Goal: Task Accomplishment & Management: Use online tool/utility

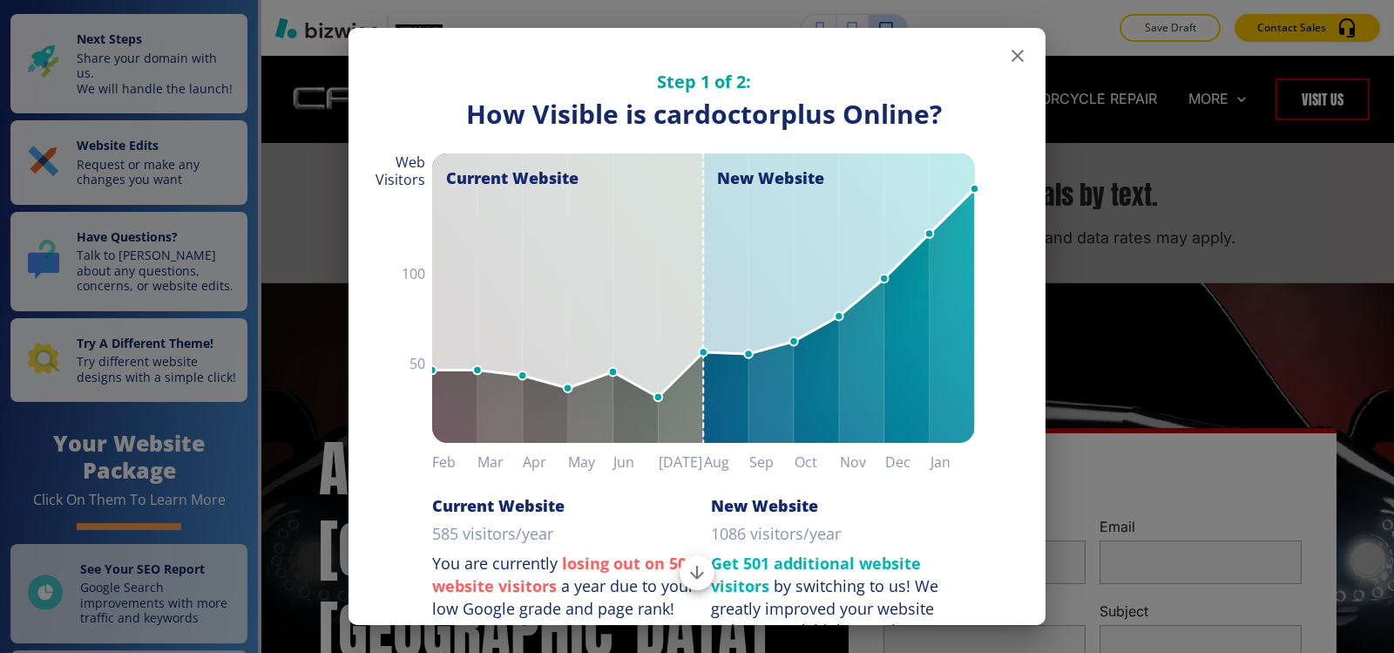
click at [1011, 59] on icon "button" at bounding box center [1017, 56] width 12 height 12
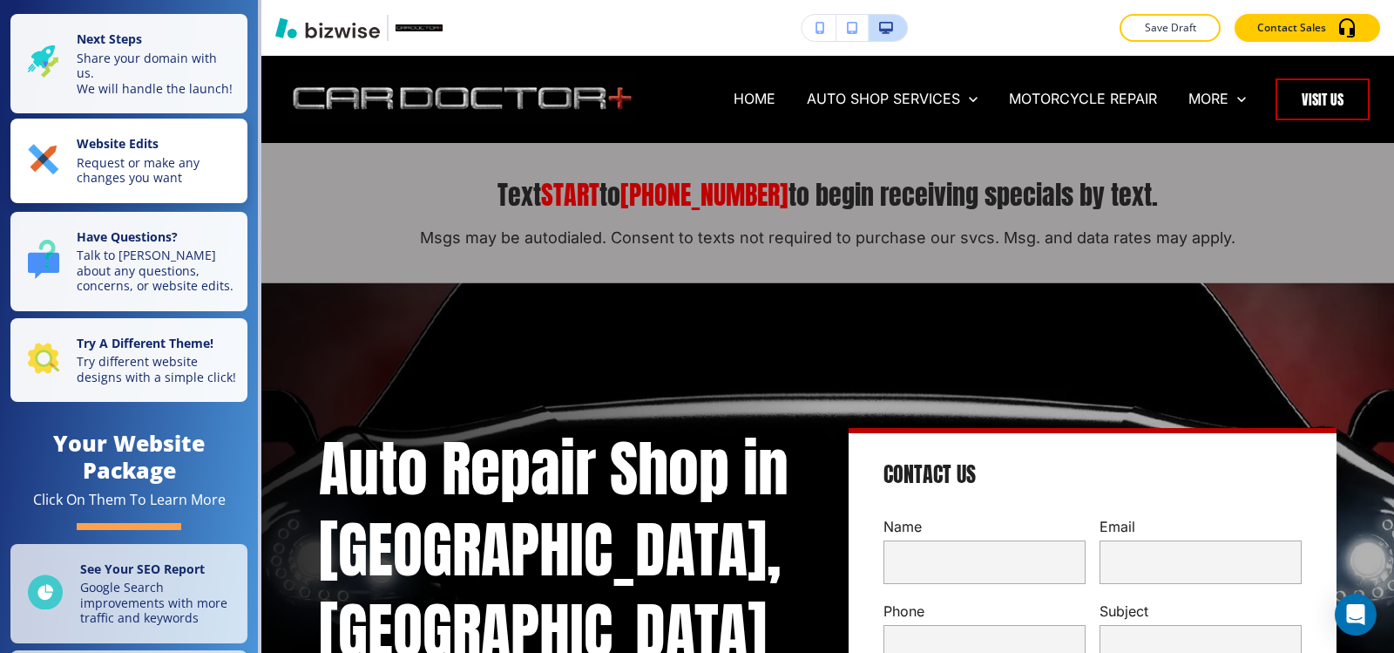
click at [98, 184] on p "Request or make any changes you want" at bounding box center [157, 170] width 160 height 30
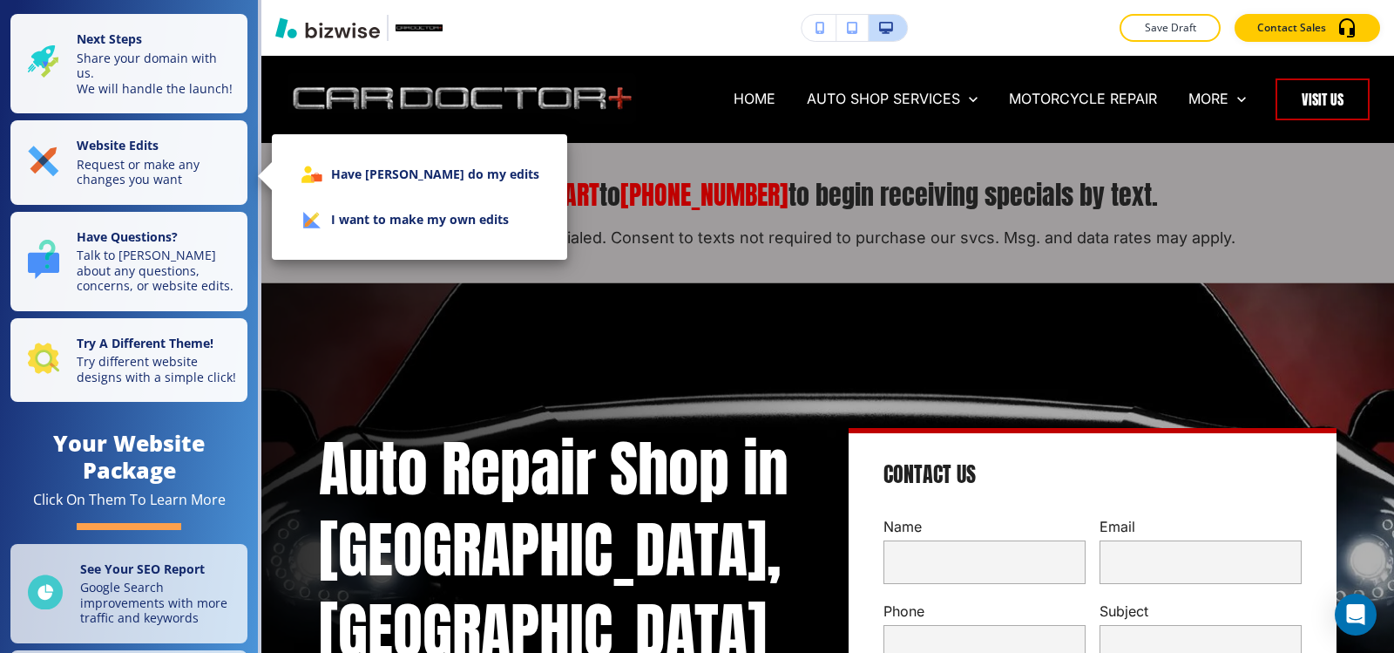
click at [430, 223] on li "I want to make my own edits" at bounding box center [419, 219] width 267 height 45
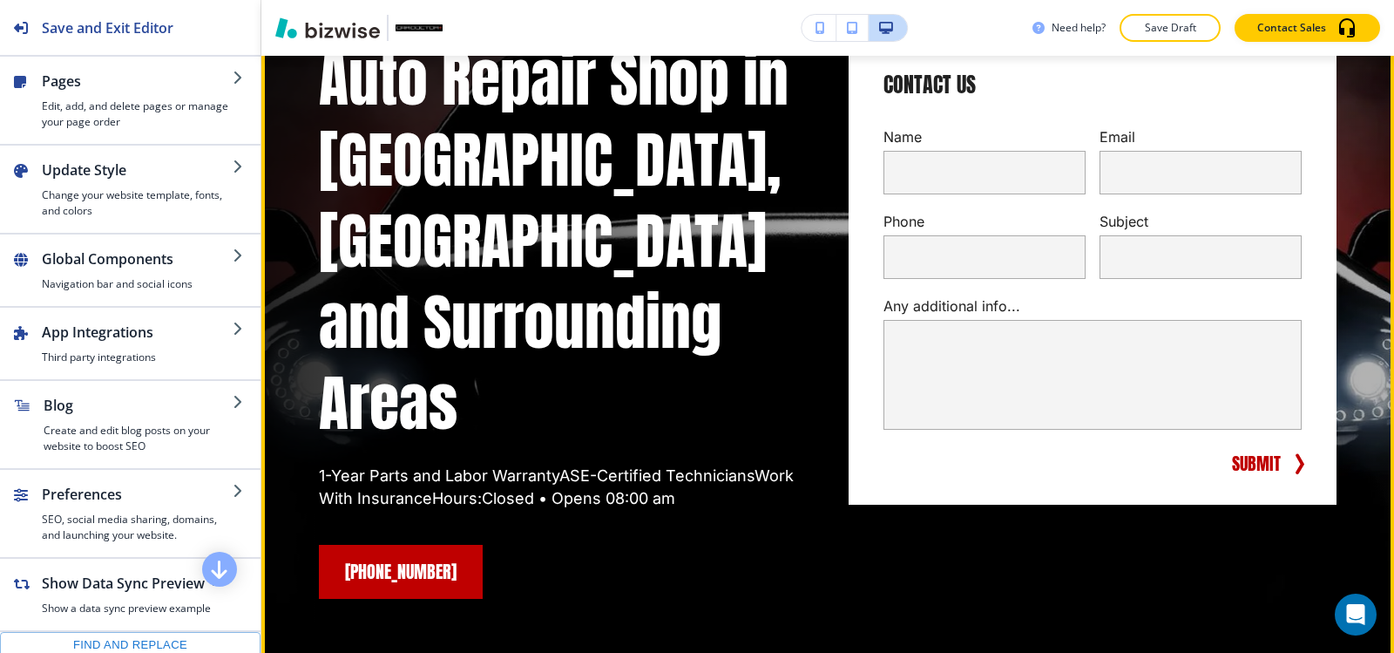
scroll to position [523, 0]
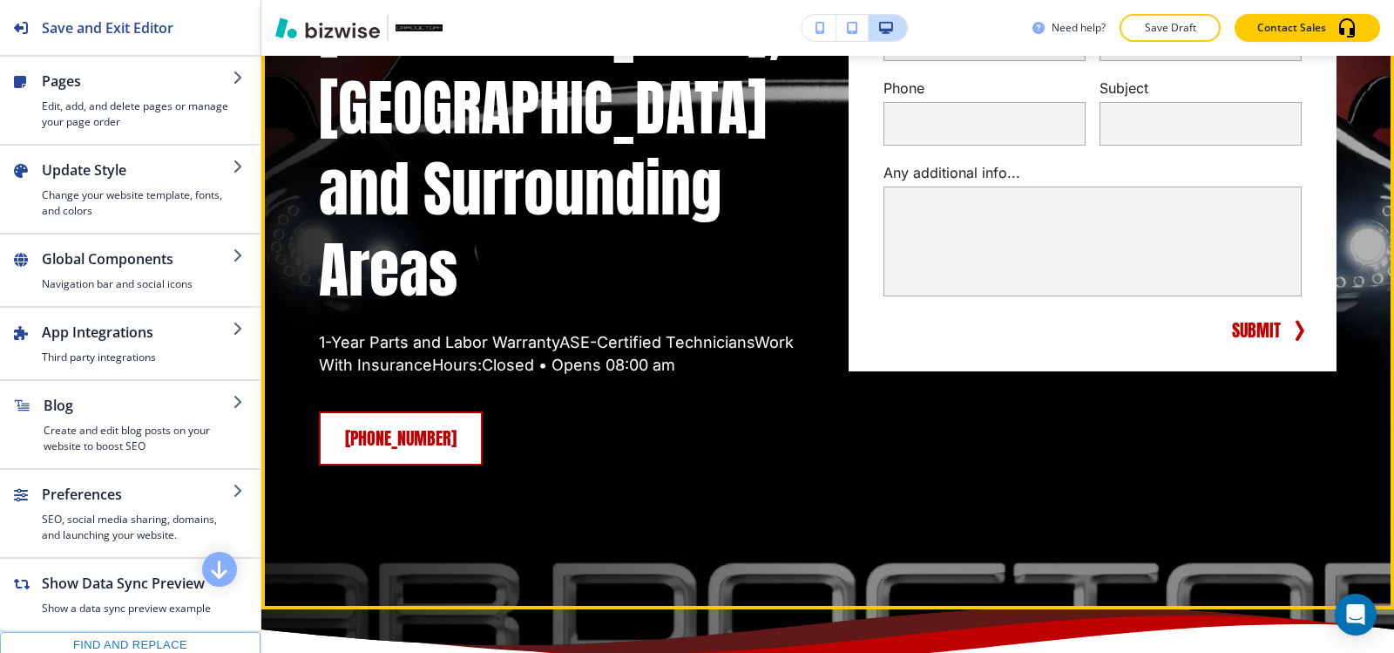
click at [433, 411] on link "[PHONE_NUMBER]" at bounding box center [401, 438] width 164 height 54
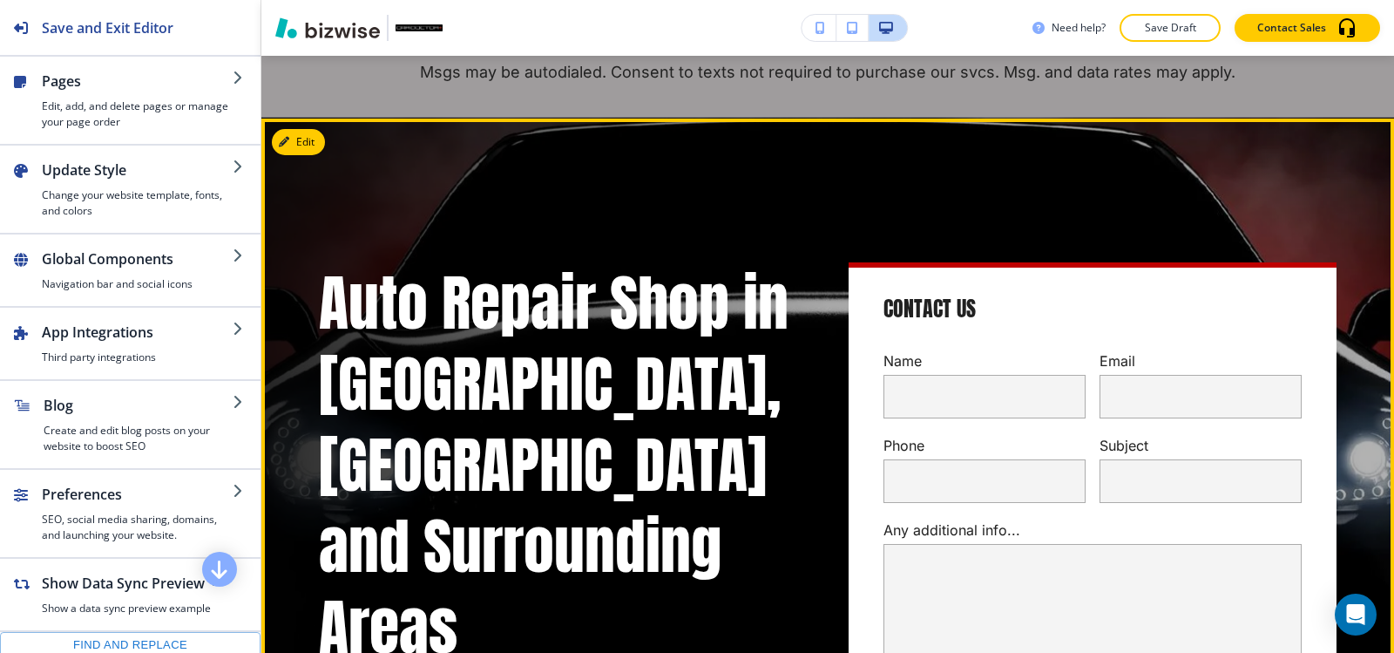
scroll to position [87, 0]
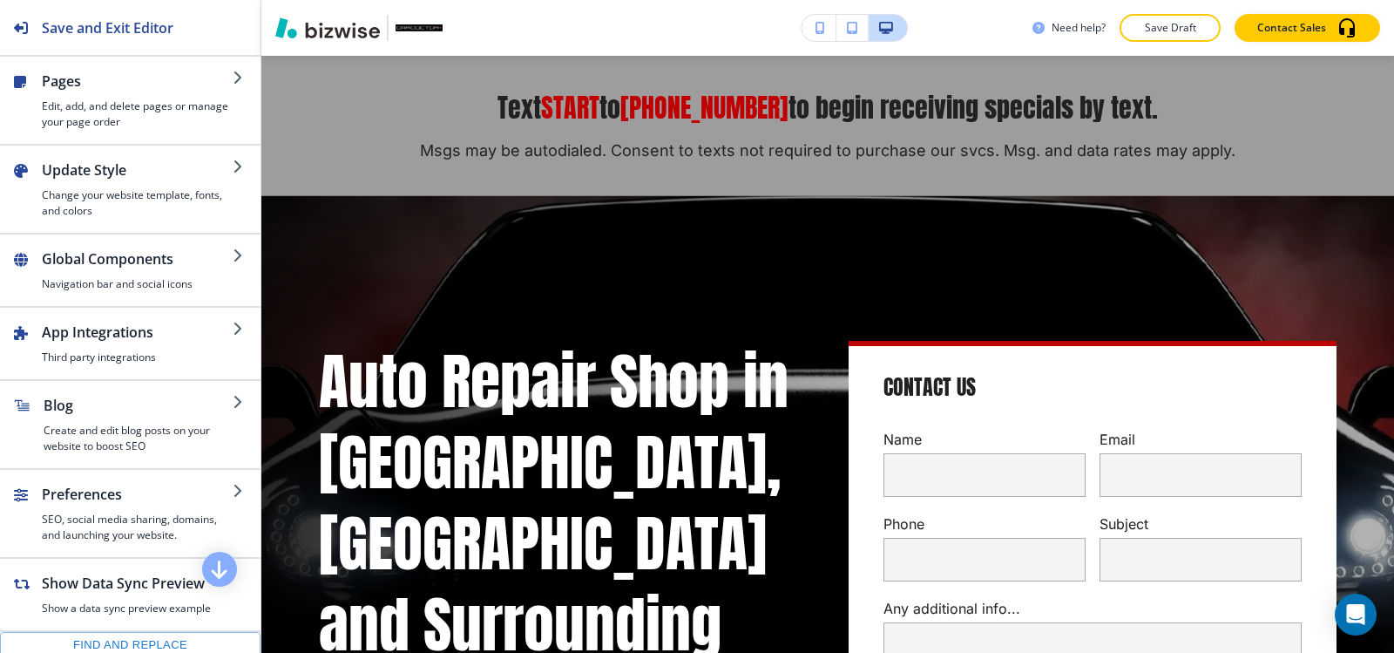
click at [317, 226] on div "Edit Auto Repair Shop in Locust Grove, VA and Surrounding Areas 1-Year Parts an…" at bounding box center [827, 621] width 1133 height 848
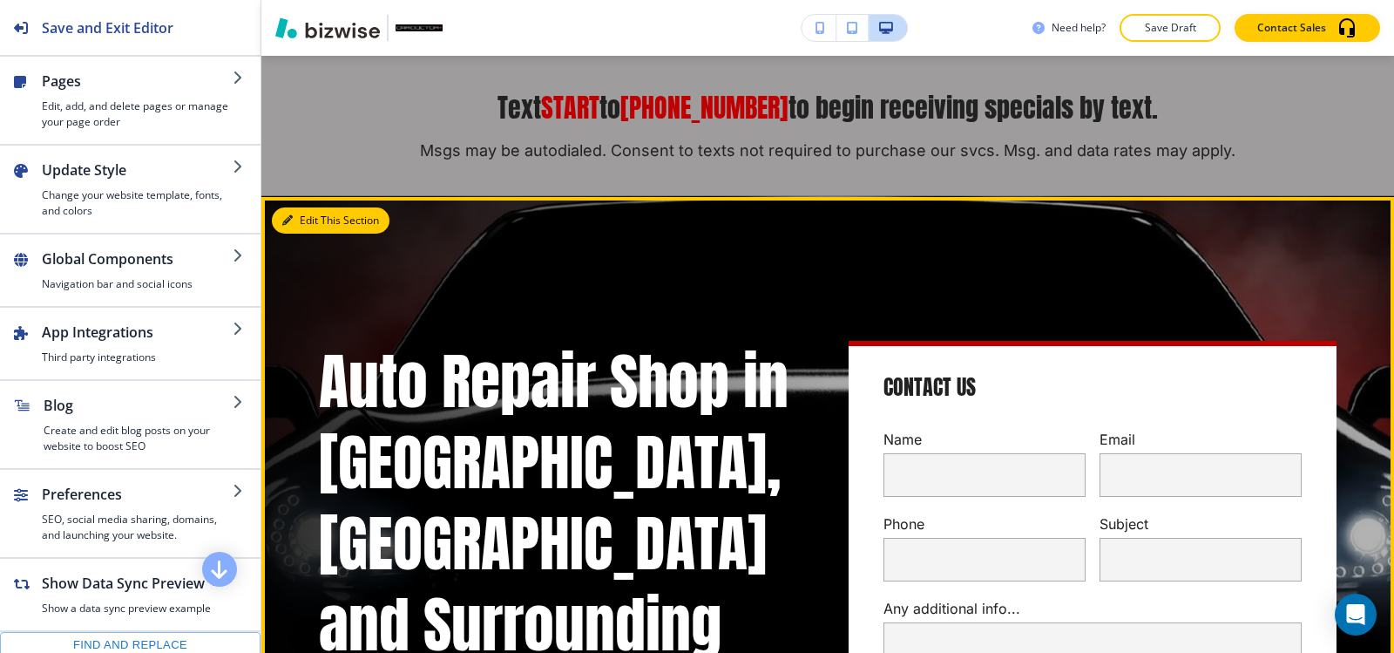
click at [310, 226] on button "Edit This Section" at bounding box center [331, 220] width 118 height 26
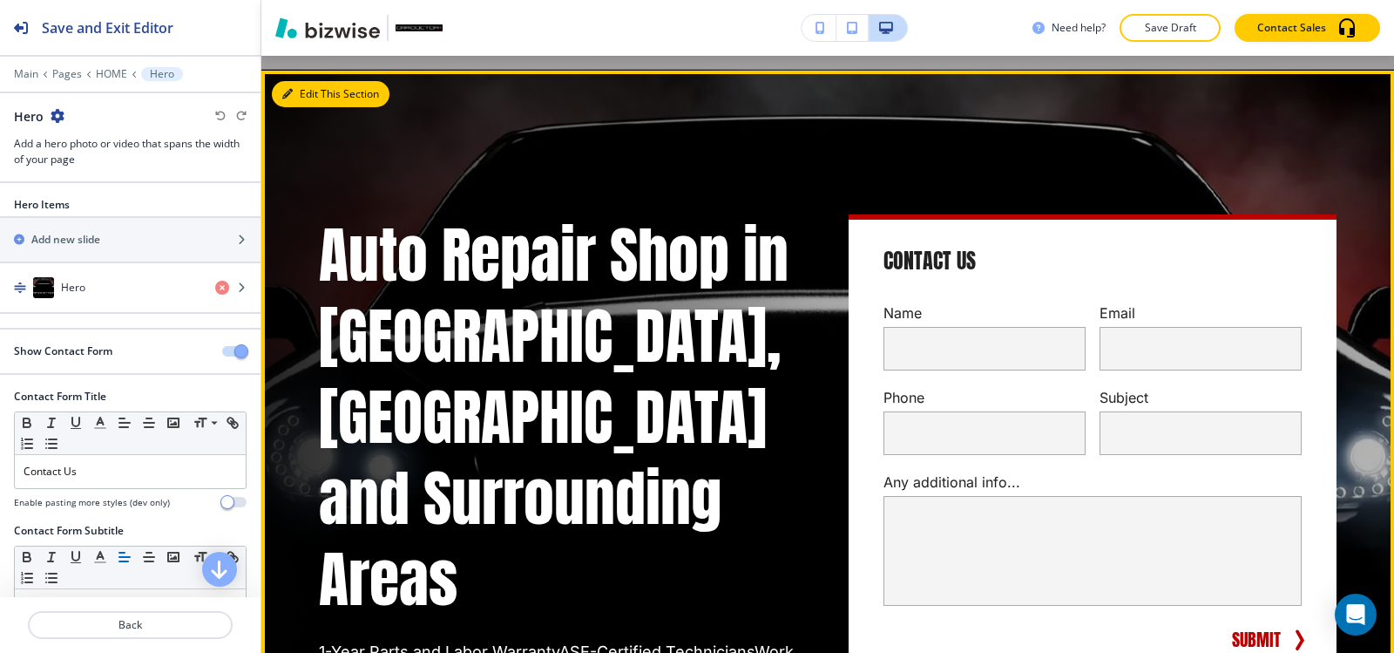
scroll to position [228, 0]
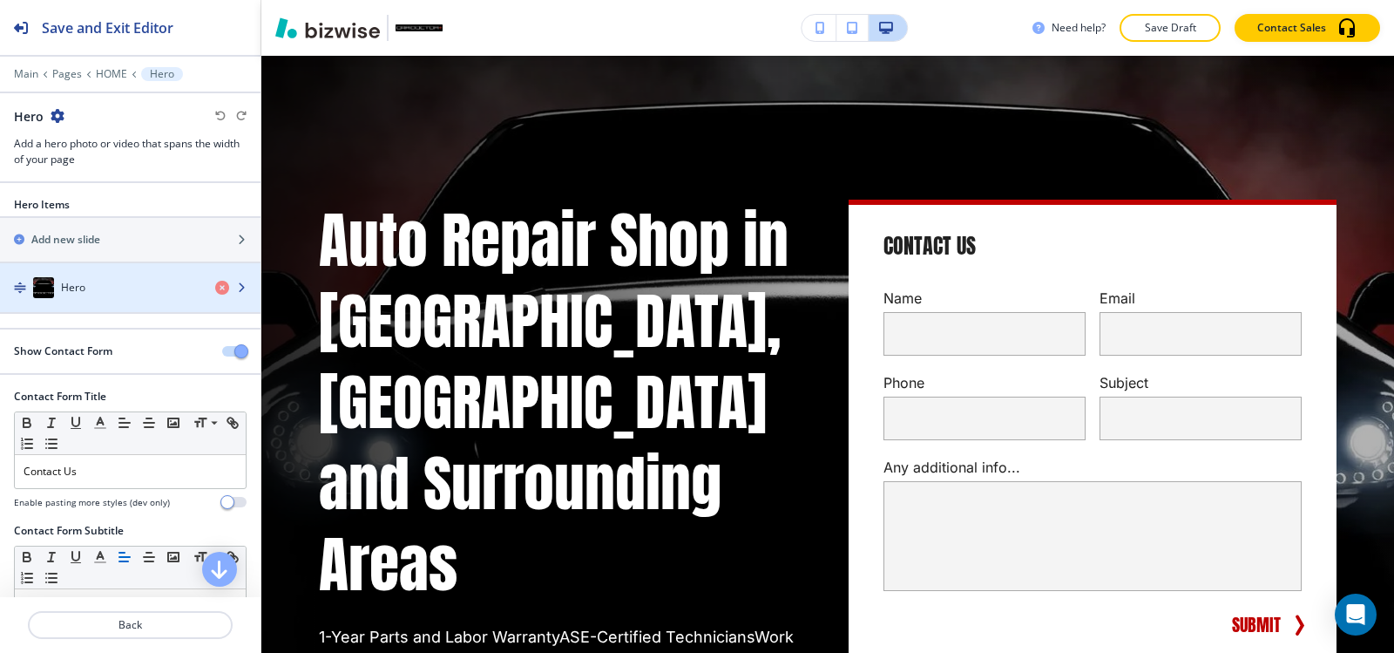
click at [69, 286] on h4 "Hero" at bounding box center [73, 288] width 24 height 16
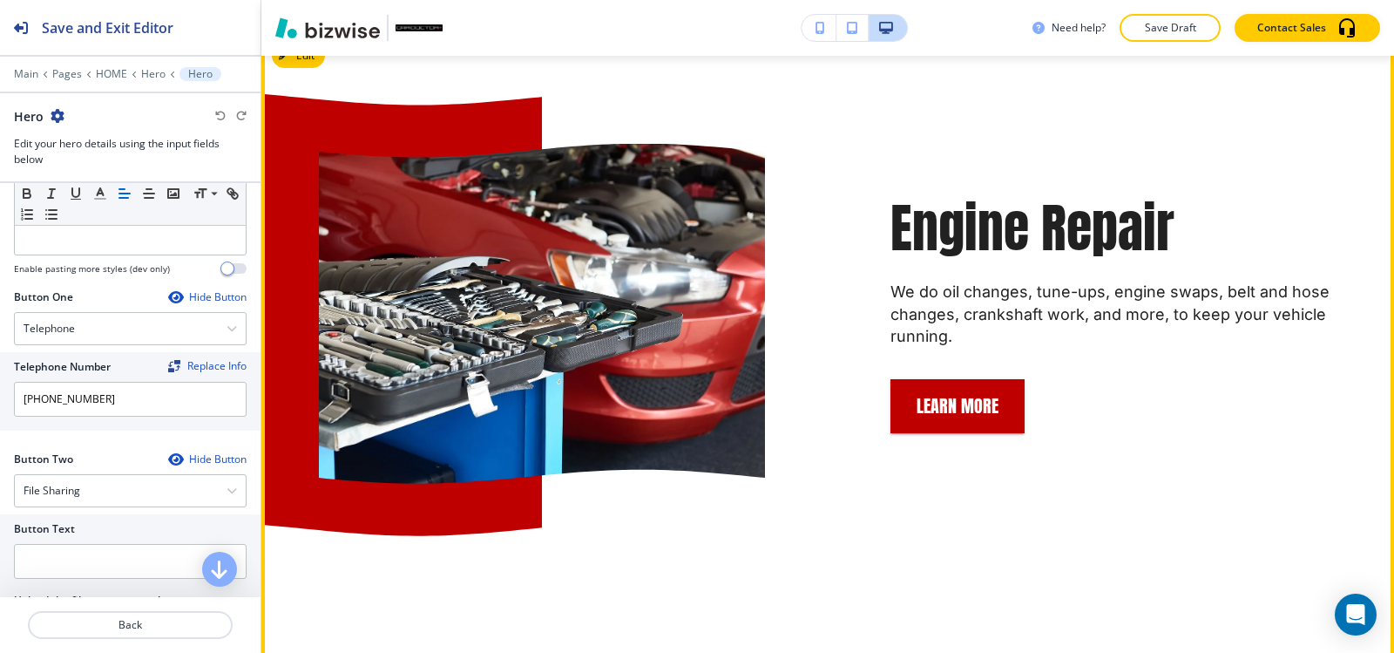
scroll to position [2493, 0]
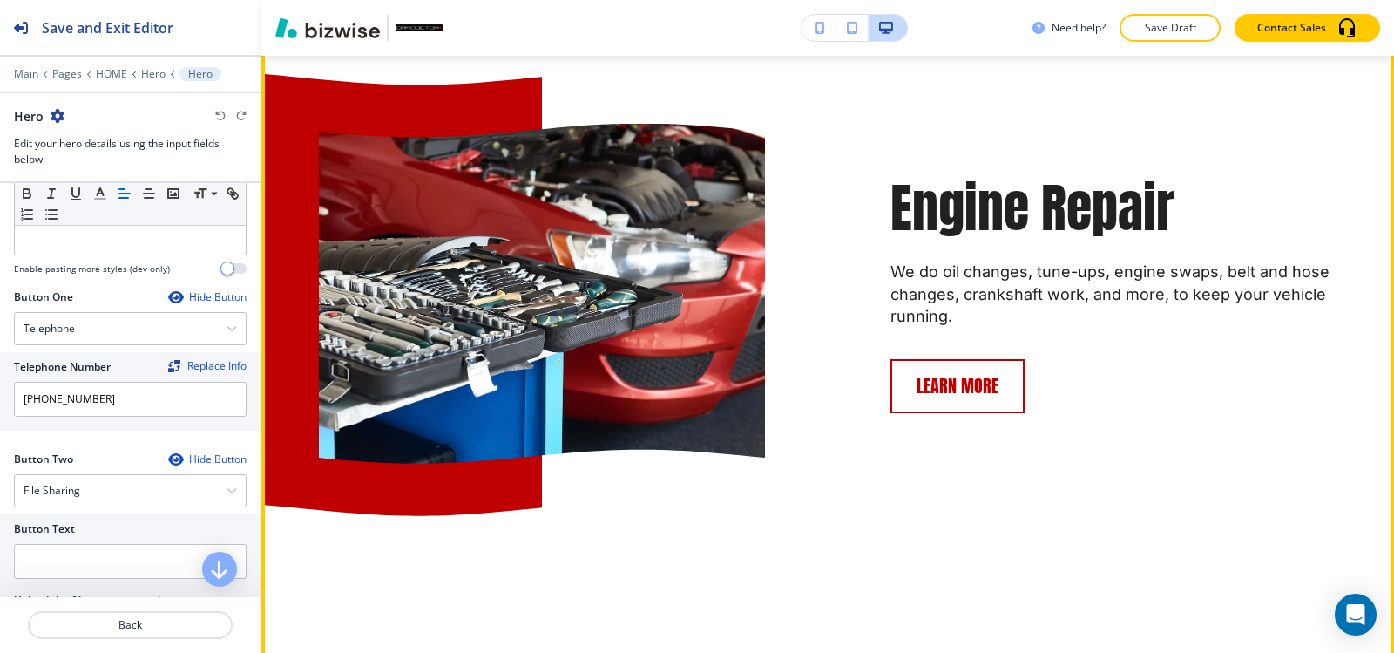
click at [960, 359] on button "Learn More" at bounding box center [957, 386] width 134 height 54
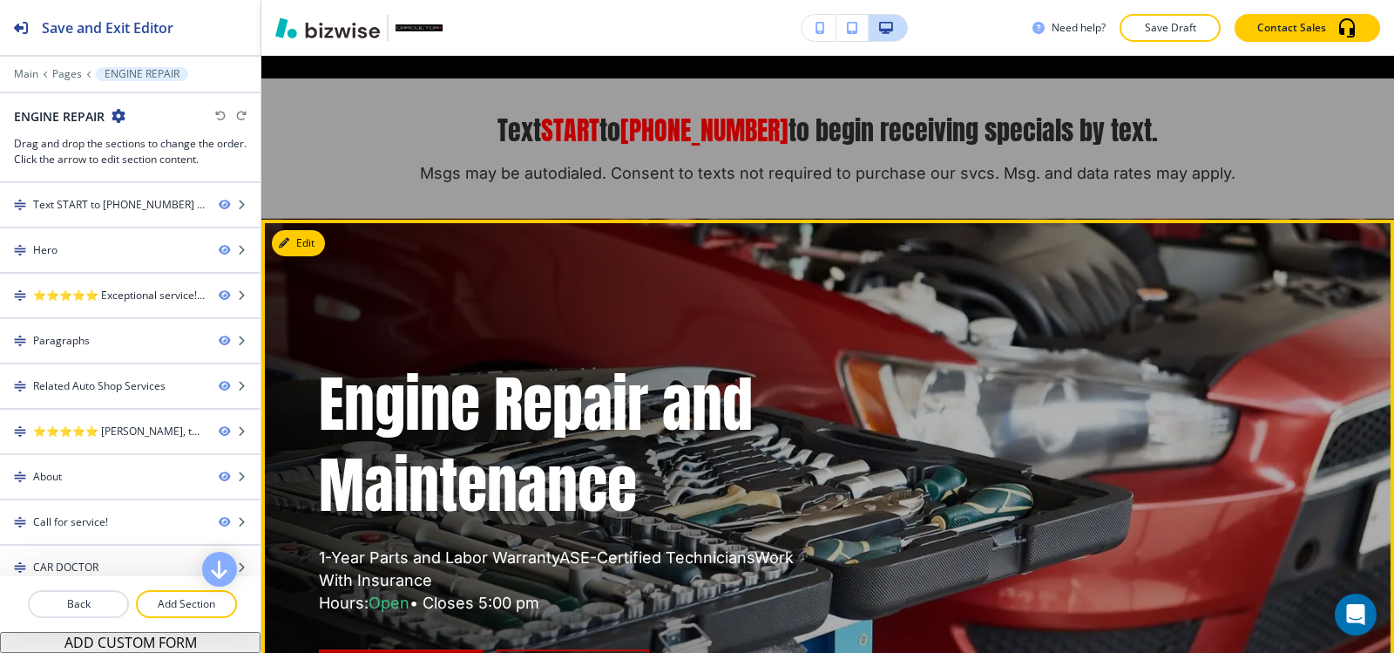
scroll to position [0, 0]
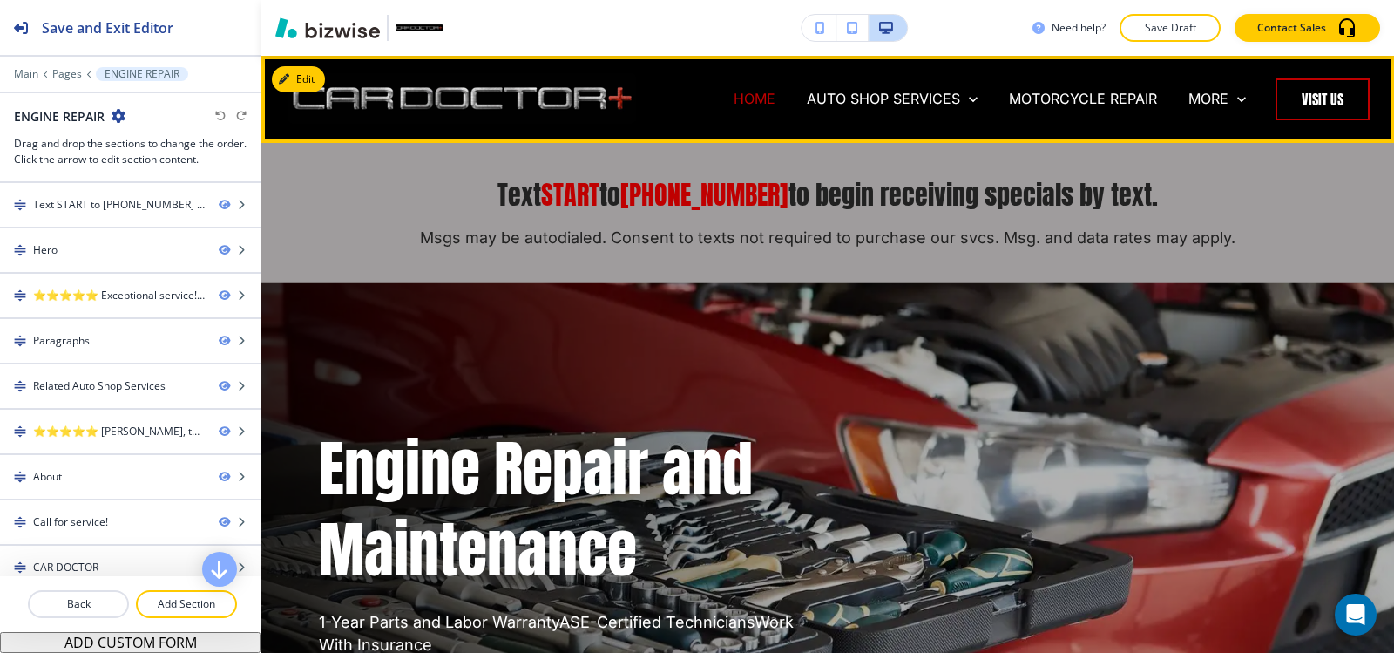
click at [752, 98] on p "HOME" at bounding box center [755, 99] width 42 height 20
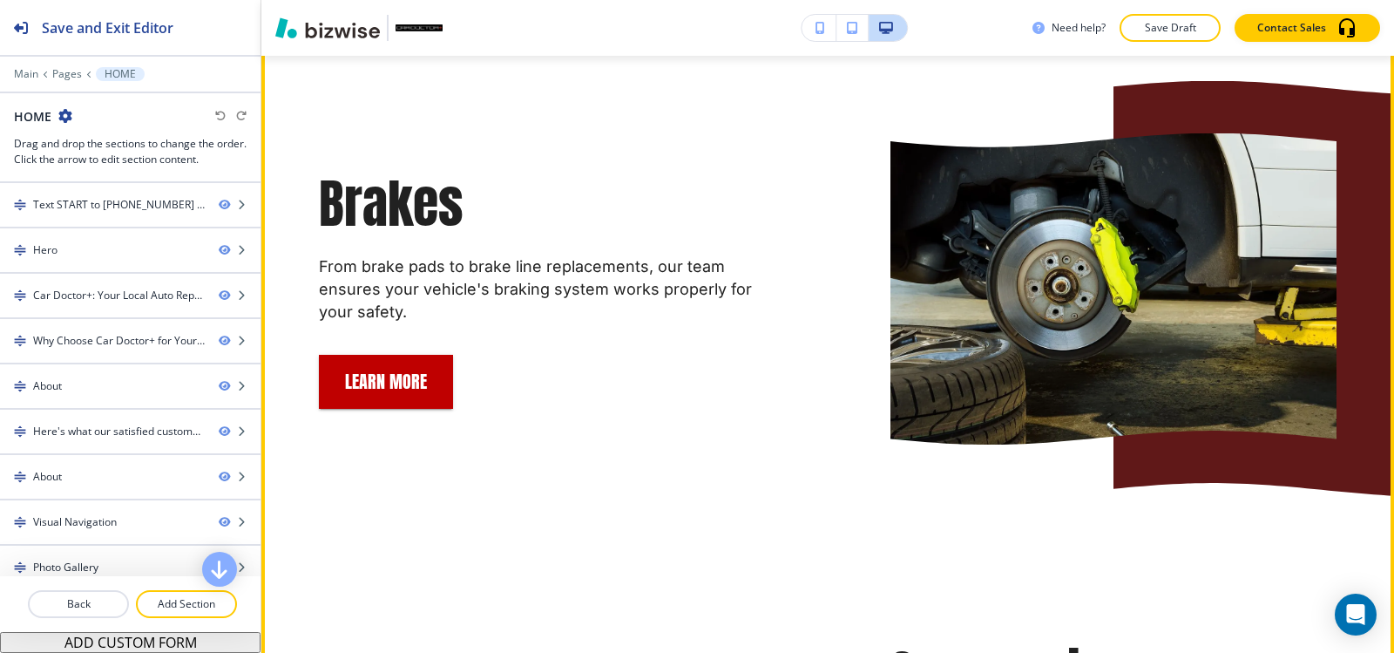
scroll to position [3049, 0]
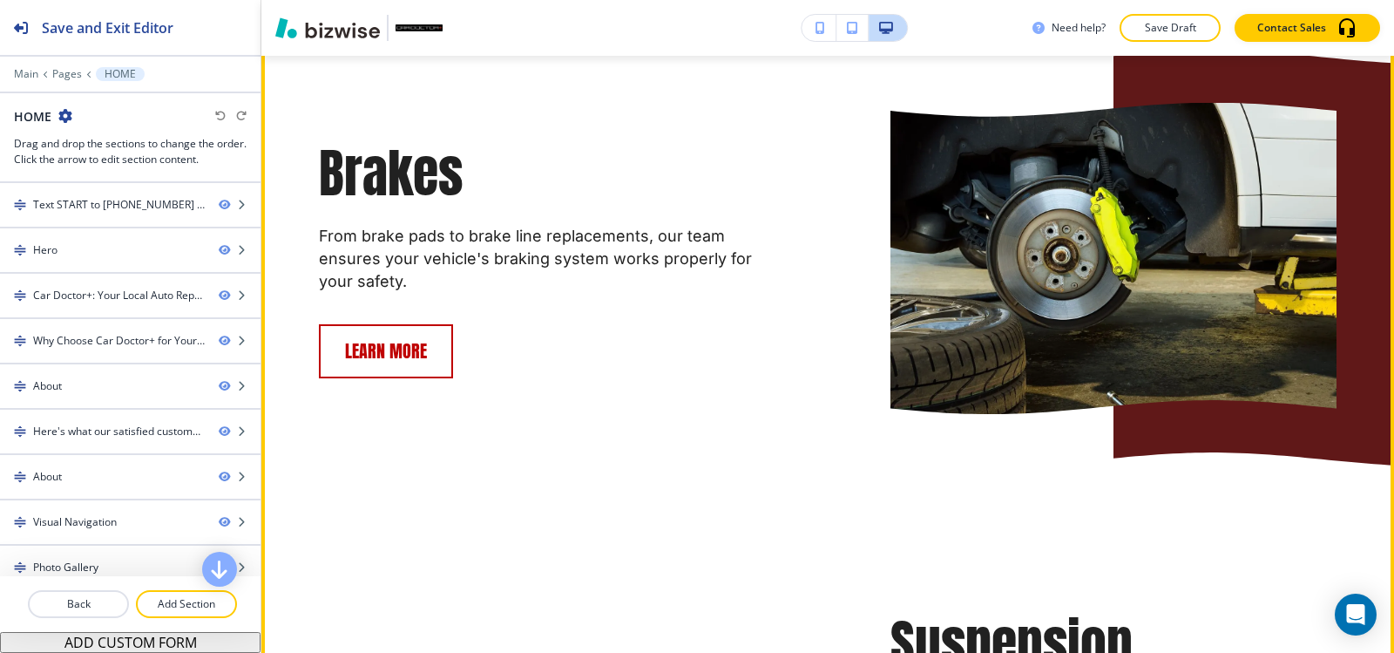
click at [399, 324] on button "Learn More" at bounding box center [386, 351] width 134 height 54
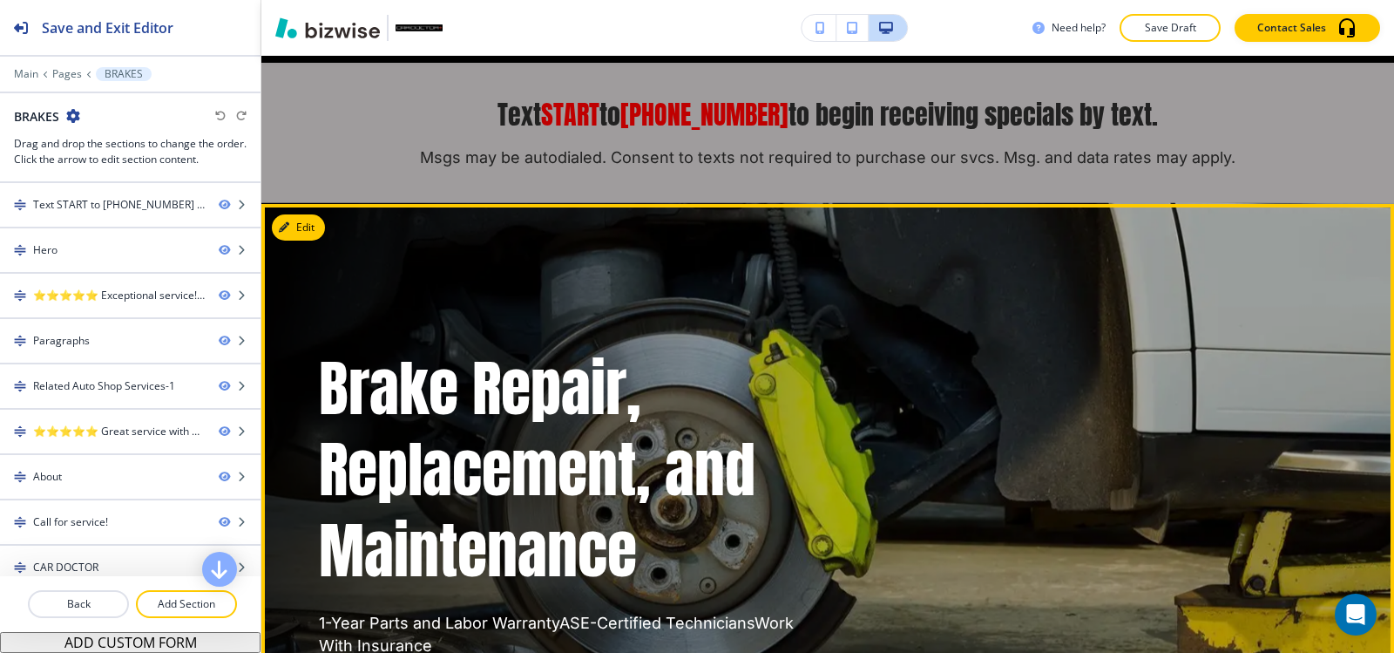
scroll to position [0, 0]
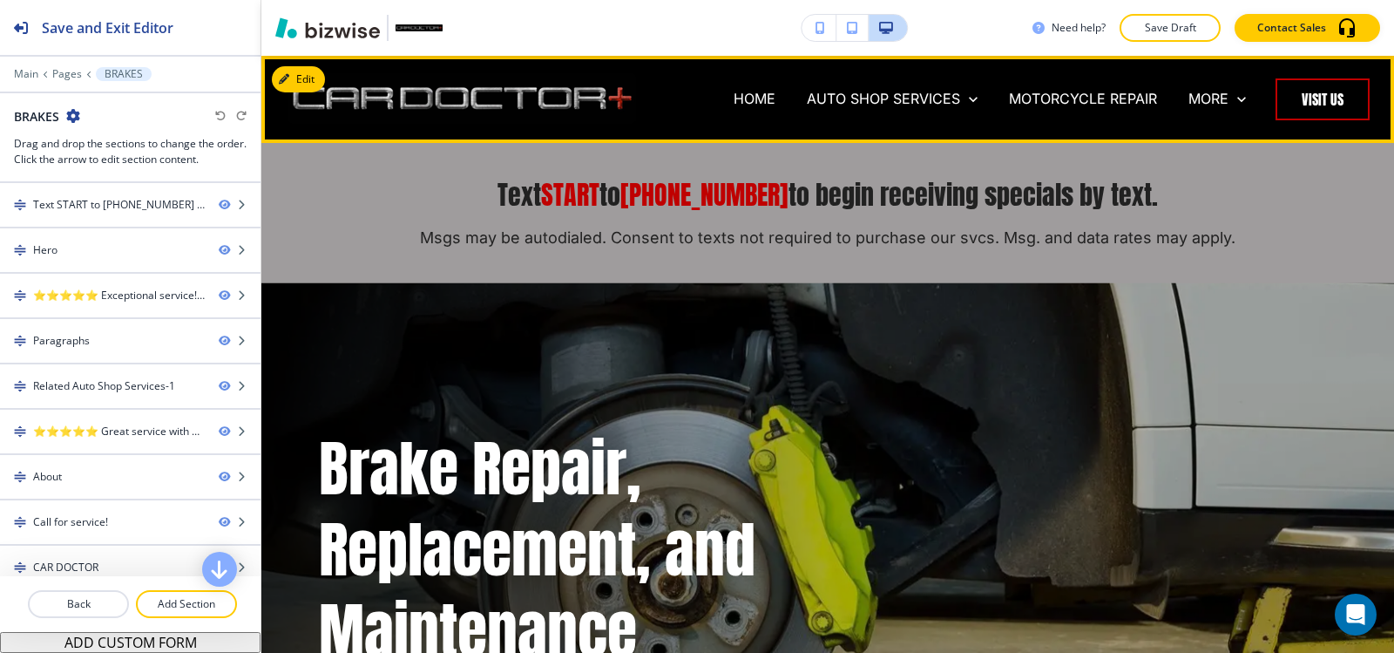
click at [765, 94] on div "HOME" at bounding box center [754, 99] width 73 height 20
click at [762, 98] on div "HOME" at bounding box center [754, 99] width 73 height 20
click at [734, 97] on p "HOME" at bounding box center [755, 99] width 42 height 20
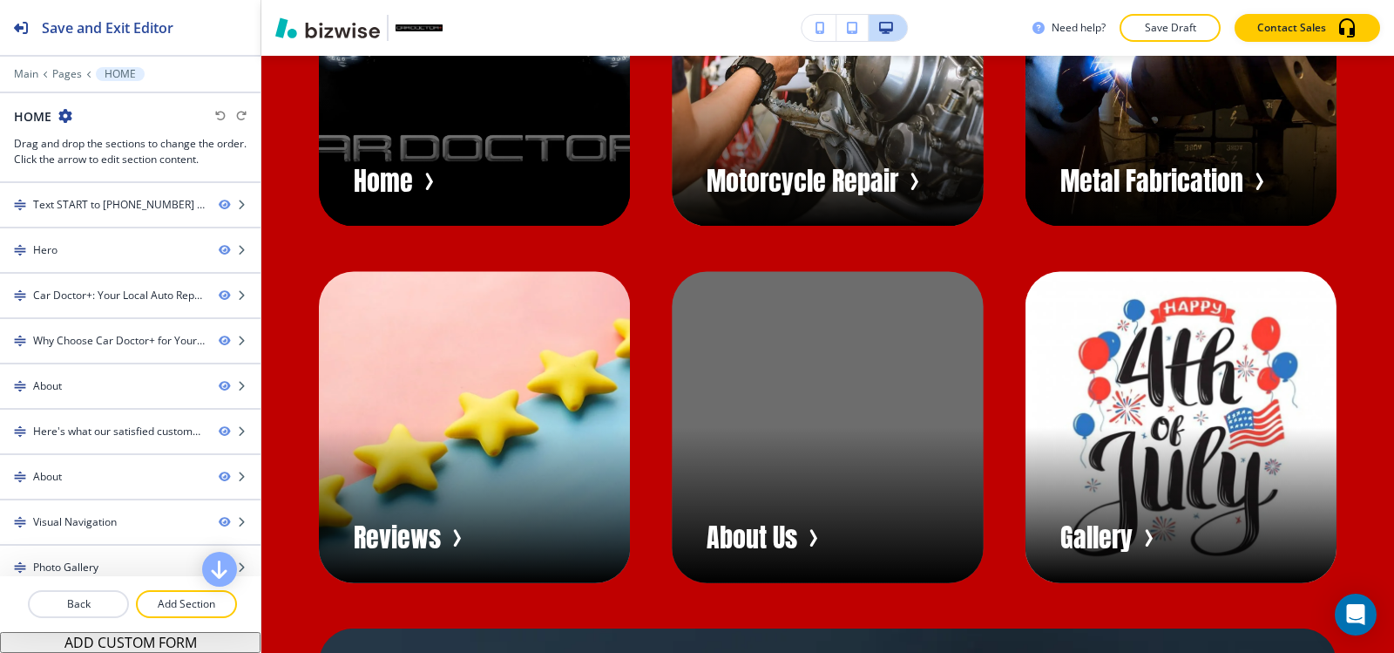
scroll to position [8277, 0]
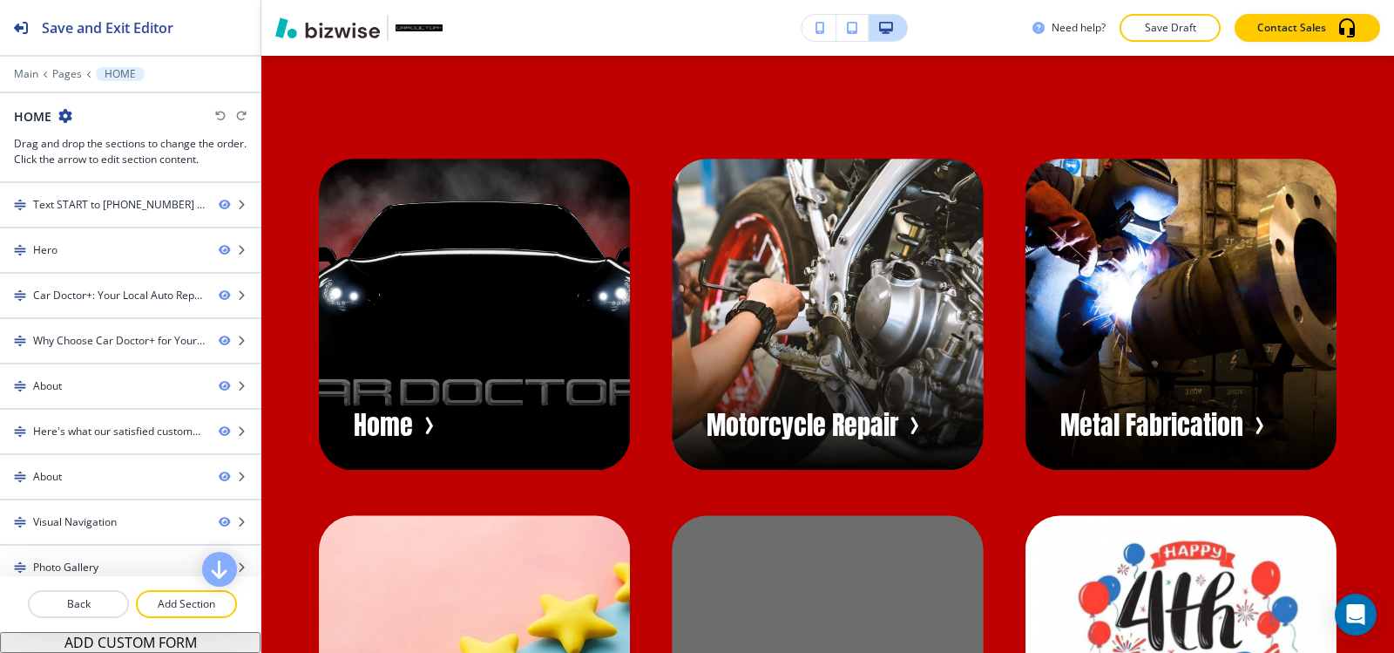
scroll to position [8102, 0]
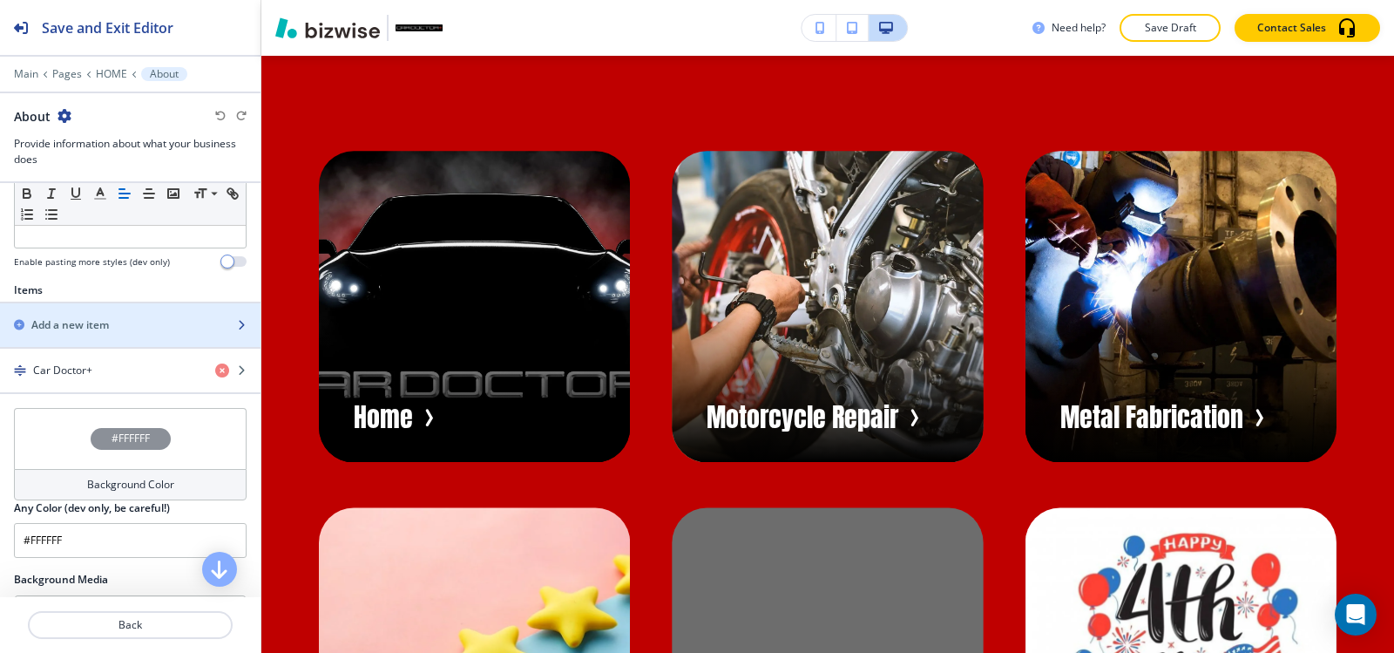
scroll to position [697, 0]
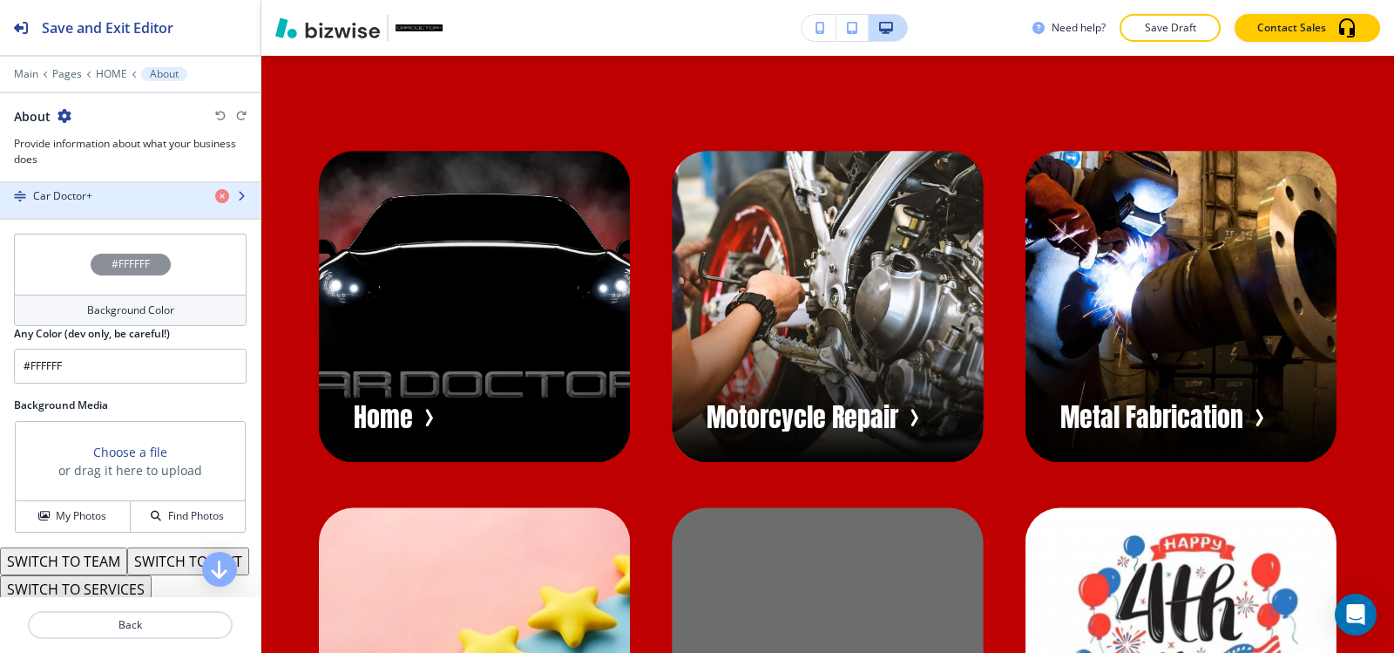
click at [121, 198] on div "Car Doctor+" at bounding box center [100, 196] width 201 height 16
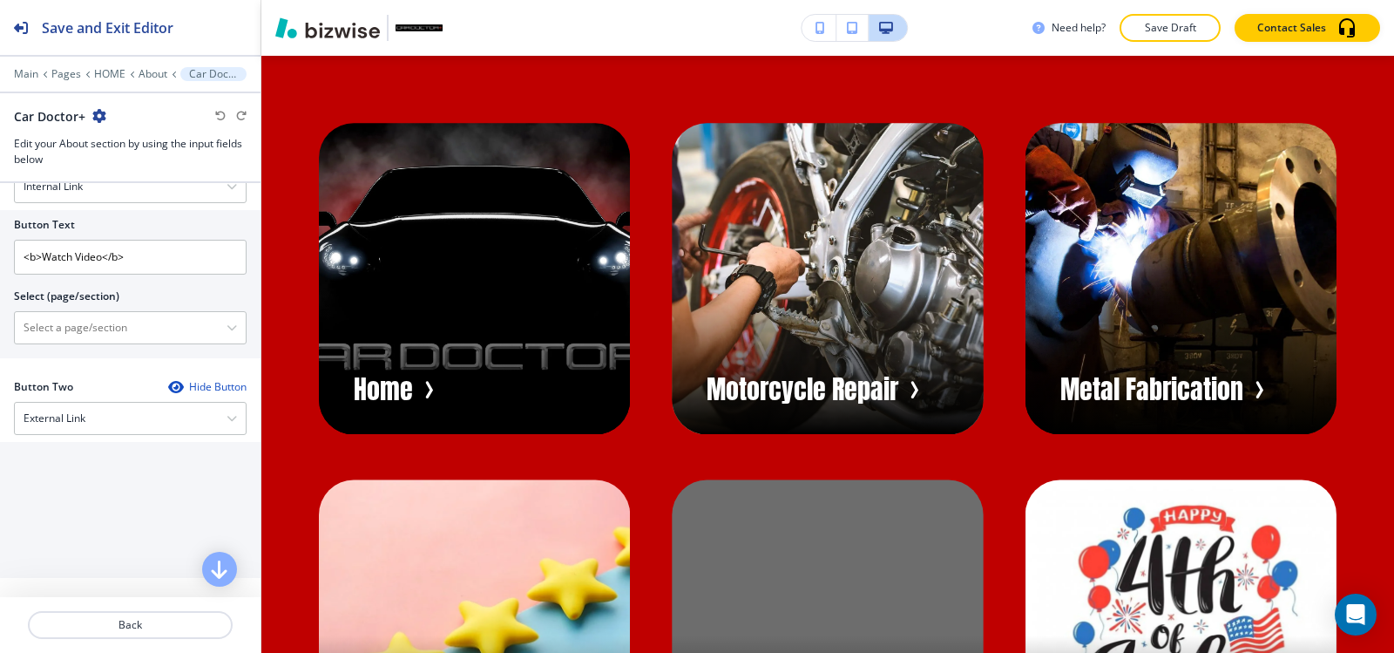
scroll to position [809, 0]
click at [101, 332] on \(page\/section\) "Manual Input" at bounding box center [121, 326] width 212 height 30
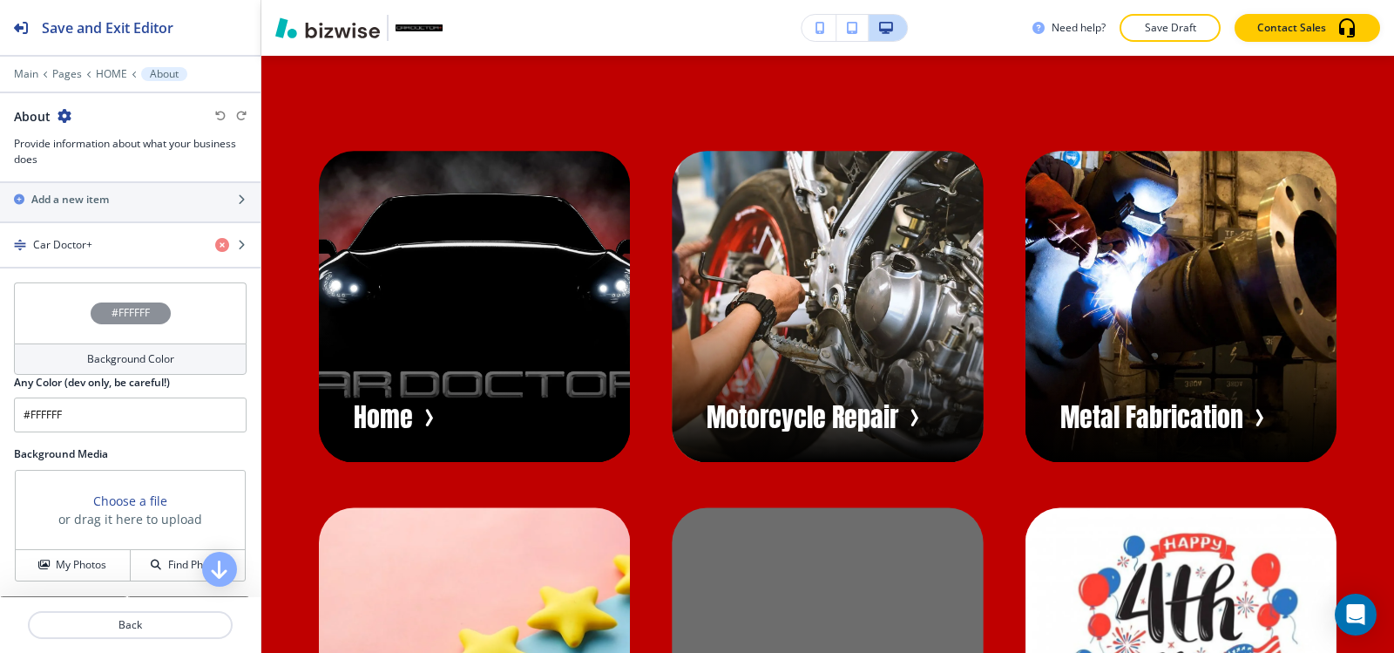
scroll to position [610, 0]
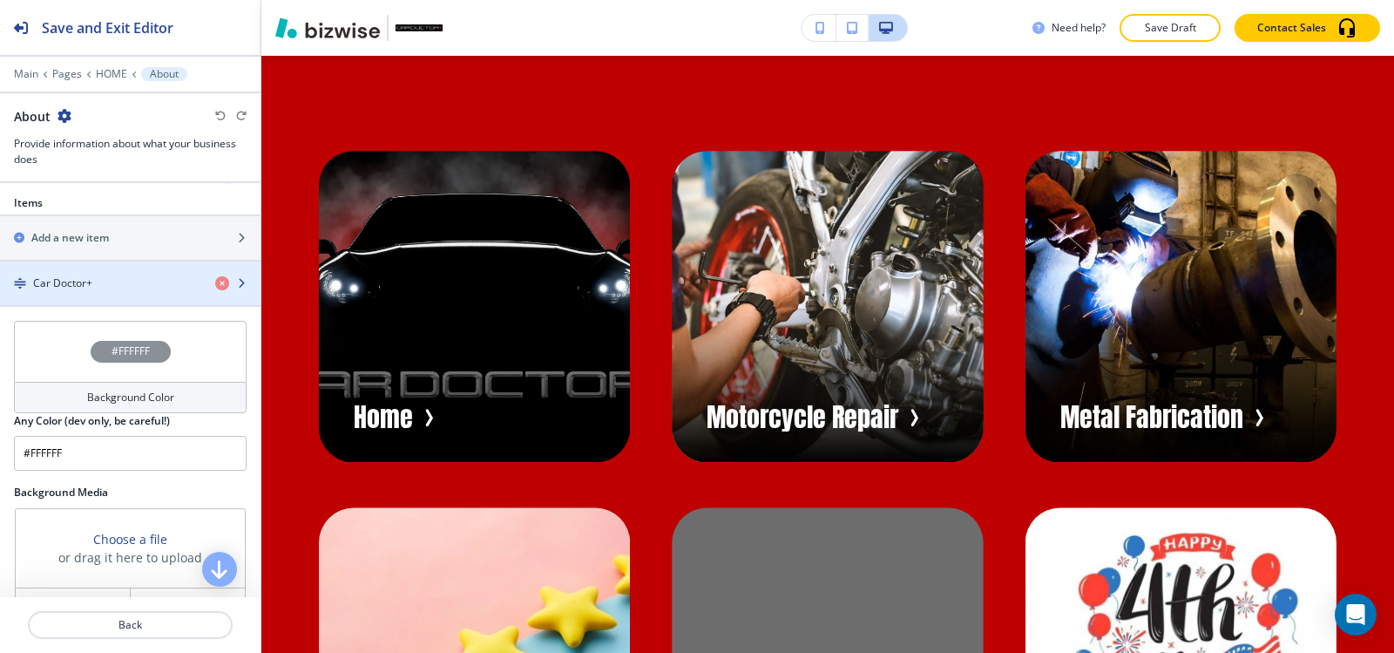
click at [76, 283] on h4 "Car Doctor+" at bounding box center [62, 283] width 59 height 16
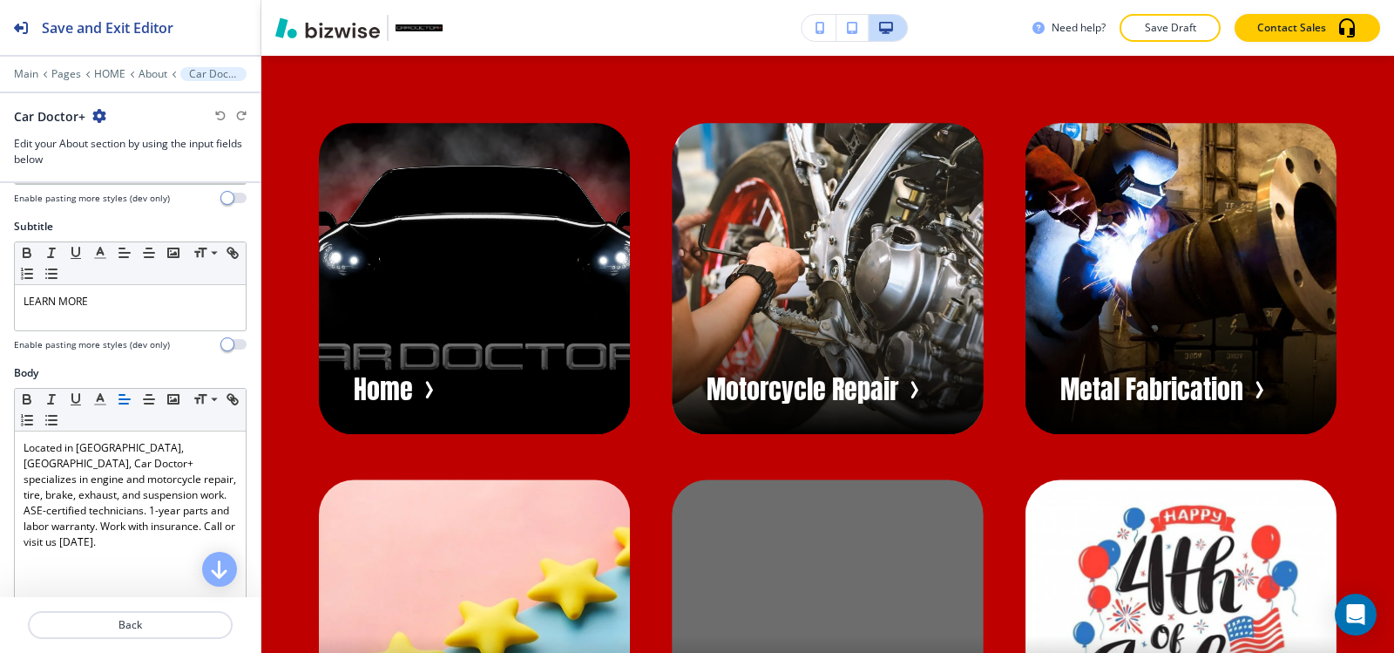
scroll to position [374, 0]
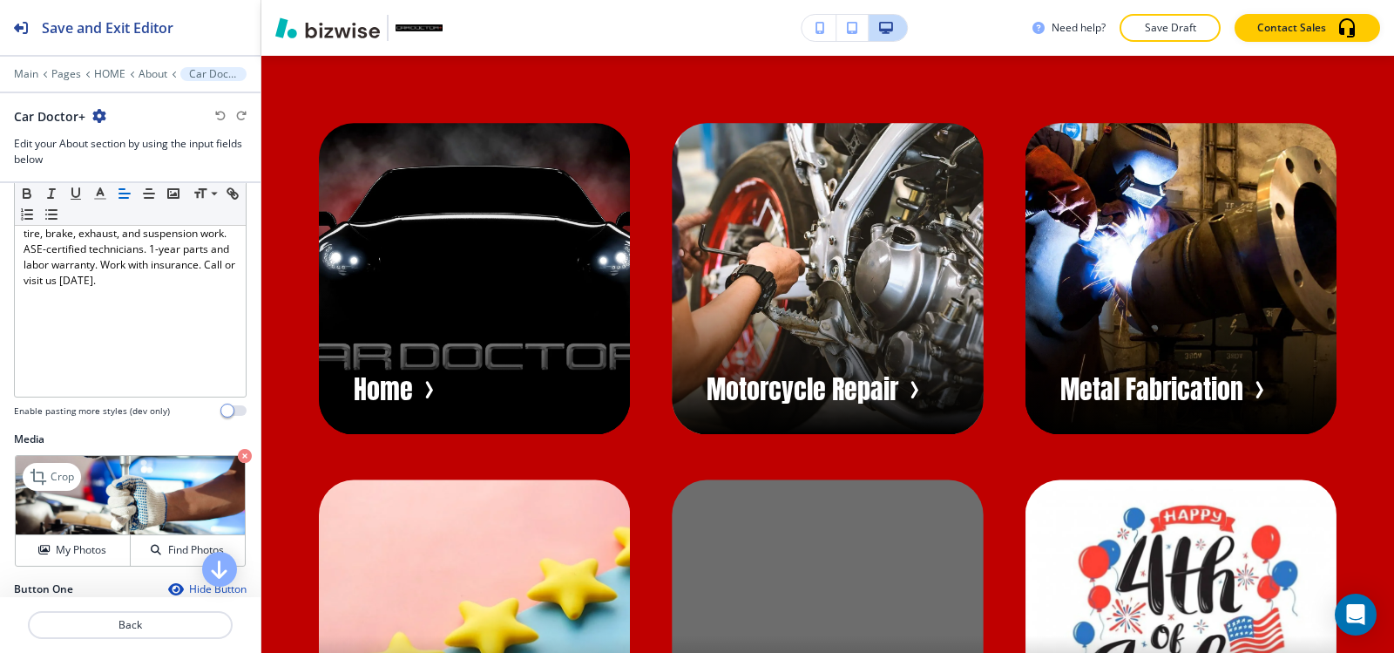
click at [59, 494] on img at bounding box center [130, 495] width 229 height 79
click at [65, 559] on button "My Photos" at bounding box center [73, 550] width 115 height 30
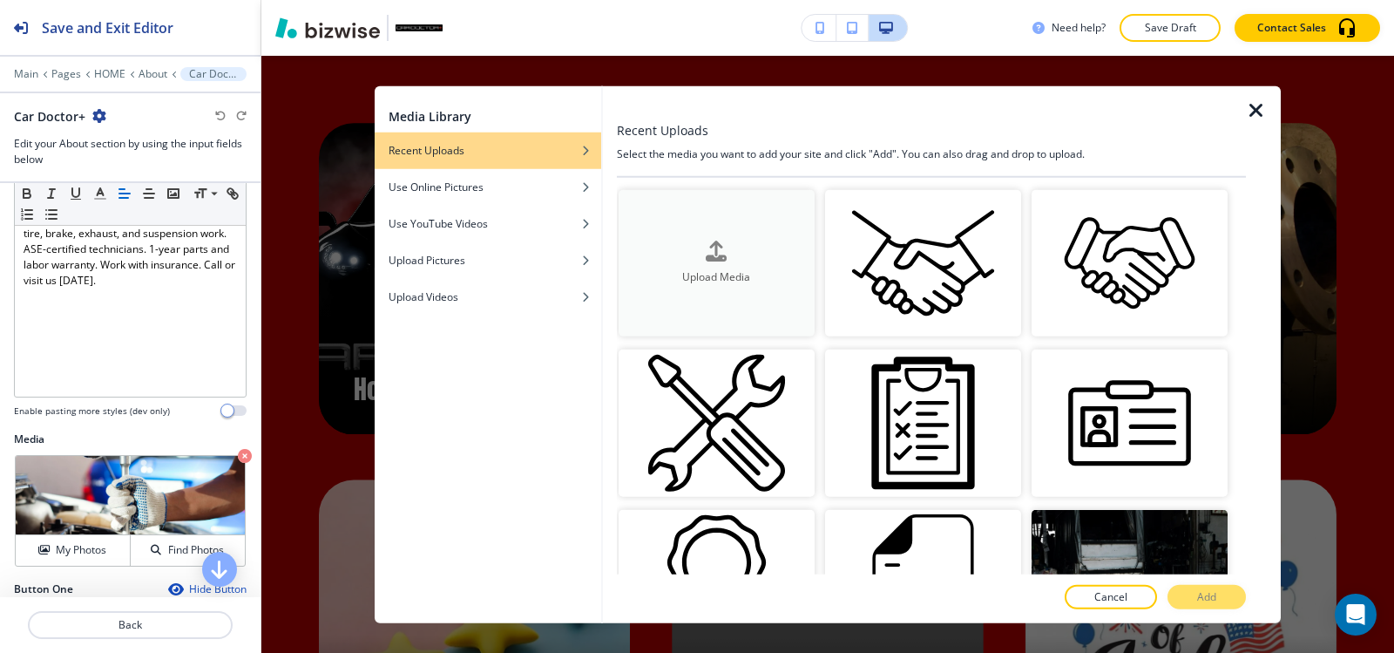
click at [723, 297] on button "Upload Media" at bounding box center [717, 262] width 196 height 147
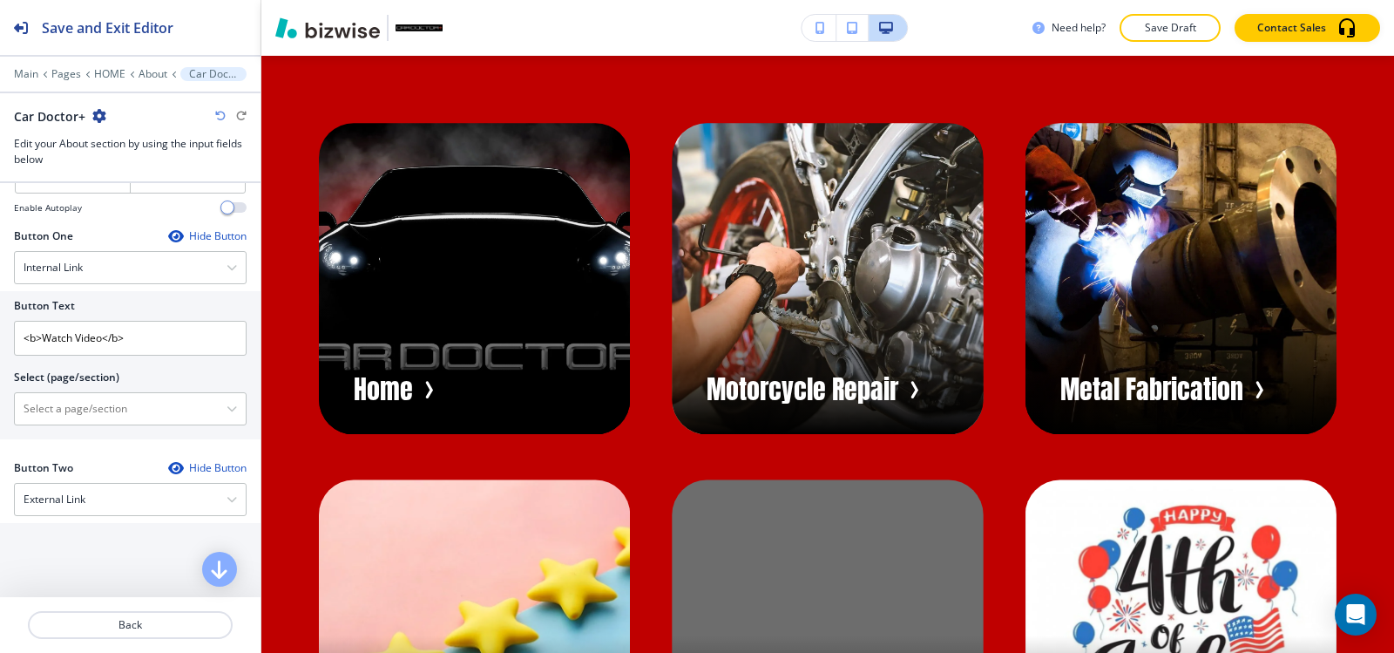
scroll to position [809, 0]
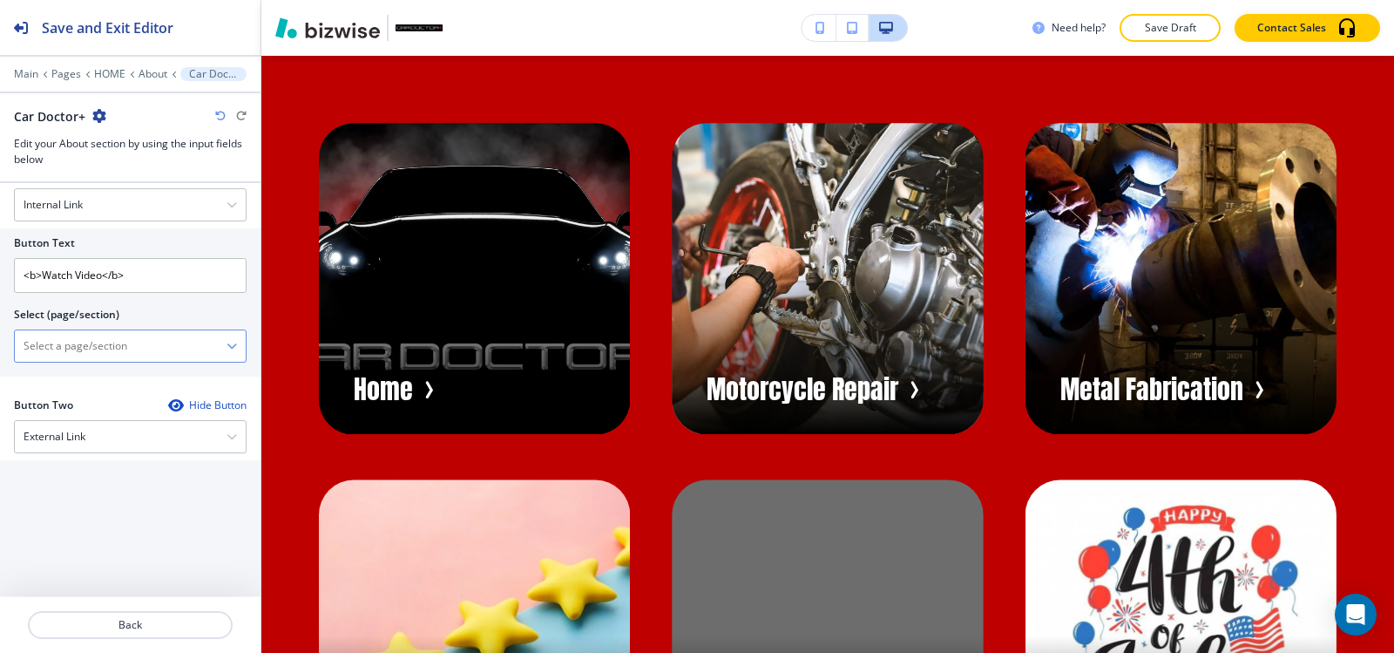
click at [103, 347] on \(page\/section\) "Manual Input" at bounding box center [121, 346] width 212 height 30
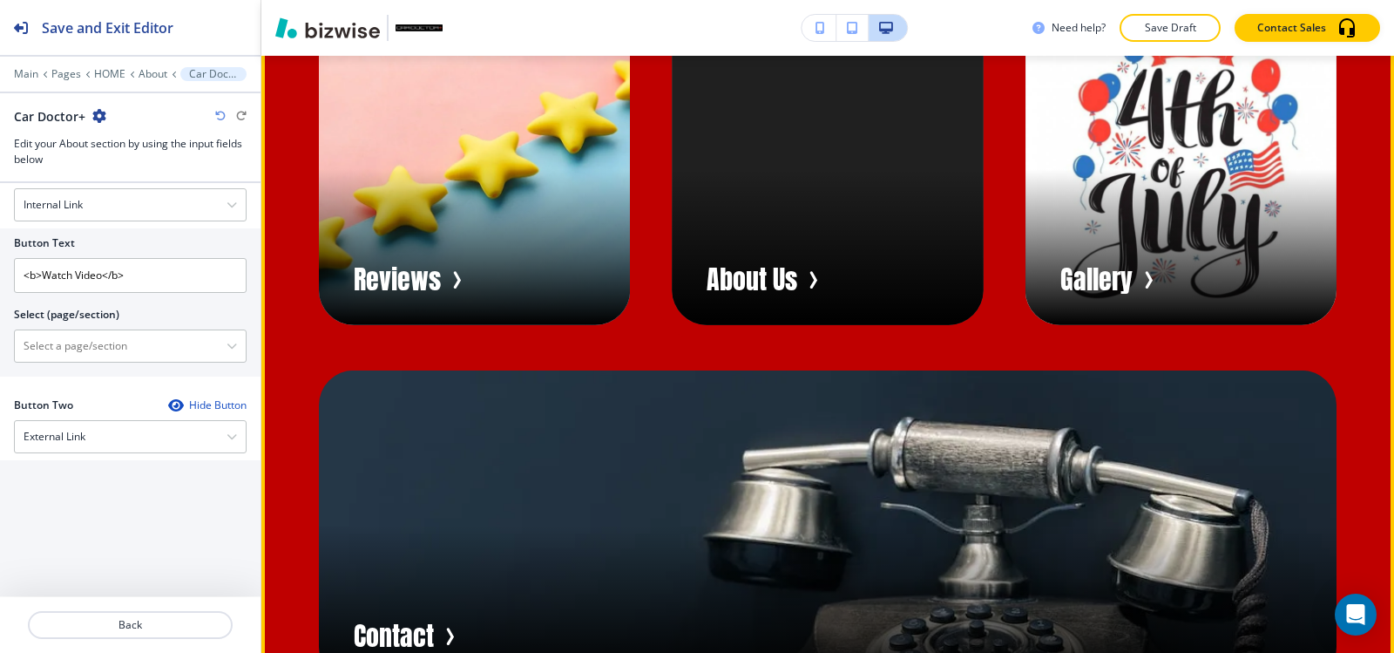
scroll to position [8571, 0]
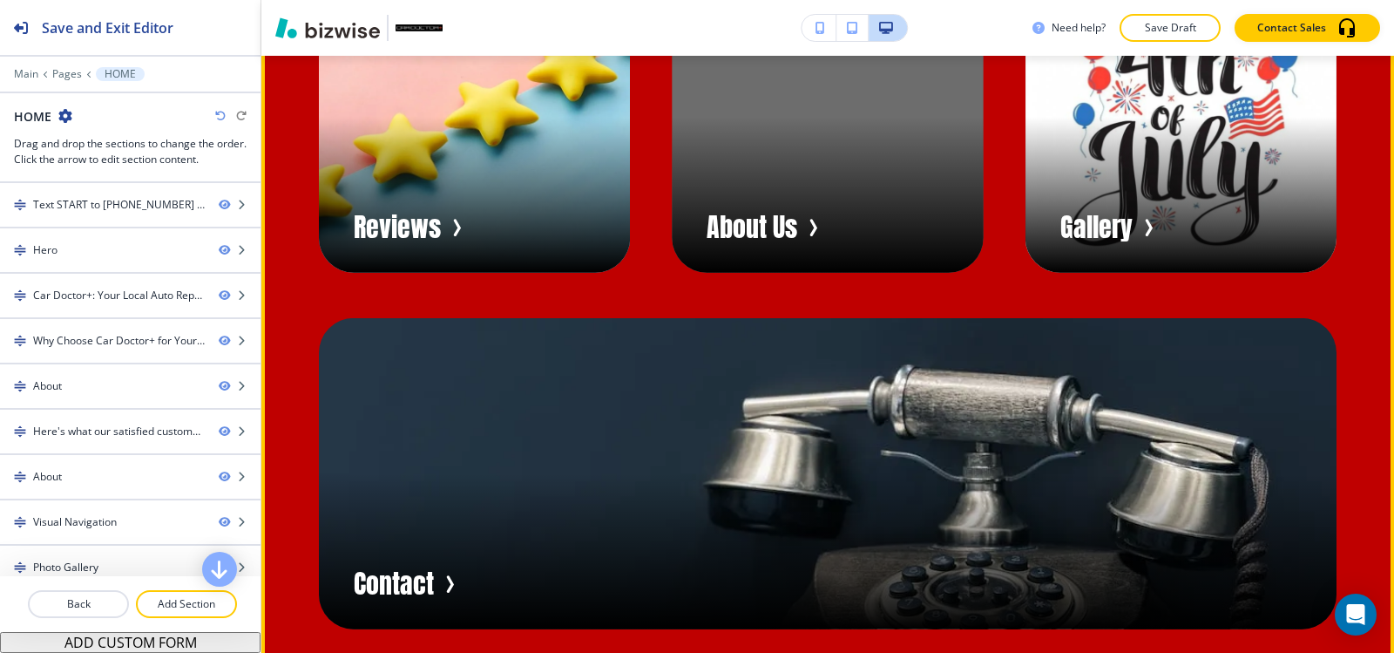
scroll to position [8745, 0]
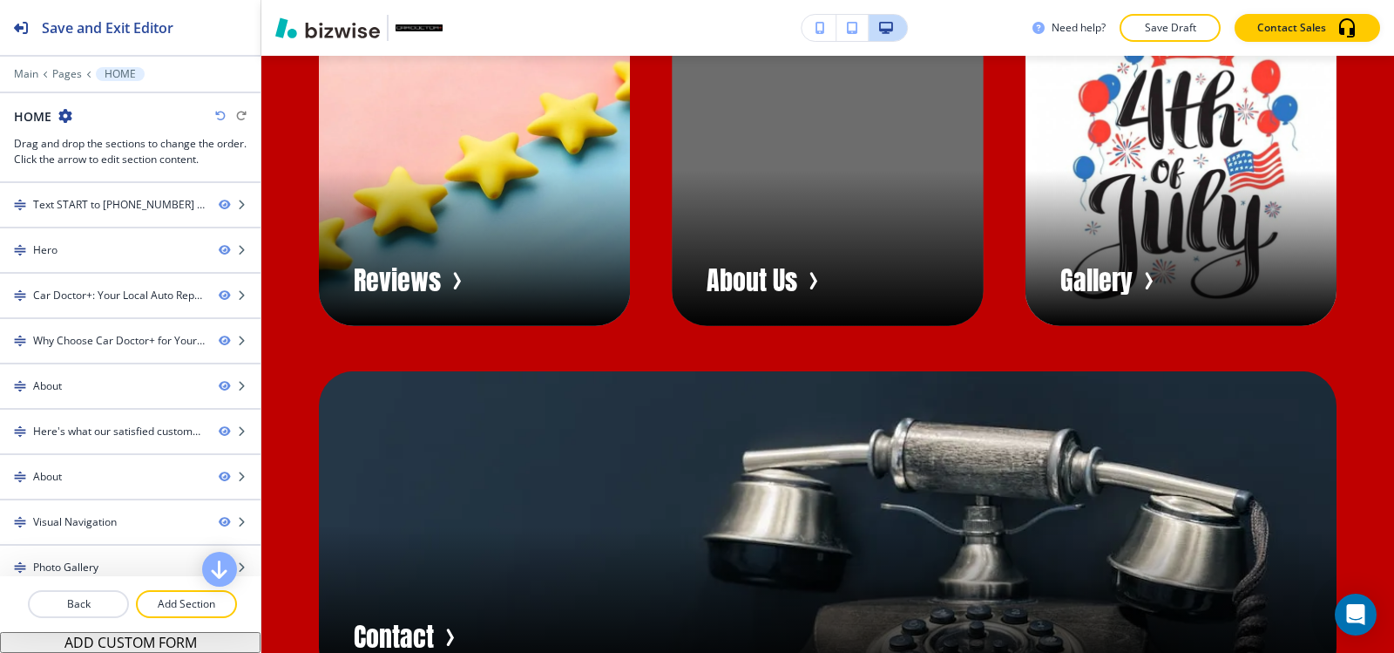
scroll to position [8658, 0]
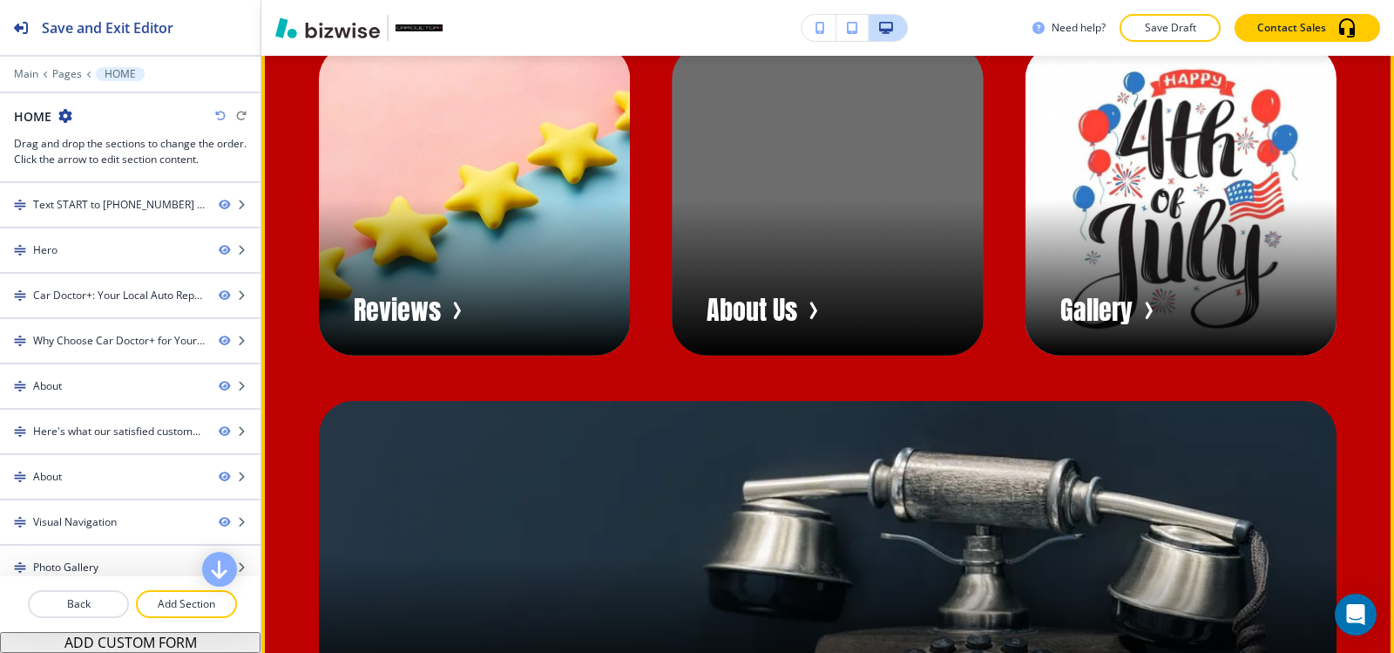
click at [310, 211] on div "Edit This Section Home Motorcycle Repair Metal Fabrication Reviews About Us Gal…" at bounding box center [827, 200] width 1133 height 1248
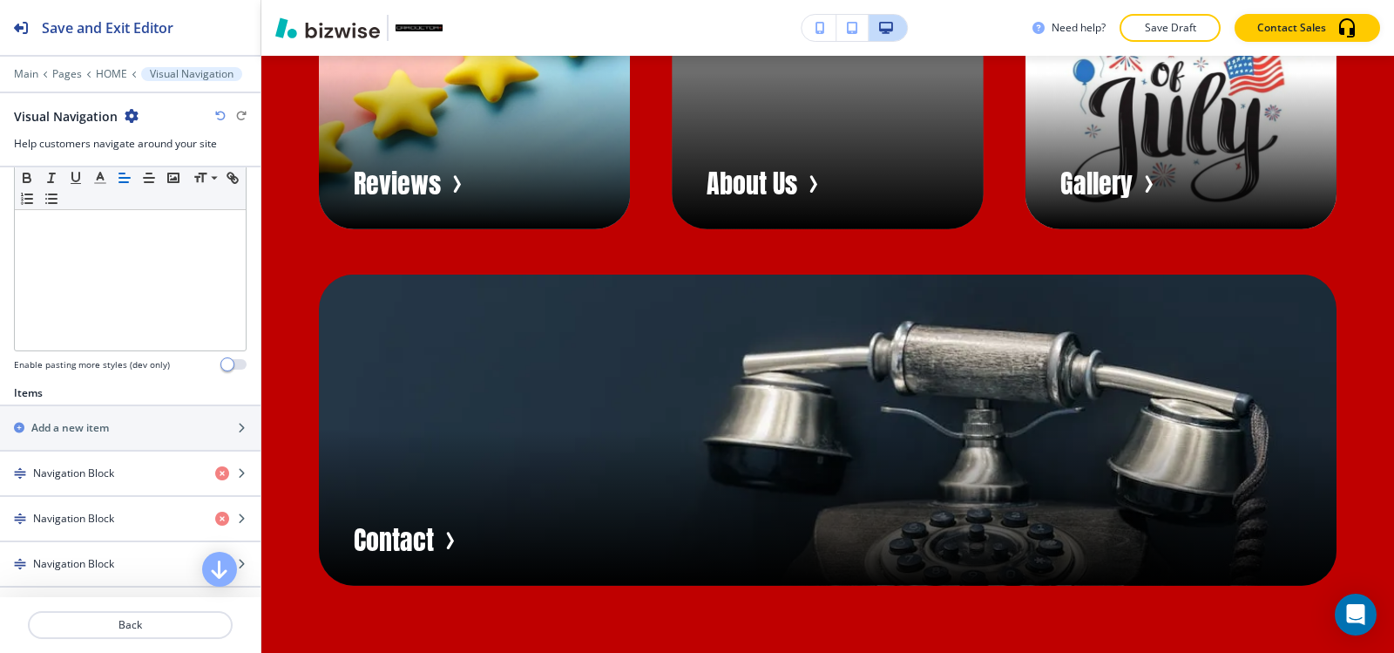
scroll to position [436, 0]
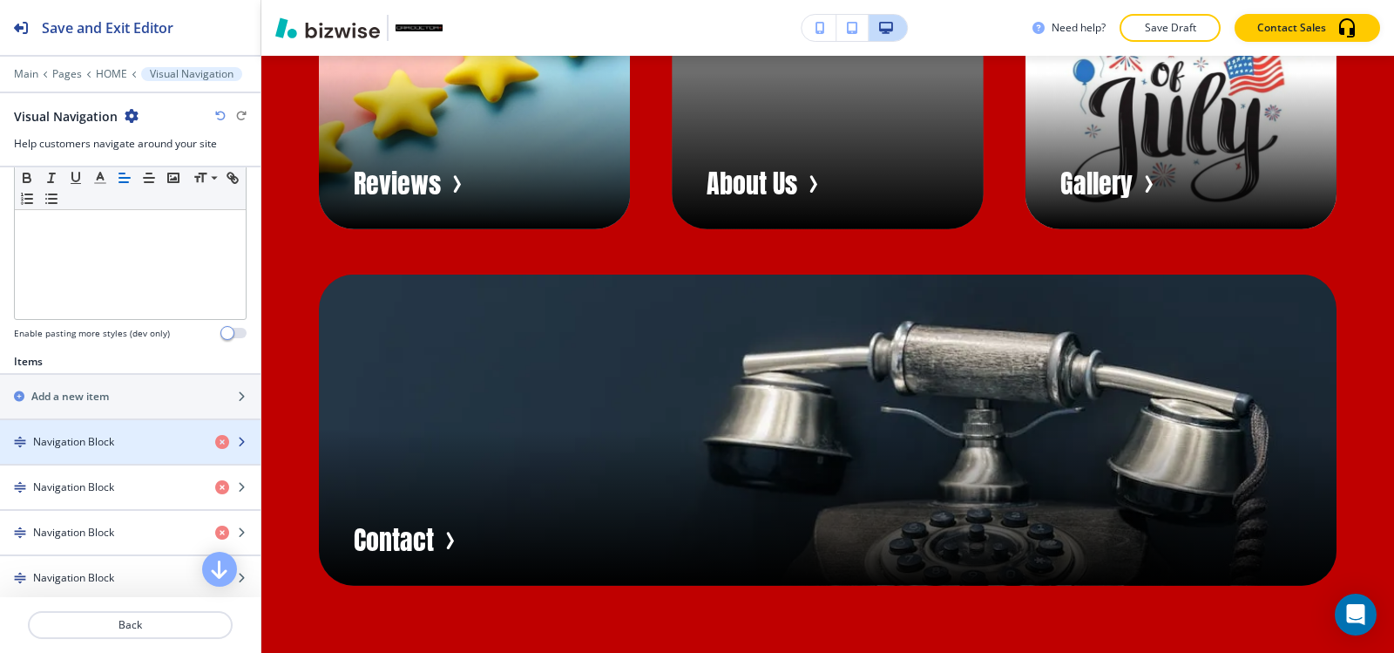
click at [76, 432] on div "button" at bounding box center [130, 427] width 260 height 14
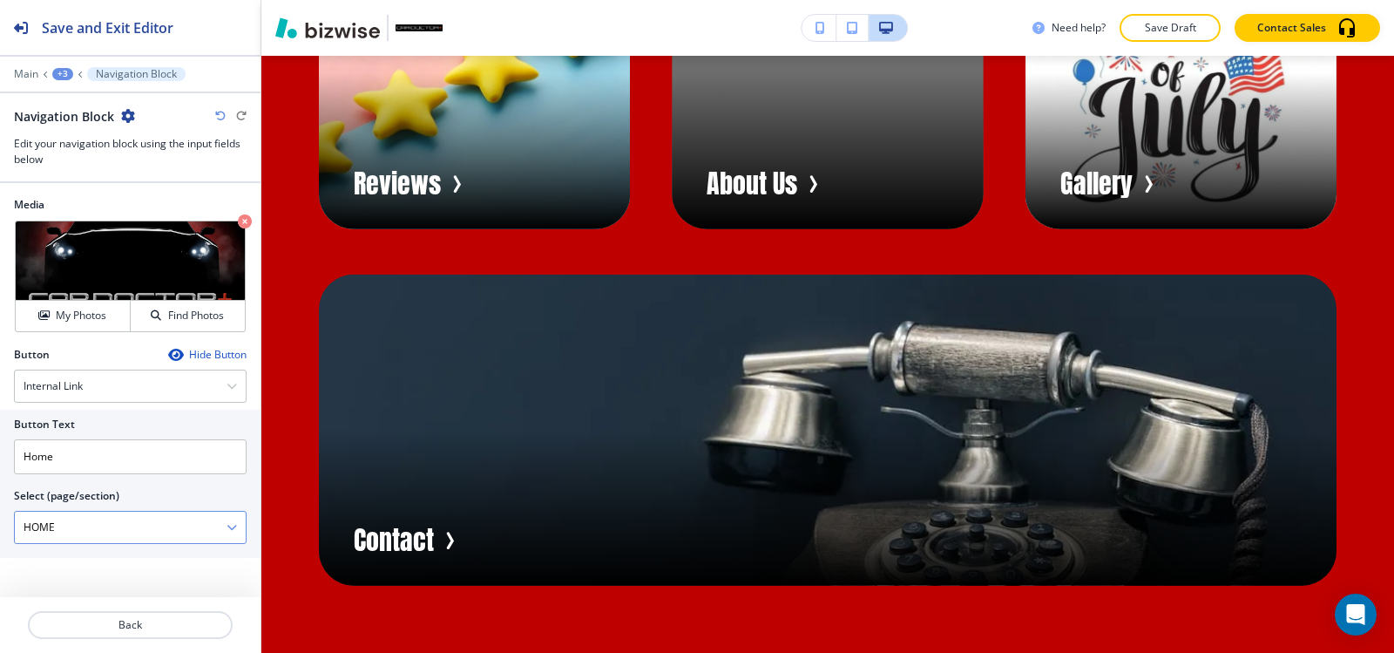
click at [223, 535] on \(page\/section\) "HOME" at bounding box center [121, 527] width 212 height 30
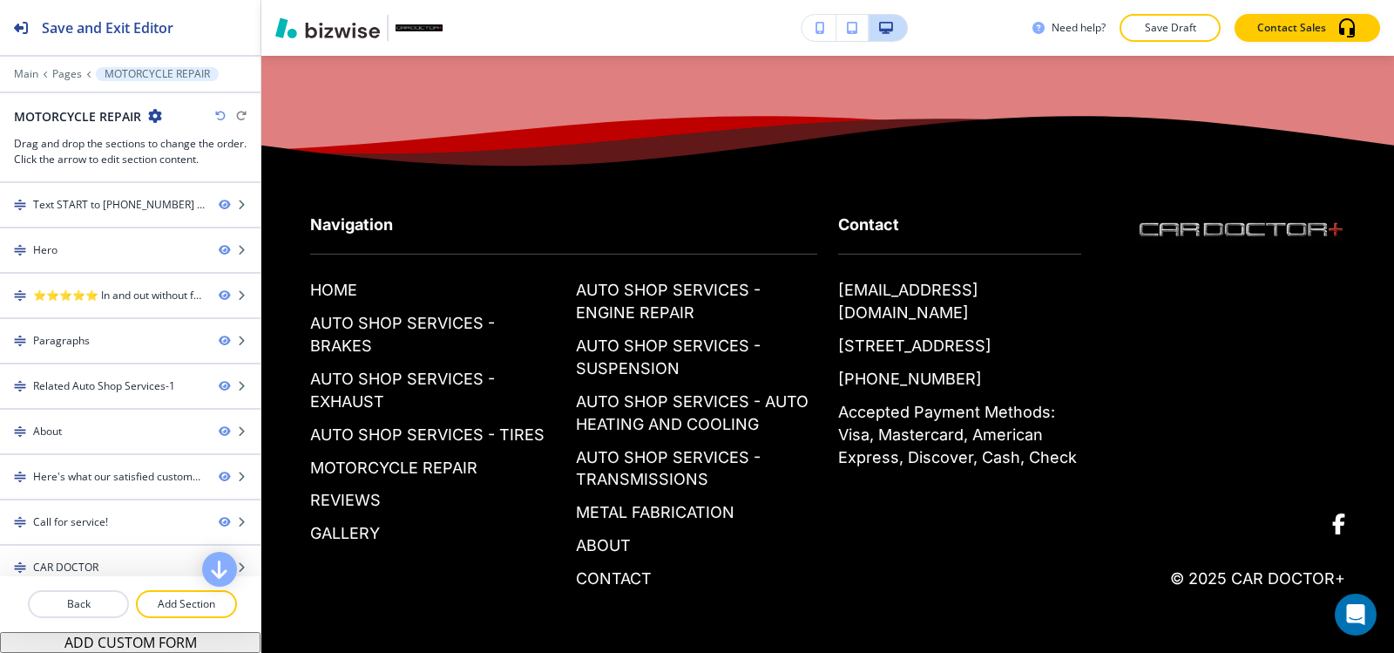
scroll to position [0, 0]
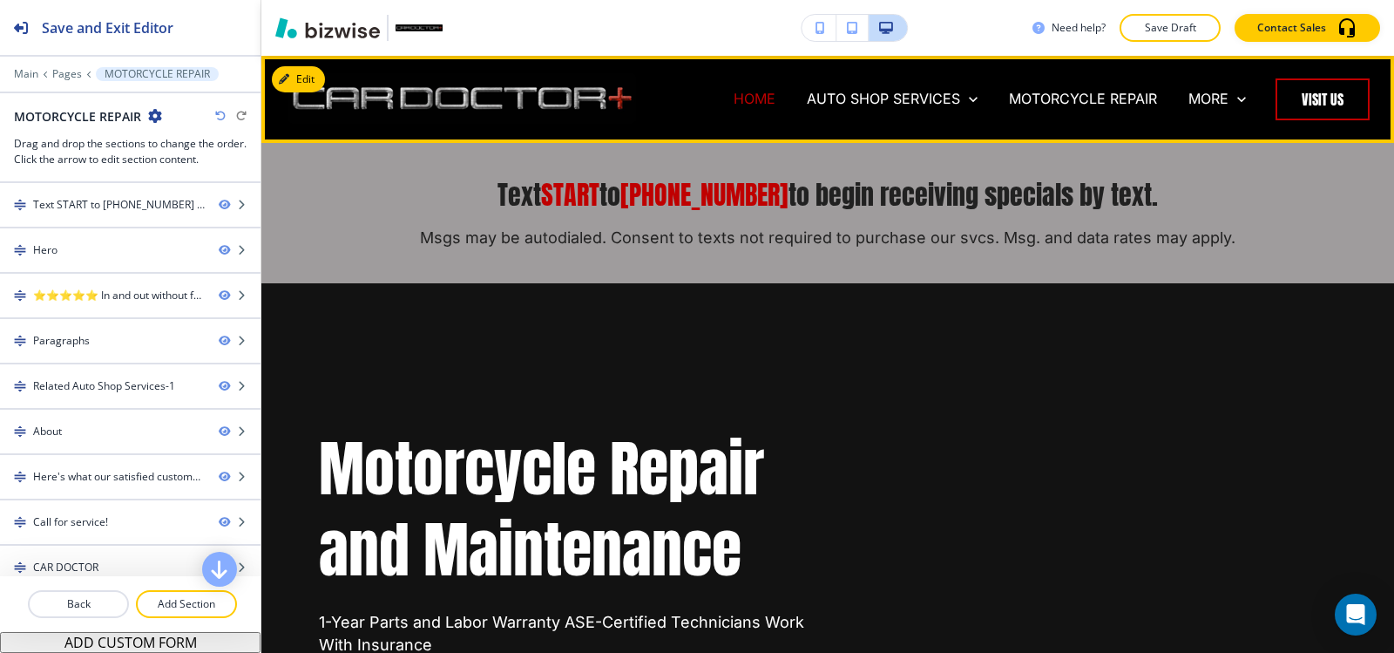
click at [752, 101] on p "HOME" at bounding box center [755, 99] width 42 height 20
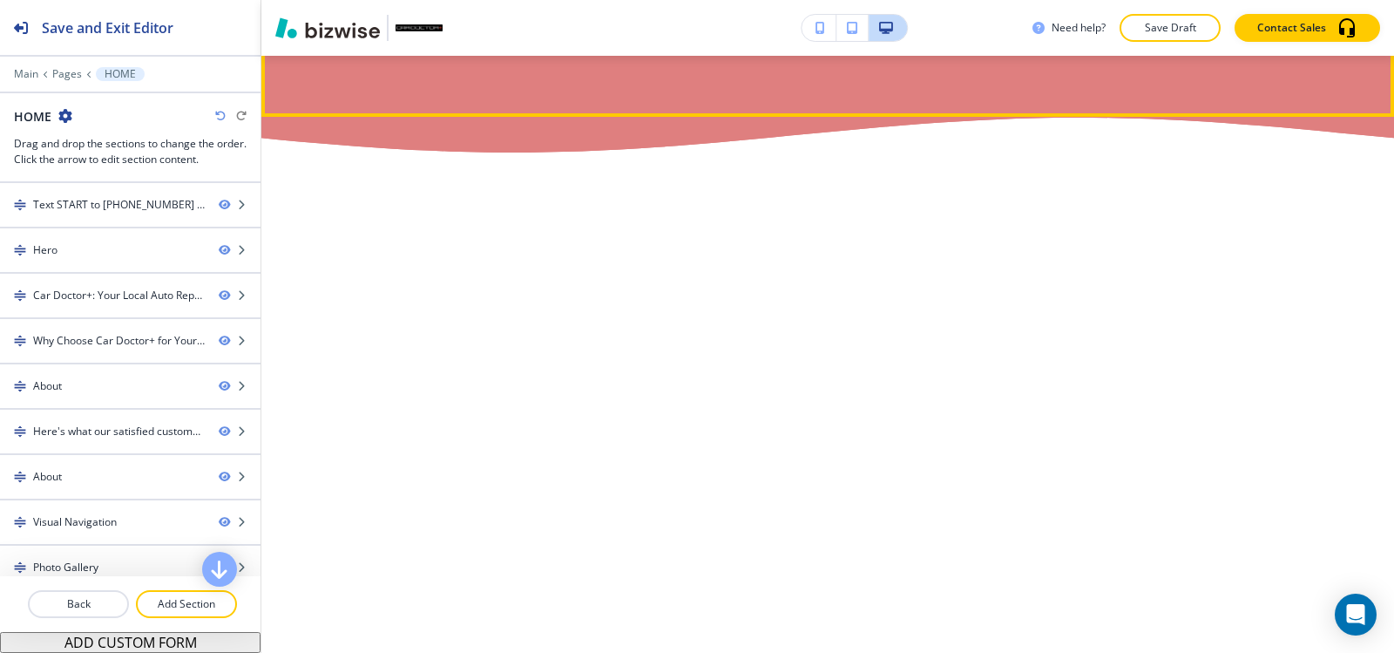
scroll to position [7667, 0]
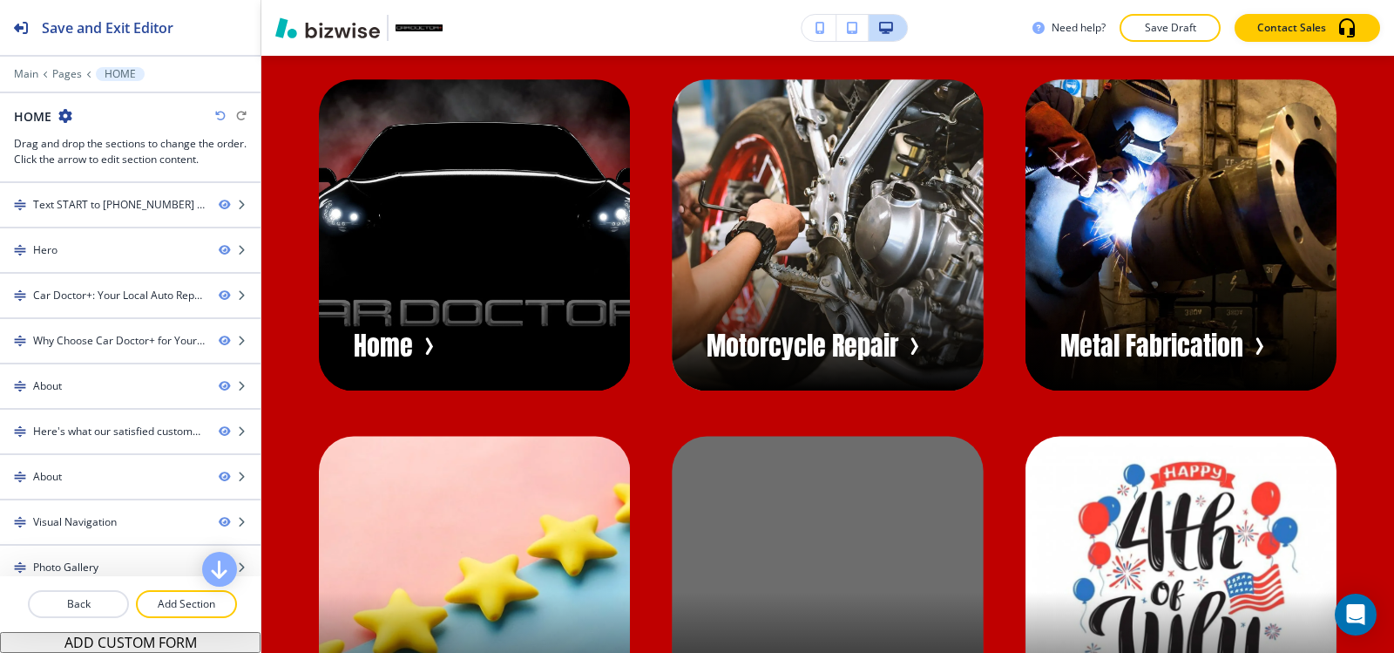
scroll to position [8189, 0]
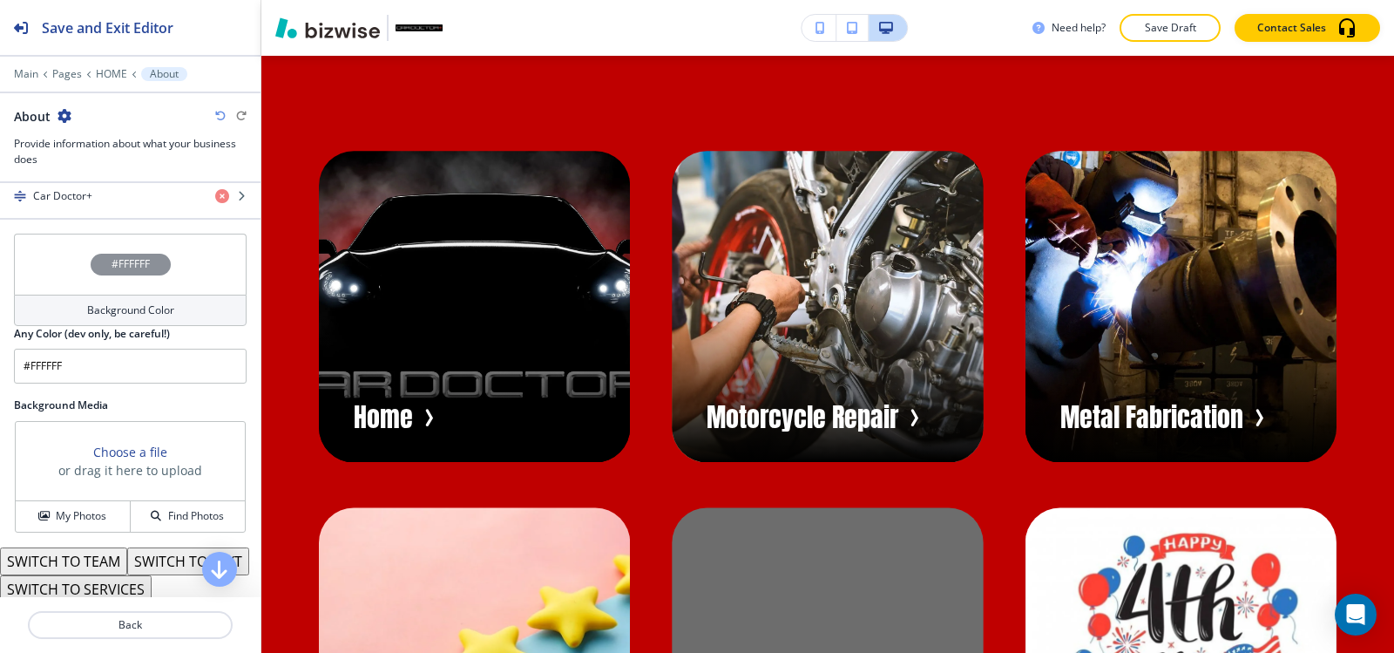
scroll to position [523, 0]
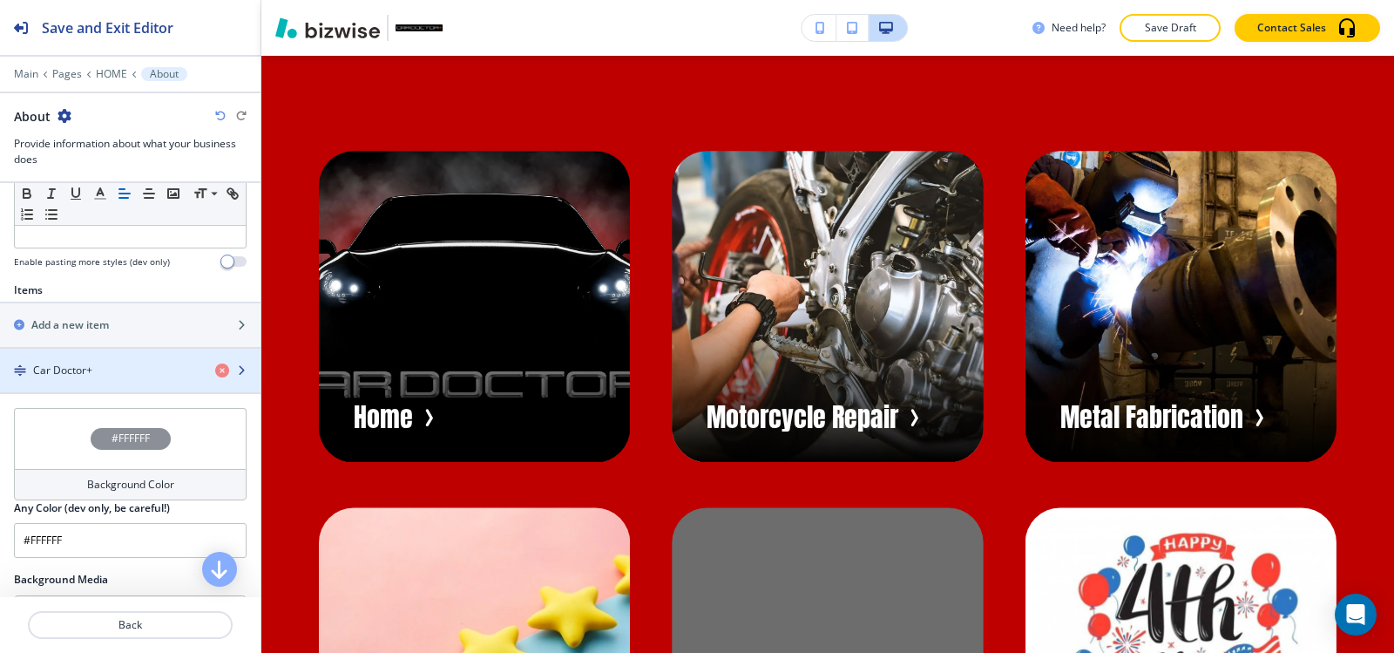
click at [67, 364] on h4 "Car Doctor+" at bounding box center [62, 370] width 59 height 16
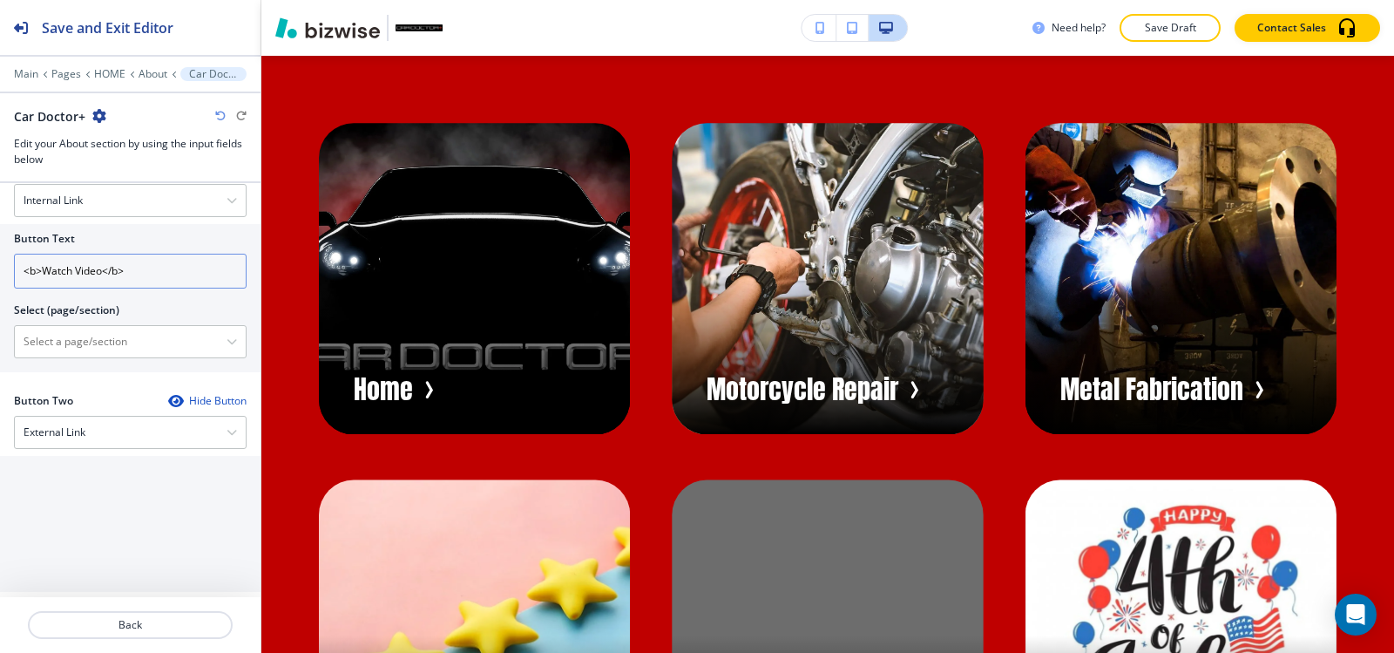
scroll to position [829, 0]
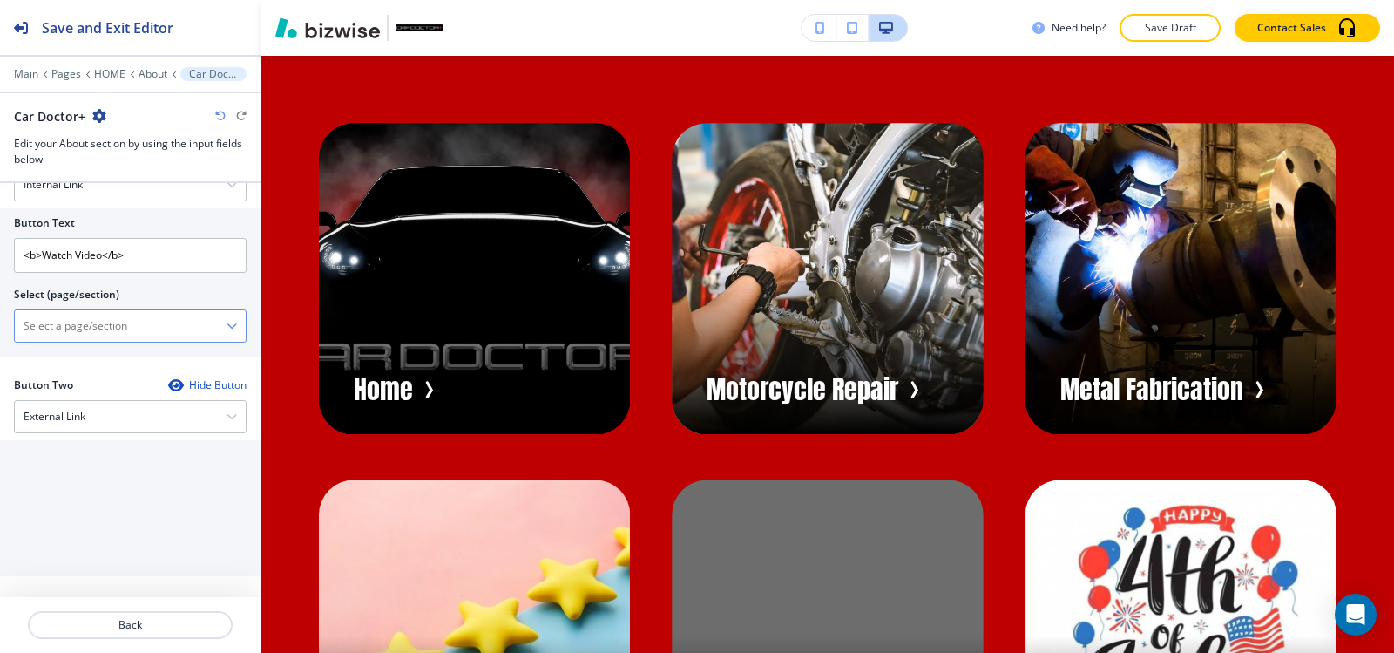
click at [98, 326] on \(page\/section\) "Manual Input" at bounding box center [121, 326] width 212 height 30
click at [98, 331] on \(page\/section\) "Manual Input" at bounding box center [121, 326] width 212 height 30
click at [227, 321] on icon "button" at bounding box center [232, 326] width 10 height 10
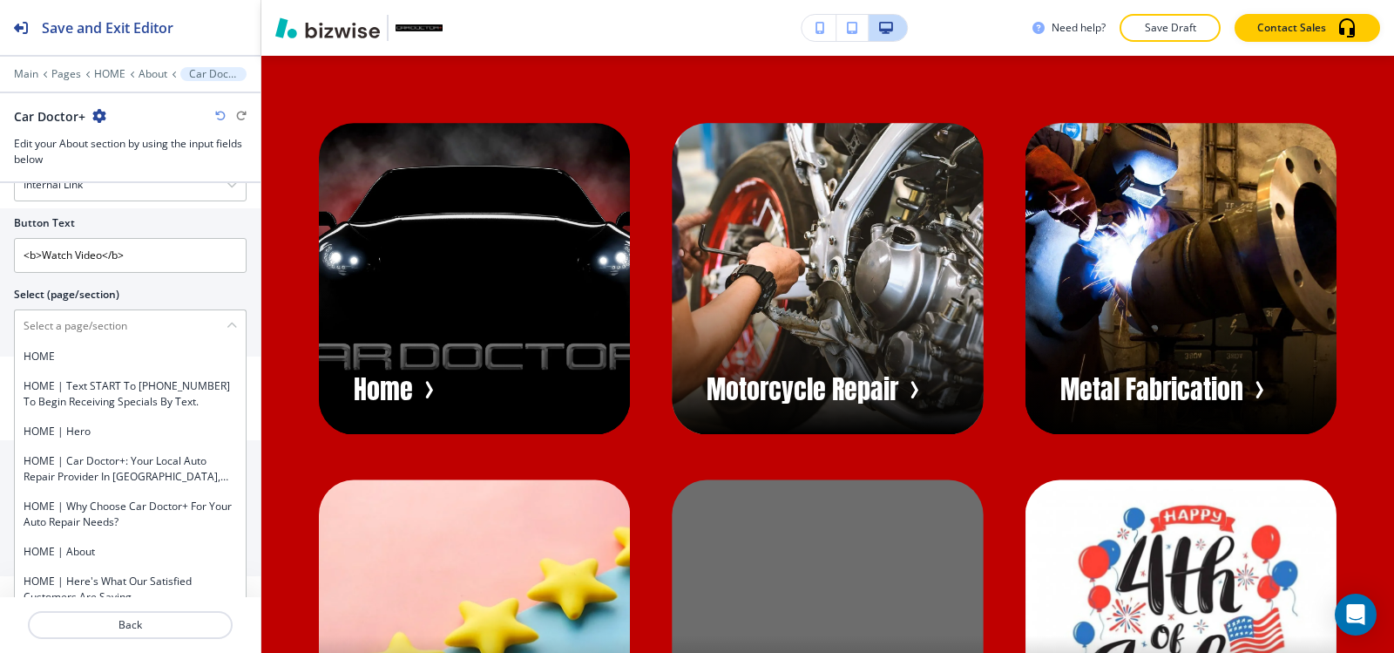
click at [203, 296] on div "Select (page/section)" at bounding box center [130, 295] width 233 height 16
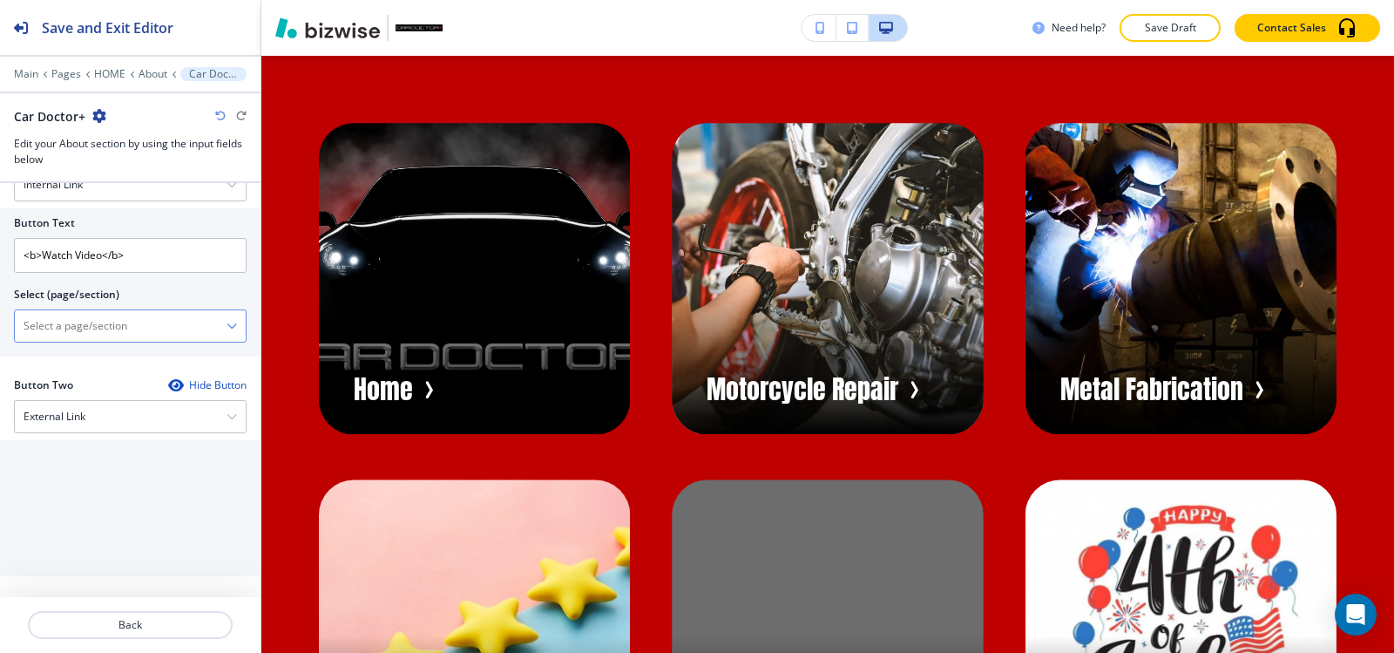
click at [123, 323] on \(page\/section\) "Manual Input" at bounding box center [121, 326] width 212 height 30
paste \(page\/section\) "//videos.hibustudio.com/2024/car-doctor-plus-7016226544.mp4"
type \(page\/section\) "//videos.hibustudio.com/2024/car-doctor-plus-7016226544.mp4"
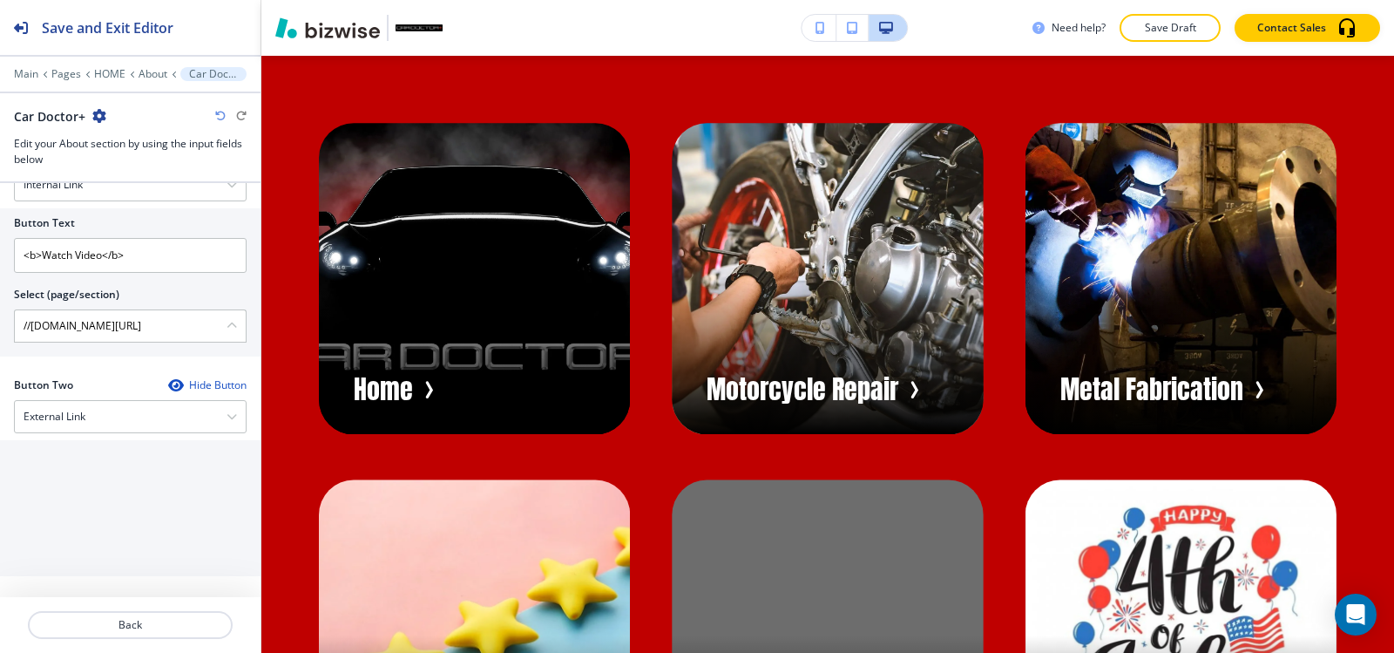
scroll to position [0, 0]
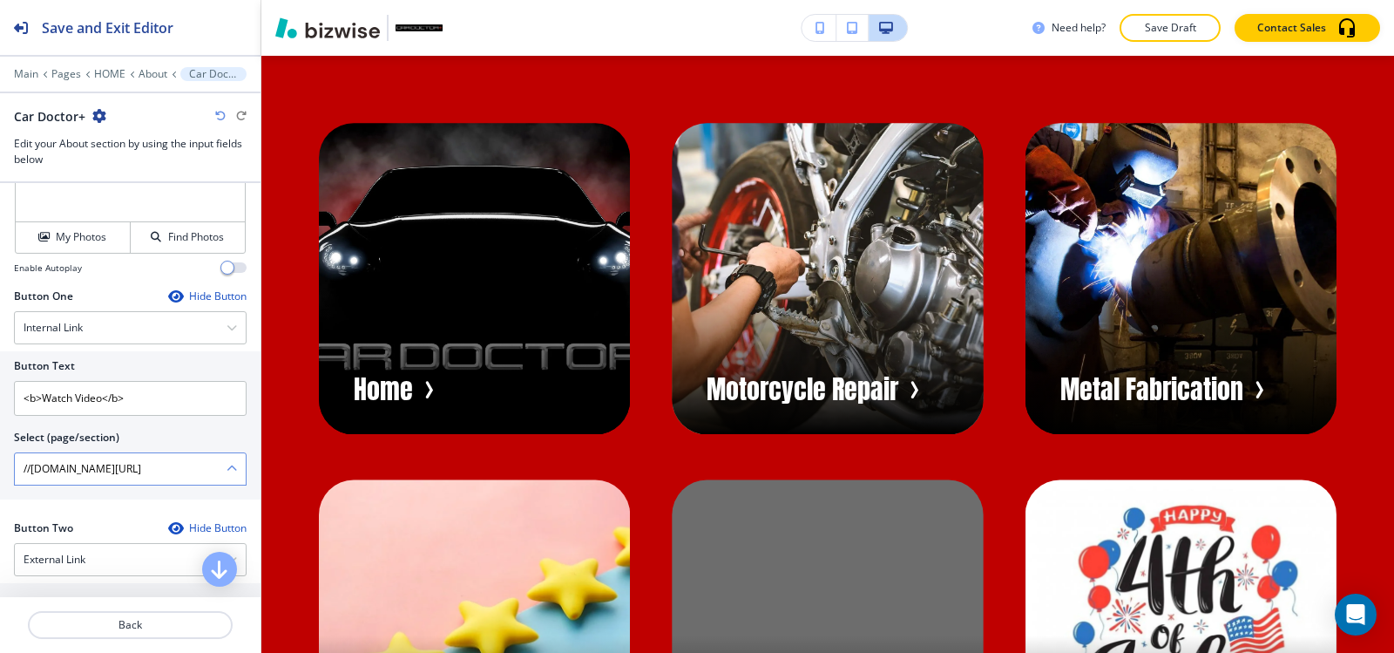
scroll to position [655, 0]
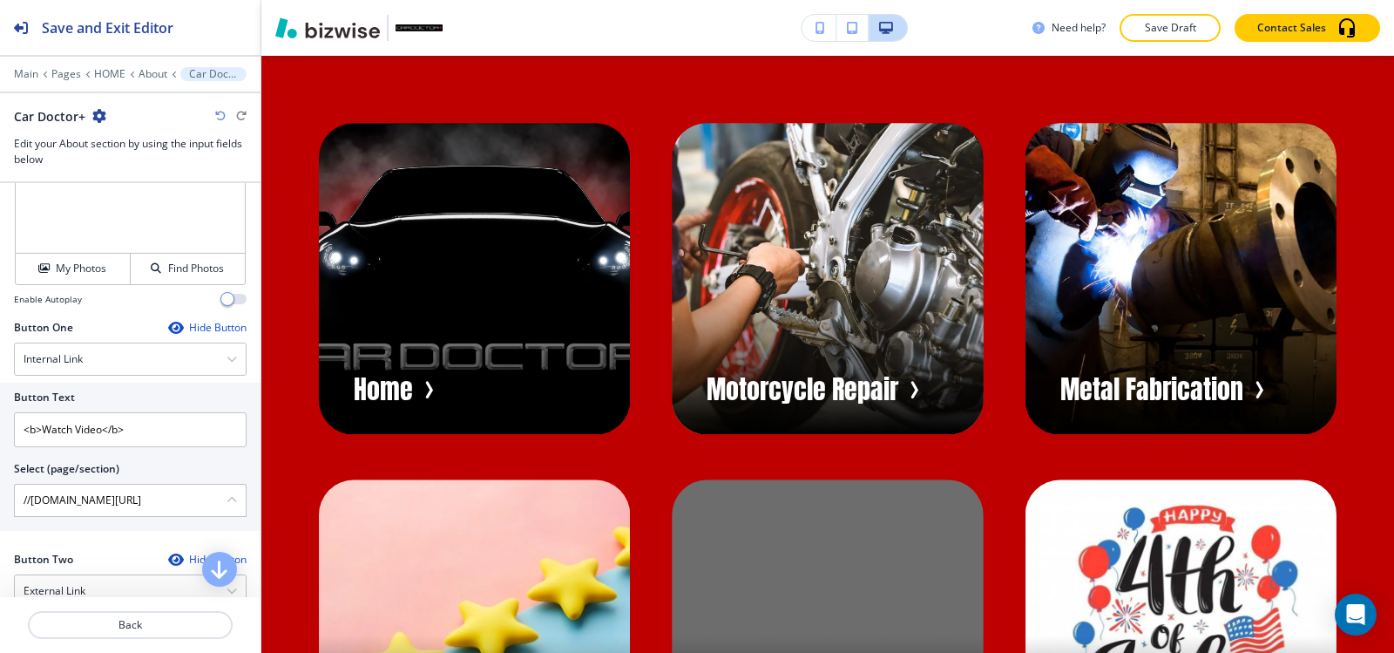
click at [168, 326] on icon "button" at bounding box center [175, 328] width 14 height 14
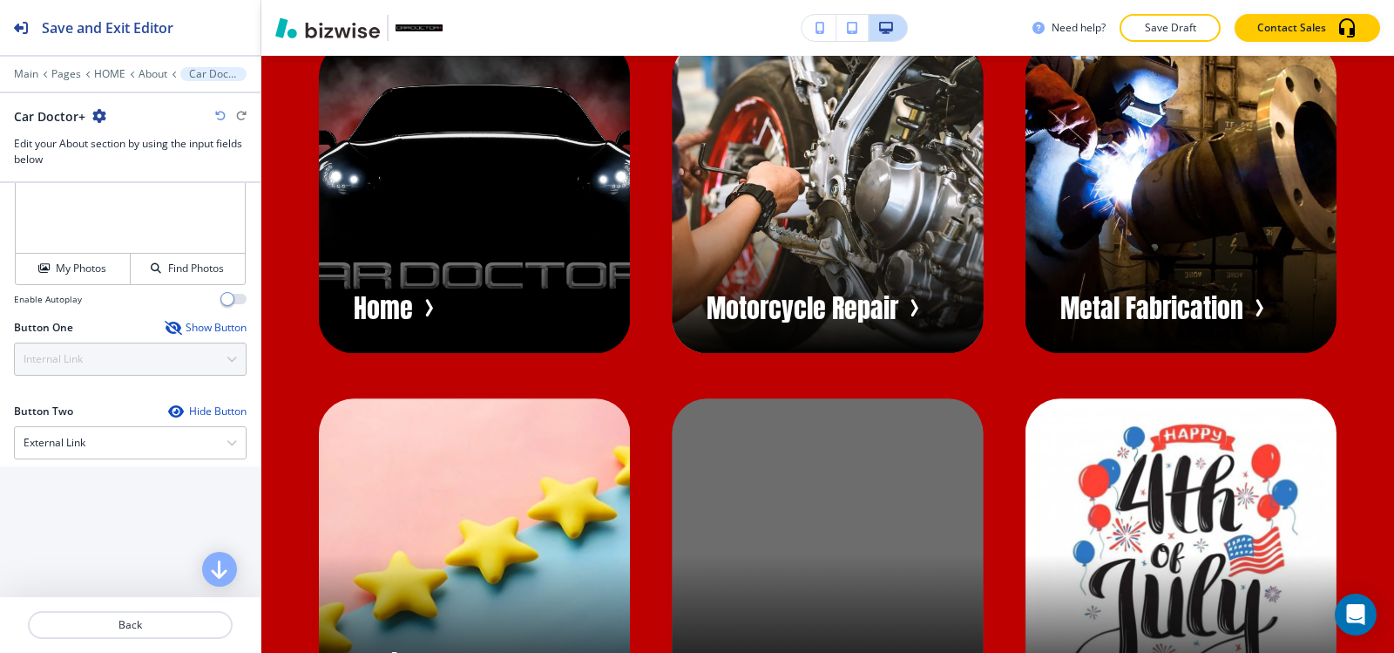
click at [165, 326] on icon "button" at bounding box center [172, 328] width 14 height 14
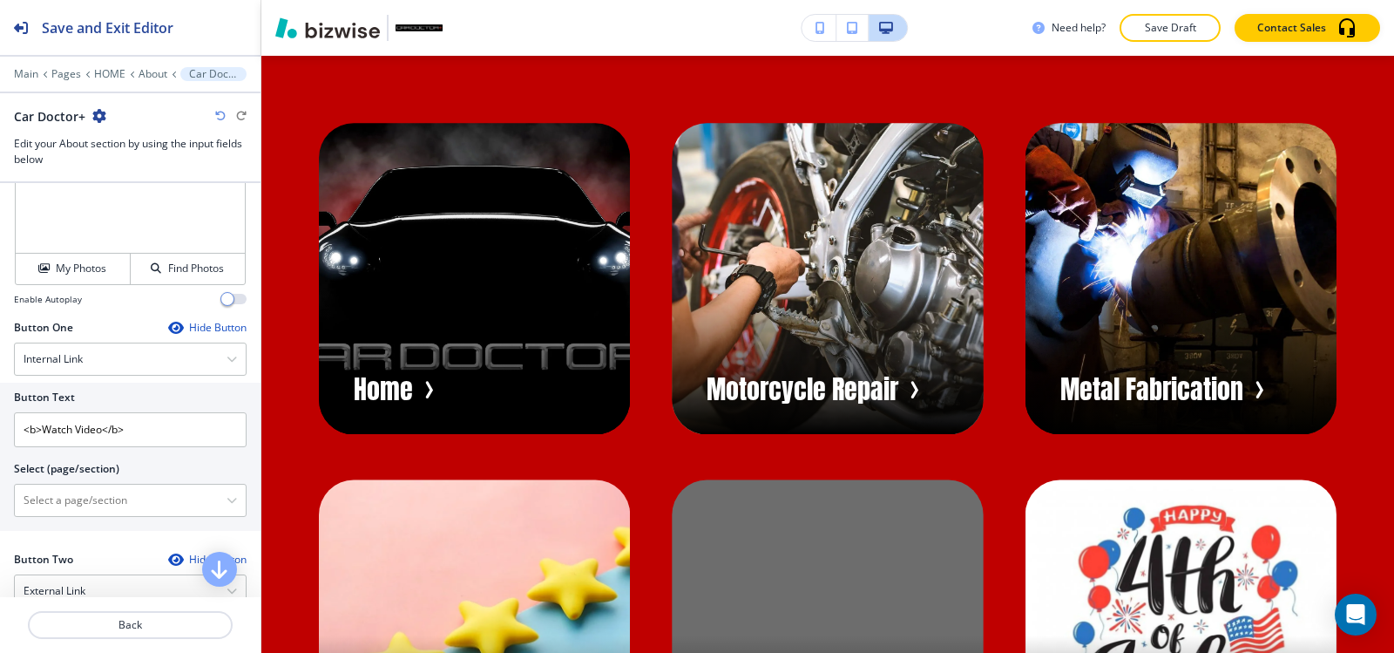
click at [148, 75] on p "About" at bounding box center [153, 74] width 29 height 12
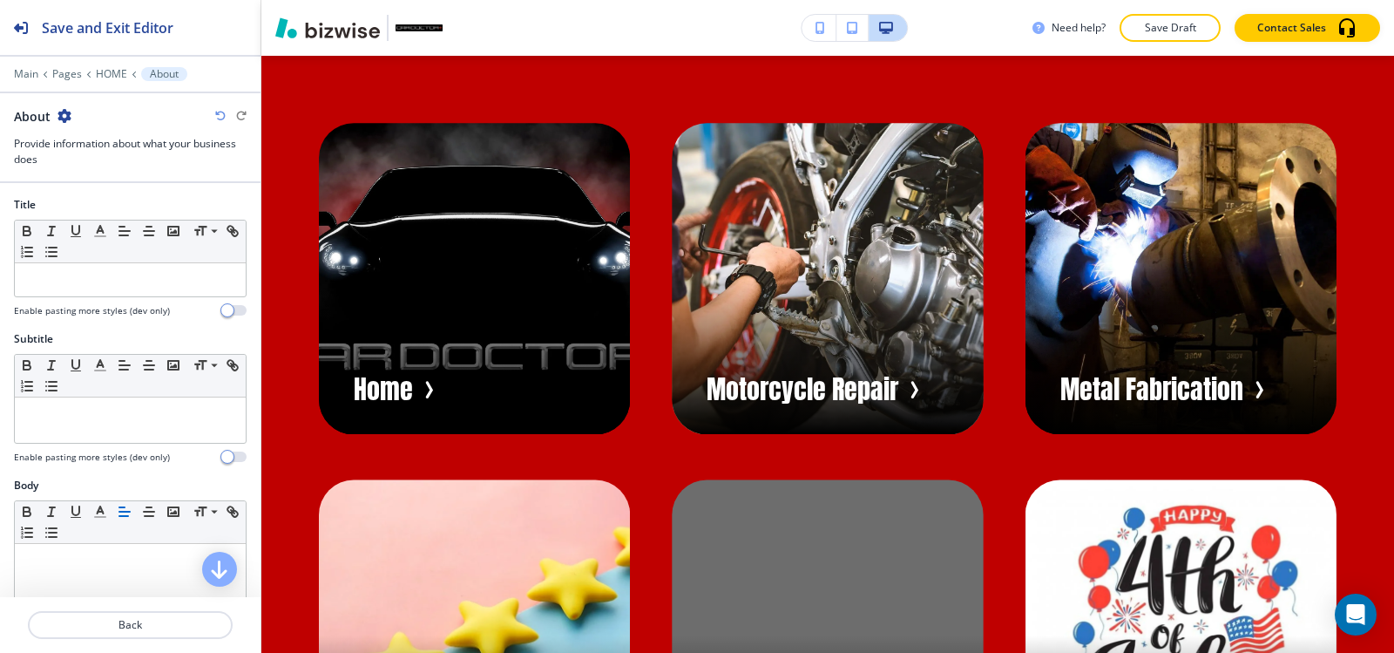
scroll to position [8195, 0]
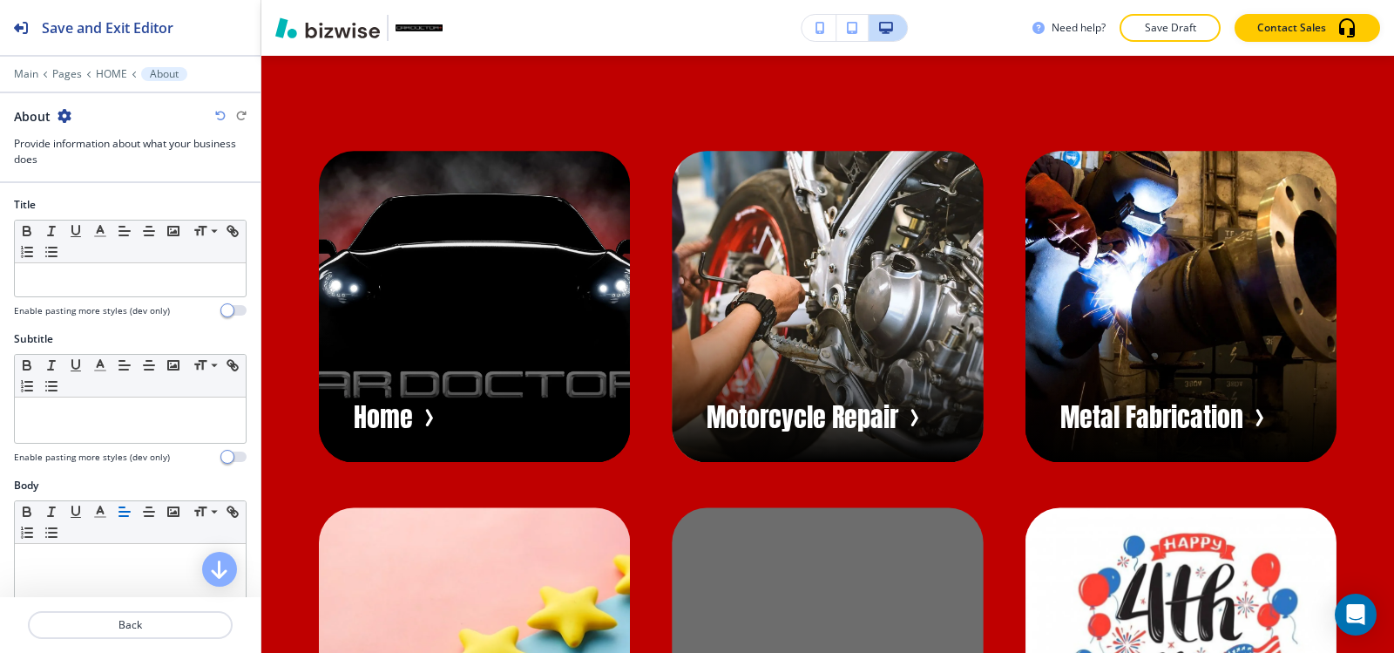
click at [1169, 30] on p "Save Draft" at bounding box center [1170, 28] width 56 height 16
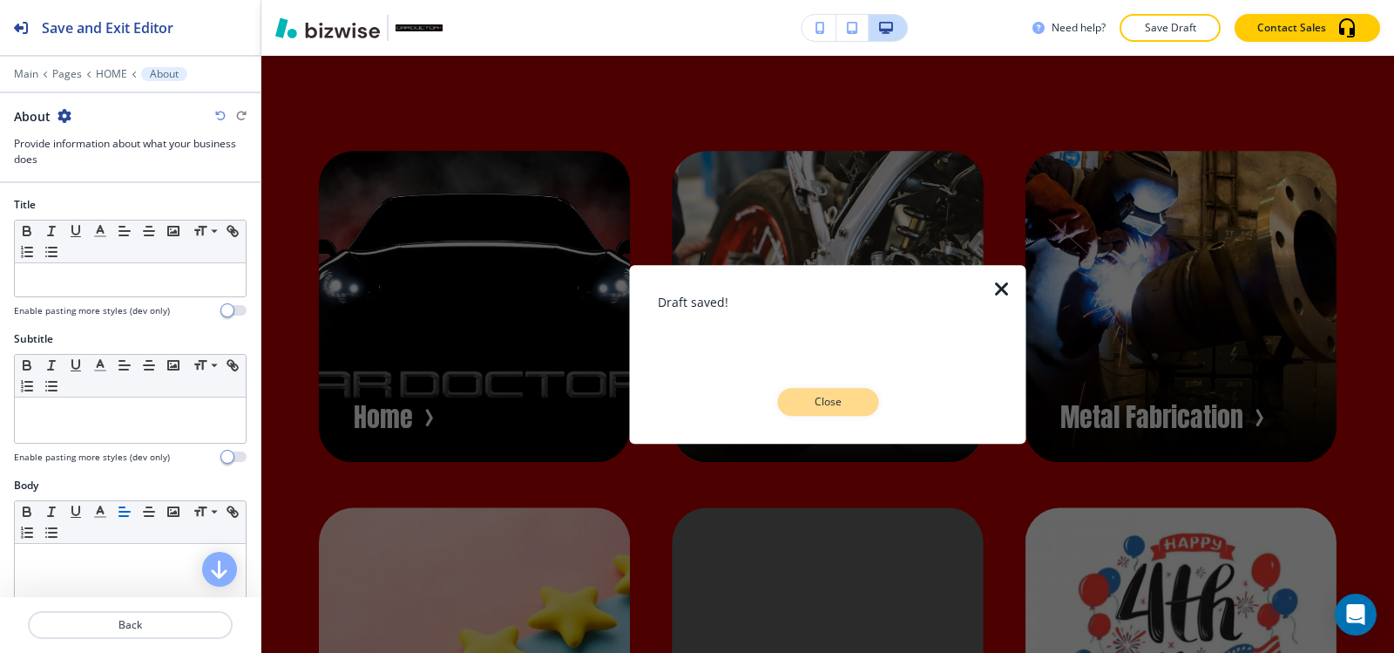
click at [840, 402] on p "Close" at bounding box center [828, 402] width 56 height 16
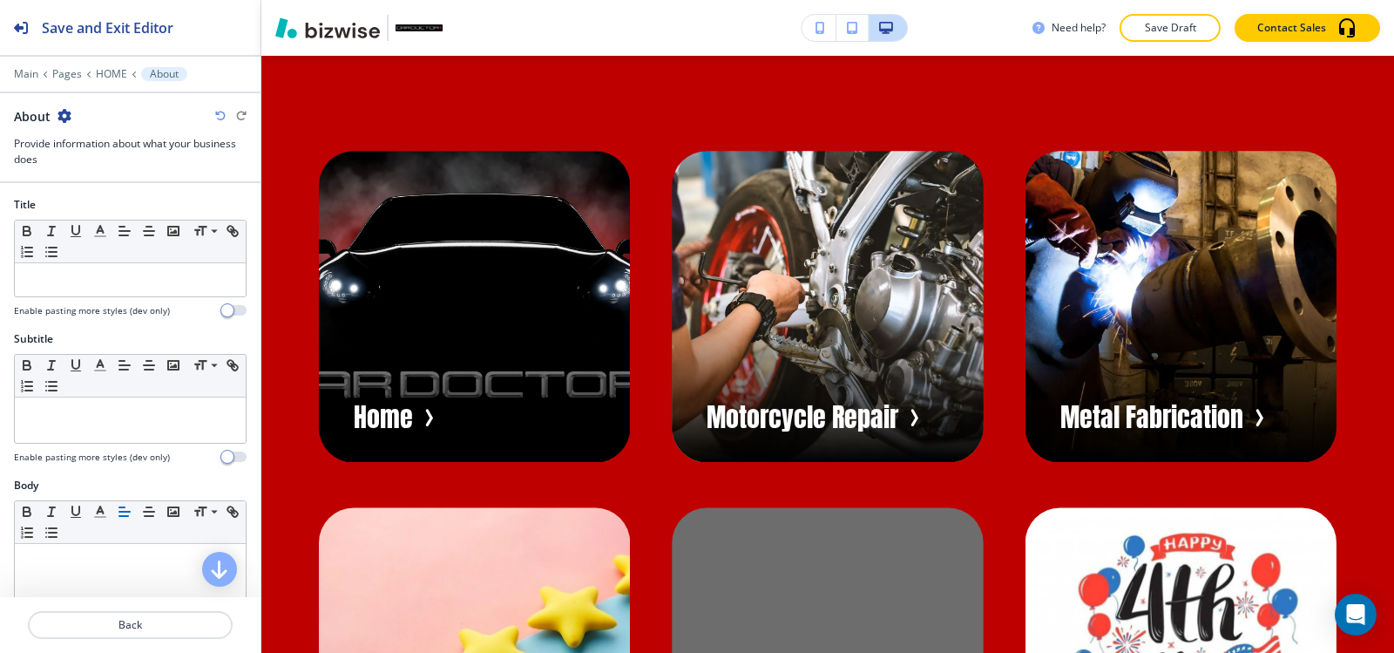
drag, startPoint x: 957, startPoint y: 471, endPoint x: 960, endPoint y: 453, distance: 18.5
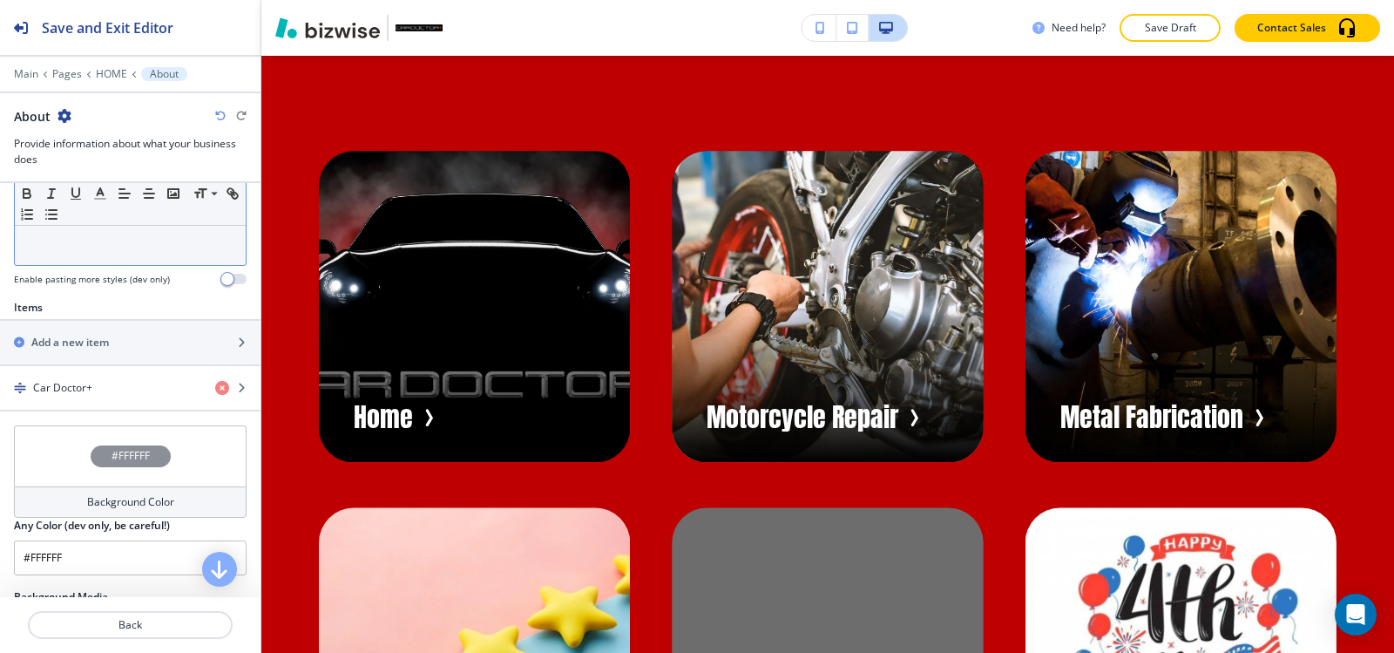
scroll to position [523, 0]
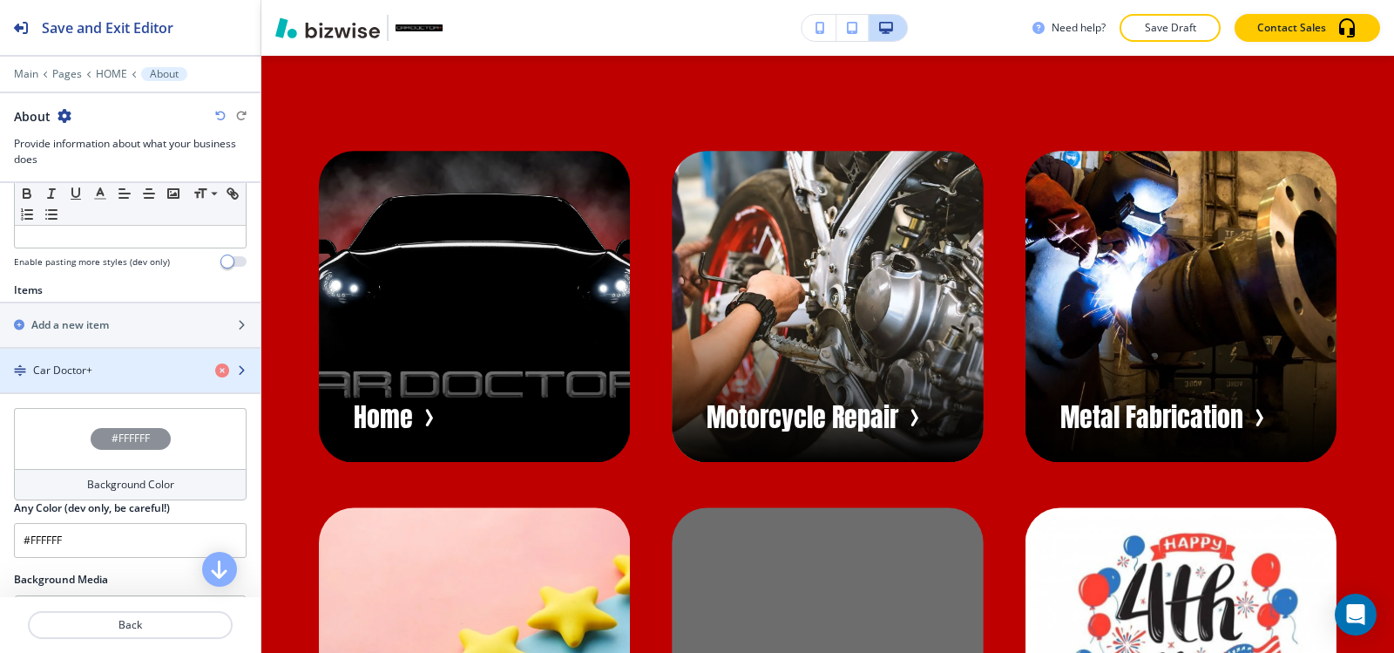
click at [105, 368] on div "Car Doctor+" at bounding box center [100, 370] width 201 height 16
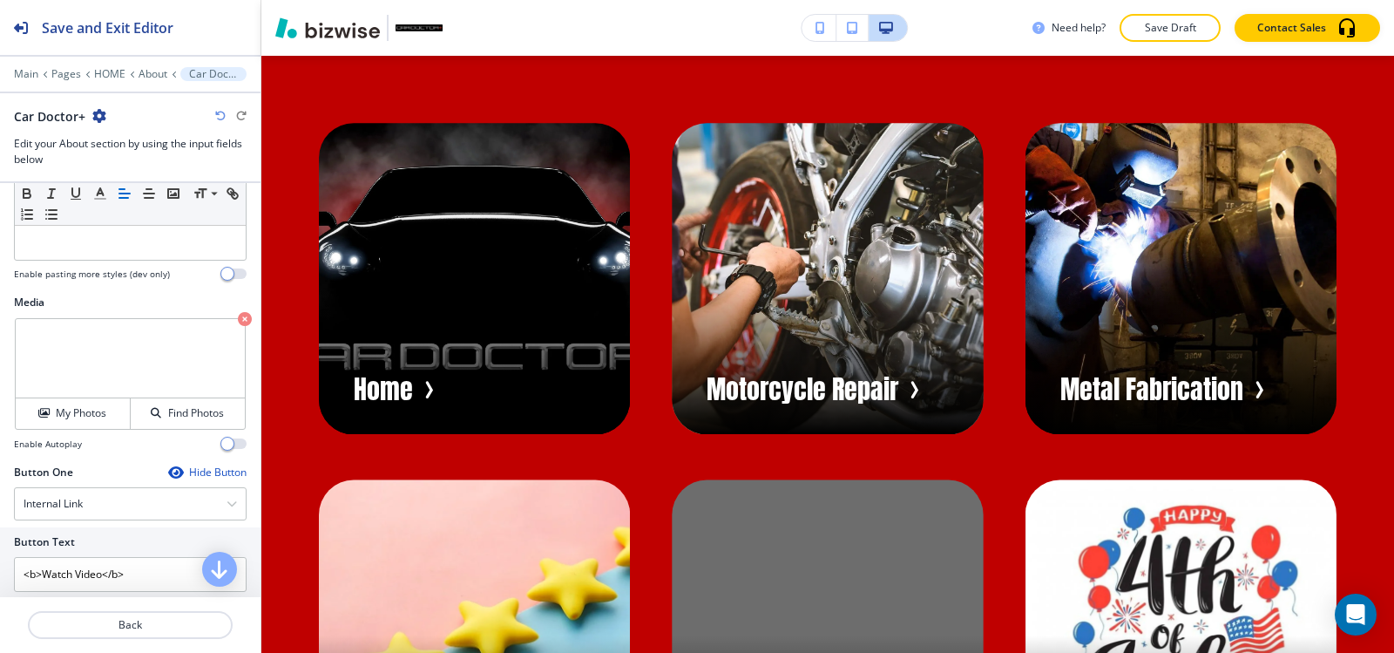
scroll to position [610, 0]
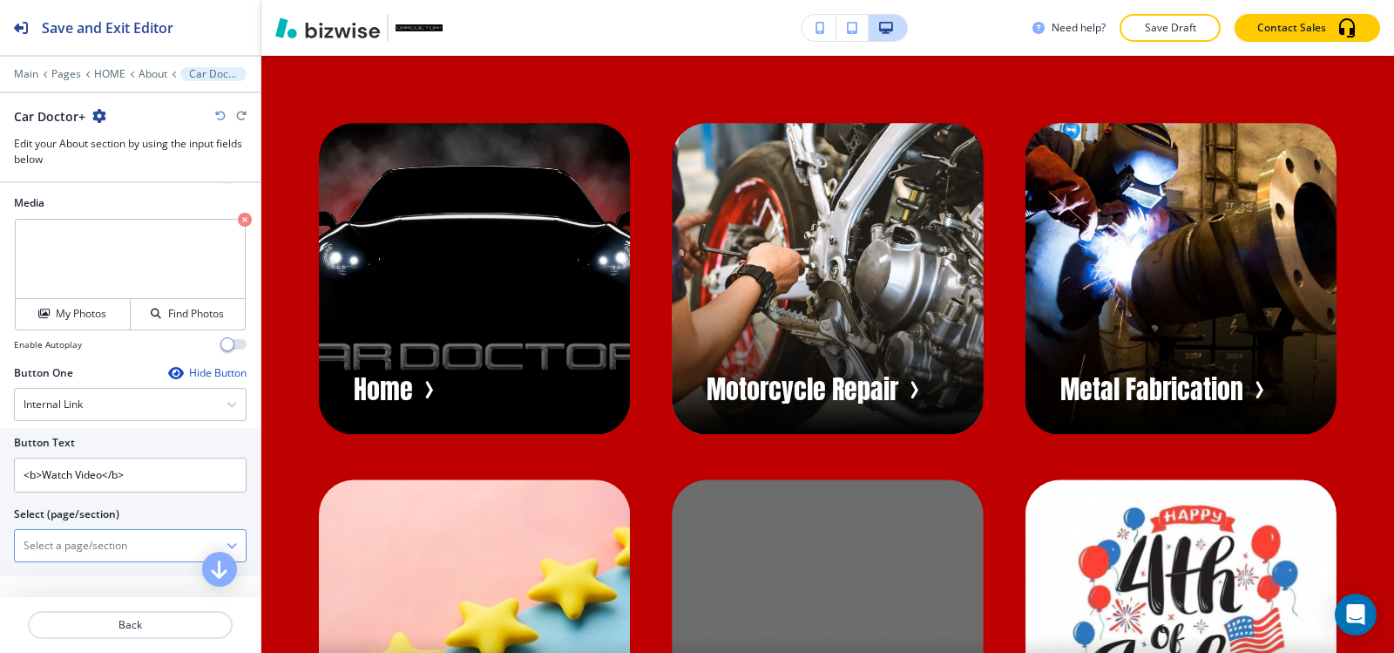
click at [125, 543] on \(page\/section\) "Manual Input" at bounding box center [121, 546] width 212 height 30
paste \(page\/section\) "https://www.cardoctorplus.net/hibu-video-splash"
type \(page\/section\) "https://www.cardoctorplus.net/hibu-video-splash"
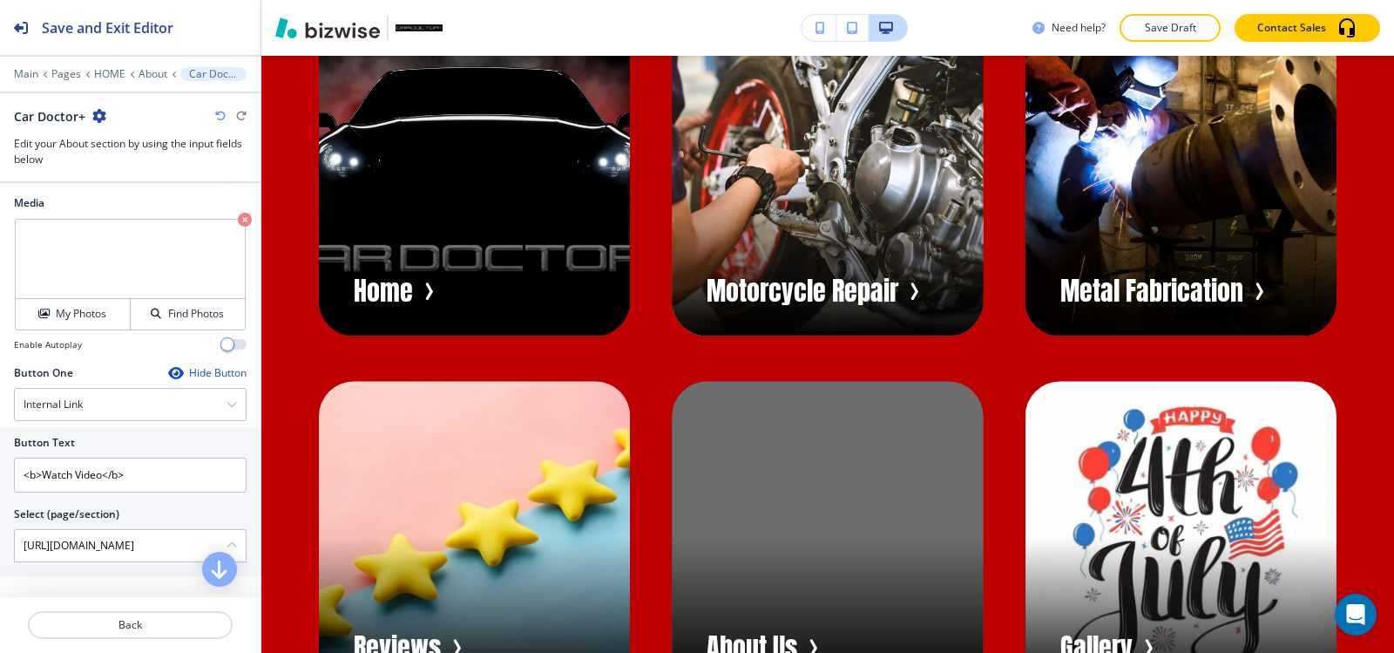
scroll to position [8310, 0]
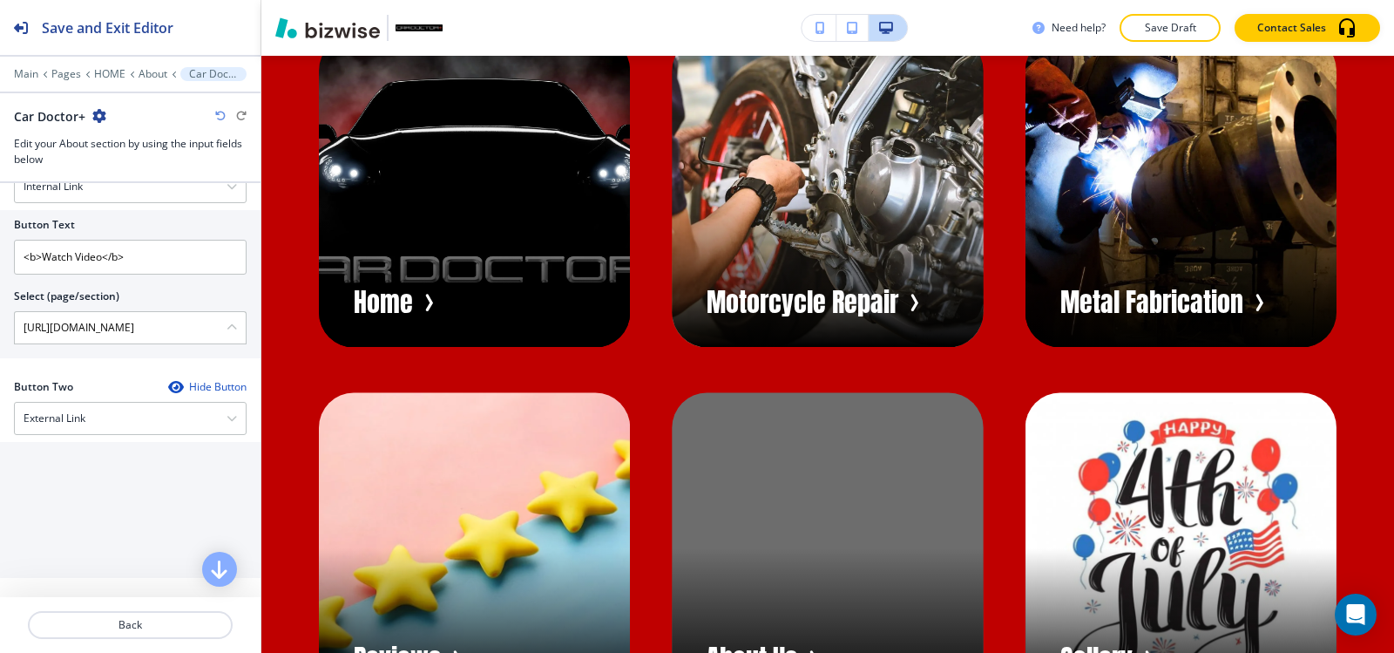
scroll to position [829, 0]
click at [220, 428] on div "External Link" at bounding box center [130, 416] width 231 height 31
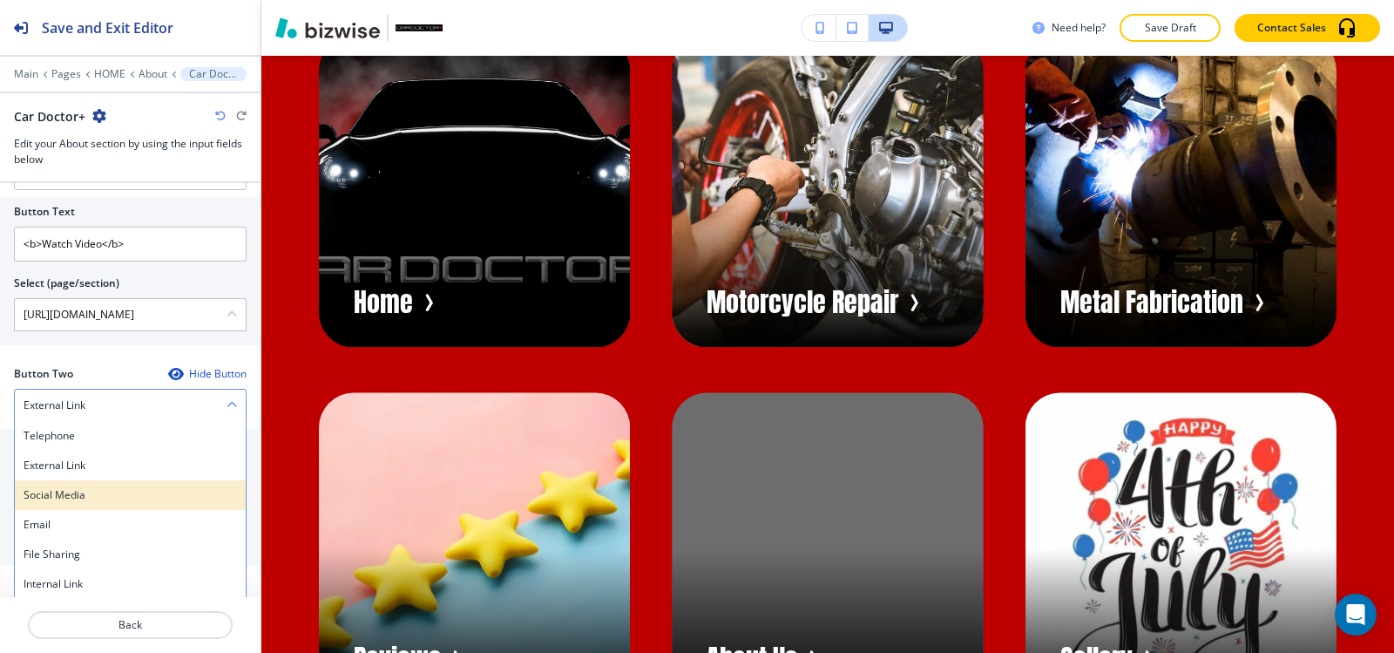
scroll to position [843, 0]
click at [227, 402] on icon "button" at bounding box center [232, 402] width 10 height 10
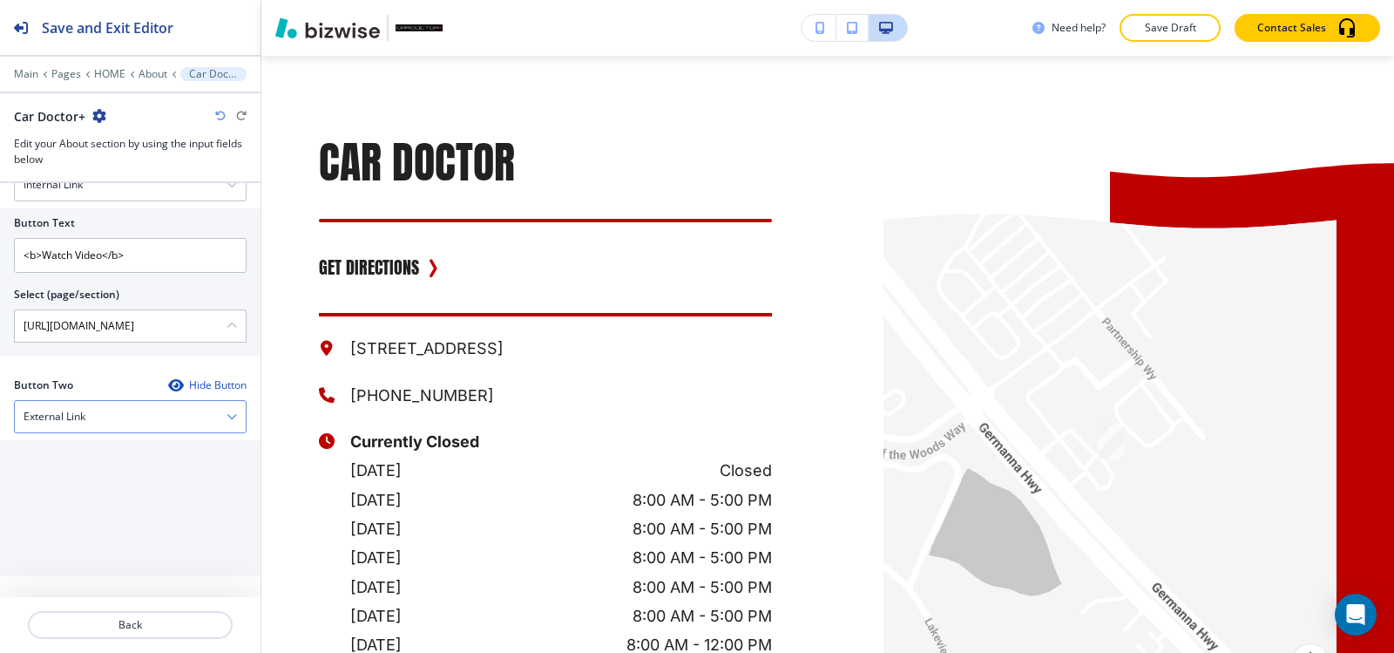
scroll to position [12056, 0]
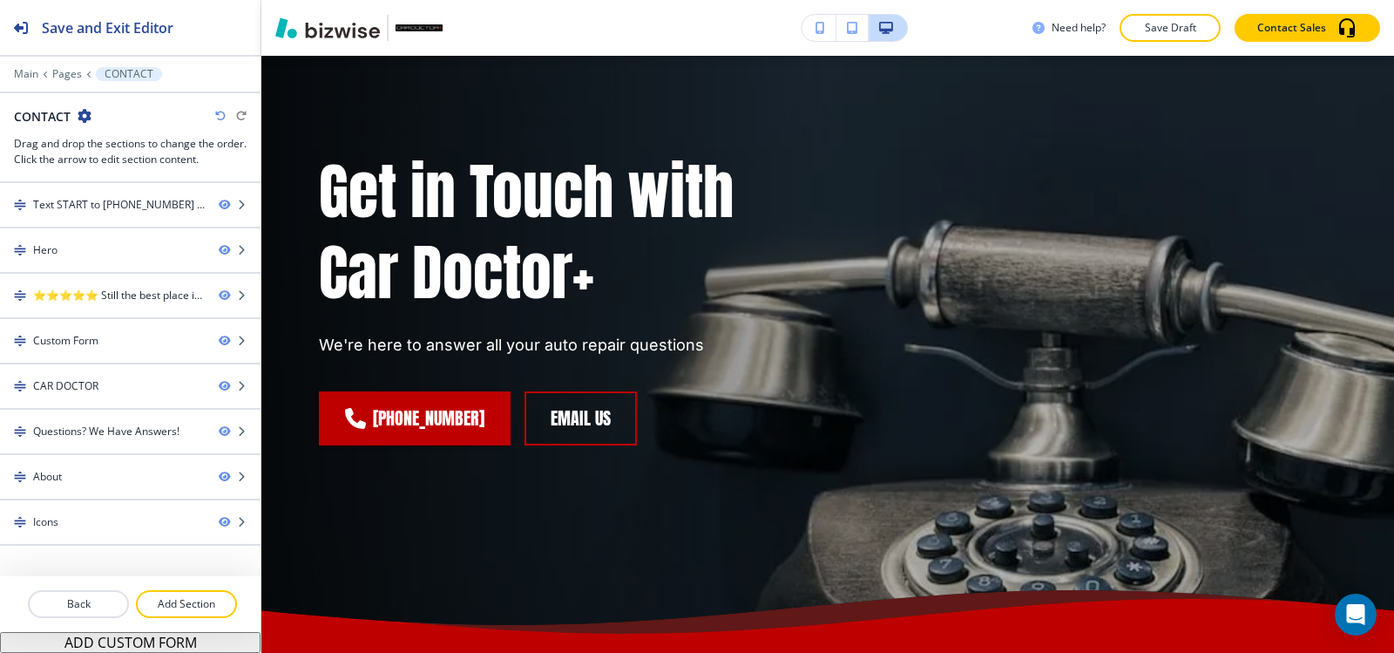
scroll to position [0, 0]
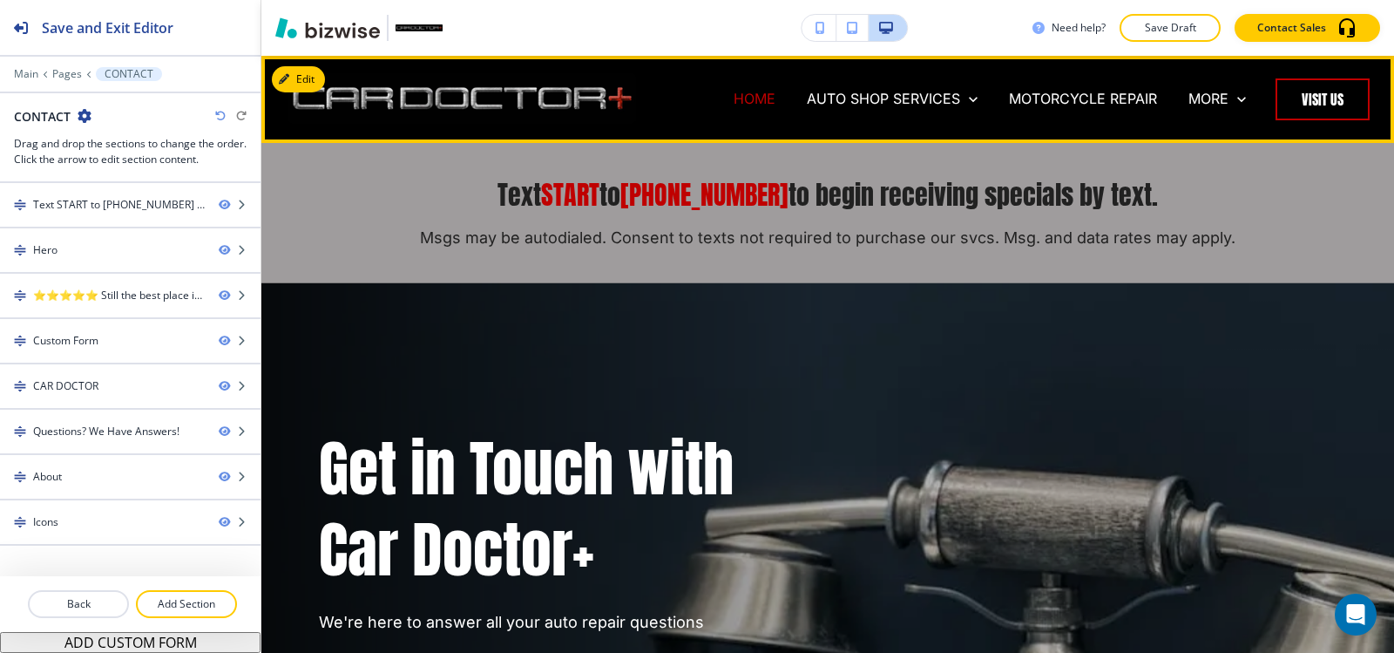
click at [742, 99] on p "HOME" at bounding box center [755, 99] width 42 height 20
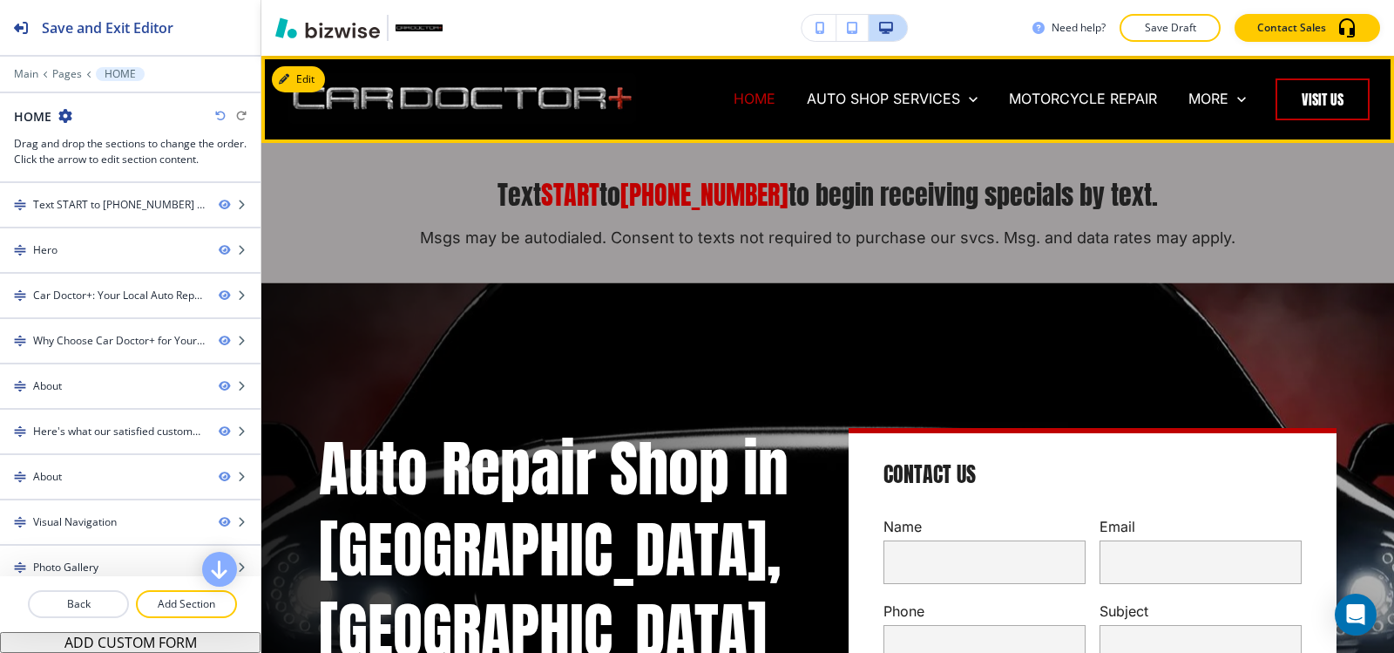
click at [756, 99] on p "HOME" at bounding box center [755, 99] width 42 height 20
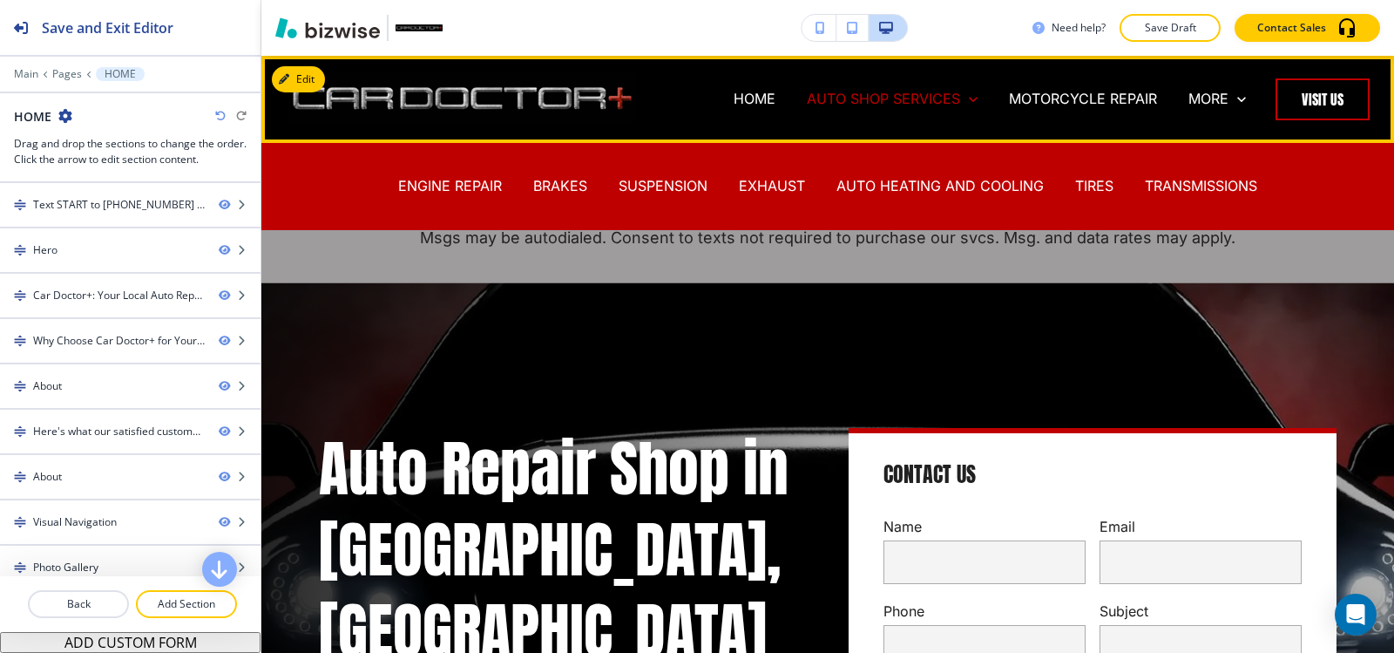
click at [835, 100] on p "AUTO SHOP SERVICES" at bounding box center [883, 99] width 153 height 20
click at [461, 179] on p "ENGINE REPAIR" at bounding box center [450, 186] width 104 height 20
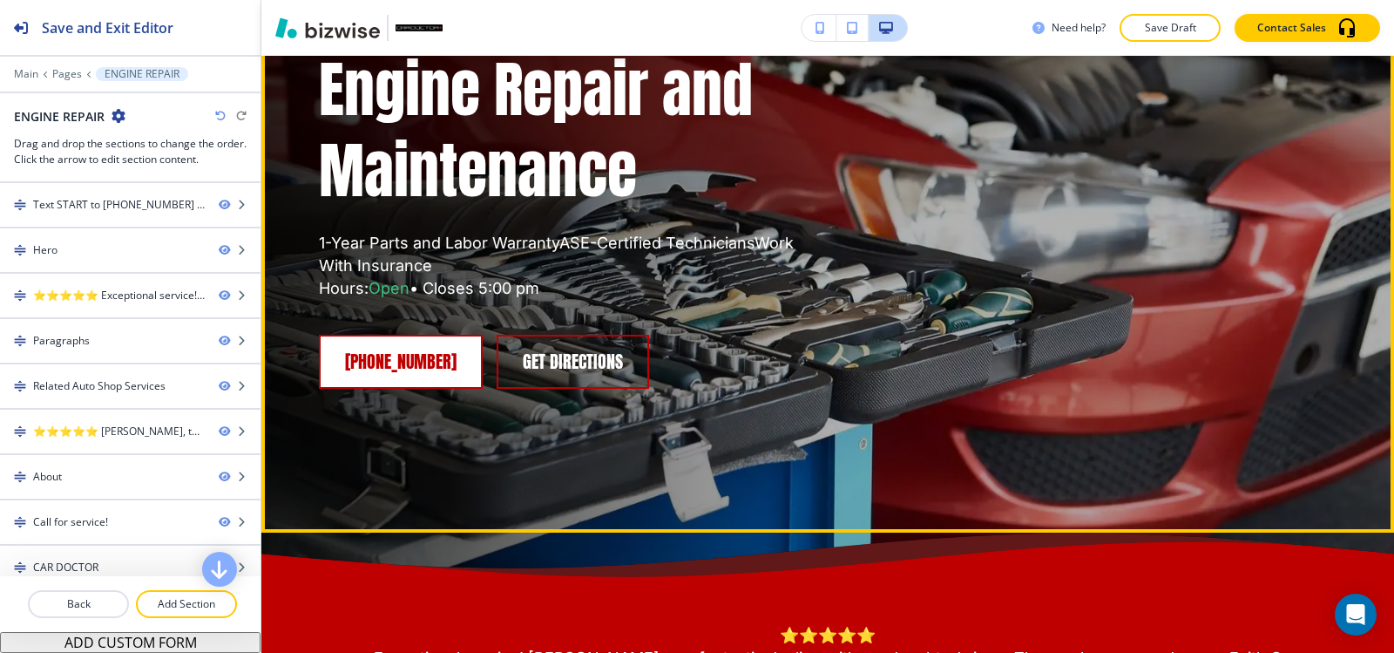
scroll to position [348, 0]
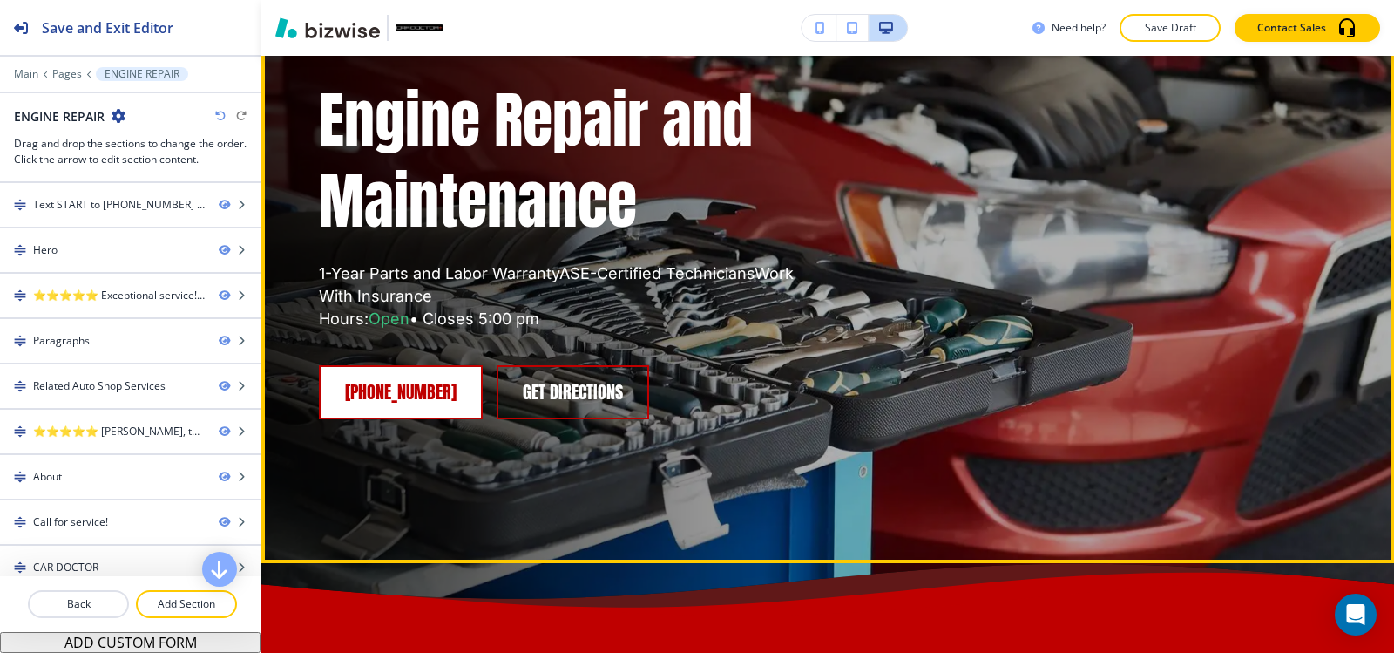
click at [442, 385] on link "[PHONE_NUMBER]" at bounding box center [401, 392] width 164 height 54
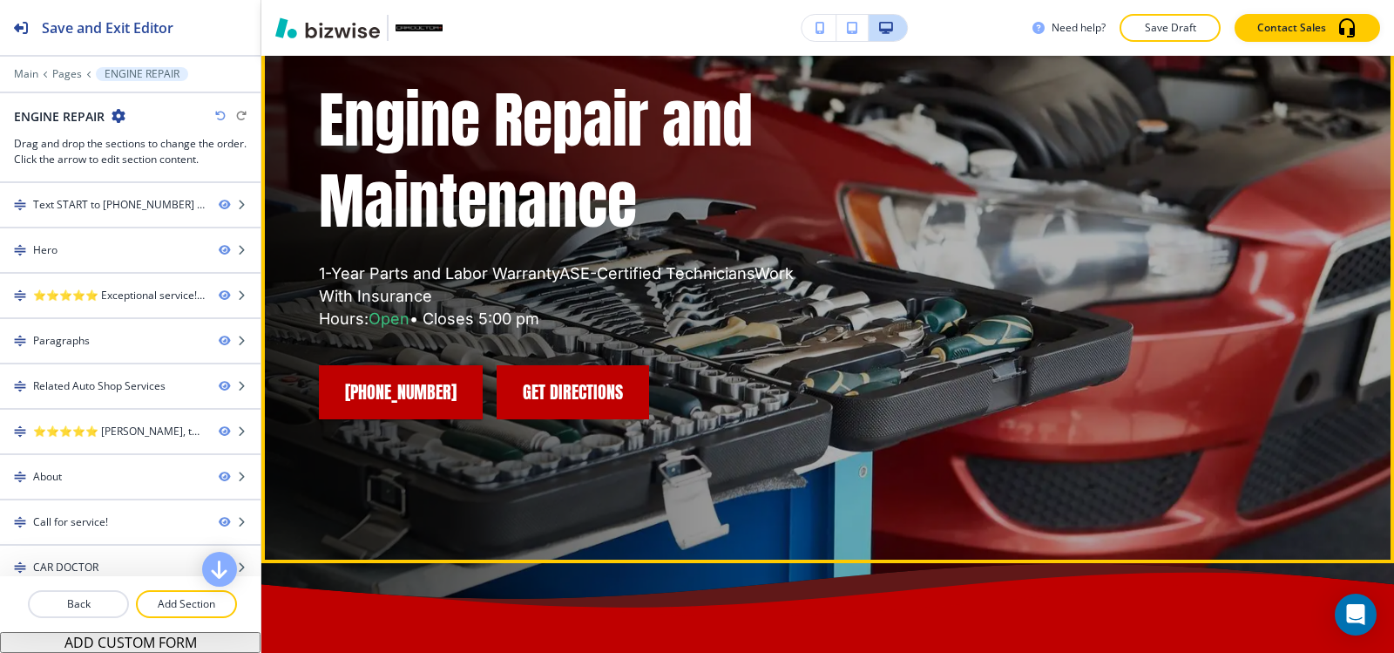
click at [605, 398] on link "Get Directions" at bounding box center [573, 392] width 152 height 54
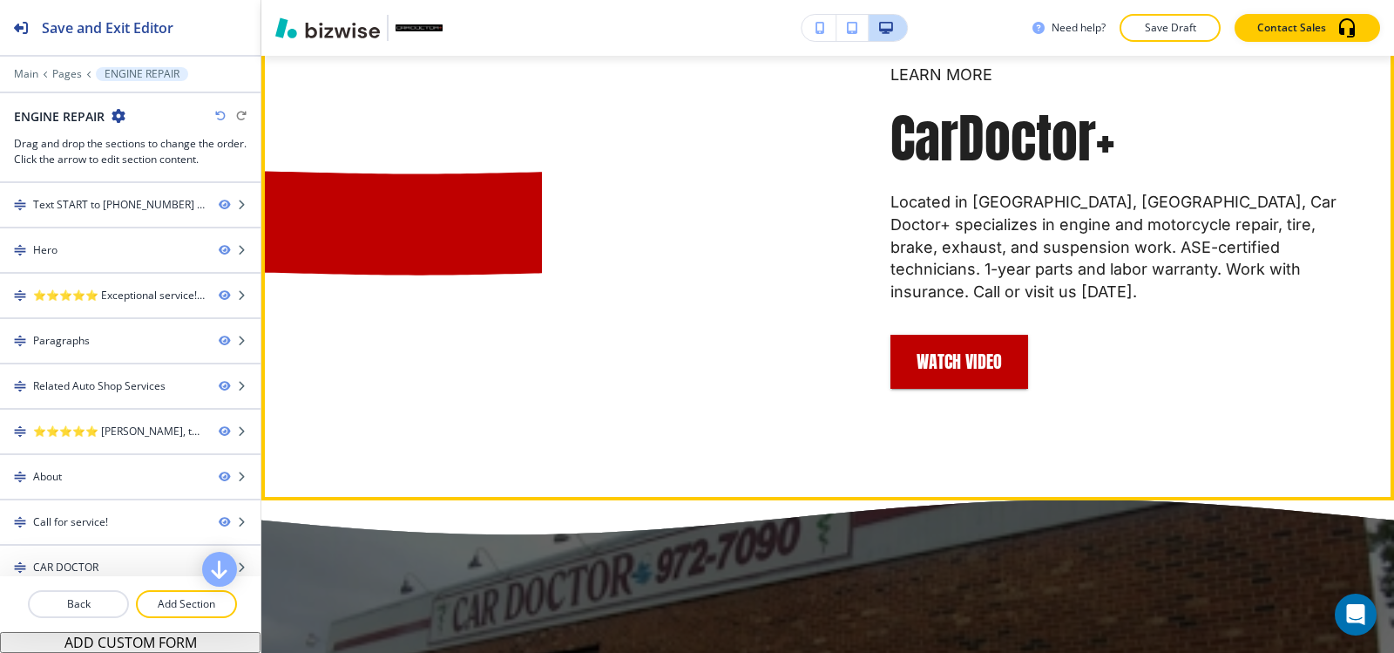
scroll to position [3223, 0]
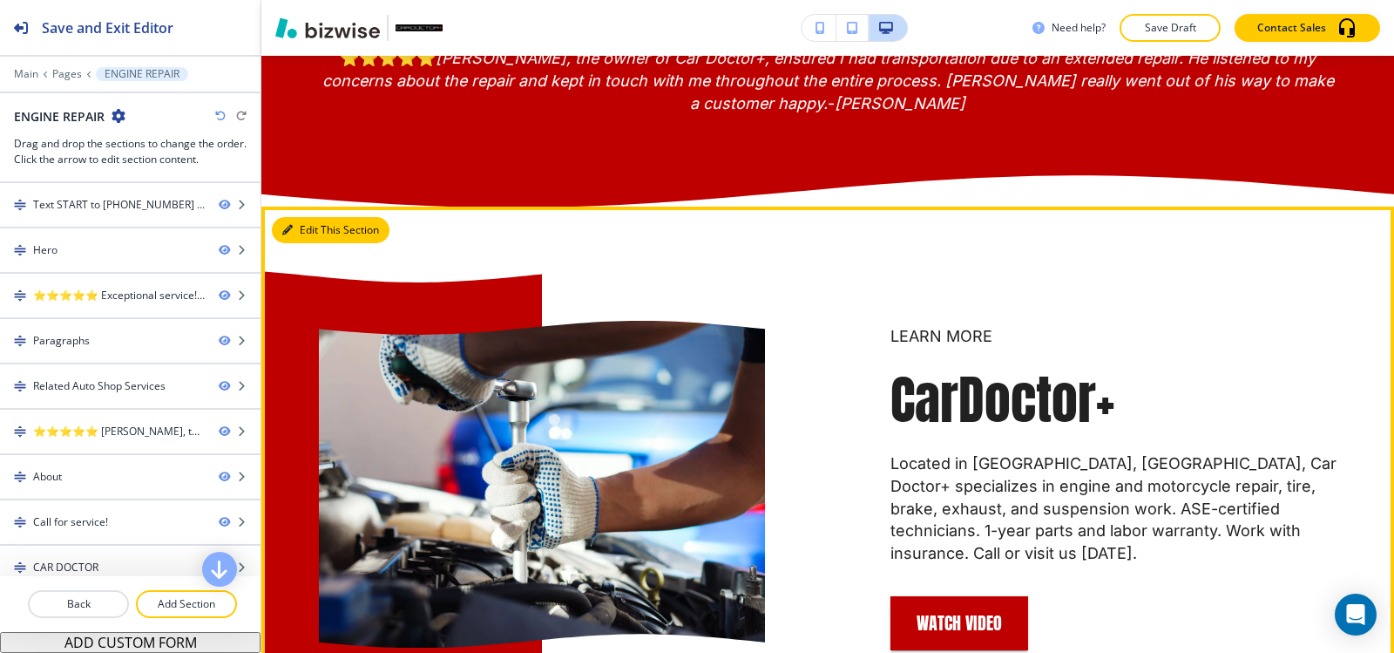
click at [315, 243] on button "Edit This Section" at bounding box center [331, 230] width 118 height 26
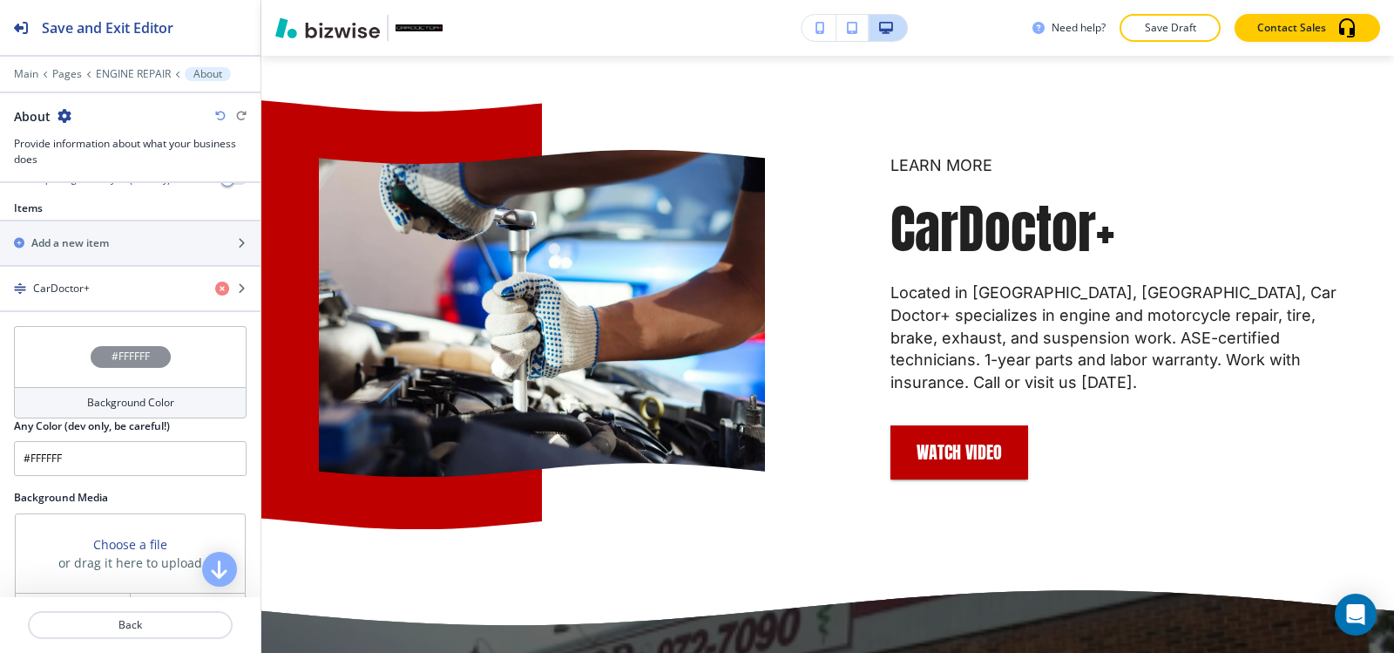
scroll to position [610, 0]
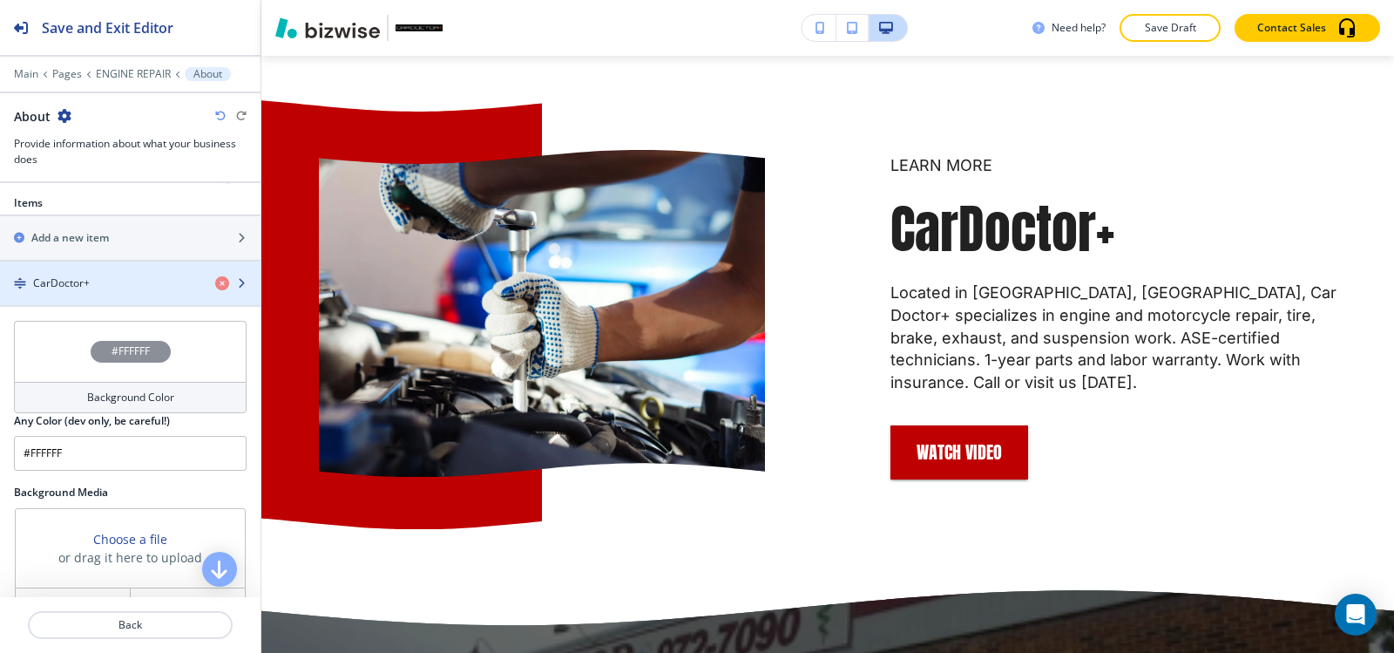
click at [79, 291] on div "button" at bounding box center [130, 298] width 260 height 14
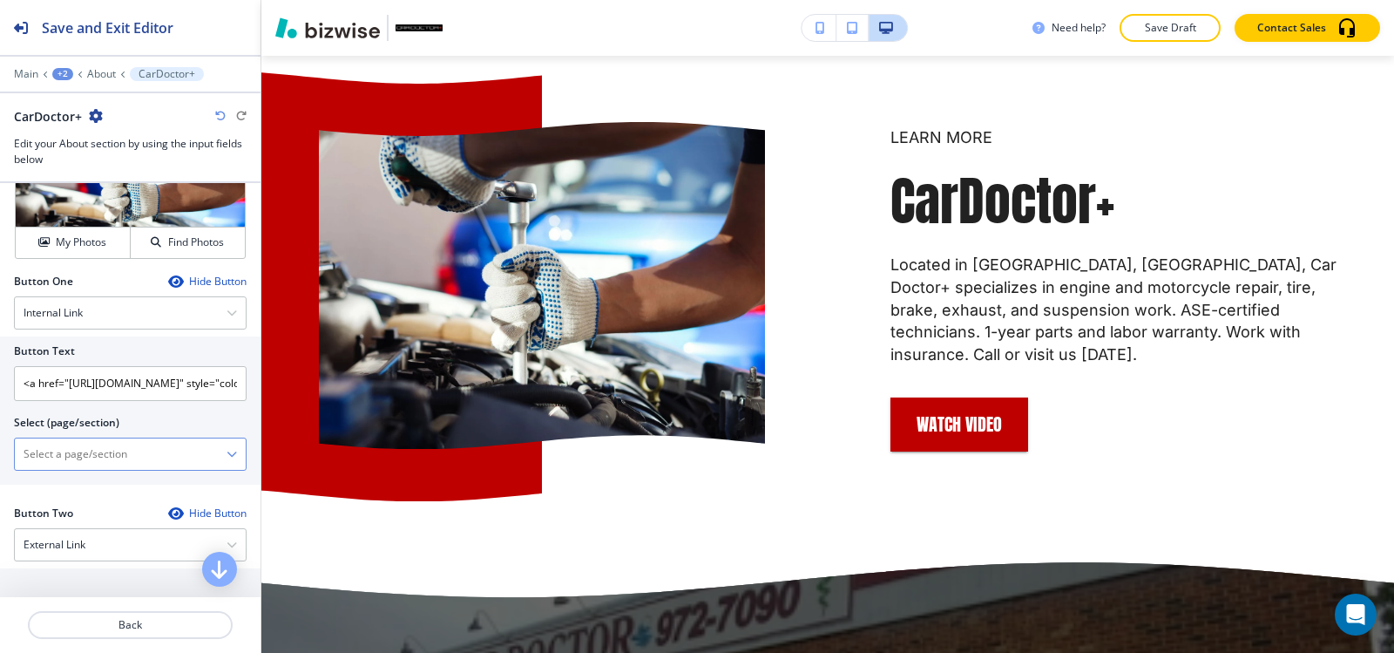
scroll to position [697, 0]
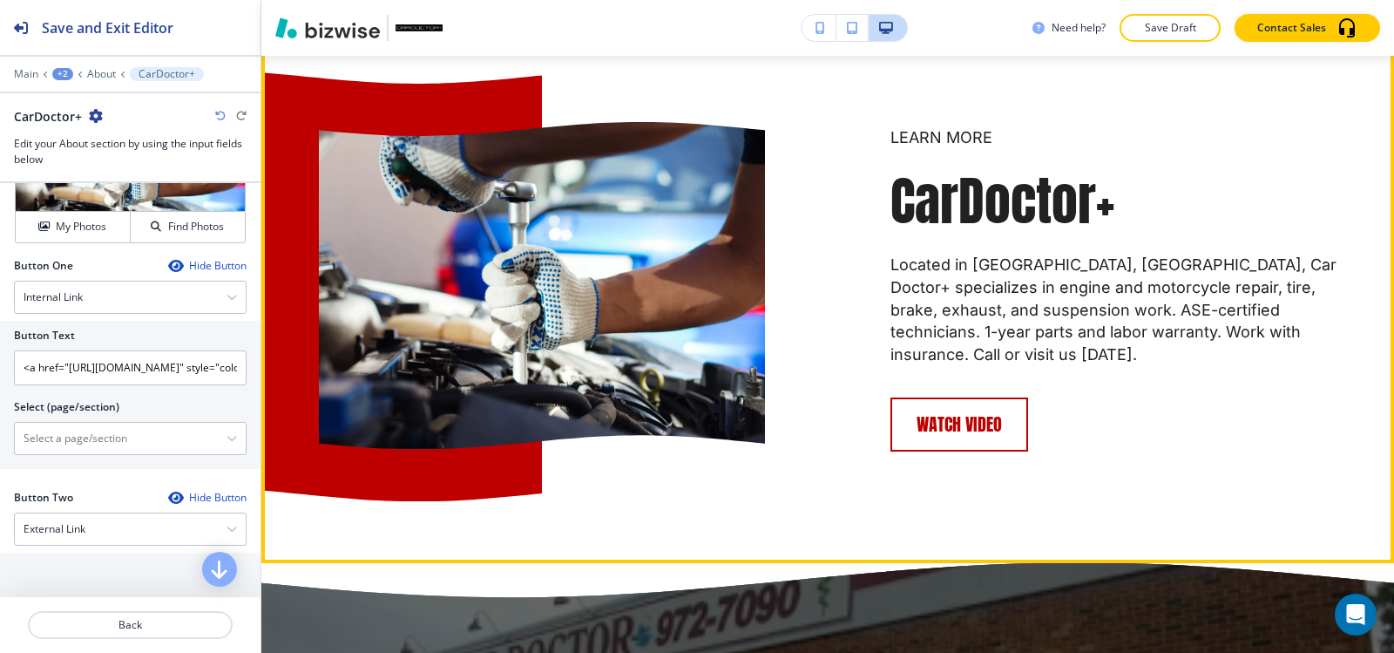
click at [944, 423] on button "Watch Video" at bounding box center [959, 424] width 138 height 54
click at [915, 504] on div "LEARN MORE CarDoctor+ Located in Locust Grove, VA, Car Doctor+ specializes in e…" at bounding box center [827, 285] width 1133 height 555
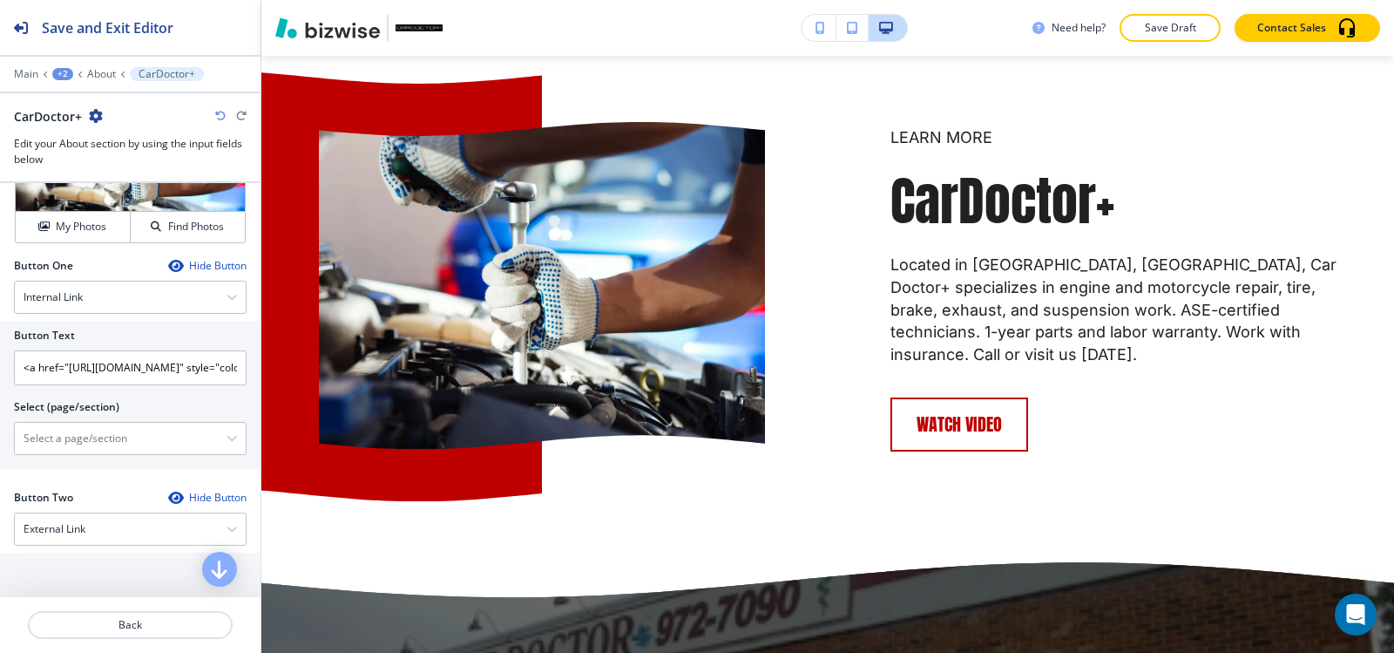
click at [937, 437] on button "Watch Video" at bounding box center [959, 424] width 138 height 54
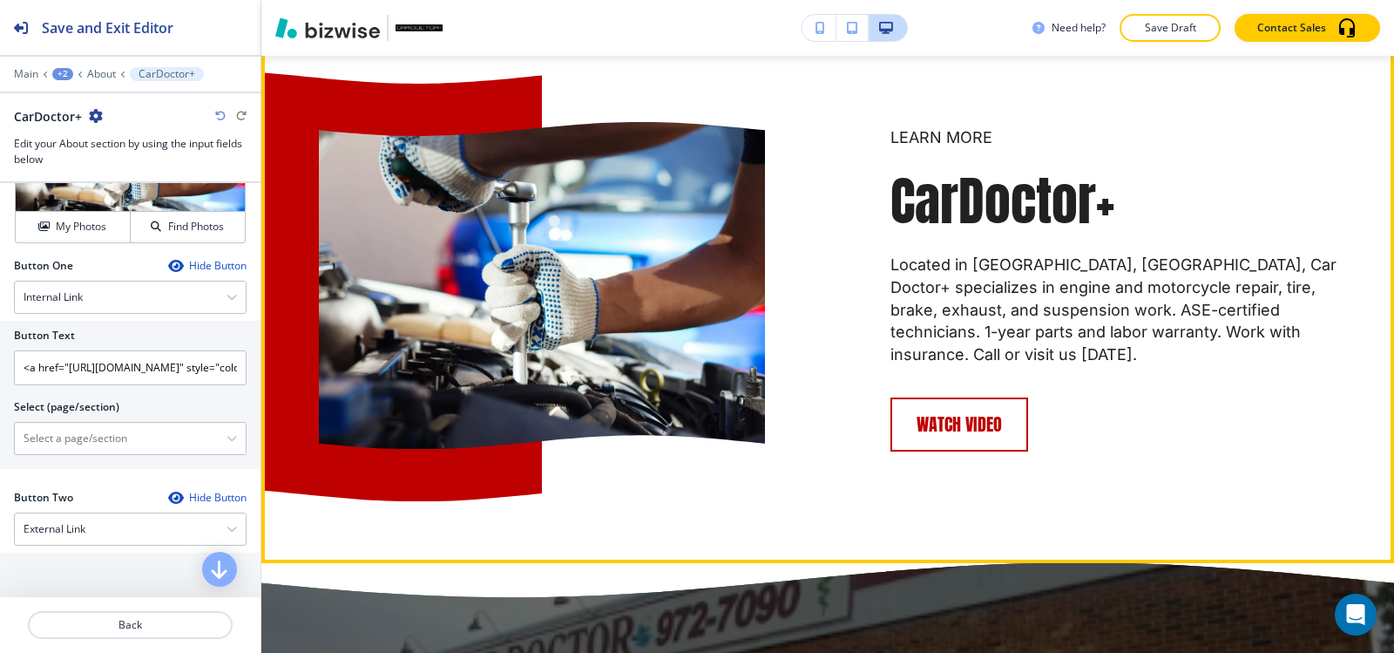
click at [934, 438] on button "Watch Video" at bounding box center [959, 424] width 138 height 54
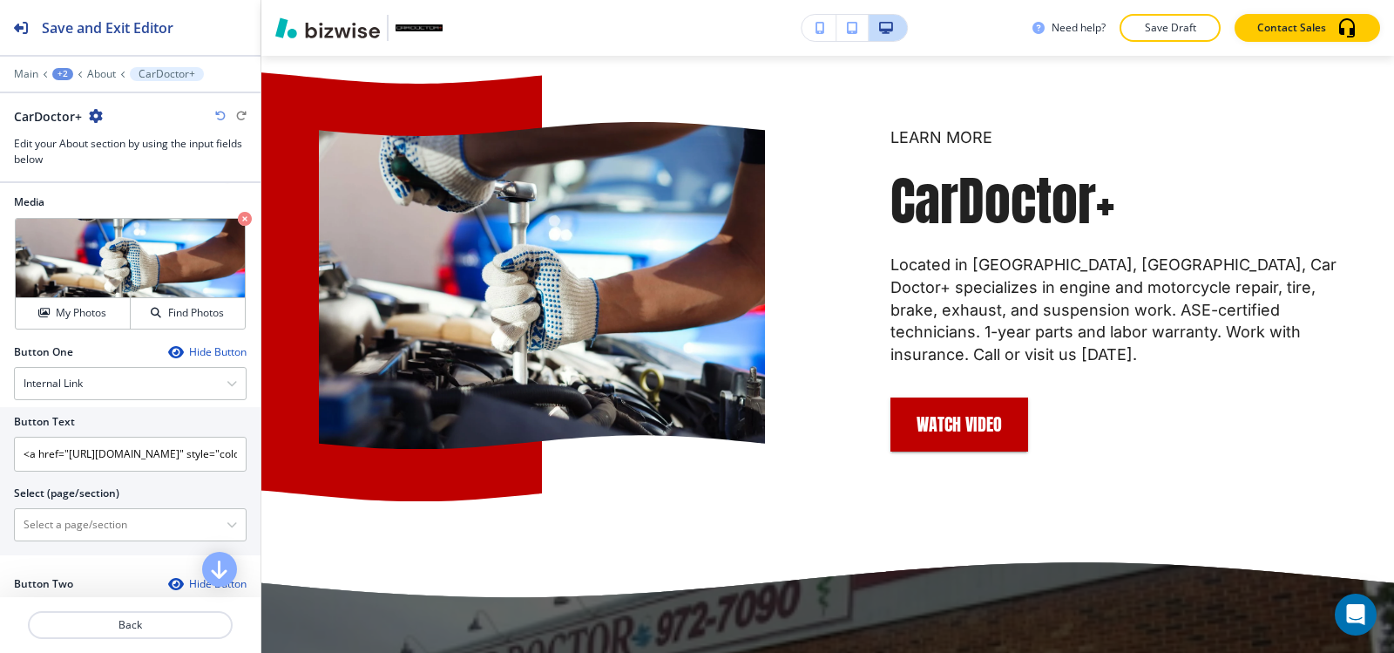
scroll to position [610, 0]
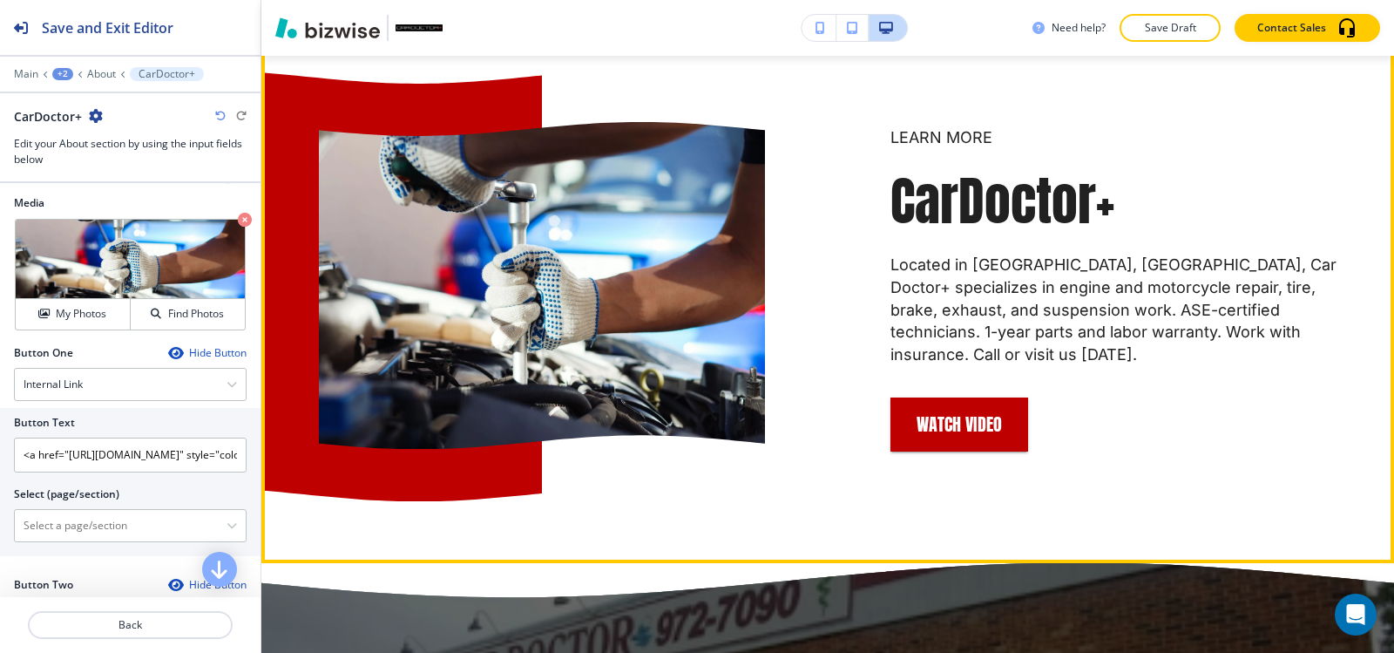
click at [610, 315] on img at bounding box center [542, 285] width 446 height 327
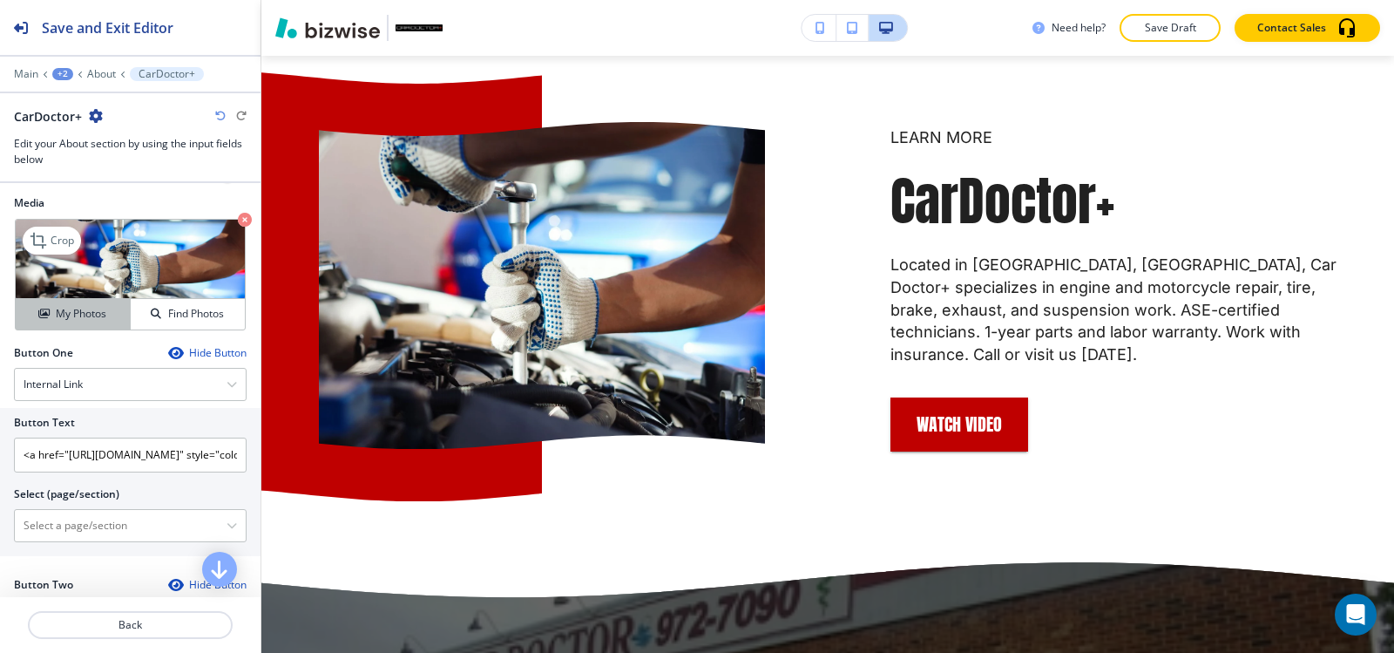
click at [44, 312] on icon "button" at bounding box center [43, 313] width 10 height 10
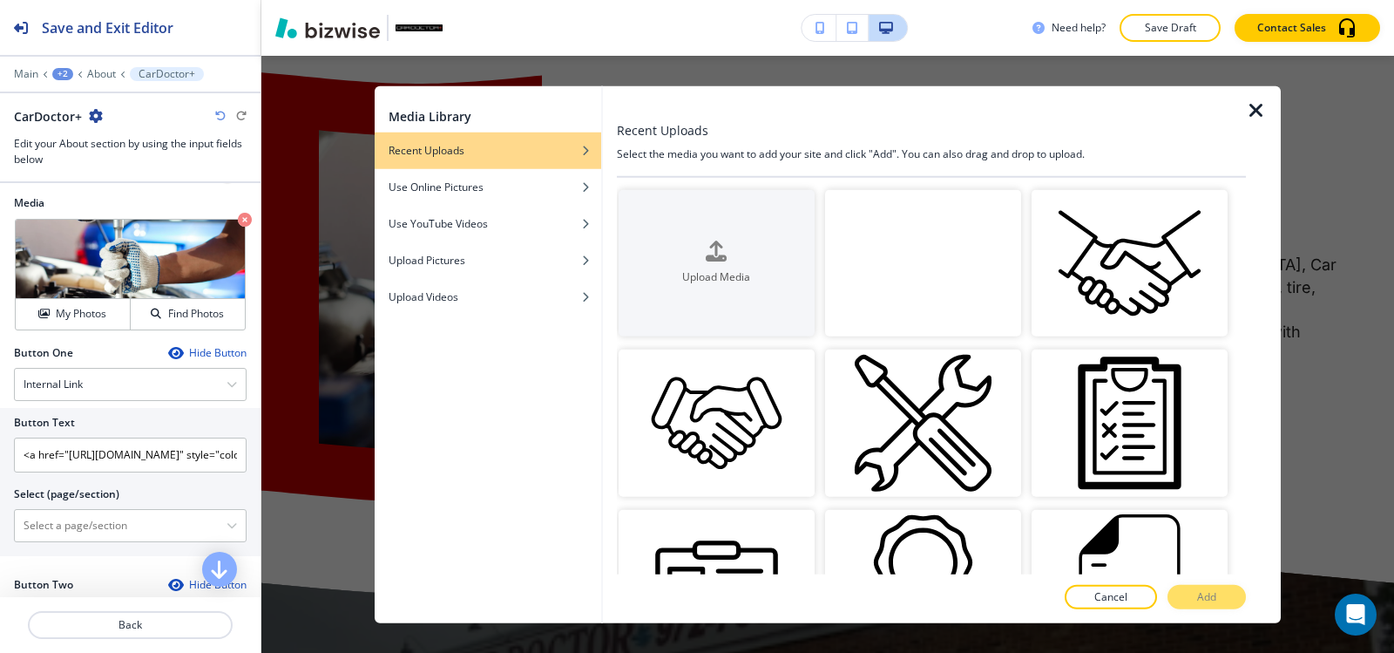
click at [903, 256] on video "button" at bounding box center [923, 262] width 196 height 147
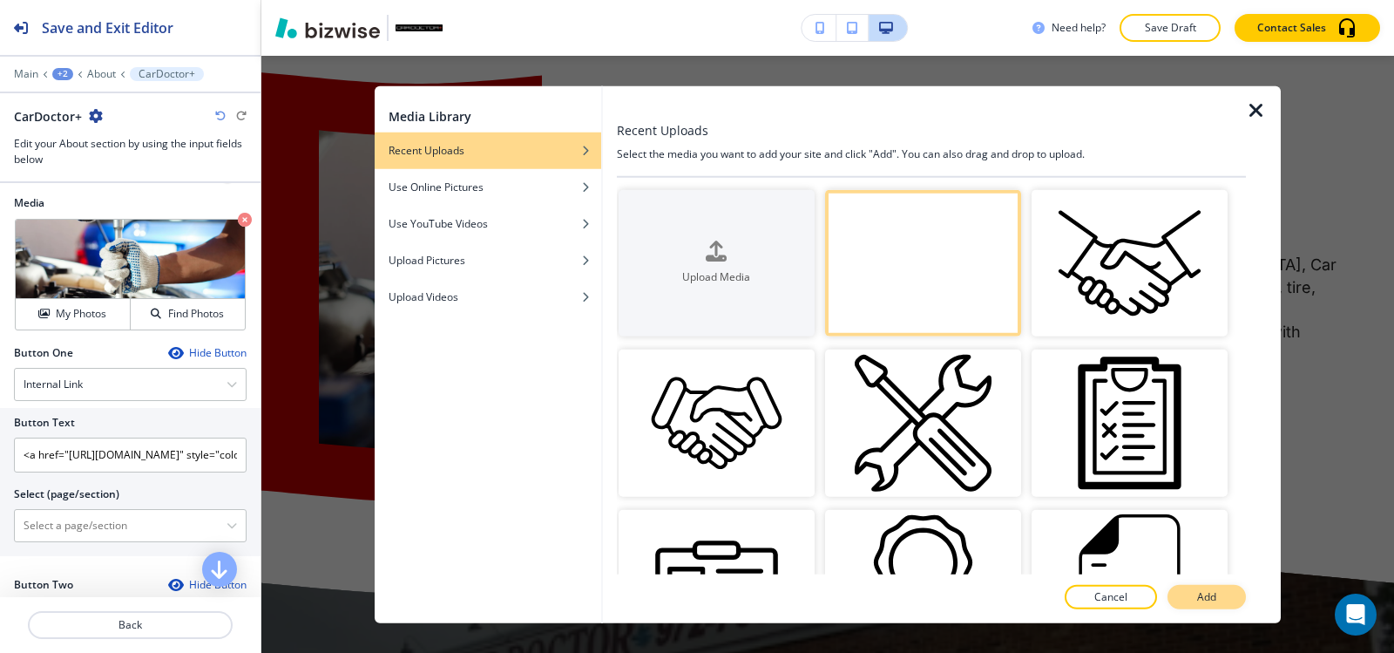
click at [1203, 601] on p "Add" at bounding box center [1206, 597] width 19 height 16
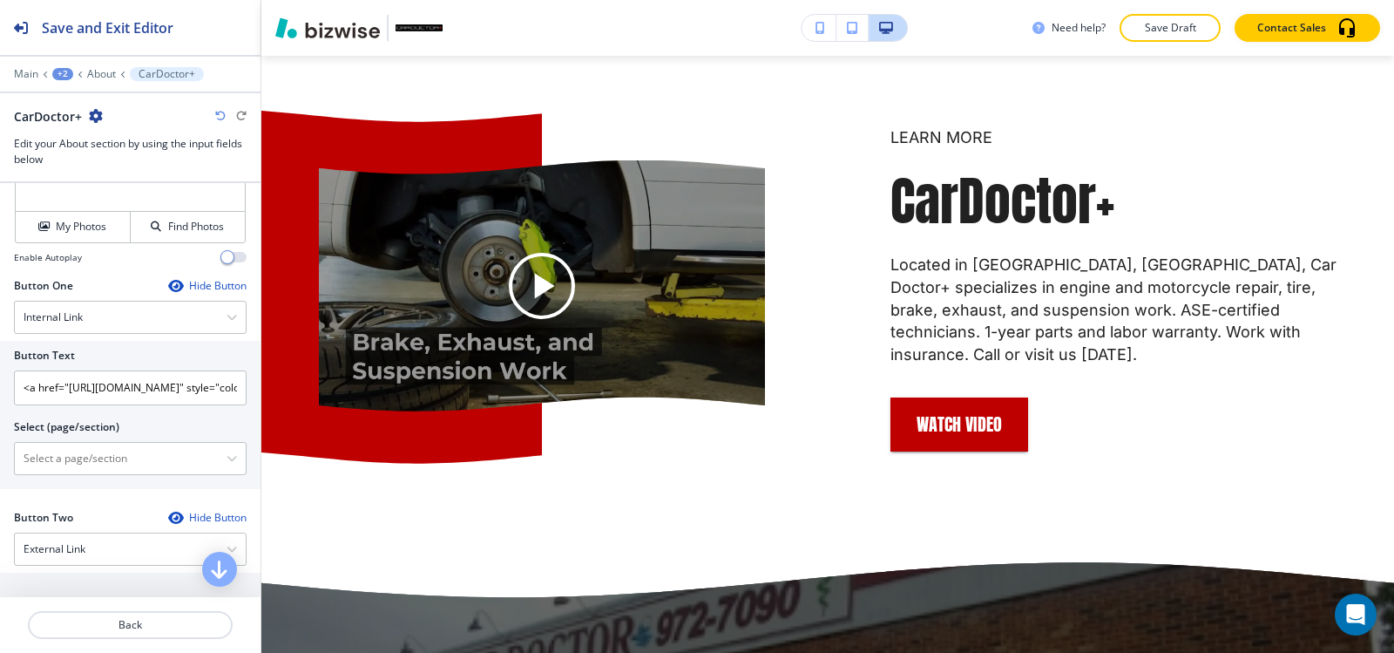
scroll to position [655, 0]
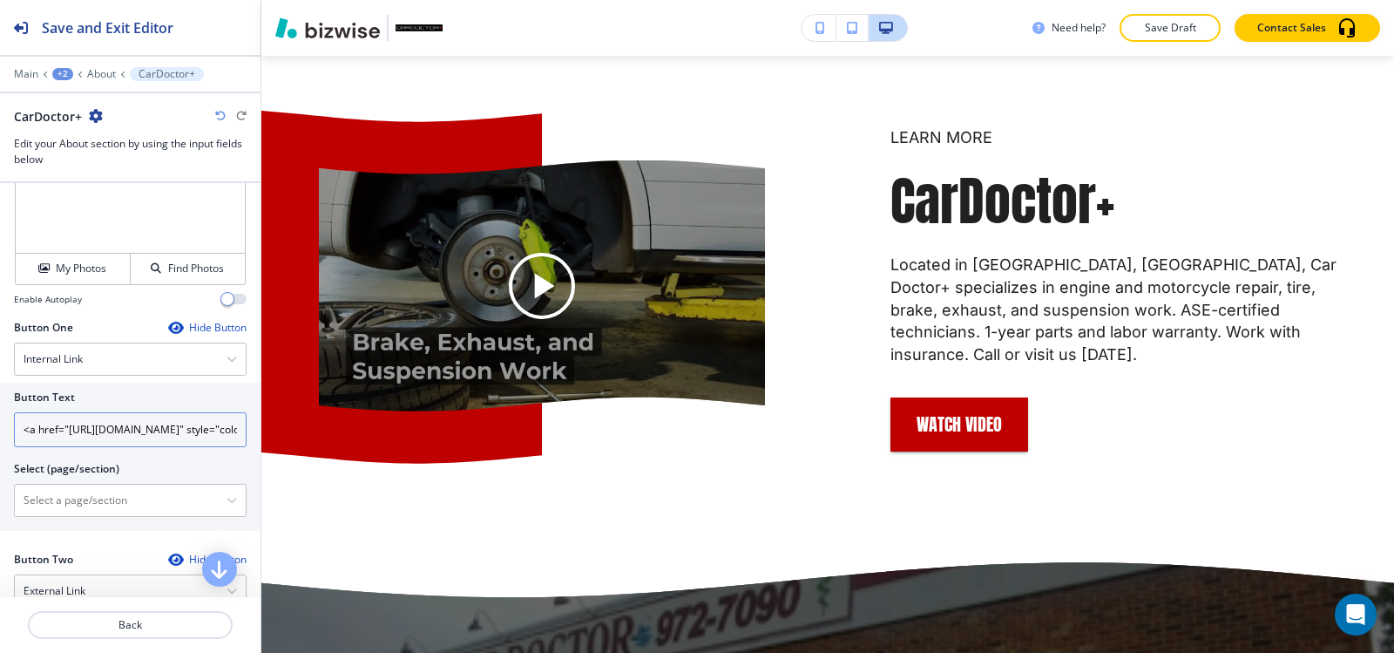
click at [219, 428] on input "<a href="https://www.cardoctorplus.net/hibu-video-splash" style="color: inherit…" at bounding box center [130, 429] width 233 height 35
click at [223, 428] on input "<a href="https://www.cardoctorplus.net/hibu-video-splash" style="color: inherit…" at bounding box center [130, 429] width 233 height 35
click at [224, 429] on input "<a href="https://www.cardoctorplus.net/hibu-video-splash" style="color: inherit…" at bounding box center [130, 429] width 233 height 35
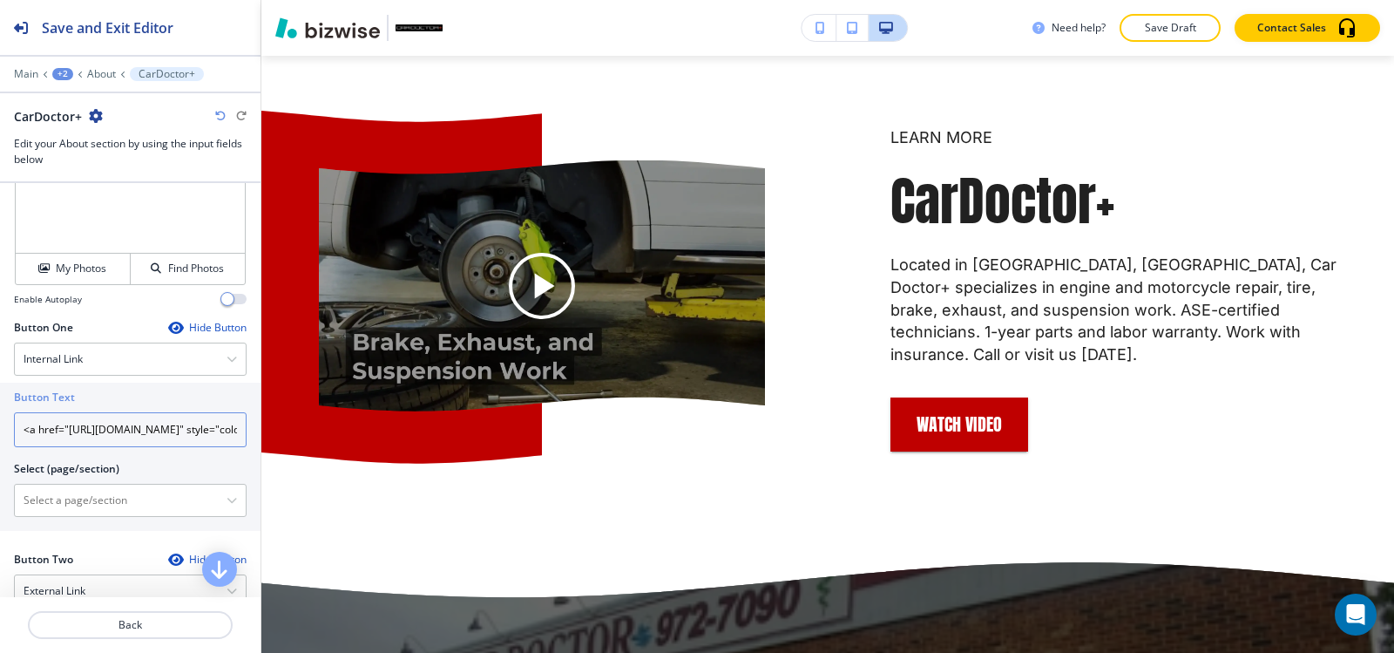
click at [225, 429] on input "<a href="https://www.cardoctorplus.net/hibu-video-splash" style="color: inherit…" at bounding box center [130, 429] width 233 height 35
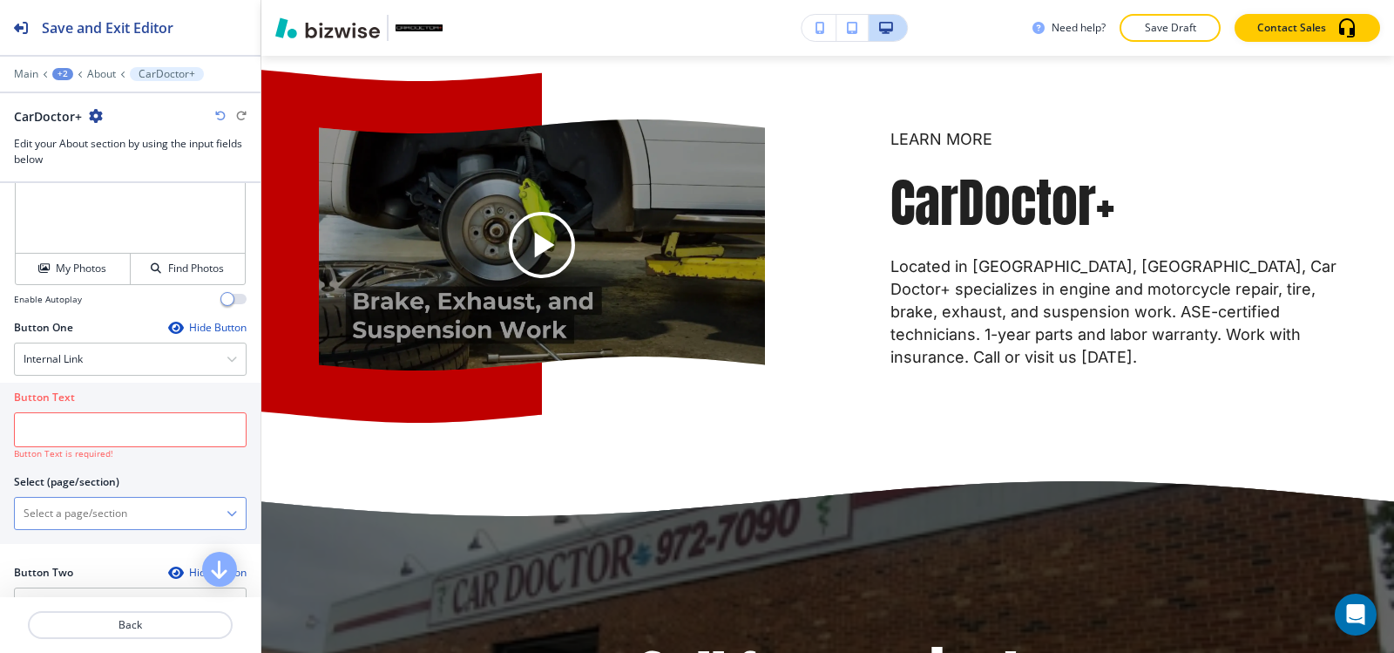
click at [79, 528] on div at bounding box center [130, 512] width 231 height 31
click at [81, 518] on \(page\/section\) "Manual Input" at bounding box center [121, 513] width 212 height 30
paste \(page\/section\) "<a href="https://www.cardoctorplus.net/hibu-video-splash" style="color: inherit…"
type \(page\/section\) "<a href="https://www.cardoctorplus.net/hibu-video-splash" style="color: inherit…"
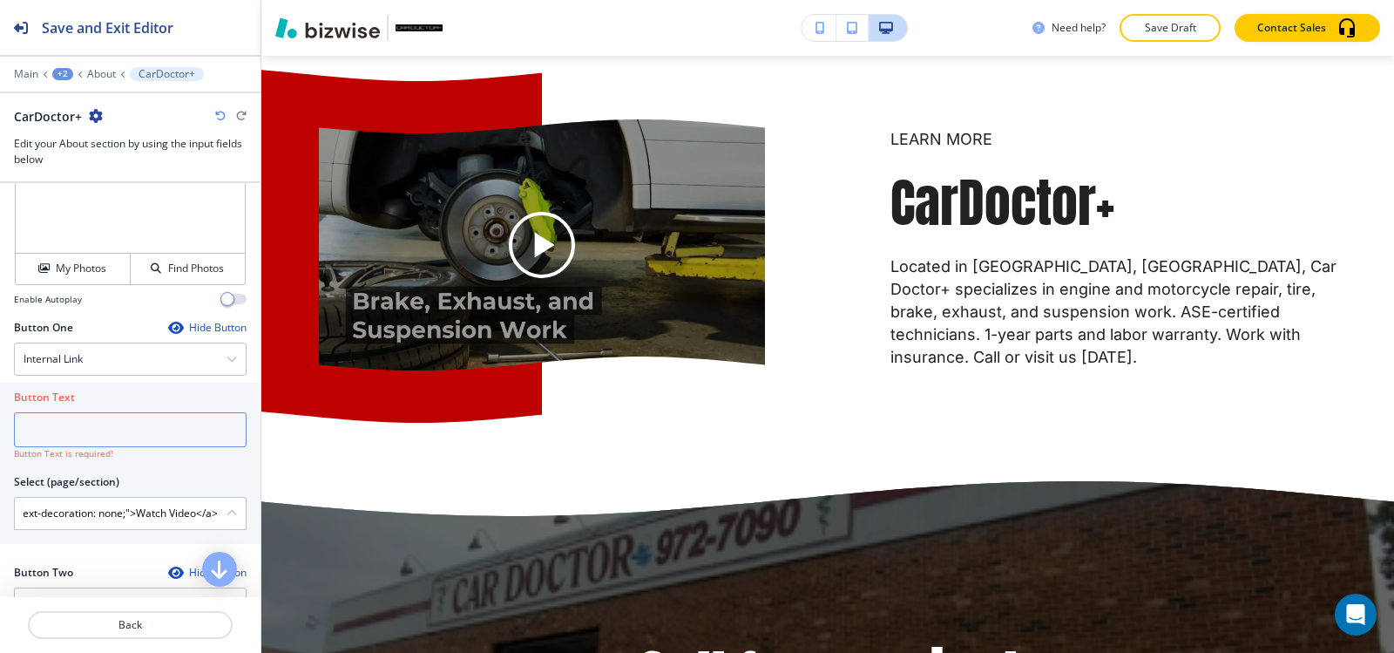
click at [97, 429] on input "text" at bounding box center [130, 429] width 233 height 35
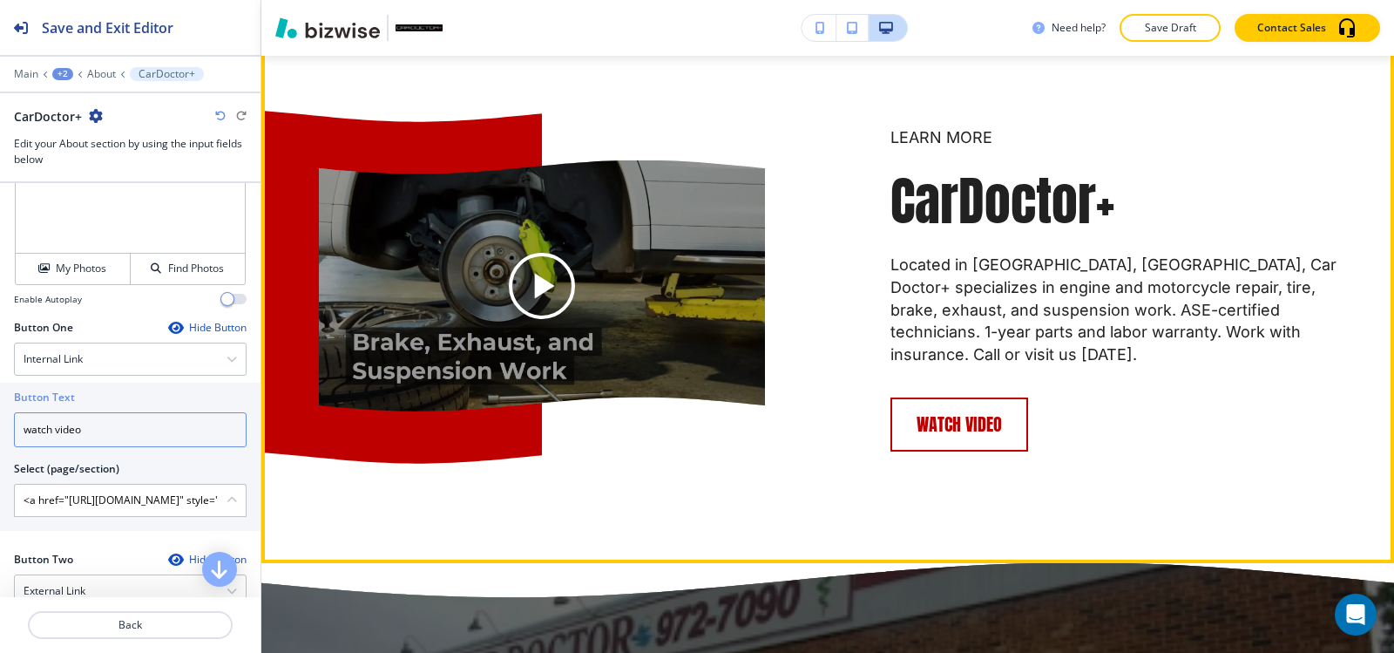
type input "watch video"
click at [970, 441] on button "watch video" at bounding box center [959, 424] width 138 height 54
click at [932, 451] on button "watch video" at bounding box center [959, 424] width 138 height 54
click at [934, 451] on button "watch video" at bounding box center [959, 424] width 138 height 54
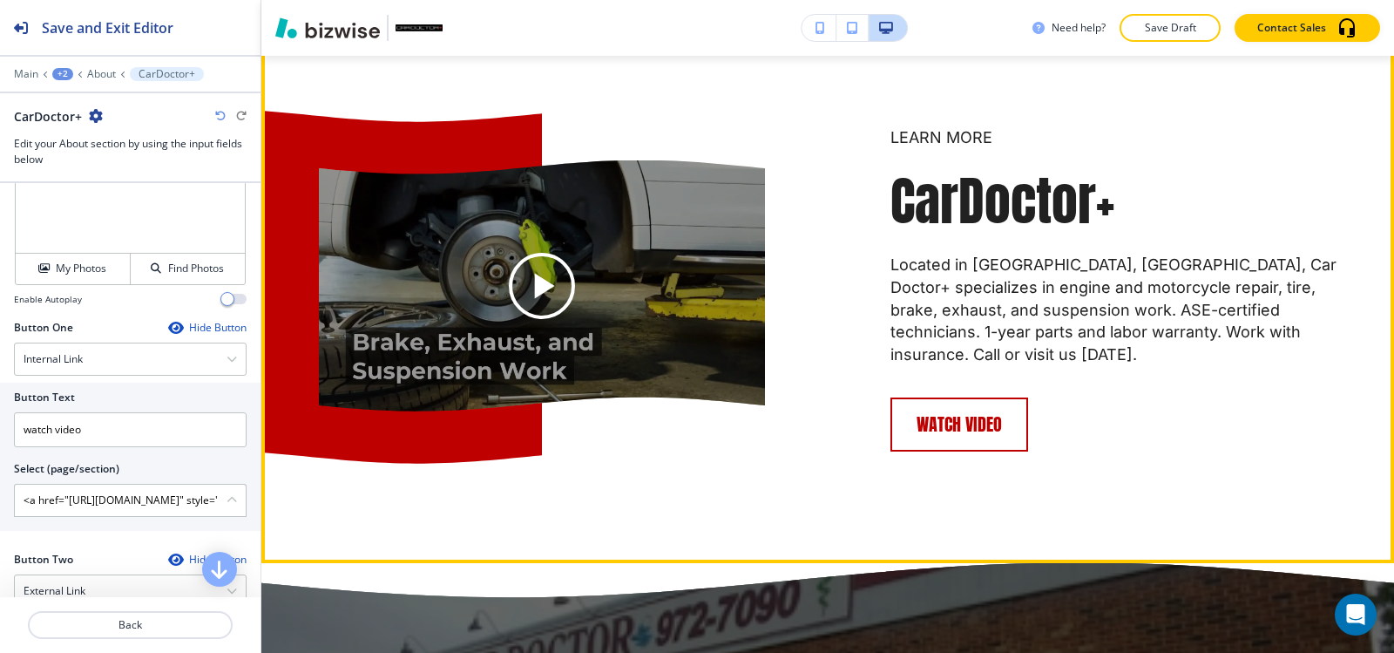
click at [932, 451] on button "watch video" at bounding box center [959, 424] width 138 height 54
click at [936, 451] on button "watch video" at bounding box center [959, 424] width 138 height 54
click at [978, 451] on button "watch video" at bounding box center [959, 424] width 138 height 54
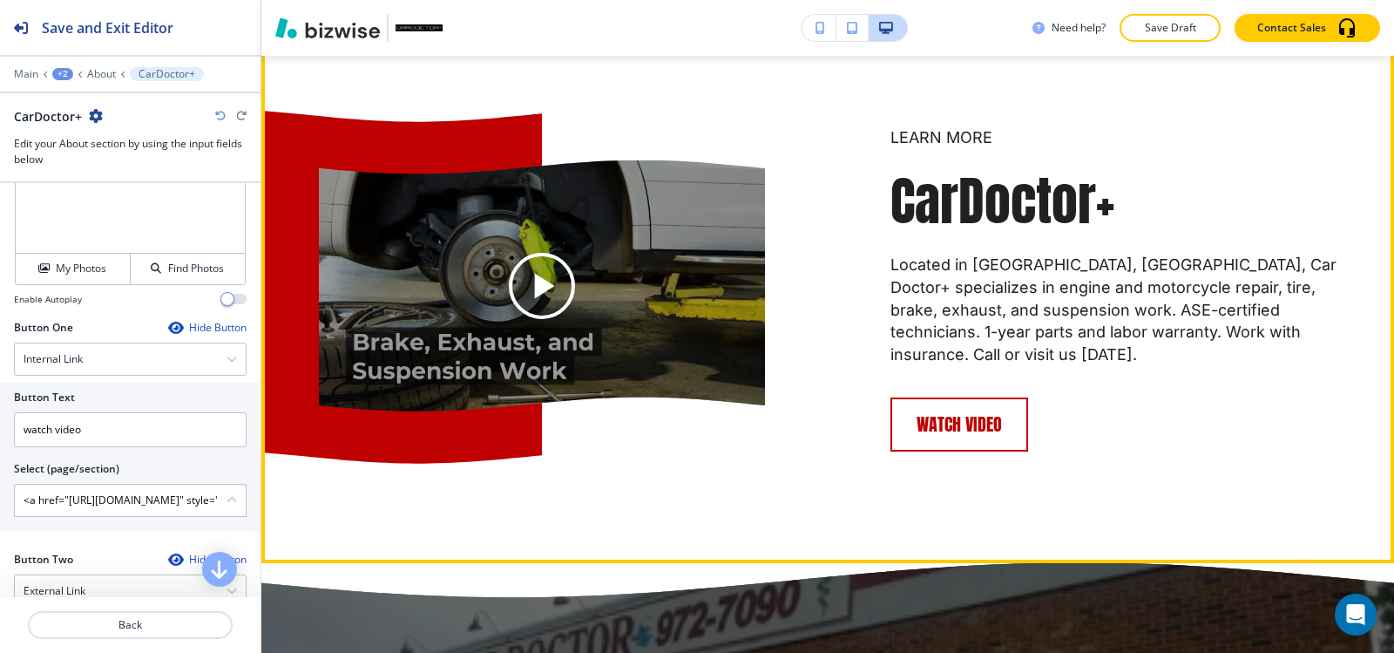
click at [979, 451] on button "watch video" at bounding box center [959, 424] width 138 height 54
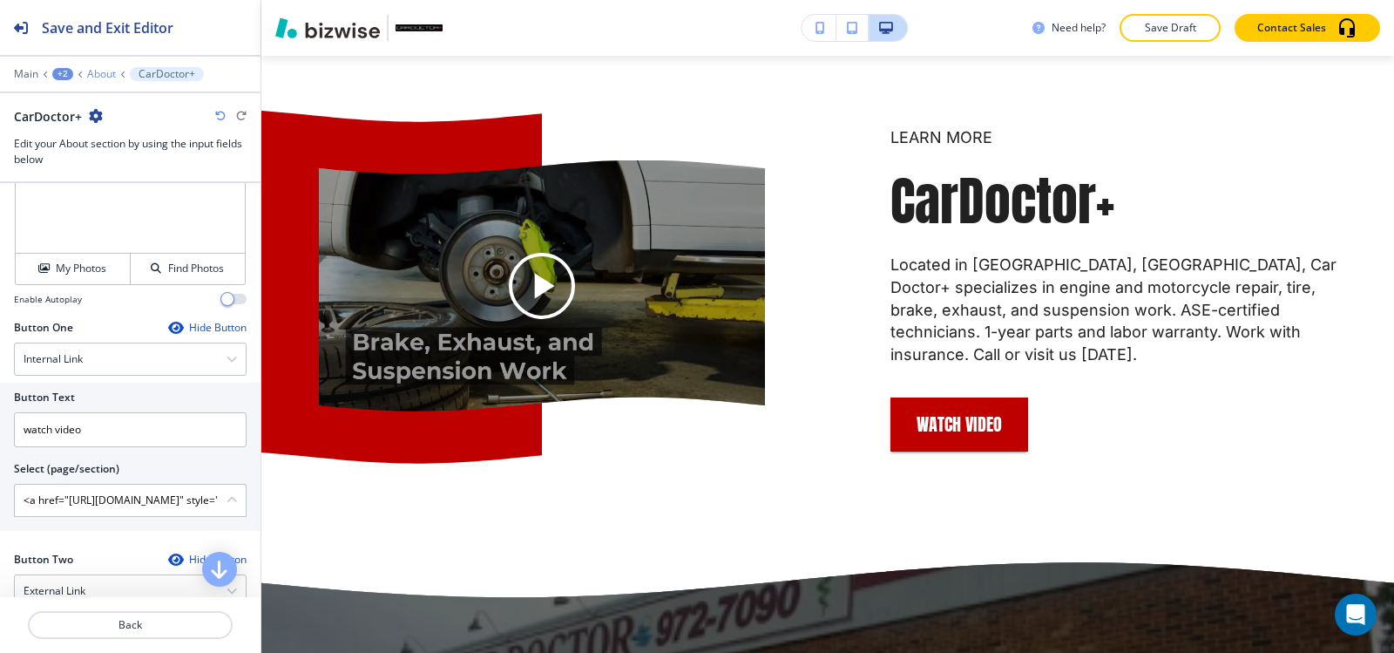
click at [107, 77] on p "About" at bounding box center [101, 74] width 29 height 12
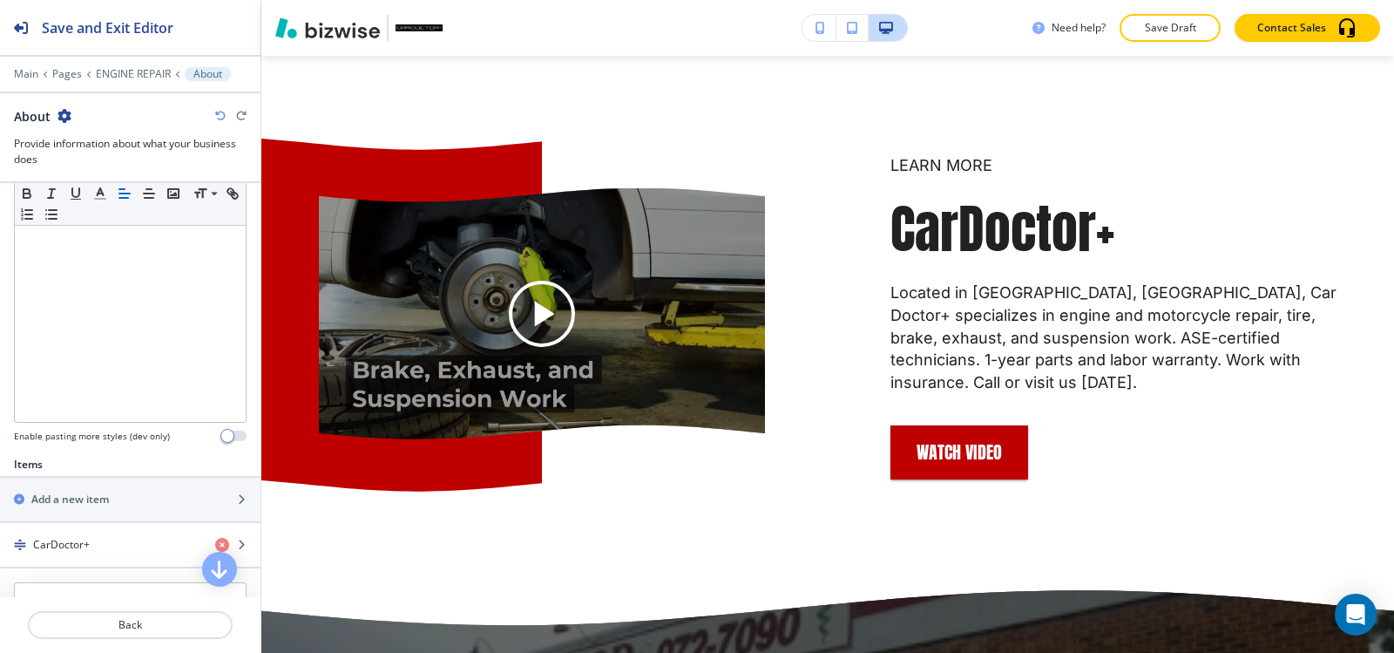
scroll to position [610, 0]
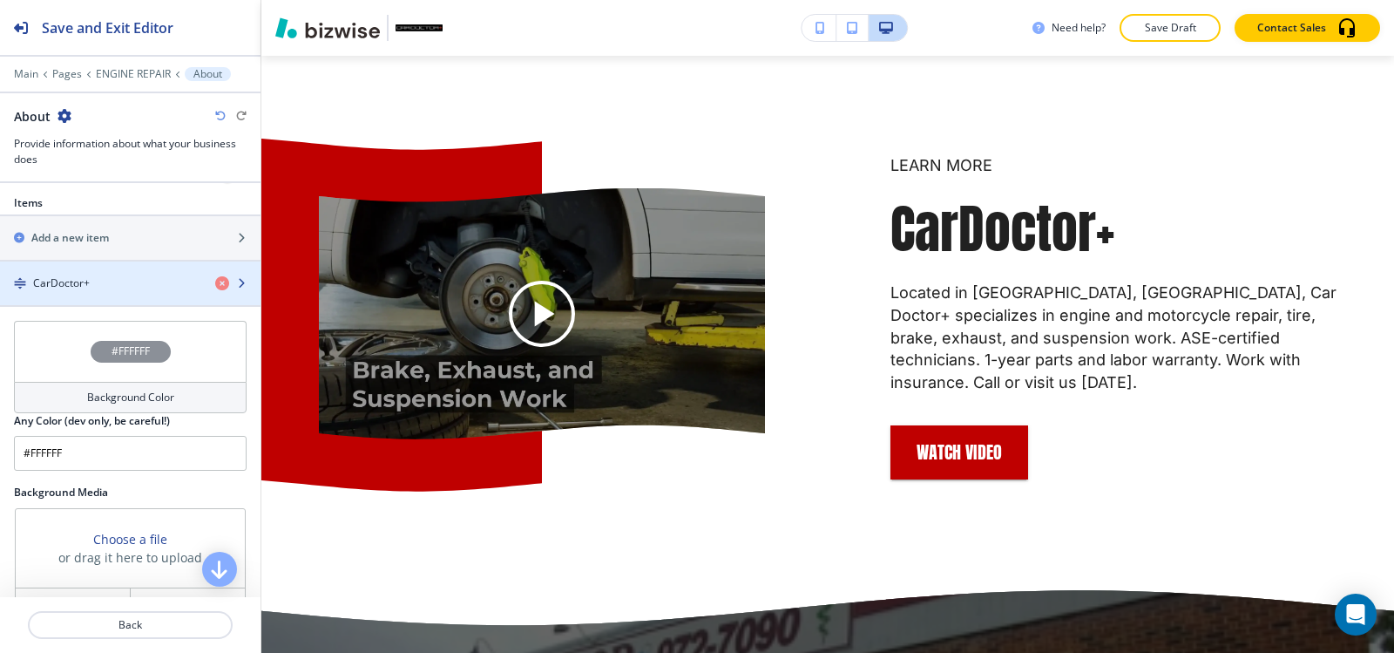
click at [79, 280] on h4 "CarDoctor+" at bounding box center [61, 283] width 57 height 16
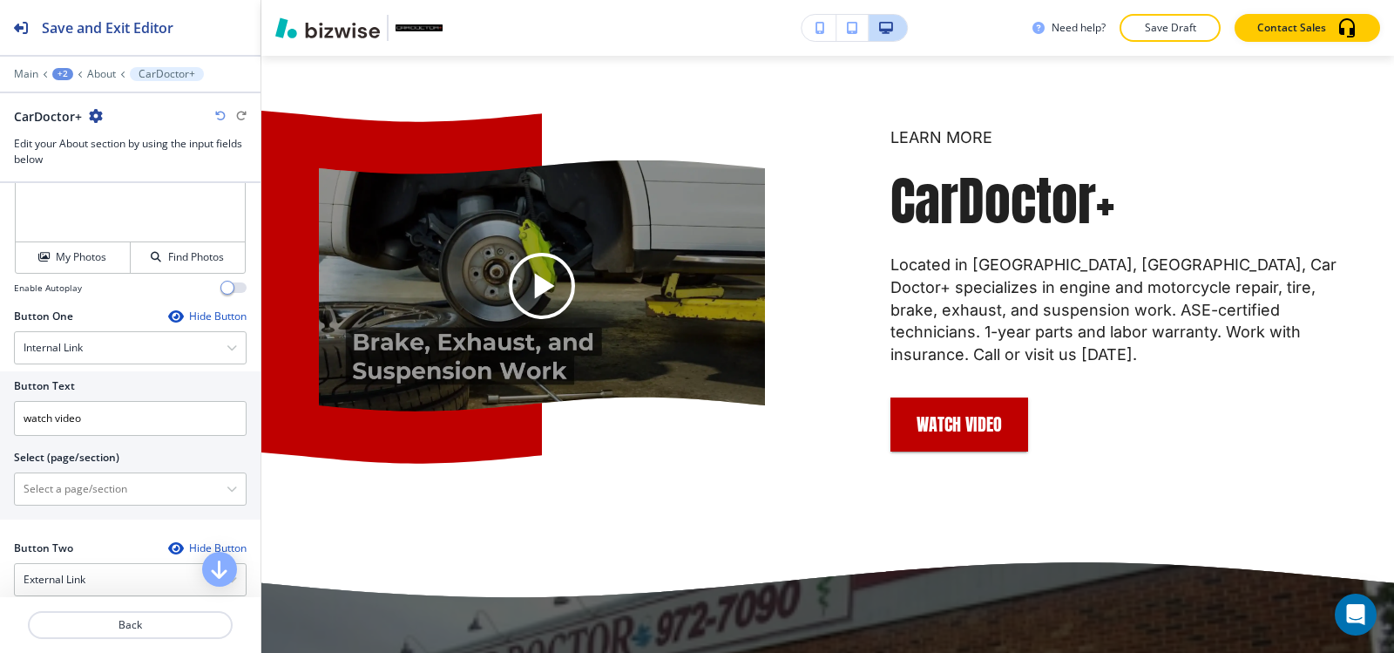
scroll to position [697, 0]
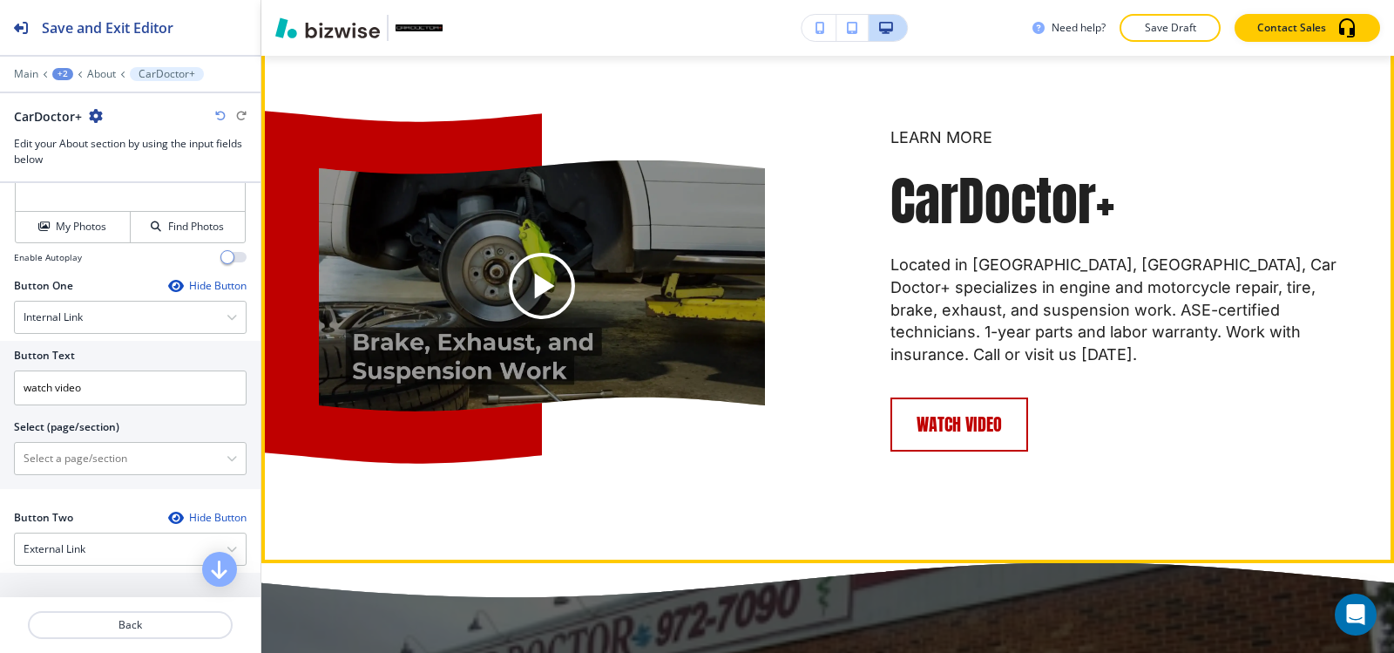
click at [951, 427] on button "watch video" at bounding box center [959, 424] width 138 height 54
click at [951, 429] on button "watch video" at bounding box center [959, 424] width 138 height 54
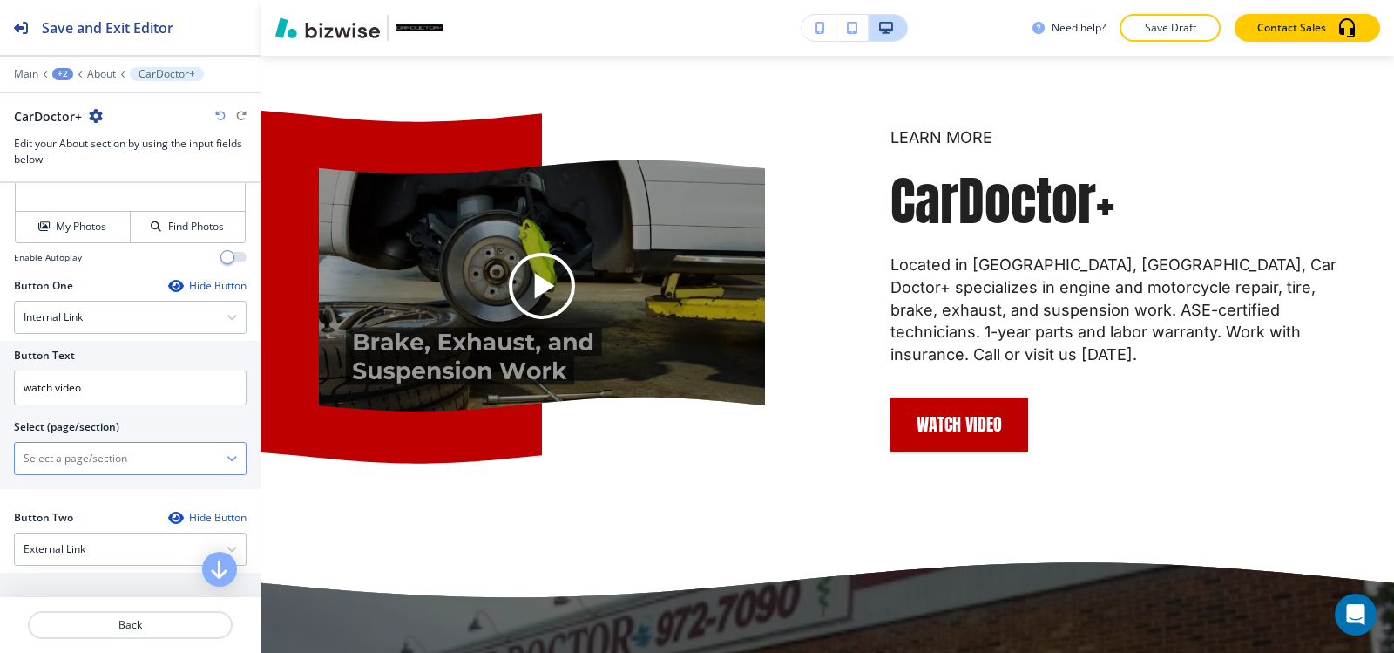
click at [139, 463] on \(page\/section\) "Manual Input" at bounding box center [121, 458] width 212 height 30
paste \(page\/section\) "<a href="https://www.cardoctorplus.net/hibu-video-splash" style="color: inherit…"
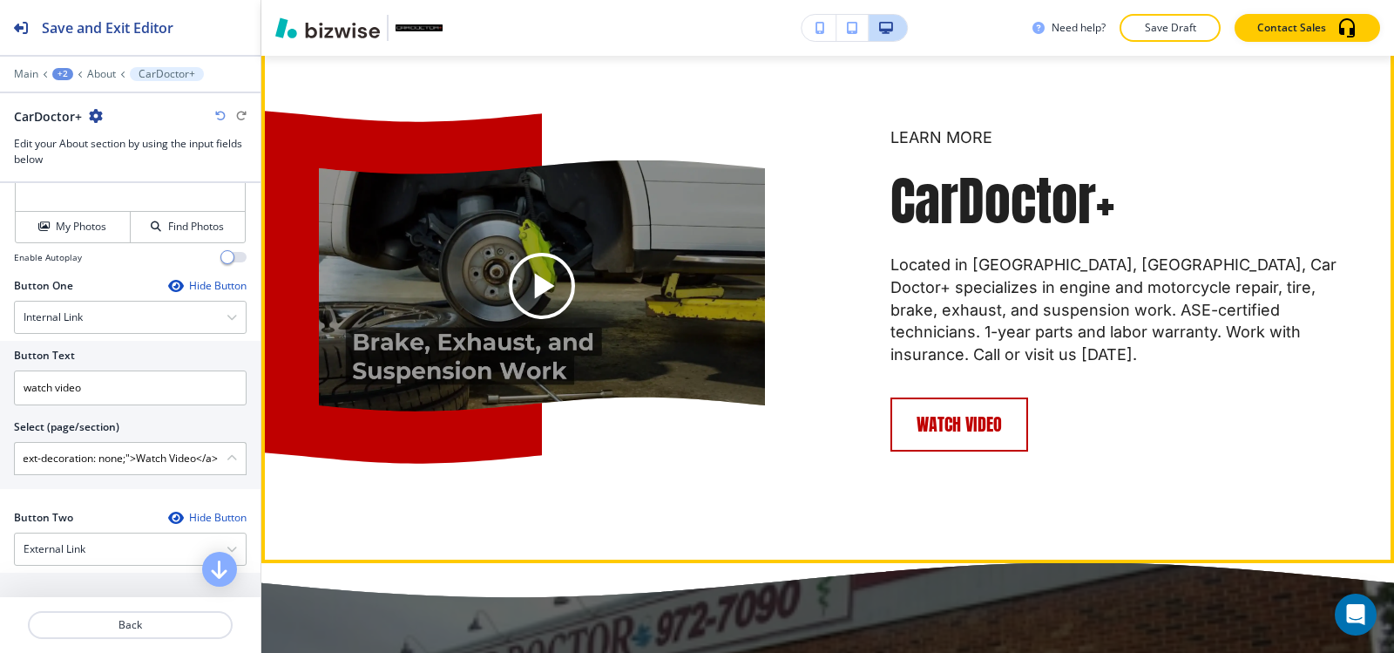
type \(page\/section\) "<a href="https://www.cardoctorplus.net/hibu-video-splash" style="color: inherit…"
click at [1001, 447] on button "watch video" at bounding box center [959, 424] width 138 height 54
click at [997, 448] on button "watch video" at bounding box center [959, 424] width 138 height 54
click at [975, 449] on button "watch video" at bounding box center [959, 424] width 138 height 54
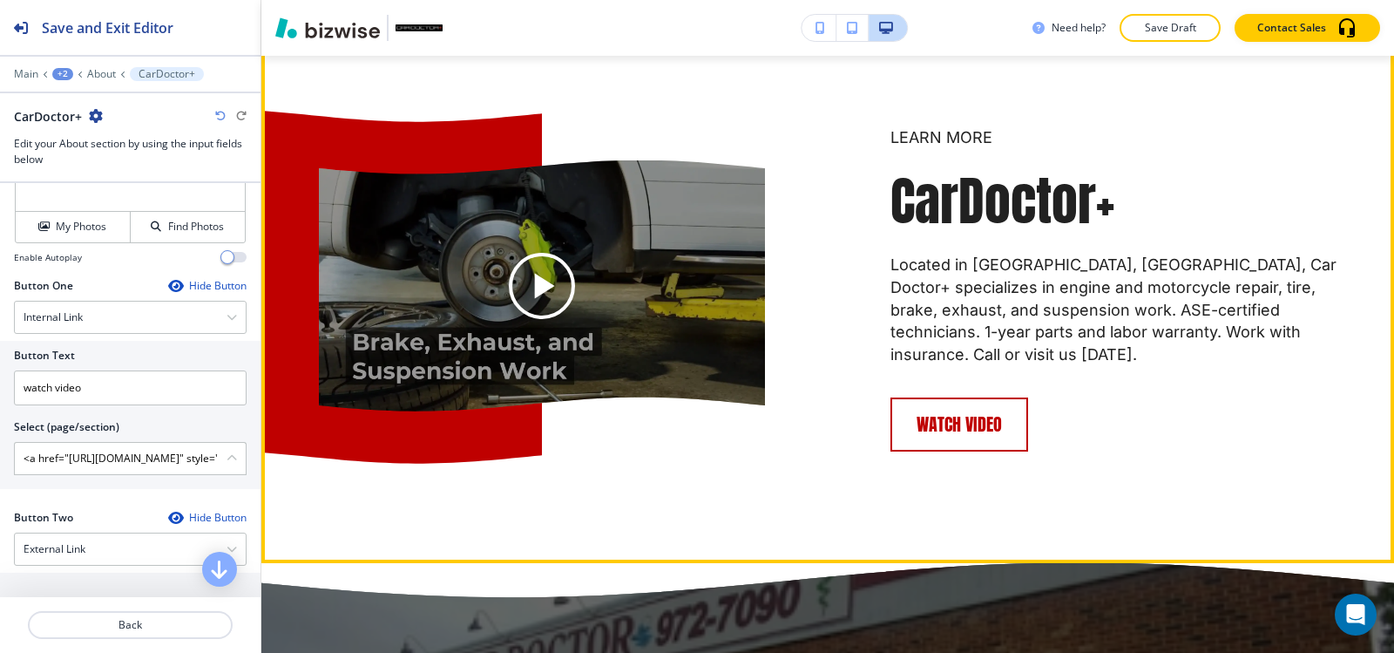
click at [974, 449] on button "watch video" at bounding box center [959, 424] width 138 height 54
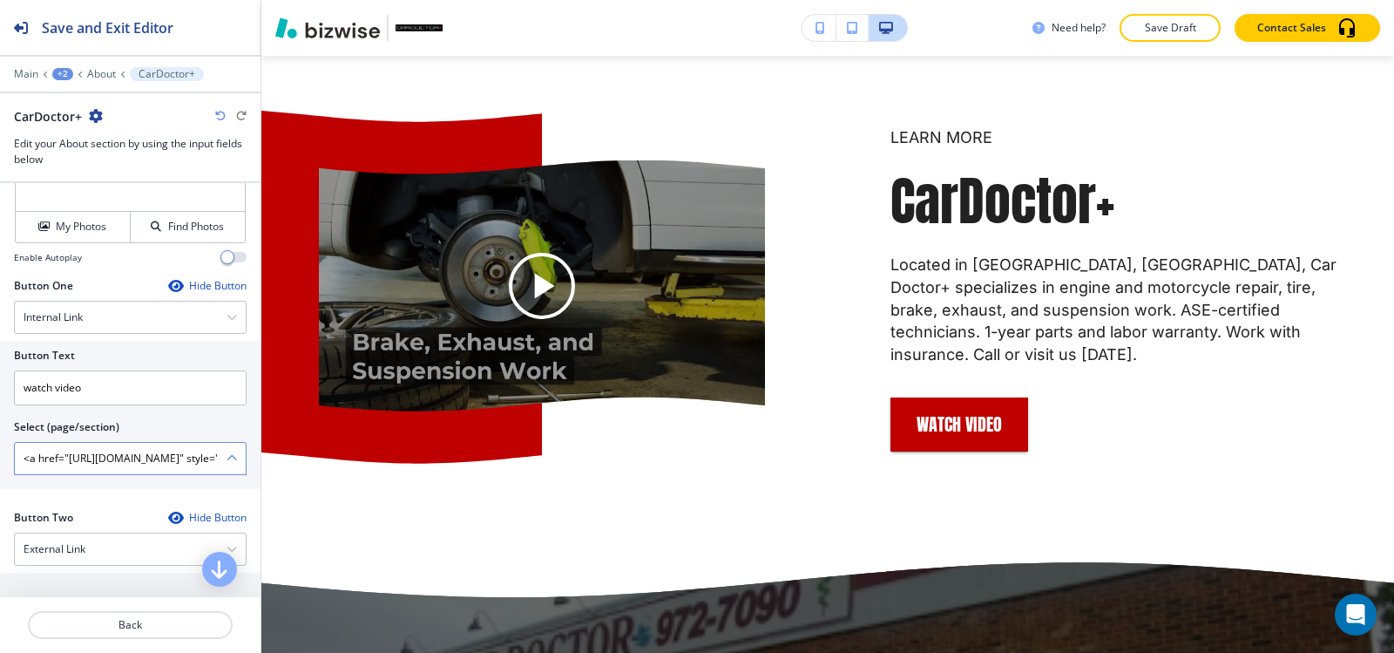
click at [227, 453] on icon "button" at bounding box center [232, 458] width 10 height 10
click at [92, 74] on p "About" at bounding box center [101, 74] width 29 height 12
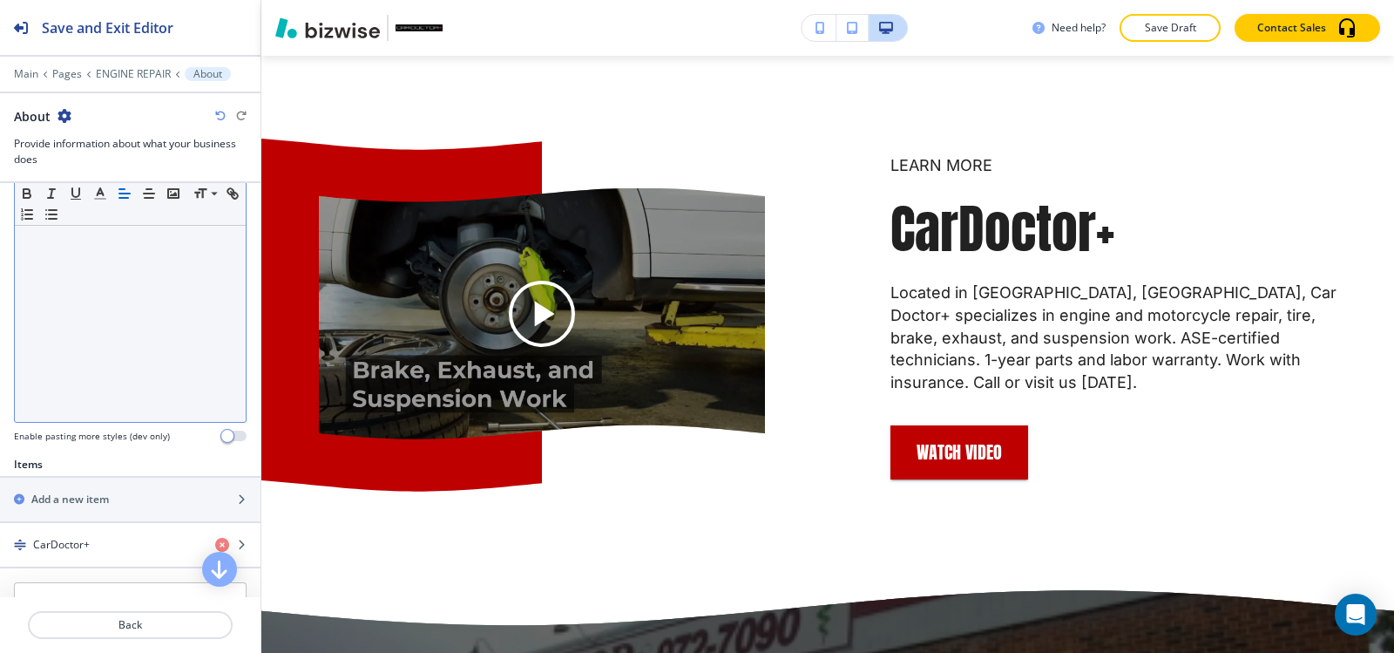
scroll to position [523, 0]
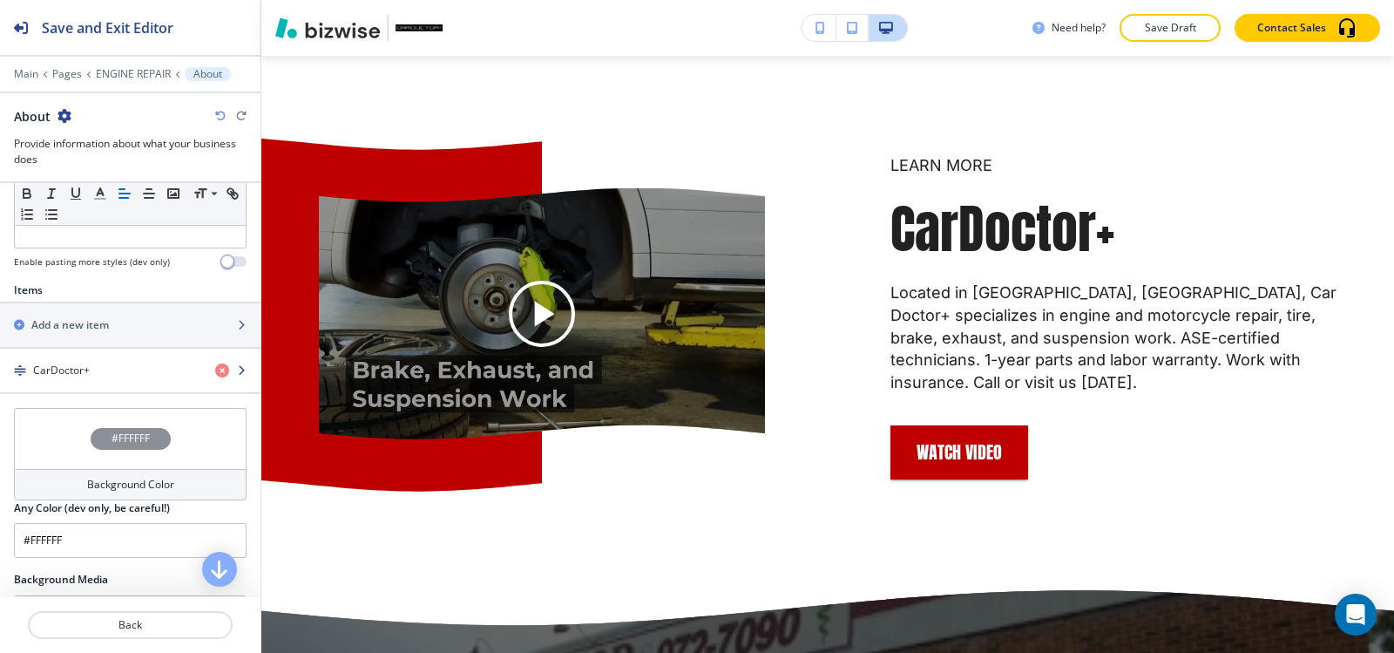
click at [109, 382] on div "button" at bounding box center [130, 385] width 260 height 14
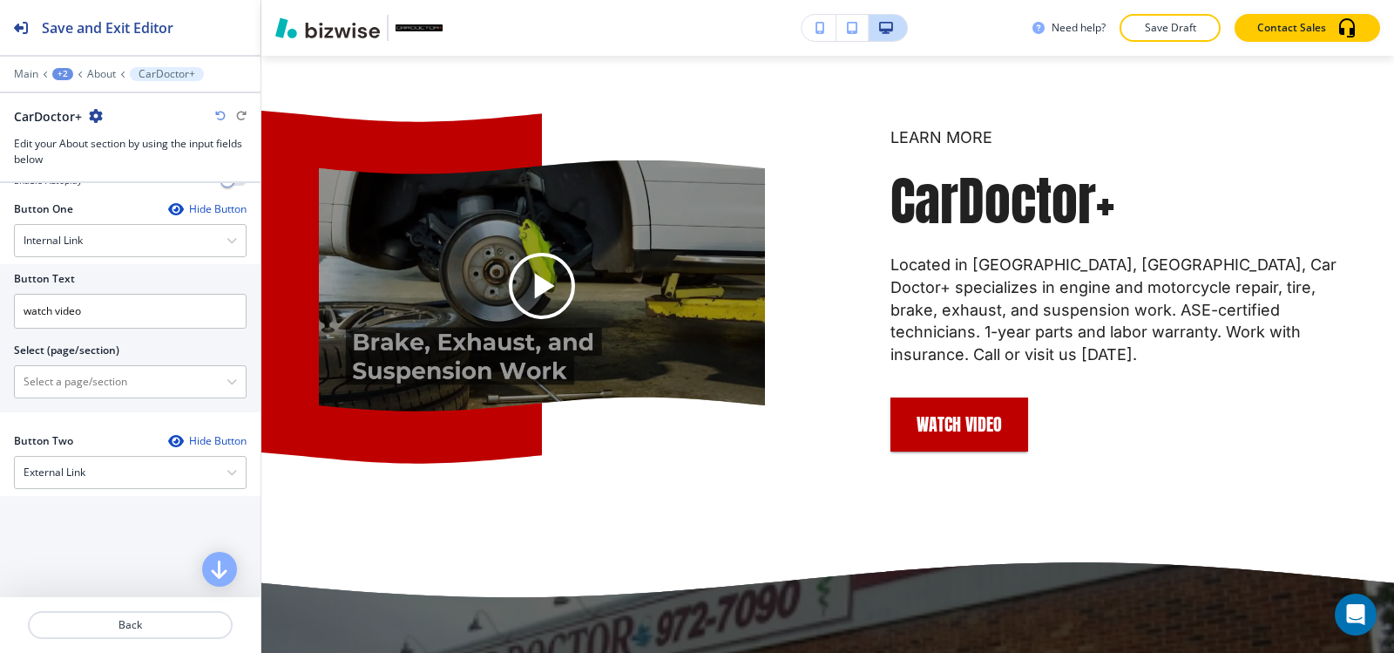
scroll to position [784, 0]
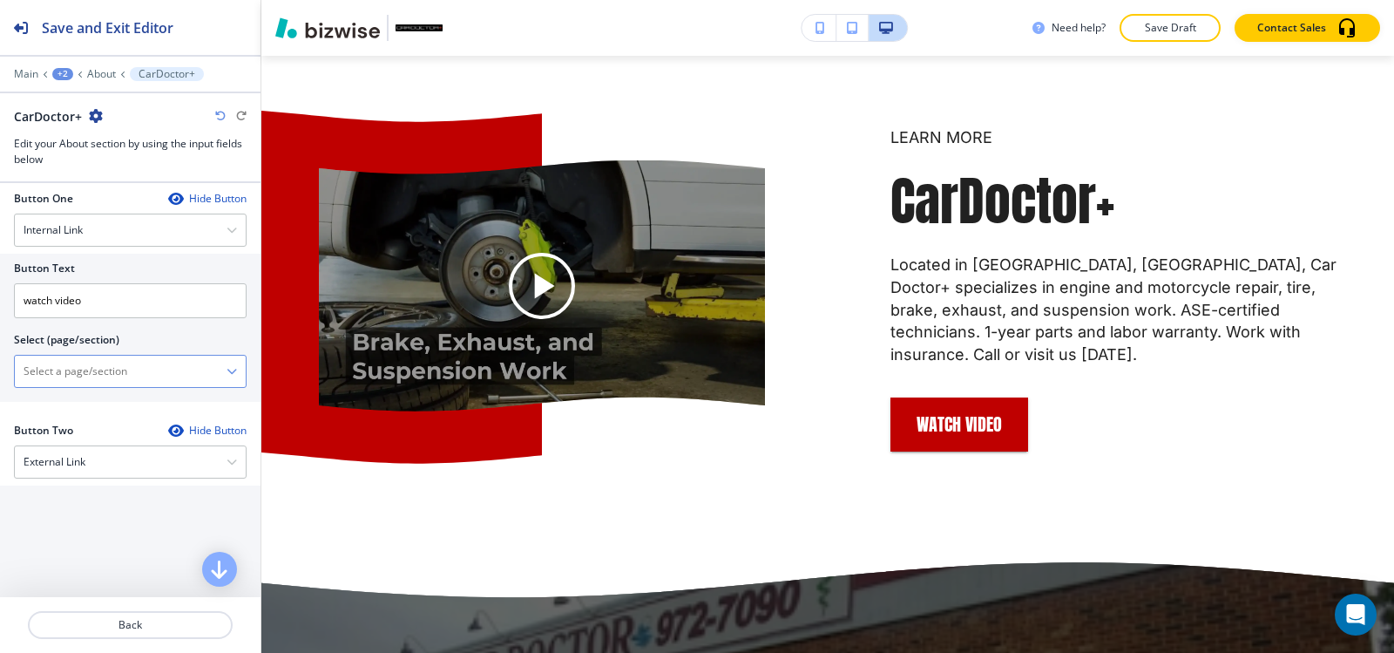
click at [86, 378] on \(page\/section\) "Manual Input" at bounding box center [121, 371] width 212 height 30
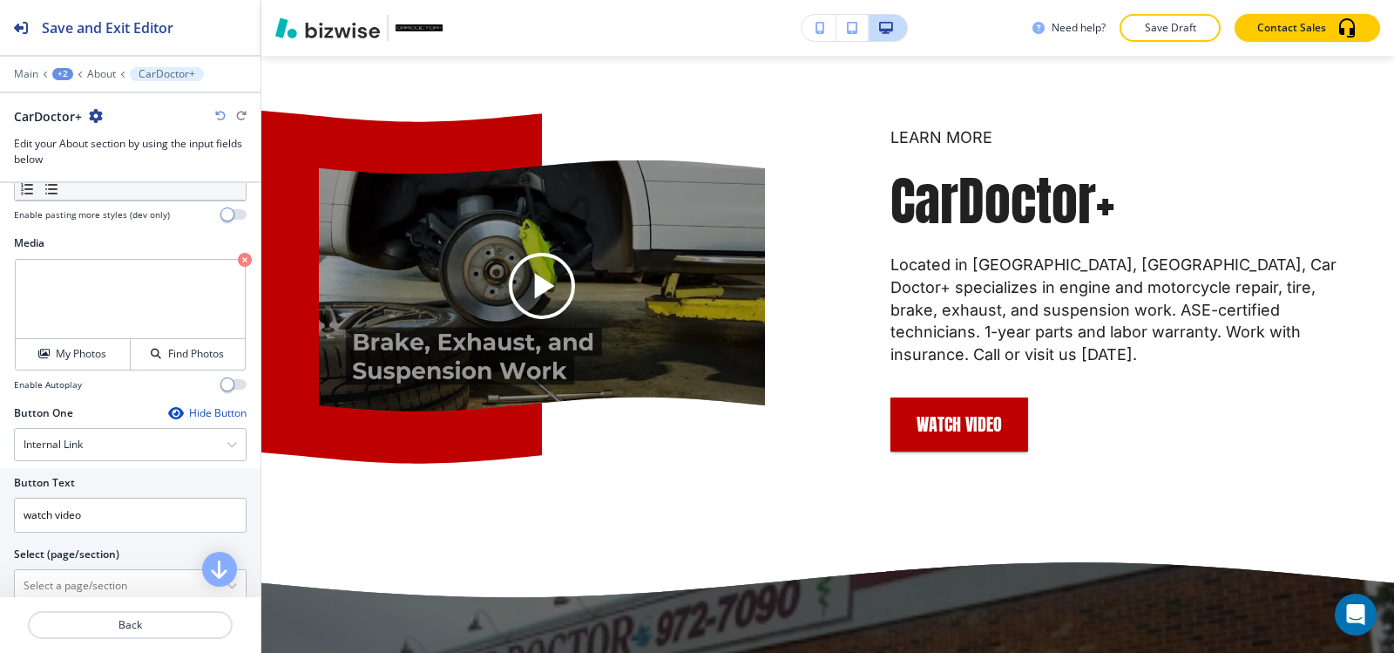
scroll to position [348, 0]
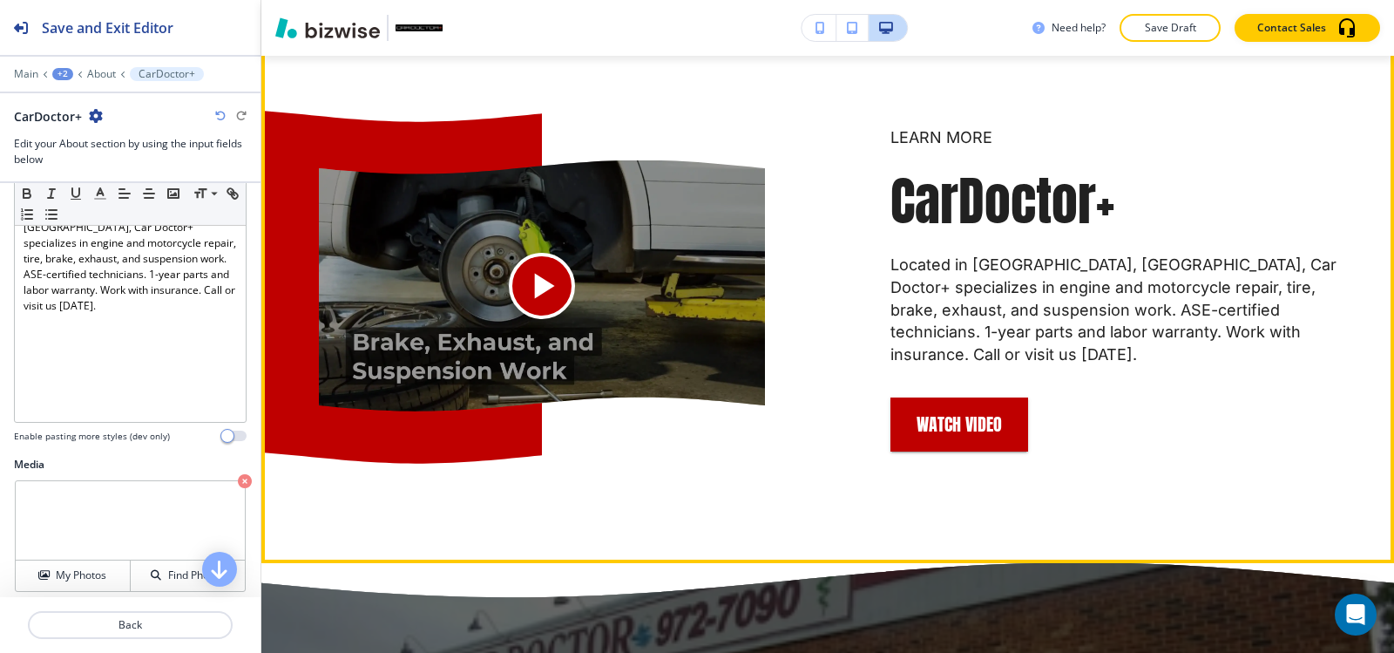
click at [544, 276] on div "Play button for video with title: <p>CarDoctor+</p>" at bounding box center [542, 286] width 66 height 66
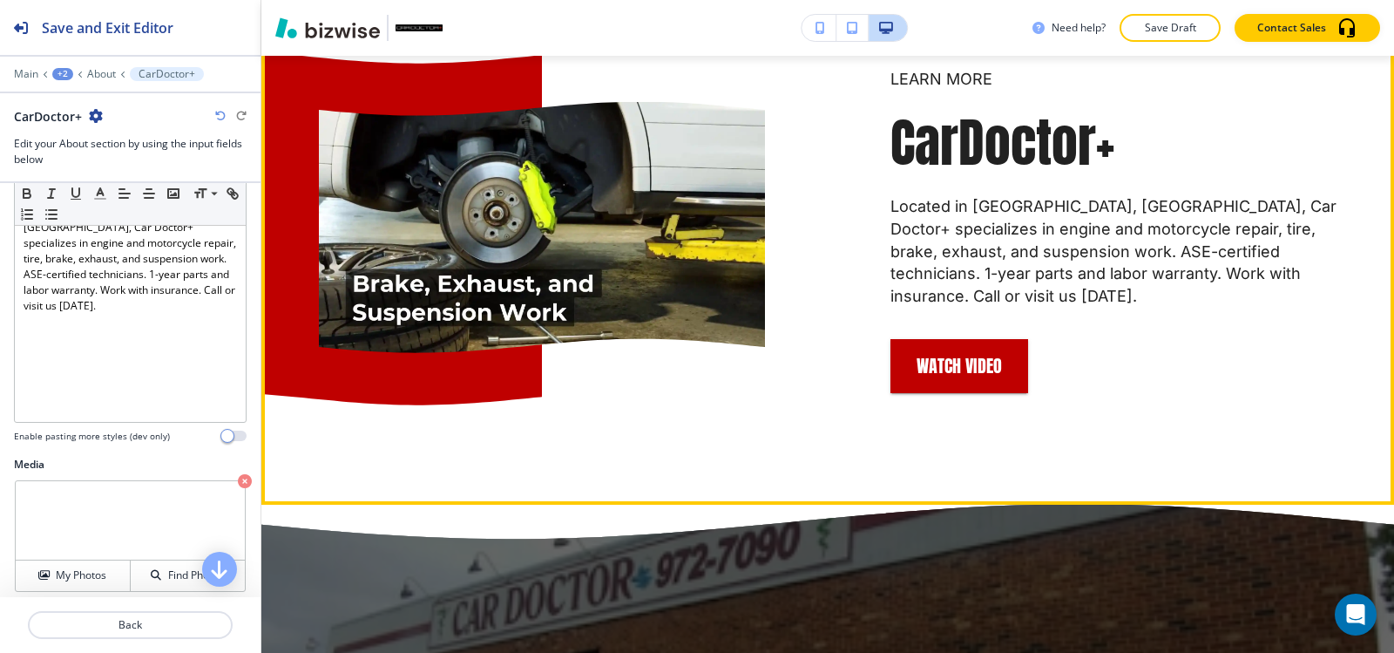
scroll to position [3509, 0]
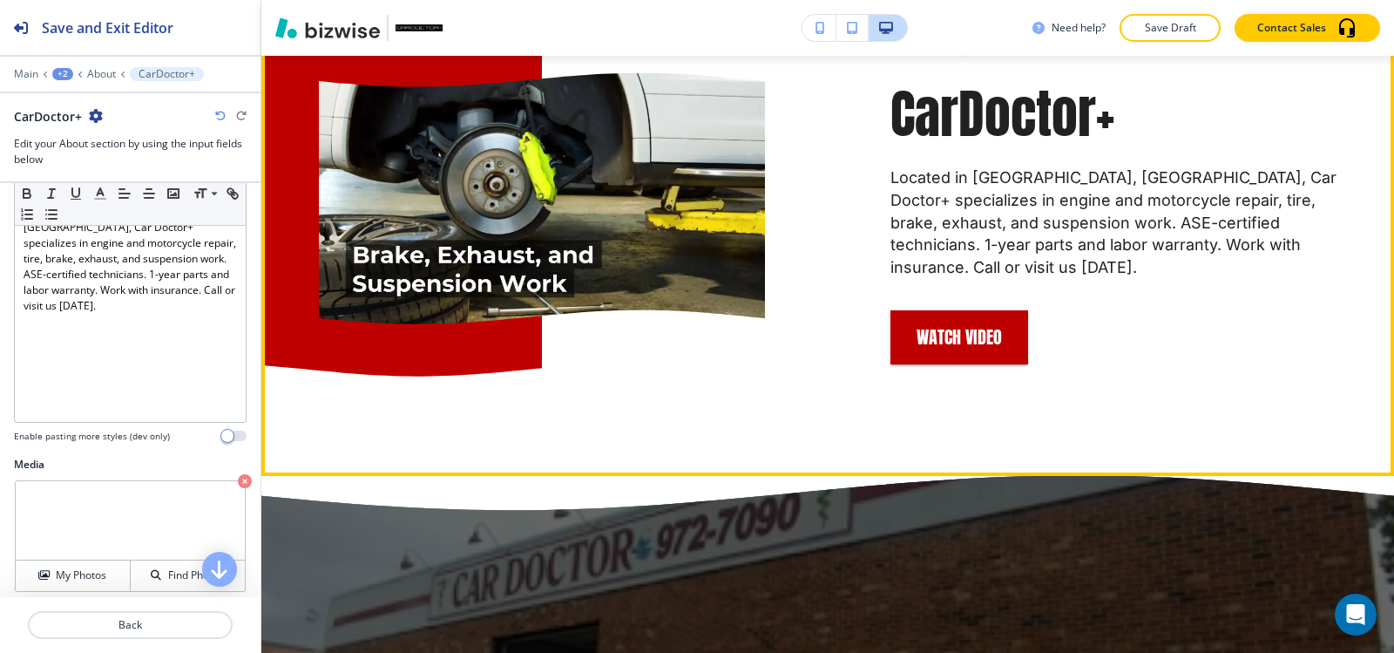
click at [544, 259] on video at bounding box center [542, 198] width 446 height 251
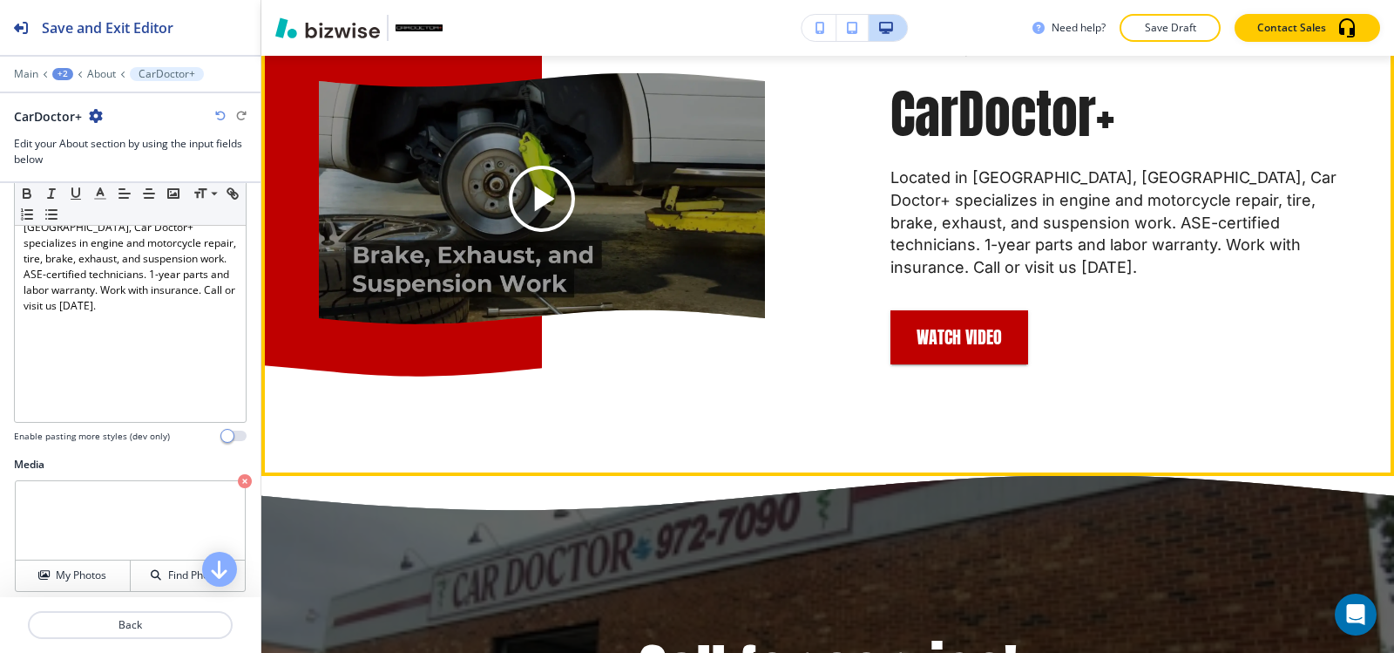
click at [544, 258] on div "Play button for video with title: <p>CarDoctor+</p>" at bounding box center [542, 198] width 446 height 251
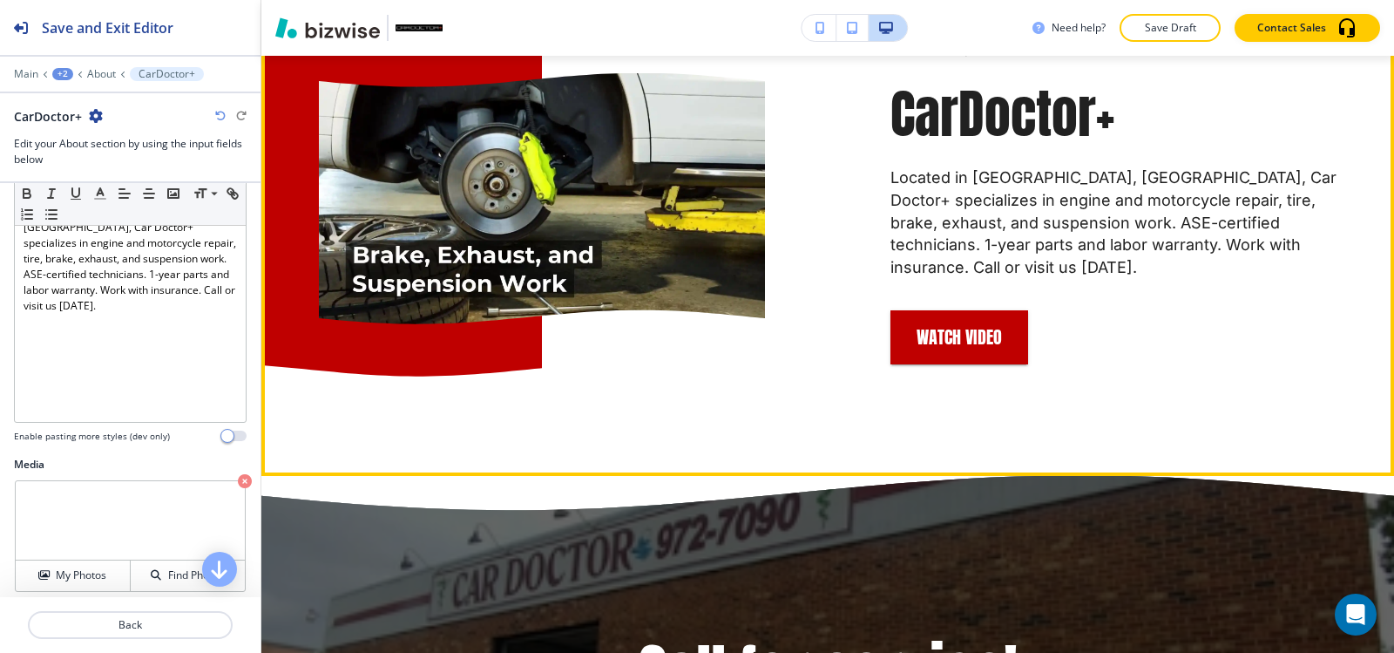
click at [544, 258] on video at bounding box center [542, 198] width 446 height 251
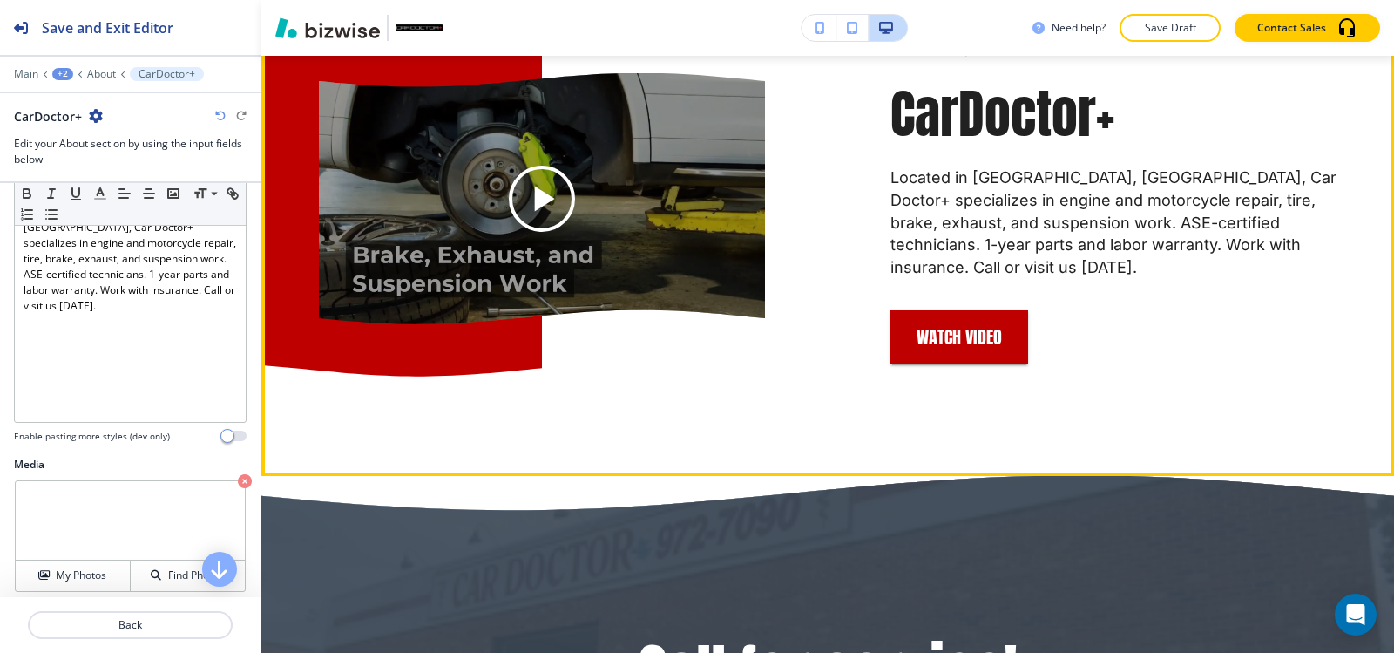
click at [544, 257] on div "Play button for video with title: <p>CarDoctor+</p>" at bounding box center [542, 198] width 446 height 251
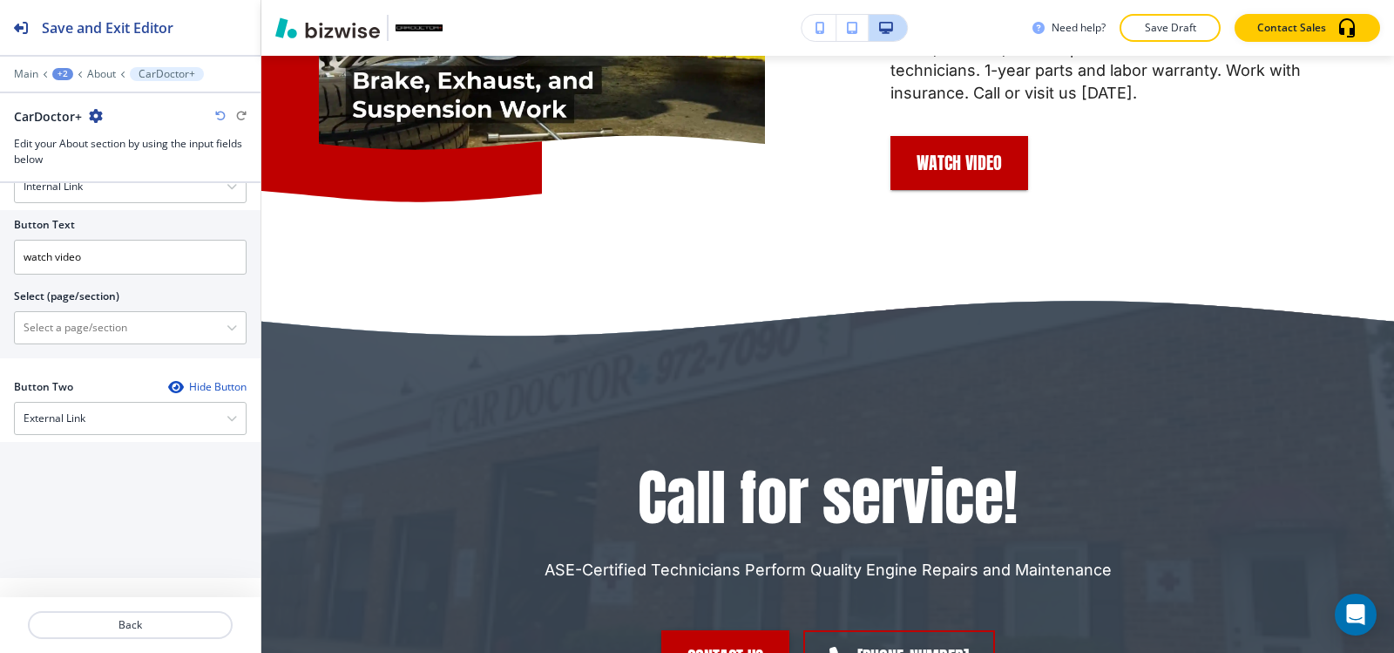
scroll to position [829, 0]
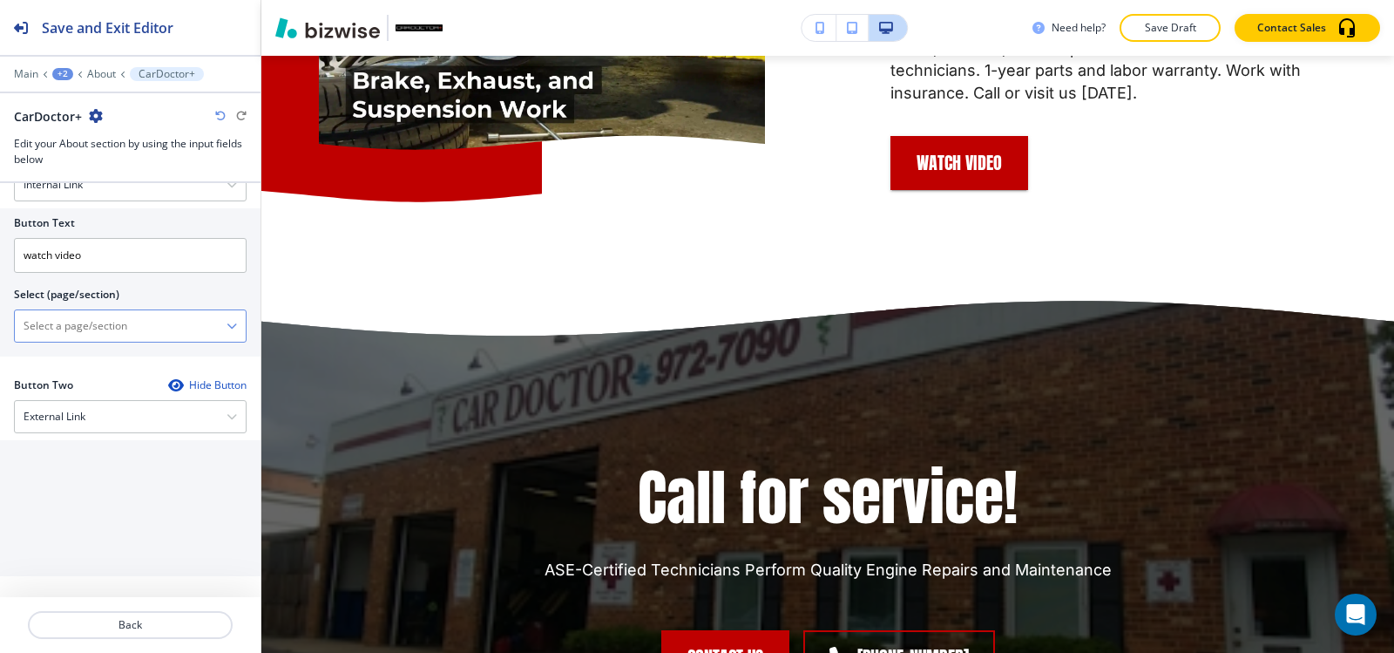
click at [109, 321] on \(page\/section\) "Manual Input" at bounding box center [121, 326] width 212 height 30
paste \(page\/section\) "<a href="https://www.cardoctorplus.net/hibu-video-splash" style="color: inherit…"
drag, startPoint x: 210, startPoint y: 324, endPoint x: 0, endPoint y: 341, distance: 210.6
click at [0, 343] on div "Button Text watch video Select (page/section) <a href="https://www.cardoctorplu…" at bounding box center [130, 282] width 260 height 148
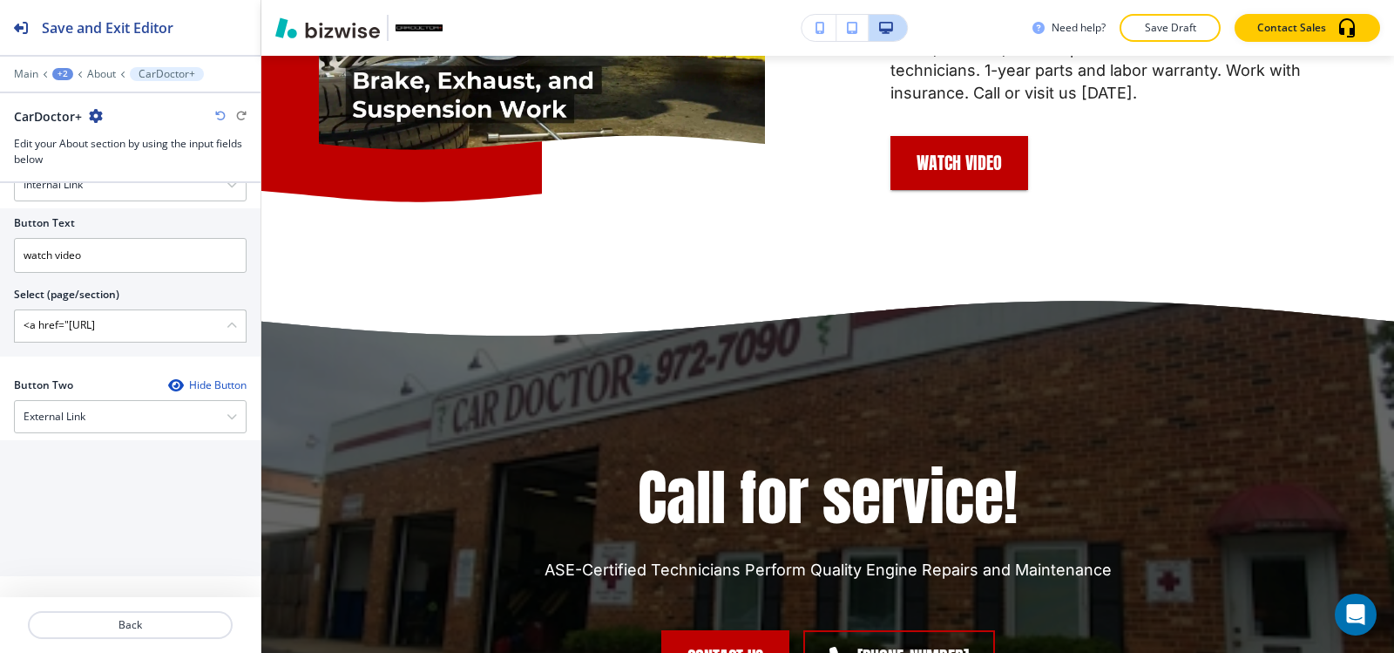
scroll to position [1, 0]
type \(page\/section\) "<"
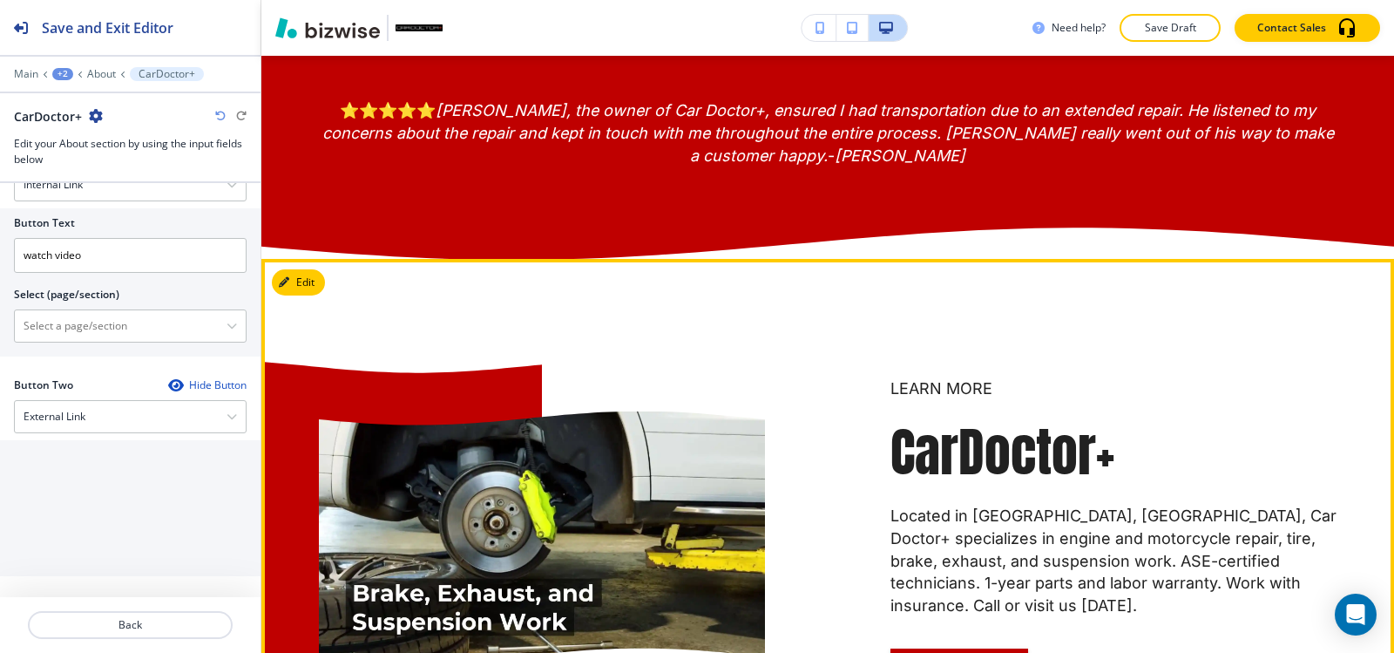
scroll to position [2987, 0]
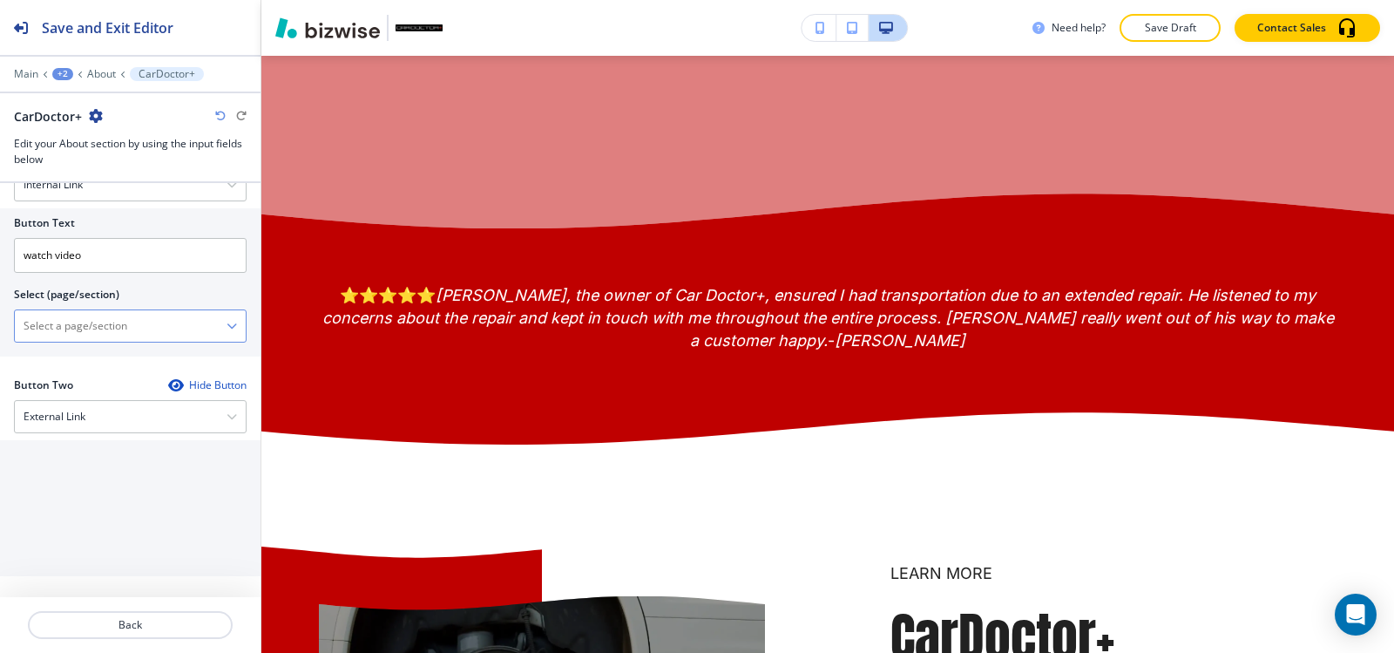
click at [84, 318] on \(page\/section\) "Manual Input" at bounding box center [121, 326] width 212 height 30
paste \(page\/section\) "https://www.cardoctorplus.net/hibu-video-splash"
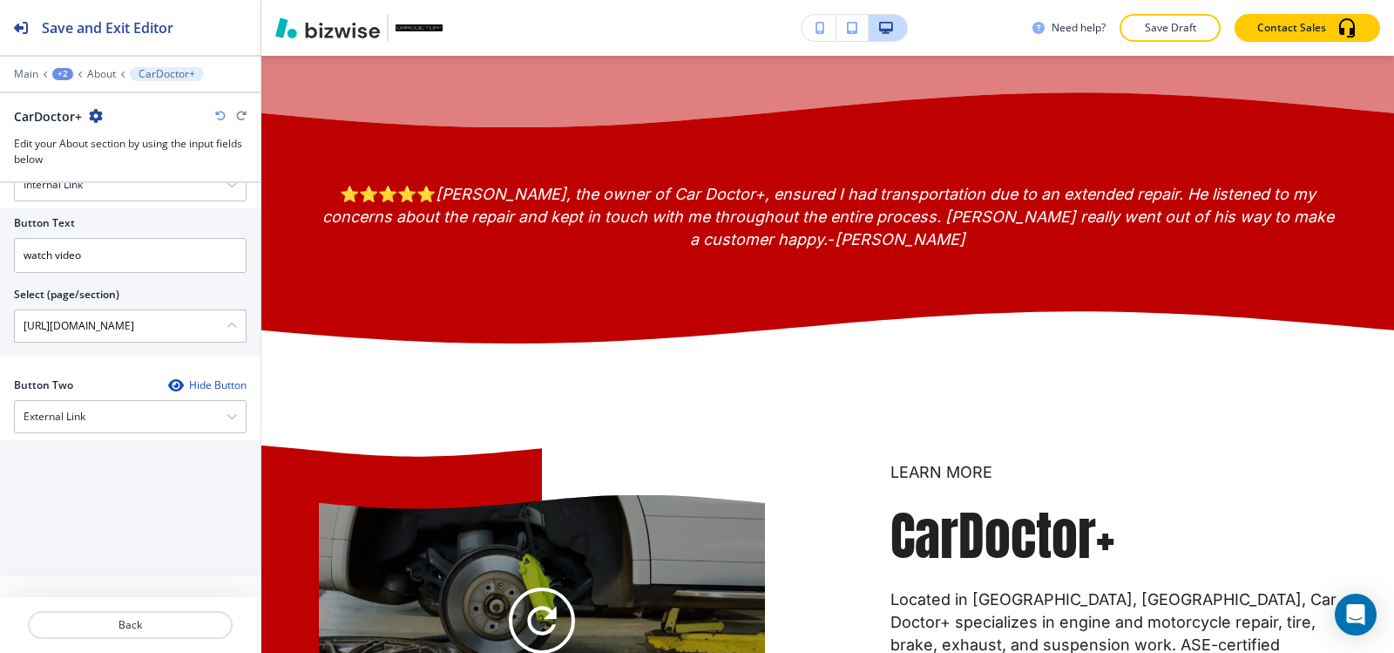
scroll to position [3335, 0]
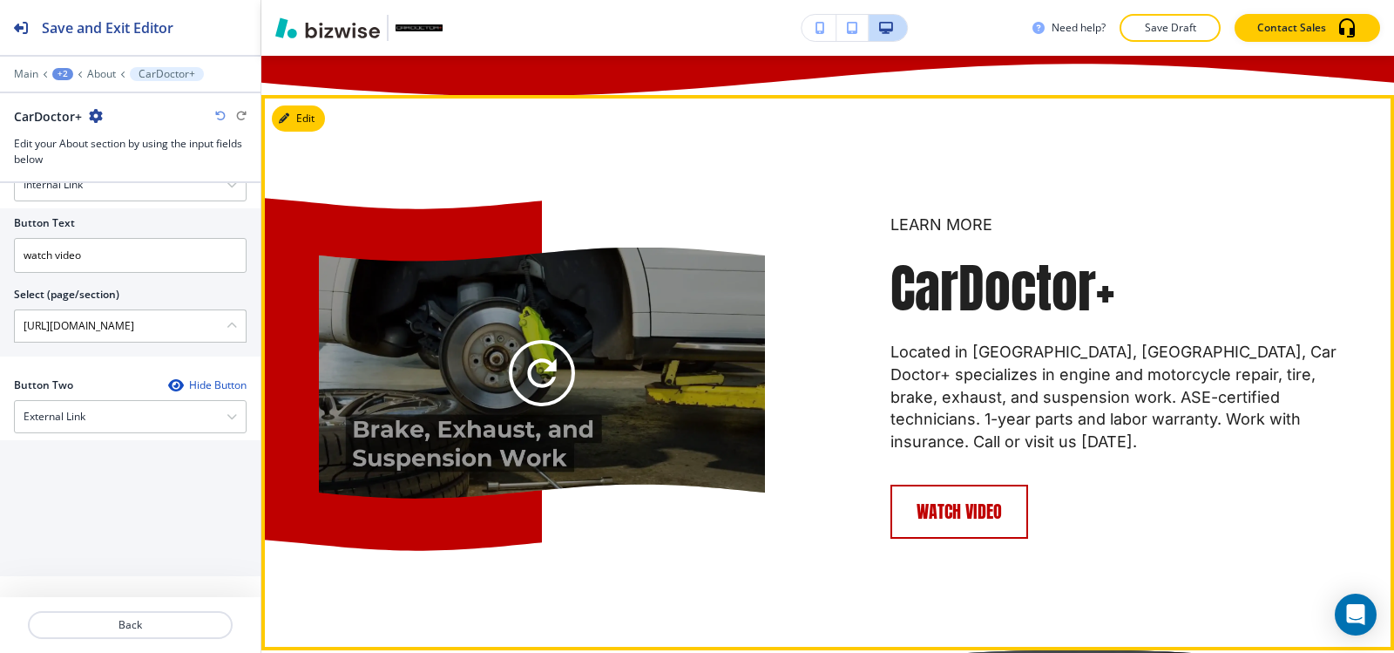
type \(page\/section\) "https://www.cardoctorplus.net/hibu-video-splash"
click at [967, 538] on link "watch video" at bounding box center [959, 511] width 138 height 54
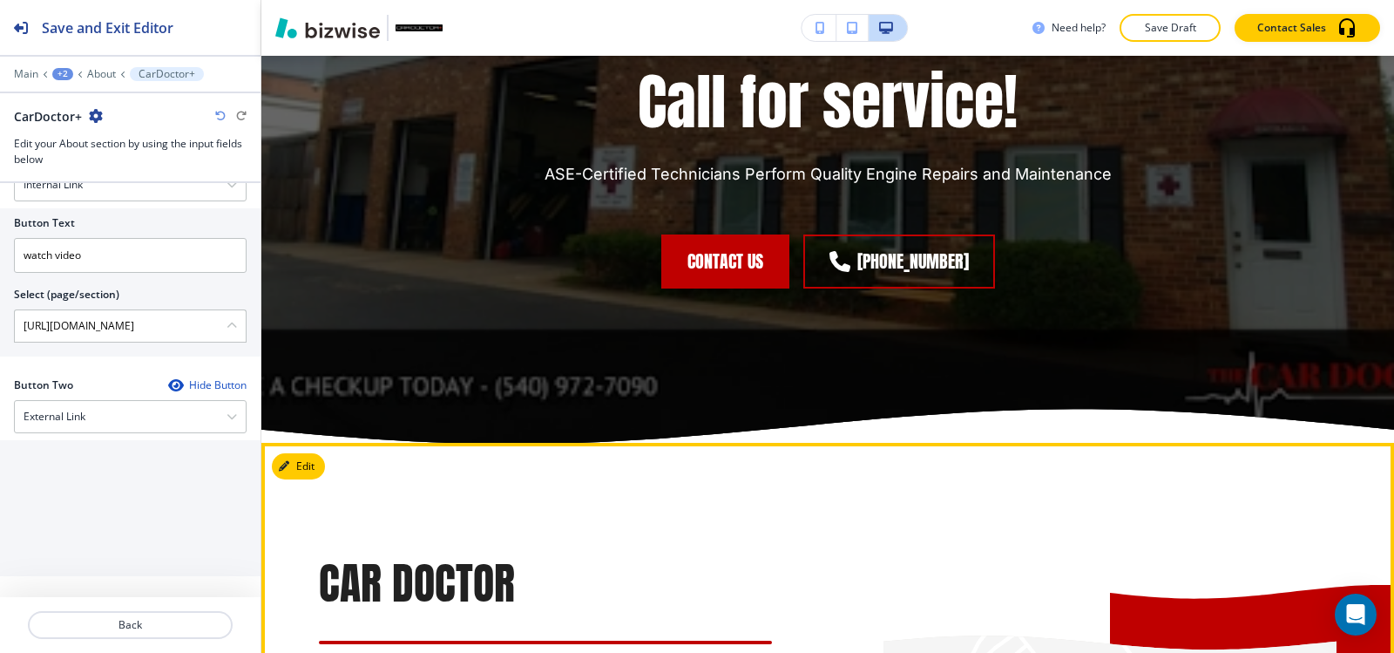
scroll to position [4032, 0]
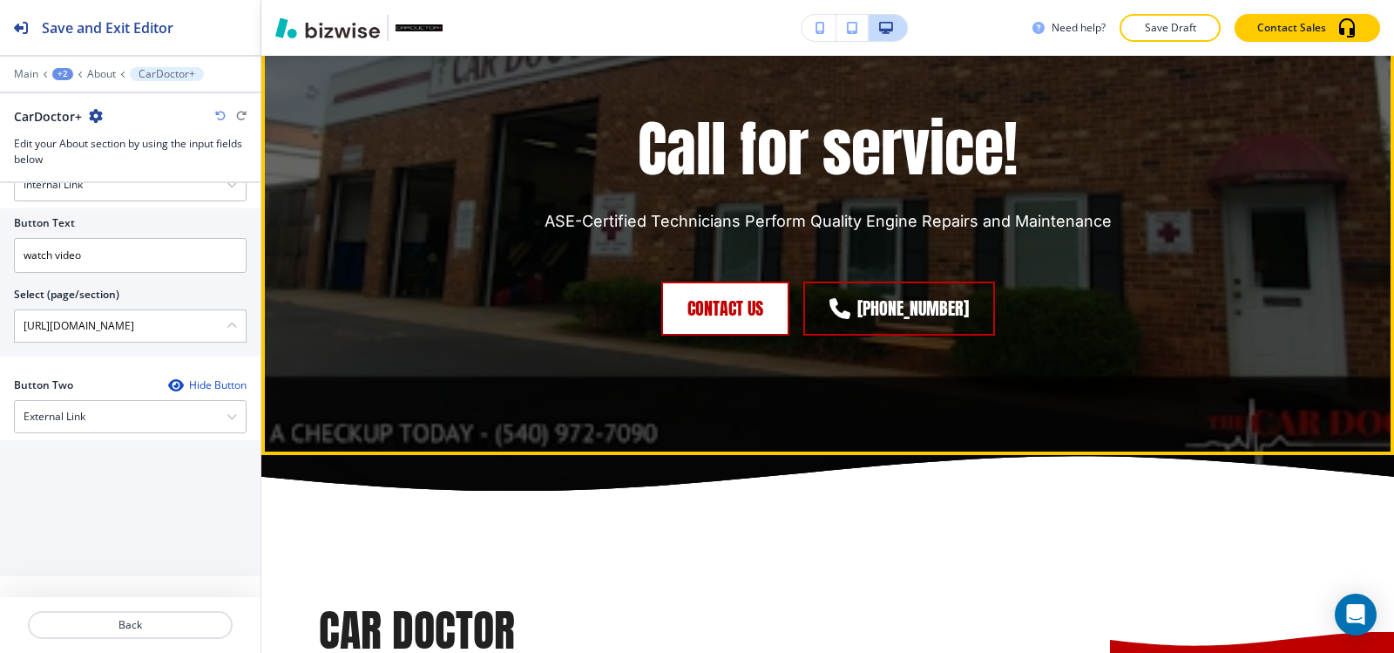
click at [759, 335] on button "CONTACT US" at bounding box center [725, 308] width 128 height 54
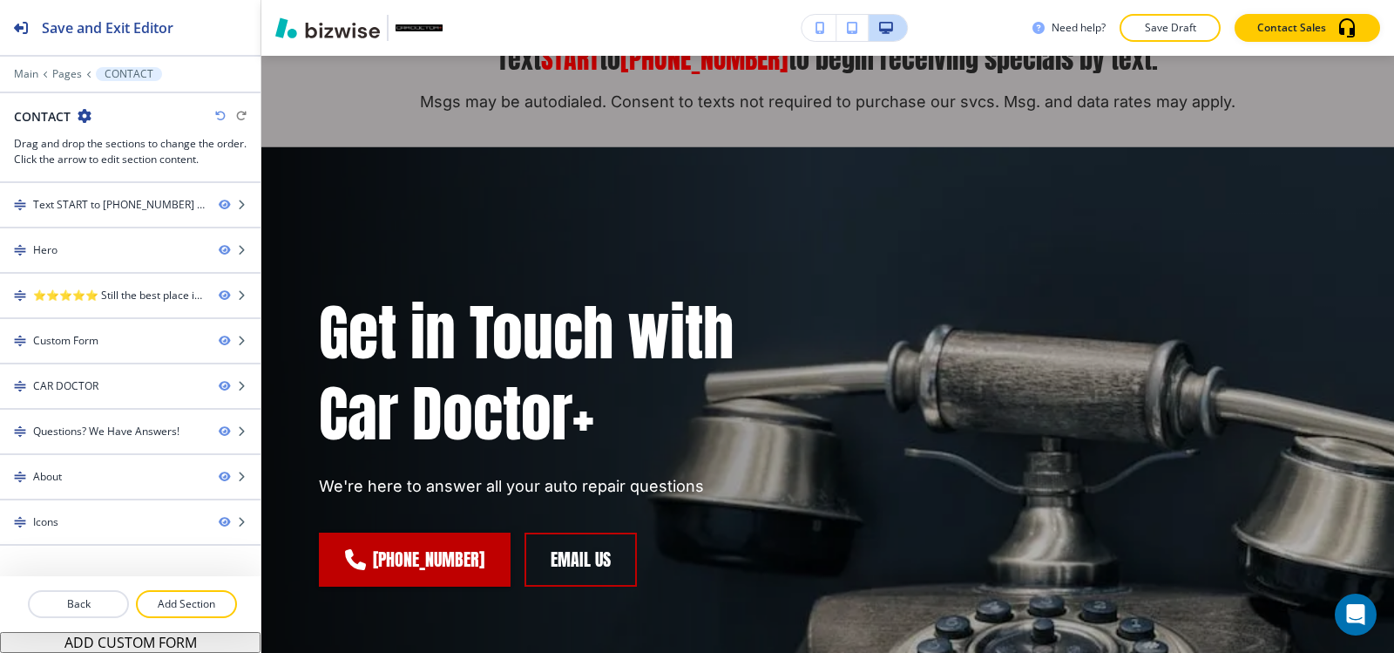
scroll to position [0, 0]
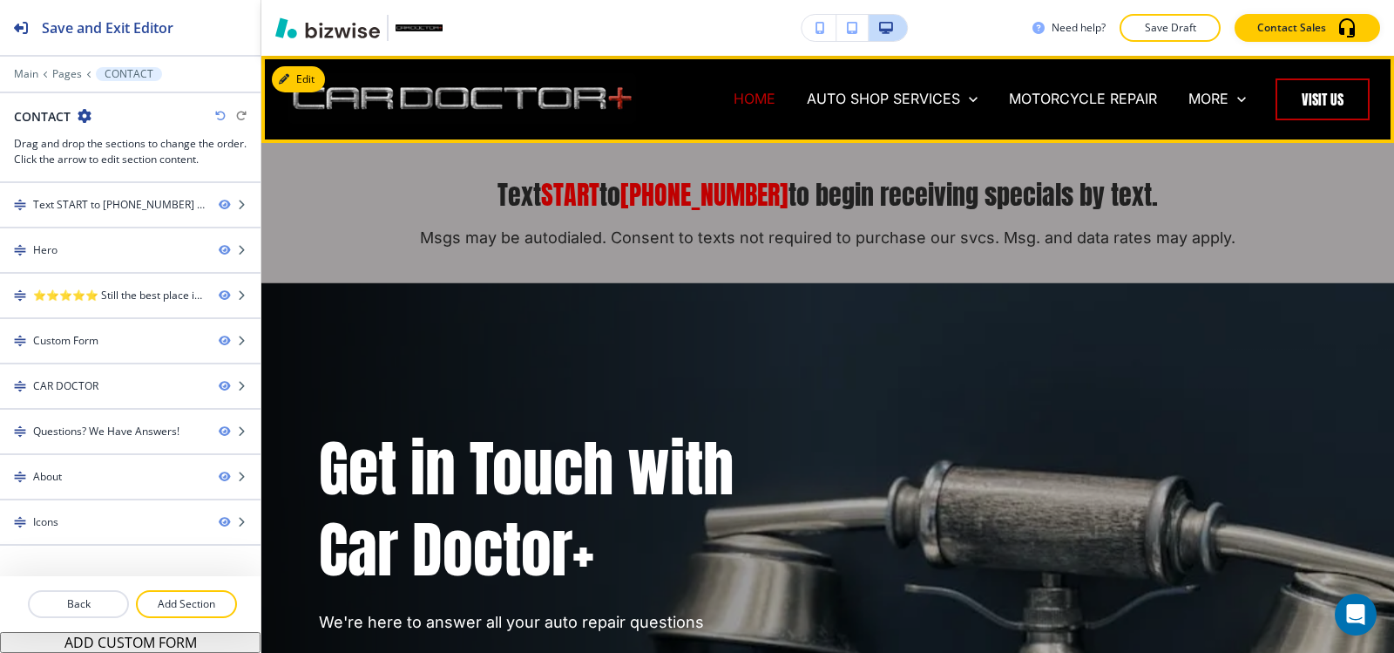
click at [744, 97] on p "HOME" at bounding box center [755, 99] width 42 height 20
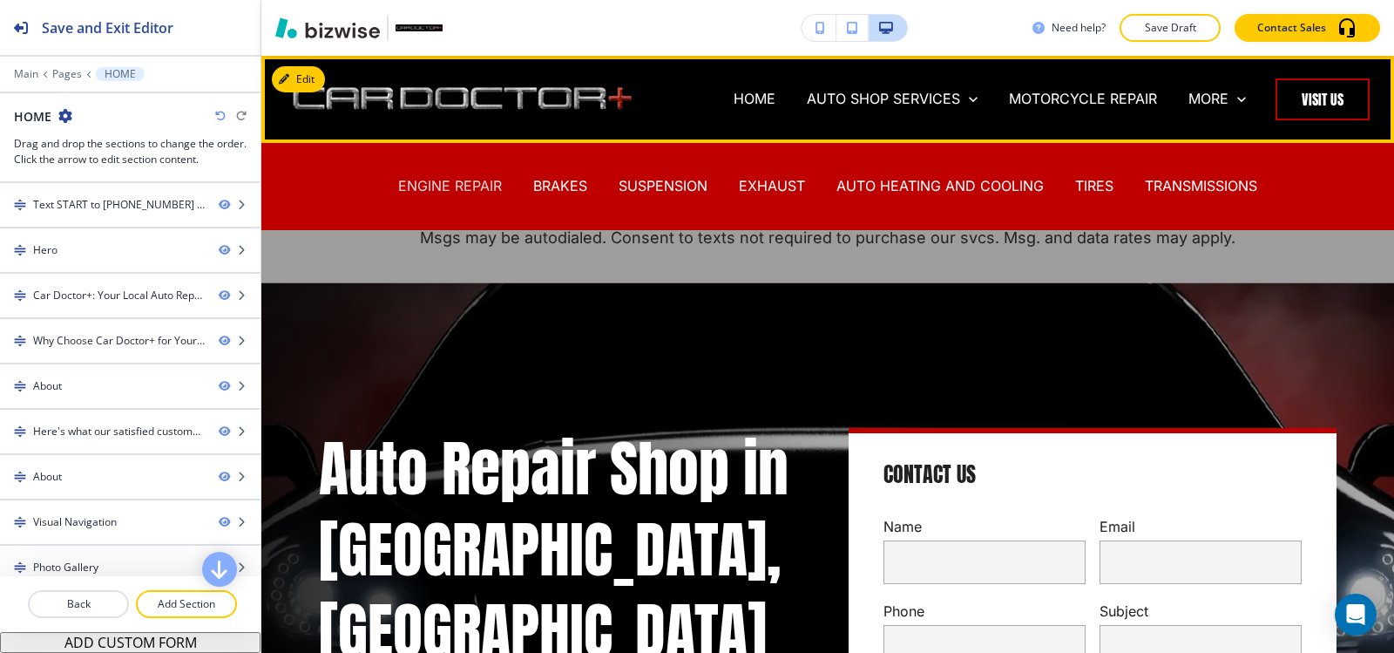
click at [420, 186] on p "ENGINE REPAIR" at bounding box center [450, 186] width 104 height 20
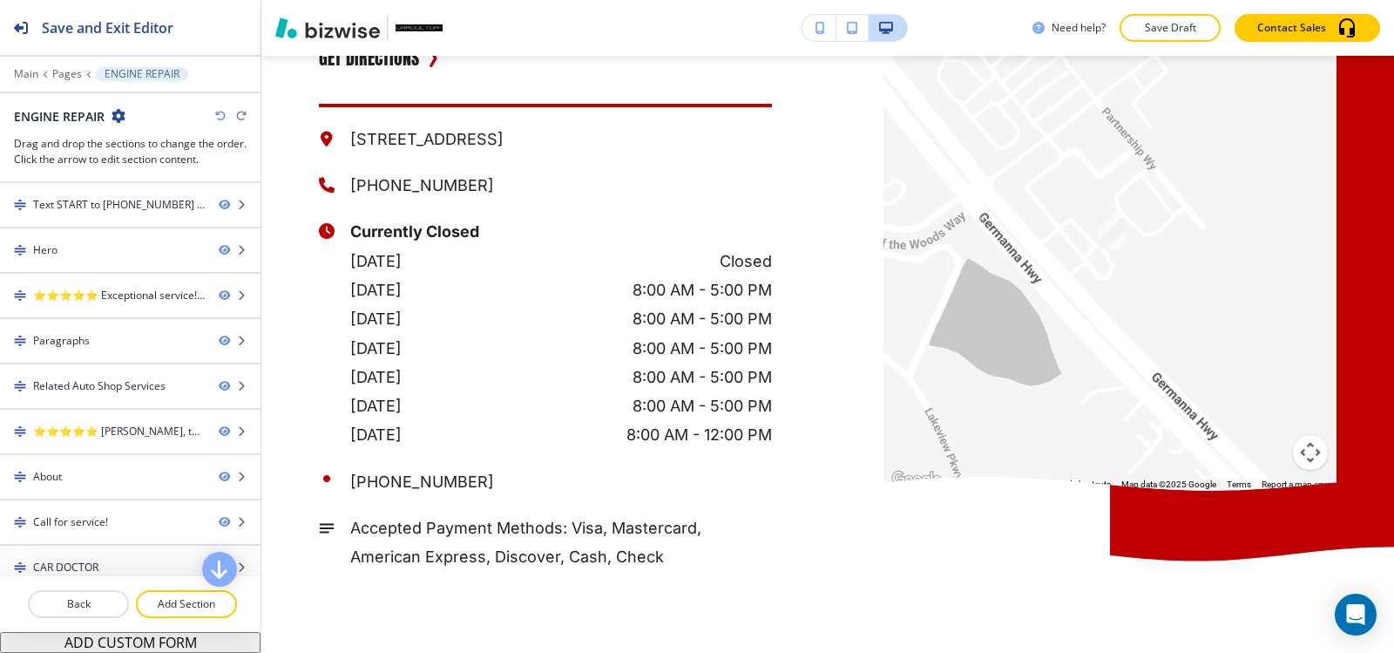
scroll to position [5077, 0]
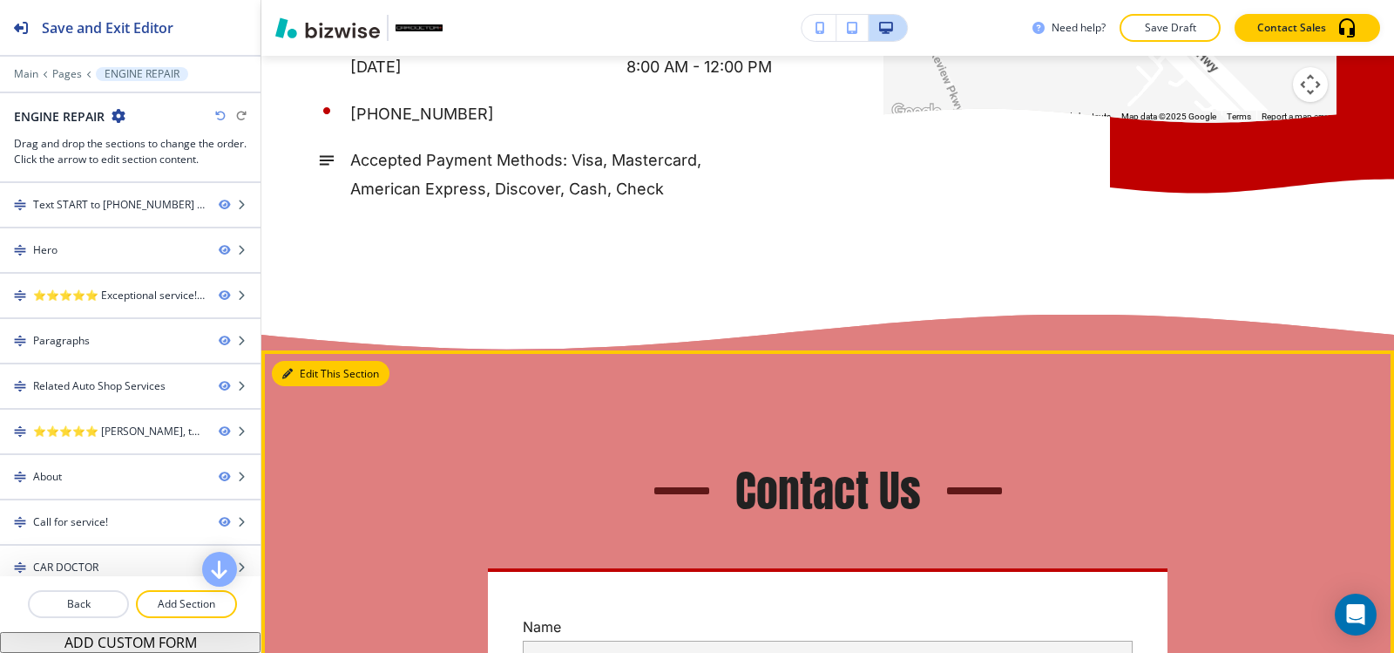
click at [296, 387] on button "Edit This Section" at bounding box center [331, 374] width 118 height 26
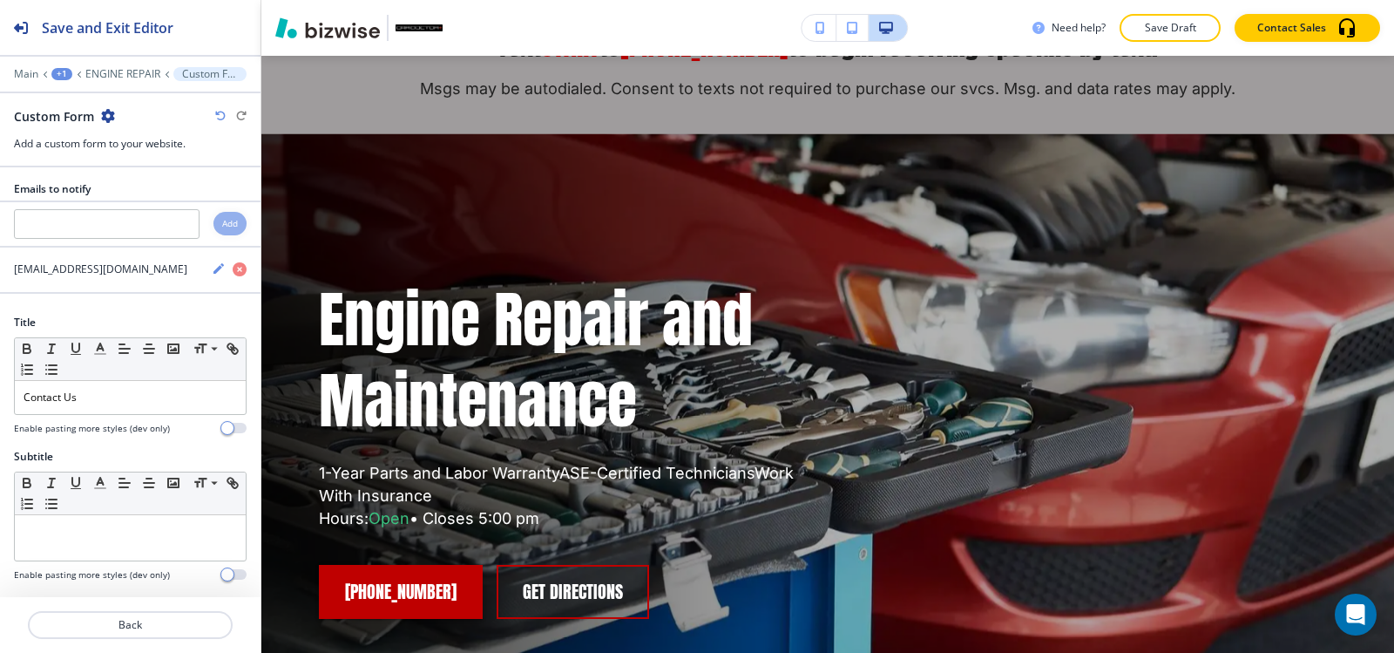
scroll to position [0, 0]
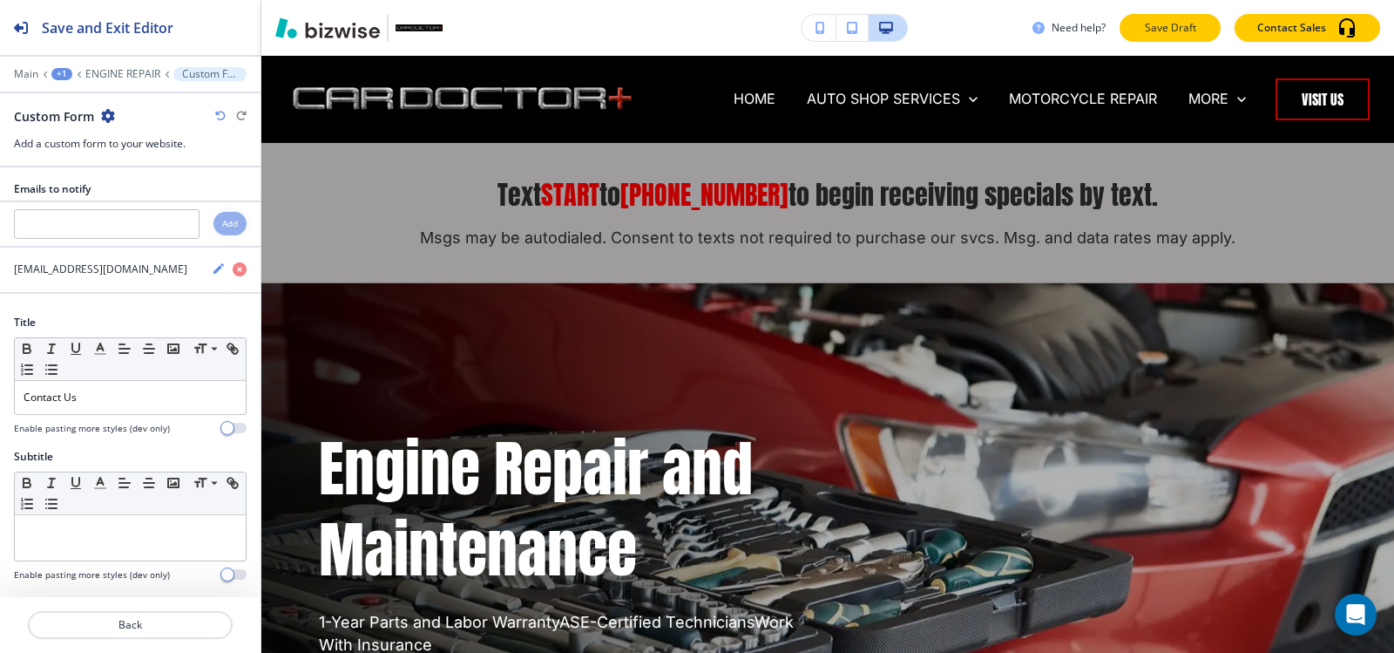
click at [1170, 27] on p "Save Draft" at bounding box center [1170, 28] width 56 height 16
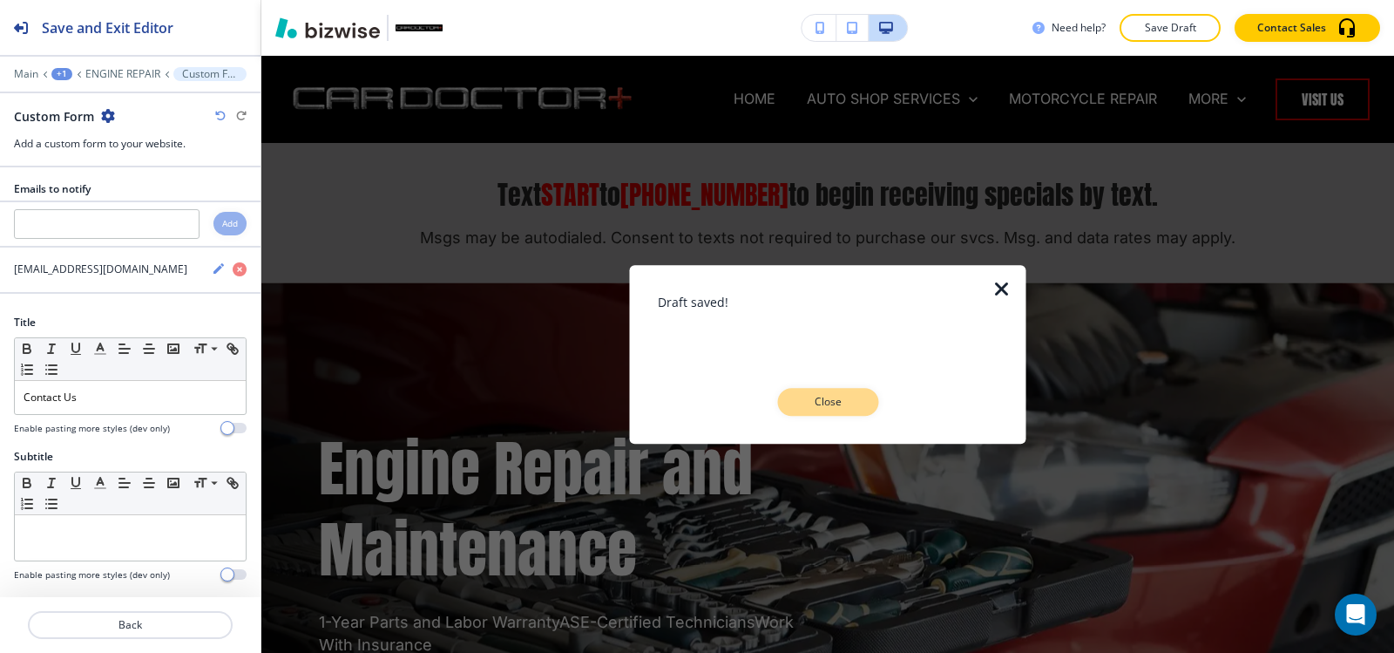
click at [849, 396] on p "Close" at bounding box center [828, 402] width 56 height 16
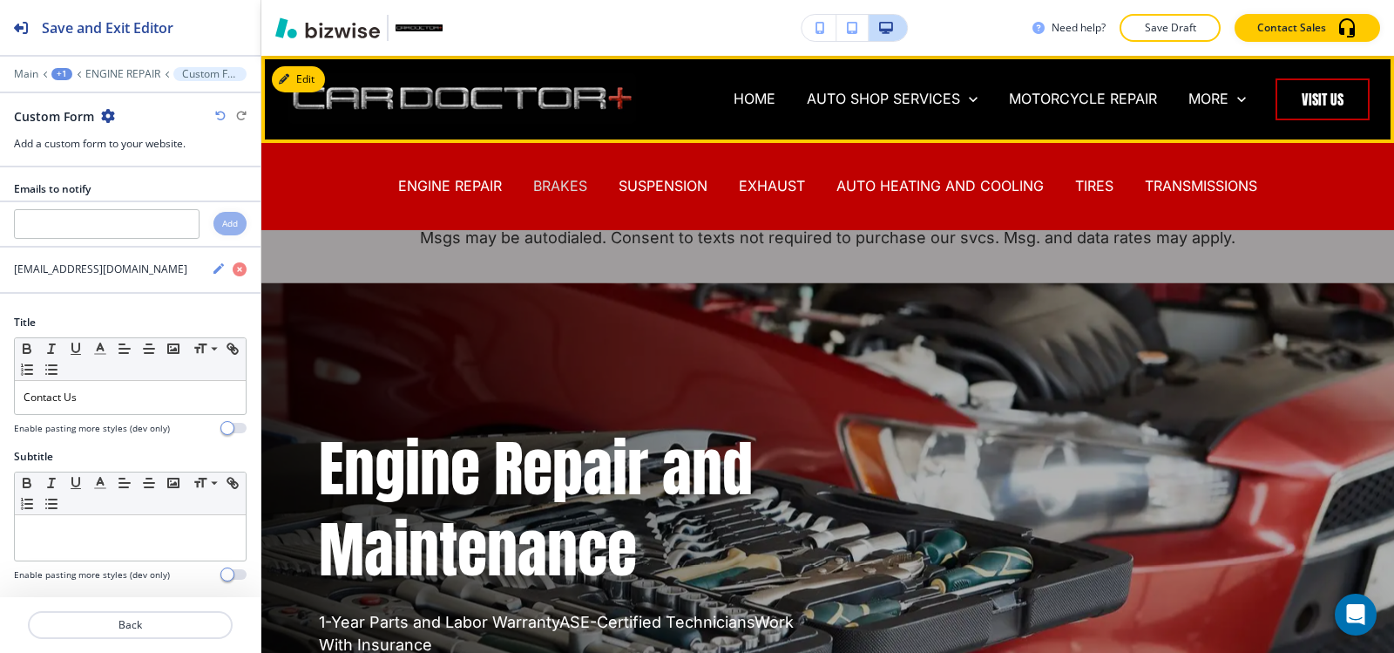
click at [535, 180] on p "BRAKES" at bounding box center [560, 186] width 54 height 20
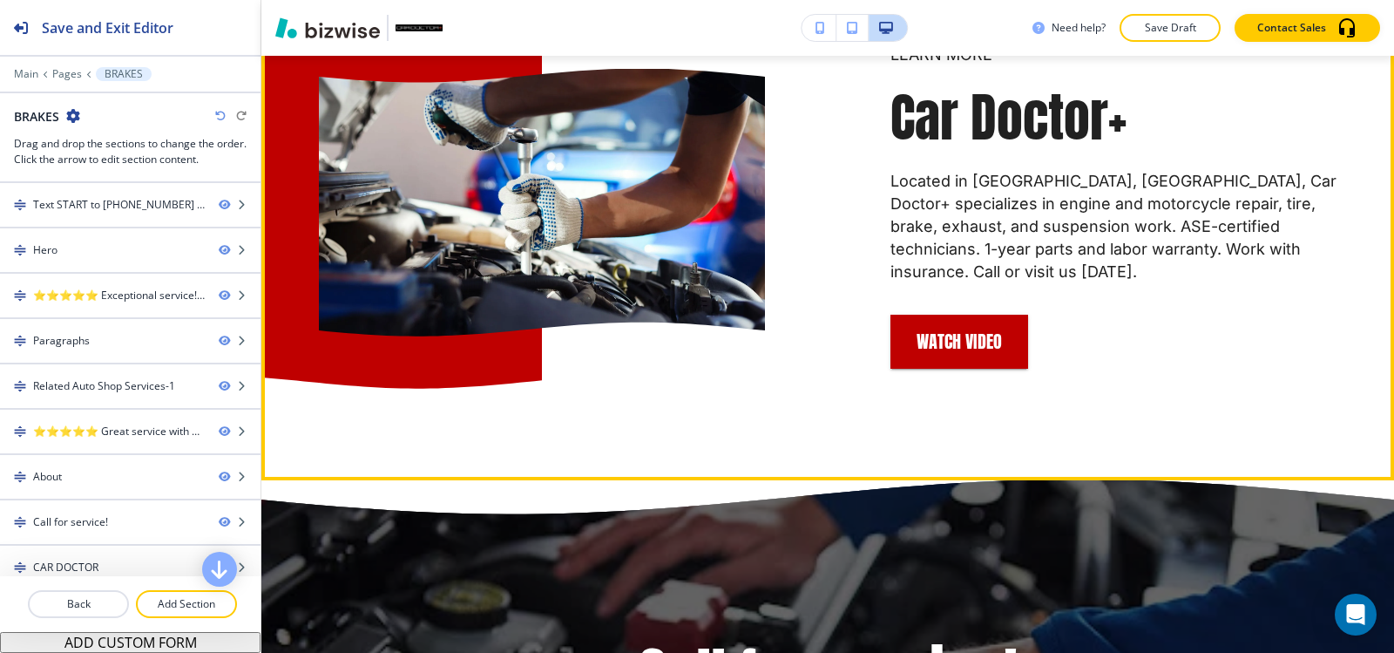
scroll to position [3659, 0]
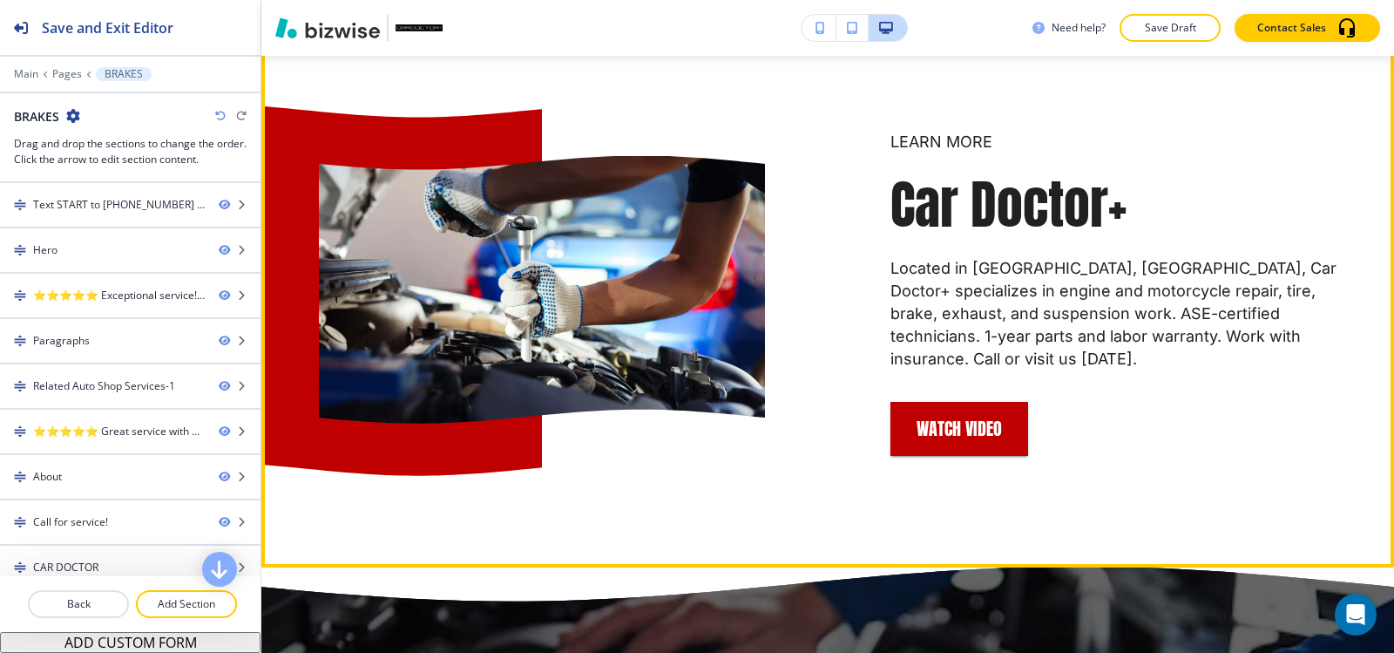
click at [315, 49] on button "Edit" at bounding box center [298, 36] width 53 height 26
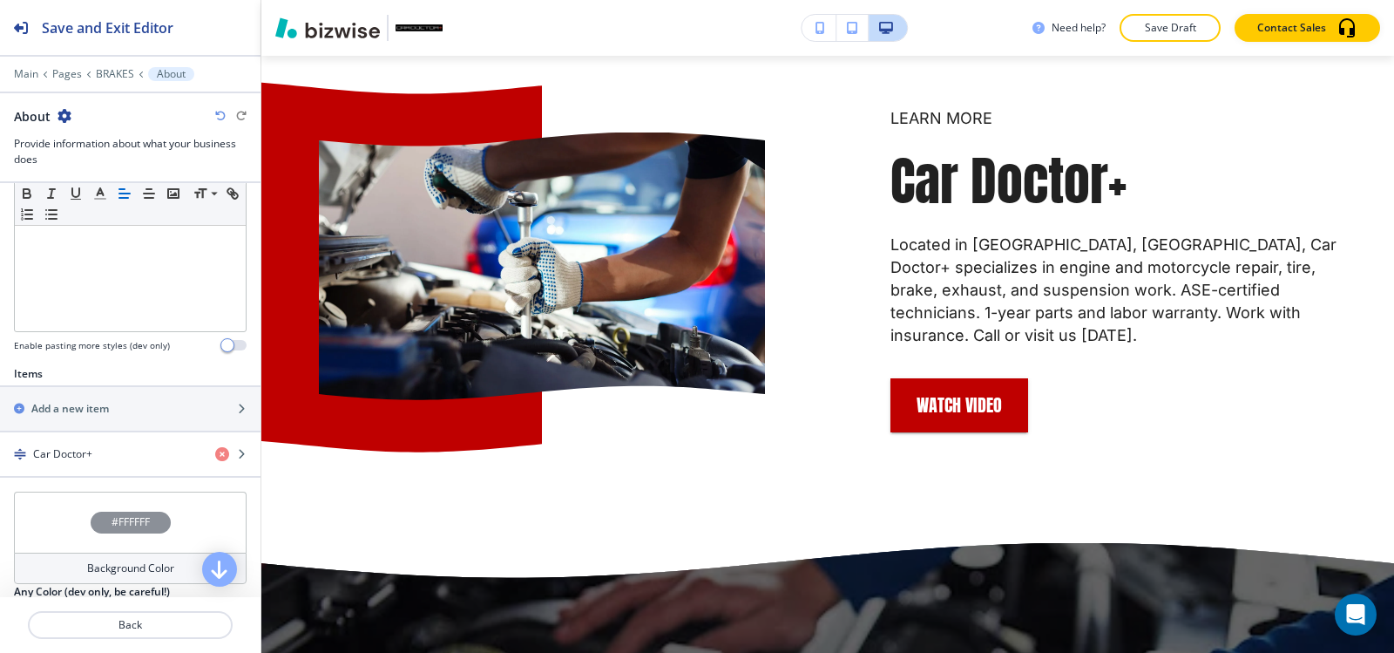
scroll to position [523, 0]
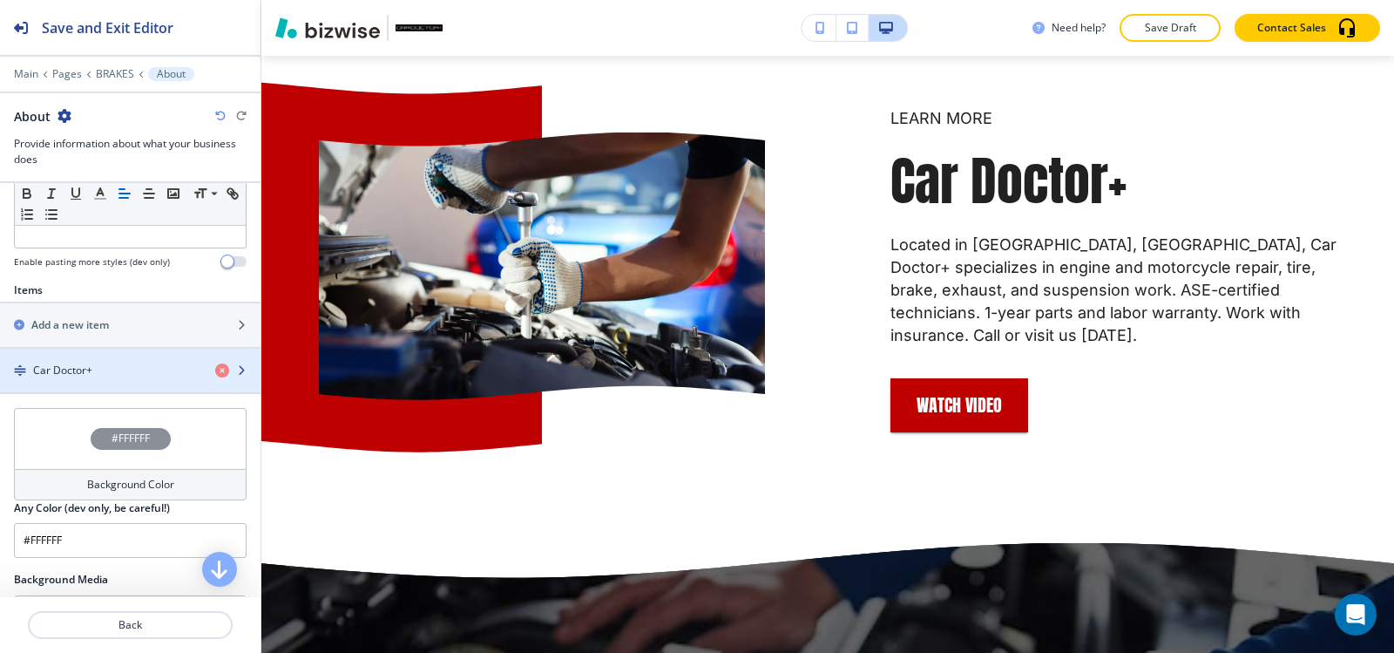
click at [99, 368] on div "Car Doctor+" at bounding box center [100, 370] width 201 height 16
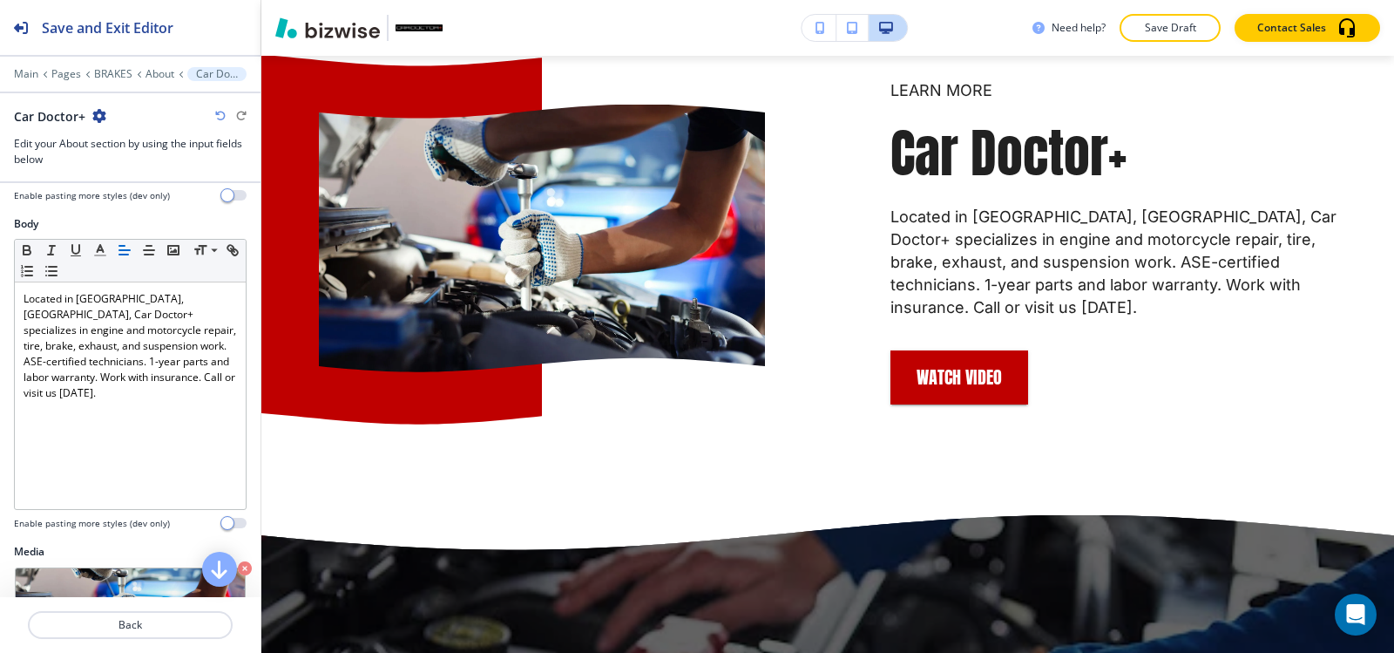
scroll to position [610, 0]
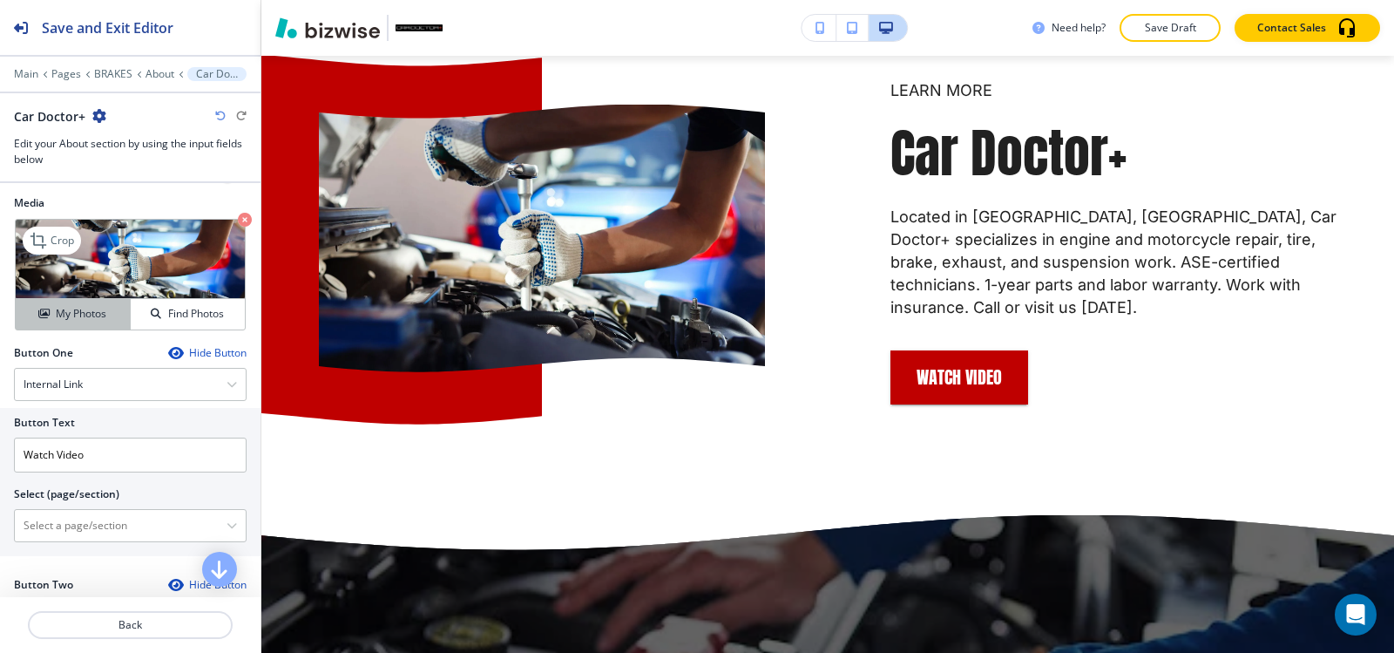
click at [86, 316] on h4 "My Photos" at bounding box center [81, 314] width 51 height 16
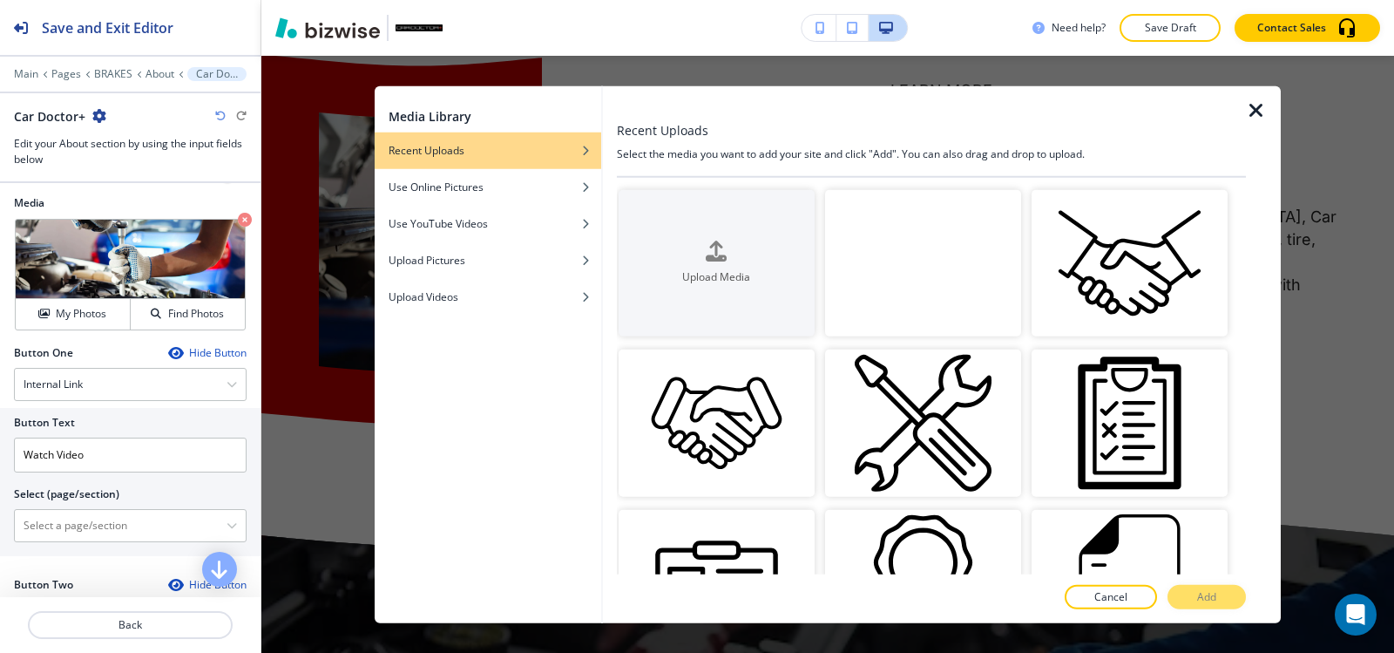
click at [956, 279] on video "button" at bounding box center [923, 262] width 196 height 147
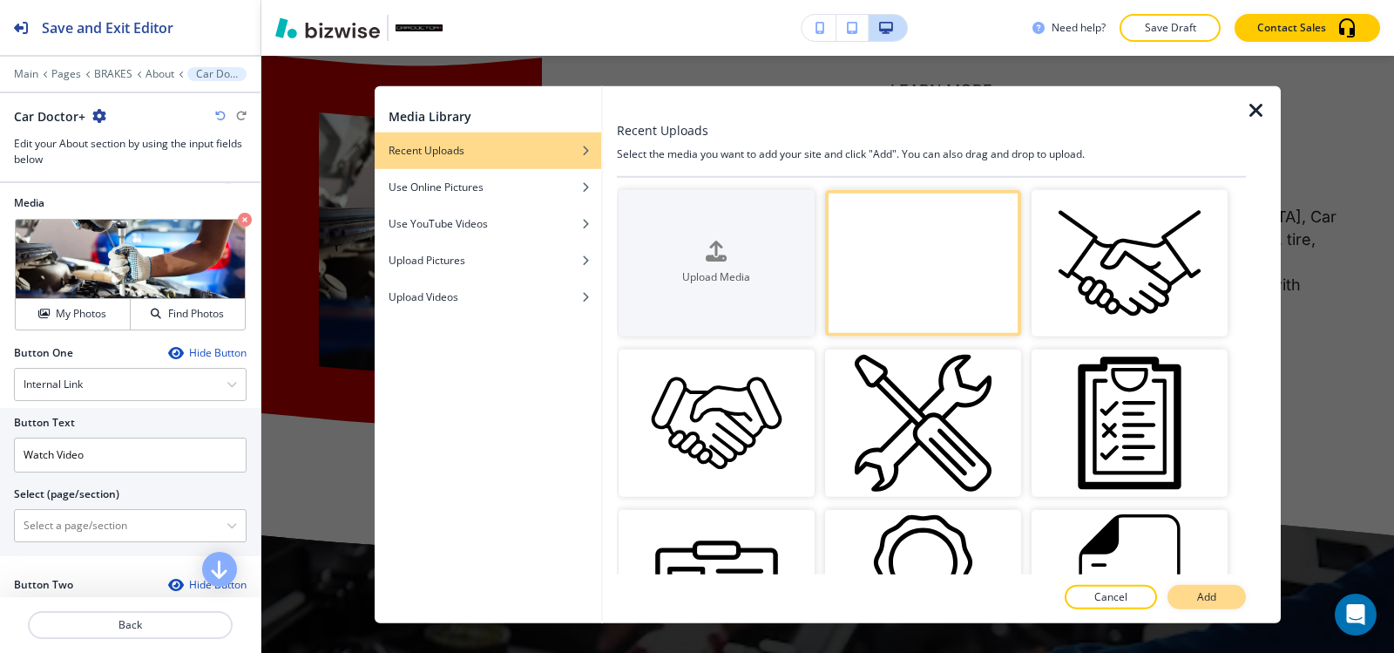
click at [1211, 587] on button "Add" at bounding box center [1206, 597] width 78 height 24
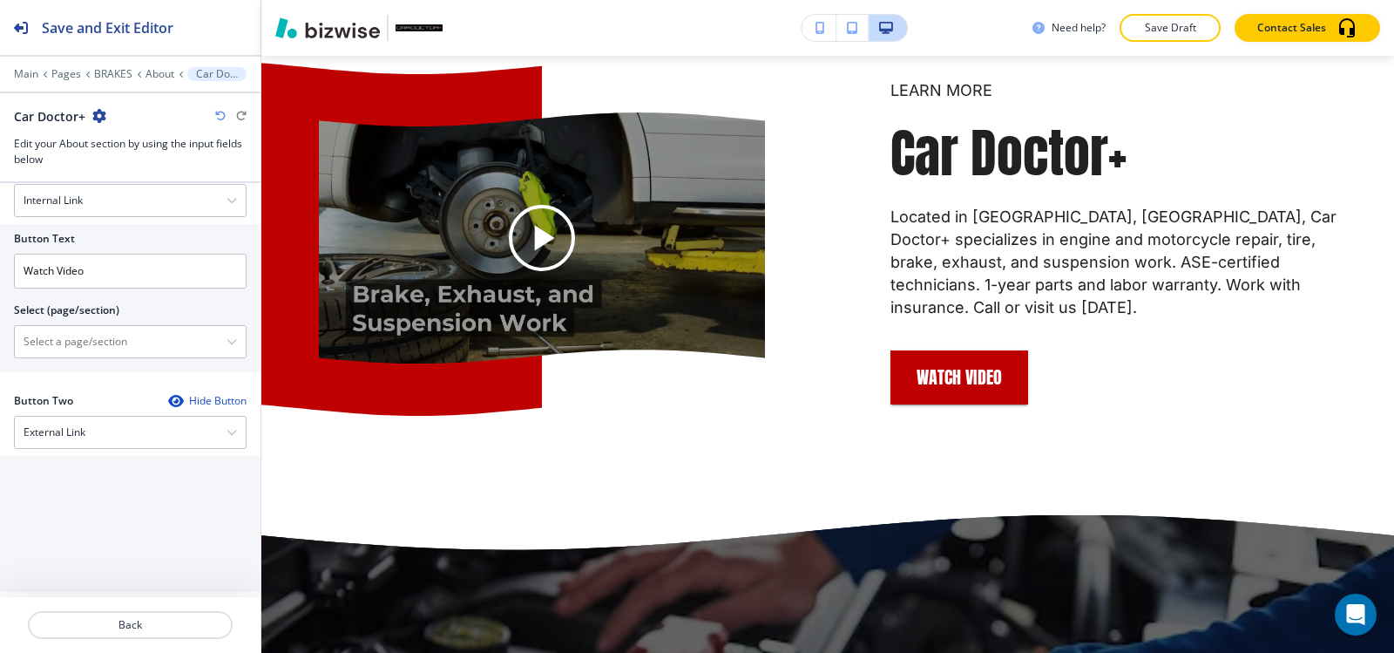
scroll to position [829, 0]
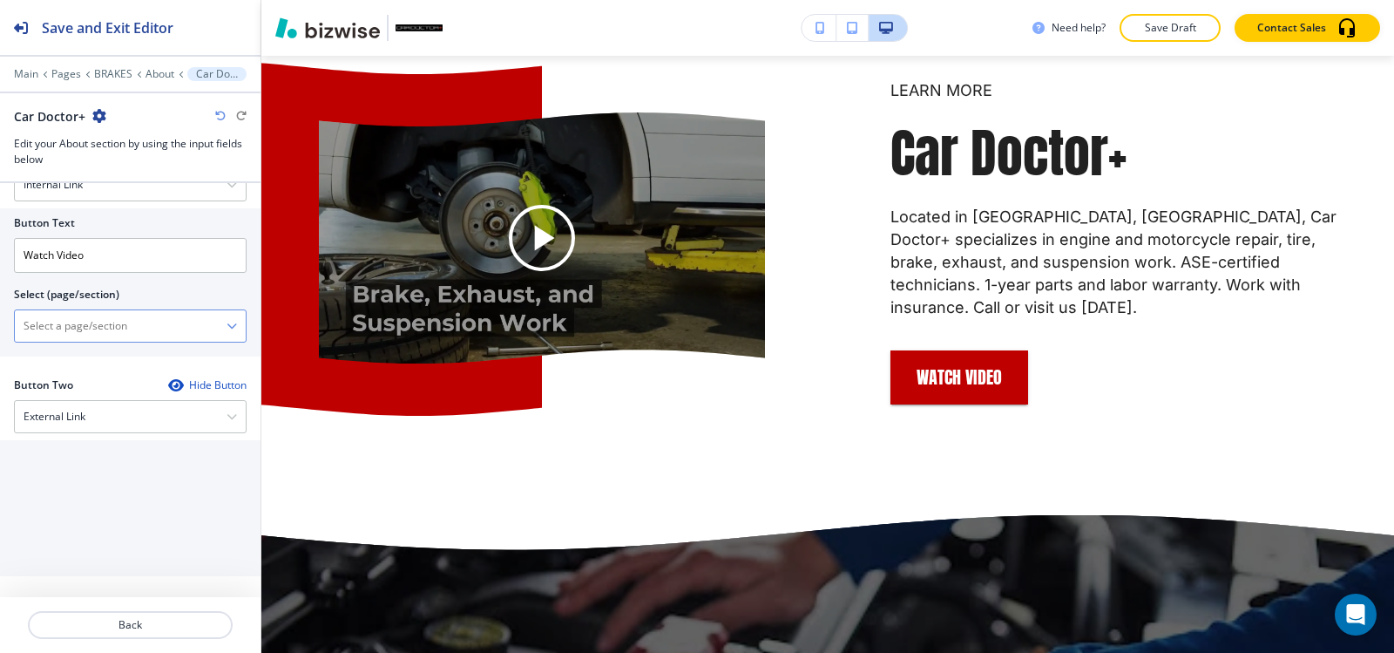
click at [114, 335] on \(page\/section\) "Manual Input" at bounding box center [121, 326] width 212 height 30
paste \(page\/section\) "https://www.cardoctorplus.net/hibu-video-splash"
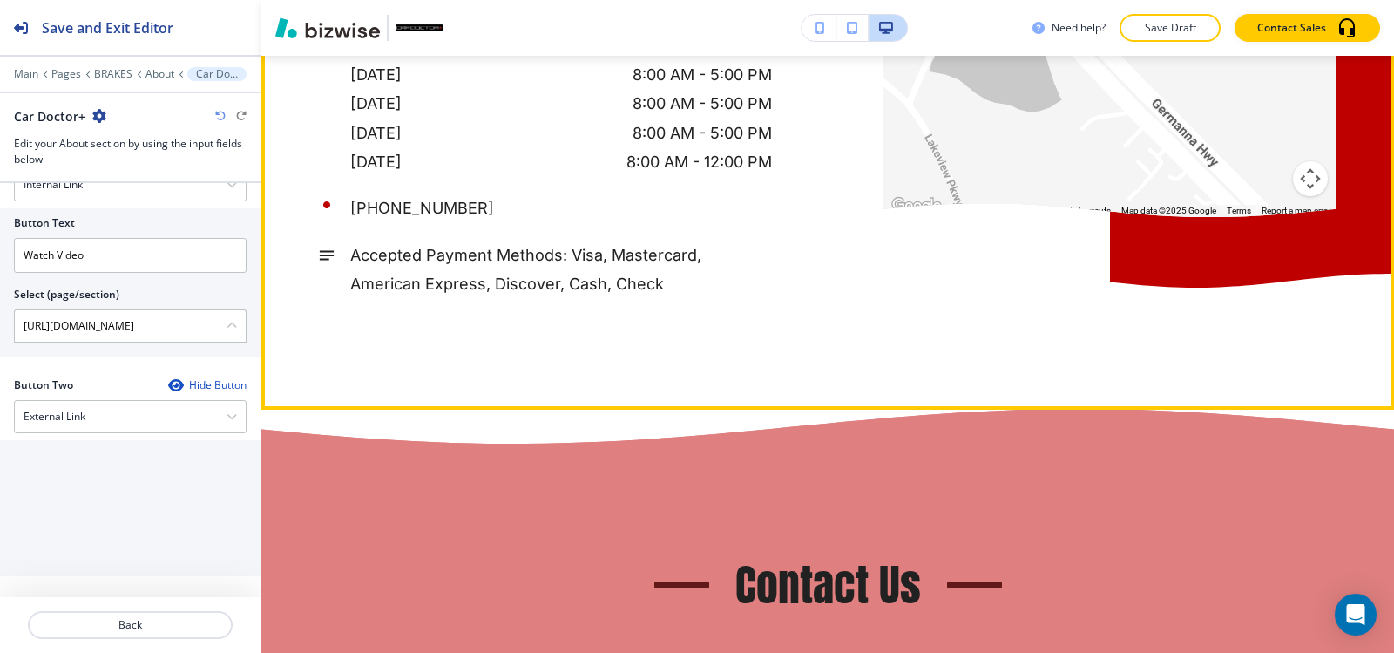
scroll to position [5453, 0]
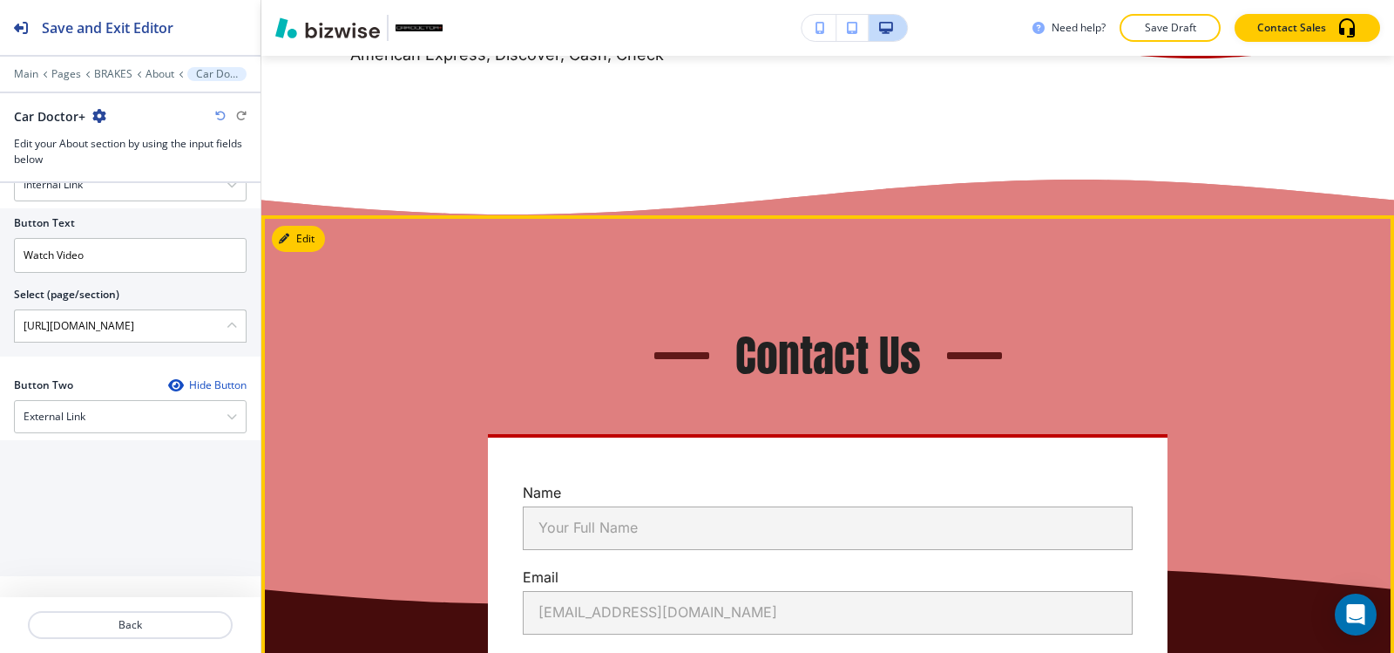
type \(page\/section\) "https://www.cardoctorplus.net/hibu-video-splash"
click at [284, 252] on button "Edit This Section" at bounding box center [331, 239] width 118 height 26
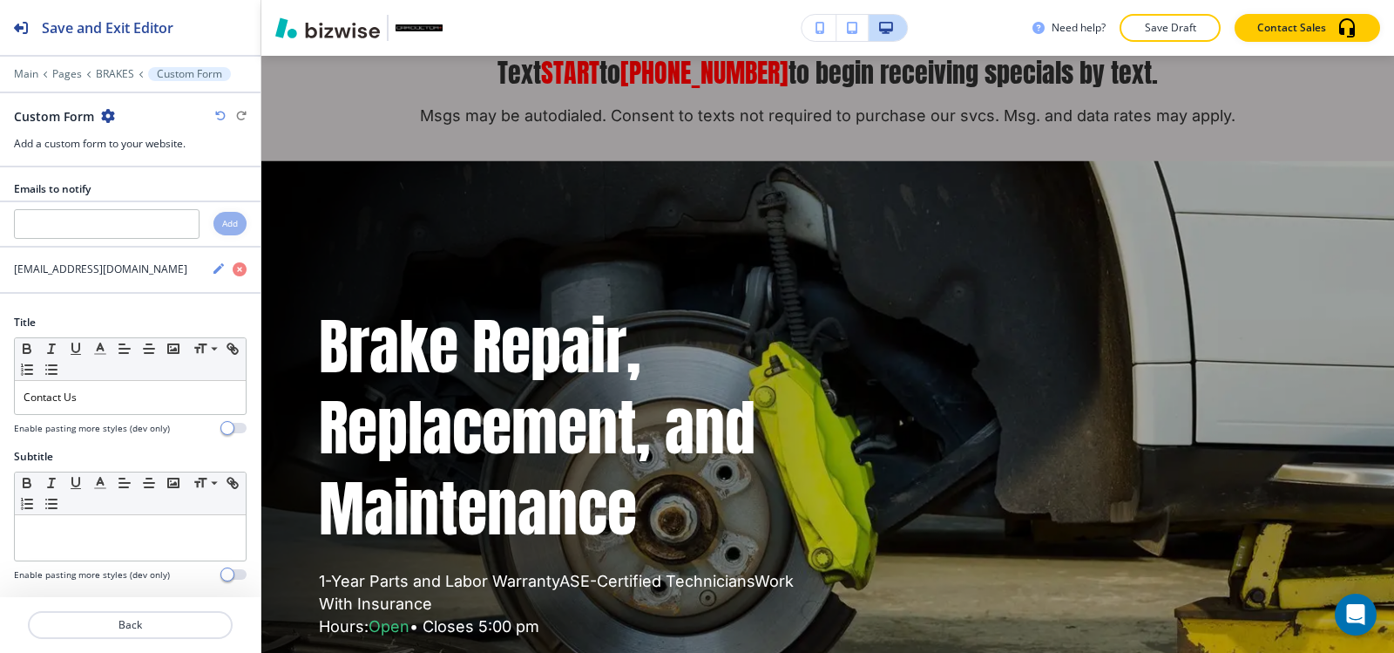
scroll to position [0, 0]
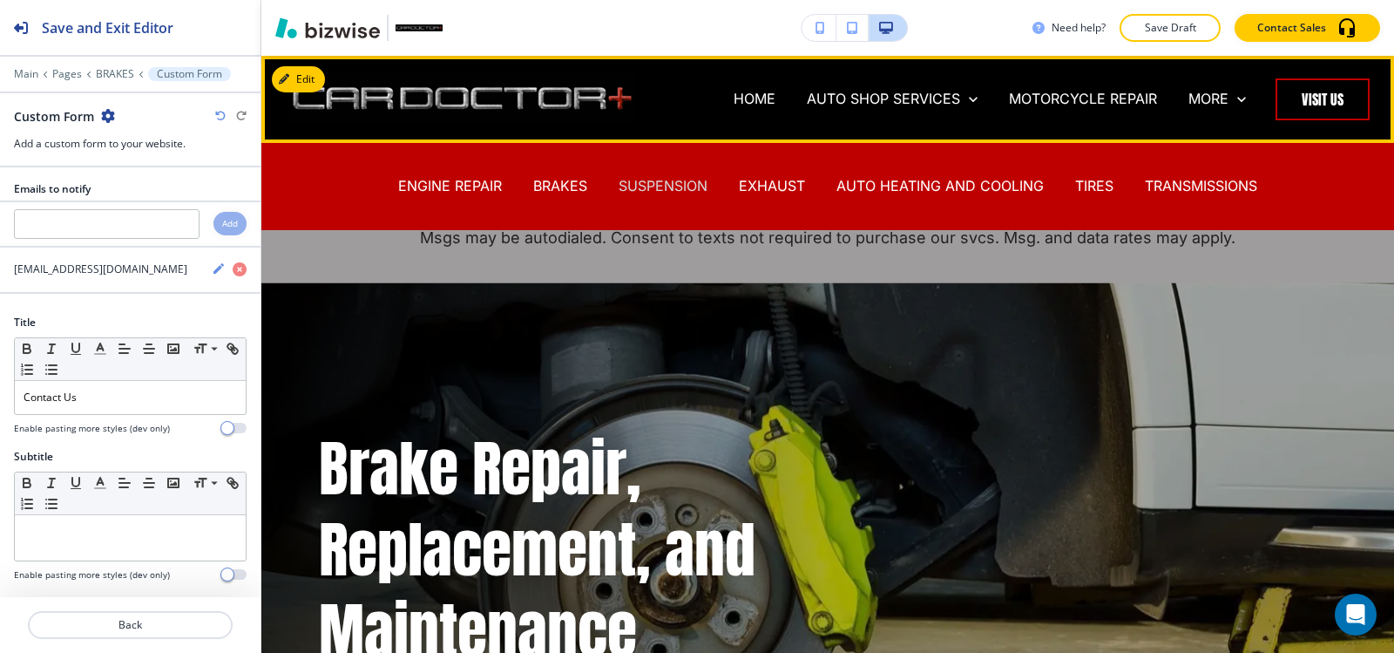
click at [674, 193] on p "SUSPENSION" at bounding box center [663, 186] width 89 height 20
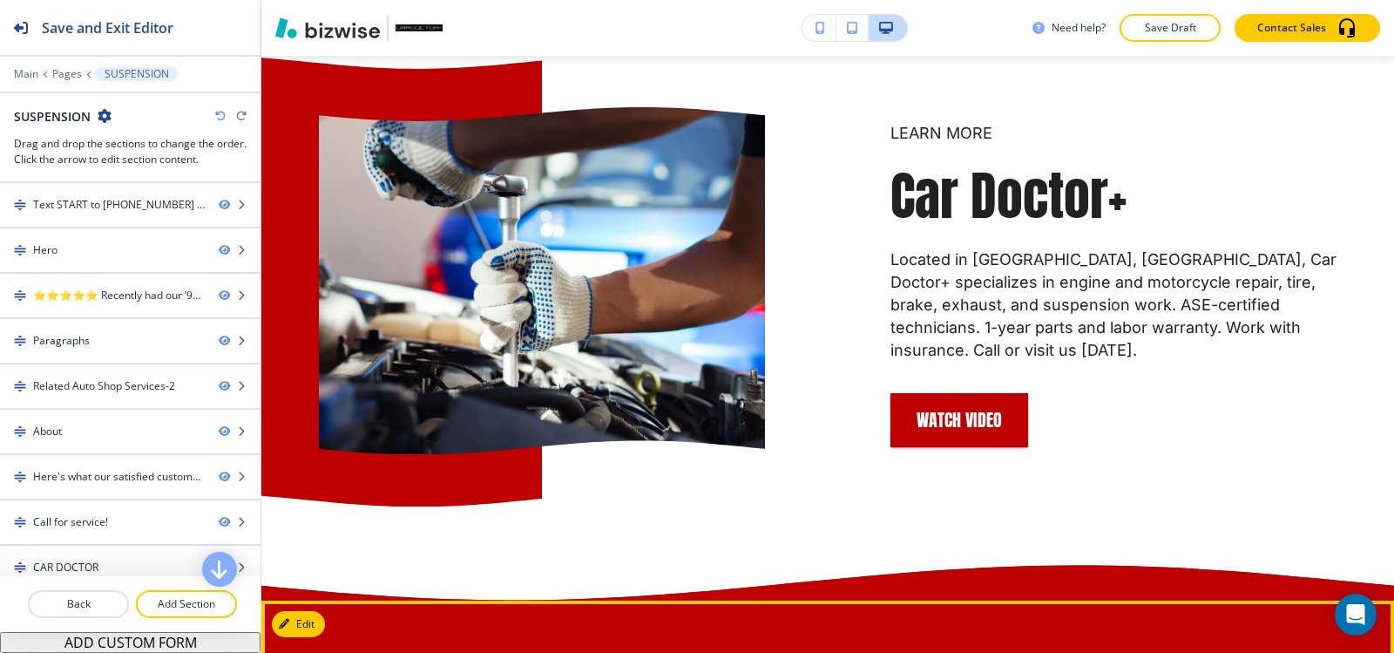
scroll to position [4182, 0]
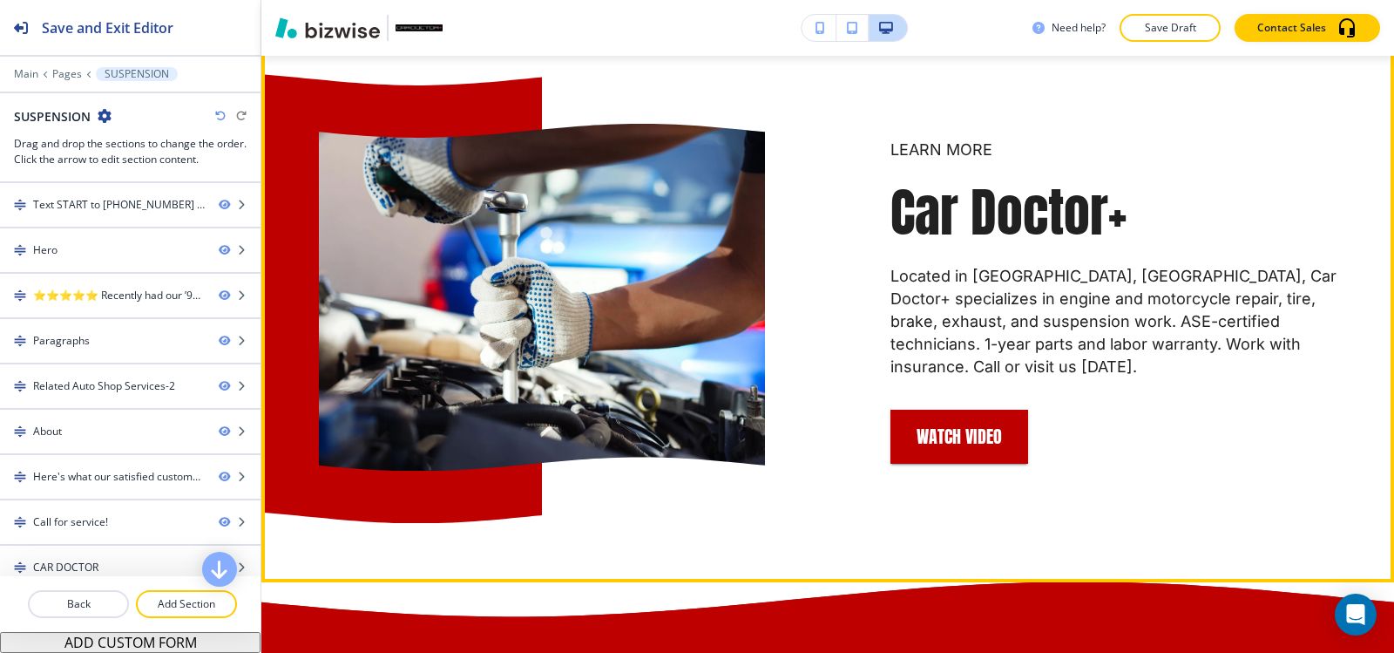
click at [315, 49] on button "Edit This Section" at bounding box center [331, 36] width 118 height 26
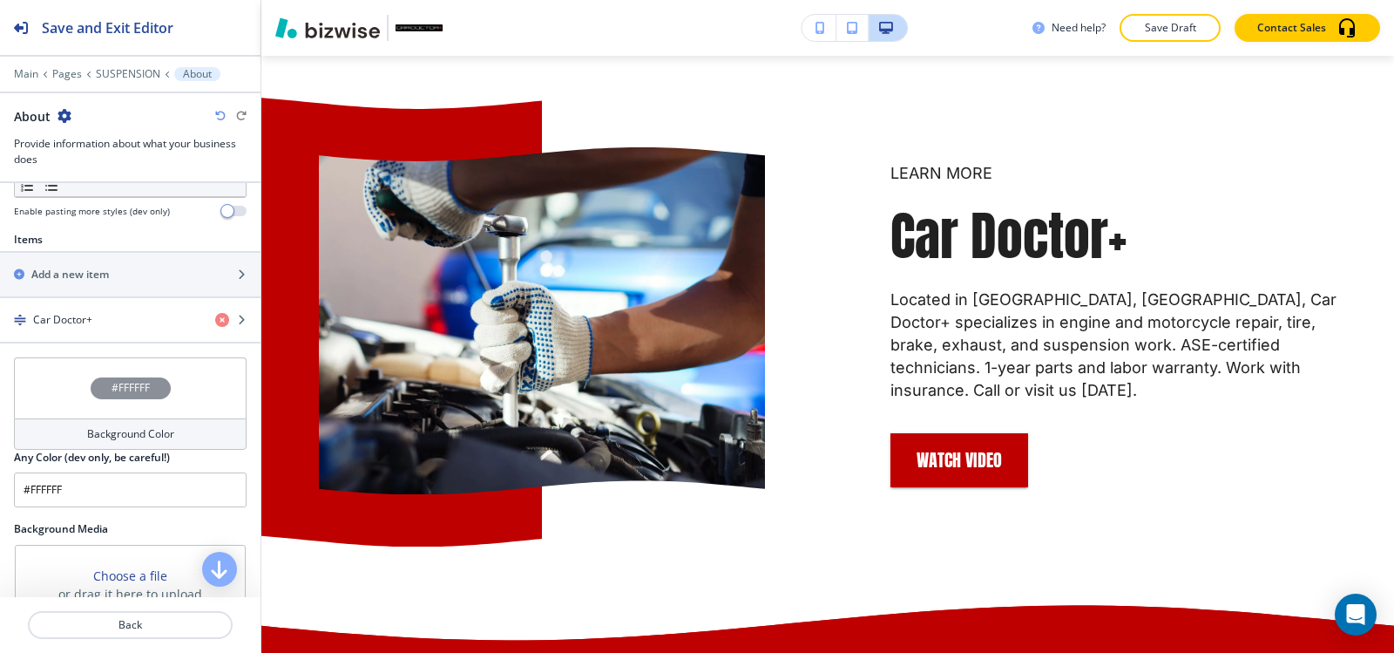
scroll to position [610, 0]
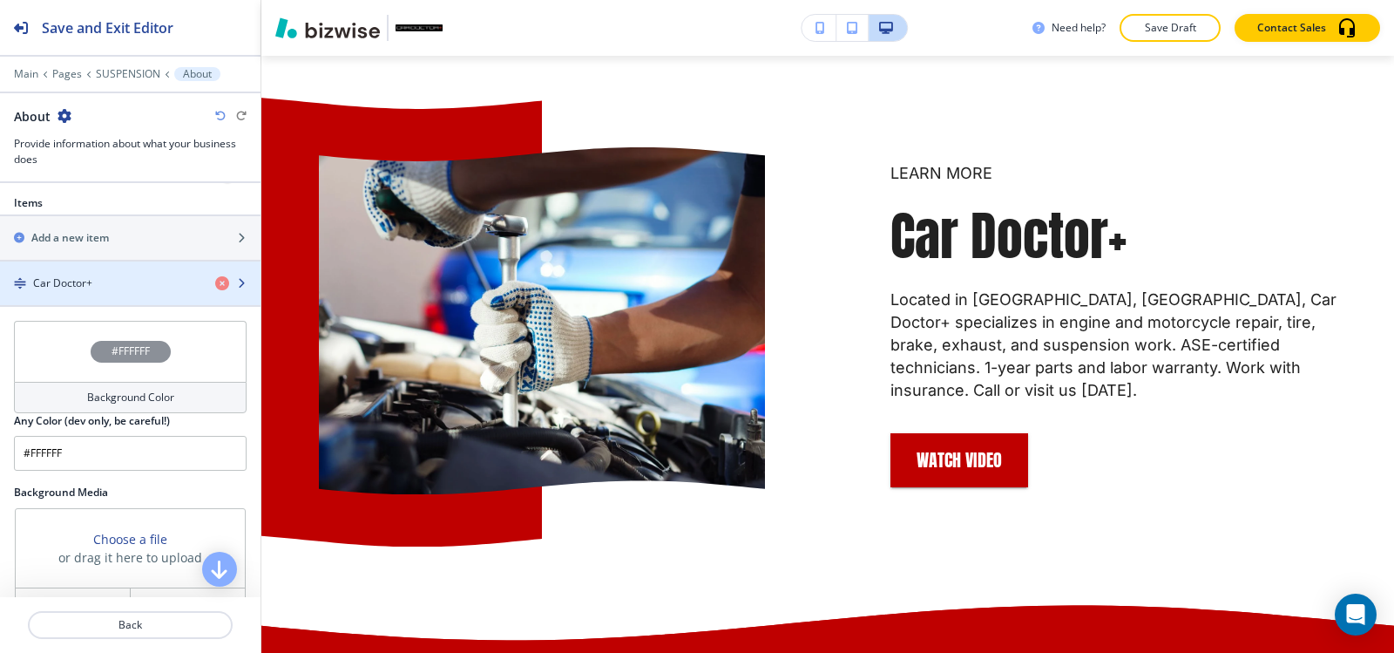
click at [86, 298] on div "button" at bounding box center [130, 298] width 260 height 14
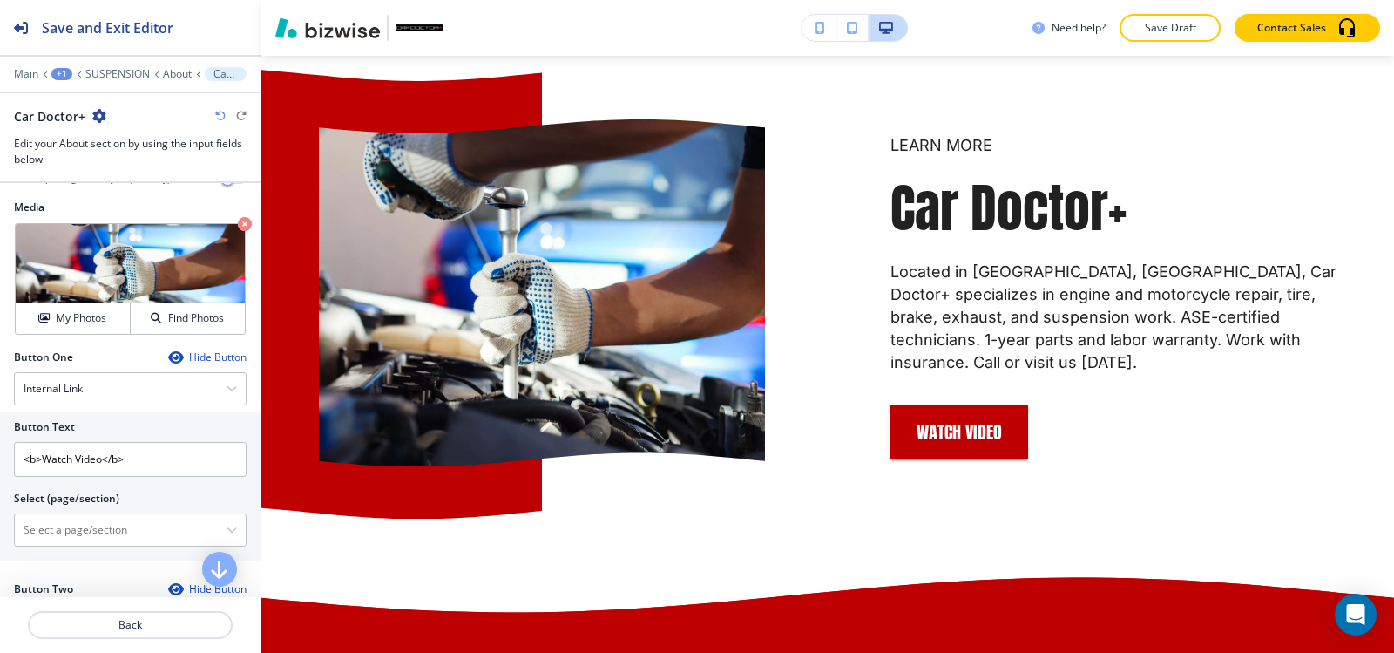
scroll to position [697, 0]
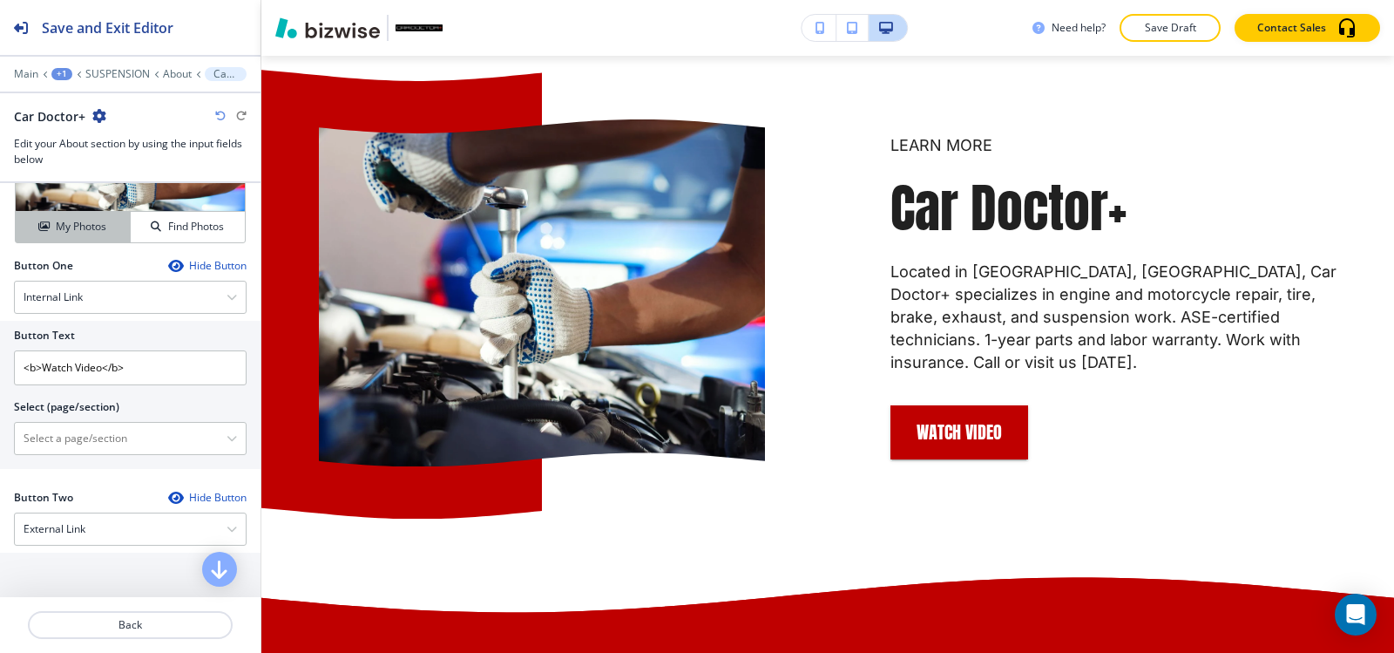
click at [64, 224] on h4 "My Photos" at bounding box center [81, 227] width 51 height 16
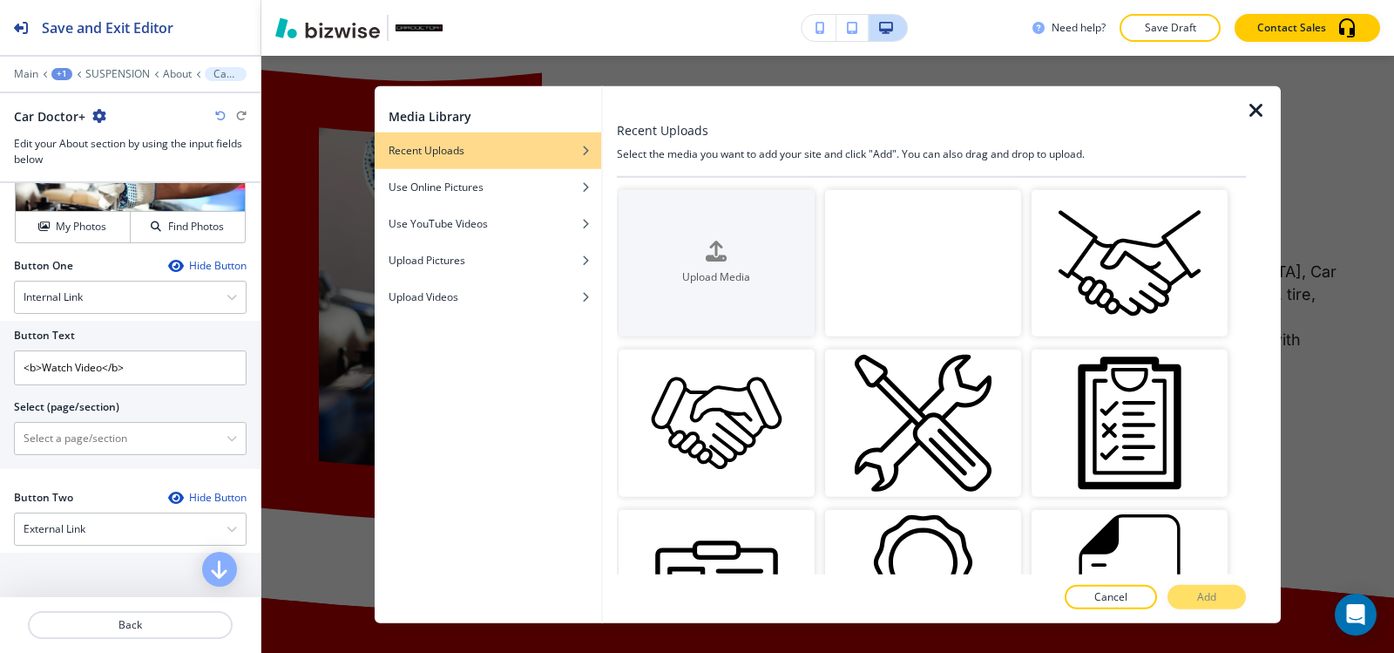
click at [946, 283] on video "button" at bounding box center [923, 262] width 196 height 147
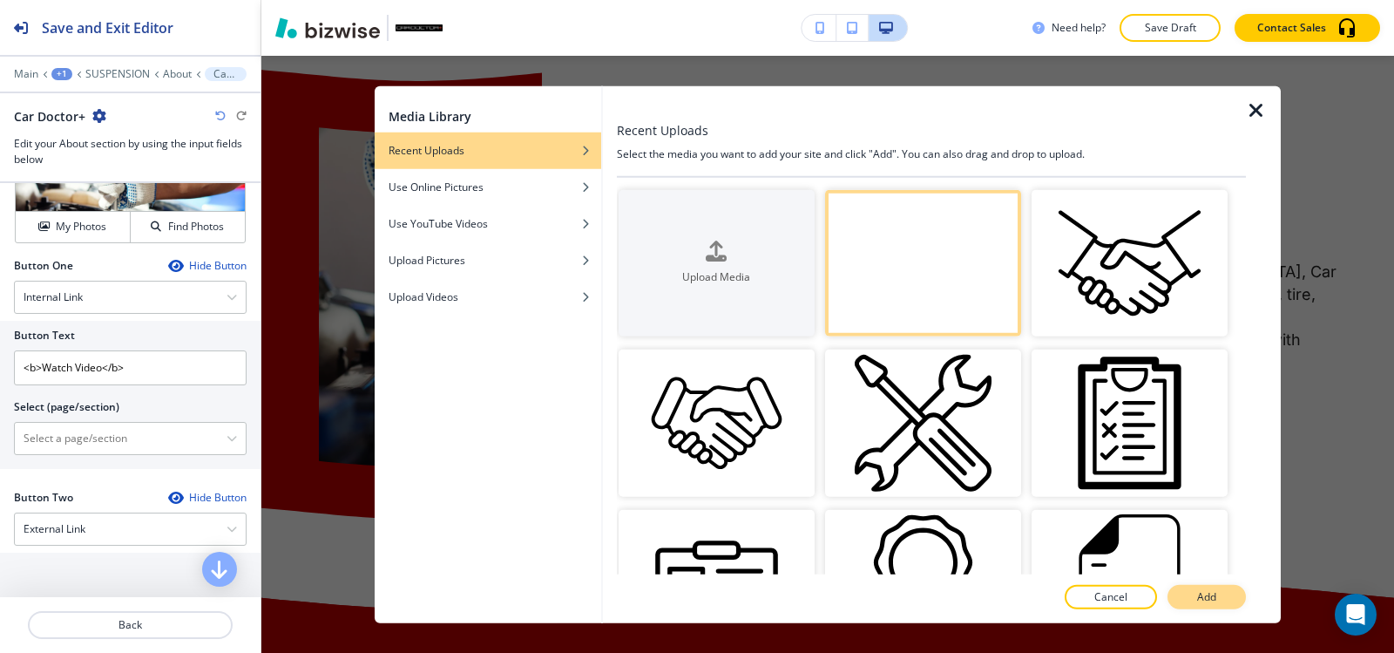
click at [1205, 589] on p "Add" at bounding box center [1206, 597] width 19 height 16
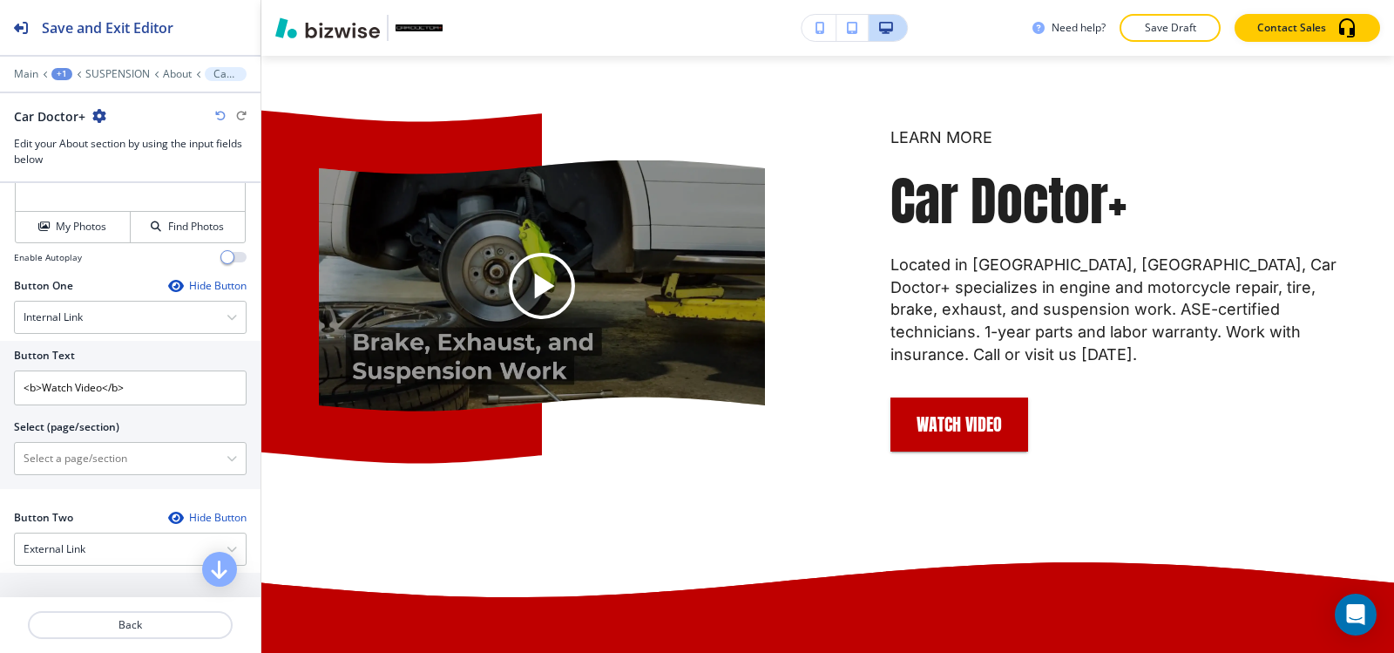
scroll to position [829, 0]
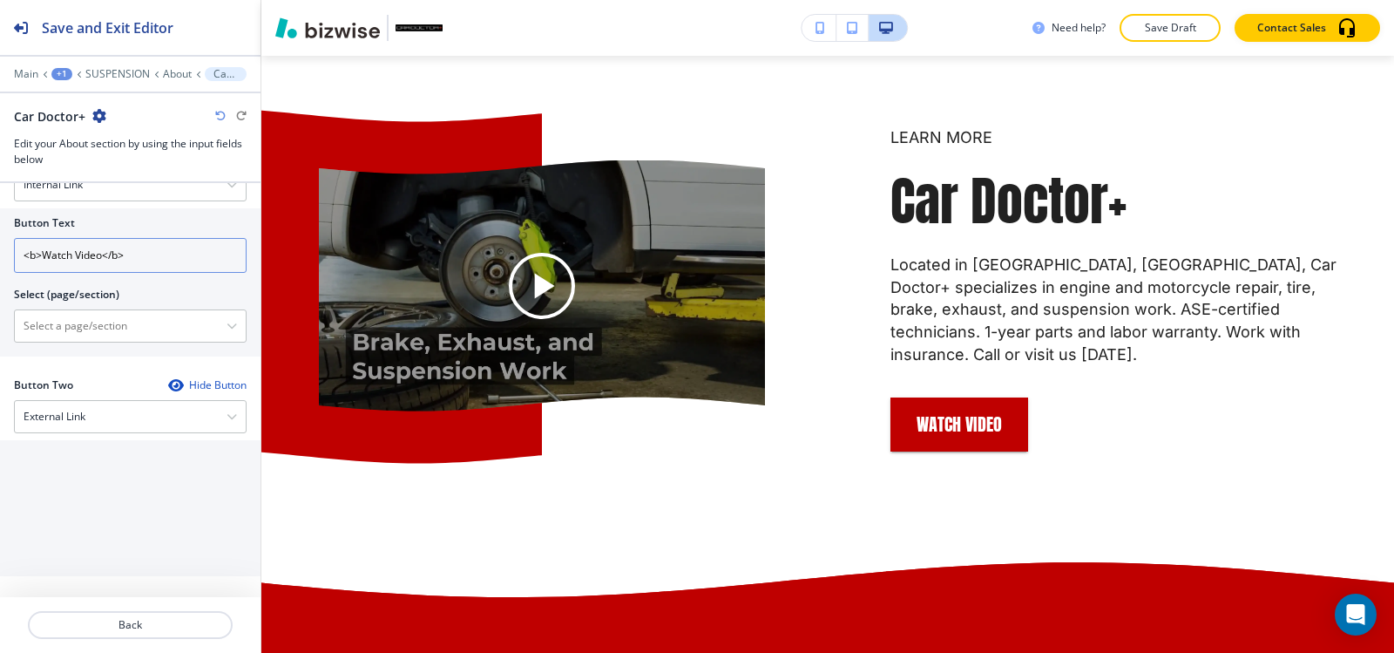
drag, startPoint x: 165, startPoint y: 250, endPoint x: 0, endPoint y: 252, distance: 164.7
click at [0, 252] on div "Button Text <b>Watch Video</b> Select (page/section) HOME HOME | Text START to …" at bounding box center [130, 282] width 260 height 148
type input "watch video"
click at [106, 321] on \(page\/section\) "Manual Input" at bounding box center [121, 326] width 212 height 30
paste \(page\/section\) "https://www.cardoctorplus.net/hibu-video-splash"
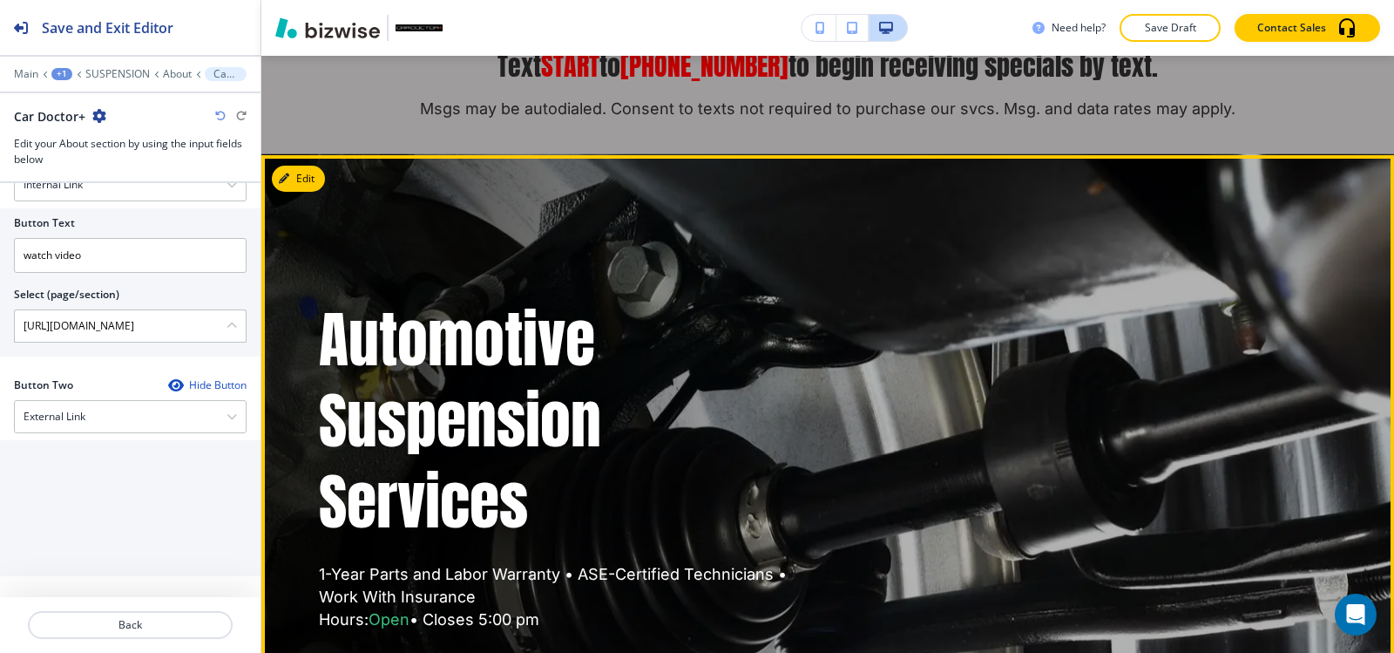
scroll to position [0, 0]
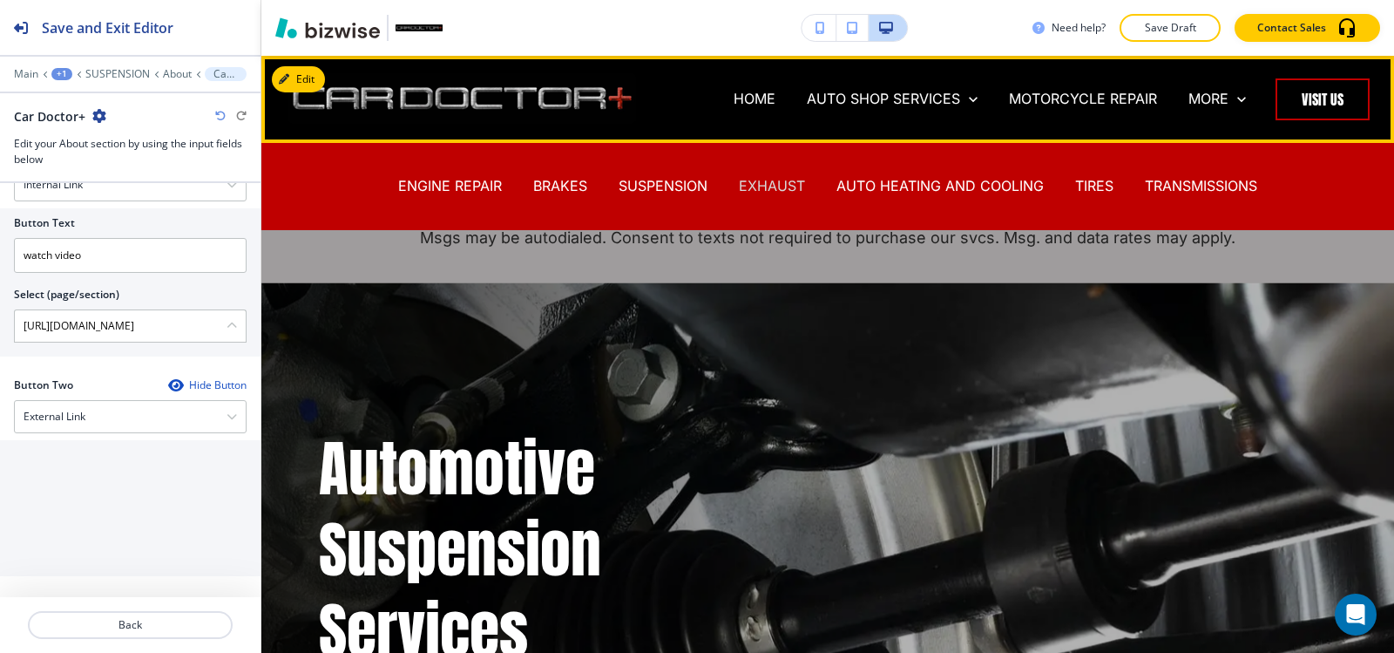
type \(page\/section\) "https://www.cardoctorplus.net/hibu-video-splash"
click at [767, 187] on p "EXHAUST" at bounding box center [772, 186] width 66 height 20
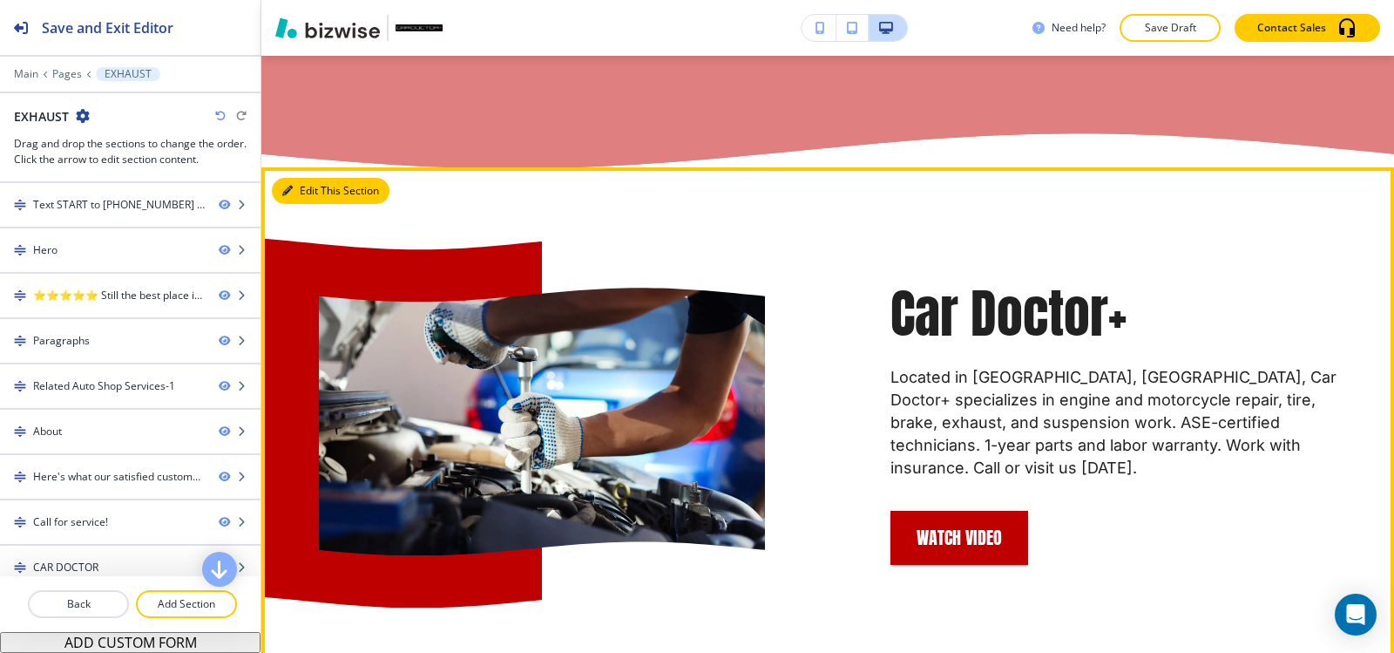
click at [312, 204] on button "Edit This Section" at bounding box center [331, 191] width 118 height 26
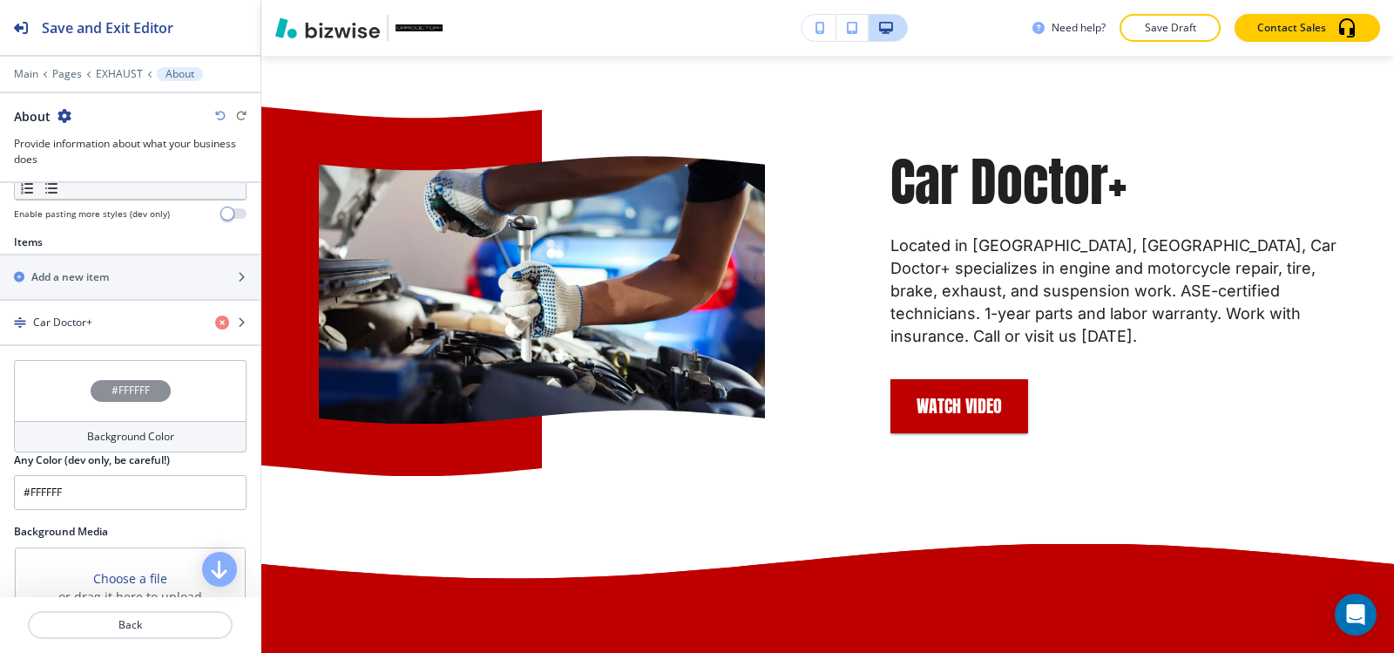
scroll to position [610, 0]
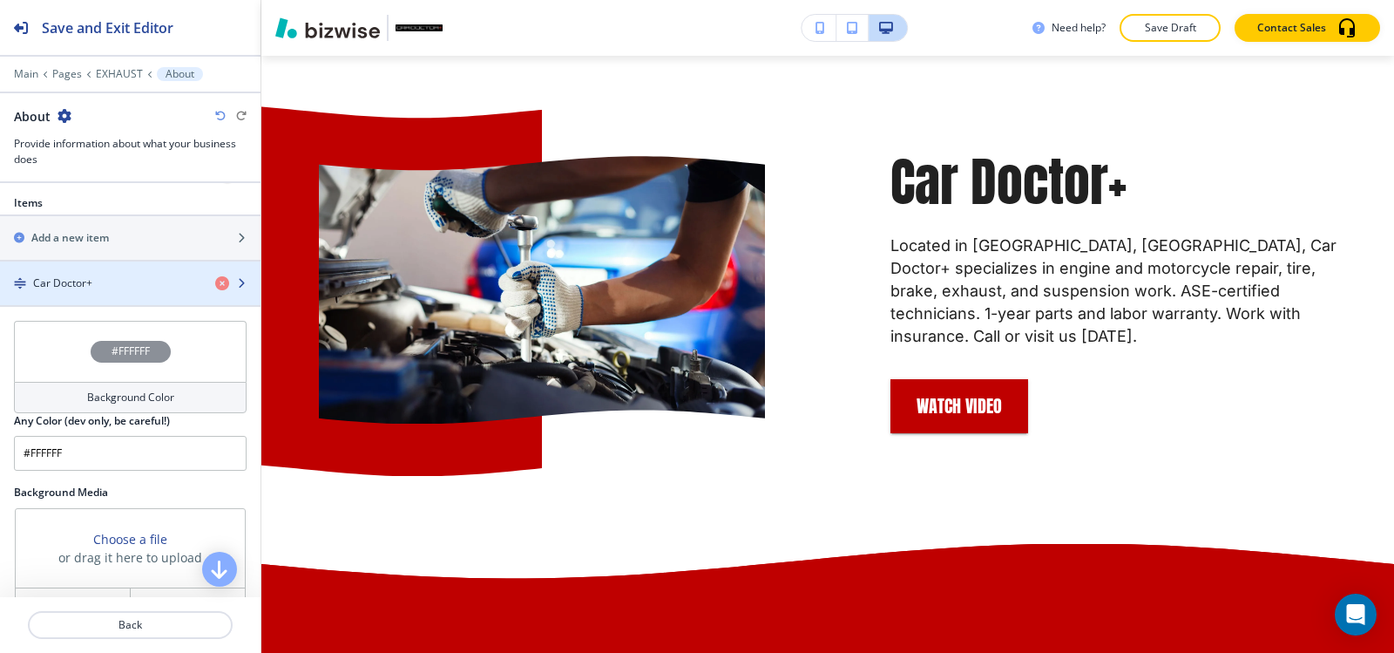
click at [107, 286] on div "Car Doctor+" at bounding box center [100, 283] width 201 height 16
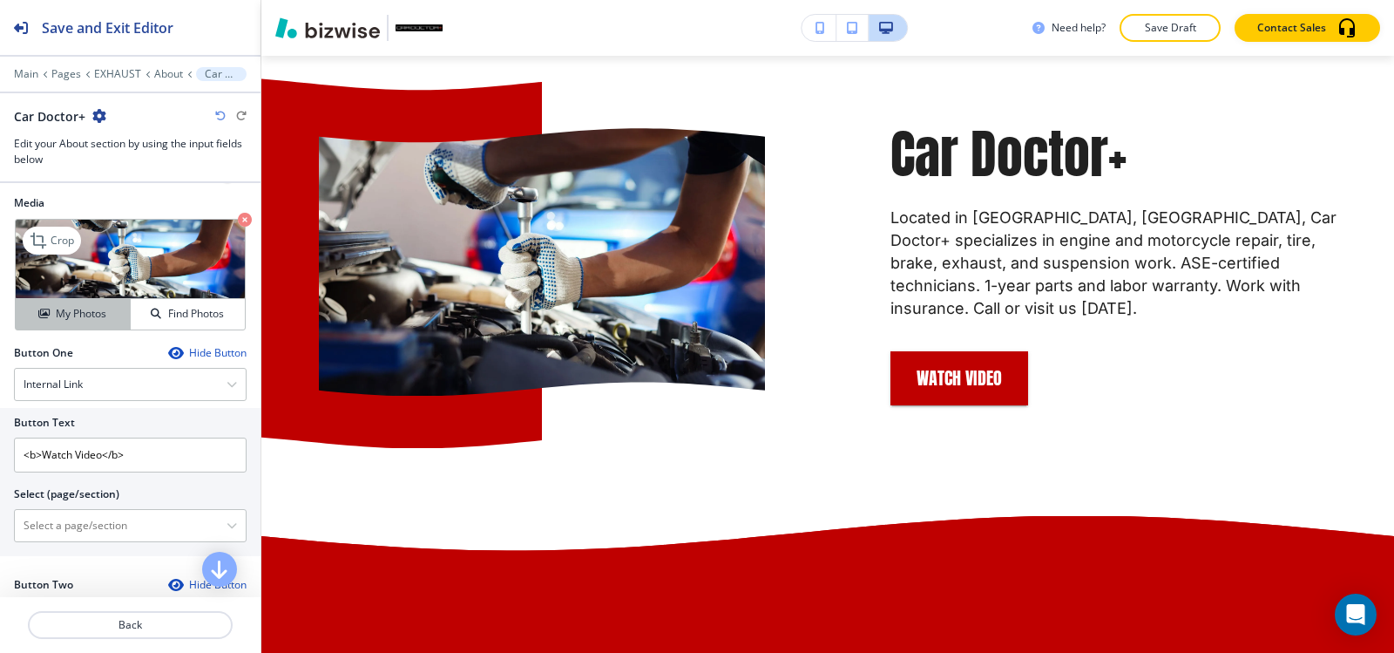
click at [61, 310] on h4 "My Photos" at bounding box center [81, 314] width 51 height 16
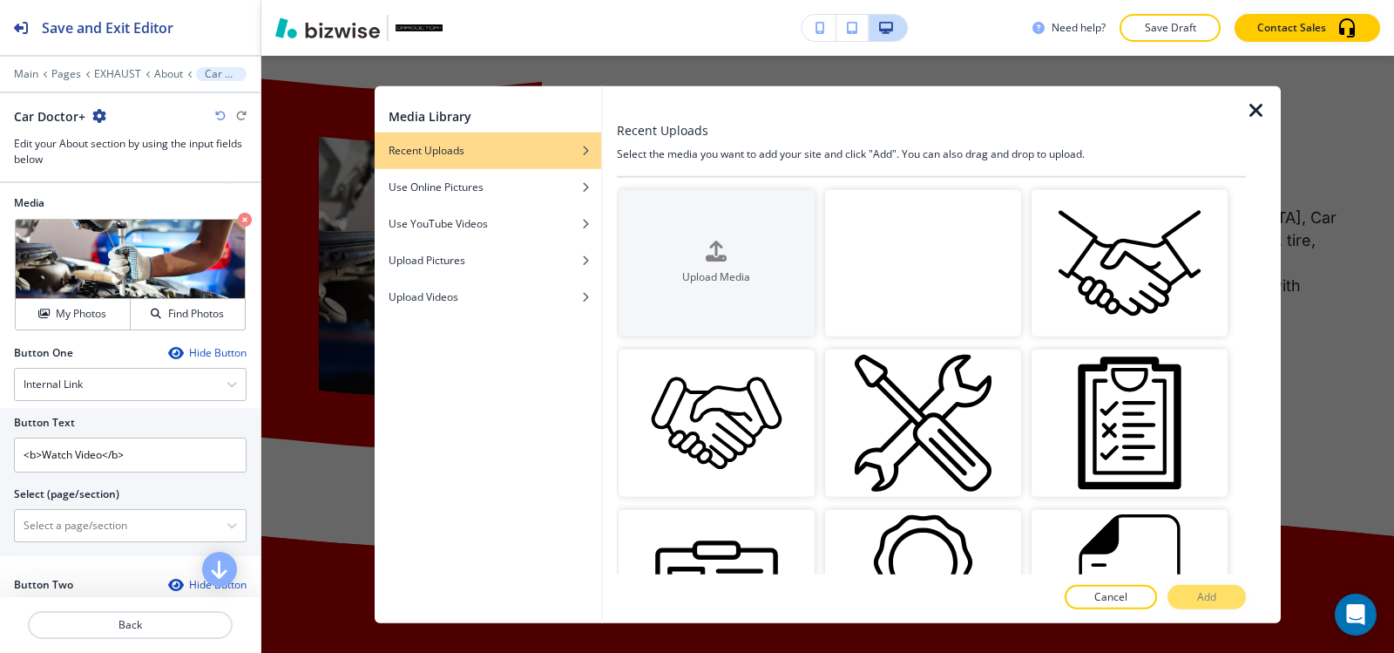
click at [948, 260] on video "button" at bounding box center [923, 262] width 196 height 147
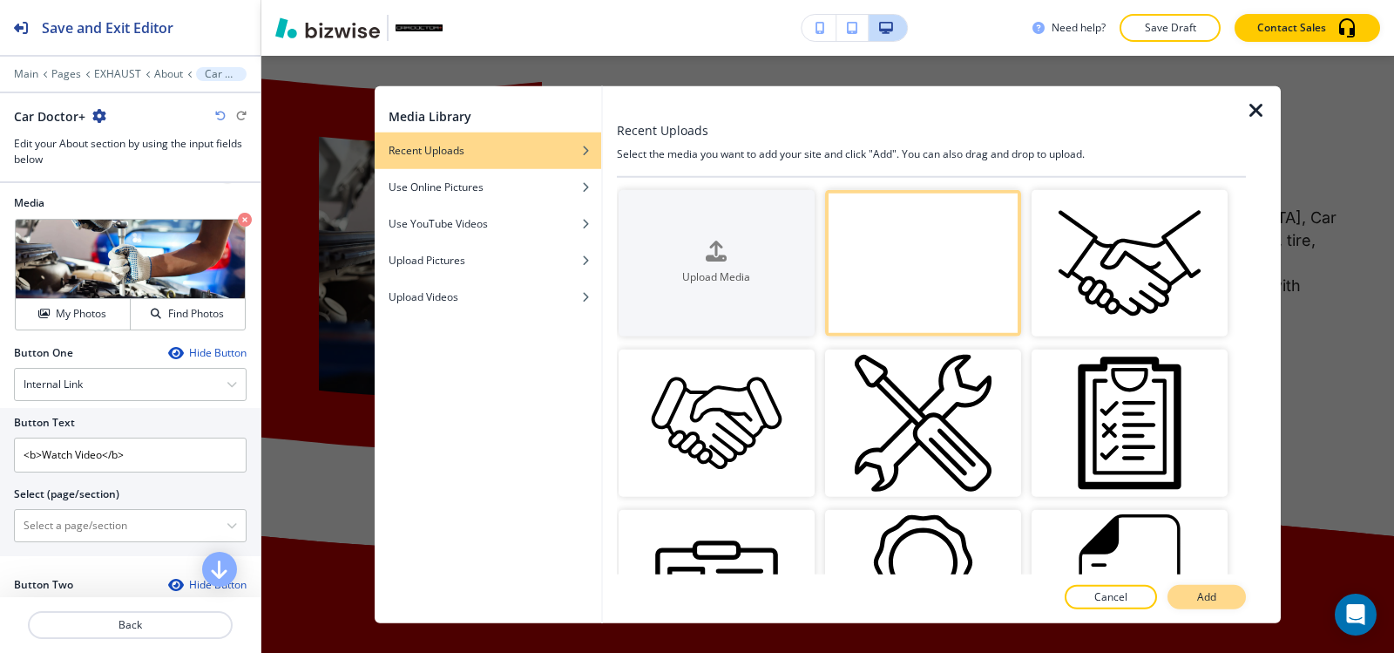
click at [1226, 604] on button "Add" at bounding box center [1206, 597] width 78 height 24
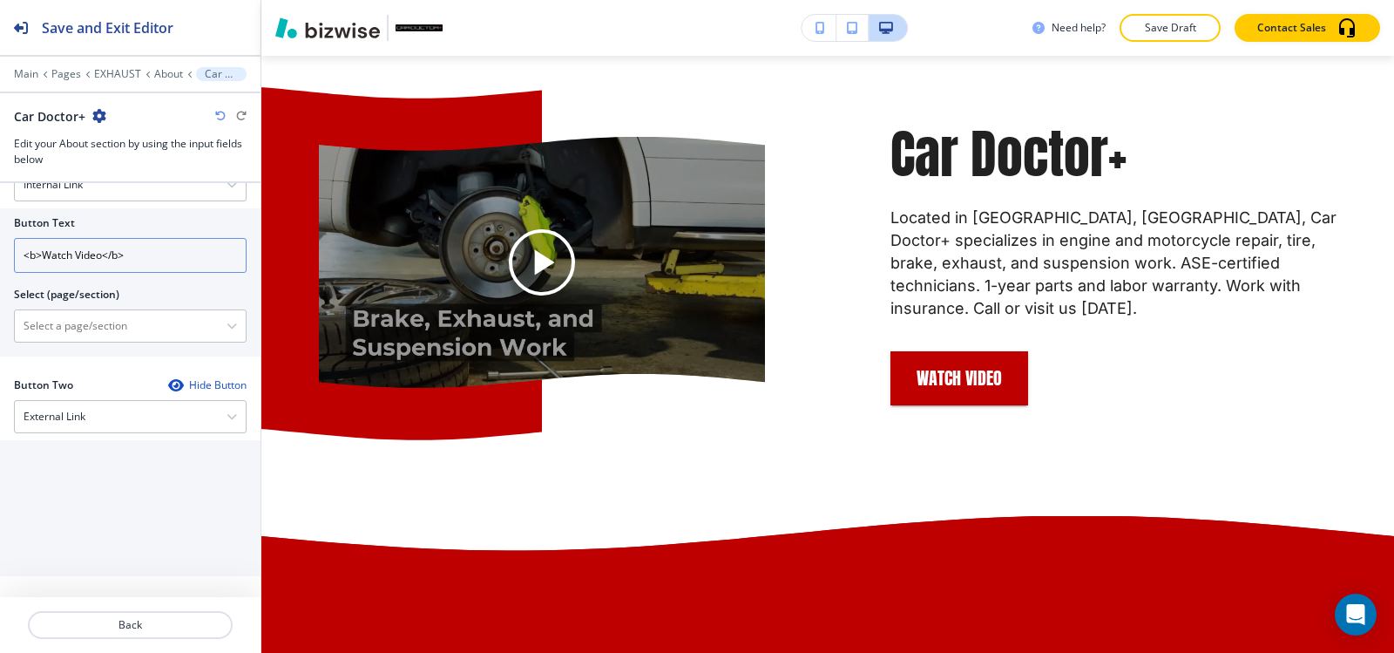
drag, startPoint x: 155, startPoint y: 256, endPoint x: 0, endPoint y: 183, distance: 171.5
click at [0, 183] on div "Button One Hide Button Internal Link Telephone External Link Social Media Email…" at bounding box center [130, 261] width 260 height 232
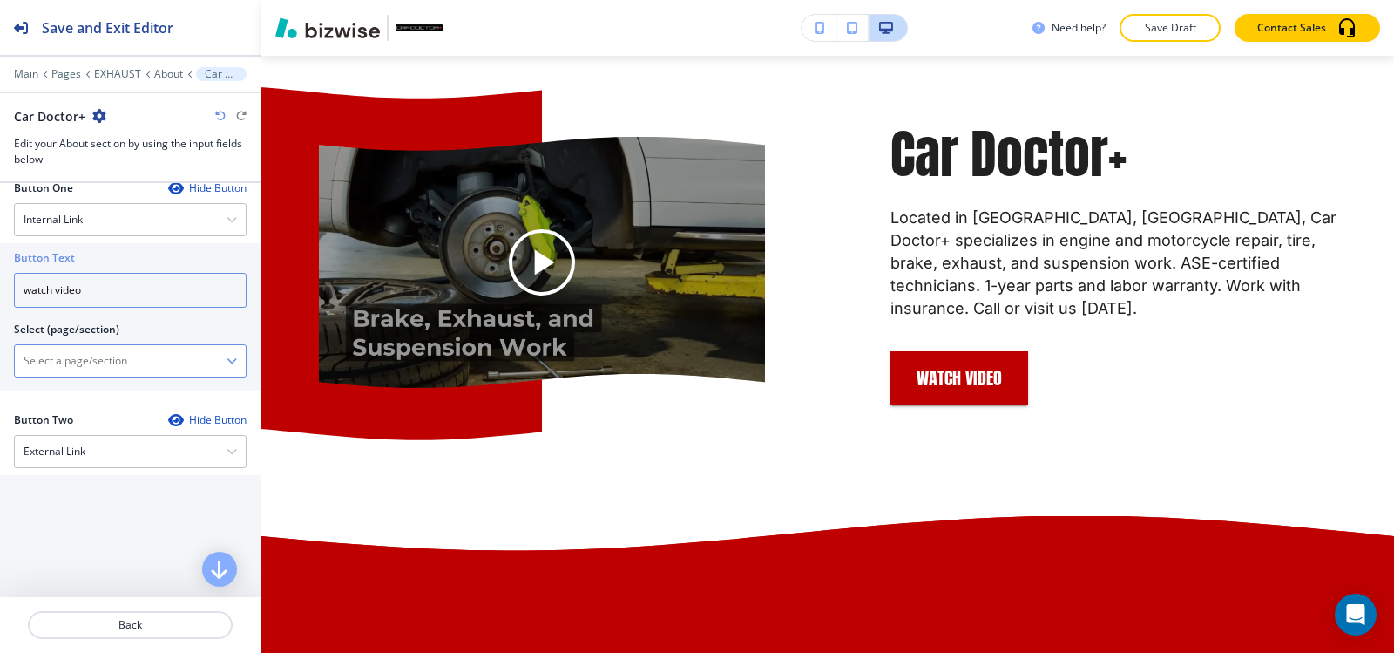
type input "watch video"
click at [68, 366] on \(page\/section\) "Manual Input" at bounding box center [121, 361] width 212 height 30
paste \(page\/section\) "https://www.cardoctorplus.net/hibu-video-splash"
type \(page\/section\) "https://www.cardoctorplus.net/hibu-video-splash"
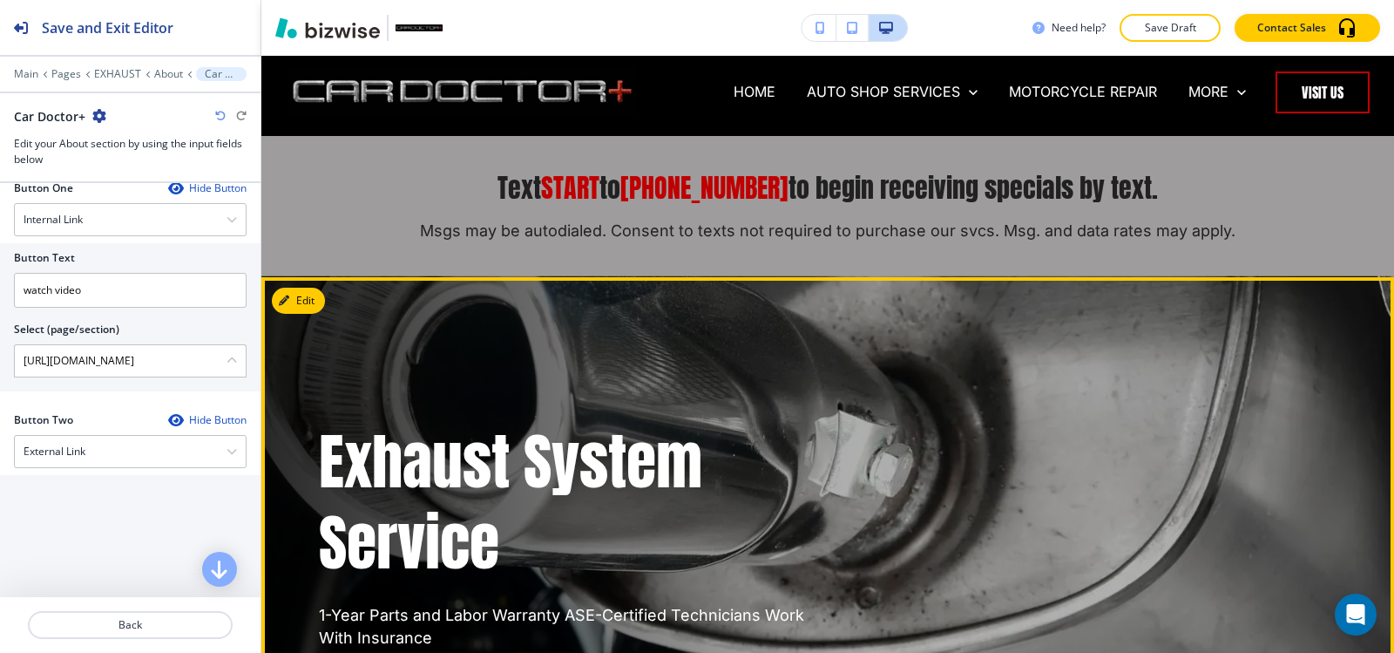
scroll to position [0, 0]
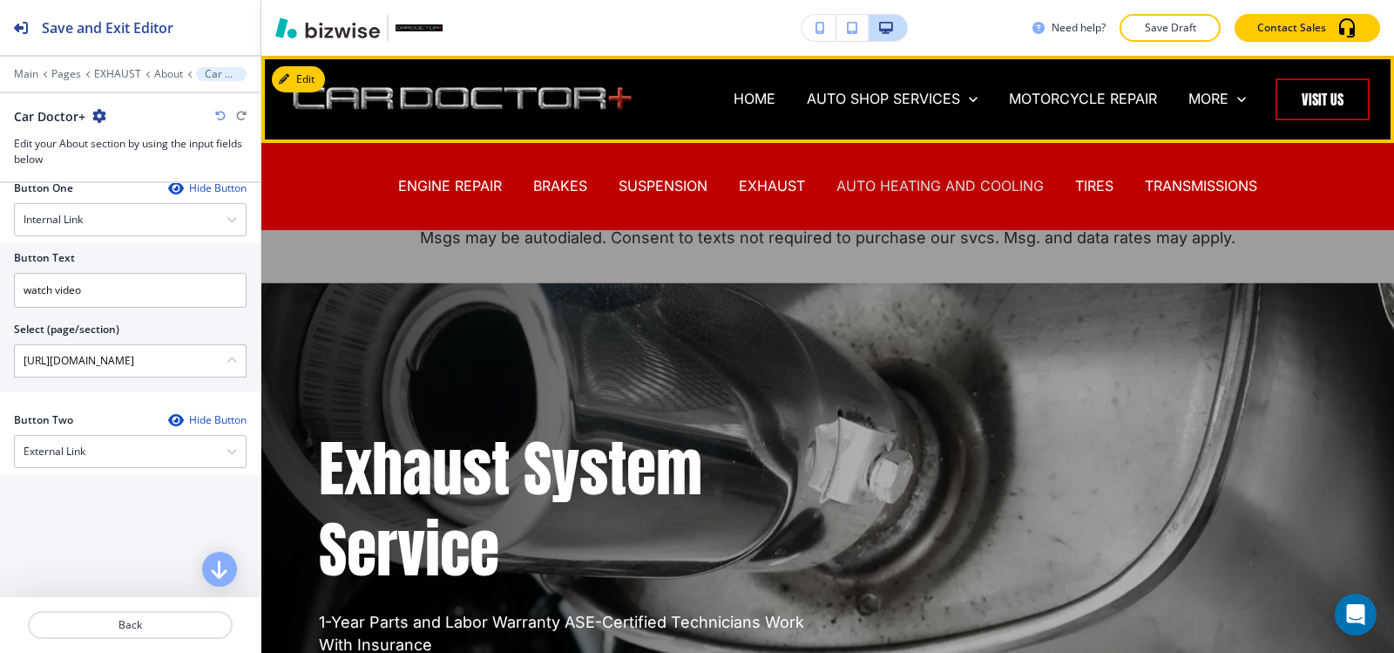
click at [871, 191] on p "AUTO HEATING AND COOLING" at bounding box center [939, 186] width 207 height 20
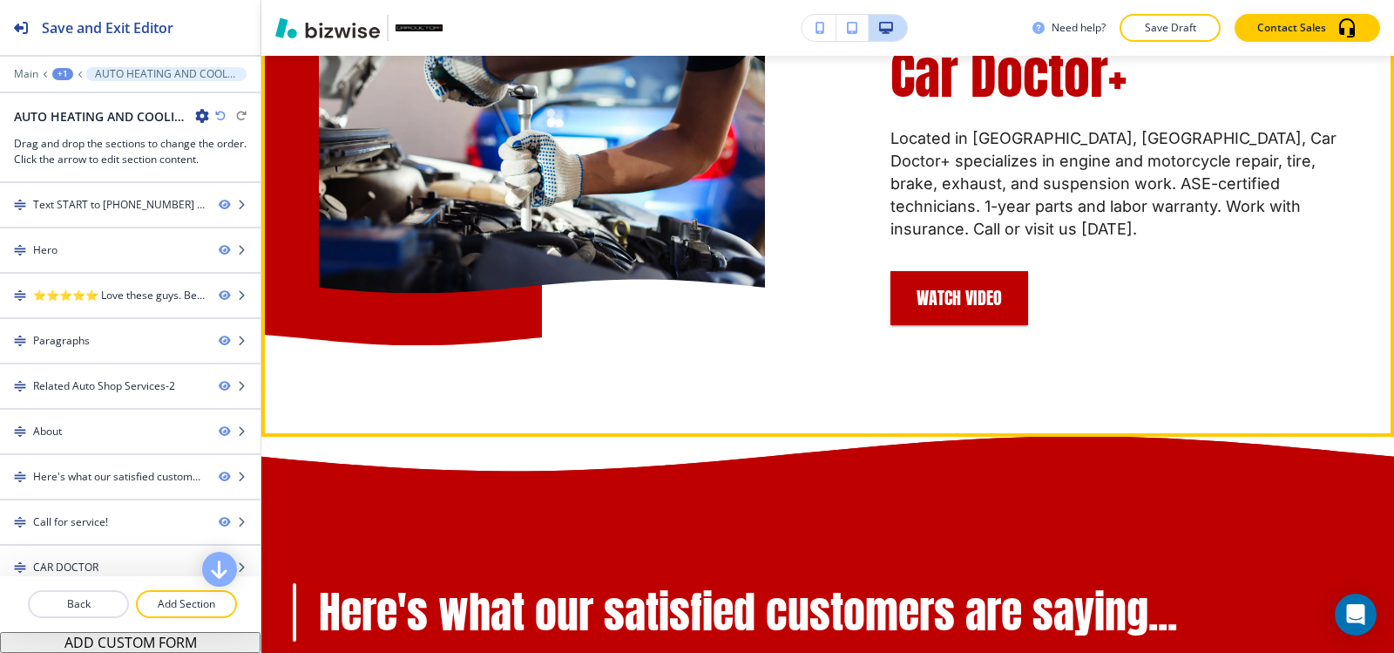
scroll to position [3136, 0]
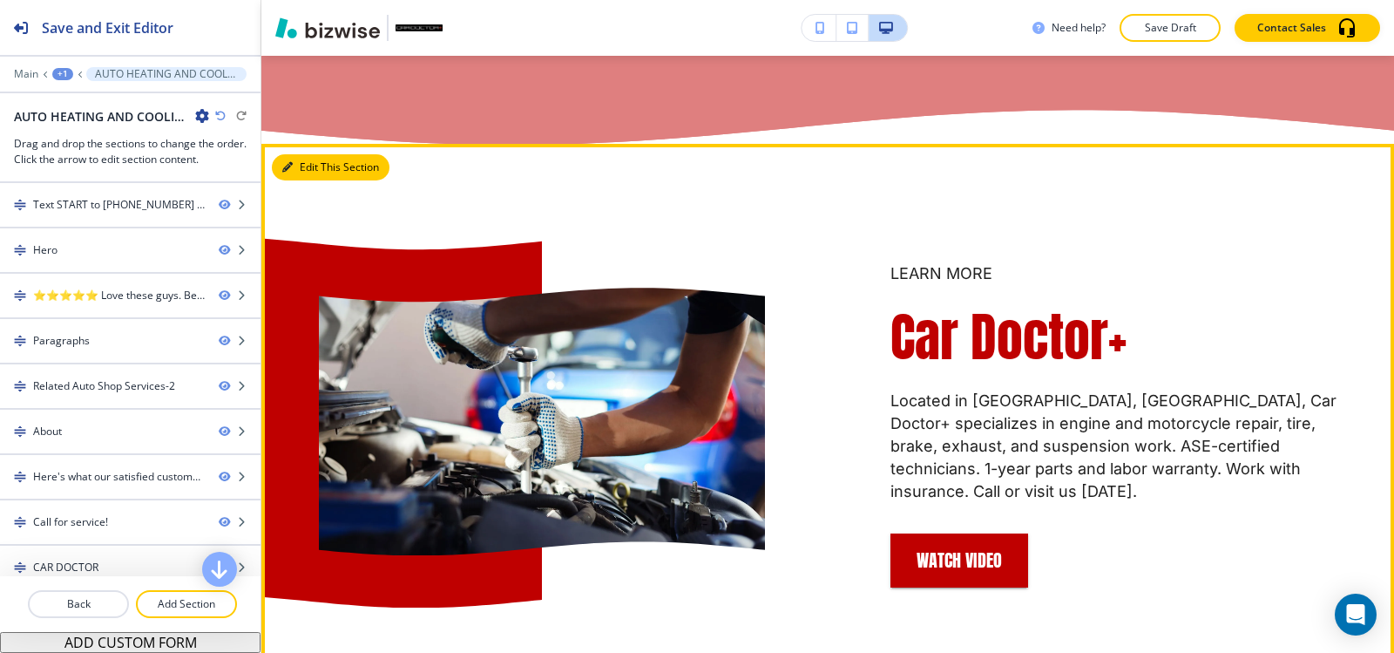
click at [311, 180] on button "Edit This Section" at bounding box center [331, 167] width 118 height 26
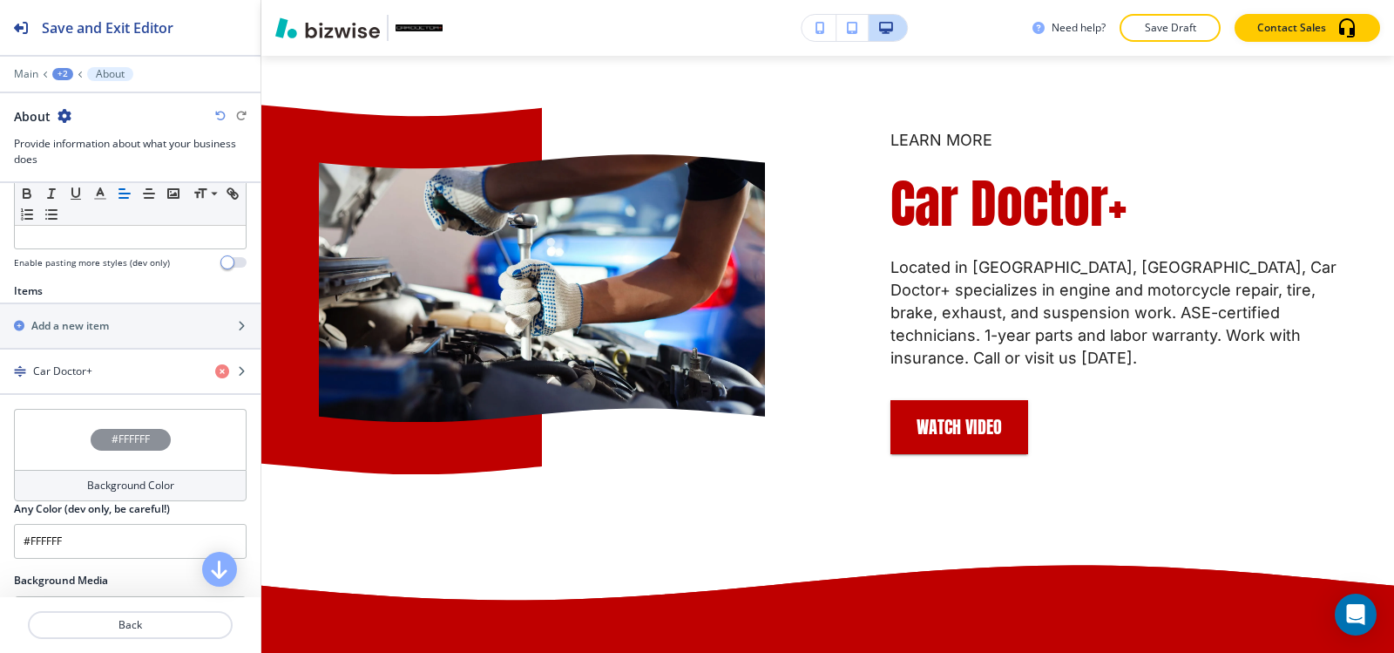
scroll to position [523, 0]
click at [71, 353] on div "button" at bounding box center [130, 355] width 260 height 14
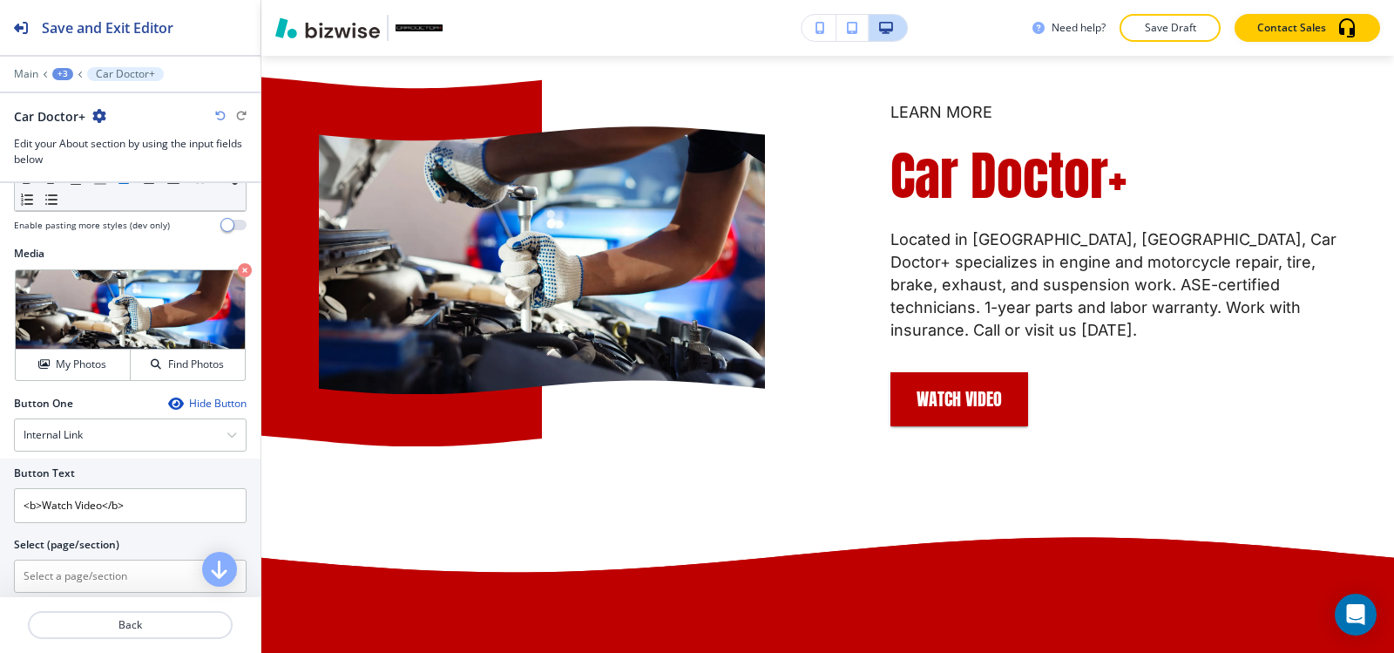
scroll to position [784, 0]
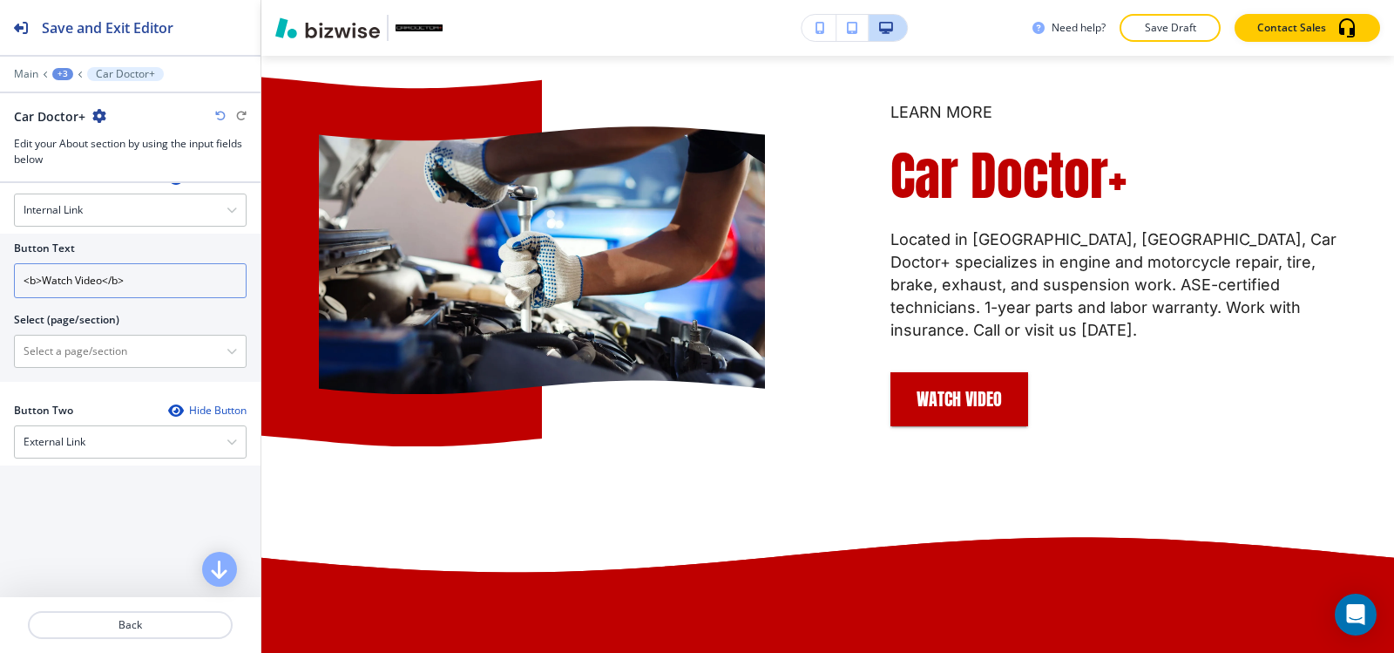
drag, startPoint x: 156, startPoint y: 280, endPoint x: 0, endPoint y: 247, distance: 159.2
click at [0, 247] on div "Button Text <b>Watch Video</b> Select (page/section) HOME HOME | Text START to …" at bounding box center [130, 307] width 260 height 148
type input "watch video"
click at [52, 352] on \(page\/section\) "Manual Input" at bounding box center [121, 351] width 212 height 30
paste \(page\/section\) "https://www.cardoctorplus.net/hibu-video-splash"
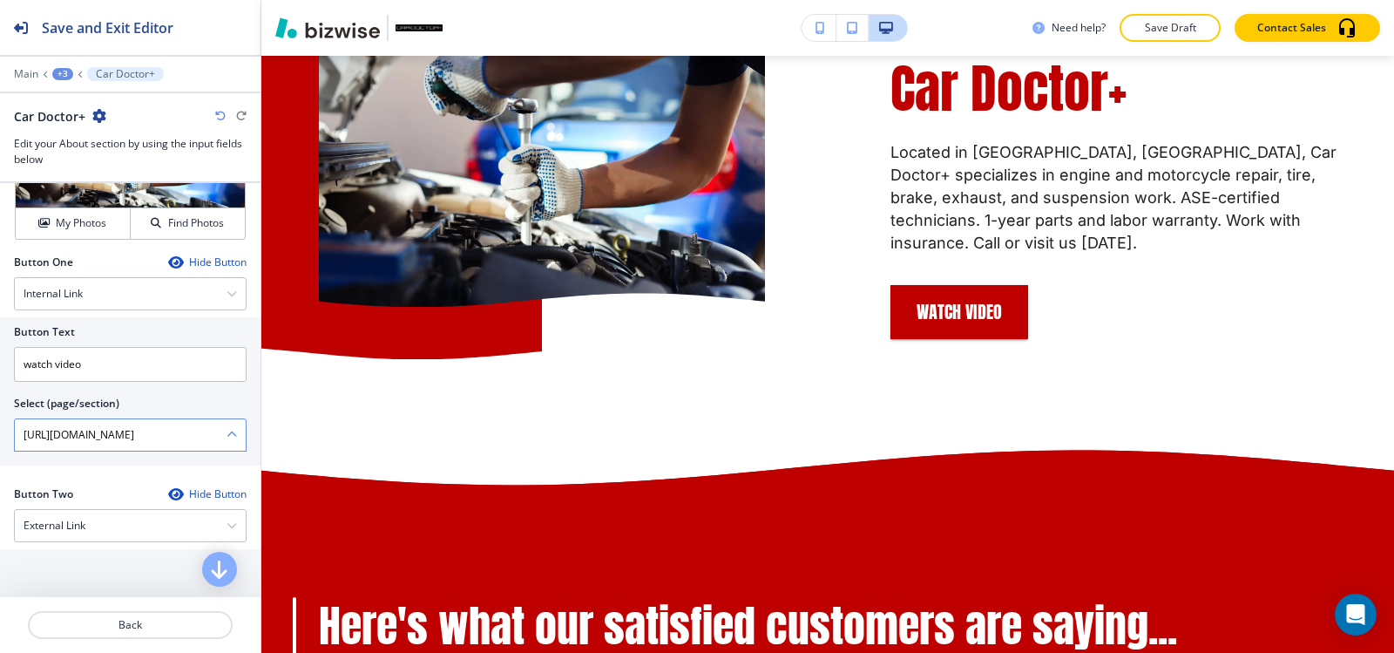
scroll to position [610, 0]
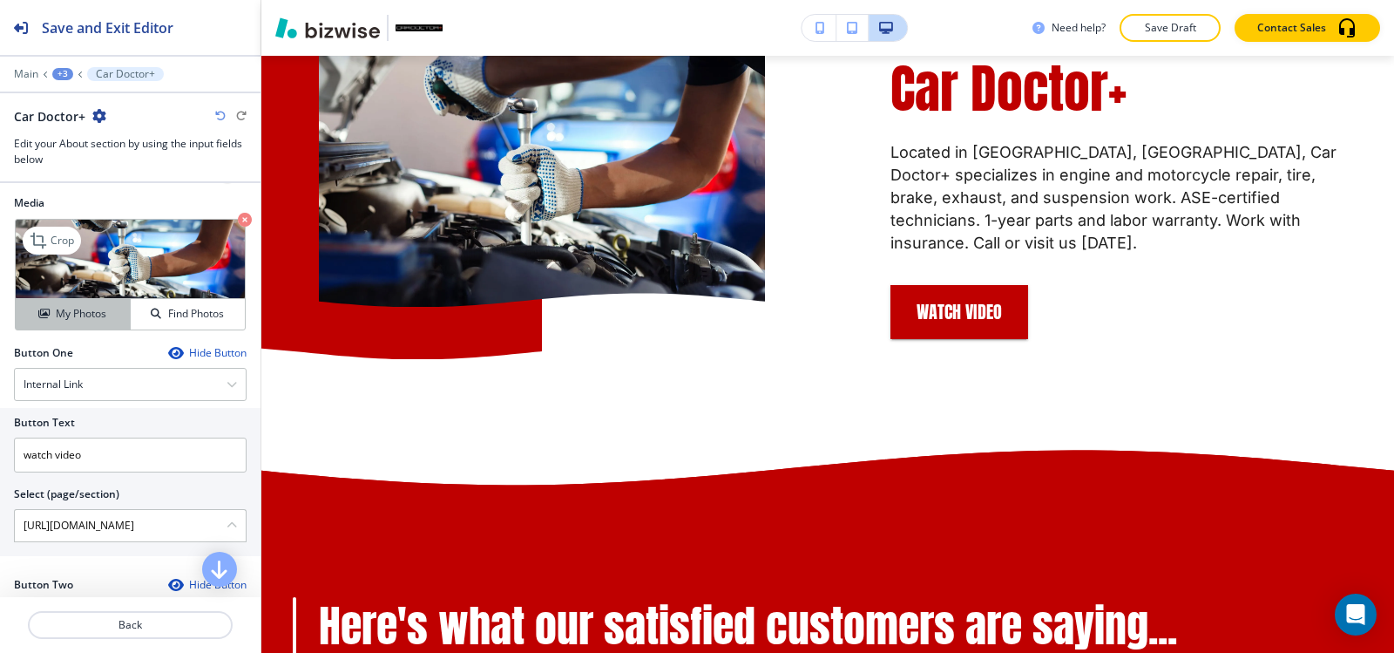
type \(page\/section\) "https://www.cardoctorplus.net/hibu-video-splash"
click at [56, 308] on h4 "My Photos" at bounding box center [81, 314] width 51 height 16
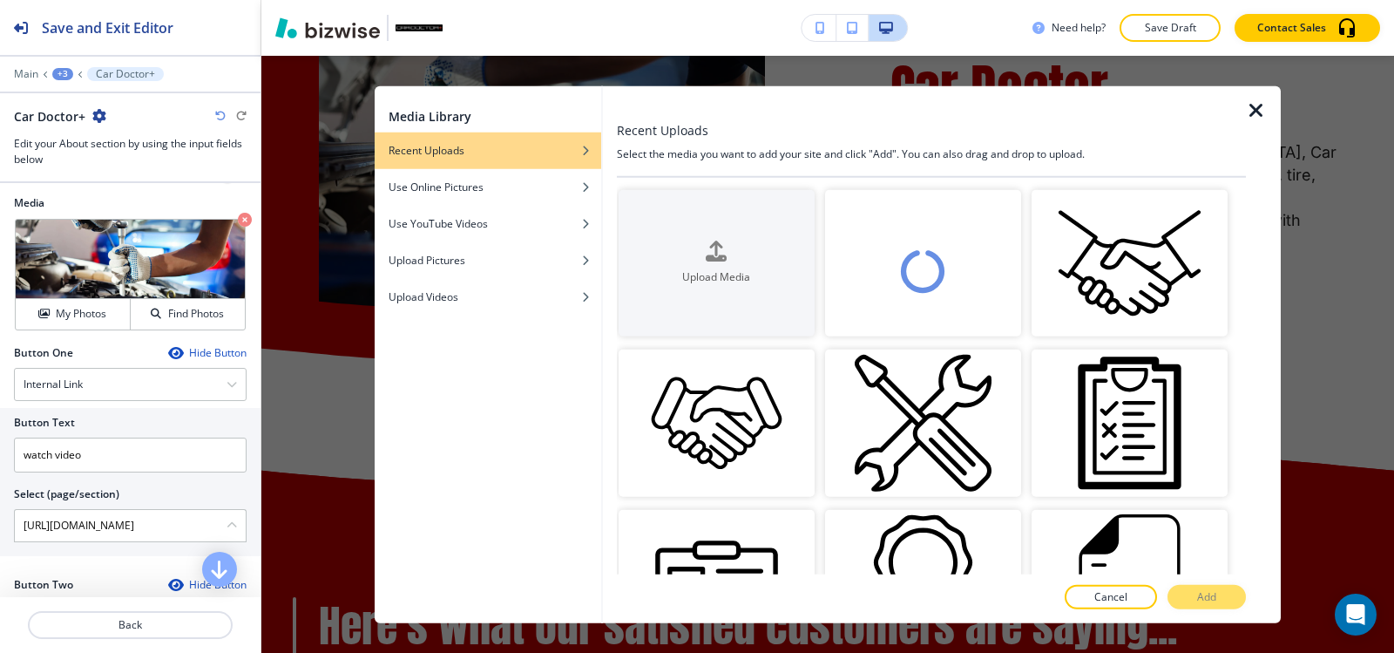
scroll to position [0, 0]
click at [889, 267] on video "button" at bounding box center [923, 262] width 196 height 147
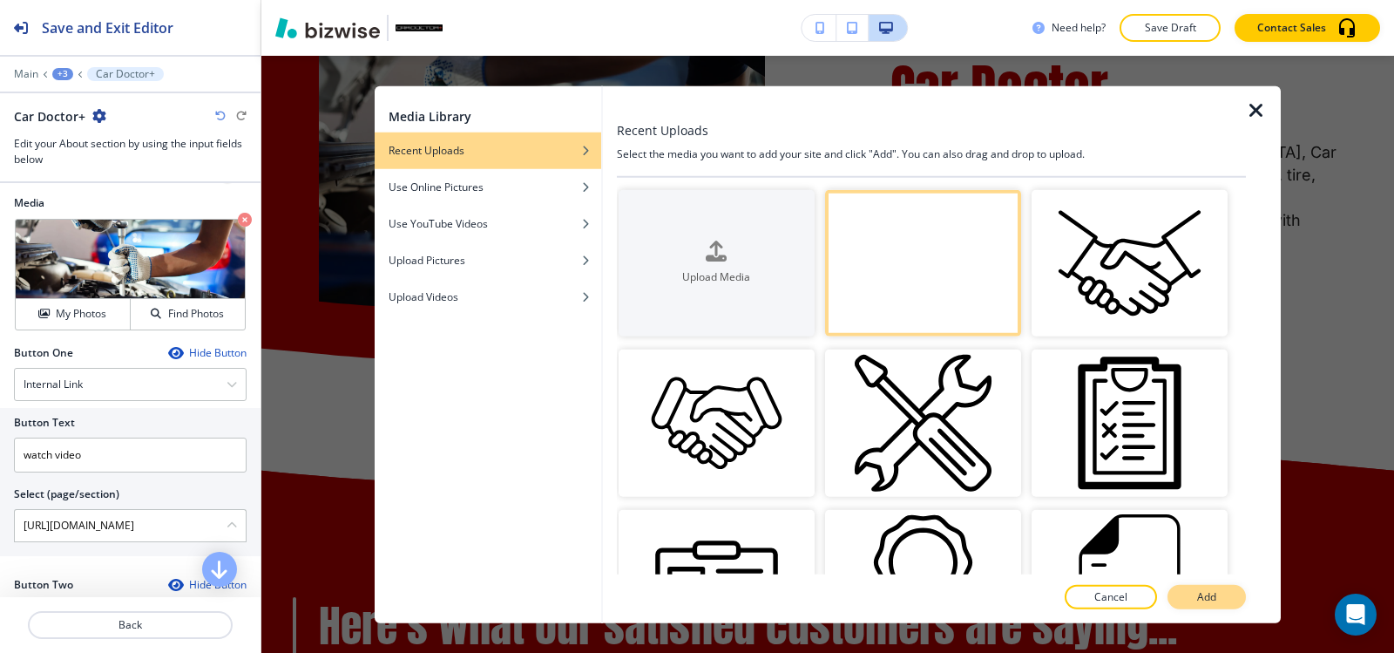
click at [1208, 602] on p "Add" at bounding box center [1206, 597] width 19 height 16
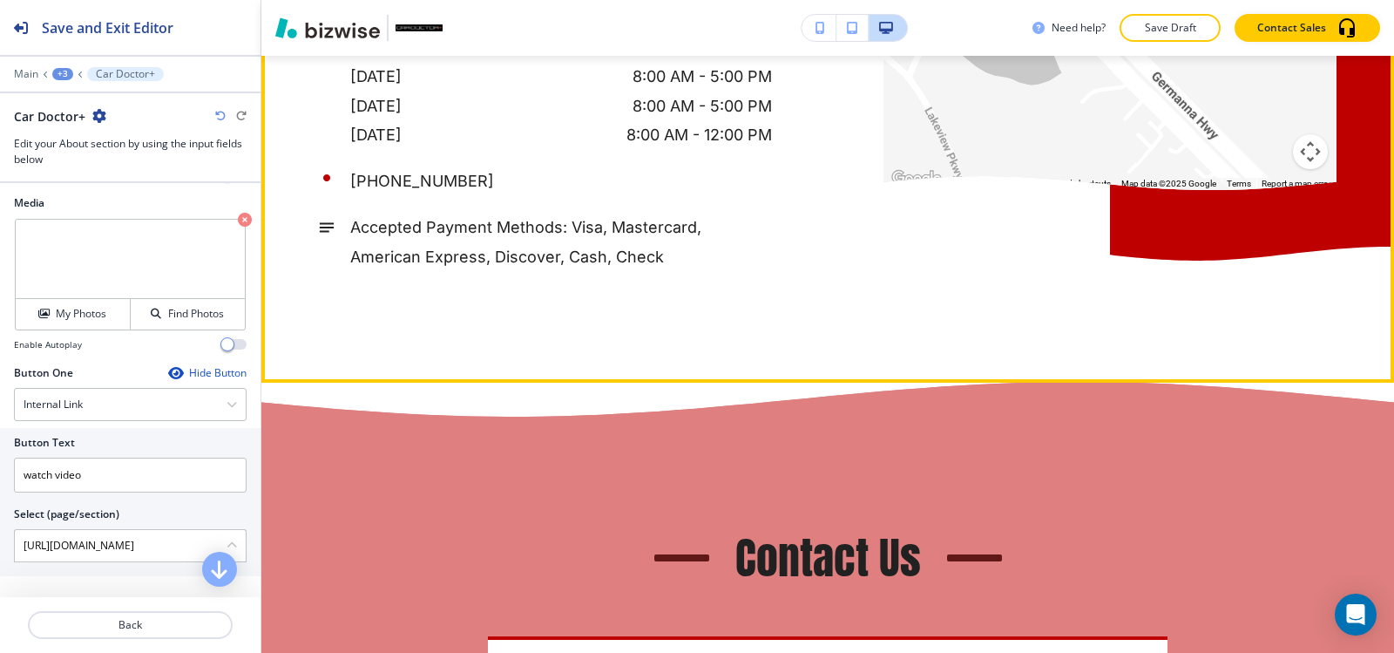
scroll to position [5998, 0]
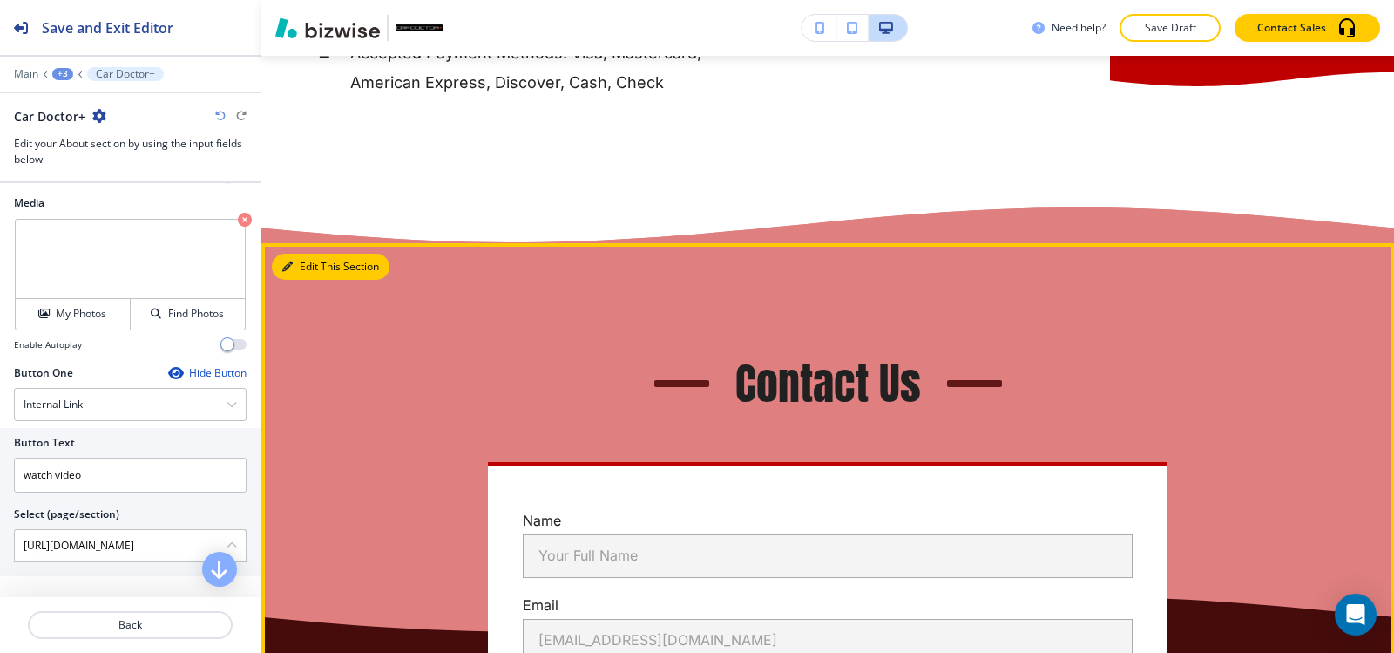
click at [314, 280] on button "Edit This Section" at bounding box center [331, 267] width 118 height 26
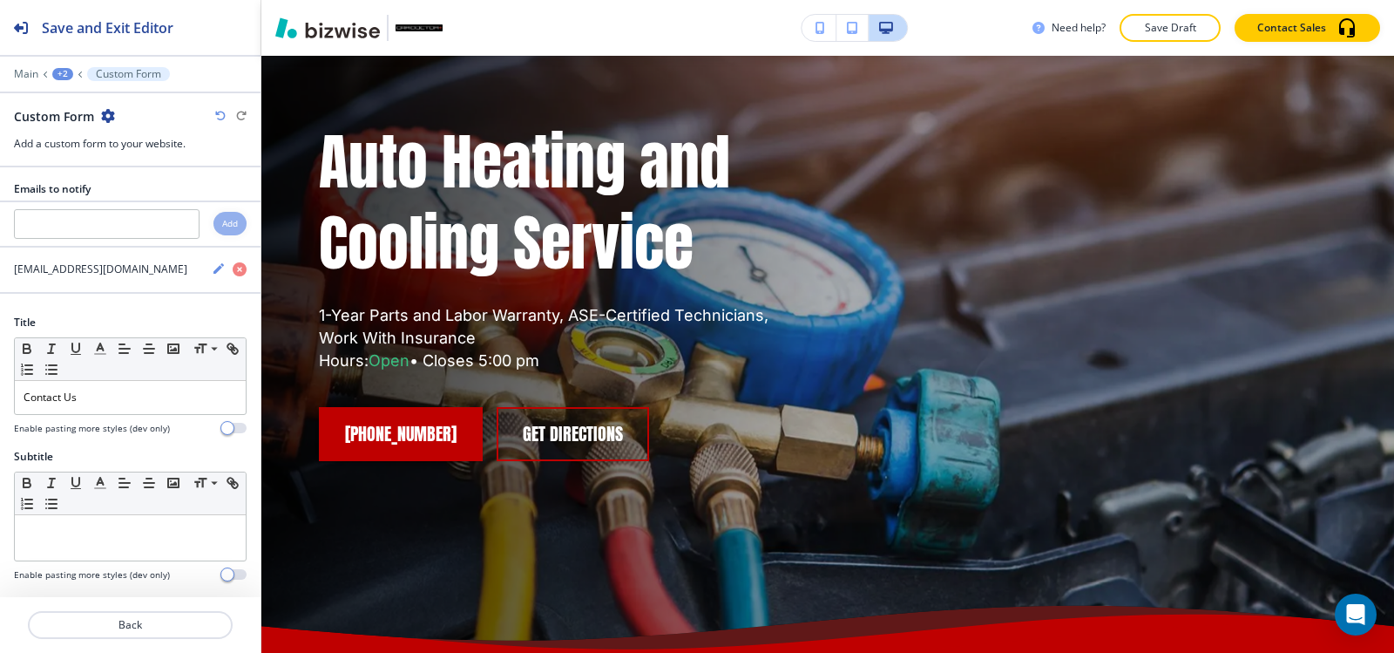
scroll to position [0, 0]
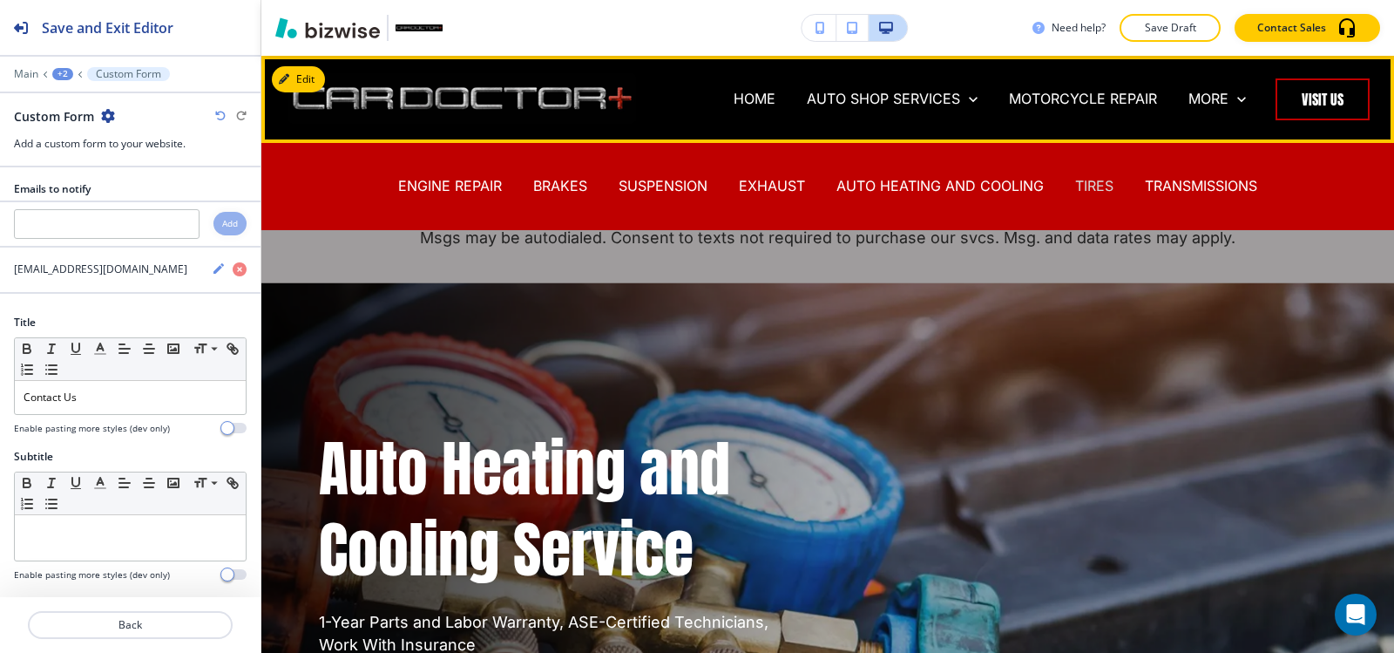
click at [1083, 188] on p "TIRES" at bounding box center [1094, 186] width 38 height 20
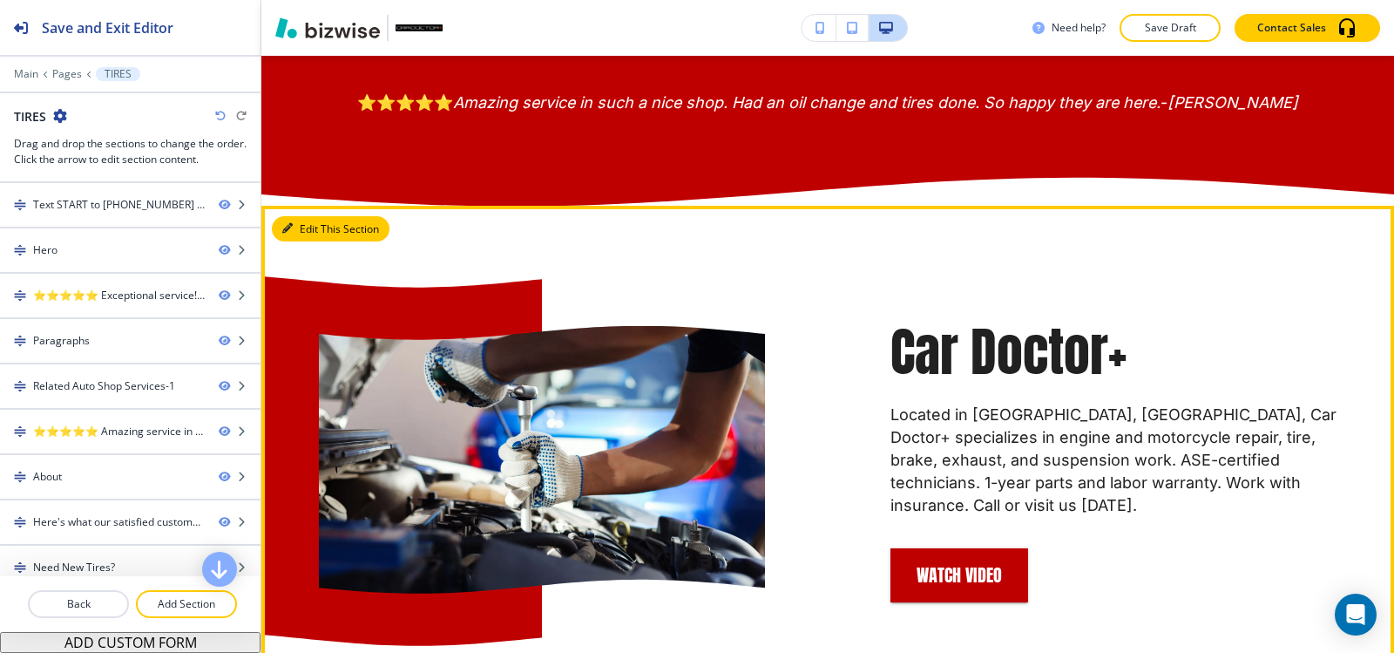
click at [301, 242] on button "Edit This Section" at bounding box center [331, 229] width 118 height 26
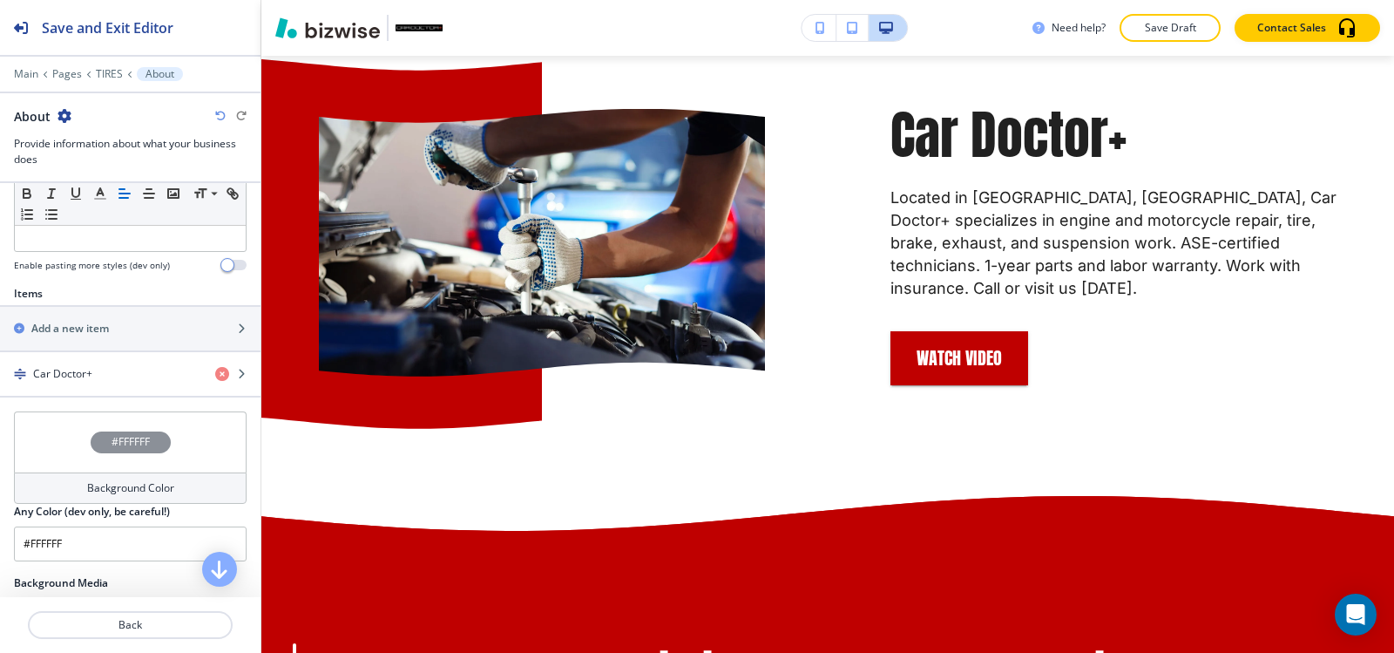
scroll to position [523, 0]
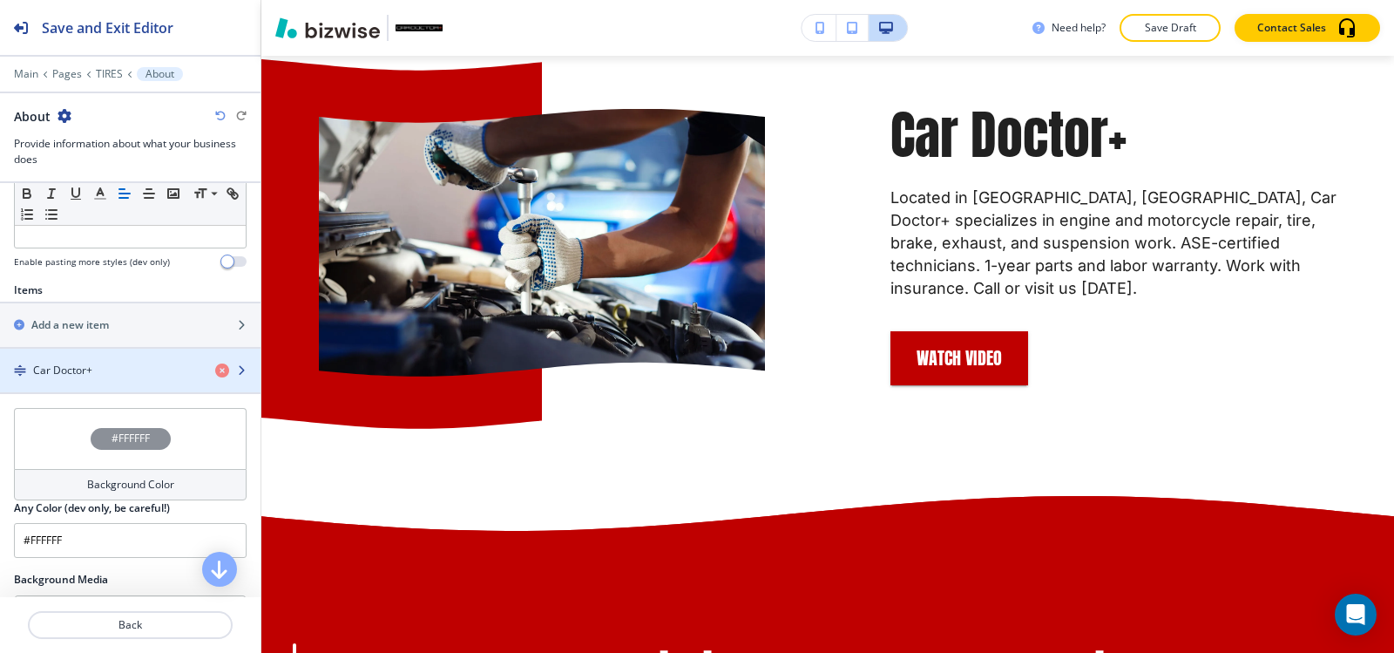
click at [98, 388] on div "button" at bounding box center [130, 385] width 260 height 14
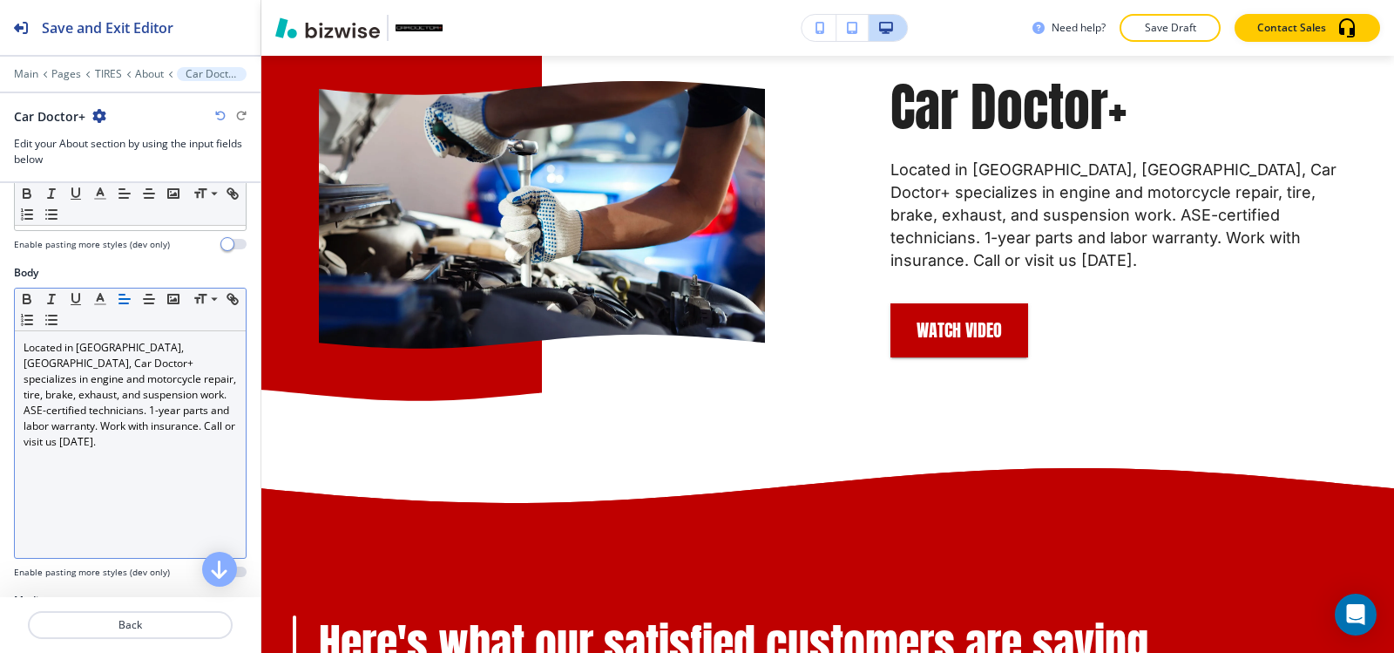
scroll to position [0, 0]
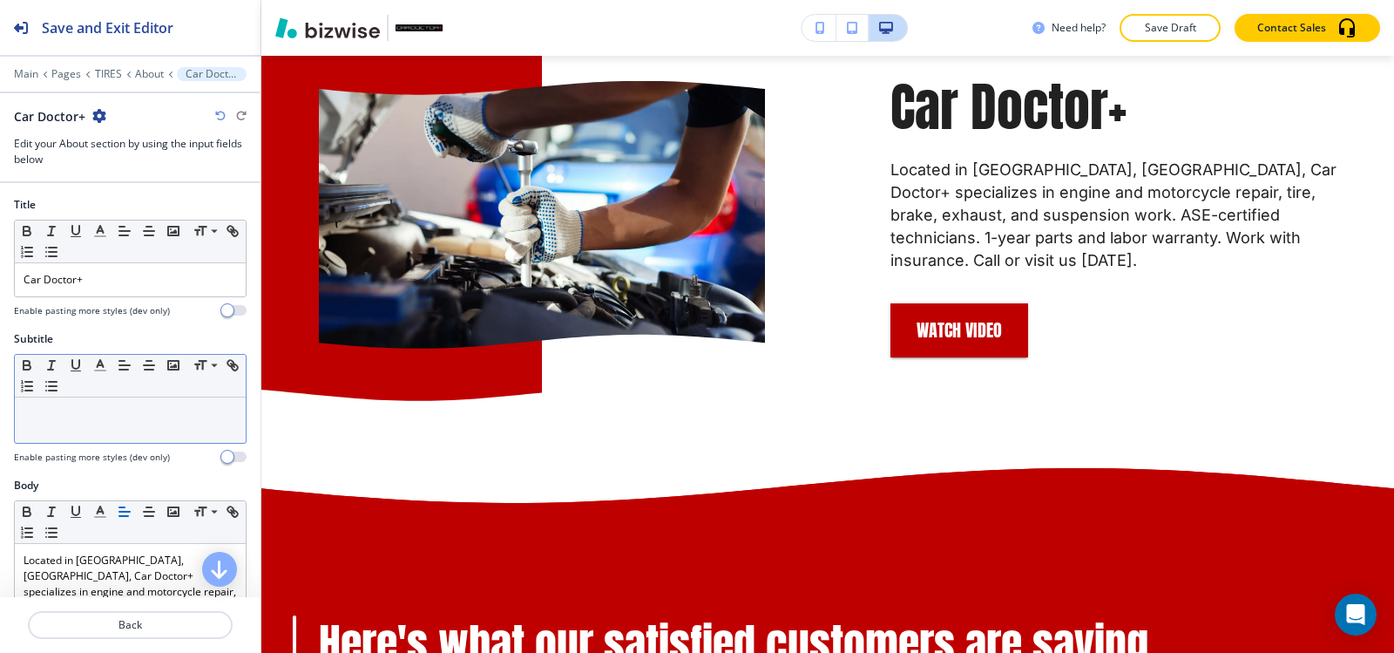
click at [97, 438] on div at bounding box center [130, 419] width 231 height 45
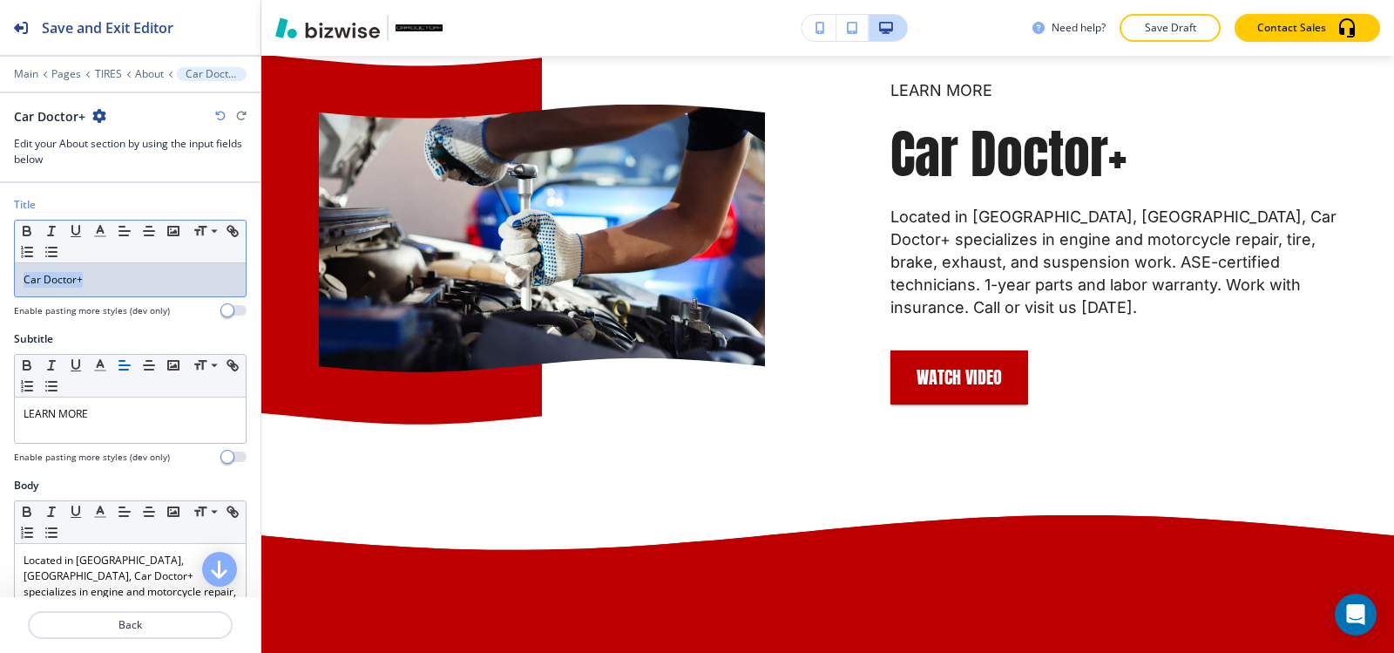
drag, startPoint x: 87, startPoint y: 281, endPoint x: 0, endPoint y: 274, distance: 87.3
click at [0, 274] on div "Title Small Normal Large Huge Car Doctor+ Enable pasting more styles (dev only)" at bounding box center [130, 264] width 260 height 134
click at [100, 232] on icon "button" at bounding box center [100, 231] width 16 height 16
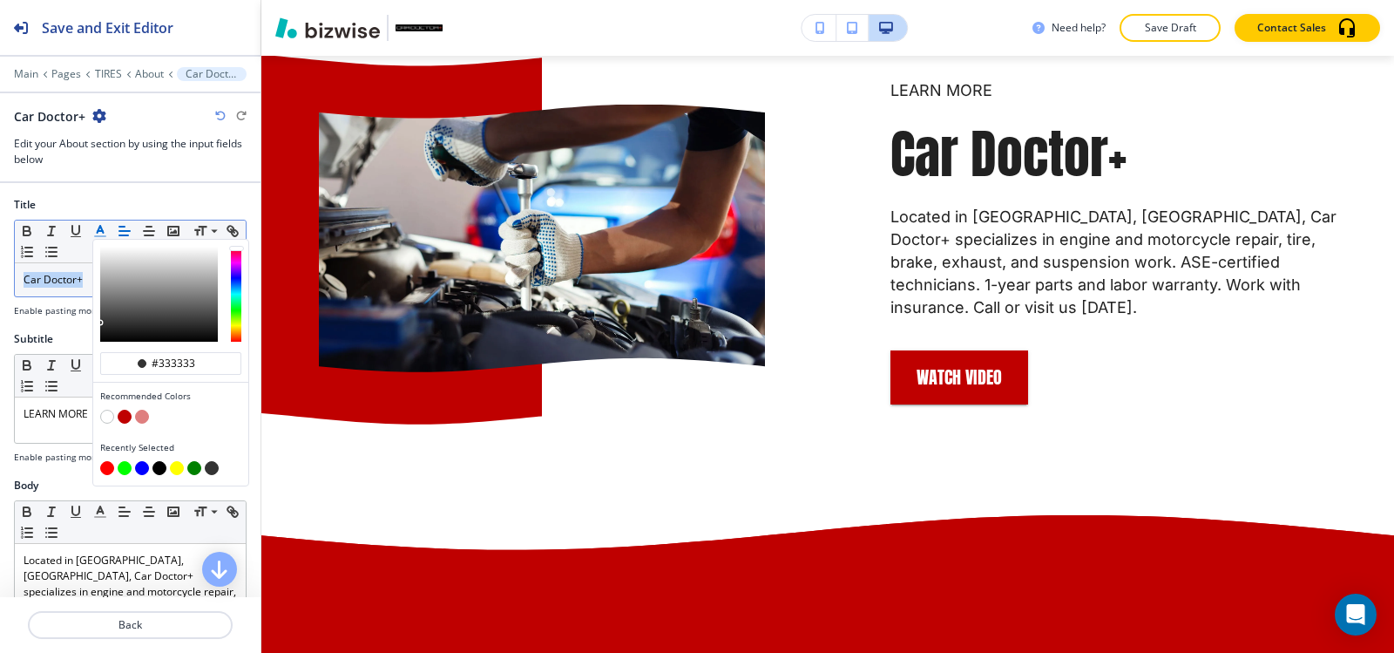
click at [126, 421] on button "button" at bounding box center [125, 416] width 14 height 14
type input "#bf0000"
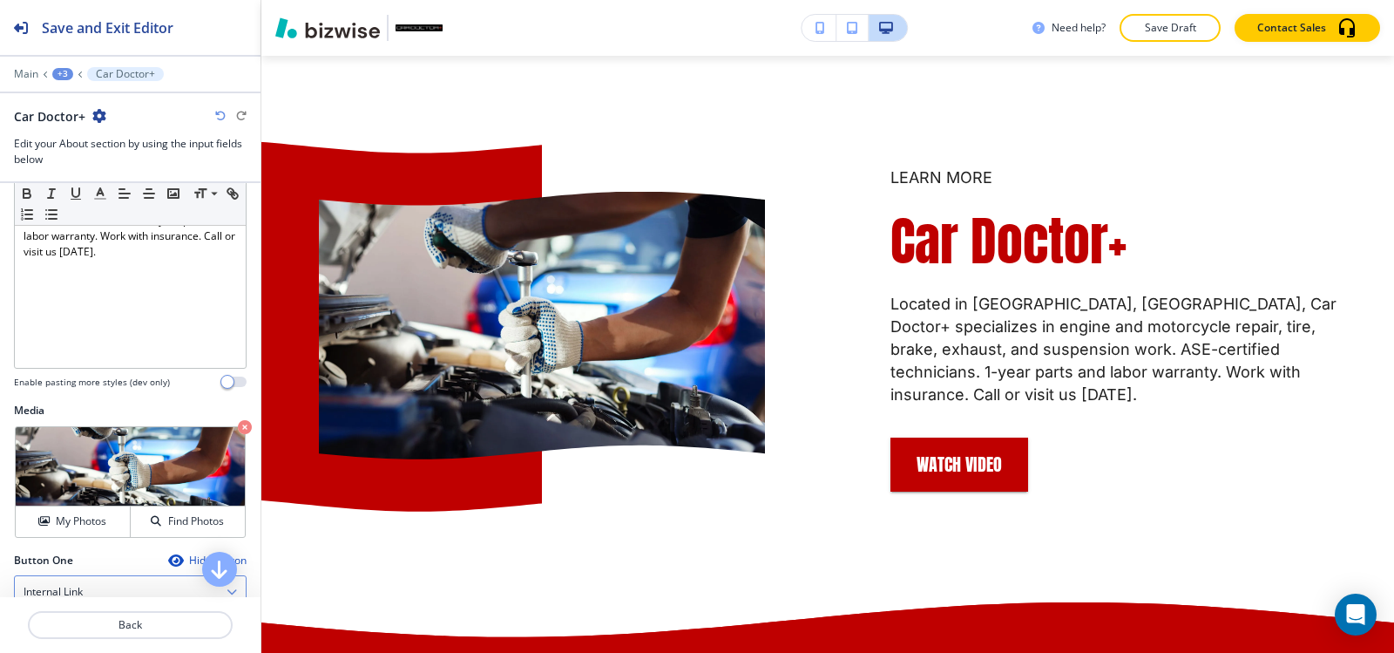
scroll to position [610, 0]
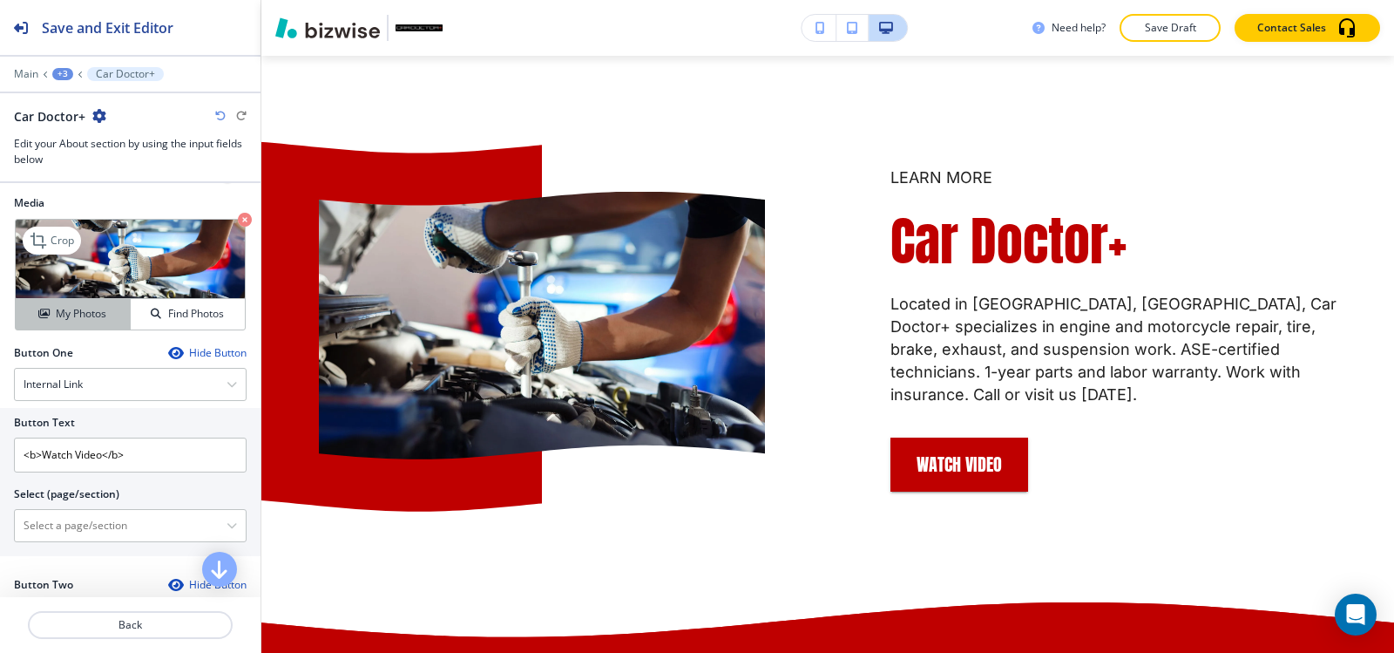
click at [75, 311] on h4 "My Photos" at bounding box center [81, 314] width 51 height 16
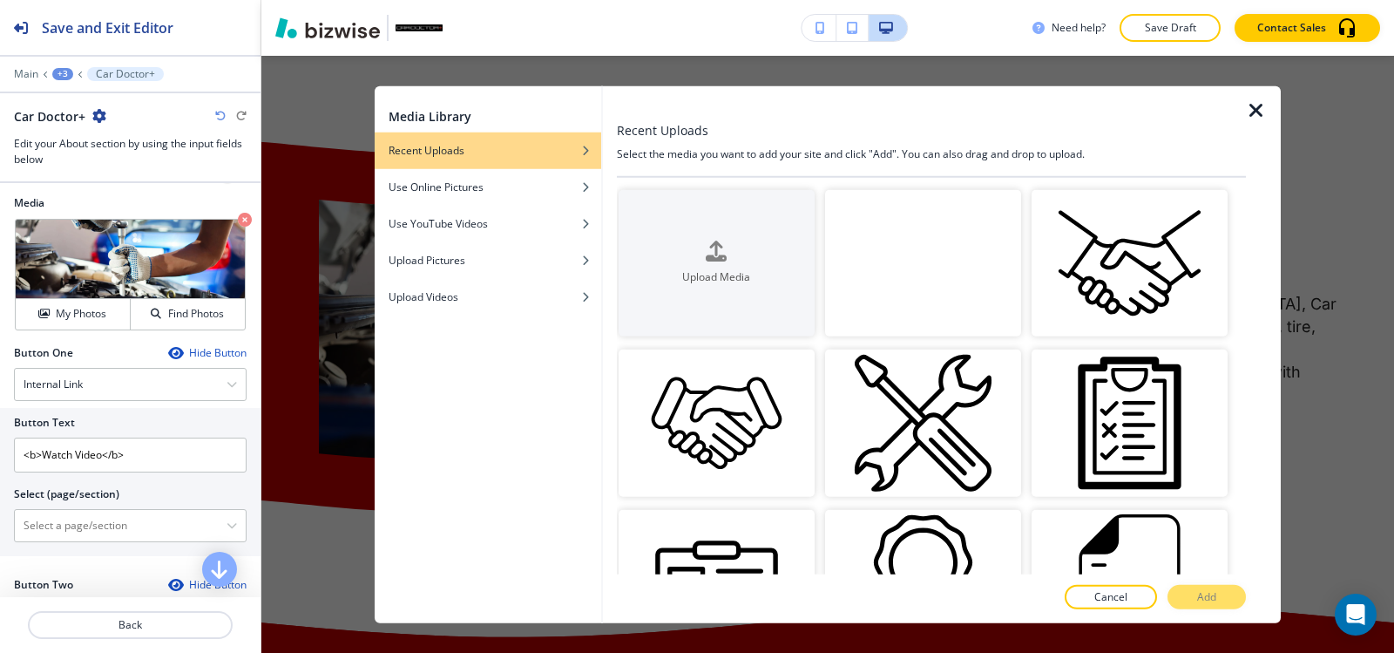
click at [883, 281] on video "button" at bounding box center [923, 262] width 196 height 147
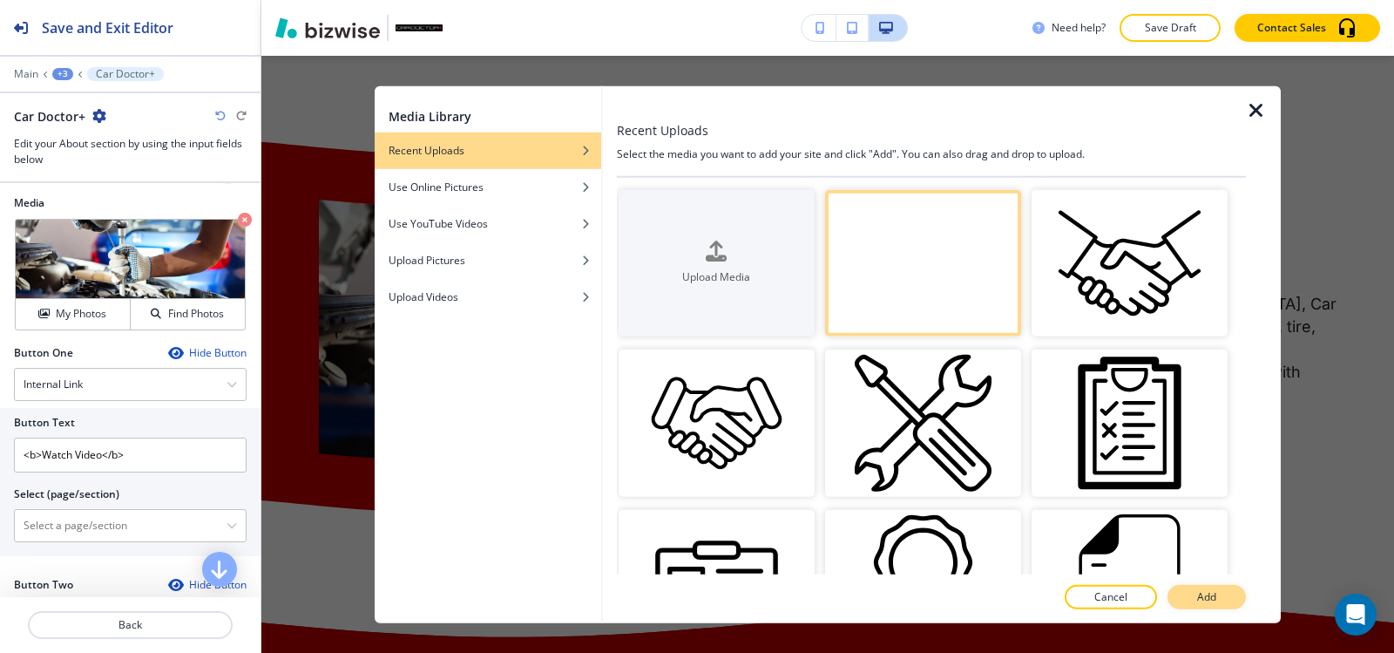
click at [1221, 601] on button "Add" at bounding box center [1206, 597] width 78 height 24
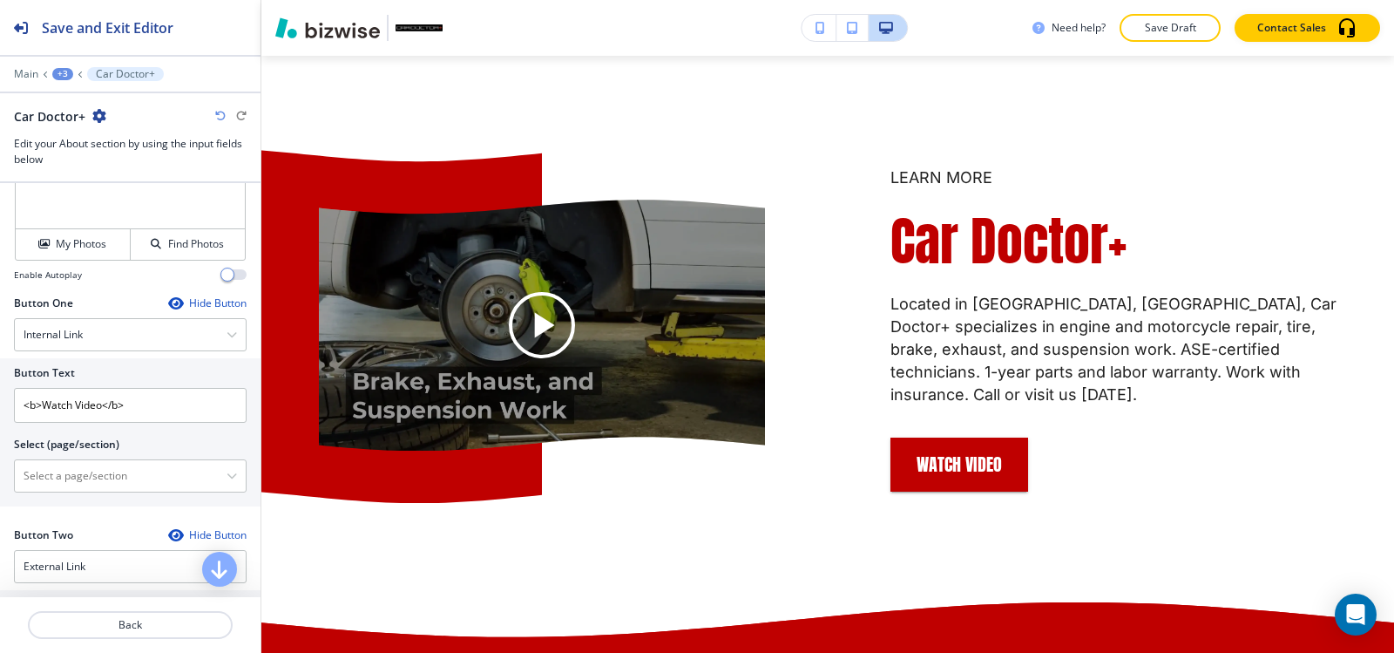
scroll to position [784, 0]
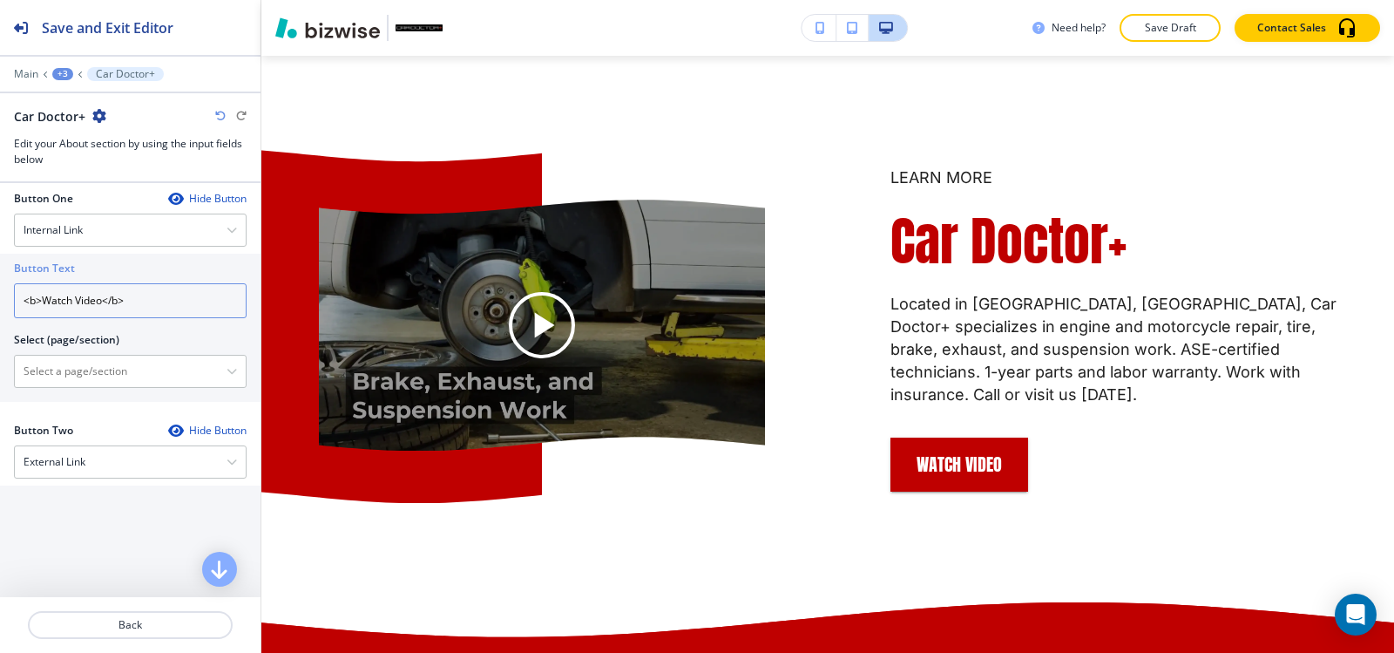
drag, startPoint x: 145, startPoint y: 301, endPoint x: 106, endPoint y: 303, distance: 39.3
click at [106, 303] on input "<b>Watch Video</b>" at bounding box center [130, 300] width 233 height 35
drag, startPoint x: 41, startPoint y: 301, endPoint x: 2, endPoint y: 191, distance: 116.6
click at [0, 196] on div "Button One Hide Button Internal Link Telephone External Link Social Media Email…" at bounding box center [130, 307] width 260 height 232
type input "Watch Video"
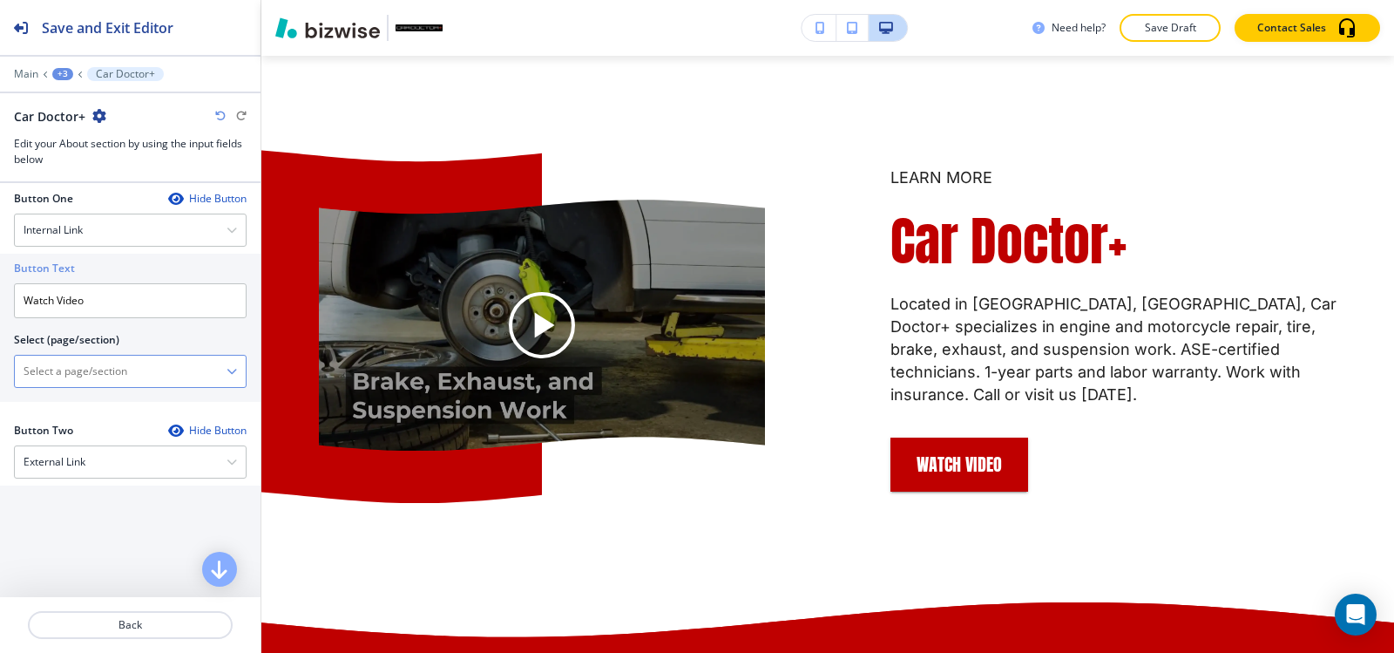
click at [68, 370] on \(page\/section\) "Manual Input" at bounding box center [121, 371] width 212 height 30
paste \(page\/section\) "https://www.cardoctorplus.net/hibu-video-splash"
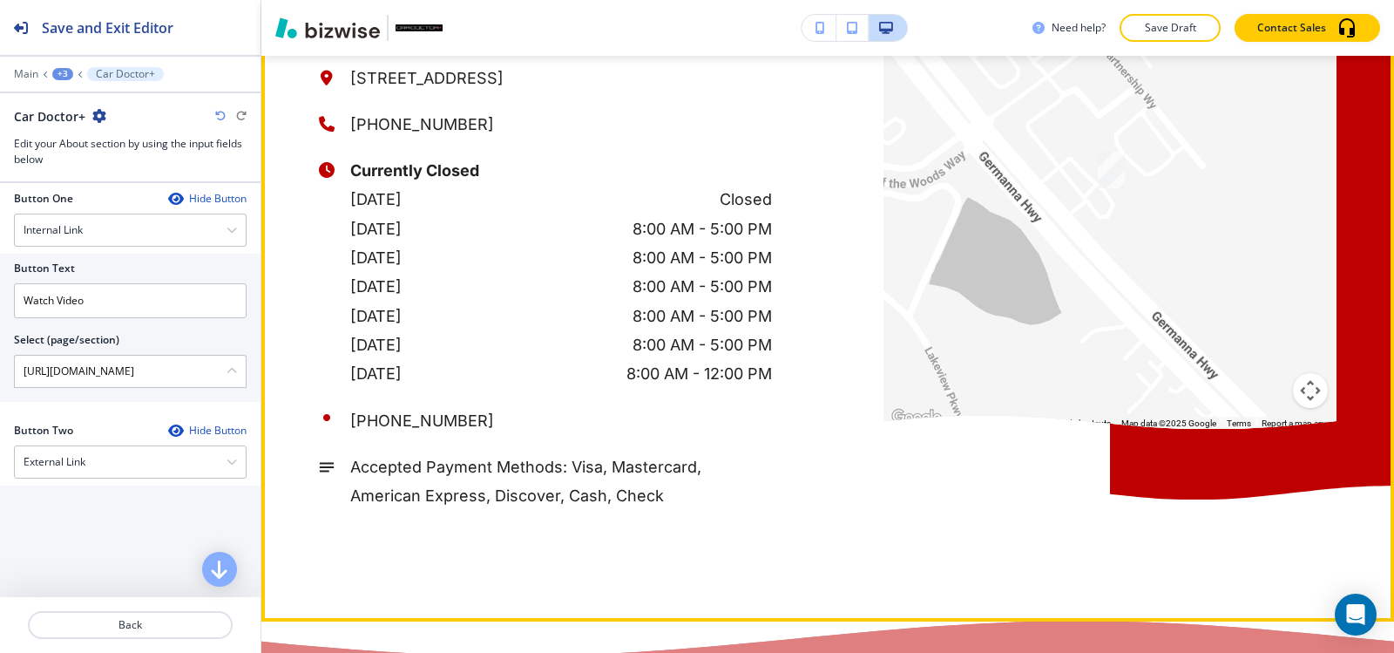
scroll to position [6343, 0]
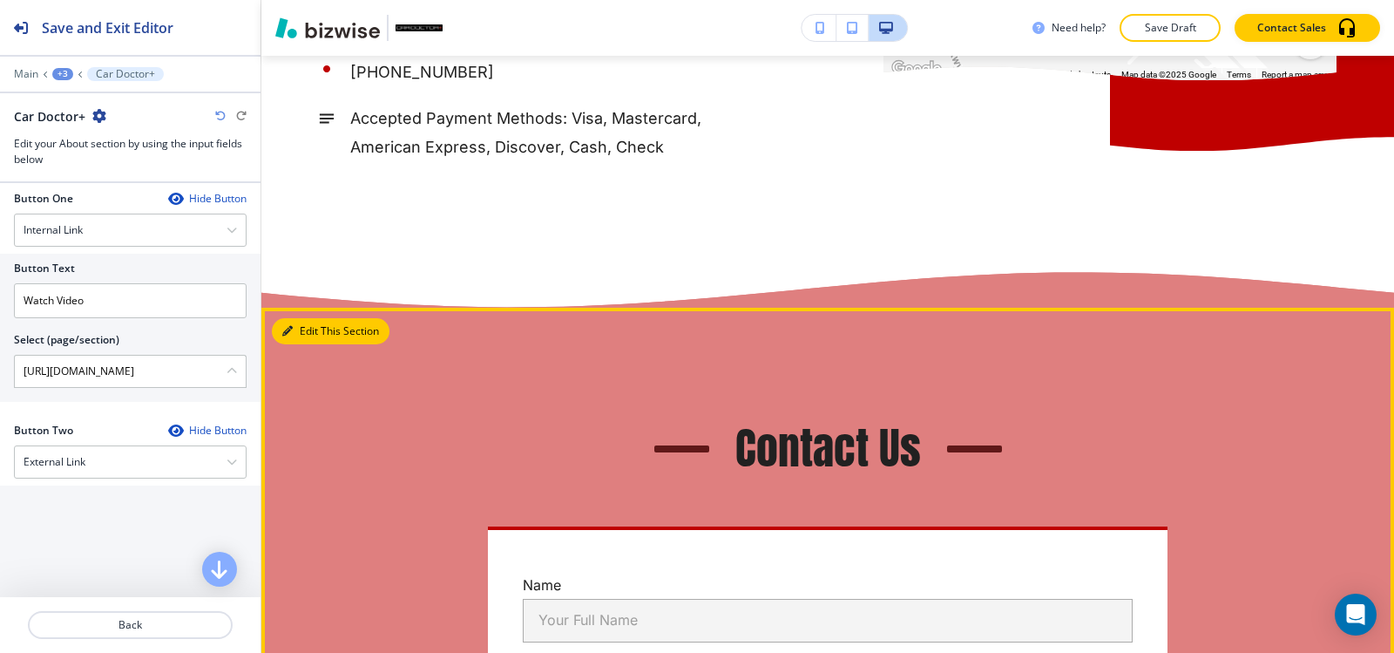
type \(page\/section\) "https://www.cardoctorplus.net/hibu-video-splash"
click at [292, 336] on icon "button" at bounding box center [287, 331] width 10 height 10
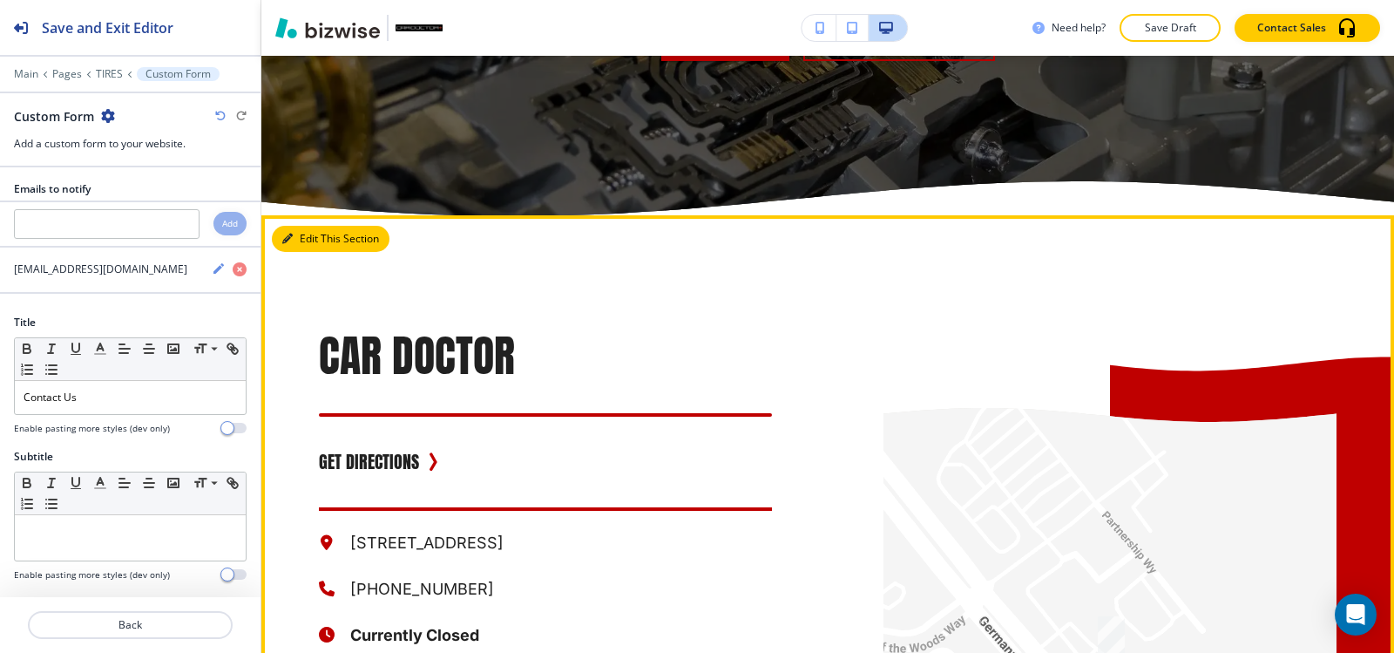
click at [282, 244] on icon "button" at bounding box center [287, 238] width 10 height 10
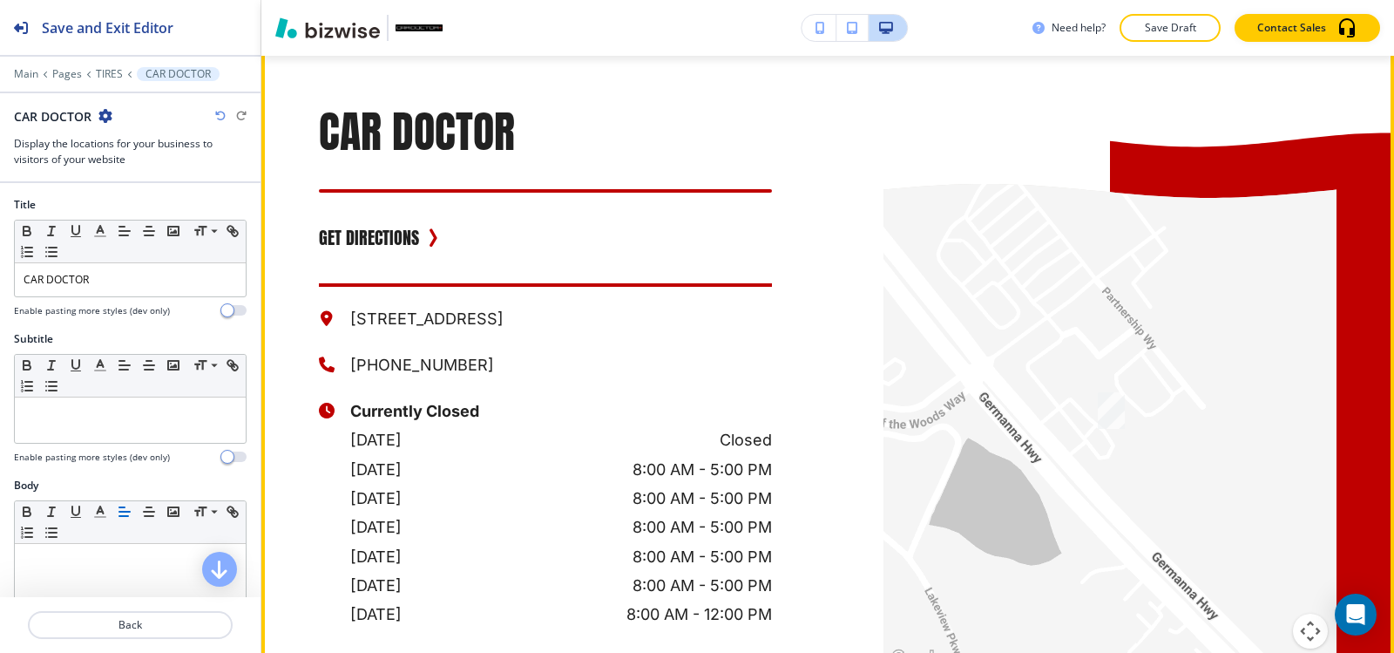
scroll to position [5758, 0]
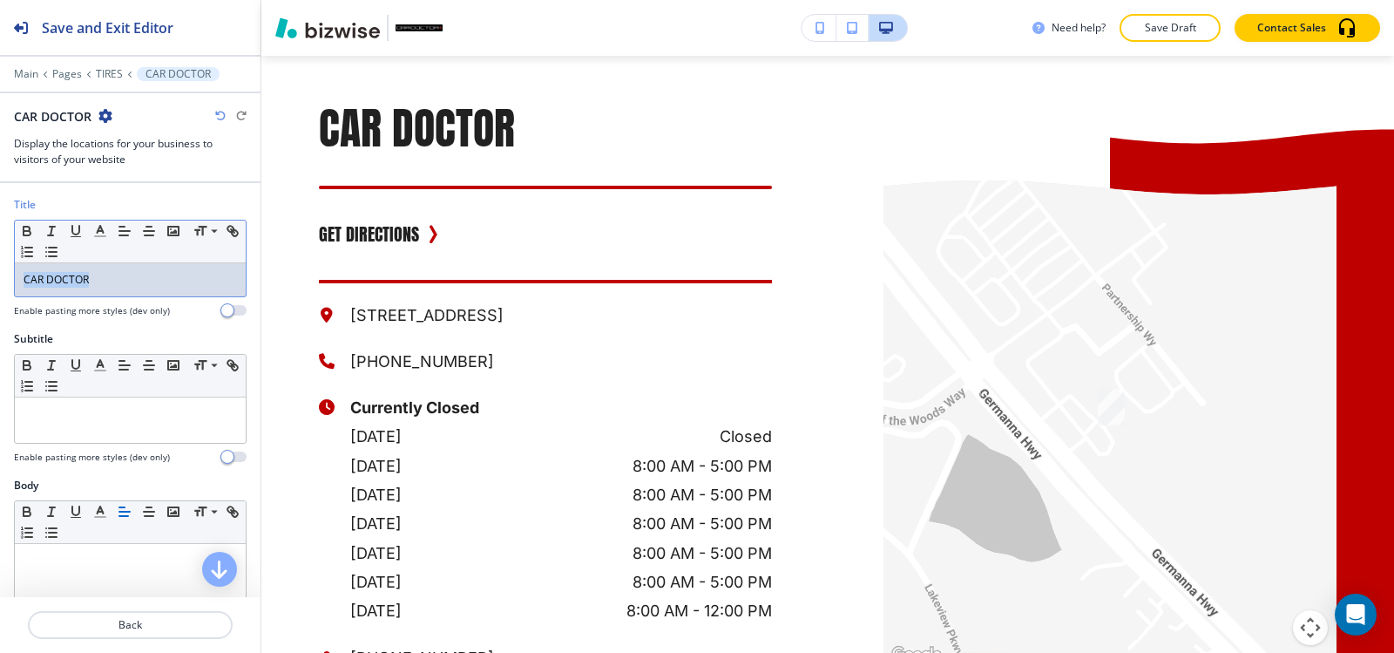
drag, startPoint x: 21, startPoint y: 293, endPoint x: 0, endPoint y: 287, distance: 21.6
click at [0, 287] on div "Title Small Normal Large Huge CAR DOCTOR Enable pasting more styles (dev only)" at bounding box center [130, 264] width 260 height 134
click at [99, 272] on p "CAR DOCTOR" at bounding box center [130, 280] width 213 height 16
drag, startPoint x: 110, startPoint y: 287, endPoint x: 0, endPoint y: 278, distance: 110.2
click at [0, 278] on div "Title Small Normal Large Huge CAR DOCTOR Enable pasting more styles (dev only)" at bounding box center [130, 264] width 260 height 134
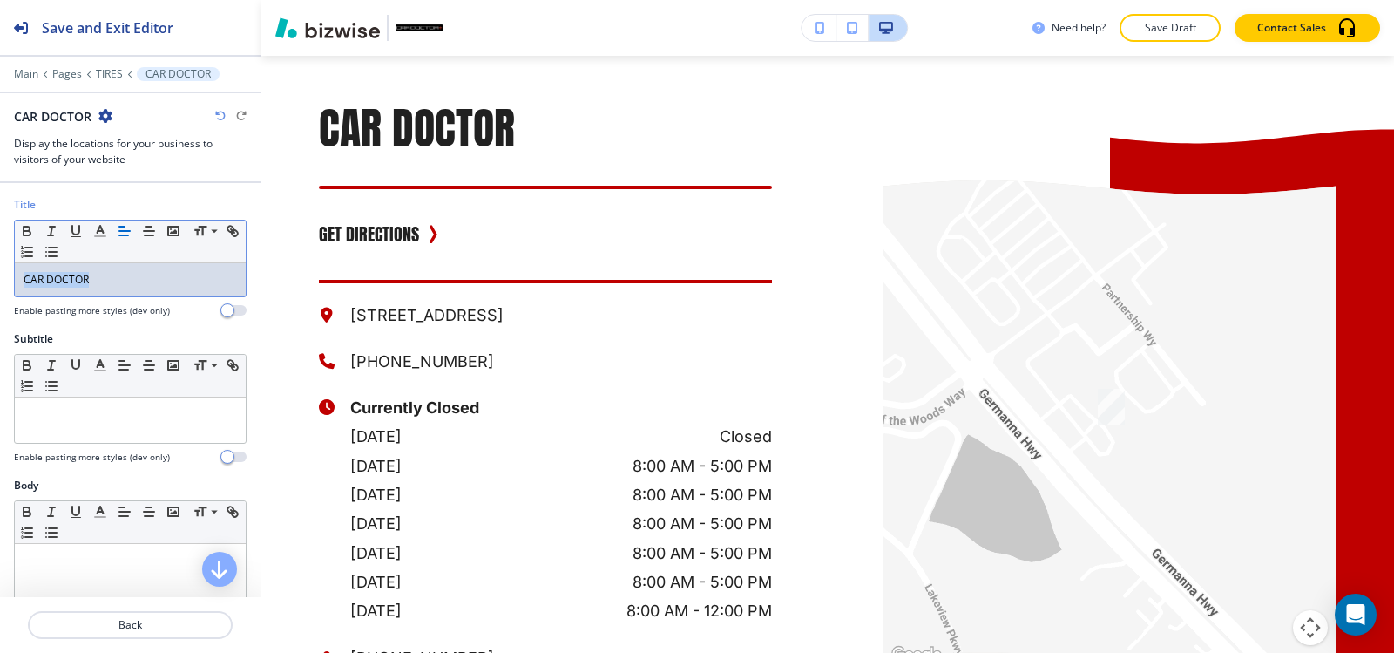
click at [163, 292] on div "CAR DOCTOR" at bounding box center [130, 279] width 231 height 33
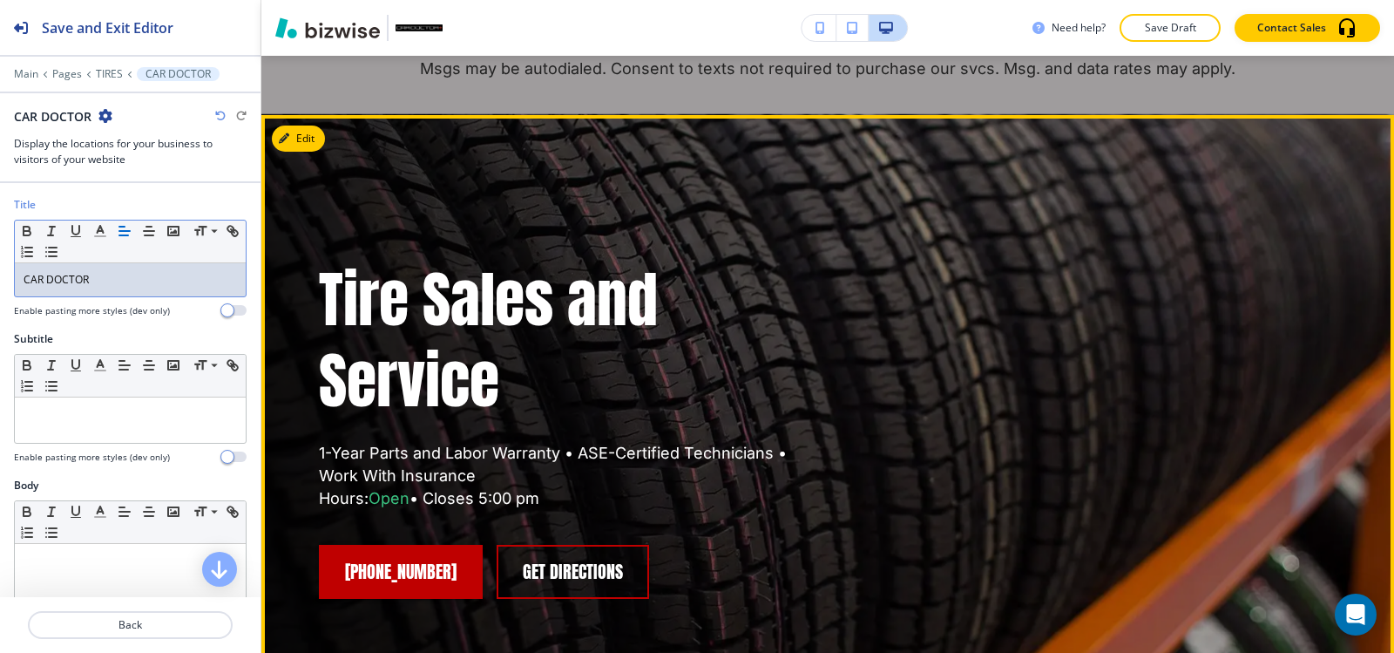
scroll to position [0, 0]
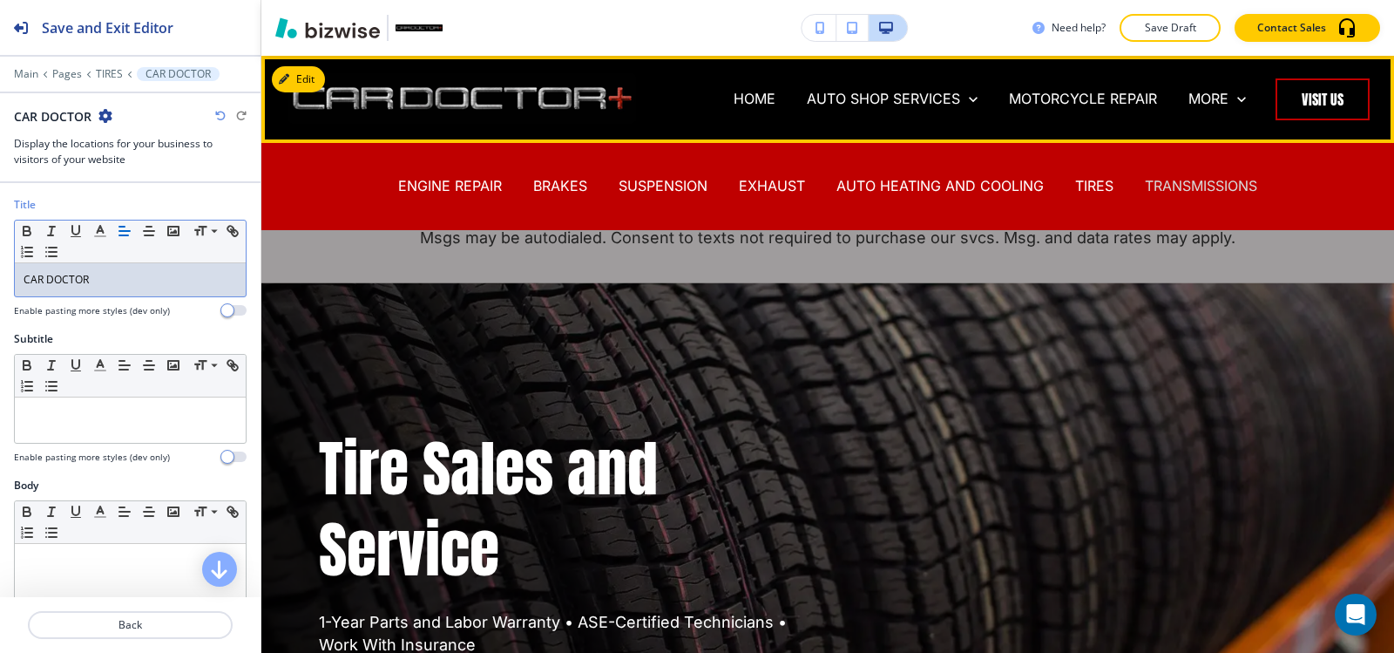
click at [1194, 181] on p "TRANSMISSIONS" at bounding box center [1201, 186] width 112 height 20
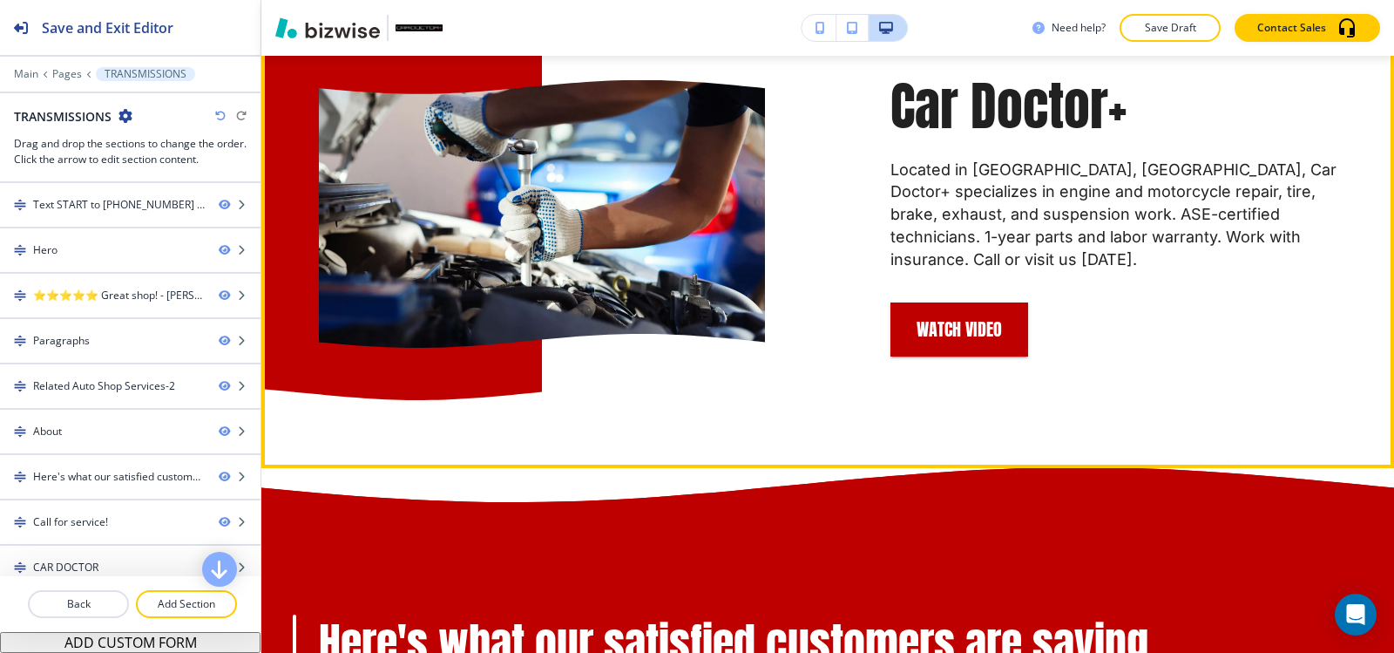
scroll to position [3833, 0]
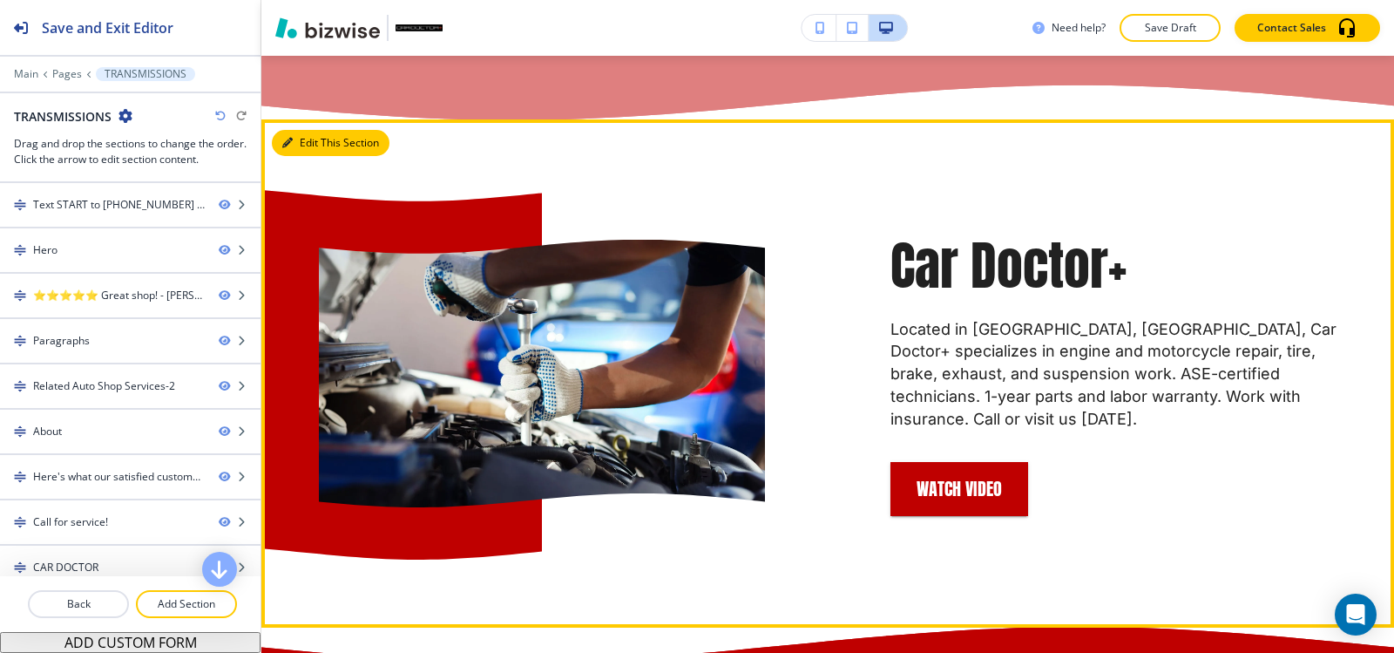
click at [315, 130] on button "Edit This Section" at bounding box center [331, 143] width 118 height 26
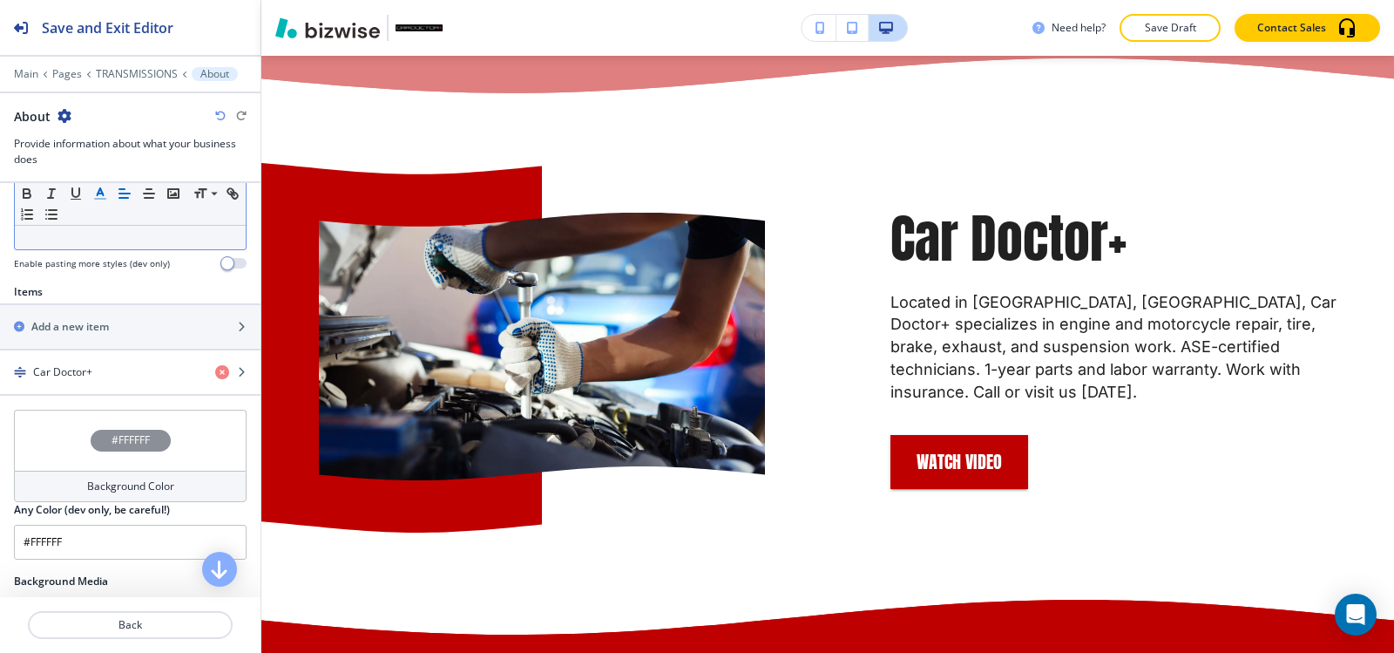
scroll to position [523, 0]
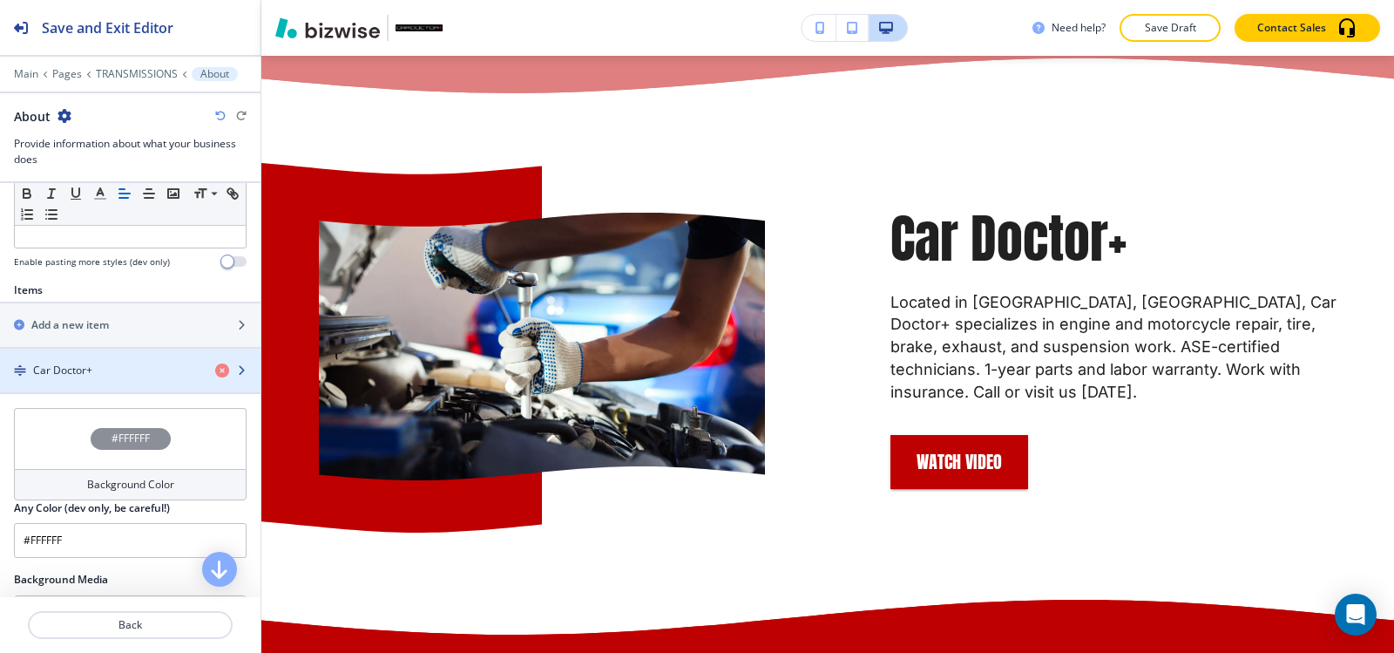
click at [96, 372] on div "Car Doctor+" at bounding box center [100, 370] width 201 height 16
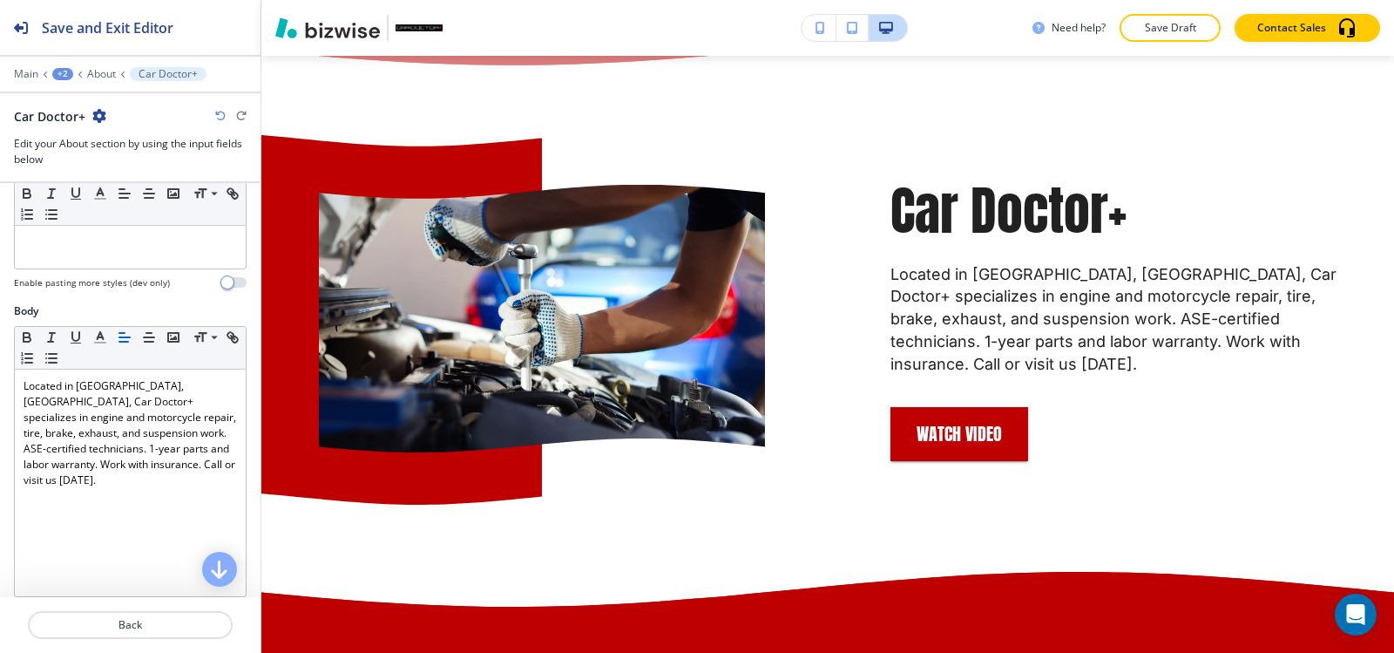
scroll to position [87, 0]
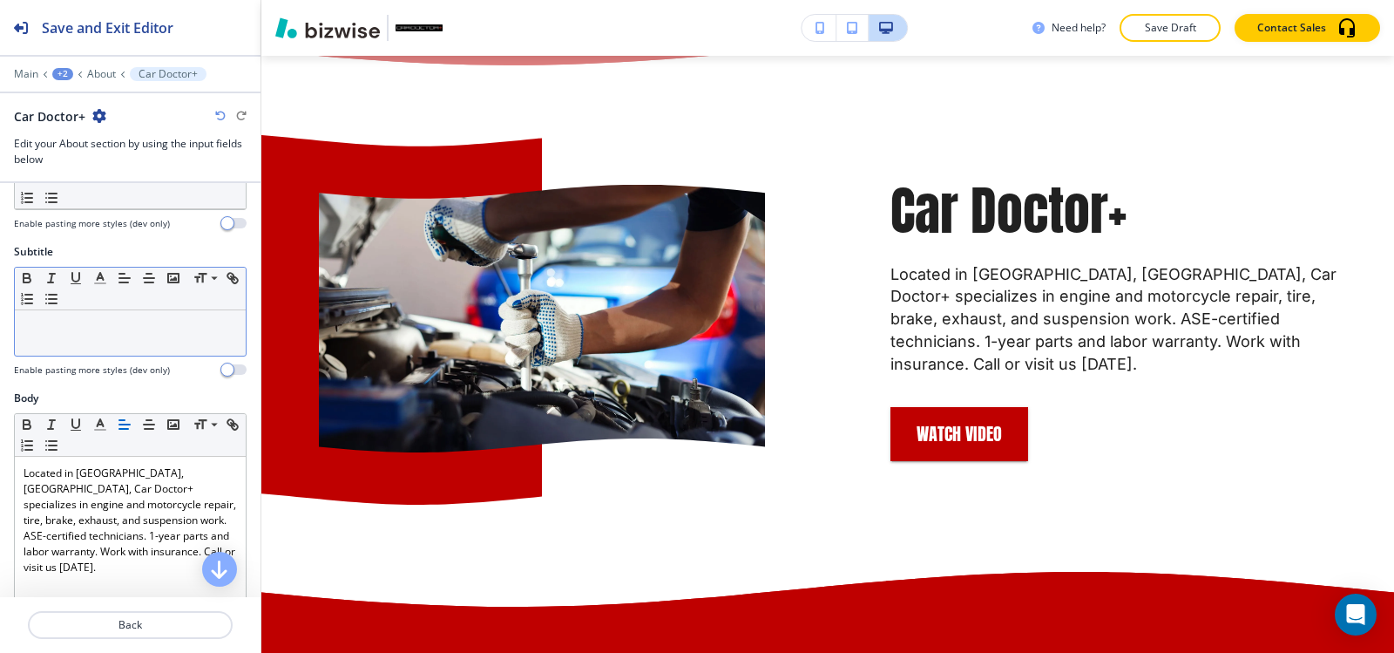
click at [122, 327] on p at bounding box center [130, 327] width 213 height 16
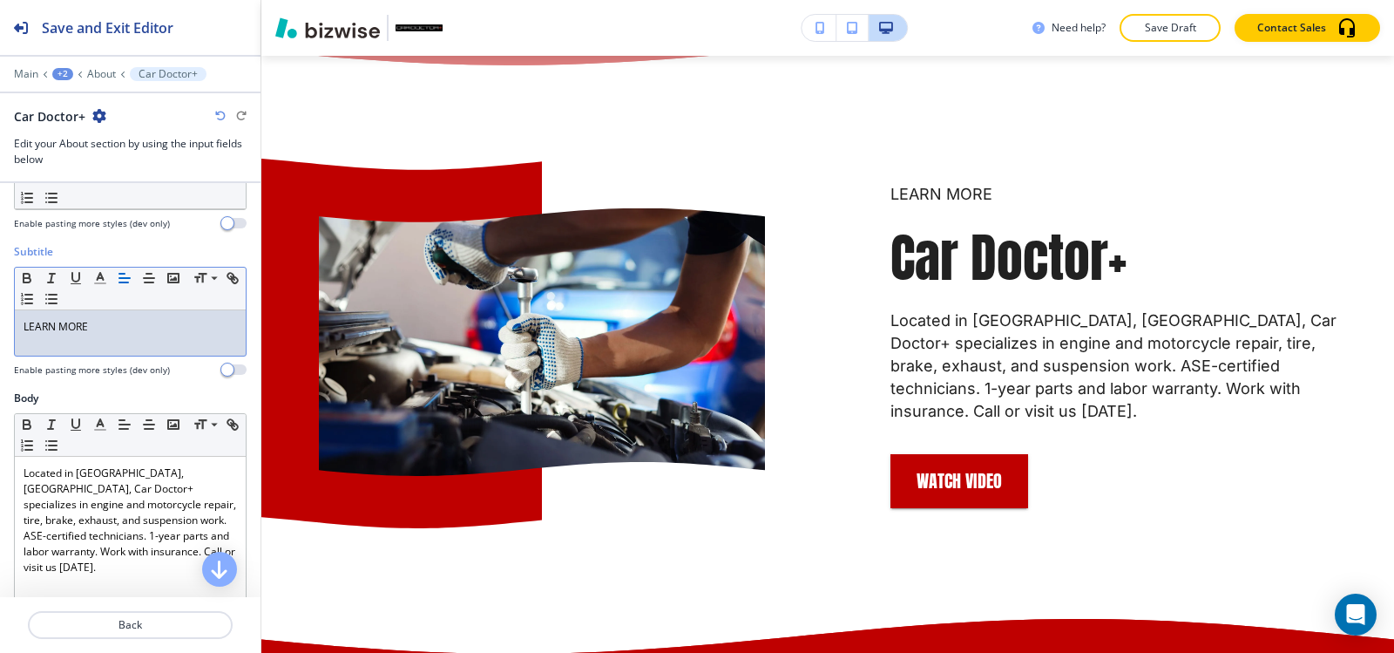
scroll to position [0, 0]
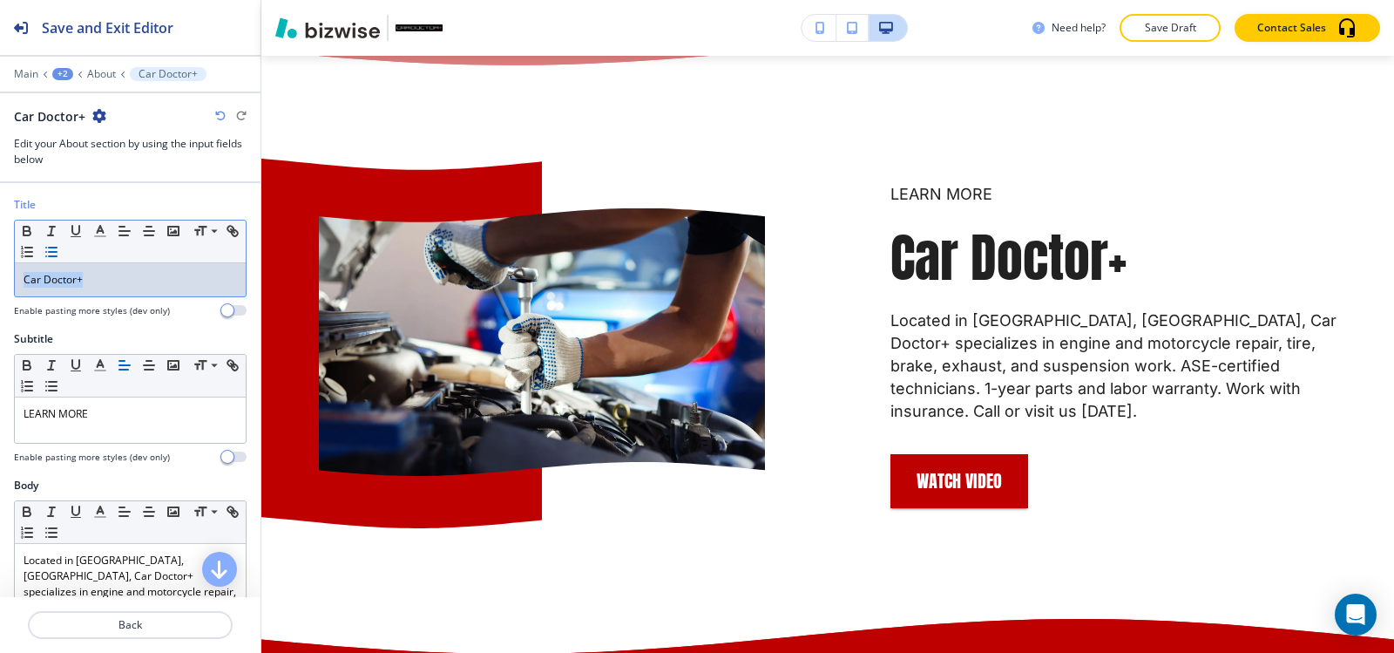
drag, startPoint x: 0, startPoint y: 270, endPoint x: 69, endPoint y: 241, distance: 74.6
click at [4, 254] on div "Title Small Normal Large Huge Car Doctor+ Enable pasting more styles (dev only)" at bounding box center [130, 264] width 260 height 134
click at [101, 231] on line "button" at bounding box center [100, 231] width 4 height 0
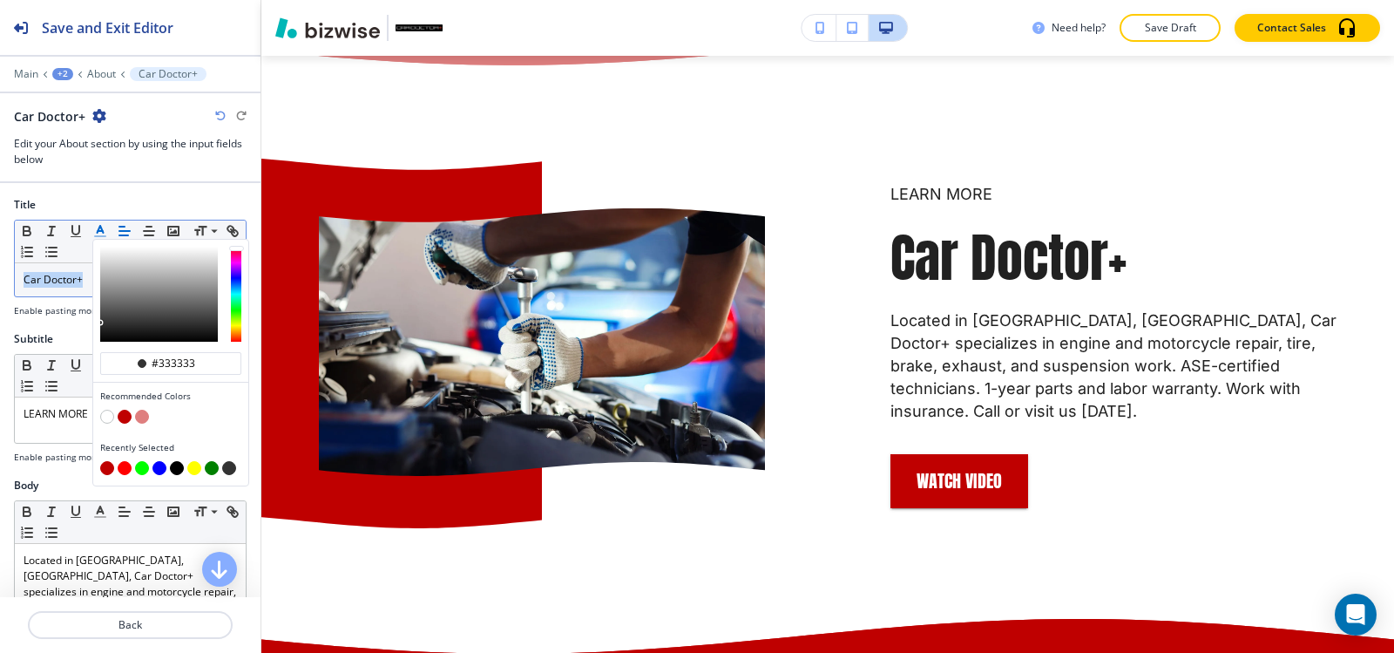
click at [123, 418] on button "button" at bounding box center [125, 416] width 14 height 14
type input "#bf0000"
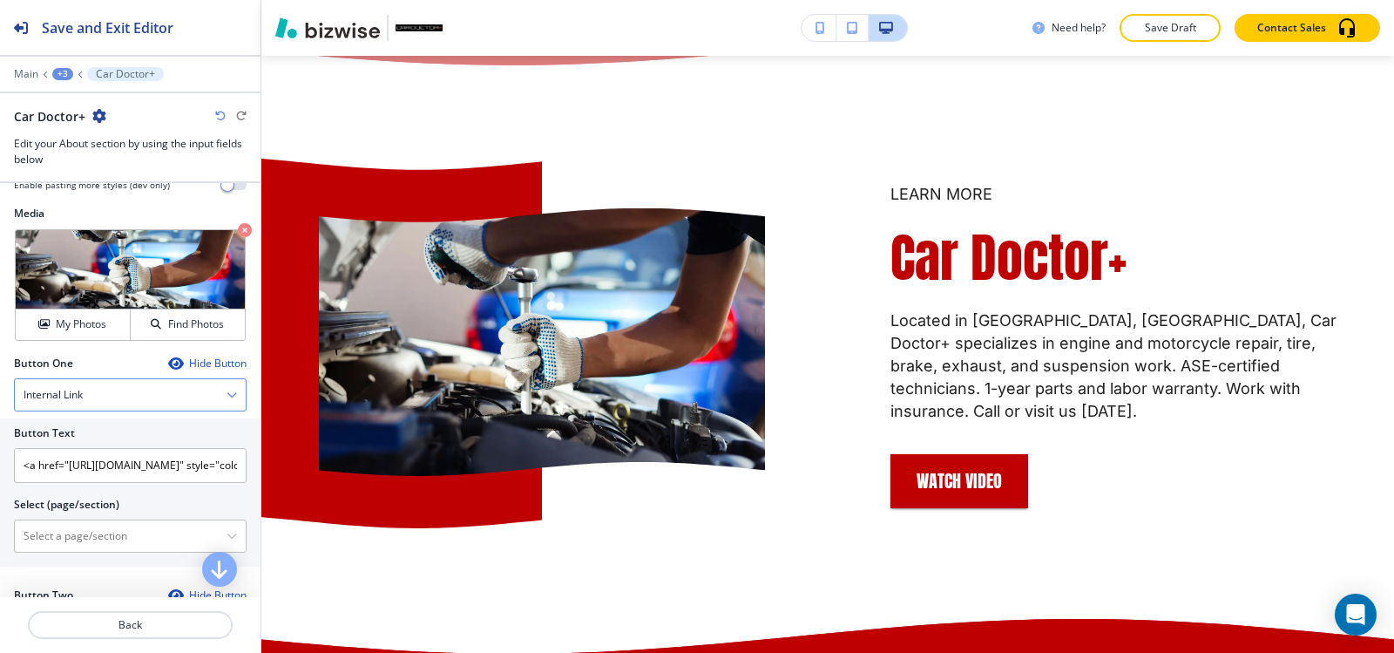
scroll to position [610, 0]
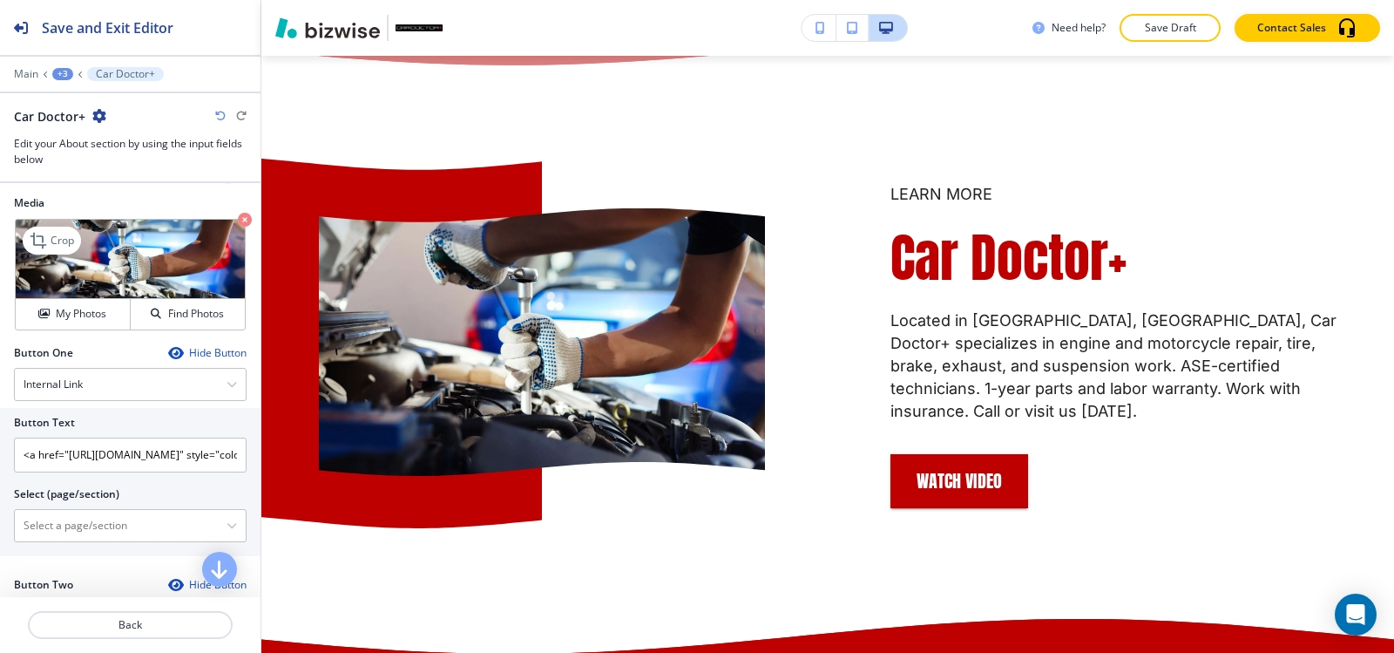
click at [73, 298] on div "My Photos Find Photos" at bounding box center [130, 313] width 229 height 31
click at [71, 308] on h4 "My Photos" at bounding box center [81, 314] width 51 height 16
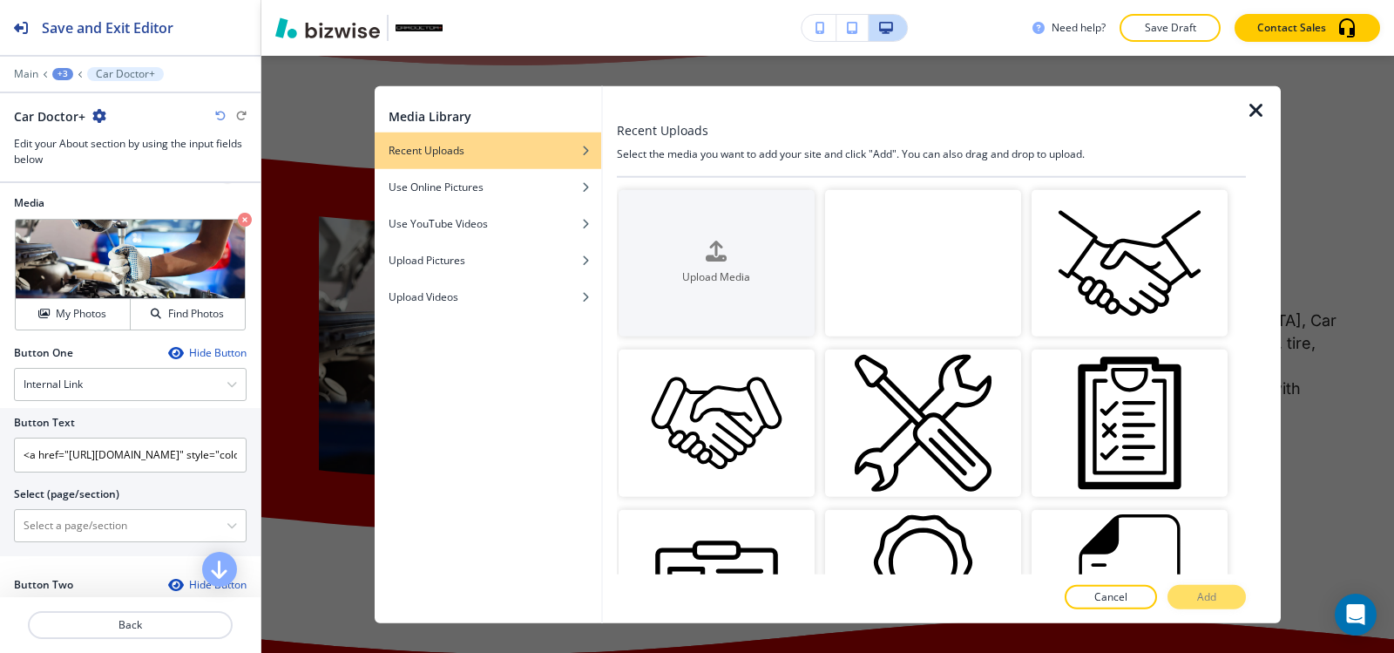
click at [903, 270] on video "button" at bounding box center [923, 262] width 196 height 147
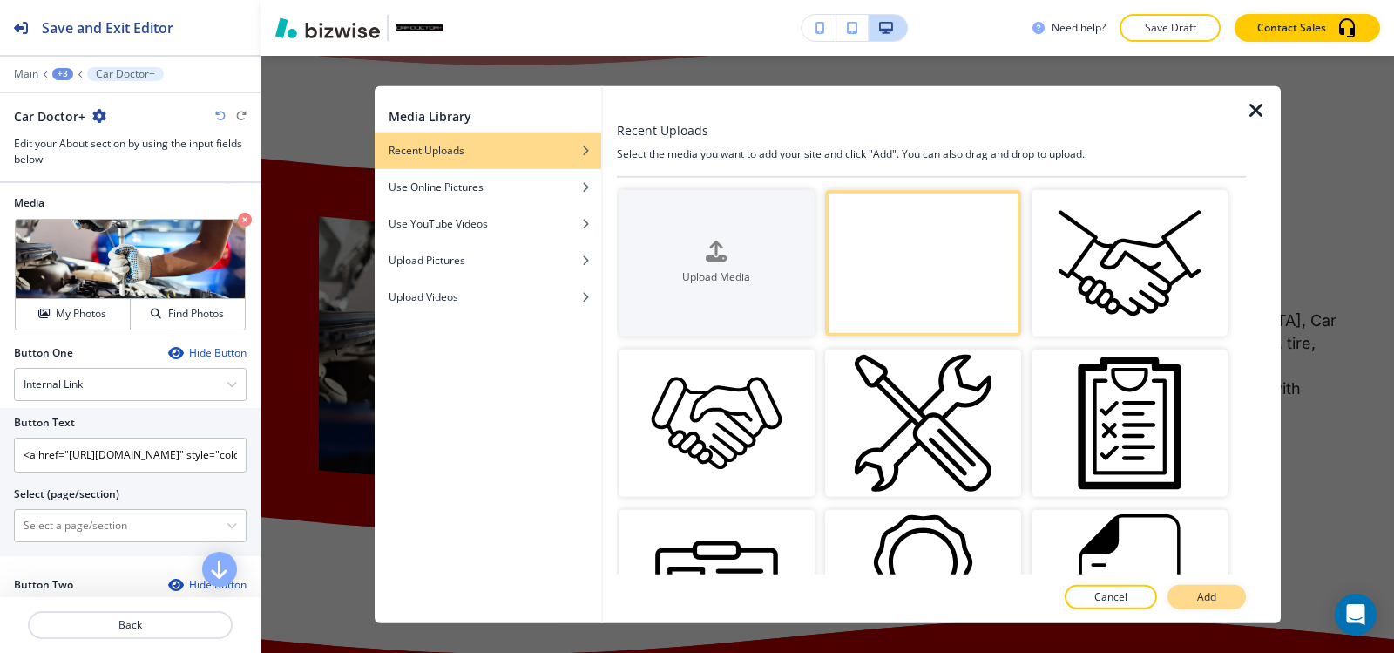
click at [1208, 599] on p "Add" at bounding box center [1206, 597] width 19 height 16
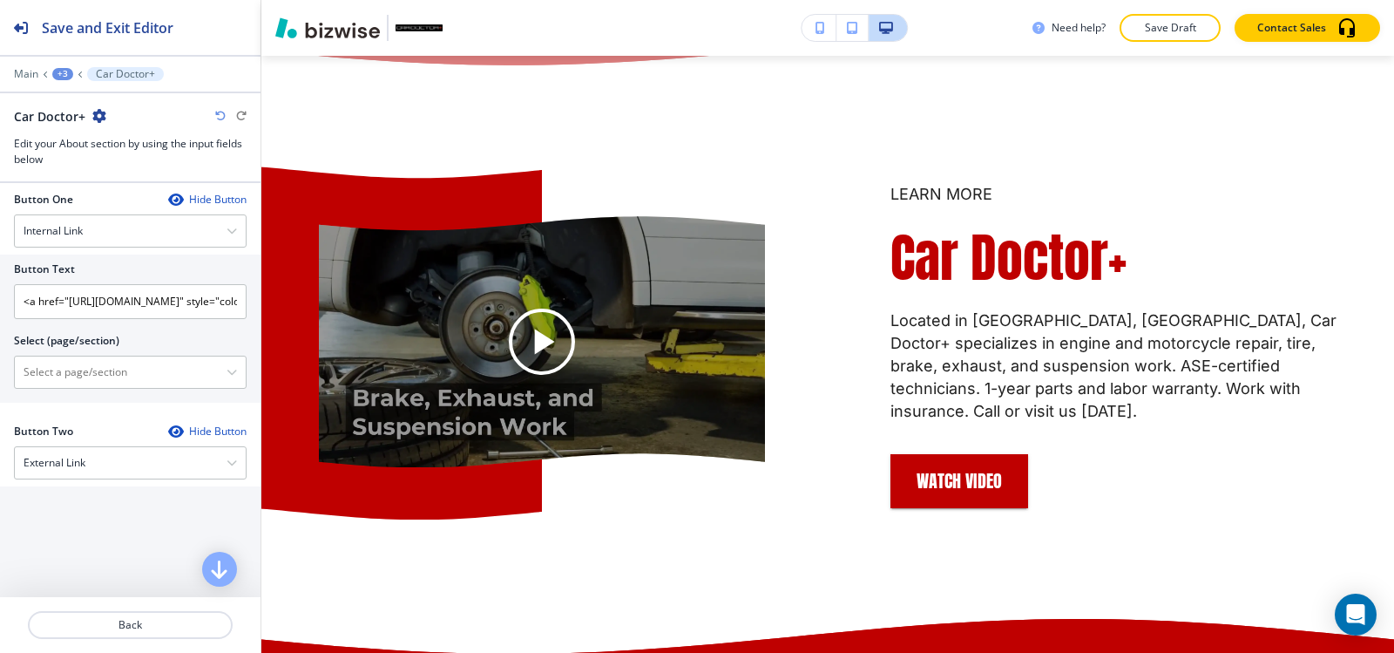
scroll to position [784, 0]
click at [227, 301] on input "<a href="https://www.cardoctorplus.net/hibu-video-splash" style="color: inherit…" at bounding box center [130, 300] width 233 height 35
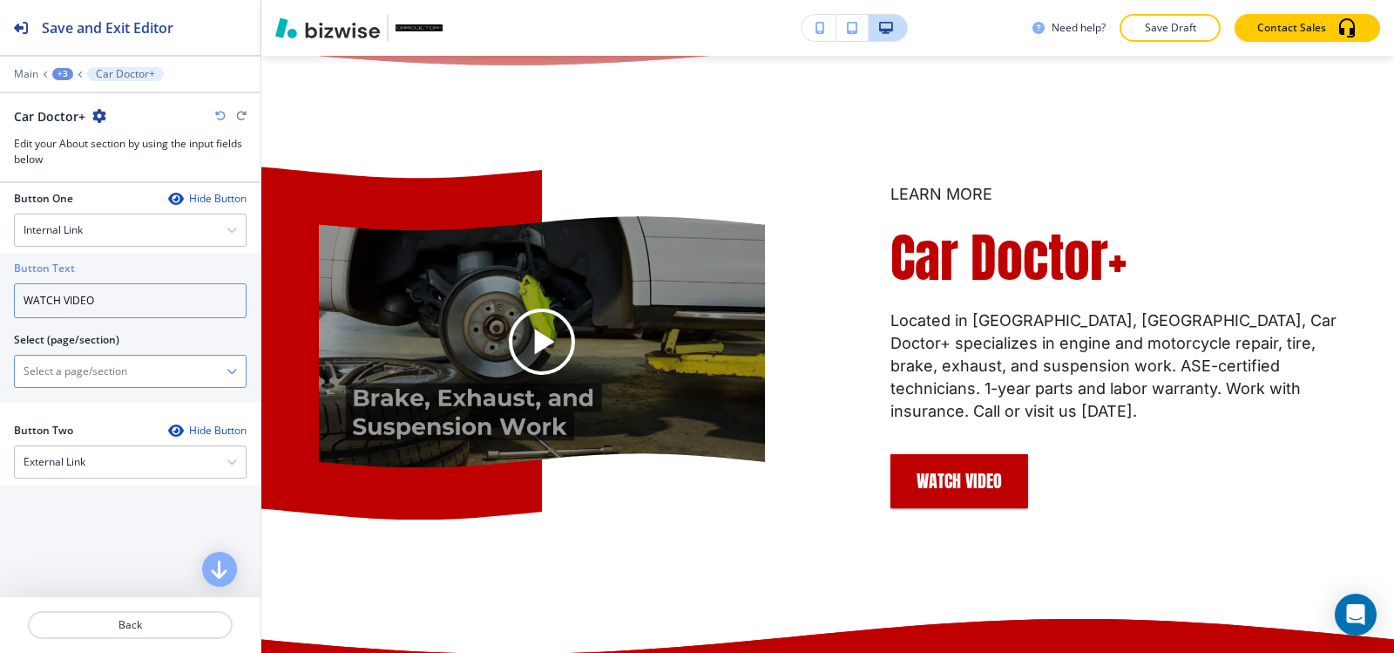
type input "WATCH VIDEO"
click at [65, 371] on \(page\/section\) "Manual Input" at bounding box center [121, 371] width 212 height 30
paste \(page\/section\) "https://www.cardoctorplus.net/hibu-video-splash"
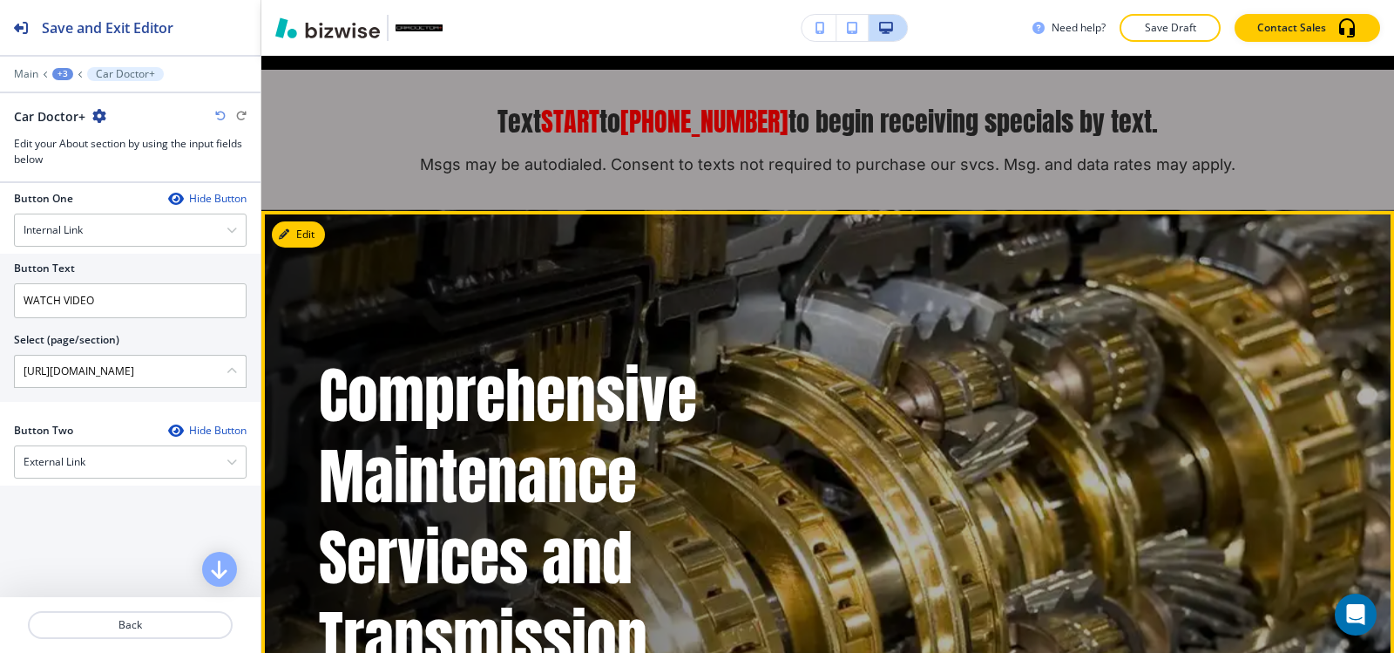
scroll to position [0, 0]
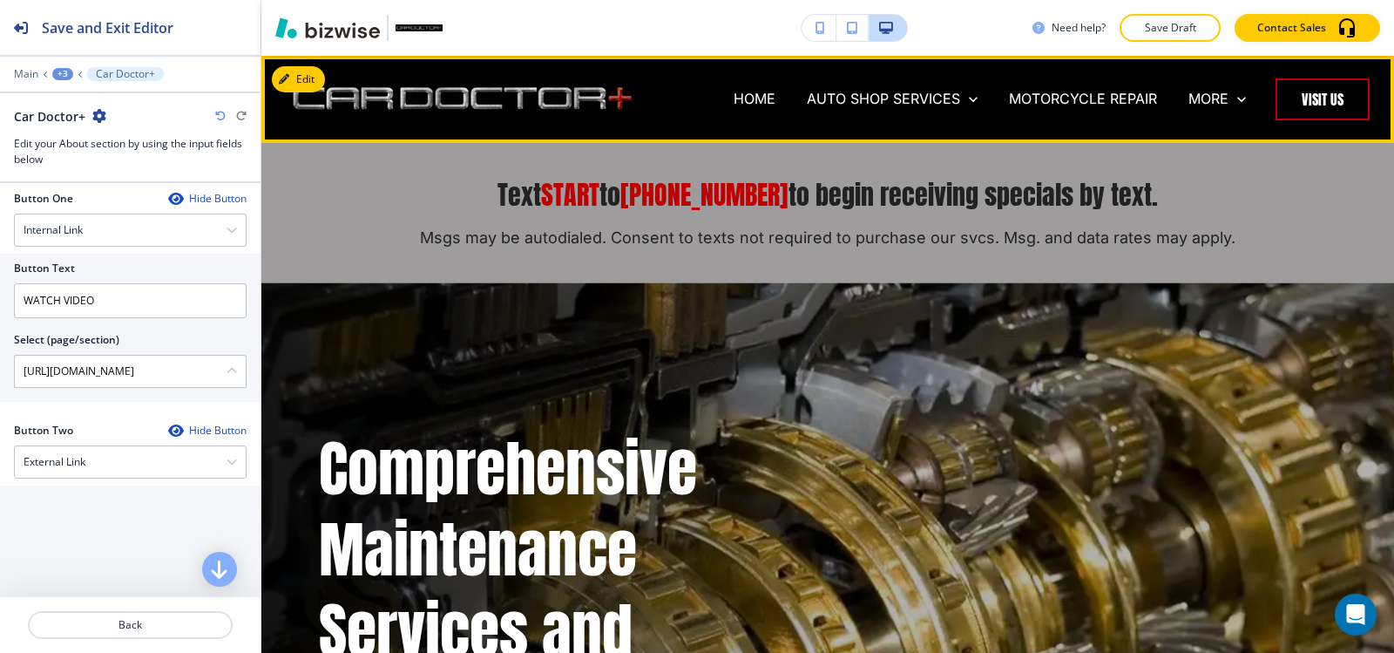
type \(page\/section\) "https://www.cardoctorplus.net/hibu-video-splash"
click at [1052, 103] on p "MOTORCYCLE REPAIR" at bounding box center [1083, 99] width 148 height 20
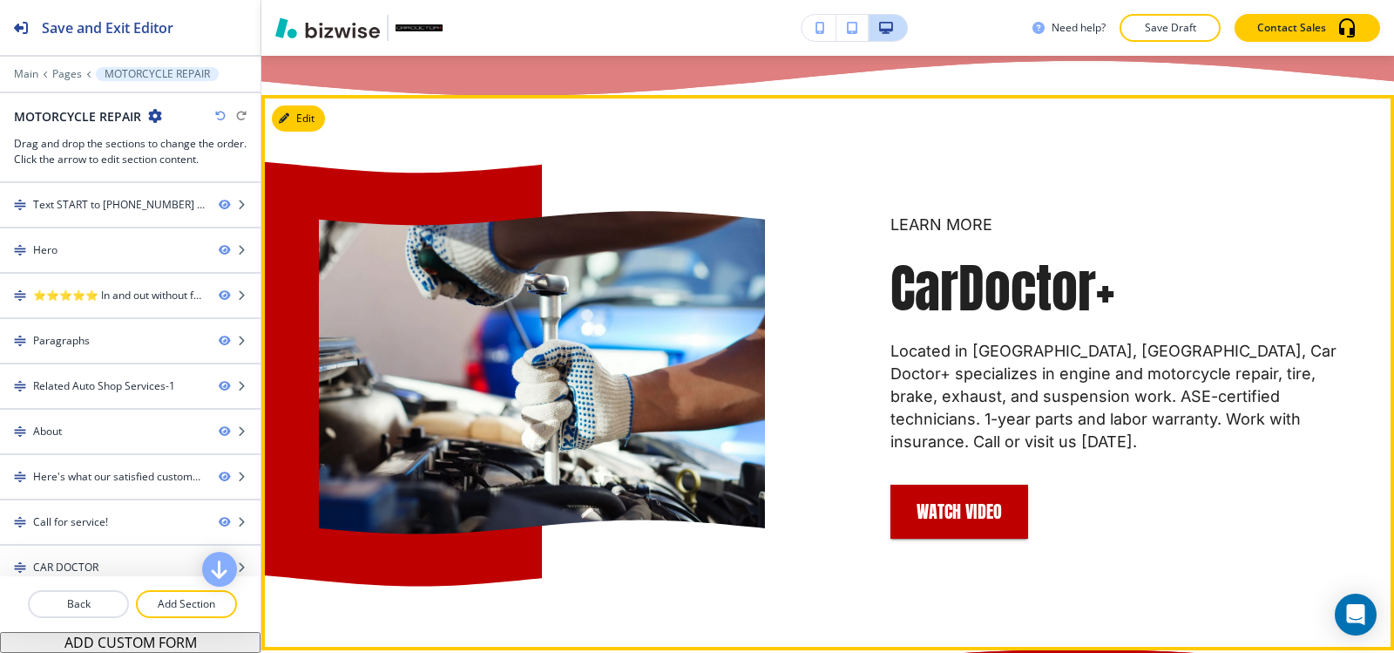
scroll to position [3398, 0]
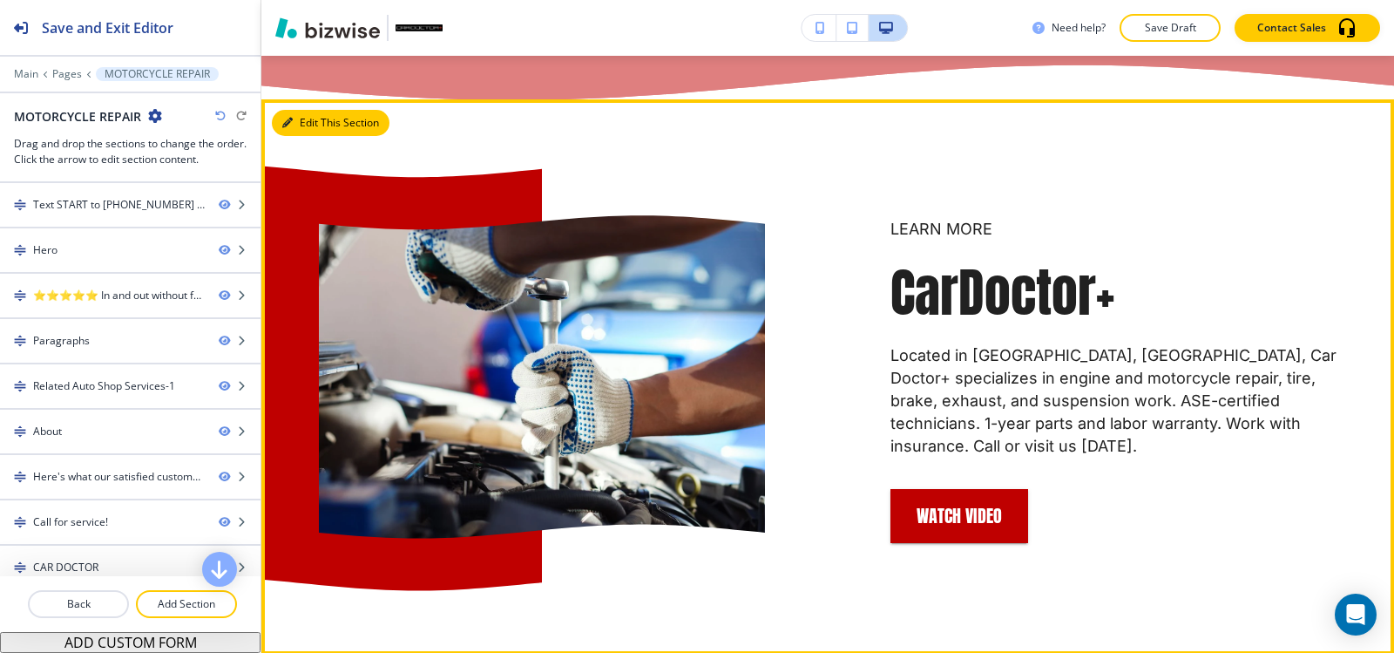
click at [307, 136] on button "Edit This Section" at bounding box center [331, 123] width 118 height 26
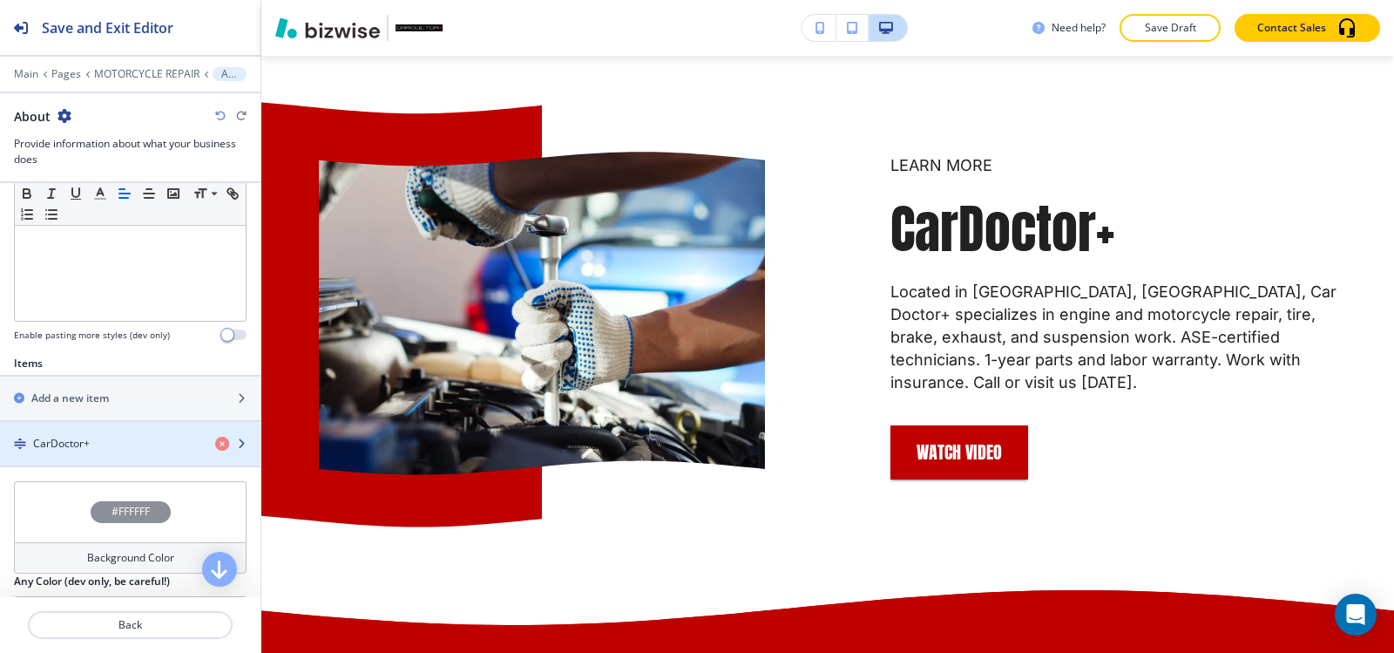
scroll to position [610, 0]
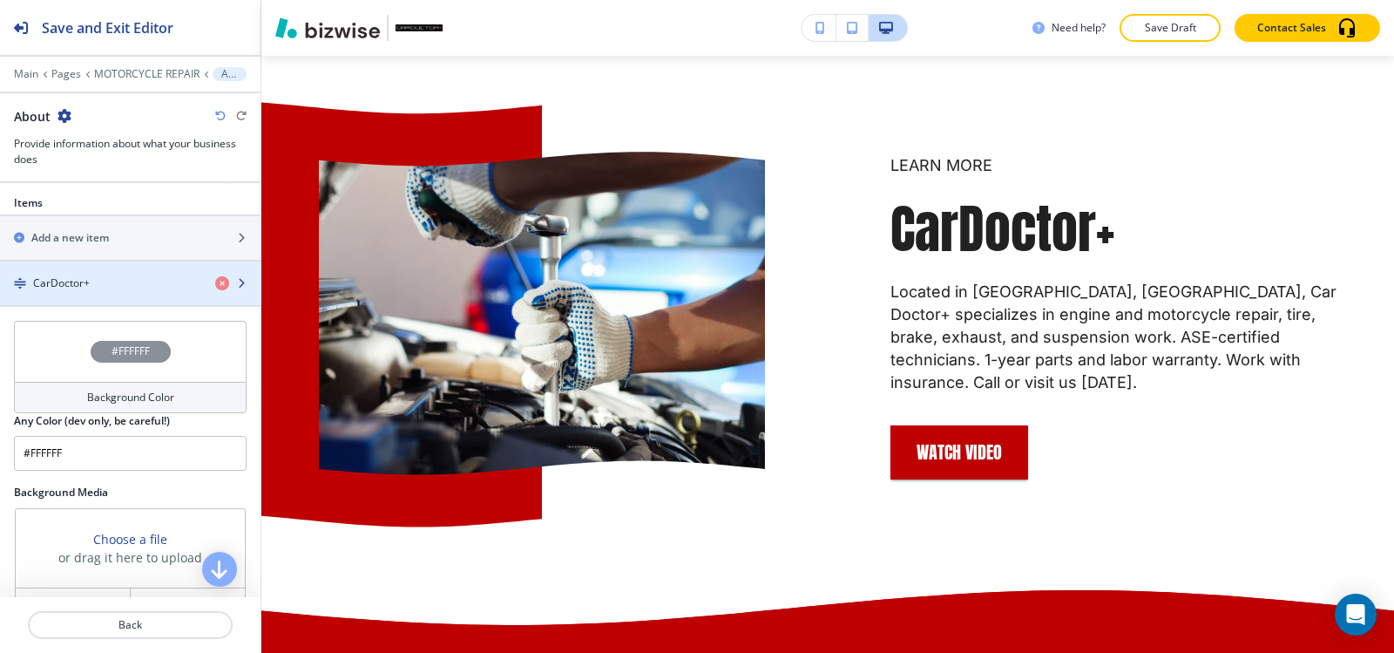
click at [92, 300] on div "button" at bounding box center [130, 298] width 260 height 14
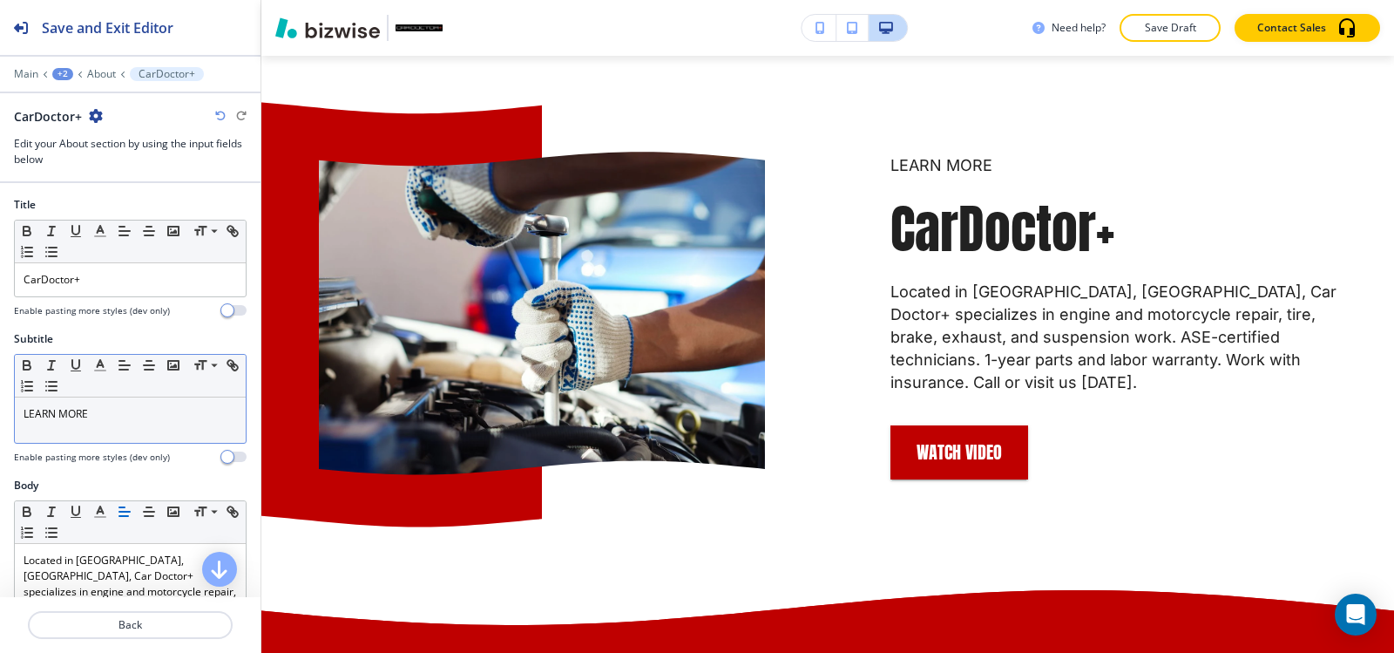
scroll to position [3489, 0]
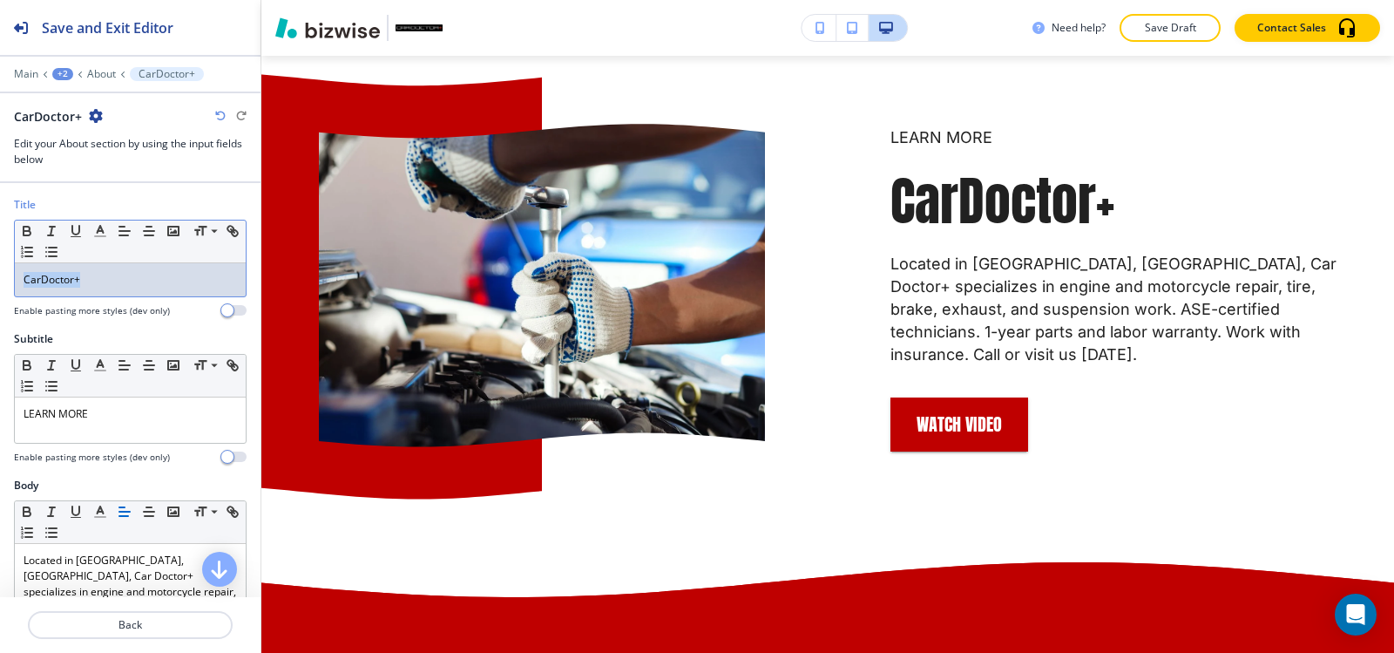
drag, startPoint x: 101, startPoint y: 284, endPoint x: 0, endPoint y: 286, distance: 101.1
click at [0, 286] on div "Title Small Normal Large Huge CarDoctor+ Enable pasting more styles (dev only)" at bounding box center [130, 264] width 260 height 134
click at [103, 233] on icon "button" at bounding box center [100, 231] width 16 height 16
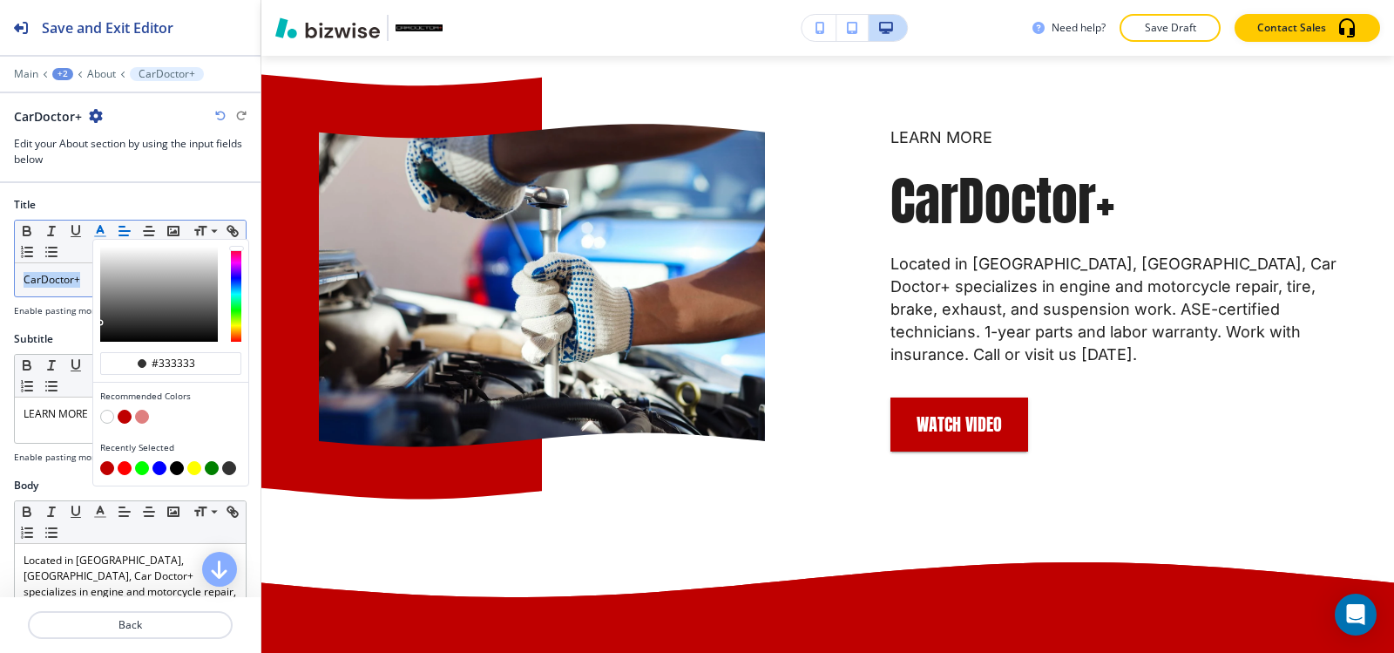
click at [127, 415] on button "button" at bounding box center [125, 416] width 14 height 14
type input "#bf0000"
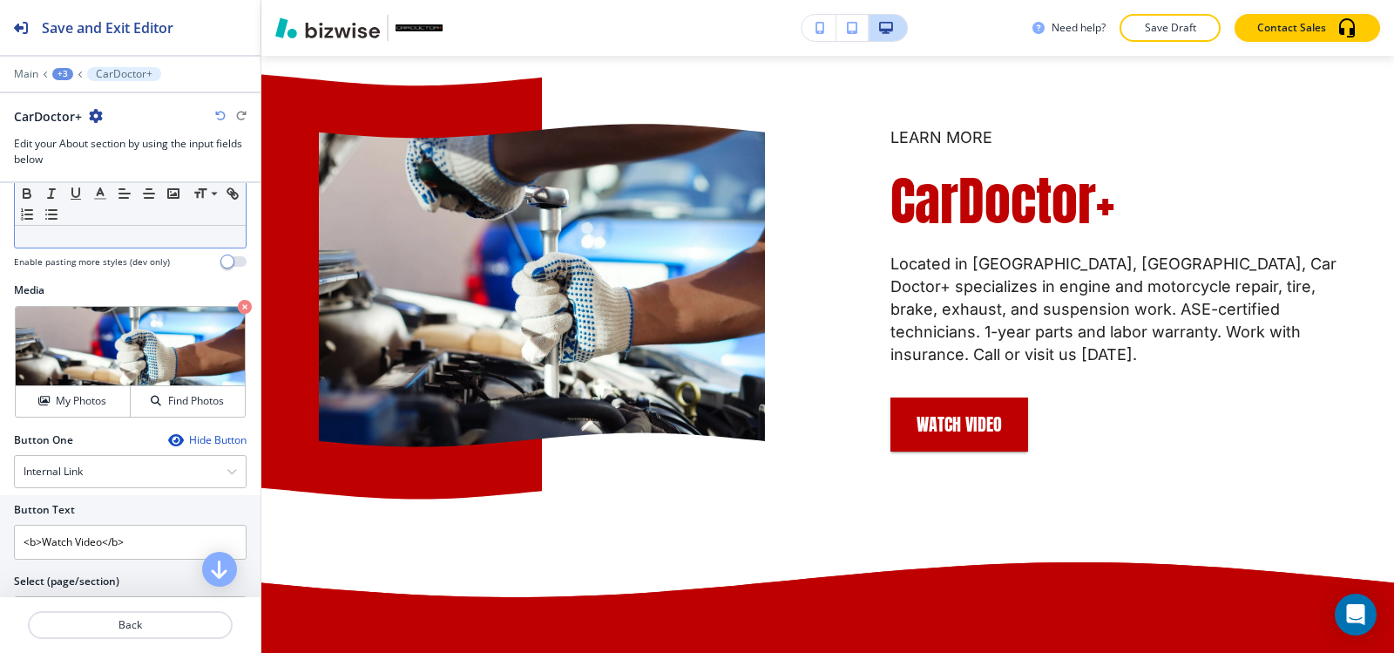
scroll to position [784, 0]
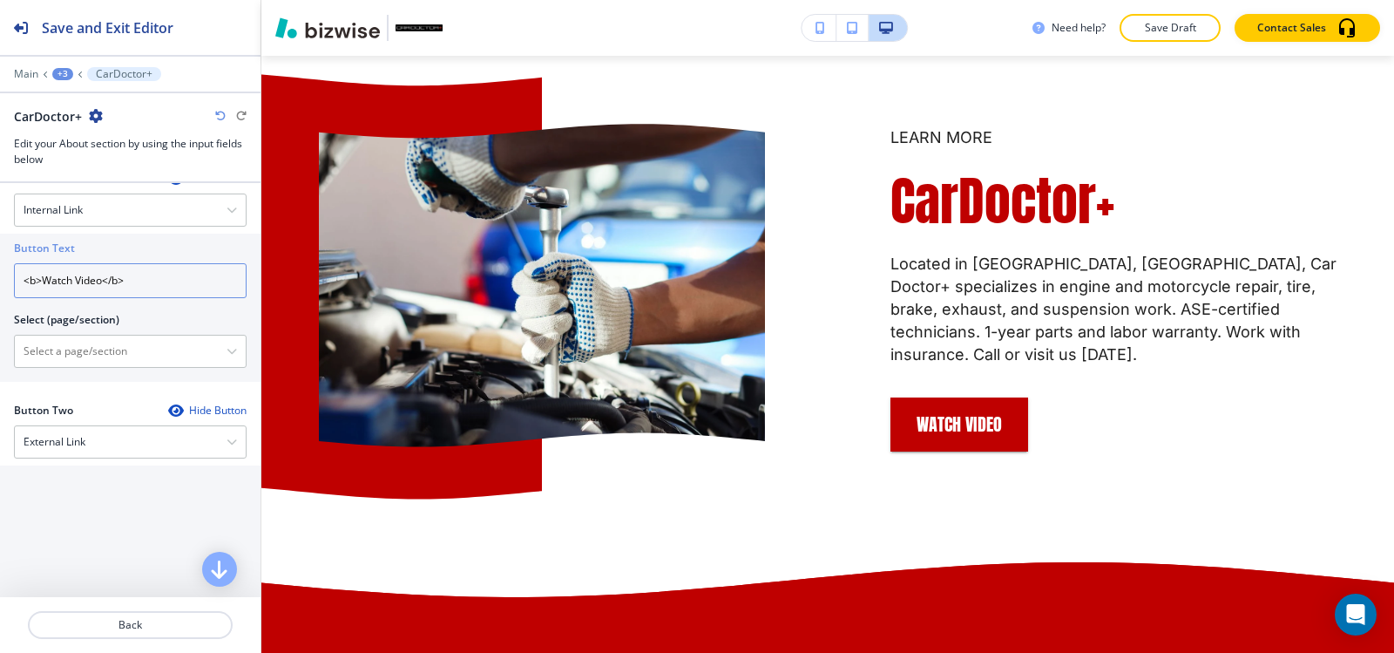
drag, startPoint x: 139, startPoint y: 285, endPoint x: 100, endPoint y: 284, distance: 39.2
click at [100, 284] on input "<b>Watch Video</b>" at bounding box center [130, 280] width 233 height 35
drag, startPoint x: 43, startPoint y: 283, endPoint x: 0, endPoint y: 261, distance: 47.9
click at [0, 261] on div "Button Text <b>Watch Video Select (page/section) HOME HOME | Text START to (540…" at bounding box center [130, 307] width 260 height 148
type input "Watch Video"
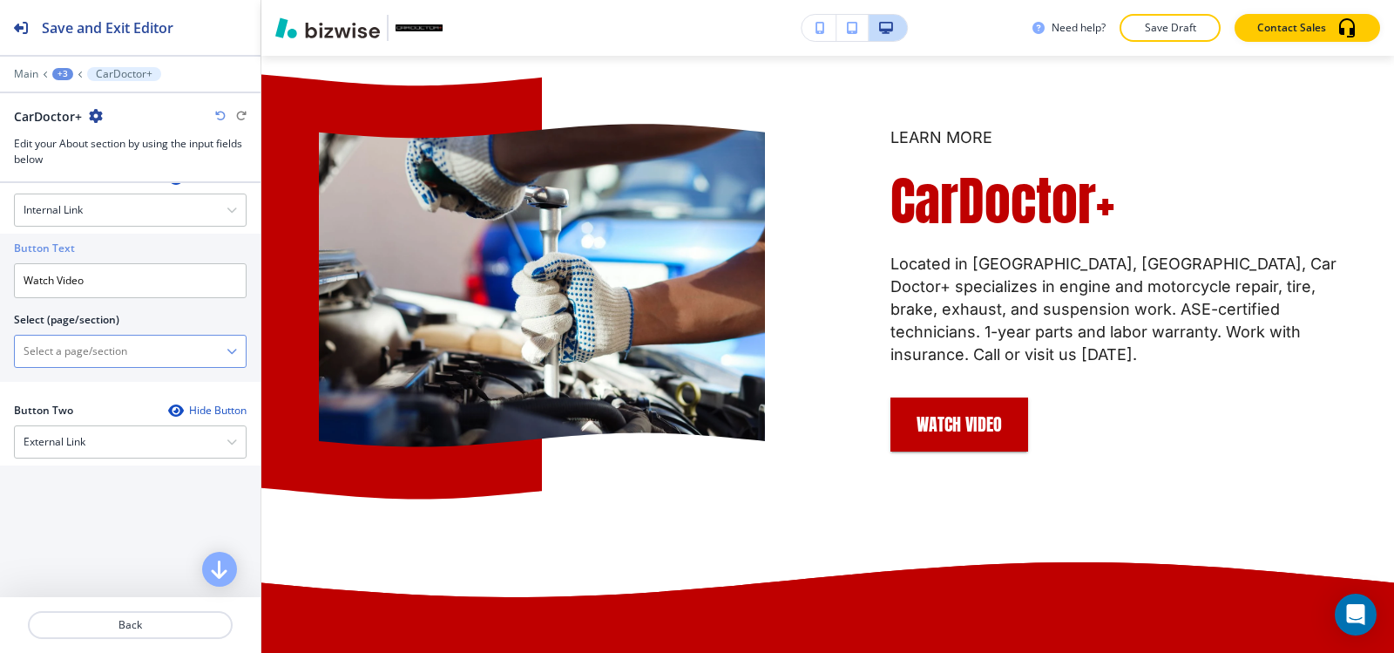
click at [121, 349] on \(page\/section\) "Manual Input" at bounding box center [121, 351] width 212 height 30
paste \(page\/section\) "https://www.cardoctorplus.net/hibu-video-splash"
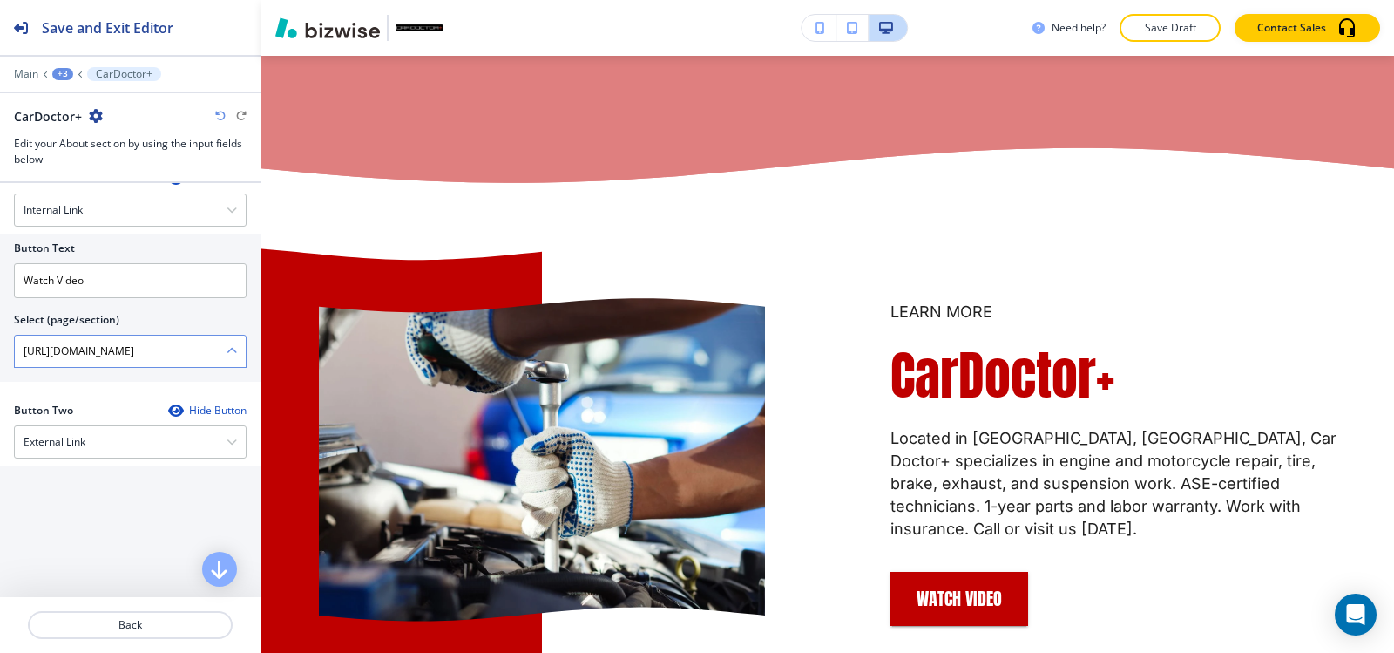
scroll to position [436, 0]
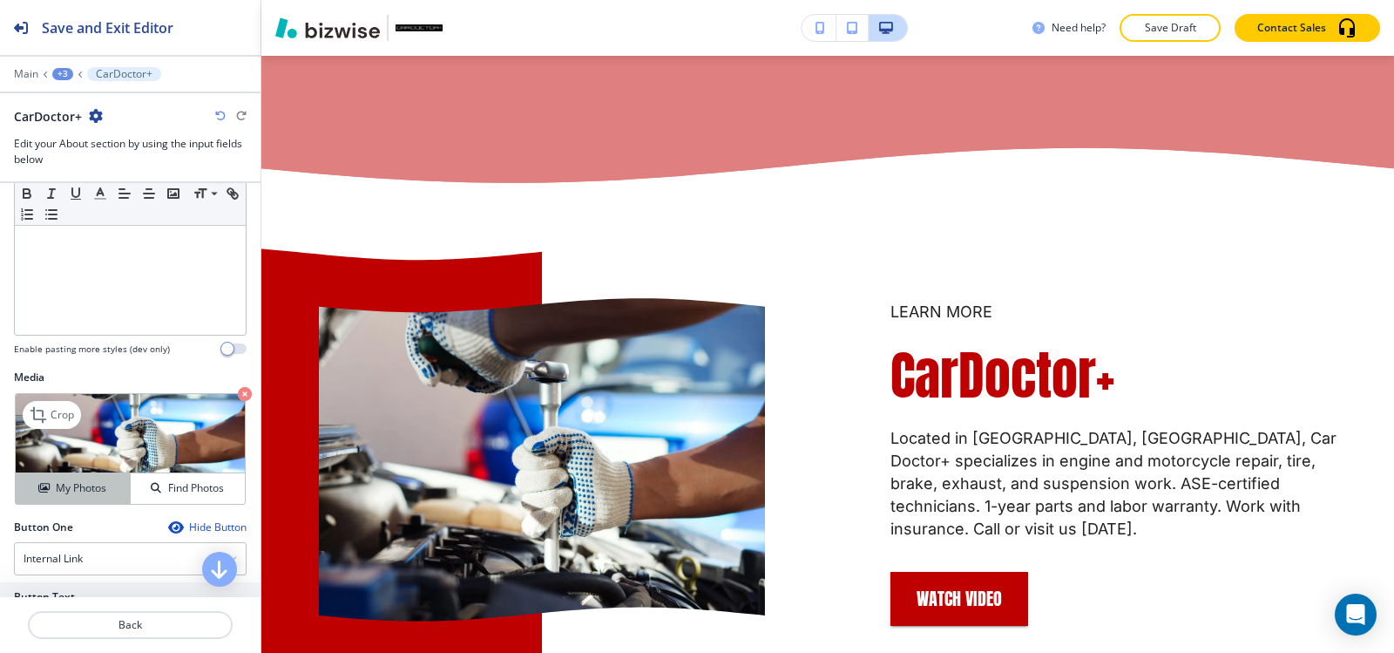
type \(page\/section\) "https://www.cardoctorplus.net/hibu-video-splash"
click at [63, 478] on button "My Photos" at bounding box center [73, 488] width 115 height 30
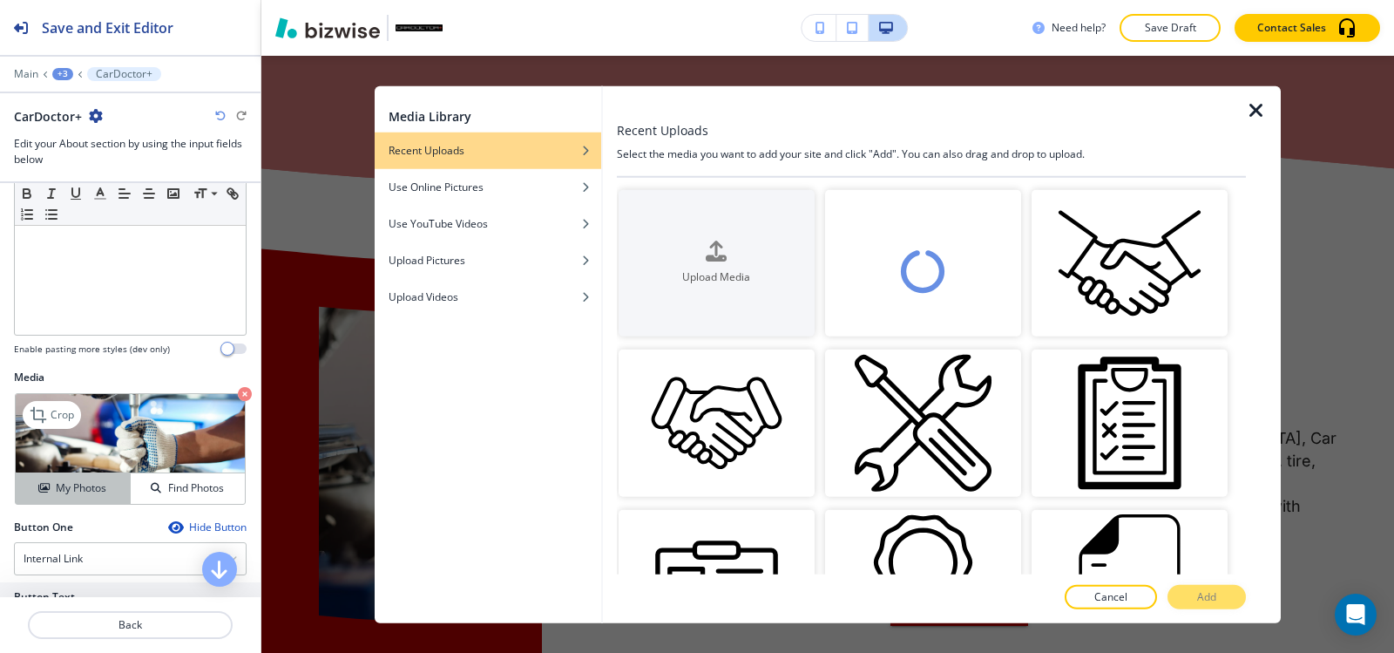
scroll to position [0, 0]
click at [952, 274] on video "button" at bounding box center [923, 262] width 196 height 147
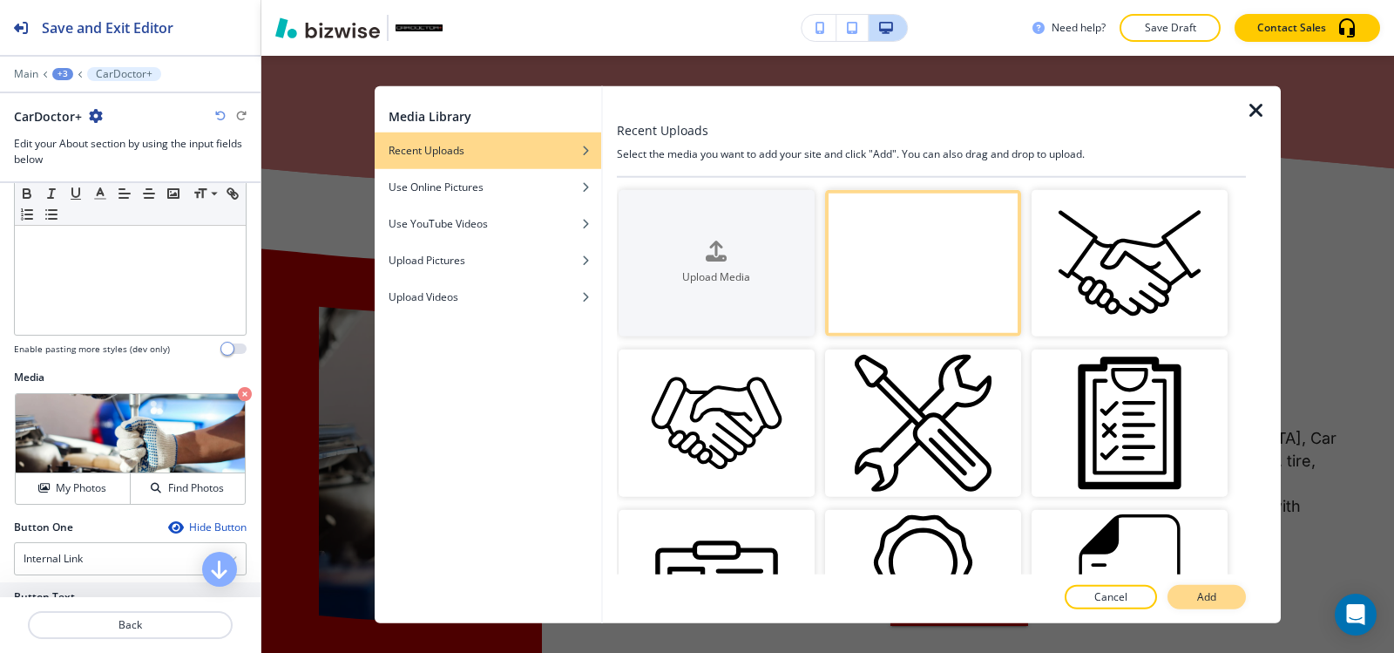
click at [1222, 598] on button "Add" at bounding box center [1206, 597] width 78 height 24
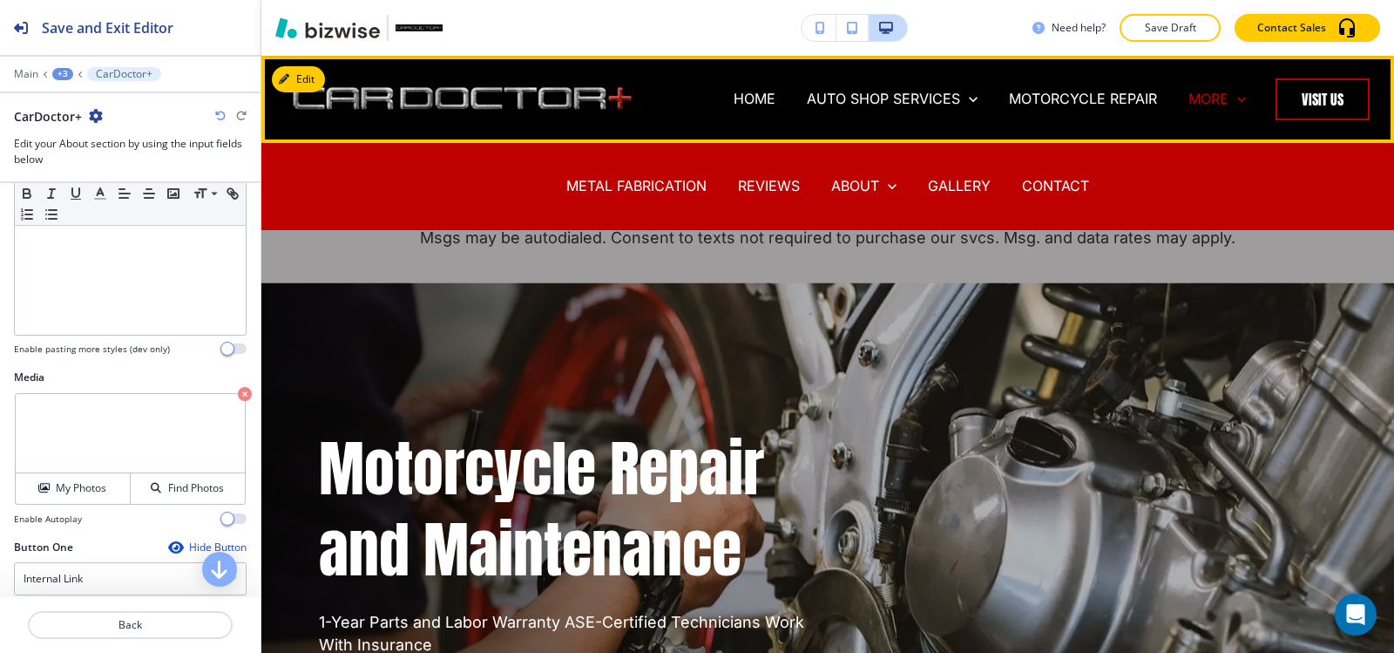
click at [1193, 109] on p "MORE" at bounding box center [1208, 99] width 40 height 20
click at [648, 188] on p "METAL FABRICATION" at bounding box center [636, 186] width 140 height 20
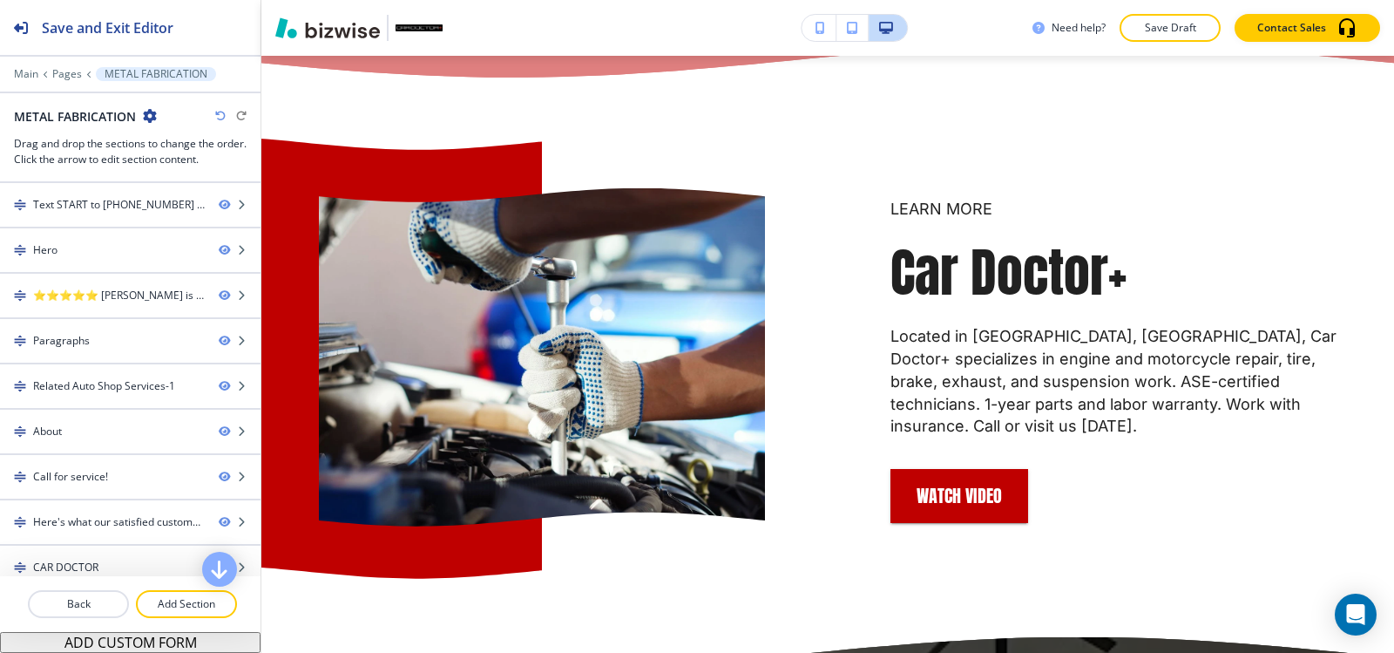
scroll to position [3223, 0]
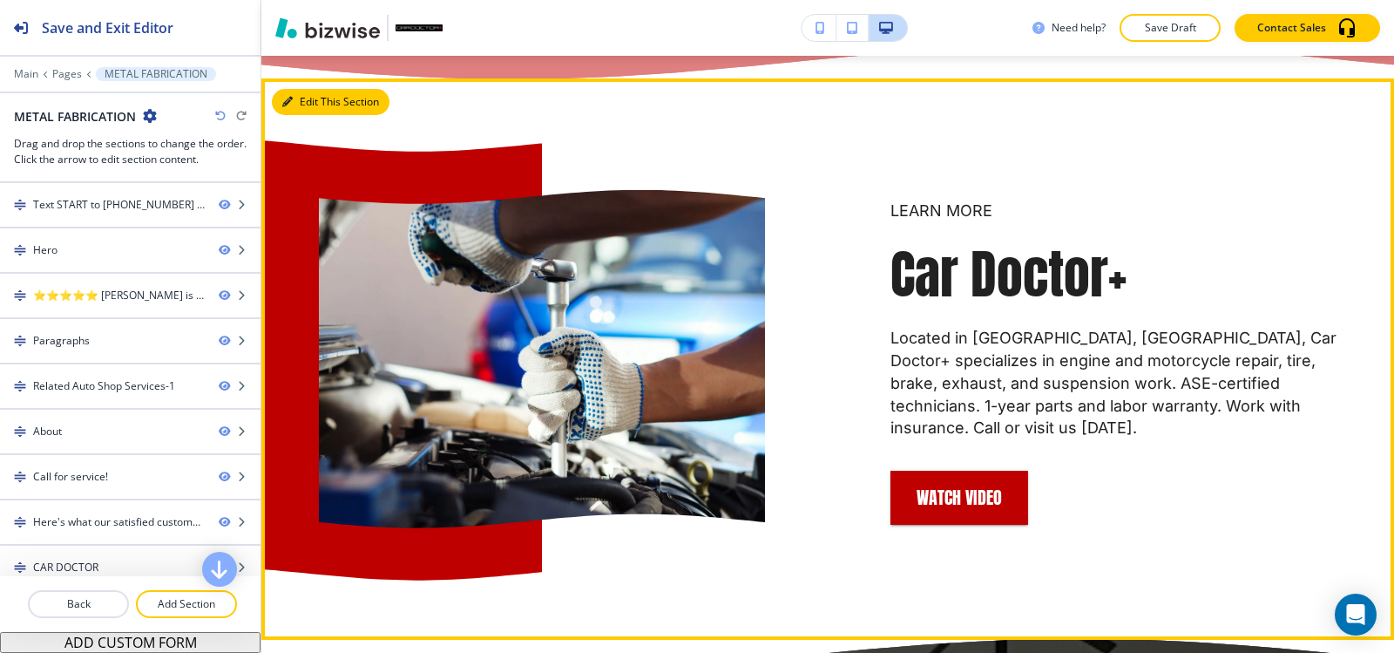
click at [314, 115] on button "Edit This Section" at bounding box center [331, 102] width 118 height 26
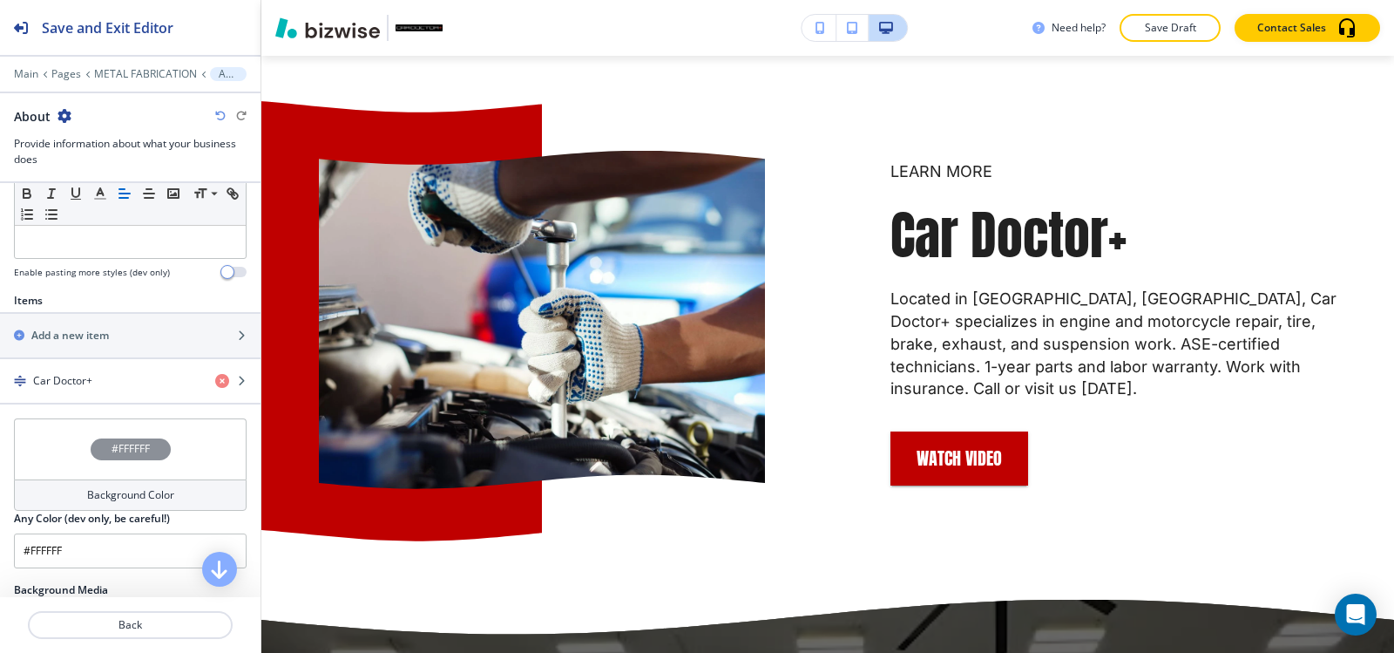
scroll to position [523, 0]
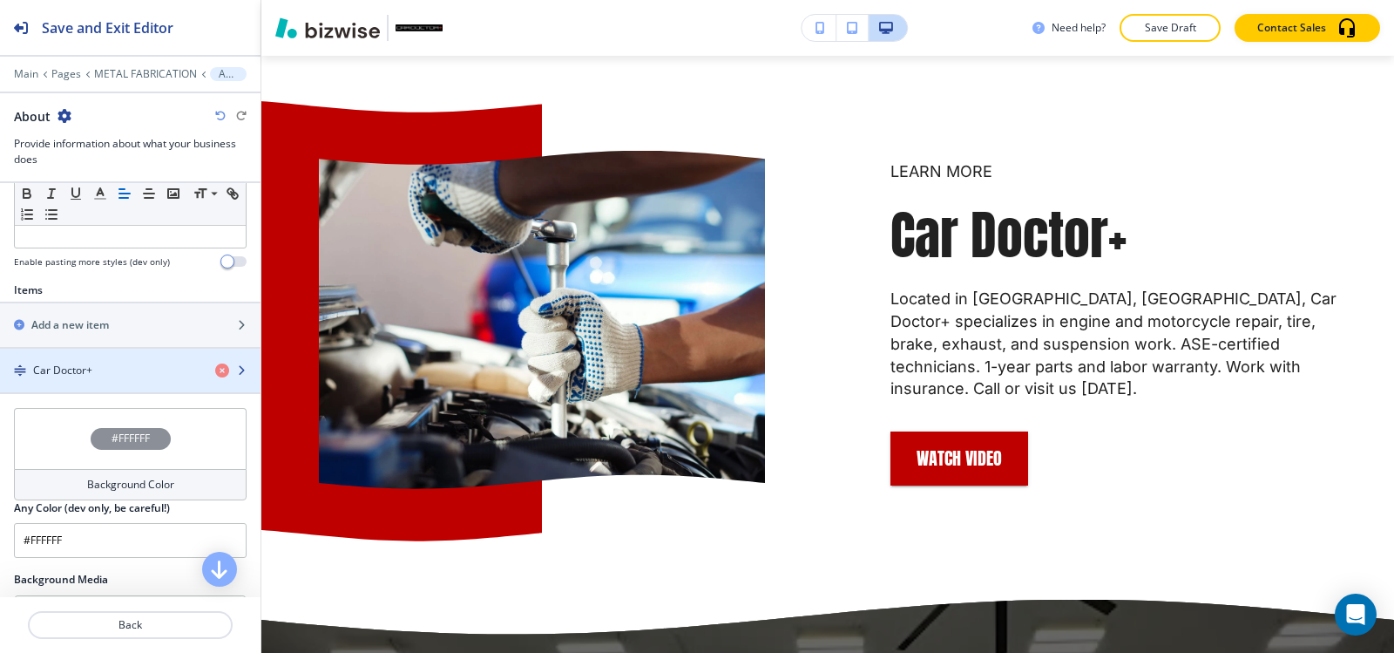
click at [128, 386] on div "button" at bounding box center [130, 385] width 260 height 14
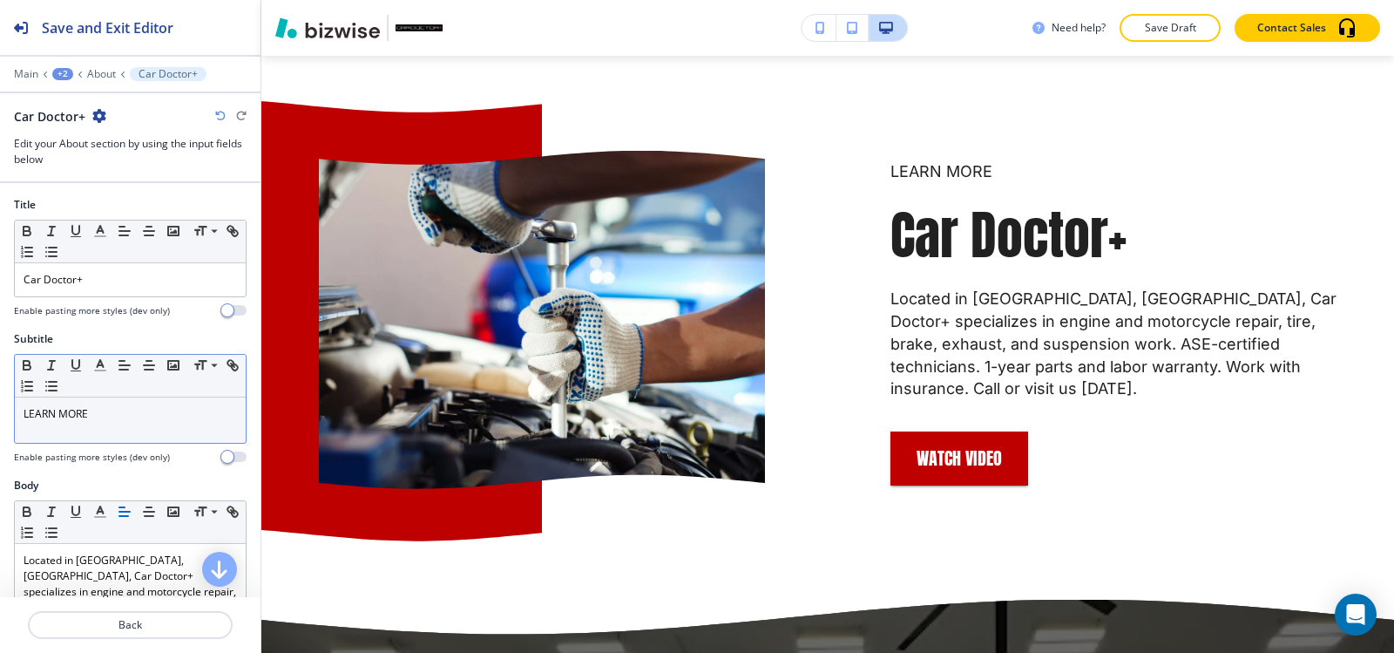
scroll to position [3291, 0]
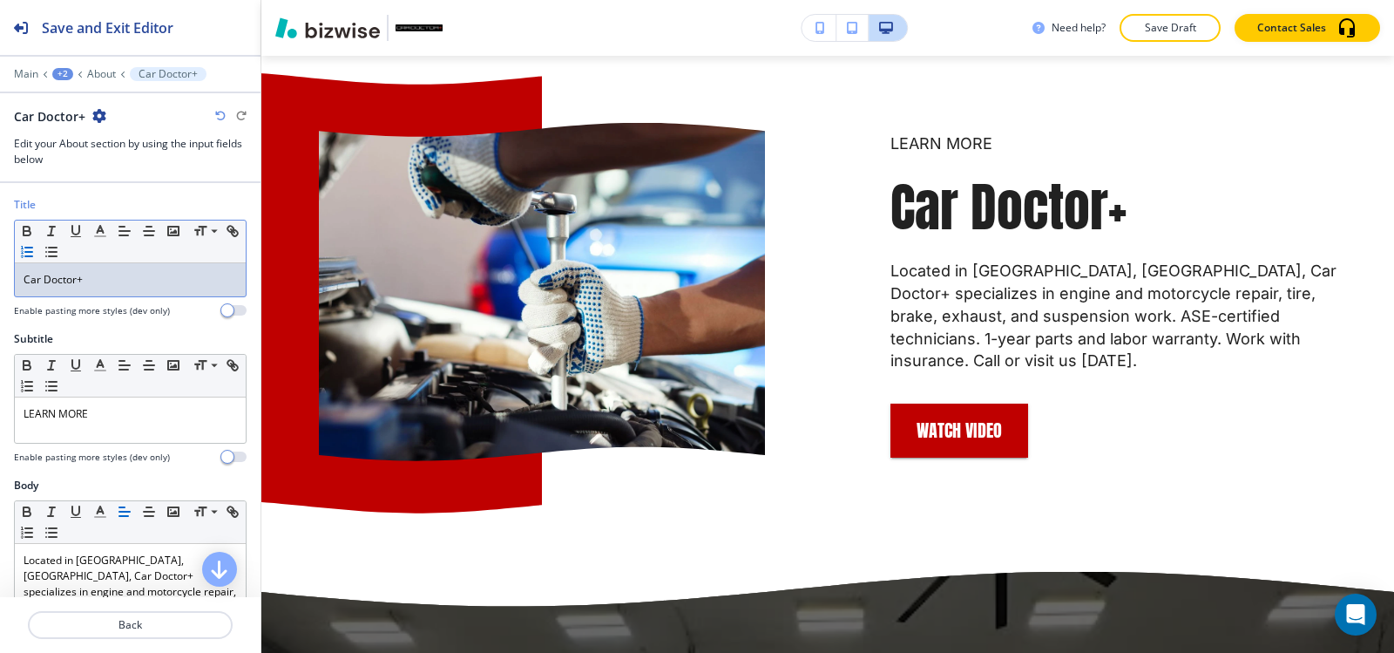
drag, startPoint x: 112, startPoint y: 278, endPoint x: 60, endPoint y: 248, distance: 60.1
click at [0, 272] on div "Title Small Normal Large Huge Car Doctor+ Enable pasting more styles (dev only)" at bounding box center [130, 264] width 260 height 134
click at [98, 232] on icon "button" at bounding box center [100, 231] width 16 height 16
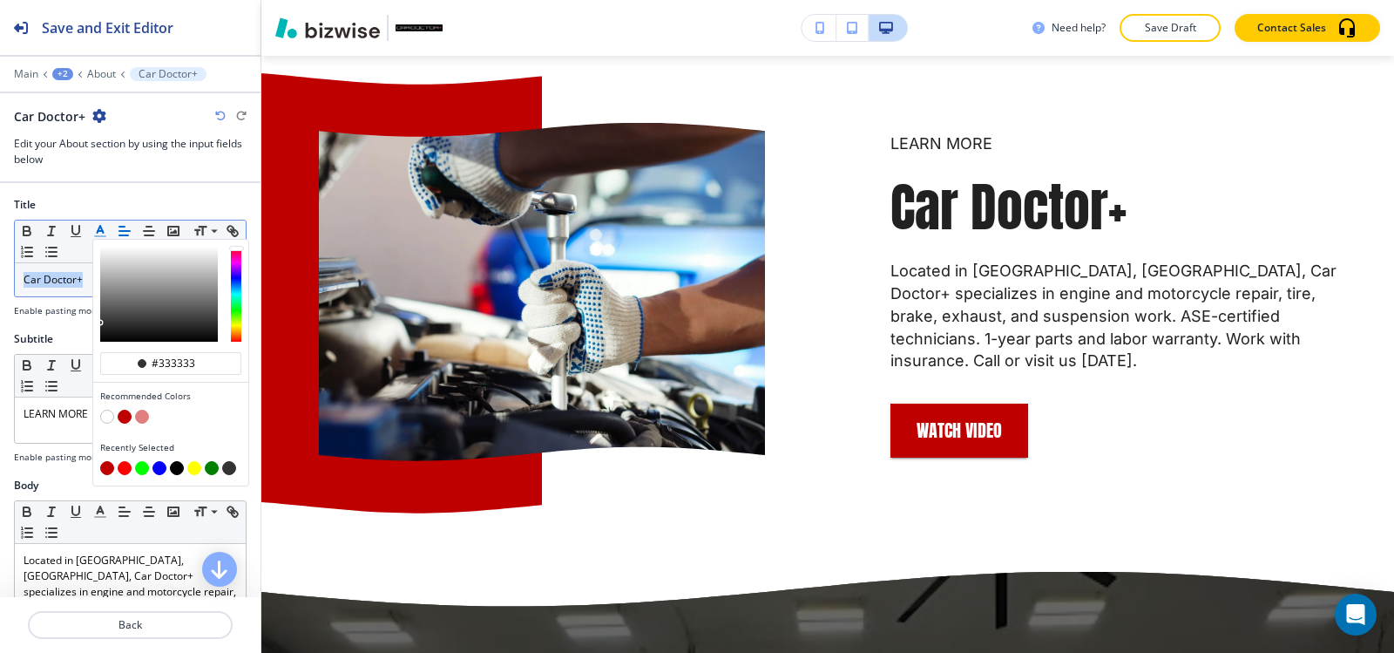
click at [120, 419] on button "button" at bounding box center [125, 416] width 14 height 14
type input "#bf0000"
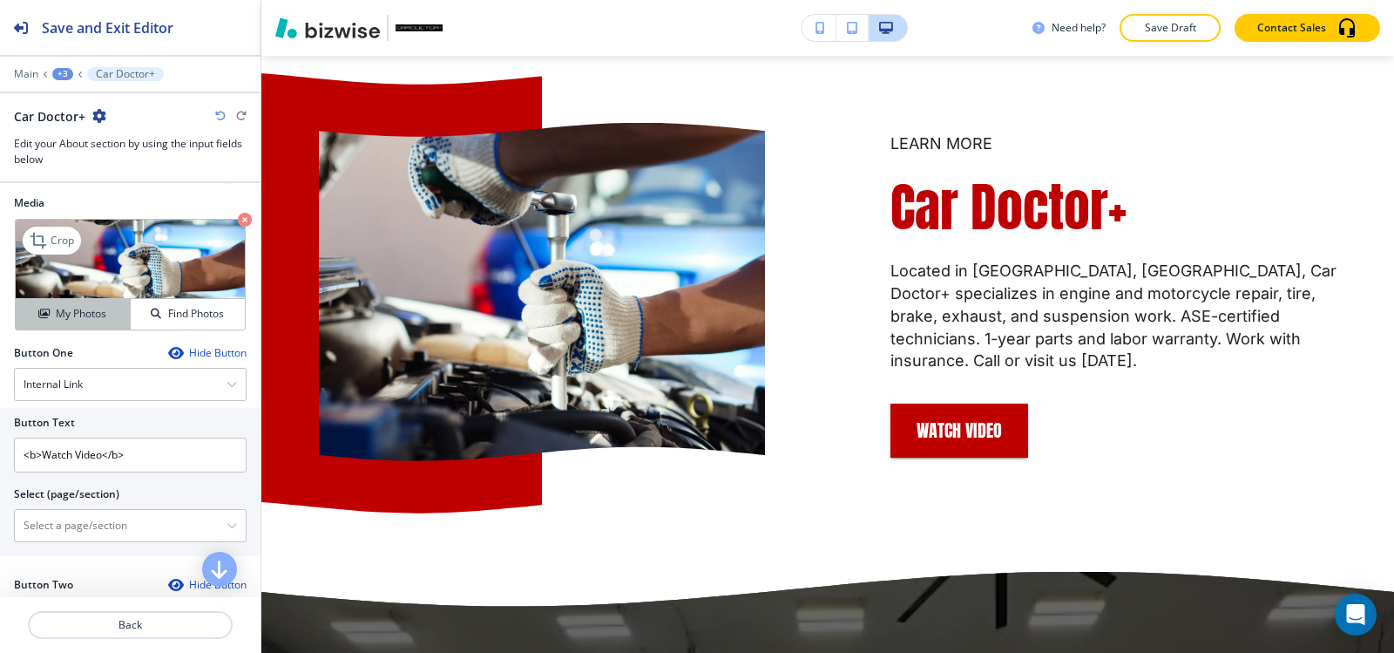
scroll to position [697, 0]
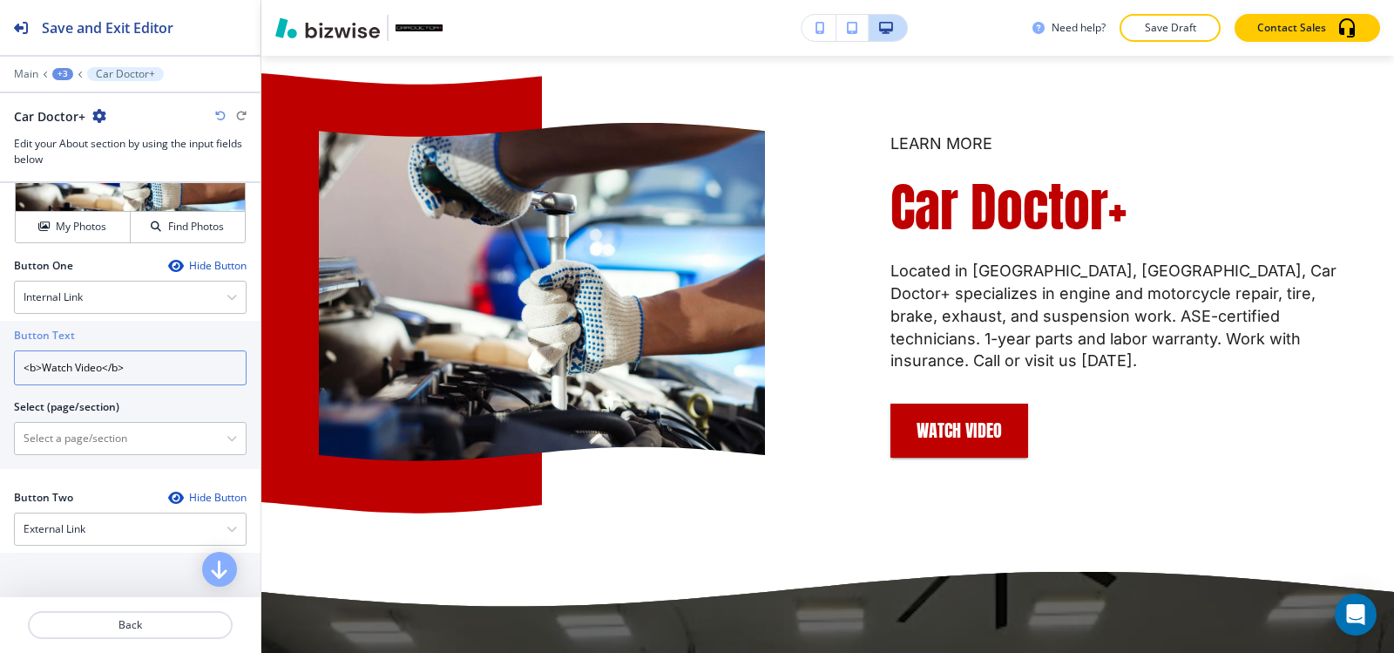
drag, startPoint x: 142, startPoint y: 369, endPoint x: 104, endPoint y: 372, distance: 38.4
click at [104, 372] on input "<b>Watch Video</b>" at bounding box center [130, 367] width 233 height 35
drag, startPoint x: 40, startPoint y: 369, endPoint x: 0, endPoint y: 355, distance: 42.2
click at [0, 355] on div "Button Text <b>Watch Video Select (page/section) HOME HOME | Text START to (540…" at bounding box center [130, 395] width 260 height 148
type input "Watch Video"
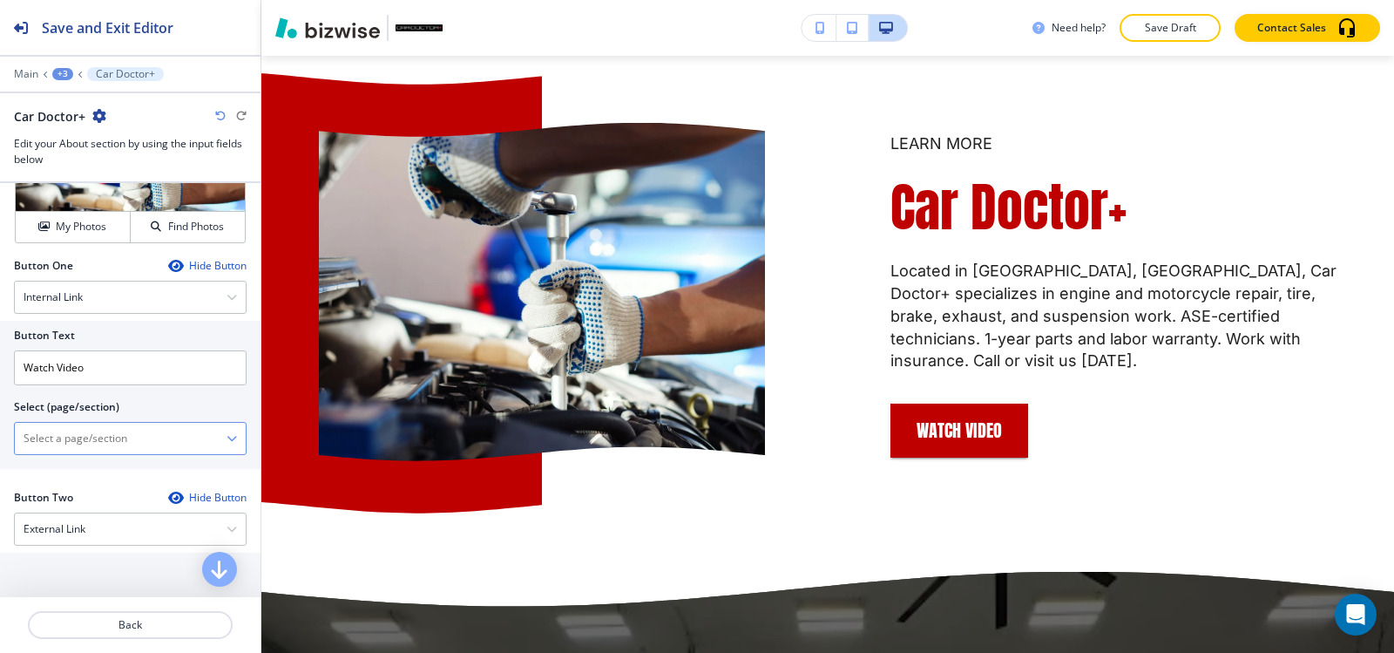
click at [111, 440] on \(page\/section\) "Manual Input" at bounding box center [121, 438] width 212 height 30
paste \(page\/section\) "https://www.cardoctorplus.net/hibu-video-splash"
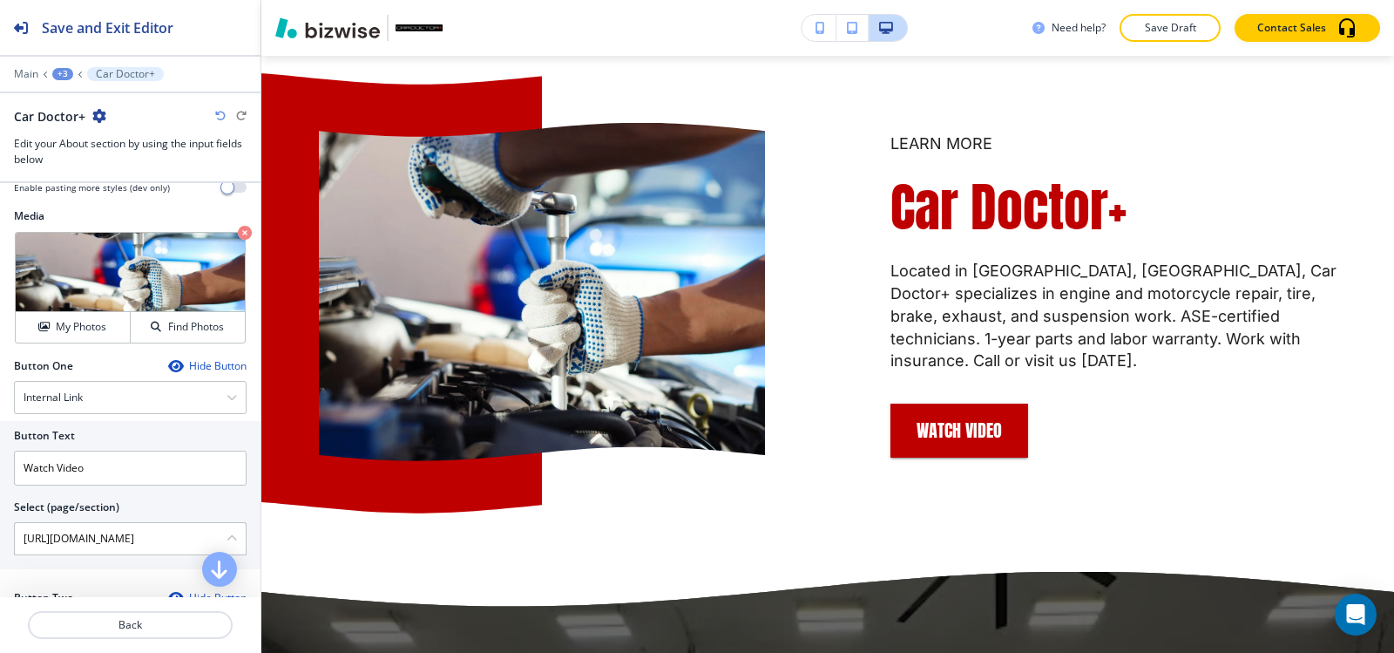
scroll to position [523, 0]
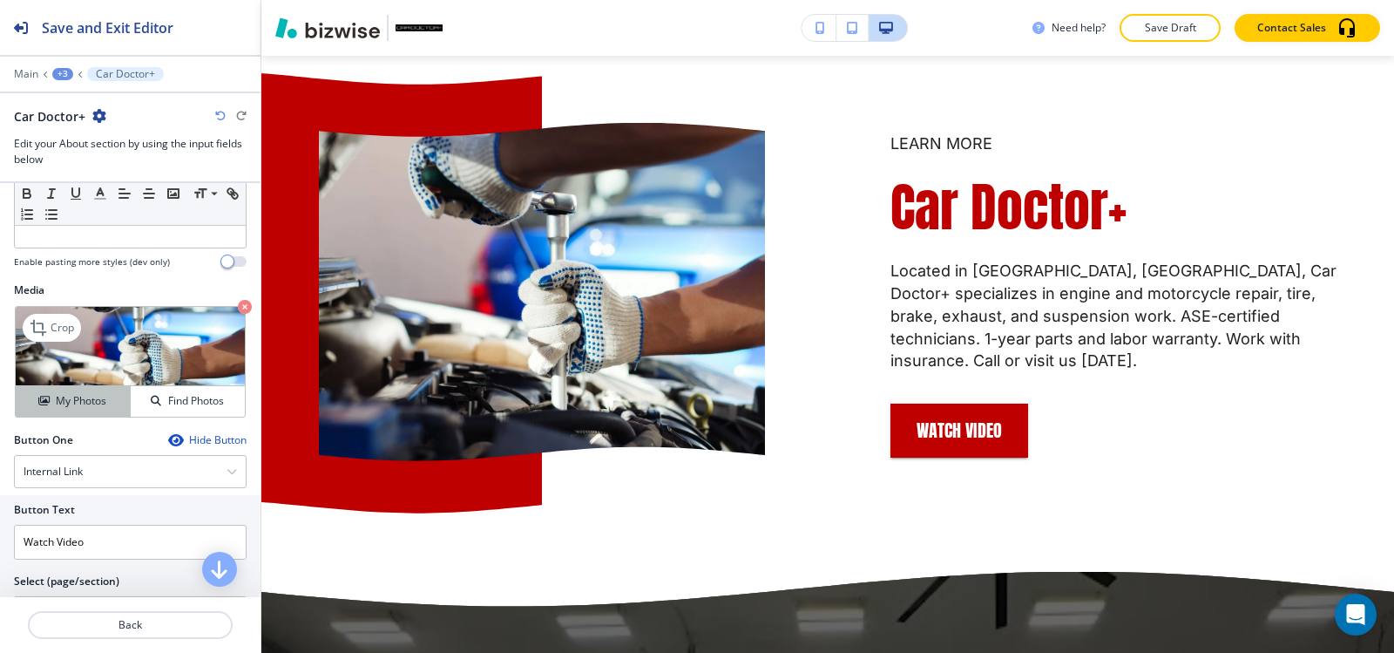
type \(page\/section\) "https://www.cardoctorplus.net/hibu-video-splash"
click at [59, 407] on h4 "My Photos" at bounding box center [81, 401] width 51 height 16
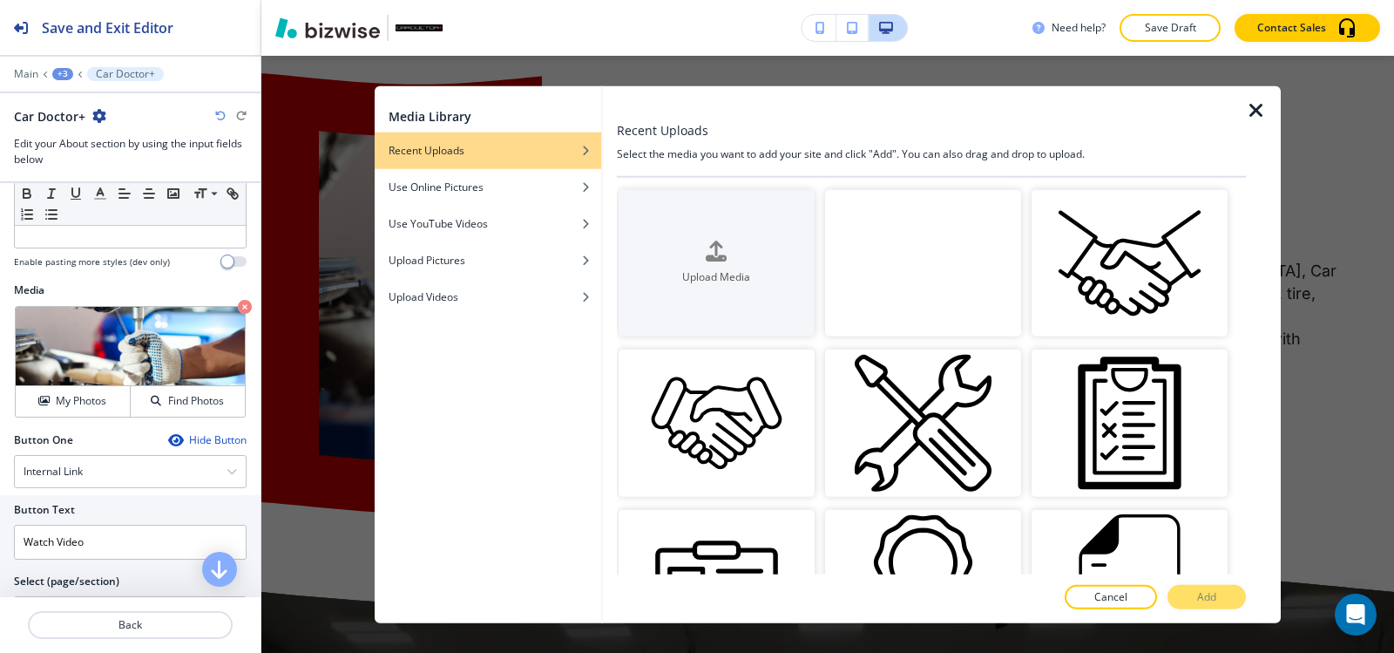
click at [981, 263] on video "button" at bounding box center [923, 262] width 196 height 147
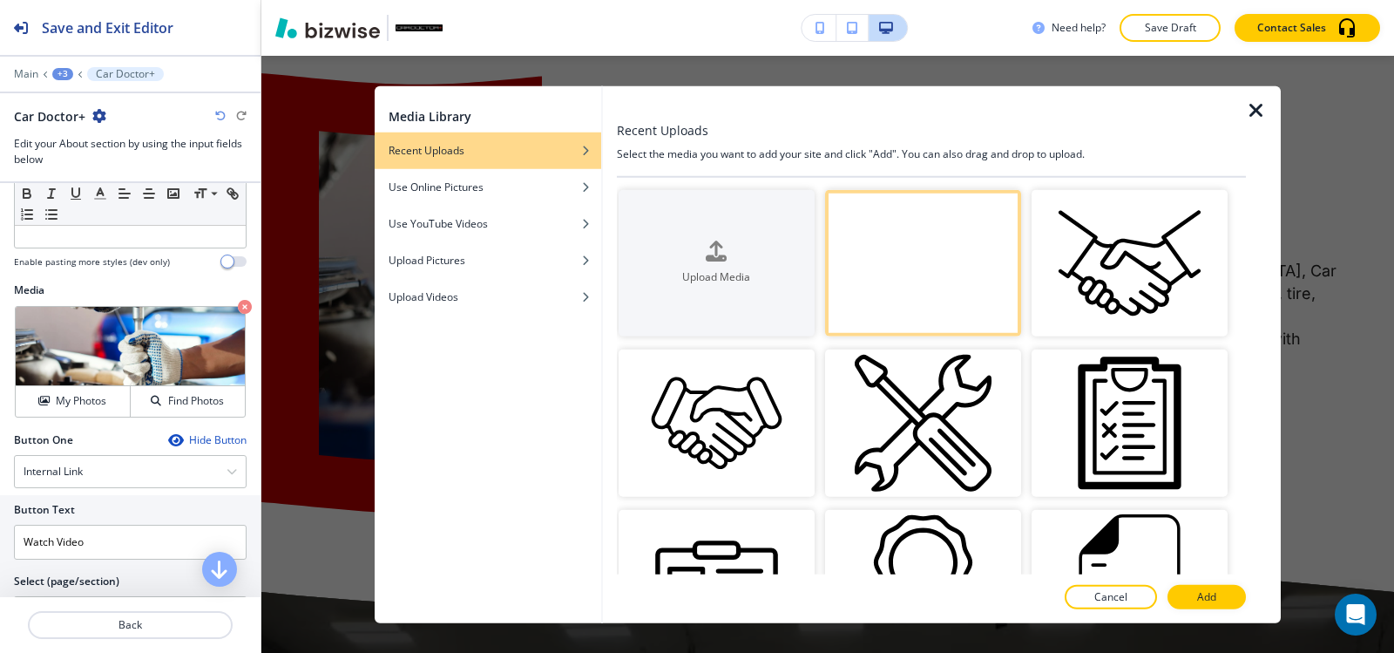
click at [1215, 602] on p "Add" at bounding box center [1206, 597] width 19 height 16
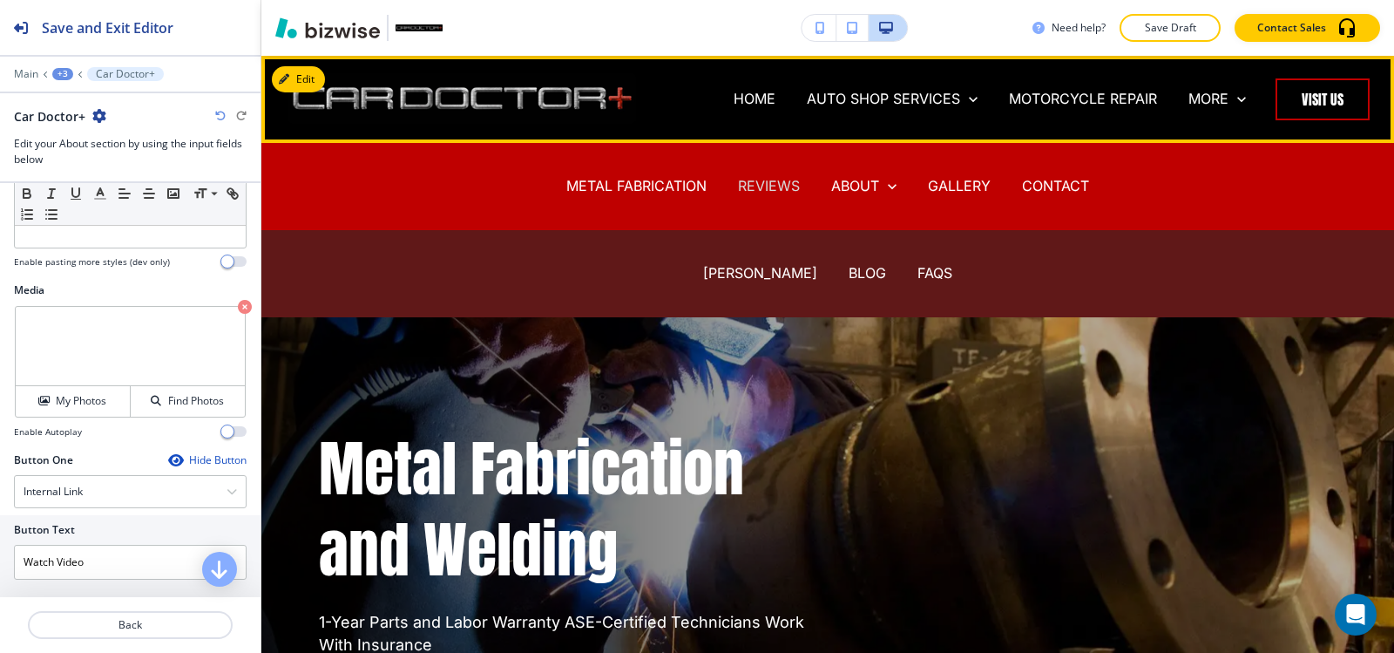
click at [766, 177] on p "REVIEWS" at bounding box center [769, 186] width 62 height 20
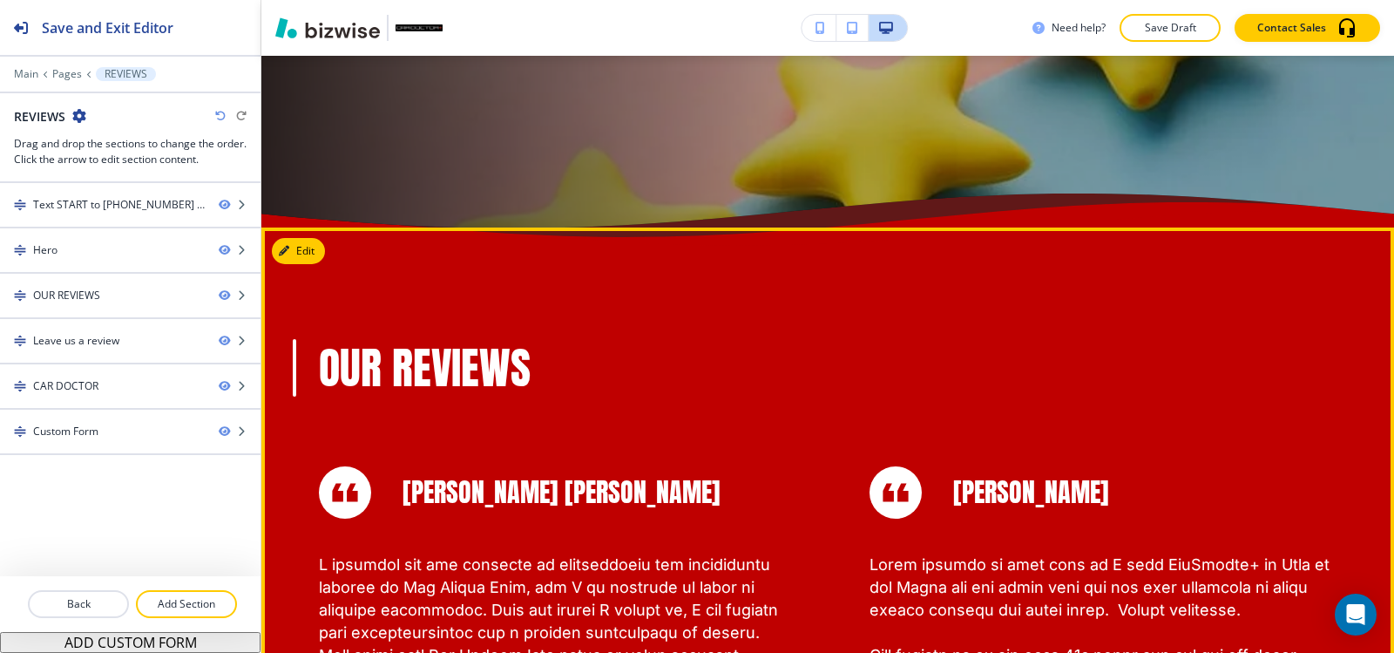
scroll to position [610, 0]
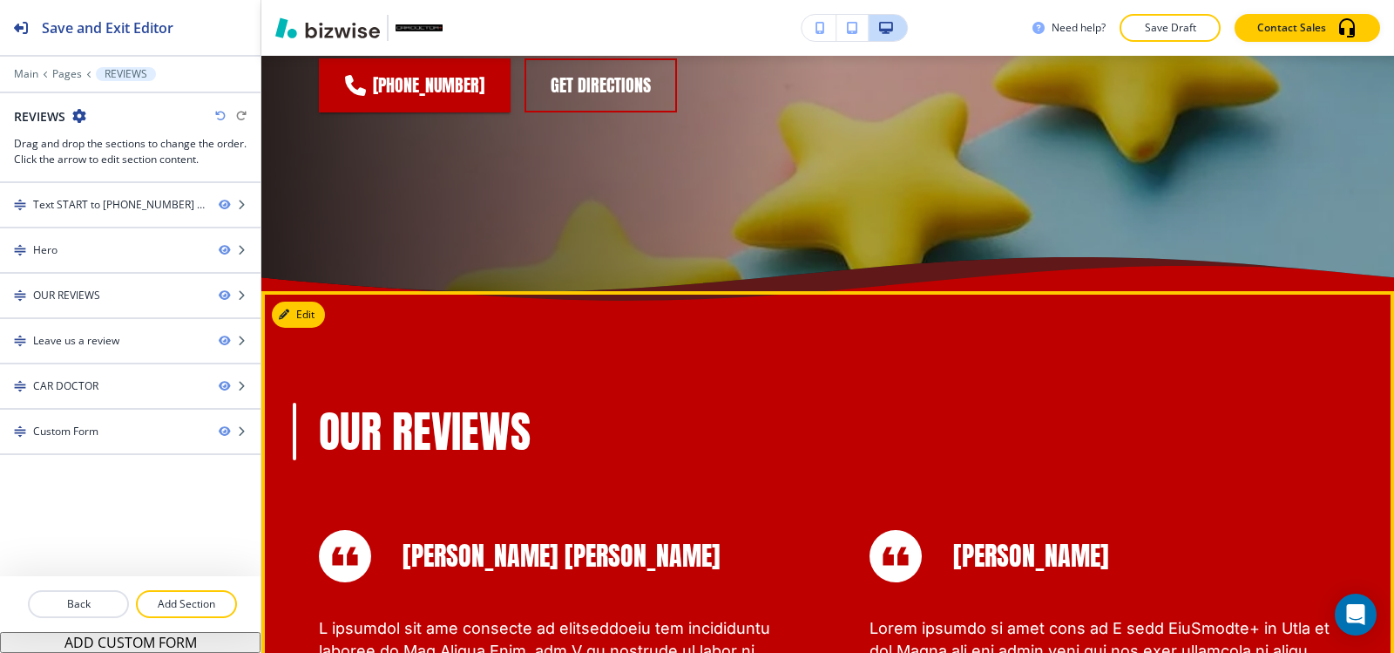
click at [321, 314] on button "Edit" at bounding box center [298, 314] width 53 height 26
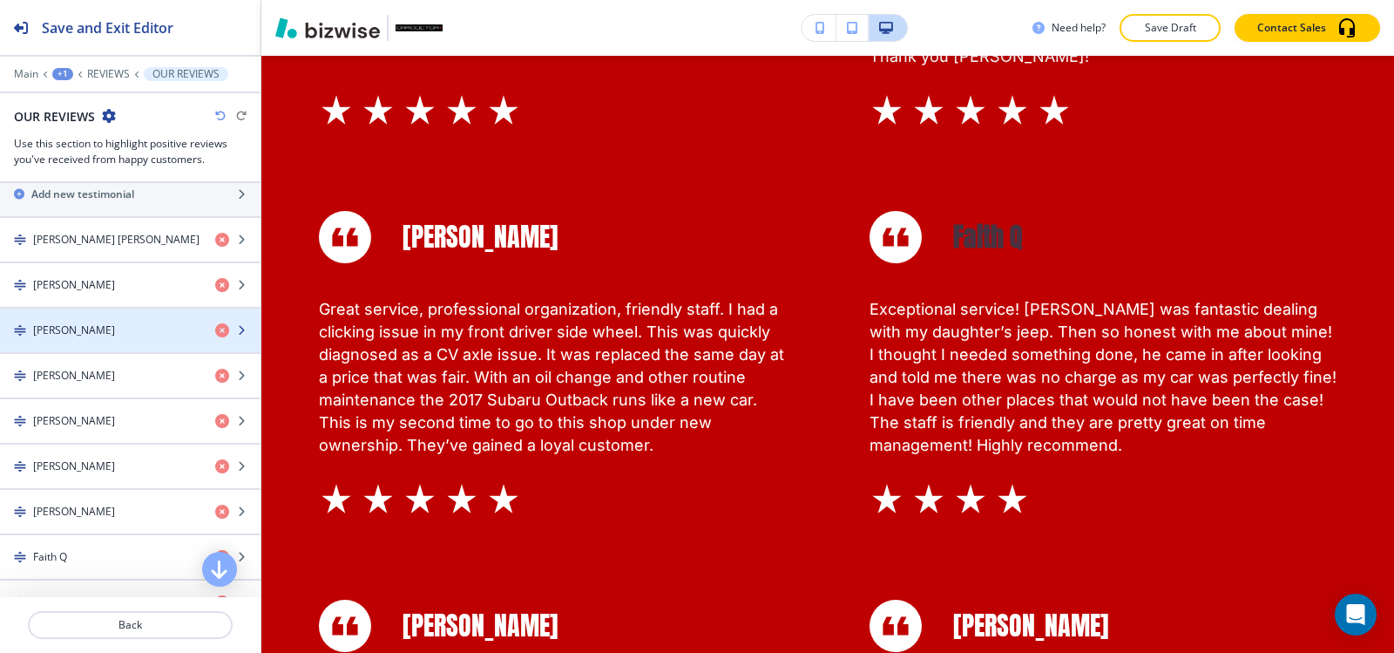
scroll to position [1045, 0]
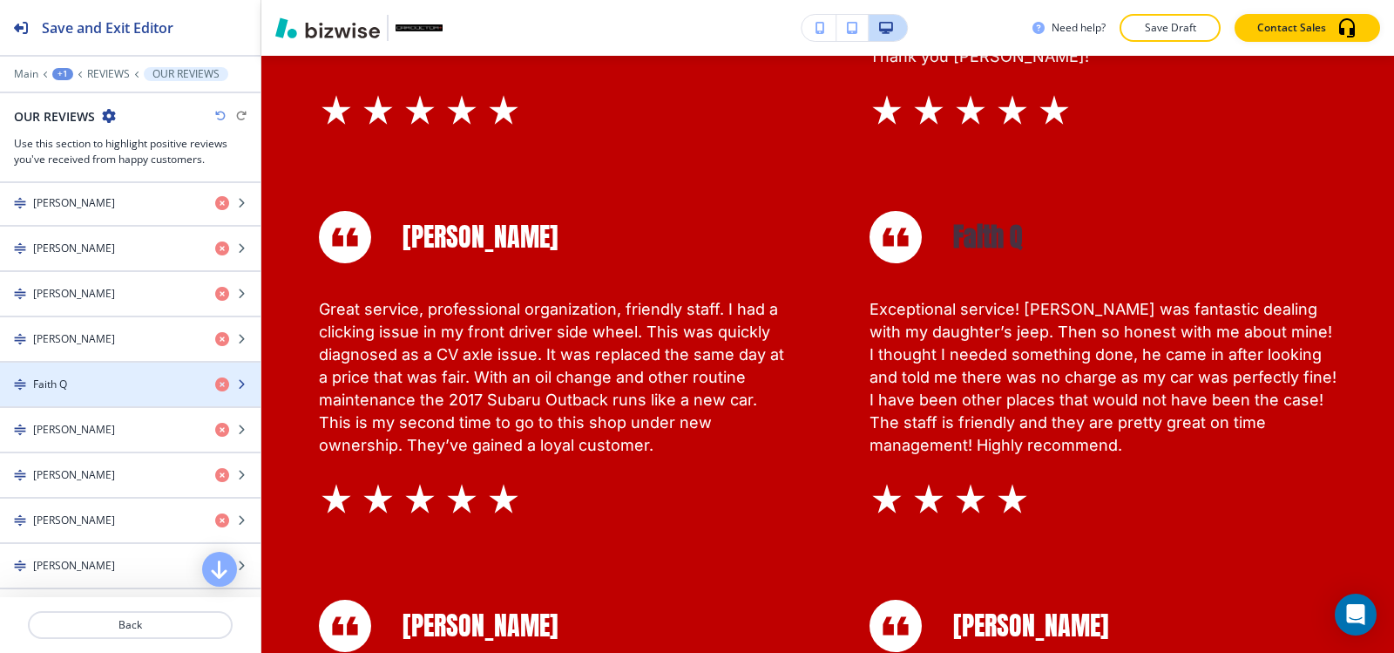
click at [102, 400] on div "button" at bounding box center [130, 399] width 260 height 14
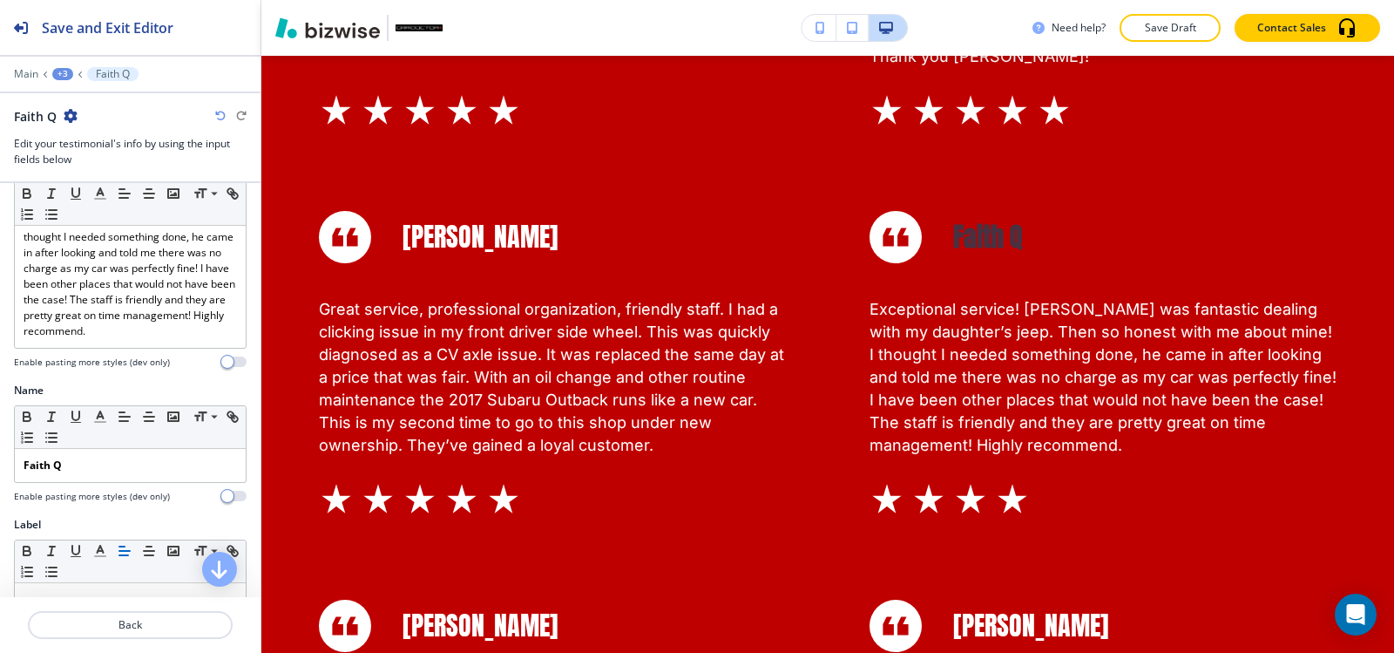
scroll to position [174, 0]
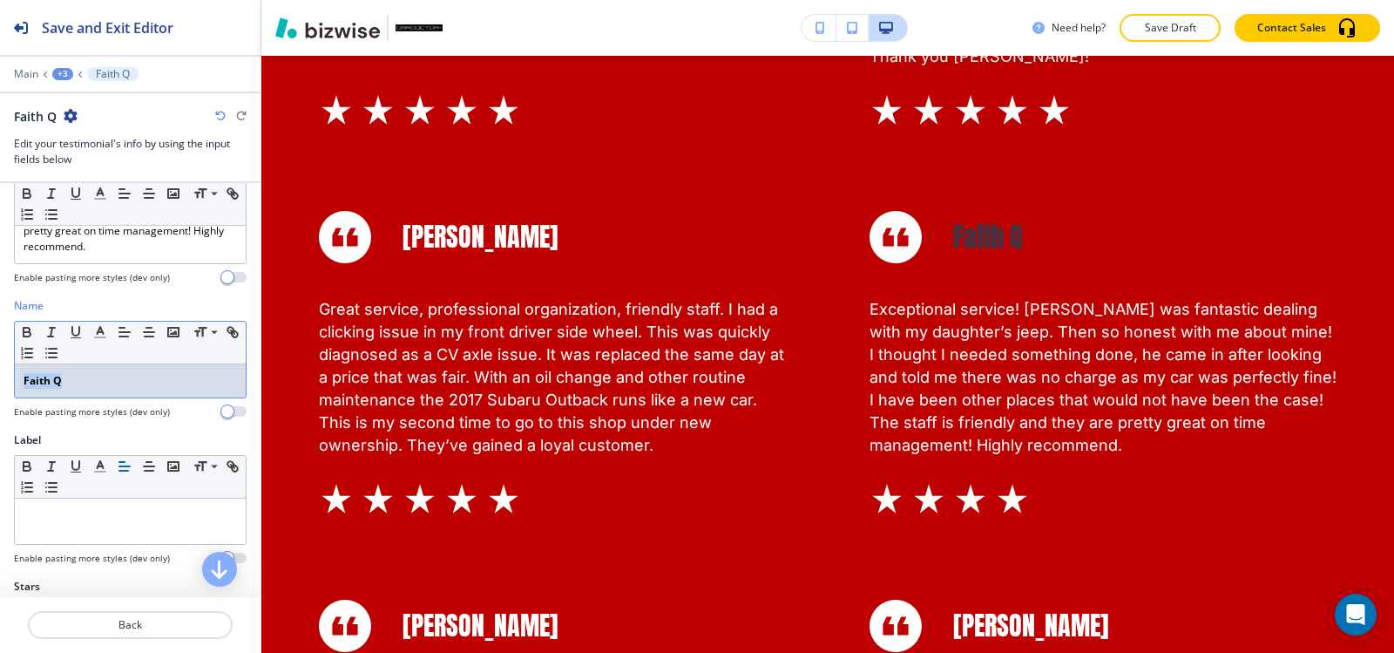
drag, startPoint x: 105, startPoint y: 394, endPoint x: 0, endPoint y: 379, distance: 106.5
click at [0, 379] on div "Name Small Normal Large Huge Faith Q Enable pasting more styles (dev only)" at bounding box center [130, 365] width 260 height 134
click at [27, 335] on icon "button" at bounding box center [27, 334] width 7 height 4
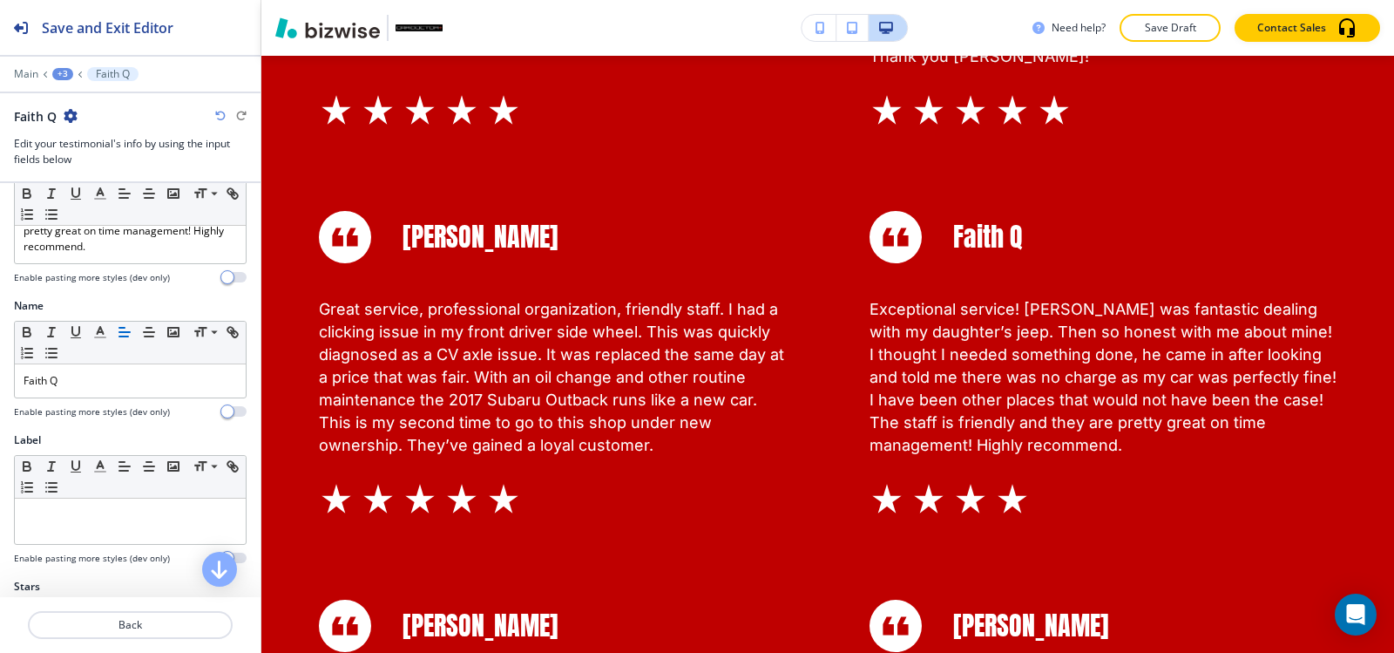
click at [65, 75] on div "+3" at bounding box center [62, 74] width 21 height 12
click at [99, 157] on p "OUR REVIEWS" at bounding box center [108, 164] width 89 height 16
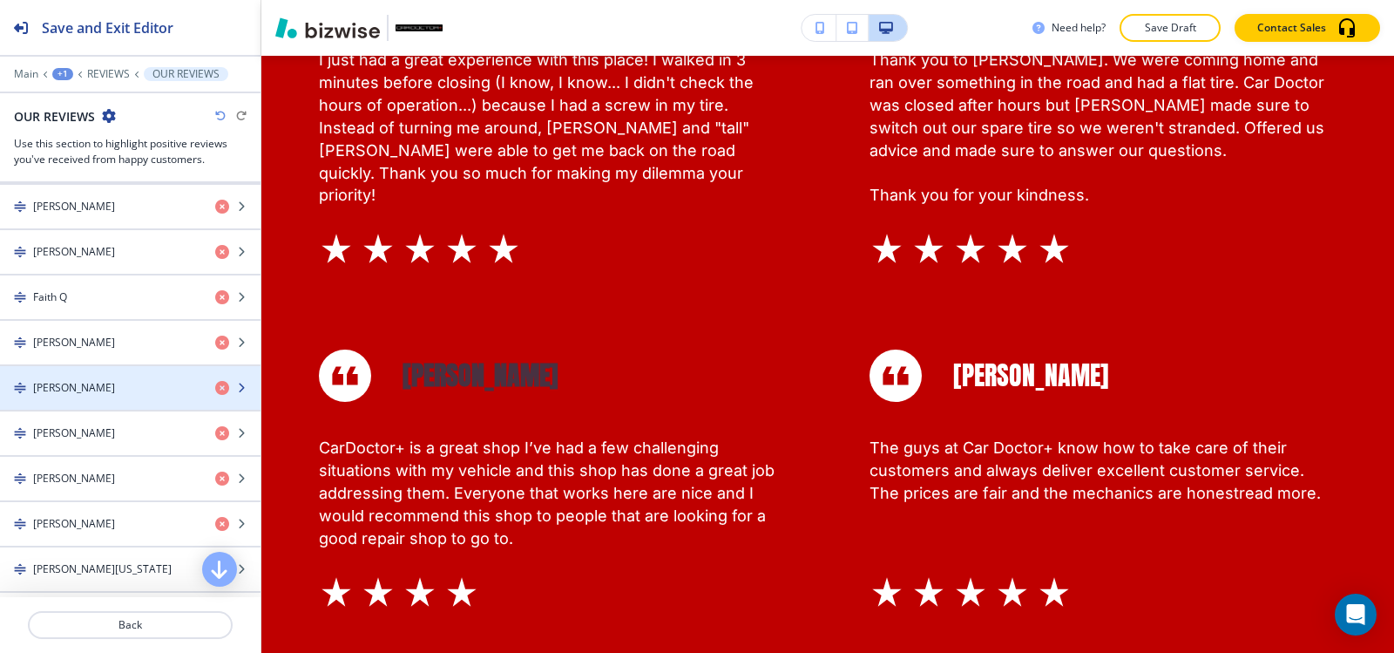
scroll to position [1220, 0]
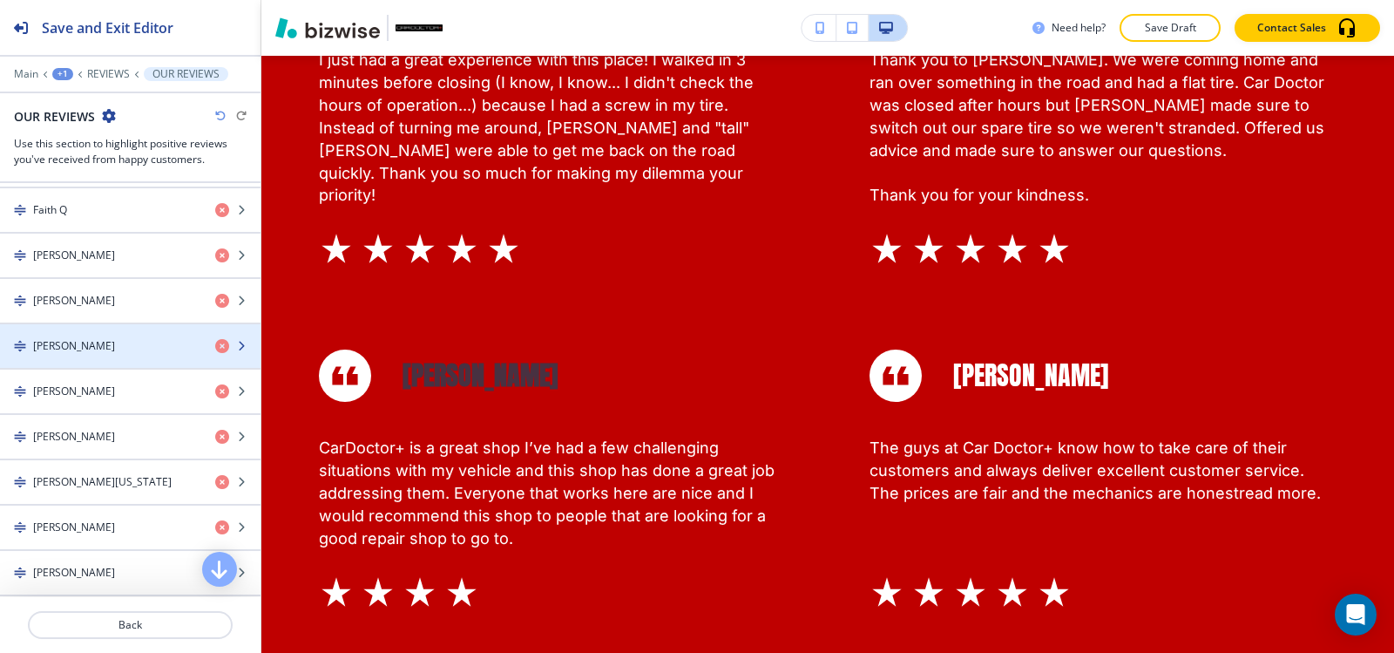
click at [137, 355] on div "button" at bounding box center [130, 361] width 260 height 14
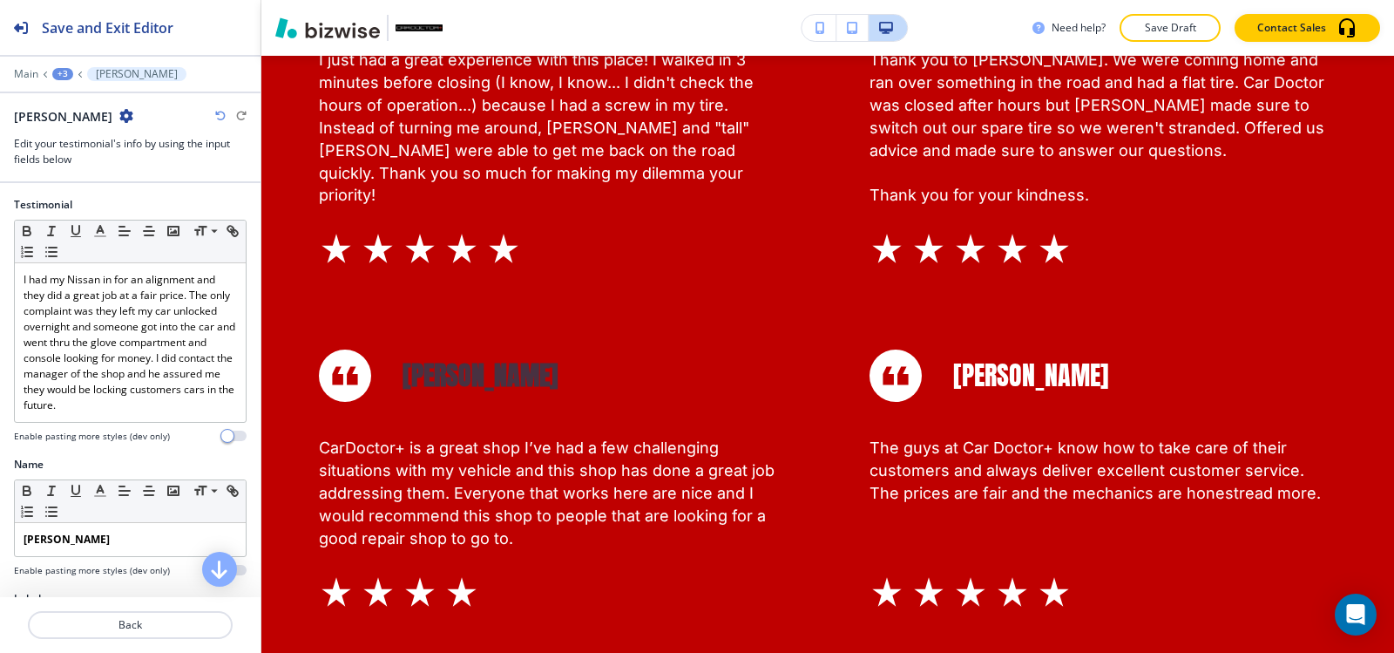
scroll to position [174, 0]
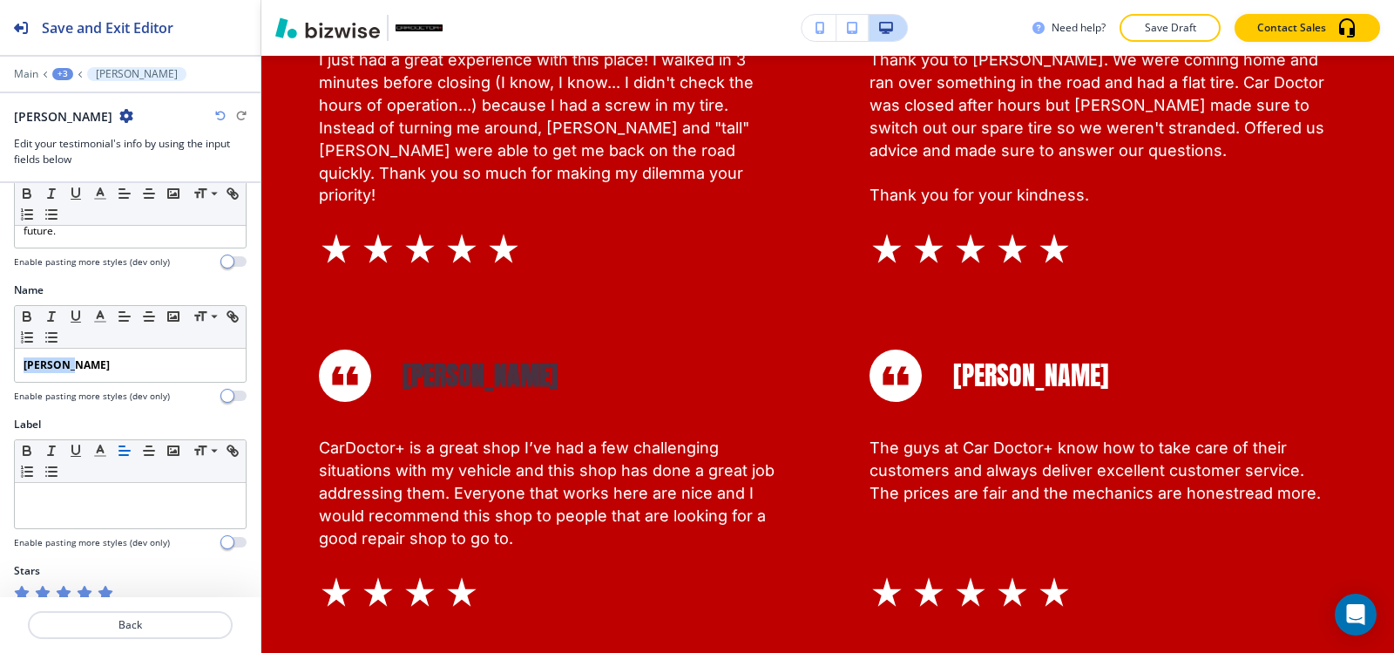
drag, startPoint x: 73, startPoint y: 366, endPoint x: 0, endPoint y: 367, distance: 73.2
click at [0, 368] on div "Name Small Normal Large Huge Samuel S Enable pasting more styles (dev only)" at bounding box center [130, 349] width 260 height 134
click at [27, 319] on icon "button" at bounding box center [27, 316] width 16 height 16
click at [59, 71] on div "+3" at bounding box center [62, 74] width 21 height 12
click at [114, 159] on p "OUR REVIEWS" at bounding box center [108, 164] width 89 height 16
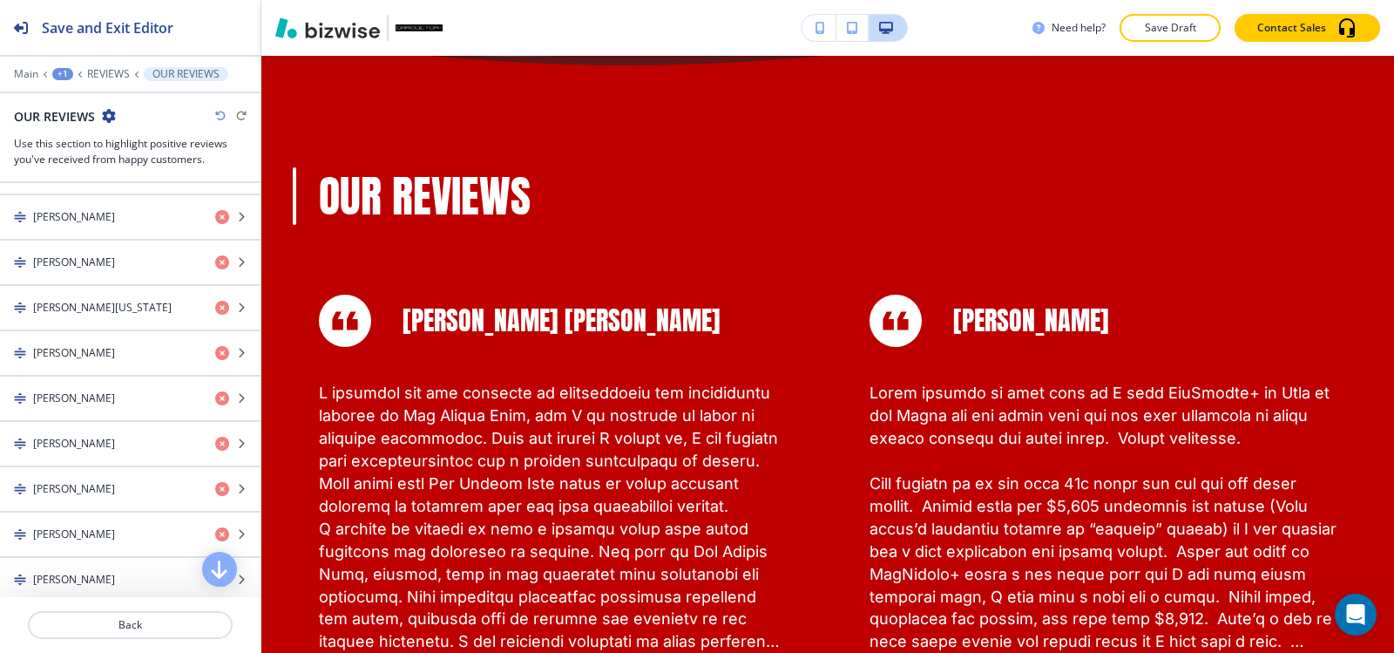
scroll to position [1481, 0]
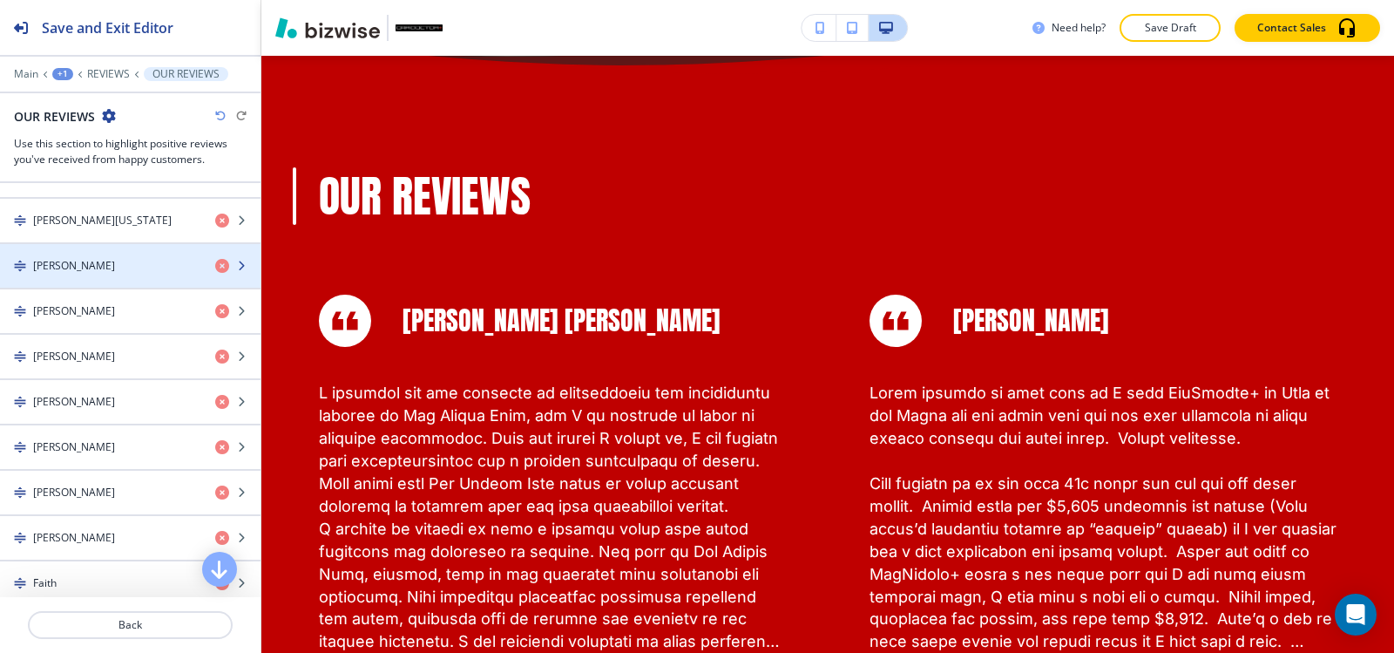
click at [132, 266] on div "[PERSON_NAME]" at bounding box center [100, 266] width 201 height 16
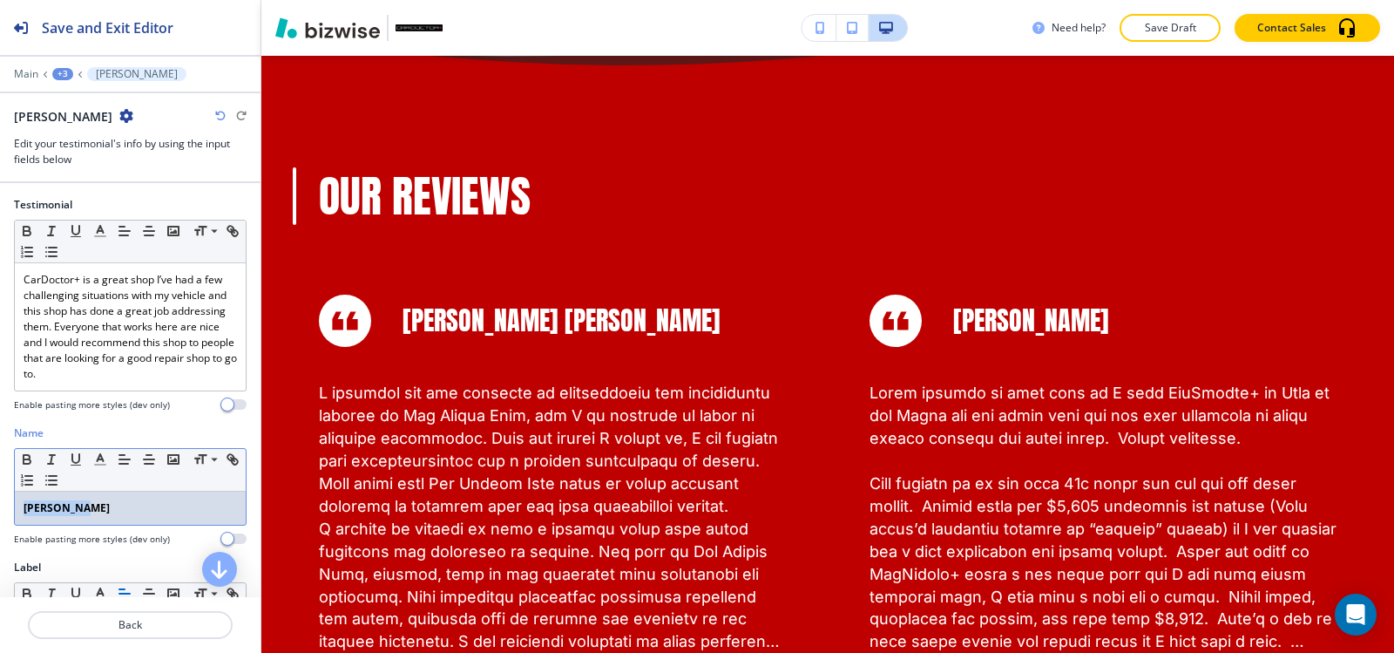
drag, startPoint x: 71, startPoint y: 508, endPoint x: 5, endPoint y: 489, distance: 68.1
click at [0, 491] on div "Name Small Normal Large Huge Shaveena H Enable pasting more styles (dev only)" at bounding box center [130, 492] width 260 height 134
click at [30, 458] on icon "button" at bounding box center [27, 457] width 6 height 4
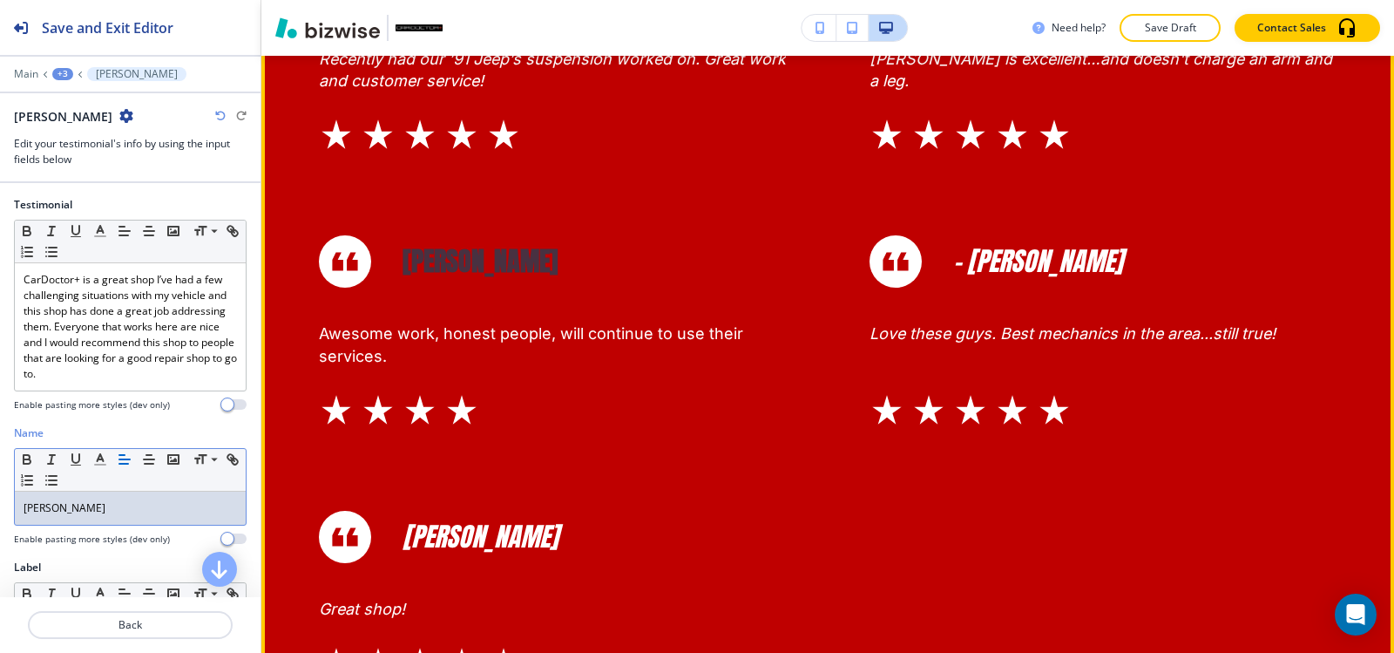
scroll to position [7466, 0]
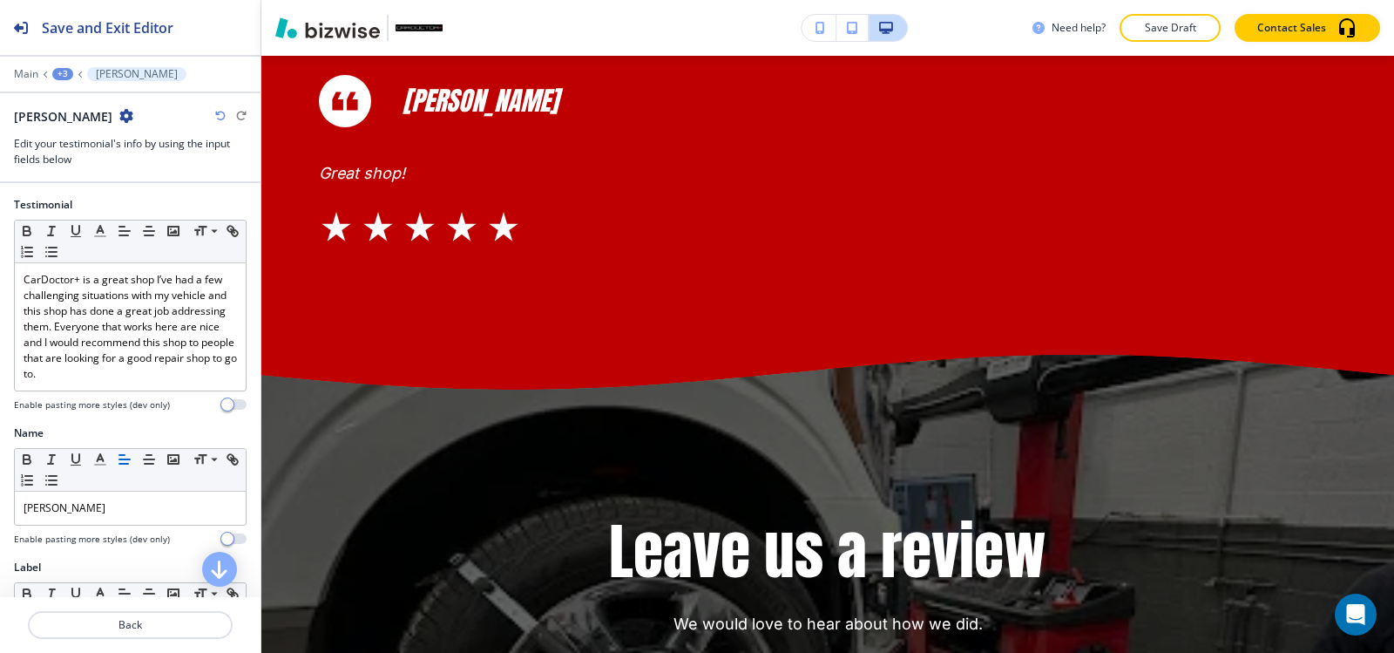
click at [61, 75] on div "+3" at bounding box center [62, 74] width 21 height 12
click at [100, 172] on button "OUR REVIEWS" at bounding box center [108, 163] width 112 height 31
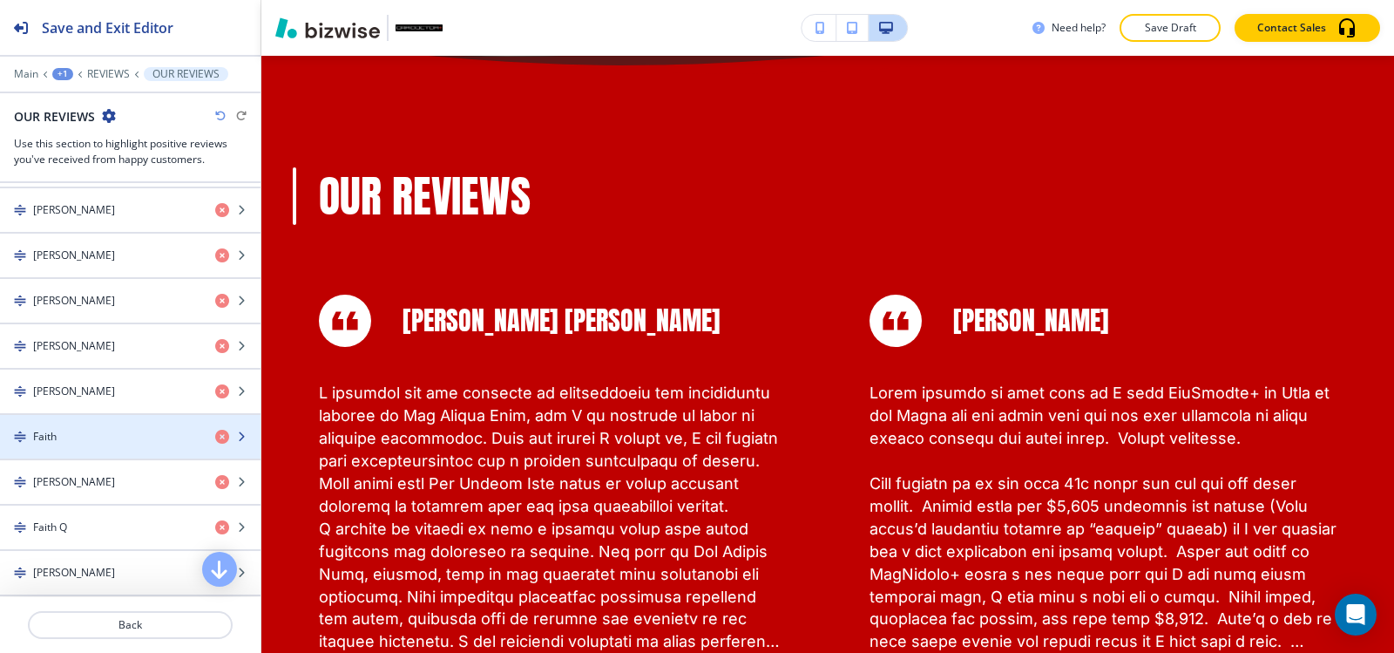
scroll to position [0, 0]
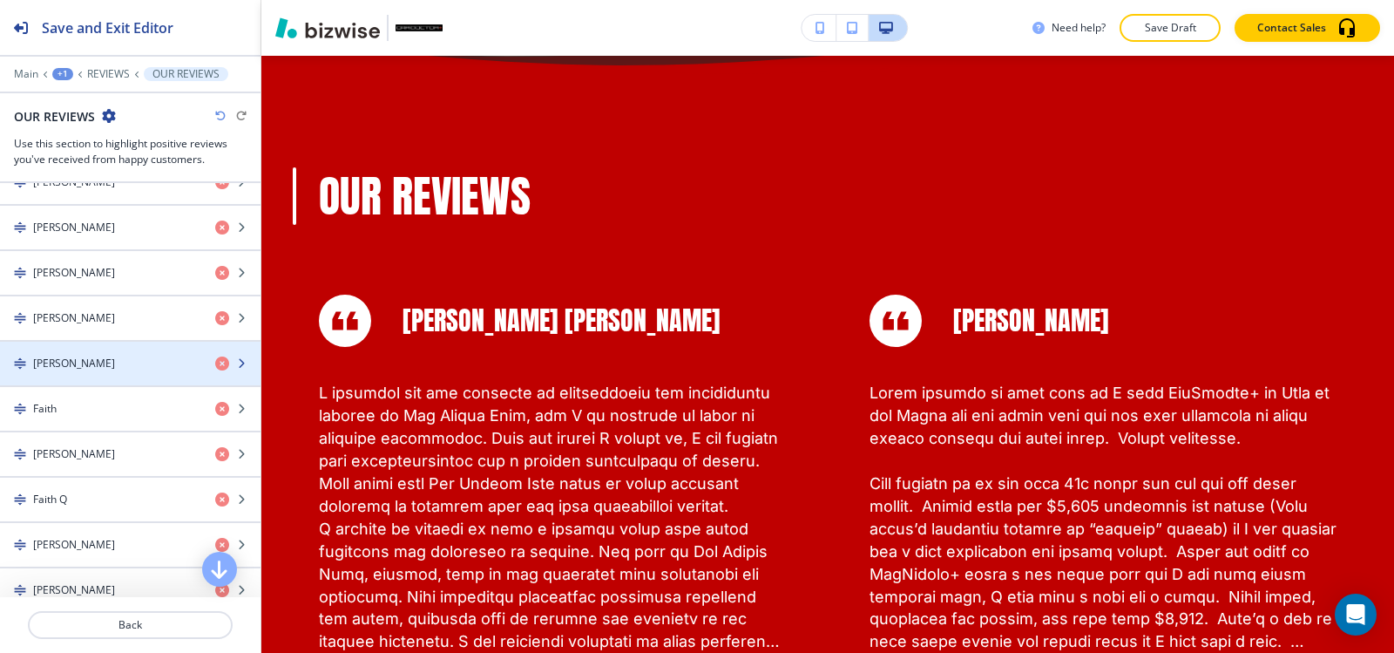
click at [133, 376] on div "button" at bounding box center [130, 378] width 260 height 14
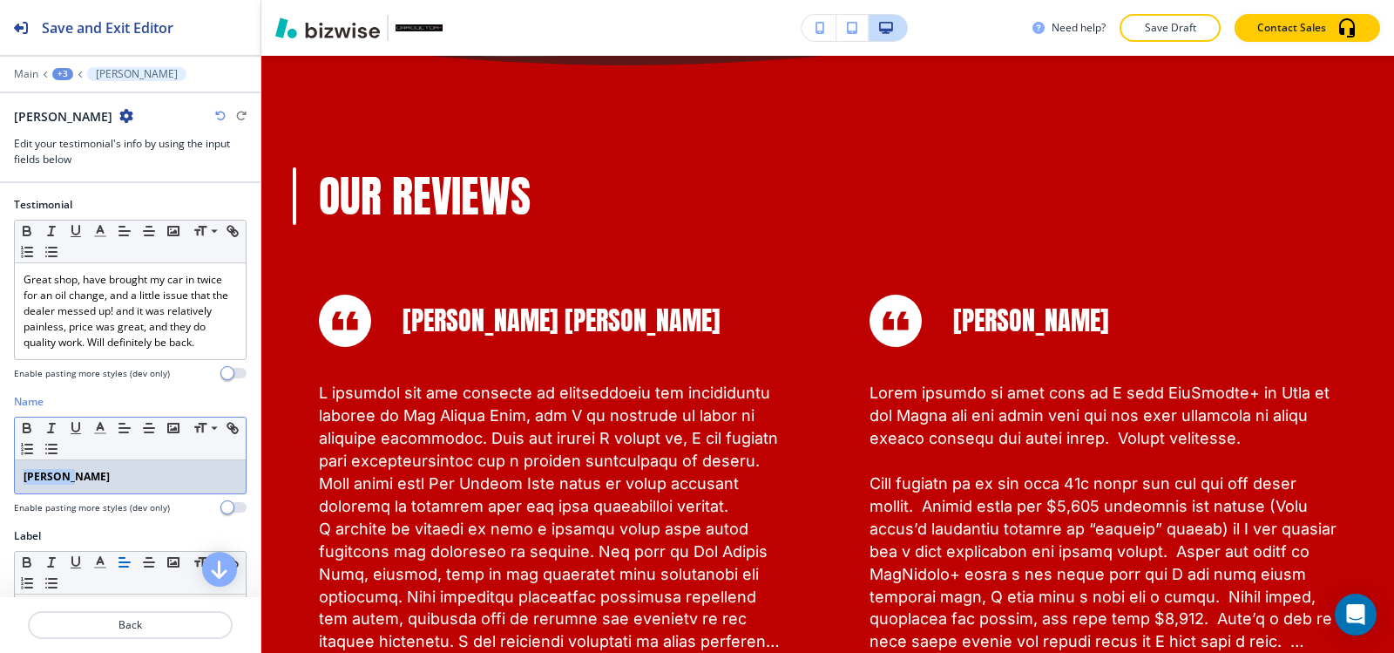
drag, startPoint x: 113, startPoint y: 496, endPoint x: 0, endPoint y: 485, distance: 113.7
click at [0, 486] on div "Name Small Normal Large Huge Claire T Enable pasting more styles (dev only)" at bounding box center [130, 461] width 260 height 134
click at [20, 436] on icon "button" at bounding box center [27, 428] width 16 height 16
click at [60, 73] on div "+3" at bounding box center [62, 74] width 21 height 12
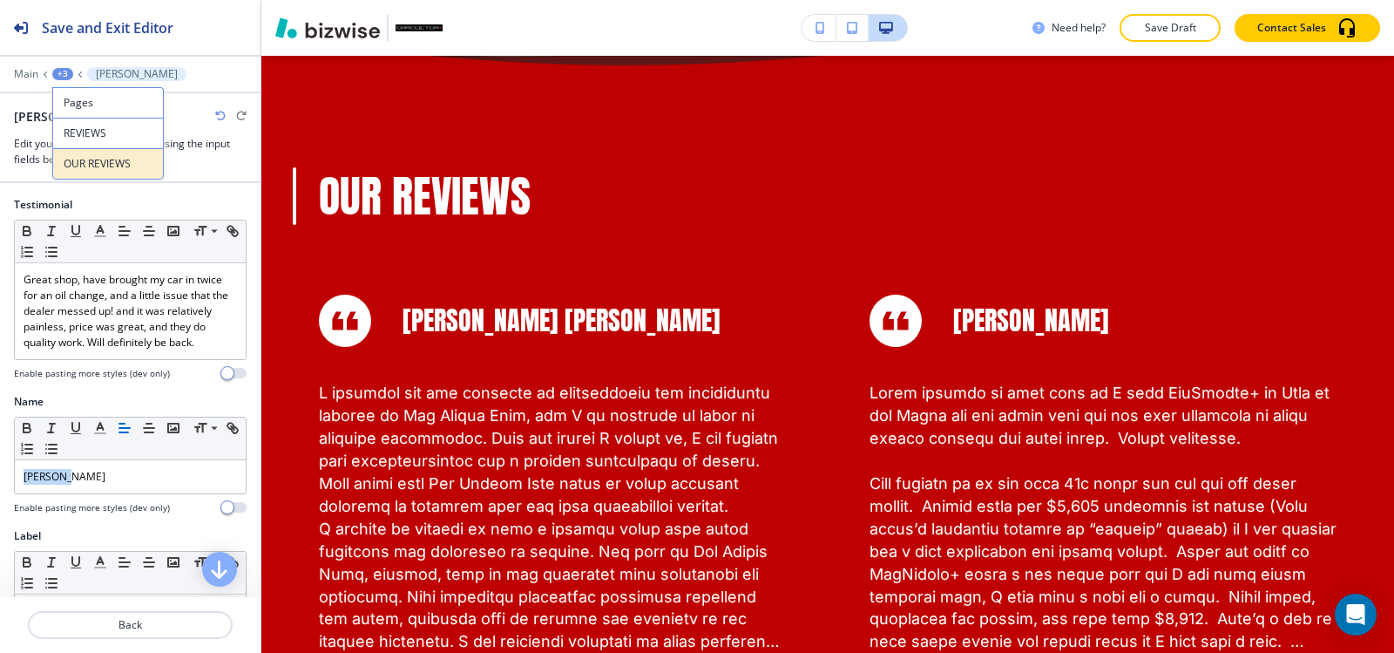
click at [112, 162] on p "OUR REVIEWS" at bounding box center [108, 164] width 89 height 16
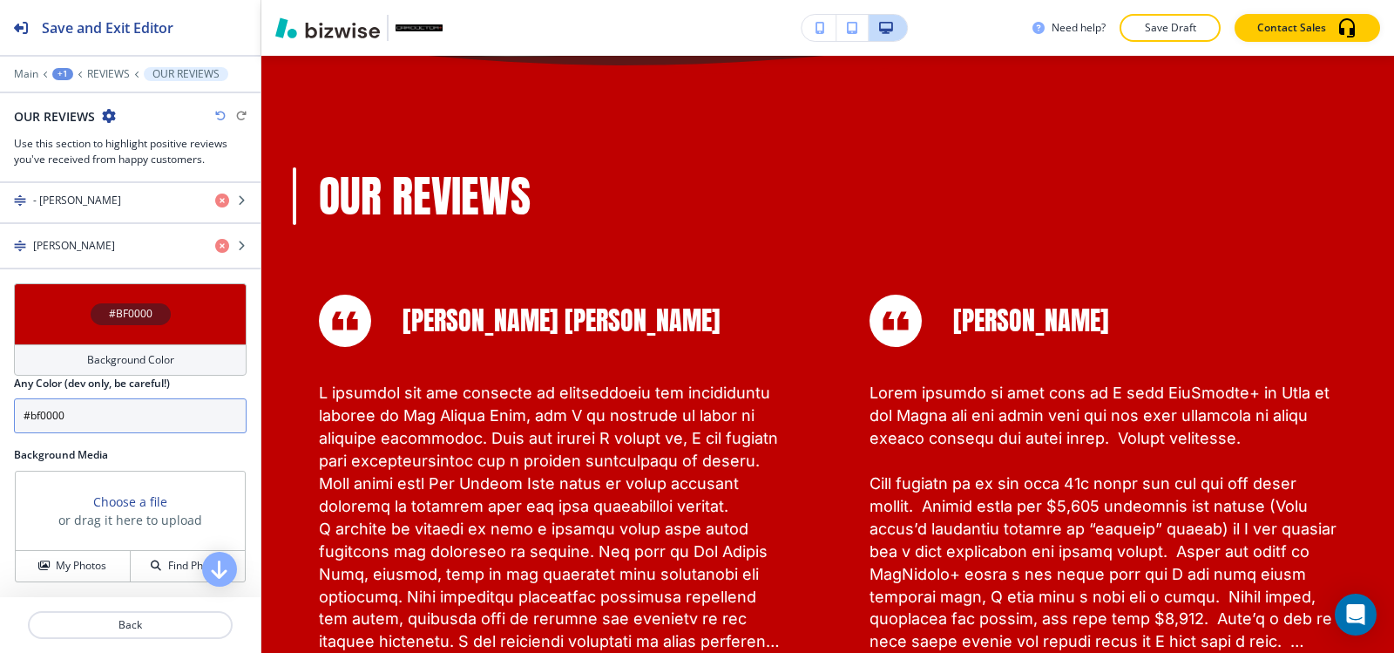
scroll to position [2236, 0]
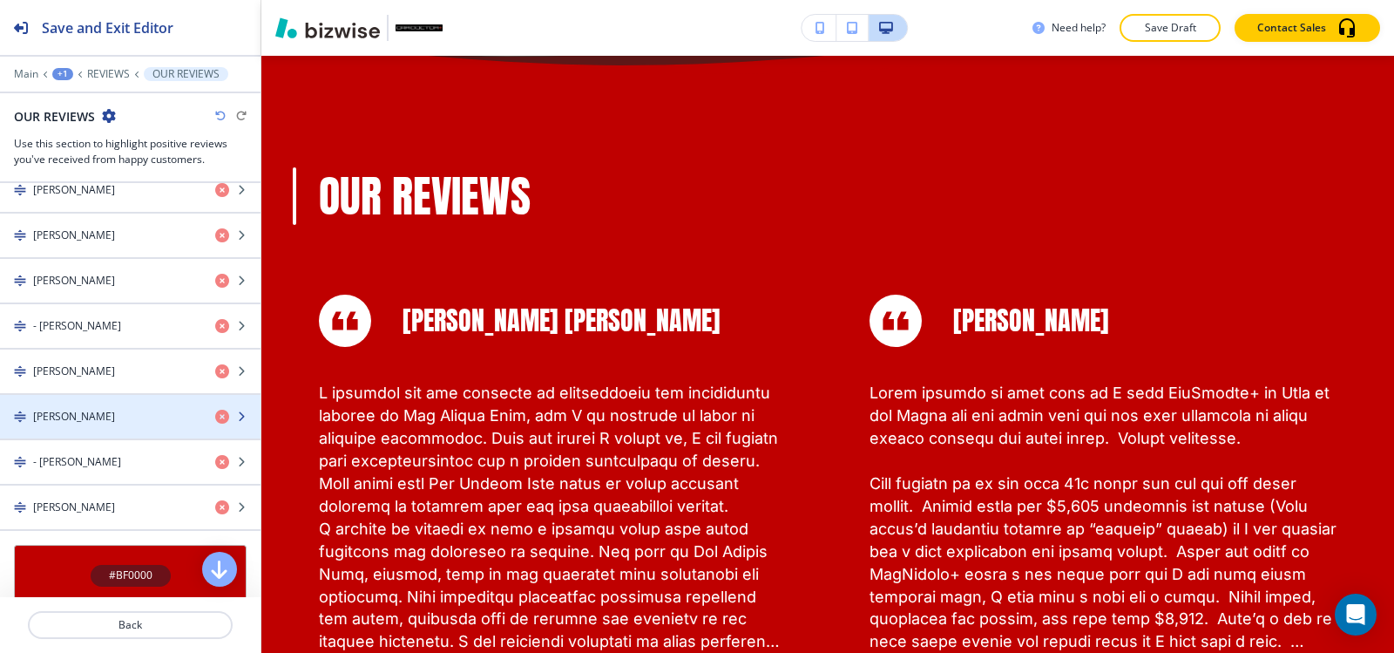
click at [124, 410] on div "[PERSON_NAME]" at bounding box center [100, 417] width 201 height 16
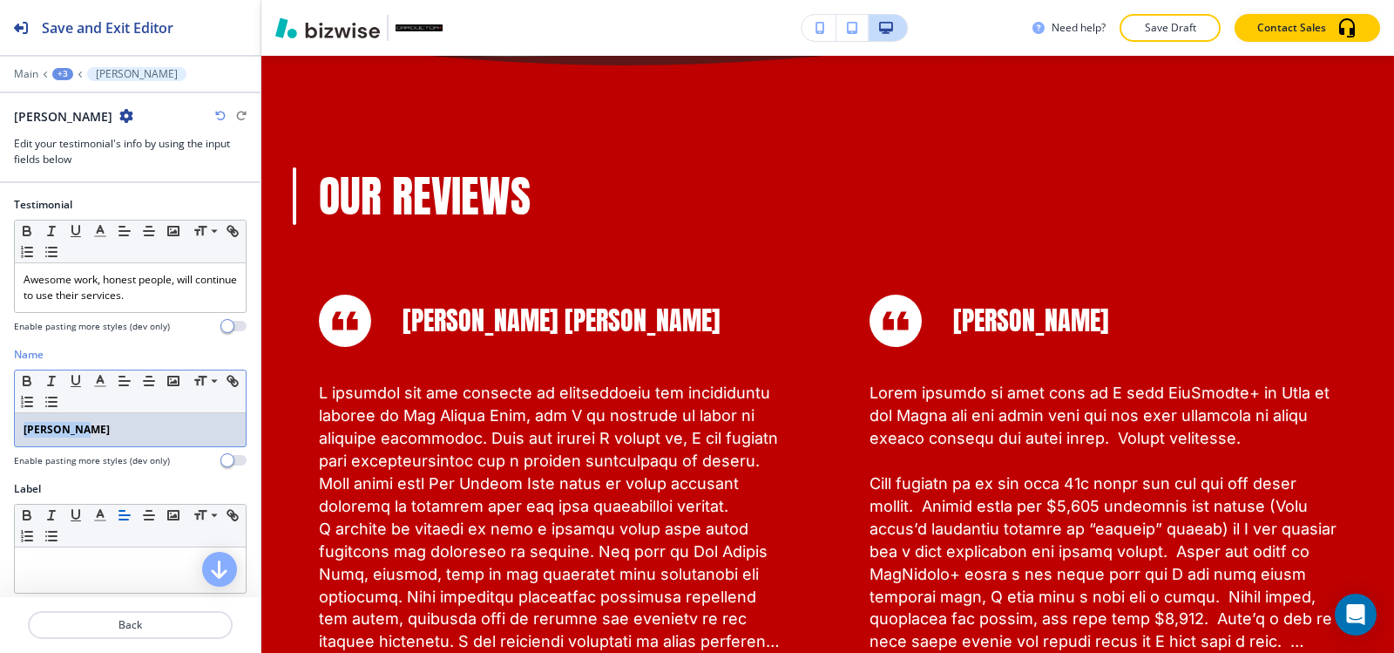
drag, startPoint x: 94, startPoint y: 428, endPoint x: 0, endPoint y: 404, distance: 97.0
click at [0, 405] on div "Name Small Normal Large Huge Nicholas H Enable pasting more styles (dev only)" at bounding box center [130, 414] width 260 height 134
click at [26, 382] on icon "button" at bounding box center [27, 381] width 16 height 16
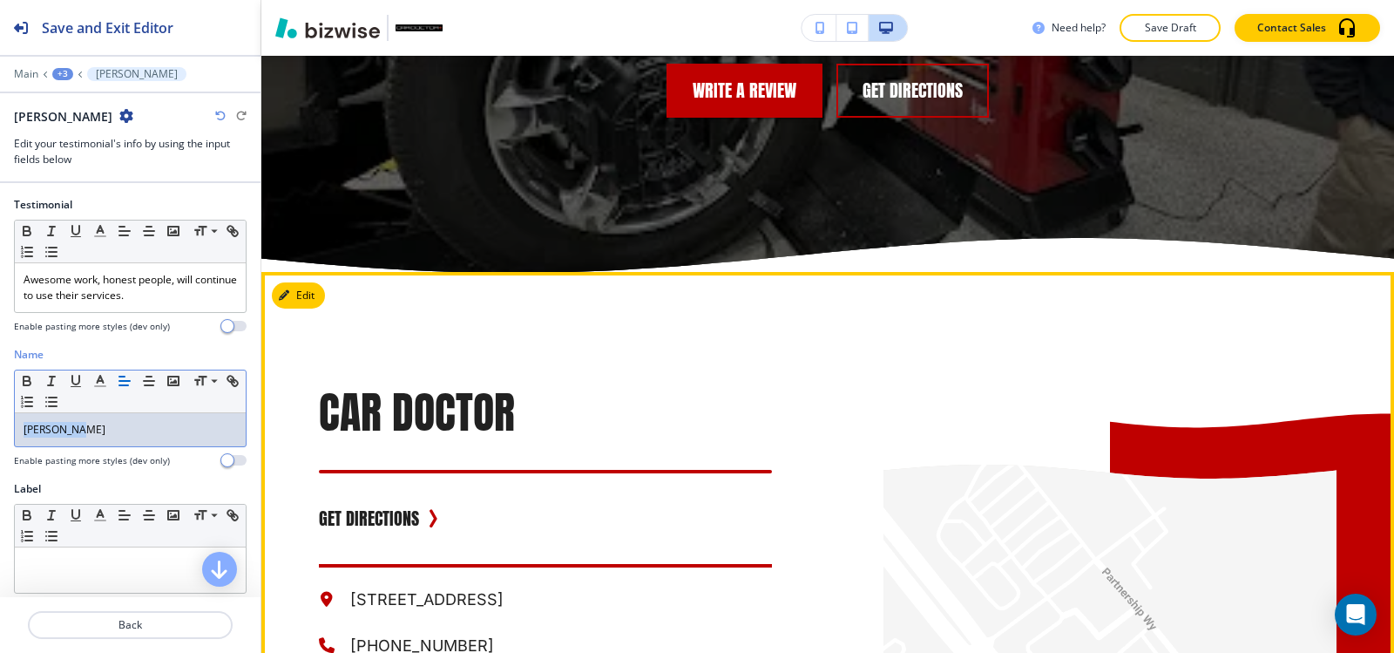
scroll to position [8076, 0]
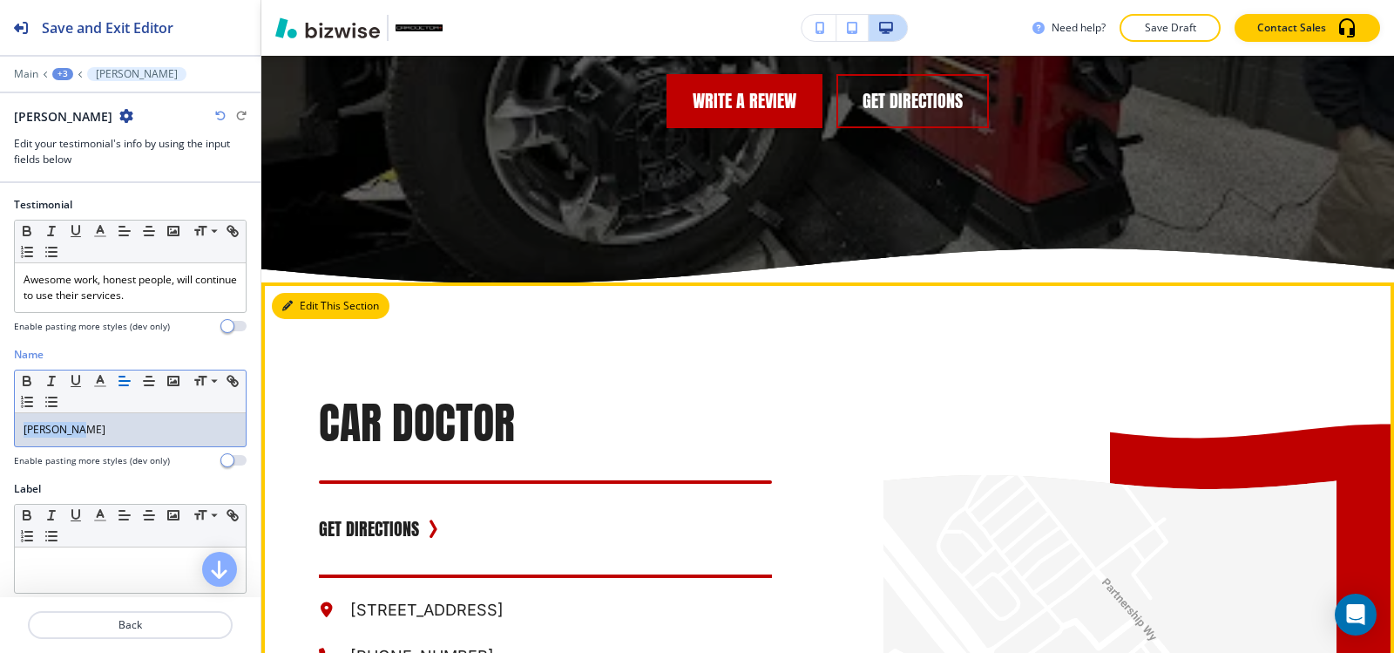
click at [301, 293] on button "Edit This Section" at bounding box center [331, 306] width 118 height 26
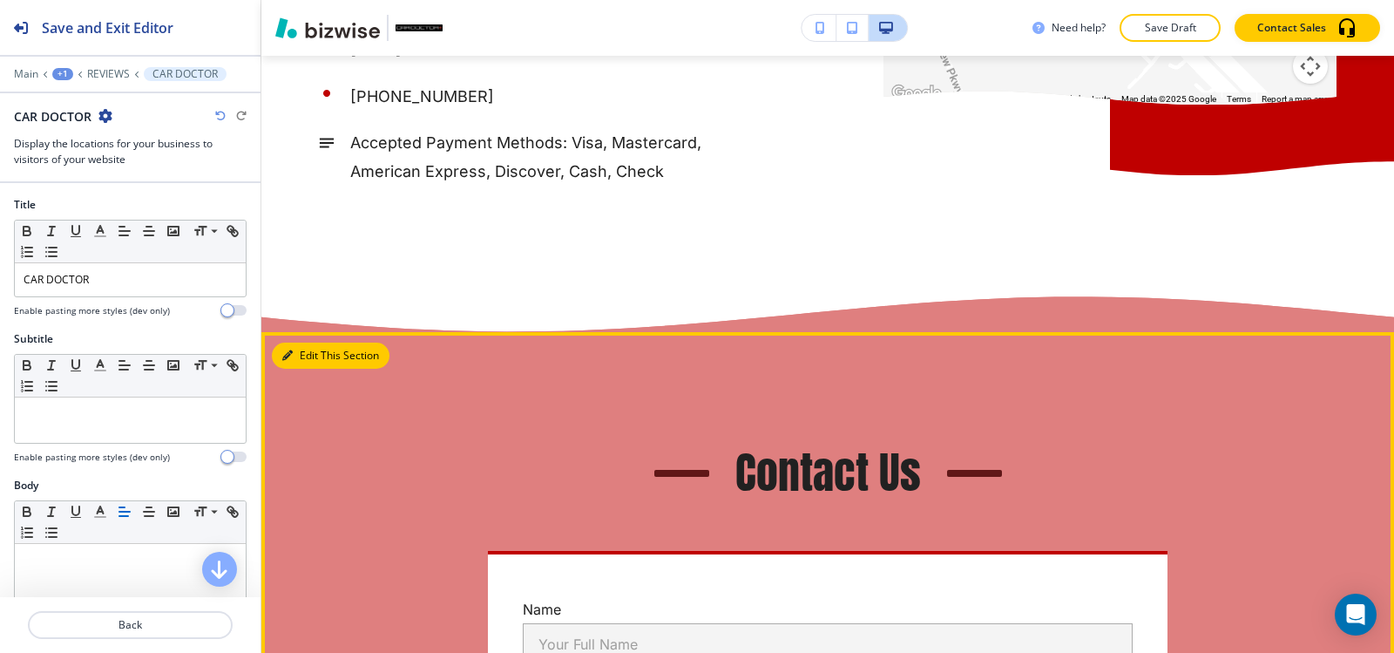
click at [306, 342] on button "Edit This Section" at bounding box center [331, 355] width 118 height 26
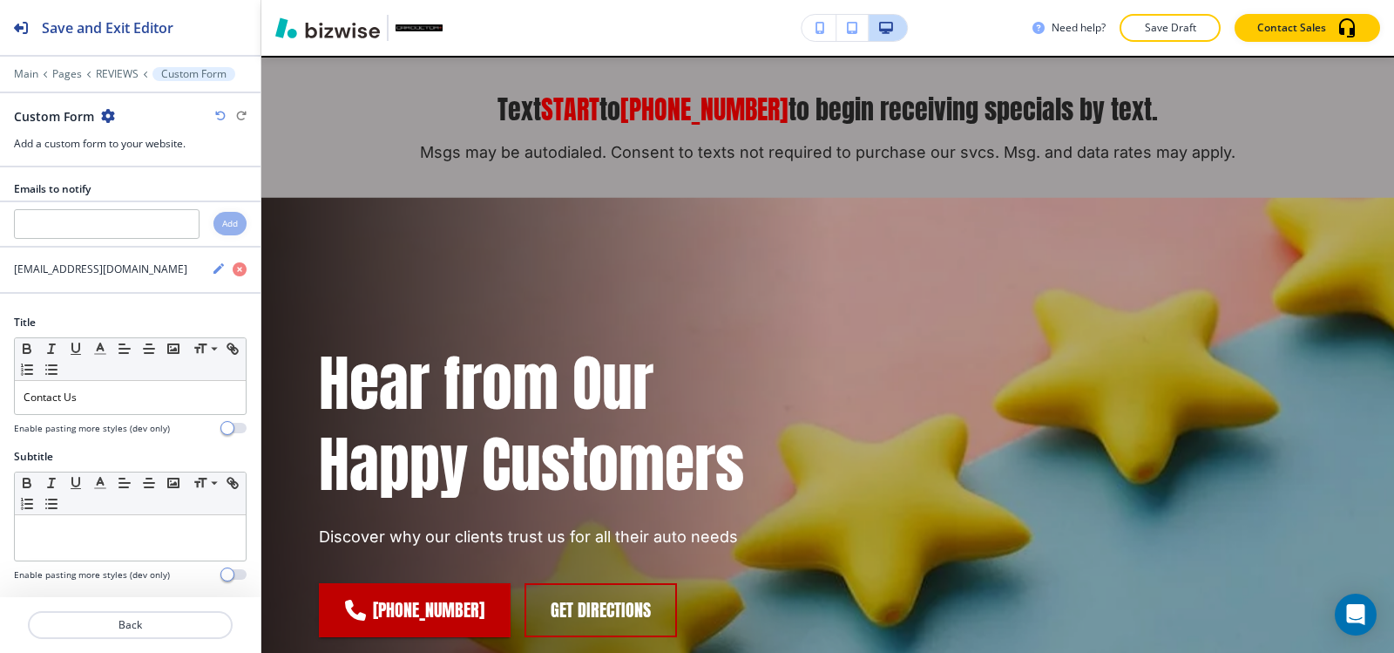
scroll to position [0, 0]
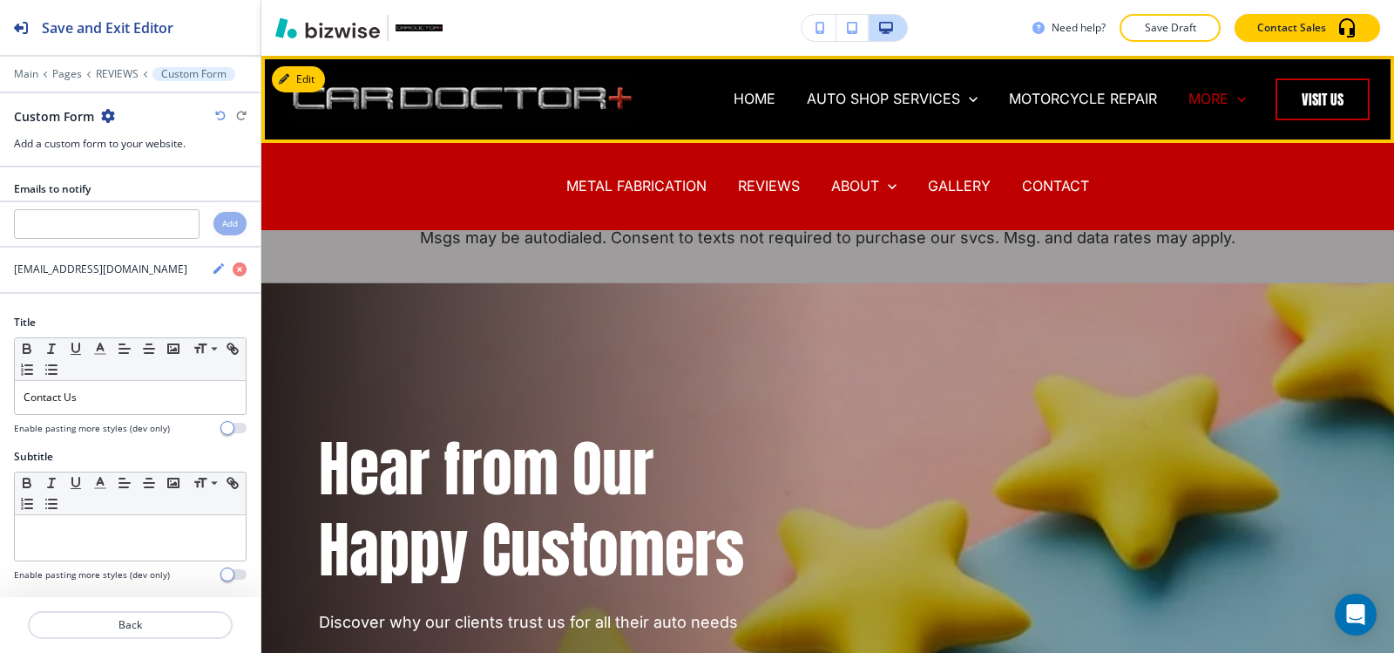
click at [1195, 108] on p "MORE" at bounding box center [1208, 99] width 40 height 20
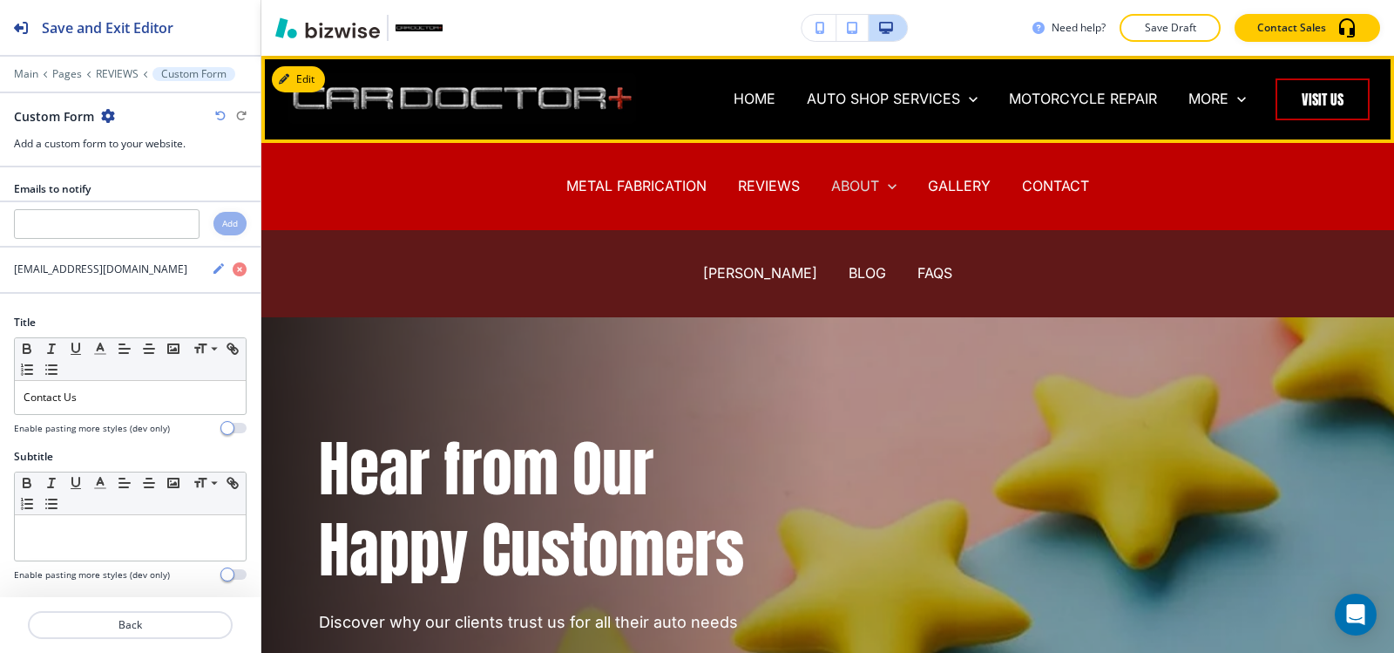
click at [854, 187] on p "ABOUT" at bounding box center [855, 186] width 48 height 20
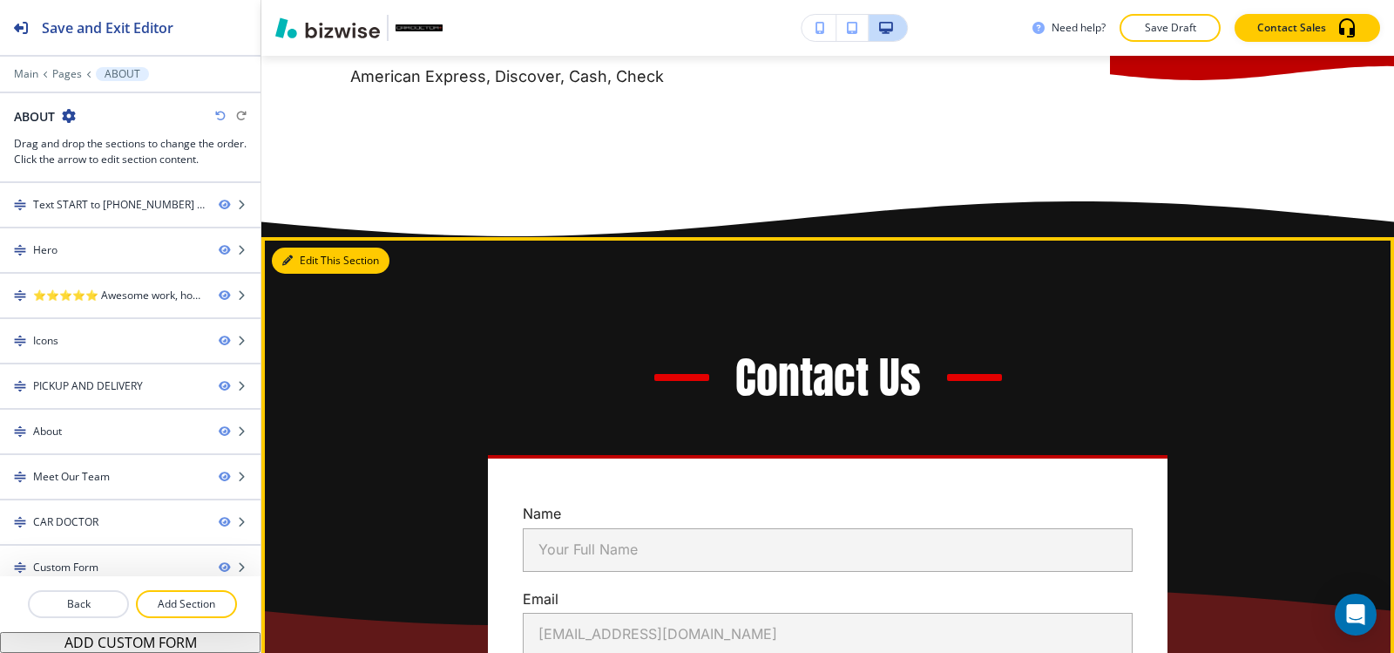
click at [302, 255] on button "Edit This Section" at bounding box center [331, 260] width 118 height 26
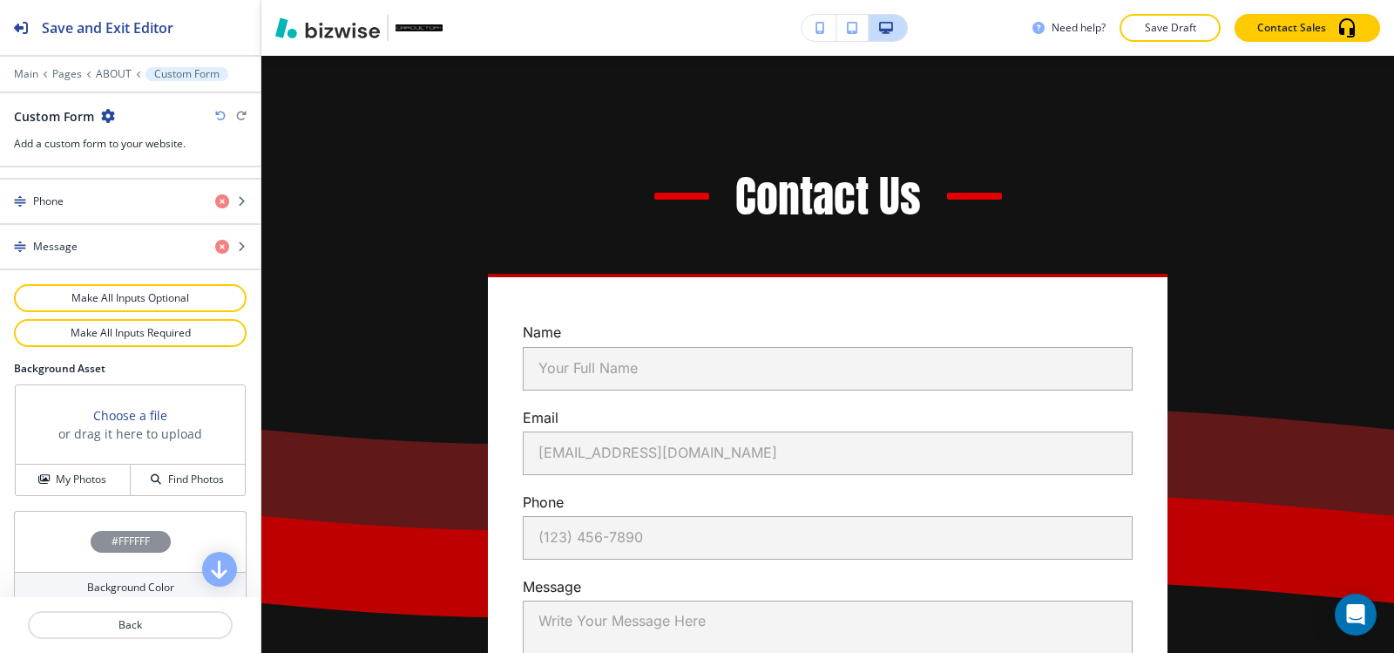
scroll to position [958, 0]
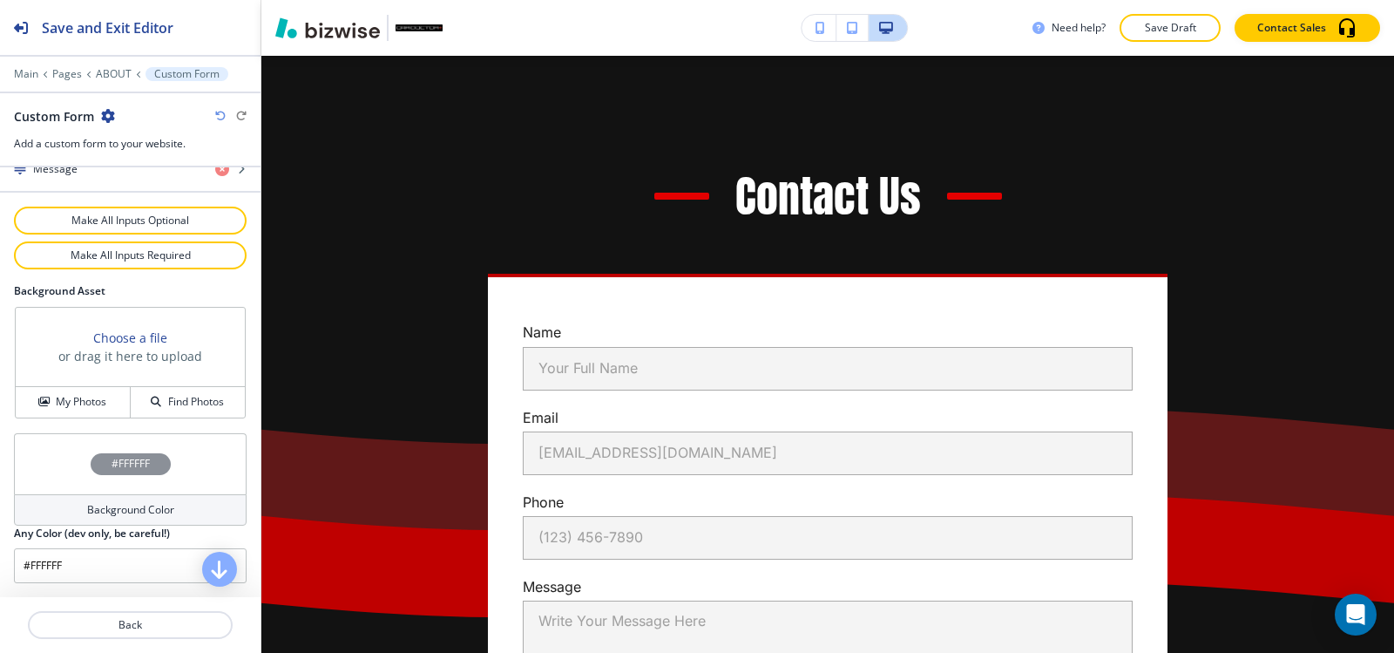
click at [87, 512] on h4 "Background Color" at bounding box center [130, 510] width 87 height 16
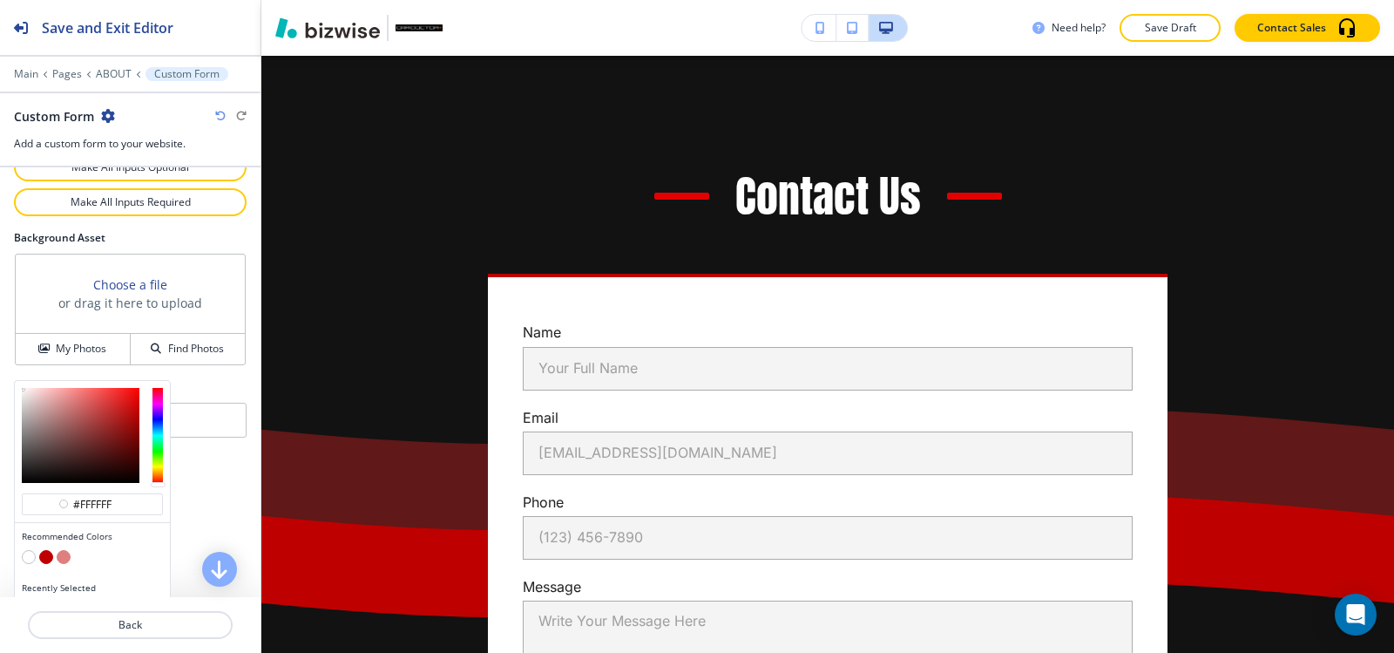
scroll to position [1041, 0]
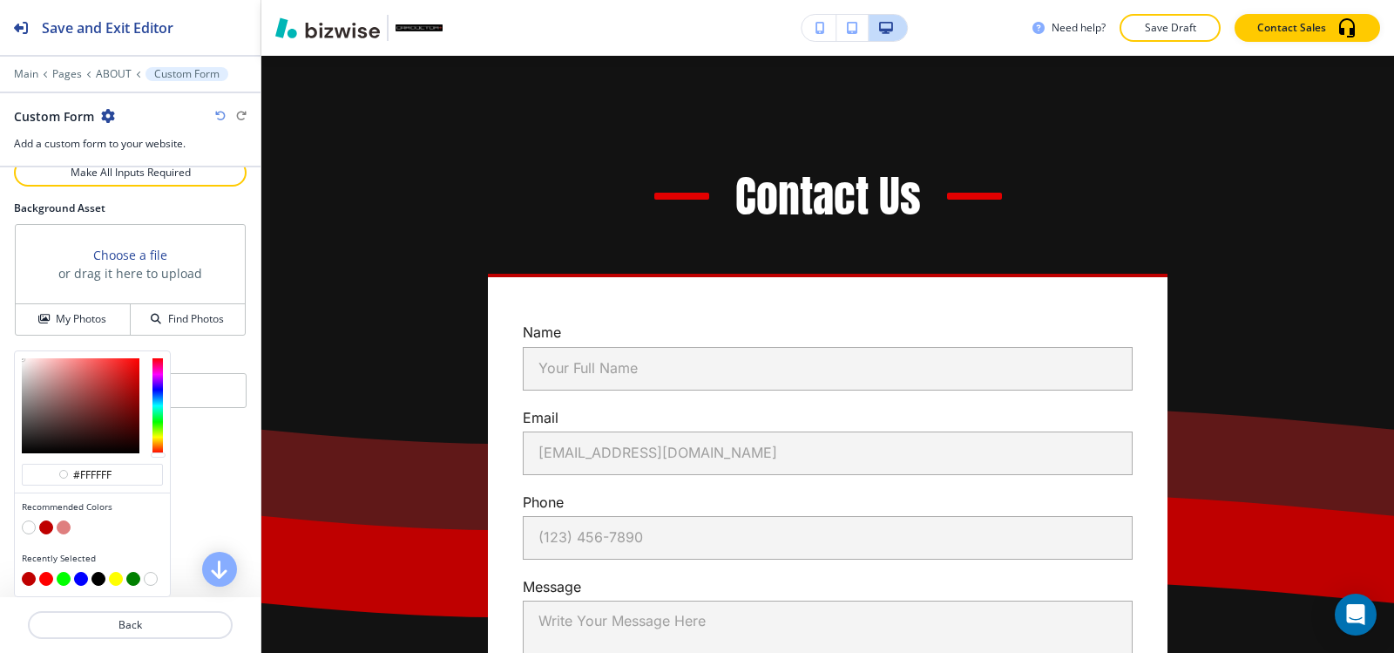
click at [67, 527] on button "button" at bounding box center [64, 527] width 14 height 14
type input "#df7f7f"
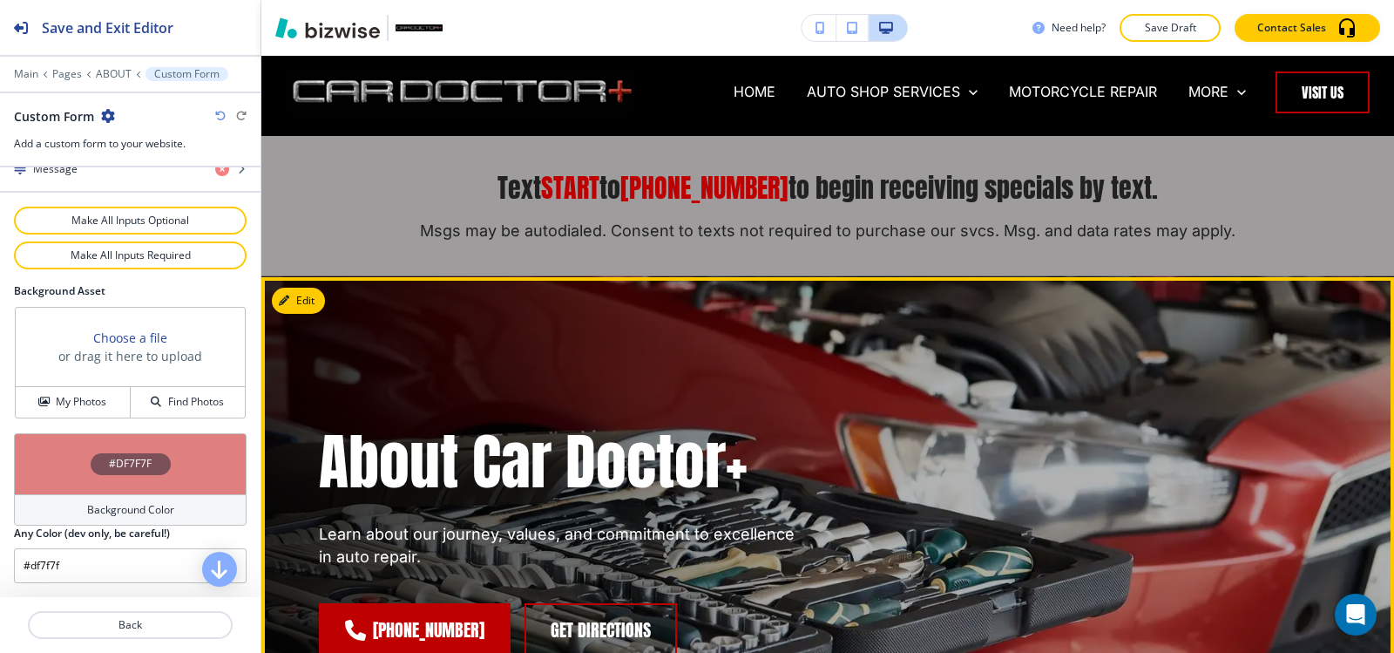
scroll to position [0, 0]
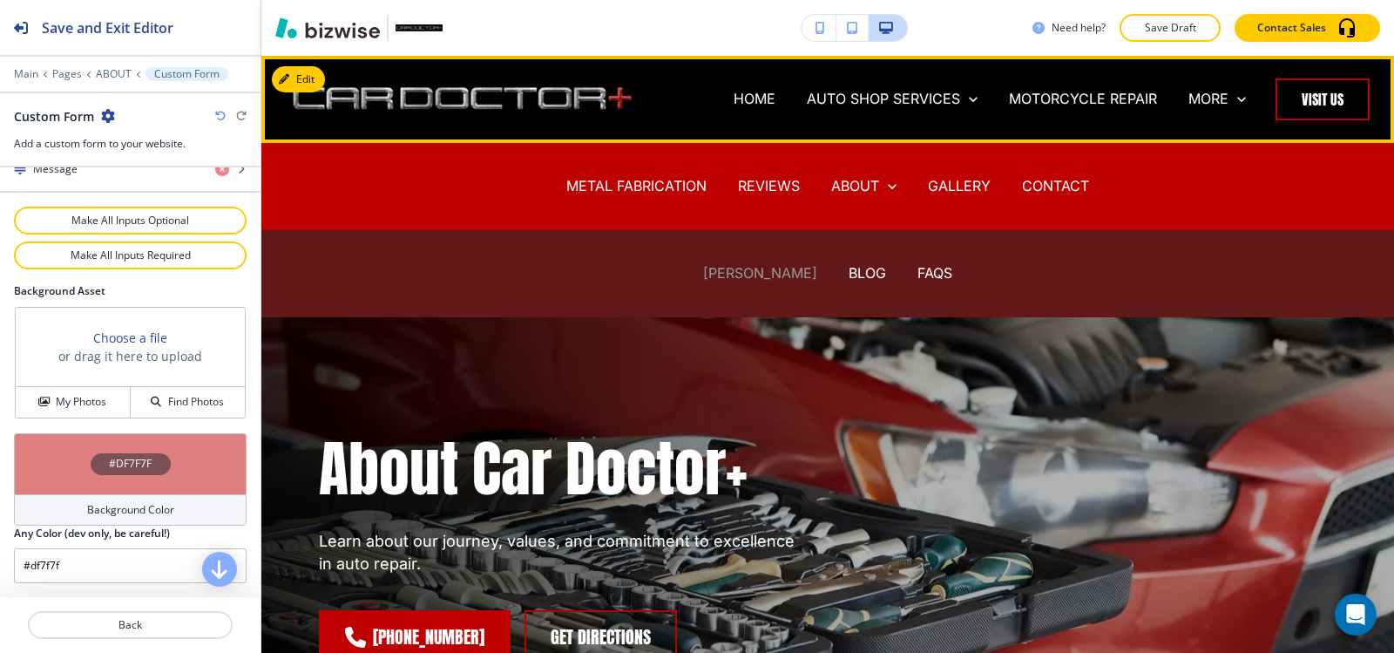
click at [733, 266] on p "[PERSON_NAME]" at bounding box center [760, 273] width 114 height 20
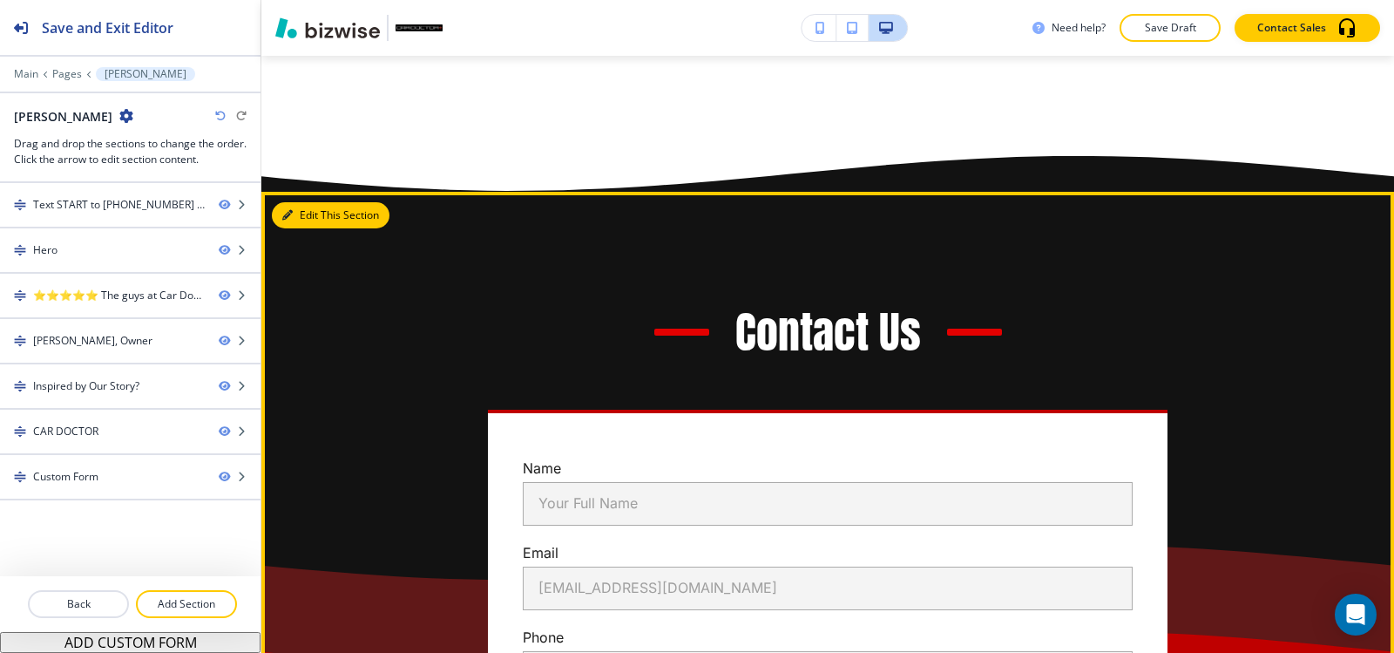
drag, startPoint x: 294, startPoint y: 214, endPoint x: 265, endPoint y: 293, distance: 83.8
click at [294, 214] on button "Edit This Section" at bounding box center [331, 215] width 118 height 26
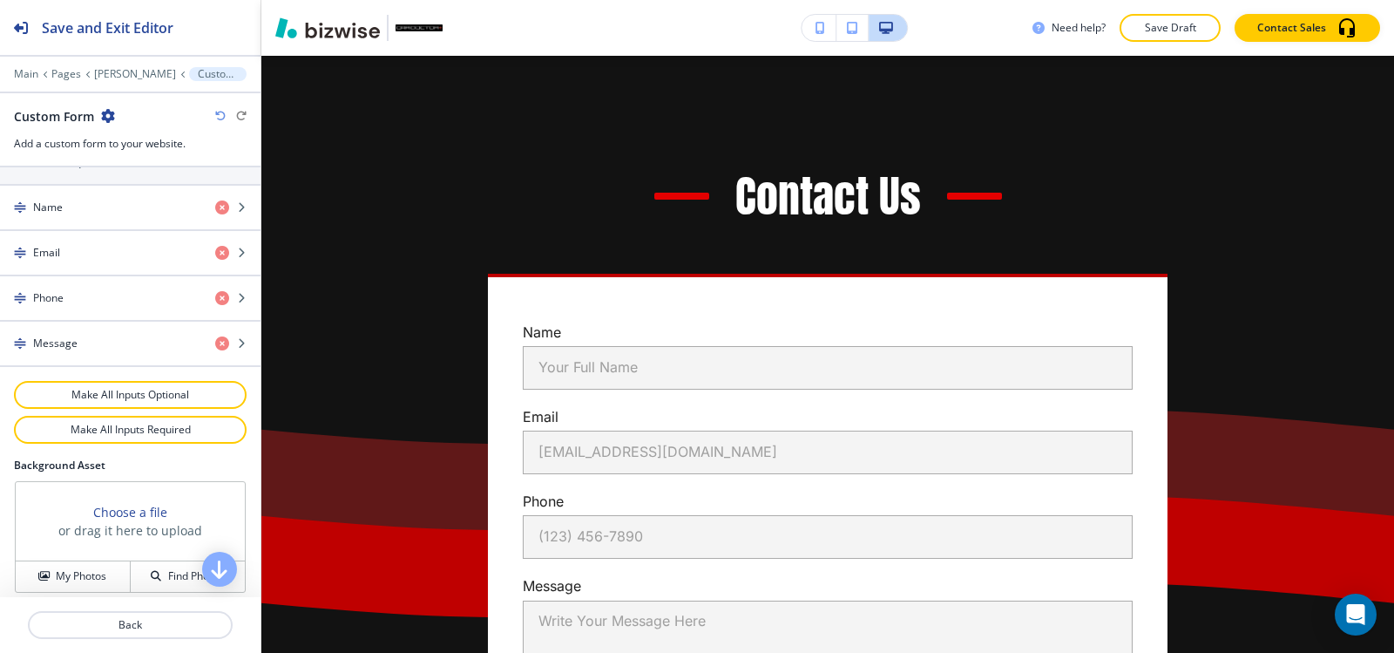
scroll to position [958, 0]
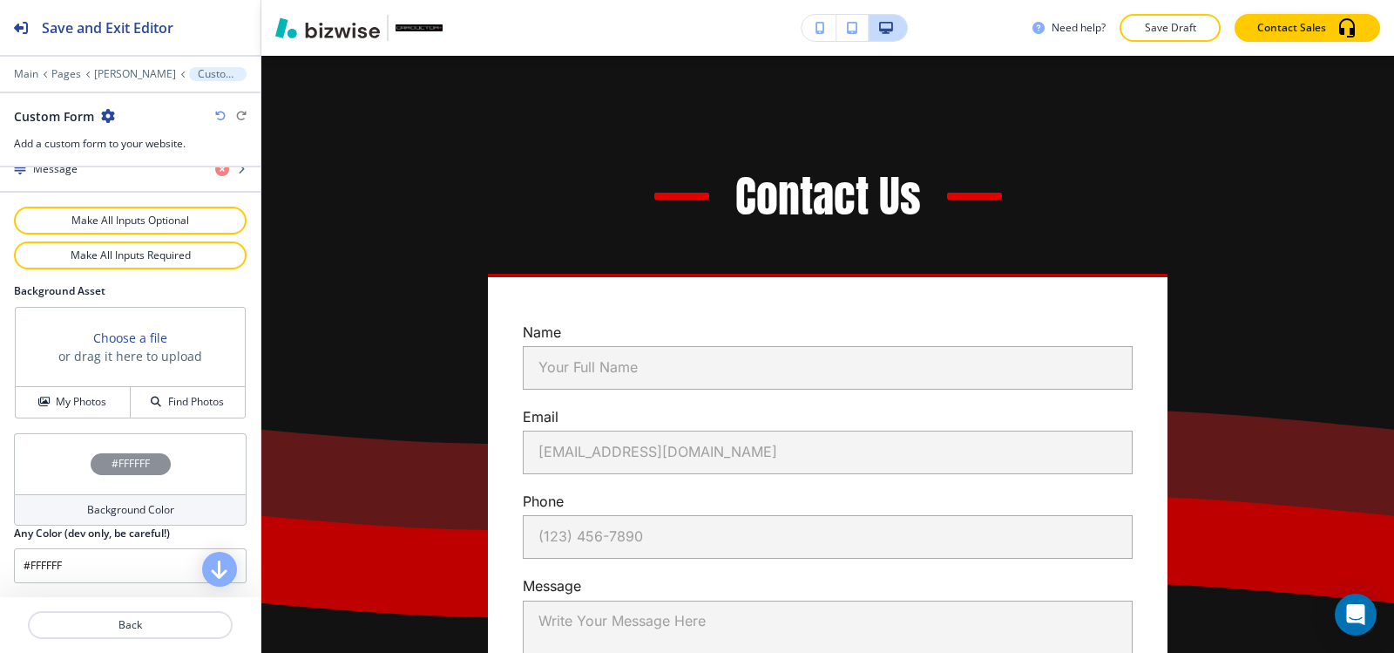
click at [123, 511] on h4 "Background Color" at bounding box center [130, 510] width 87 height 16
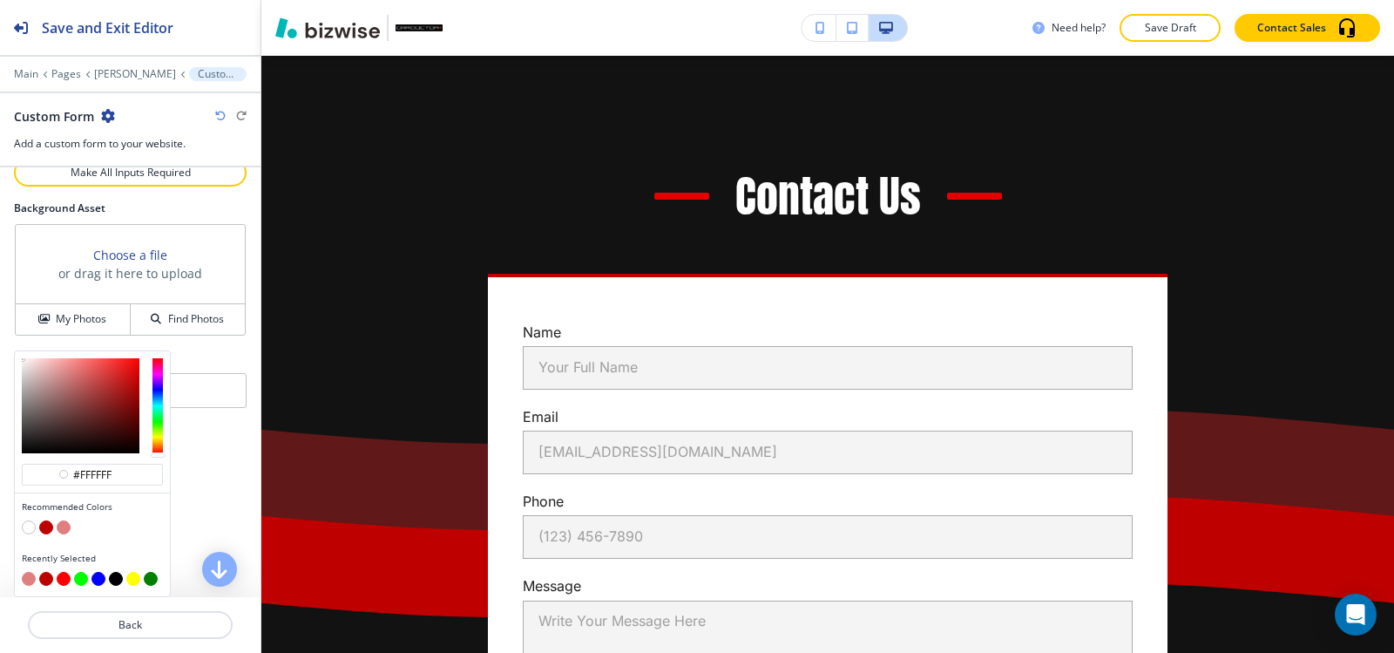
click at [63, 531] on button "button" at bounding box center [64, 527] width 14 height 14
type input "#df7f7f"
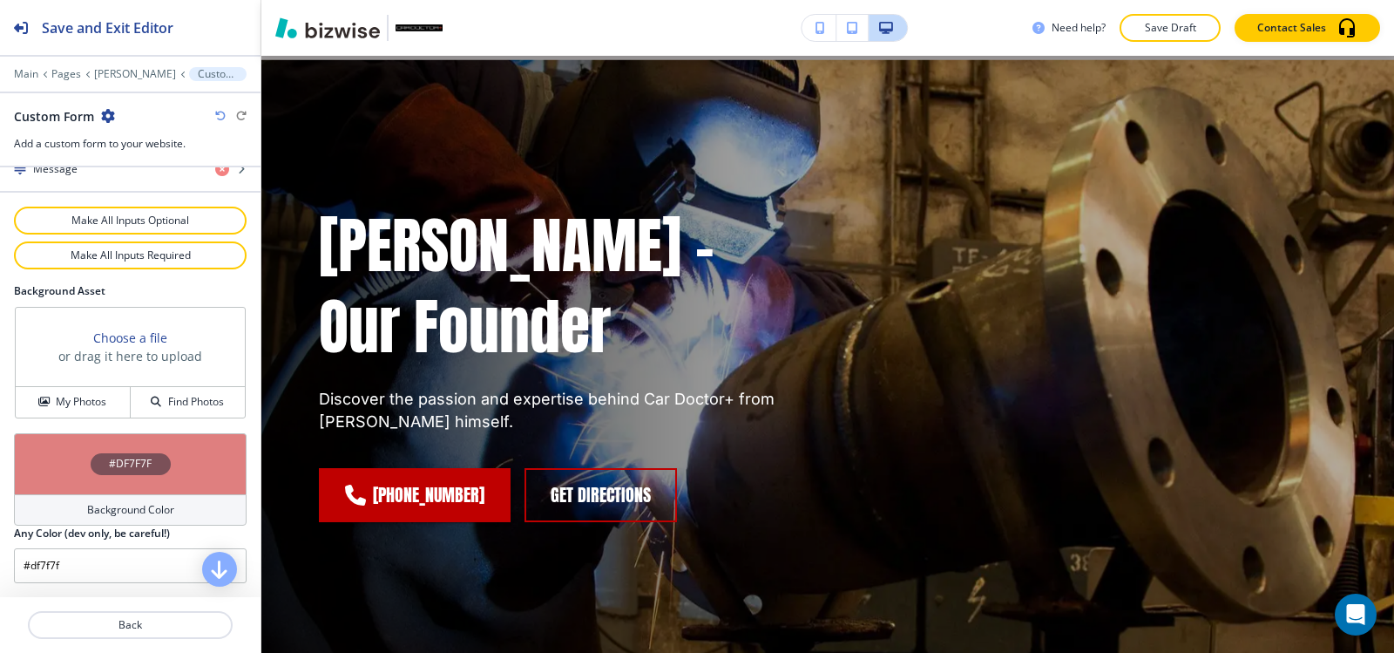
scroll to position [0, 0]
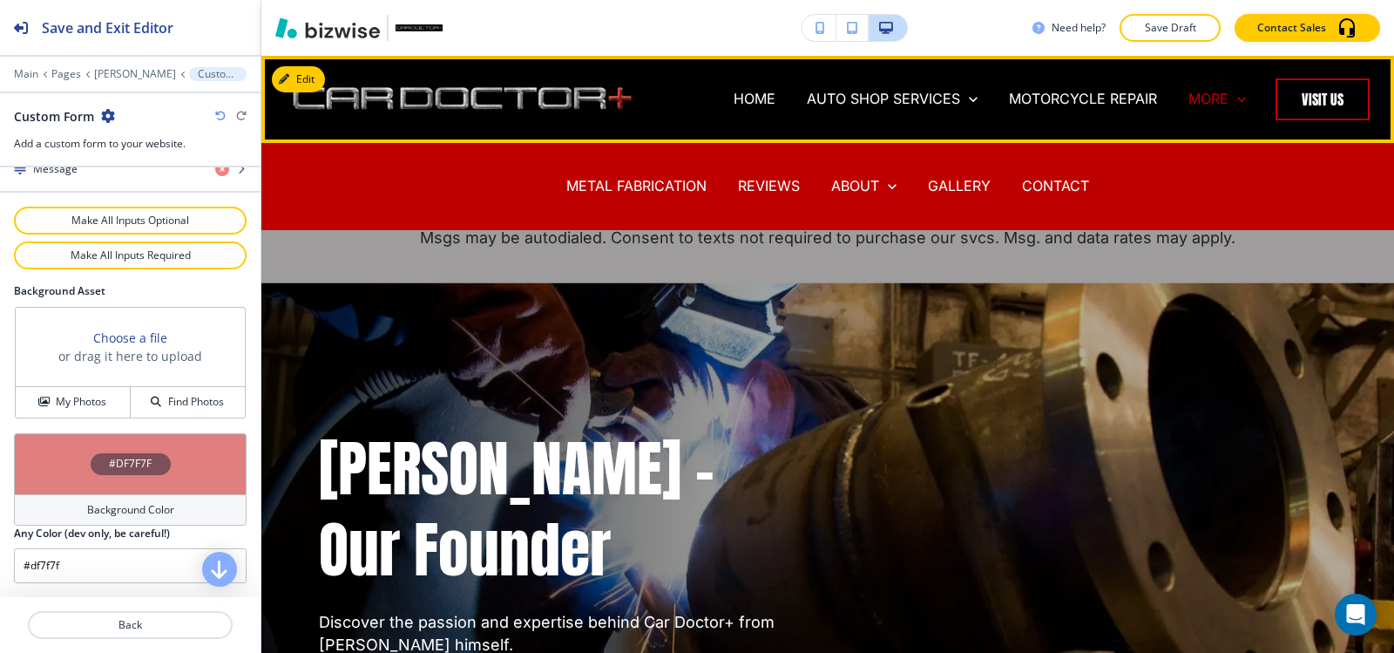
click at [1194, 96] on p "MORE" at bounding box center [1208, 99] width 40 height 20
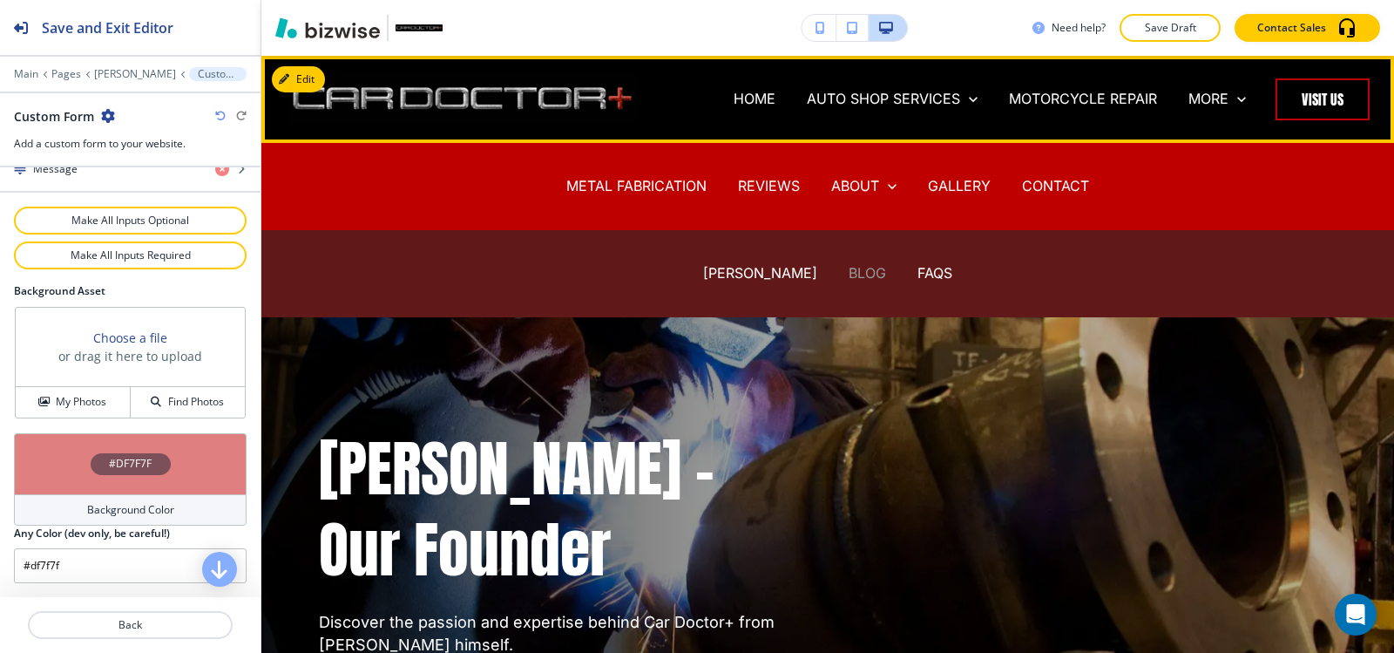
click at [849, 274] on p "BLOG" at bounding box center [867, 273] width 37 height 20
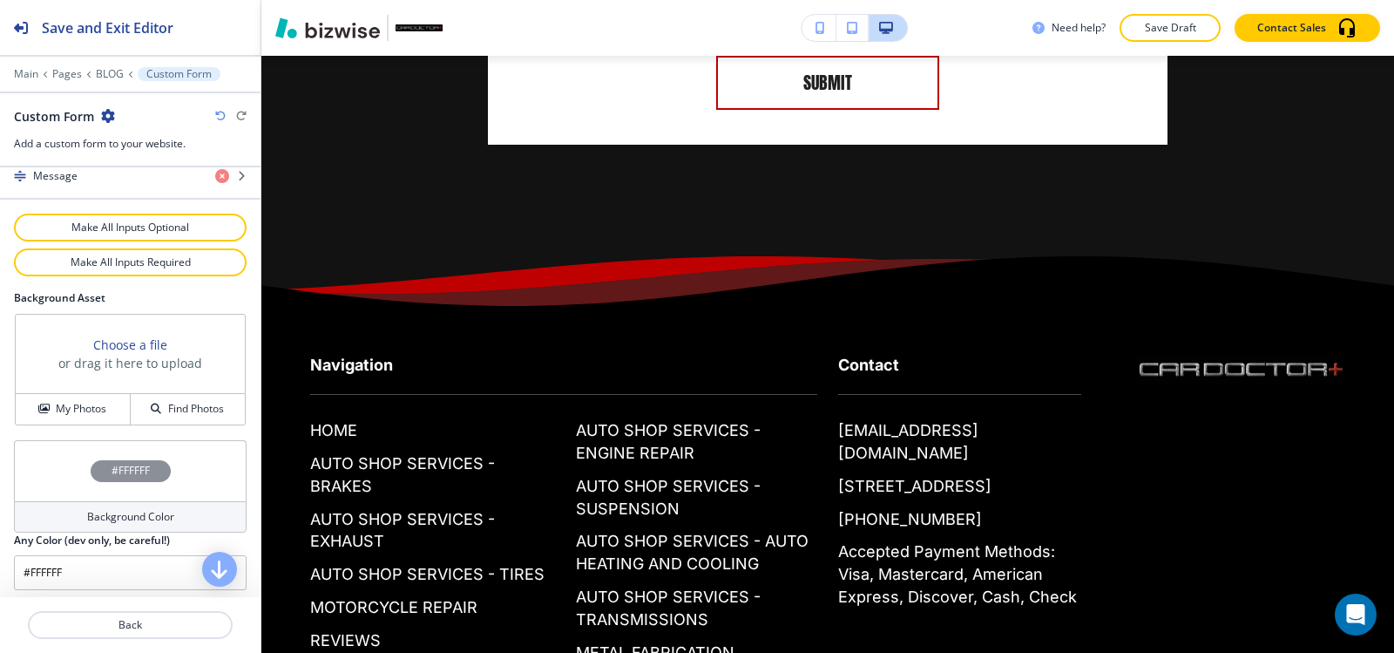
scroll to position [958, 0]
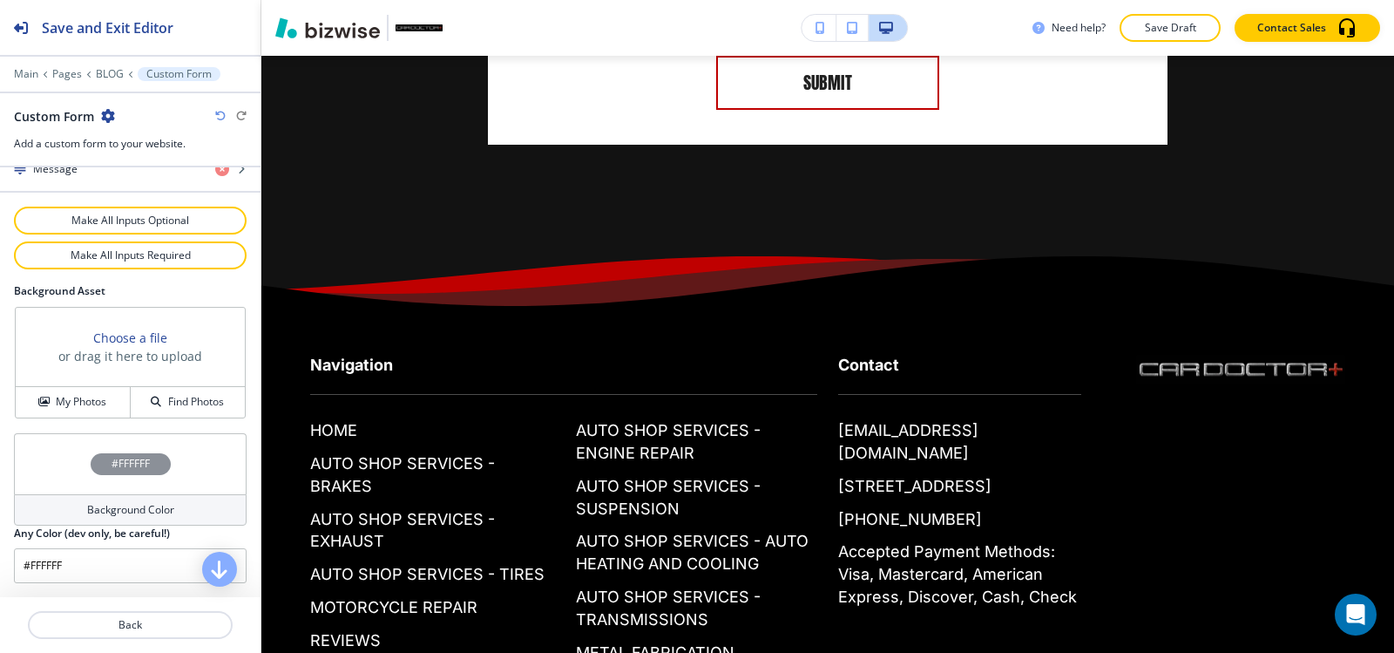
click at [91, 511] on h4 "Background Color" at bounding box center [130, 510] width 87 height 16
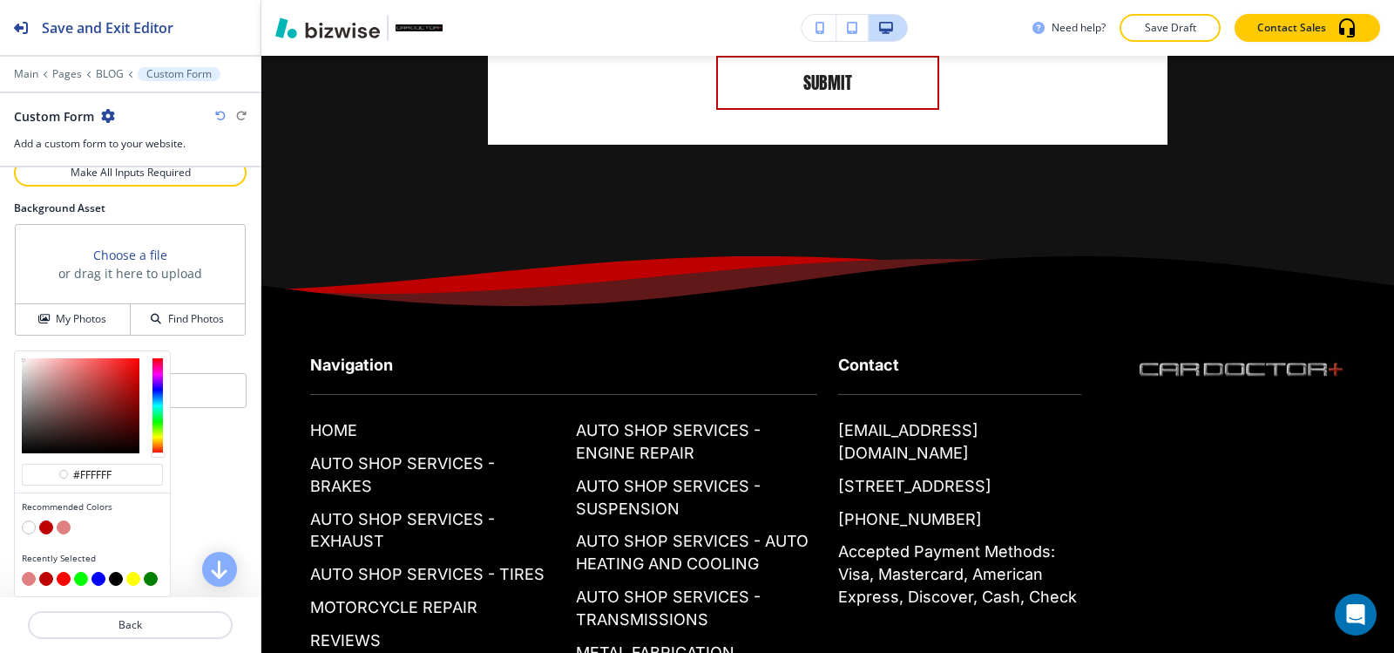
drag, startPoint x: 64, startPoint y: 525, endPoint x: 382, endPoint y: 463, distance: 324.0
click at [63, 525] on button "button" at bounding box center [64, 527] width 14 height 14
type input "#df7f7f"
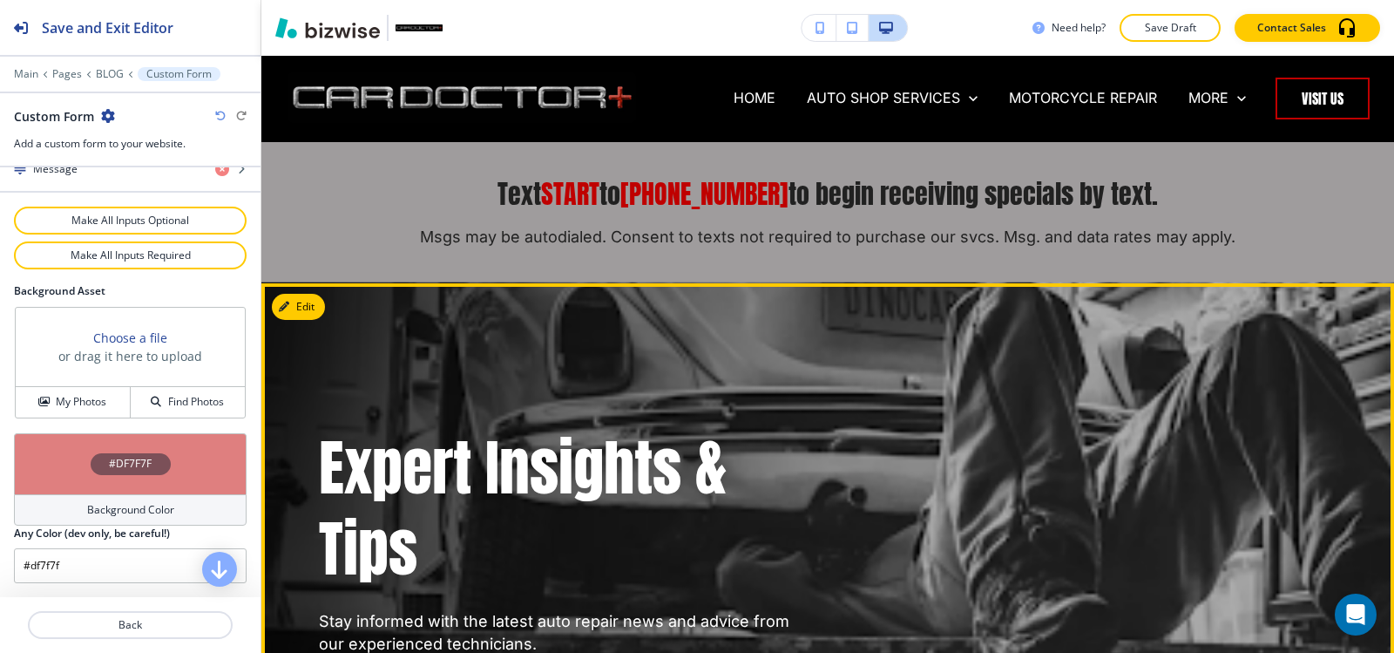
scroll to position [0, 0]
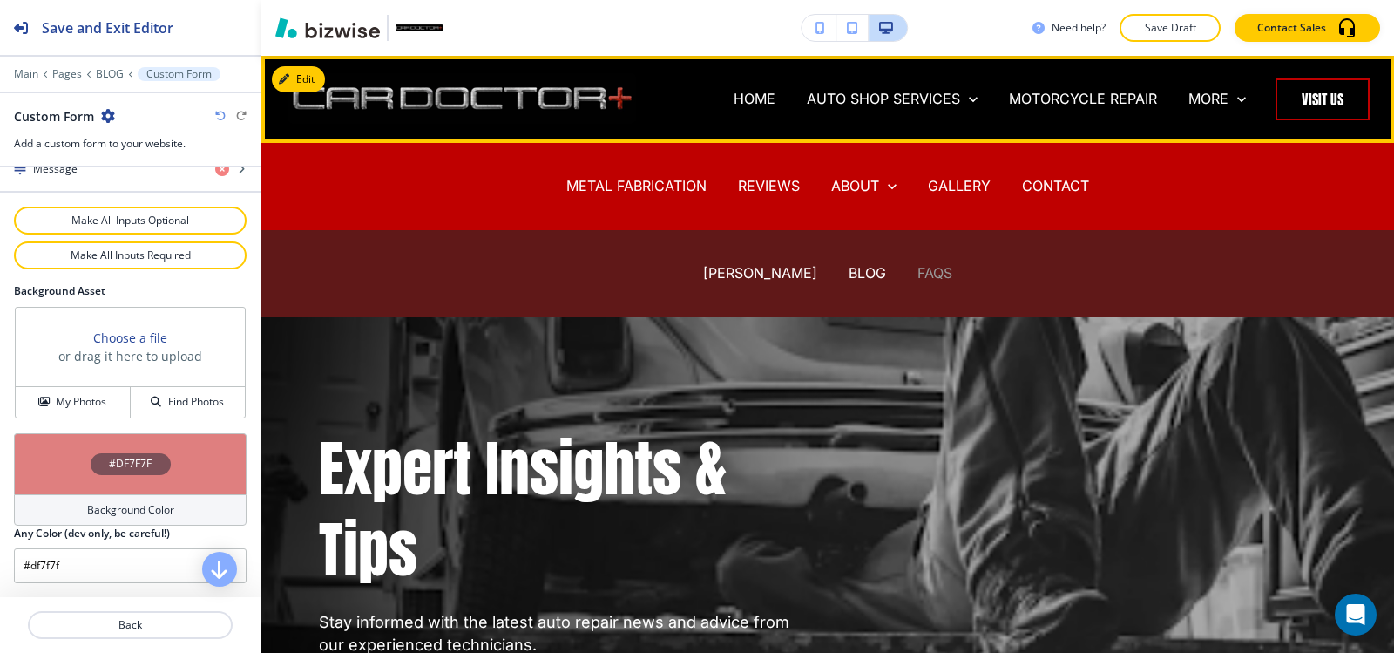
click at [917, 261] on div "FAQS" at bounding box center [935, 274] width 66 height 70
click at [917, 266] on p "FAQS" at bounding box center [934, 273] width 35 height 20
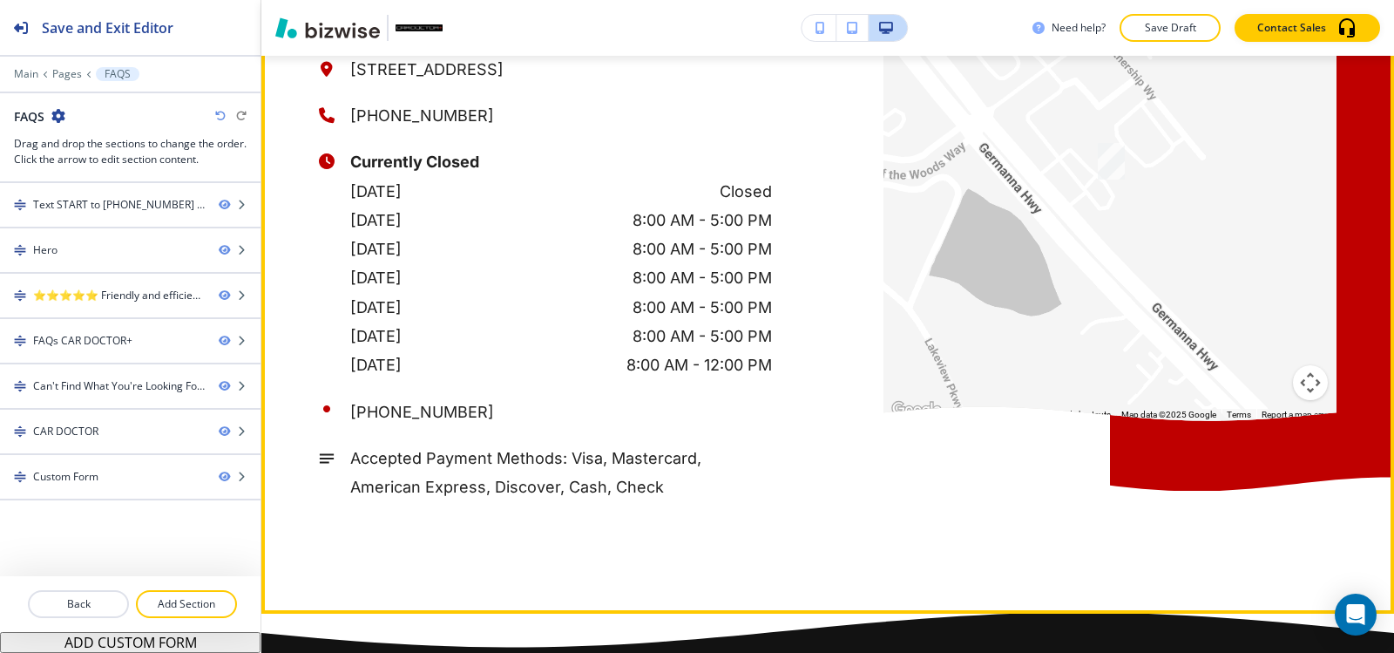
scroll to position [3136, 0]
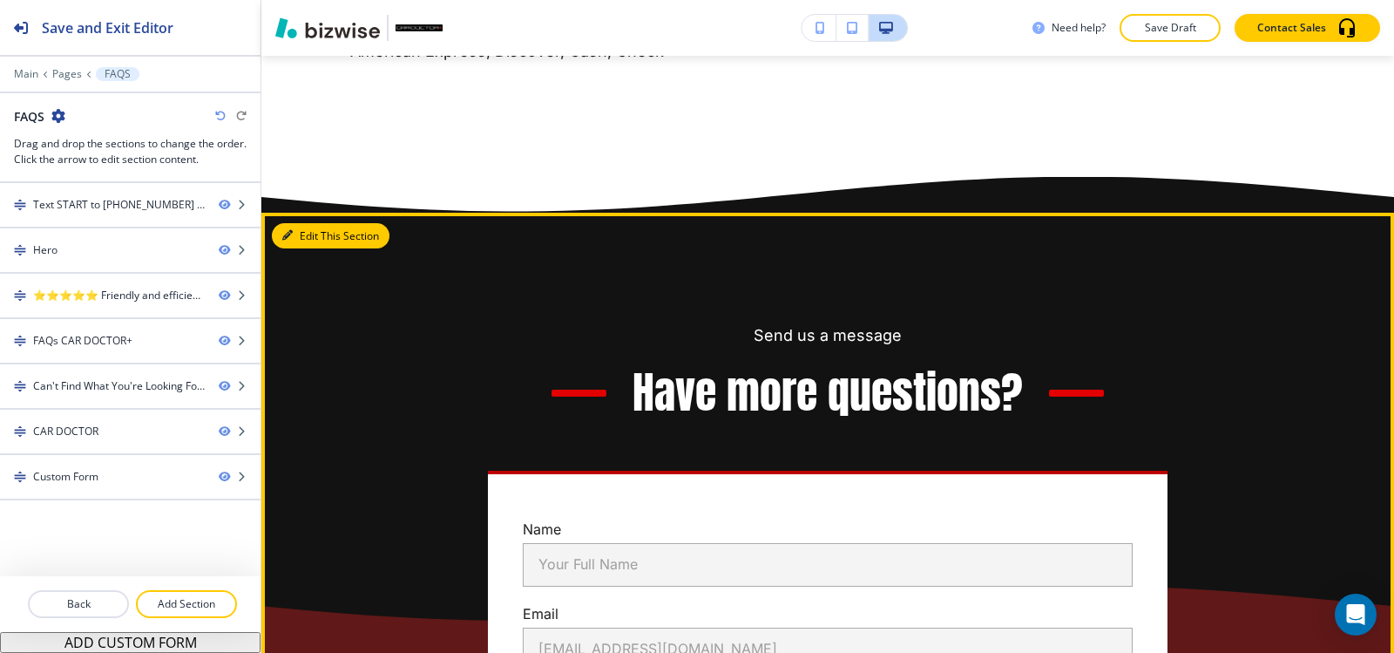
click at [290, 231] on icon "button" at bounding box center [287, 235] width 10 height 10
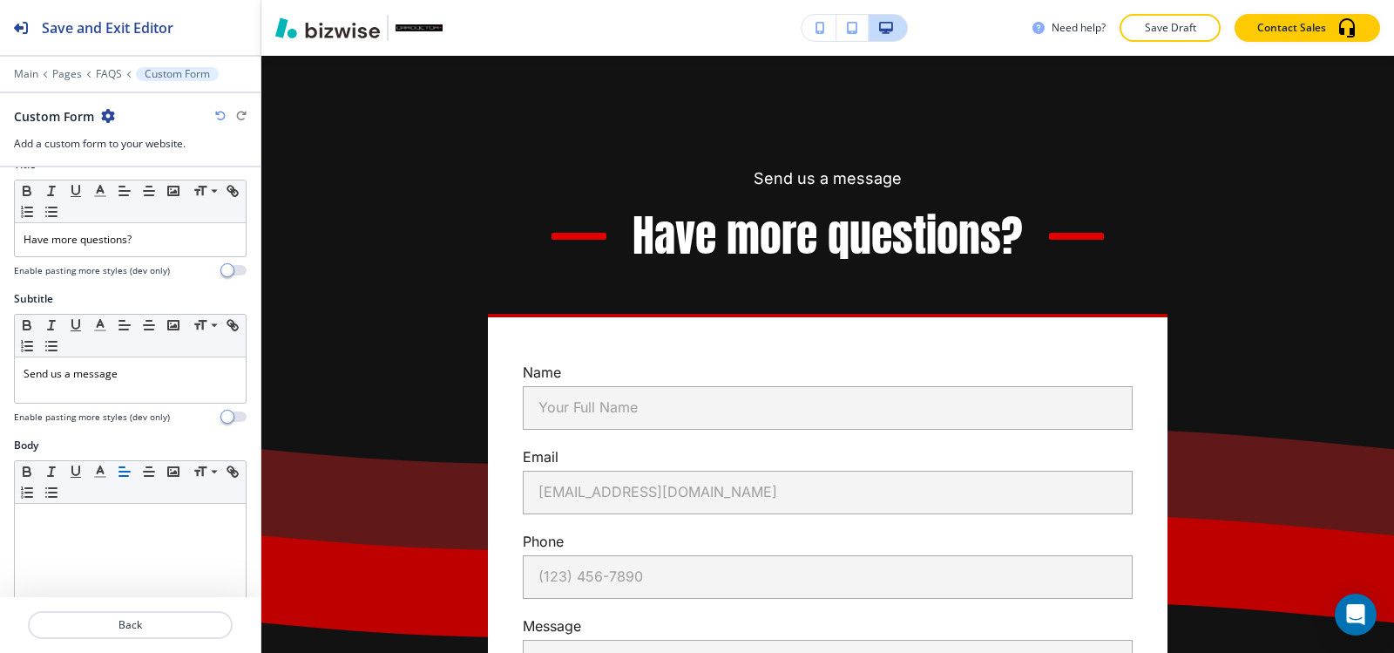
scroll to position [0, 0]
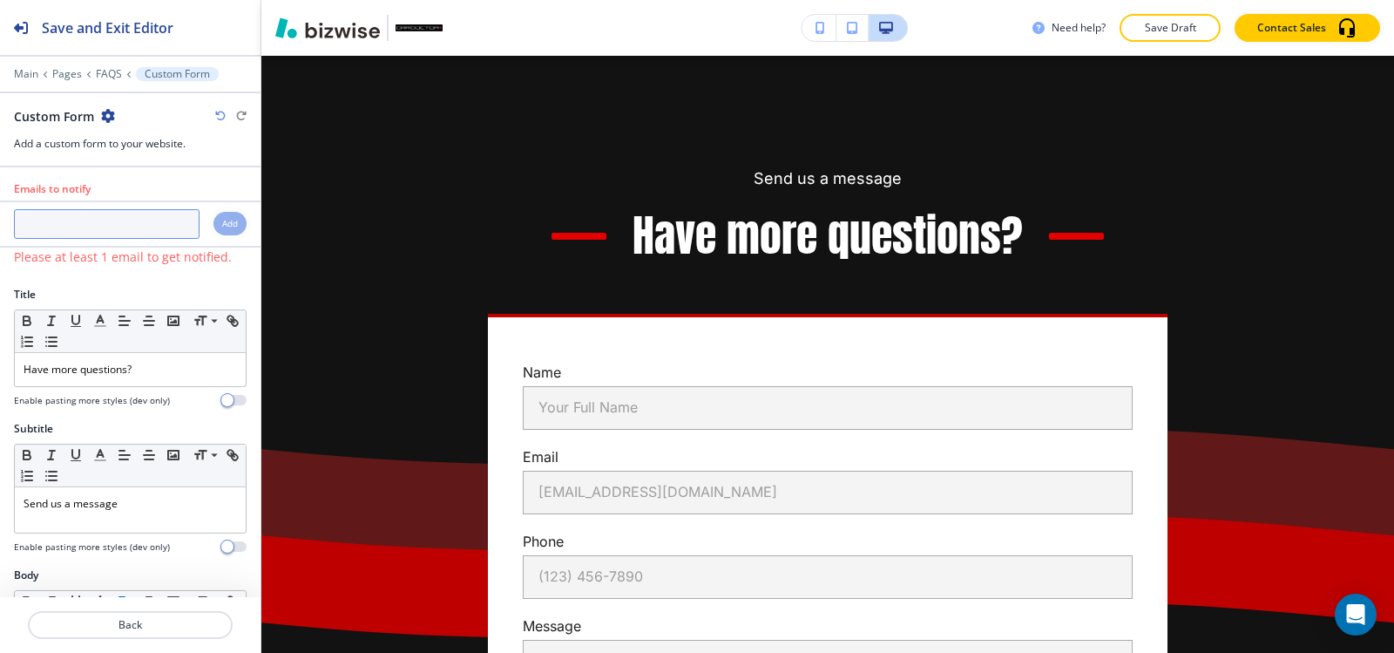
click at [94, 220] on input "text" at bounding box center [107, 224] width 186 height 30
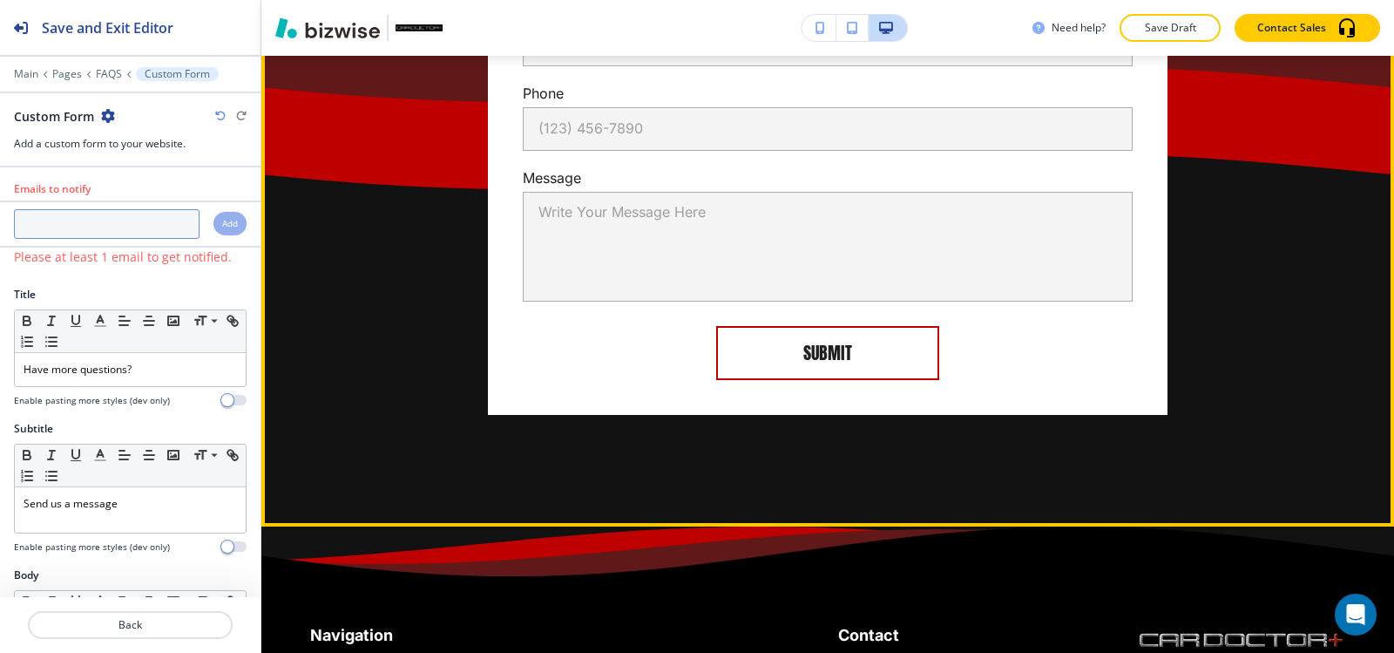
scroll to position [3990, 0]
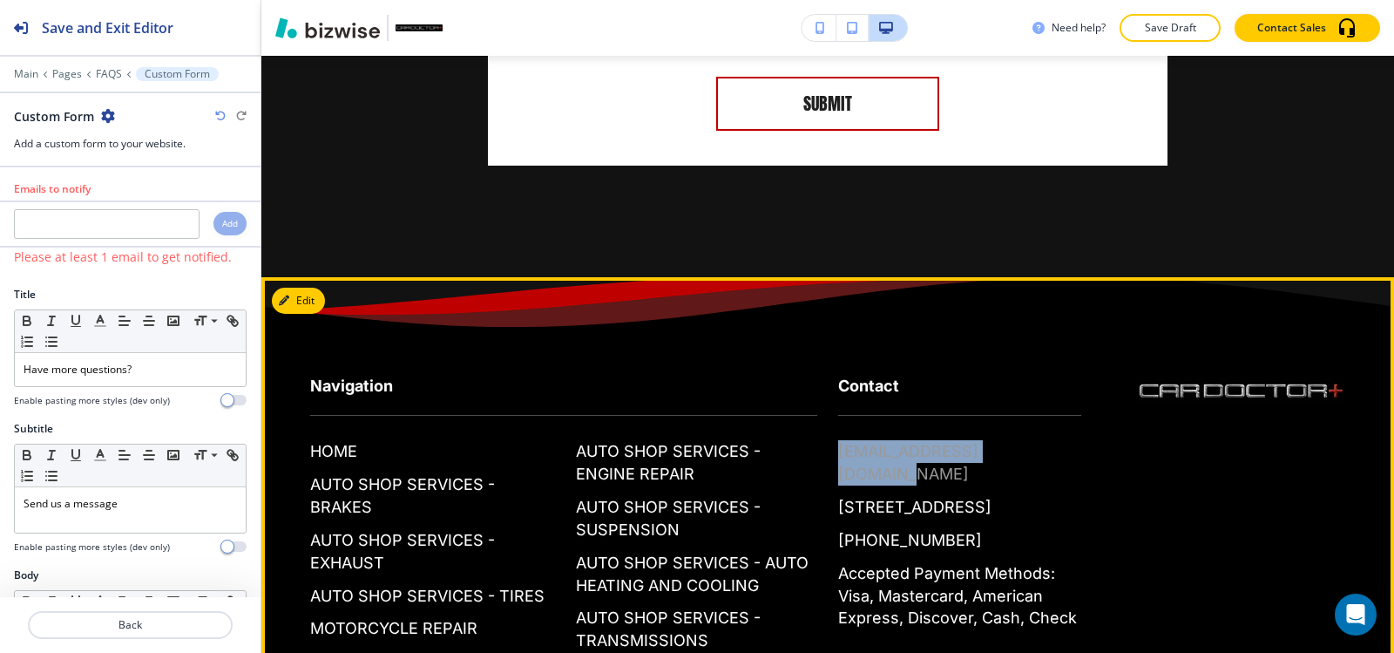
copy p "[EMAIL_ADDRESS][DOMAIN_NAME]"
drag, startPoint x: 1032, startPoint y: 446, endPoint x: 831, endPoint y: 450, distance: 200.4
click at [838, 450] on div "placeholder@bizwise.com 4219 Germanna Hwy, Locust Grove, VA 22508, USA (540) 21…" at bounding box center [959, 534] width 243 height 189
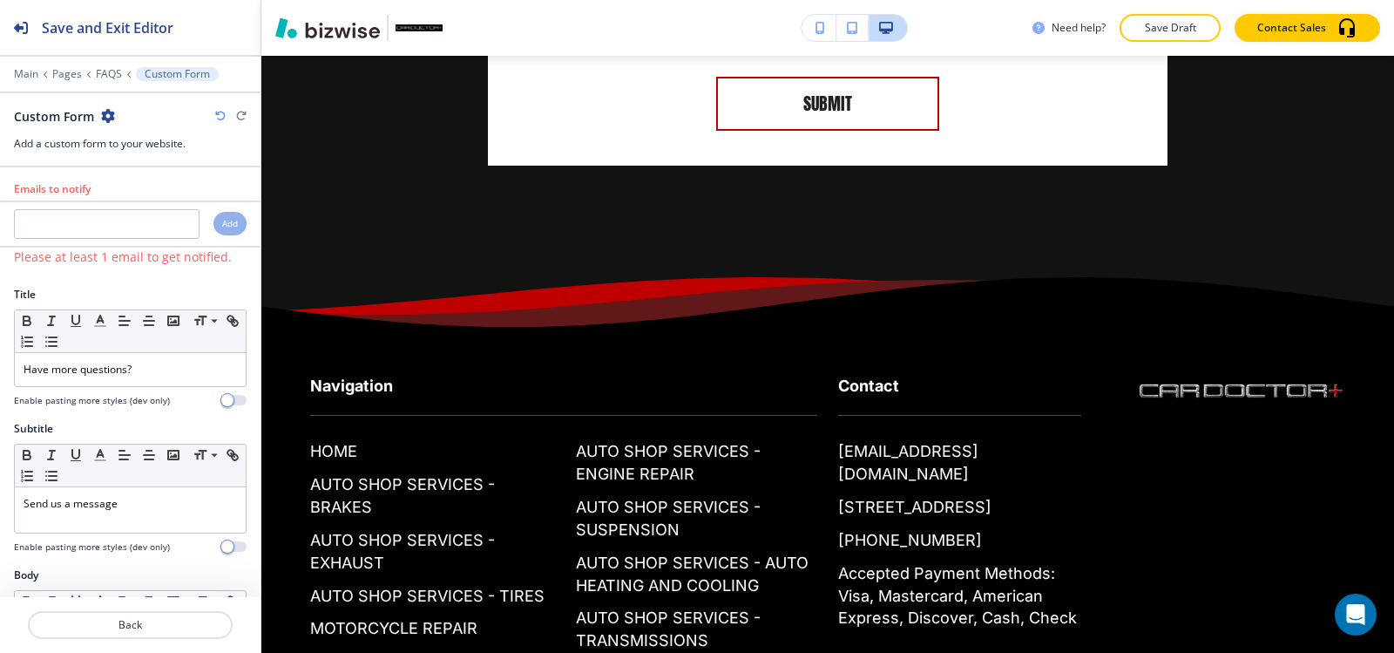
click at [144, 240] on div at bounding box center [130, 242] width 260 height 7
click at [147, 233] on input "text" at bounding box center [107, 224] width 186 height 30
paste input "[EMAIL_ADDRESS][DOMAIN_NAME]"
type input "[EMAIL_ADDRESS][DOMAIN_NAME]"
click at [222, 221] on h4 "Add" at bounding box center [230, 223] width 16 height 13
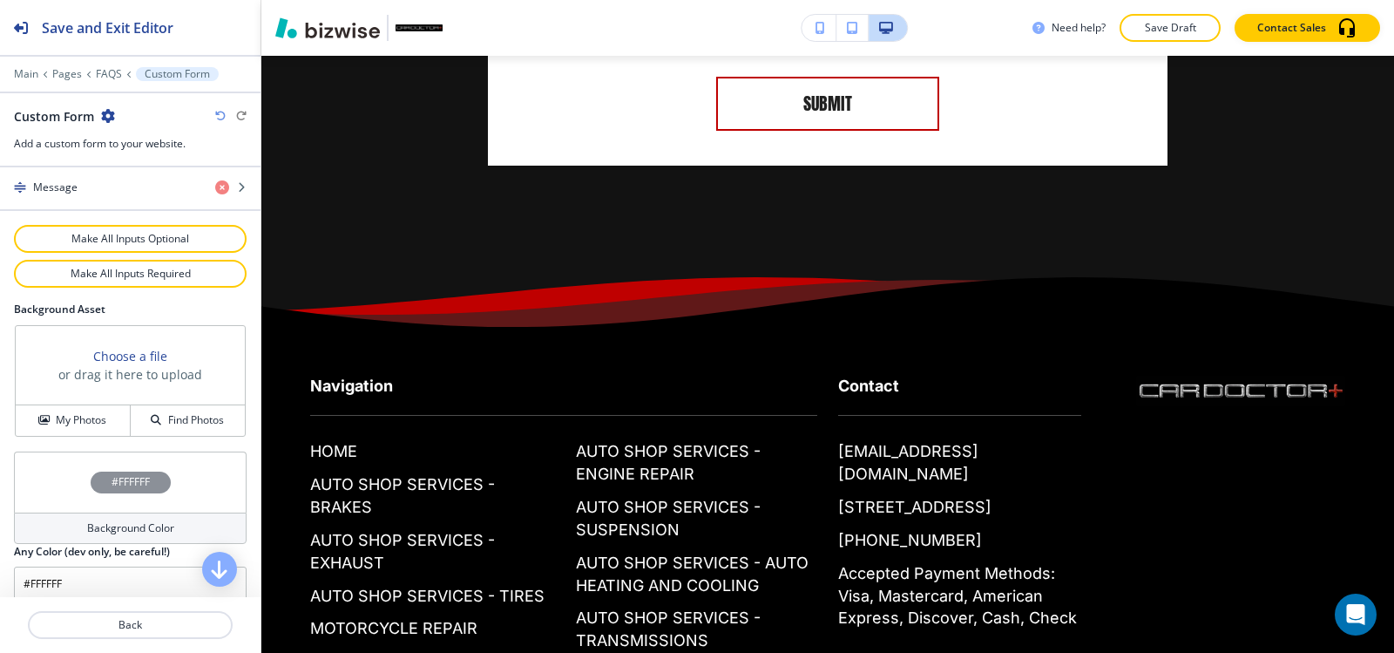
scroll to position [958, 0]
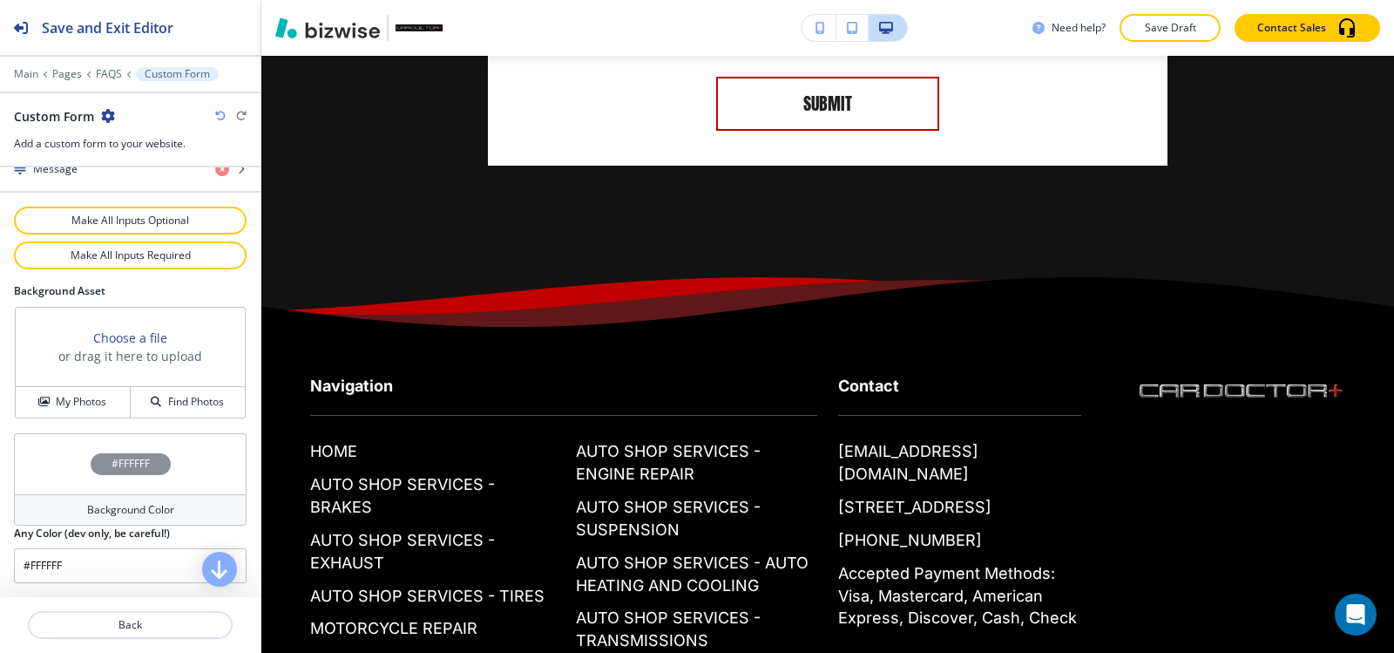
click at [86, 525] on h2 "Any Color (dev only, be careful!)" at bounding box center [92, 533] width 156 height 16
click at [89, 505] on h4 "Background Color" at bounding box center [130, 510] width 87 height 16
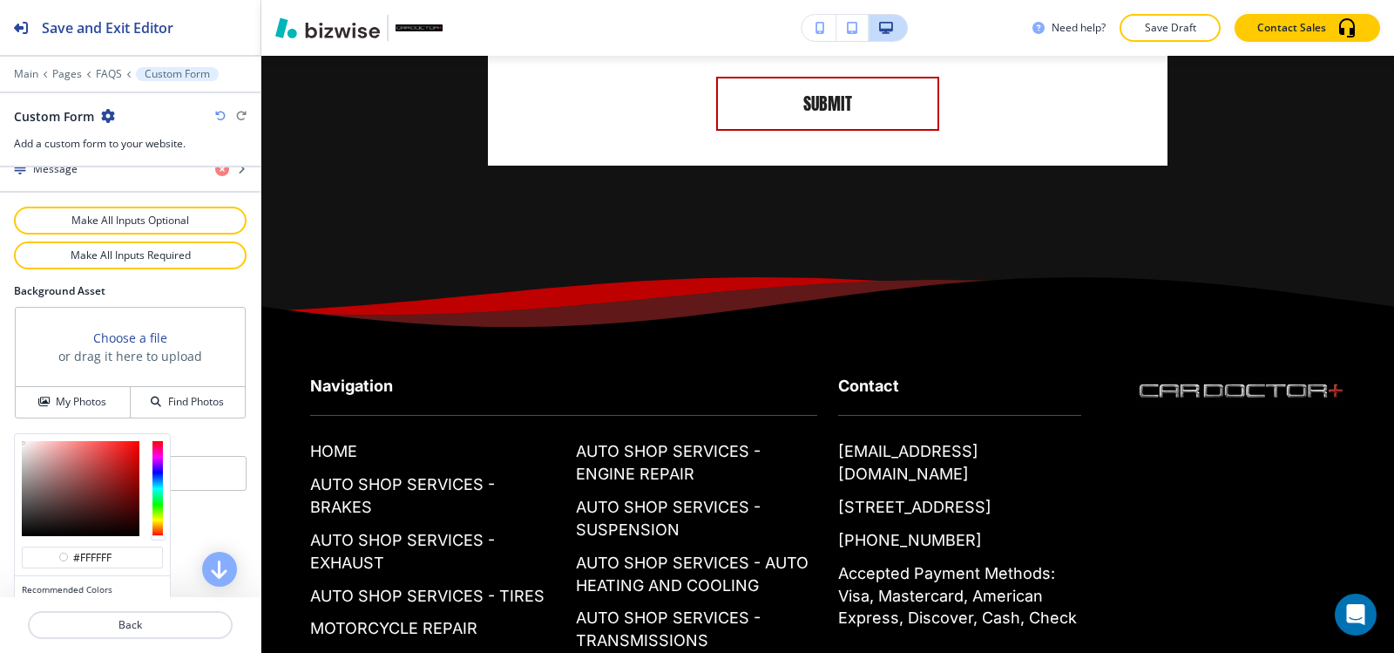
scroll to position [1041, 0]
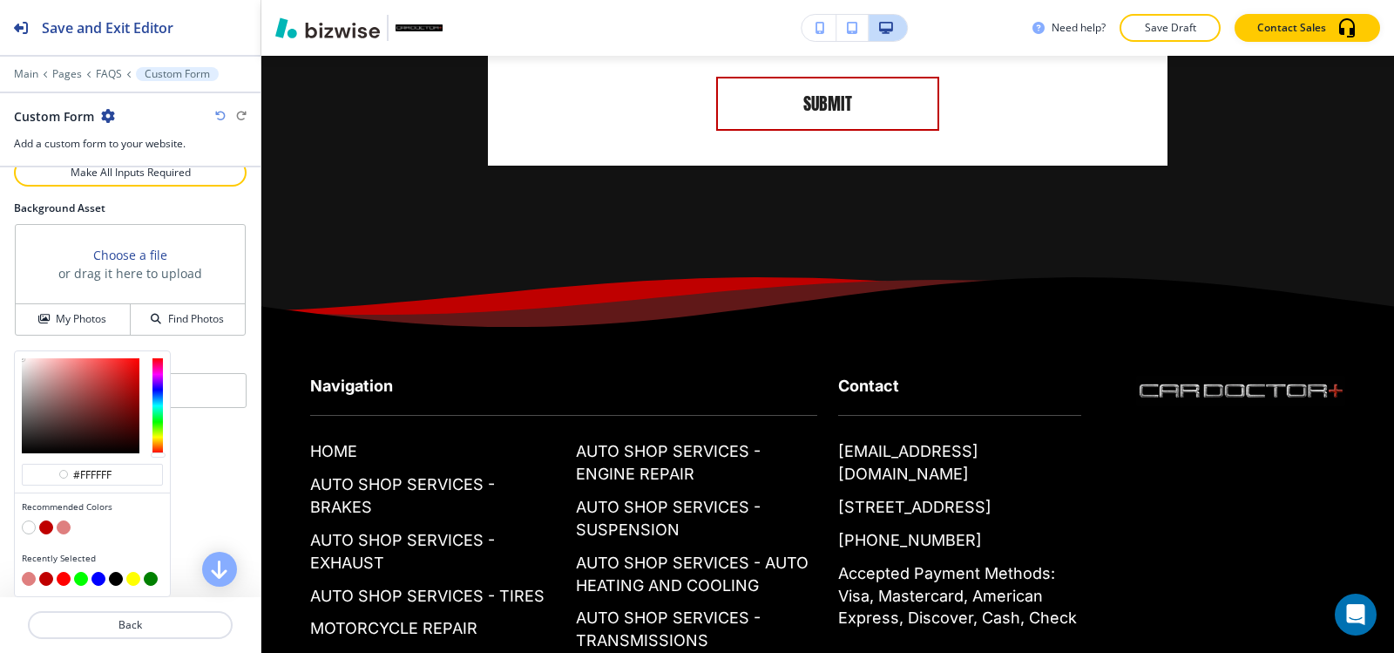
click at [64, 530] on button "button" at bounding box center [64, 527] width 14 height 14
type input "#df7f7f"
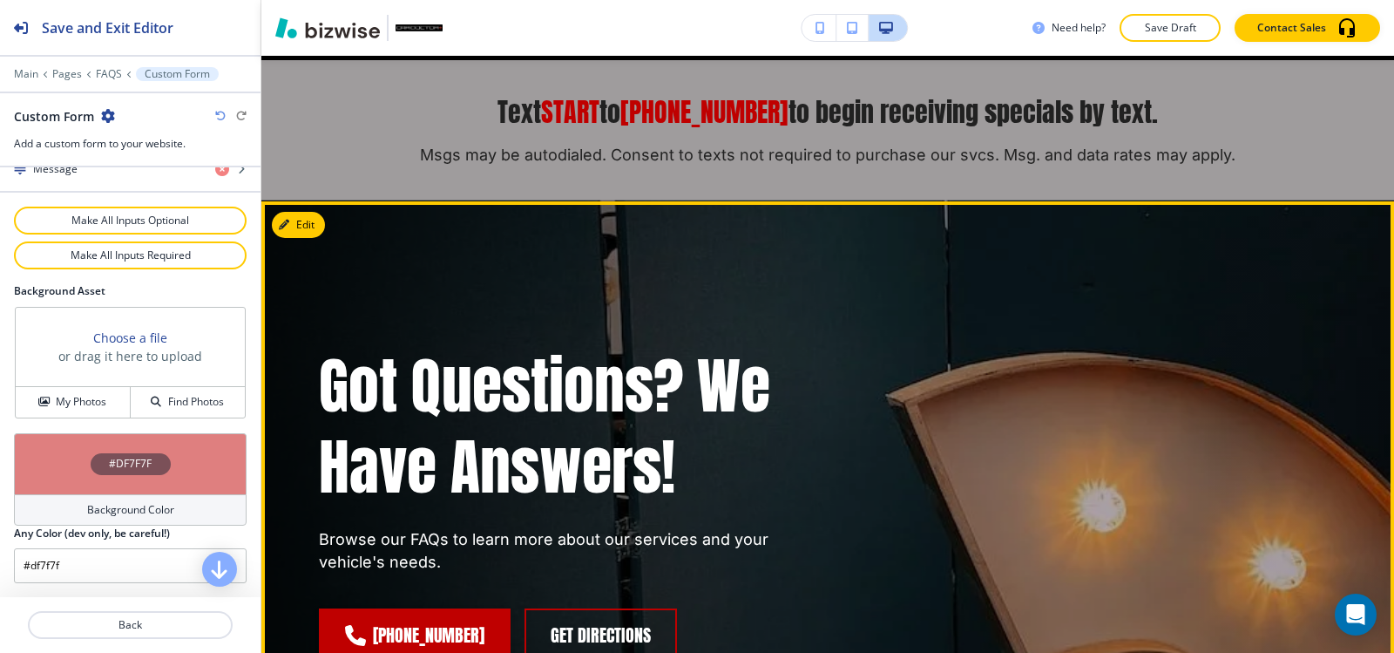
scroll to position [0, 0]
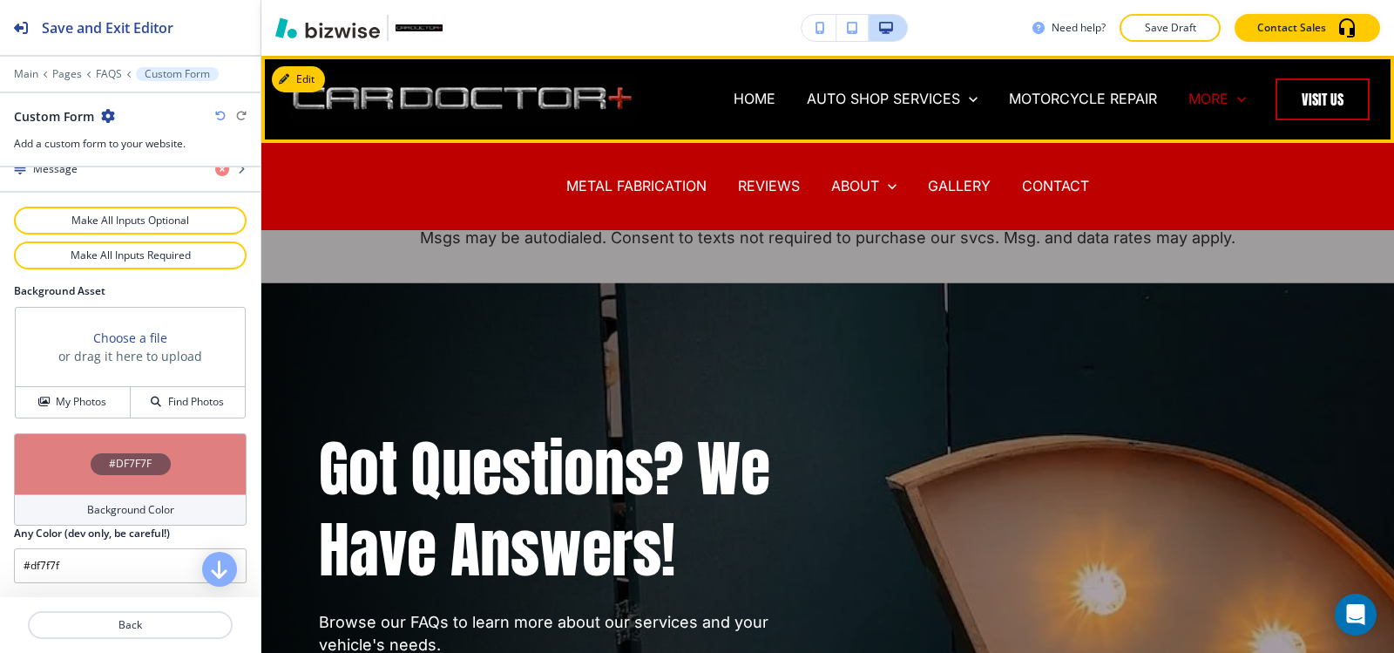
click at [1201, 91] on p "MORE" at bounding box center [1208, 99] width 40 height 20
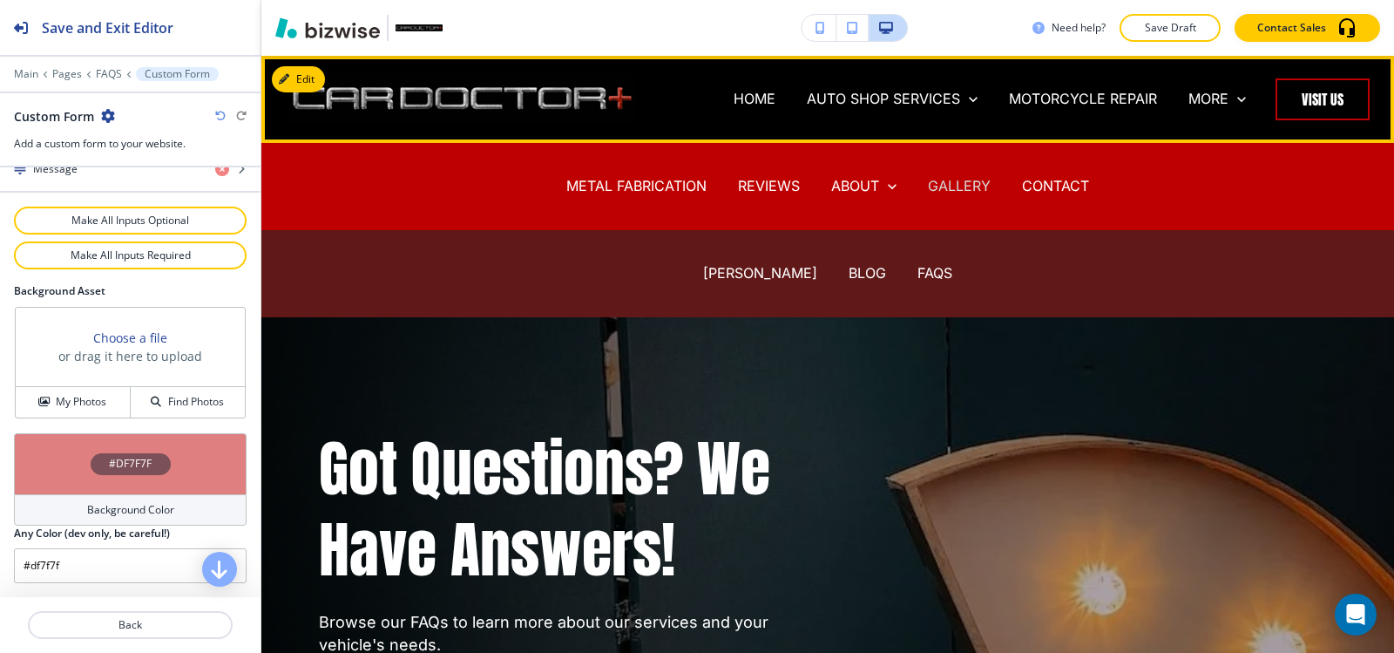
click at [960, 184] on p "GALLERY" at bounding box center [959, 186] width 63 height 20
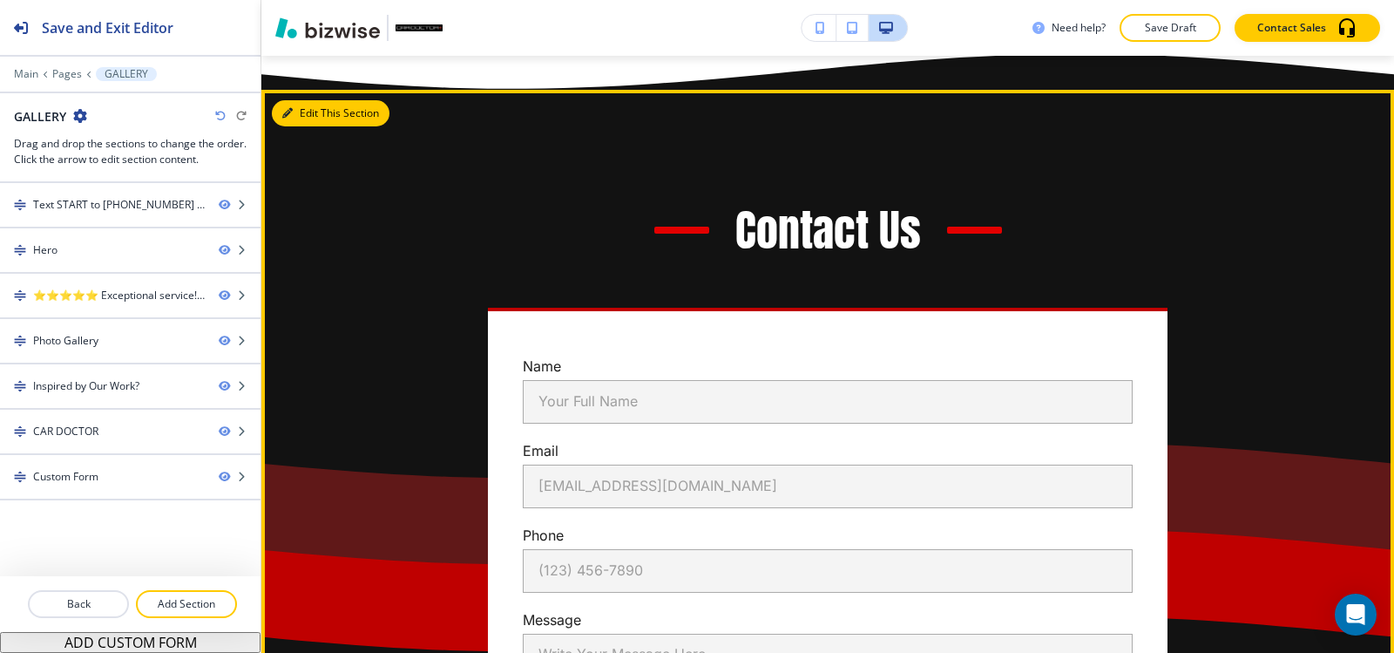
click at [297, 125] on button "Edit This Section" at bounding box center [331, 113] width 118 height 26
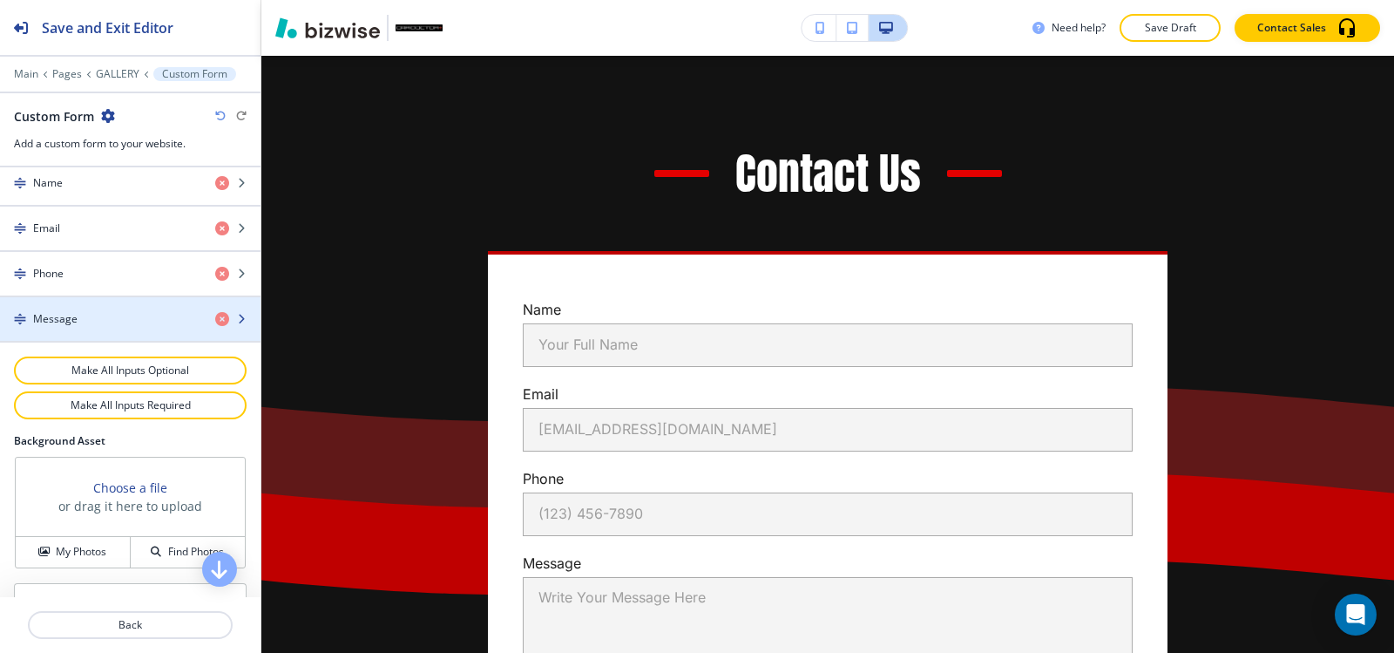
scroll to position [958, 0]
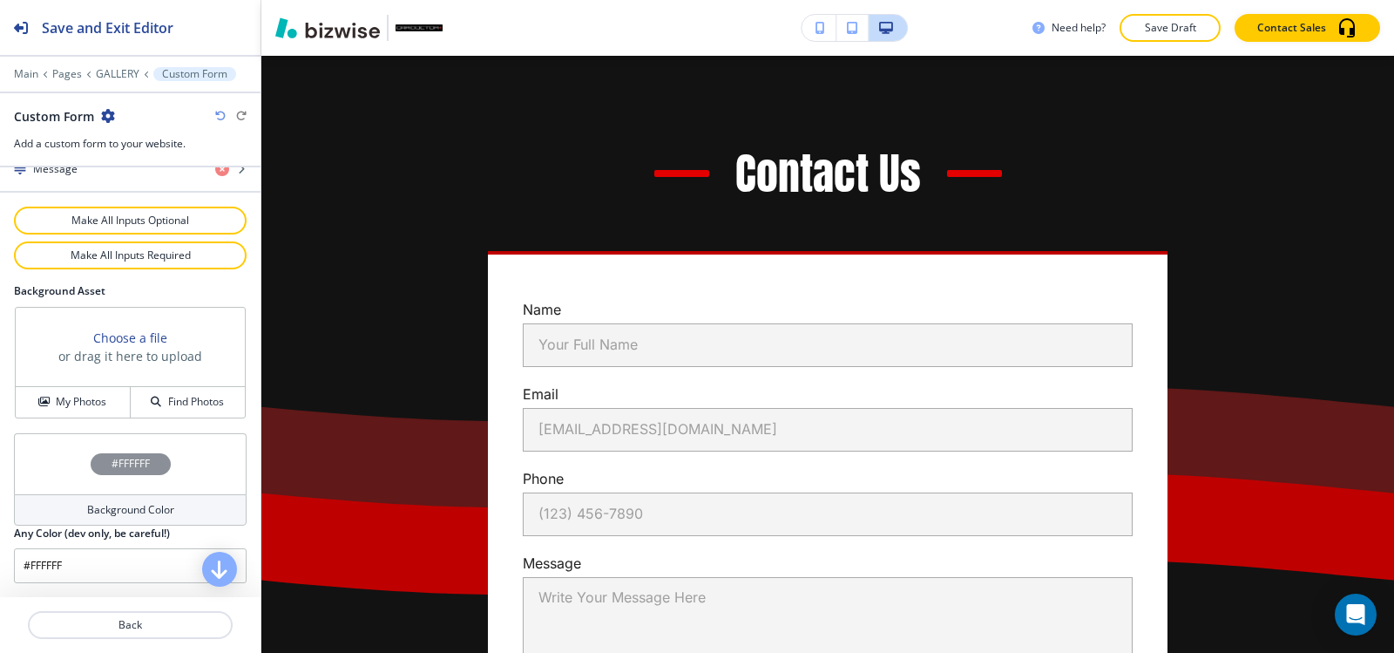
click at [110, 502] on h4 "Background Color" at bounding box center [130, 510] width 87 height 16
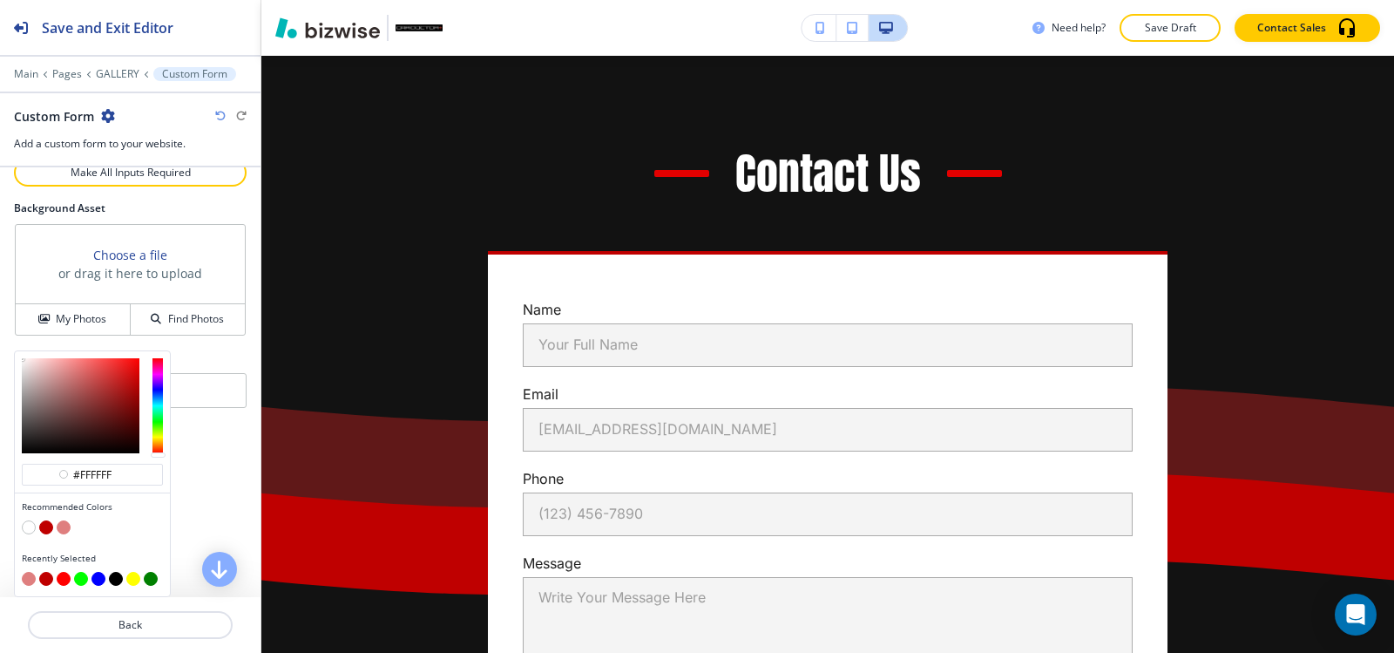
click at [66, 532] on button "button" at bounding box center [64, 527] width 14 height 14
type input "#df7f7f"
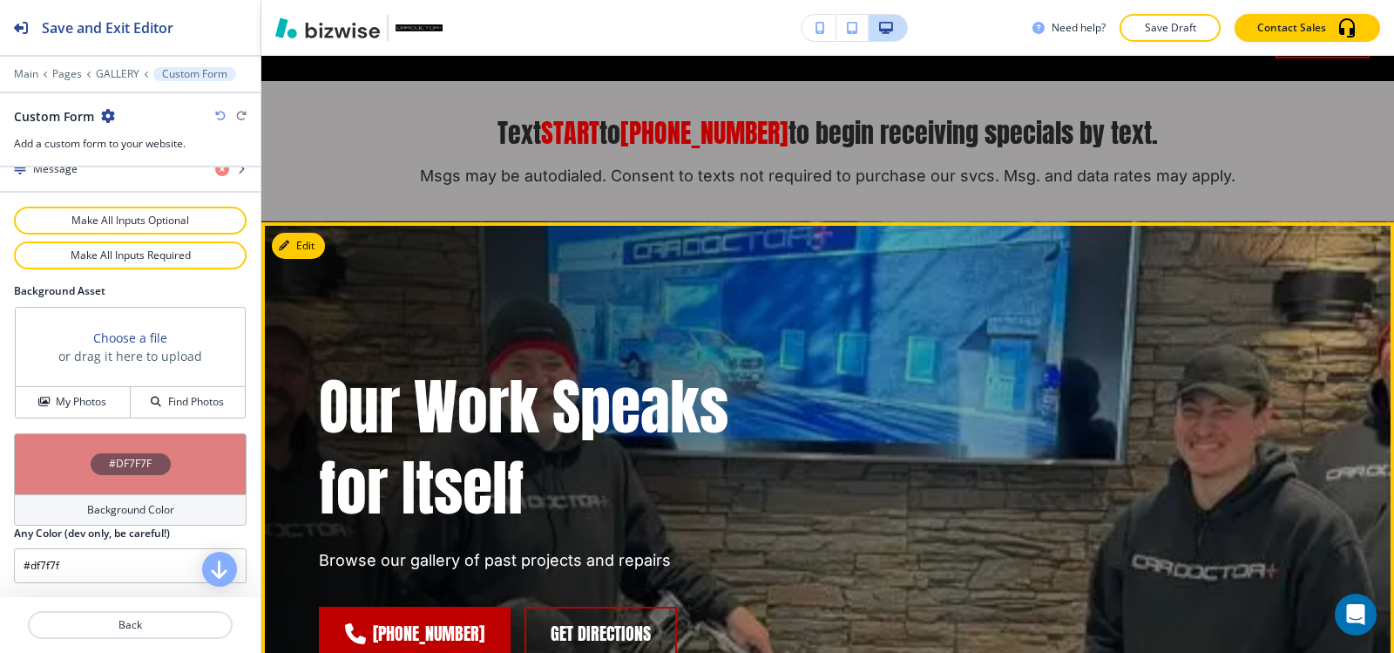
scroll to position [0, 0]
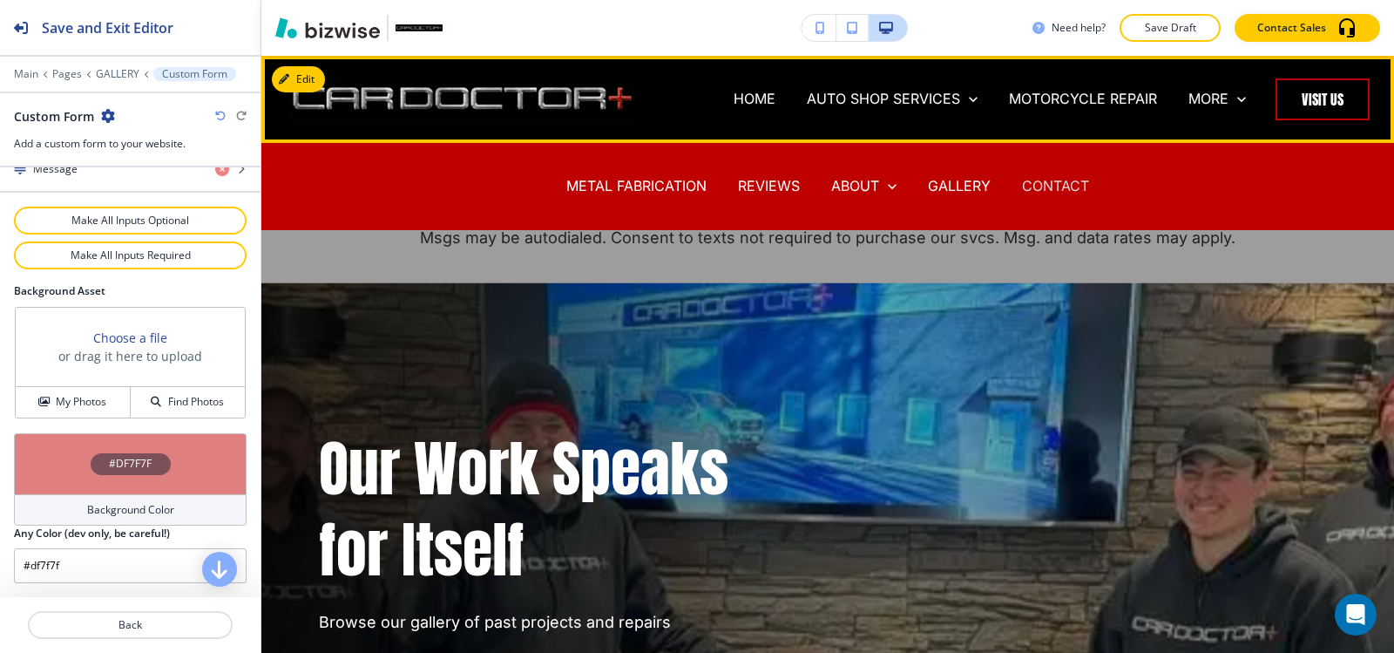
click at [1048, 181] on p "CONTACT" at bounding box center [1055, 186] width 67 height 20
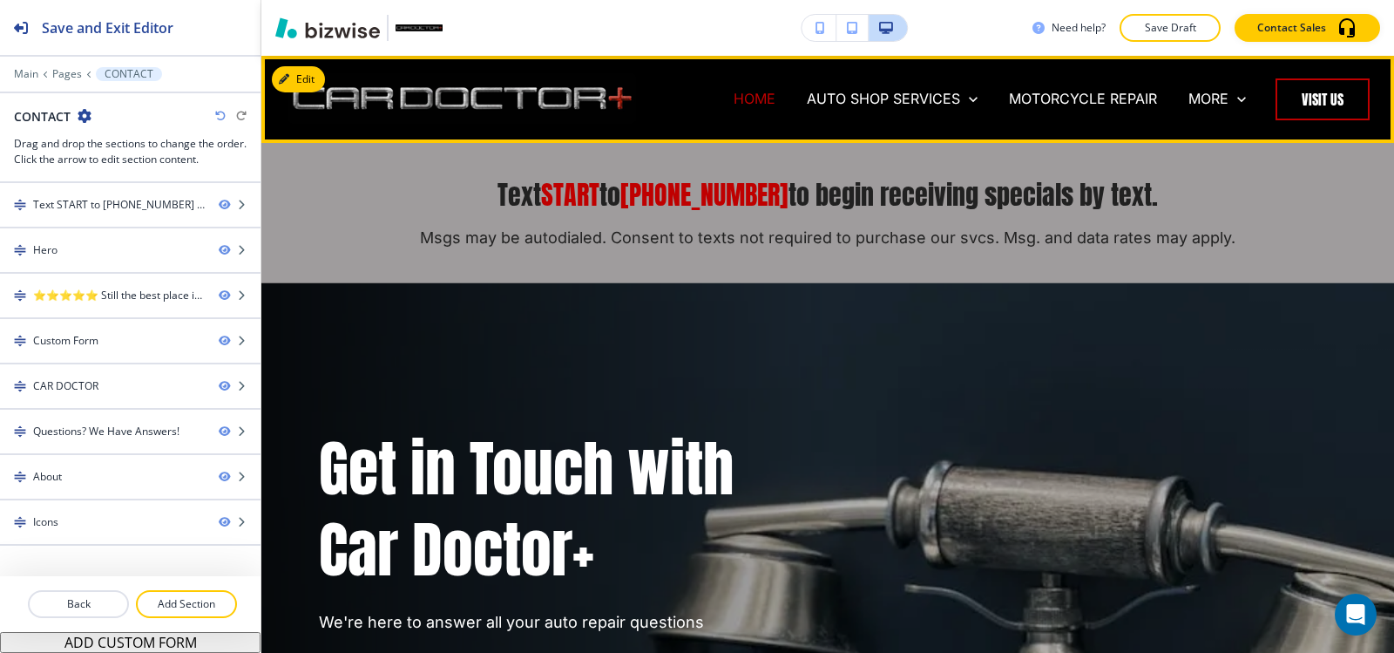
click at [740, 97] on p "HOME" at bounding box center [755, 99] width 42 height 20
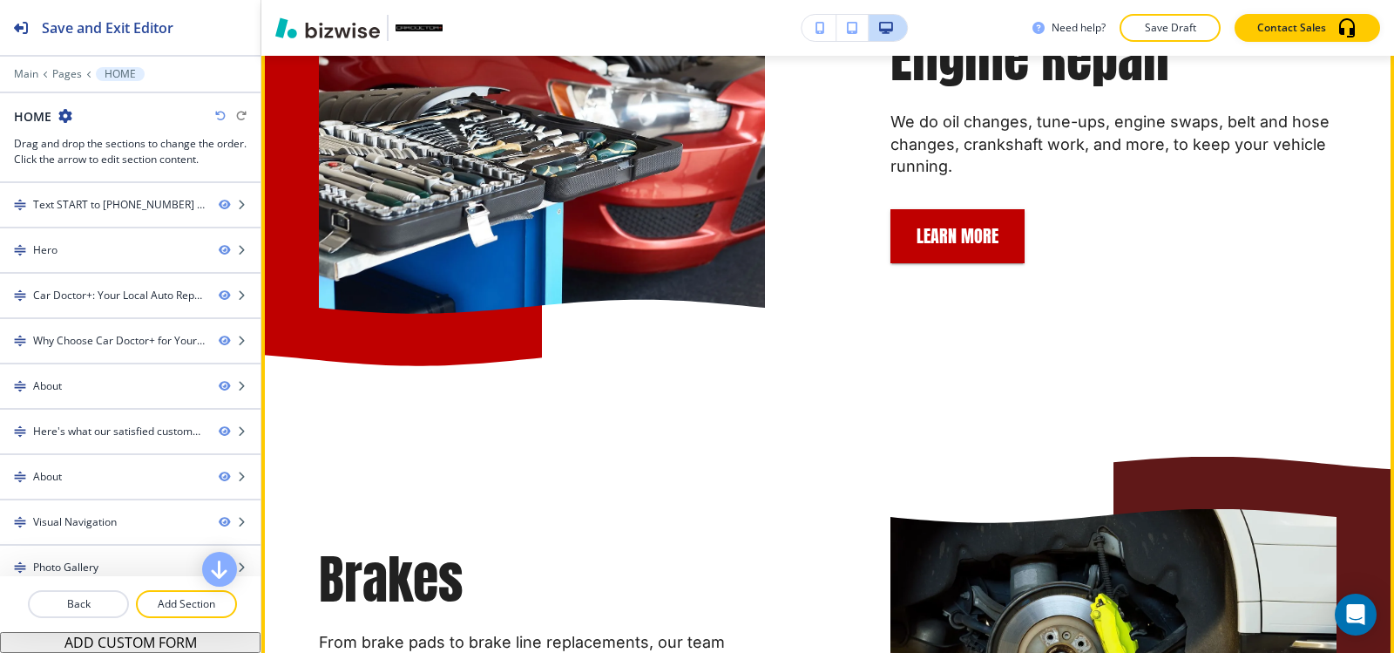
scroll to position [2439, 0]
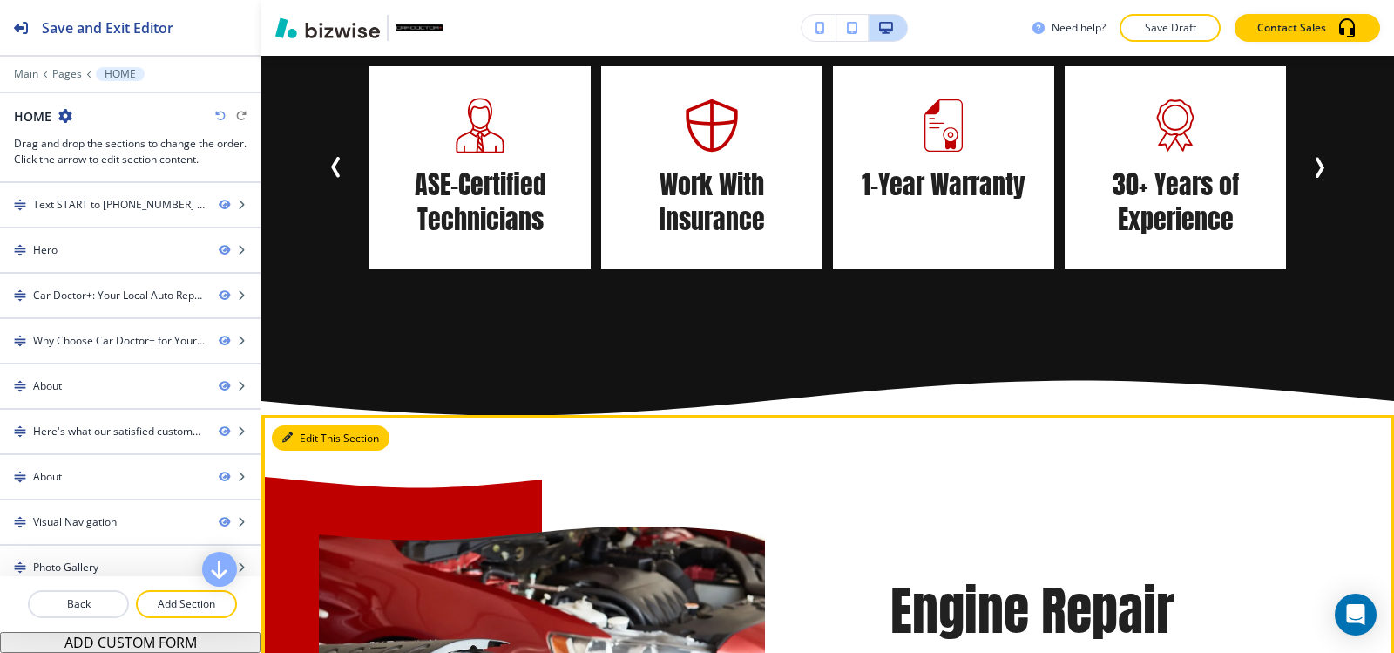
click at [314, 425] on button "Edit This Section" at bounding box center [331, 438] width 118 height 26
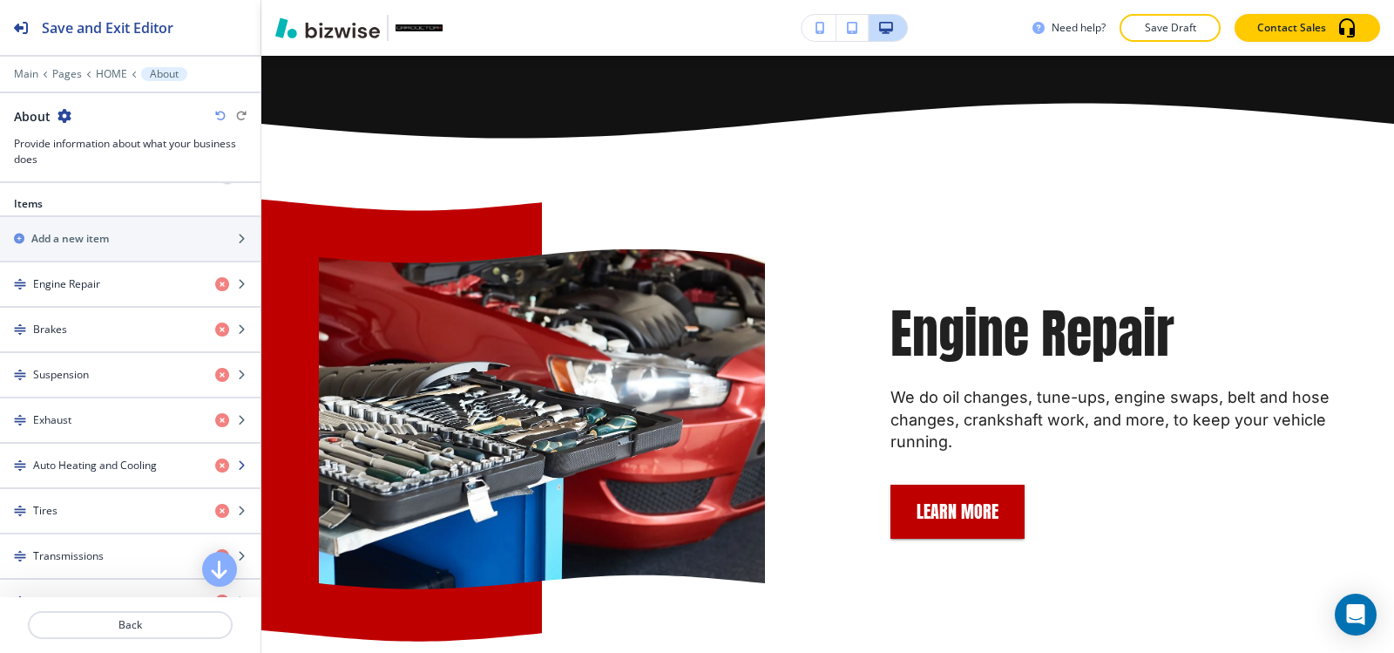
scroll to position [610, 0]
click at [89, 294] on div "button" at bounding box center [130, 298] width 260 height 14
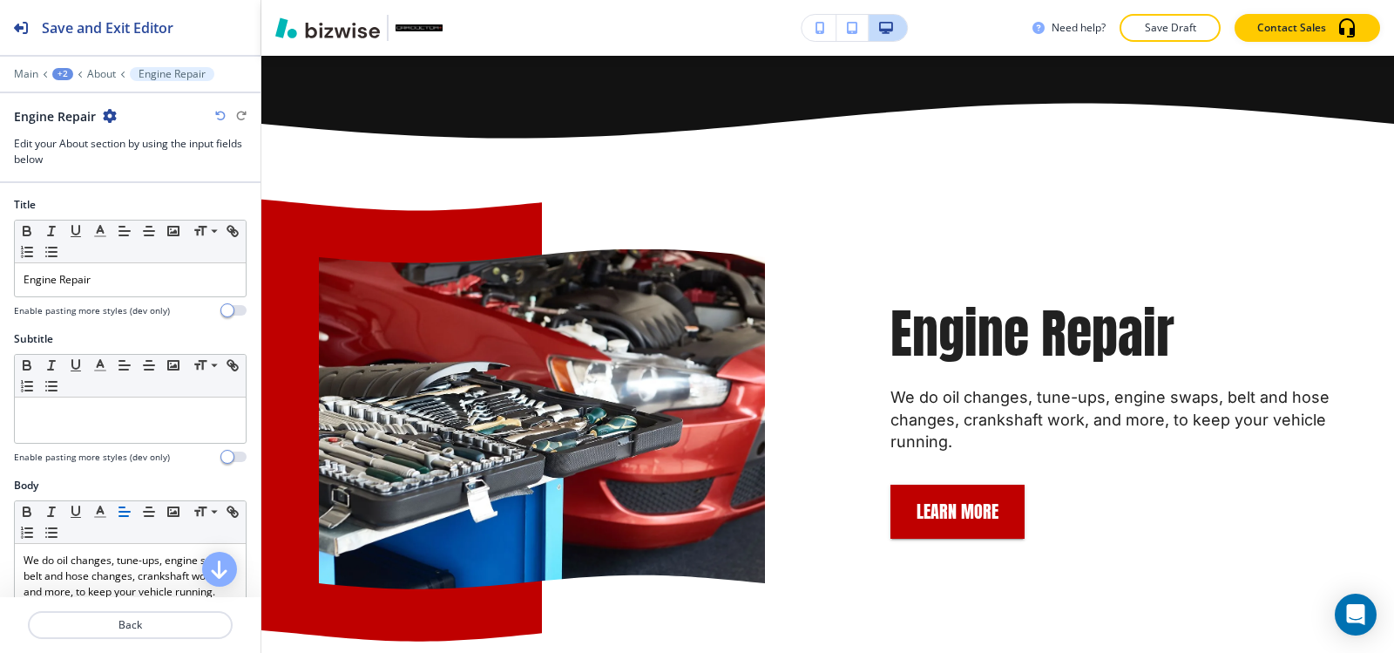
scroll to position [2396, 0]
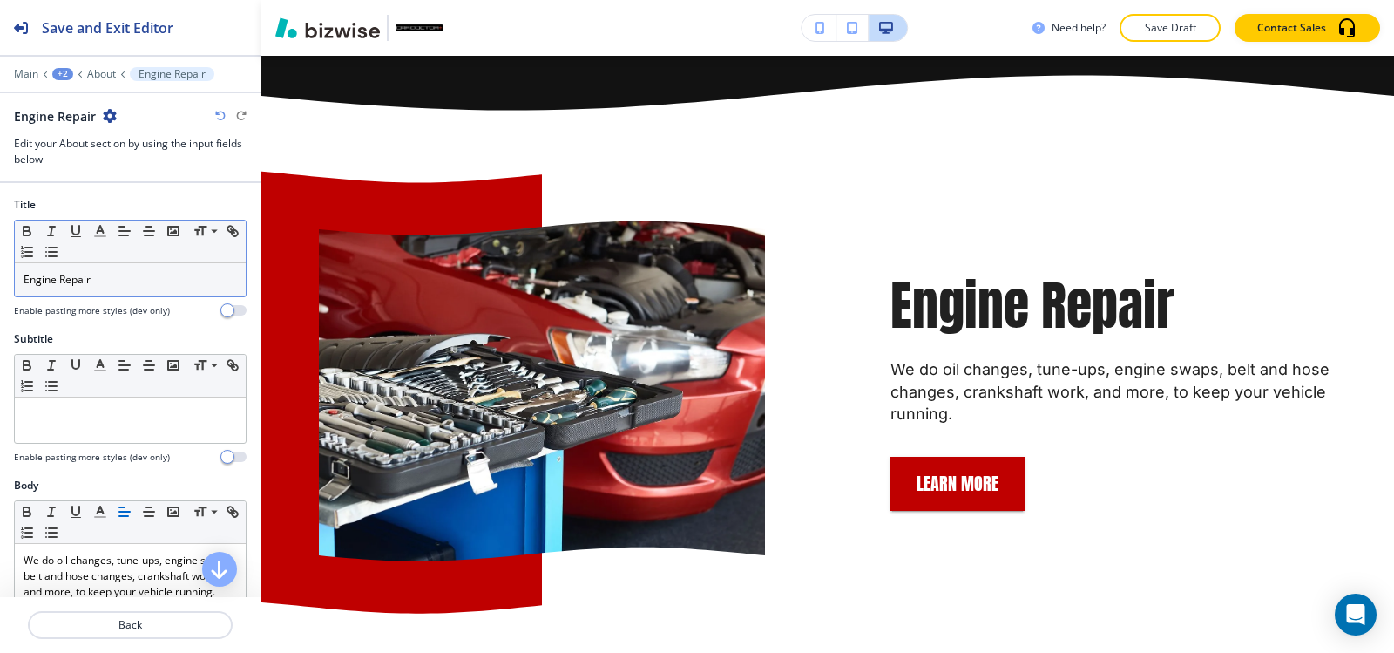
drag, startPoint x: 109, startPoint y: 262, endPoint x: 64, endPoint y: 277, distance: 46.8
click at [64, 277] on div "Small Normal Large Huge Engine Repair" at bounding box center [130, 259] width 233 height 78
drag, startPoint x: 105, startPoint y: 279, endPoint x: 0, endPoint y: 289, distance: 105.9
click at [0, 289] on div "Title Small Normal Large Huge Engine Repair Enable pasting more styles (dev onl…" at bounding box center [130, 264] width 260 height 134
click at [105, 234] on icon "button" at bounding box center [100, 231] width 16 height 16
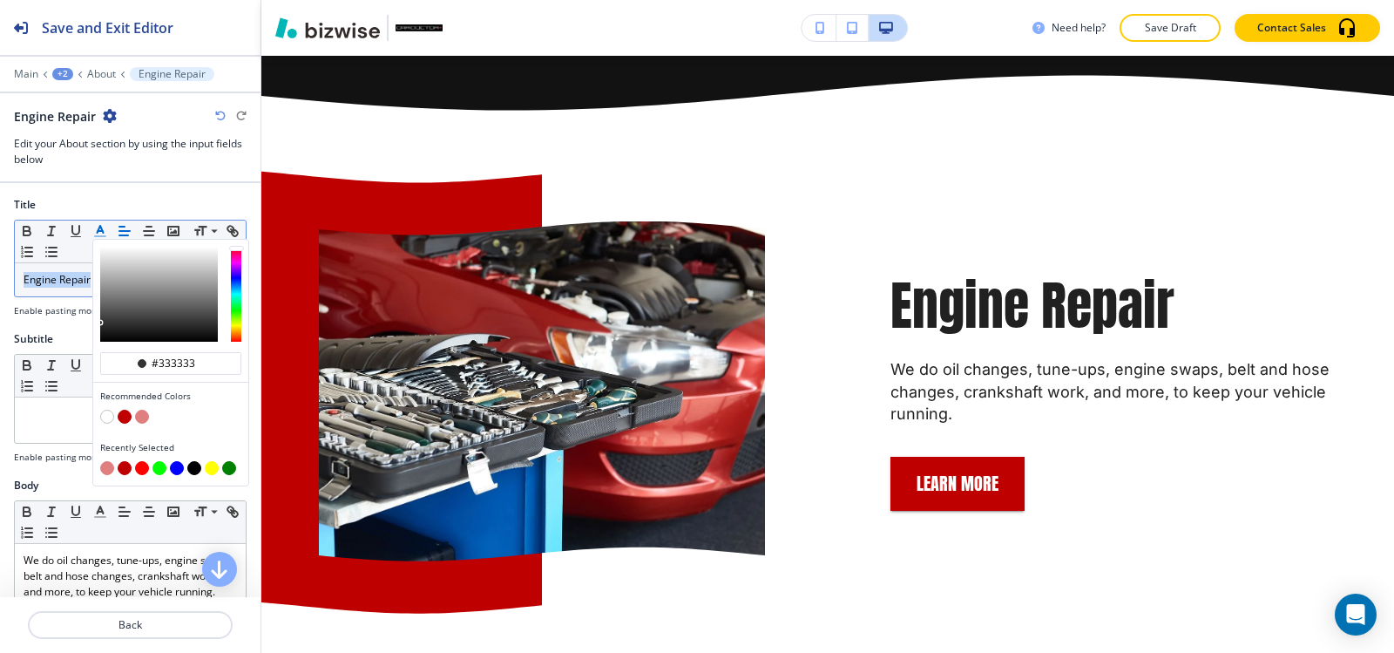
click at [127, 422] on button "button" at bounding box center [125, 416] width 14 height 14
type input "#bf0000"
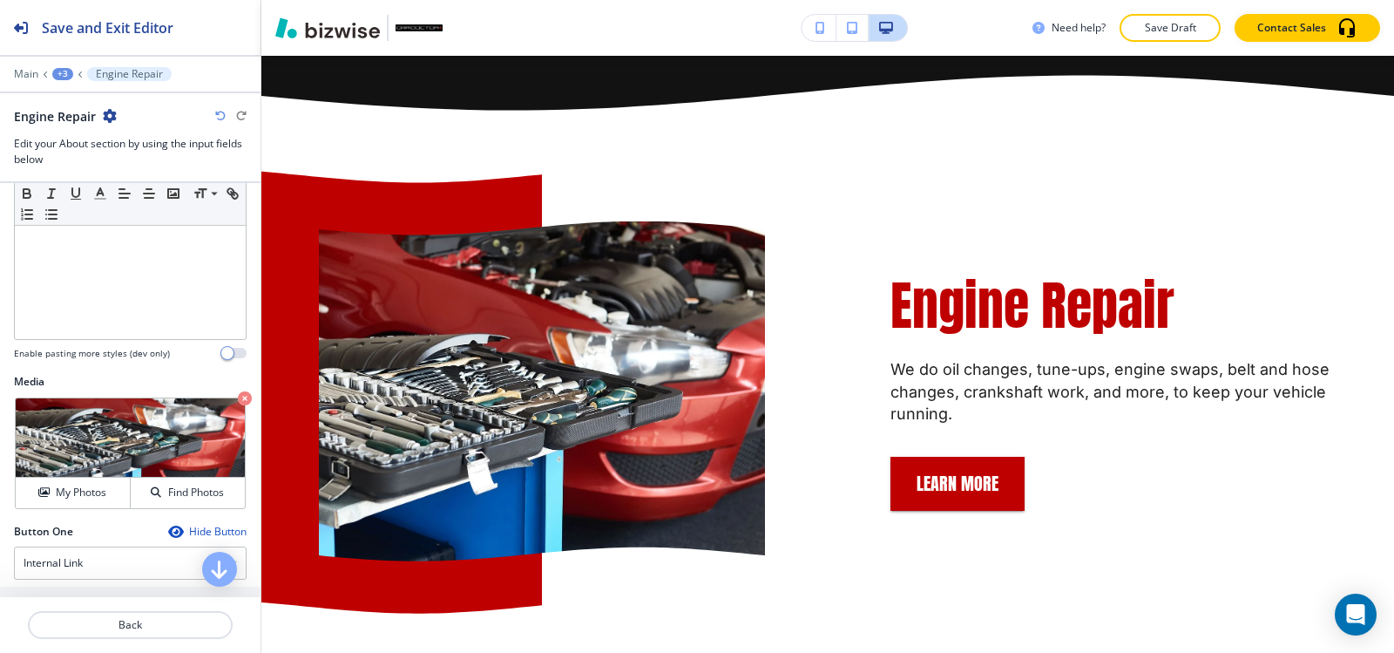
scroll to position [436, 0]
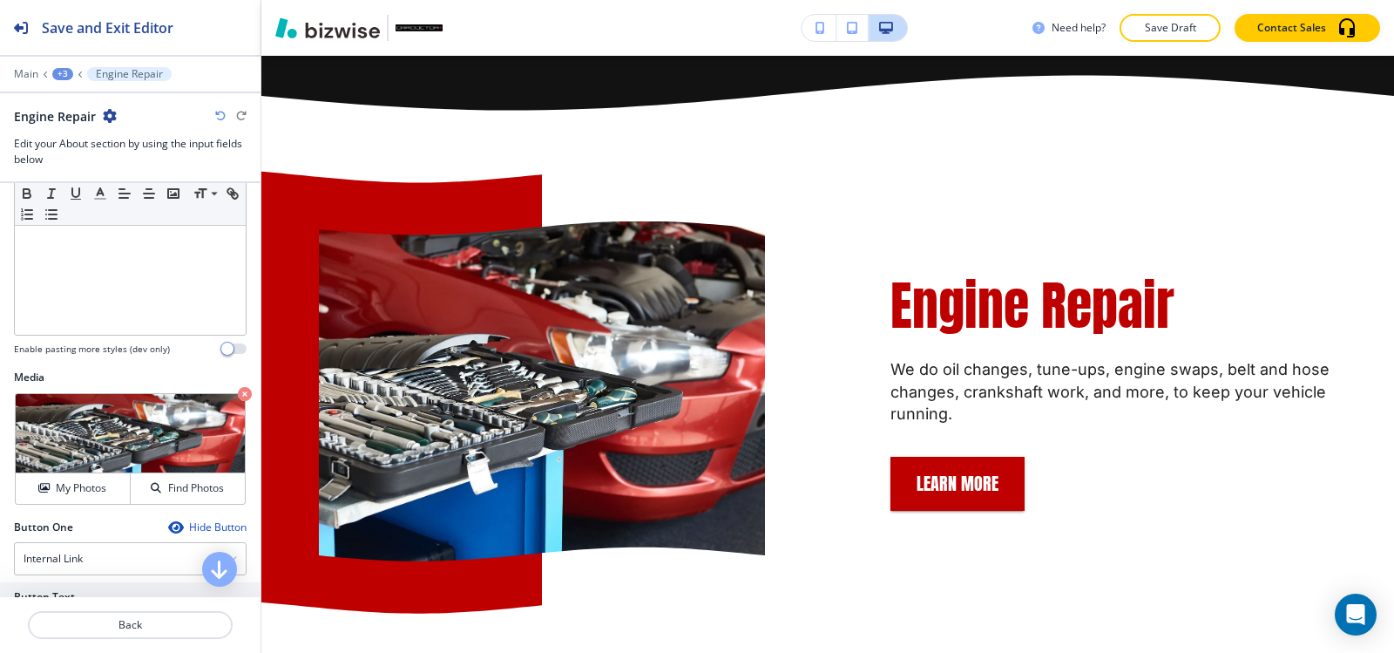
click at [65, 73] on div "+3" at bounding box center [62, 74] width 21 height 12
click at [114, 157] on p "About" at bounding box center [108, 164] width 89 height 16
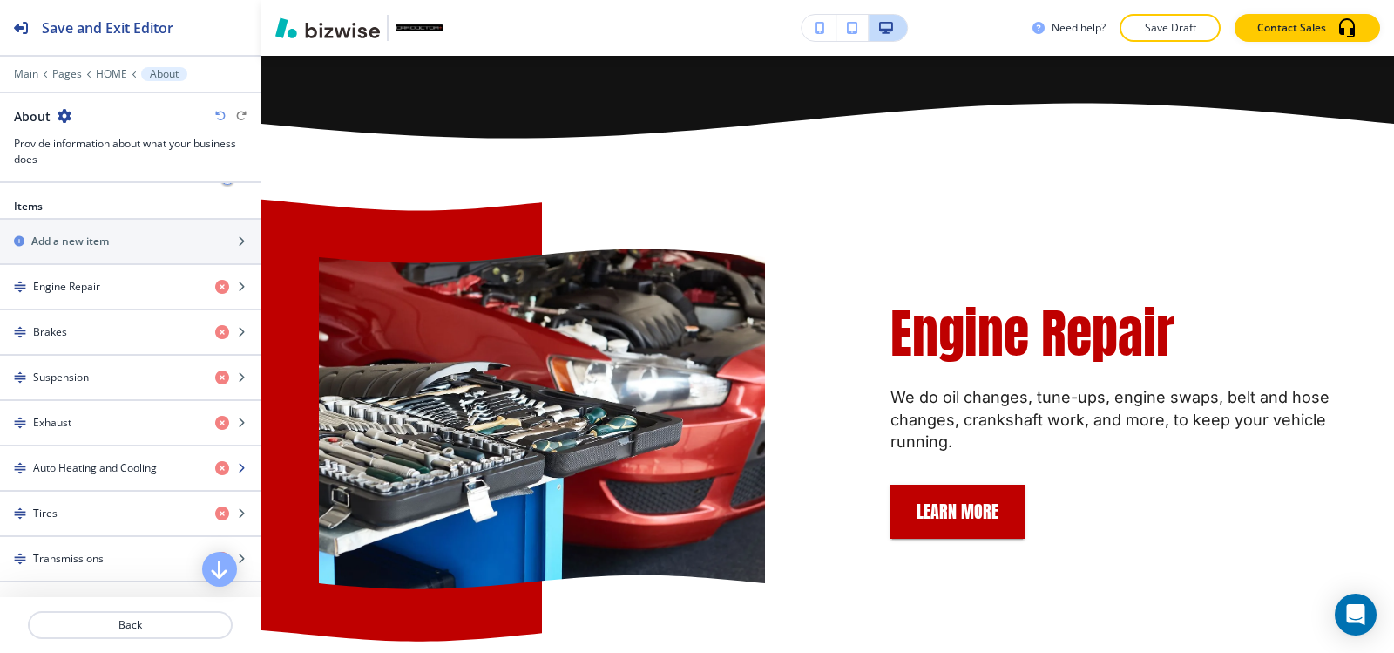
scroll to position [610, 0]
click at [91, 322] on div "Brakes" at bounding box center [100, 329] width 201 height 16
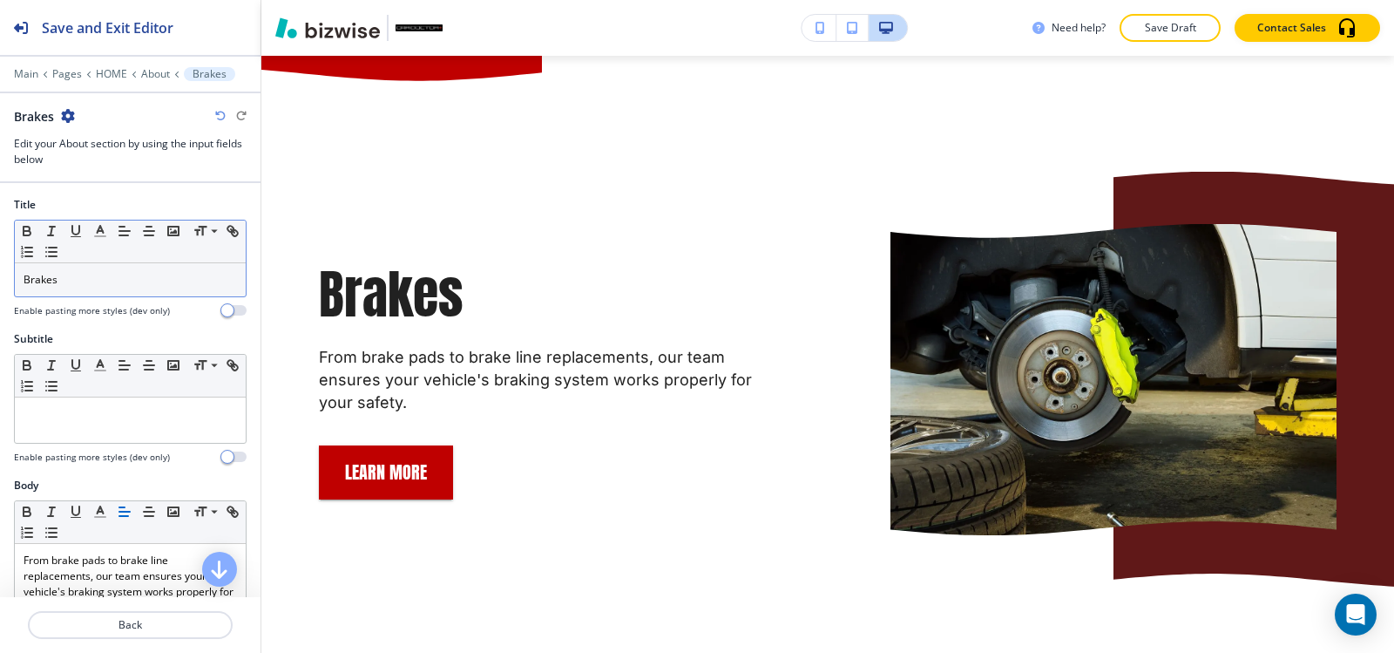
scroll to position [2932, 0]
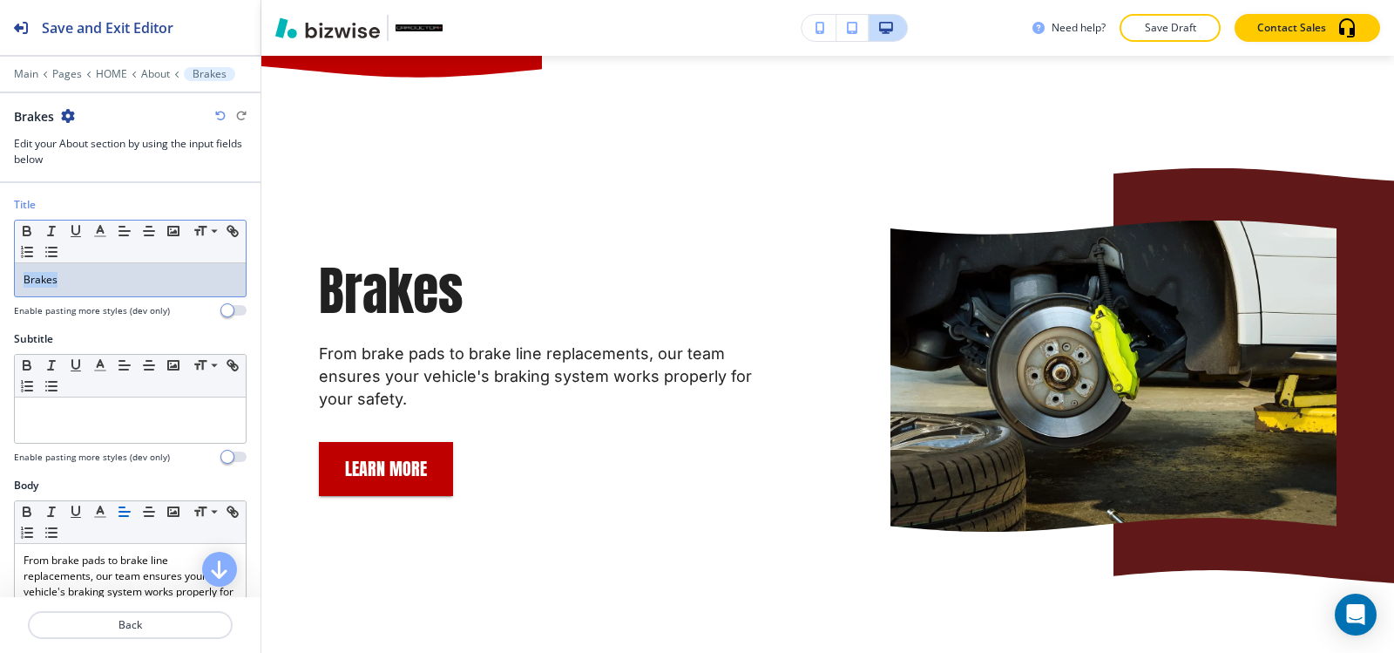
drag, startPoint x: 86, startPoint y: 282, endPoint x: 0, endPoint y: 295, distance: 87.2
click at [0, 295] on div "Title Small Normal Large Huge Brakes Enable pasting more styles (dev only)" at bounding box center [130, 264] width 260 height 134
click at [98, 233] on icon "button" at bounding box center [100, 231] width 16 height 16
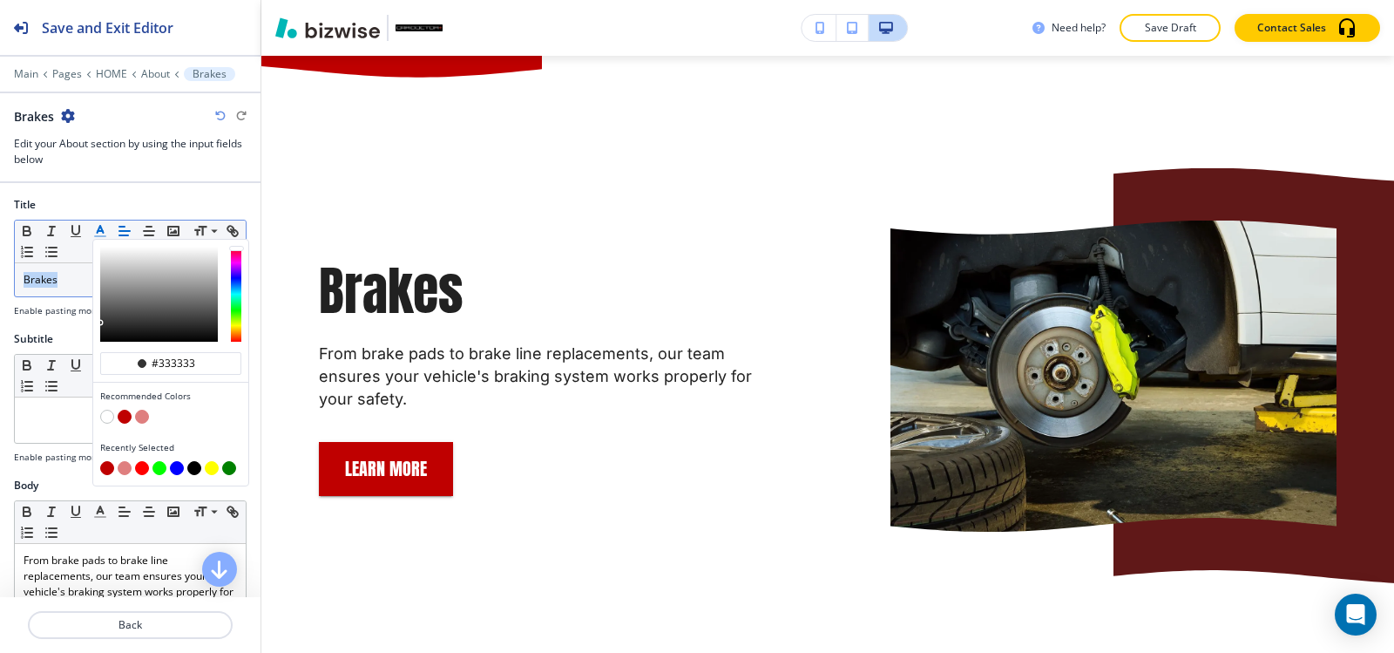
click at [126, 418] on button "button" at bounding box center [125, 416] width 14 height 14
type input "#bf0000"
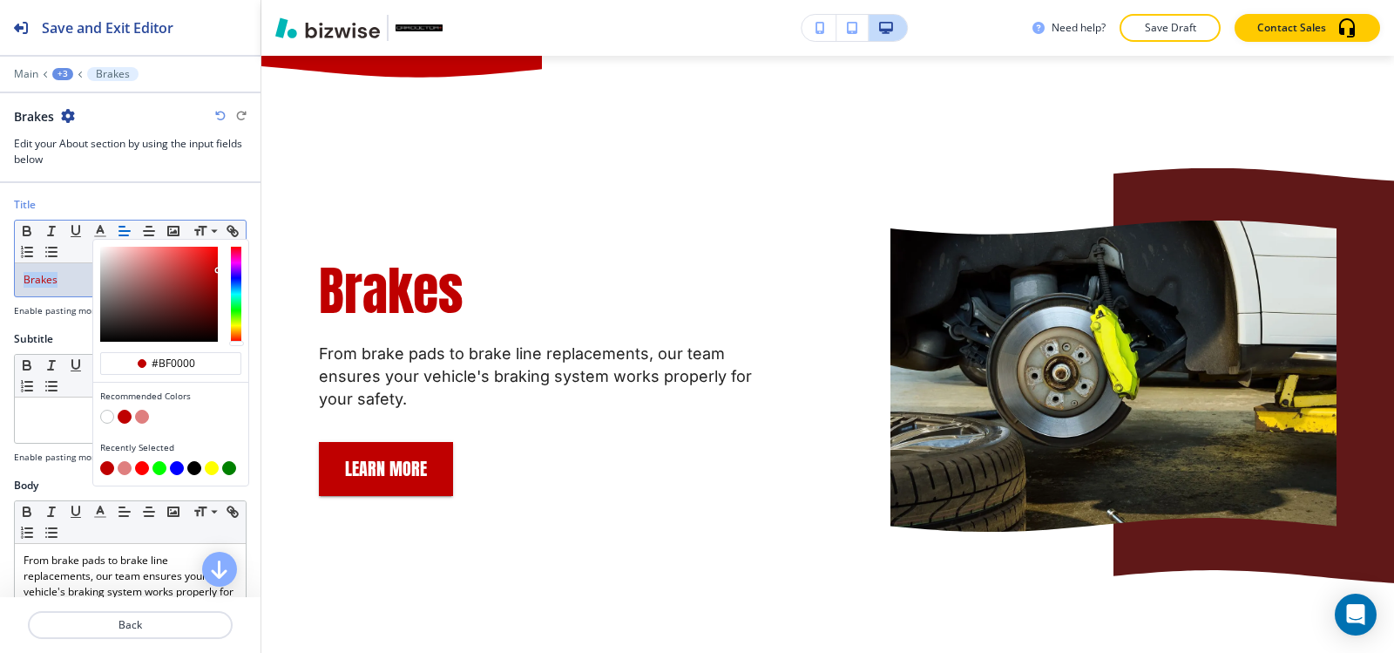
click at [61, 78] on div "+3" at bounding box center [62, 74] width 21 height 12
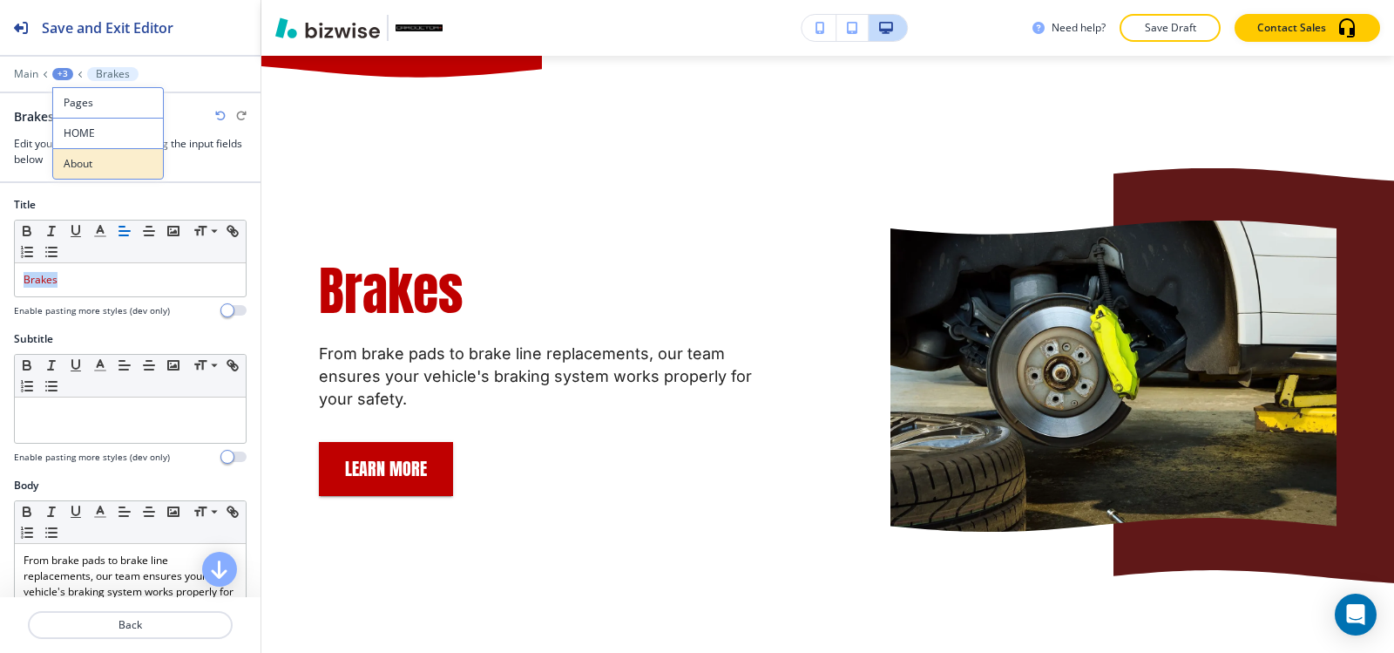
click at [99, 166] on p "About" at bounding box center [108, 164] width 89 height 16
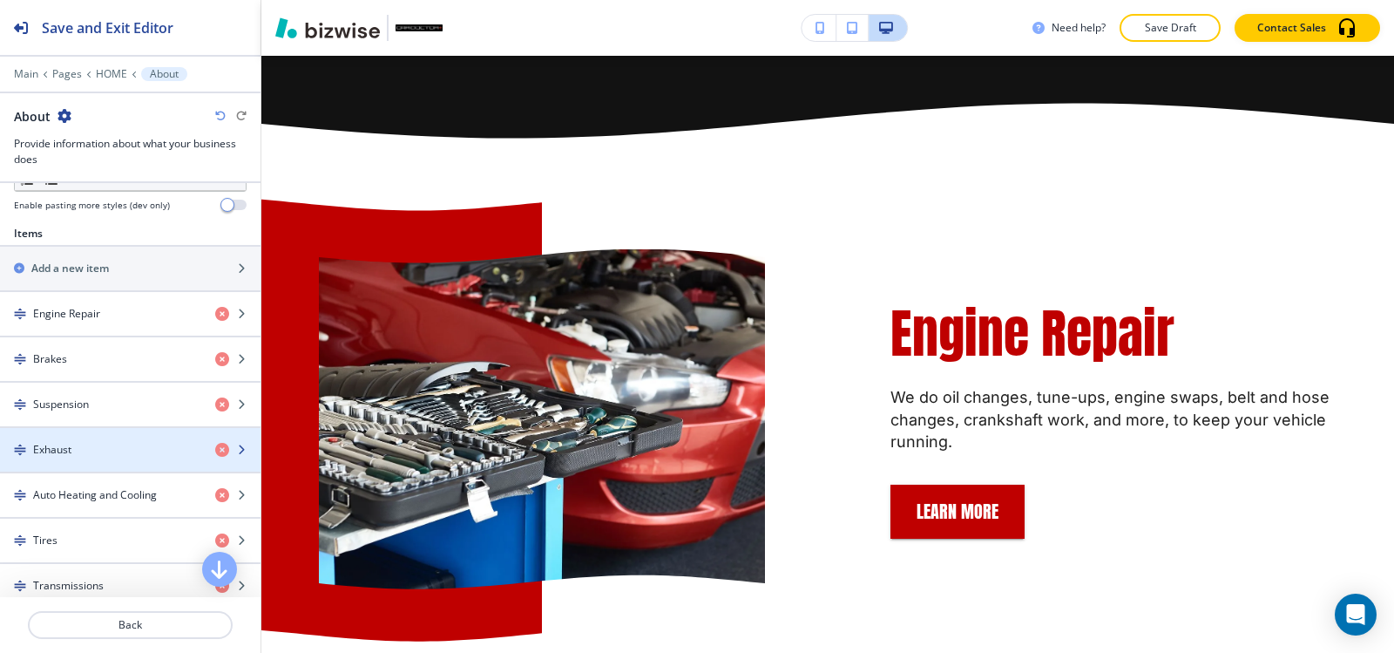
scroll to position [610, 0]
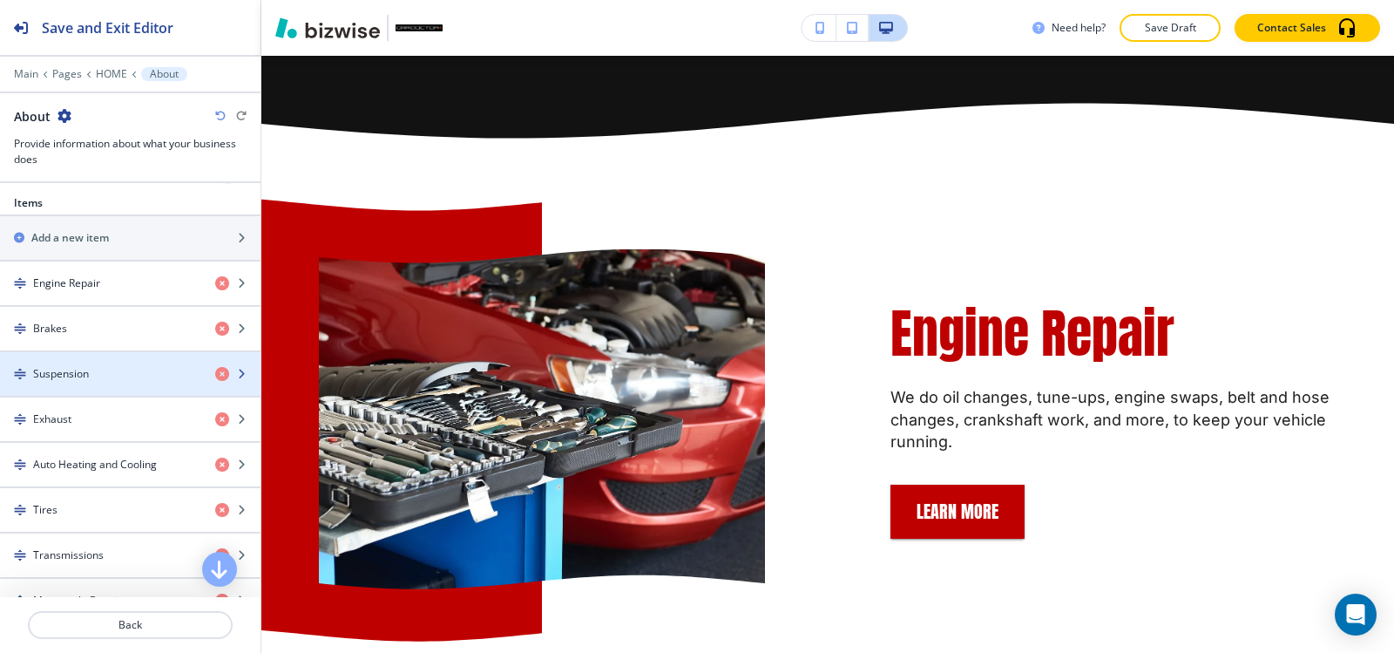
click at [82, 364] on div "button" at bounding box center [130, 359] width 260 height 14
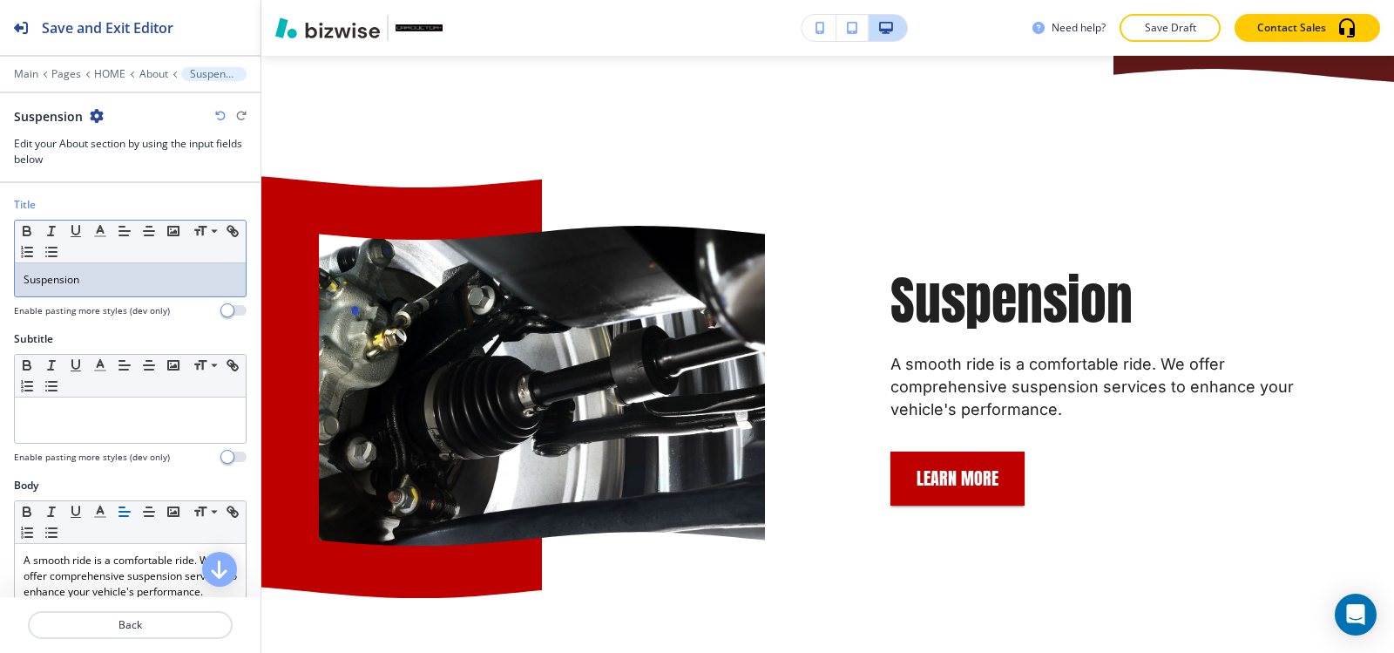
scroll to position [3438, 0]
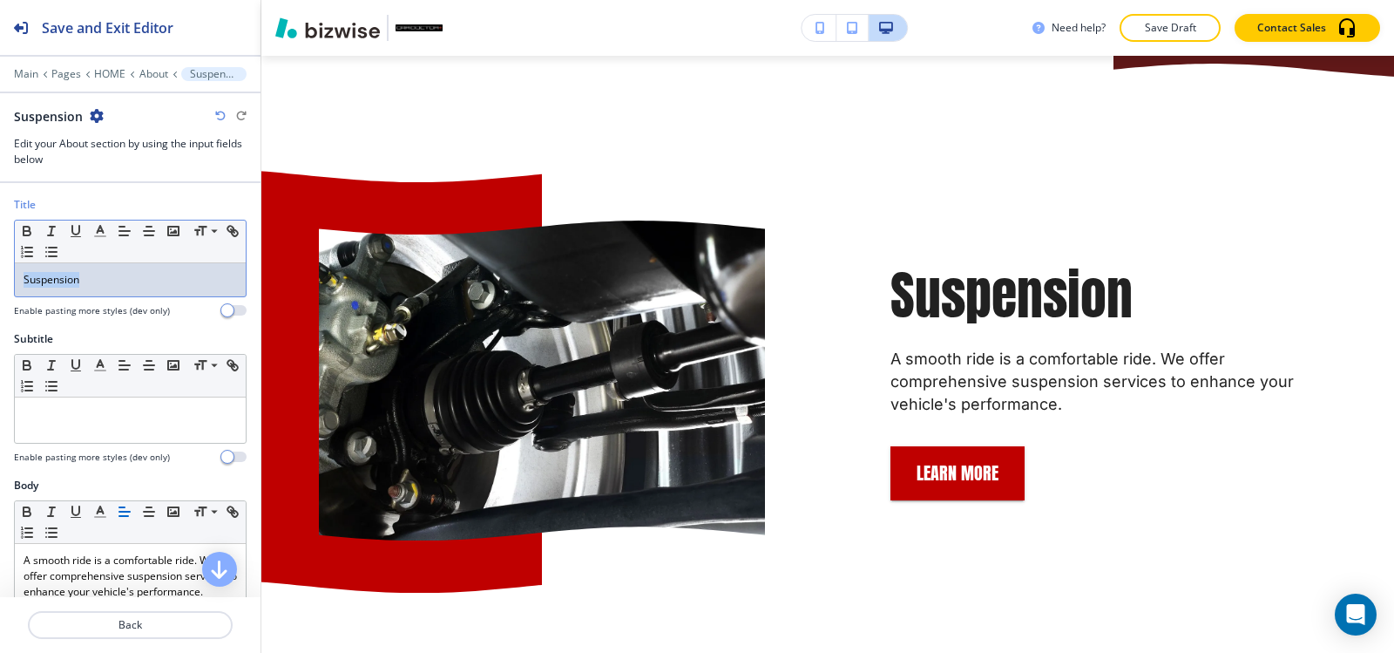
drag, startPoint x: 103, startPoint y: 294, endPoint x: 0, endPoint y: 301, distance: 103.0
click at [0, 301] on div "Title Small Normal Large Huge Suspension Enable pasting more styles (dev only)" at bounding box center [130, 264] width 260 height 134
click at [97, 234] on icon "button" at bounding box center [100, 231] width 16 height 16
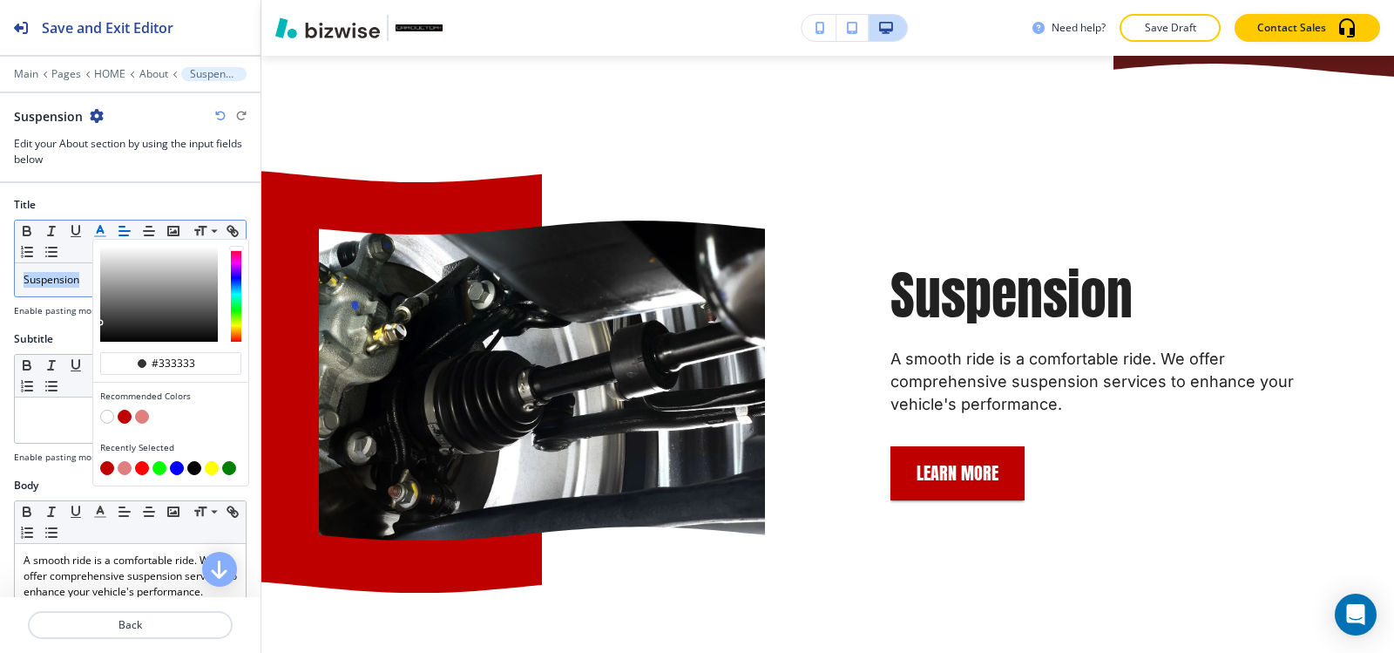
click at [128, 414] on button "button" at bounding box center [125, 416] width 14 height 14
type input "#bf0000"
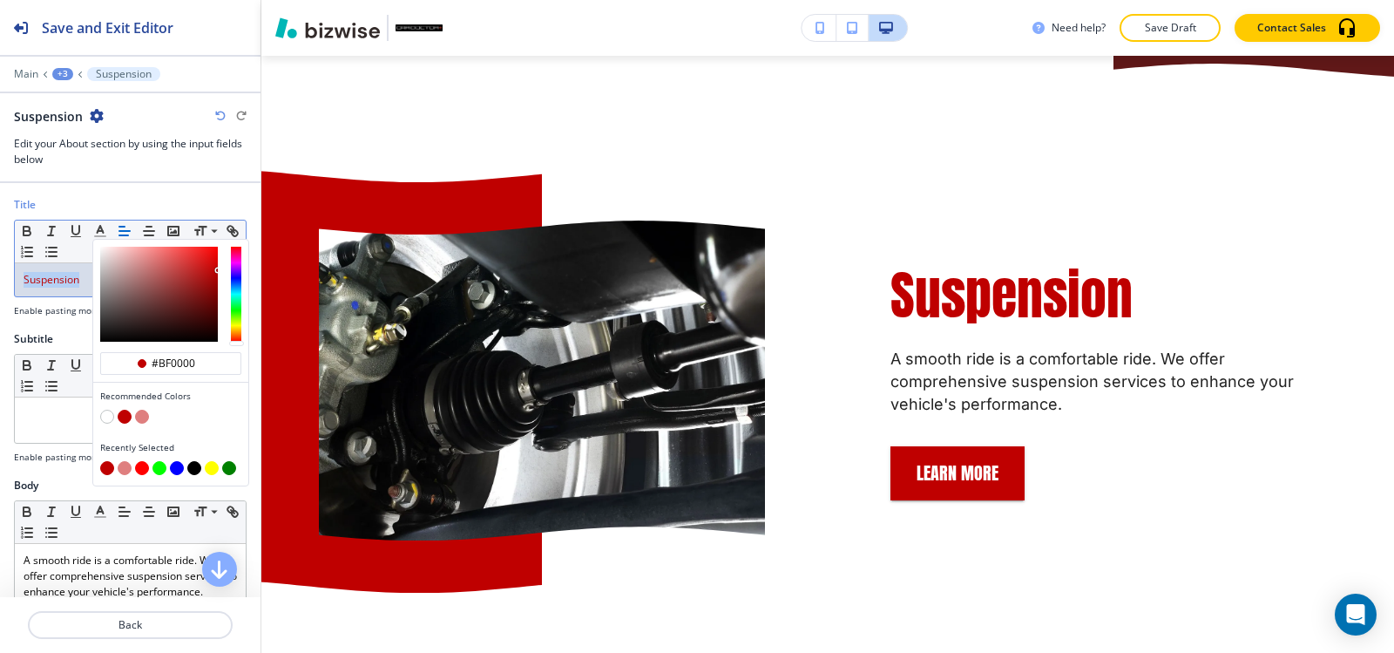
click at [67, 73] on div "+3" at bounding box center [62, 74] width 21 height 12
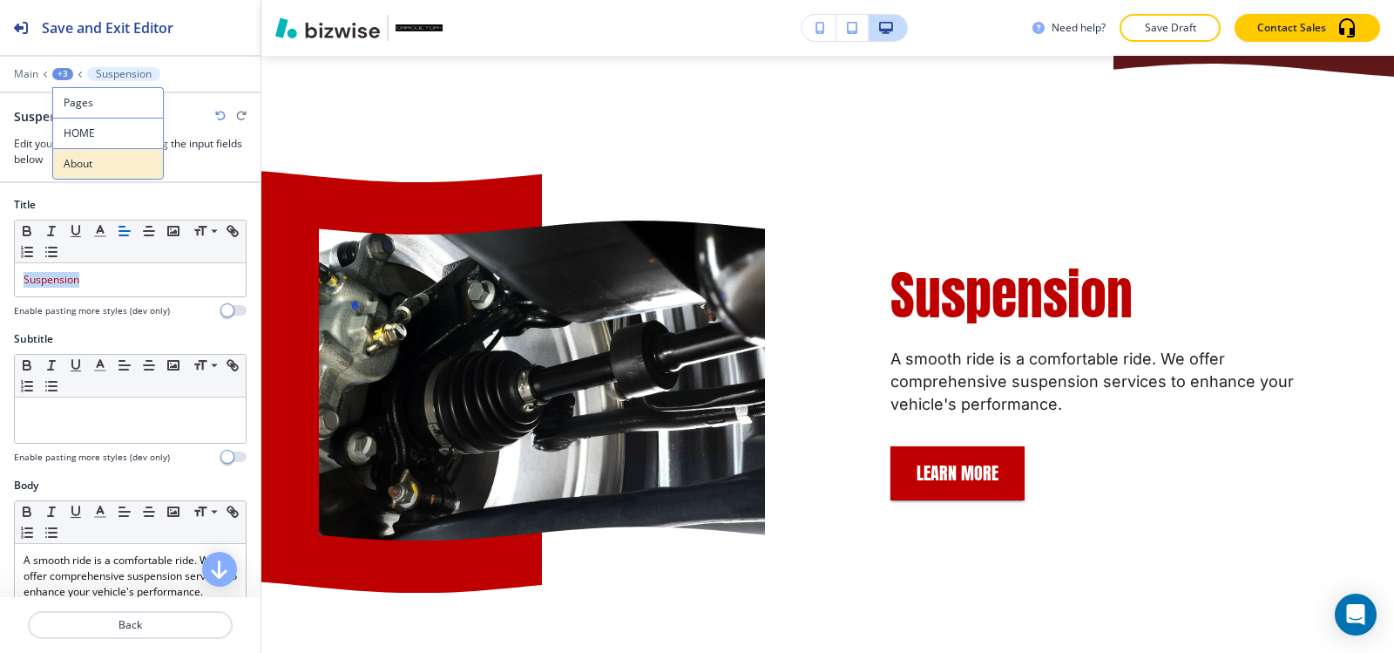
click at [107, 169] on p "About" at bounding box center [108, 164] width 89 height 16
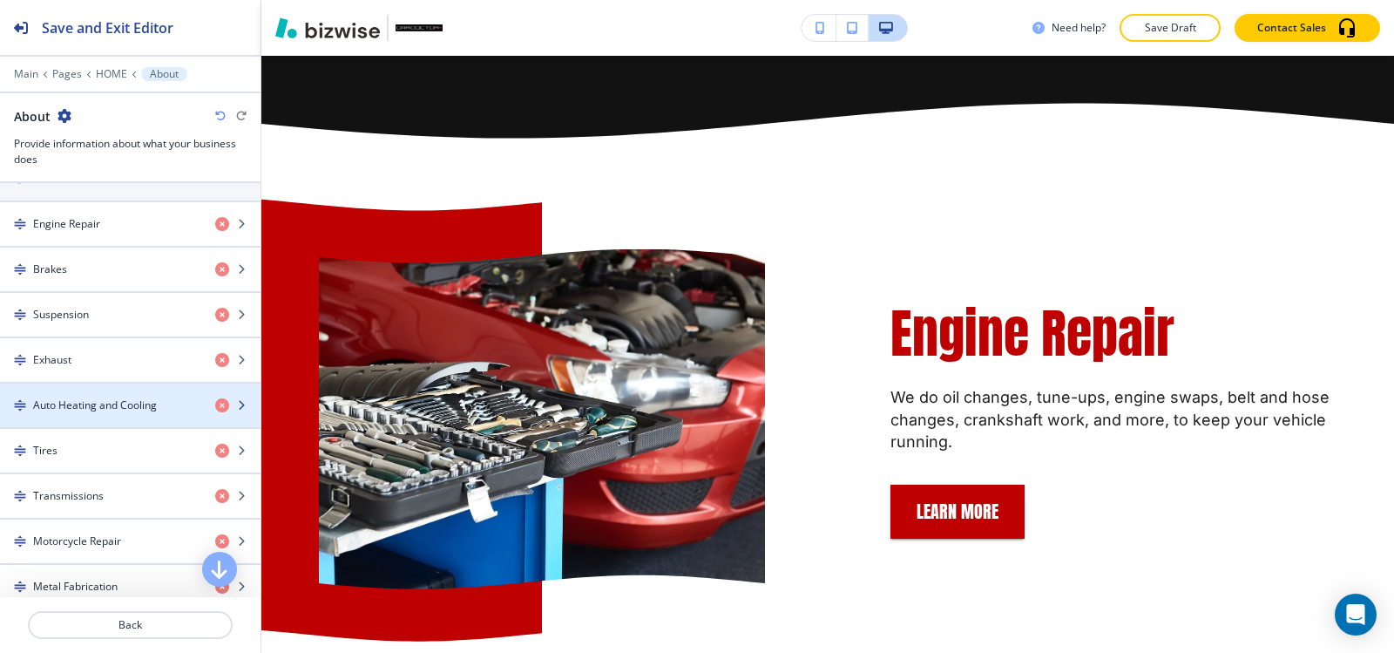
scroll to position [697, 0]
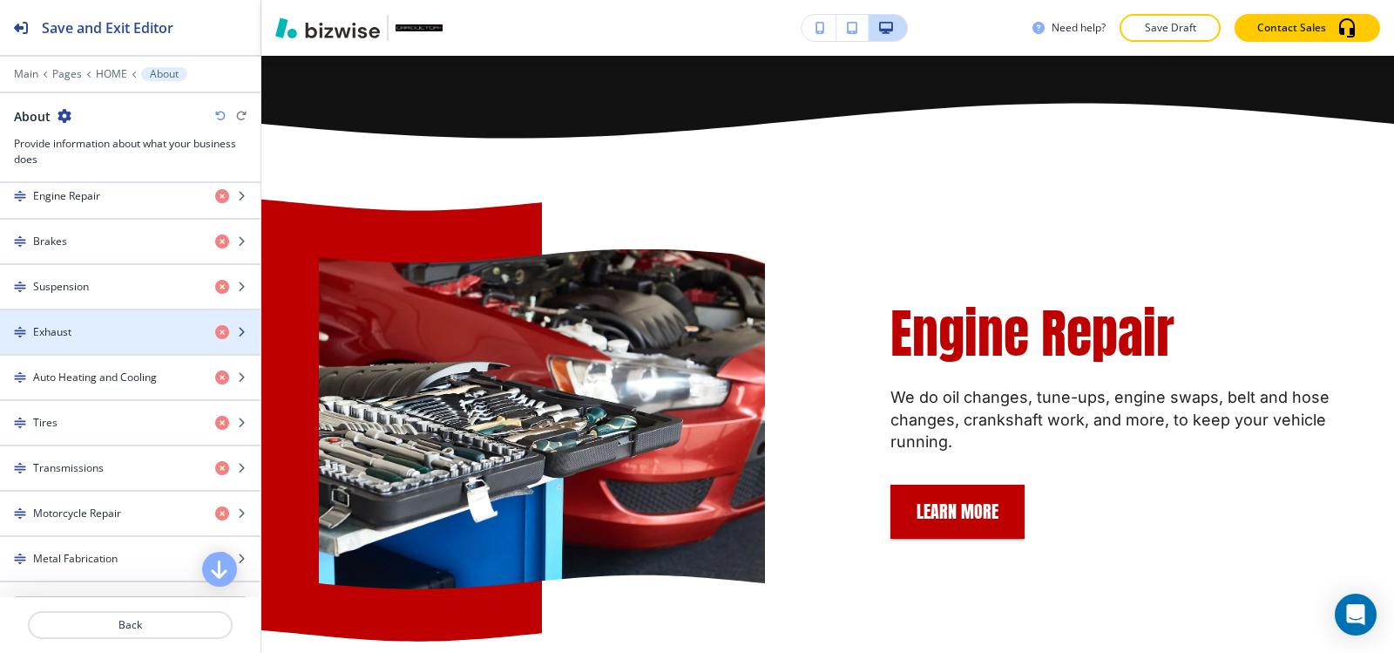
click at [98, 324] on div "Exhaust" at bounding box center [100, 332] width 201 height 16
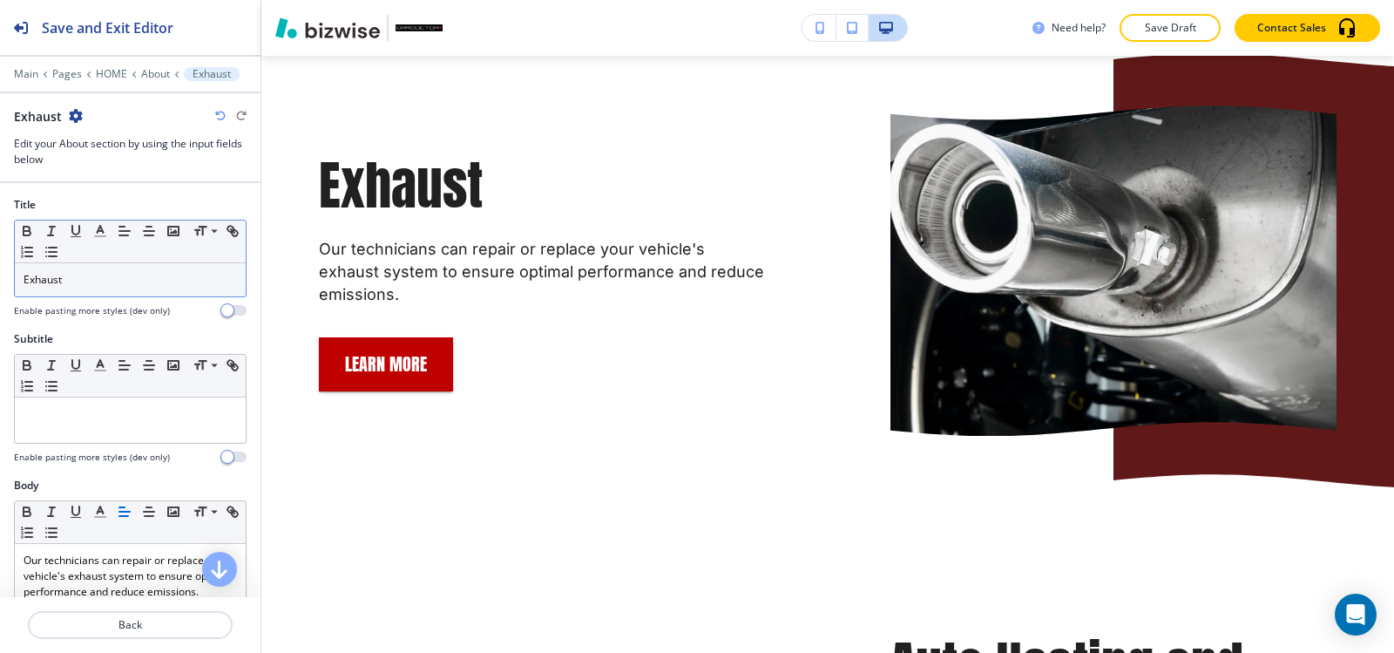
scroll to position [4108, 0]
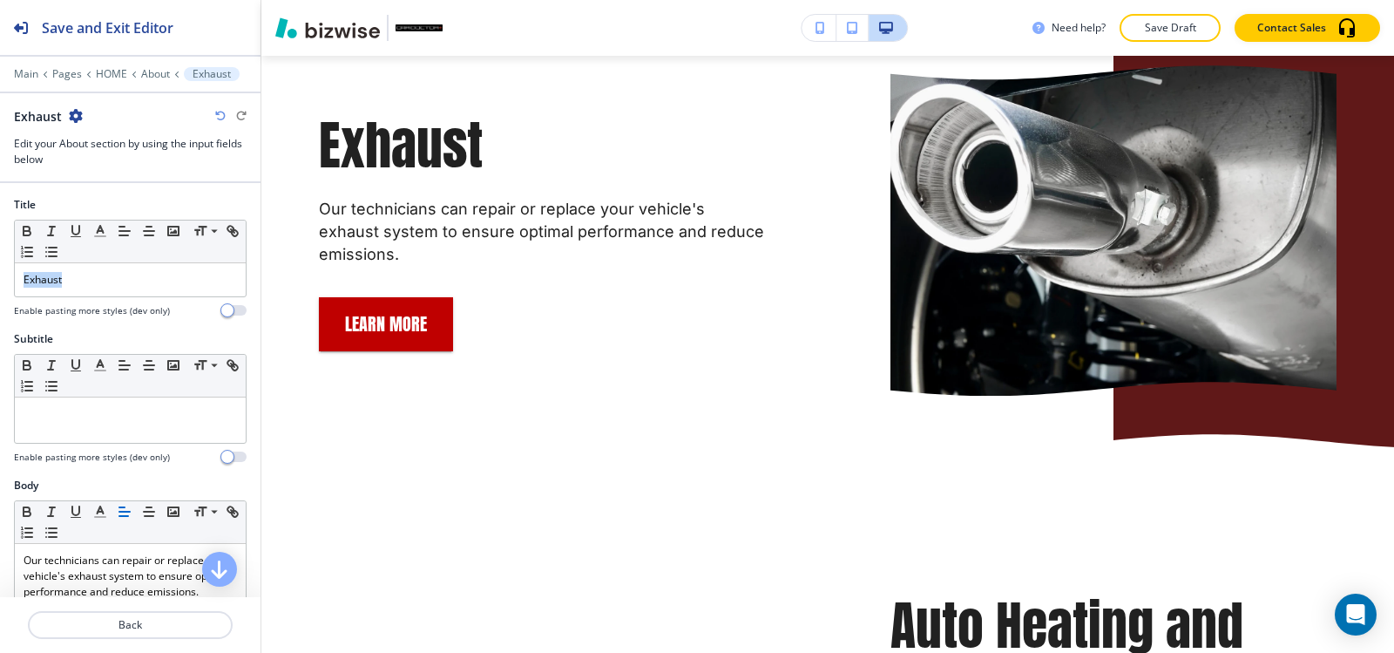
drag, startPoint x: 39, startPoint y: 278, endPoint x: 0, endPoint y: 278, distance: 39.2
click at [0, 278] on div "Title Small Normal Large Huge Exhaust Enable pasting more styles (dev only)" at bounding box center [130, 264] width 260 height 134
click at [103, 233] on icon "button" at bounding box center [100, 231] width 16 height 16
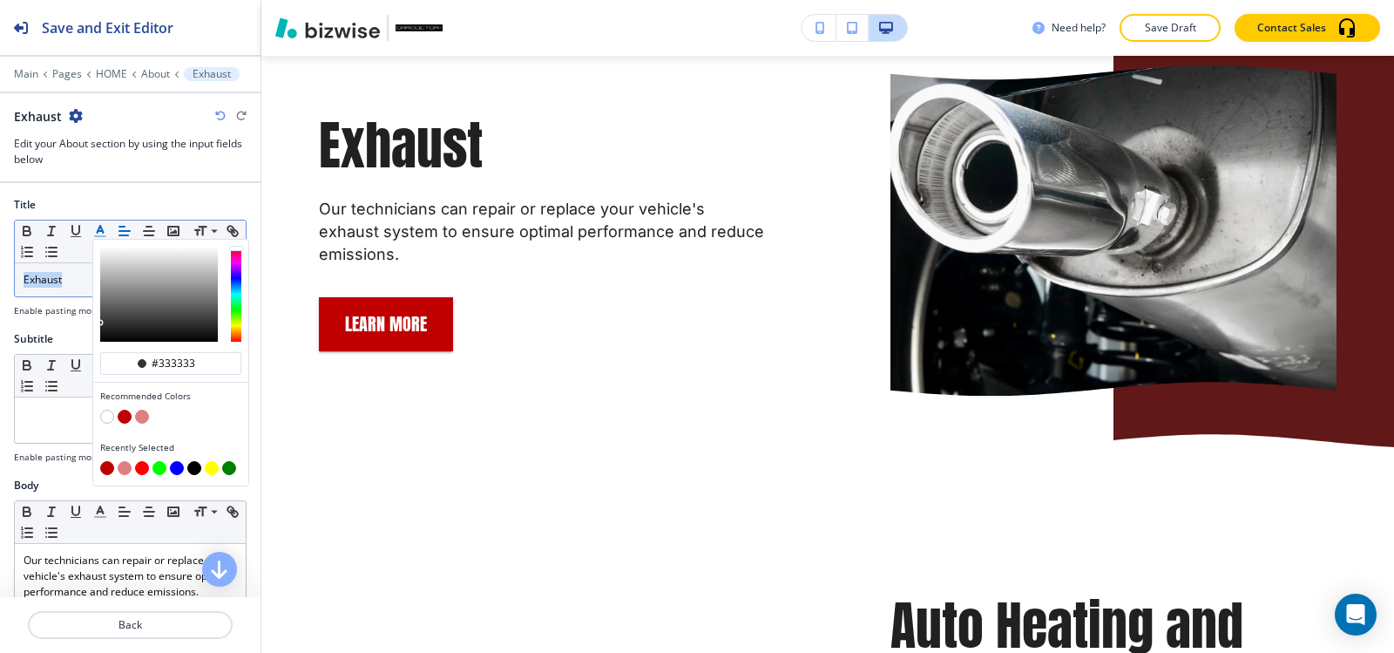
click at [119, 418] on button "button" at bounding box center [125, 416] width 14 height 14
type input "#bf0000"
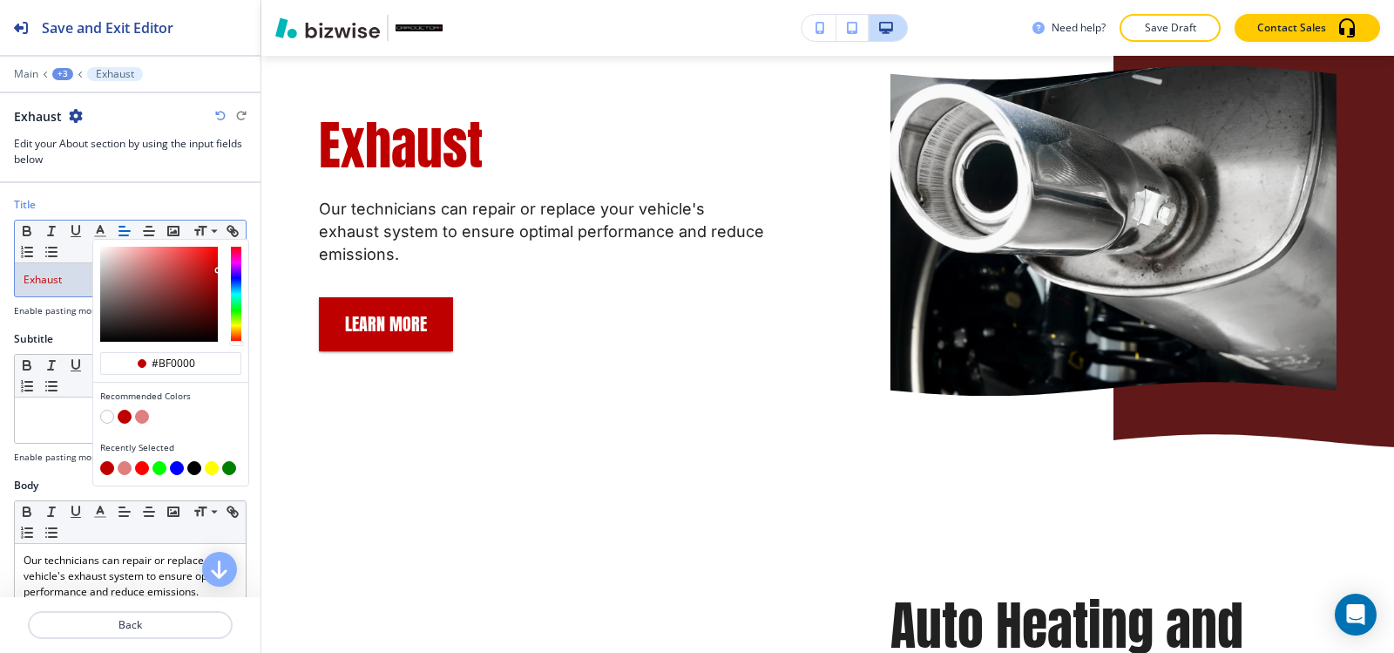
click at [57, 71] on div "+3" at bounding box center [62, 74] width 21 height 12
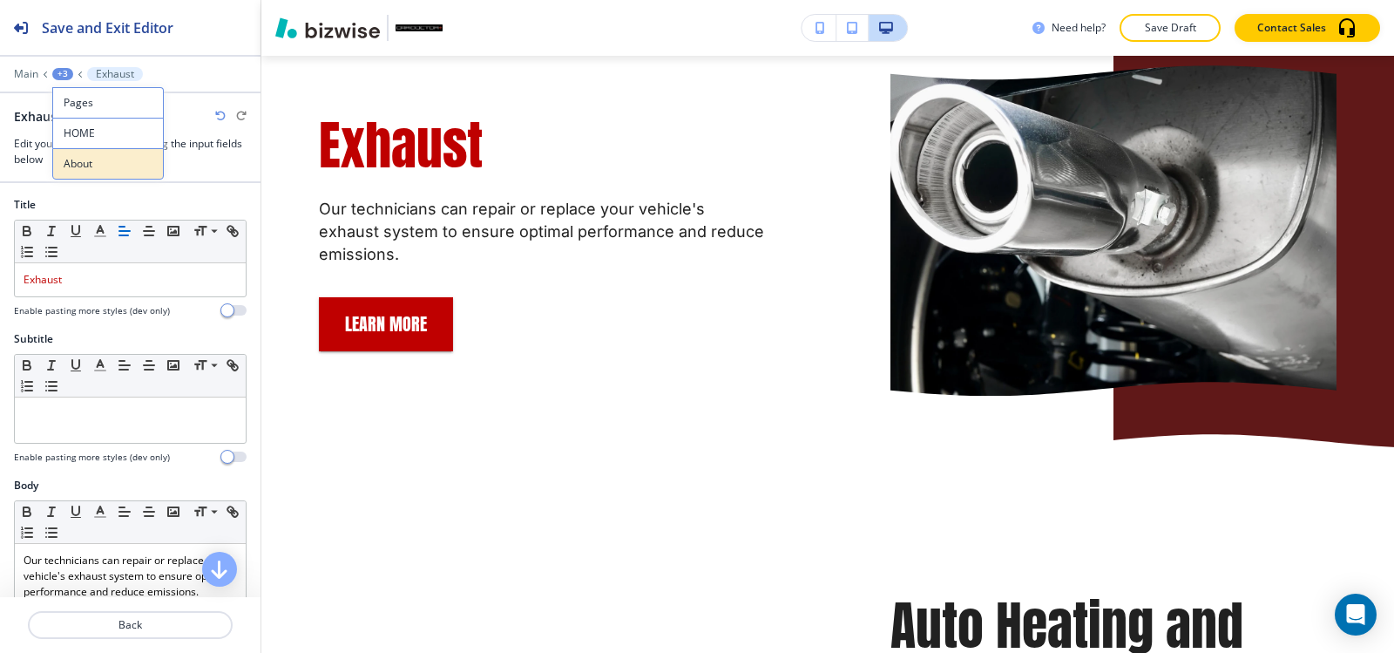
click at [115, 164] on p "About" at bounding box center [108, 164] width 89 height 16
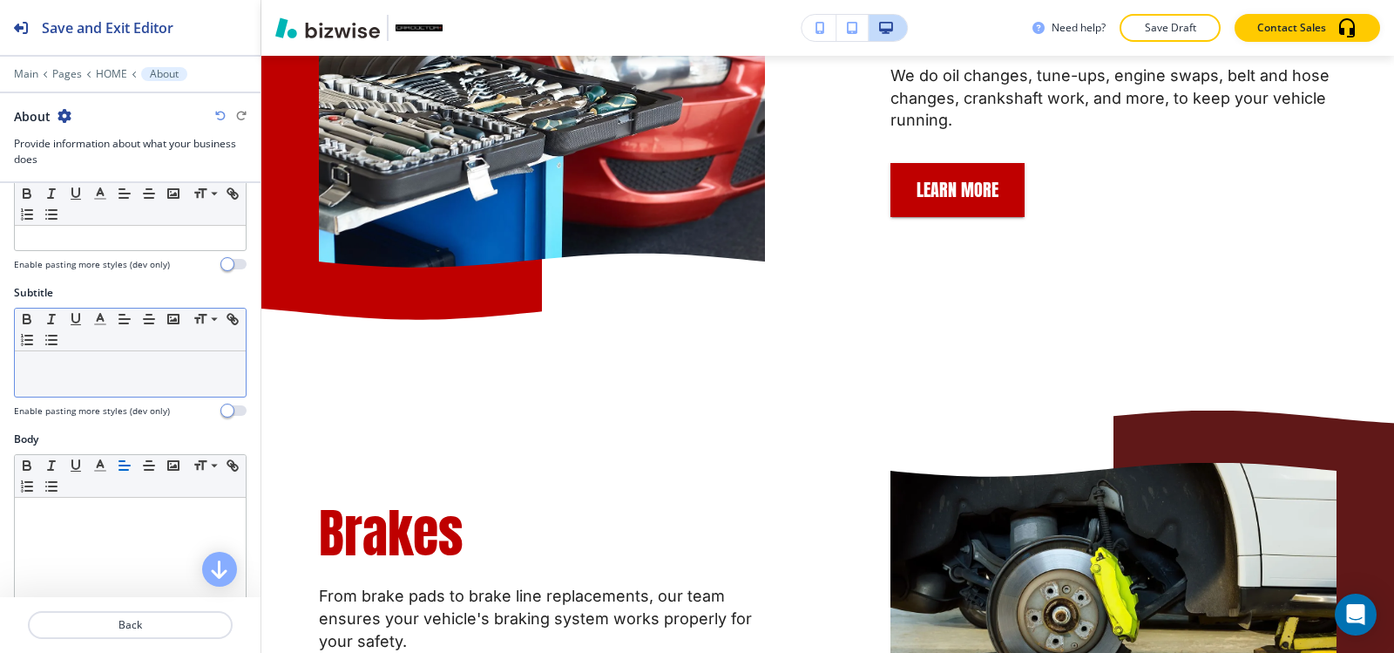
scroll to position [258, 0]
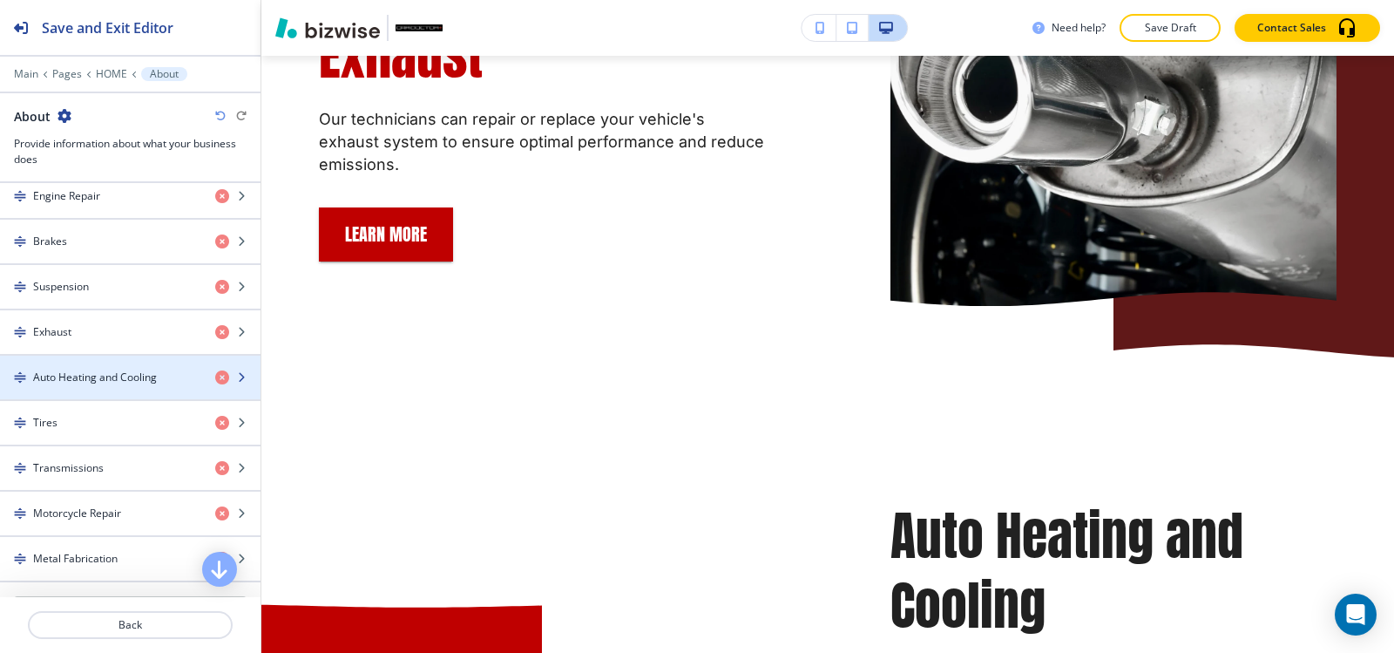
click at [102, 375] on h4 "Auto Heating and Cooling" at bounding box center [95, 377] width 124 height 16
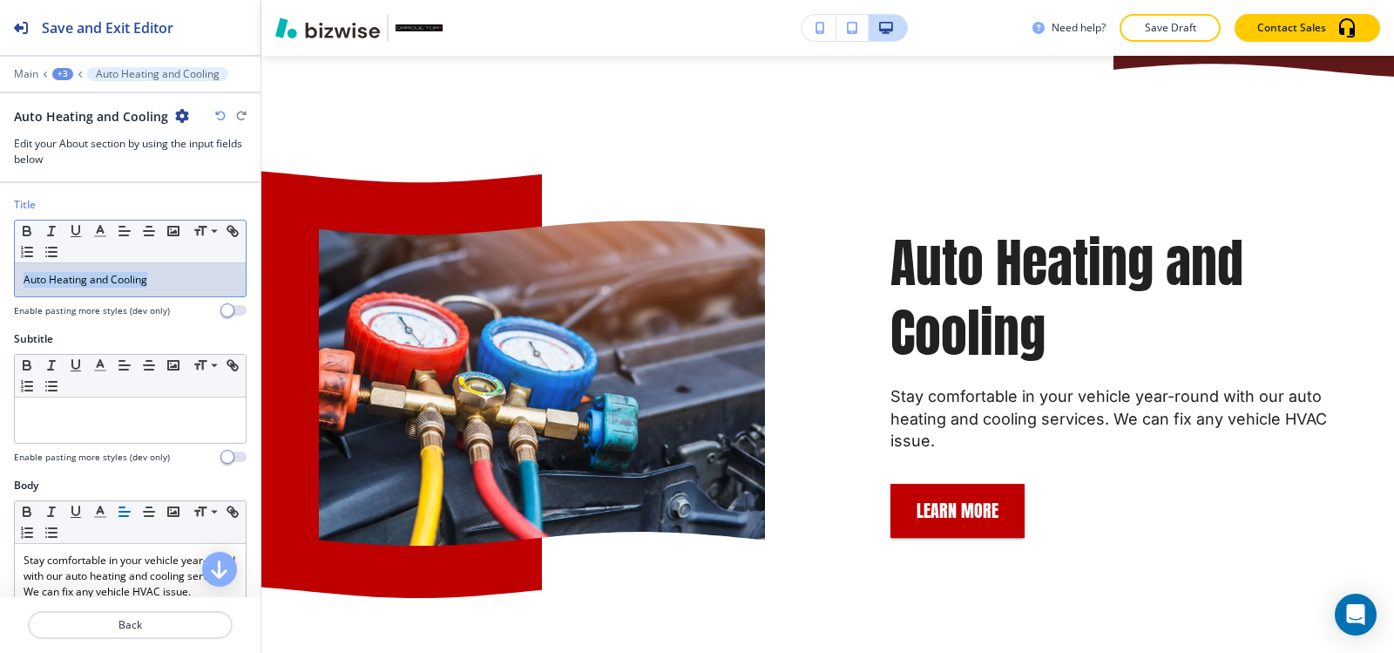
drag, startPoint x: 132, startPoint y: 288, endPoint x: 0, endPoint y: 294, distance: 132.6
click at [0, 294] on div "Title Small Normal Large Huge Auto Heating and Cooling Enable pasting more styl…" at bounding box center [130, 264] width 260 height 134
click at [104, 233] on polyline "button" at bounding box center [101, 229] width 6 height 7
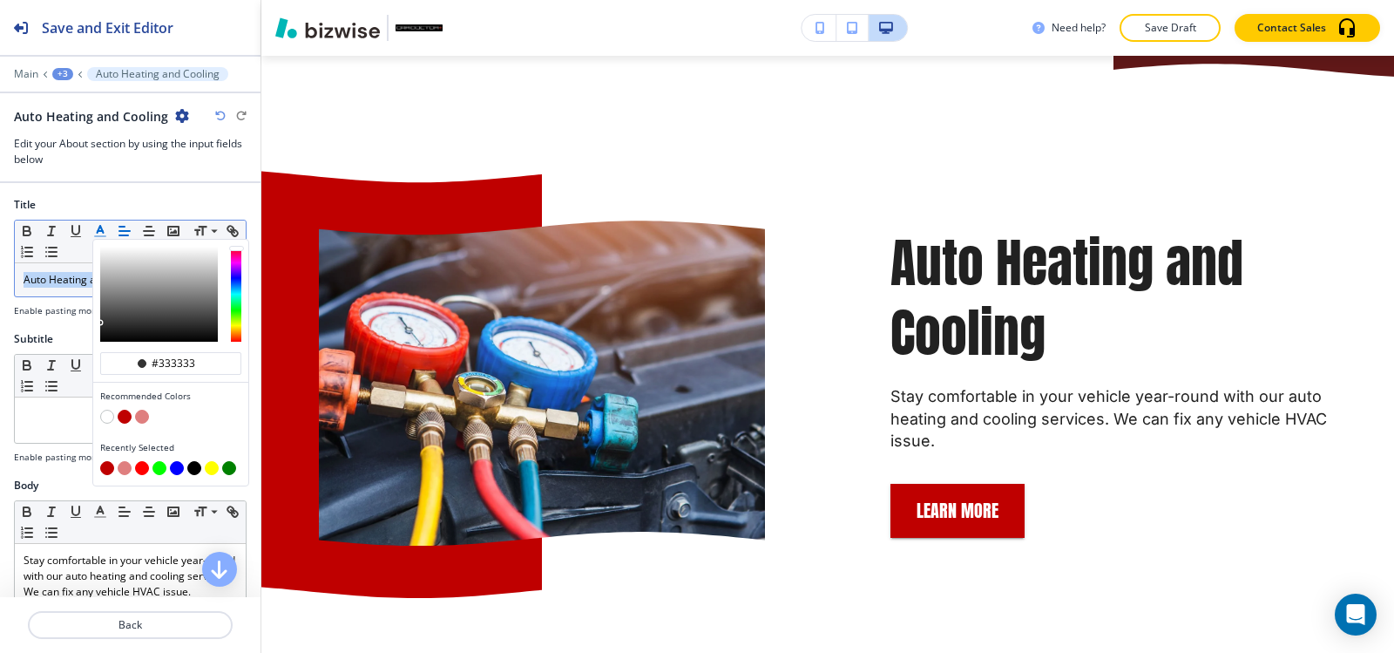
click at [122, 416] on button "button" at bounding box center [125, 416] width 14 height 14
type input "#bf0000"
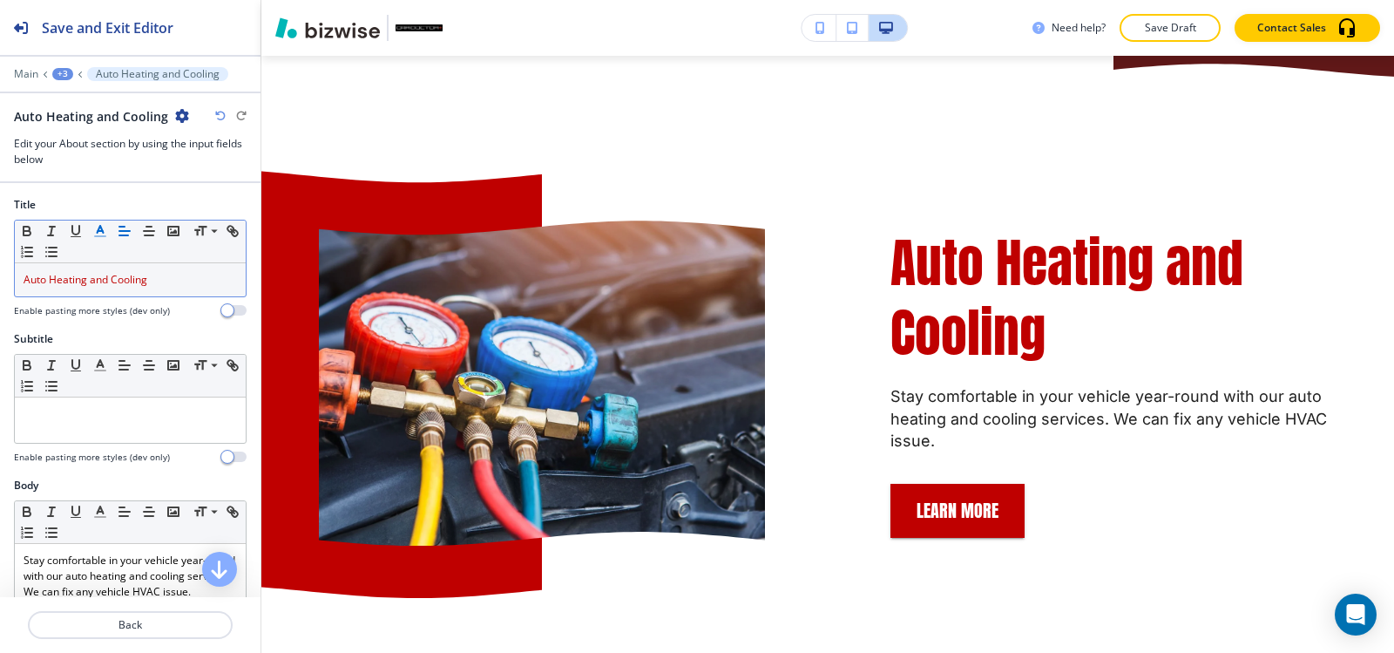
click at [62, 76] on div "+3" at bounding box center [62, 74] width 21 height 12
click at [119, 166] on p "About" at bounding box center [108, 164] width 89 height 16
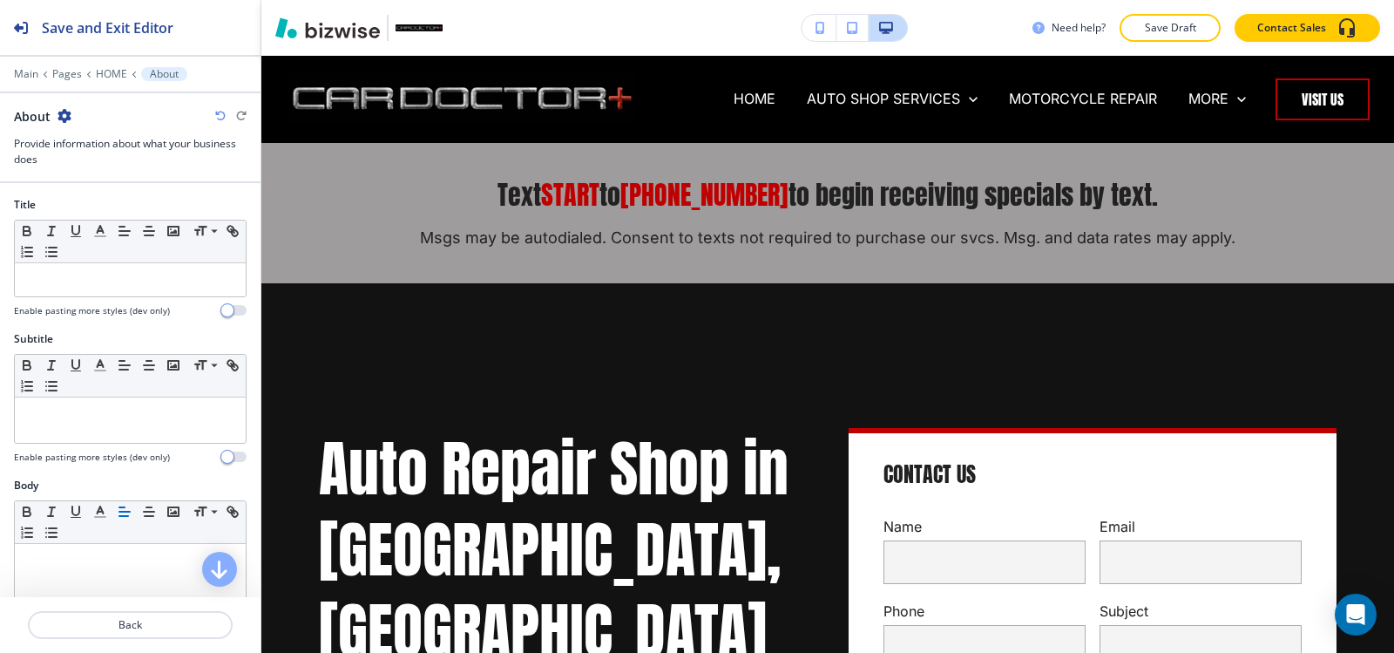
scroll to position [784, 0]
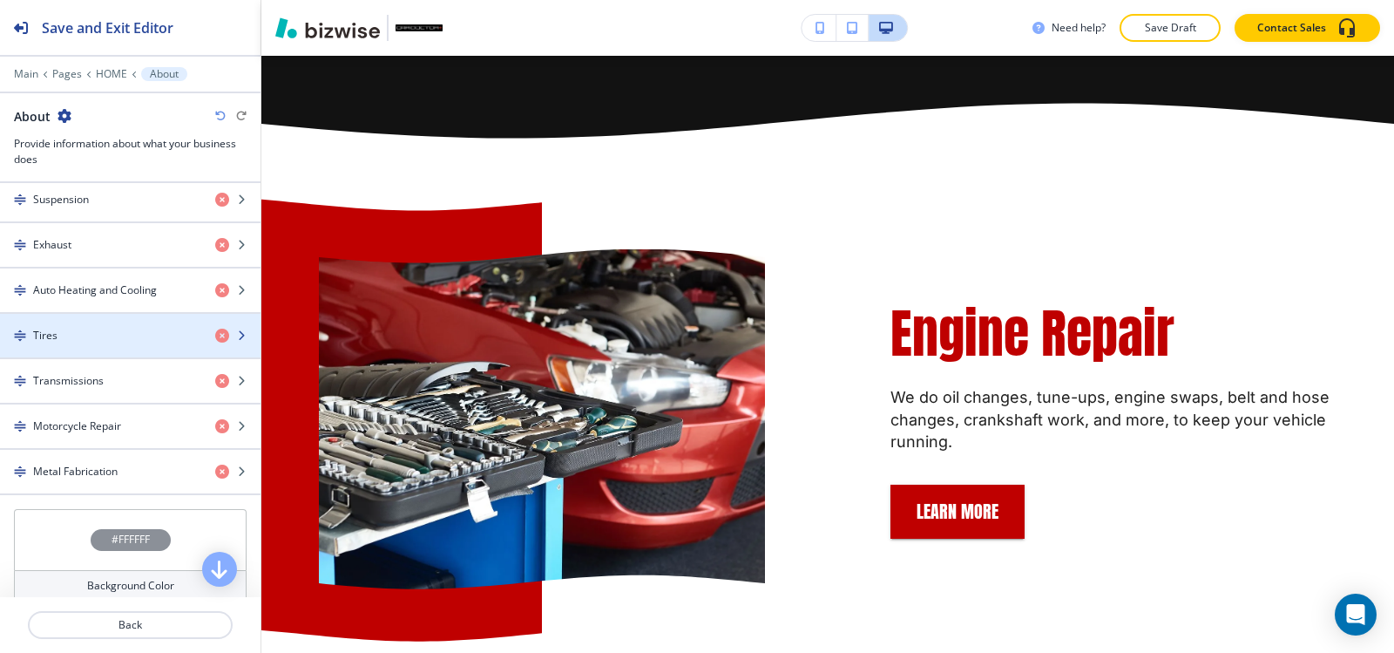
click at [104, 332] on div "Tires" at bounding box center [100, 336] width 201 height 16
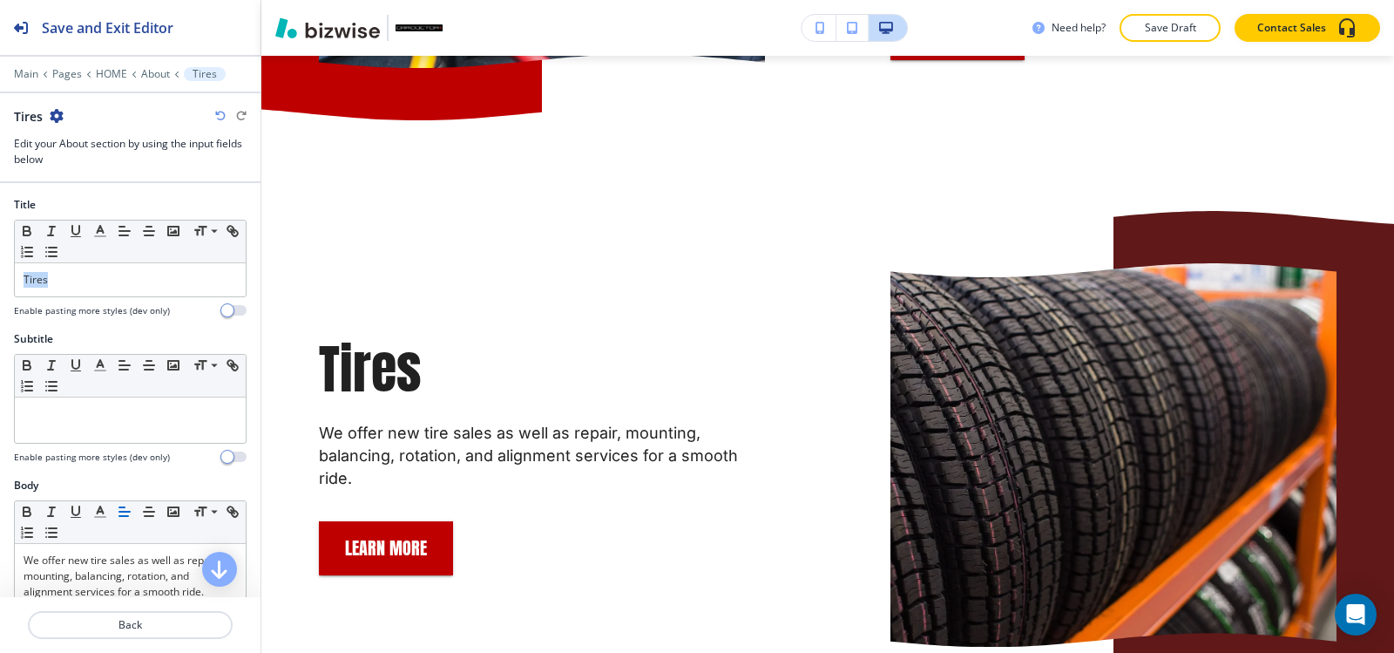
drag, startPoint x: 99, startPoint y: 283, endPoint x: 0, endPoint y: 310, distance: 102.9
click at [0, 310] on div "Title Small Normal Large Huge Tires Enable pasting more styles (dev only)" at bounding box center [130, 264] width 260 height 134
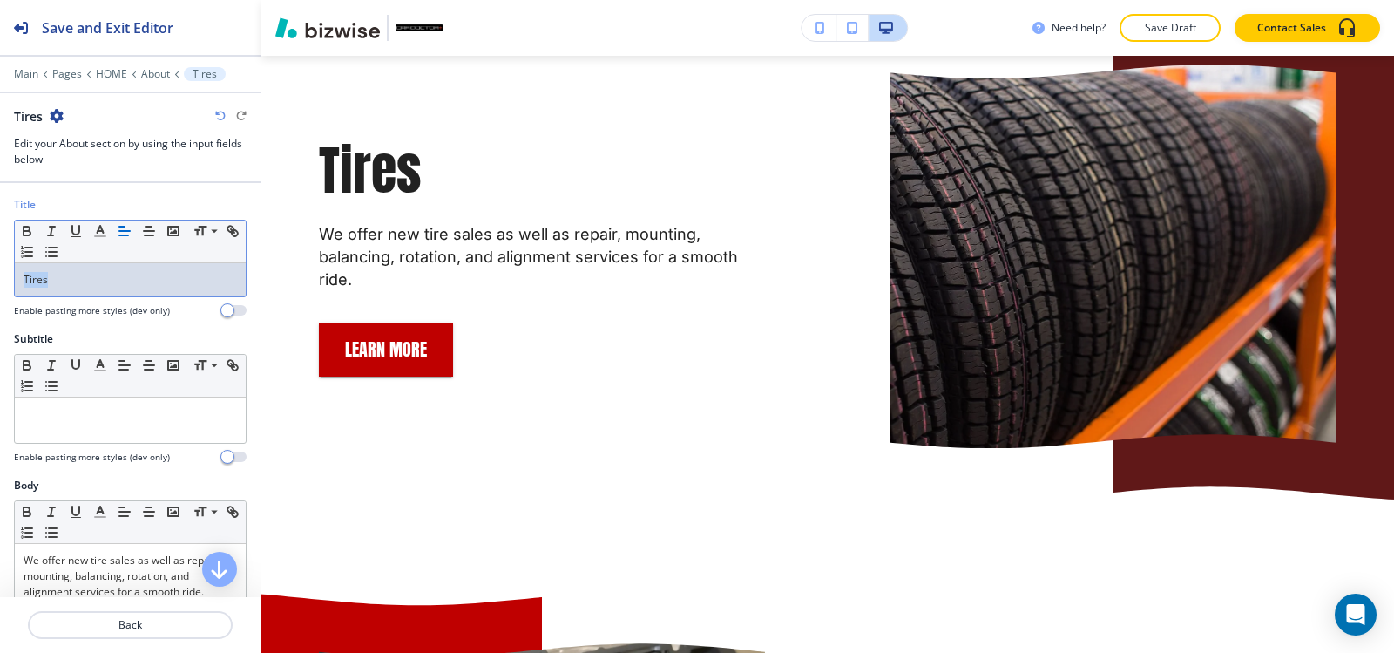
scroll to position [5173, 0]
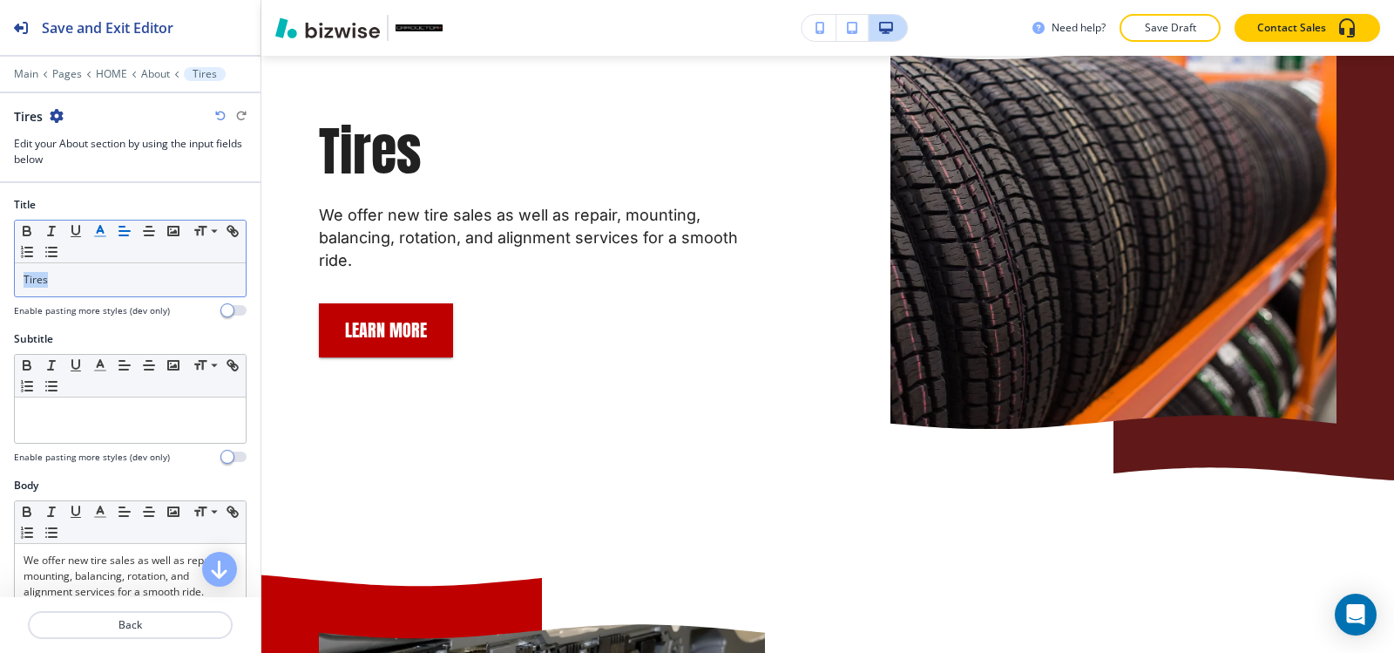
click at [99, 236] on line "button" at bounding box center [100, 236] width 10 height 0
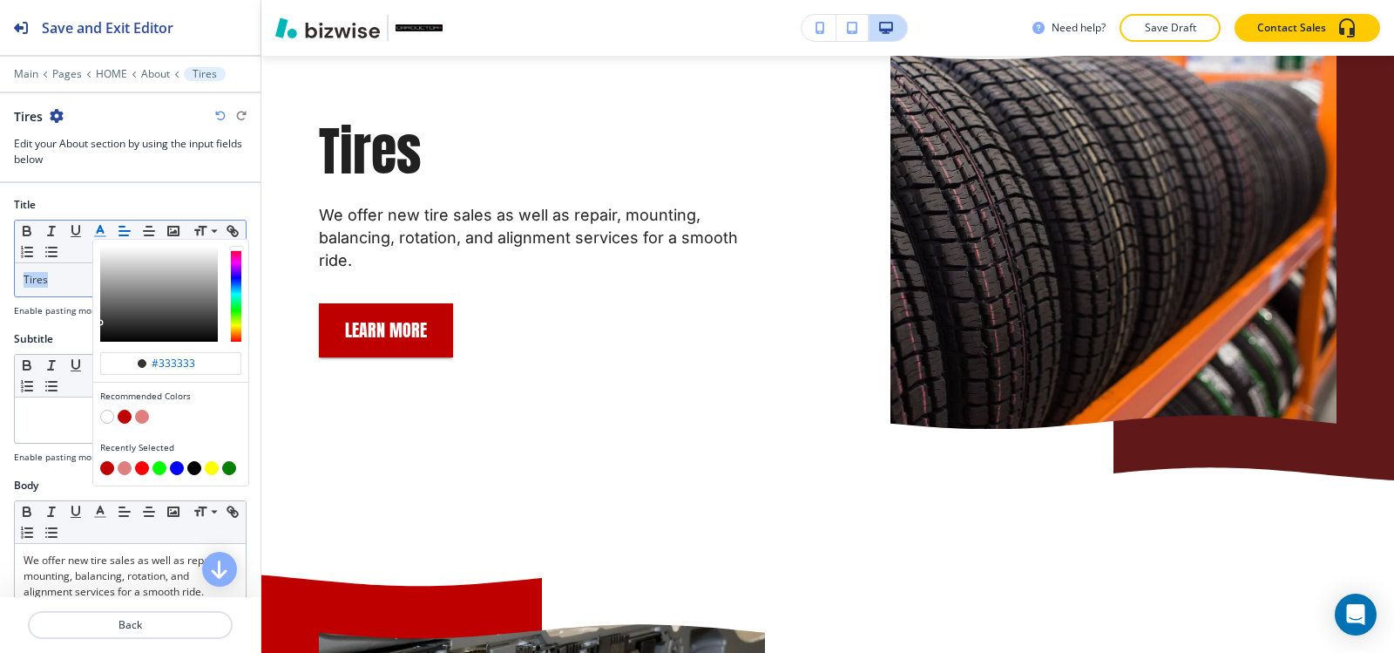
click at [124, 411] on button "button" at bounding box center [125, 416] width 14 height 14
type input "#bf0000"
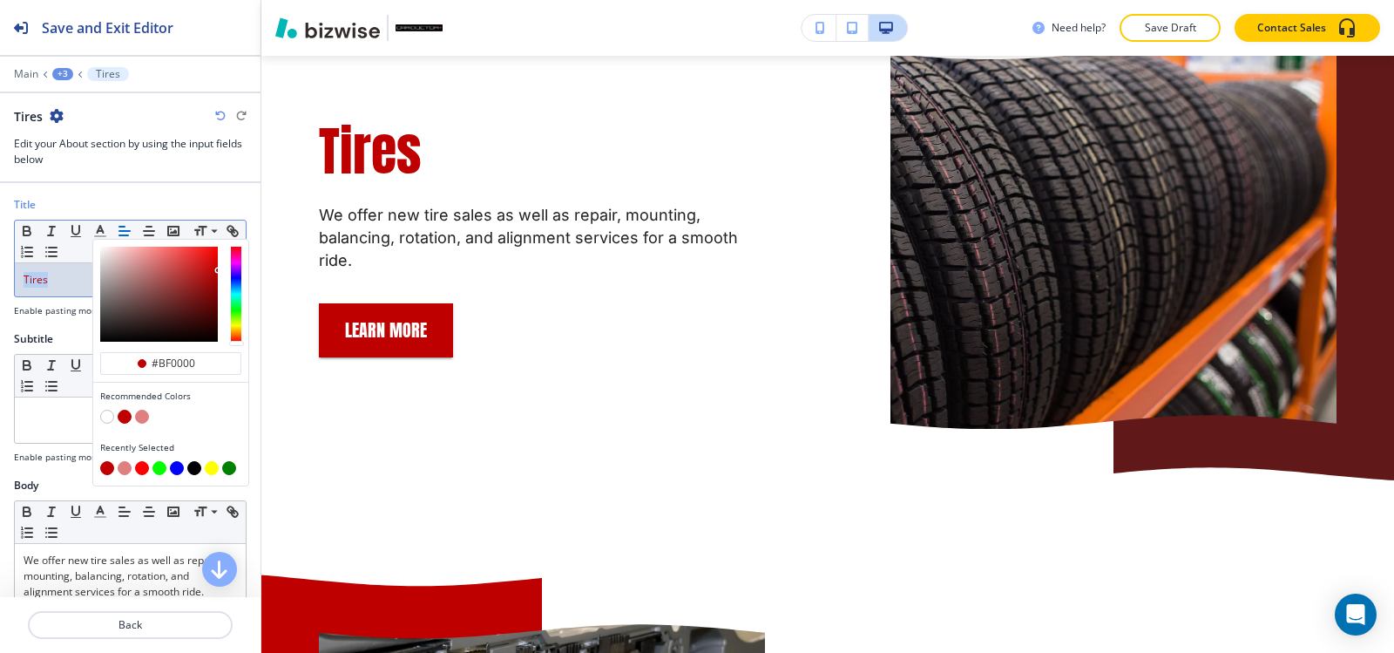
click at [58, 70] on div "+3" at bounding box center [62, 74] width 21 height 12
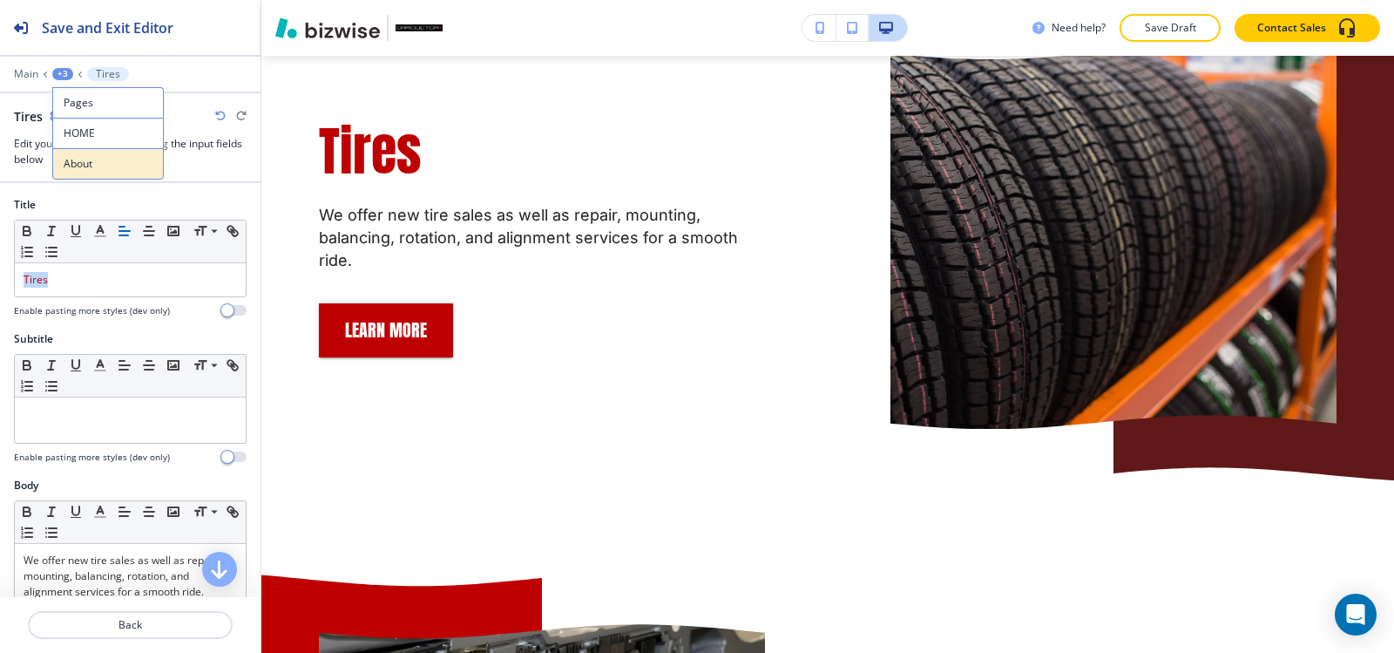
click at [114, 164] on p "About" at bounding box center [108, 164] width 89 height 16
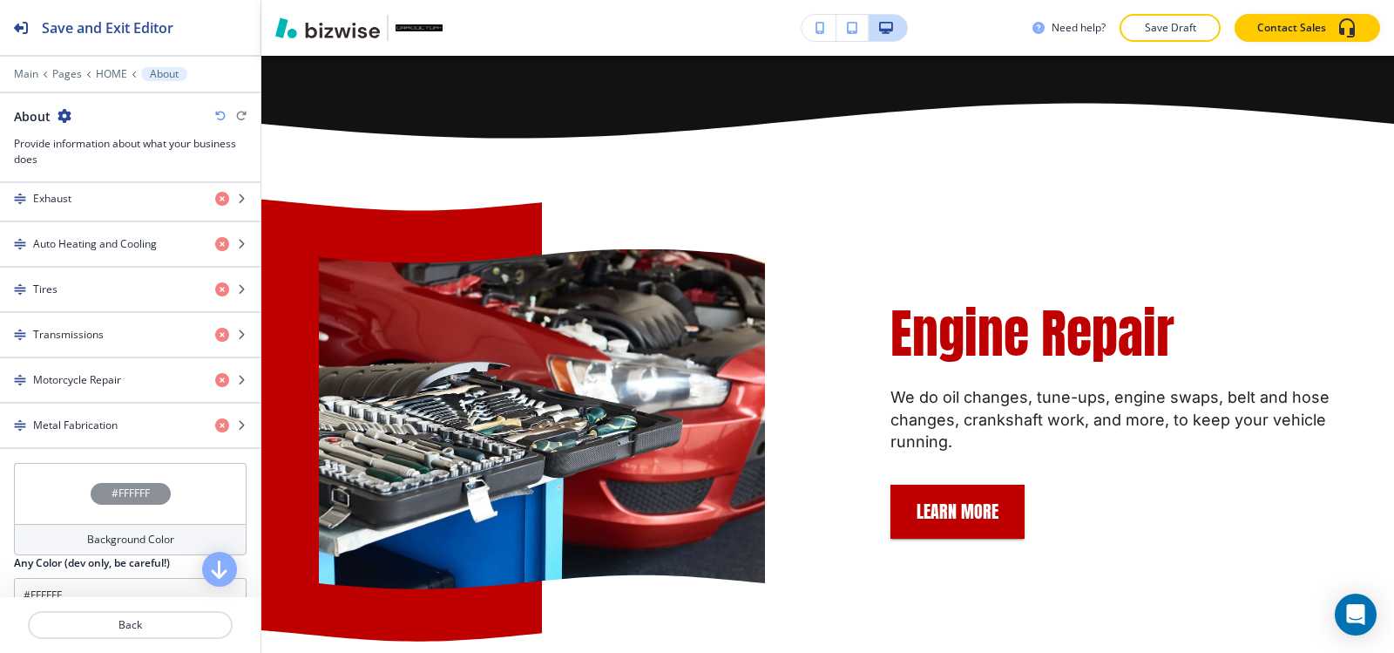
scroll to position [871, 0]
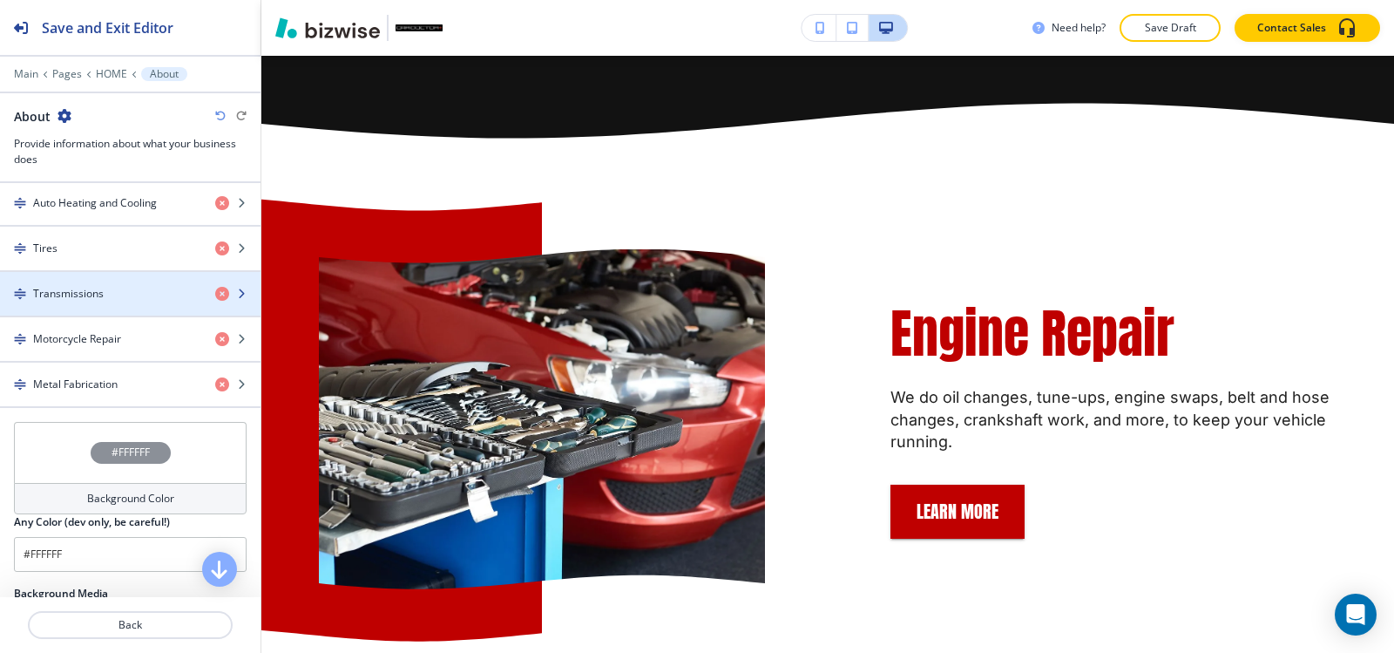
click at [100, 304] on div "button" at bounding box center [130, 308] width 260 height 14
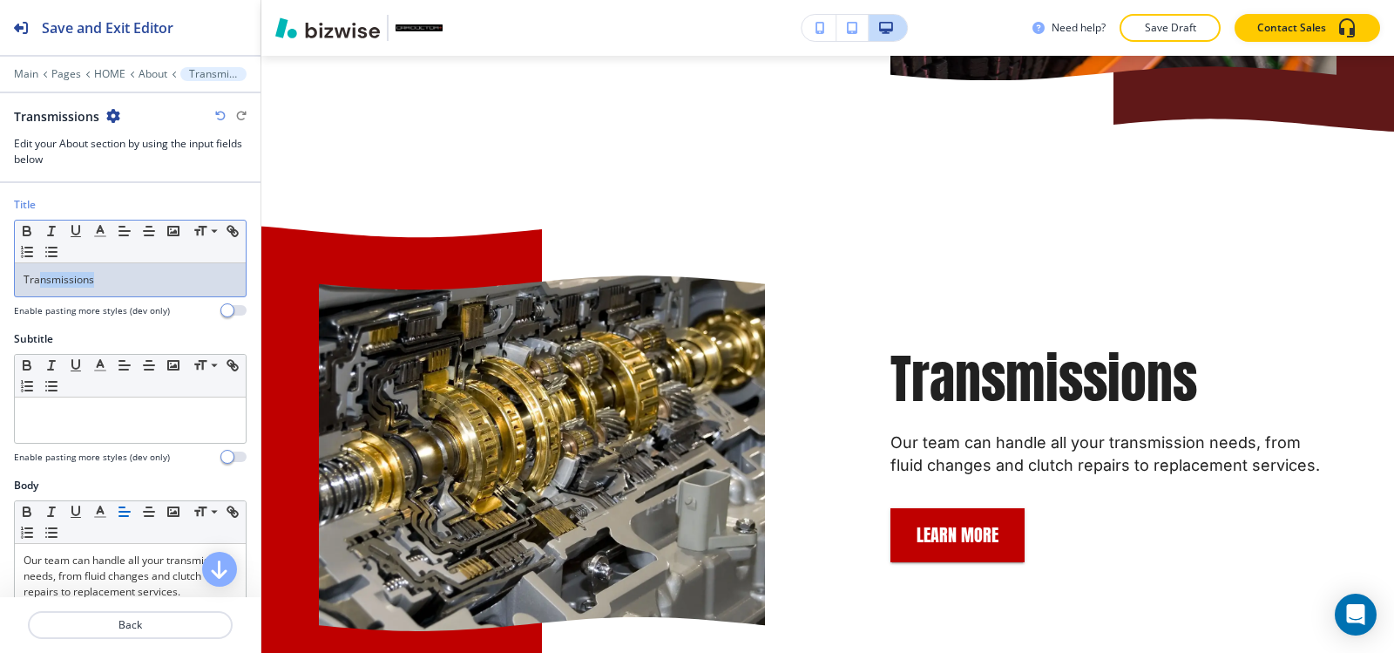
drag, startPoint x: 105, startPoint y: 286, endPoint x: 0, endPoint y: 290, distance: 104.6
click at [0, 290] on div "Title Small Normal Large Huge Transmissions Enable pasting more styles (dev onl…" at bounding box center [130, 264] width 260 height 134
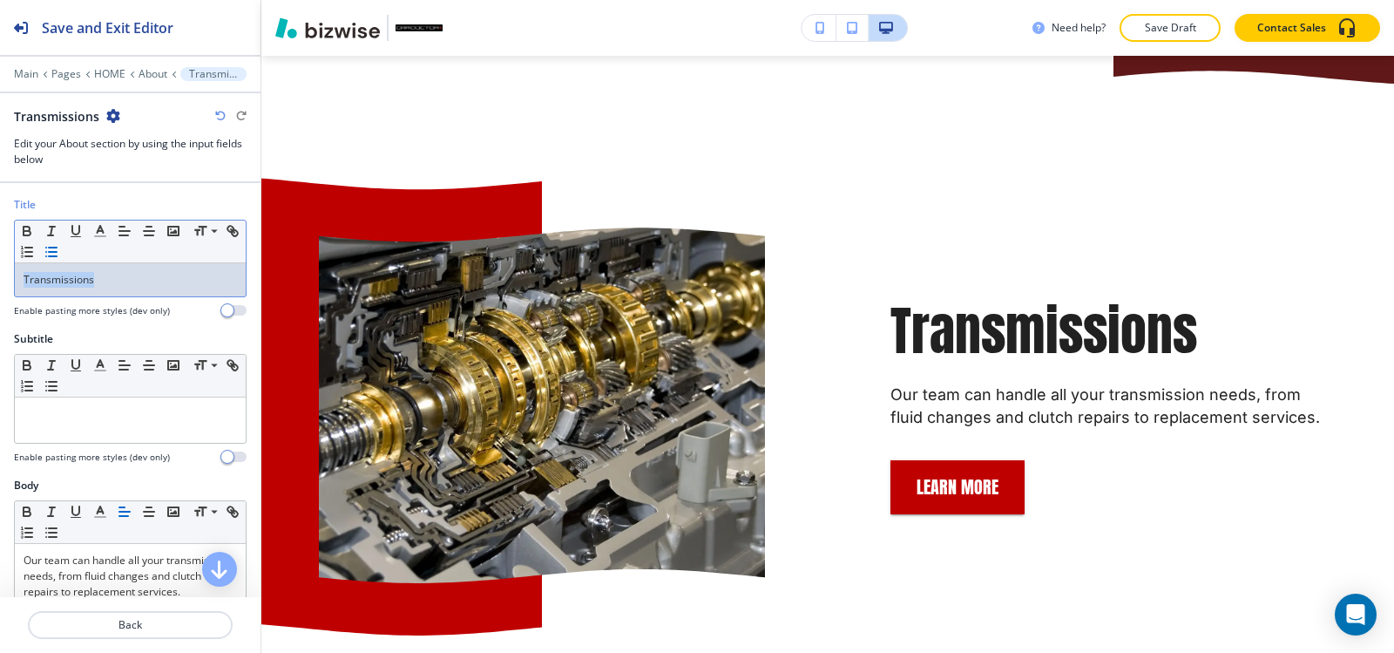
scroll to position [5577, 0]
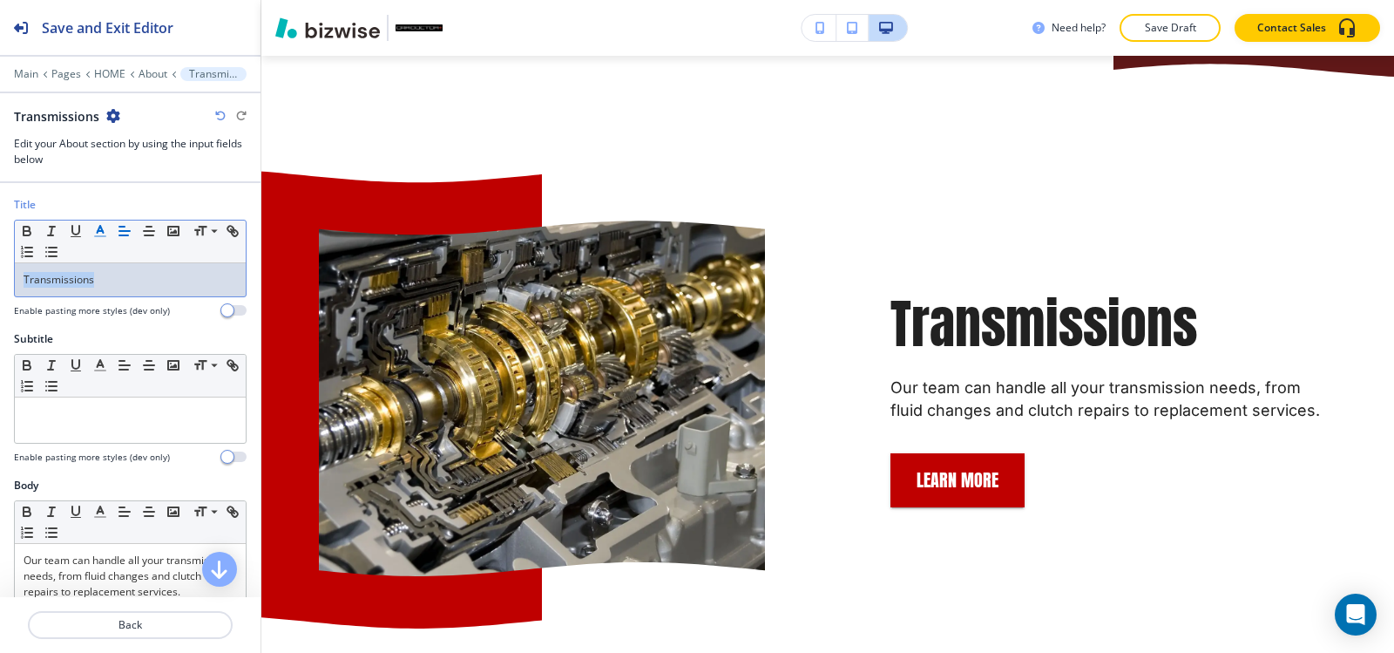
click at [98, 233] on icon "button" at bounding box center [100, 231] width 16 height 16
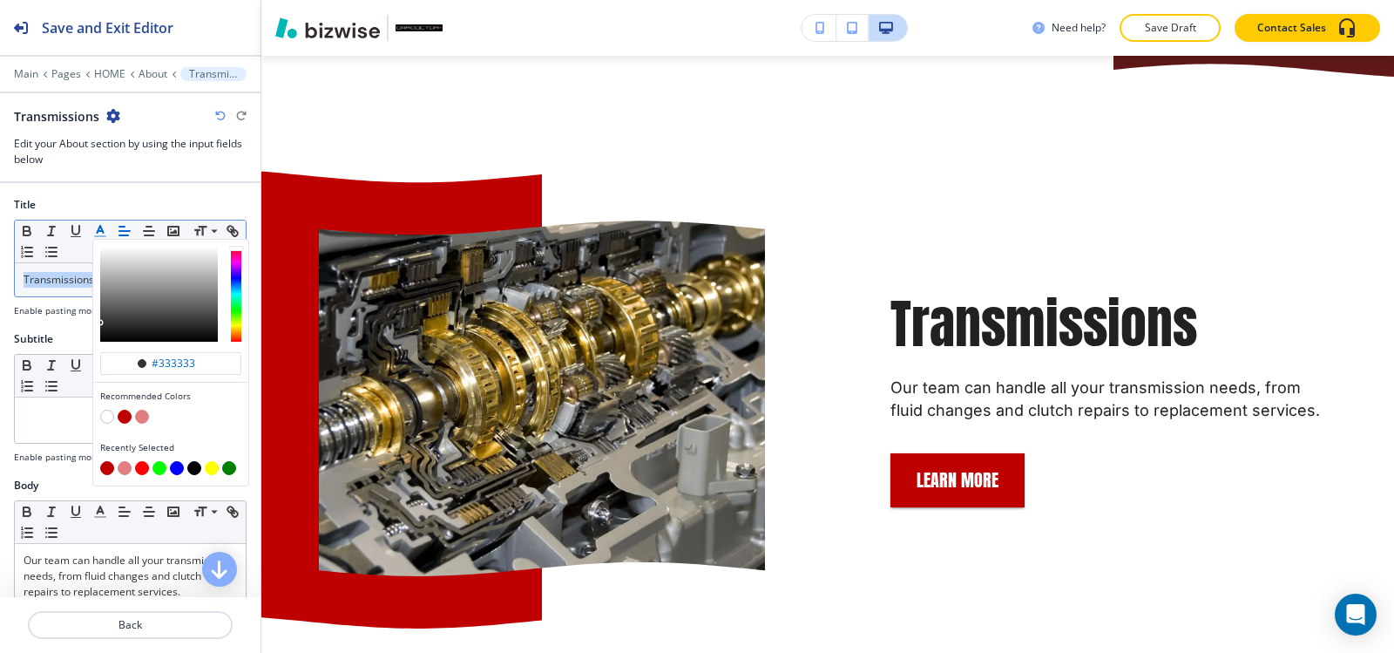
click at [123, 416] on button "button" at bounding box center [125, 416] width 14 height 14
type input "#bf0000"
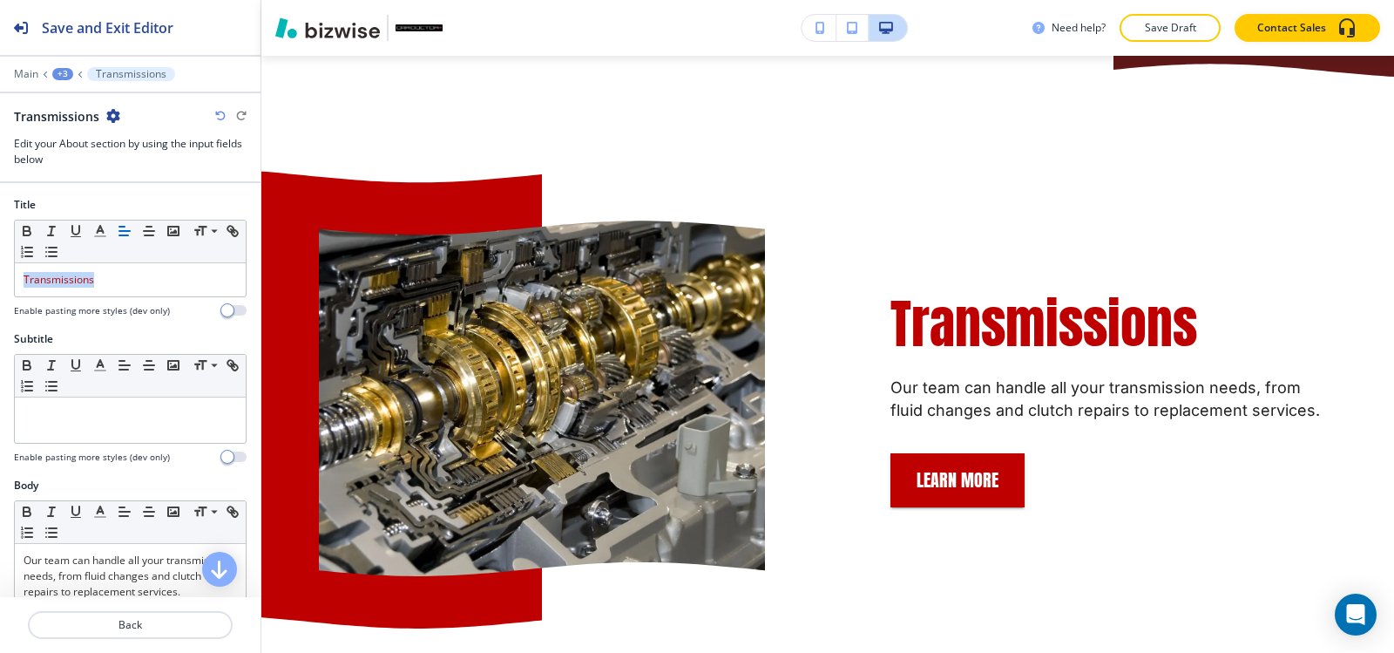
click at [63, 75] on div "+3" at bounding box center [62, 74] width 21 height 12
click at [108, 166] on p "About" at bounding box center [108, 164] width 89 height 16
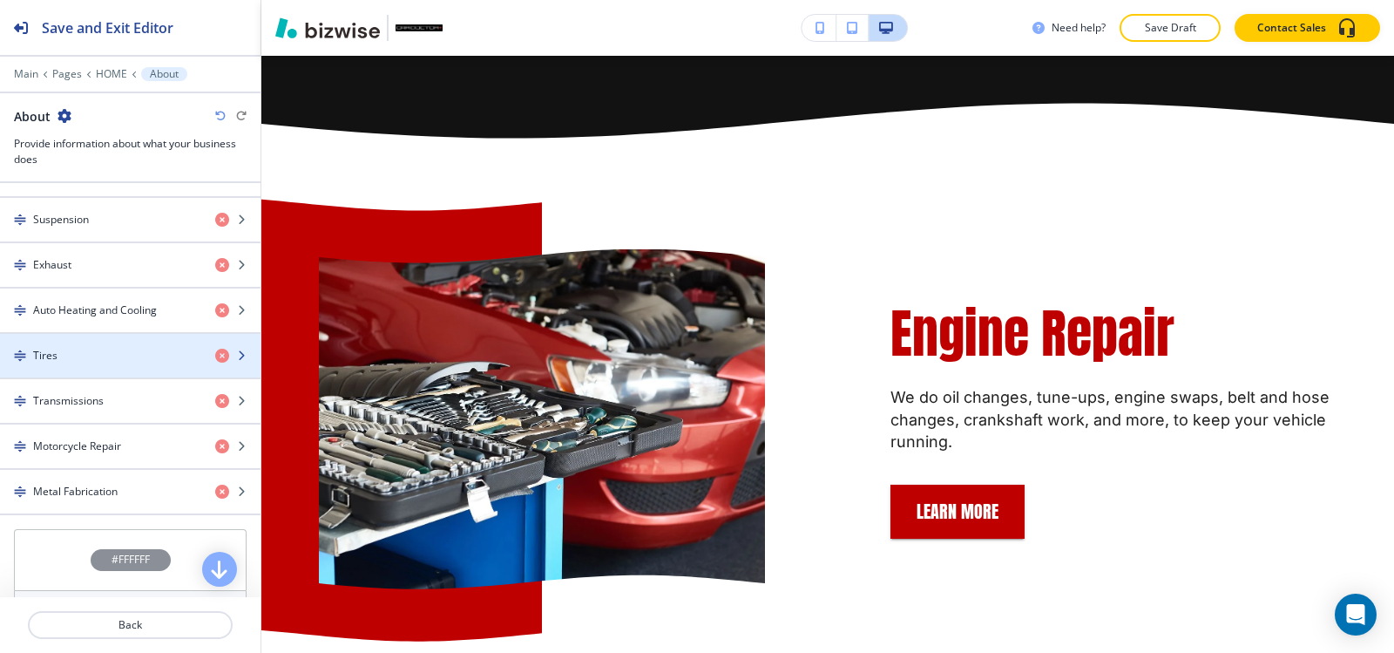
scroll to position [871, 0]
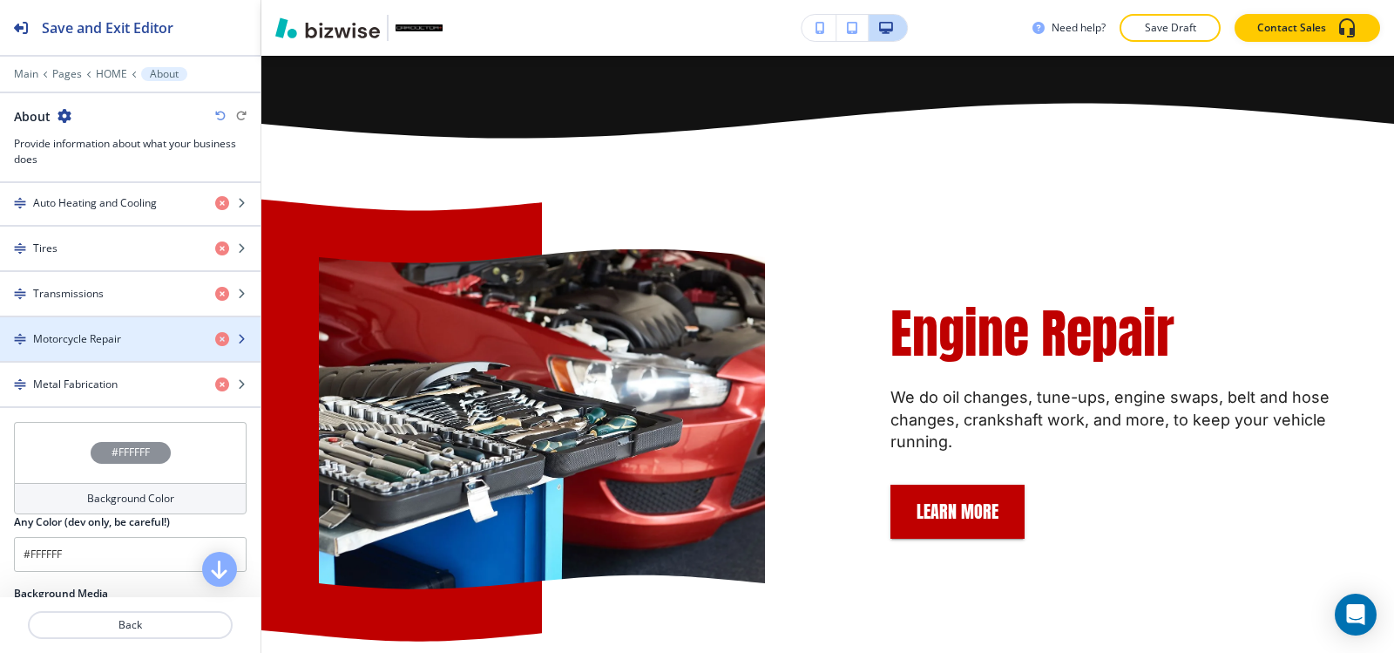
click at [118, 328] on div "button" at bounding box center [130, 324] width 260 height 14
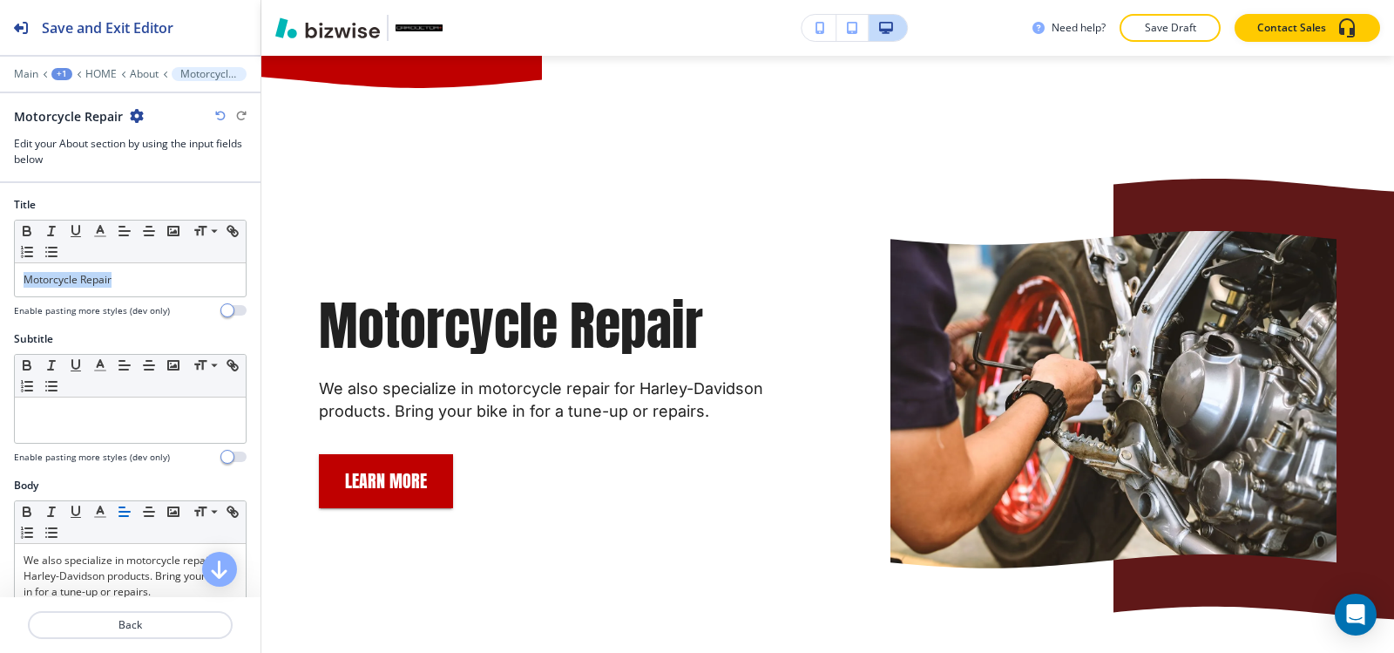
drag, startPoint x: 134, startPoint y: 279, endPoint x: 0, endPoint y: 297, distance: 135.4
click at [0, 297] on div "Title Small Normal Large Huge Motorcycle Repair Enable pasting more styles (dev…" at bounding box center [130, 264] width 260 height 134
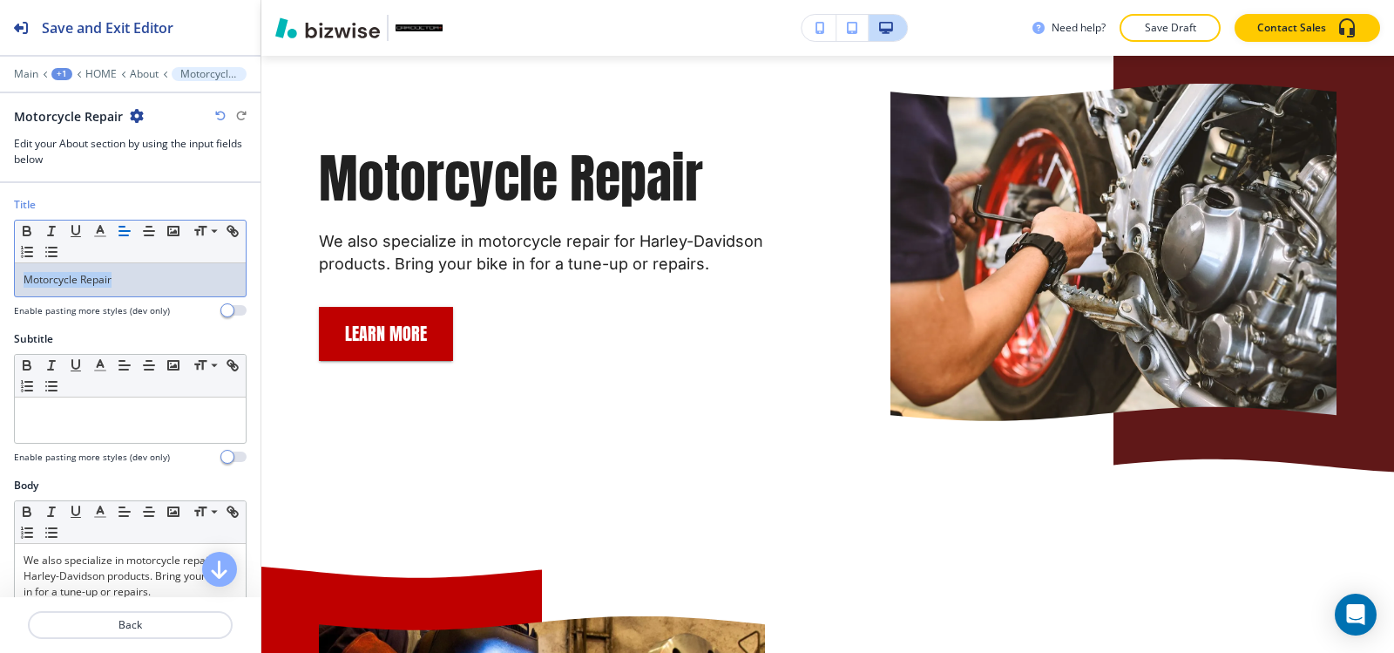
scroll to position [6285, 0]
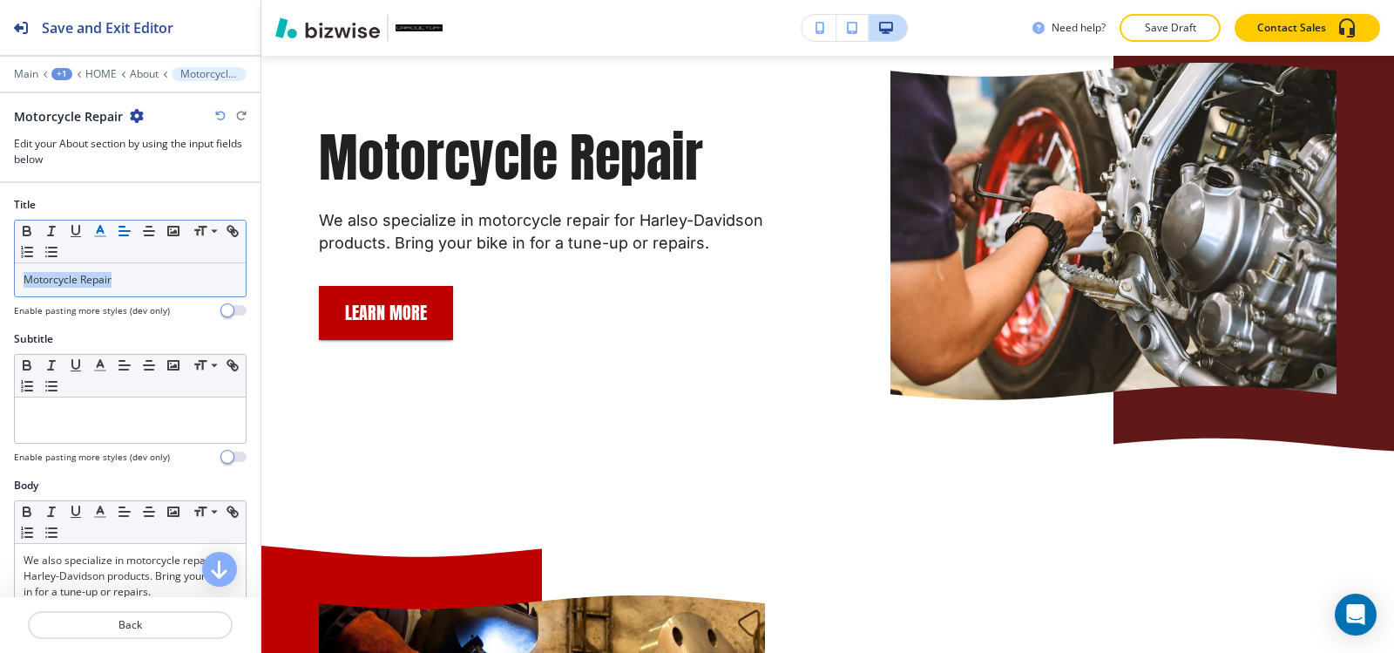
click at [103, 228] on icon "button" at bounding box center [100, 231] width 16 height 16
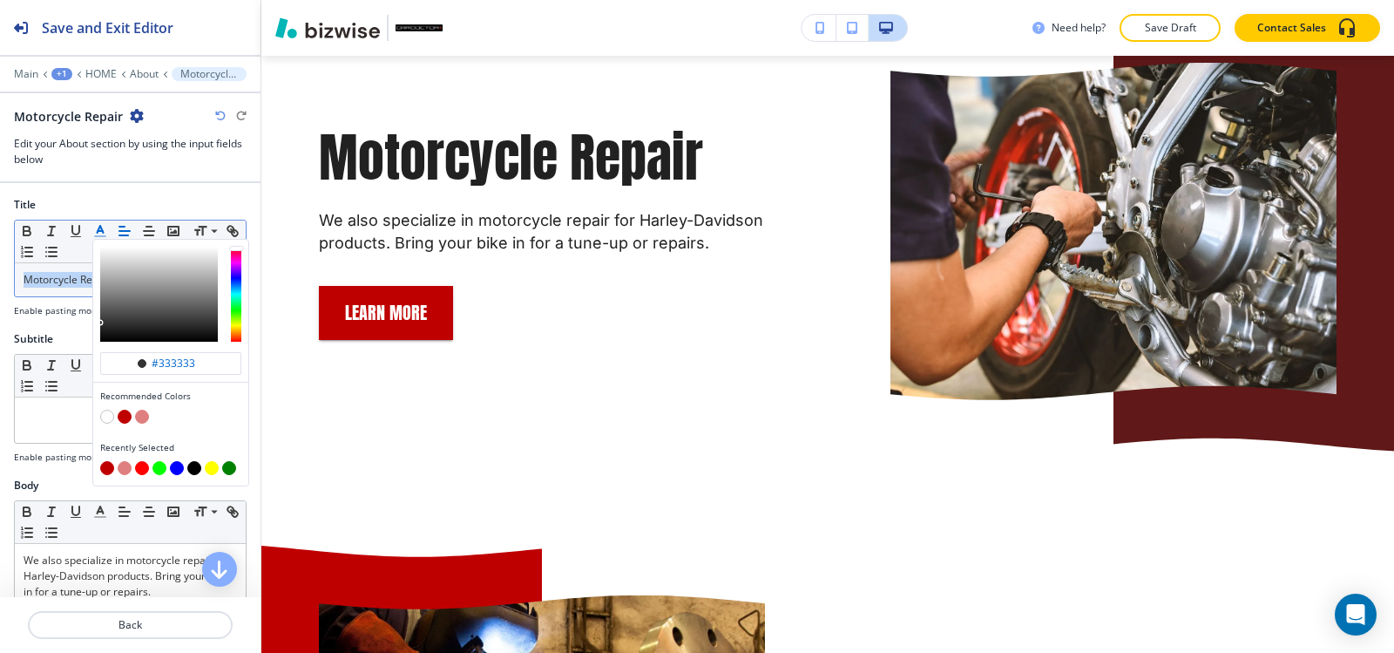
click at [125, 418] on button "button" at bounding box center [125, 416] width 14 height 14
type input "#bf0000"
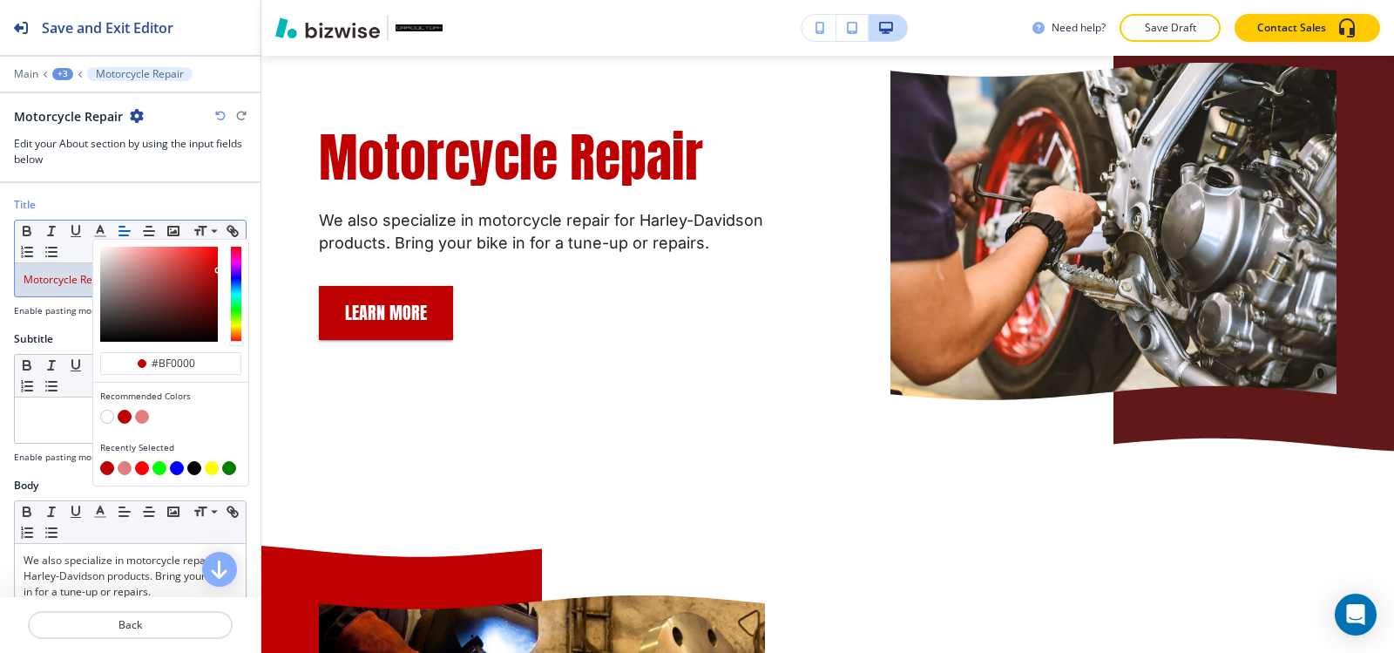
click at [55, 77] on div "+3" at bounding box center [62, 74] width 21 height 12
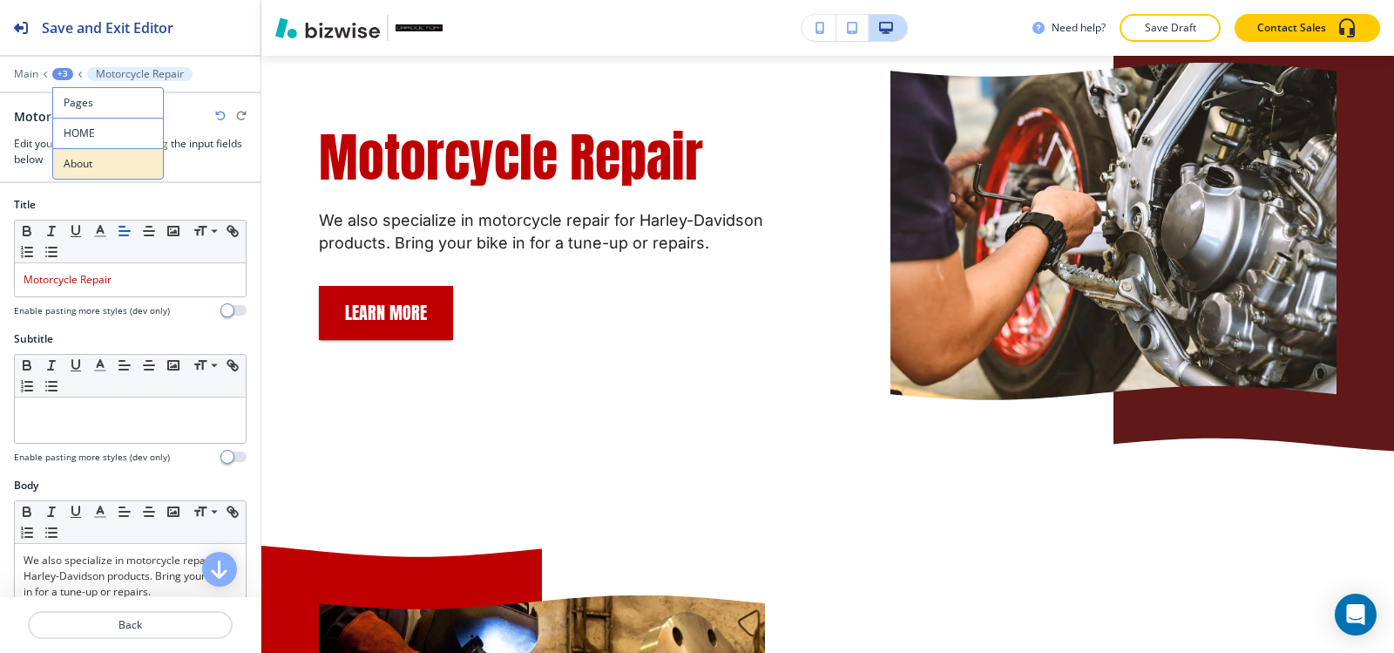
click at [80, 162] on p "About" at bounding box center [108, 164] width 89 height 16
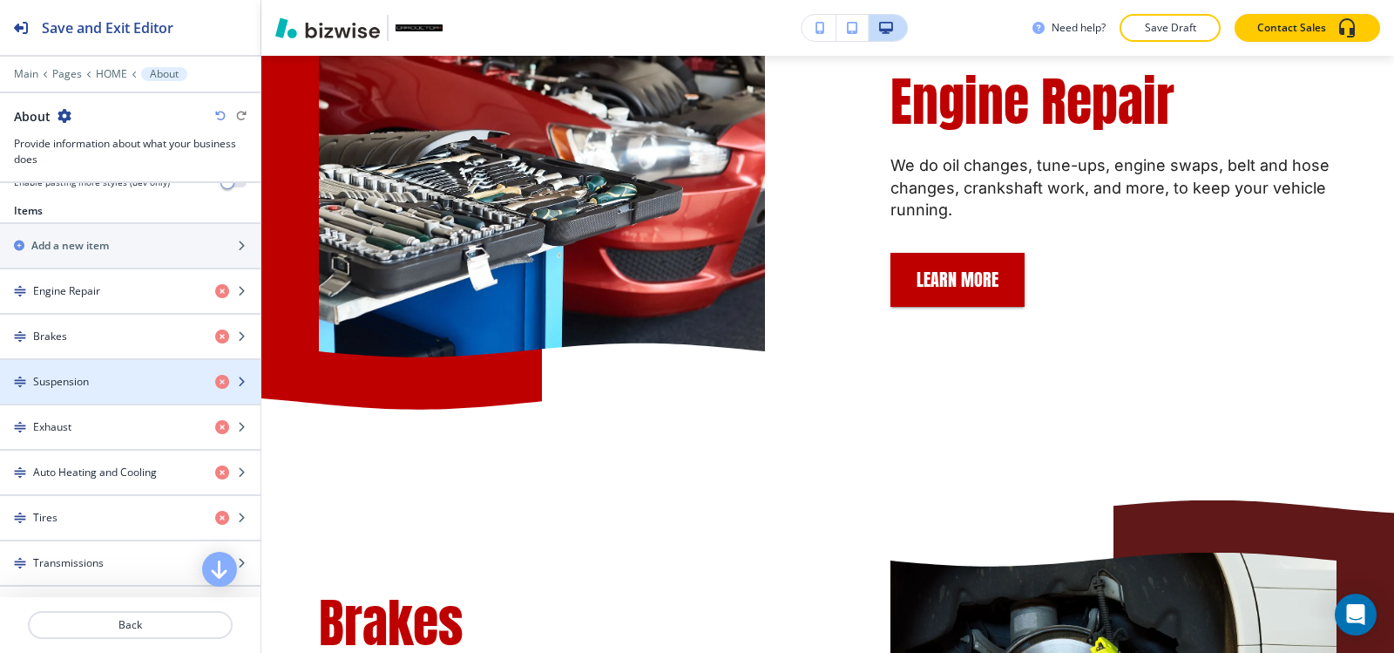
scroll to position [0, 0]
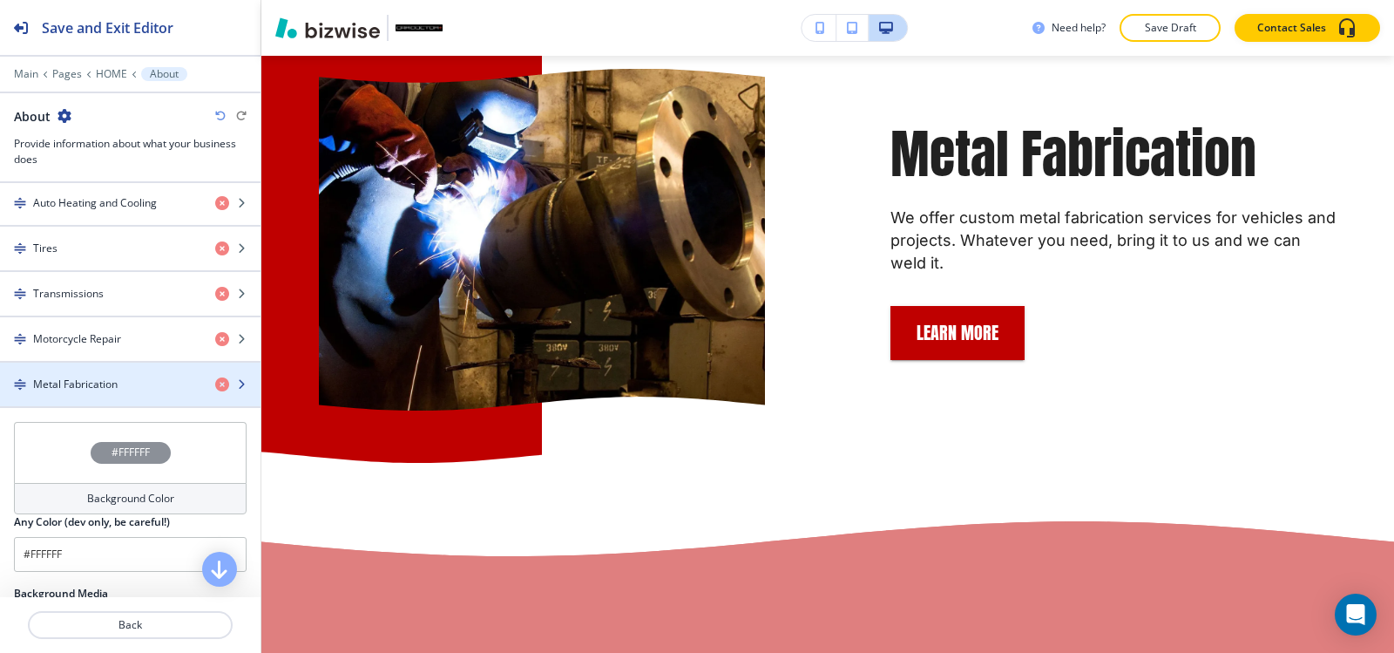
click at [70, 389] on h4 "Metal Fabrication" at bounding box center [75, 384] width 85 height 16
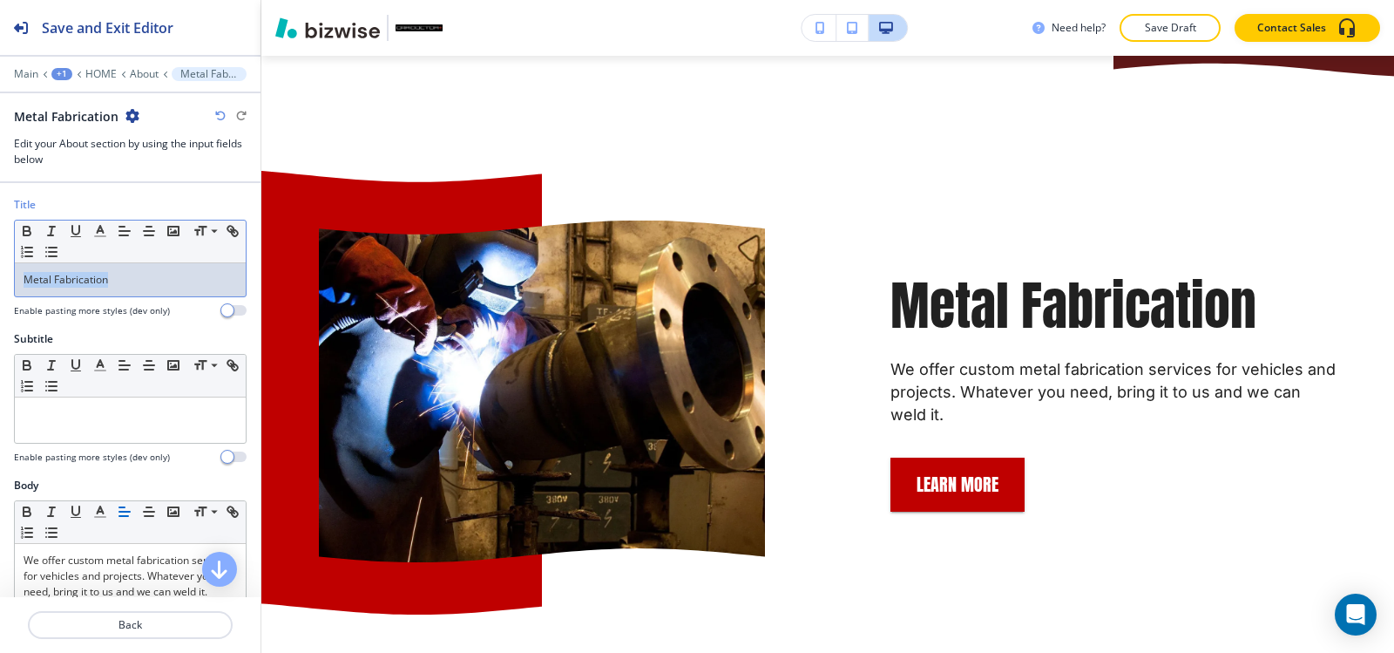
drag, startPoint x: 162, startPoint y: 284, endPoint x: 0, endPoint y: 285, distance: 162.0
click at [0, 285] on div "Title Small Normal Large Huge Metal Fabrication Enable pasting more styles (dev…" at bounding box center [130, 264] width 260 height 134
click at [105, 230] on icon "button" at bounding box center [100, 231] width 16 height 16
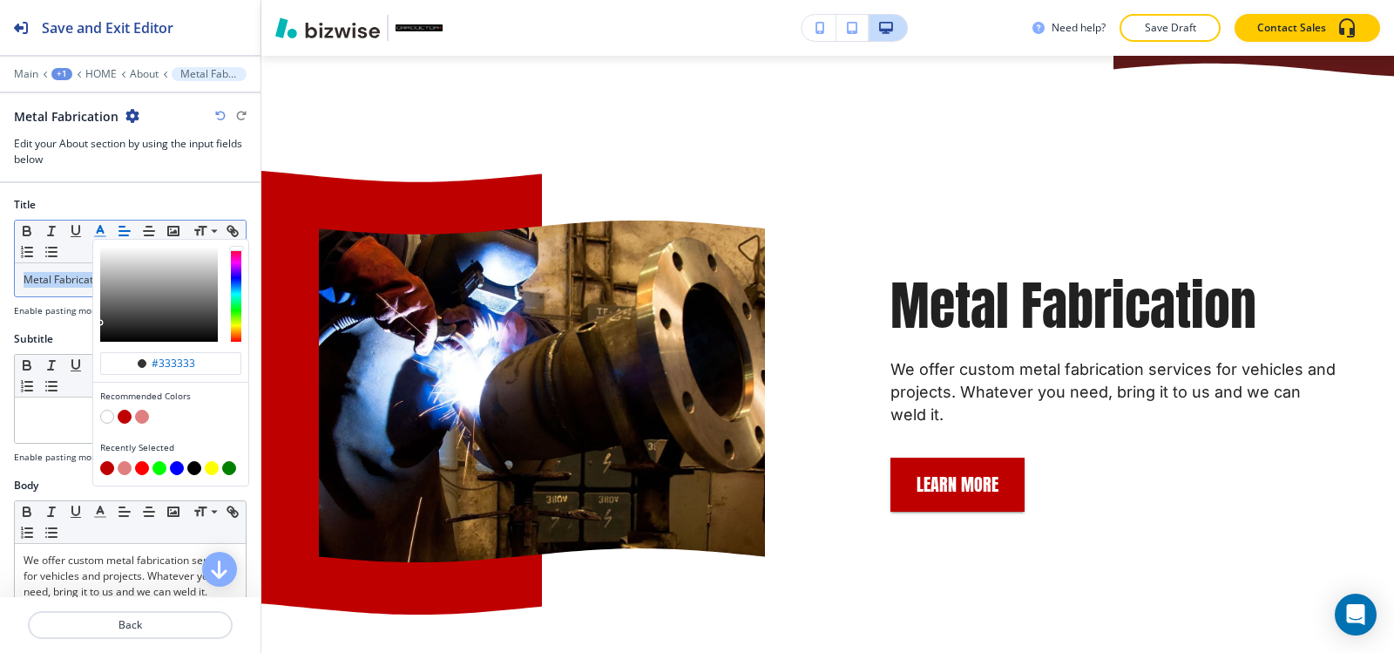
click at [125, 414] on button "button" at bounding box center [125, 416] width 14 height 14
type input "#bf0000"
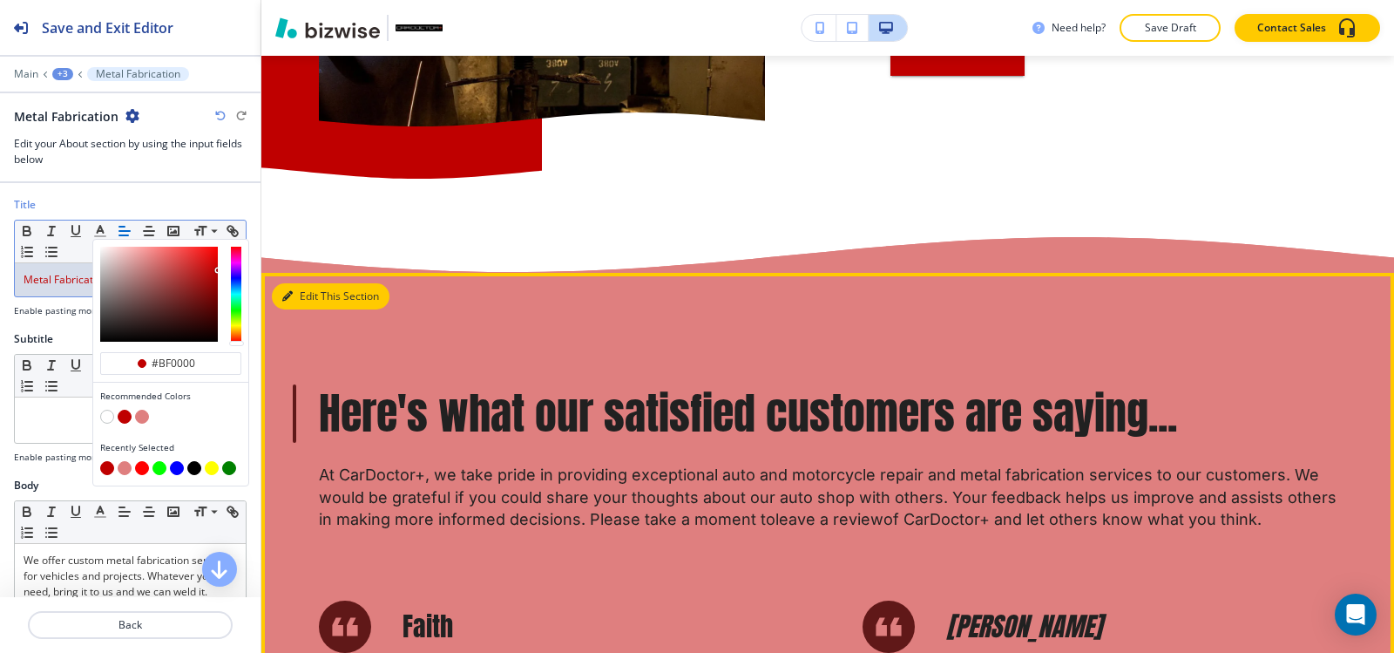
click at [321, 283] on button "Edit This Section" at bounding box center [331, 296] width 118 height 26
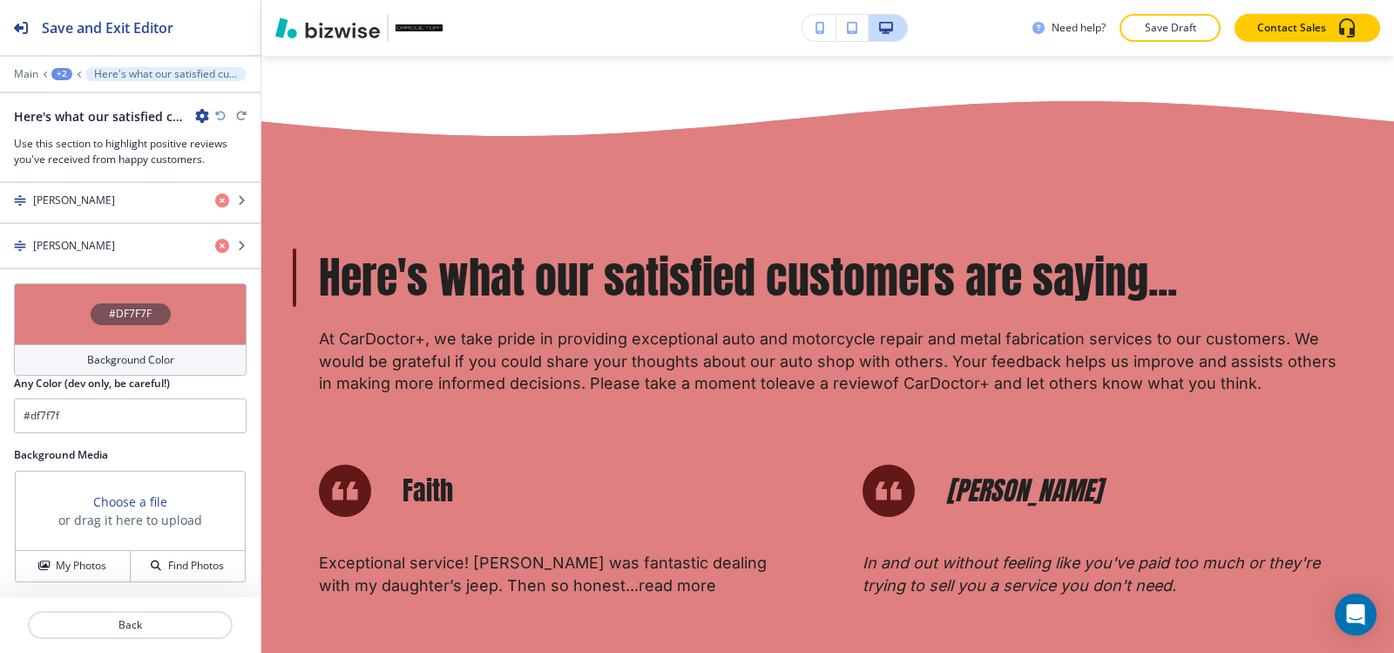
click at [135, 361] on h4 "Background Color" at bounding box center [130, 360] width 87 height 16
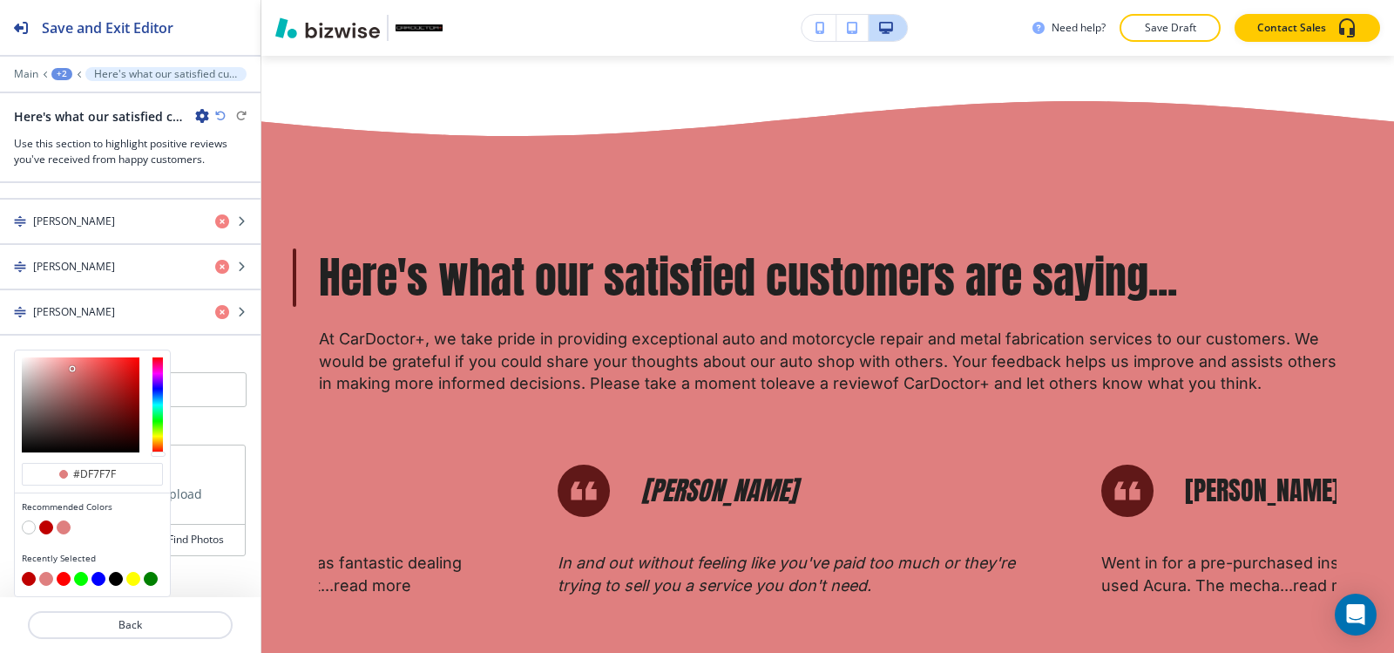
click at [47, 527] on button "button" at bounding box center [46, 527] width 14 height 14
type input "#bf0000"
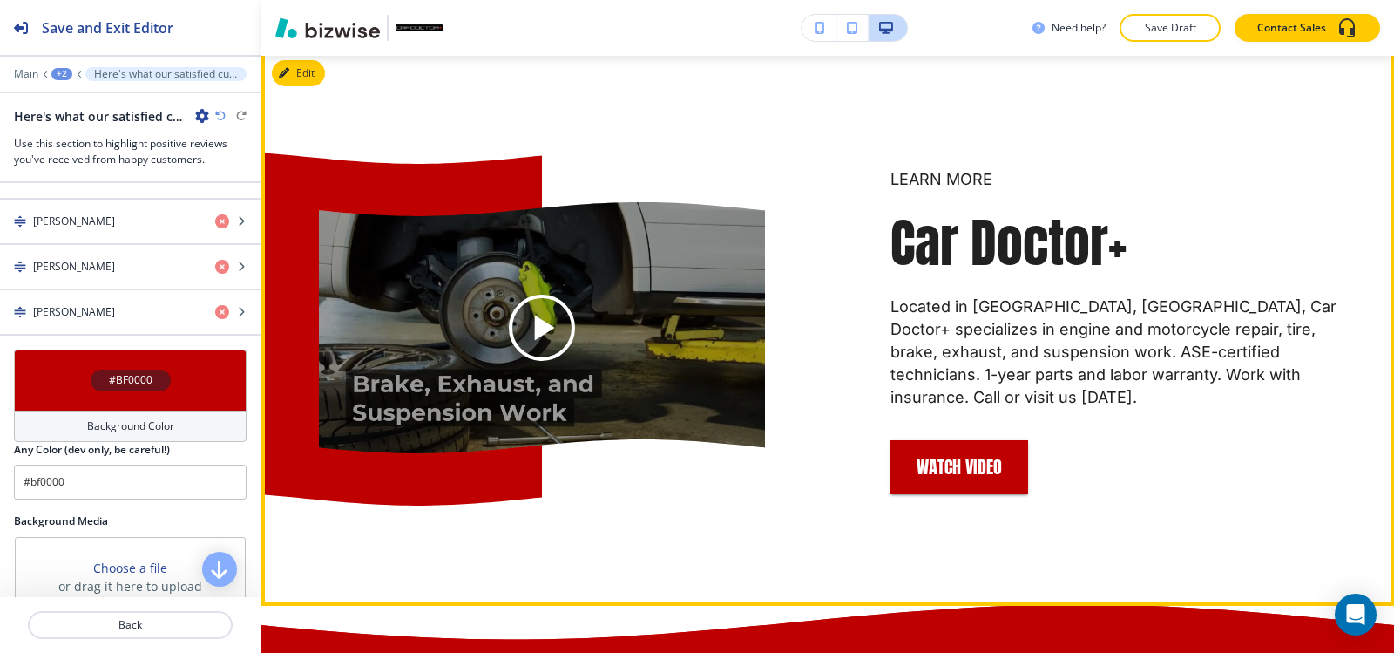
scroll to position [8189, 0]
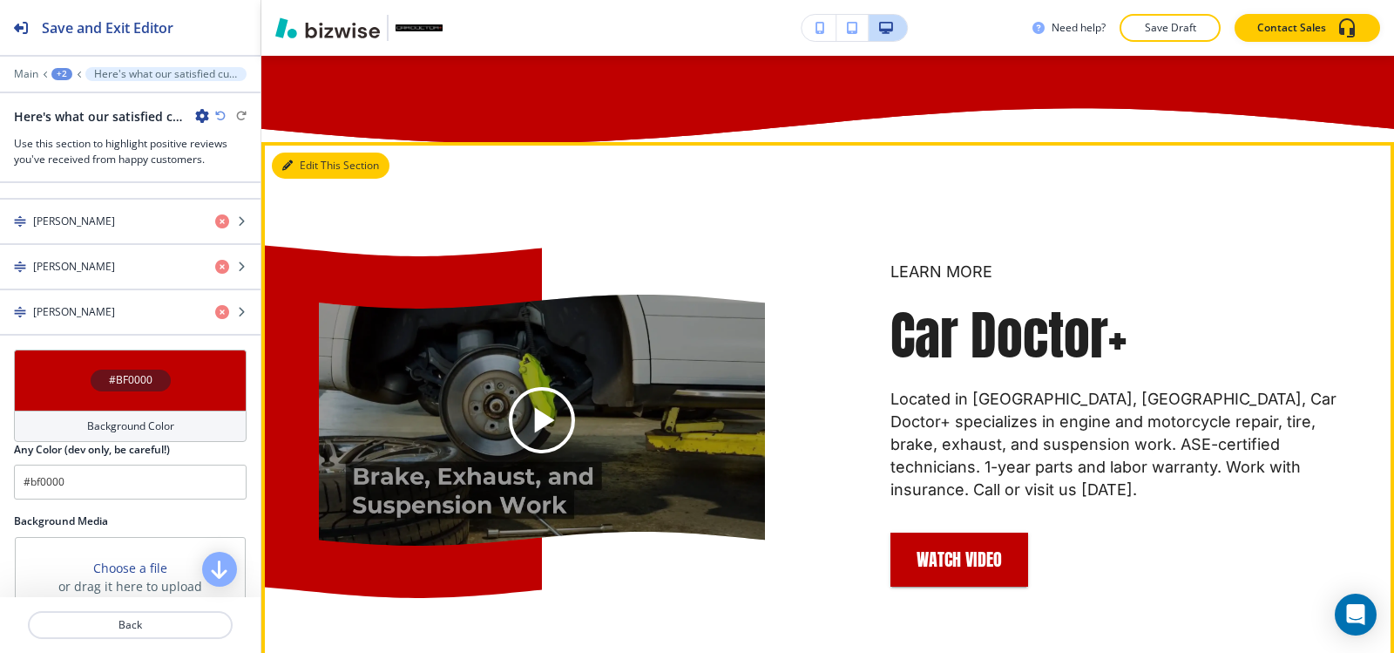
click at [304, 152] on button "Edit This Section" at bounding box center [331, 165] width 118 height 26
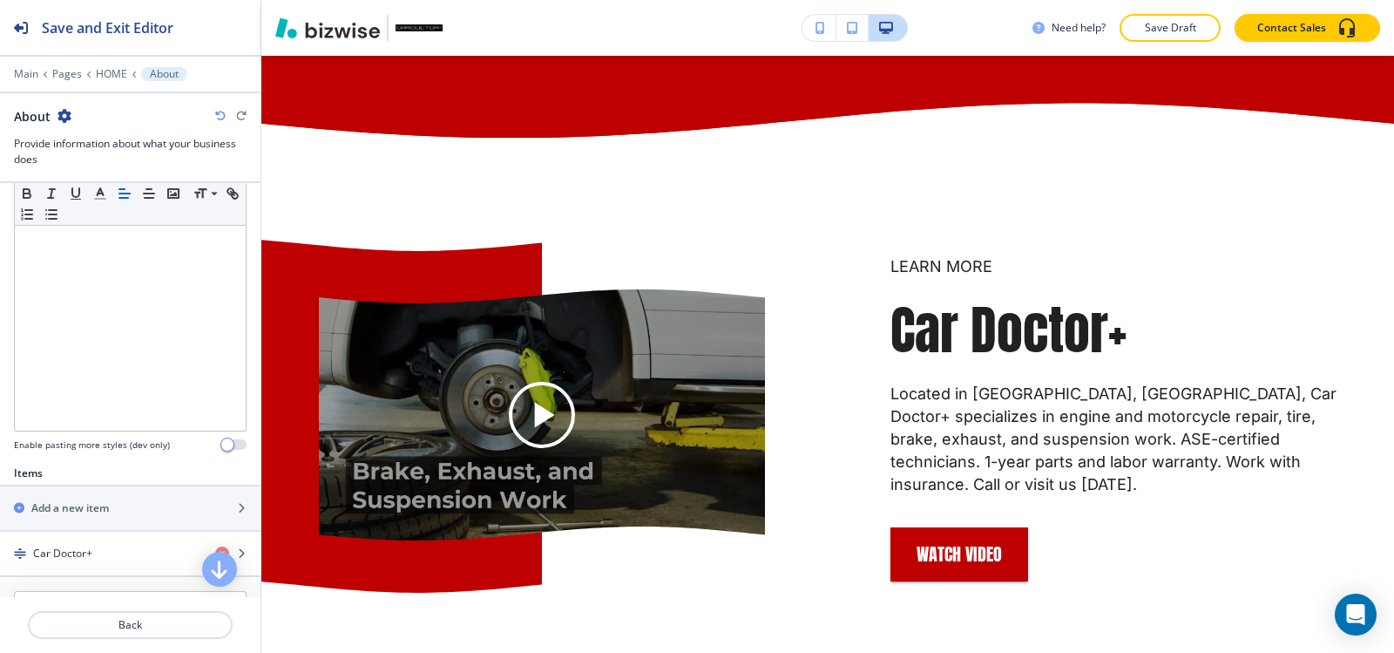
scroll to position [436, 0]
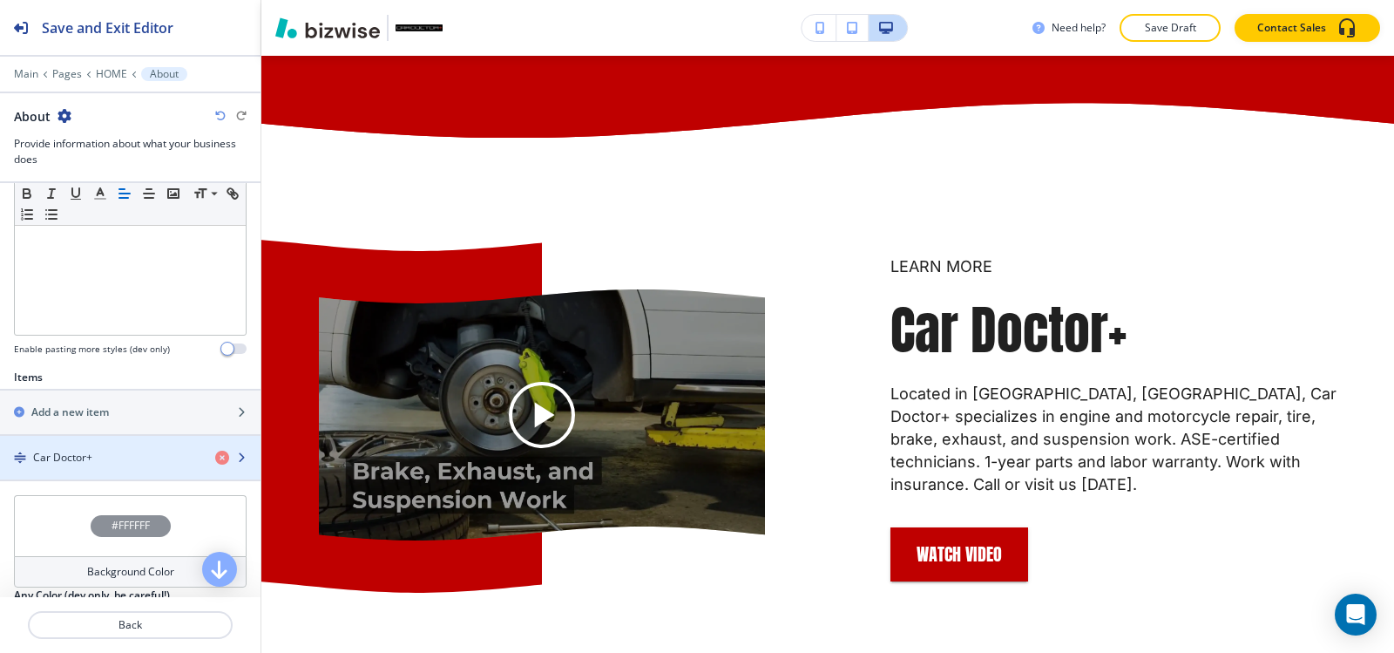
click at [76, 451] on h4 "Car Doctor+" at bounding box center [62, 458] width 59 height 16
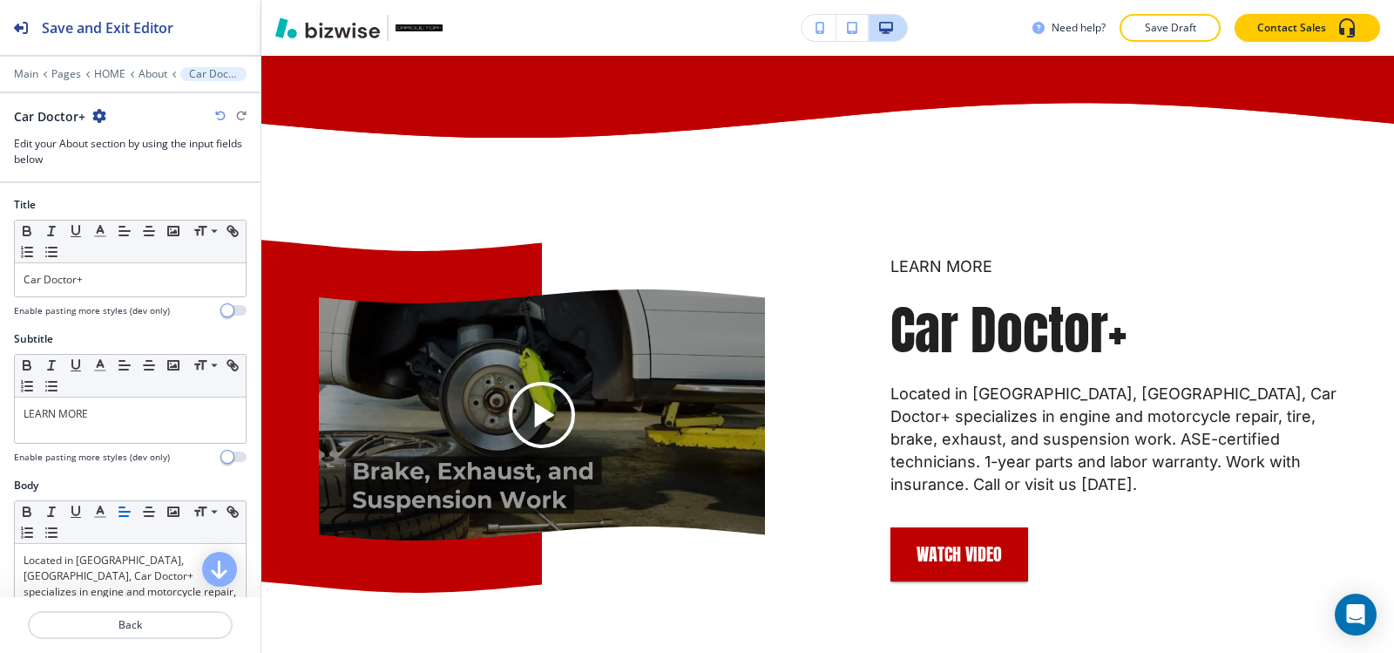
scroll to position [8222, 0]
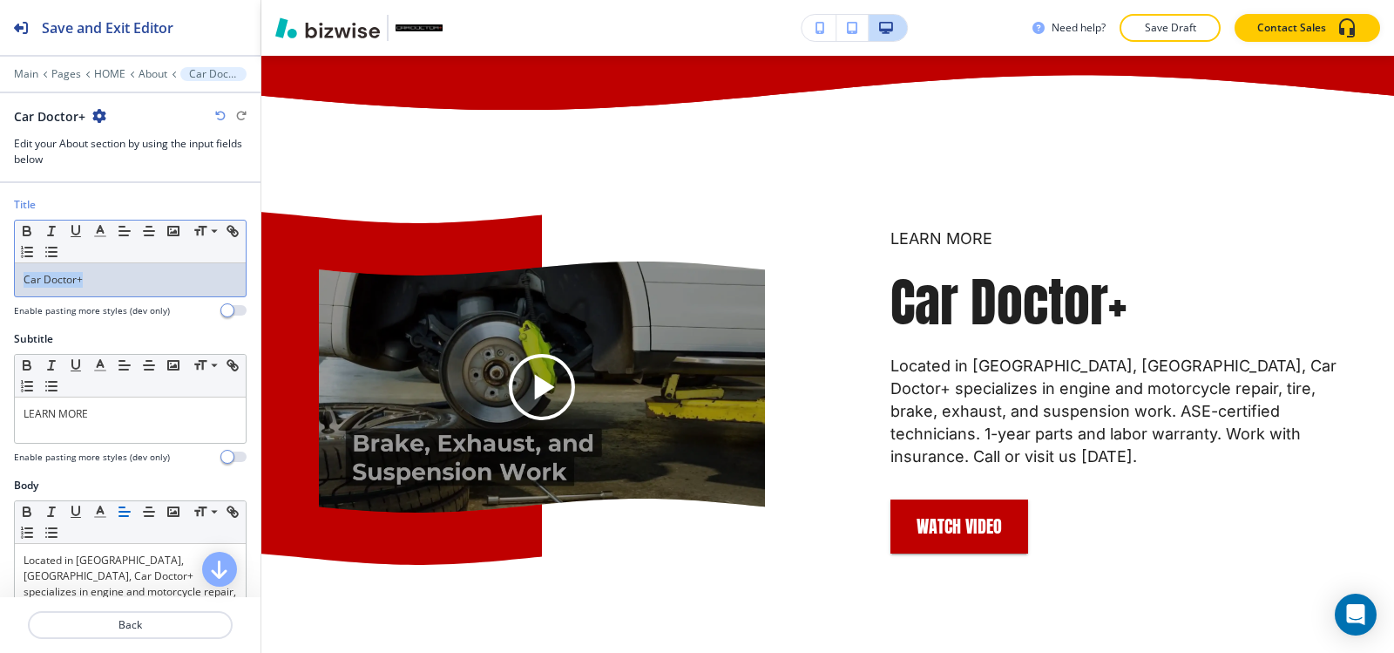
drag, startPoint x: 105, startPoint y: 284, endPoint x: 0, endPoint y: 283, distance: 104.5
click at [0, 283] on div "Title Small Normal Large Huge Car Doctor+ Enable pasting more styles (dev only)" at bounding box center [130, 264] width 260 height 134
click at [100, 236] on line "button" at bounding box center [100, 236] width 10 height 0
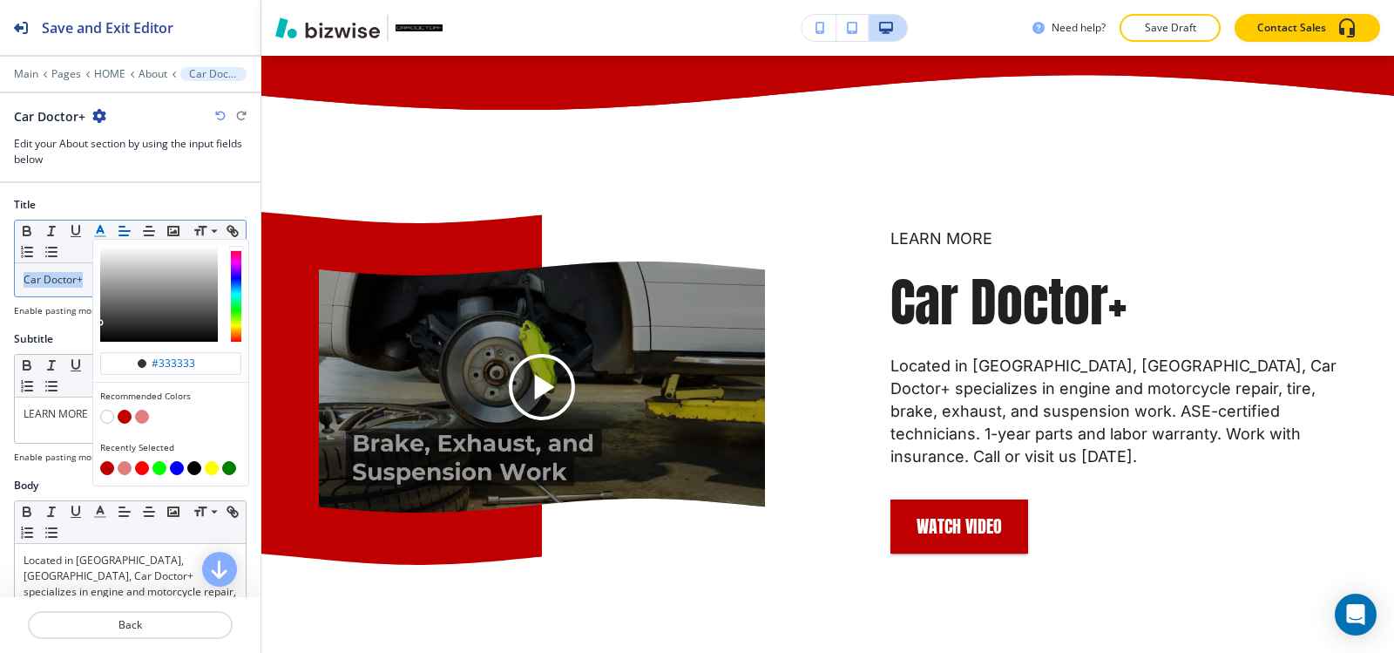
click at [123, 420] on button "button" at bounding box center [125, 416] width 14 height 14
type input "#bf0000"
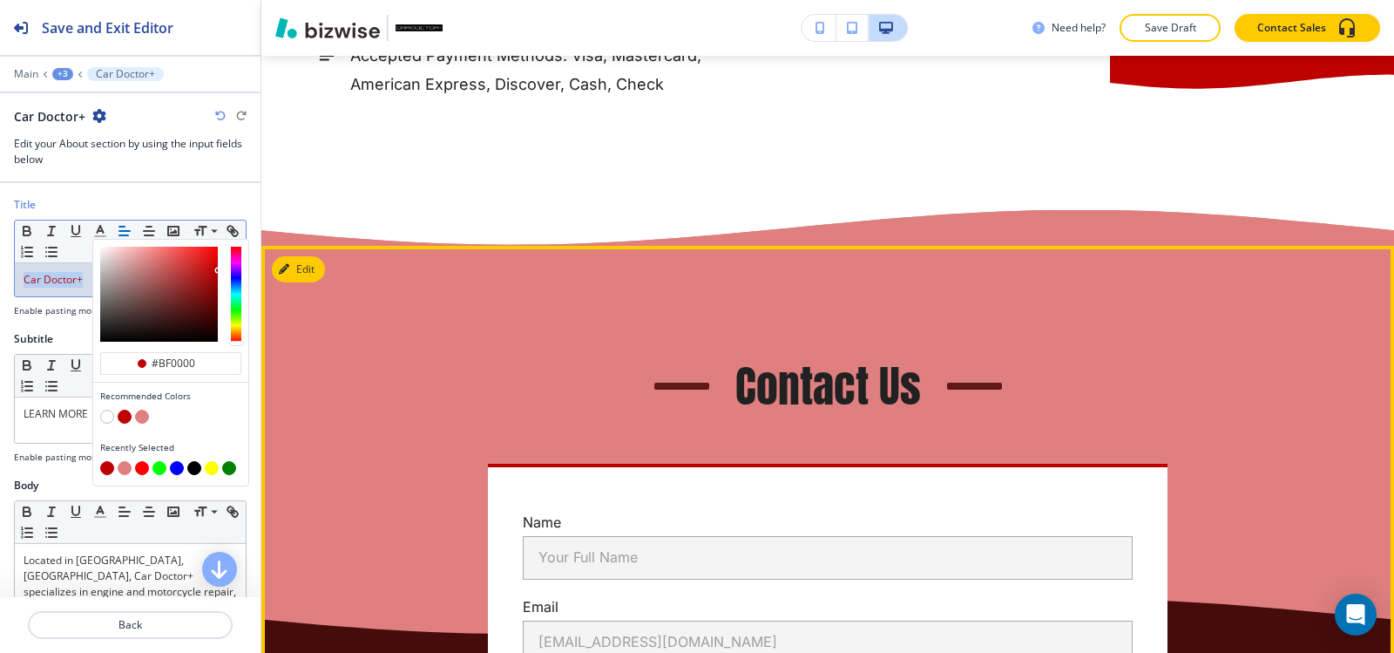
scroll to position [13363, 0]
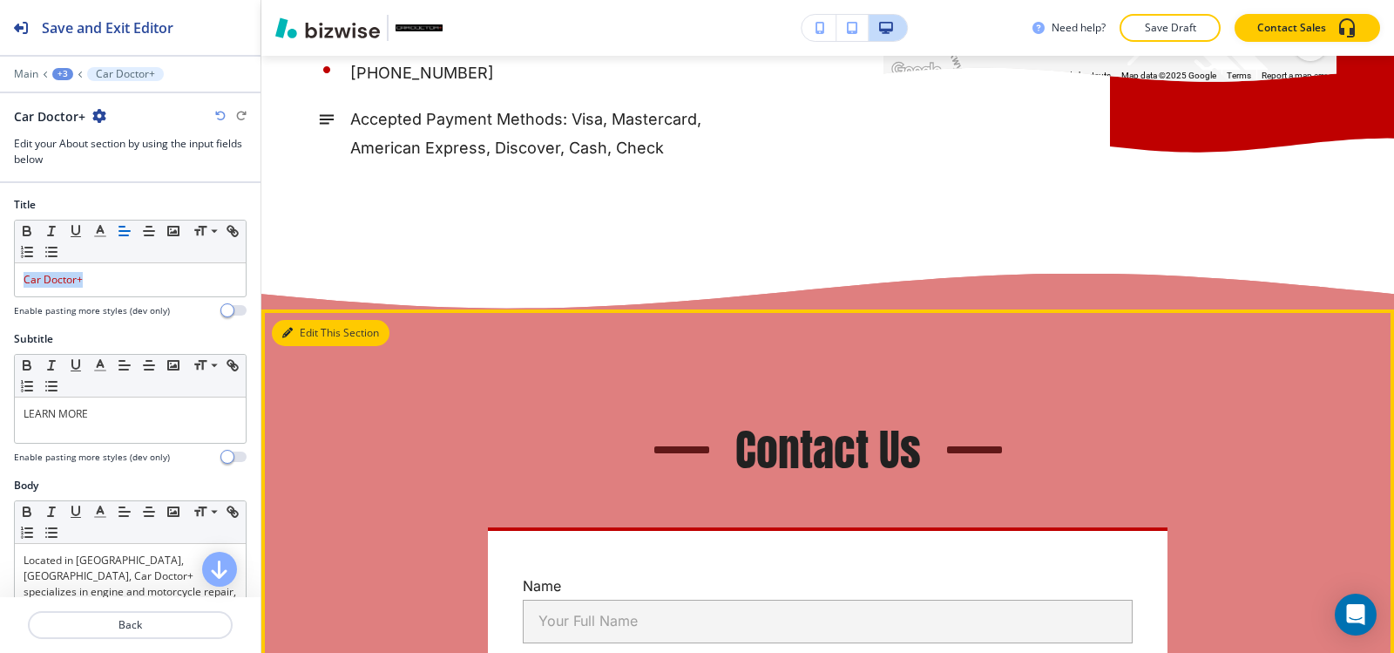
click at [297, 320] on button "Edit This Section" at bounding box center [331, 333] width 118 height 26
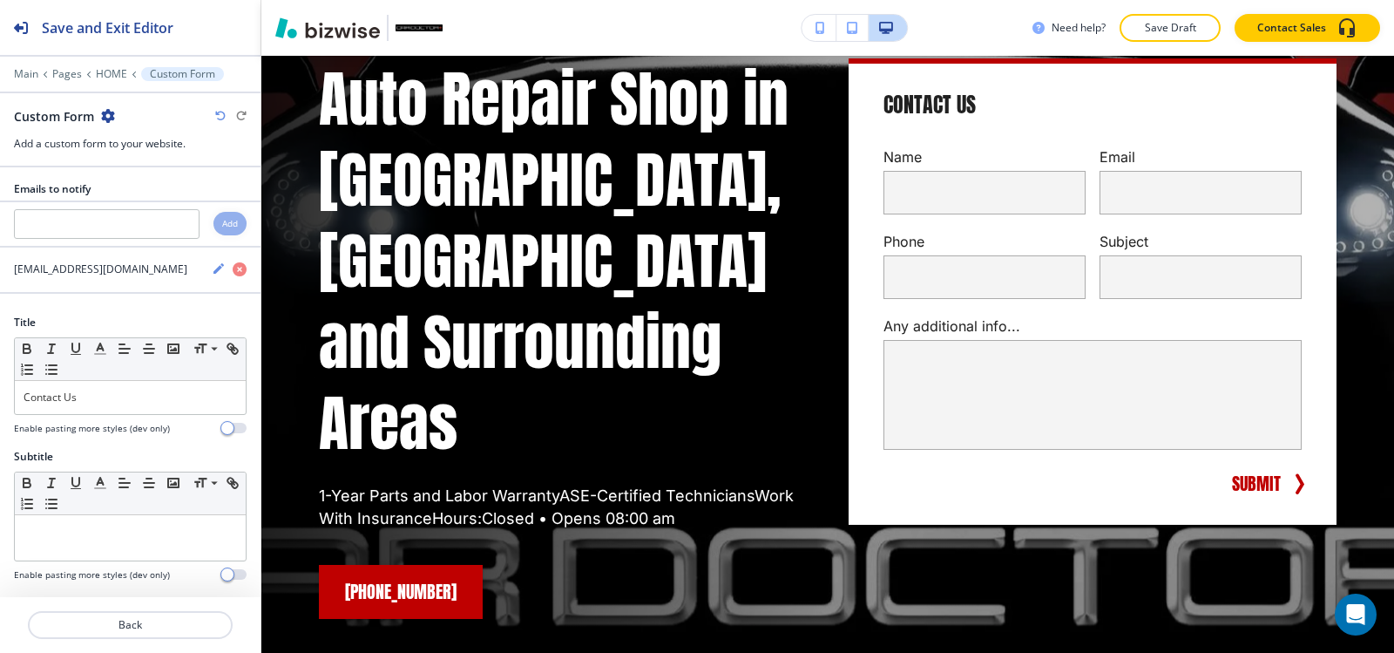
scroll to position [0, 0]
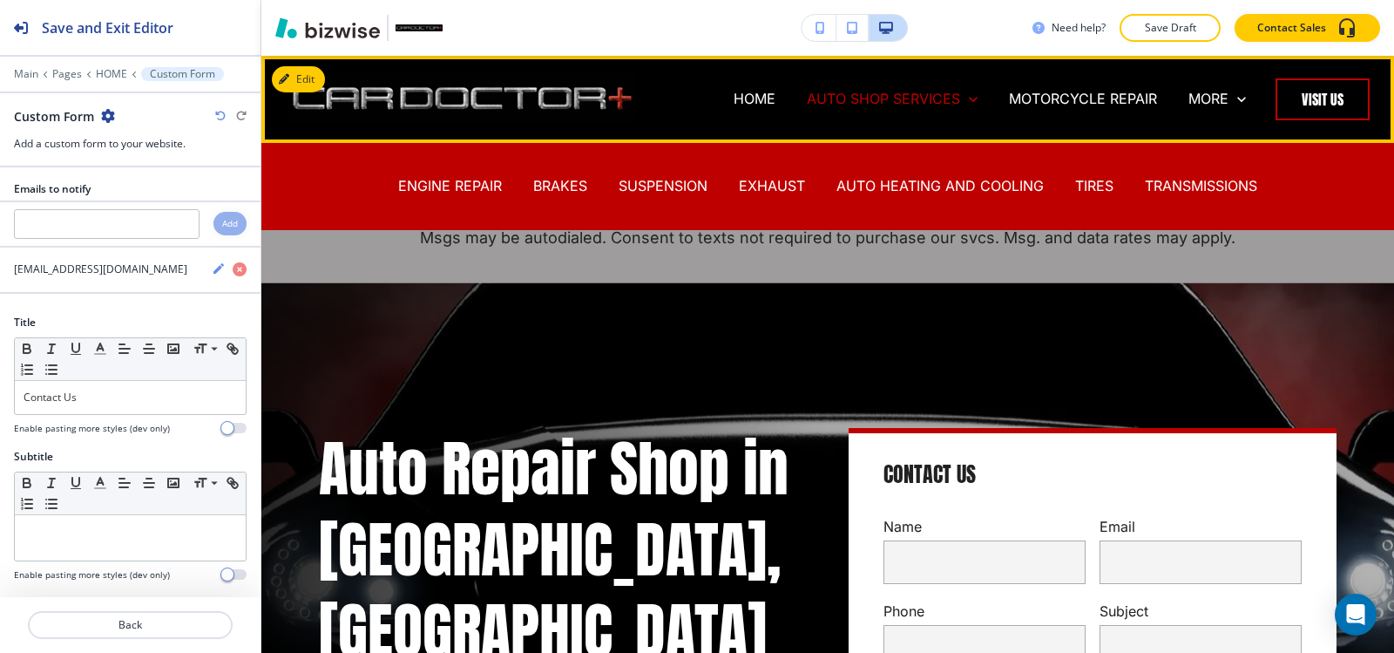
click at [894, 107] on p "AUTO SHOP SERVICES" at bounding box center [883, 99] width 153 height 20
click at [457, 189] on p "ENGINE REPAIR" at bounding box center [450, 186] width 104 height 20
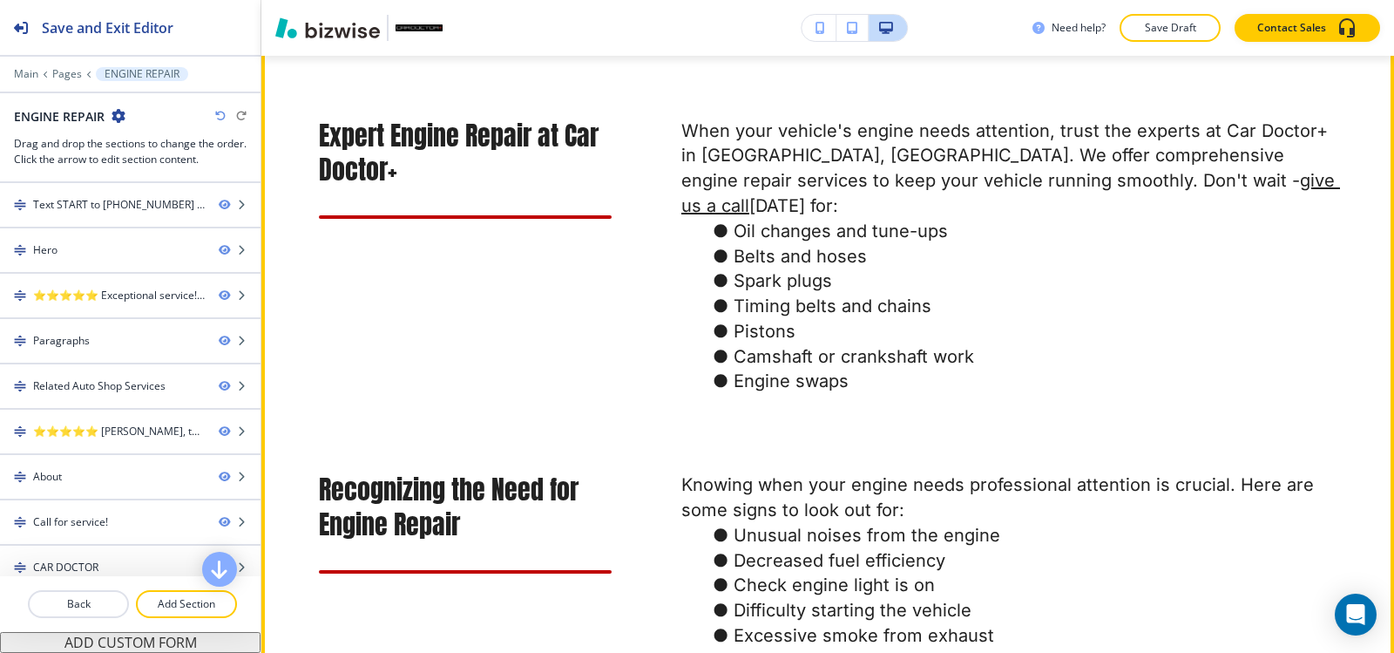
scroll to position [1045, 0]
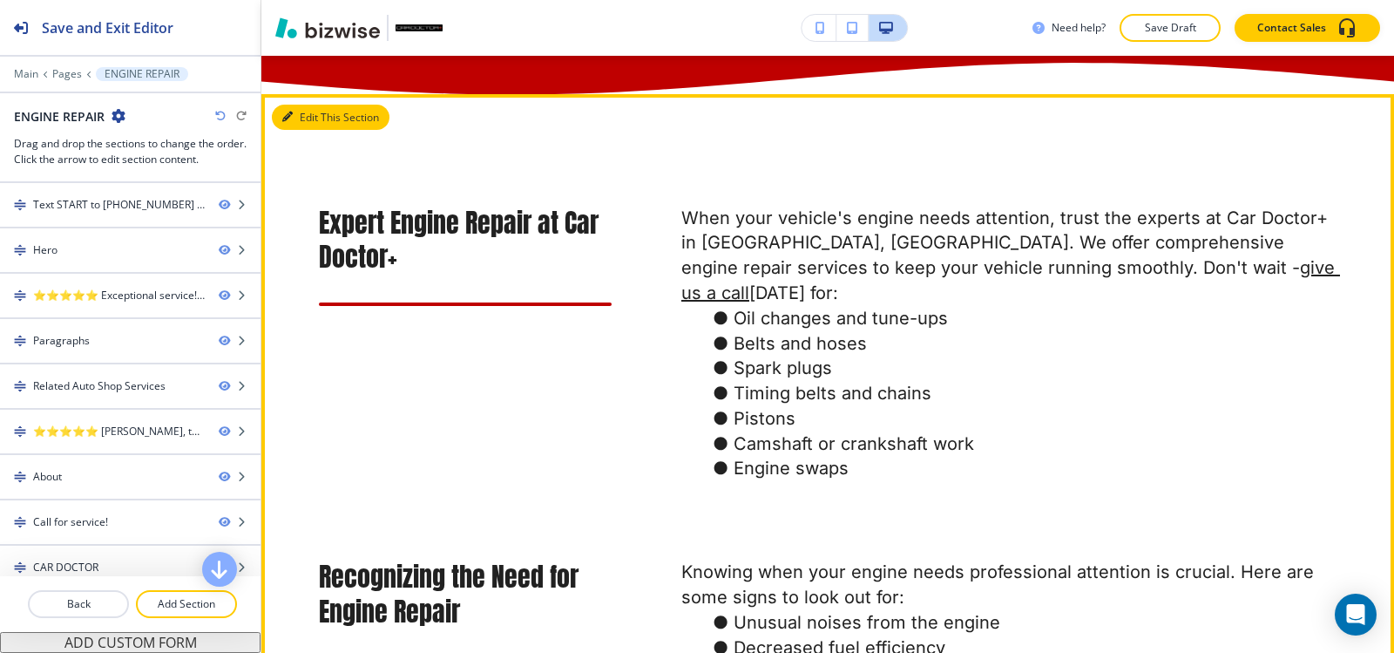
click at [290, 122] on icon "button" at bounding box center [287, 117] width 10 height 10
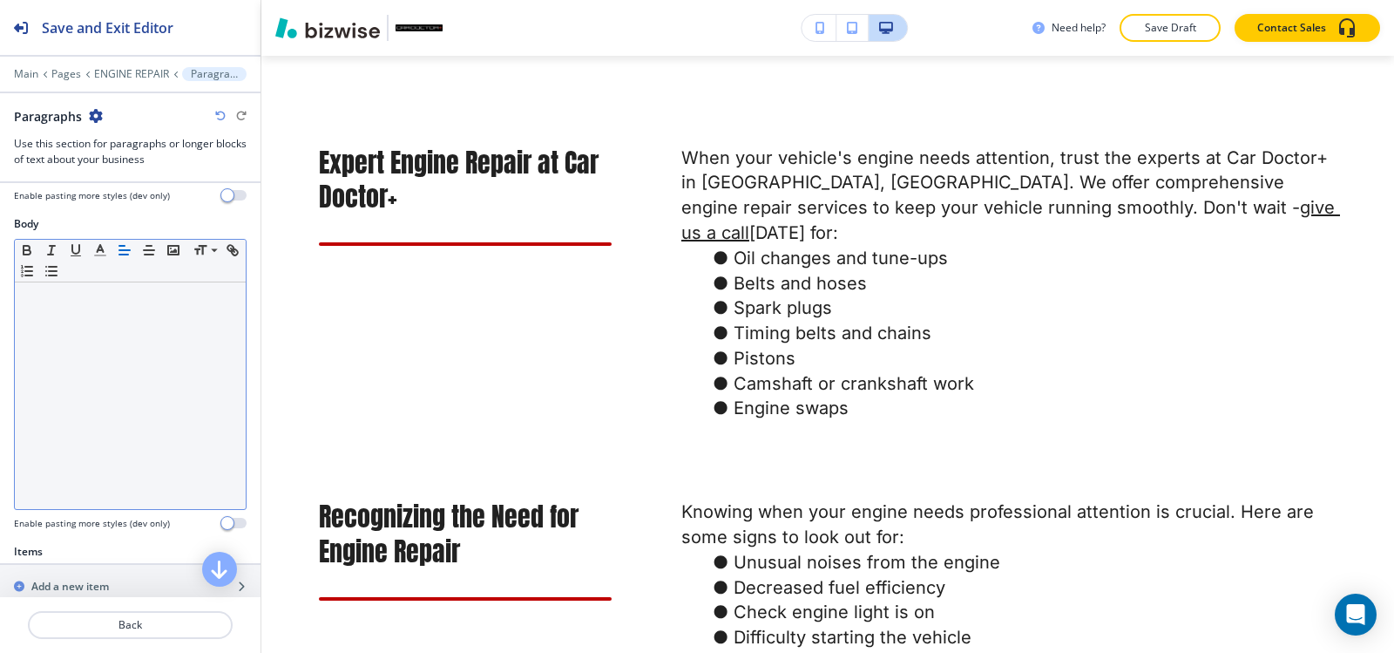
scroll to position [523, 0]
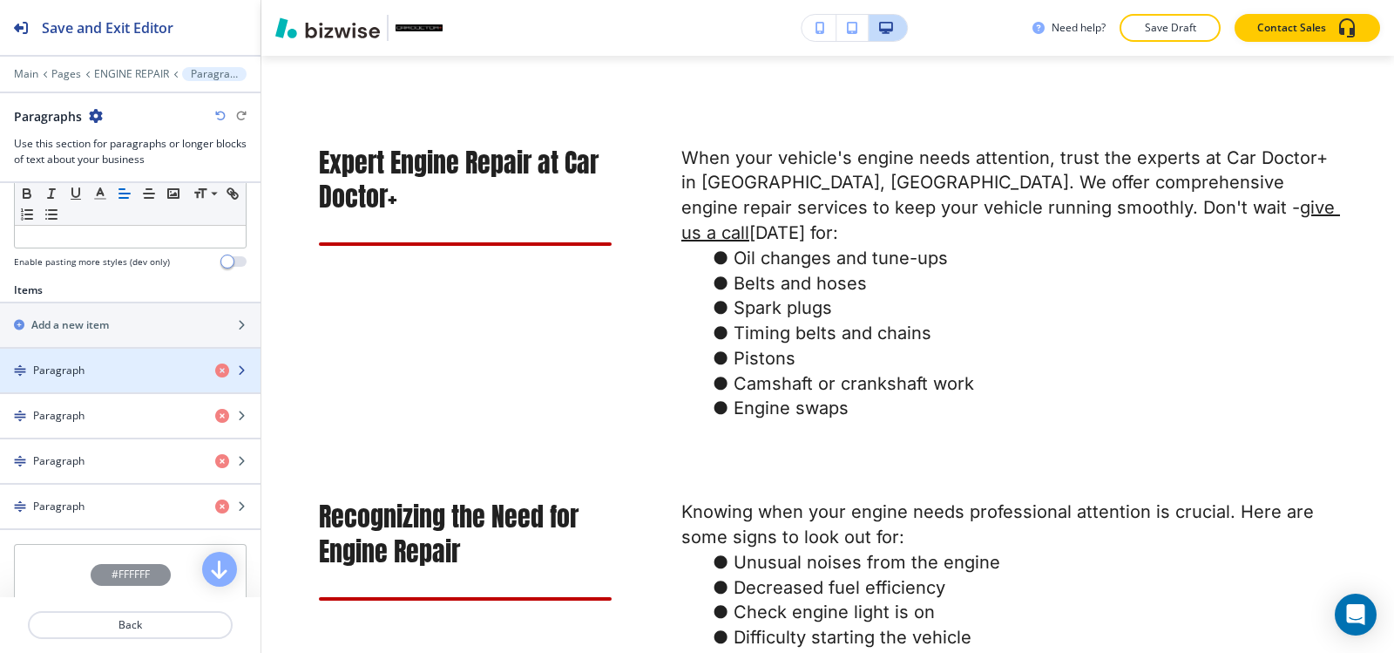
click at [82, 373] on h4 "Paragraph" at bounding box center [58, 370] width 51 height 16
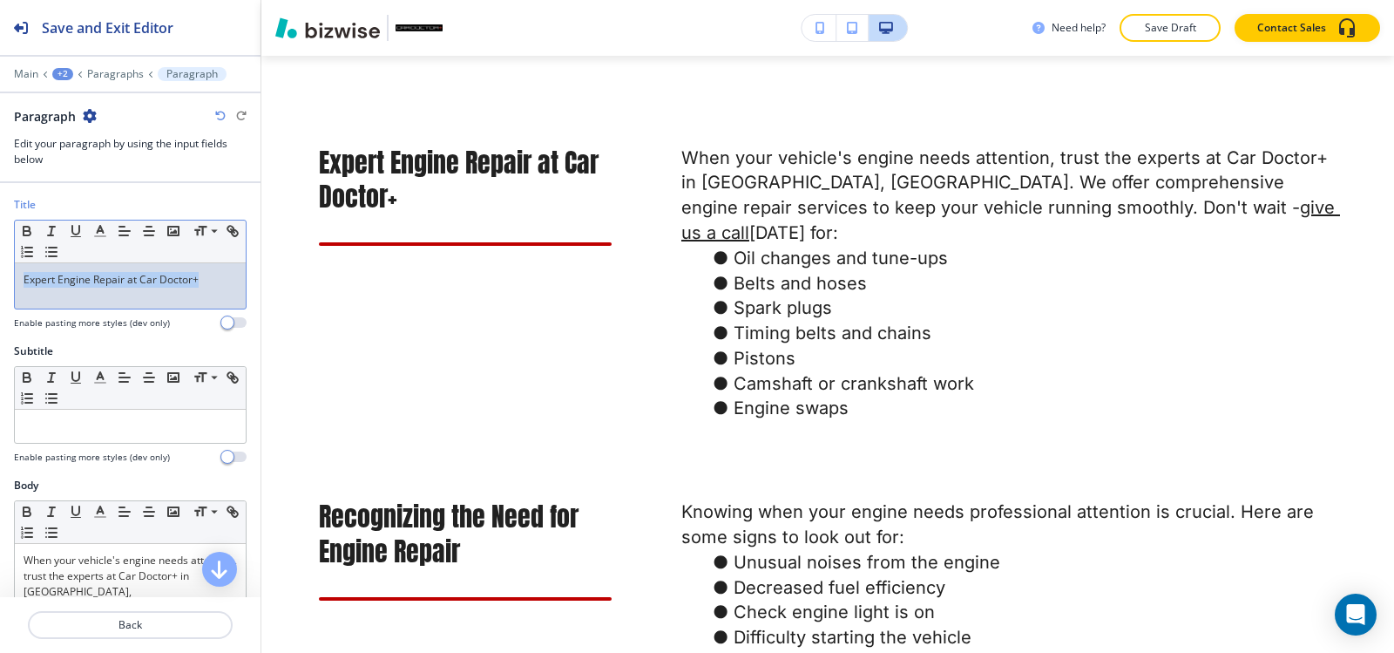
drag, startPoint x: 207, startPoint y: 284, endPoint x: 0, endPoint y: 321, distance: 210.6
click at [0, 321] on div "Title Small Normal Large Huge Expert Engine Repair at Car Doctor+ Enable pastin…" at bounding box center [130, 270] width 260 height 146
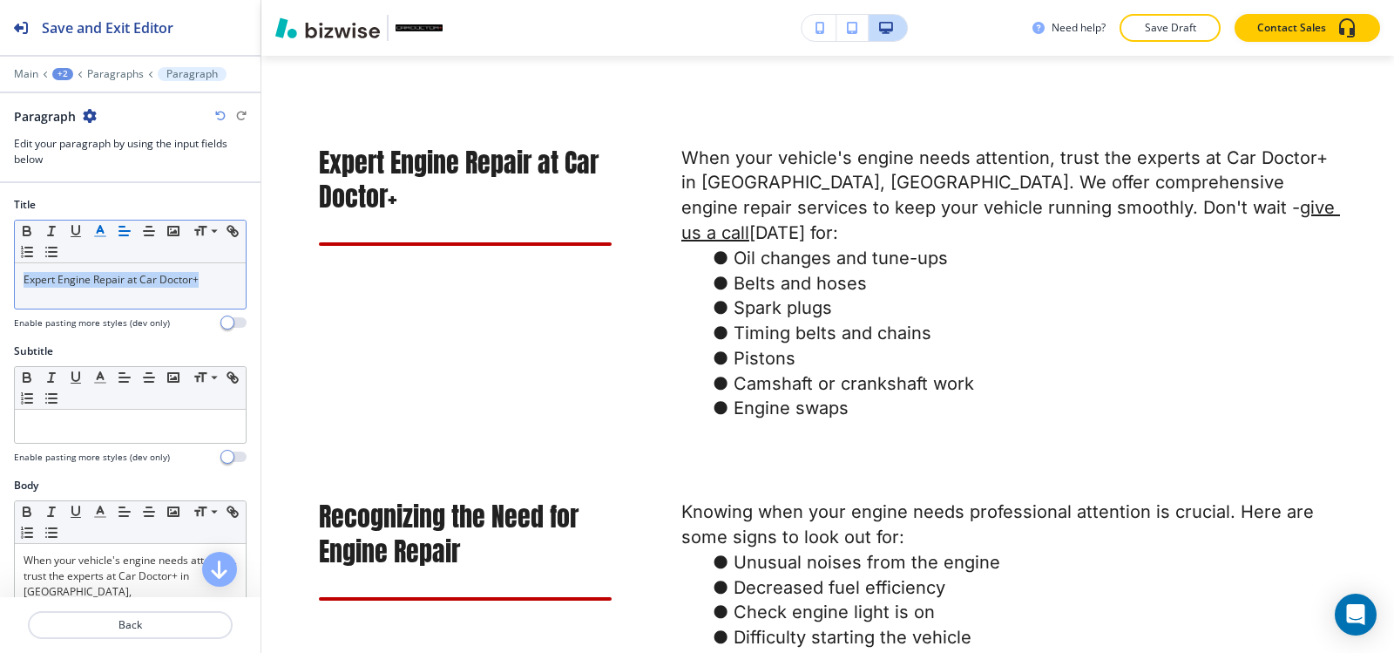
click at [97, 231] on icon "button" at bounding box center [100, 231] width 16 height 16
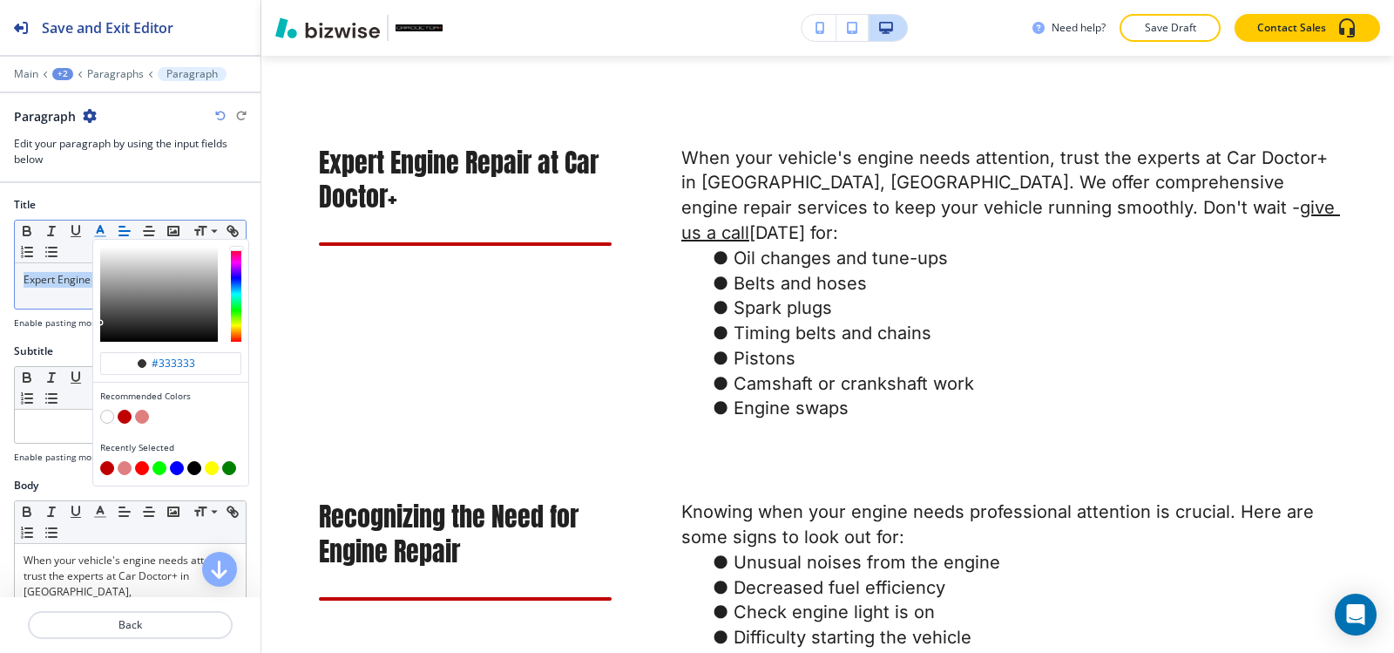
click at [123, 416] on button "button" at bounding box center [125, 416] width 14 height 14
type input "#bf0000"
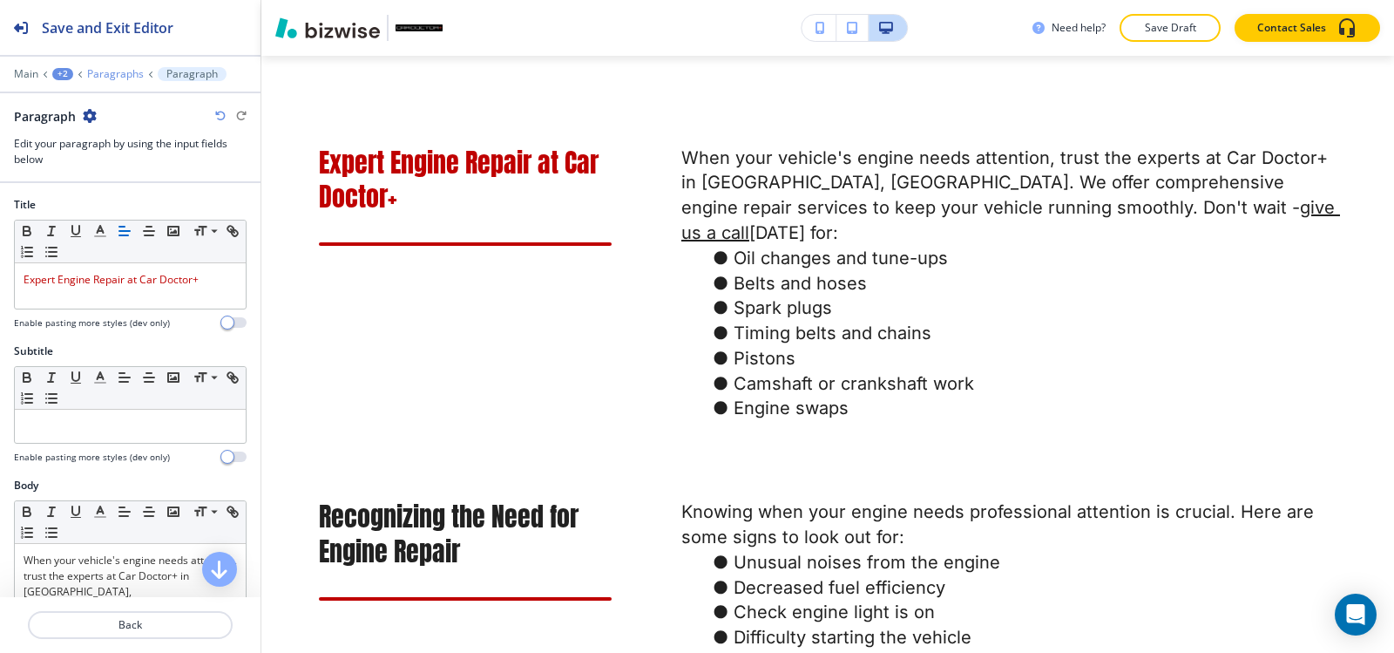
click at [108, 72] on p "Paragraphs" at bounding box center [115, 74] width 57 height 12
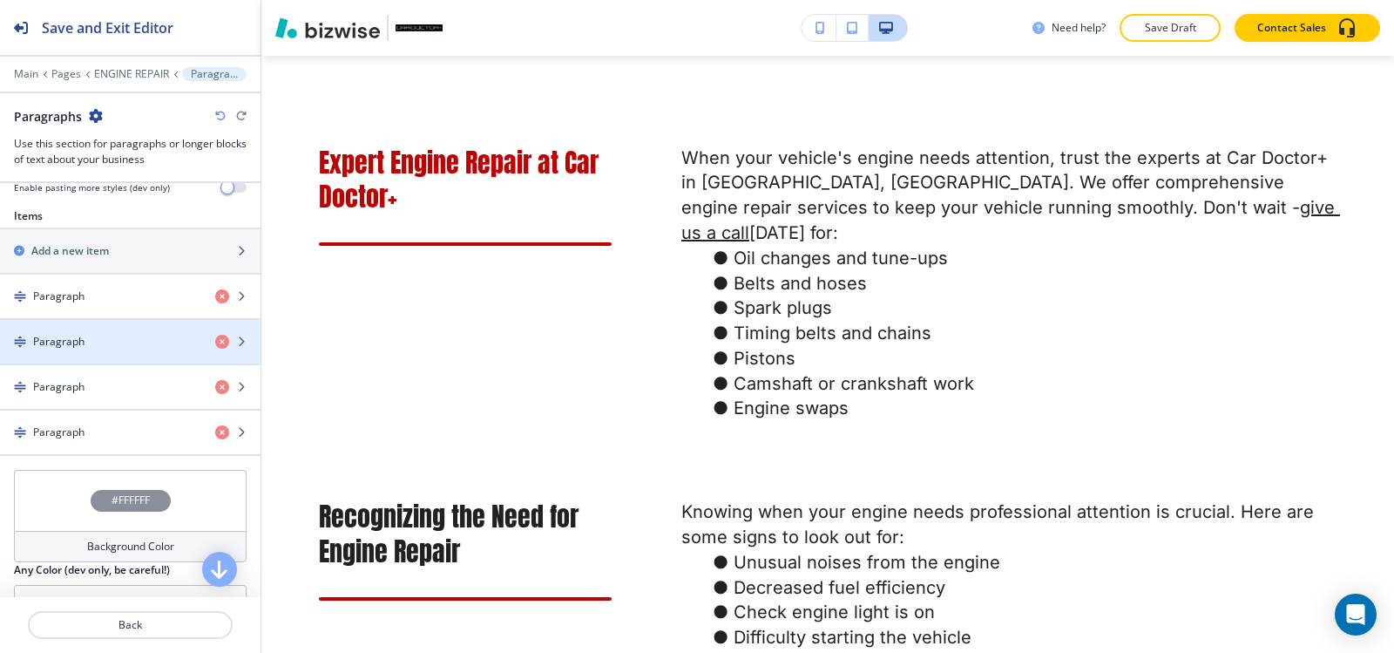
scroll to position [610, 0]
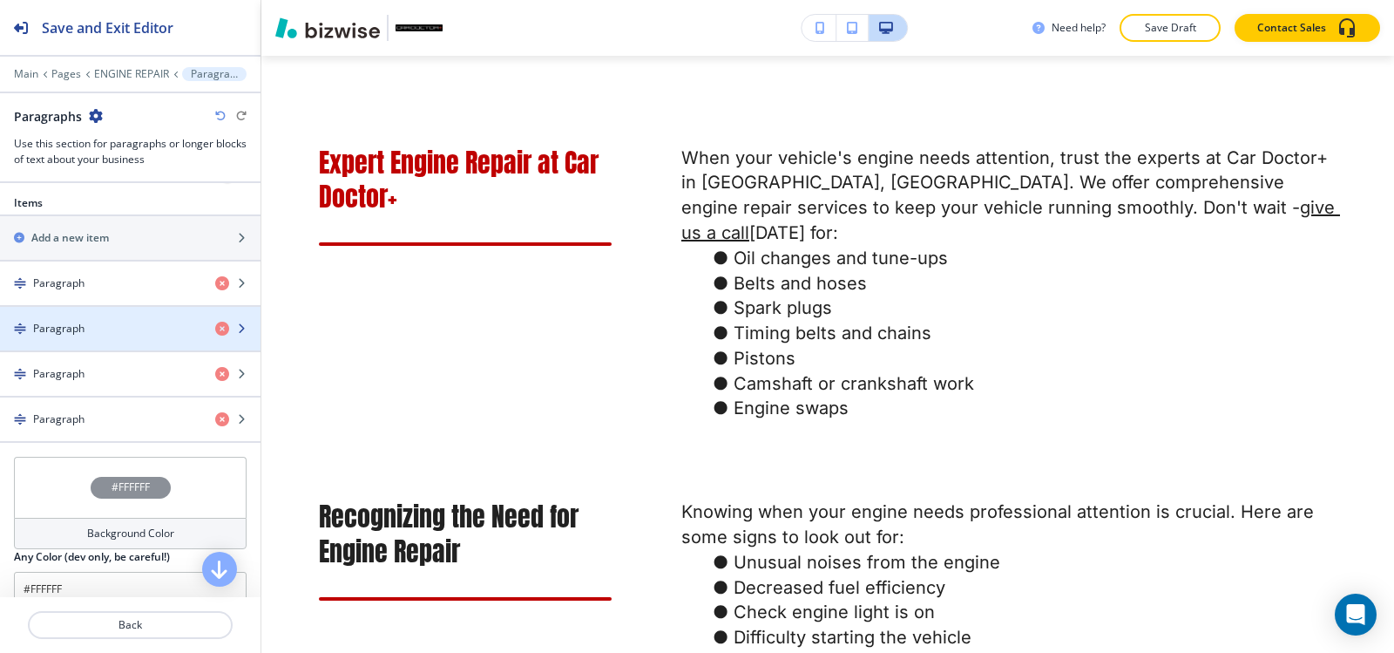
click at [90, 333] on div "Paragraph" at bounding box center [100, 329] width 201 height 16
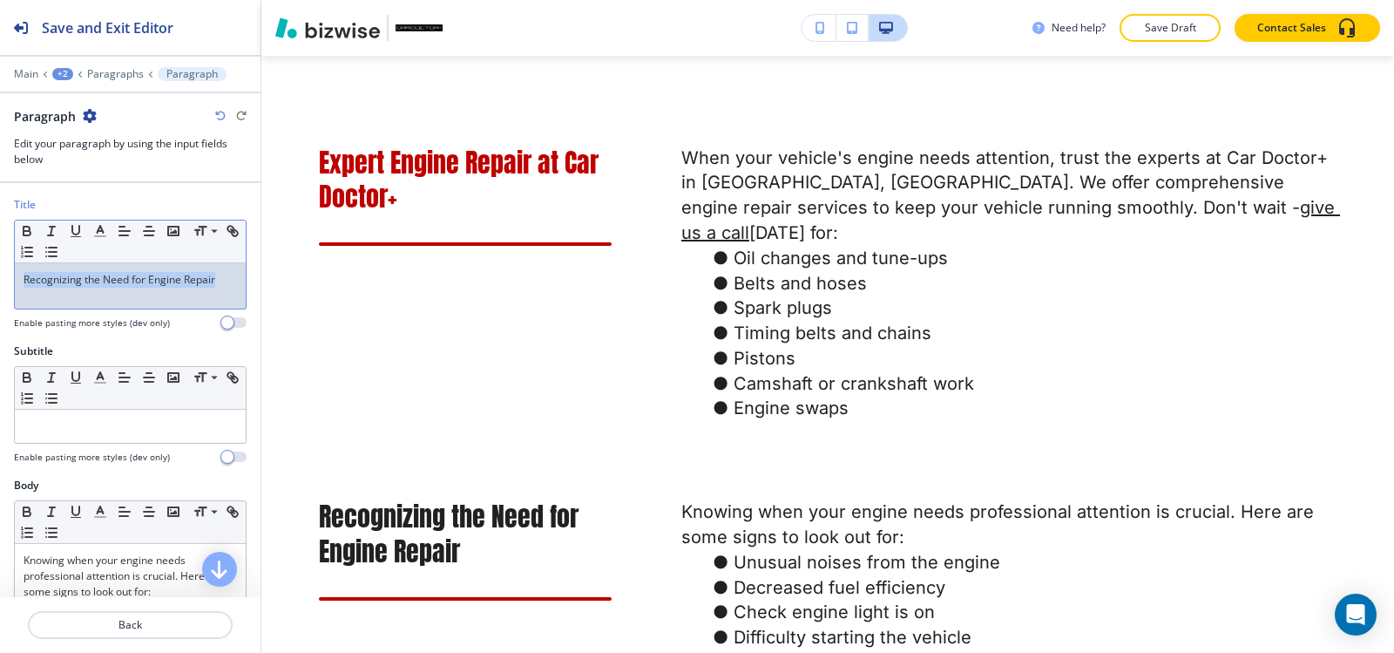
drag, startPoint x: 220, startPoint y: 275, endPoint x: 0, endPoint y: 297, distance: 221.5
click at [0, 297] on div "Title Small Normal Large Huge Recognizing the Need for Engine Repair Enable pas…" at bounding box center [130, 270] width 260 height 146
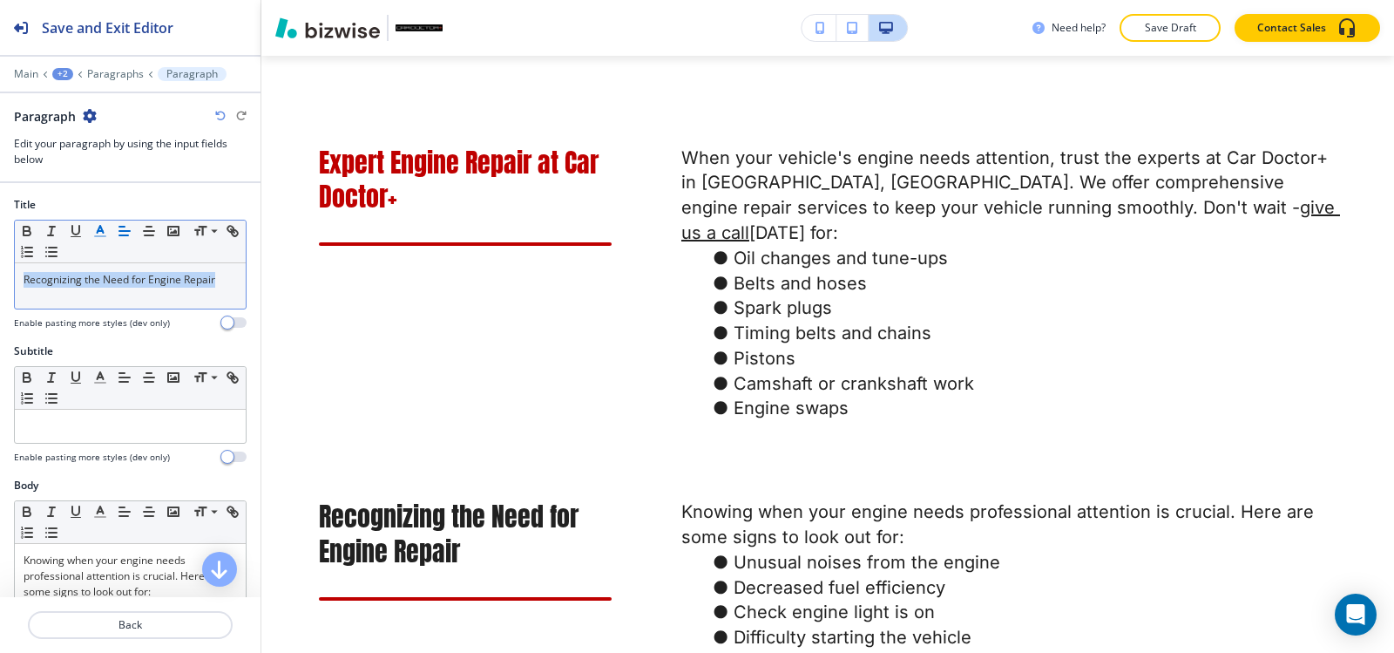
click at [100, 226] on polyline "button" at bounding box center [101, 229] width 6 height 7
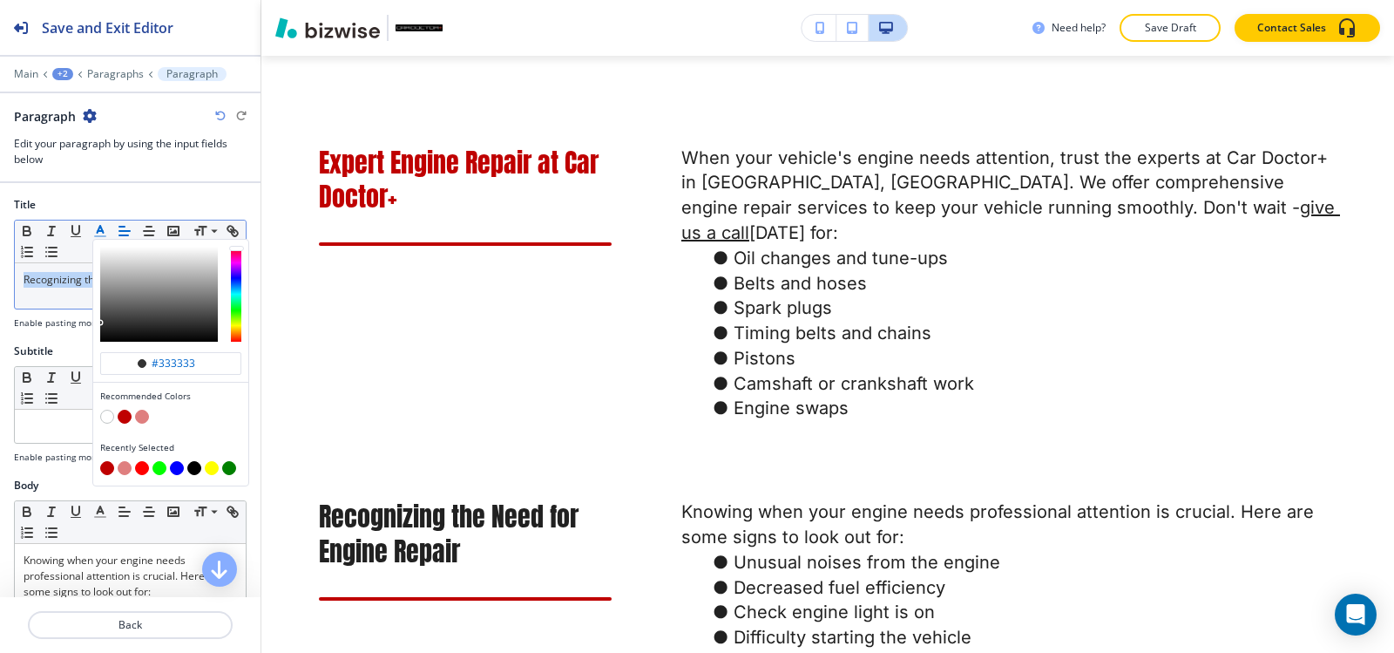
click at [122, 418] on button "button" at bounding box center [125, 416] width 14 height 14
type input "#bf0000"
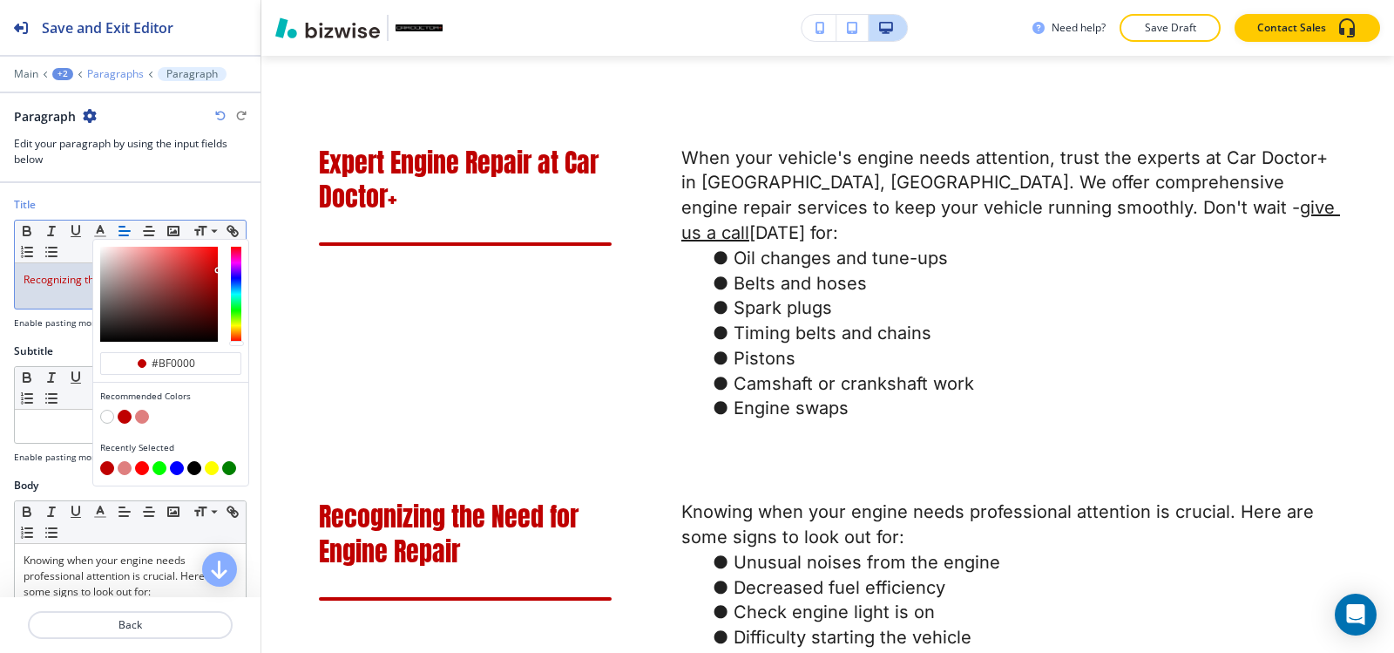
click at [127, 74] on p "Paragraphs" at bounding box center [115, 74] width 57 height 12
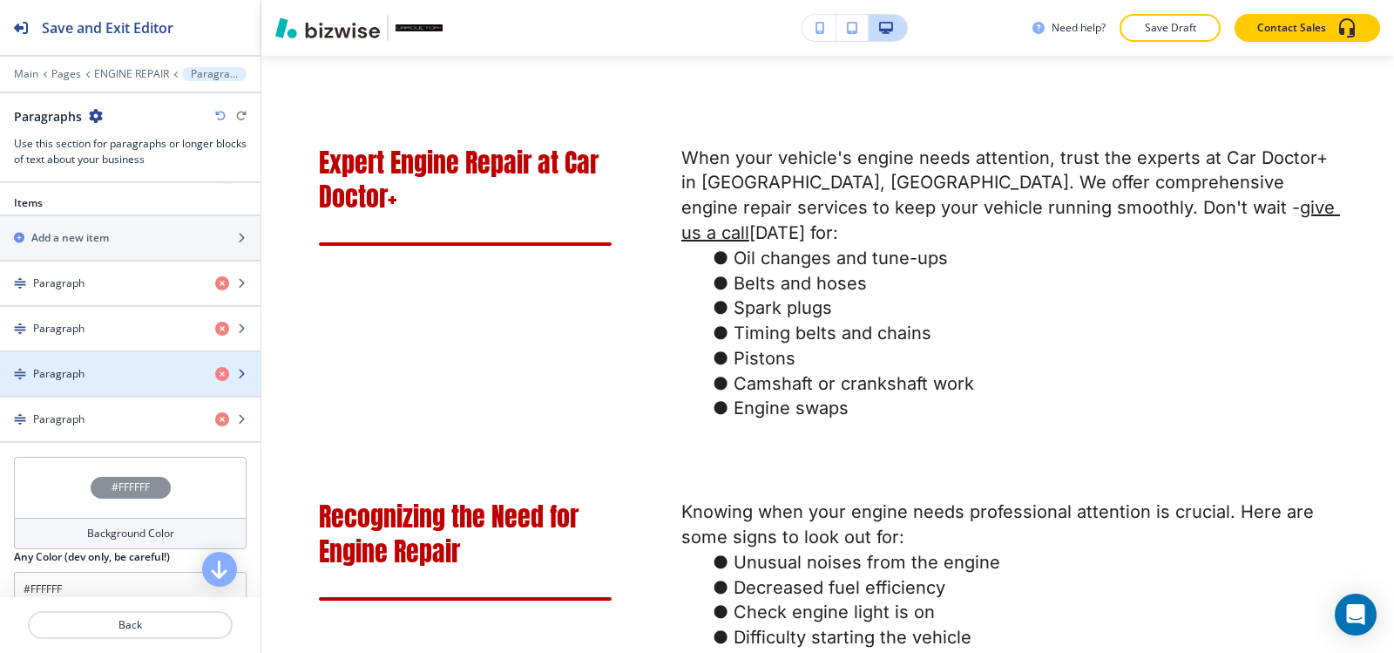
click at [110, 395] on div "button" at bounding box center [130, 389] width 260 height 14
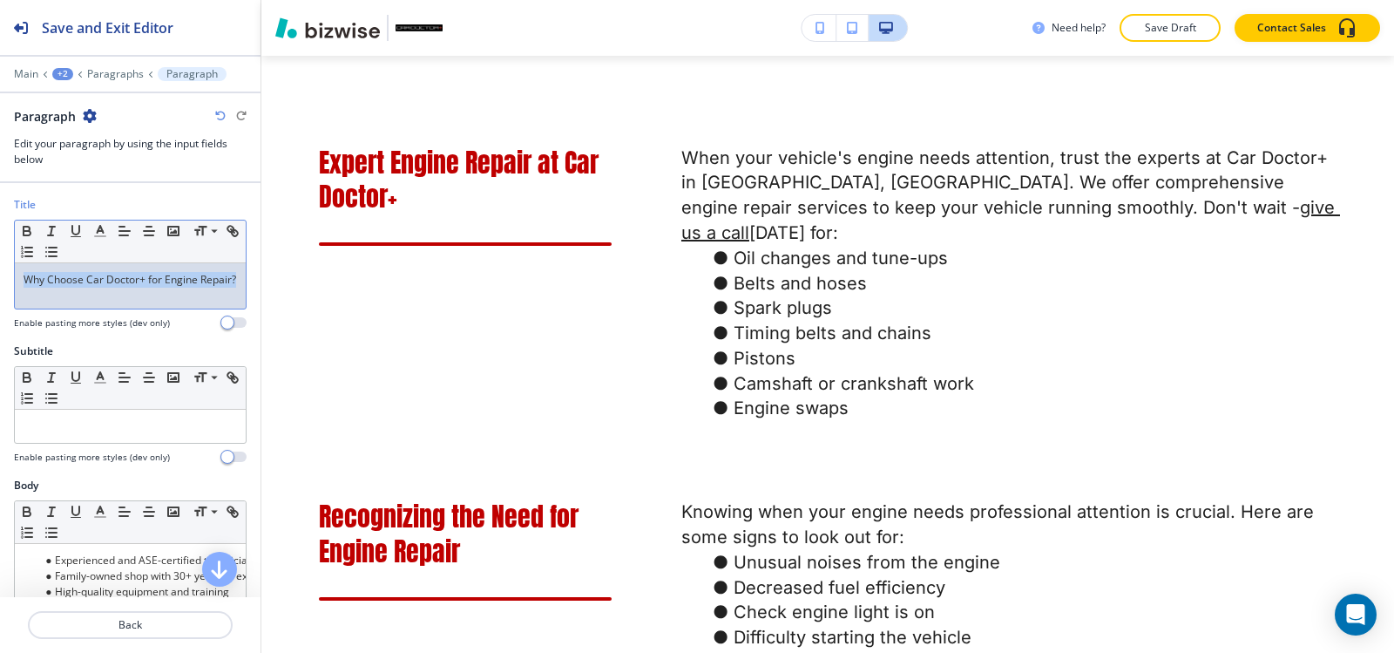
drag, startPoint x: 80, startPoint y: 291, endPoint x: 0, endPoint y: 276, distance: 81.5
click at [0, 276] on div "Title Small Normal Large Huge Why Choose Car Doctor+ for Engine Repair? Enable …" at bounding box center [130, 270] width 260 height 146
click at [100, 231] on line "button" at bounding box center [100, 231] width 4 height 0
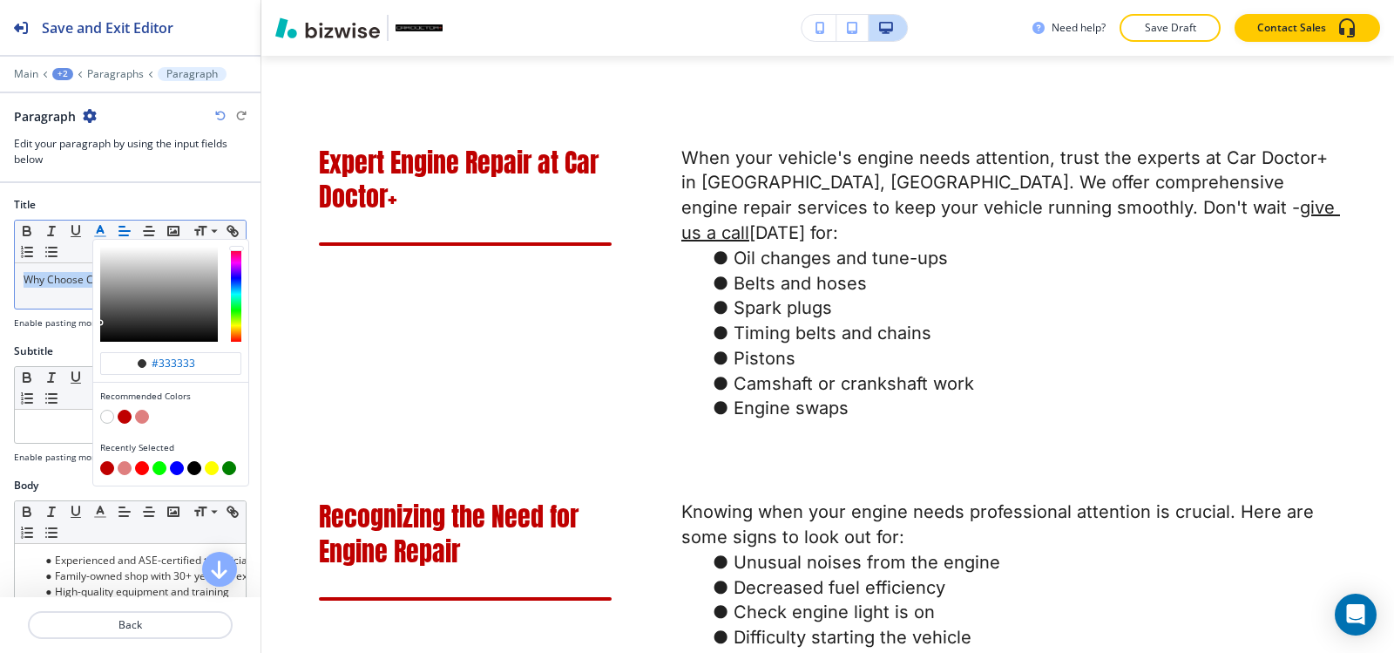
click at [124, 418] on button "button" at bounding box center [125, 416] width 14 height 14
type input "#bf0000"
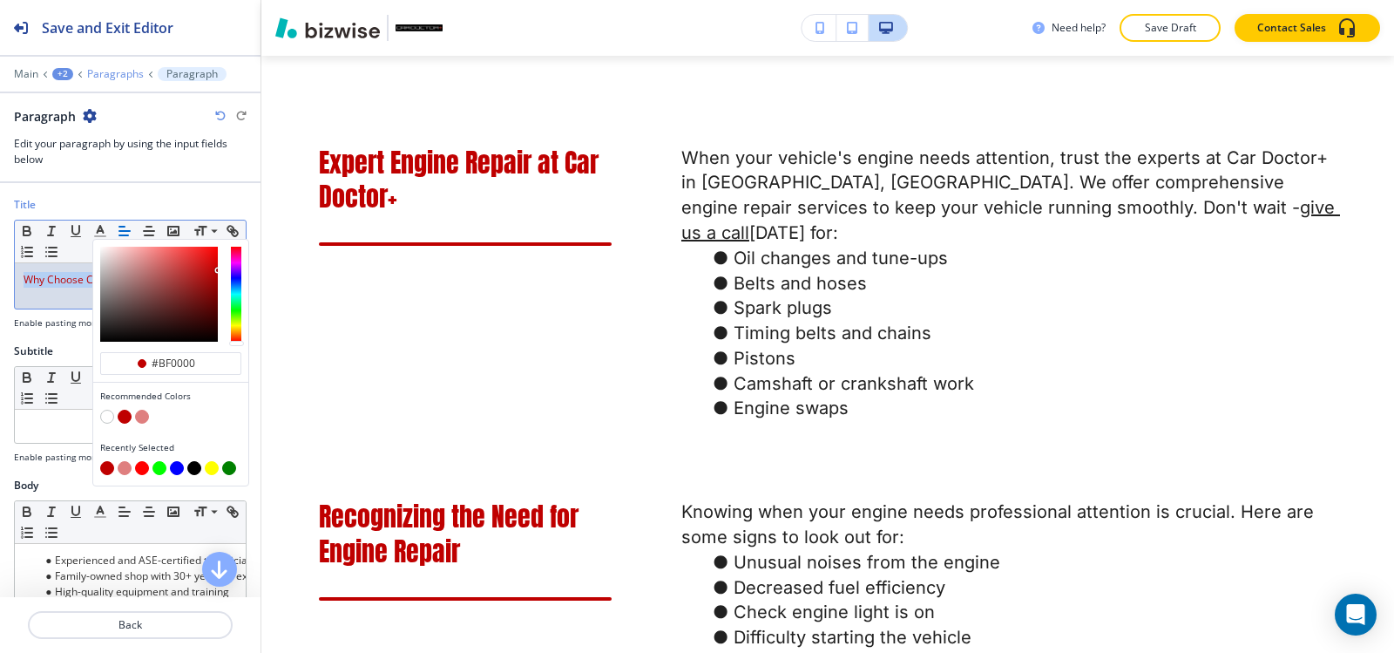
click at [116, 73] on p "Paragraphs" at bounding box center [115, 74] width 57 height 12
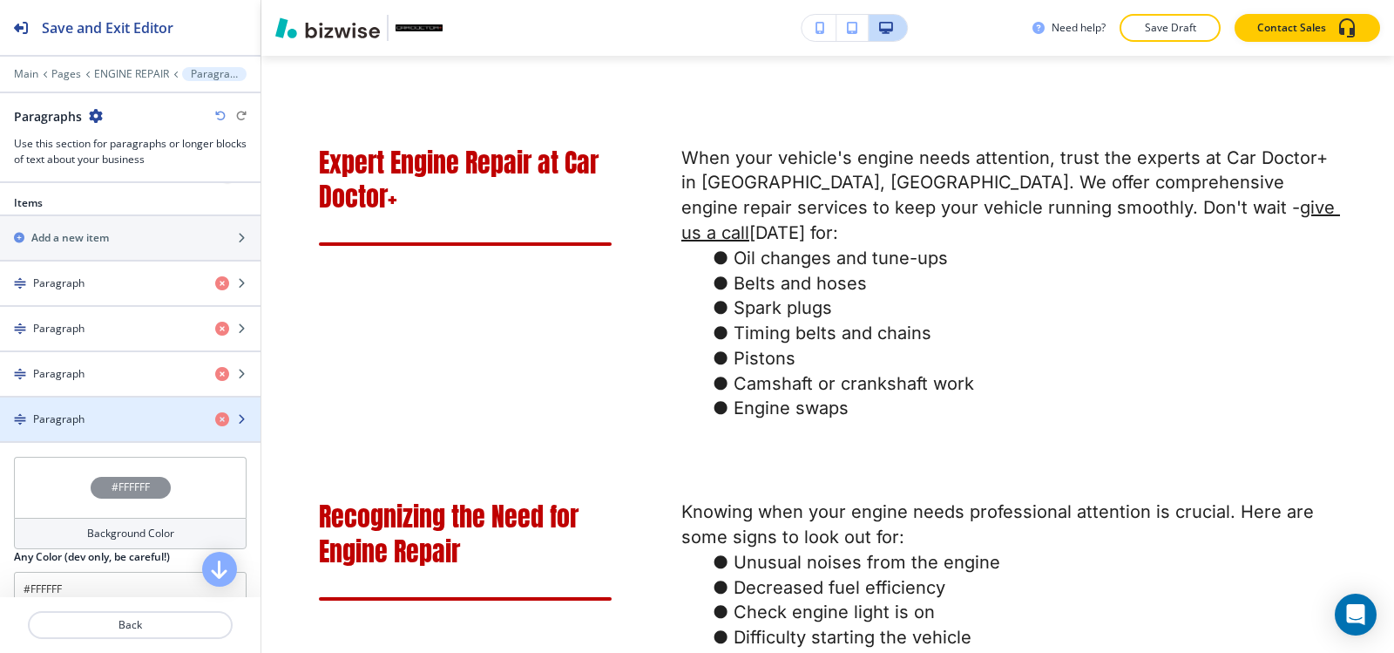
click at [86, 430] on div "button" at bounding box center [130, 434] width 260 height 14
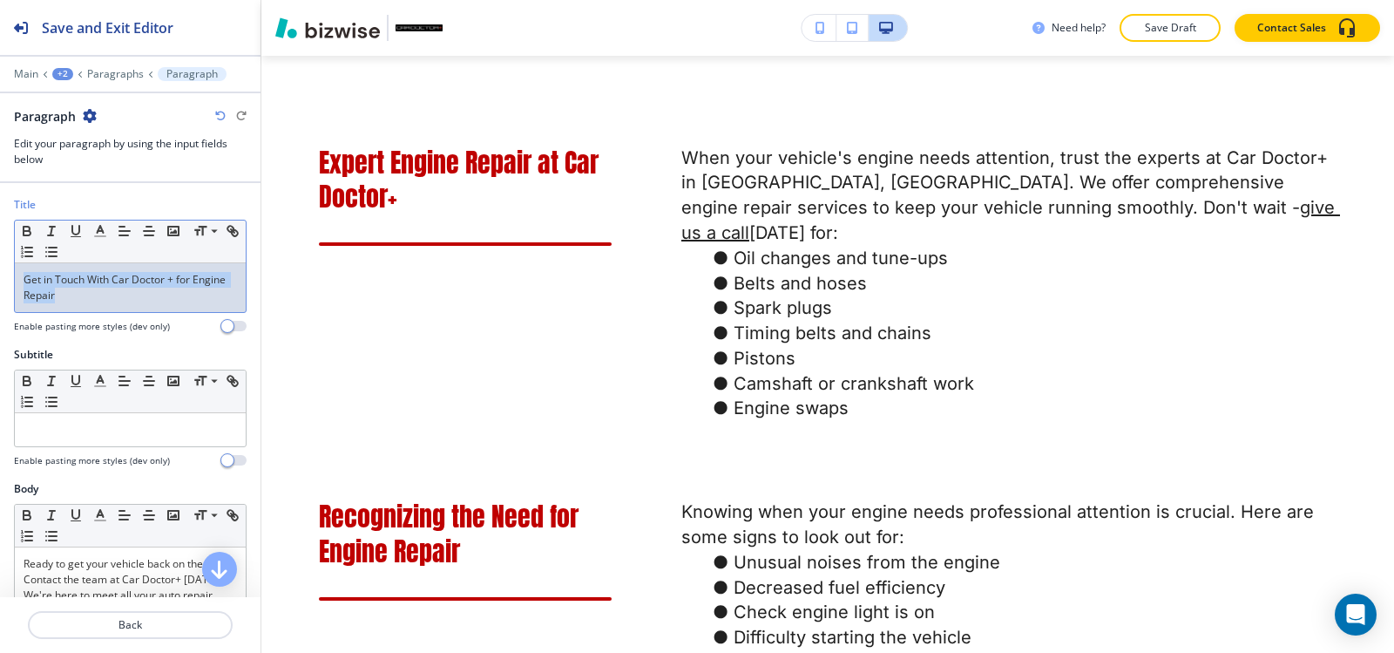
drag, startPoint x: 99, startPoint y: 302, endPoint x: 0, endPoint y: 270, distance: 104.4
click at [0, 270] on div "Title Small Normal Large Huge Get in Touch With Car Doctor + for Engine Repair …" at bounding box center [130, 272] width 260 height 150
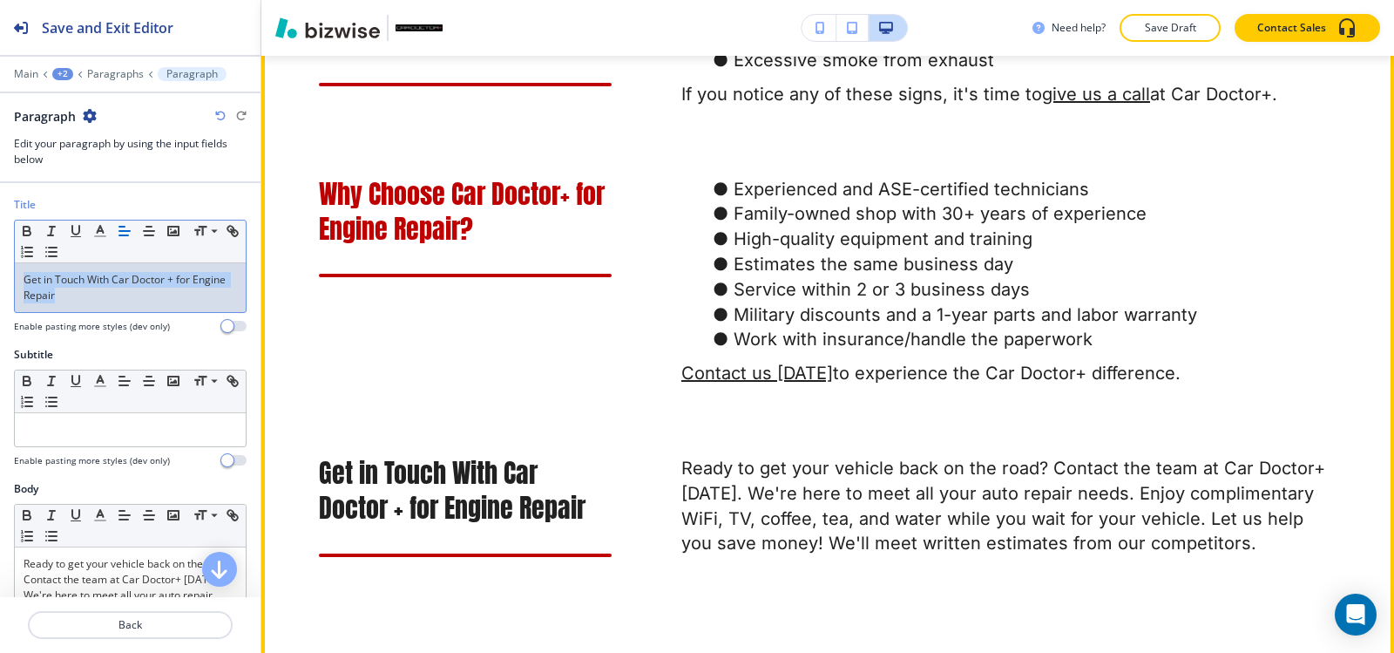
scroll to position [1890, 0]
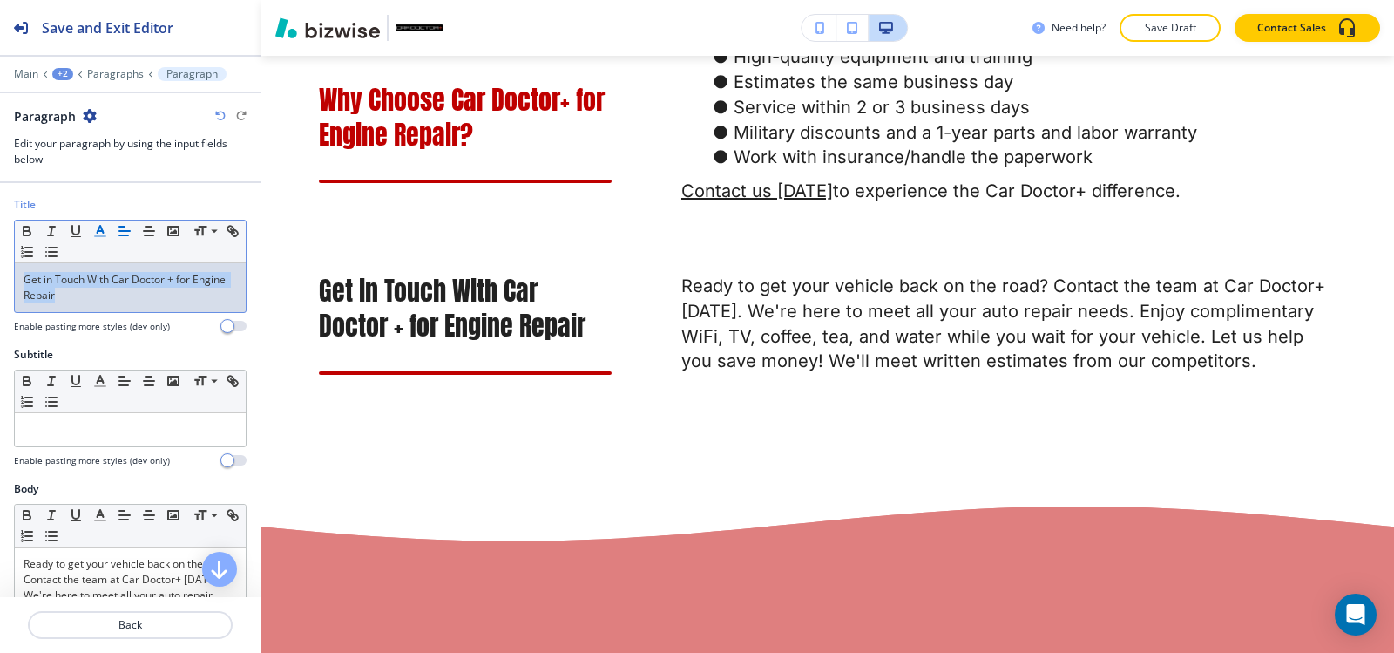
click at [104, 237] on icon "button" at bounding box center [100, 231] width 16 height 16
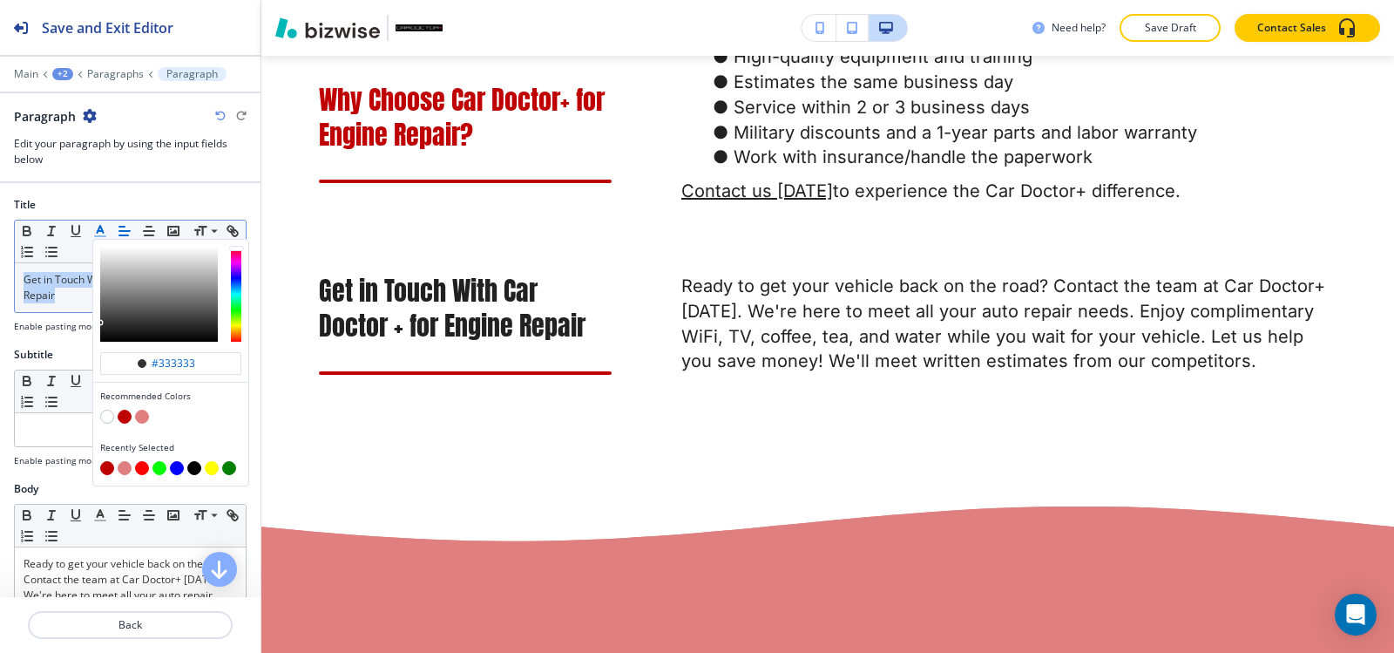
click at [124, 420] on button "button" at bounding box center [125, 416] width 14 height 14
type input "#bf0000"
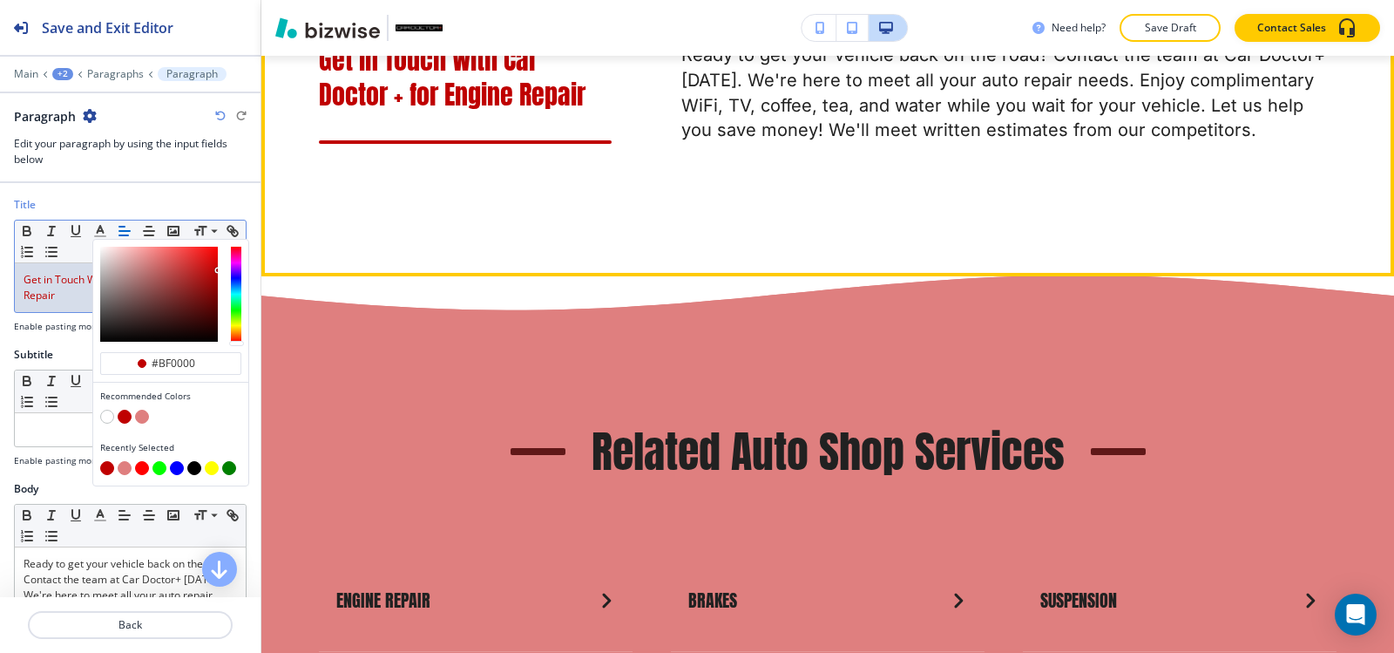
scroll to position [2151, 0]
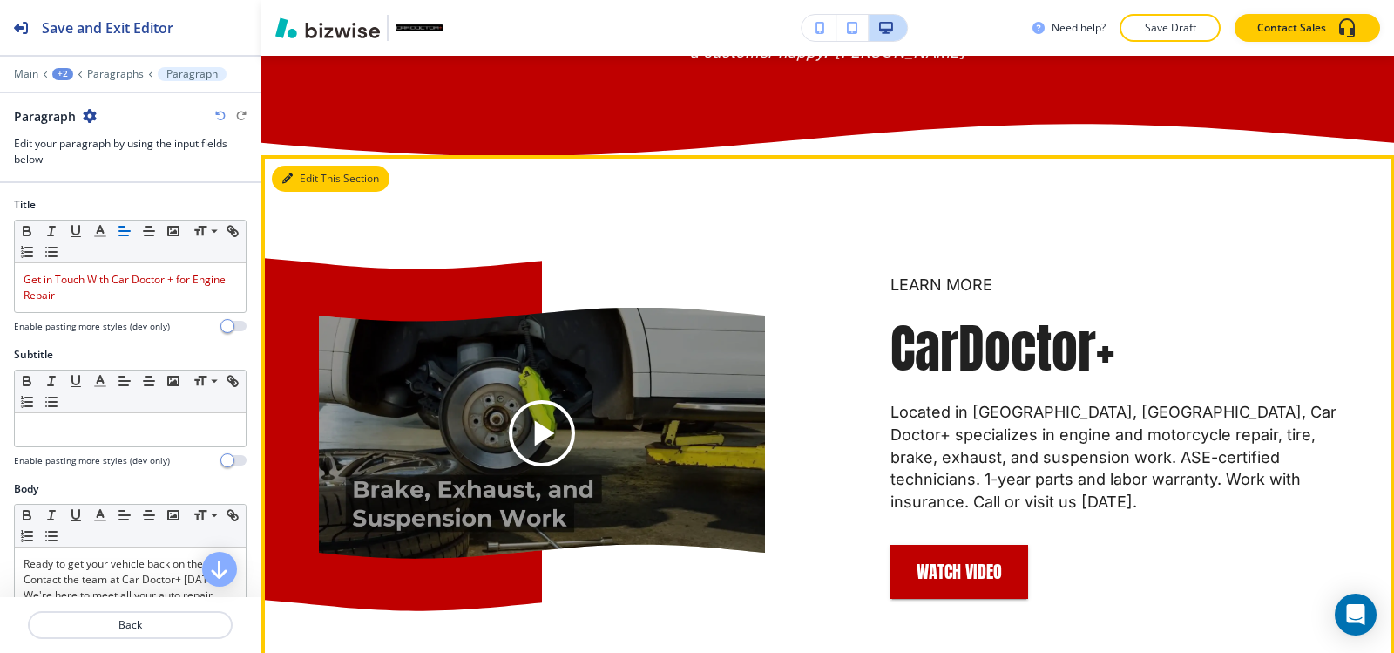
click at [287, 184] on icon "button" at bounding box center [287, 178] width 10 height 10
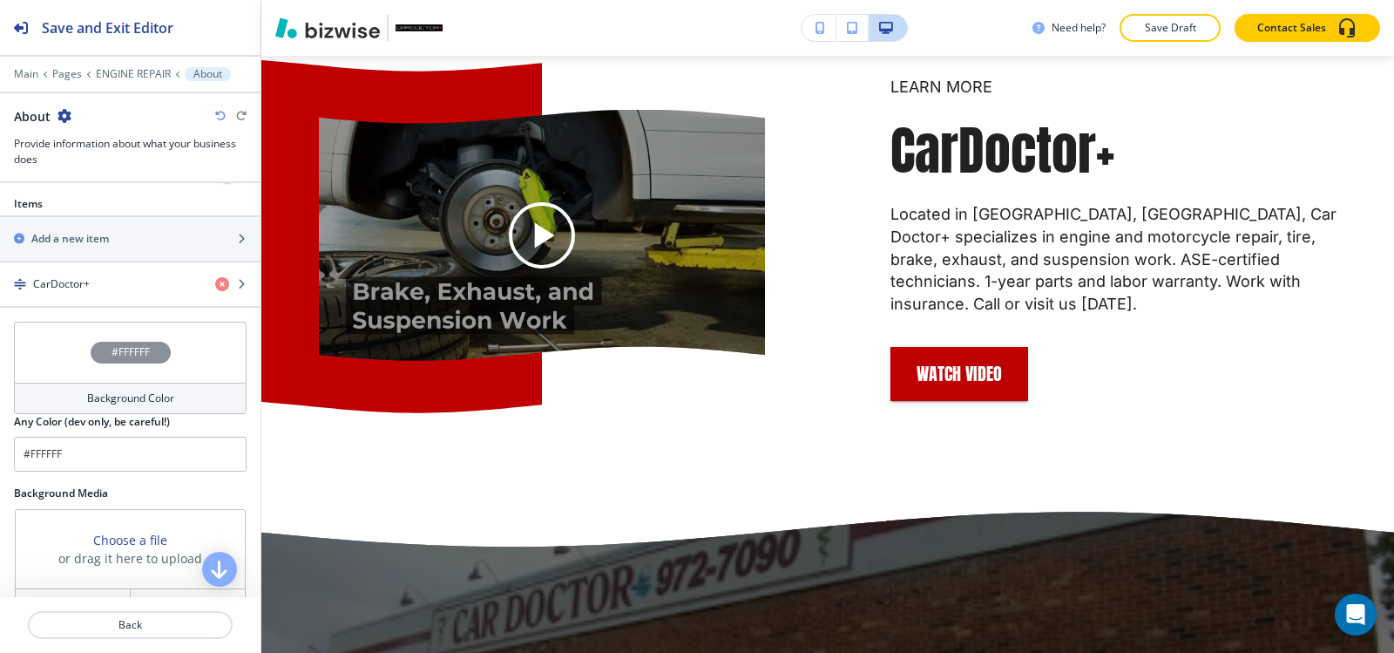
scroll to position [610, 0]
click at [70, 273] on div "button" at bounding box center [130, 268] width 260 height 14
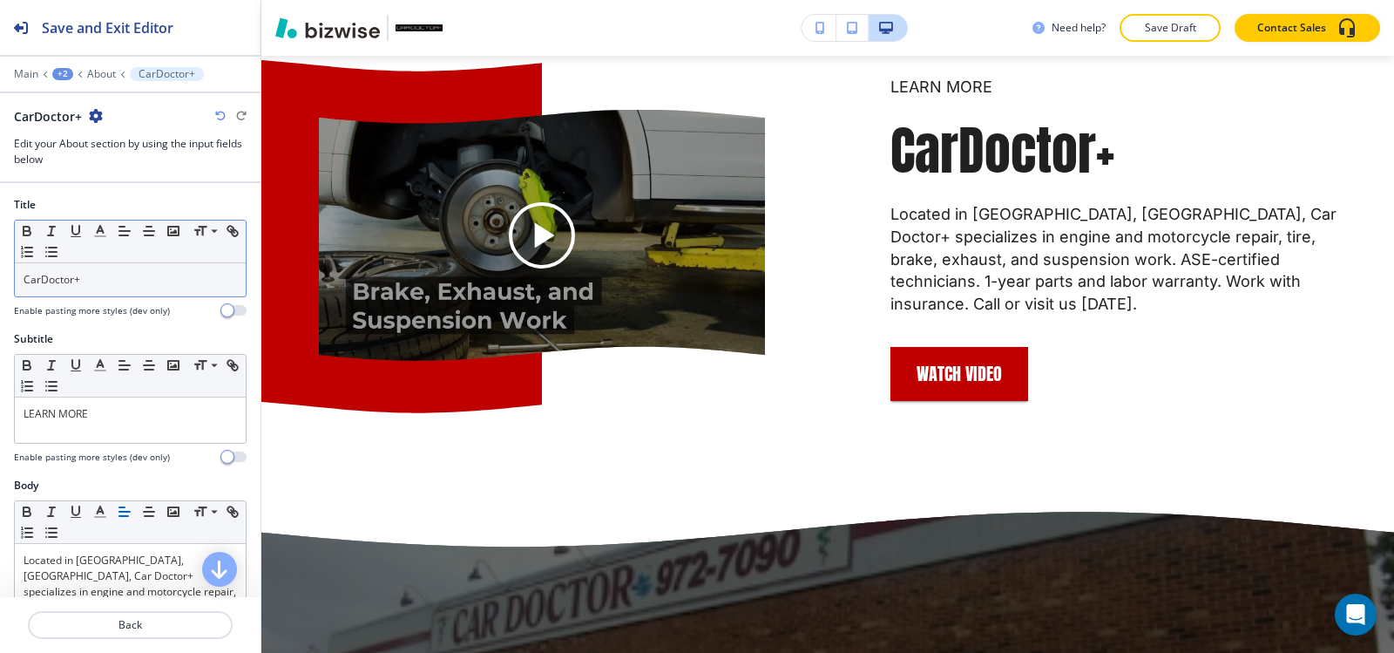
scroll to position [3422, 0]
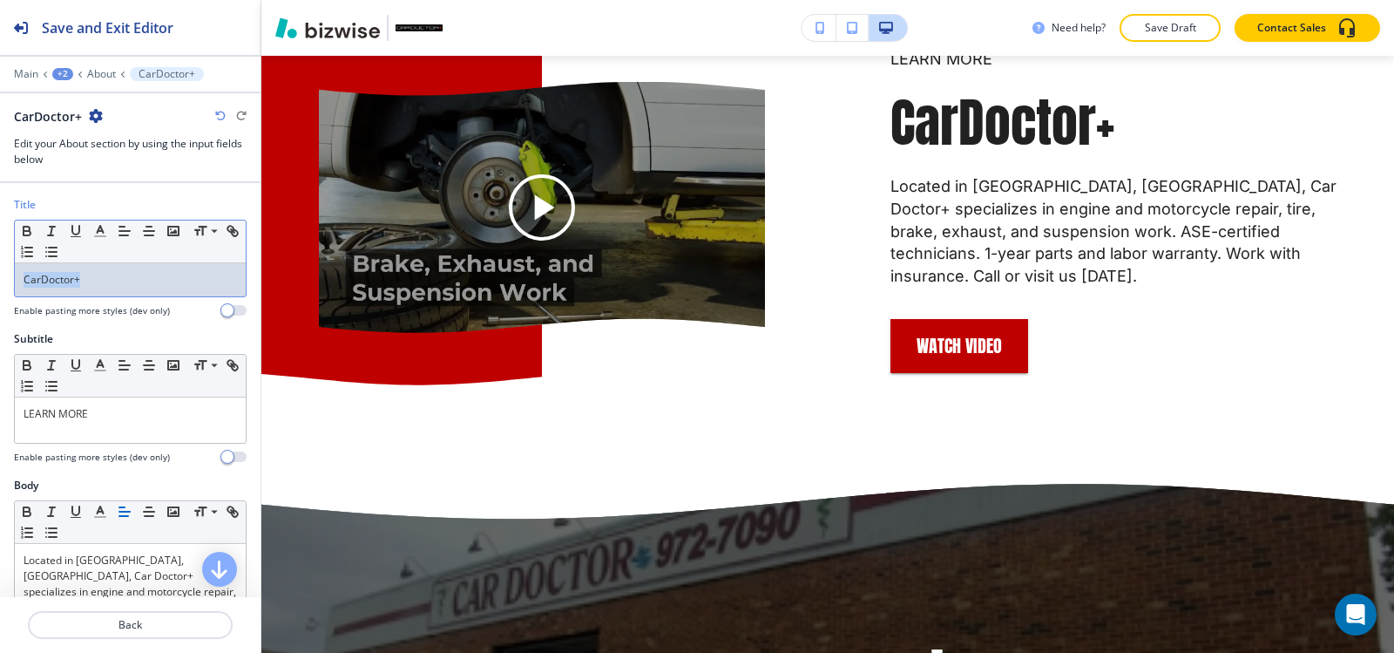
drag, startPoint x: 132, startPoint y: 283, endPoint x: 0, endPoint y: 294, distance: 132.0
click at [0, 294] on div "Title Small Normal Large Huge CarDoctor+ Enable pasting more styles (dev only)" at bounding box center [130, 264] width 260 height 134
click at [96, 232] on icon "button" at bounding box center [100, 231] width 16 height 16
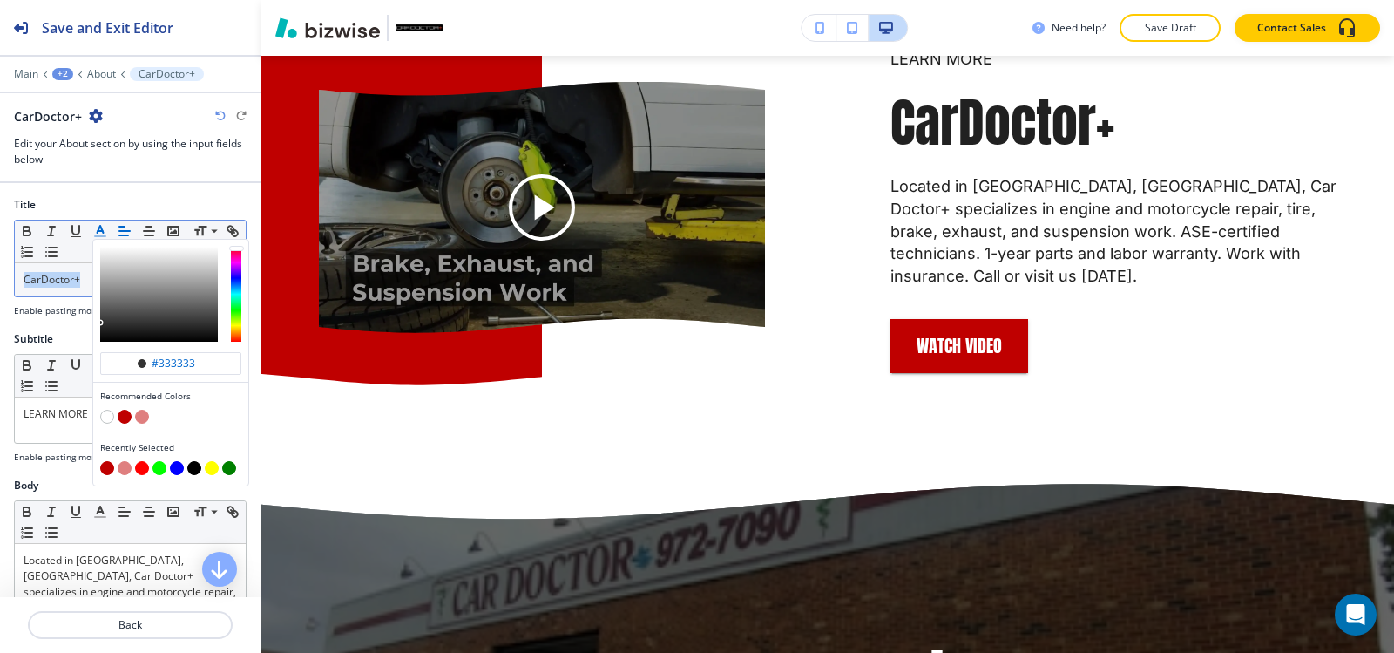
click at [121, 417] on button "button" at bounding box center [125, 416] width 14 height 14
type input "#bf0000"
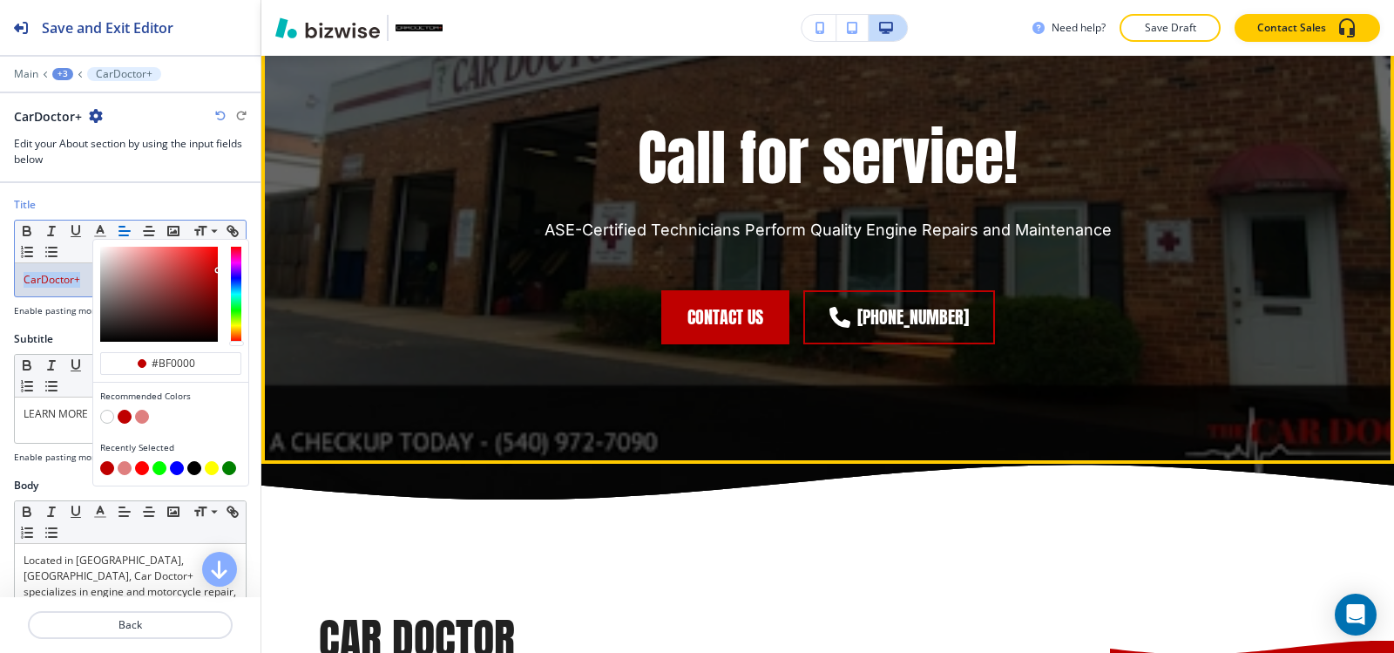
scroll to position [4293, 0]
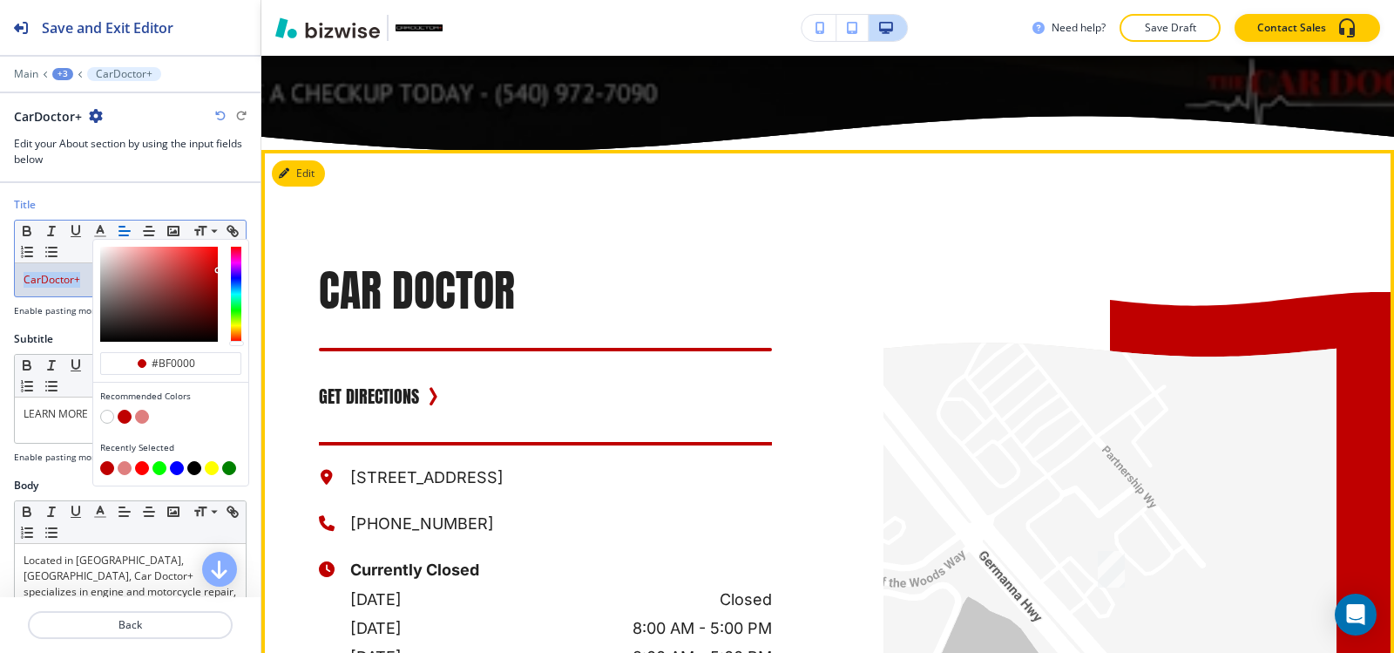
click at [308, 256] on div "CAR DOCTOR GET DIRECTIONS [STREET_ADDRESS][PERSON_NAME] [PHONE_NUMBER] Currentl…" at bounding box center [489, 529] width 565 height 759
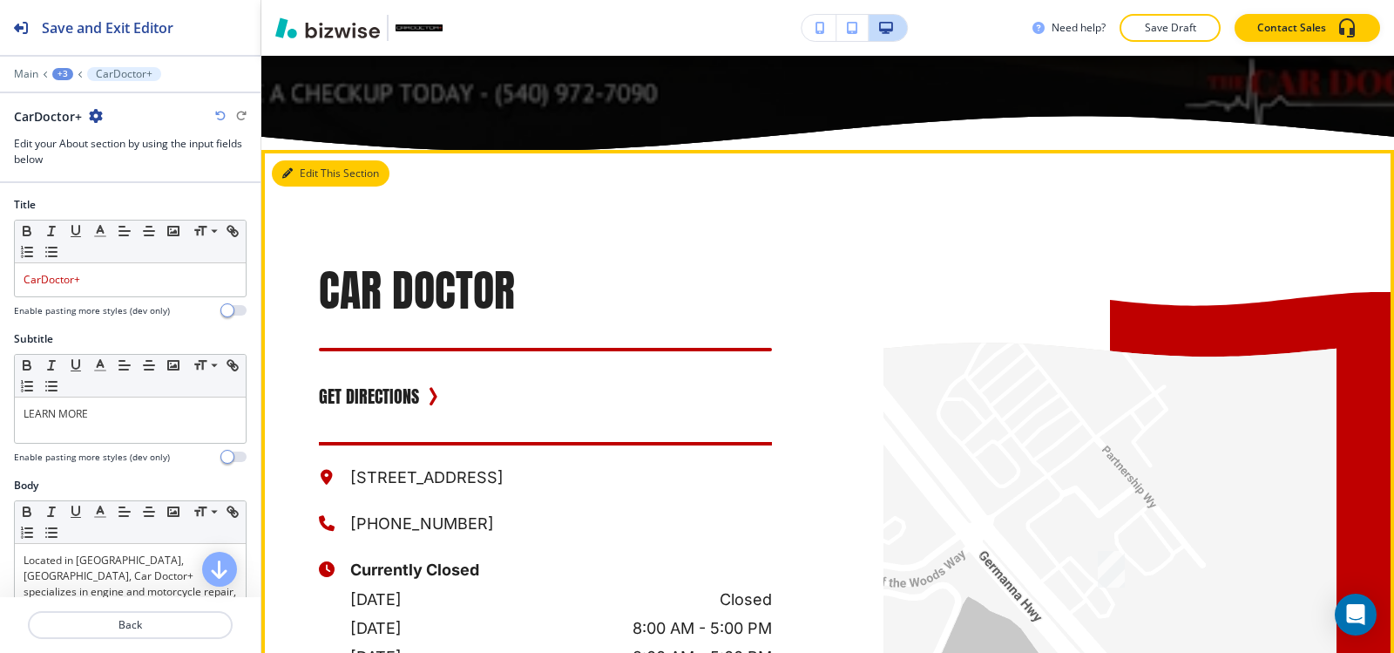
click at [307, 186] on button "Edit This Section" at bounding box center [331, 173] width 118 height 26
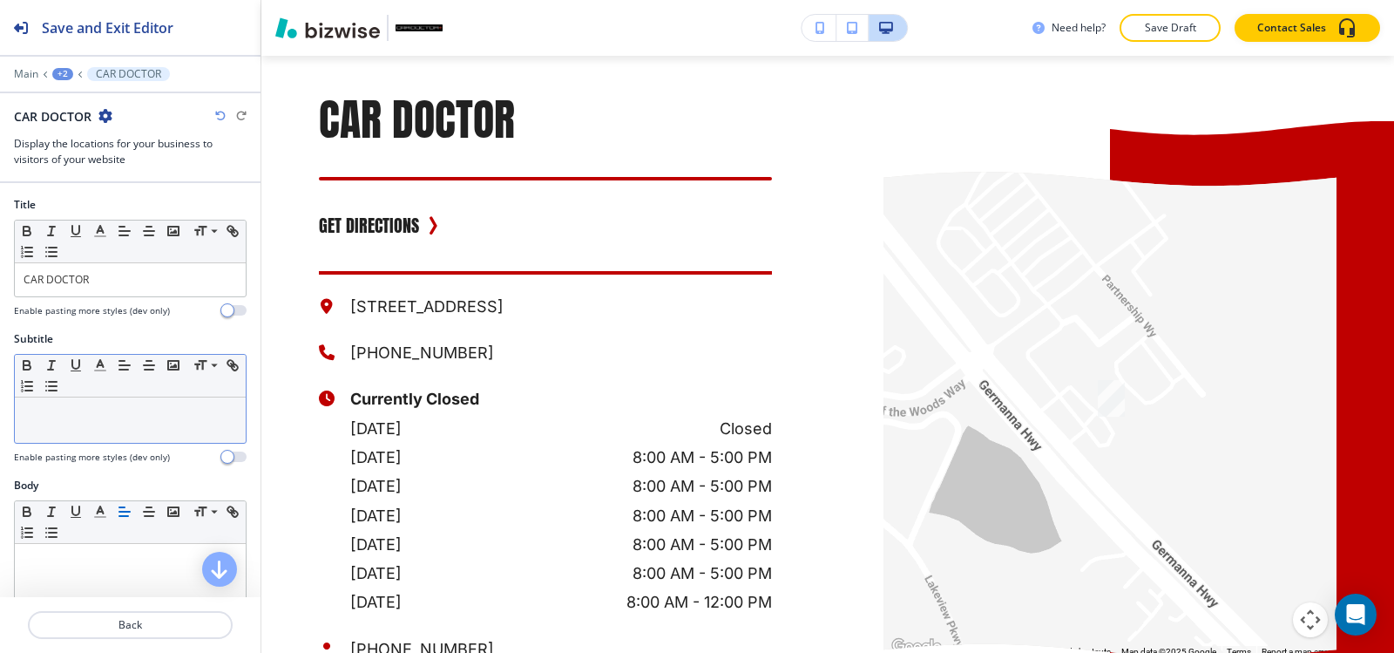
scroll to position [4486, 0]
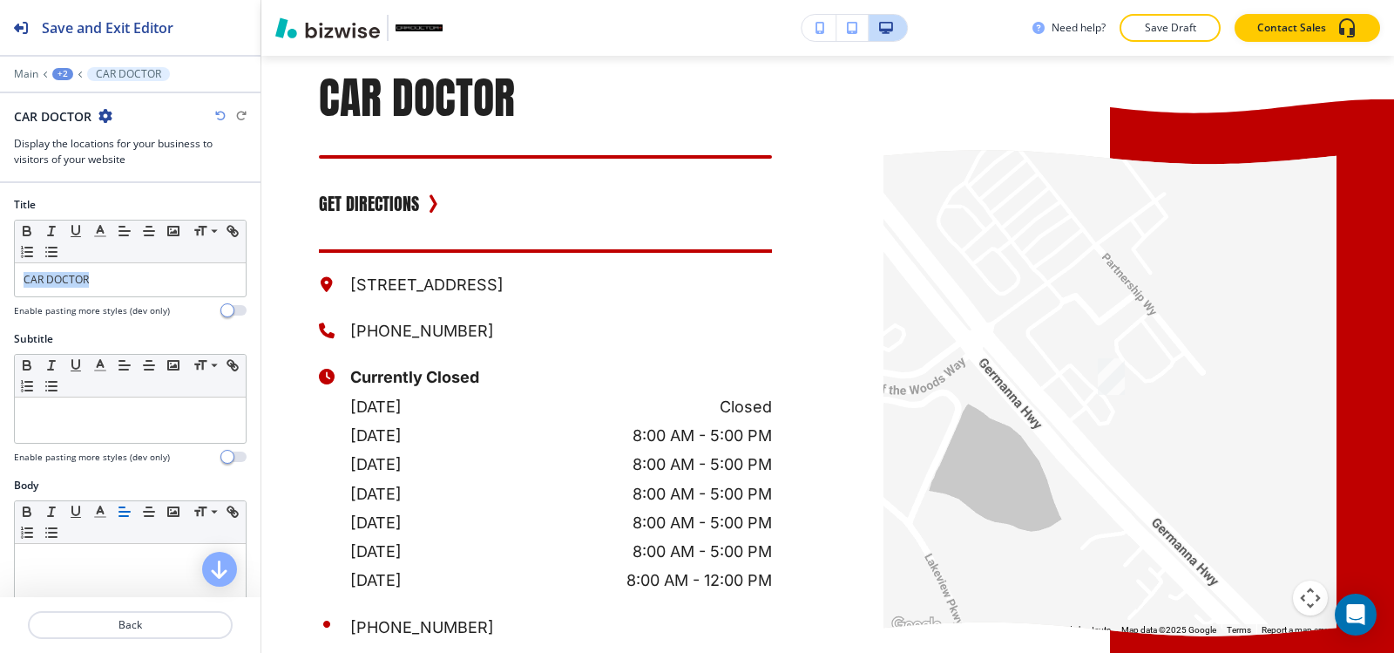
drag, startPoint x: 124, startPoint y: 274, endPoint x: 0, endPoint y: 279, distance: 123.8
click at [0, 281] on div "Title Small Normal Large Huge CAR DOCTOR Enable pasting more styles (dev only)" at bounding box center [130, 264] width 260 height 134
click at [101, 232] on icon "button" at bounding box center [100, 231] width 16 height 16
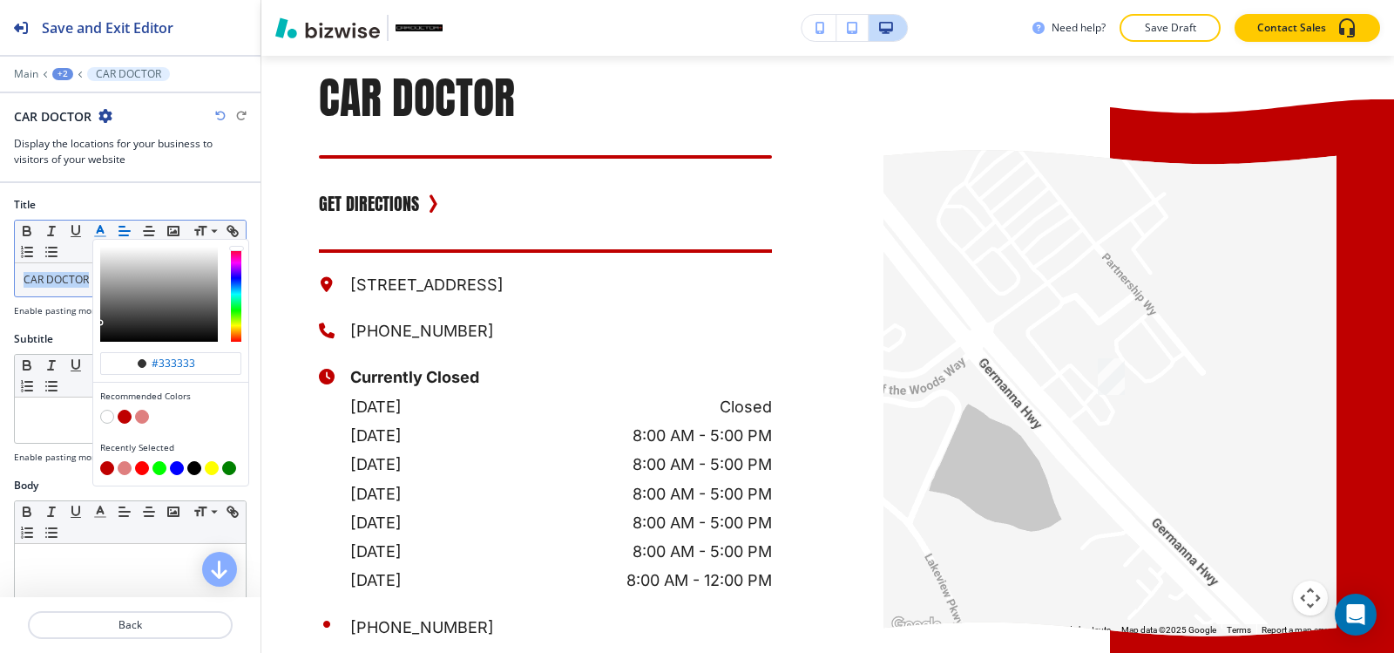
click at [123, 417] on button "button" at bounding box center [125, 416] width 14 height 14
type input "#bf0000"
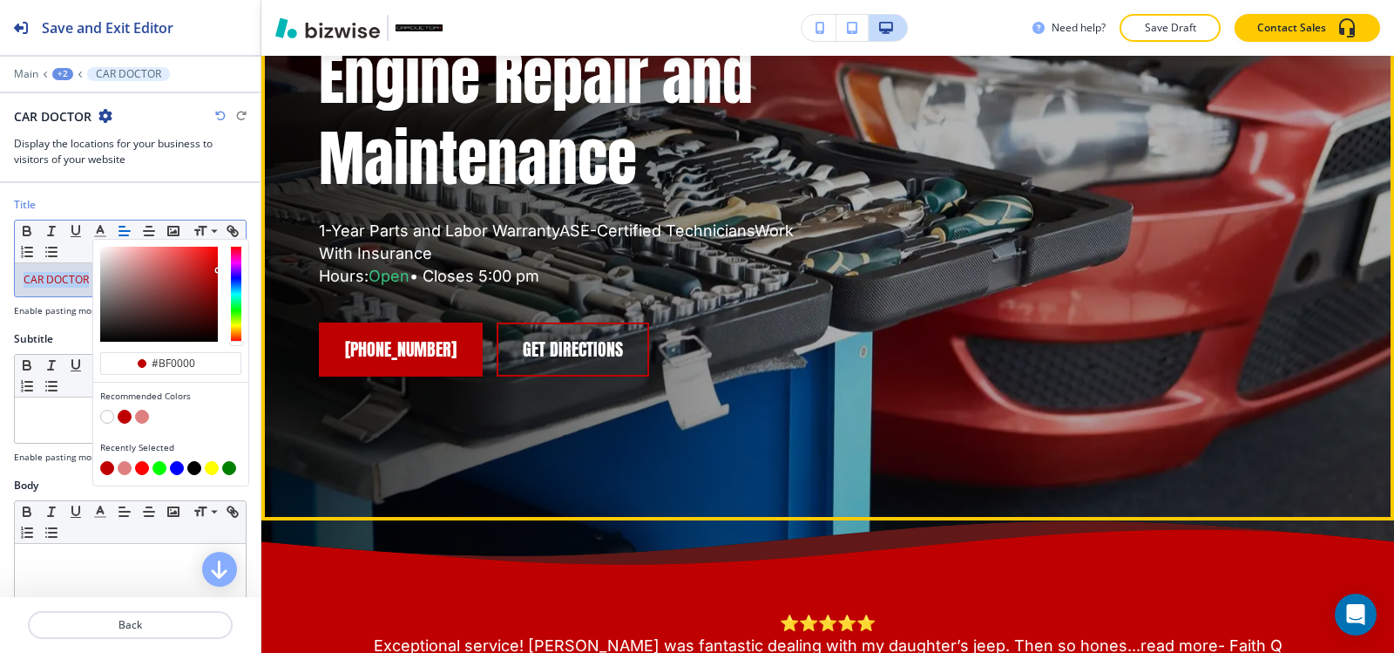
scroll to position [0, 0]
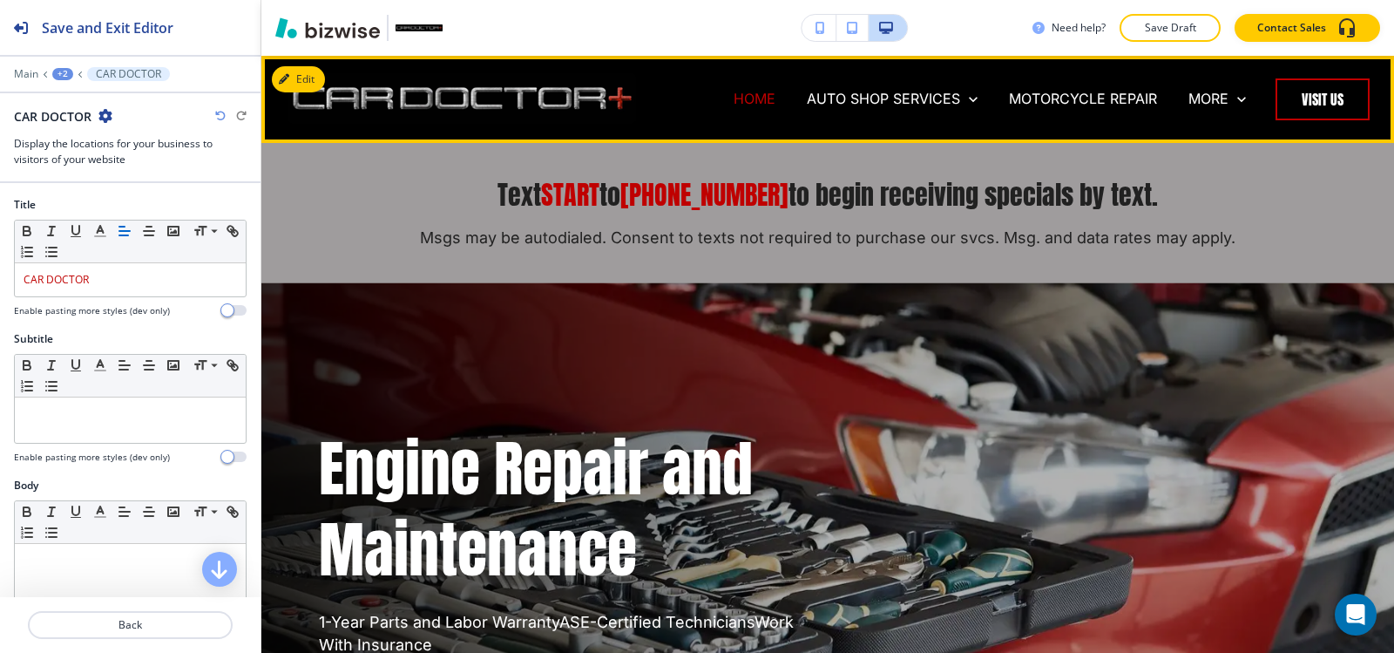
click at [741, 95] on p "HOME" at bounding box center [755, 99] width 42 height 20
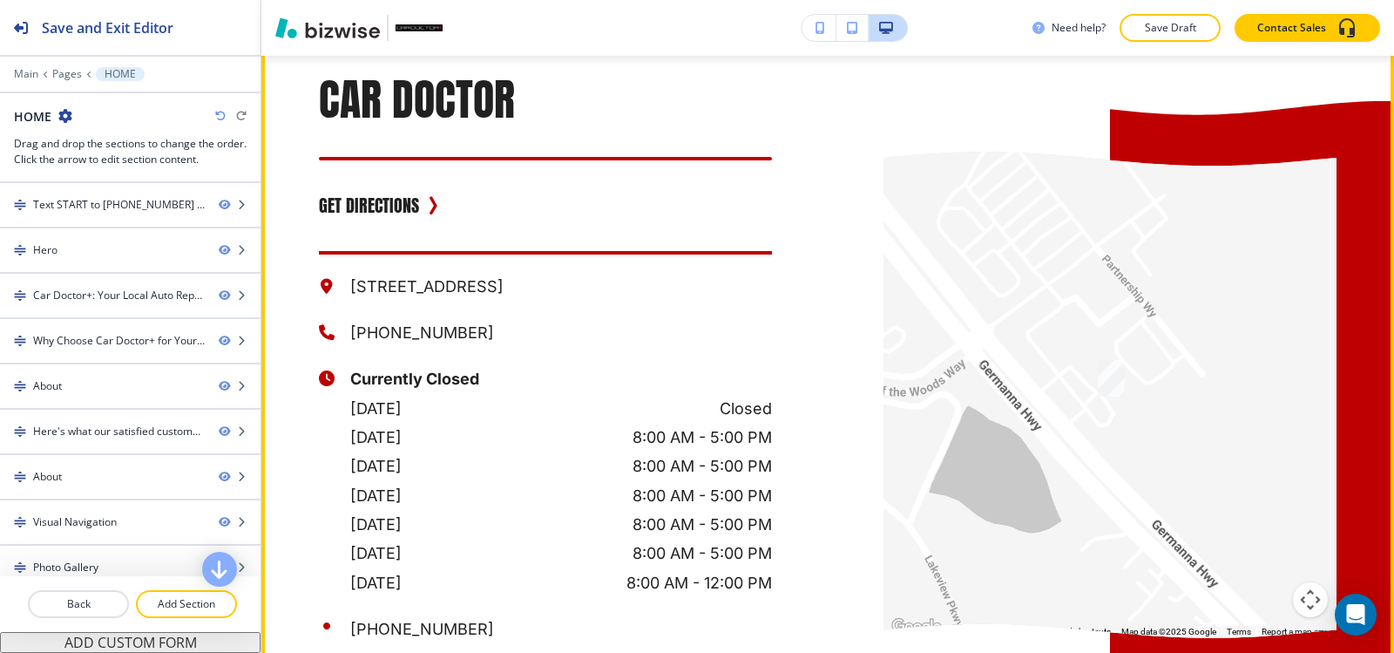
scroll to position [12545, 0]
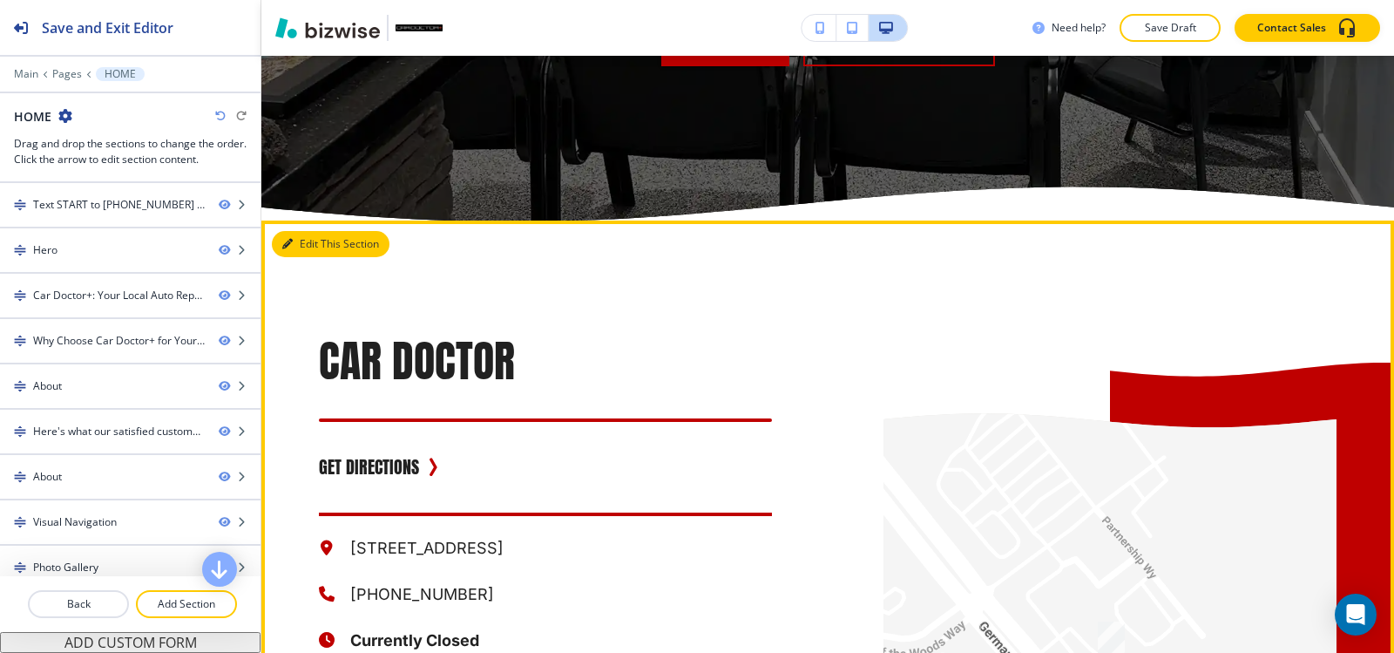
click at [305, 231] on button "Edit This Section" at bounding box center [331, 244] width 118 height 26
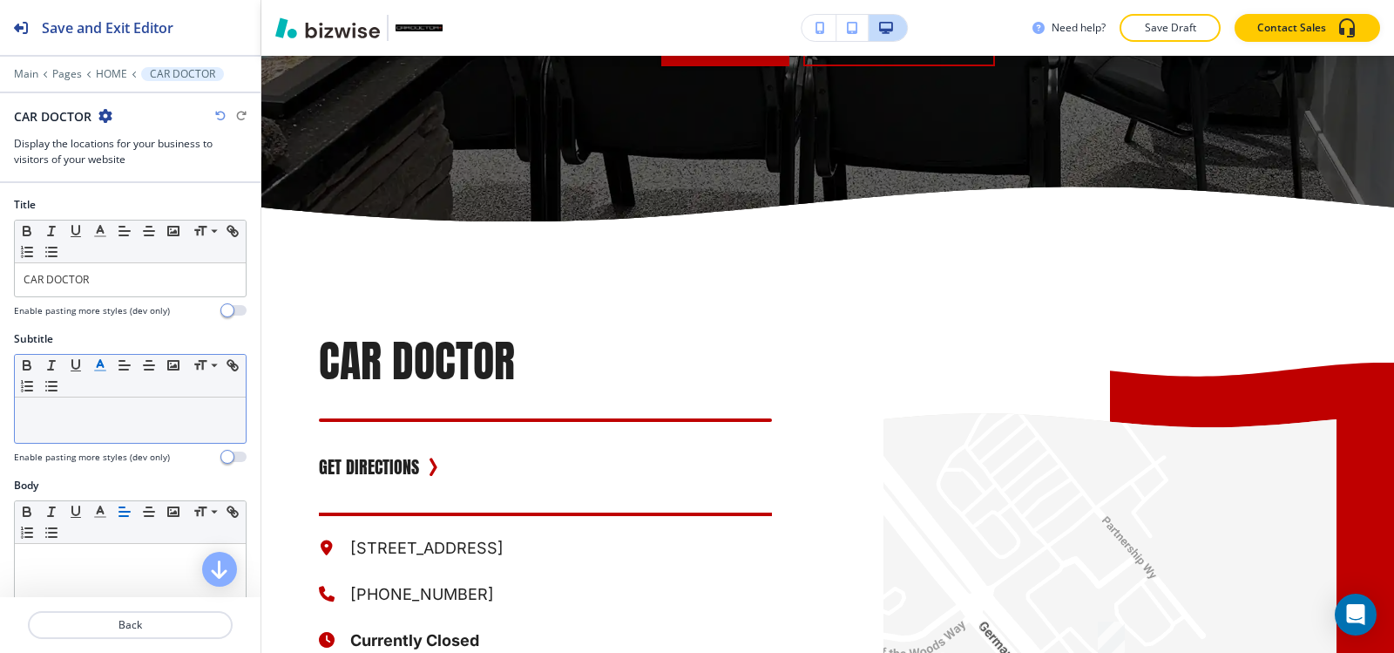
scroll to position [12629, 0]
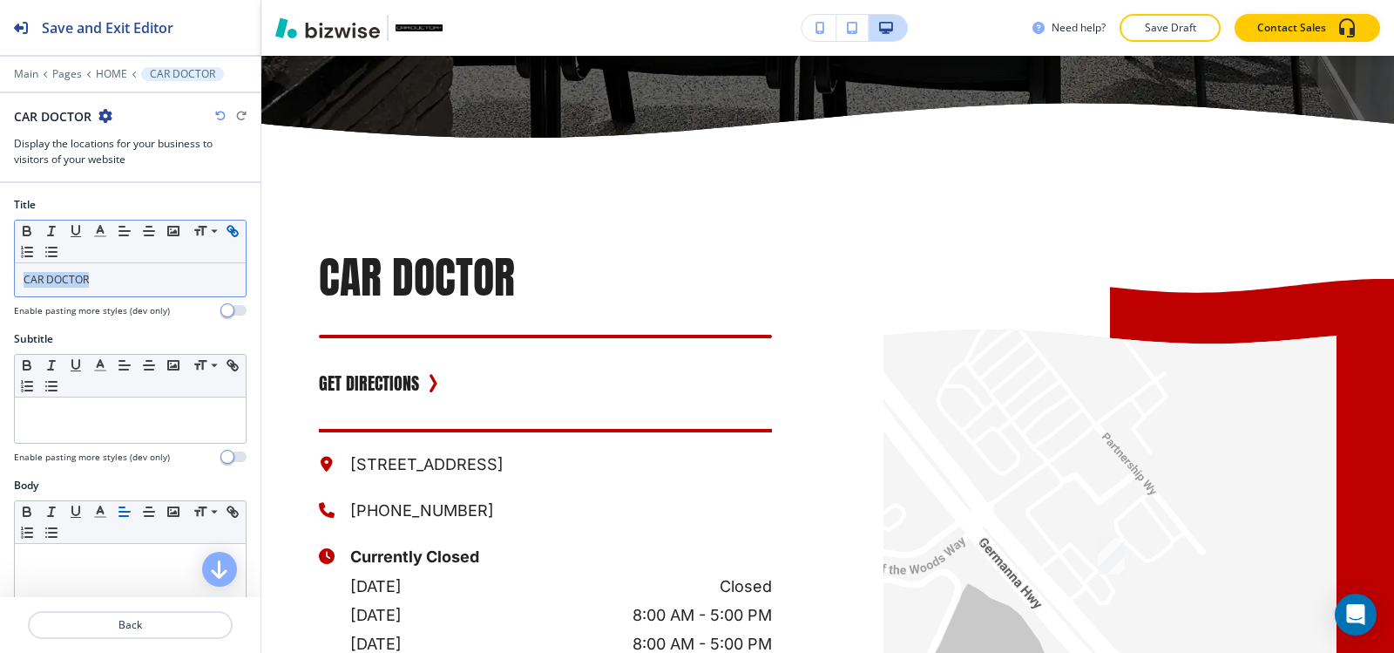
drag, startPoint x: 0, startPoint y: 276, endPoint x: 31, endPoint y: 260, distance: 35.5
click at [0, 271] on div "Title Small Normal Large Huge CAR DOCTOR Enable pasting more styles (dev only)" at bounding box center [130, 264] width 260 height 134
click at [87, 226] on button "button" at bounding box center [76, 230] width 24 height 21
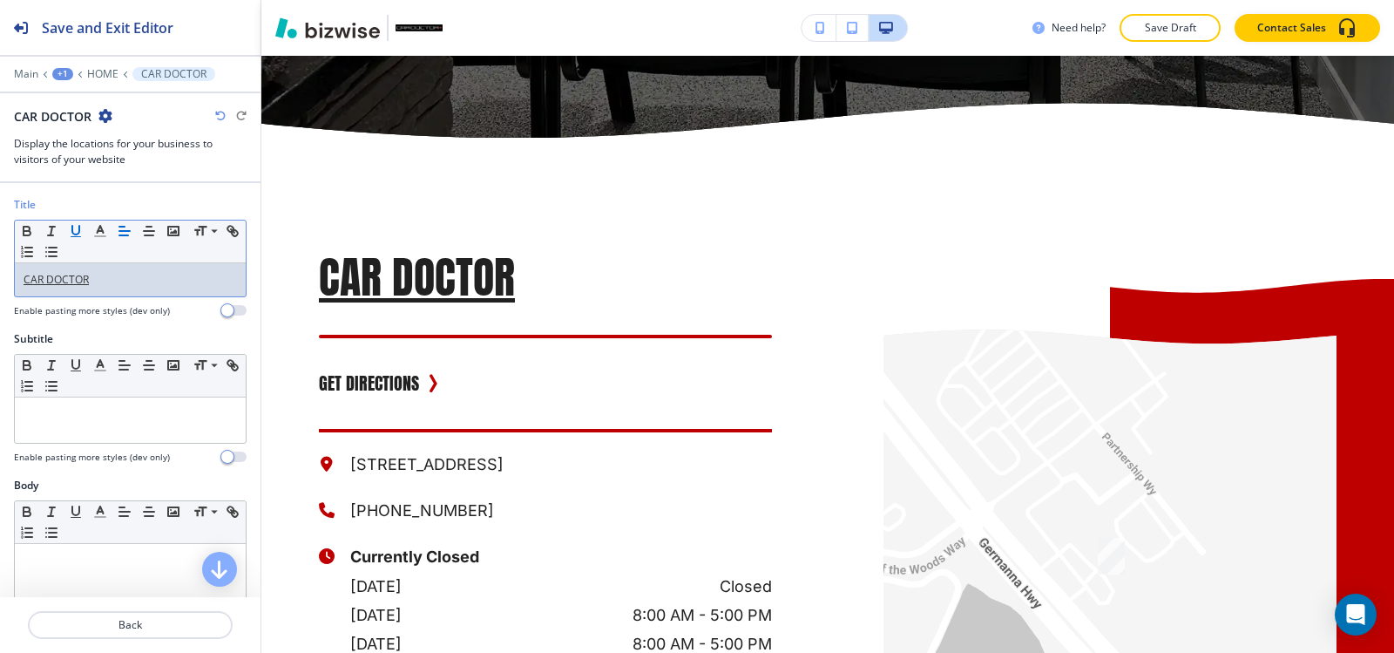
click at [75, 230] on icon "button" at bounding box center [76, 231] width 16 height 16
click at [93, 232] on icon "button" at bounding box center [100, 231] width 16 height 16
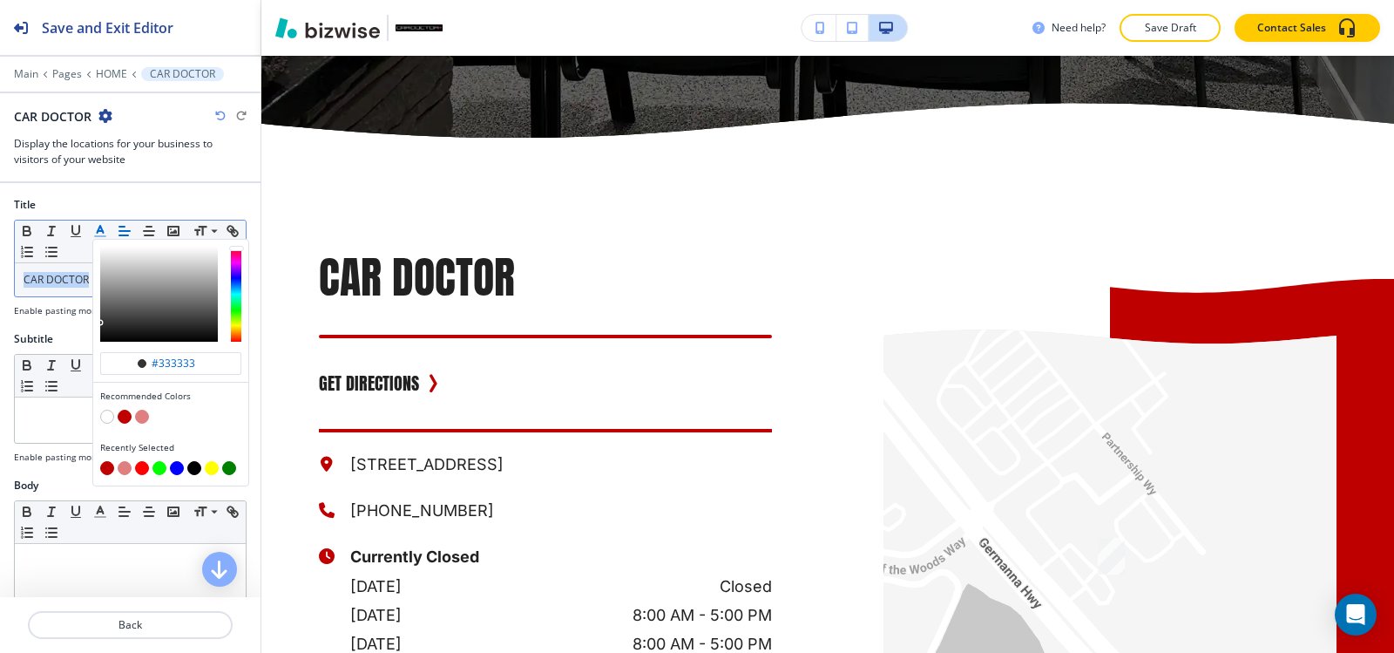
click at [124, 416] on button "button" at bounding box center [125, 416] width 14 height 14
type input "#bf0000"
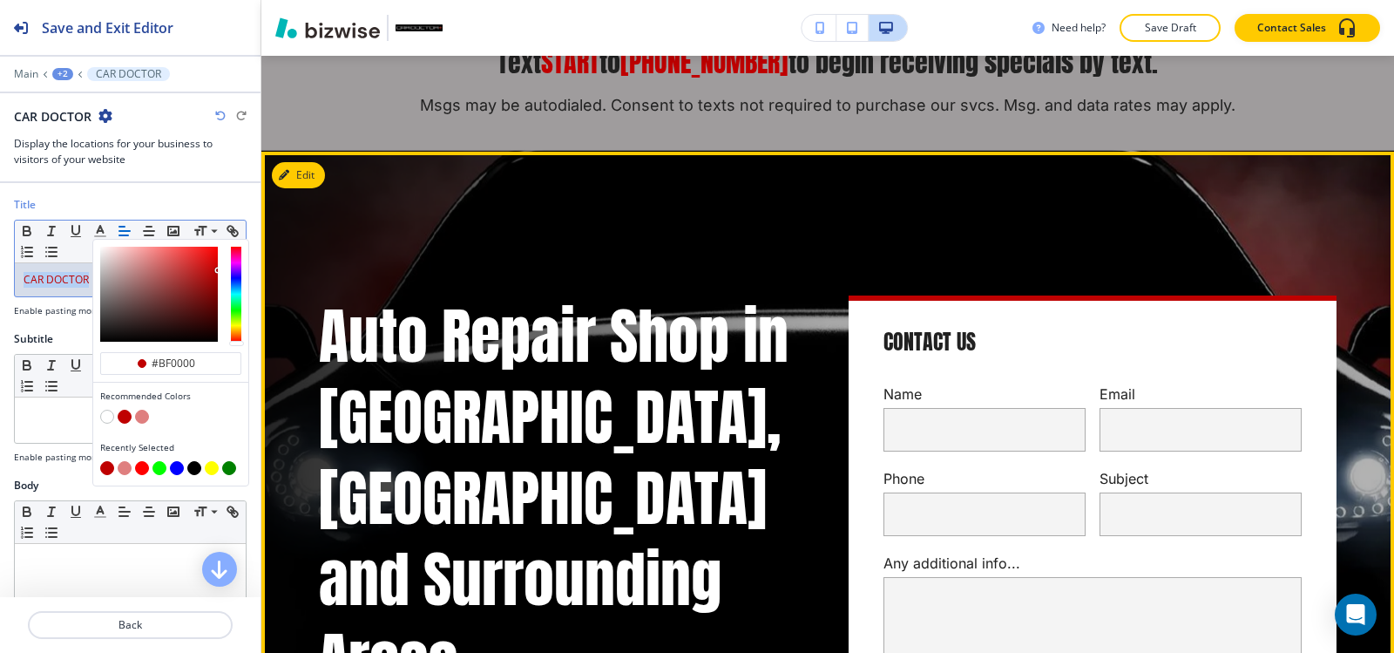
scroll to position [0, 0]
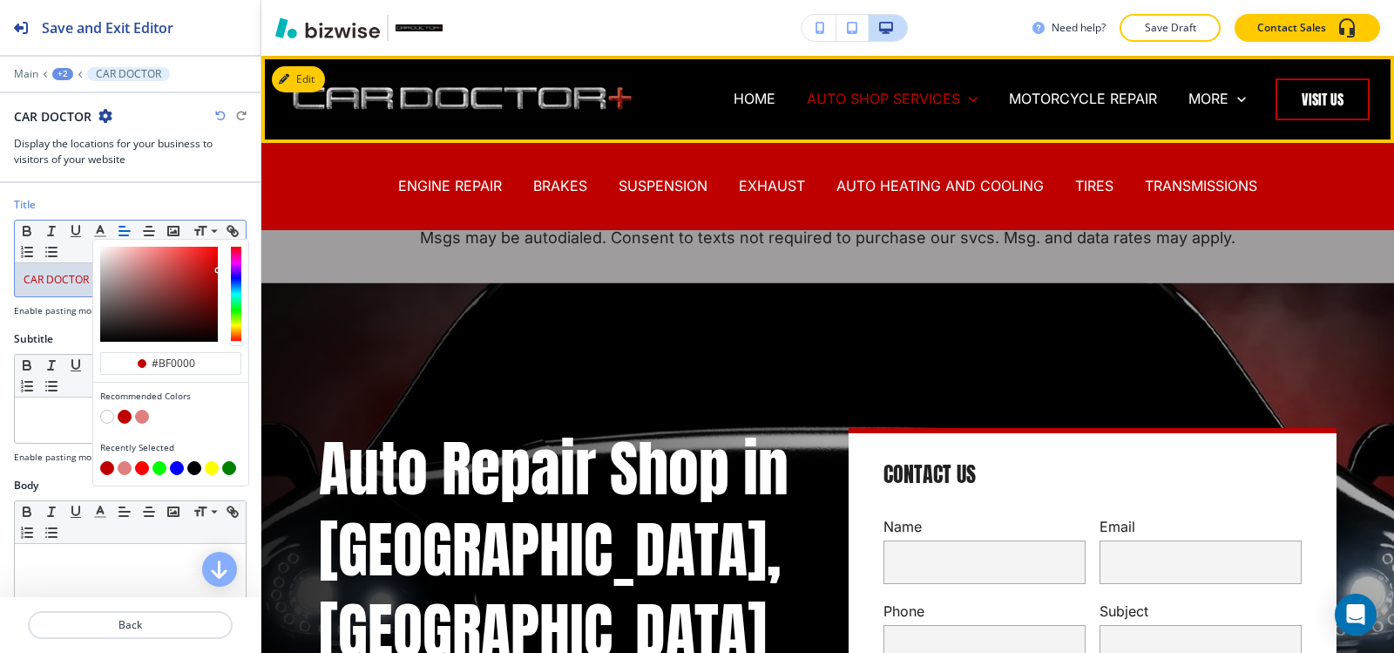
click at [835, 103] on p "AUTO SHOP SERVICES" at bounding box center [883, 99] width 153 height 20
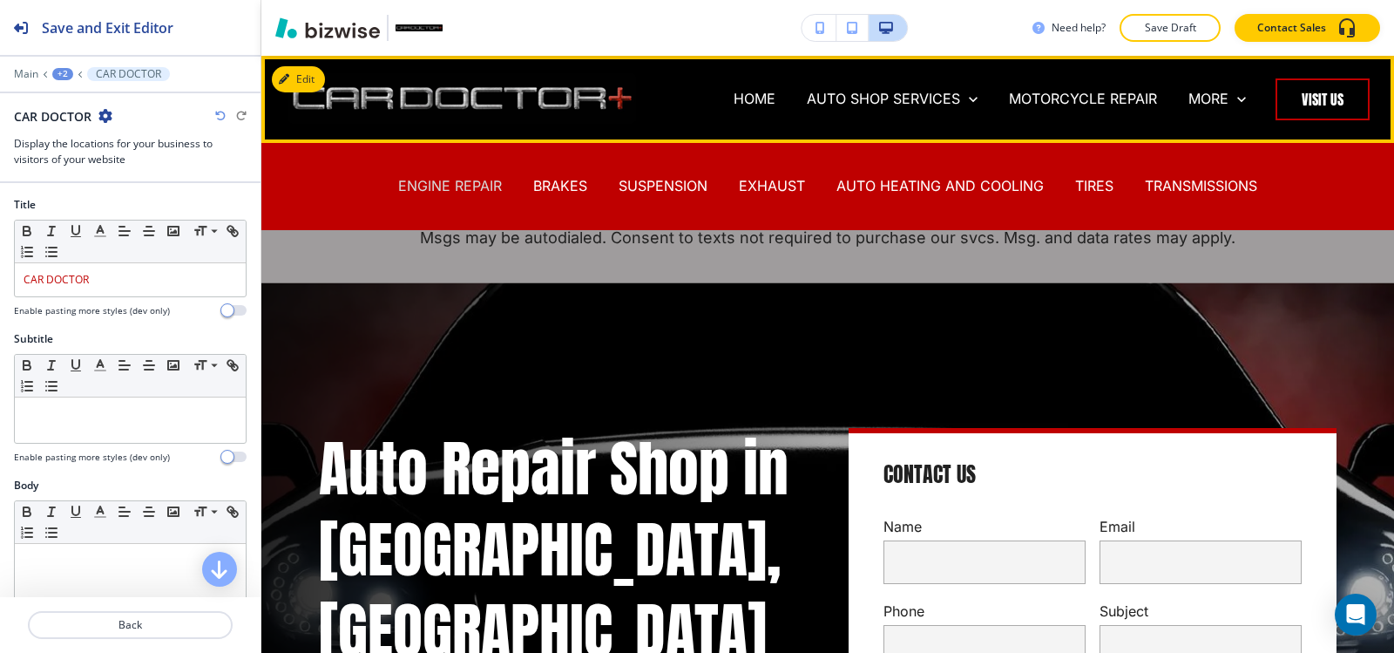
click at [450, 179] on p "ENGINE REPAIR" at bounding box center [450, 186] width 104 height 20
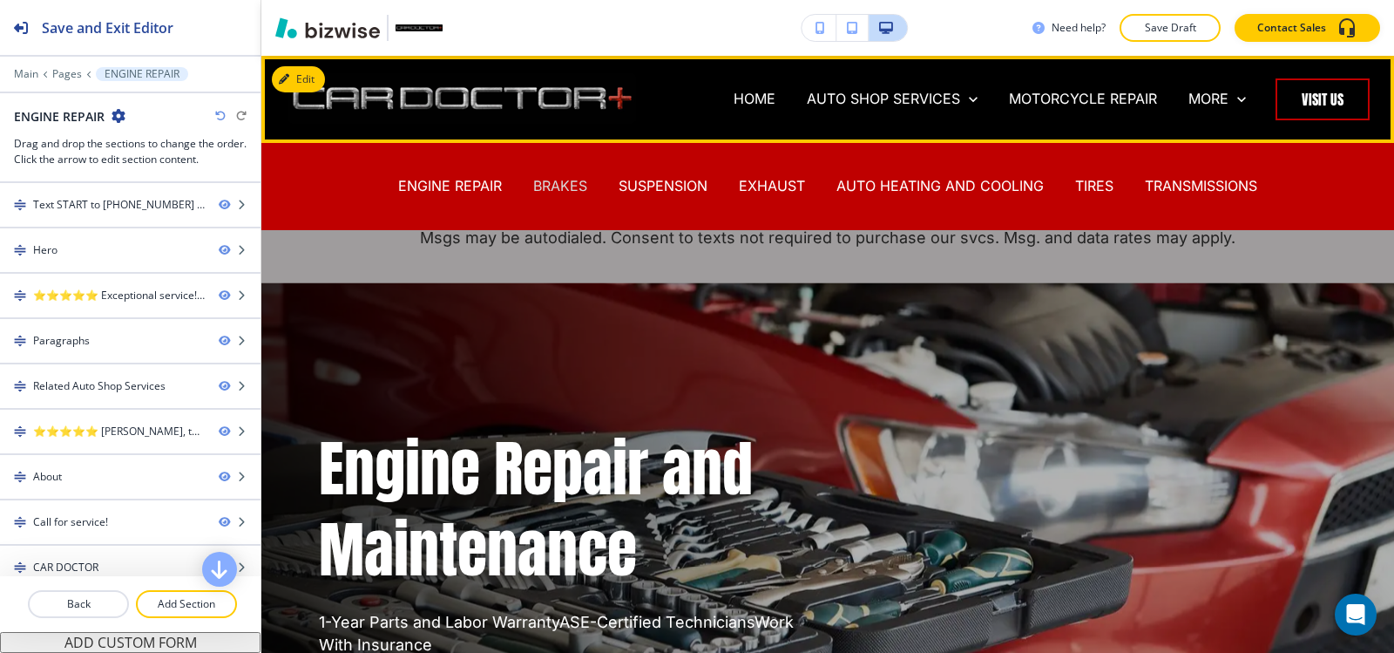
click at [572, 188] on p "BRAKES" at bounding box center [560, 186] width 54 height 20
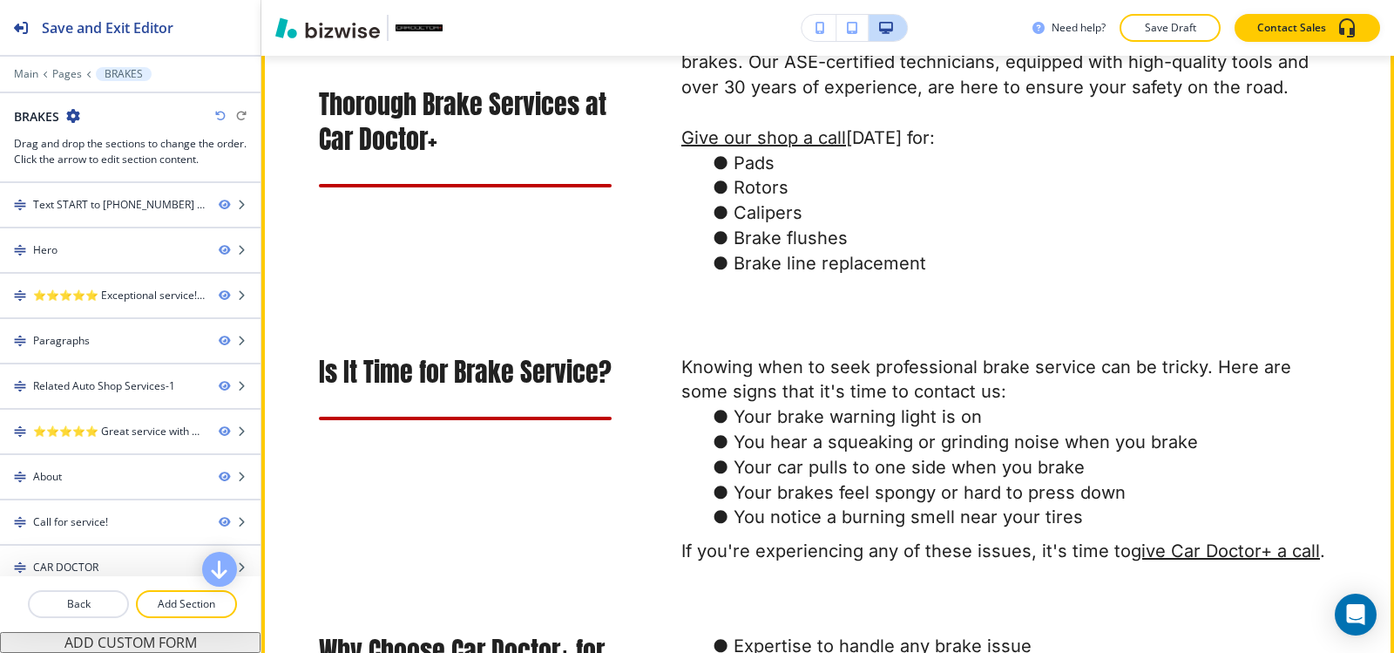
scroll to position [1045, 0]
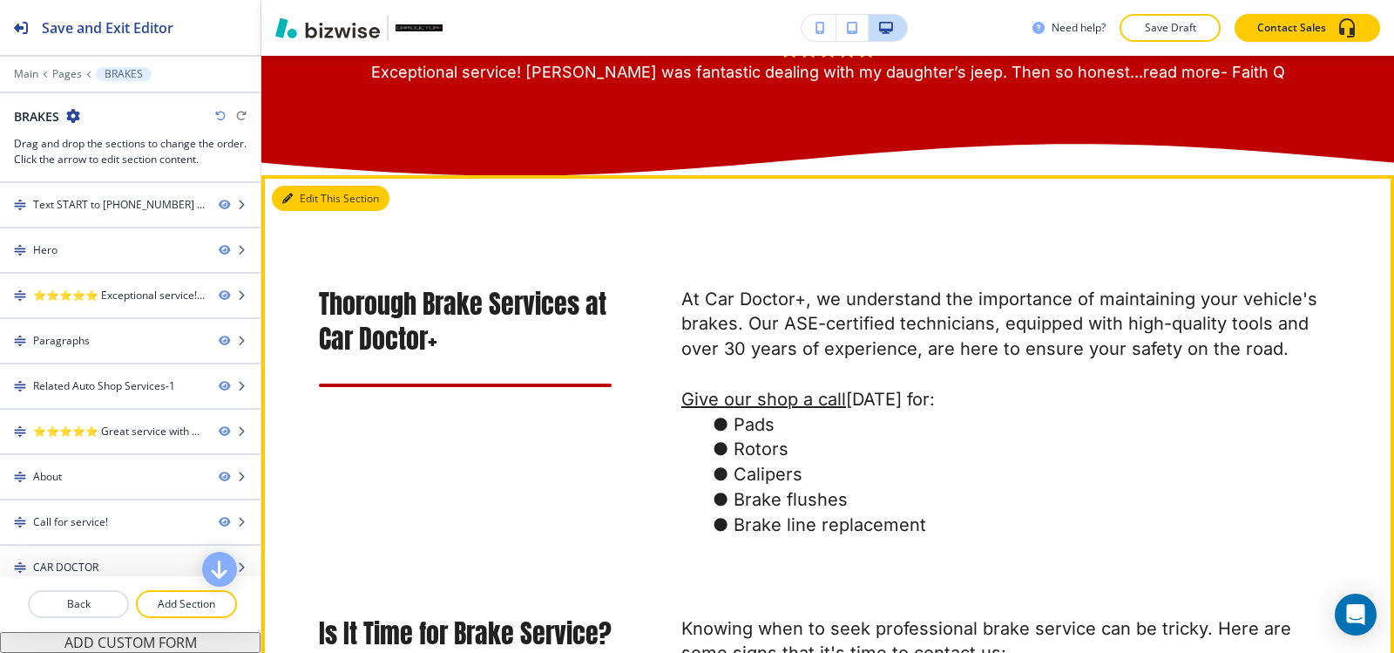
click at [292, 204] on icon "button" at bounding box center [287, 198] width 10 height 10
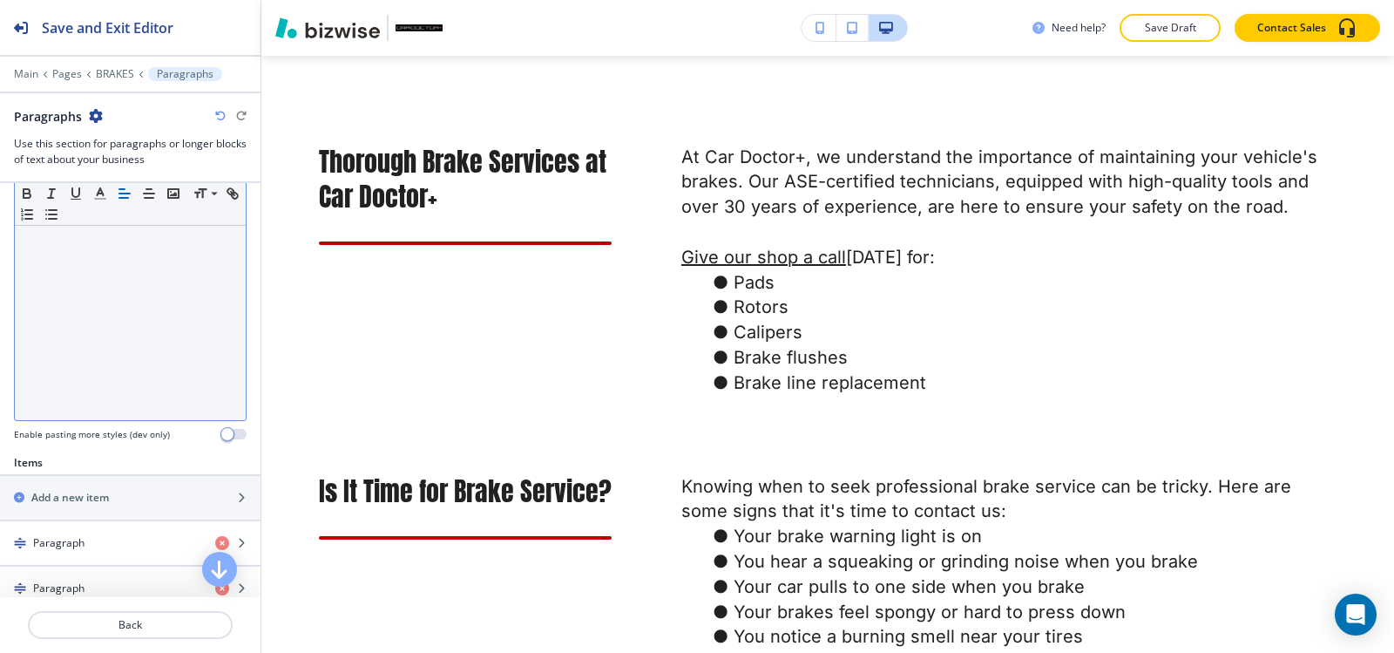
scroll to position [436, 0]
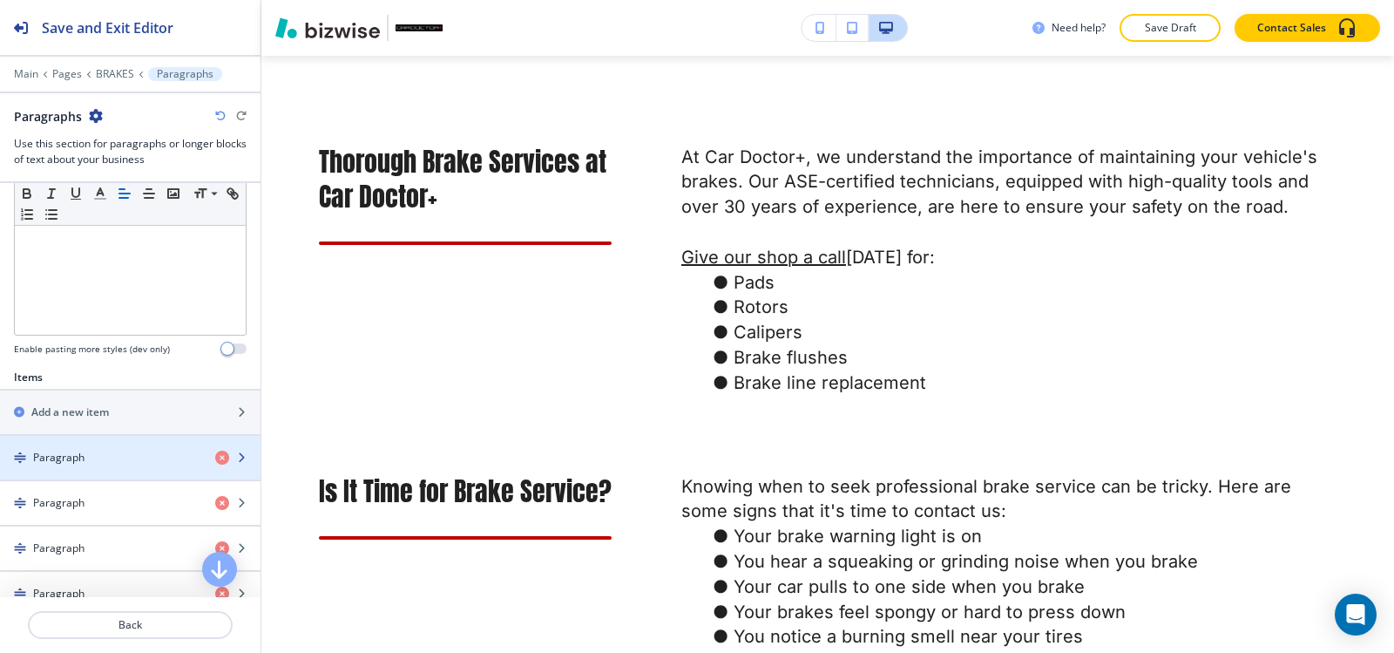
click at [104, 461] on div "Paragraph" at bounding box center [100, 458] width 201 height 16
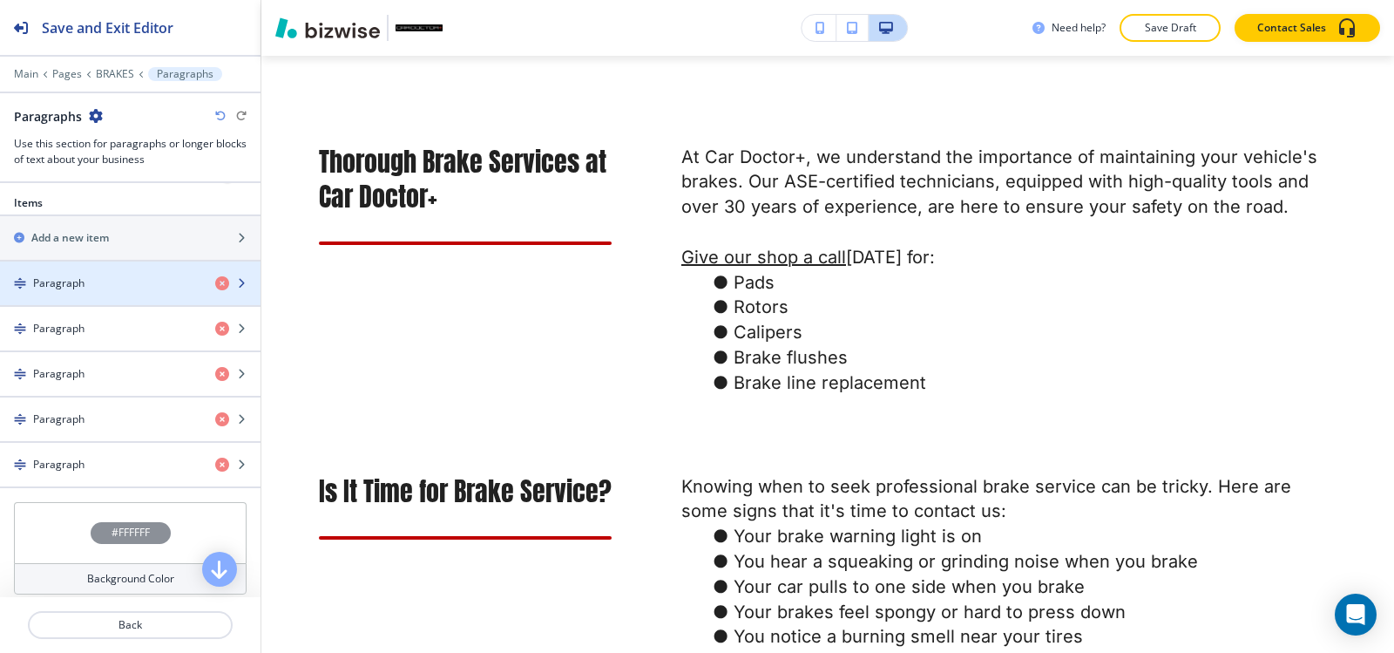
click at [67, 294] on div "button" at bounding box center [130, 298] width 260 height 14
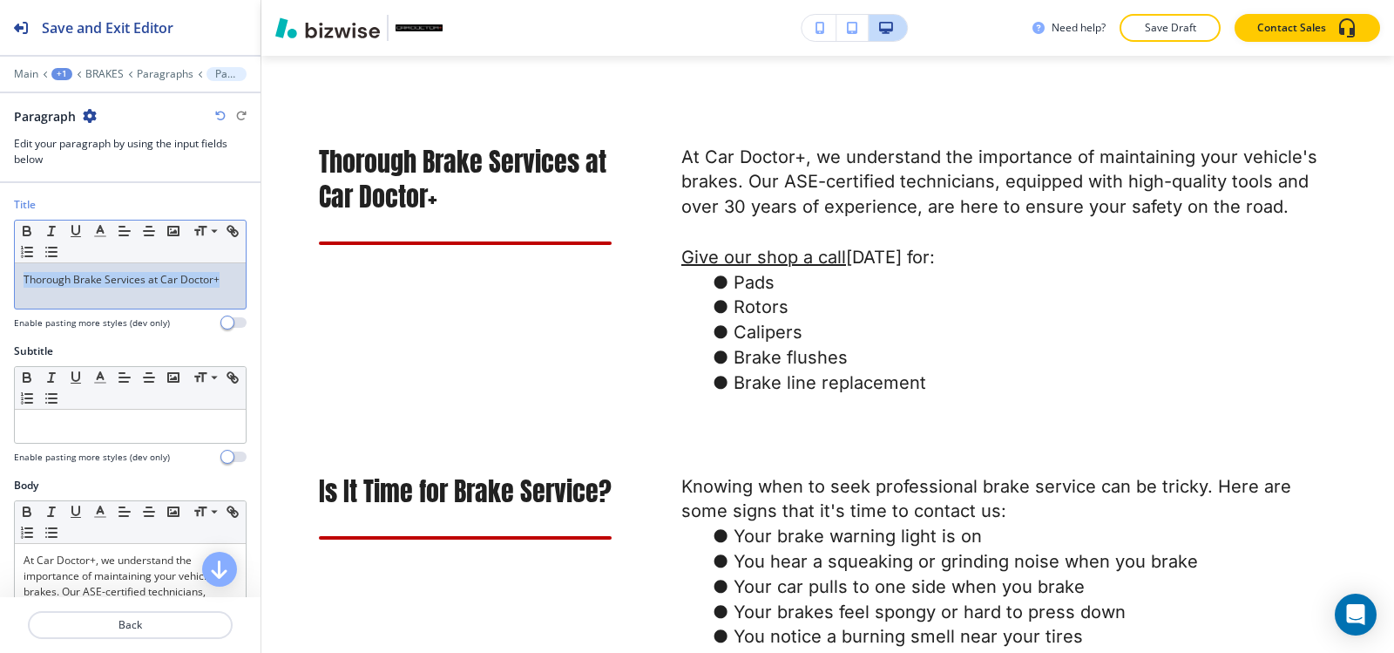
drag, startPoint x: 225, startPoint y: 284, endPoint x: 34, endPoint y: 287, distance: 190.8
click at [0, 308] on div "Title Small Normal Large Huge Thorough Brake Services at Car Doctor+ Enable pas…" at bounding box center [130, 270] width 260 height 146
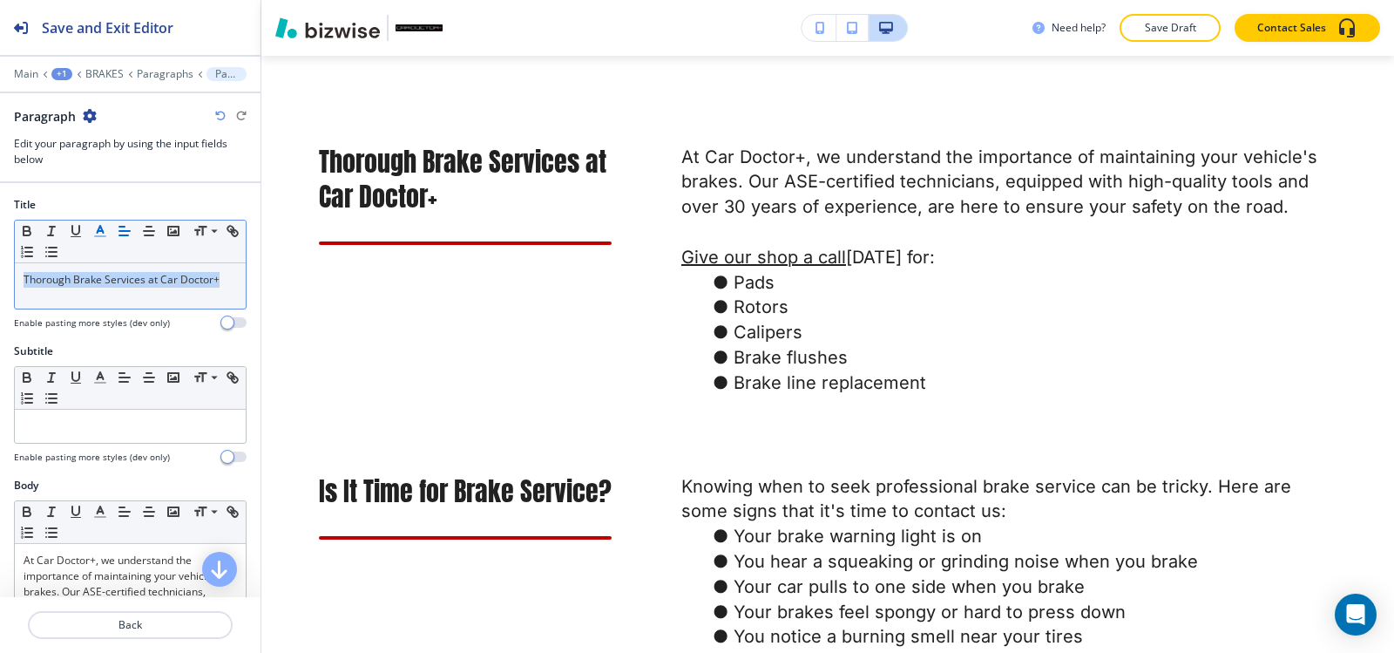
click at [104, 230] on icon "button" at bounding box center [100, 231] width 16 height 16
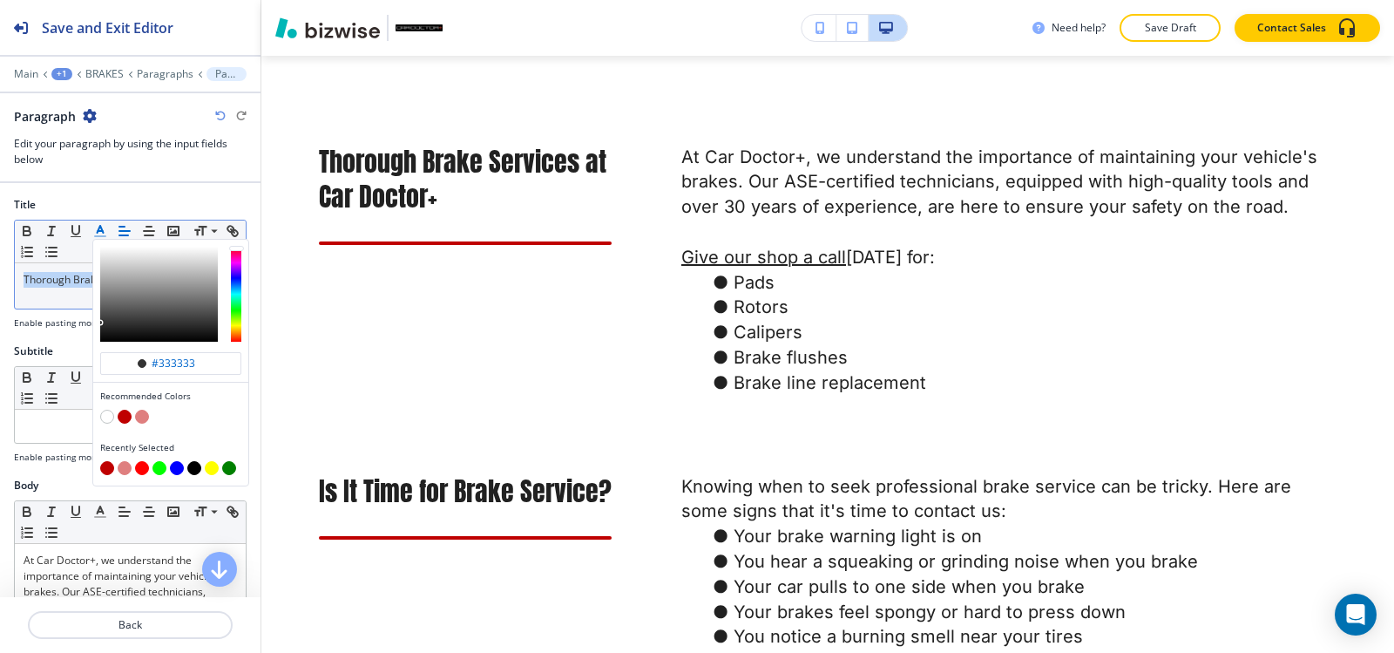
click at [123, 419] on button "button" at bounding box center [125, 416] width 14 height 14
type input "#bf0000"
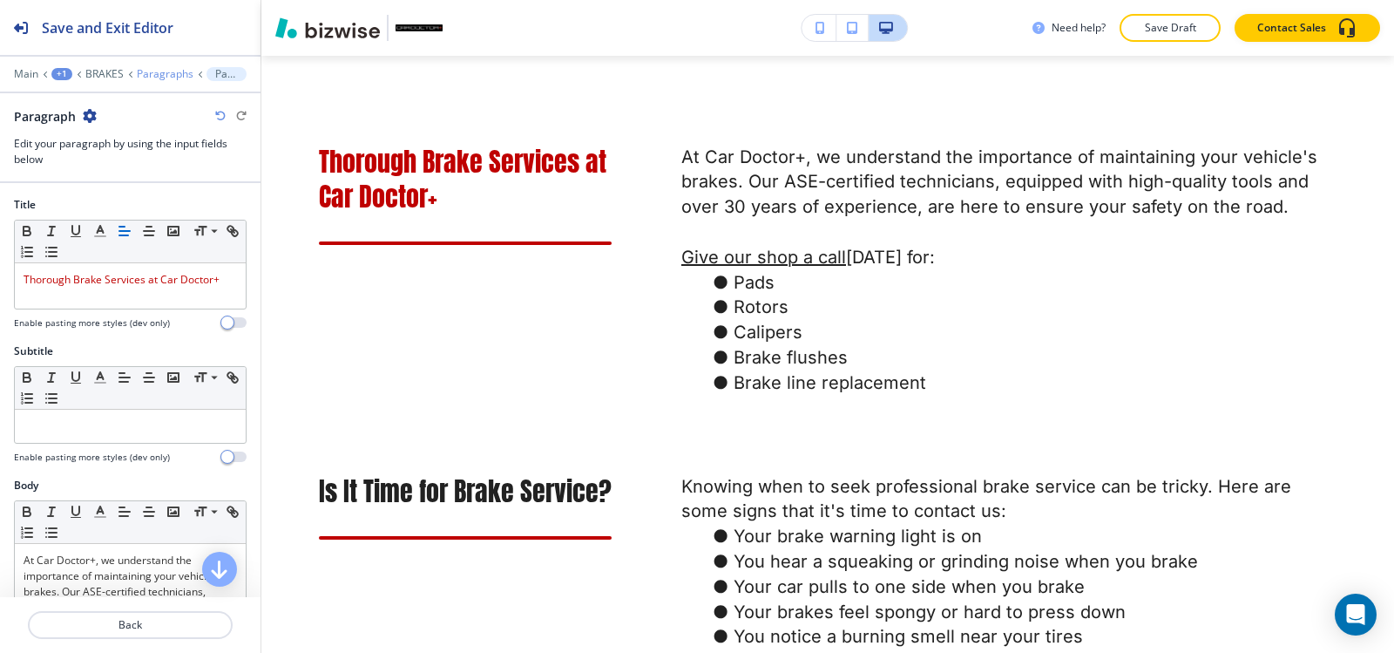
click at [163, 77] on p "Paragraphs" at bounding box center [165, 74] width 57 height 12
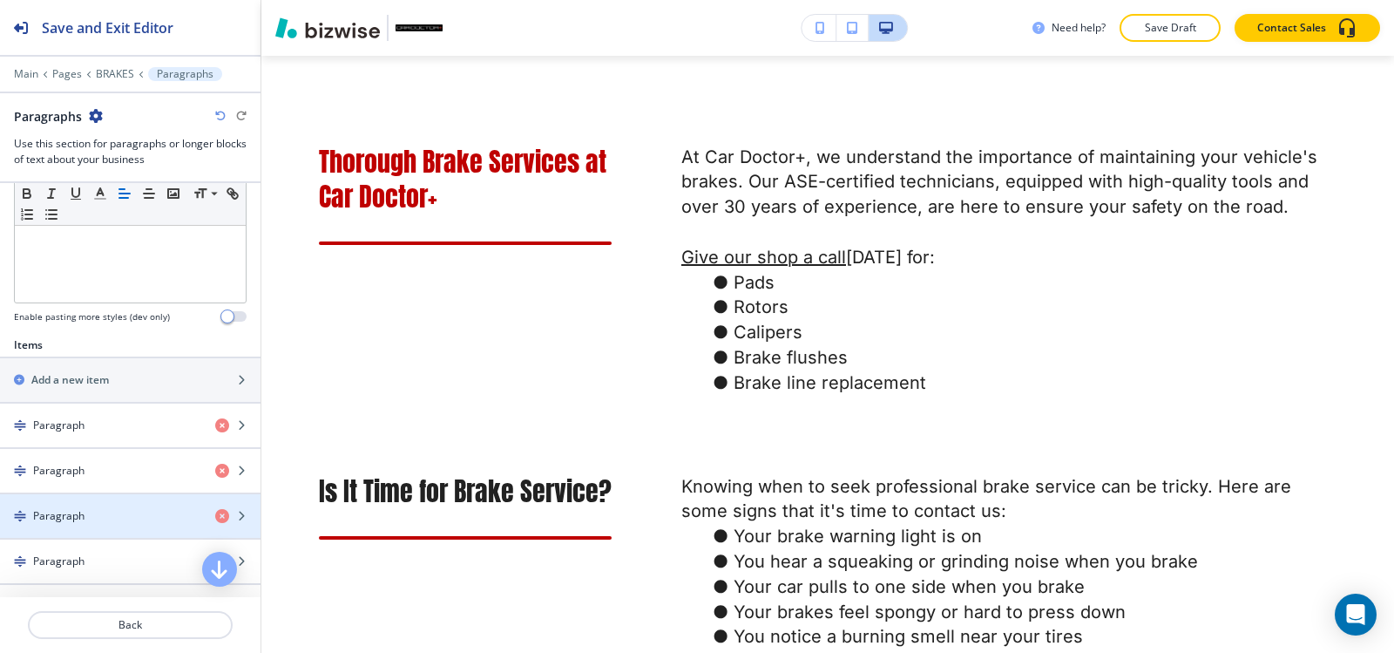
scroll to position [523, 0]
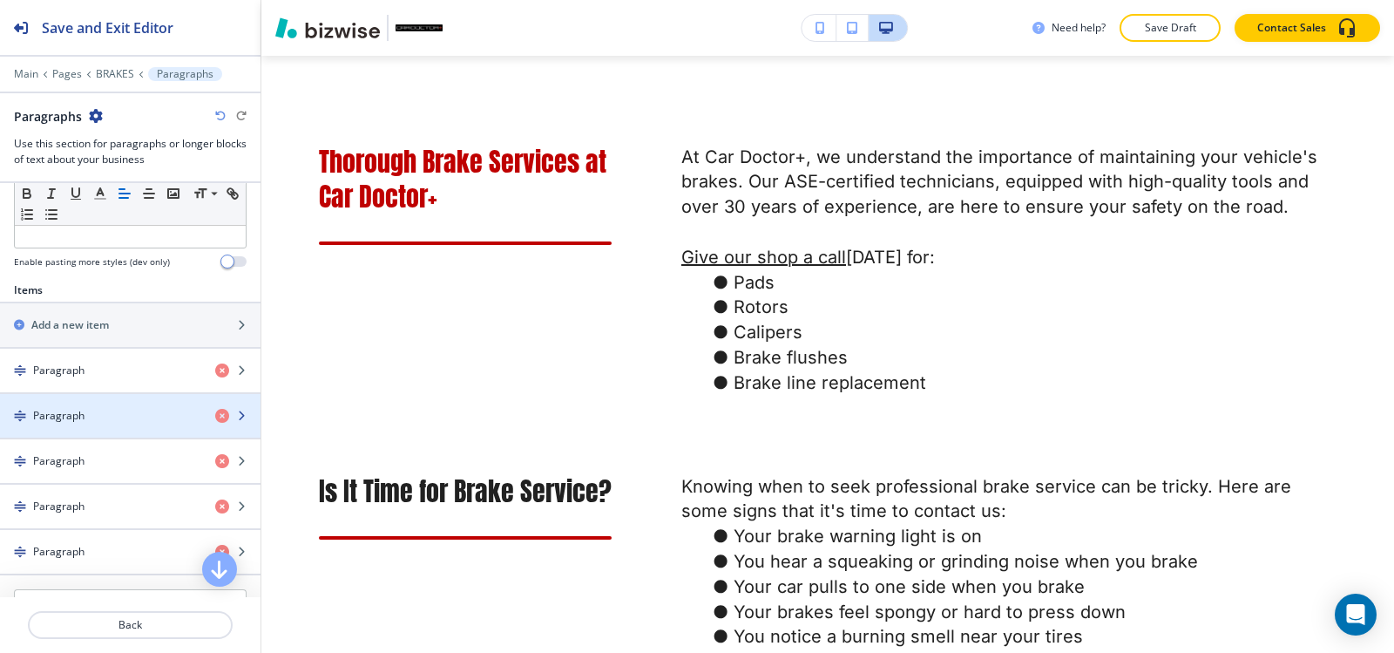
click at [104, 416] on div "Paragraph" at bounding box center [100, 416] width 201 height 16
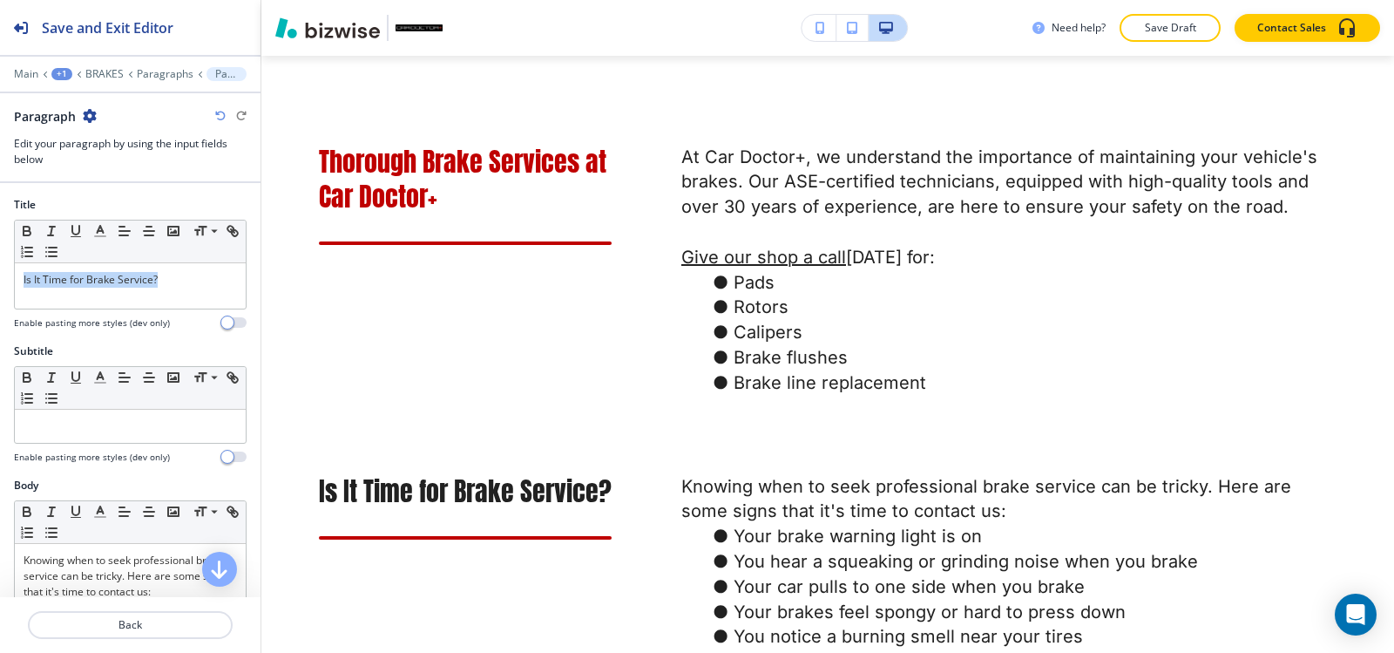
click at [0, 314] on div "Title Small Normal Large Huge Is It Time for Brake Service? Enable pasting more…" at bounding box center [130, 270] width 260 height 146
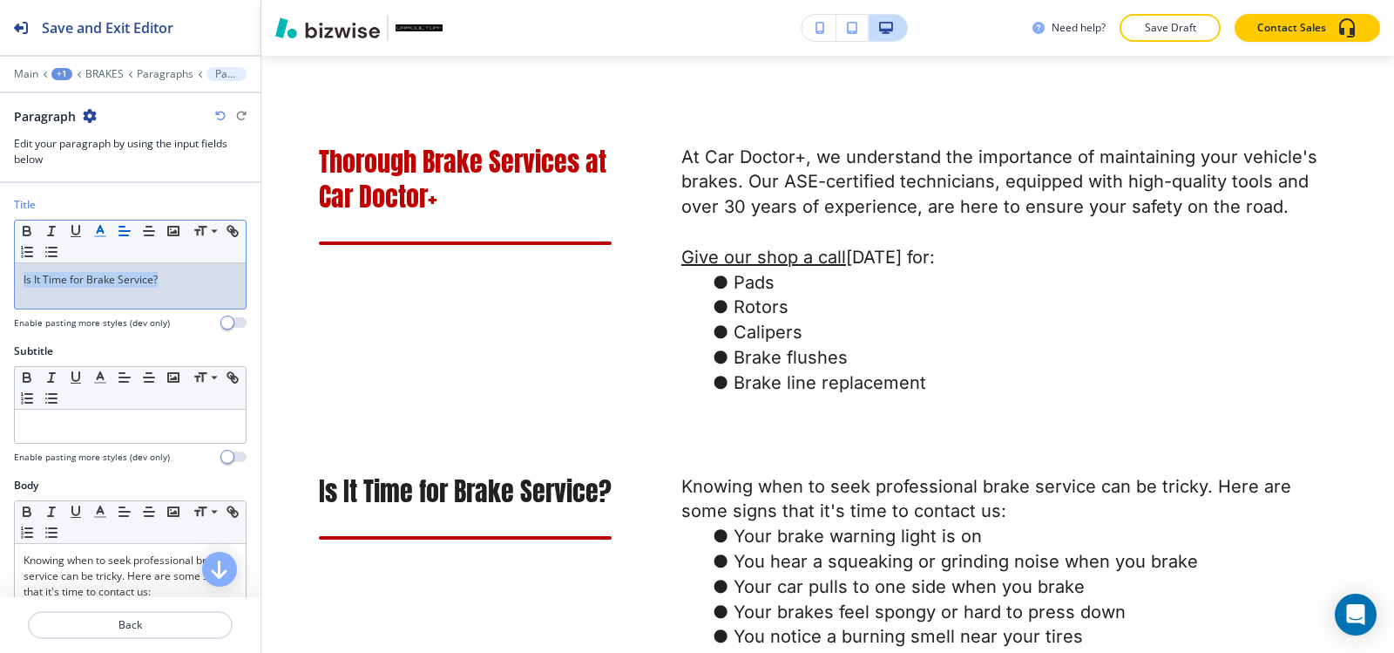
click at [100, 232] on icon "button" at bounding box center [100, 231] width 16 height 16
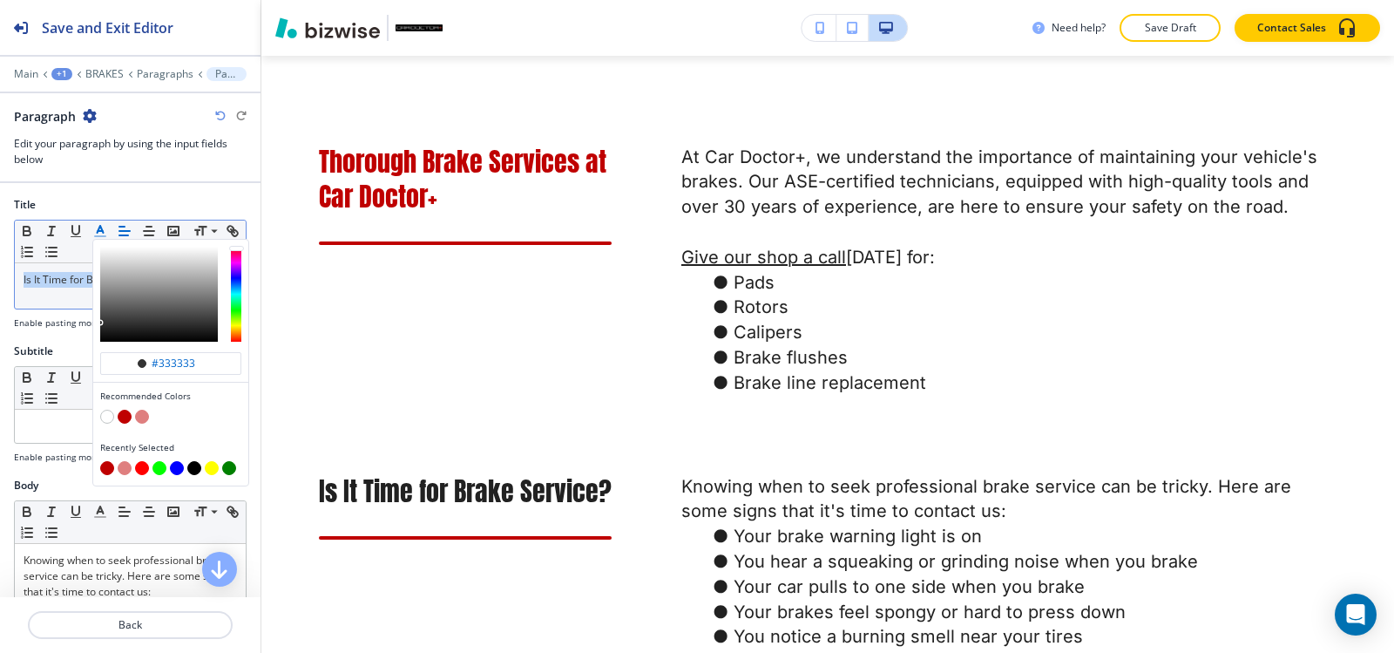
click at [124, 415] on button "button" at bounding box center [125, 416] width 14 height 14
type input "#bf0000"
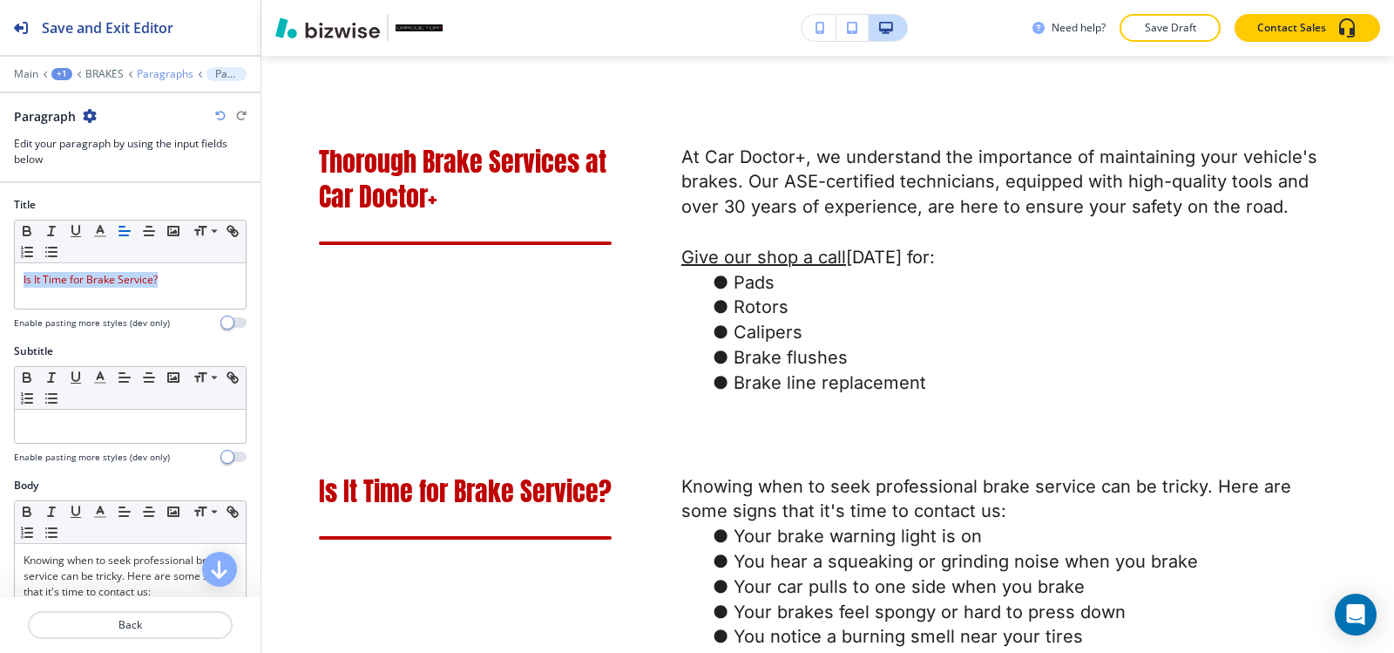
click at [176, 70] on p "Paragraphs" at bounding box center [165, 74] width 57 height 12
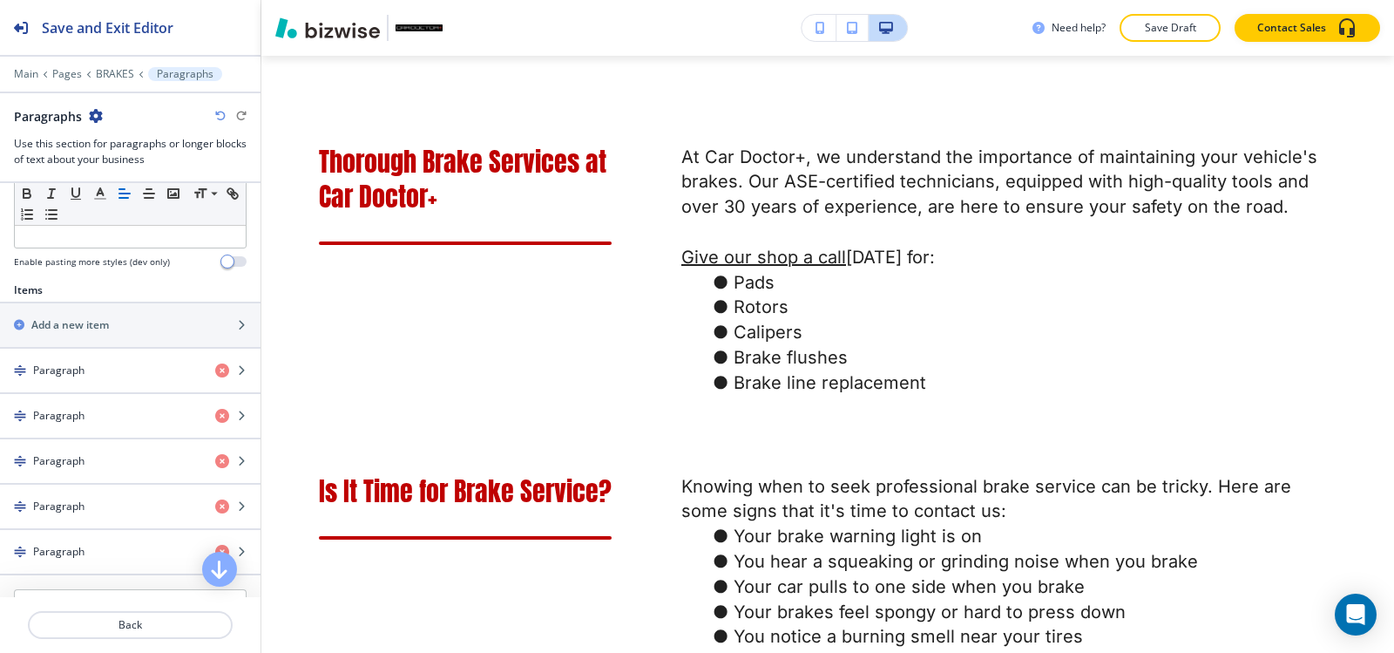
scroll to position [610, 0]
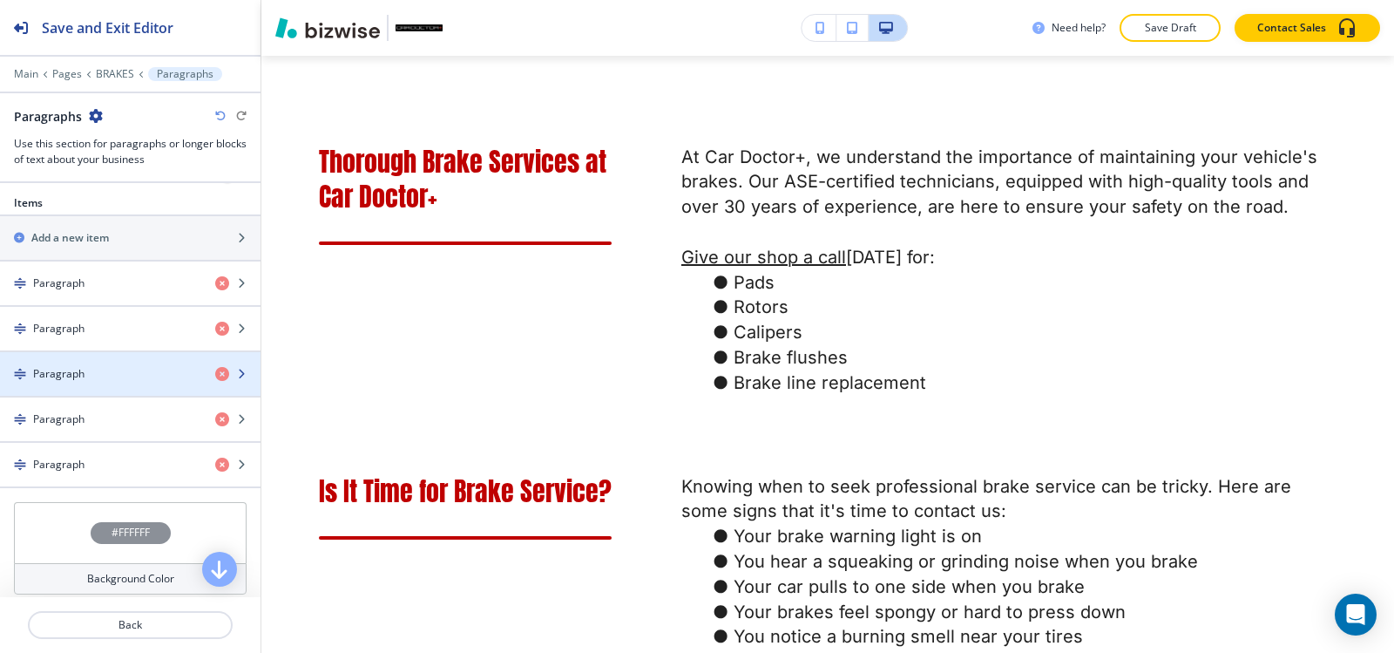
click at [79, 362] on div "button" at bounding box center [130, 359] width 260 height 14
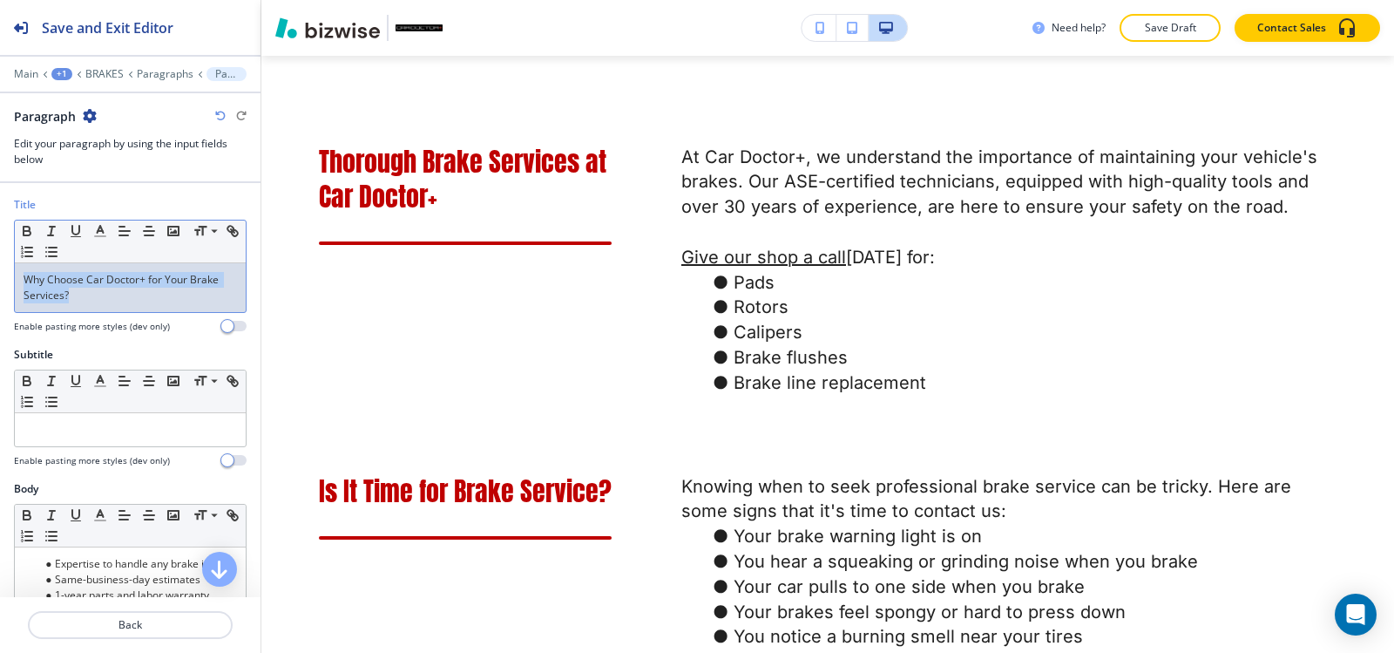
drag, startPoint x: 85, startPoint y: 301, endPoint x: 0, endPoint y: 259, distance: 95.5
click at [0, 259] on div "Title Small Normal Large Huge Why Choose Car Doctor+ for Your Brake Services? E…" at bounding box center [130, 272] width 260 height 150
click at [96, 232] on icon "button" at bounding box center [100, 231] width 16 height 16
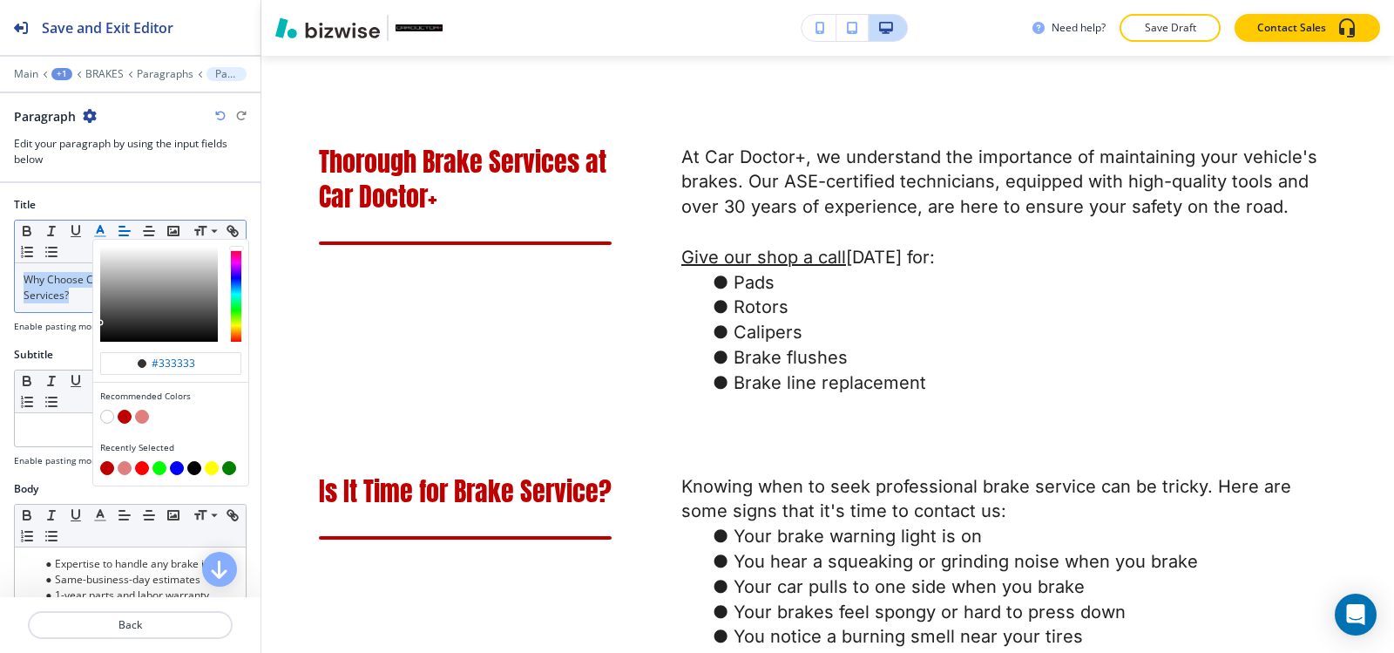
click at [125, 413] on button "button" at bounding box center [125, 416] width 14 height 14
type input "#bf0000"
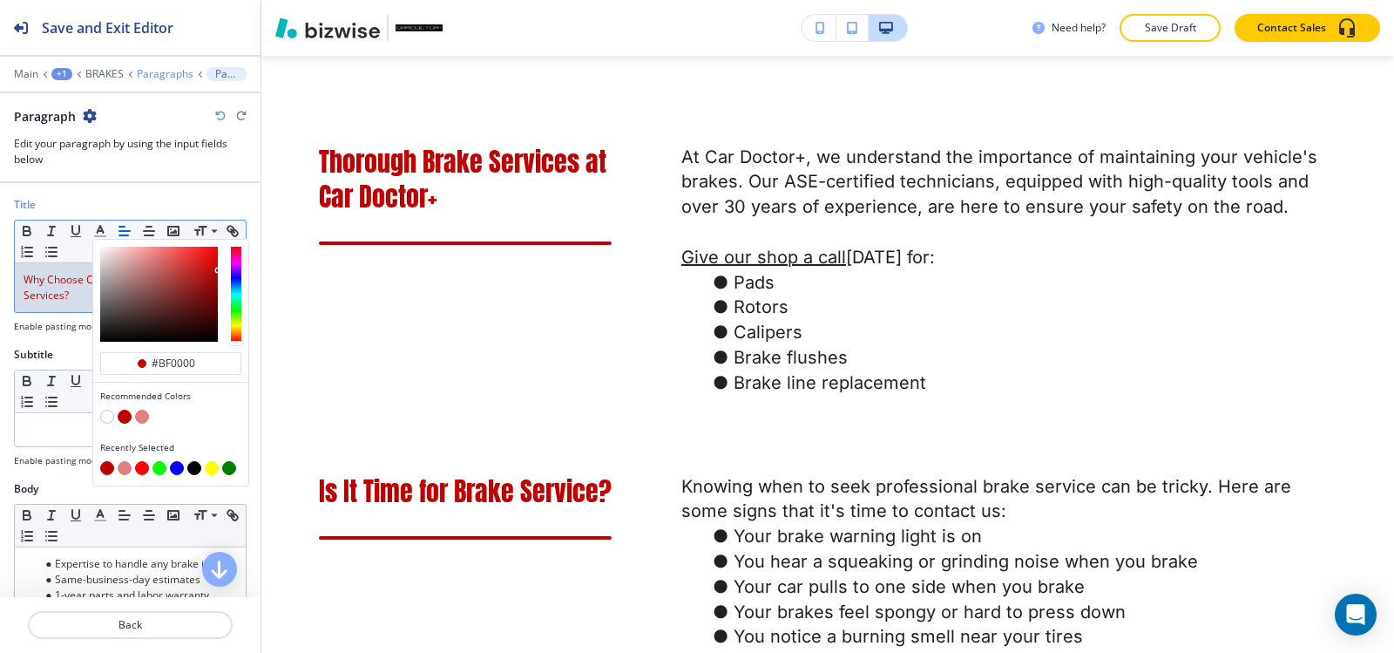
click at [148, 74] on p "Paragraphs" at bounding box center [165, 74] width 57 height 12
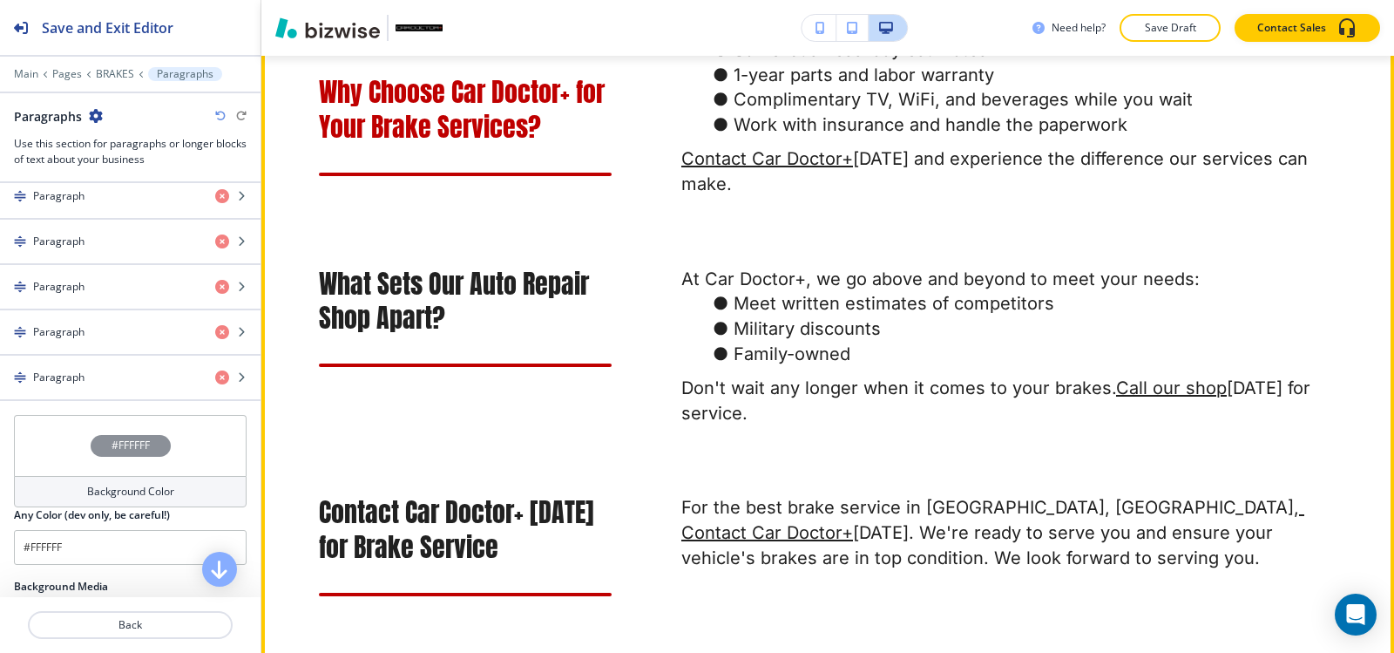
scroll to position [2146, 0]
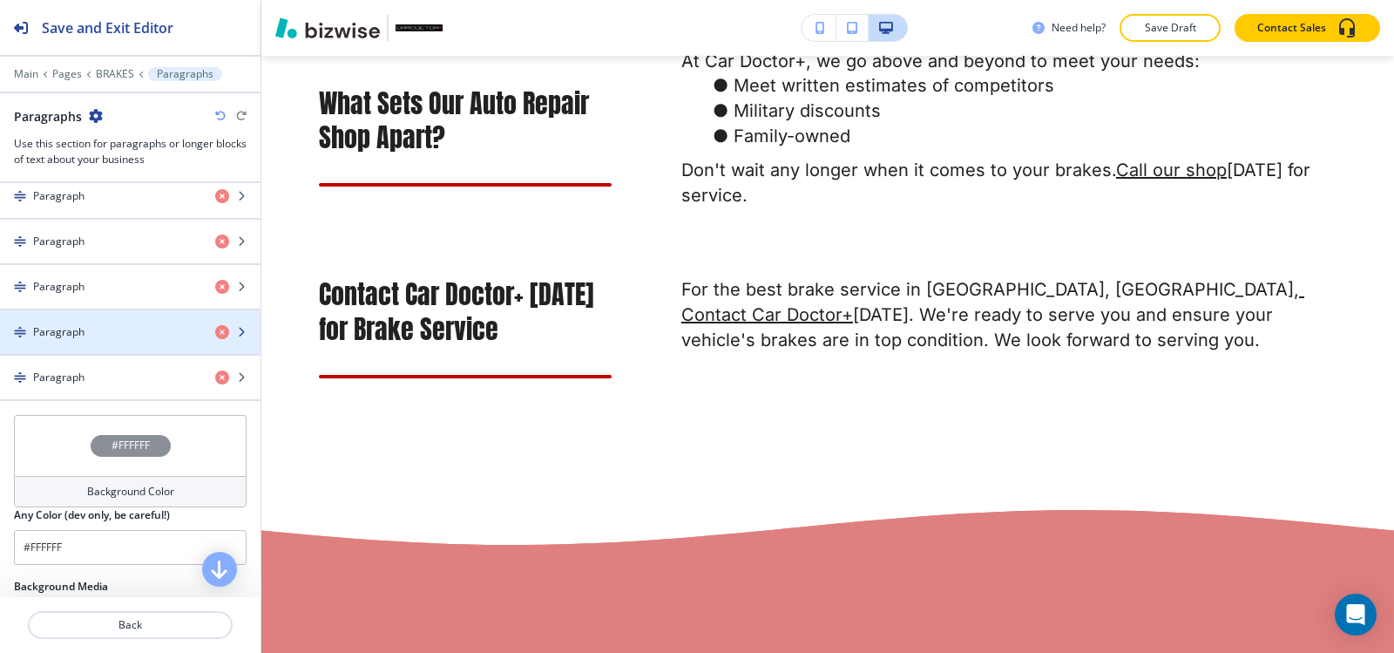
click at [100, 340] on div "button" at bounding box center [130, 347] width 260 height 14
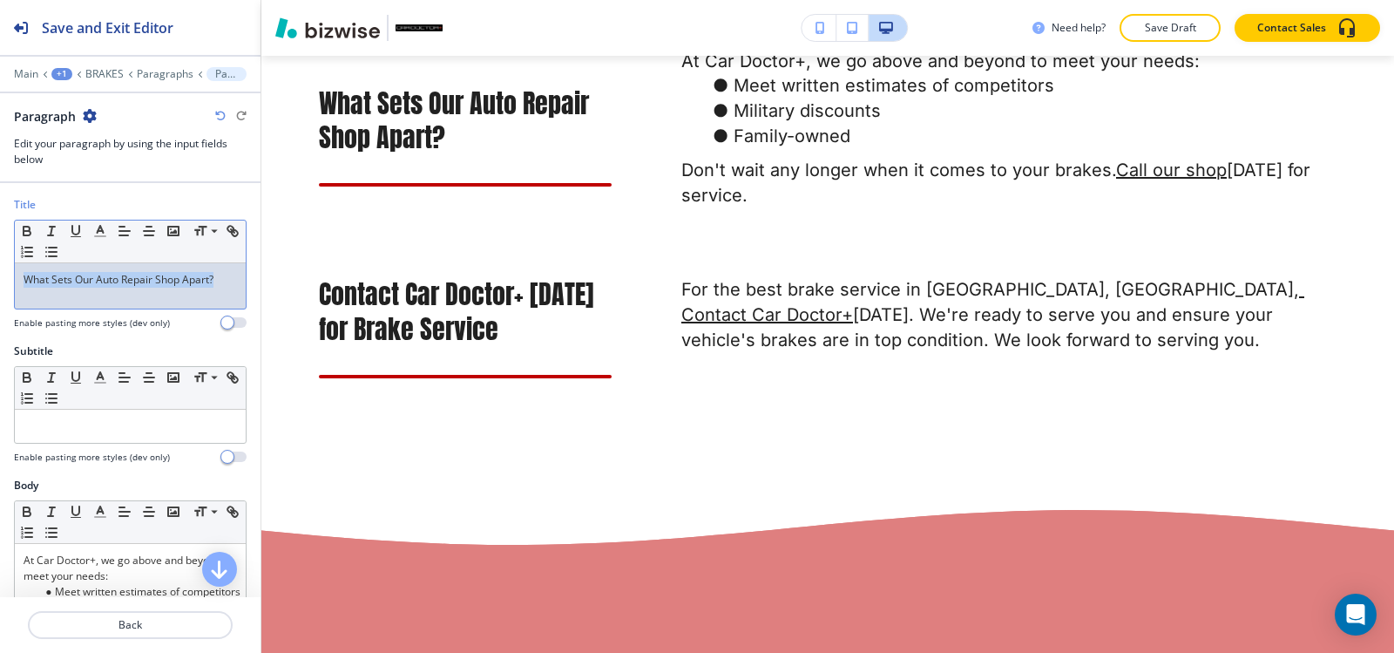
drag, startPoint x: 227, startPoint y: 281, endPoint x: 0, endPoint y: 292, distance: 226.8
click at [0, 292] on div "Title Small Normal Large Huge What Sets Our Auto Repair Shop Apart? Enable past…" at bounding box center [130, 270] width 260 height 146
click at [97, 231] on icon "button" at bounding box center [100, 231] width 16 height 16
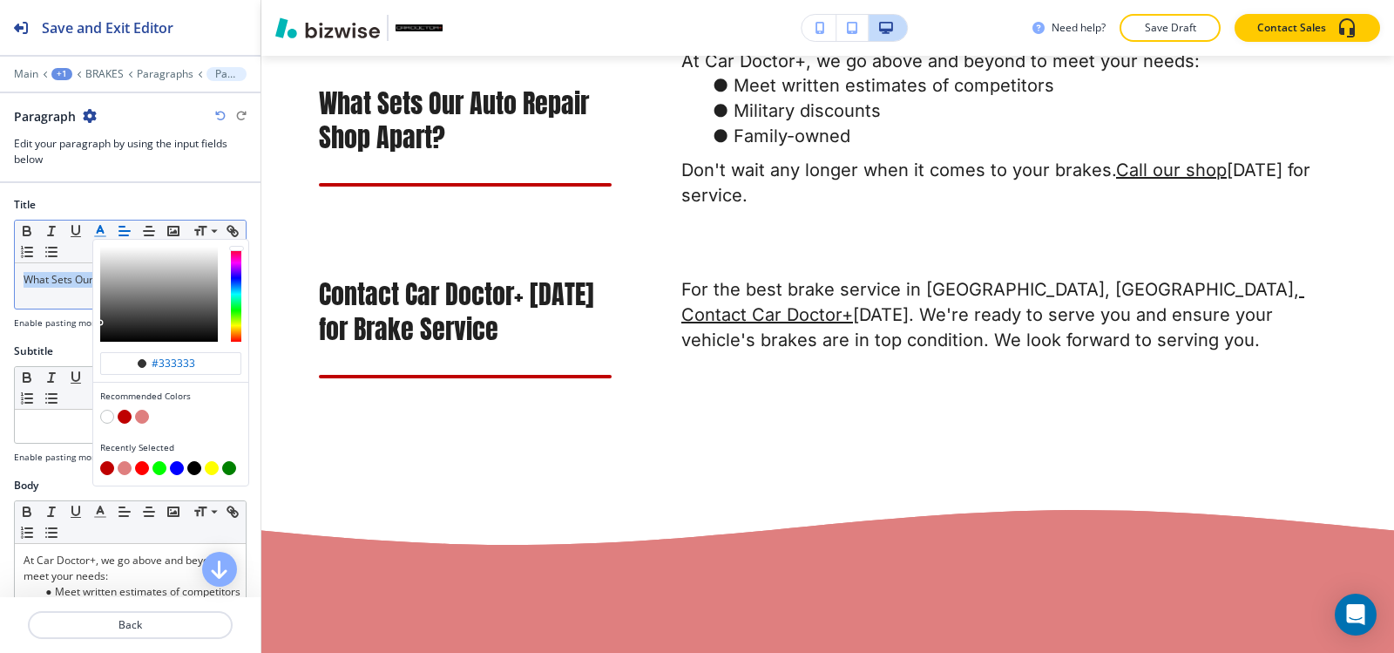
click at [124, 416] on button "button" at bounding box center [125, 416] width 14 height 14
type input "#bf0000"
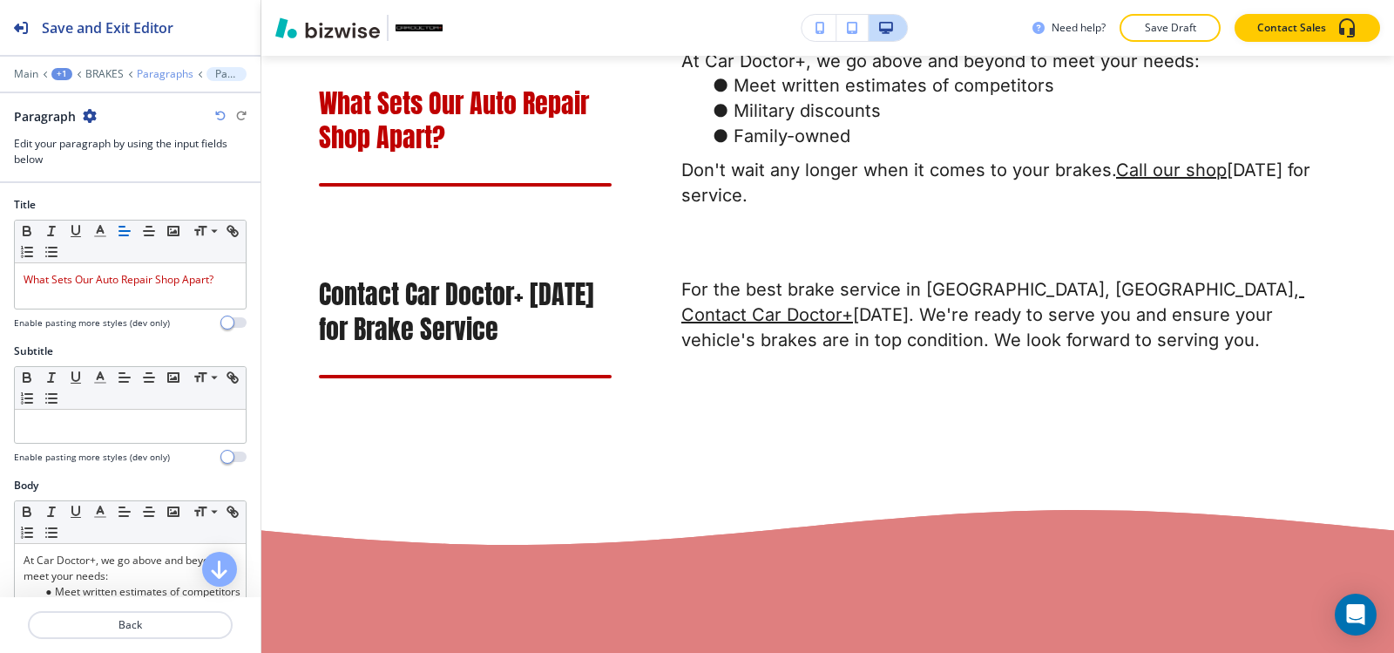
click at [158, 76] on p "Paragraphs" at bounding box center [165, 74] width 57 height 12
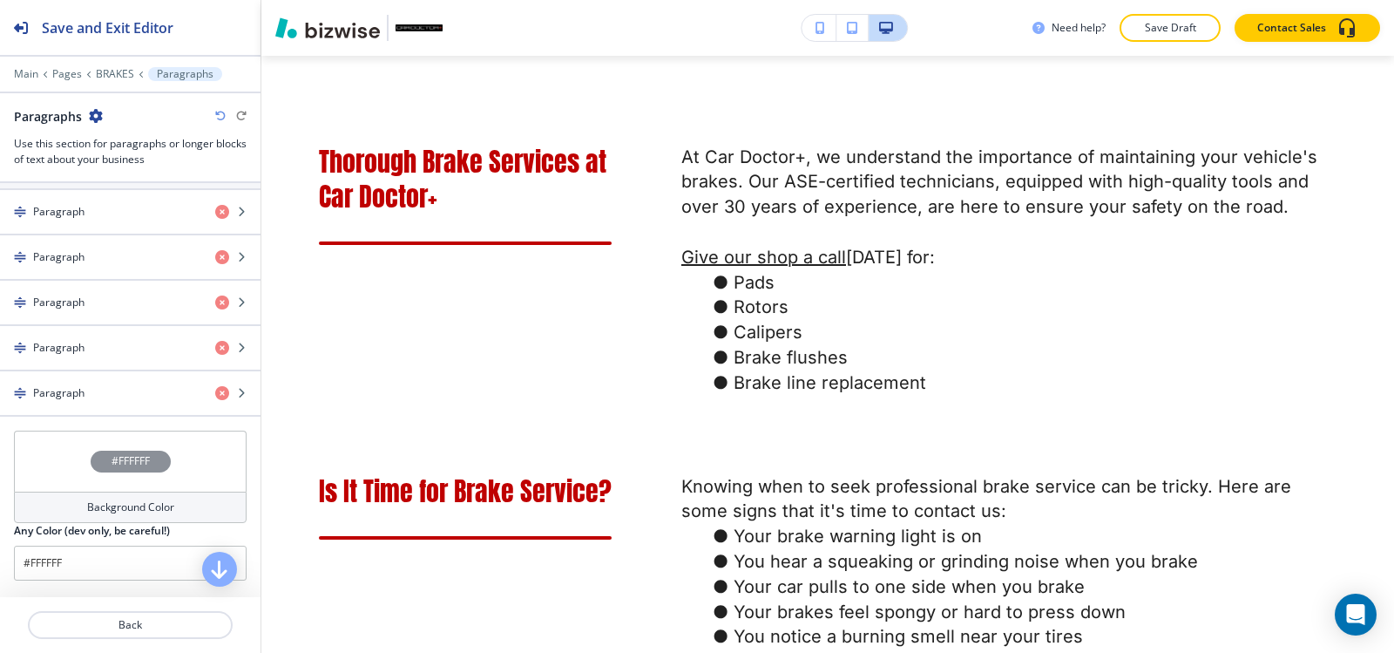
scroll to position [697, 0]
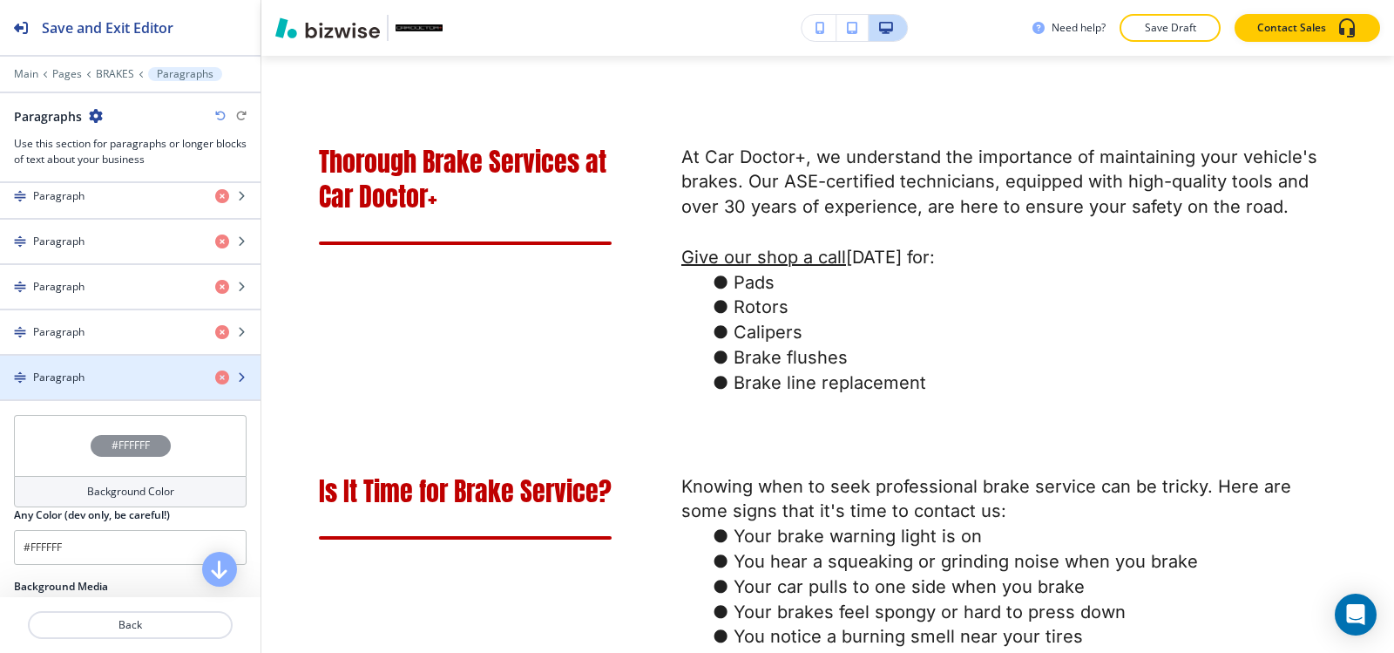
click at [80, 371] on h4 "Paragraph" at bounding box center [58, 377] width 51 height 16
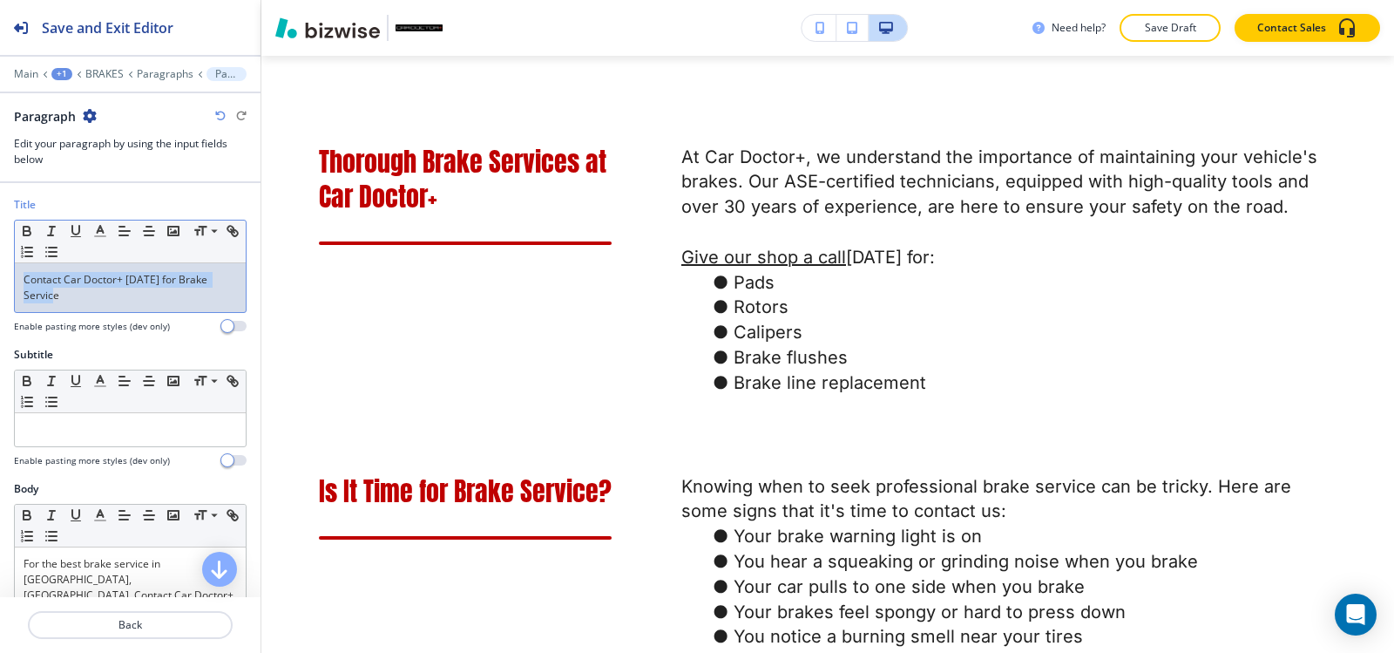
drag, startPoint x: 89, startPoint y: 305, endPoint x: 0, endPoint y: 272, distance: 94.8
click at [0, 272] on div "Title Small Normal Large Huge Contact Car Doctor+ [DATE] for Brake Service Enab…" at bounding box center [130, 272] width 260 height 150
click at [99, 233] on icon "button" at bounding box center [100, 231] width 16 height 16
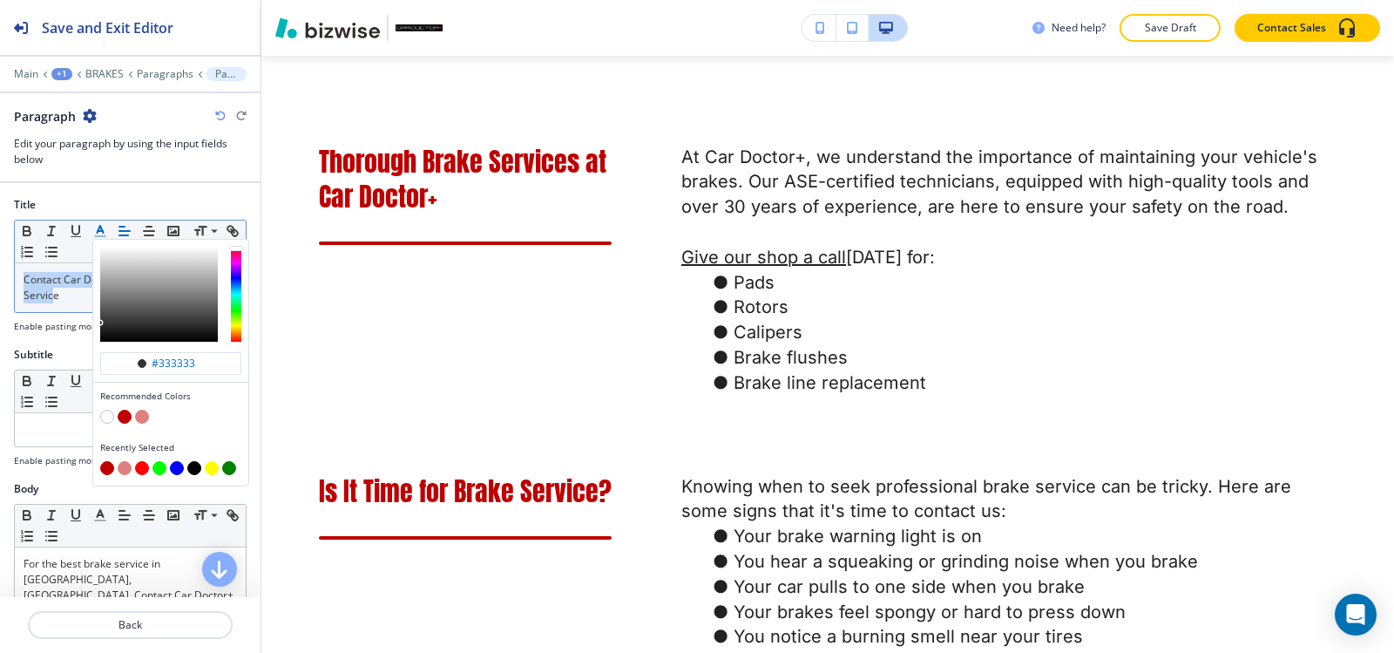
click at [122, 416] on button "button" at bounding box center [125, 416] width 14 height 14
type input "#bf0000"
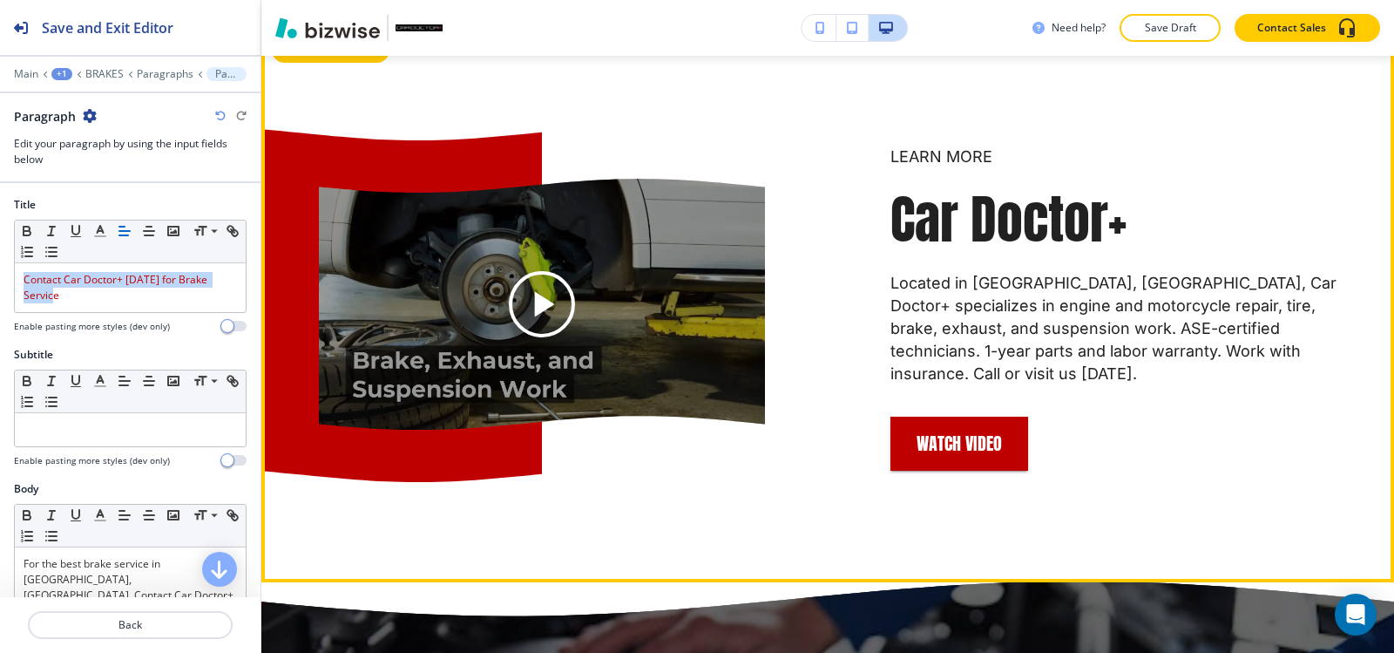
click at [315, 64] on button "Edit This Section" at bounding box center [331, 50] width 118 height 26
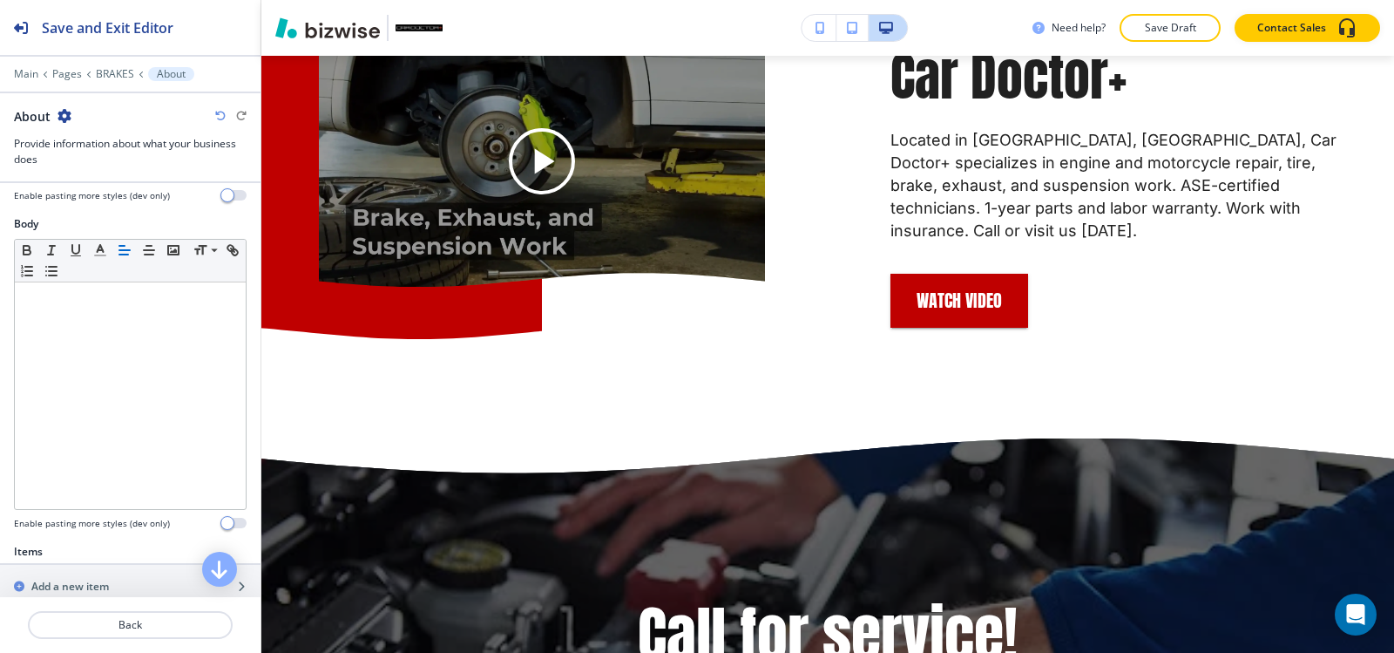
scroll to position [523, 0]
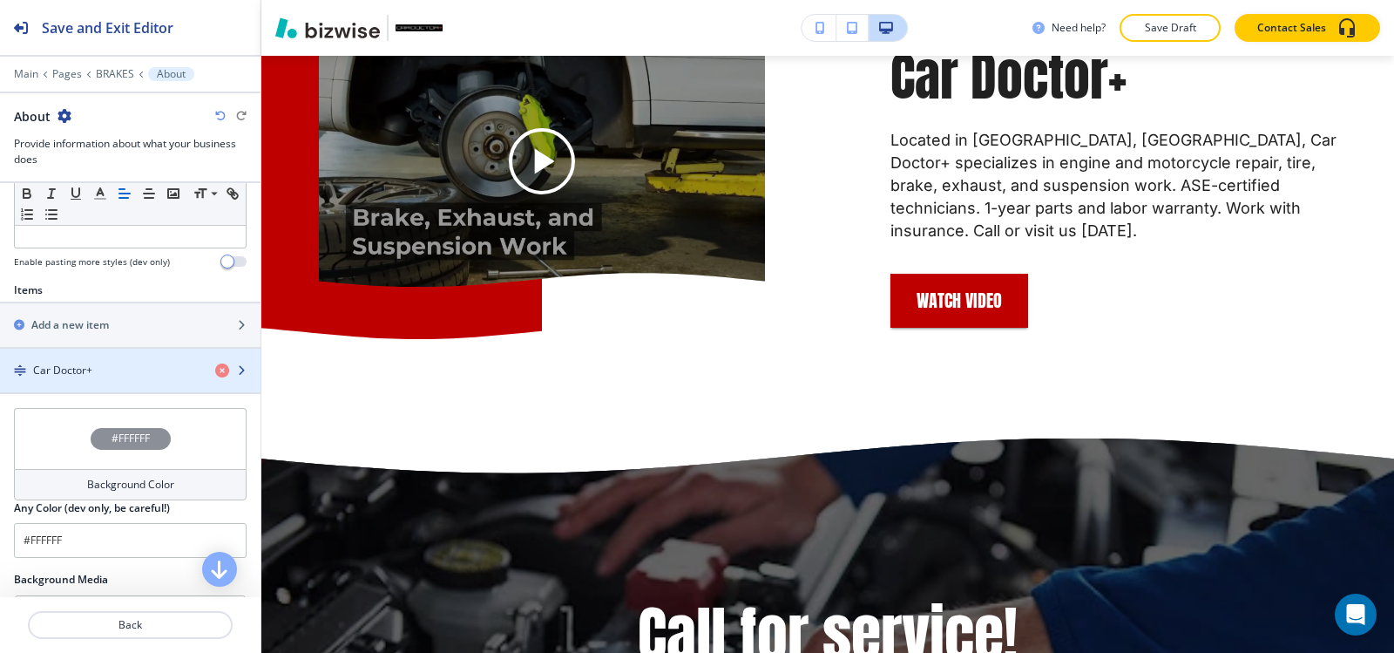
click at [98, 384] on div "button" at bounding box center [130, 385] width 260 height 14
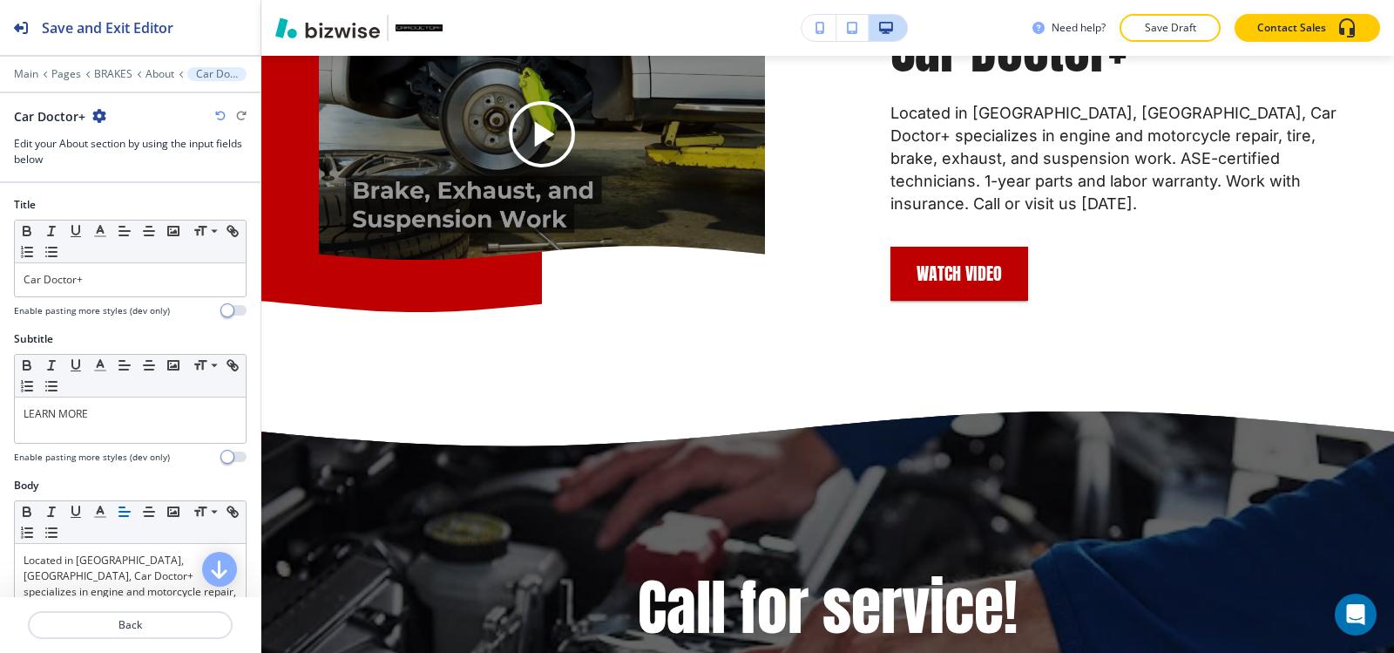
scroll to position [3710, 0]
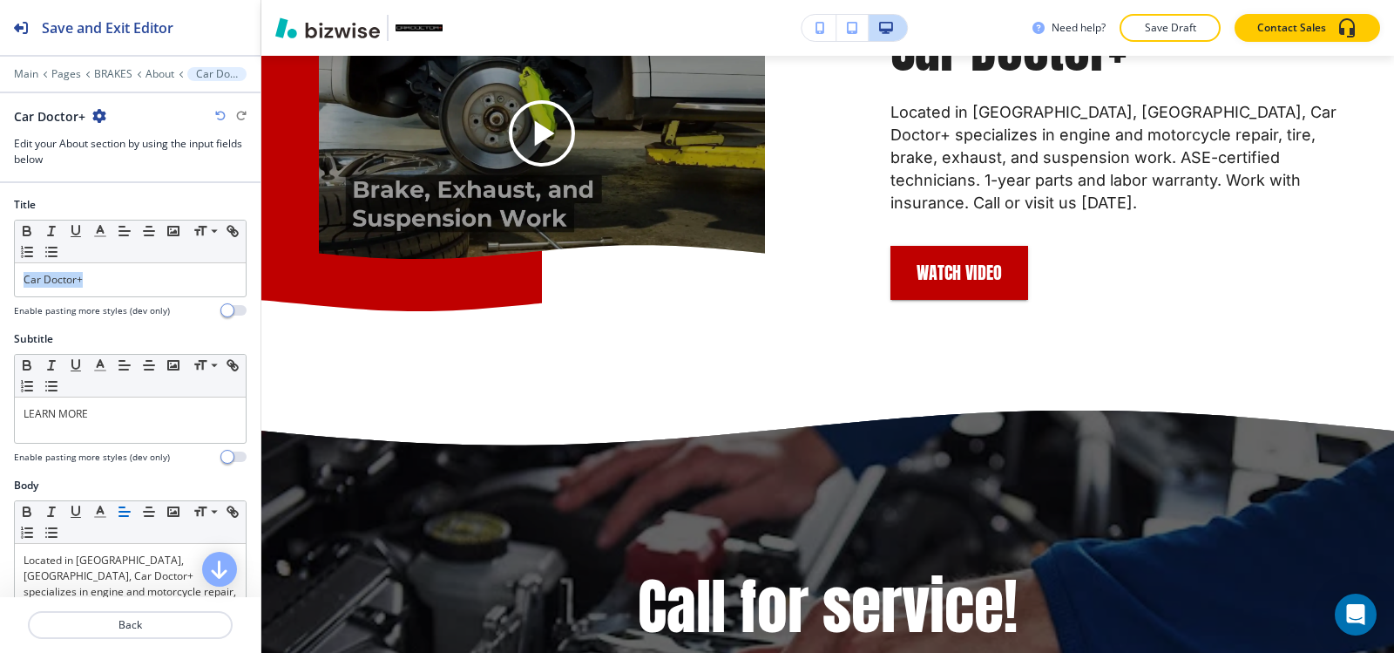
drag, startPoint x: 98, startPoint y: 278, endPoint x: 3, endPoint y: 284, distance: 95.2
click at [0, 286] on div "Title Small Normal Large Huge Car Doctor+ Enable pasting more styles (dev only)" at bounding box center [130, 264] width 260 height 134
click at [101, 231] on line "button" at bounding box center [100, 231] width 4 height 0
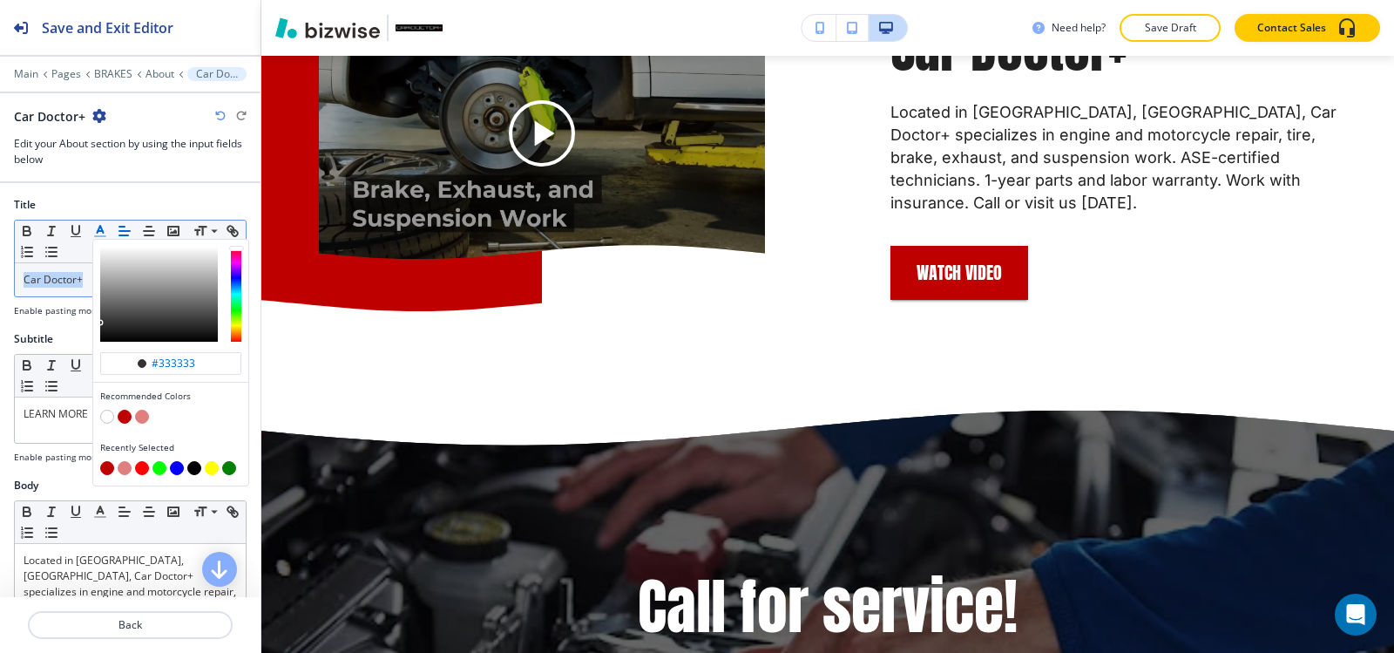
click at [125, 416] on button "button" at bounding box center [125, 416] width 14 height 14
type input "#bf0000"
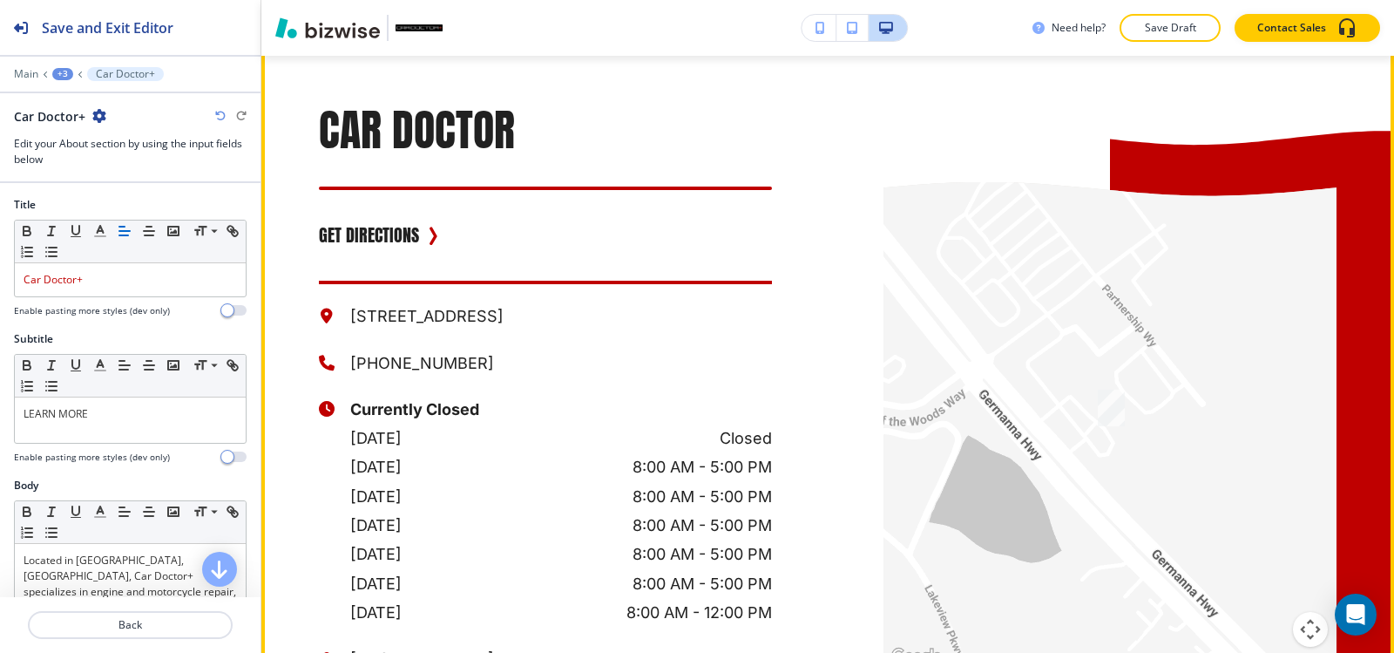
click at [322, 26] on button "Edit This Section" at bounding box center [331, 13] width 118 height 26
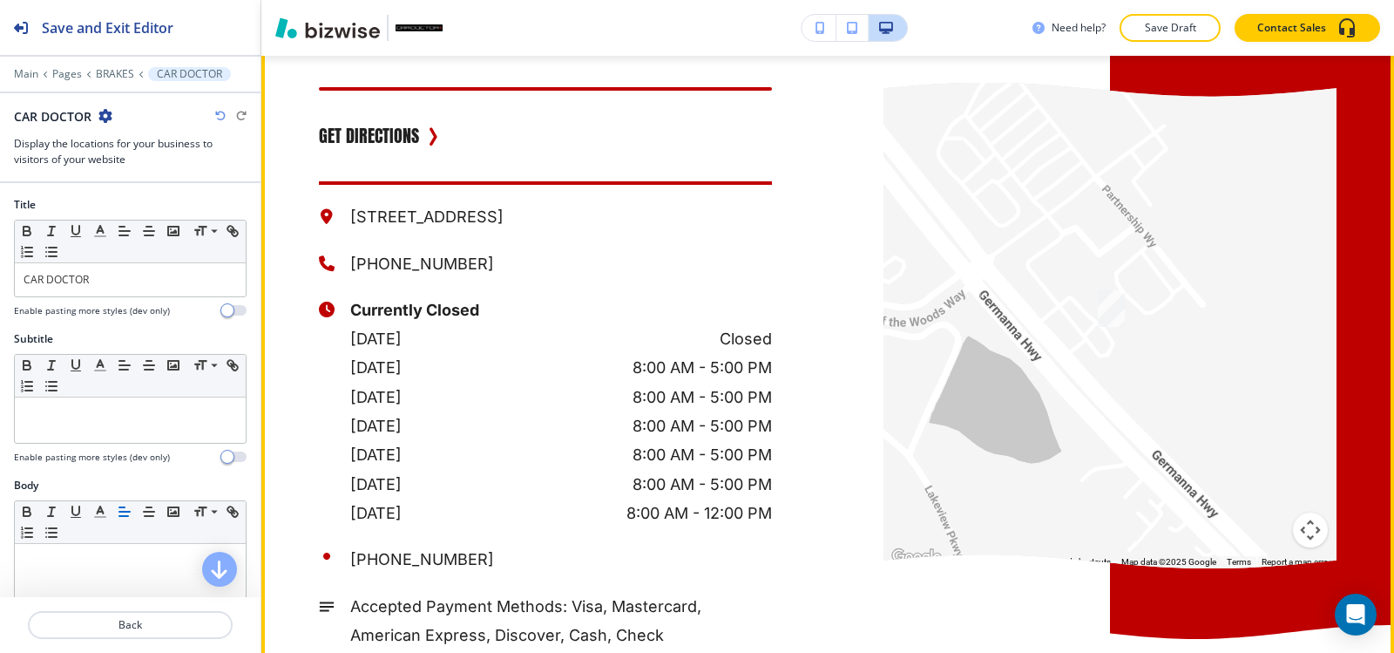
scroll to position [4774, 0]
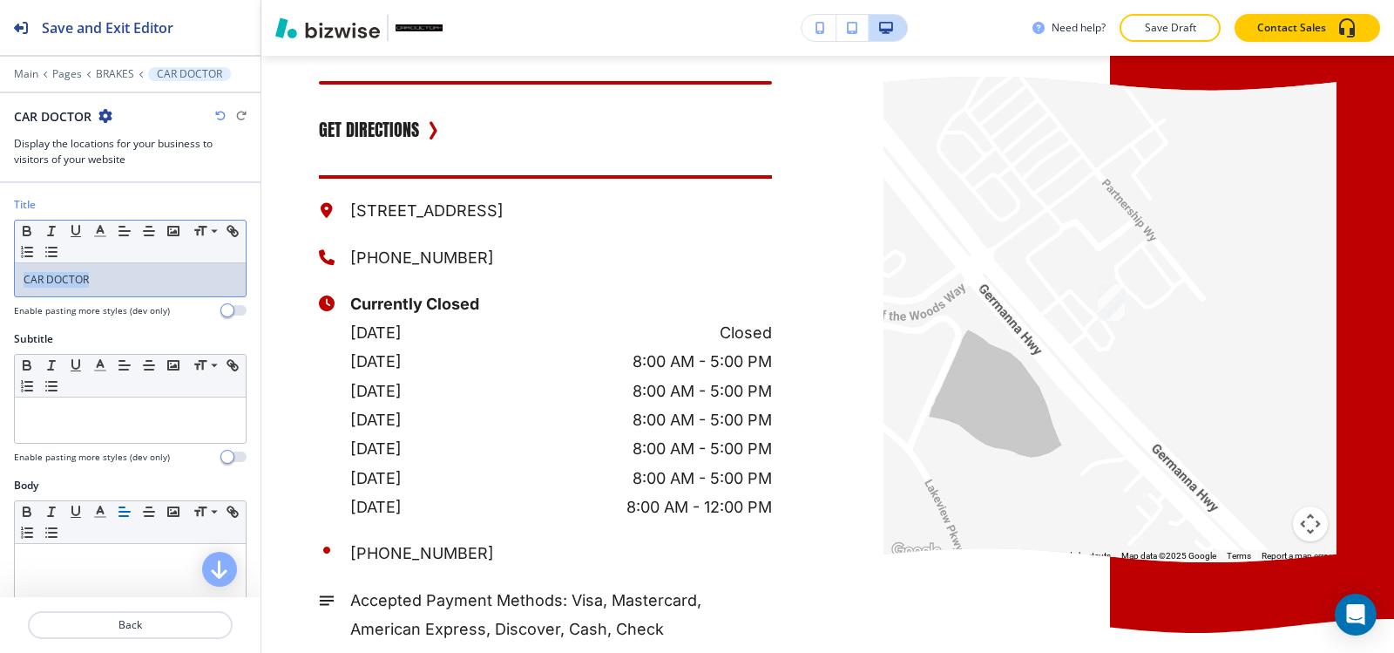
drag, startPoint x: 103, startPoint y: 285, endPoint x: 0, endPoint y: 292, distance: 103.0
click at [0, 292] on div "Title Small Normal Large Huge CAR DOCTOR Enable pasting more styles (dev only)" at bounding box center [130, 264] width 260 height 134
click at [98, 232] on icon "button" at bounding box center [100, 231] width 16 height 16
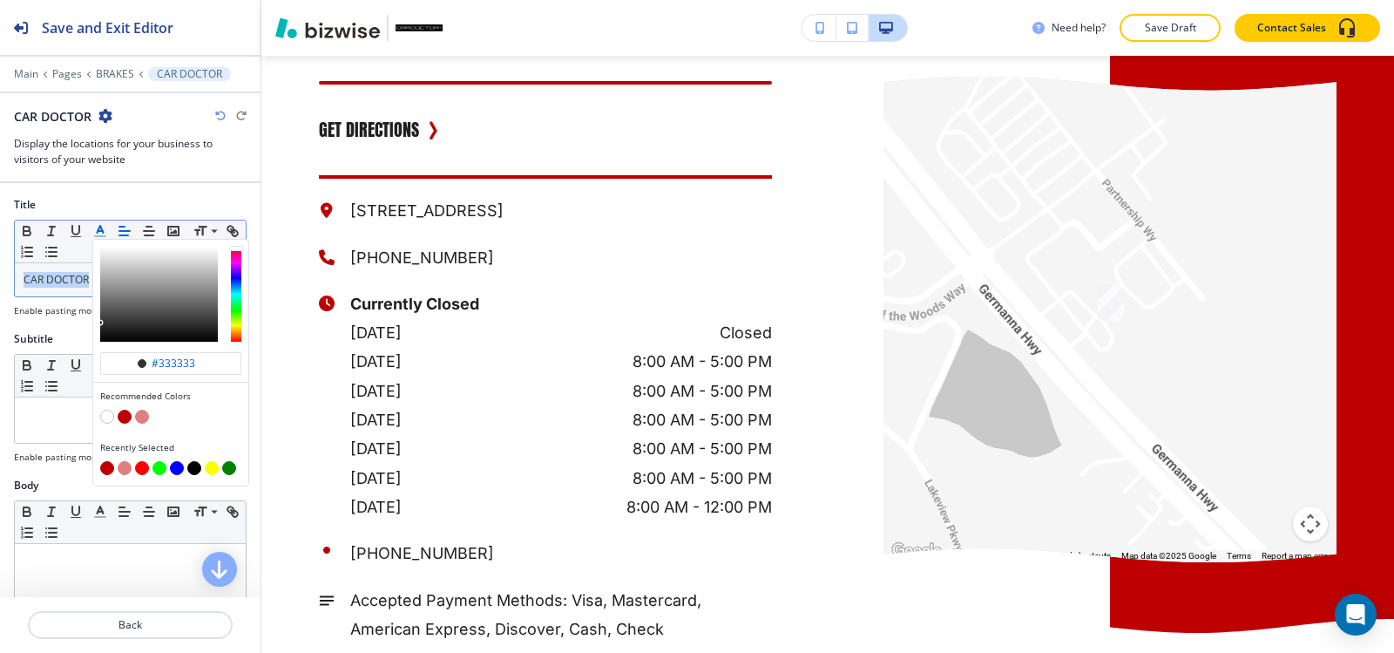
click at [119, 415] on button "button" at bounding box center [125, 416] width 14 height 14
type input "#bf0000"
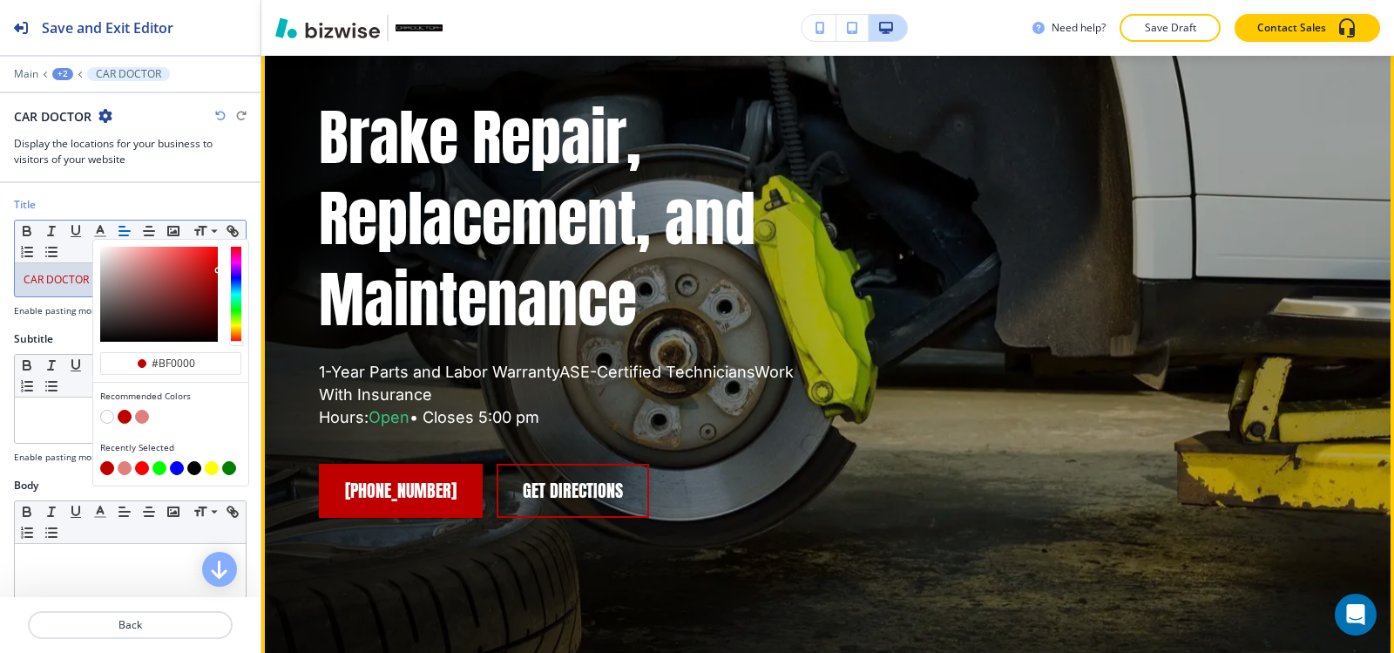
scroll to position [0, 0]
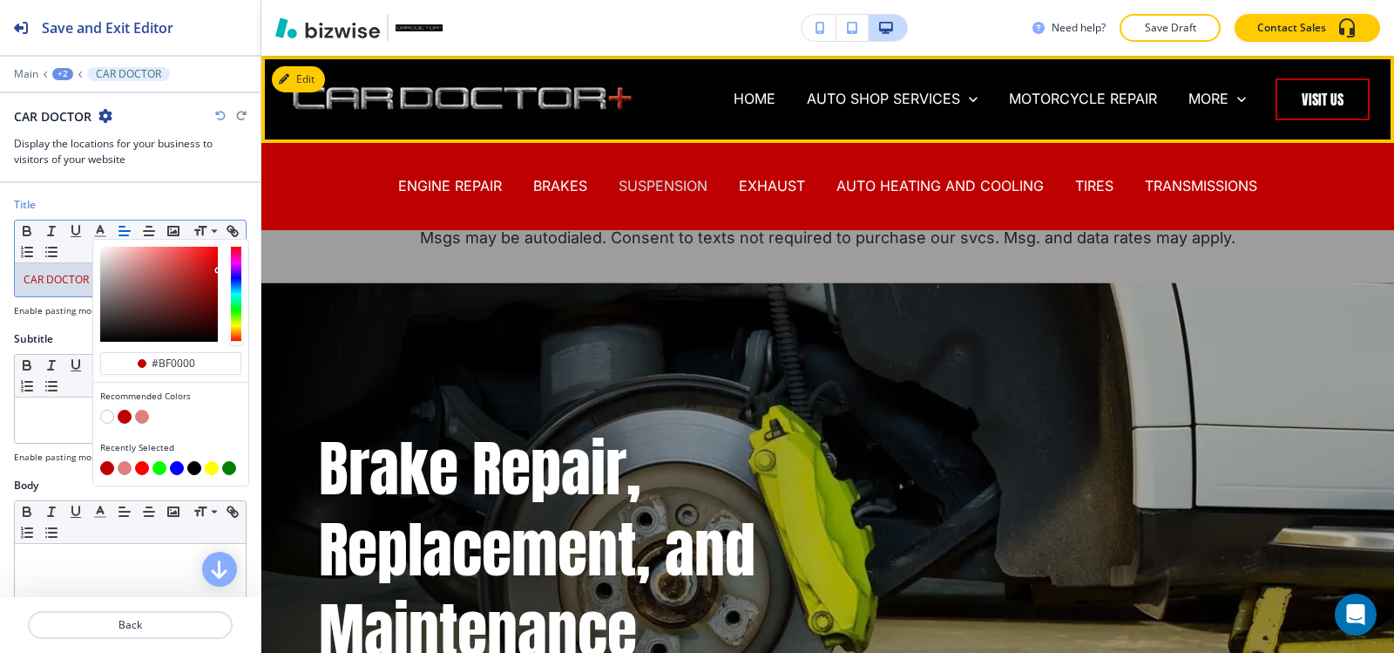
click at [676, 187] on p "SUSPENSION" at bounding box center [663, 186] width 89 height 20
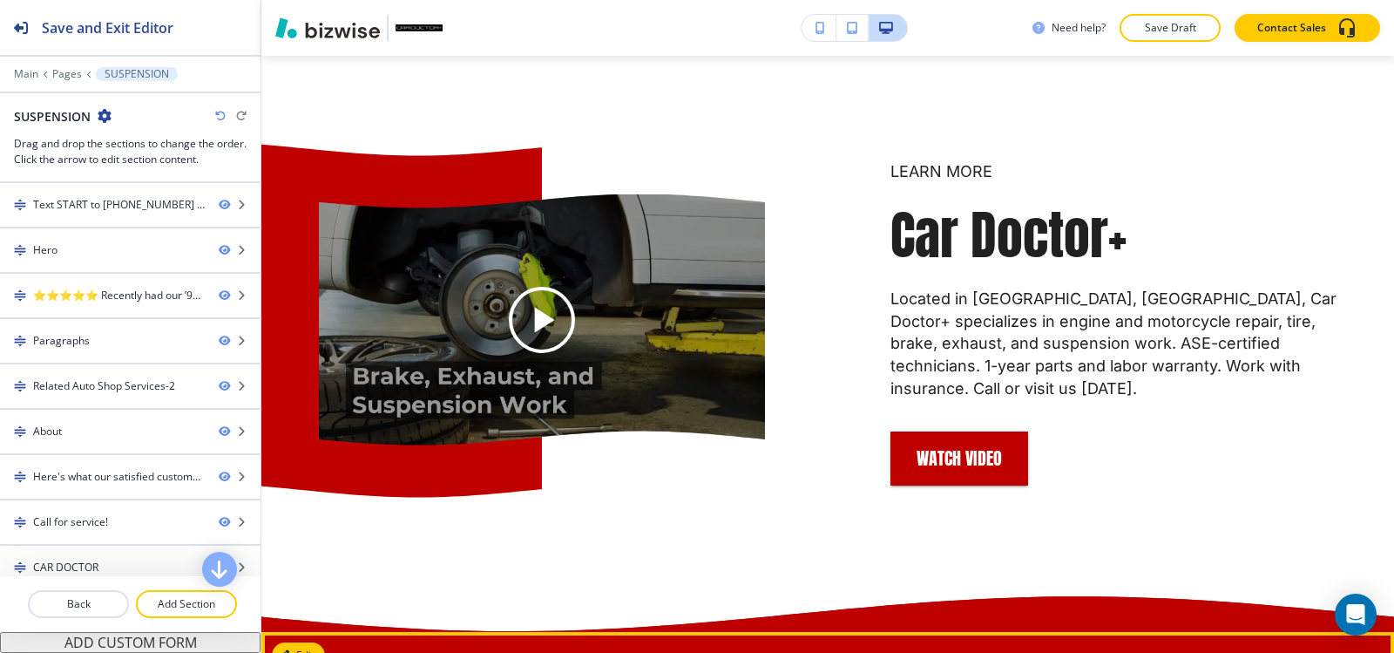
scroll to position [3920, 0]
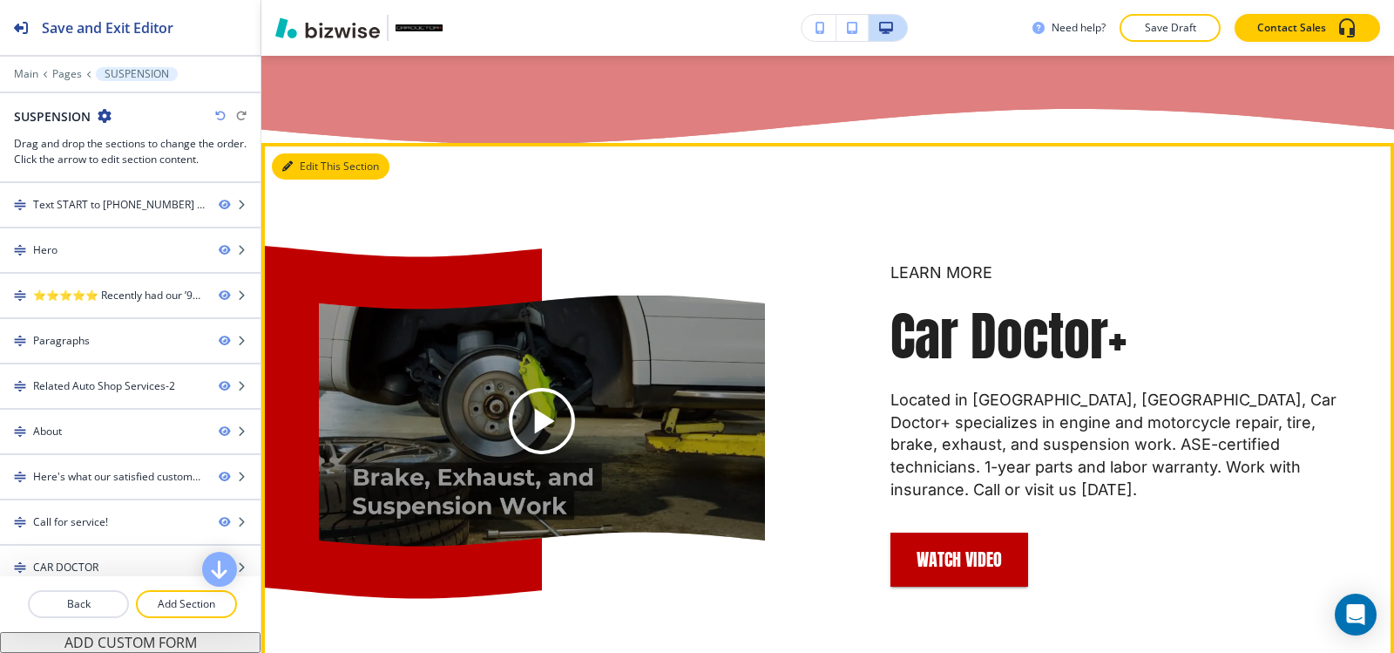
click at [297, 179] on button "Edit This Section" at bounding box center [331, 166] width 118 height 26
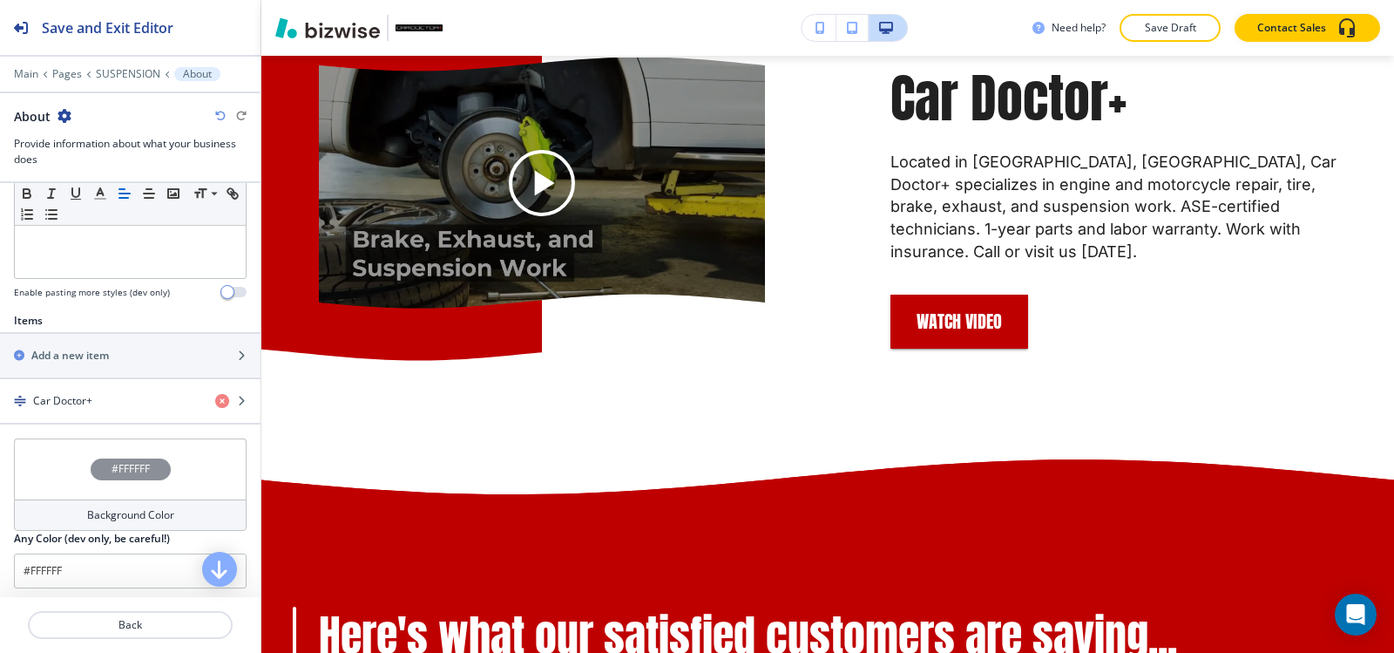
scroll to position [523, 0]
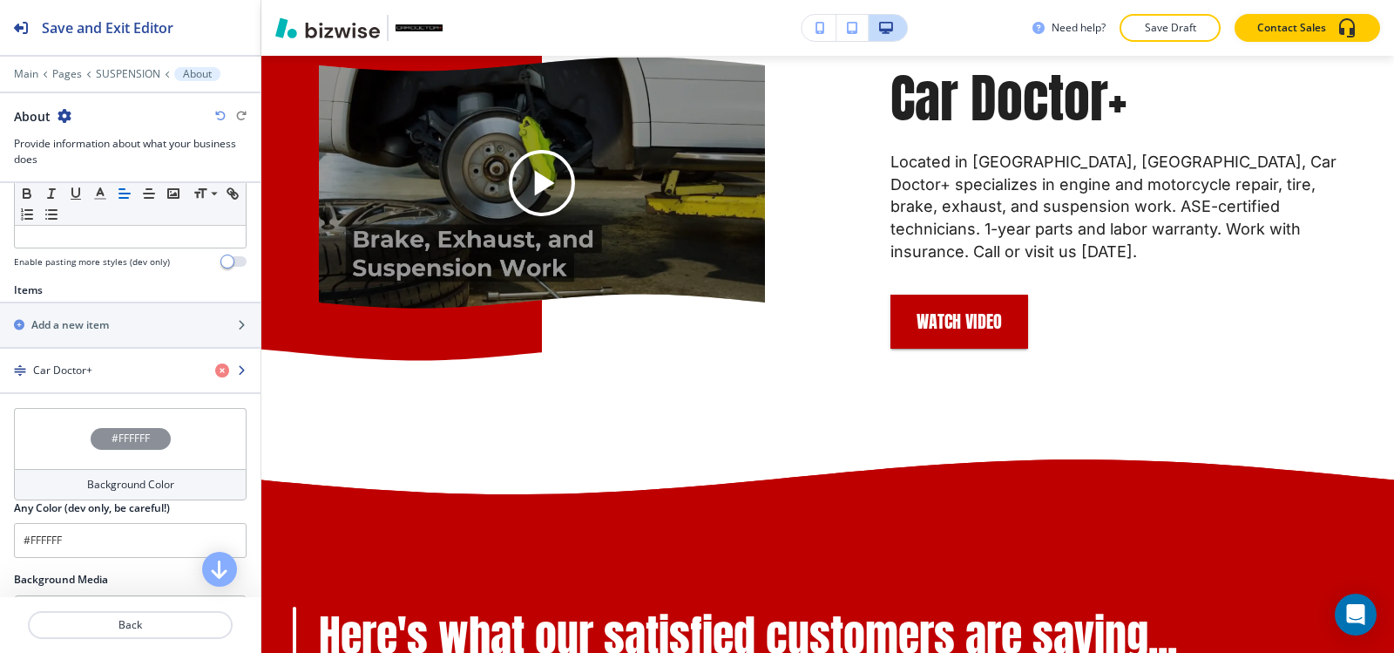
click at [98, 369] on div "Car Doctor+" at bounding box center [100, 370] width 201 height 16
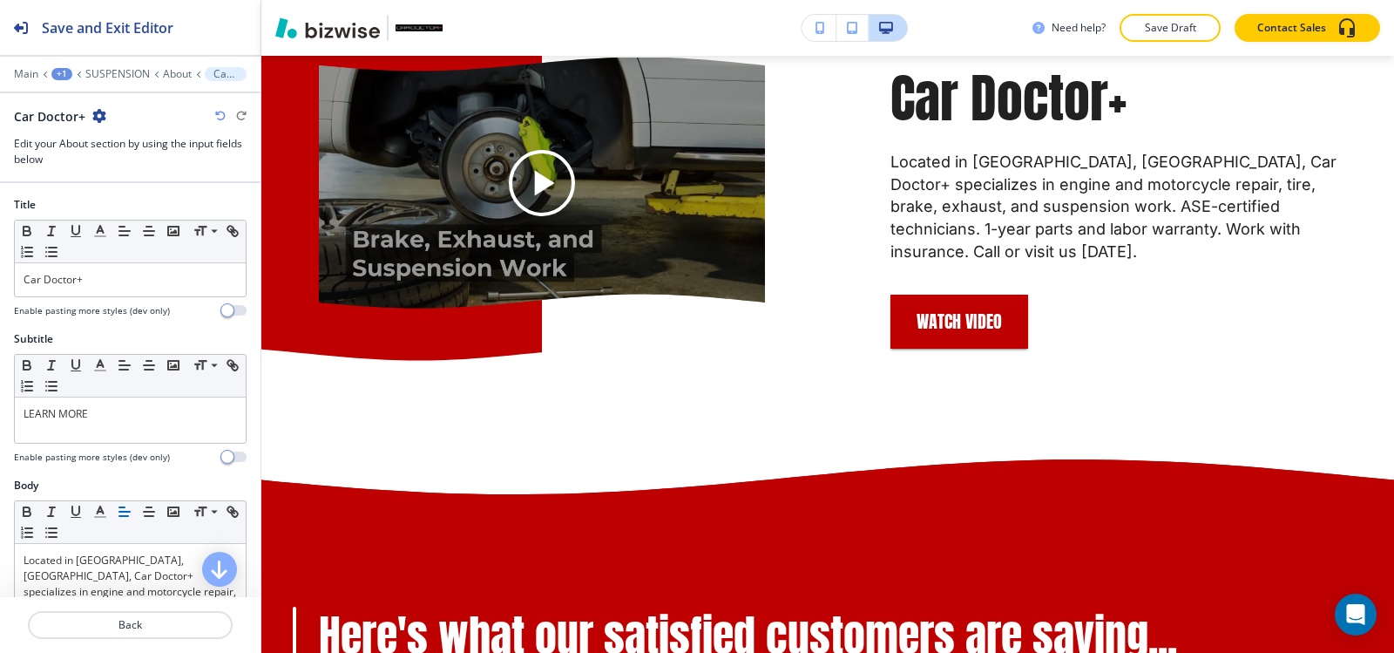
scroll to position [4186, 0]
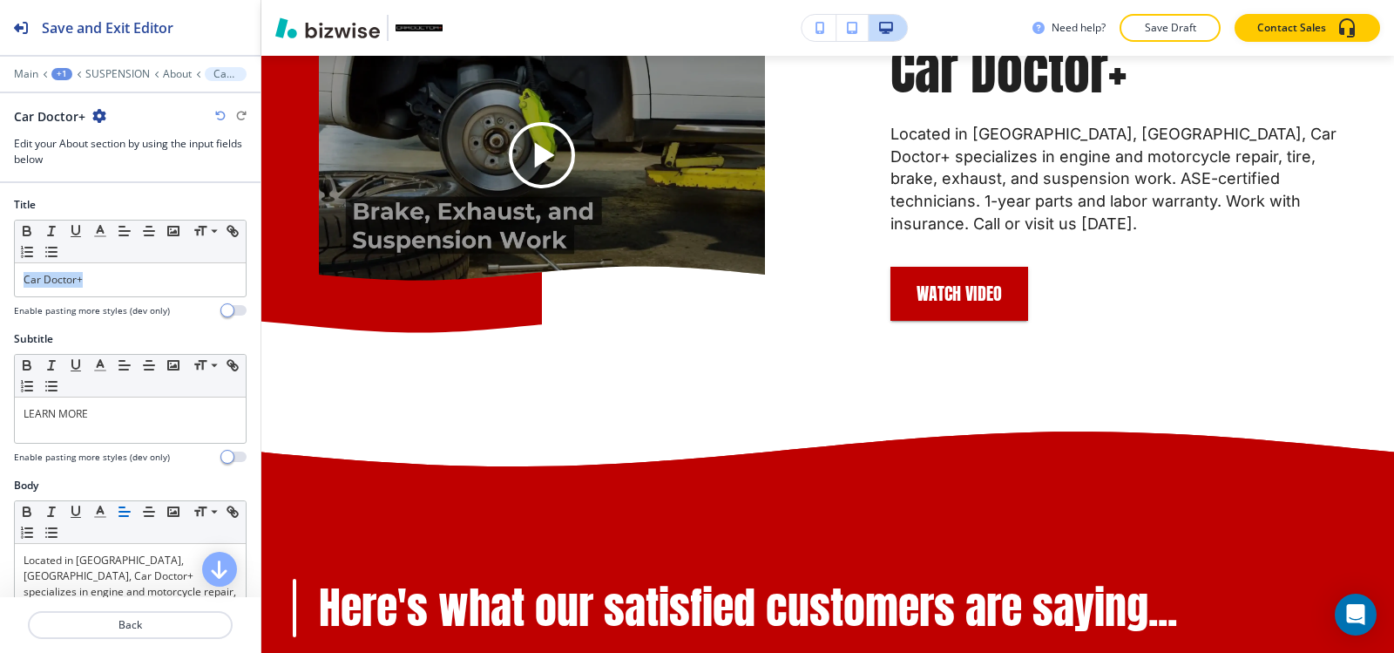
drag, startPoint x: 115, startPoint y: 282, endPoint x: 0, endPoint y: 287, distance: 115.1
click at [0, 287] on div "Title Small Normal Large Huge Car Doctor+ Enable pasting more styles (dev only)" at bounding box center [130, 264] width 260 height 134
click at [100, 236] on line "button" at bounding box center [100, 236] width 10 height 0
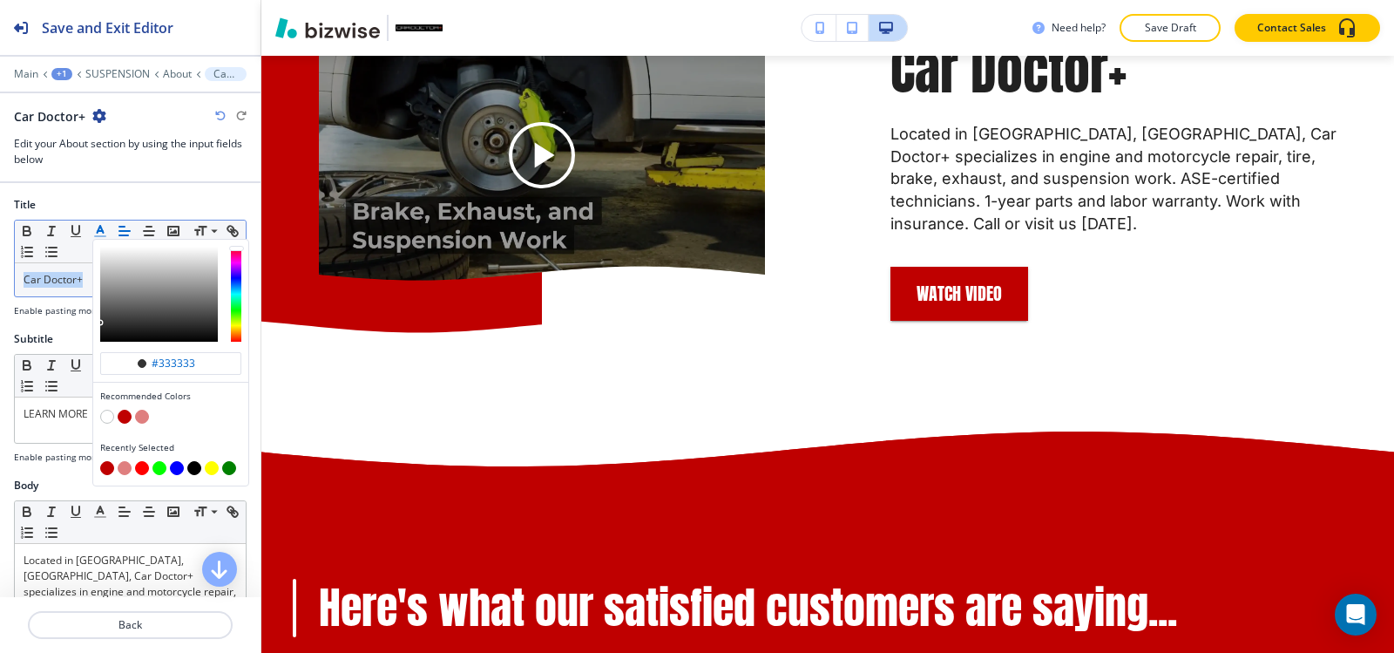
click at [127, 415] on button "button" at bounding box center [125, 416] width 14 height 14
type input "#bf0000"
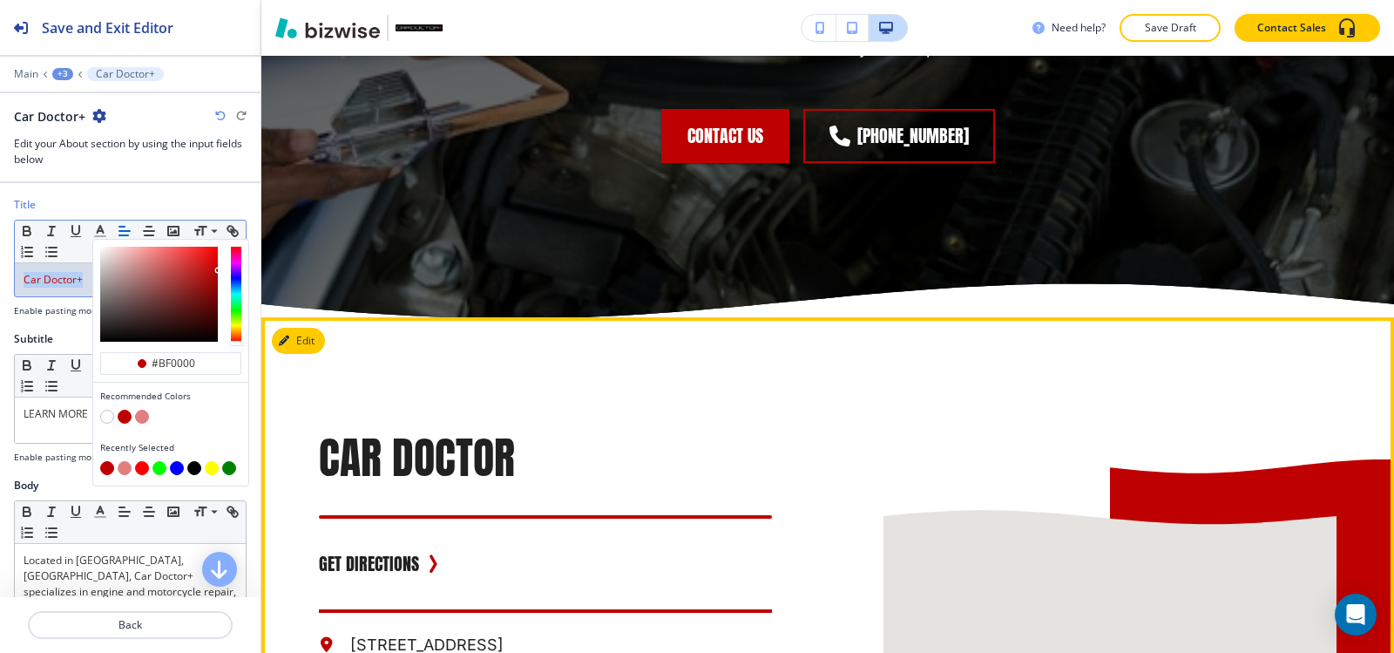
scroll to position [6190, 0]
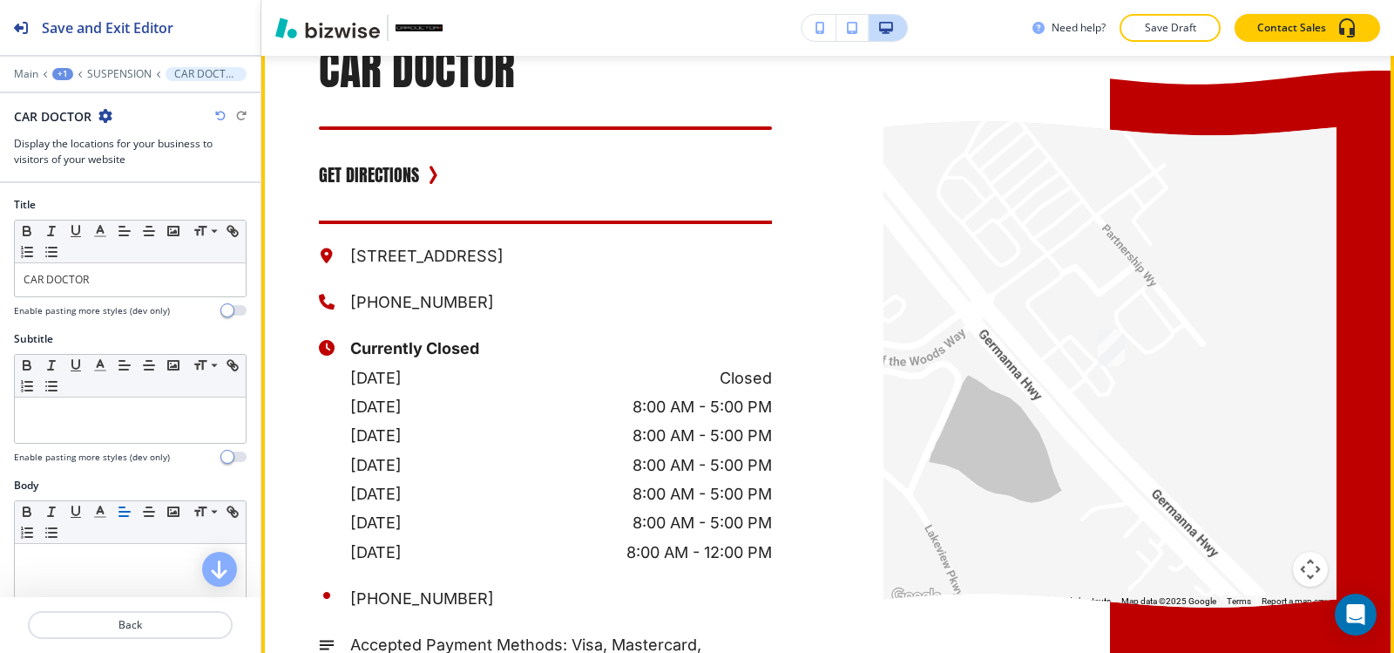
scroll to position [6213, 0]
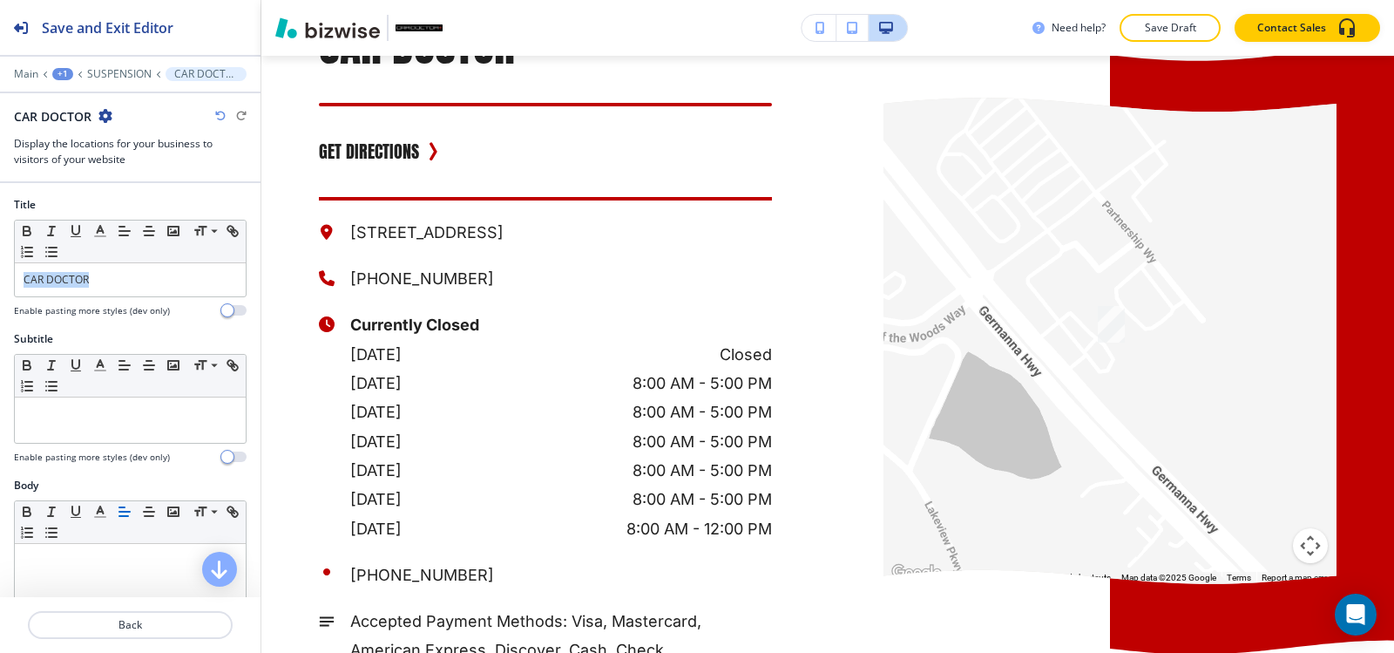
drag, startPoint x: 125, startPoint y: 273, endPoint x: 0, endPoint y: 281, distance: 124.8
click at [0, 282] on div "Title Small Normal Large Huge CAR DOCTOR Enable pasting more styles (dev only)" at bounding box center [130, 264] width 260 height 134
click at [100, 232] on icon "button" at bounding box center [100, 231] width 16 height 16
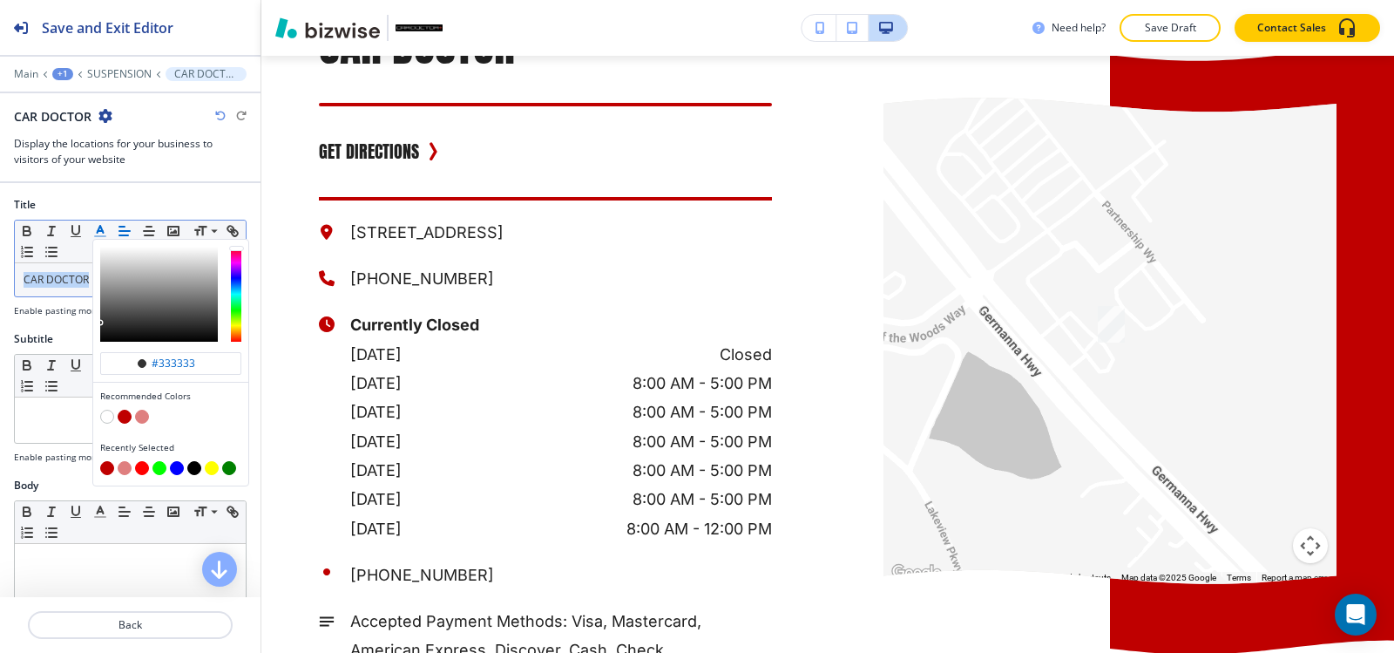
click at [125, 419] on button "button" at bounding box center [125, 416] width 14 height 14
type input "#bf0000"
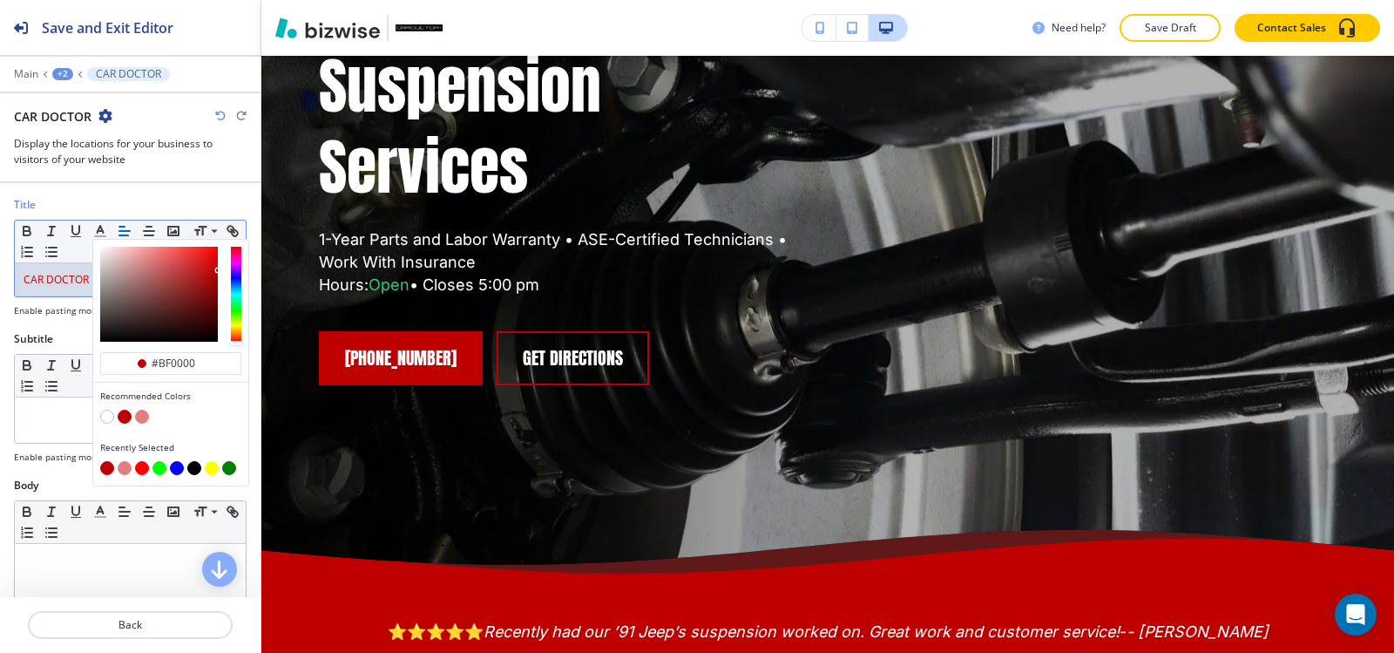
scroll to position [0, 0]
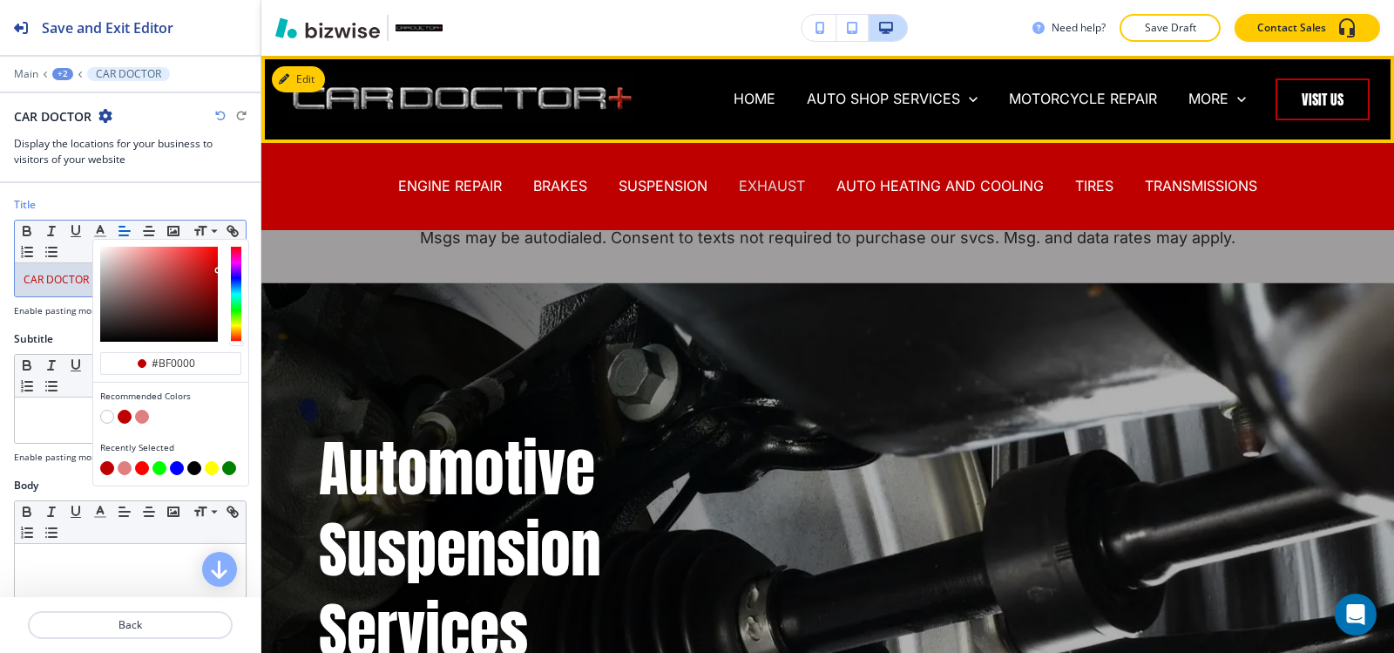
click at [762, 183] on p "EXHAUST" at bounding box center [772, 186] width 66 height 20
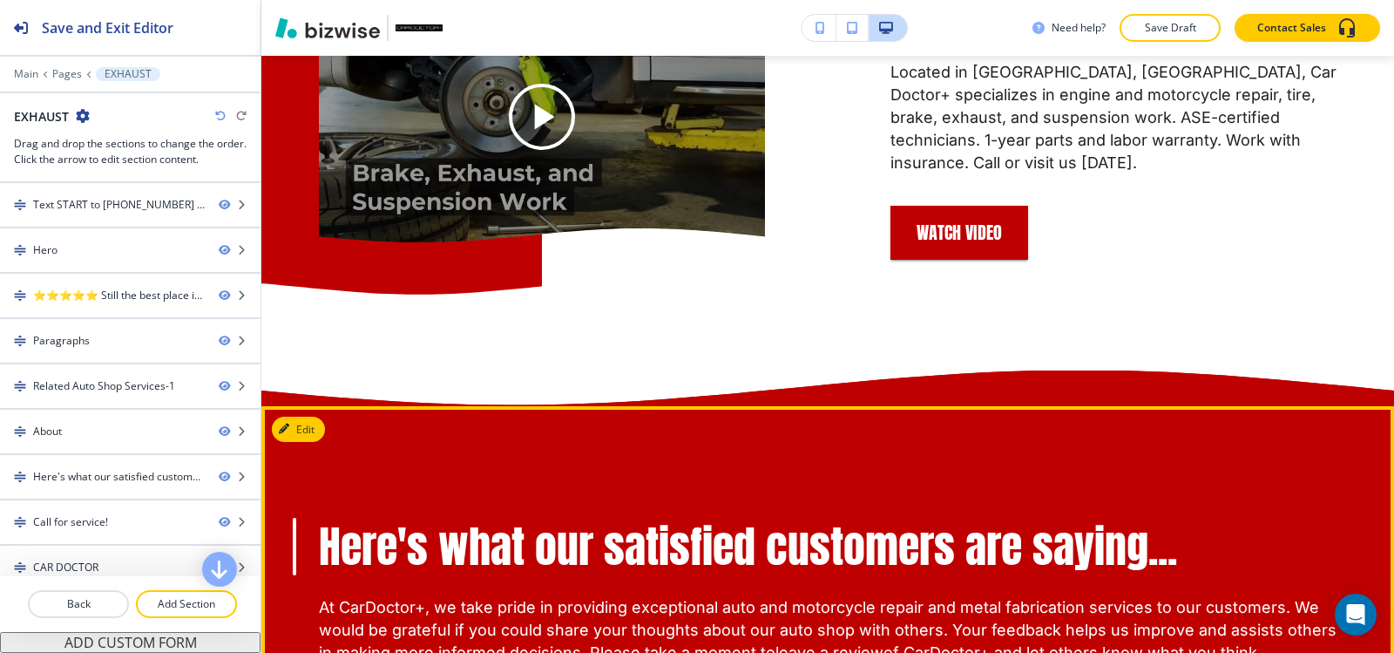
scroll to position [3049, 0]
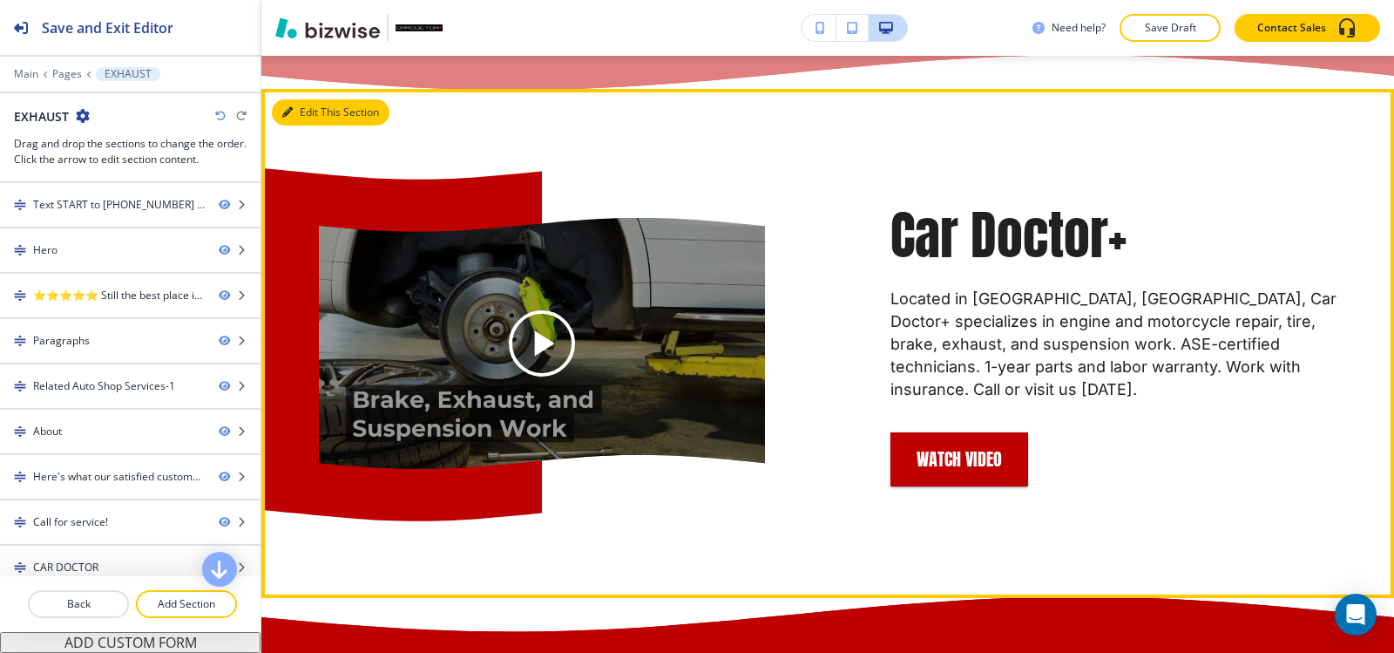
click at [280, 125] on button "Edit This Section" at bounding box center [331, 112] width 118 height 26
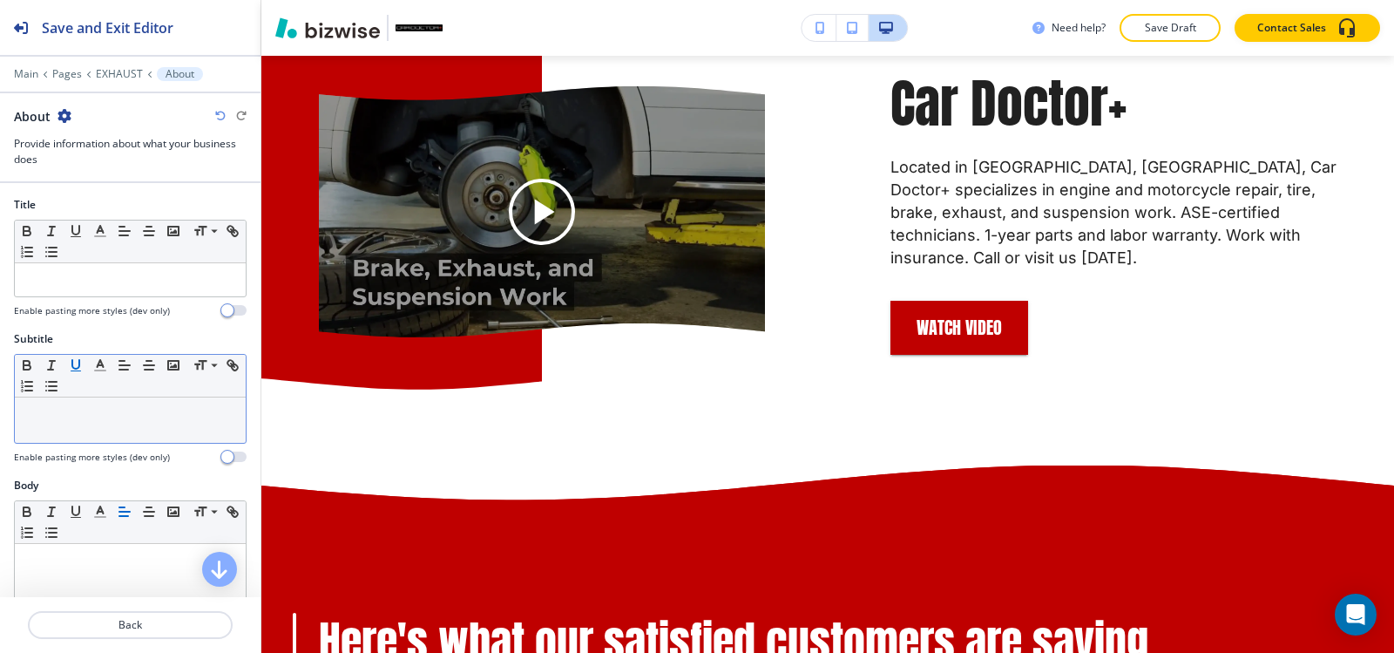
scroll to position [436, 0]
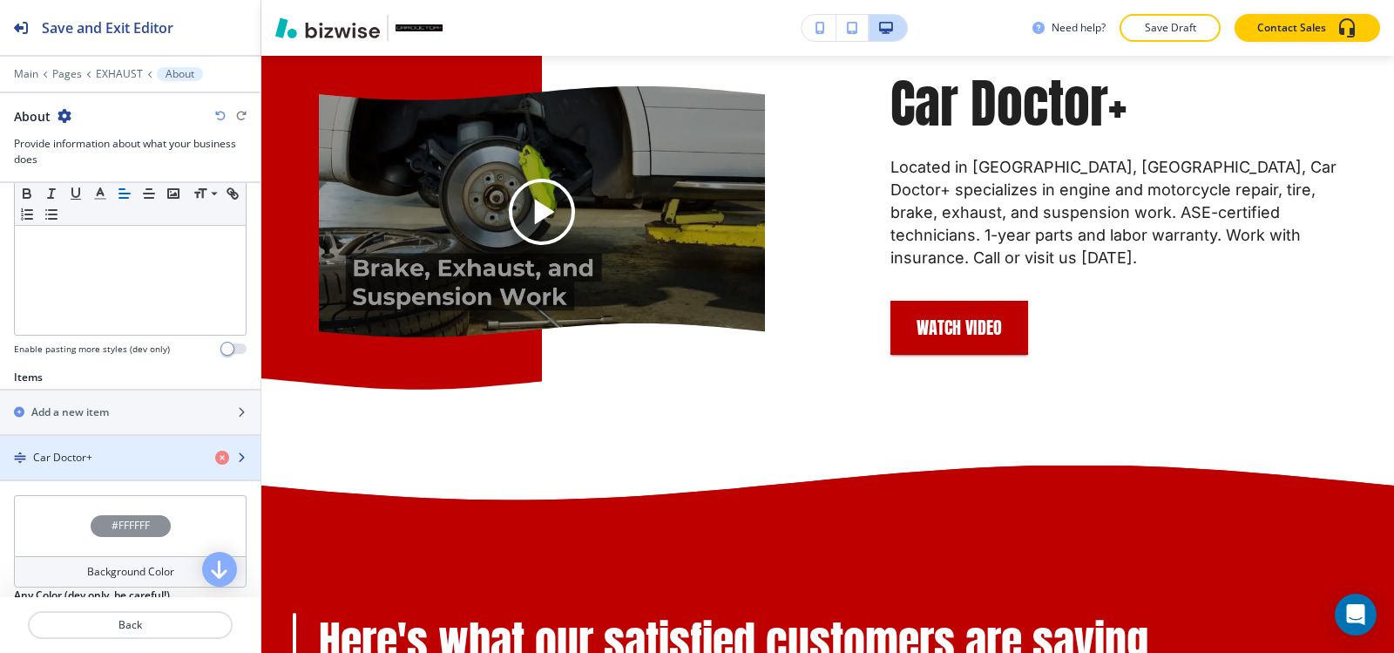
click at [69, 463] on h4 "Car Doctor+" at bounding box center [62, 458] width 59 height 16
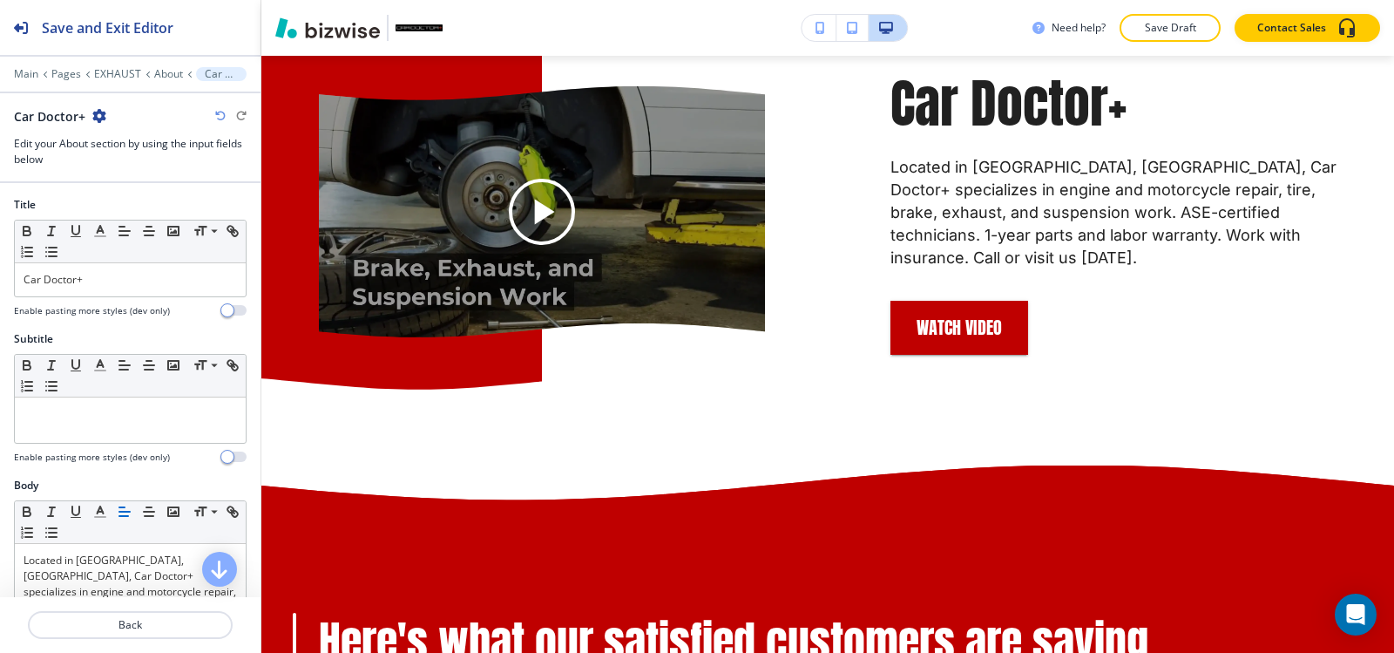
scroll to position [3209, 0]
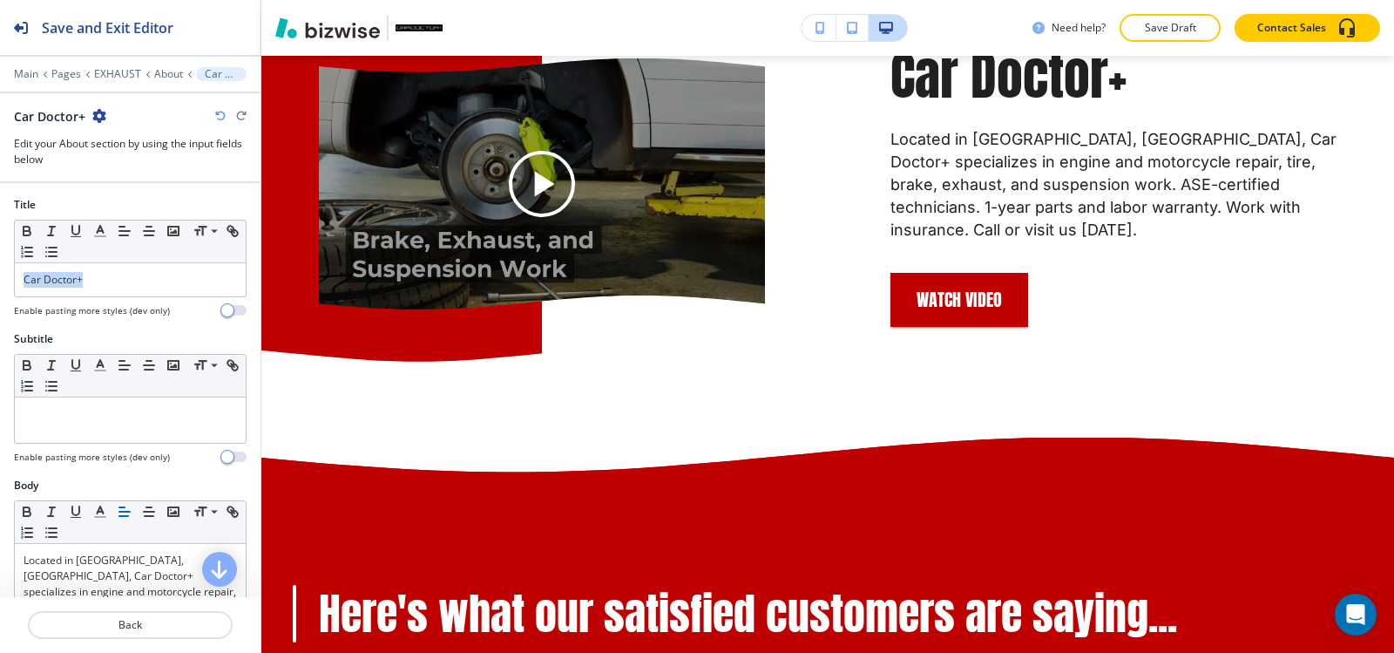
drag, startPoint x: 103, startPoint y: 283, endPoint x: 0, endPoint y: 283, distance: 102.8
click at [0, 283] on div "Title Small Normal Large Huge Car Doctor+ Enable pasting more styles (dev only)" at bounding box center [130, 264] width 260 height 134
click at [100, 233] on icon "button" at bounding box center [100, 231] width 16 height 16
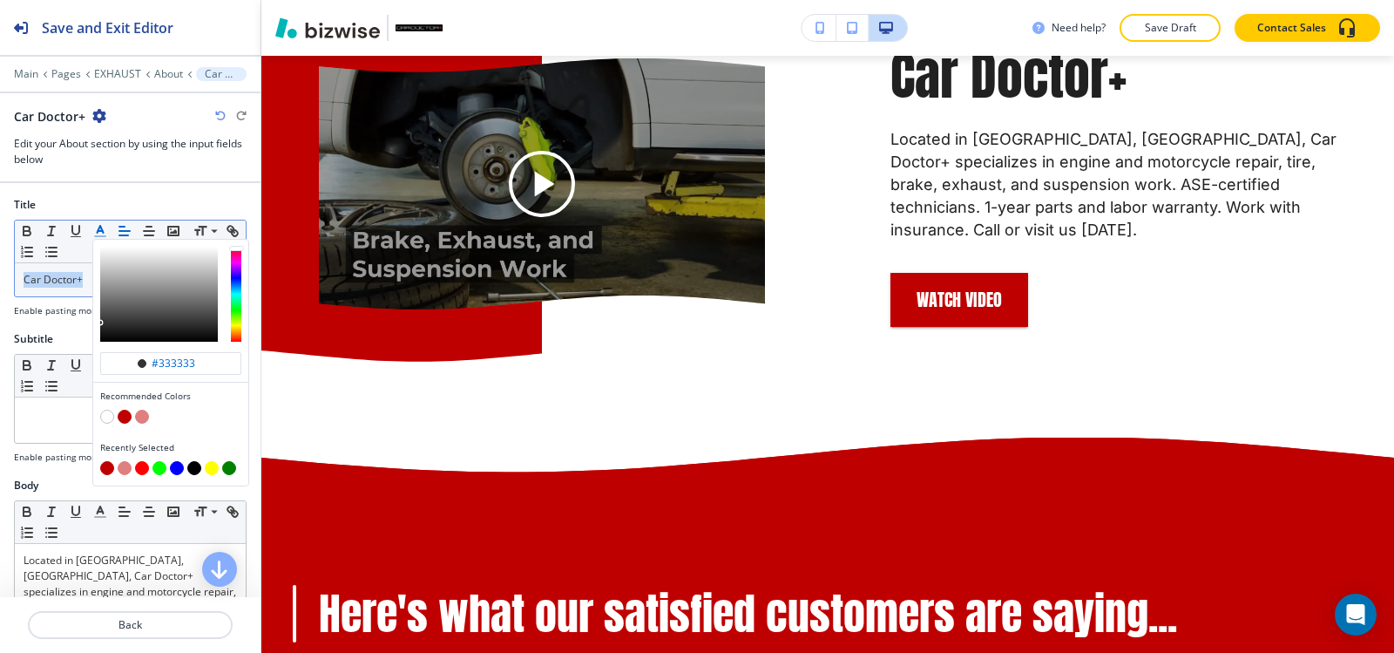
click at [124, 418] on button "button" at bounding box center [125, 416] width 14 height 14
type input "#bf0000"
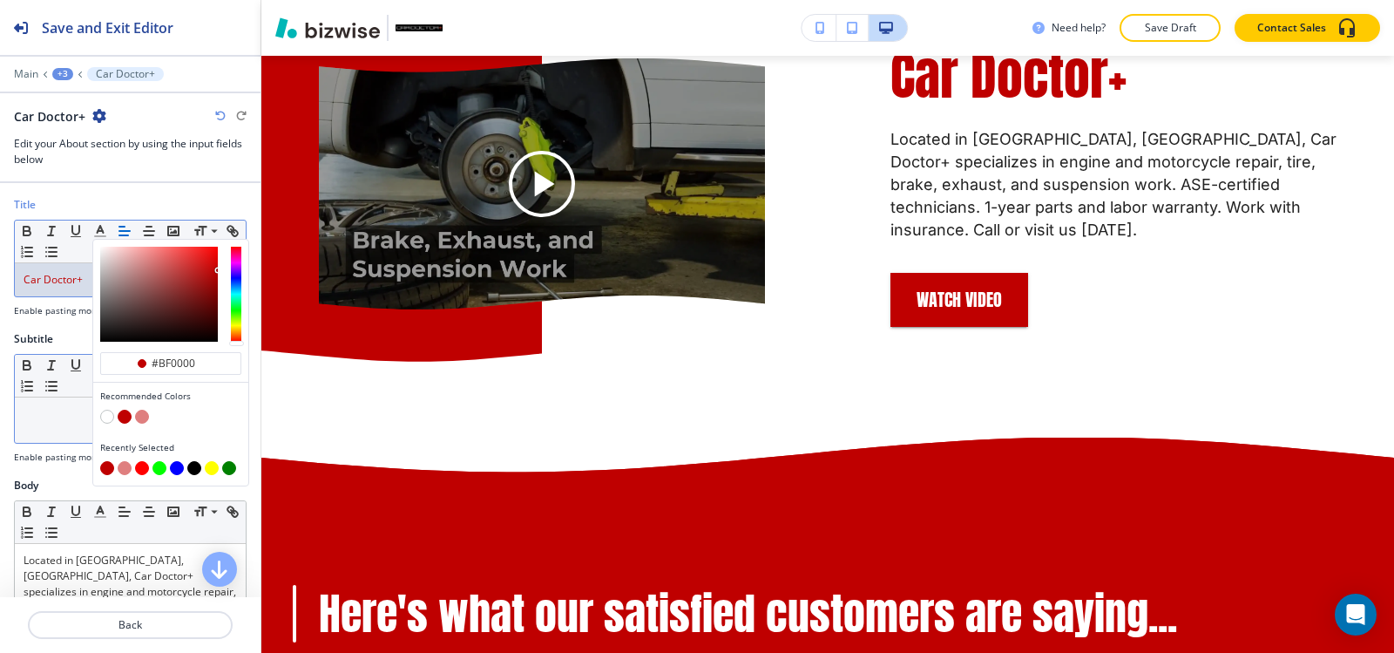
click at [25, 426] on div at bounding box center [130, 419] width 231 height 45
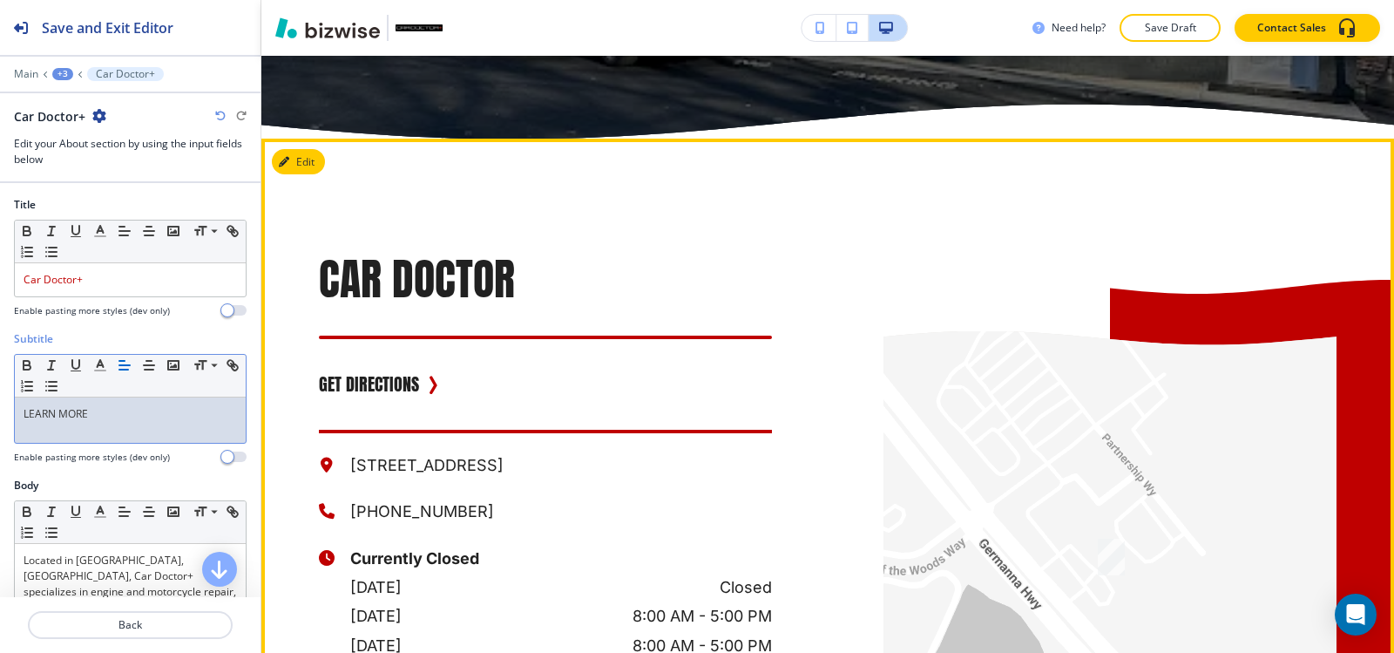
scroll to position [5125, 0]
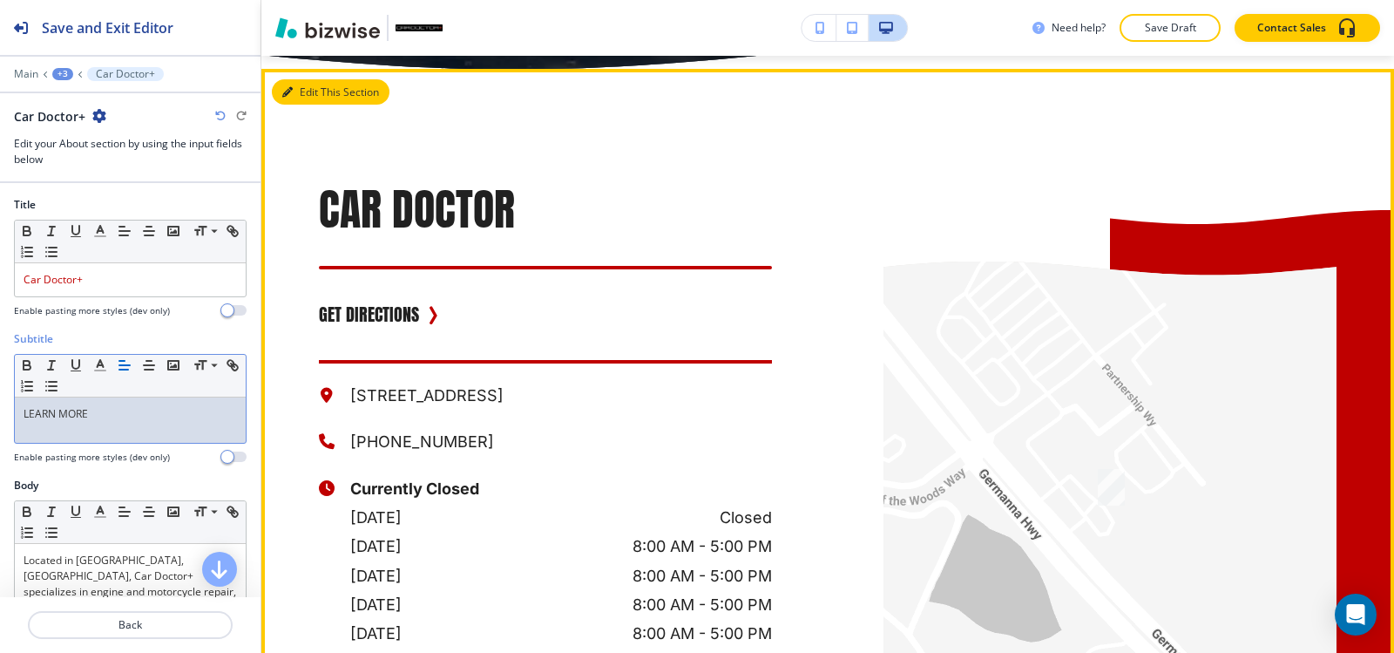
click at [320, 105] on button "Edit This Section" at bounding box center [331, 92] width 118 height 26
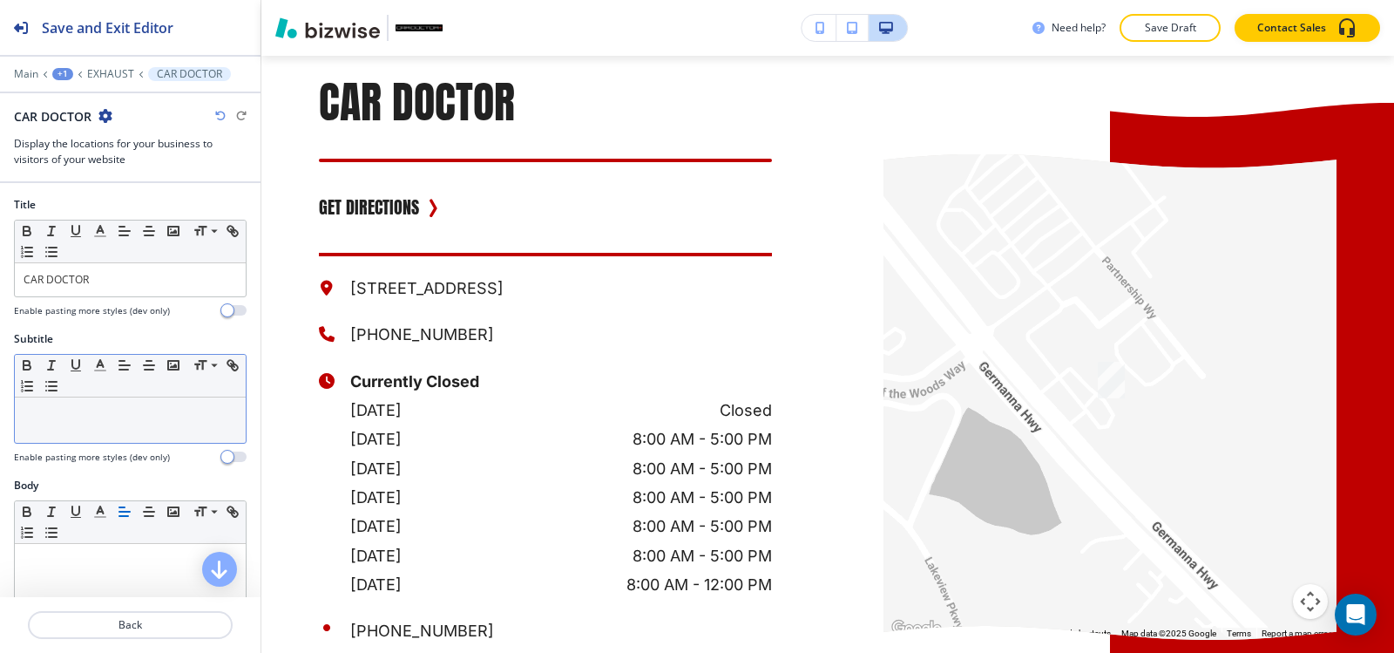
scroll to position [5237, 0]
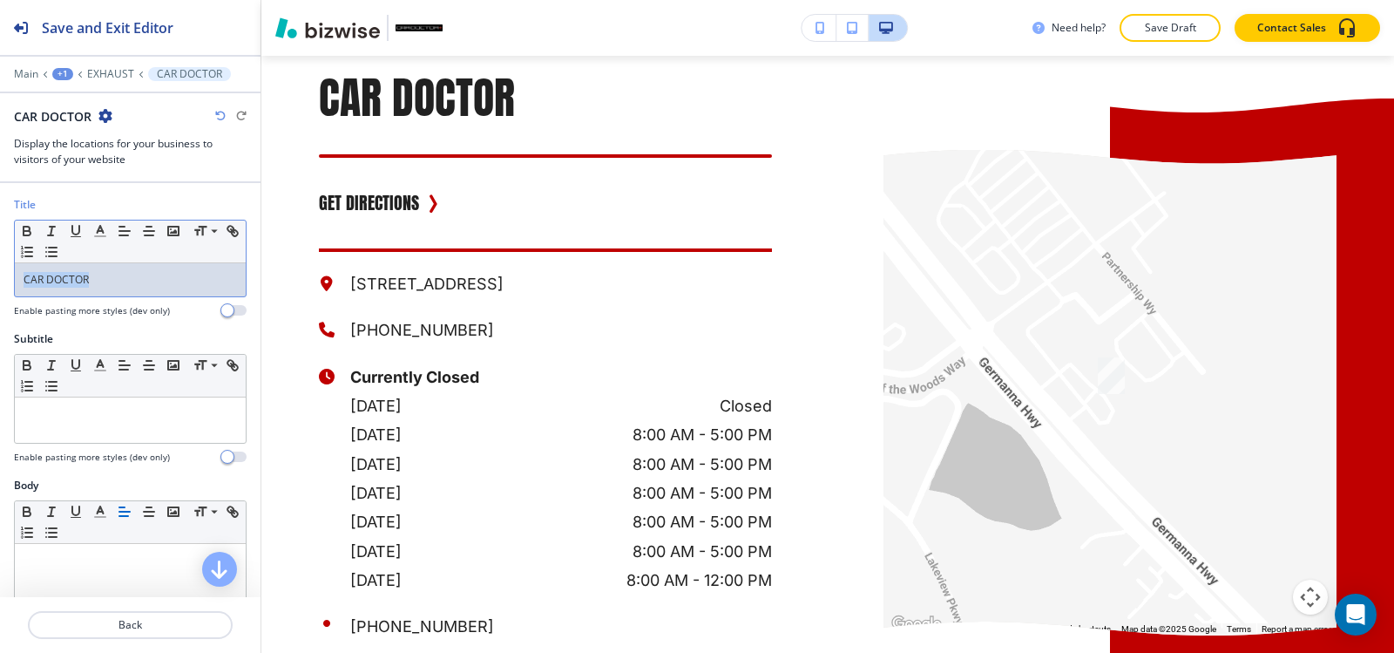
drag, startPoint x: 132, startPoint y: 287, endPoint x: 0, endPoint y: 279, distance: 131.8
click at [0, 280] on div "Title Small Normal Large Huge CAR DOCTOR Enable pasting more styles (dev only)" at bounding box center [130, 264] width 260 height 134
click at [99, 234] on icon "button" at bounding box center [100, 231] width 16 height 16
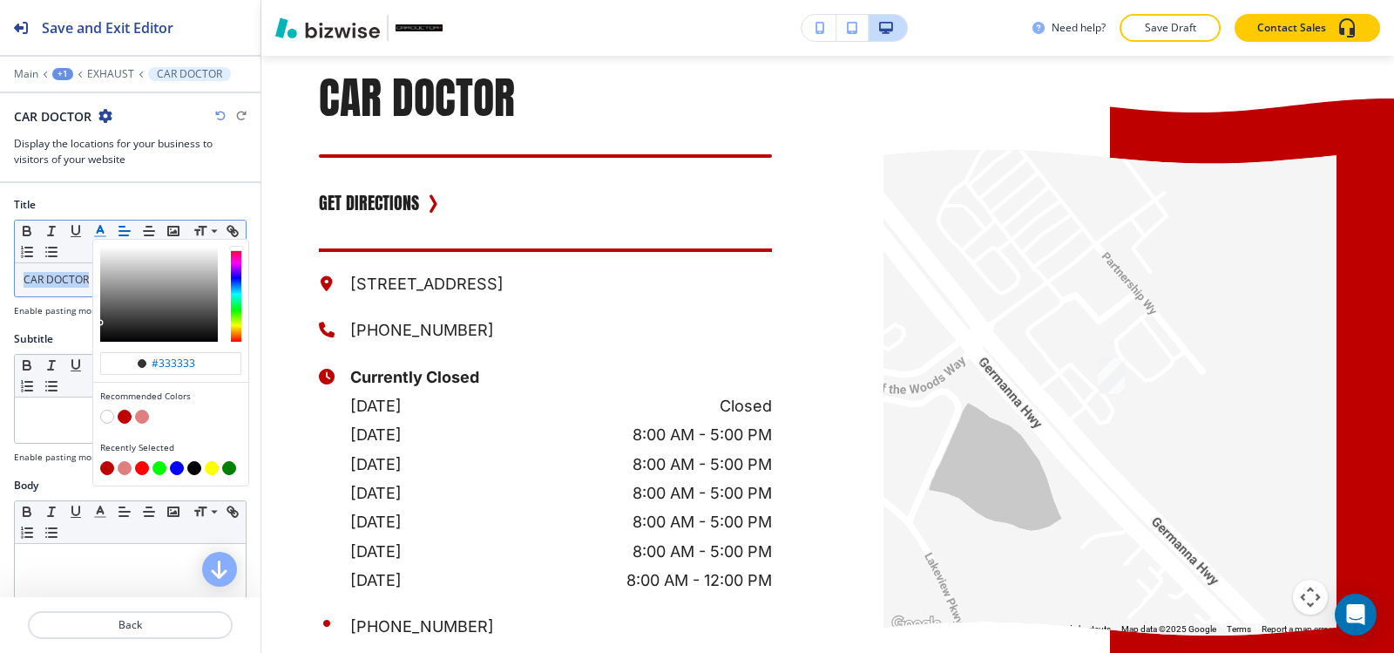
click at [123, 418] on button "button" at bounding box center [125, 416] width 14 height 14
type input "#bf0000"
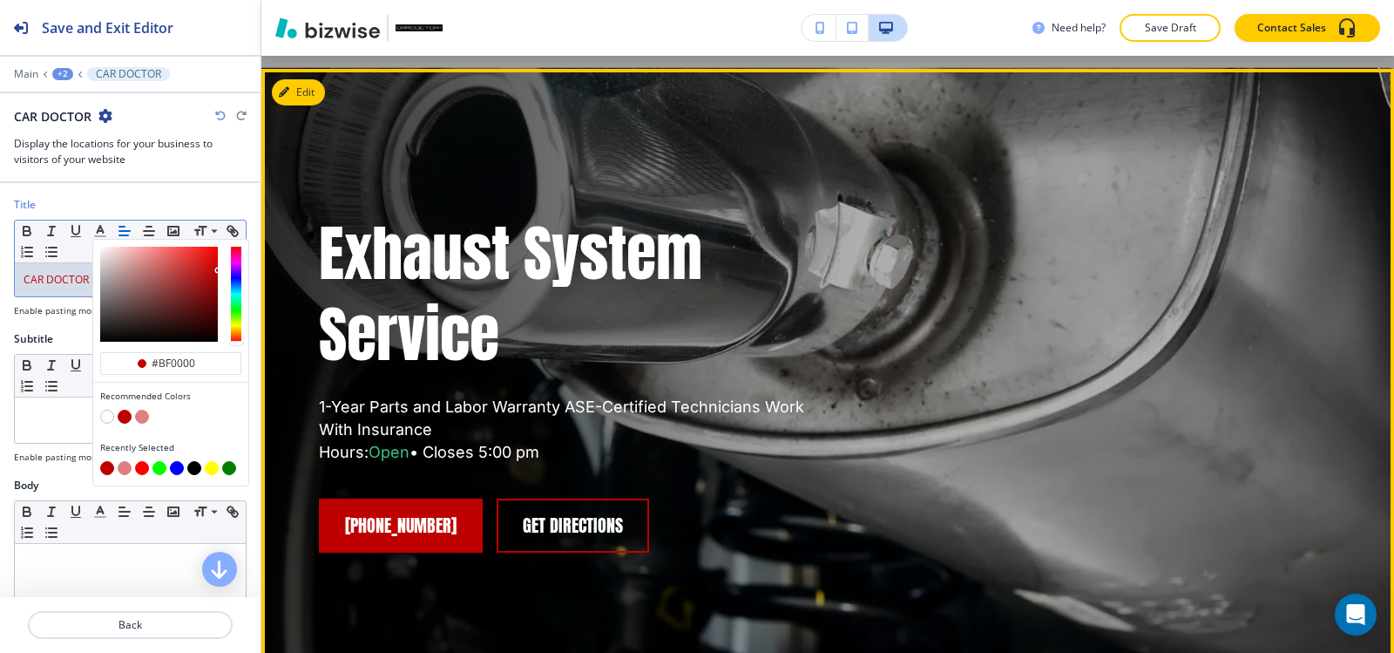
scroll to position [0, 0]
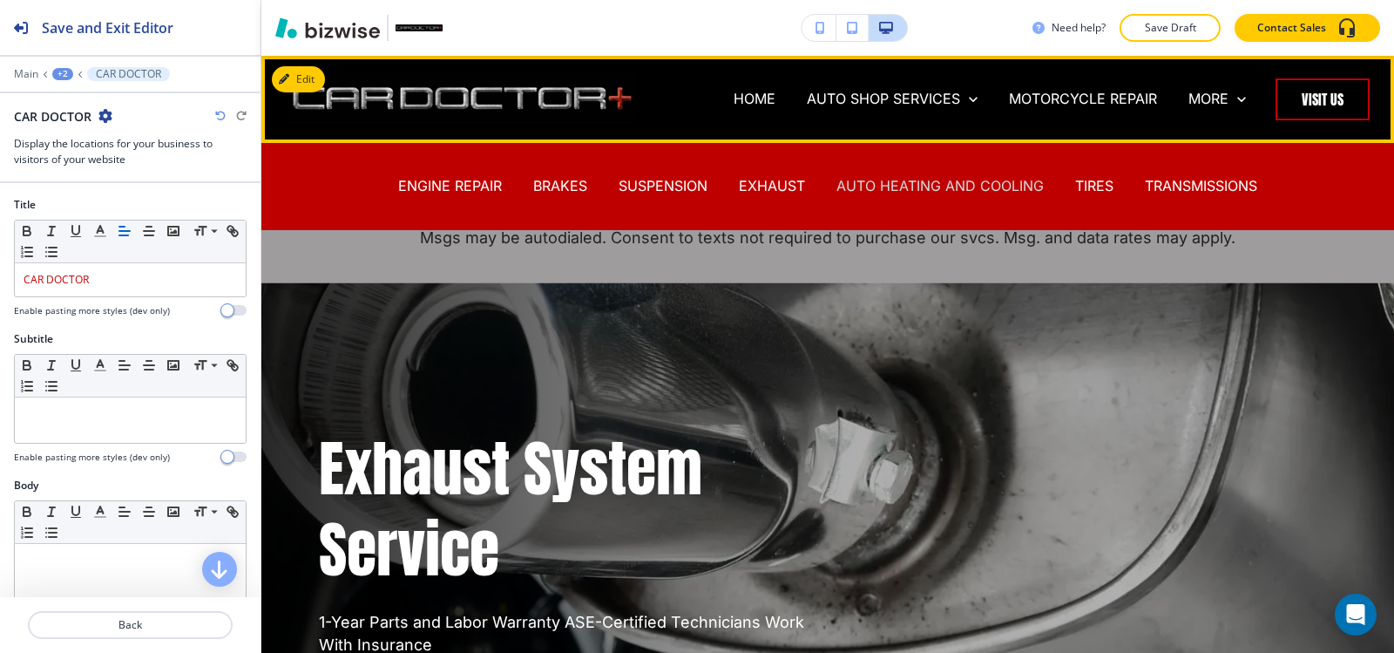
click at [932, 183] on p "AUTO HEATING AND COOLING" at bounding box center [939, 186] width 207 height 20
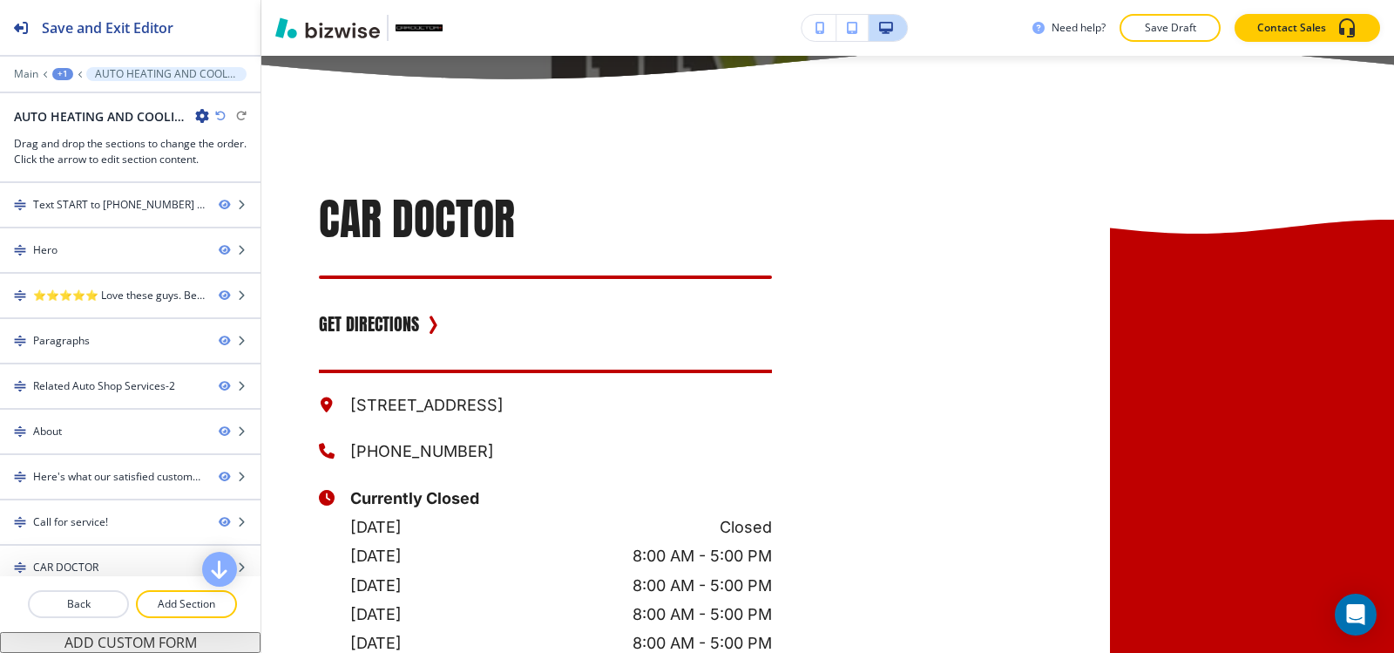
scroll to position [5227, 0]
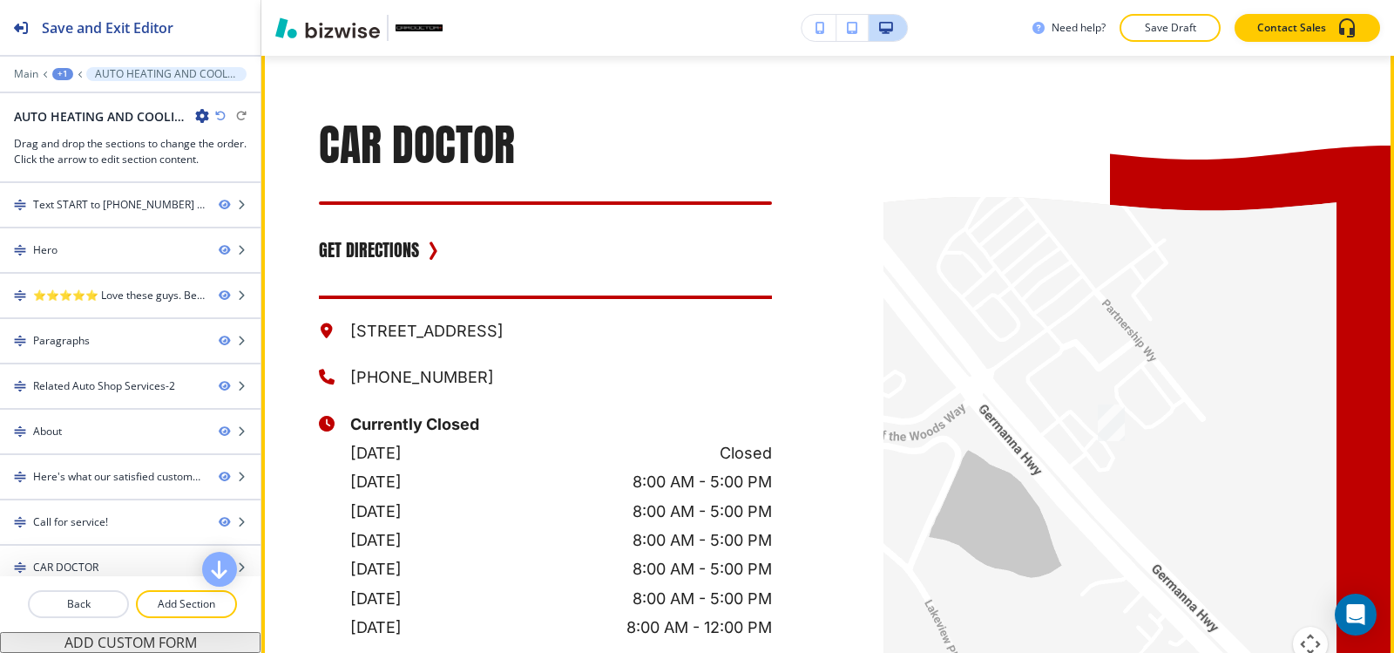
click at [320, 41] on button "Edit This Section" at bounding box center [331, 28] width 118 height 26
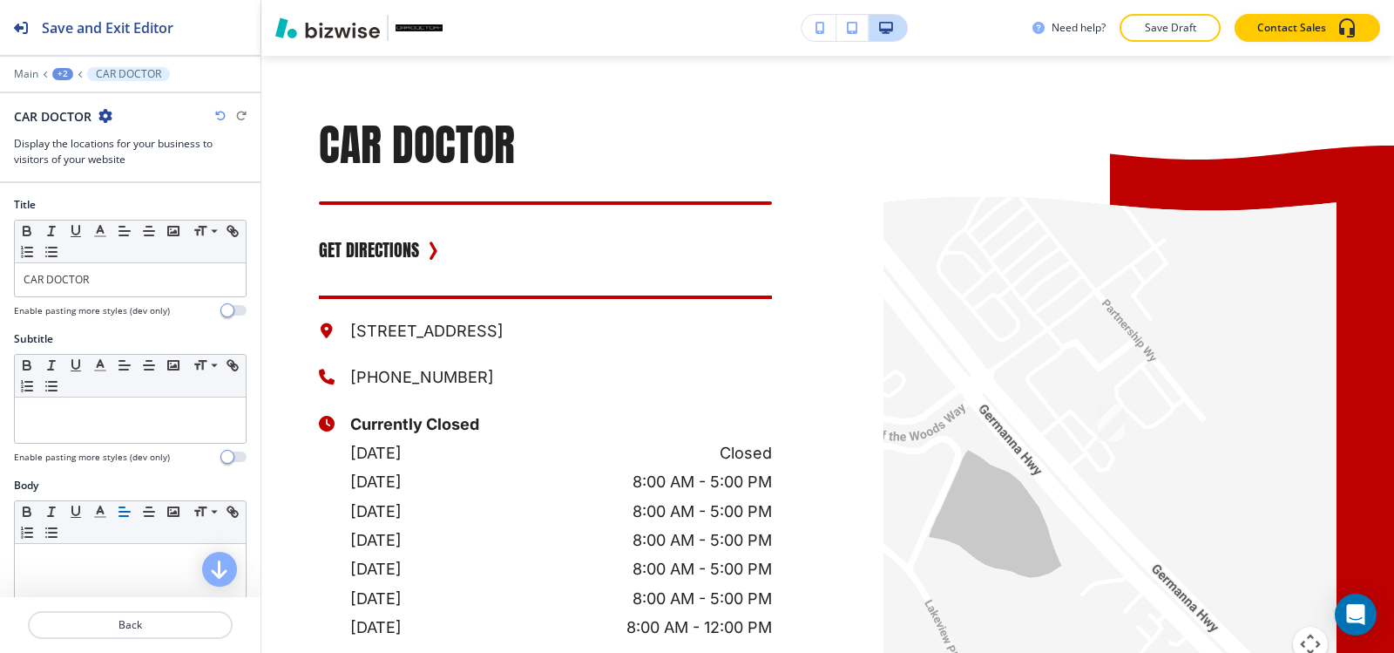
scroll to position [5325, 0]
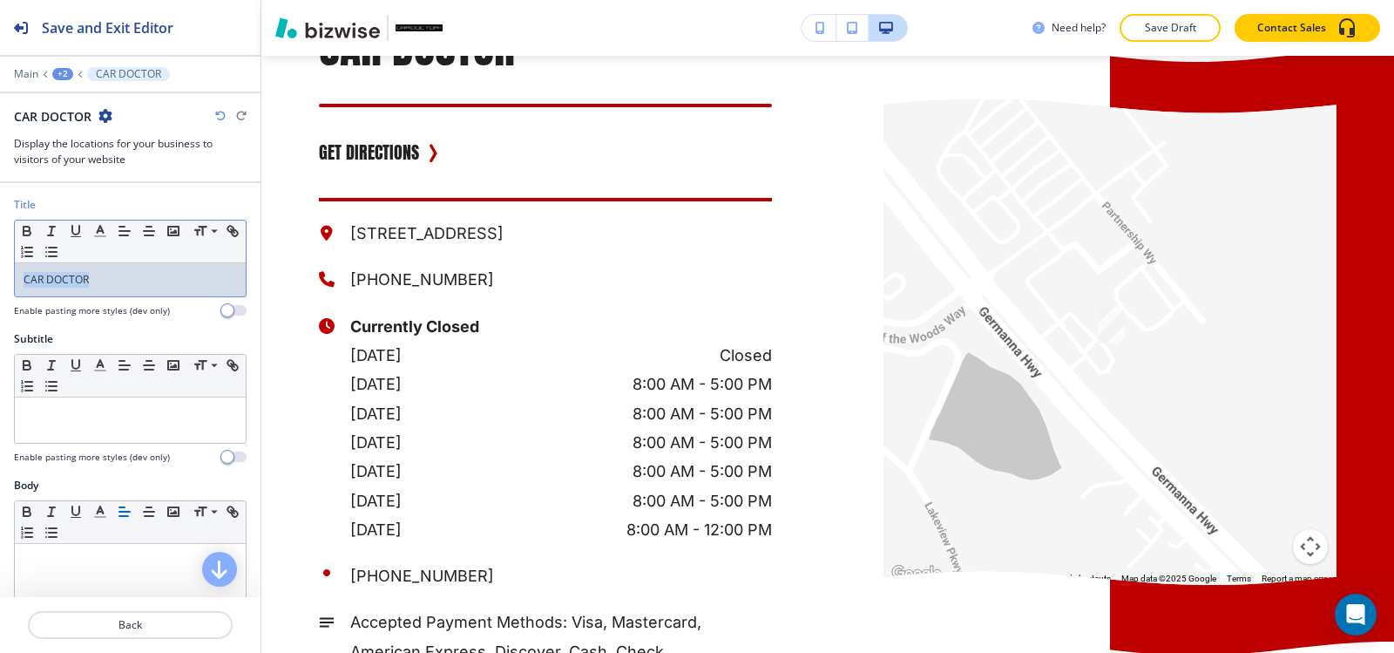
drag, startPoint x: 108, startPoint y: 279, endPoint x: 0, endPoint y: 295, distance: 109.3
click at [0, 295] on div "Title Small Normal Large Huge CAR DOCTOR Enable pasting more styles (dev only)" at bounding box center [130, 264] width 260 height 134
click at [98, 231] on line "button" at bounding box center [100, 231] width 4 height 0
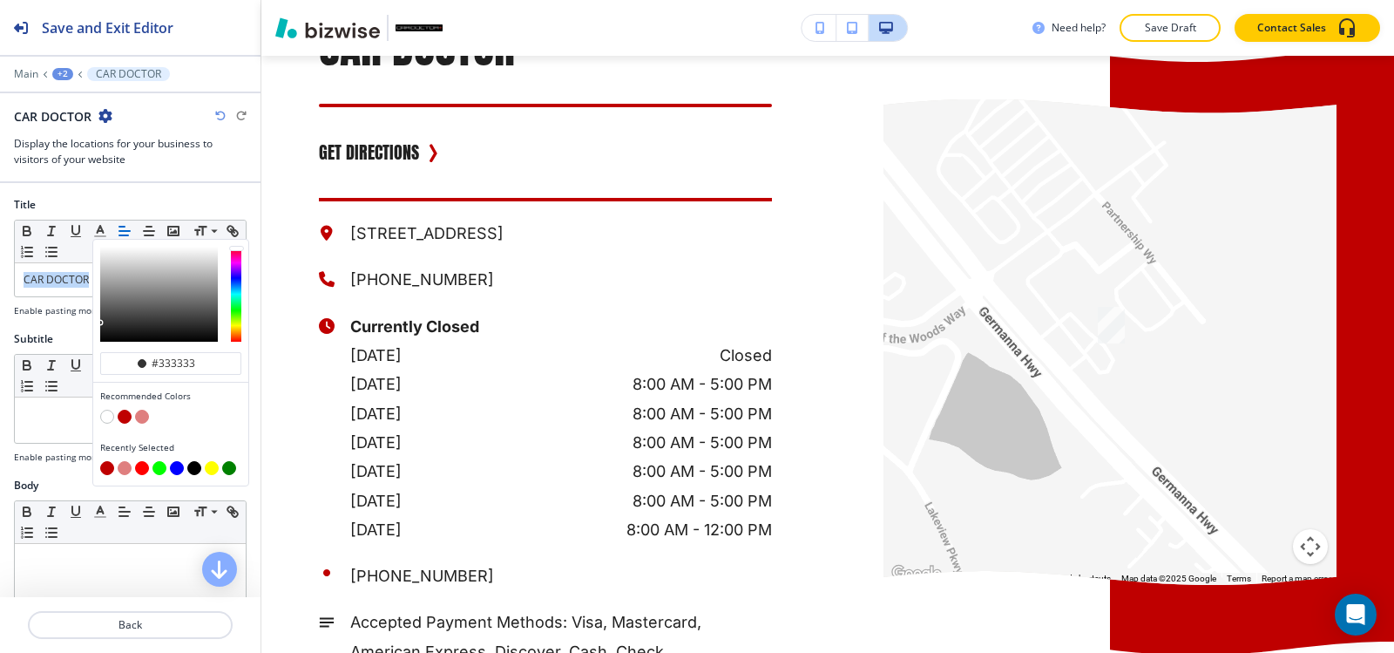
drag, startPoint x: 124, startPoint y: 417, endPoint x: 320, endPoint y: 277, distance: 241.0
click at [124, 416] on button "button" at bounding box center [125, 416] width 14 height 14
type input "#bf0000"
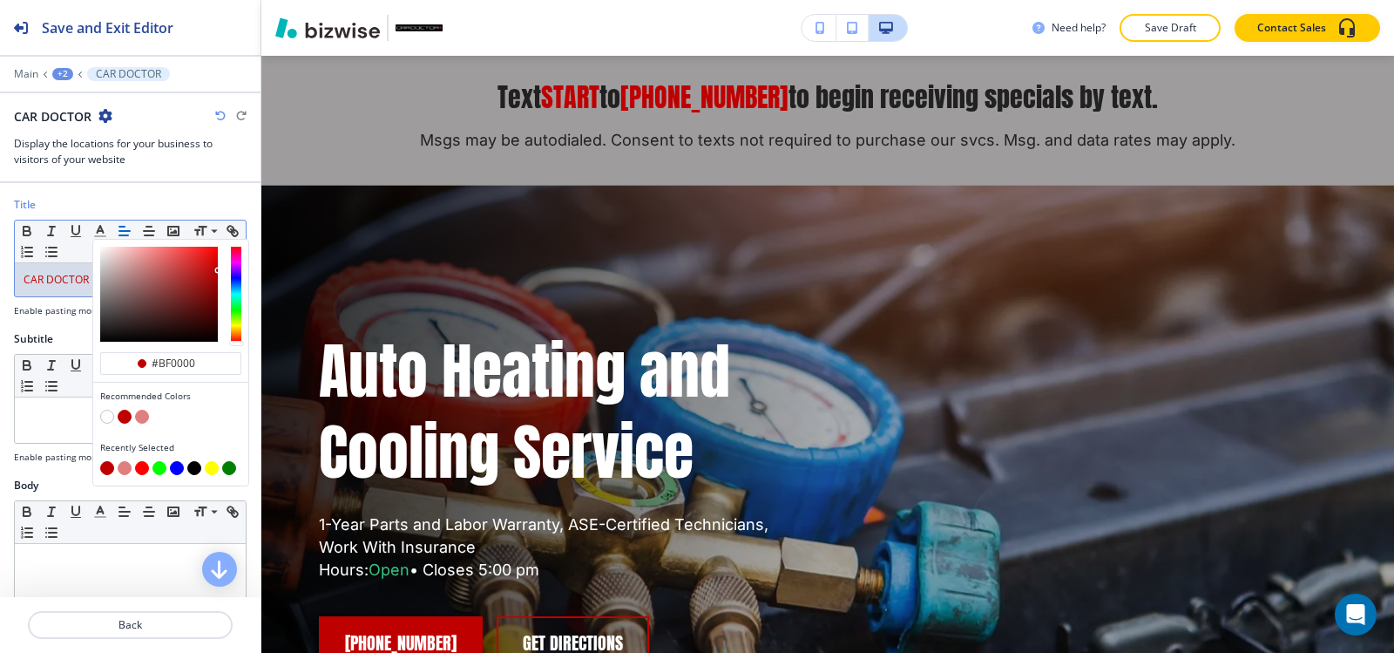
scroll to position [0, 0]
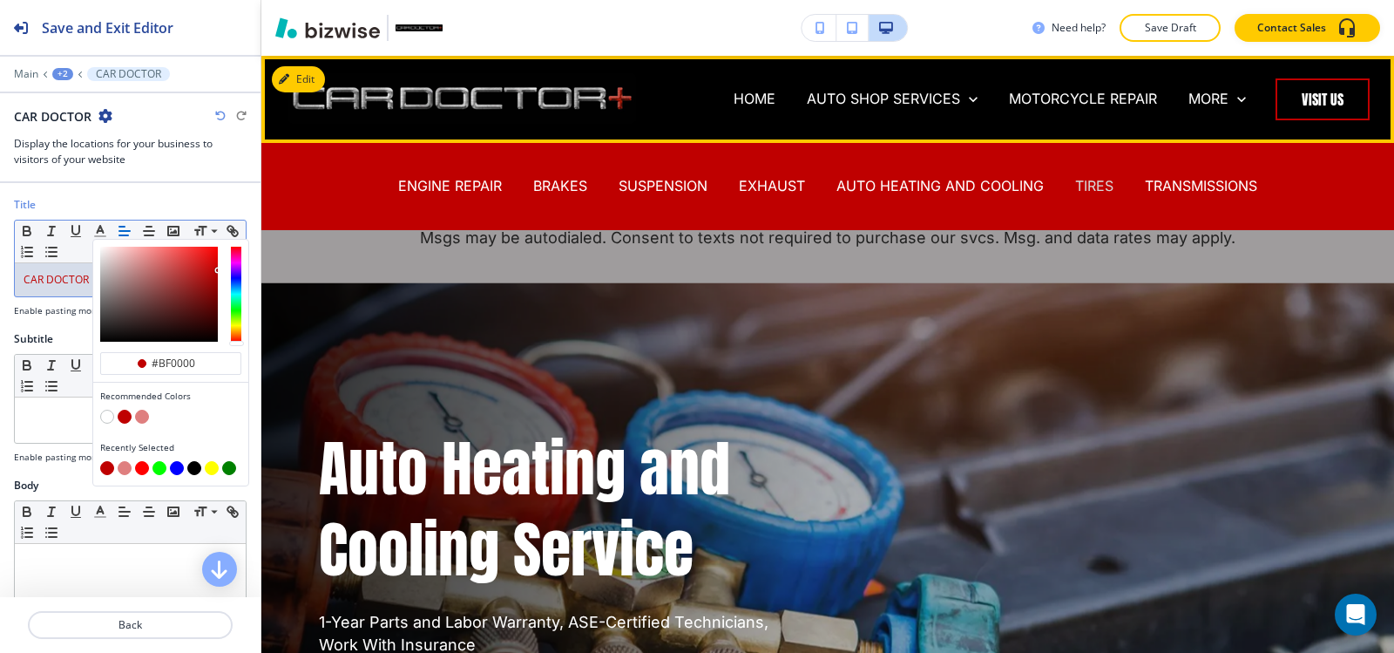
click at [1092, 179] on p "TIRES" at bounding box center [1094, 186] width 38 height 20
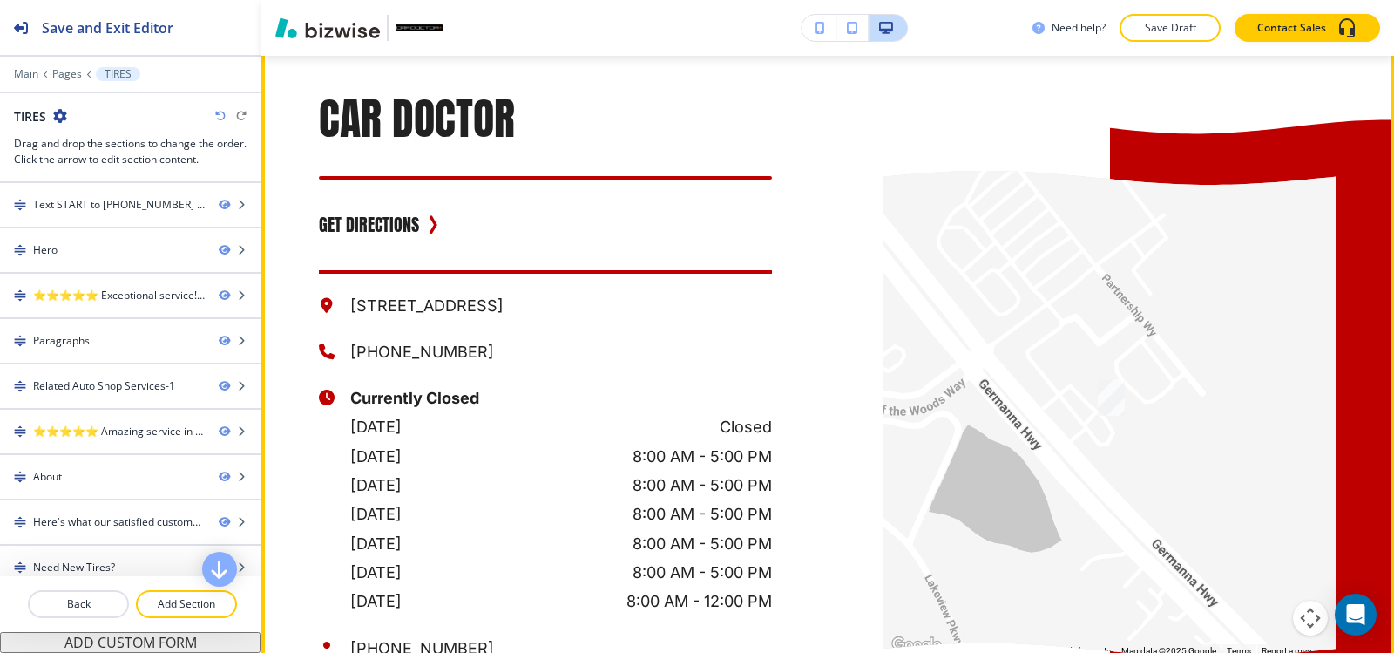
click at [309, 15] on button "Edit This Section" at bounding box center [331, 2] width 118 height 26
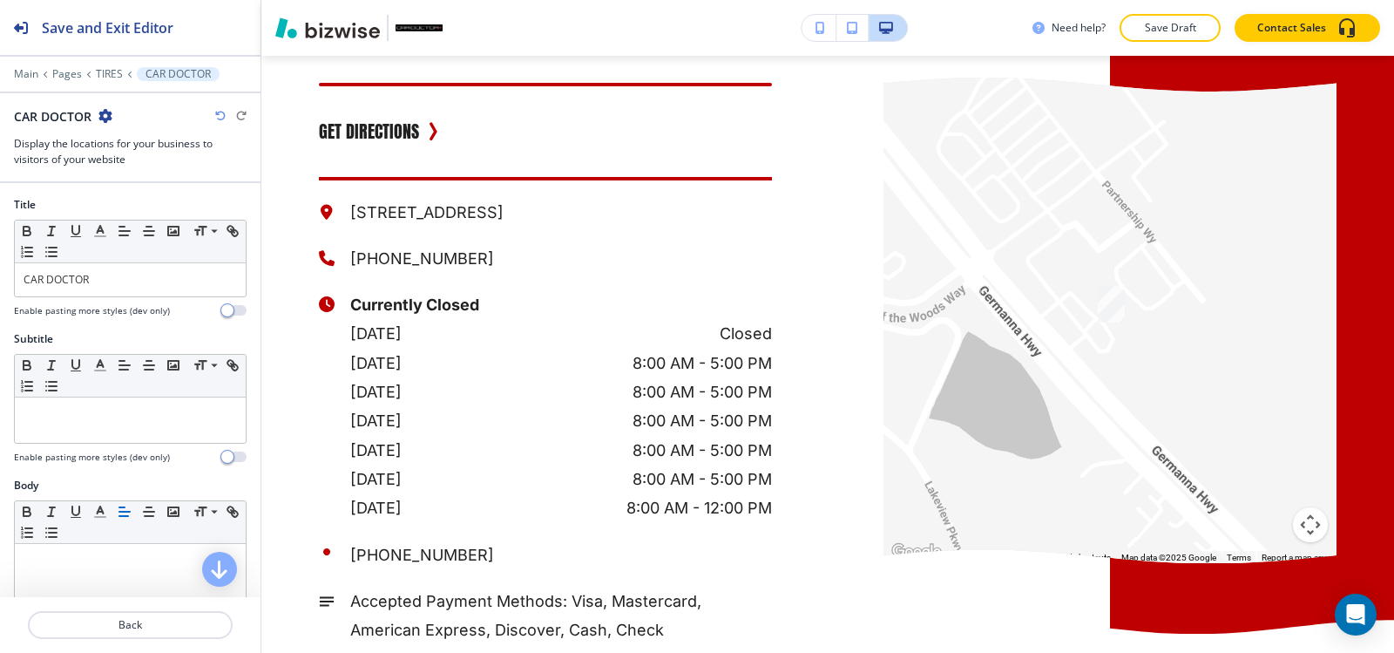
scroll to position [5758, 0]
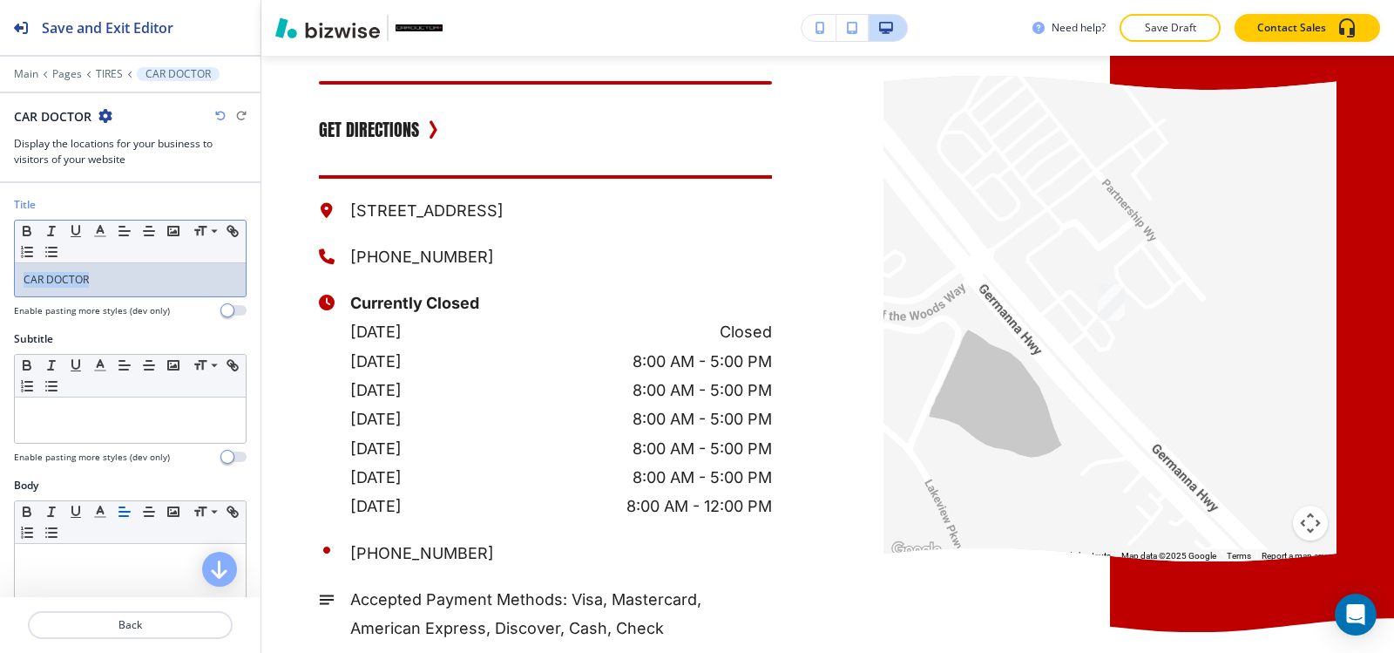
drag, startPoint x: 101, startPoint y: 283, endPoint x: 0, endPoint y: 276, distance: 101.3
click at [0, 276] on div "Title Small Normal Large Huge CAR DOCTOR Enable pasting more styles (dev only)" at bounding box center [130, 264] width 260 height 134
click at [97, 234] on icon "button" at bounding box center [100, 231] width 16 height 16
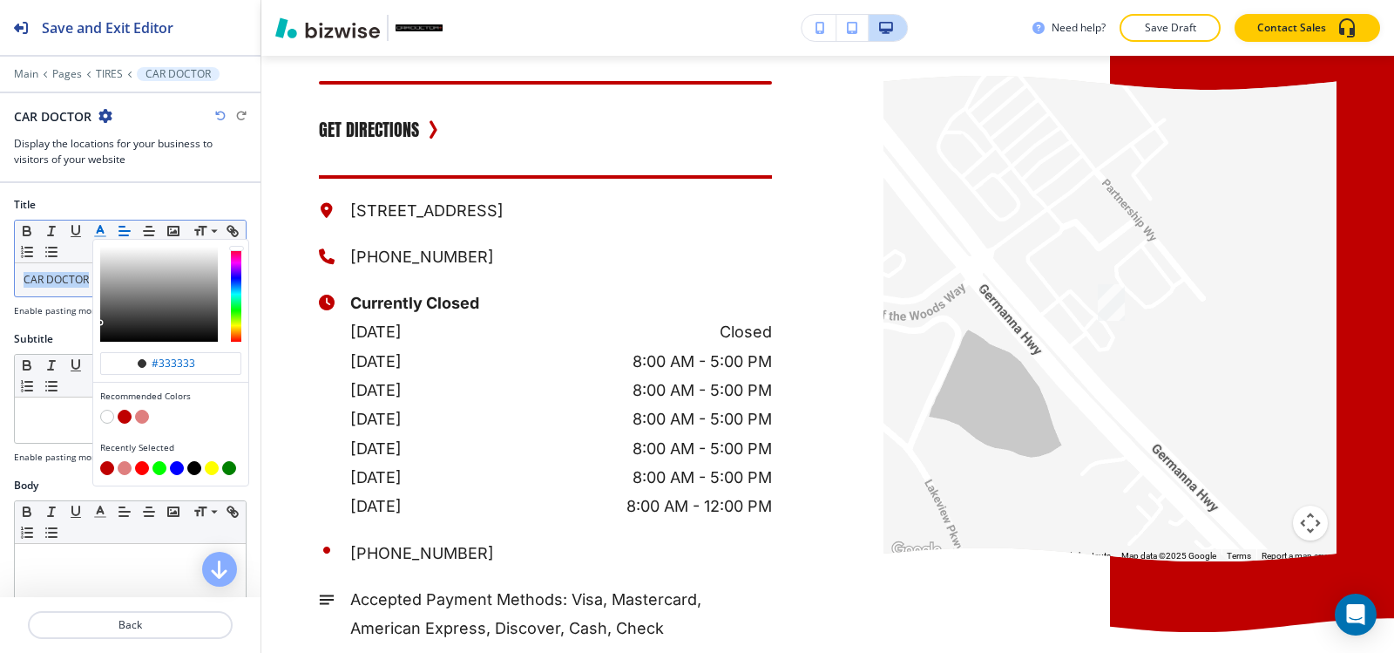
drag, startPoint x: 123, startPoint y: 415, endPoint x: 205, endPoint y: 415, distance: 81.9
click at [124, 415] on button "button" at bounding box center [125, 416] width 14 height 14
type input "#bf0000"
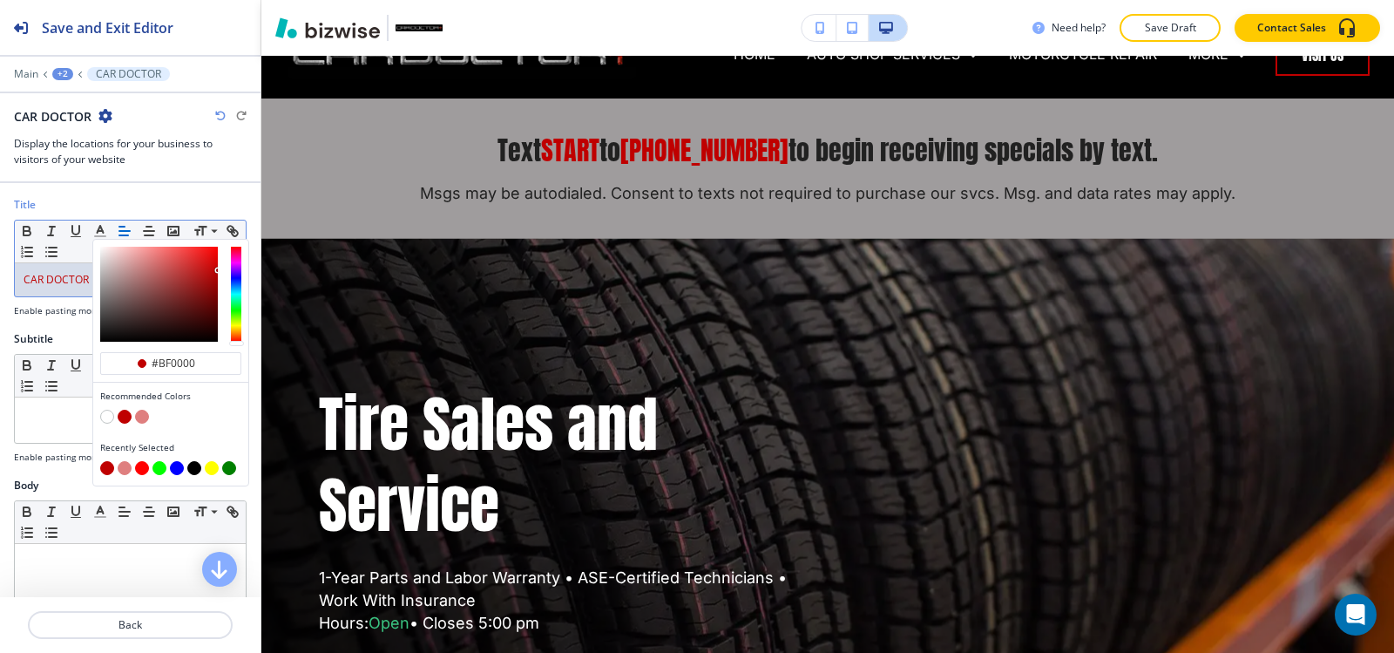
scroll to position [0, 0]
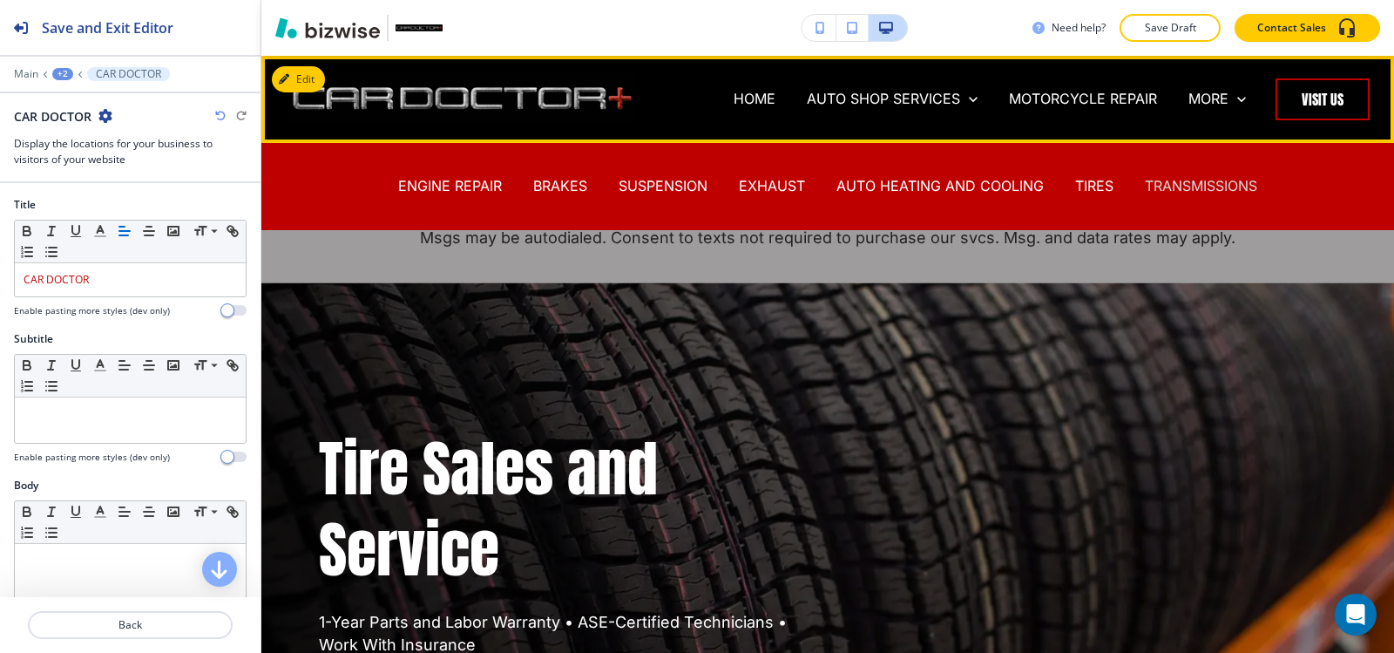
click at [1194, 192] on p "TRANSMISSIONS" at bounding box center [1201, 186] width 112 height 20
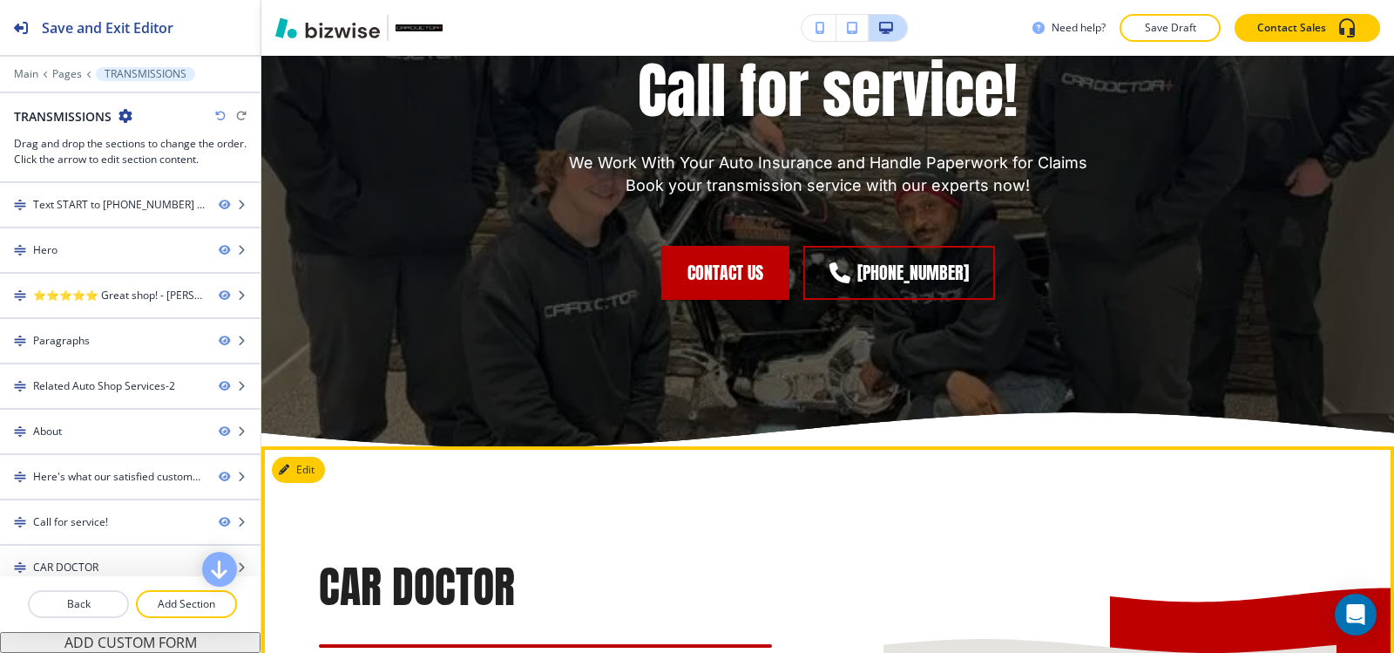
scroll to position [5837, 0]
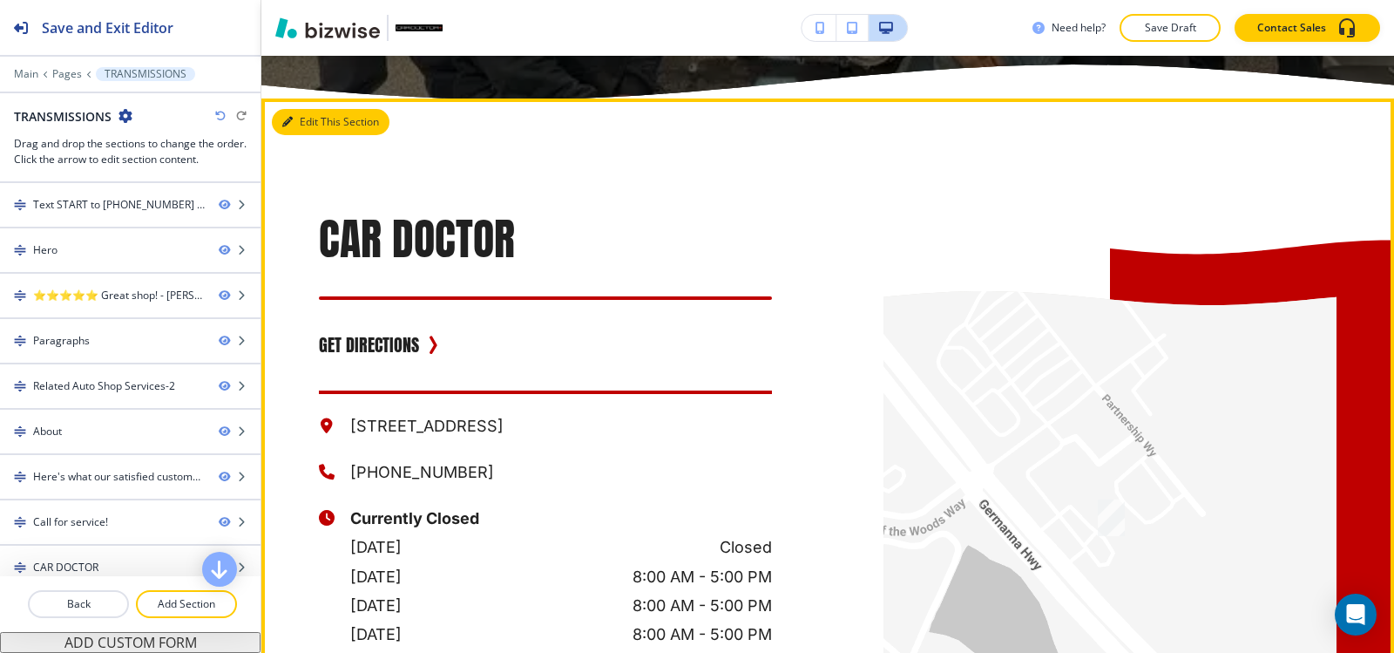
click at [337, 135] on button "Edit This Section" at bounding box center [331, 122] width 118 height 26
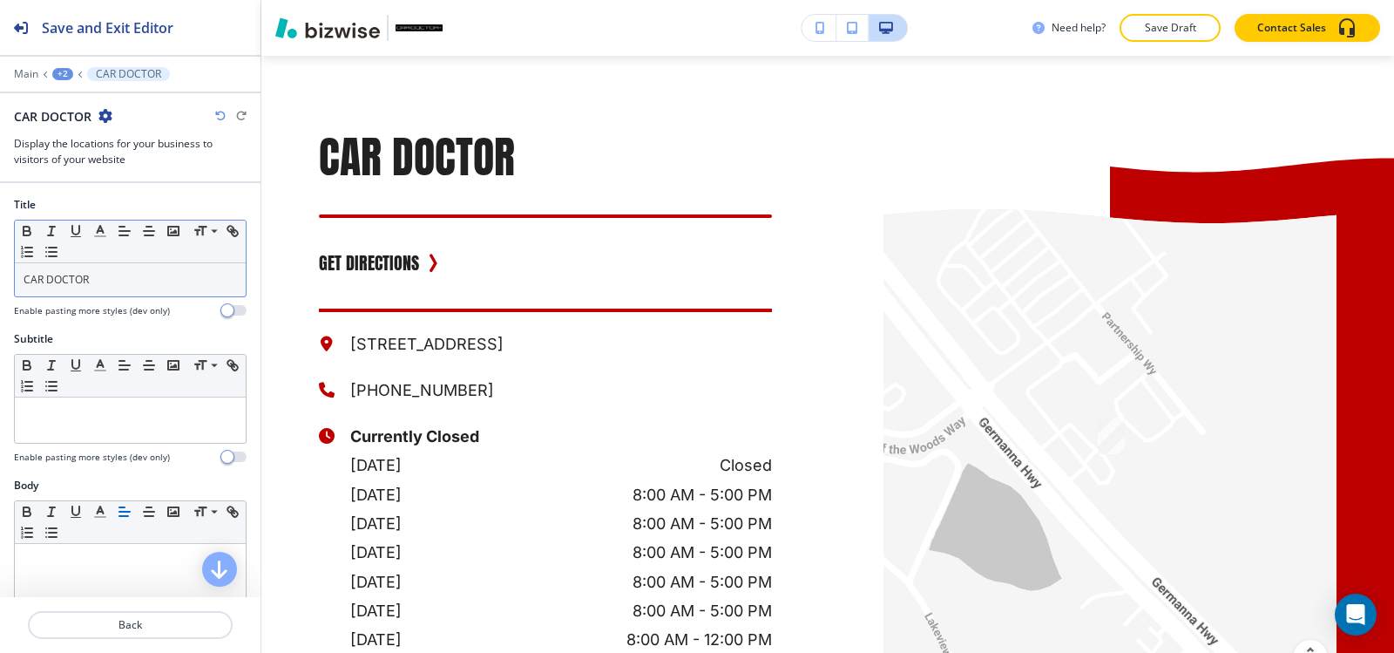
scroll to position [5922, 0]
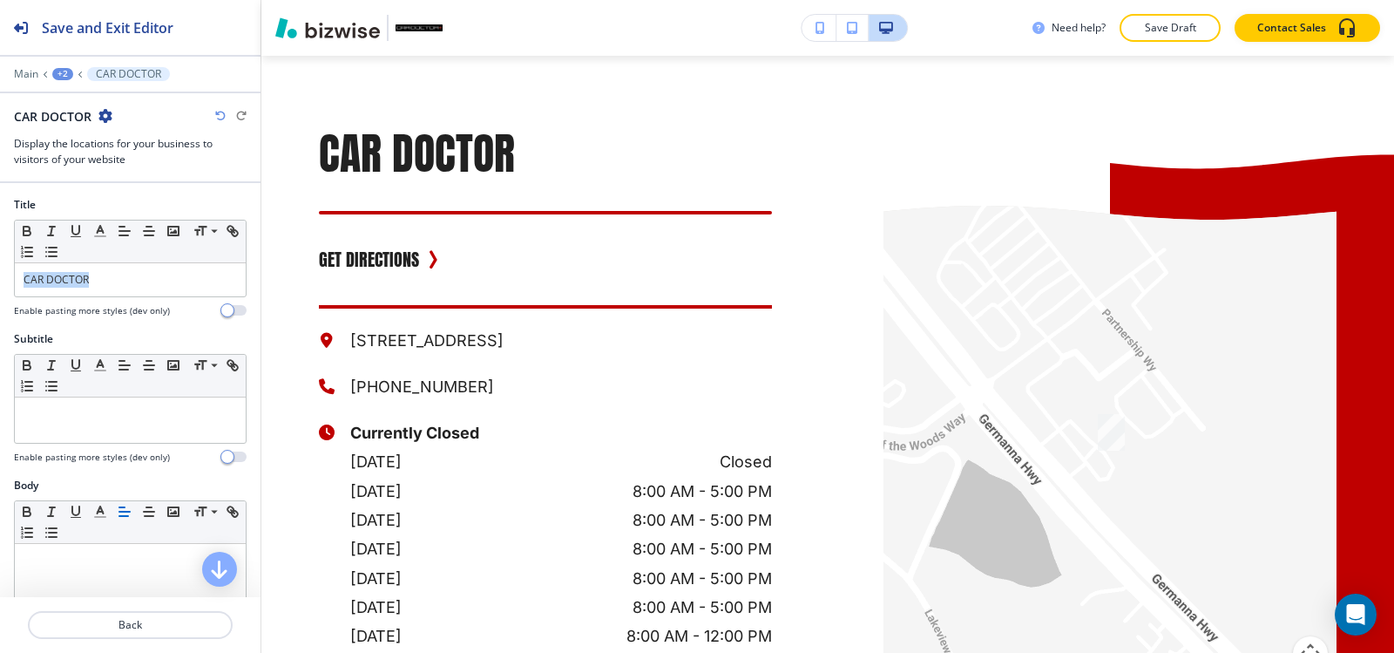
drag, startPoint x: 126, startPoint y: 277, endPoint x: 0, endPoint y: 272, distance: 126.4
click at [0, 272] on div "Title Small Normal Large Huge CAR DOCTOR Enable pasting more styles (dev only)" at bounding box center [130, 264] width 260 height 134
click at [94, 225] on icon "button" at bounding box center [100, 231] width 16 height 16
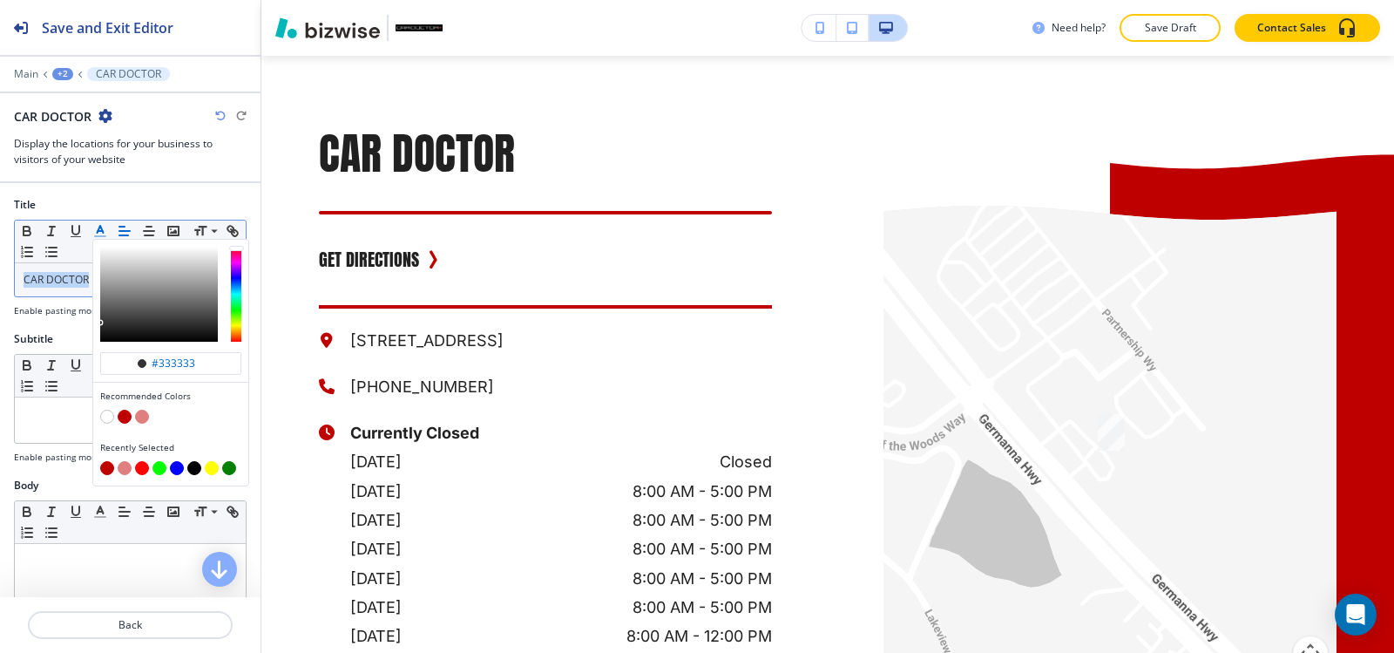
click at [125, 415] on button "button" at bounding box center [125, 416] width 14 height 14
type input "#bf0000"
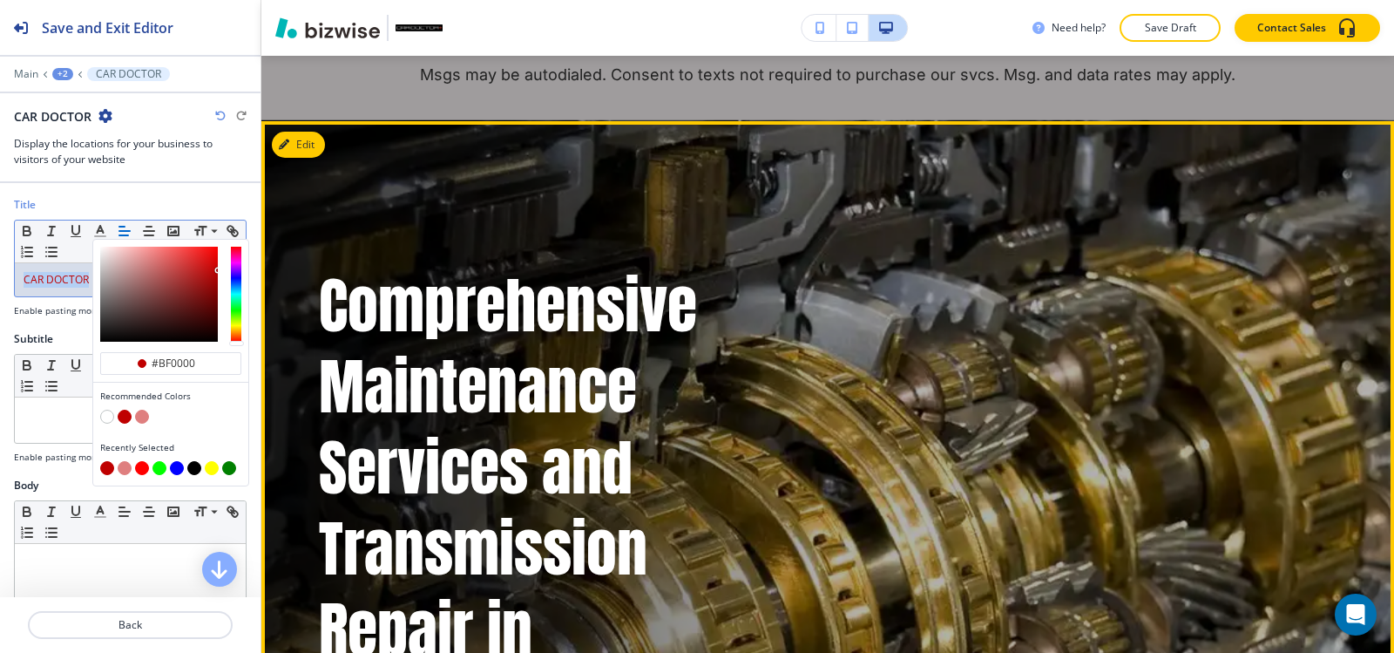
scroll to position [0, 0]
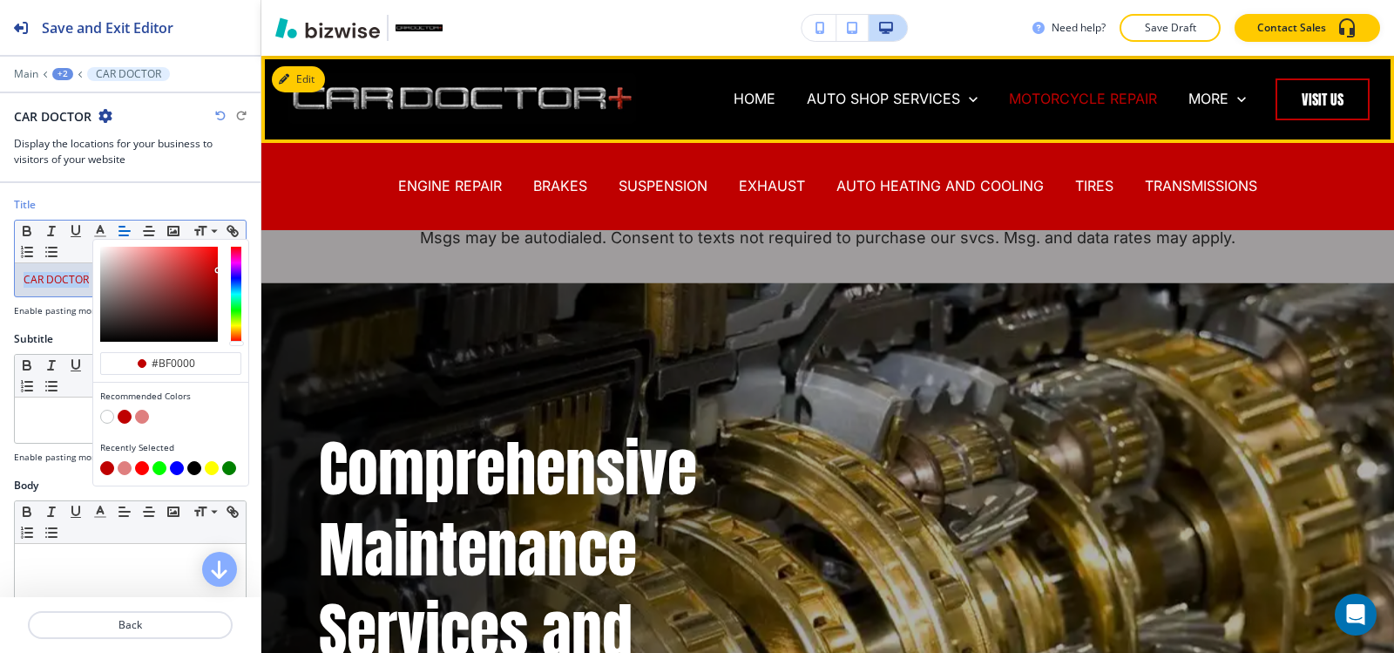
click at [1070, 95] on p "MOTORCYCLE REPAIR" at bounding box center [1083, 99] width 148 height 20
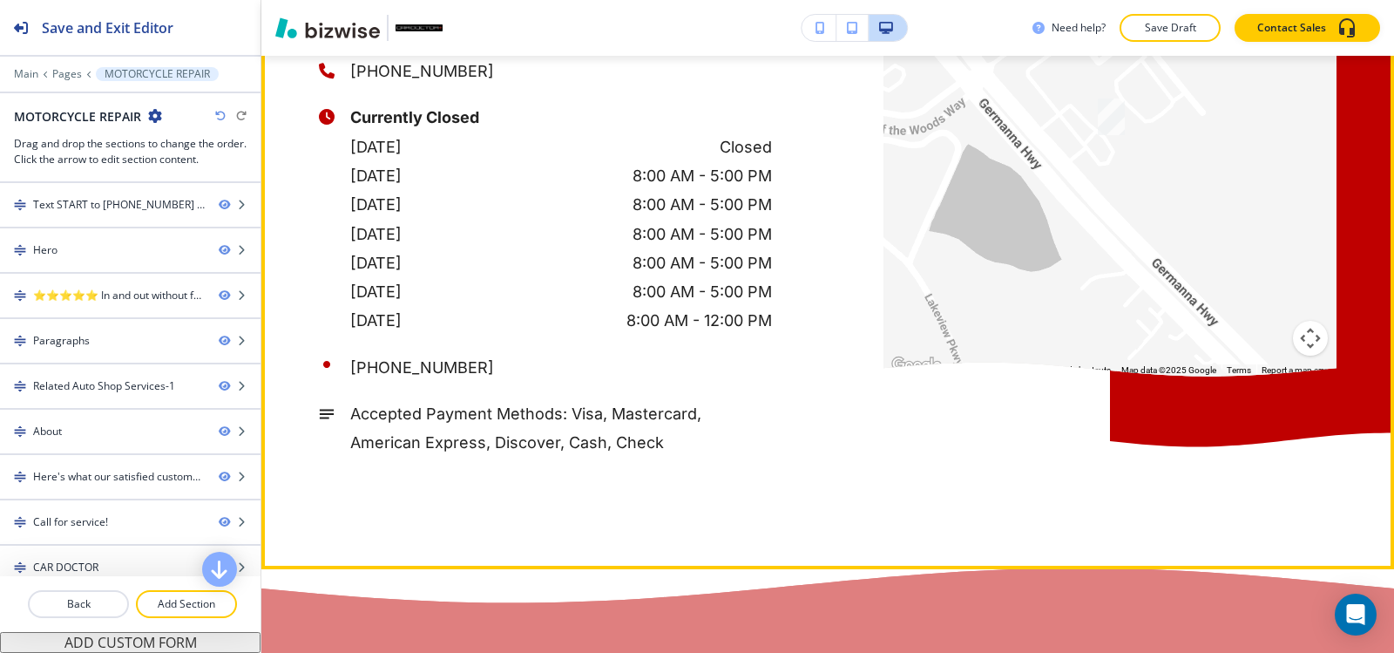
scroll to position [5314, 0]
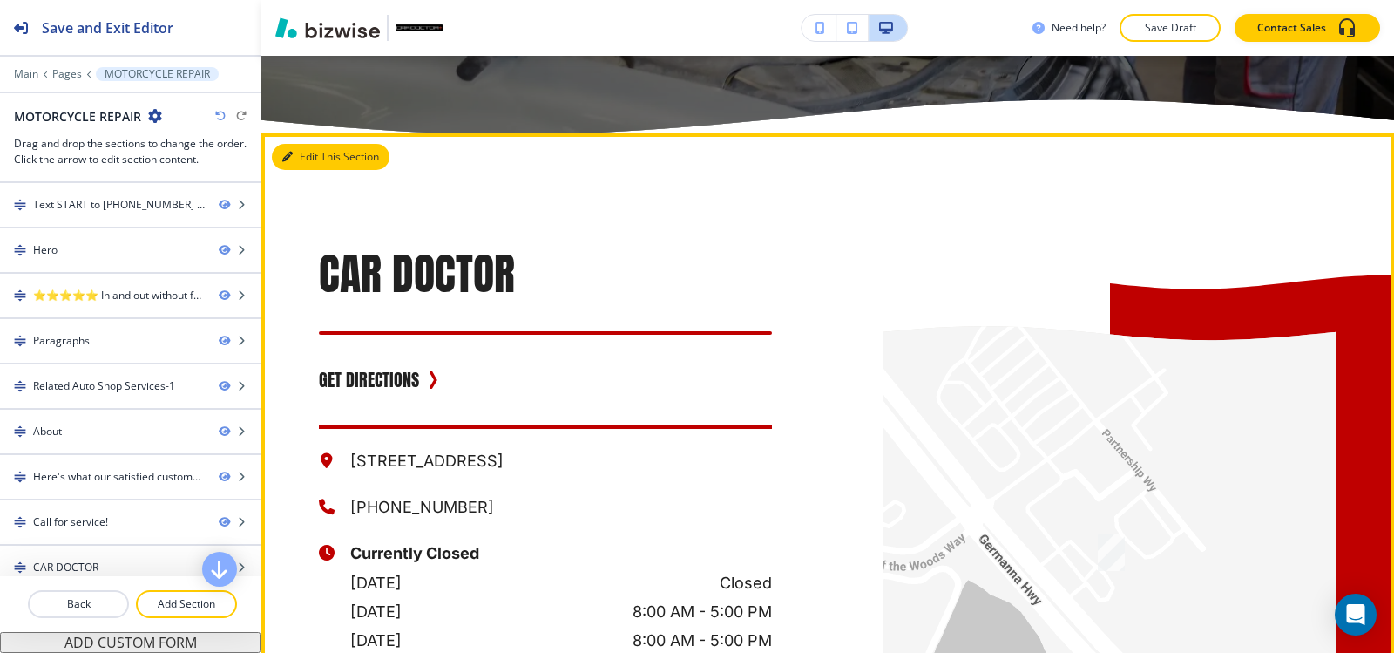
click at [308, 170] on button "Edit This Section" at bounding box center [331, 157] width 118 height 26
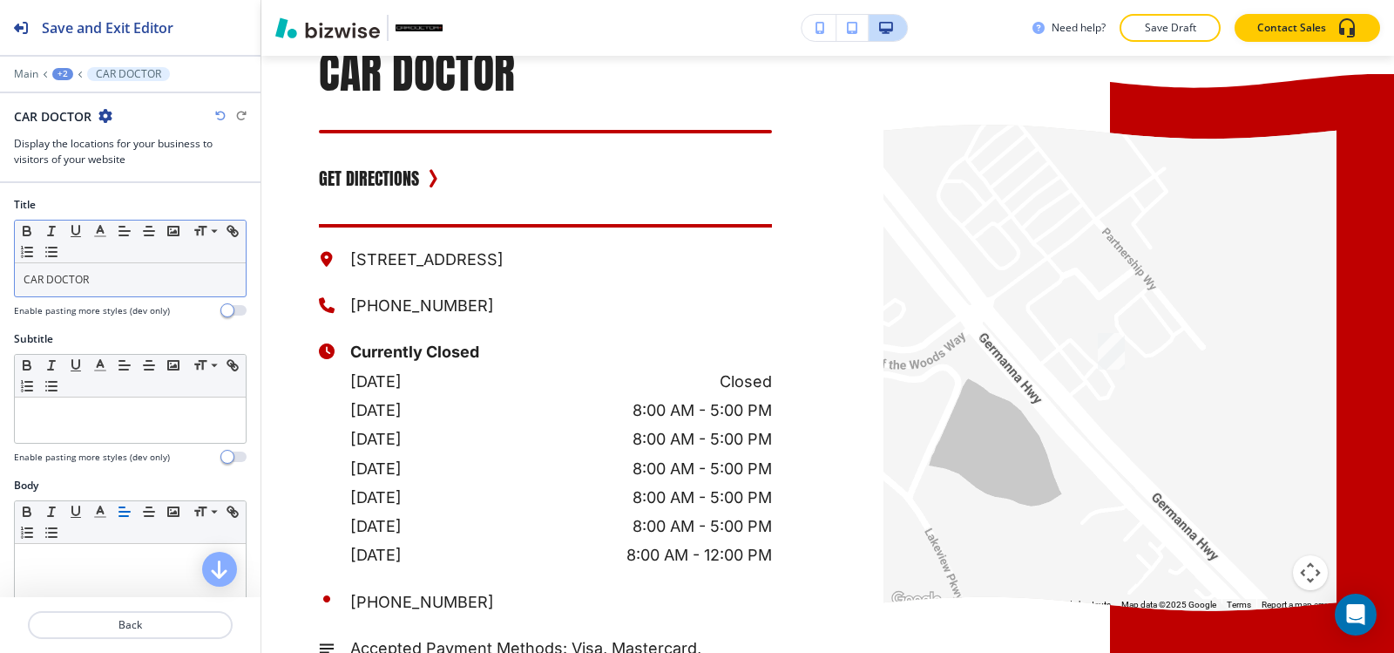
scroll to position [5517, 0]
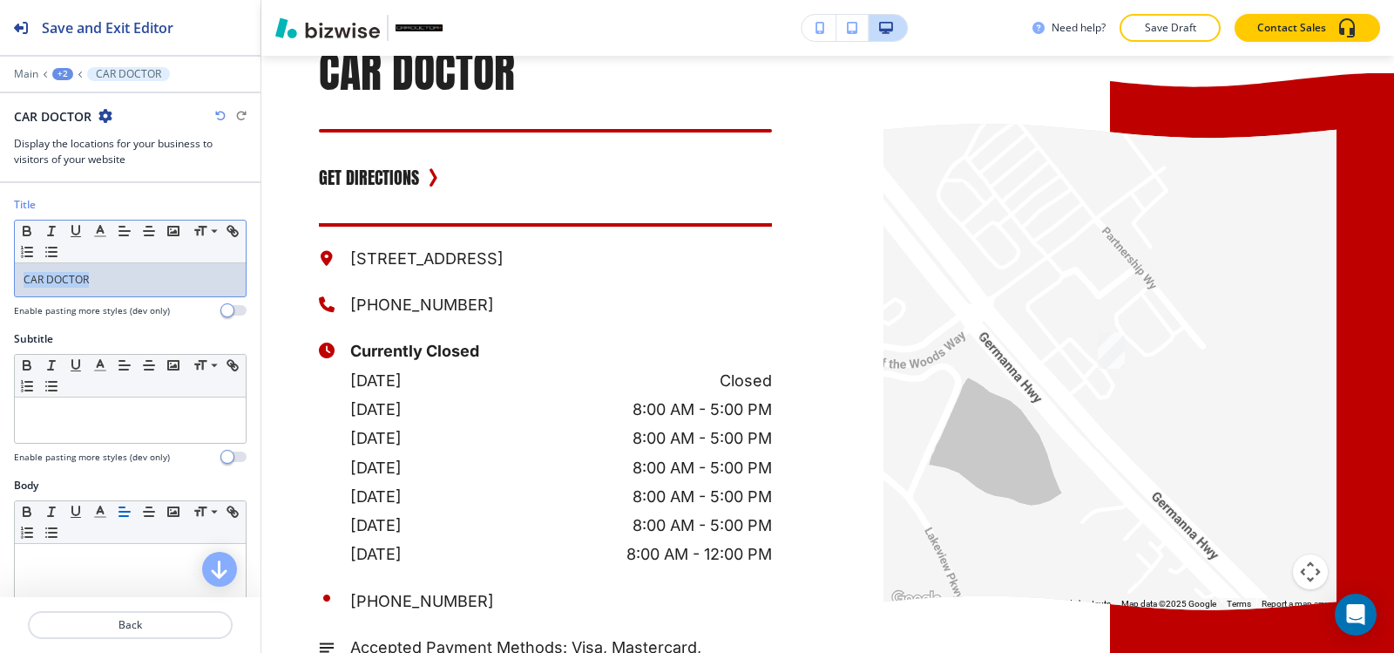
drag, startPoint x: 0, startPoint y: 281, endPoint x: 0, endPoint y: 271, distance: 10.5
click at [0, 271] on div "Title Small Normal Large Huge CAR DOCTOR Enable pasting more styles (dev only)" at bounding box center [130, 264] width 260 height 134
click at [105, 236] on line "button" at bounding box center [100, 236] width 10 height 0
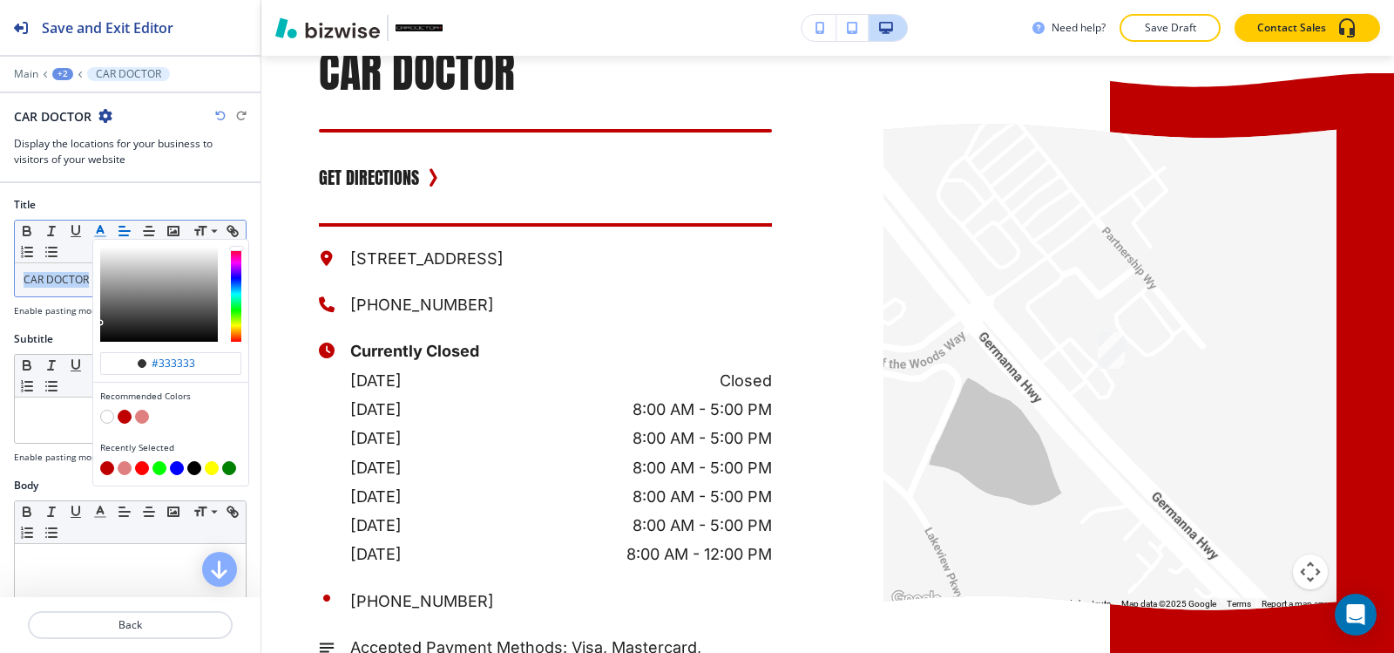
click at [121, 418] on button "button" at bounding box center [125, 416] width 14 height 14
type input "#bf0000"
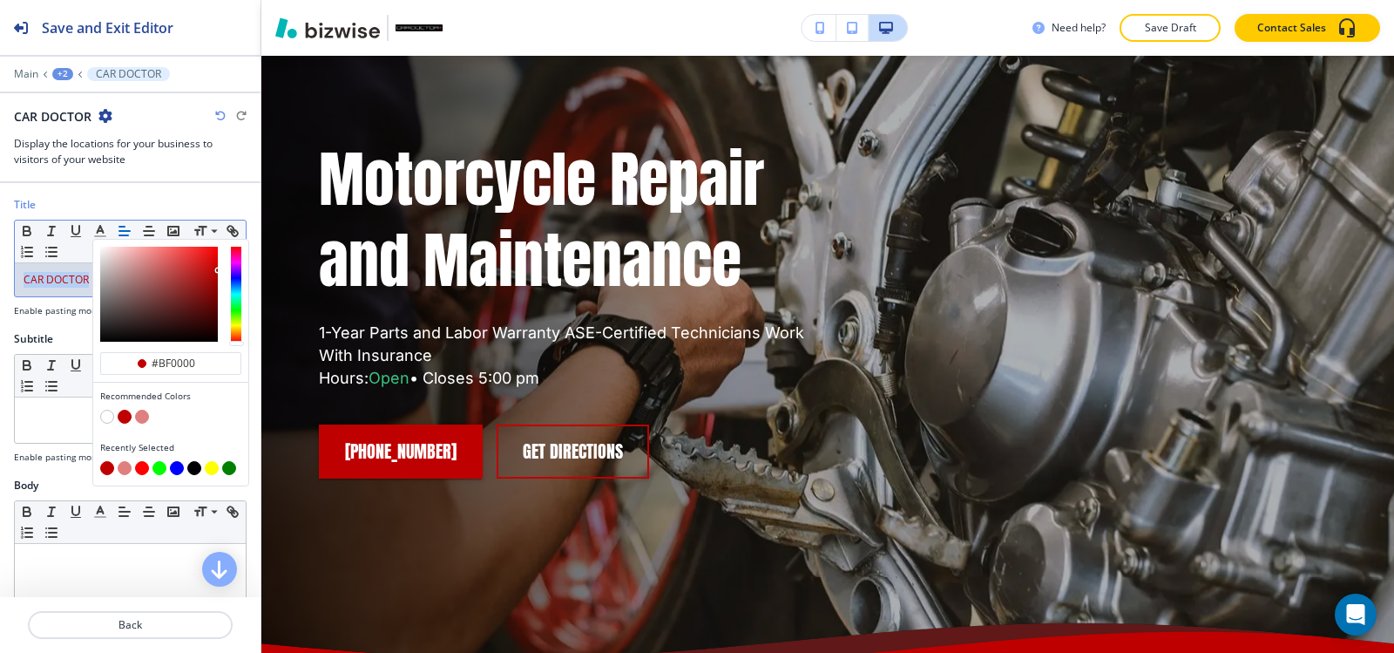
scroll to position [0, 0]
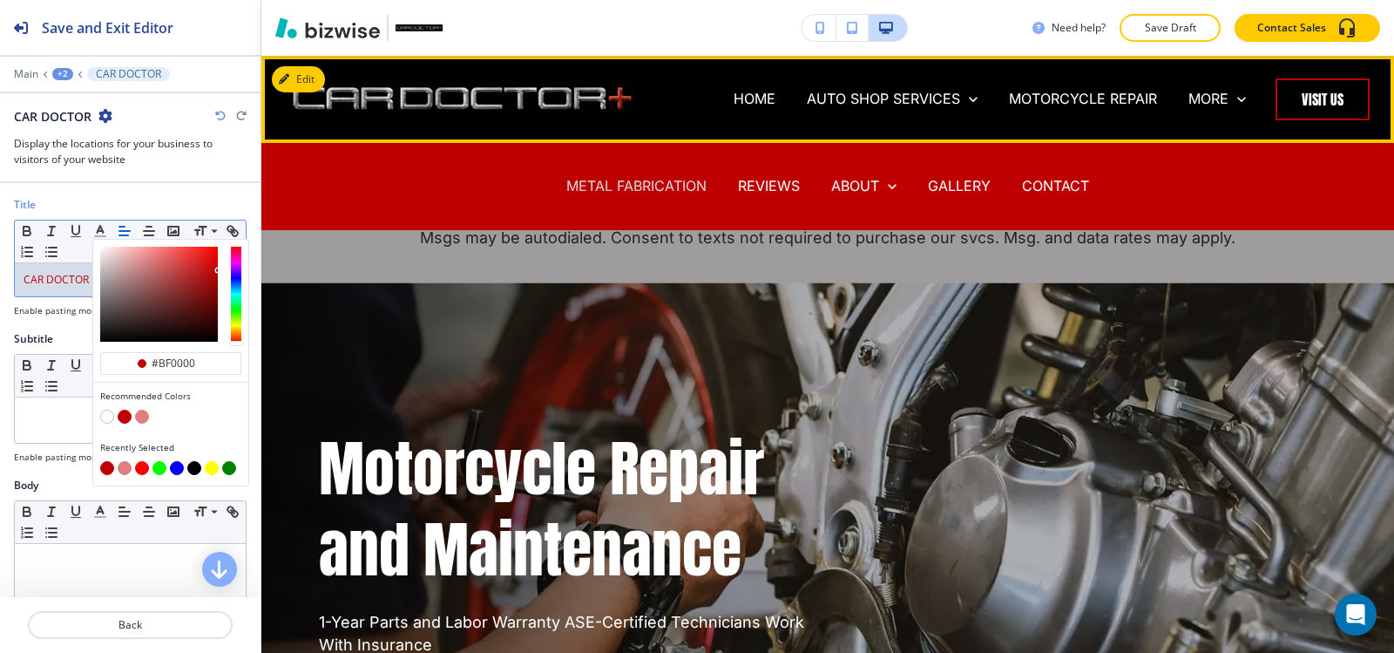
click at [630, 187] on p "METAL FABRICATION" at bounding box center [636, 186] width 140 height 20
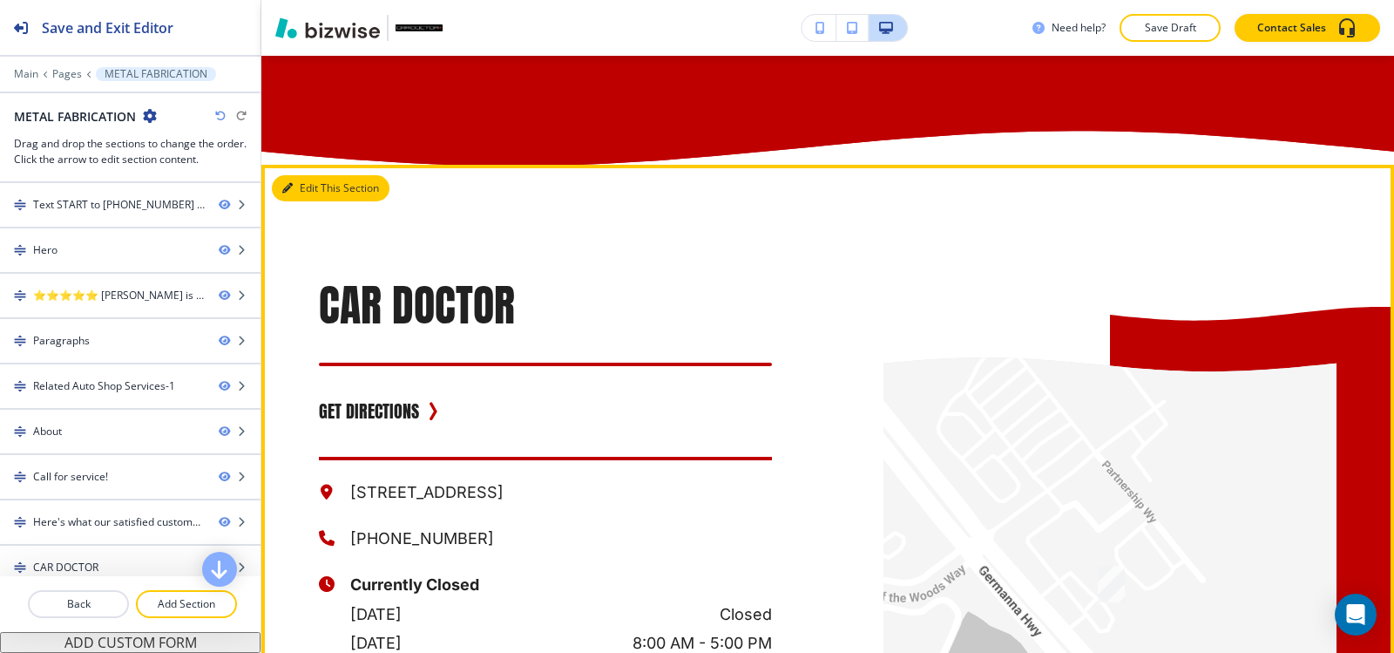
click at [308, 201] on button "Edit This Section" at bounding box center [331, 188] width 118 height 26
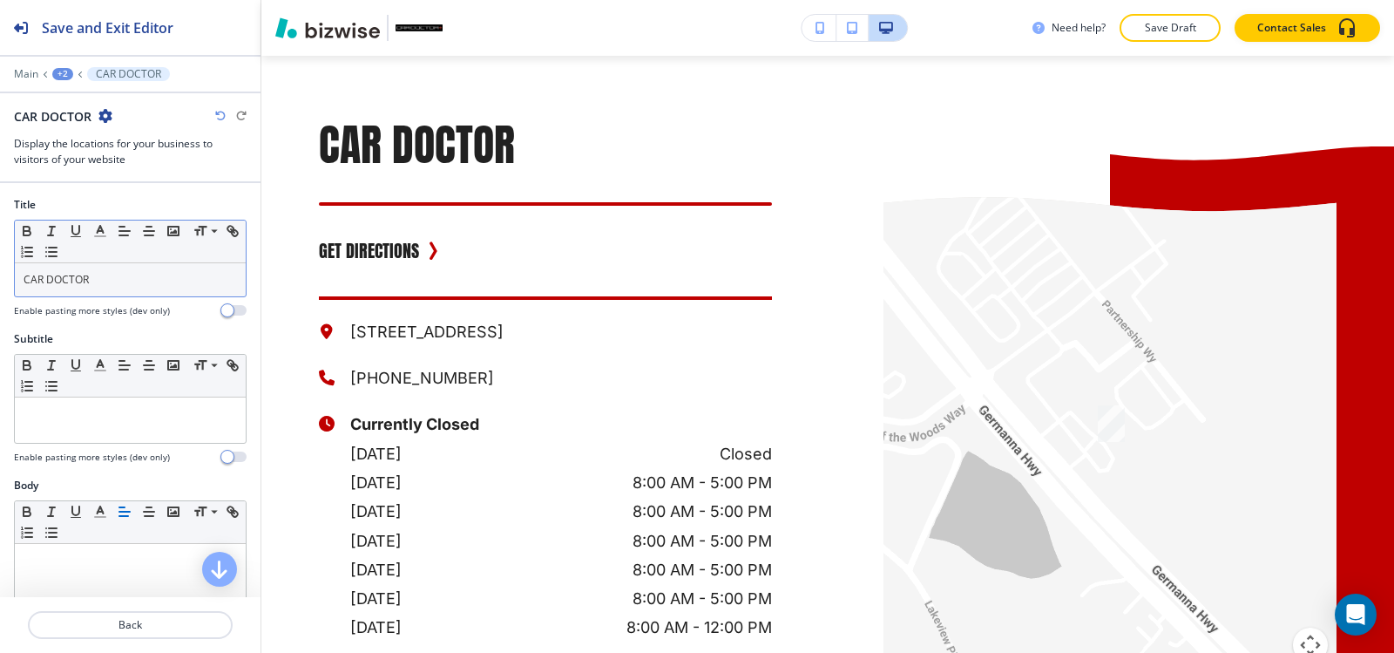
scroll to position [5318, 0]
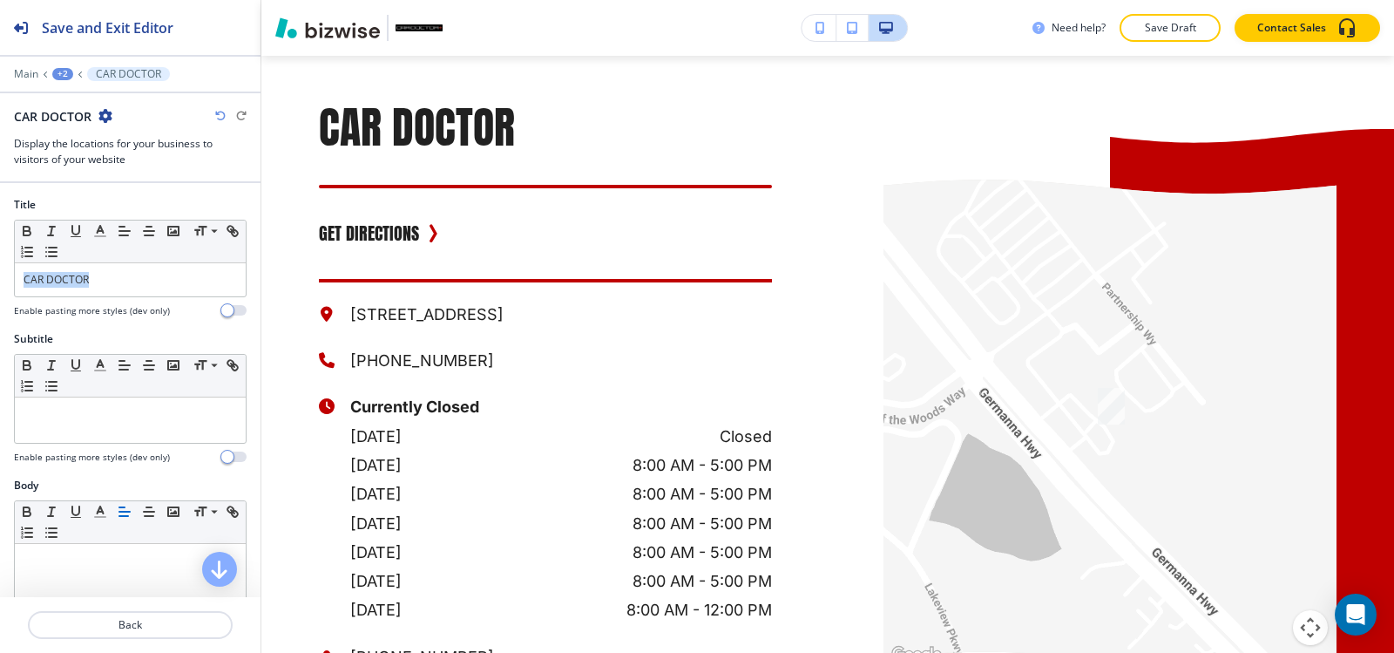
drag, startPoint x: 110, startPoint y: 283, endPoint x: 0, endPoint y: 282, distance: 109.8
click at [0, 282] on div "Title Small Normal Large Huge CAR DOCTOR Enable pasting more styles (dev only)" at bounding box center [130, 264] width 260 height 134
click at [98, 228] on polyline "button" at bounding box center [101, 229] width 6 height 7
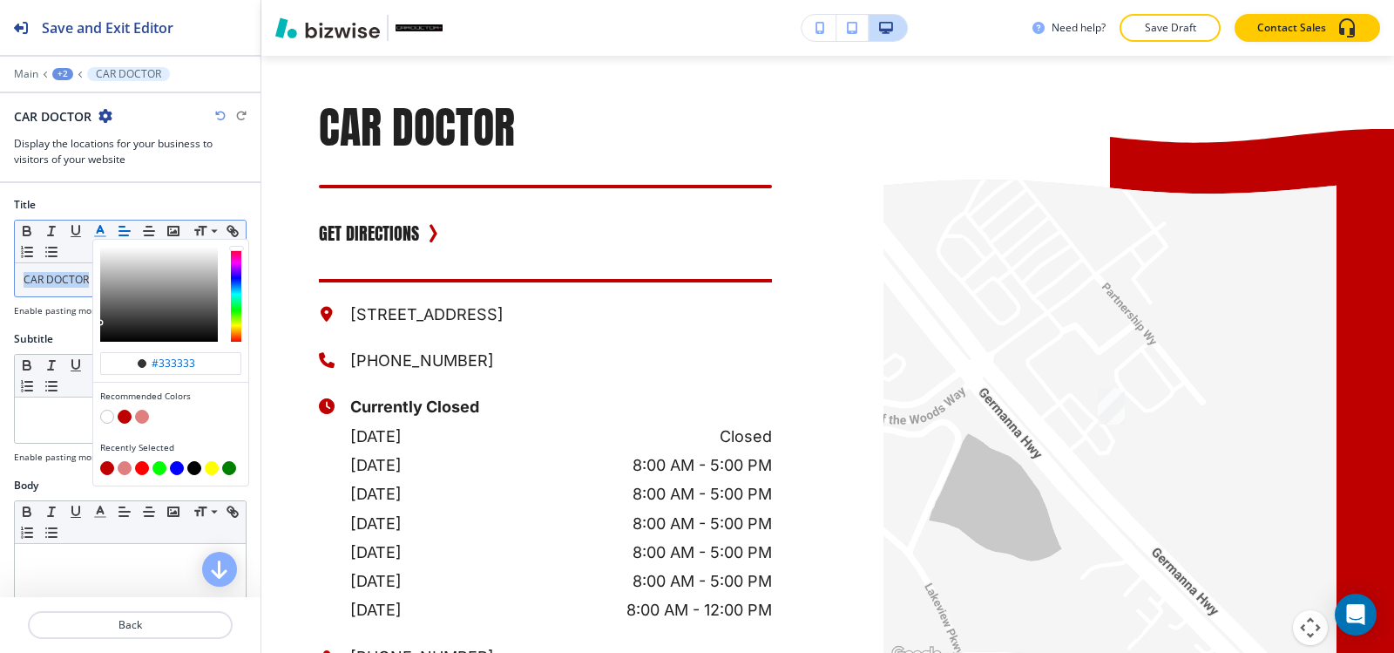
click at [122, 416] on button "button" at bounding box center [125, 416] width 14 height 14
type input "#bf0000"
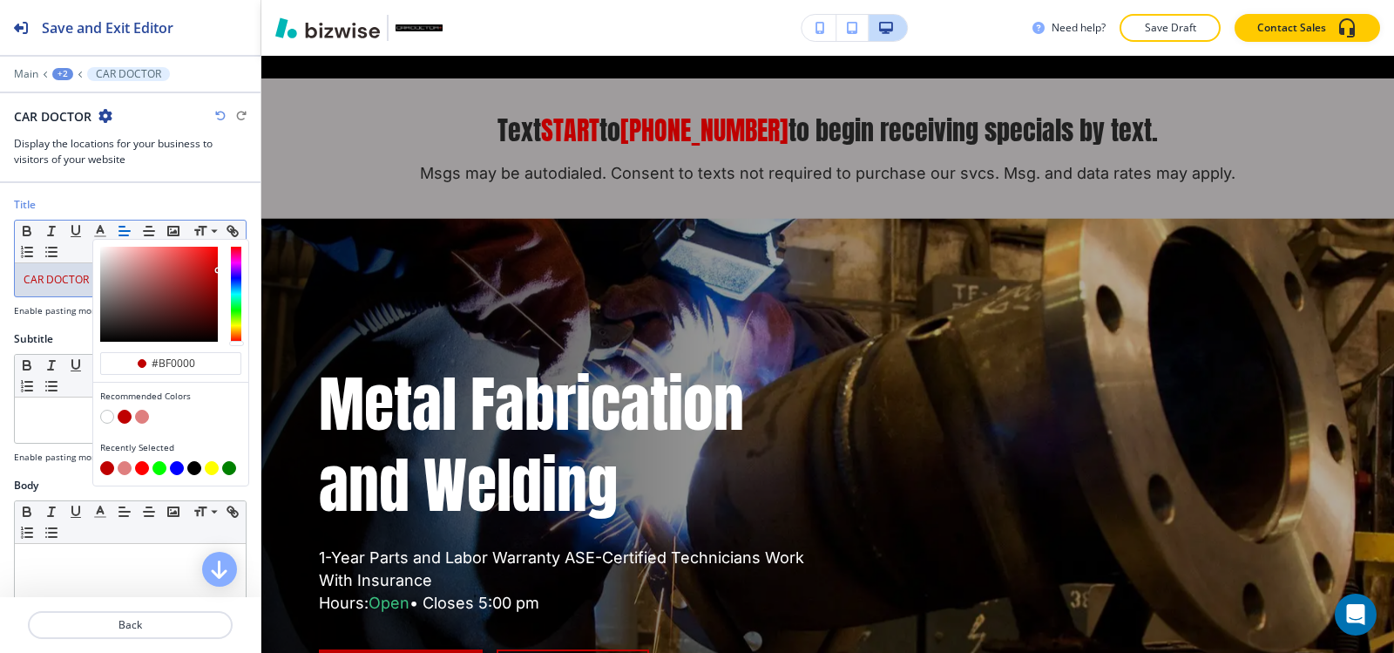
scroll to position [0, 0]
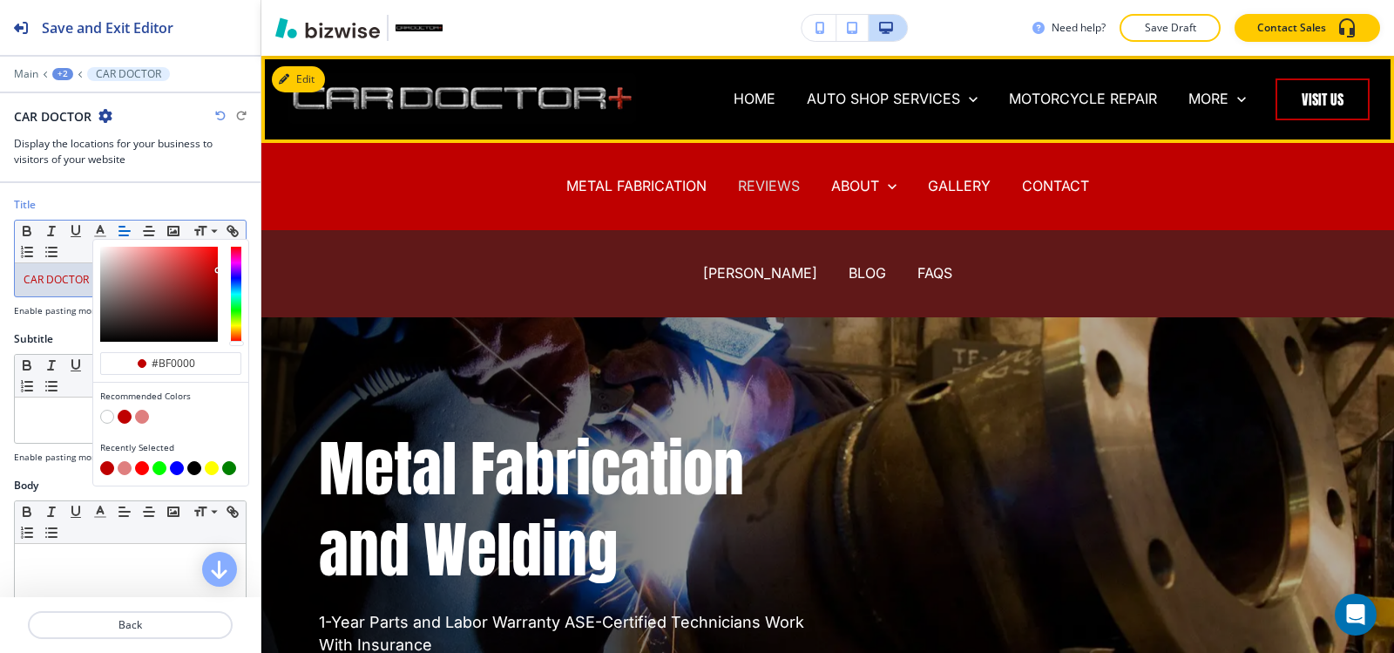
click at [785, 186] on p "REVIEWS" at bounding box center [769, 186] width 62 height 20
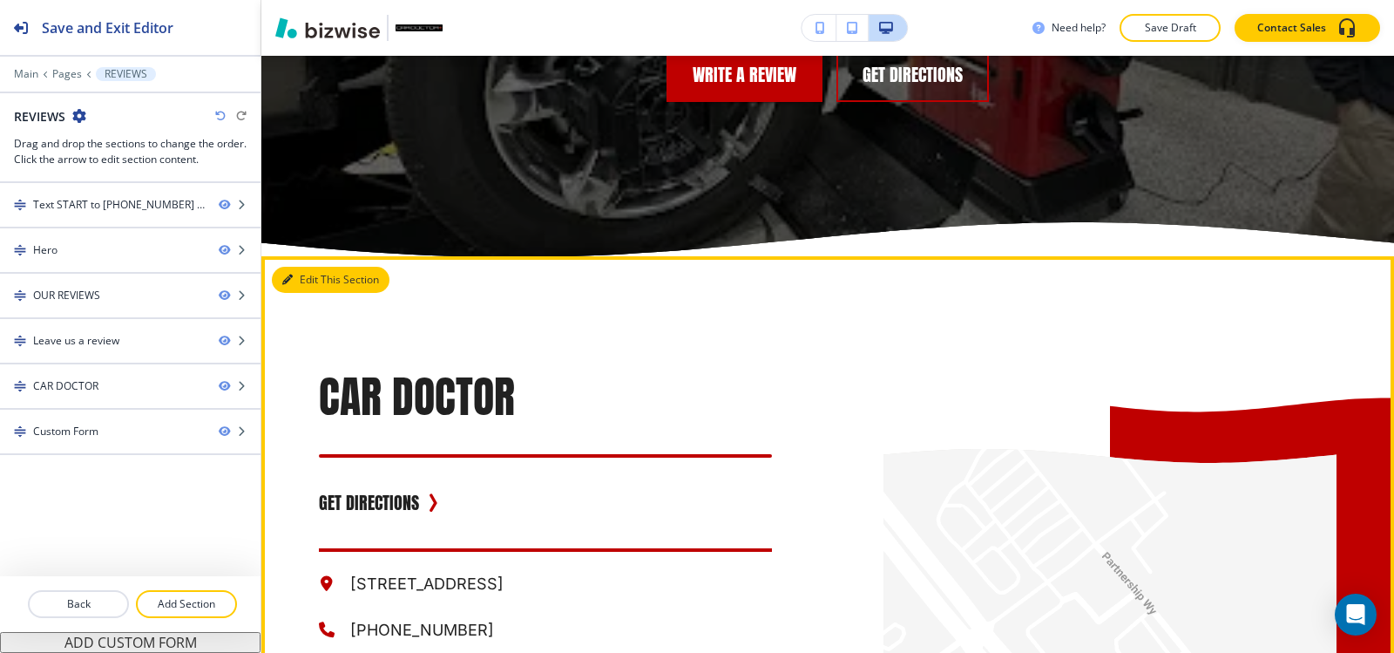
click at [311, 267] on button "Edit This Section" at bounding box center [331, 280] width 118 height 26
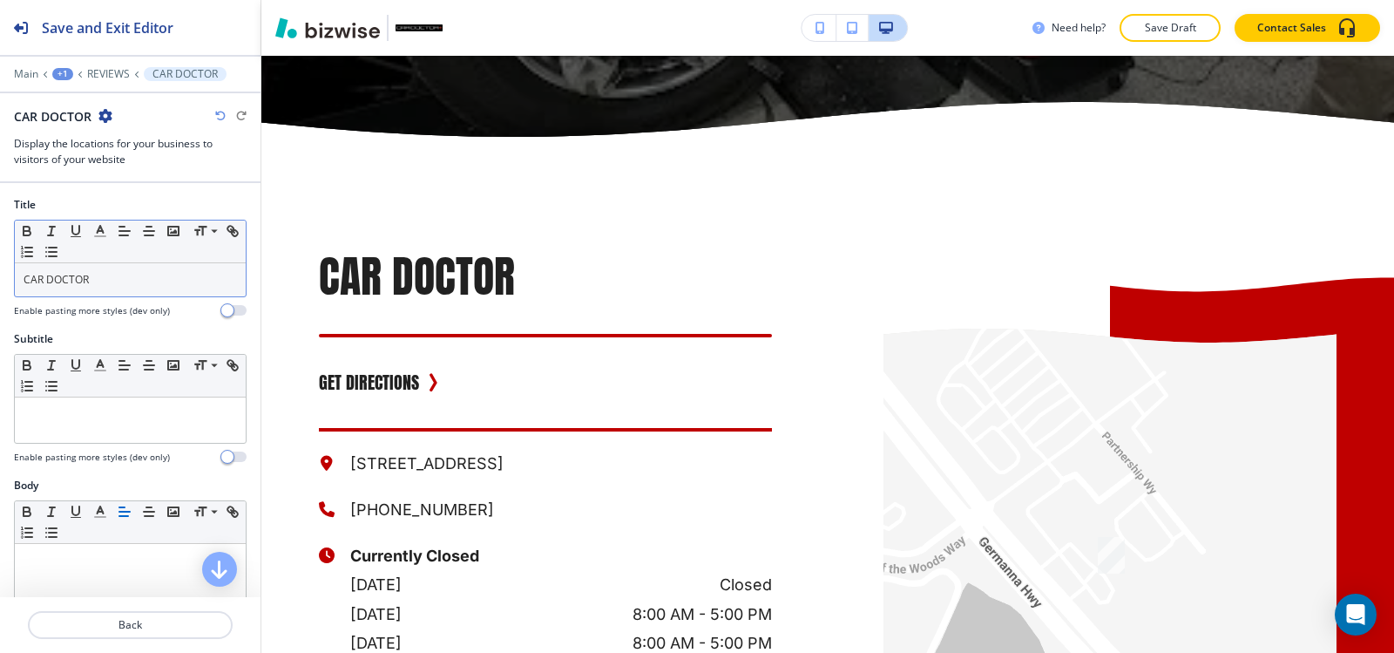
scroll to position [8235, 0]
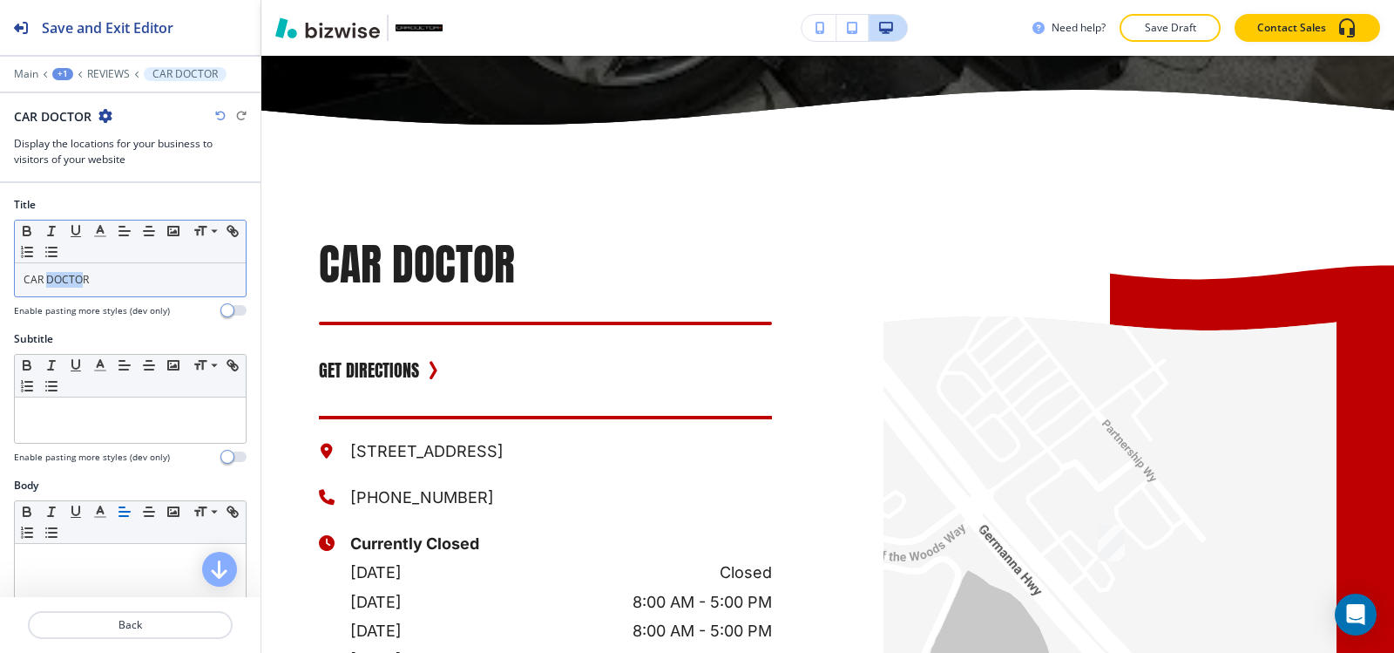
drag, startPoint x: 57, startPoint y: 269, endPoint x: 17, endPoint y: 281, distance: 42.7
click at [24, 280] on div "CAR DOCTOR" at bounding box center [130, 279] width 231 height 33
click at [101, 274] on p "CAR DOCTOR" at bounding box center [130, 280] width 213 height 16
drag, startPoint x: 6, startPoint y: 277, endPoint x: 16, endPoint y: 266, distance: 14.8
click at [2, 269] on div "Title Small Normal Large Huge CAR DOCTOR Enable pasting more styles (dev only)" at bounding box center [130, 264] width 260 height 134
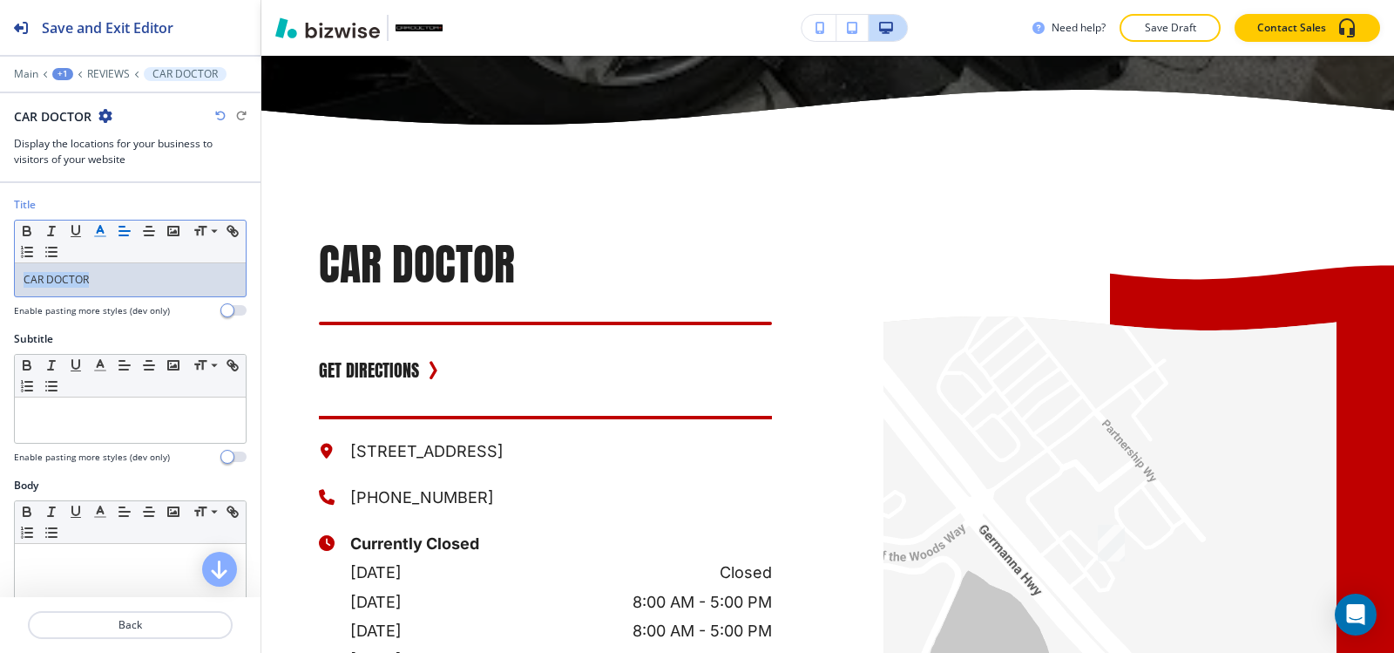
click at [96, 237] on icon "button" at bounding box center [100, 231] width 16 height 16
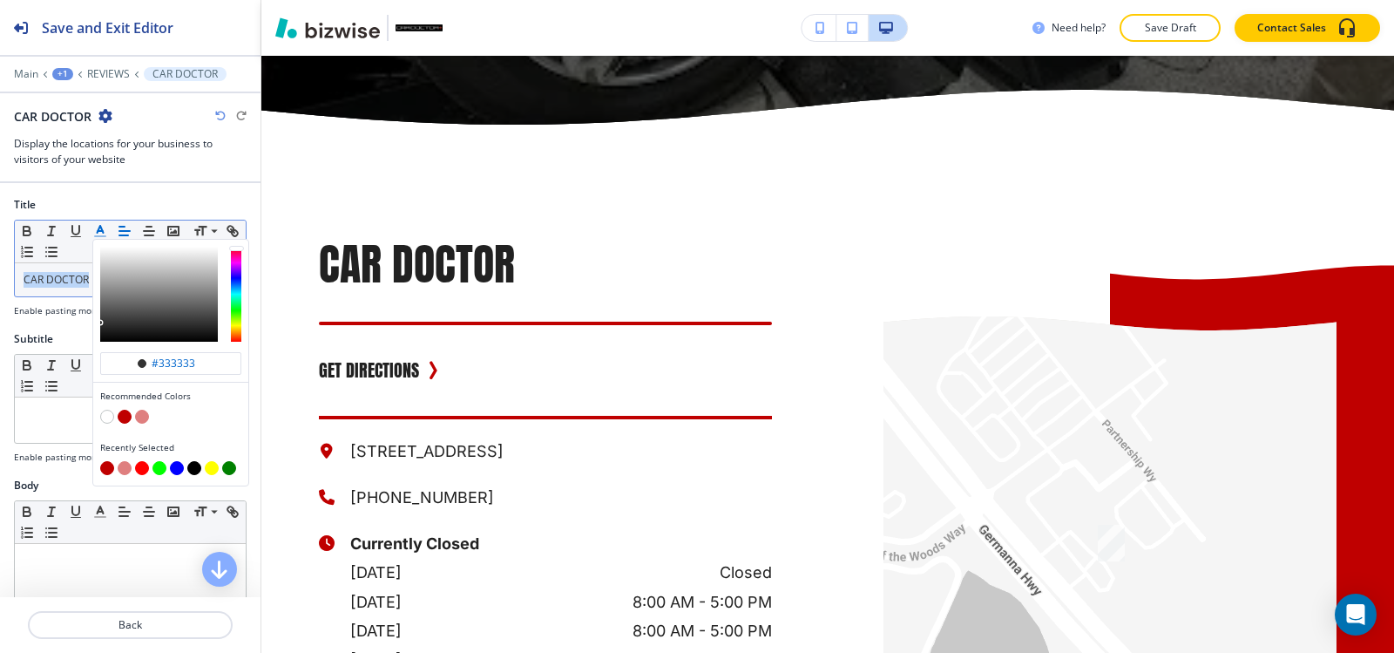
click at [125, 420] on button "button" at bounding box center [125, 416] width 14 height 14
type input "#bf0000"
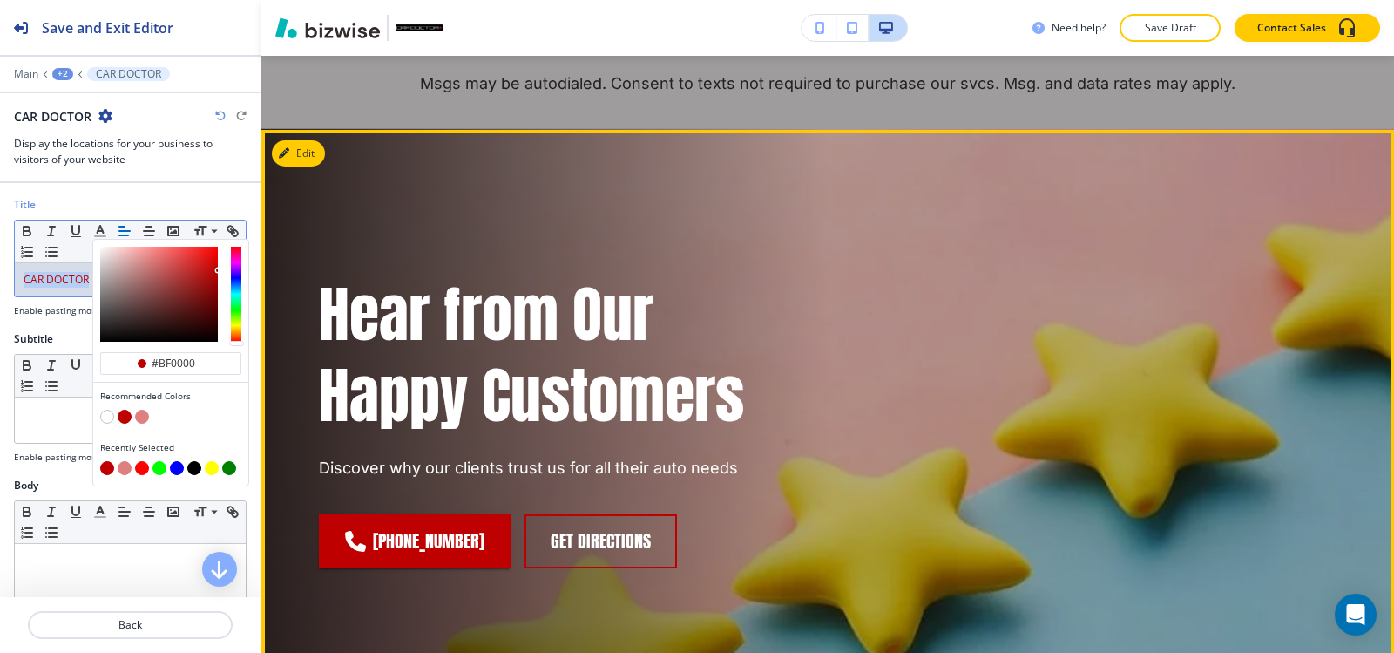
scroll to position [0, 0]
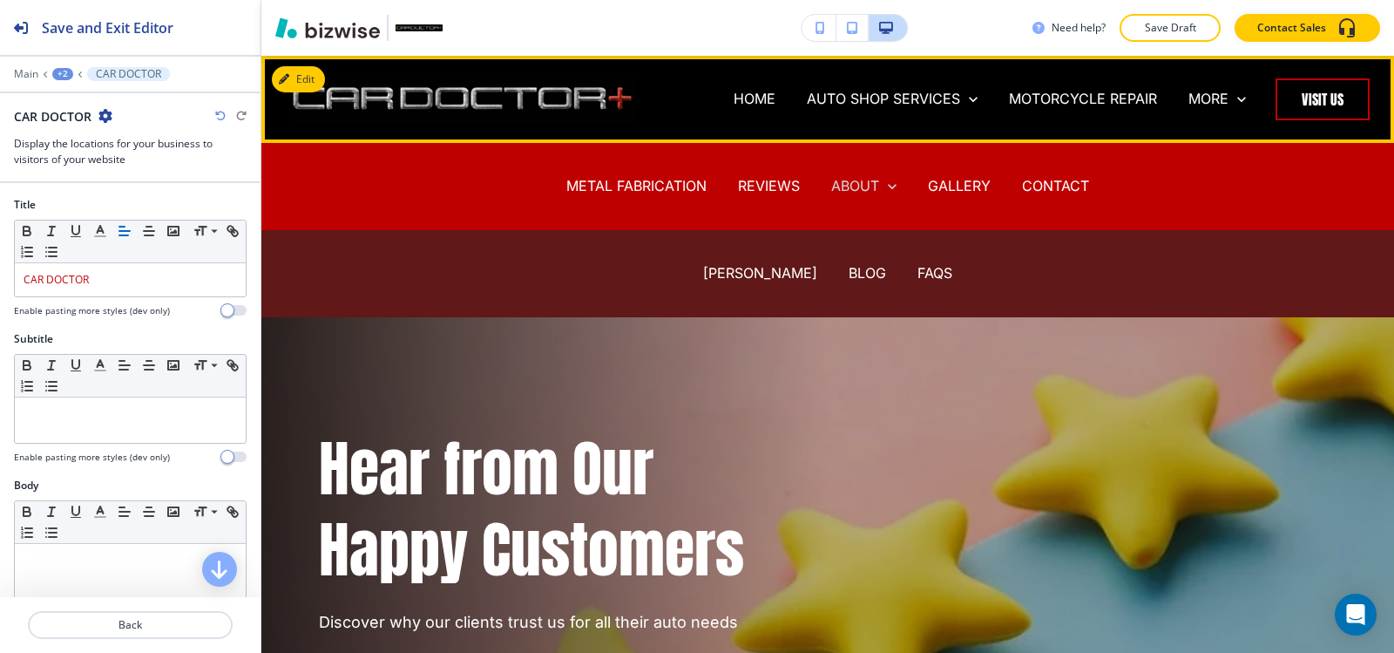
click at [841, 184] on p "ABOUT" at bounding box center [855, 186] width 48 height 20
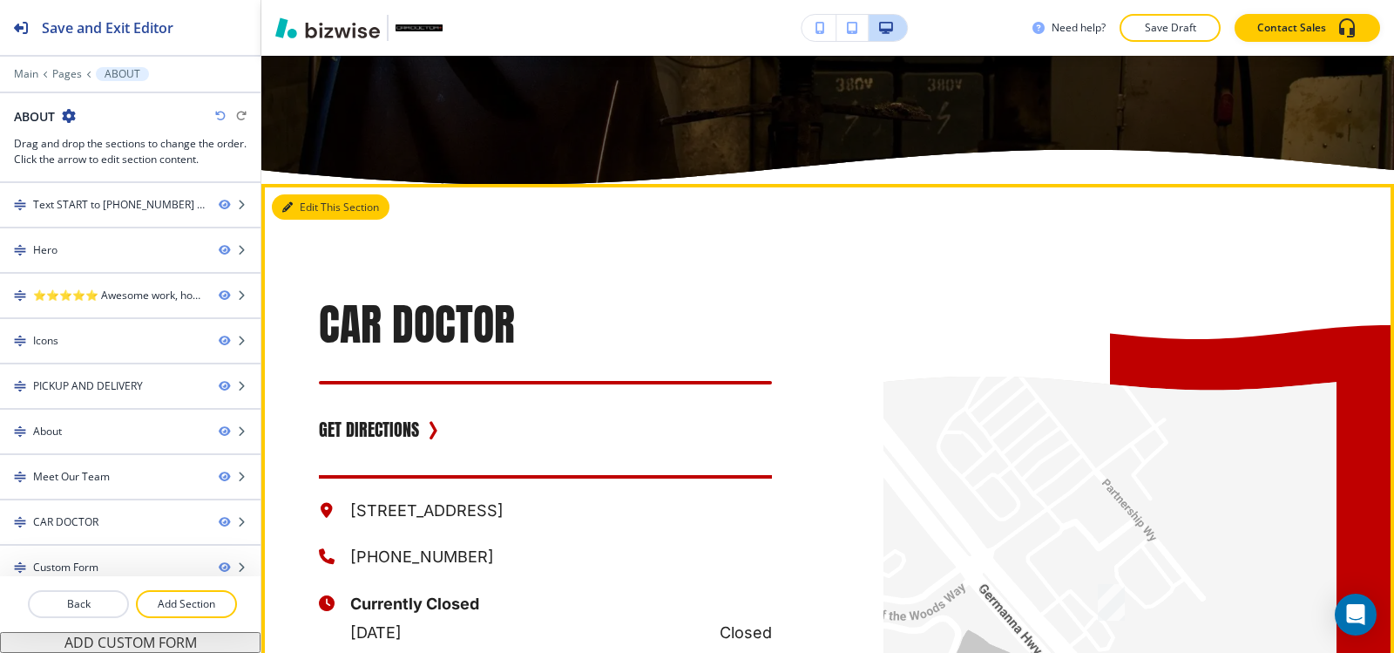
click at [287, 213] on icon "button" at bounding box center [287, 207] width 10 height 10
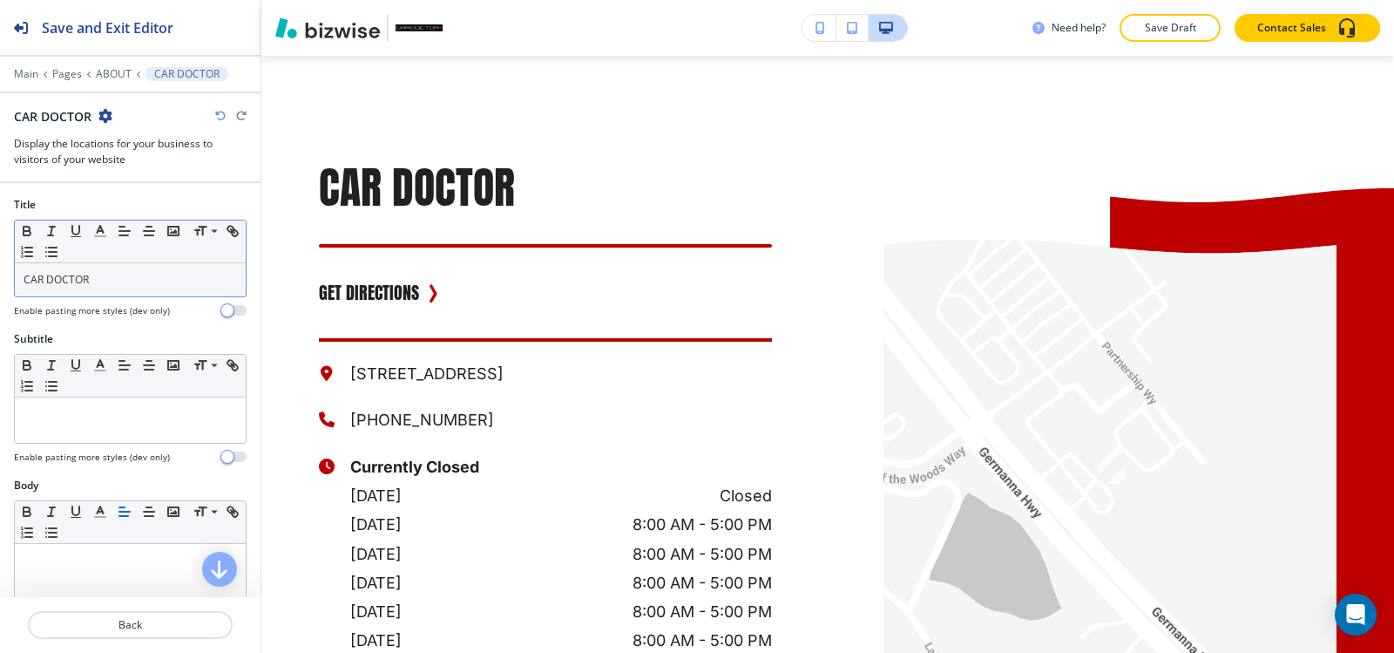
scroll to position [3806, 0]
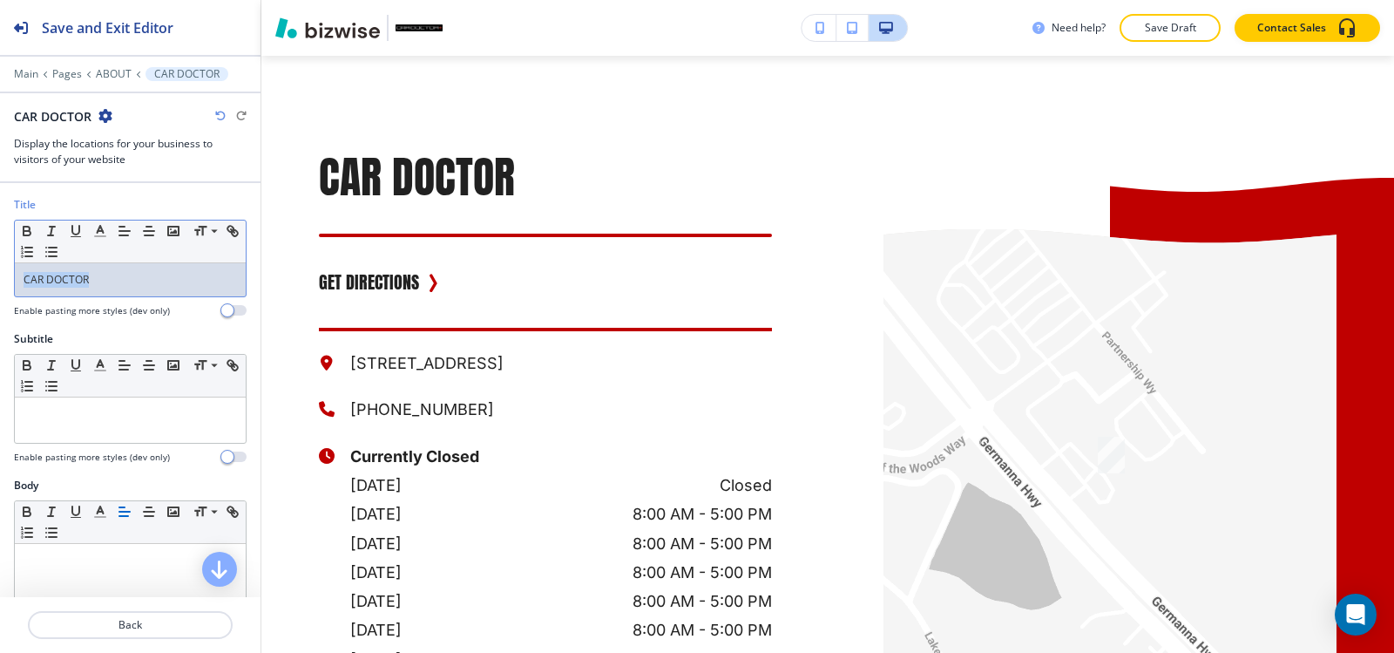
drag, startPoint x: 89, startPoint y: 281, endPoint x: 20, endPoint y: 267, distance: 70.2
click at [0, 278] on div "Title Small Normal Large Huge CAR DOCTOR Enable pasting more styles (dev only)" at bounding box center [130, 264] width 260 height 134
click at [97, 231] on icon "button" at bounding box center [100, 231] width 16 height 16
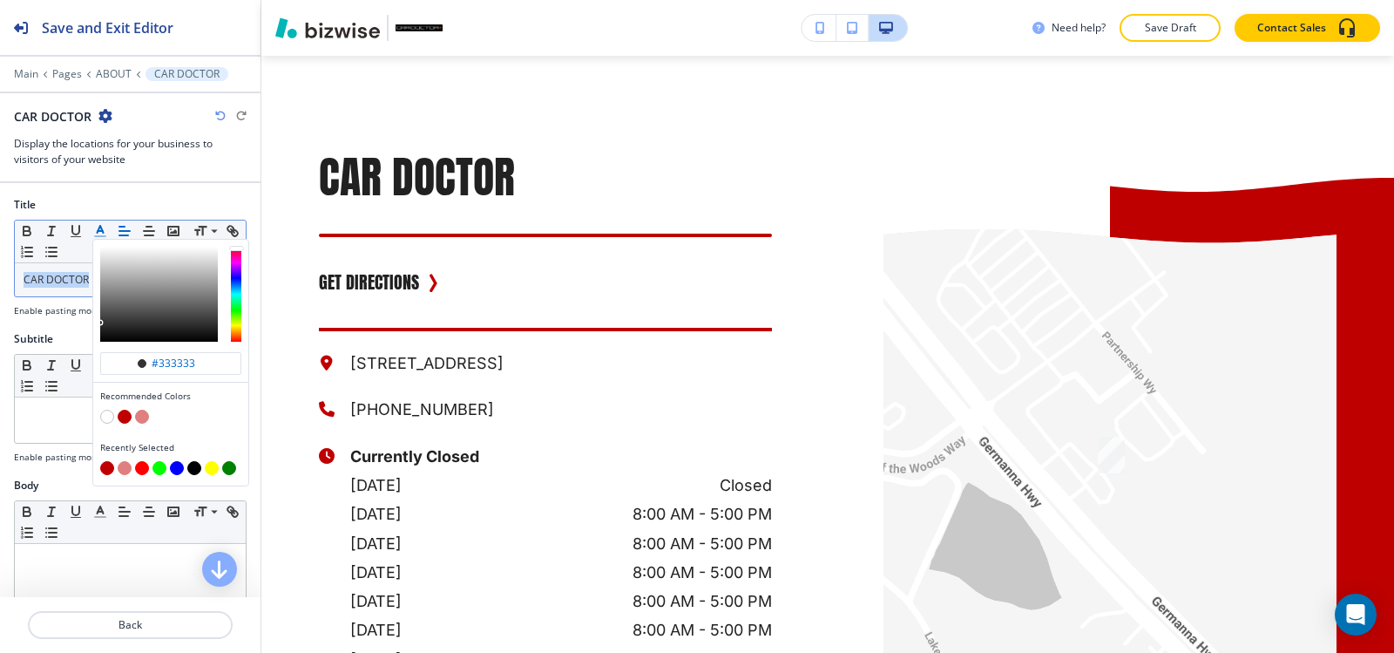
click at [123, 417] on button "button" at bounding box center [125, 416] width 14 height 14
type input "#bf0000"
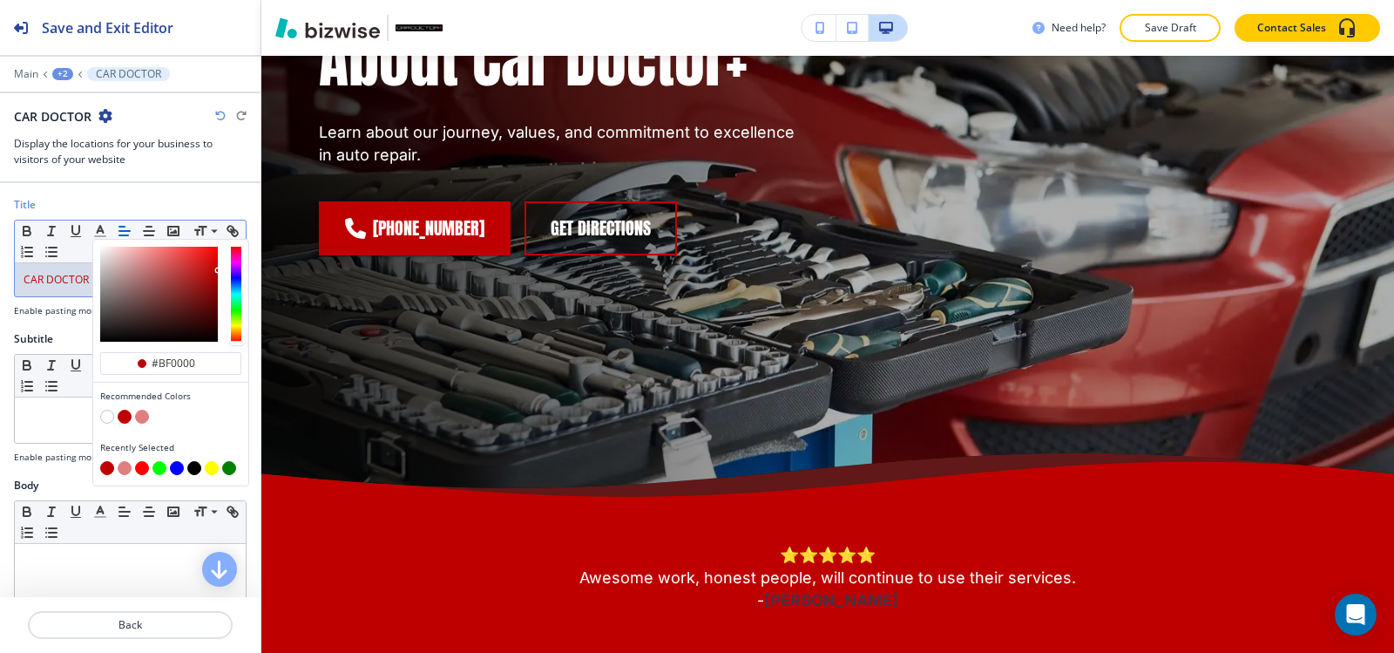
scroll to position [0, 0]
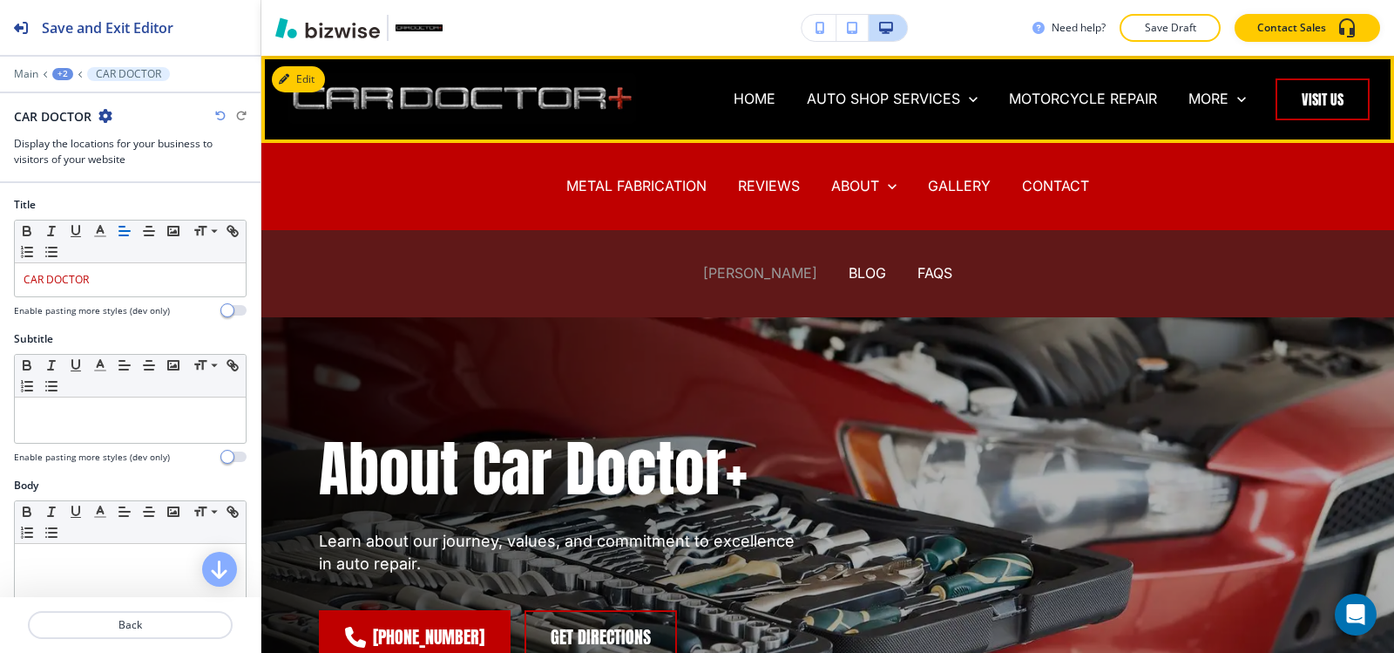
click at [745, 267] on p "[PERSON_NAME]" at bounding box center [760, 273] width 114 height 20
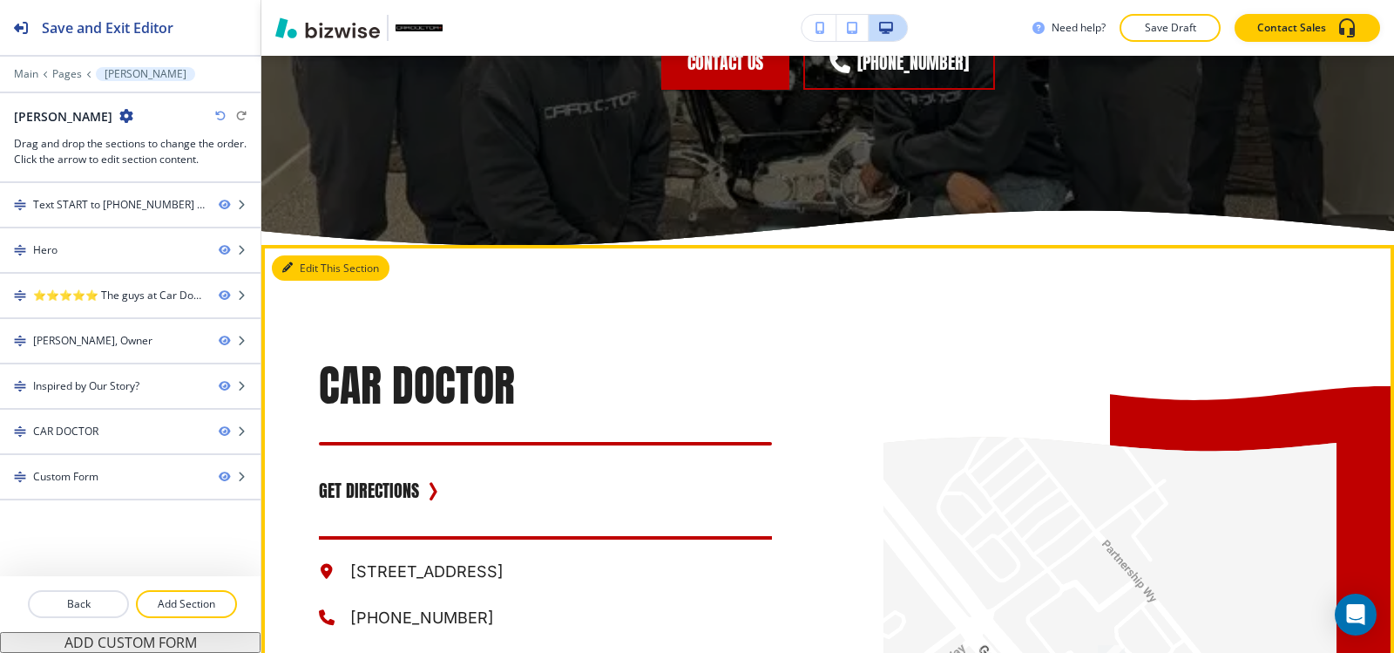
click at [308, 257] on button "Edit This Section" at bounding box center [331, 268] width 118 height 26
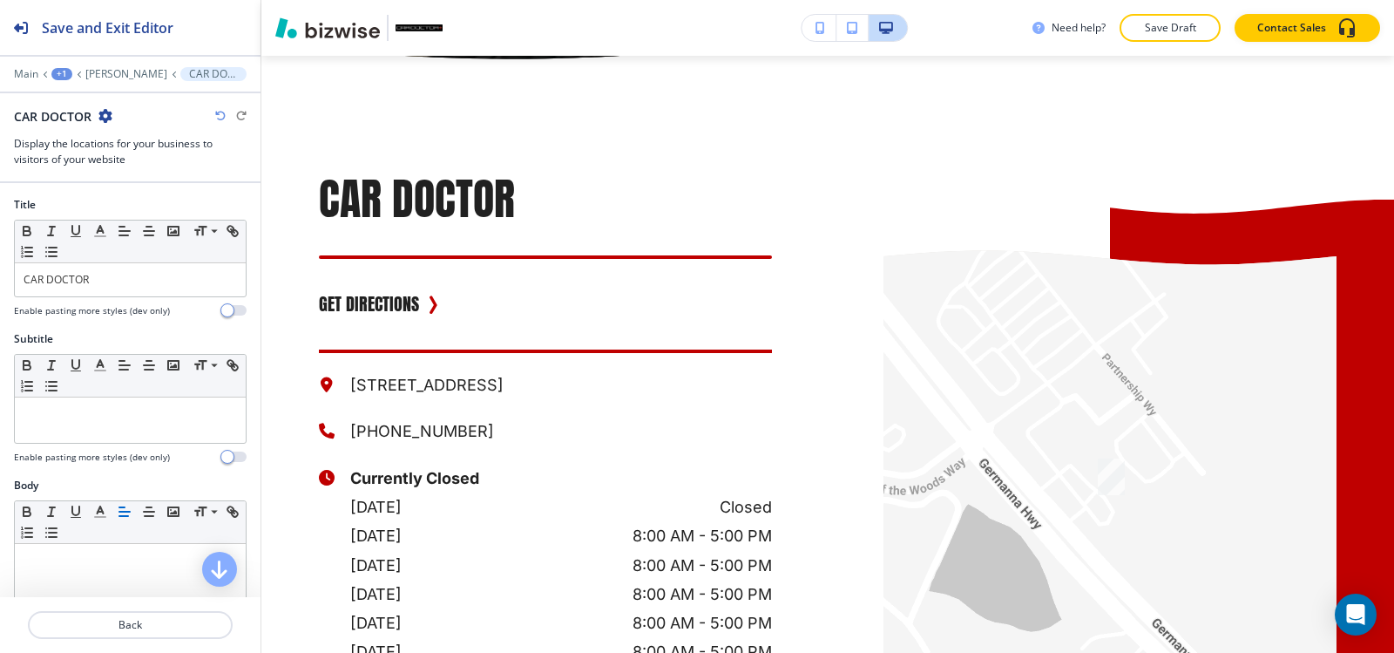
scroll to position [2803, 0]
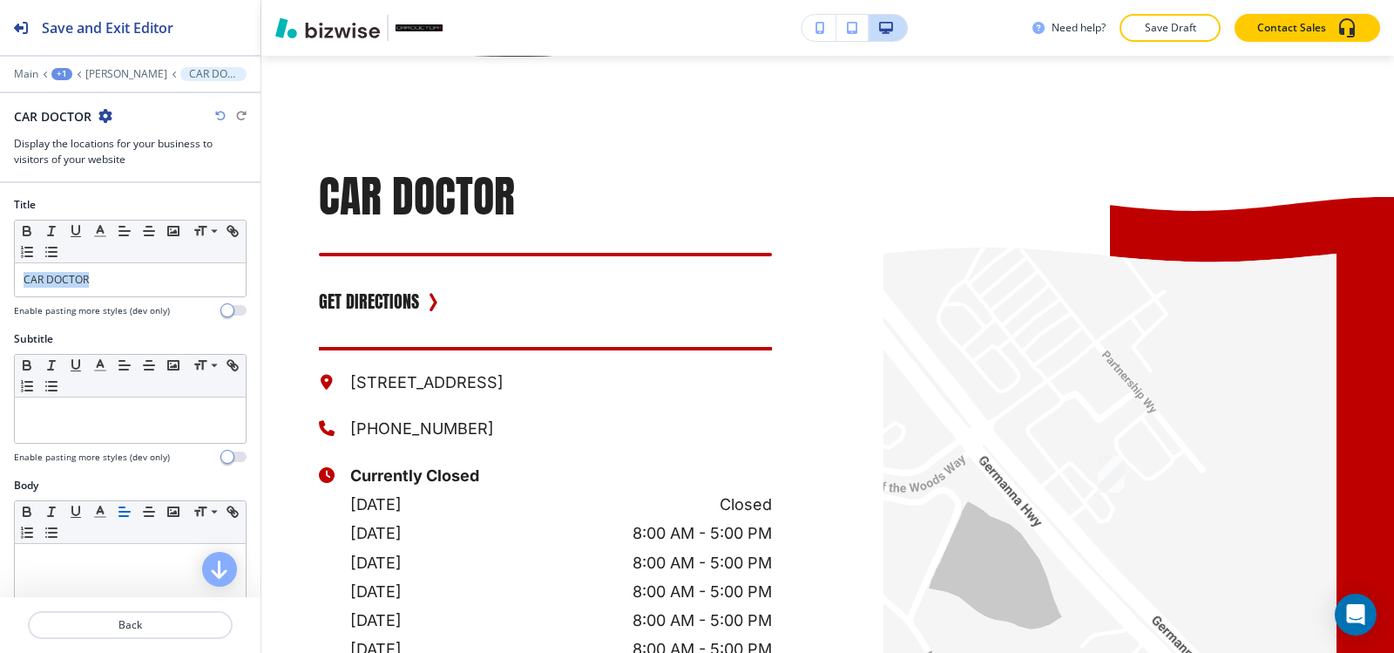
drag, startPoint x: 123, startPoint y: 282, endPoint x: 0, endPoint y: 274, distance: 123.1
click at [0, 274] on div "Title Small Normal Large Huge CAR DOCTOR Enable pasting more styles (dev only)" at bounding box center [130, 264] width 260 height 134
click at [99, 234] on icon "button" at bounding box center [100, 231] width 16 height 16
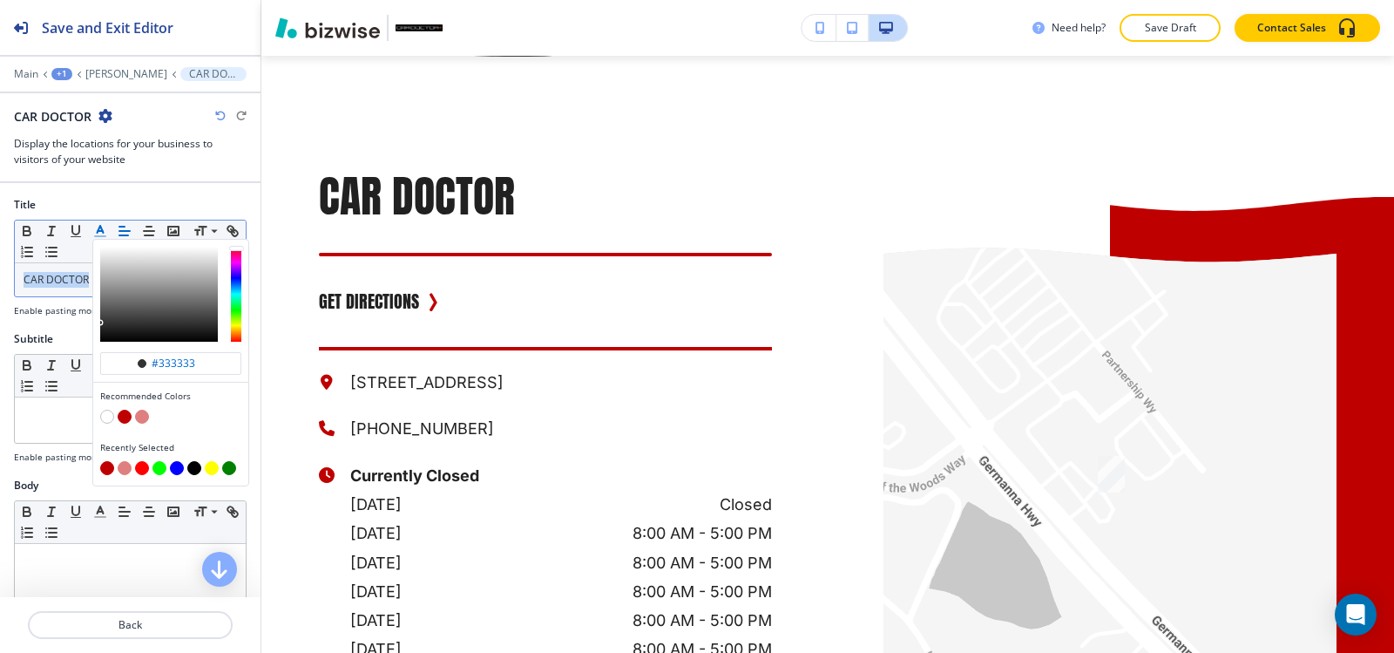
click at [125, 416] on button "button" at bounding box center [125, 416] width 14 height 14
type input "#bf0000"
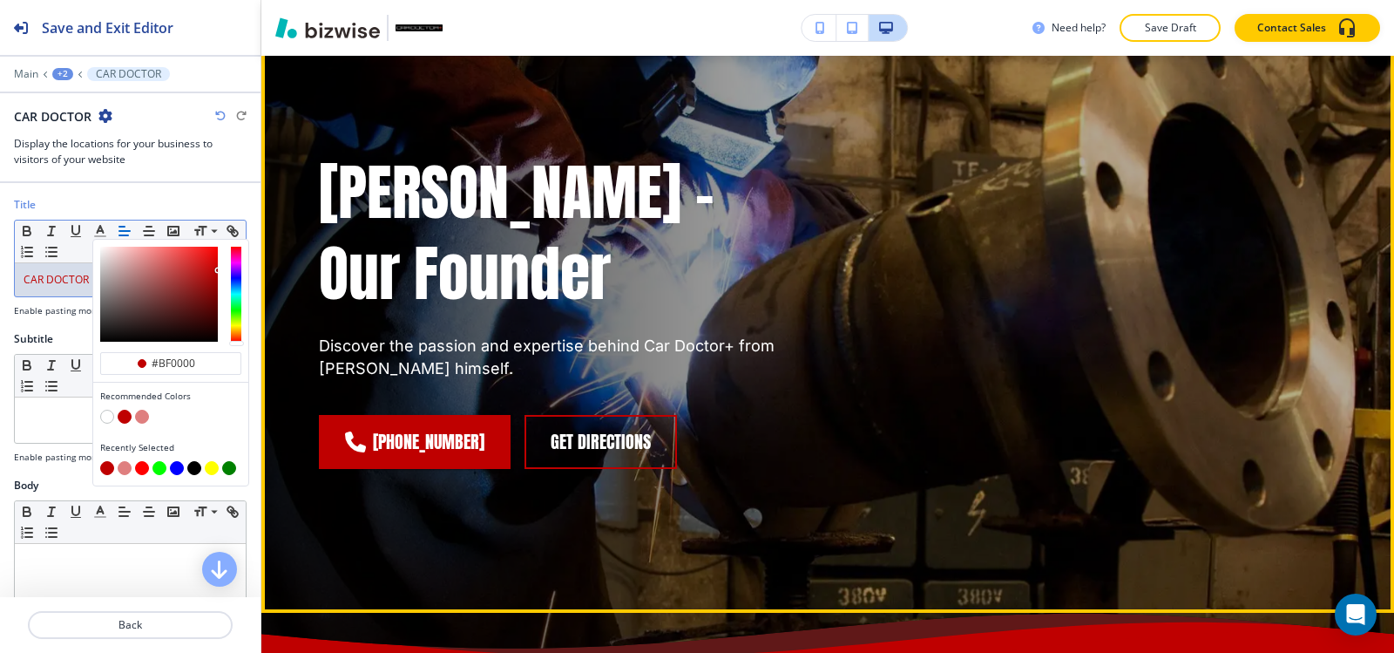
scroll to position [0, 0]
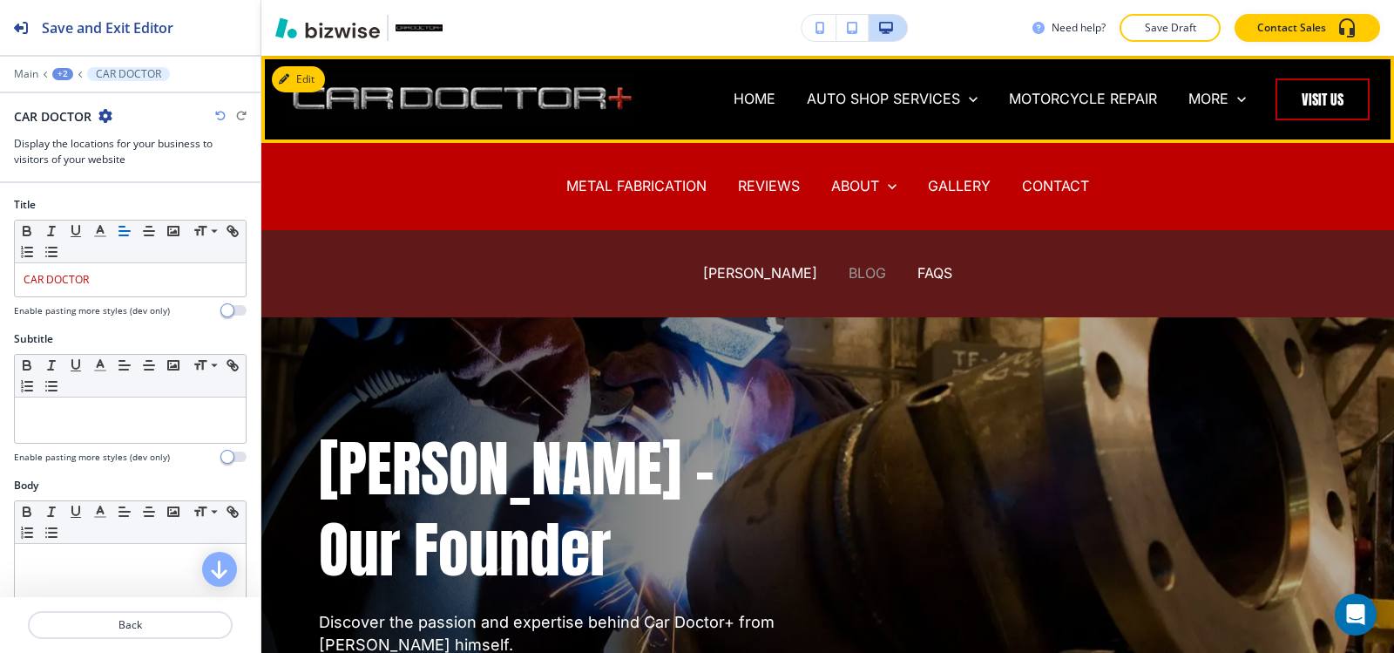
click at [850, 267] on p "BLOG" at bounding box center [867, 273] width 37 height 20
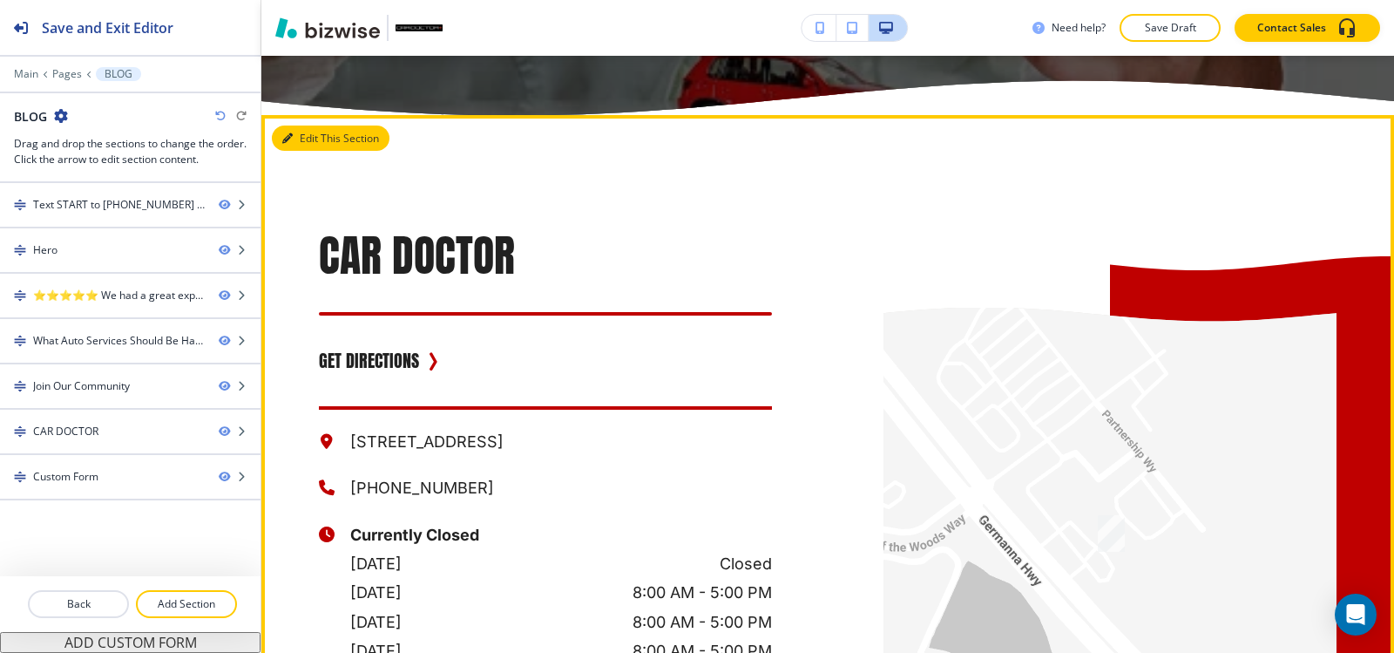
click at [294, 129] on button "Edit This Section" at bounding box center [331, 138] width 118 height 26
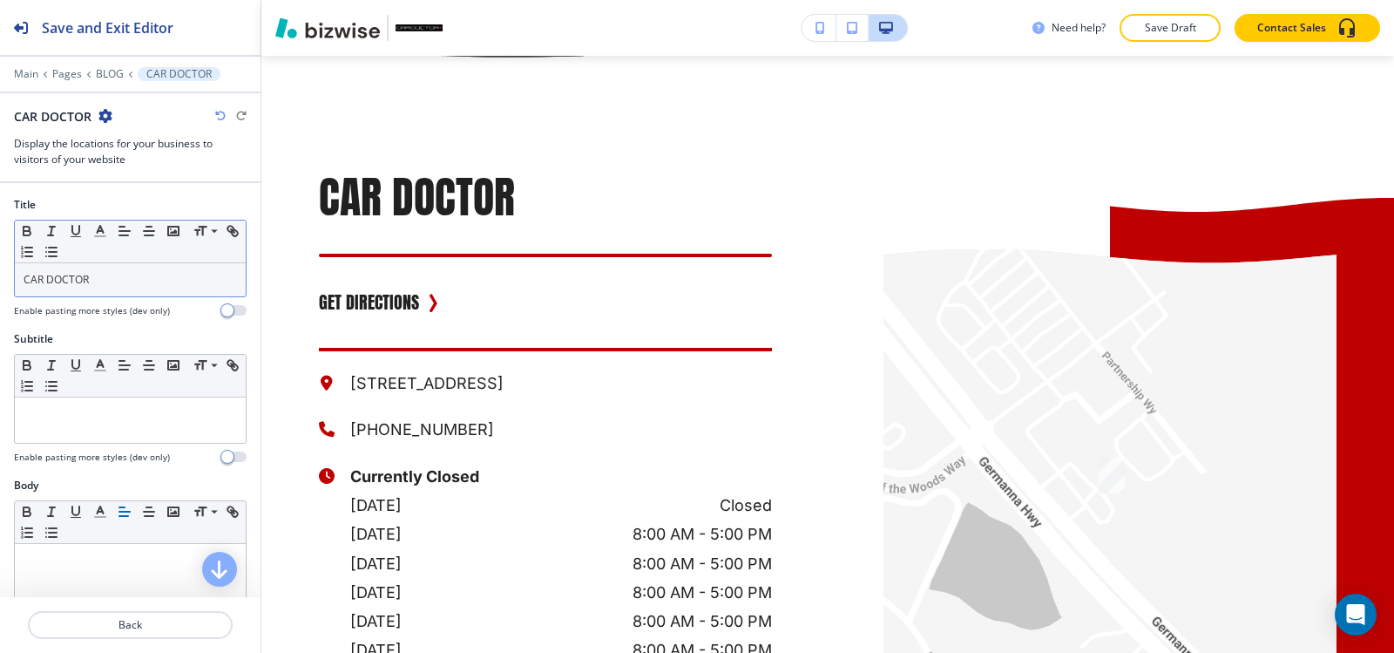
scroll to position [2934, 0]
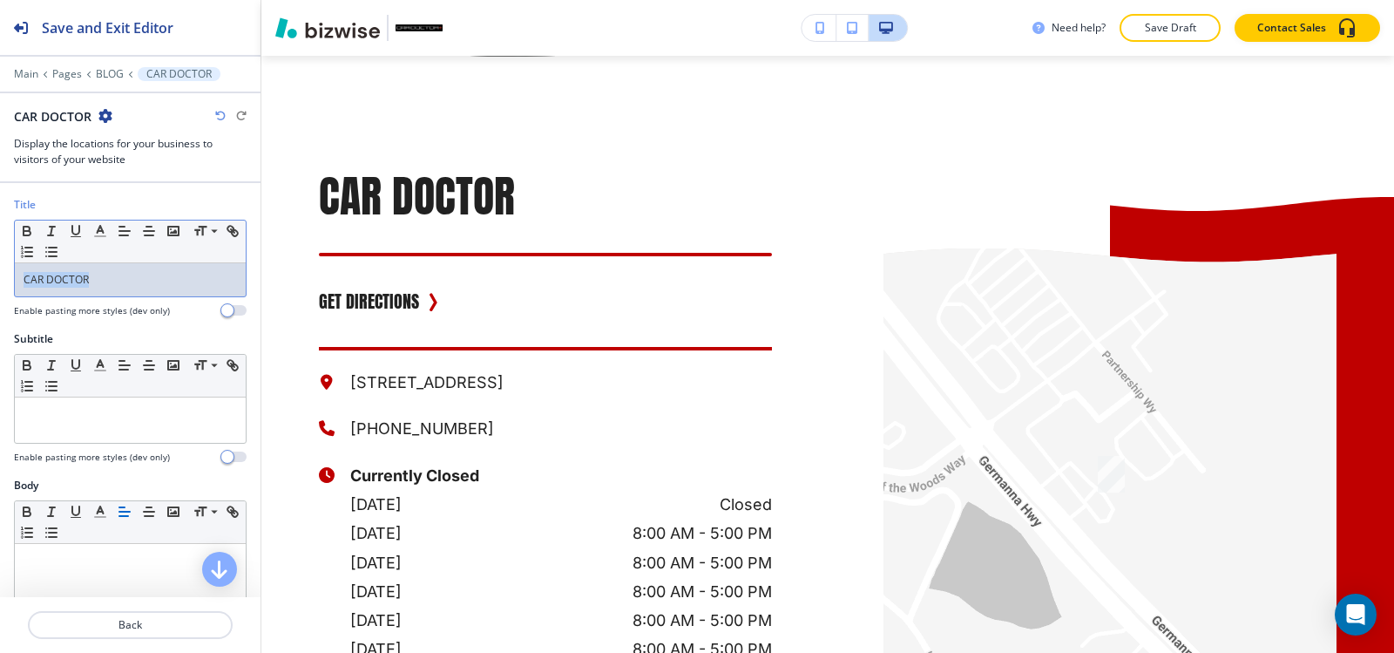
drag, startPoint x: 111, startPoint y: 287, endPoint x: 0, endPoint y: 283, distance: 110.7
click at [0, 283] on div "Title Small Normal Large Huge CAR DOCTOR Enable pasting more styles (dev only)" at bounding box center [130, 264] width 260 height 134
click at [101, 231] on line "button" at bounding box center [100, 231] width 4 height 0
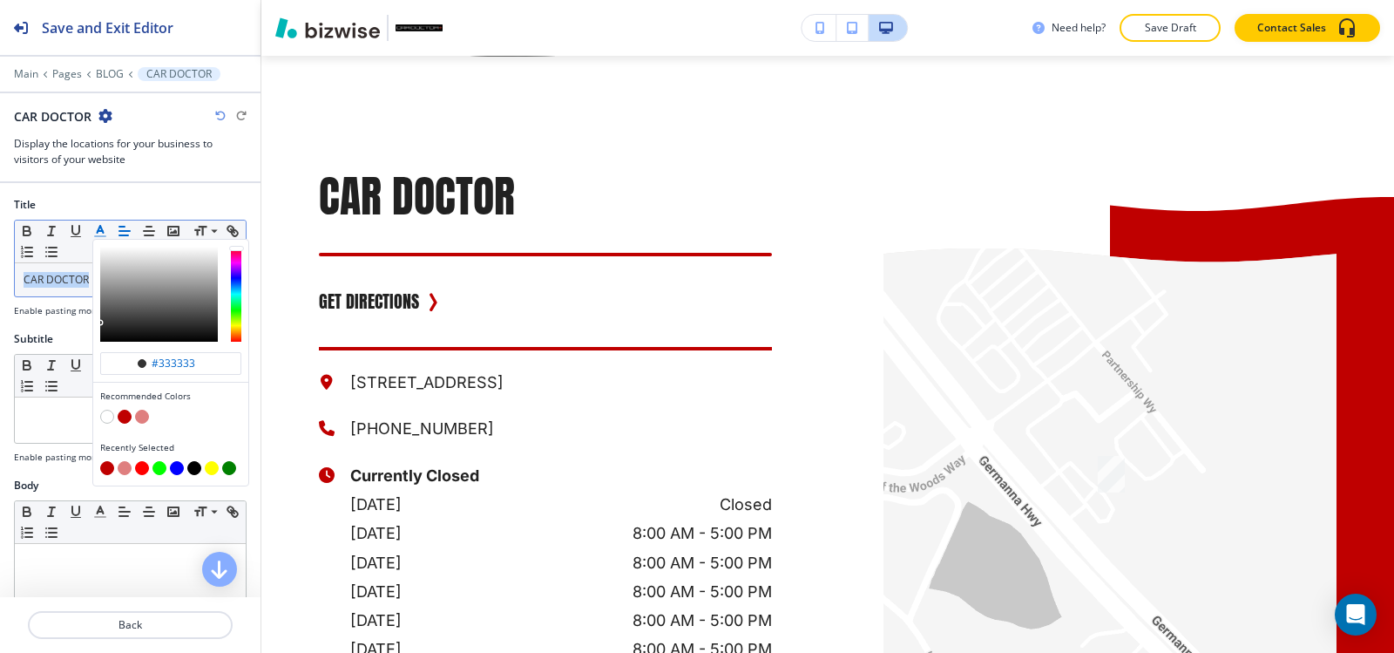
click at [121, 417] on button "button" at bounding box center [125, 416] width 14 height 14
type input "#bf0000"
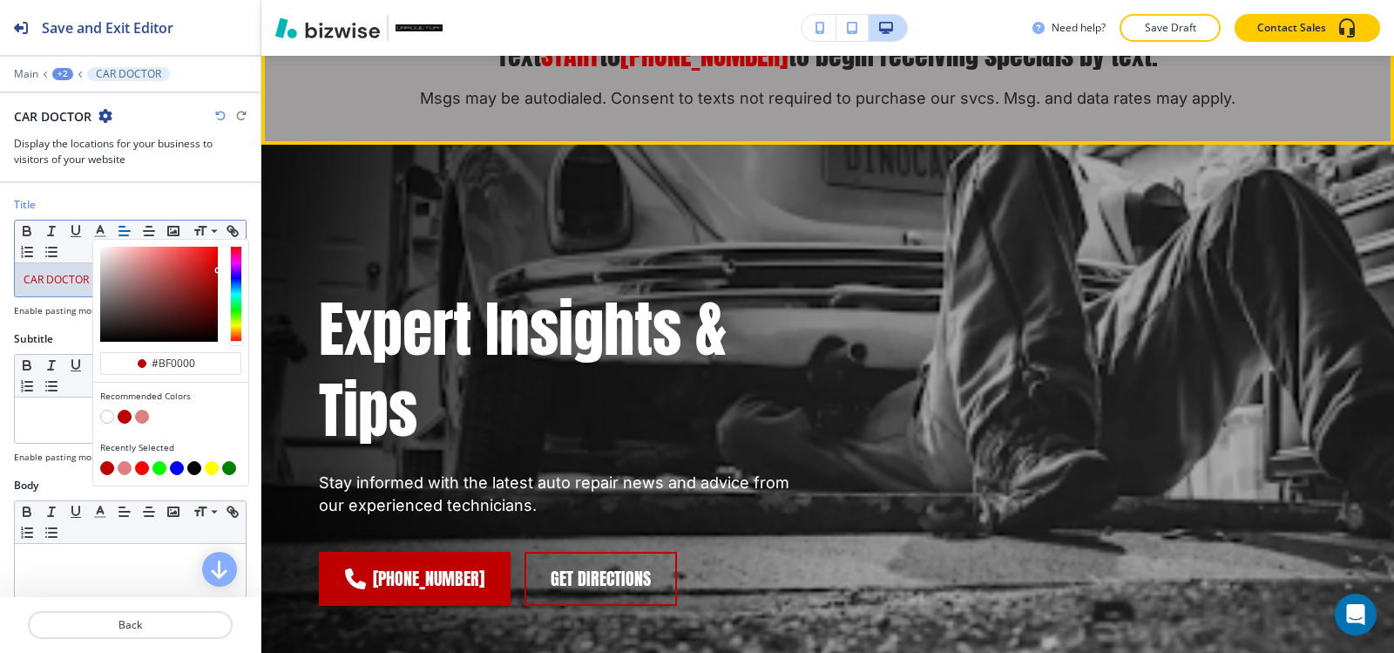
scroll to position [0, 0]
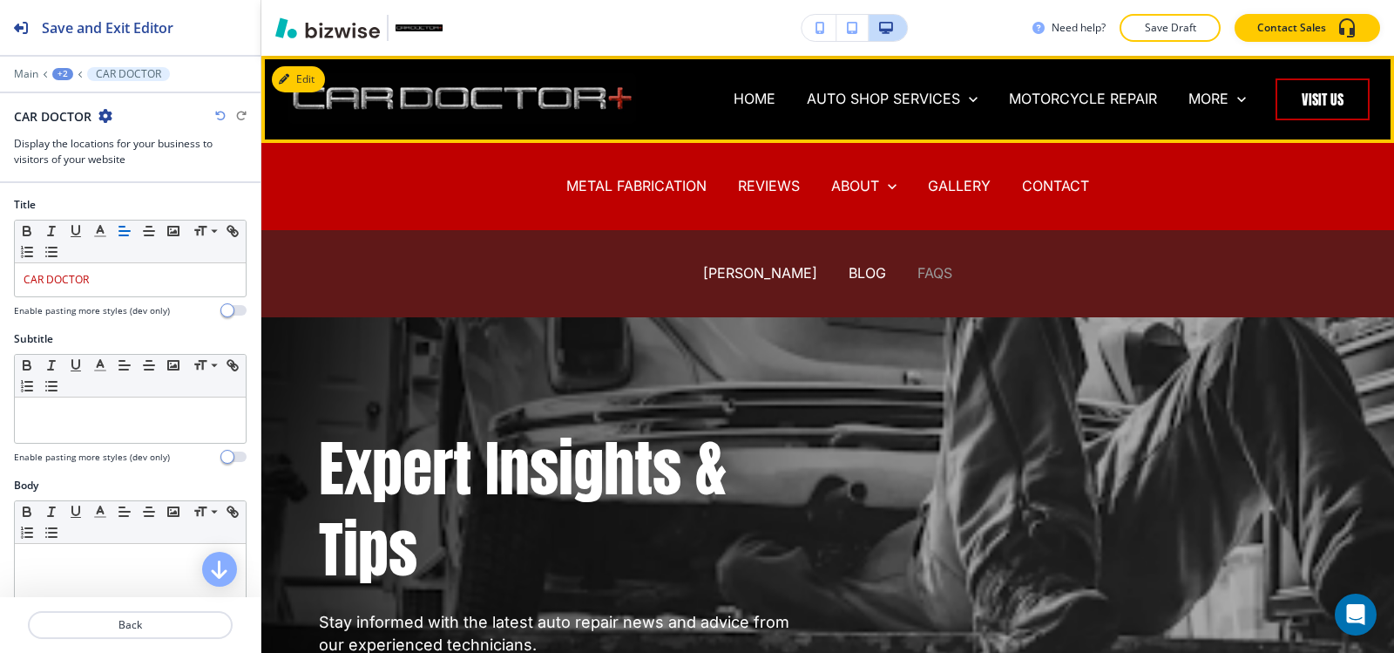
click at [923, 269] on p "FAQS" at bounding box center [934, 273] width 35 height 20
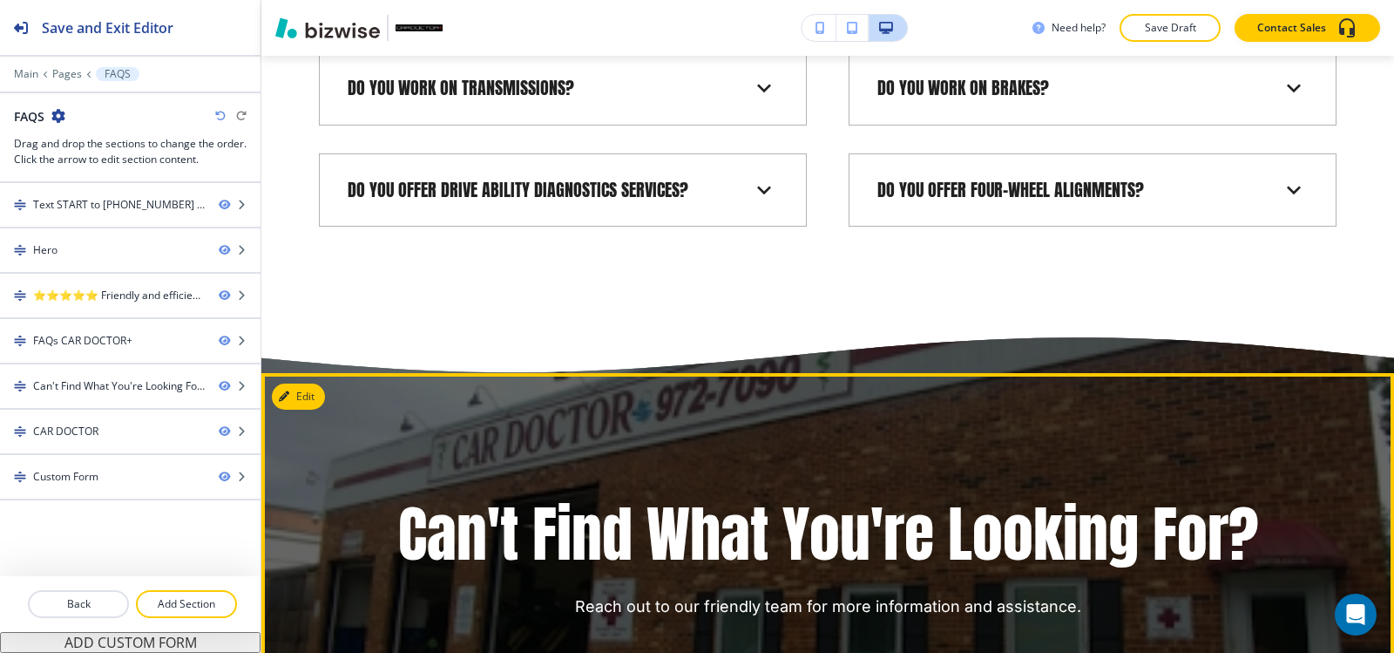
scroll to position [2091, 0]
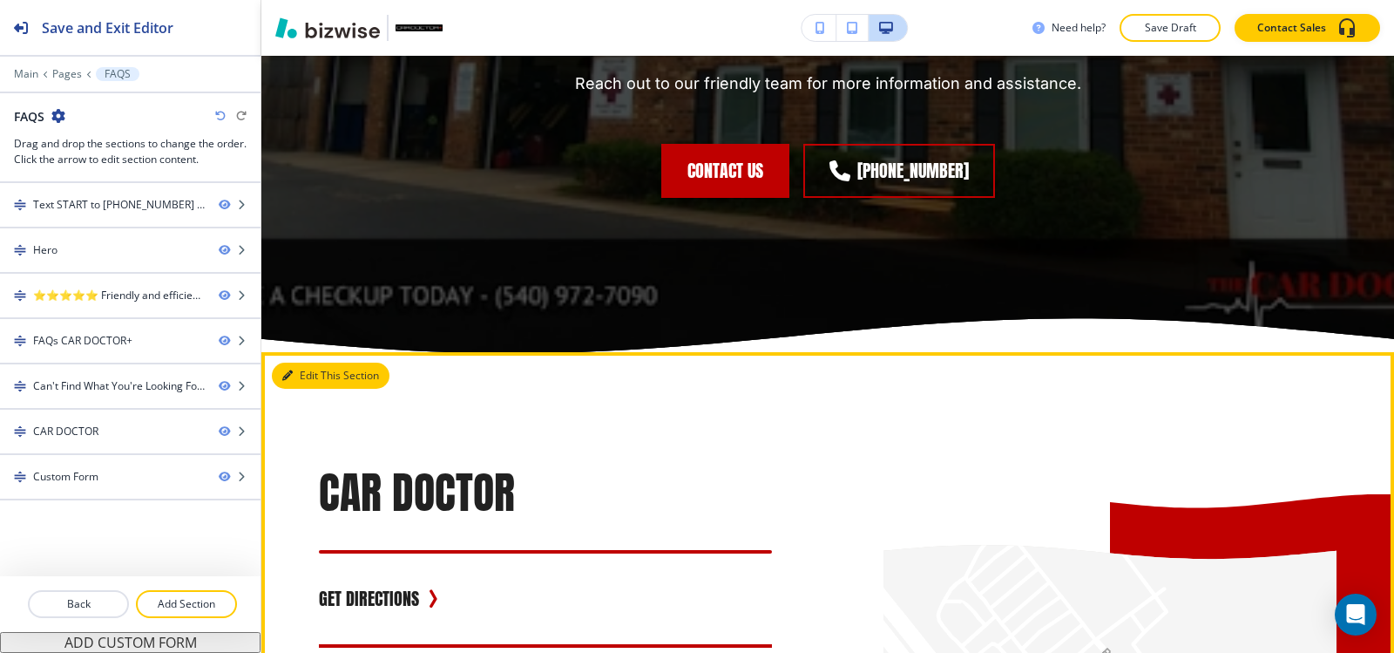
drag, startPoint x: 309, startPoint y: 384, endPoint x: 290, endPoint y: 389, distance: 19.7
click at [305, 384] on button "Edit This Section" at bounding box center [331, 375] width 118 height 26
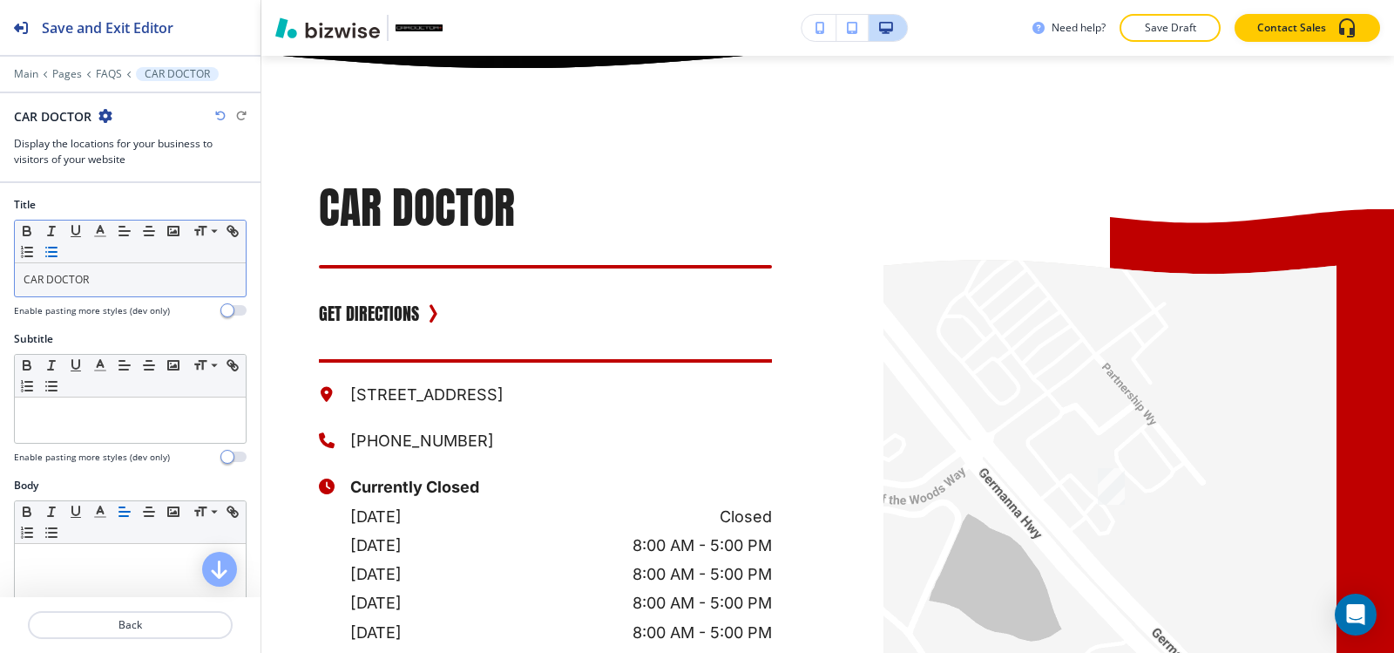
scroll to position [2387, 0]
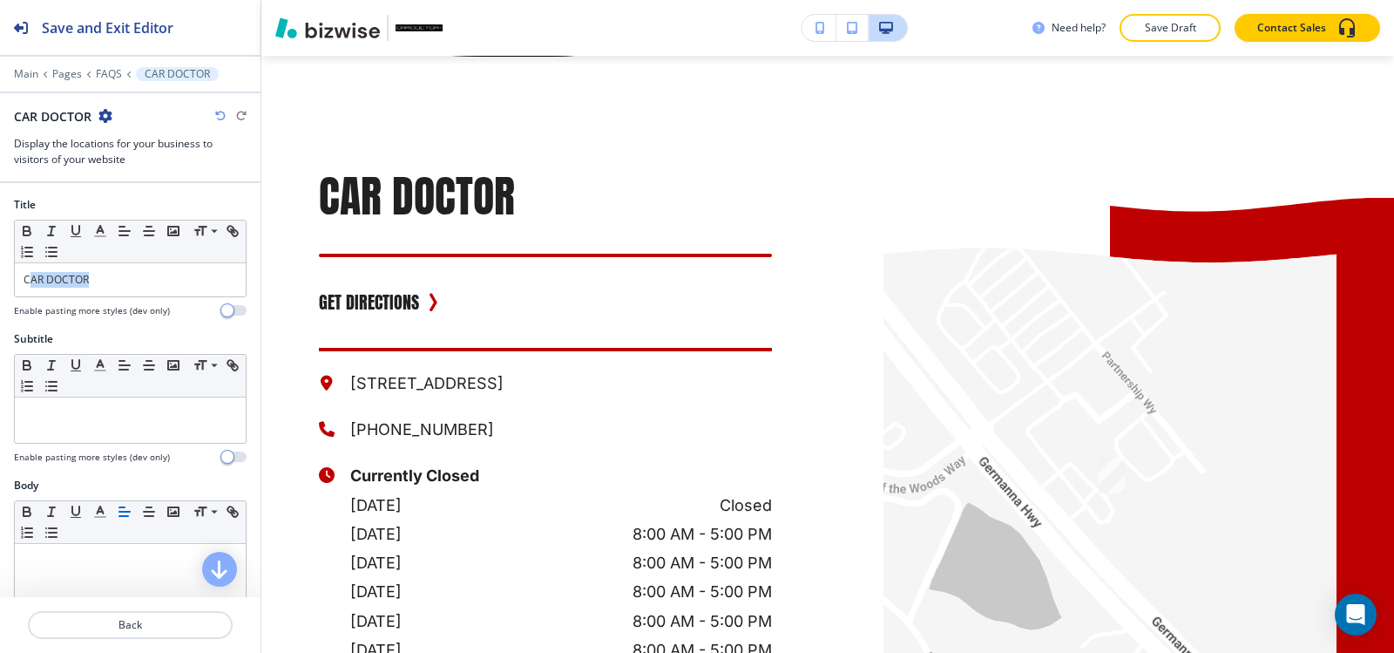
drag, startPoint x: 113, startPoint y: 272, endPoint x: 0, endPoint y: 285, distance: 114.0
click at [6, 285] on div "Title Small Normal Large Huge CAR DOCTOR Enable pasting more styles (dev only)" at bounding box center [130, 264] width 260 height 134
click at [98, 231] on line "button" at bounding box center [100, 231] width 4 height 0
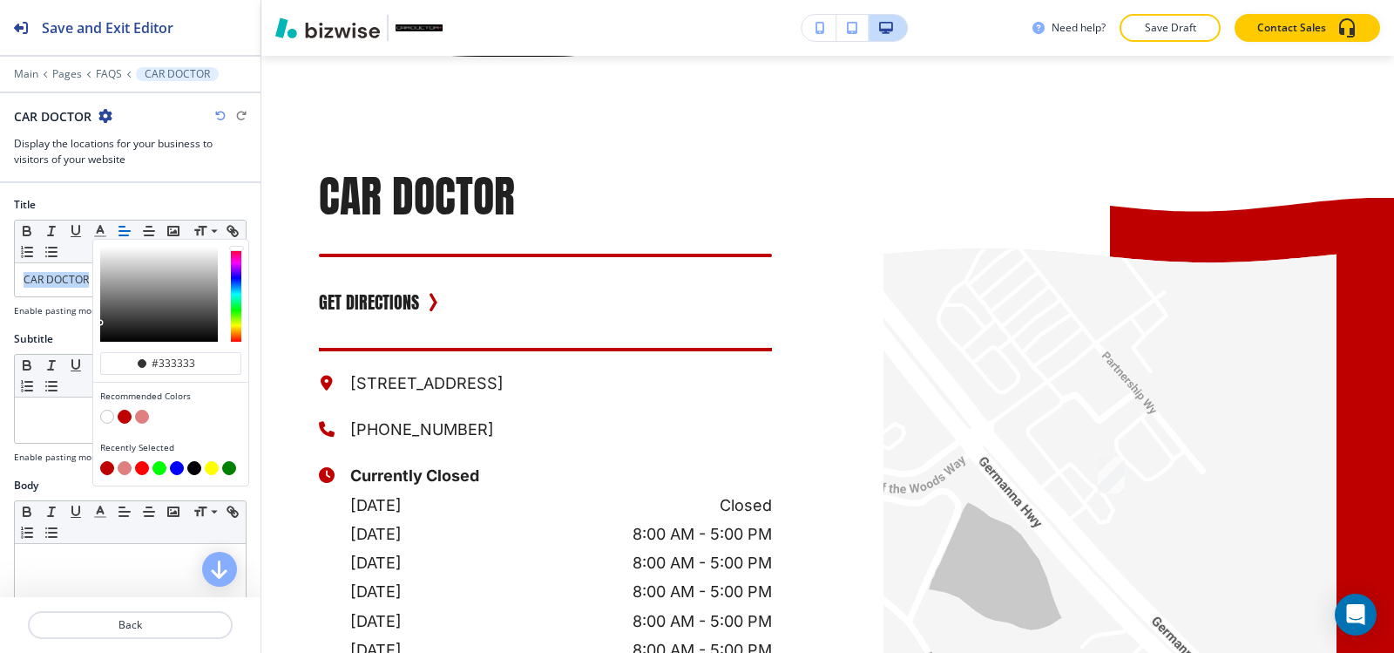
drag, startPoint x: 125, startPoint y: 417, endPoint x: 384, endPoint y: 369, distance: 264.2
click at [124, 417] on button "button" at bounding box center [125, 416] width 14 height 14
type input "#bf0000"
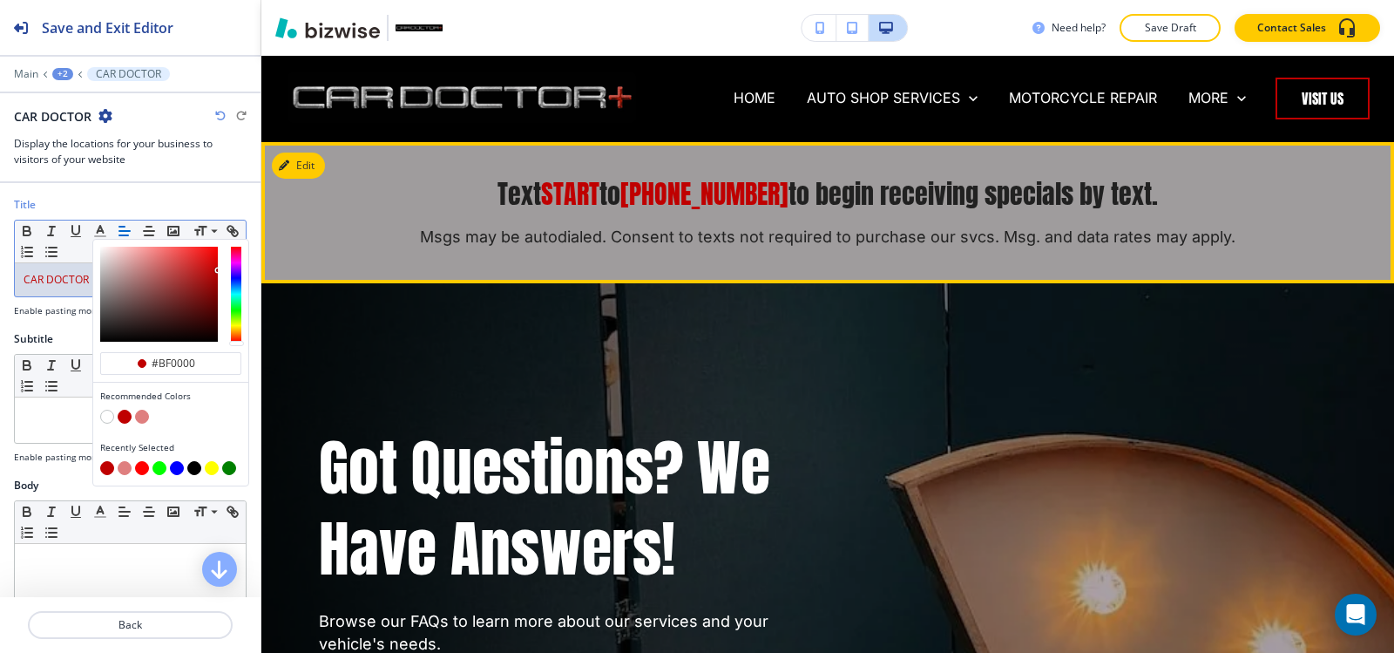
scroll to position [0, 0]
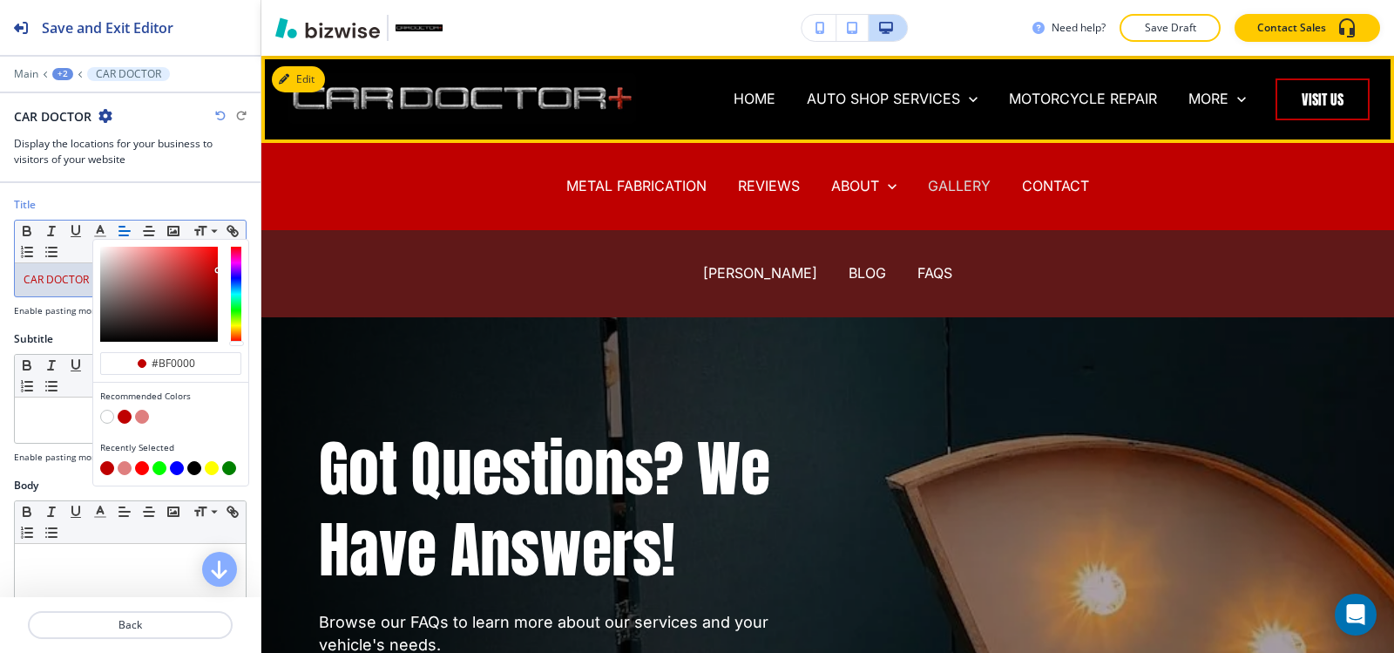
click at [928, 178] on p "GALLERY" at bounding box center [959, 186] width 63 height 20
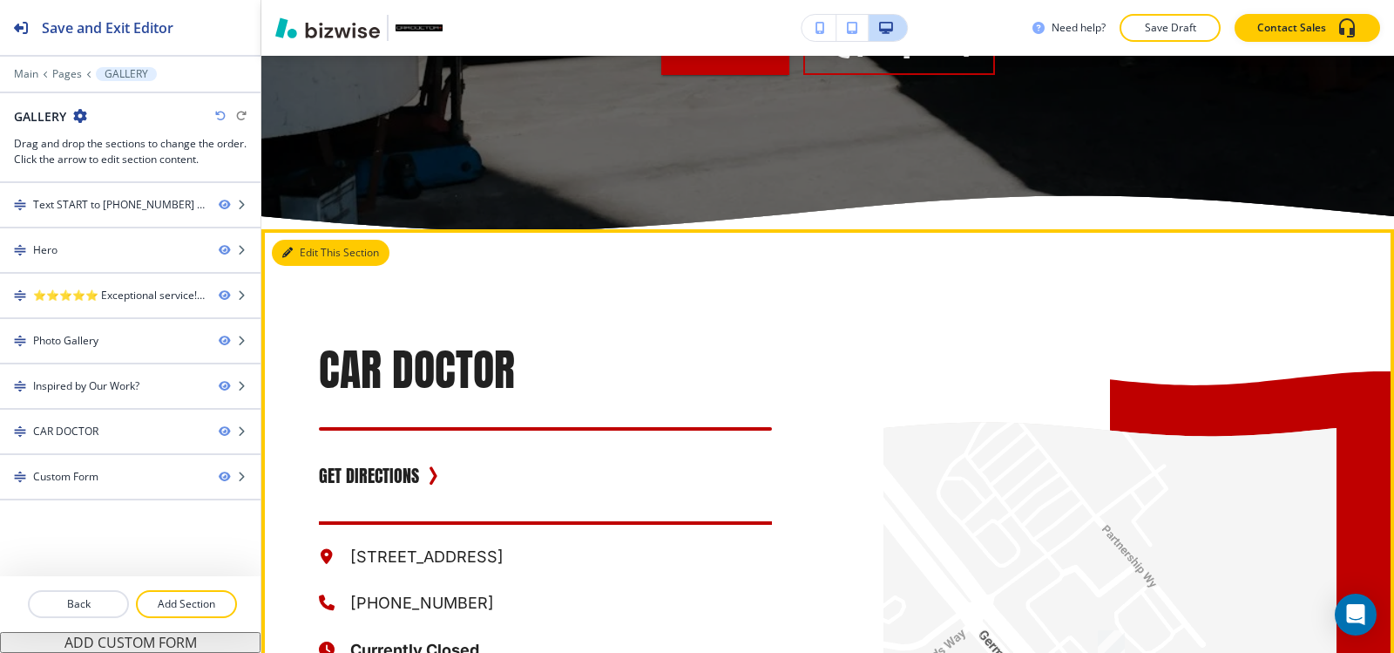
click at [308, 266] on button "Edit This Section" at bounding box center [331, 253] width 118 height 26
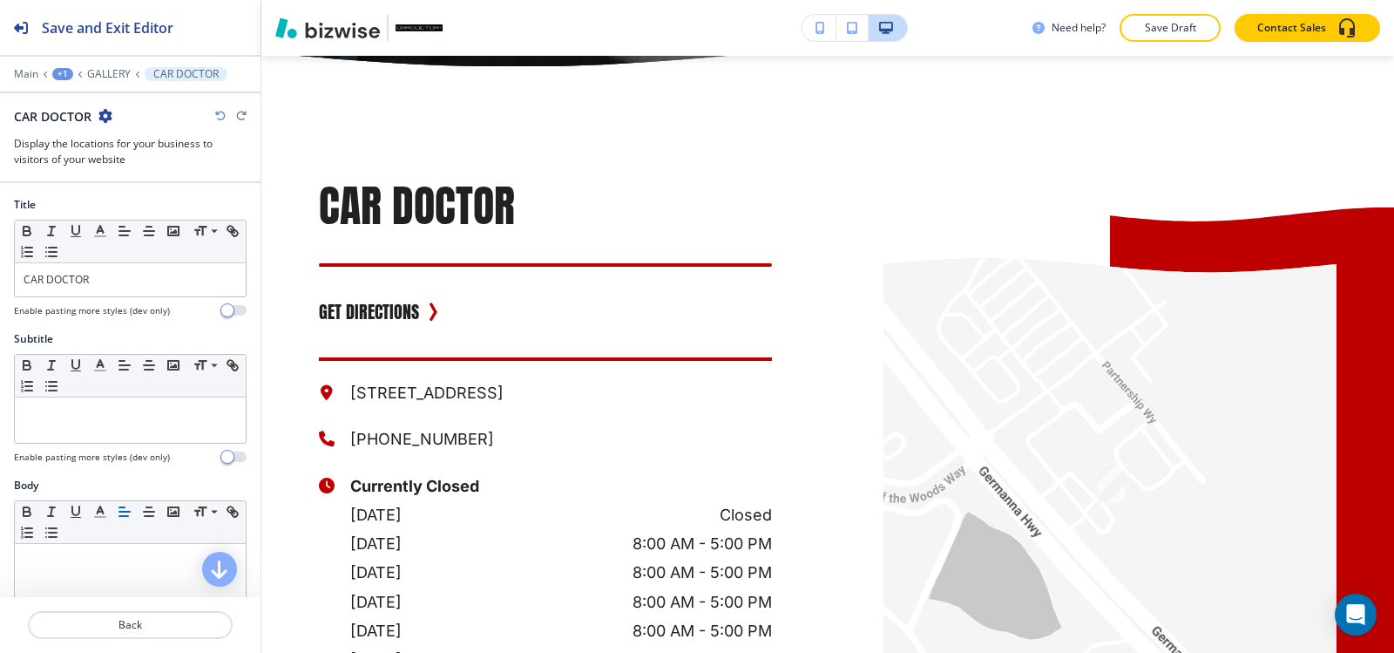
scroll to position [5336, 0]
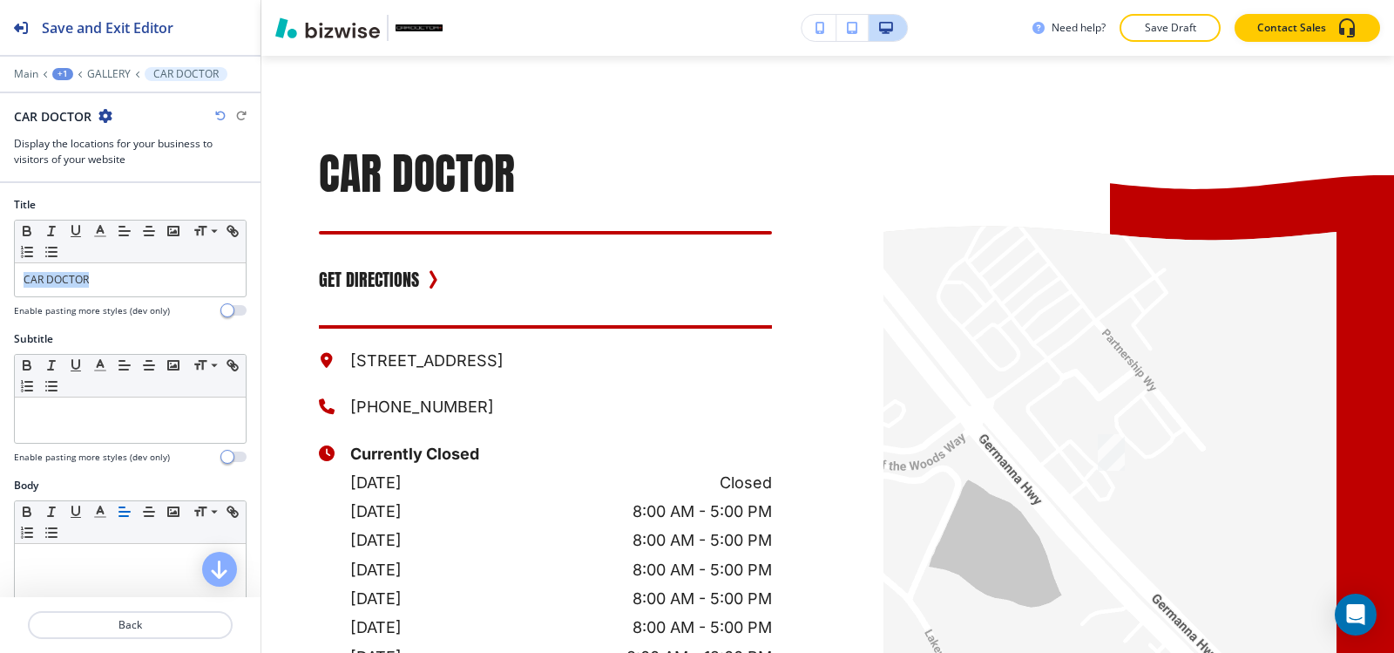
drag, startPoint x: 107, startPoint y: 278, endPoint x: 0, endPoint y: 274, distance: 107.2
click at [0, 274] on div "Title Small Normal Large Huge CAR DOCTOR Enable pasting more styles (dev only)" at bounding box center [130, 264] width 260 height 134
click at [94, 228] on icon "button" at bounding box center [100, 231] width 16 height 16
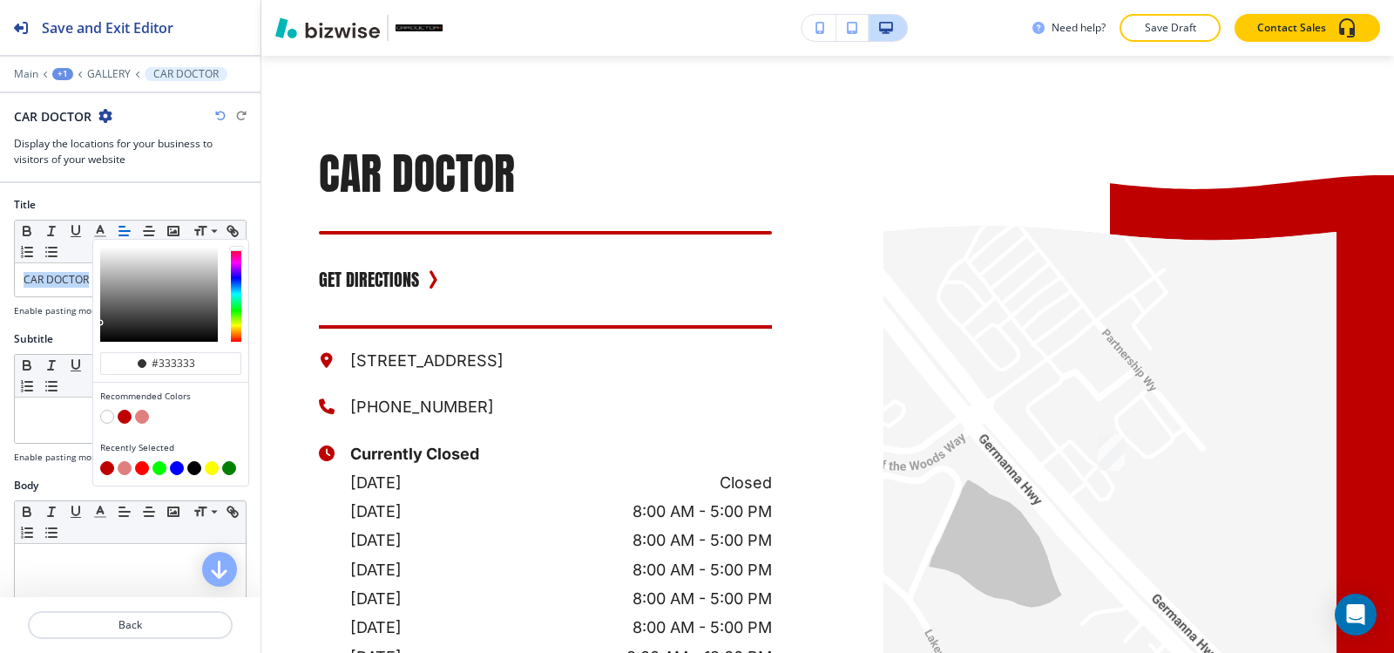
drag, startPoint x: 123, startPoint y: 416, endPoint x: 285, endPoint y: 402, distance: 162.6
click at [124, 416] on button "button" at bounding box center [125, 416] width 14 height 14
type input "#bf0000"
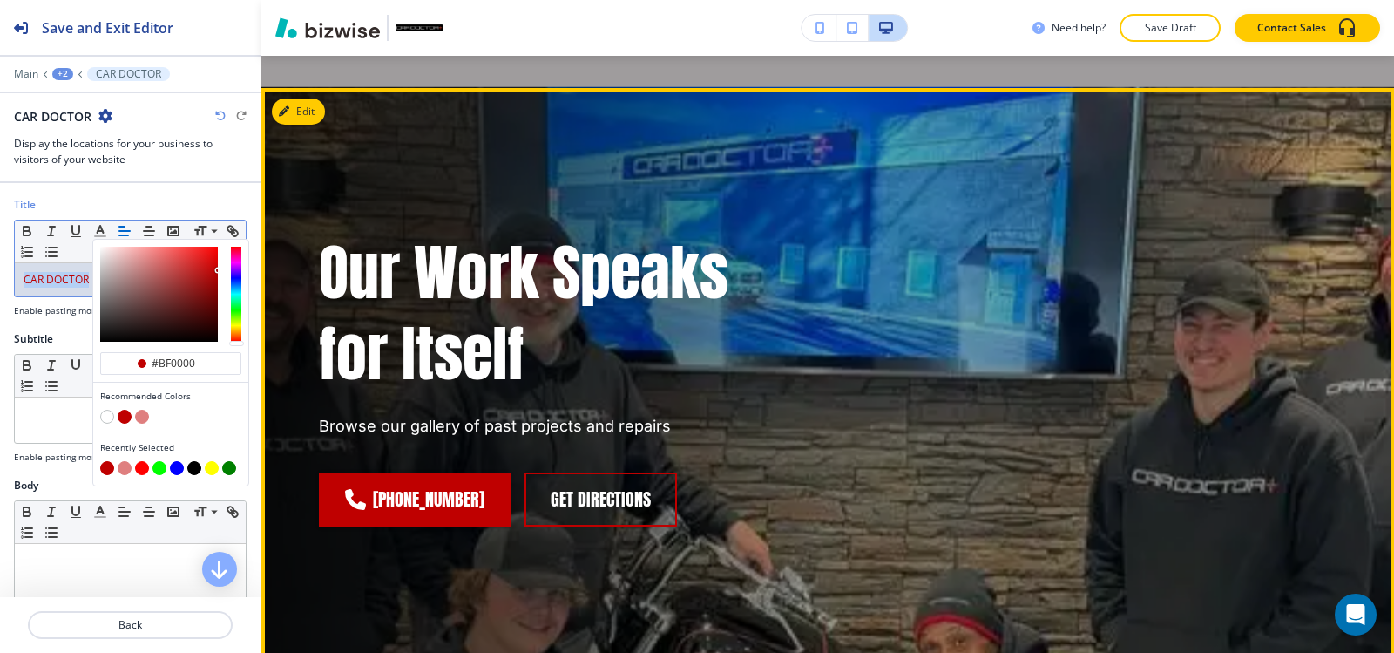
scroll to position [0, 0]
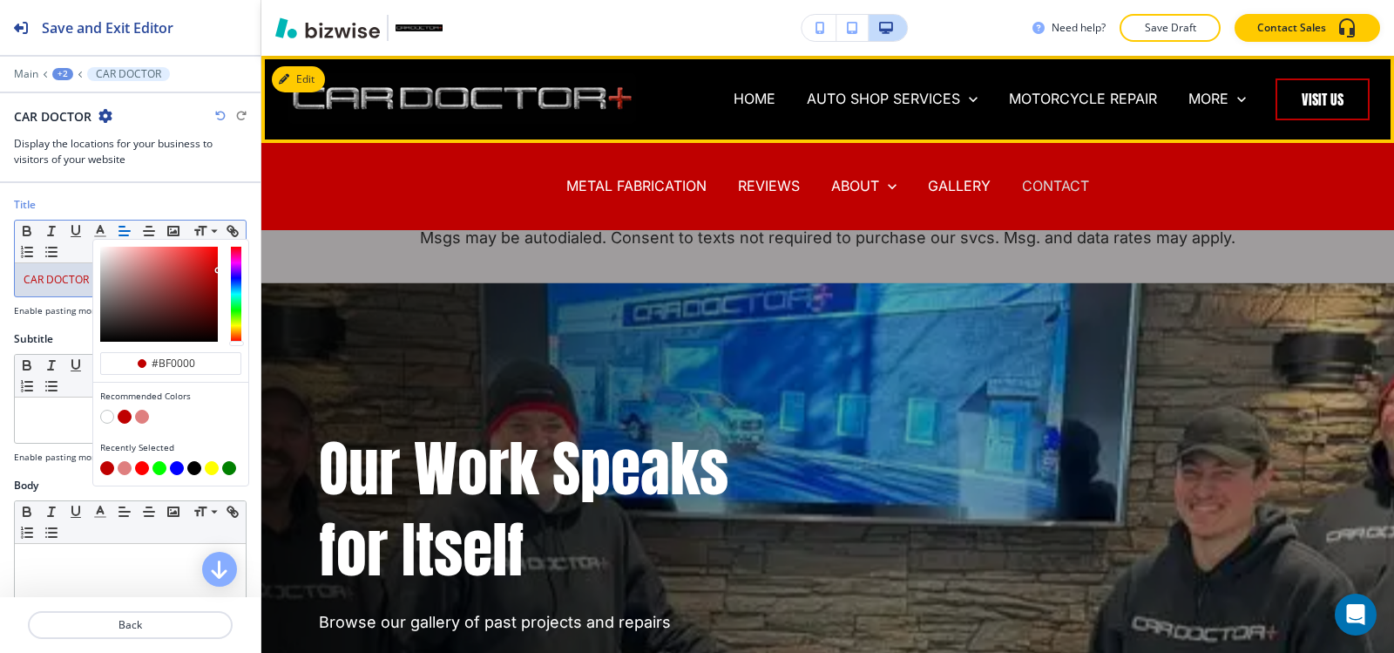
click at [1033, 186] on p "CONTACT" at bounding box center [1055, 186] width 67 height 20
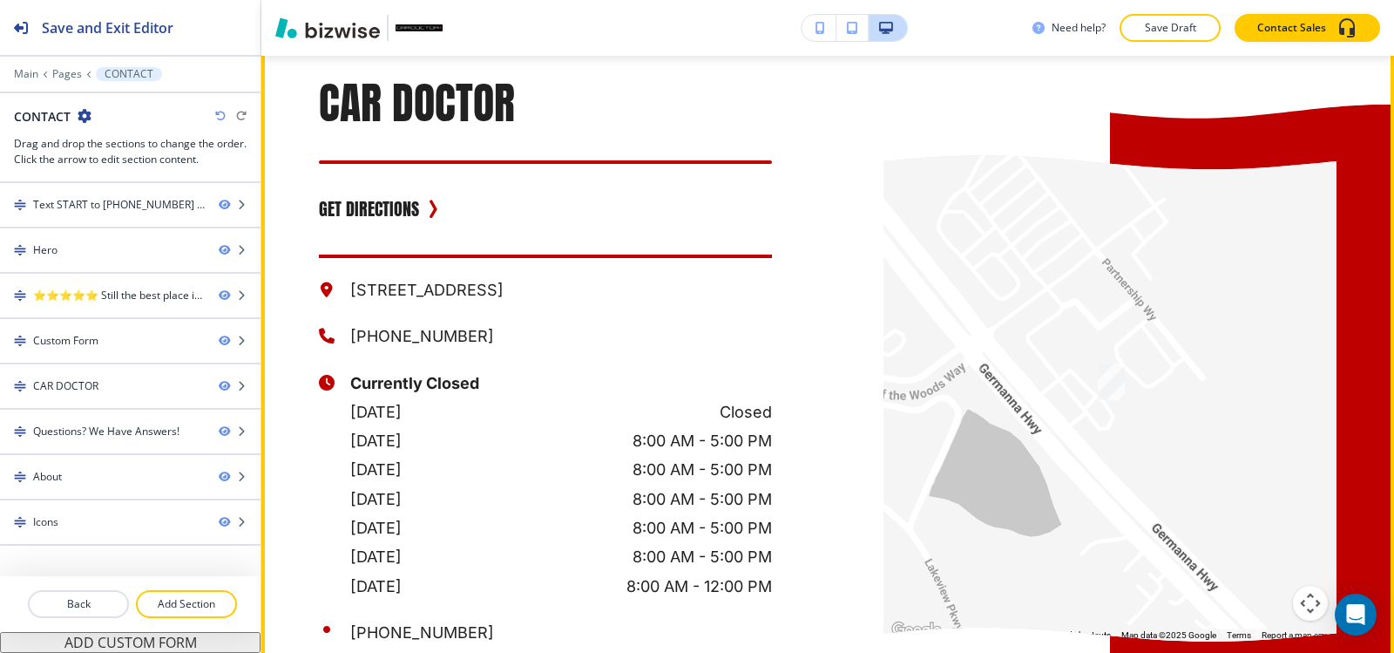
scroll to position [1830, 0]
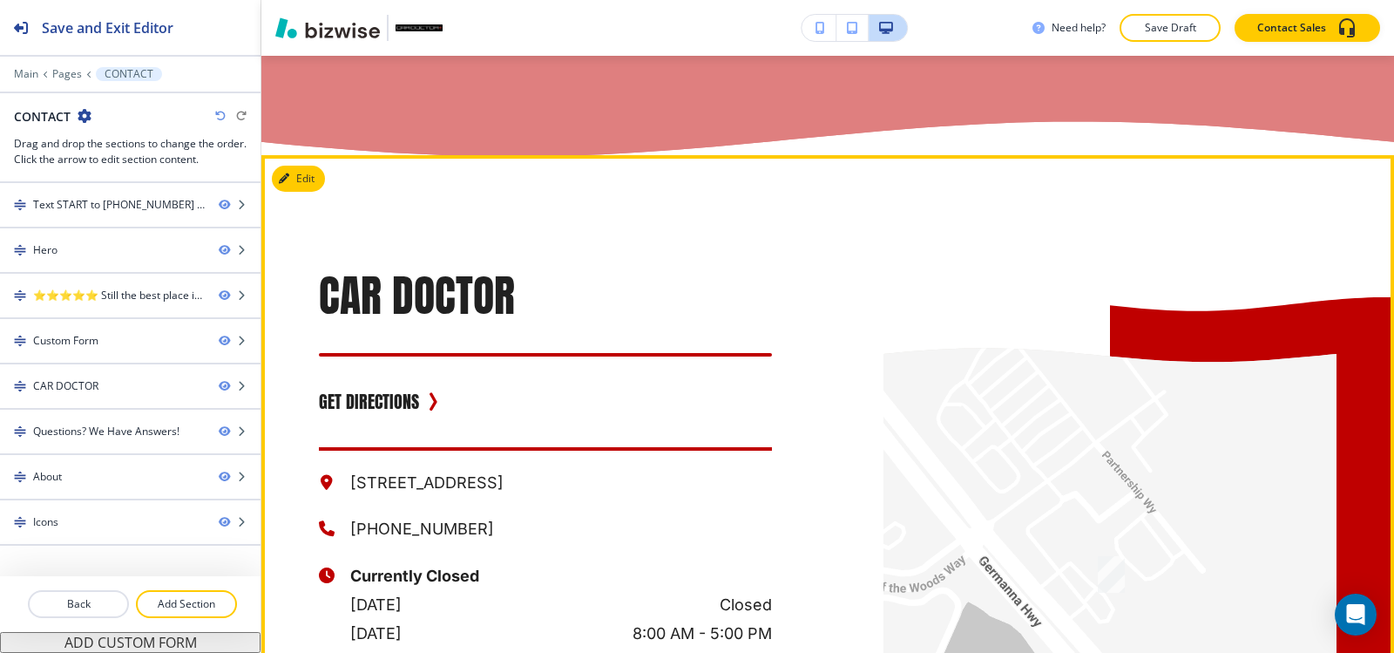
click at [298, 192] on button "Edit" at bounding box center [298, 179] width 53 height 26
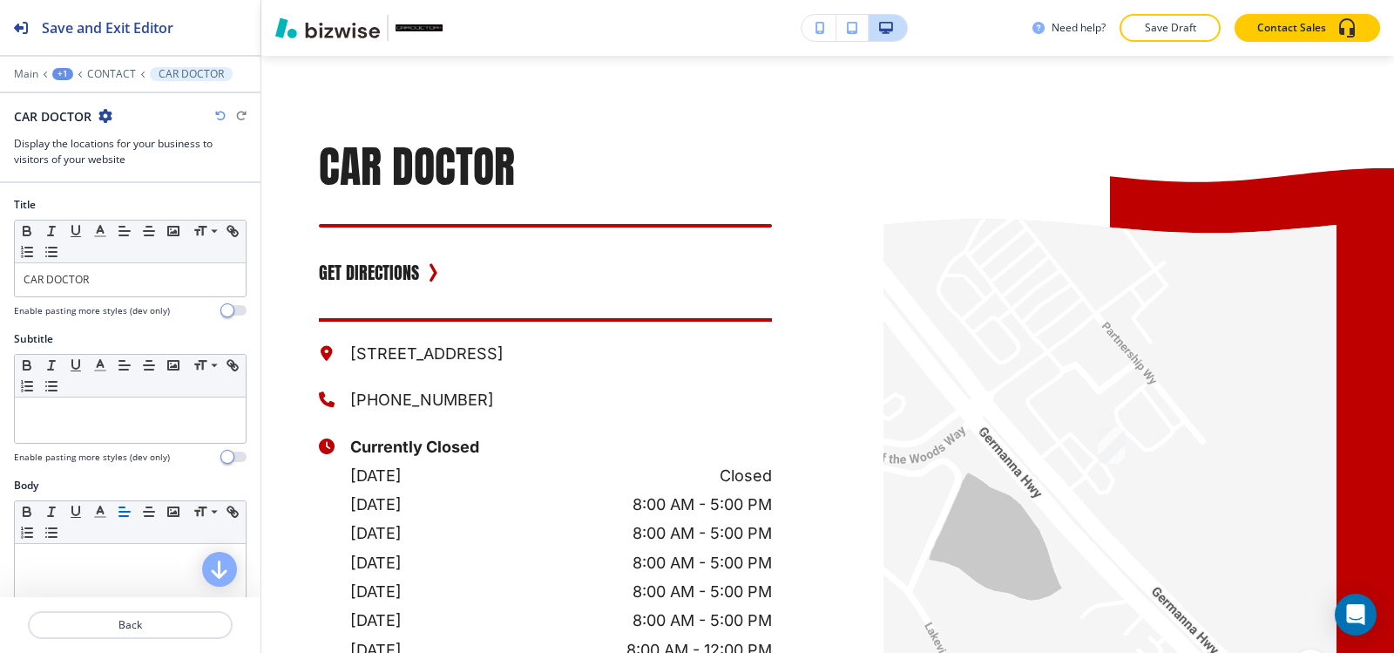
scroll to position [1974, 0]
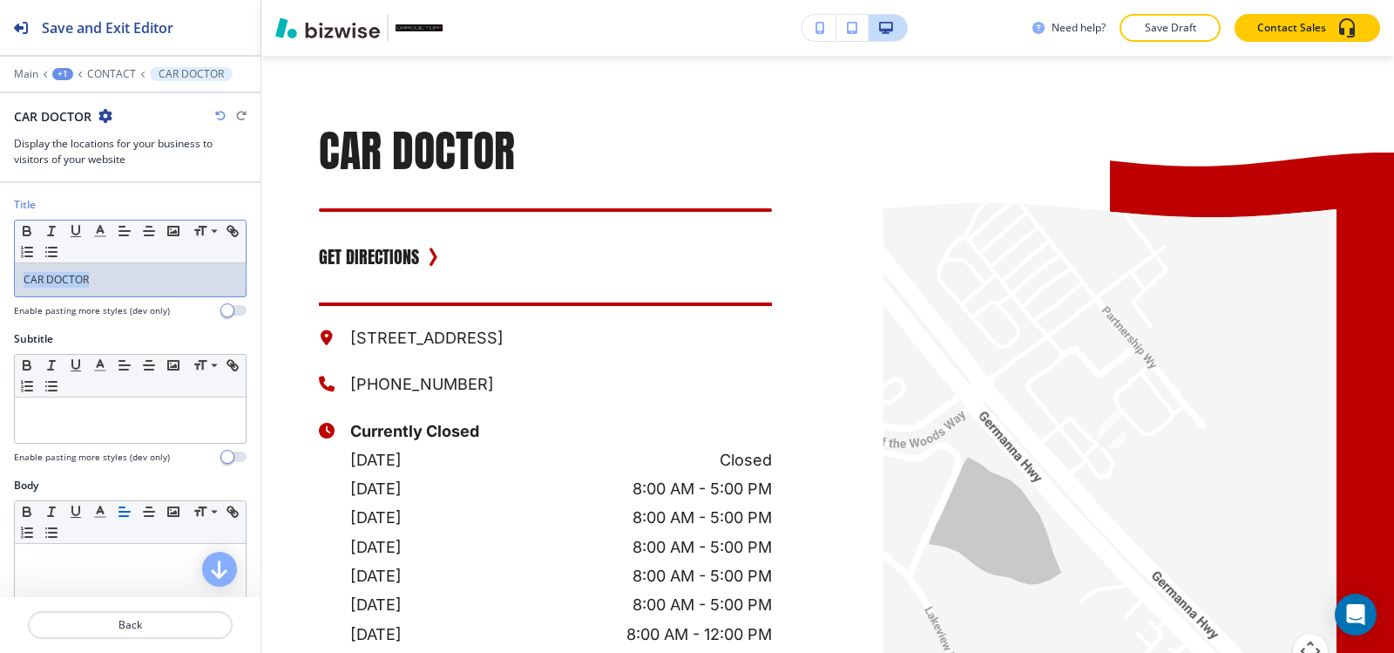
drag, startPoint x: 0, startPoint y: 299, endPoint x: 134, endPoint y: 273, distance: 136.7
click at [0, 315] on div "Title Small Normal Large Huge CAR DOCTOR Enable pasting more styles (dev only)" at bounding box center [130, 264] width 260 height 134
click at [102, 229] on polyline "button" at bounding box center [101, 229] width 6 height 7
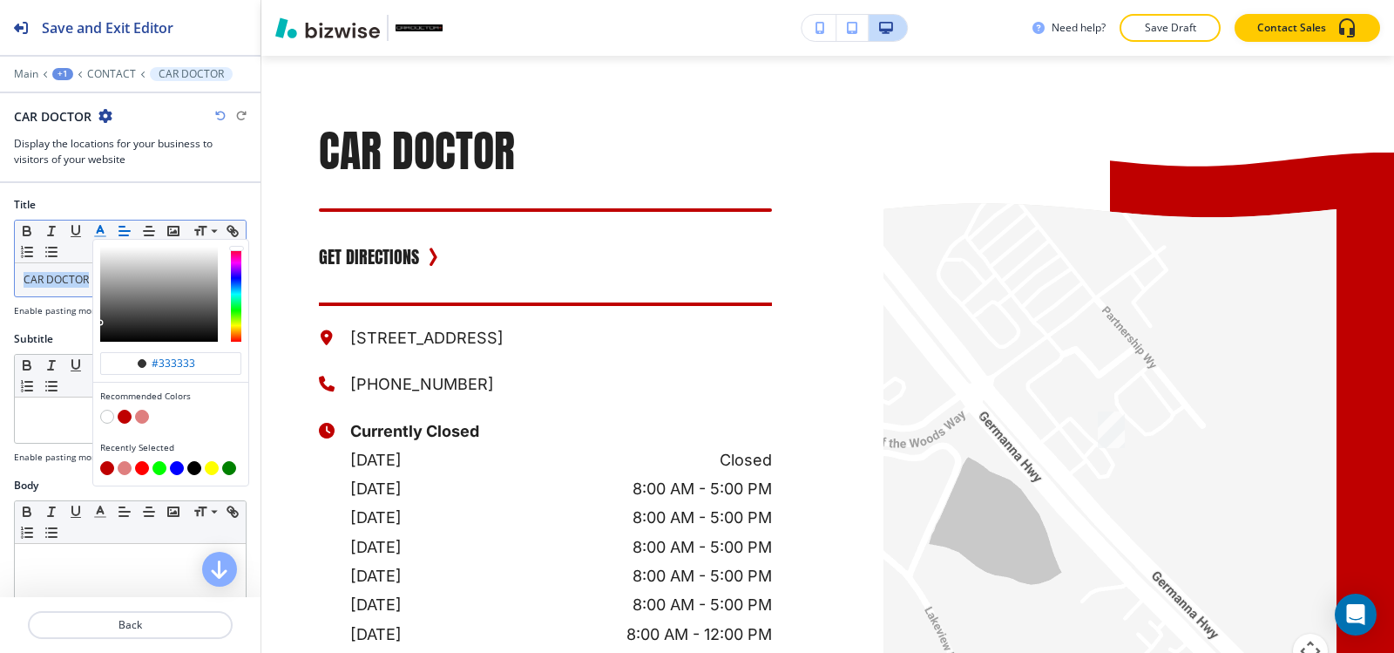
click at [129, 418] on button "button" at bounding box center [125, 416] width 14 height 14
type input "#bf0000"
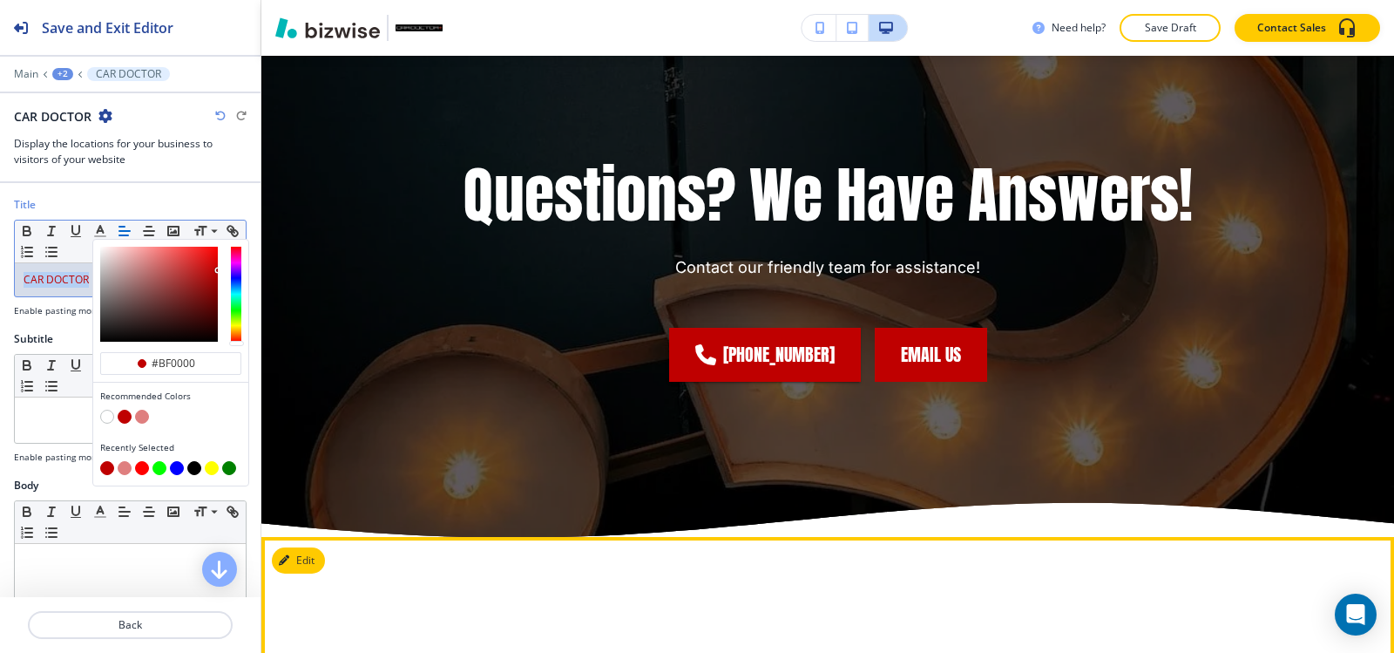
scroll to position [2845, 0]
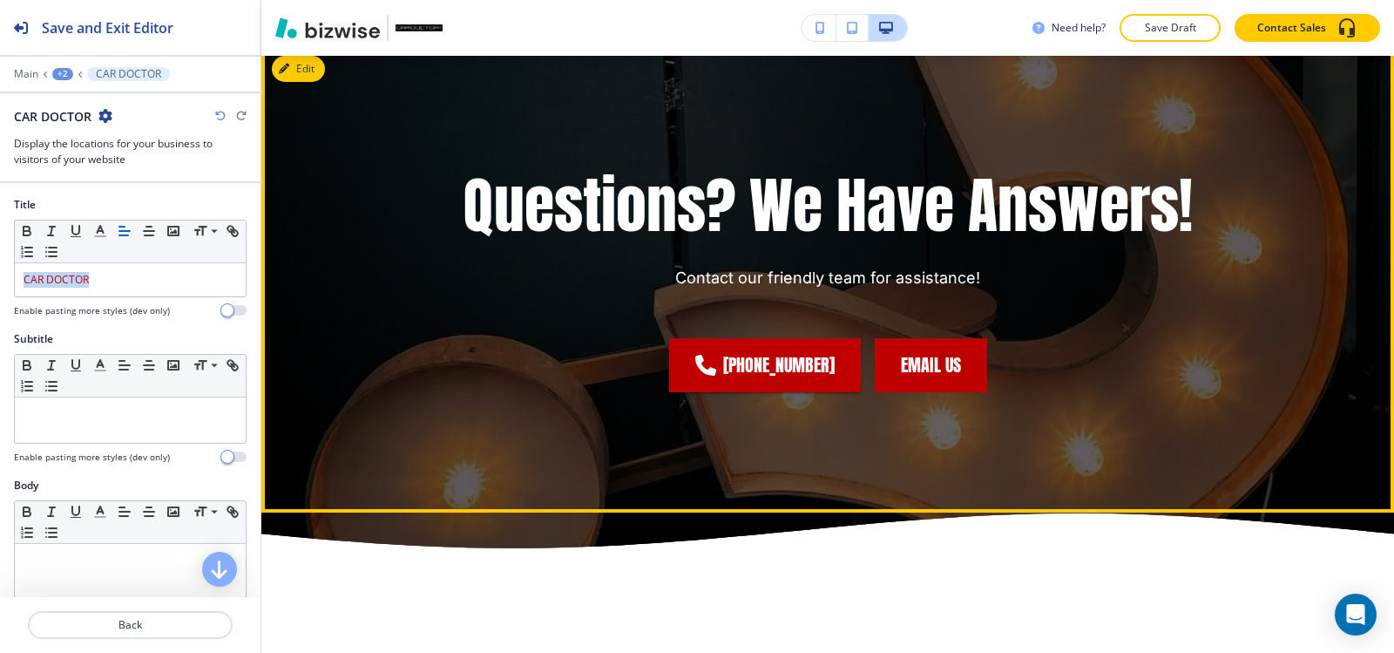
click at [950, 392] on button "EMAIL US" at bounding box center [931, 365] width 112 height 54
click at [915, 392] on button "EMAIL US" at bounding box center [931, 365] width 112 height 54
click at [339, 107] on div "Edit This Section Questions? We Have Answers! Contact our friendly team for ass…" at bounding box center [827, 278] width 1133 height 467
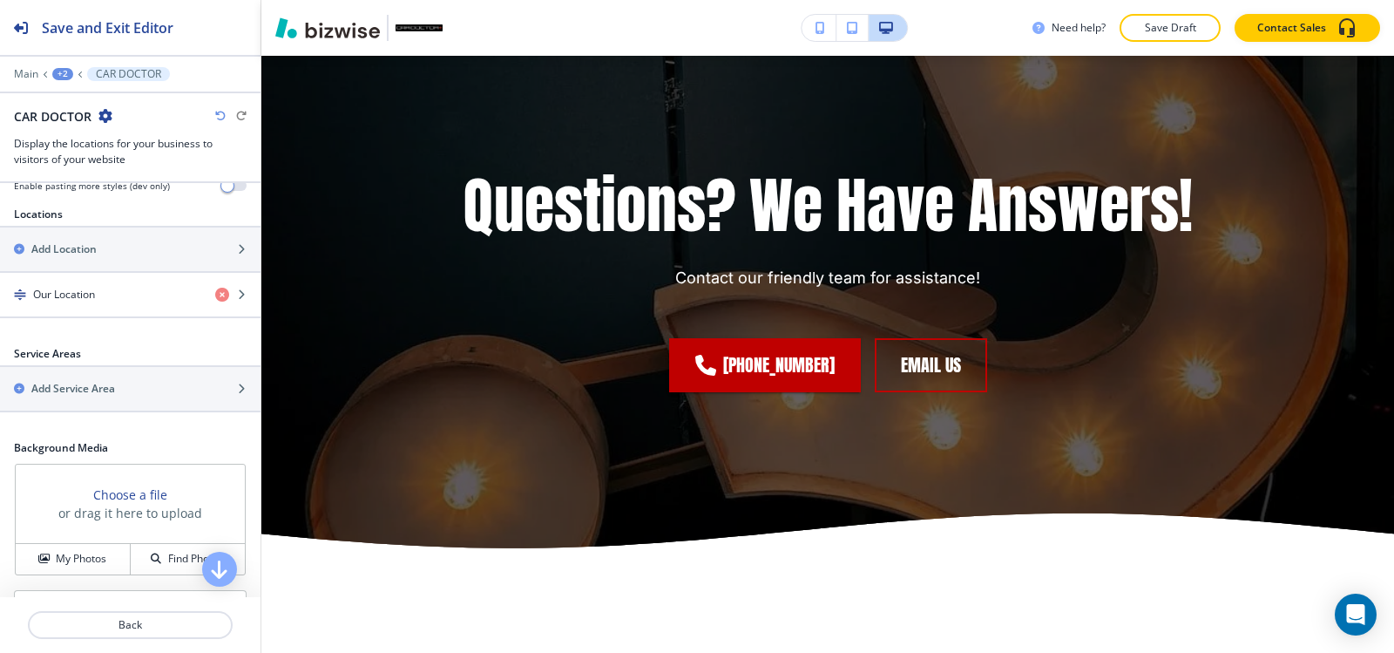
scroll to position [407, 0]
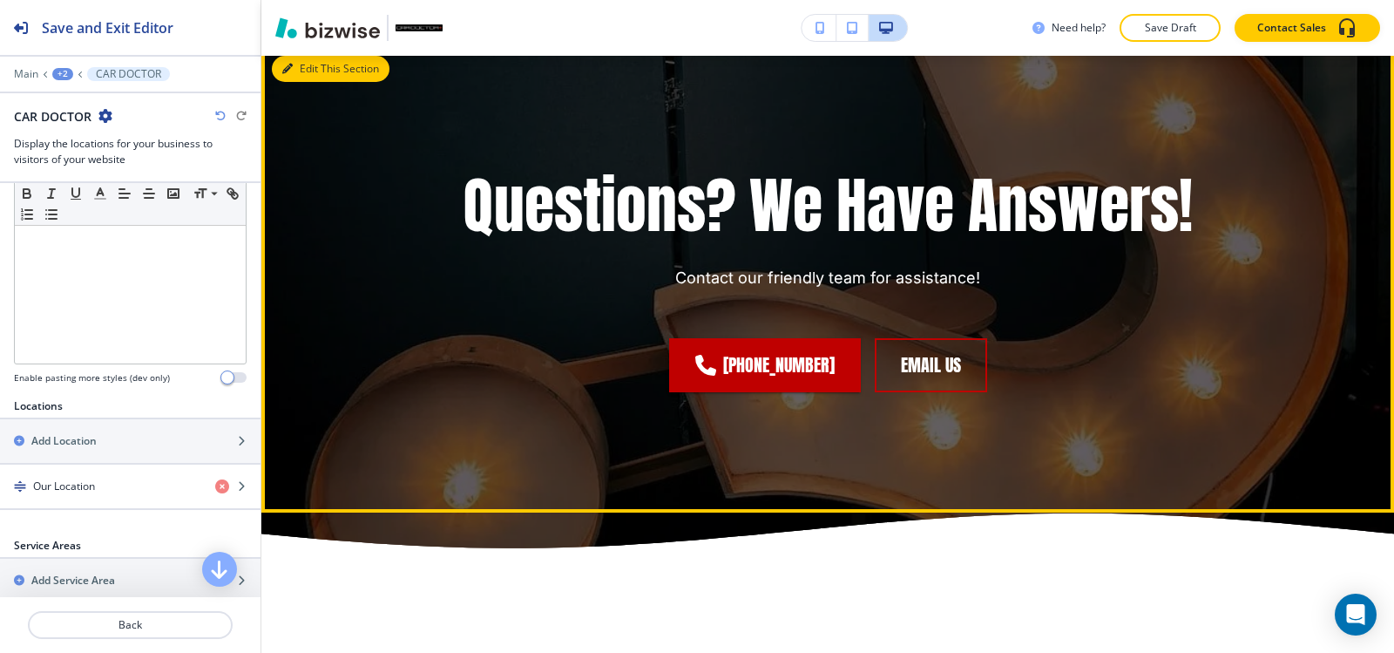
click at [301, 82] on button "Edit This Section" at bounding box center [331, 69] width 118 height 26
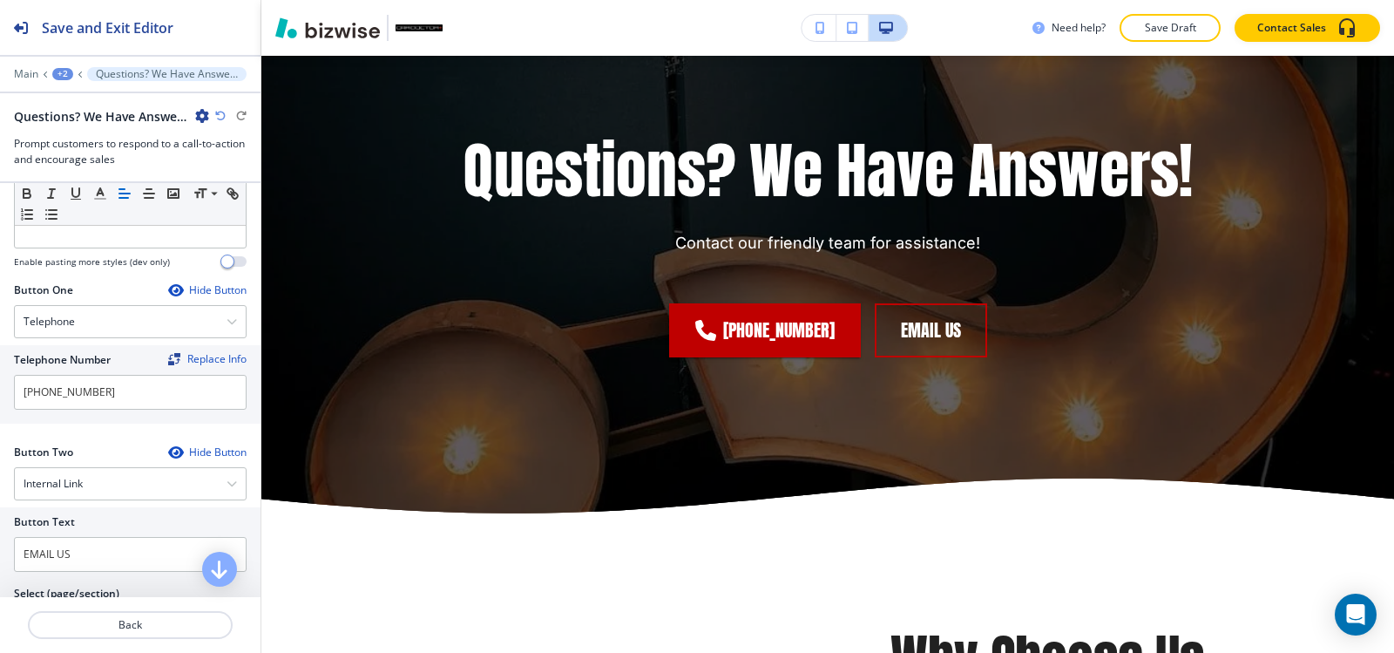
scroll to position [784, 0]
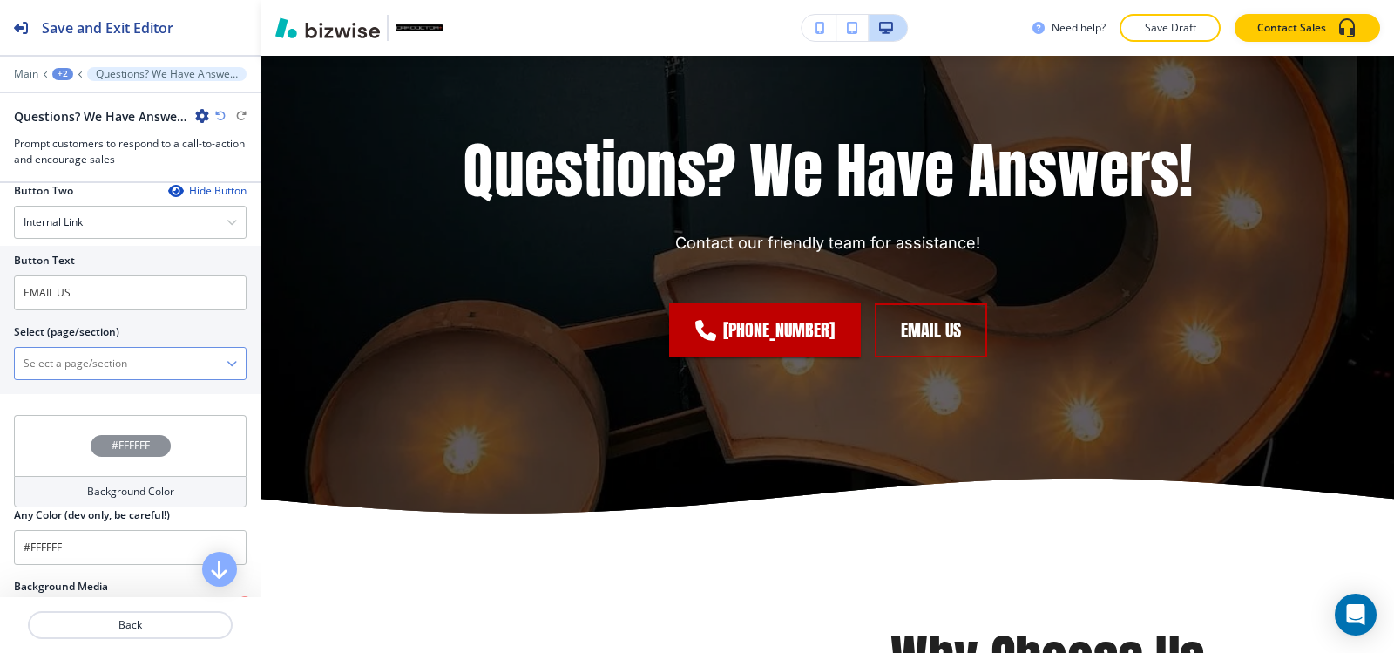
click at [110, 372] on \(page\/section\) "Manual Input" at bounding box center [121, 363] width 212 height 30
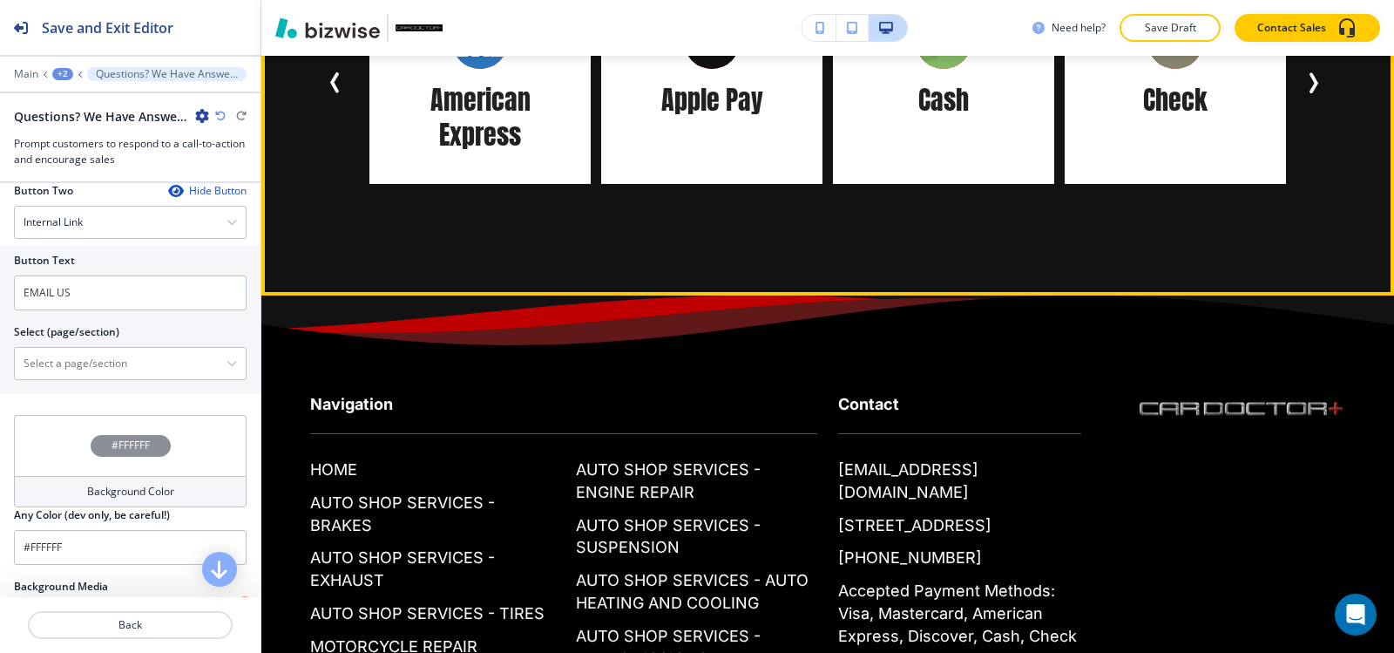
scroll to position [4448, 0]
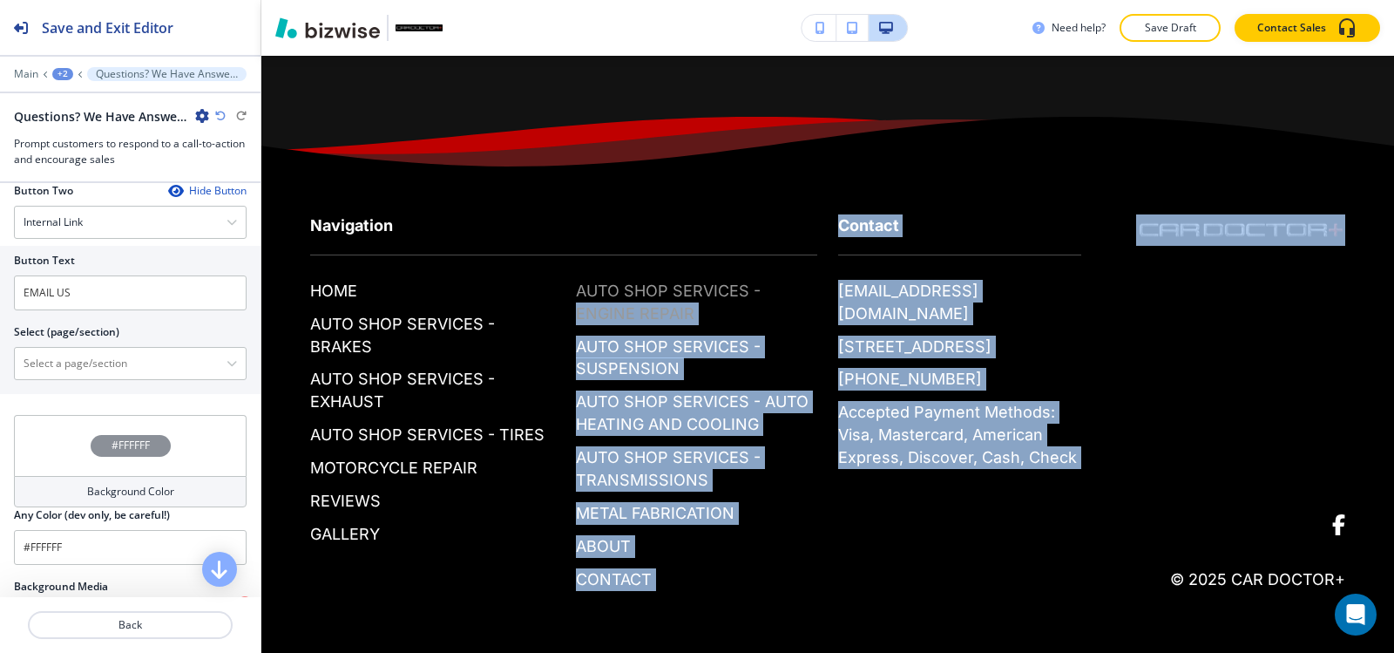
drag, startPoint x: 1077, startPoint y: 323, endPoint x: 807, endPoint y: 339, distance: 270.5
click at [807, 339] on div "Navigation HOME AUTO SHOP SERVICES - BRAKES AUTO SHOP SERVICES - EXHAUST AUTO S…" at bounding box center [817, 384] width 1056 height 411
click at [817, 336] on div "Contact [EMAIL_ADDRESS][DOMAIN_NAME] [STREET_ADDRESS] [PHONE_NUMBER] Accepted P…" at bounding box center [949, 323] width 264 height 289
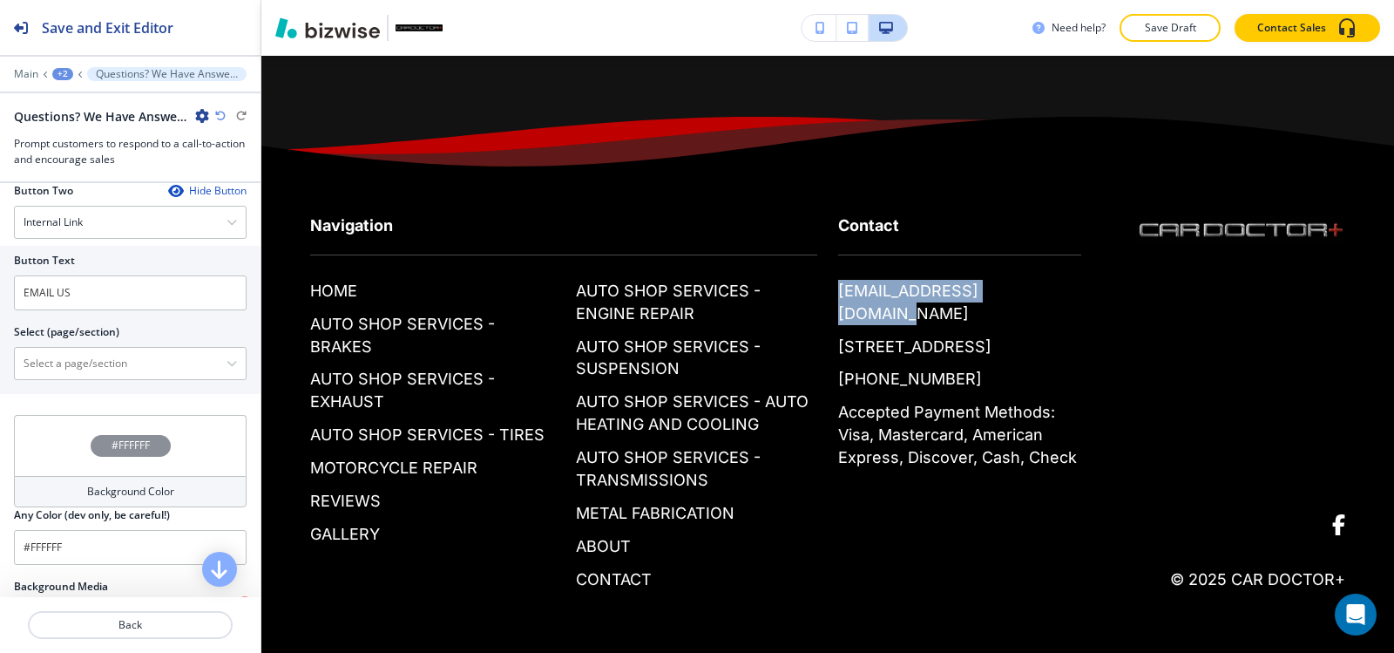
drag, startPoint x: 991, startPoint y: 333, endPoint x: 829, endPoint y: 339, distance: 162.2
click at [829, 339] on div "Contact [EMAIL_ADDRESS][DOMAIN_NAME] [STREET_ADDRESS] [PHONE_NUMBER] Accepted P…" at bounding box center [949, 323] width 264 height 289
copy p "[EMAIL_ADDRESS][DOMAIN_NAME]"
click at [107, 364] on \(page\/section\) "Manual Input" at bounding box center [121, 363] width 212 height 30
paste \(page\/section\) "[EMAIL_ADDRESS][DOMAIN_NAME]"
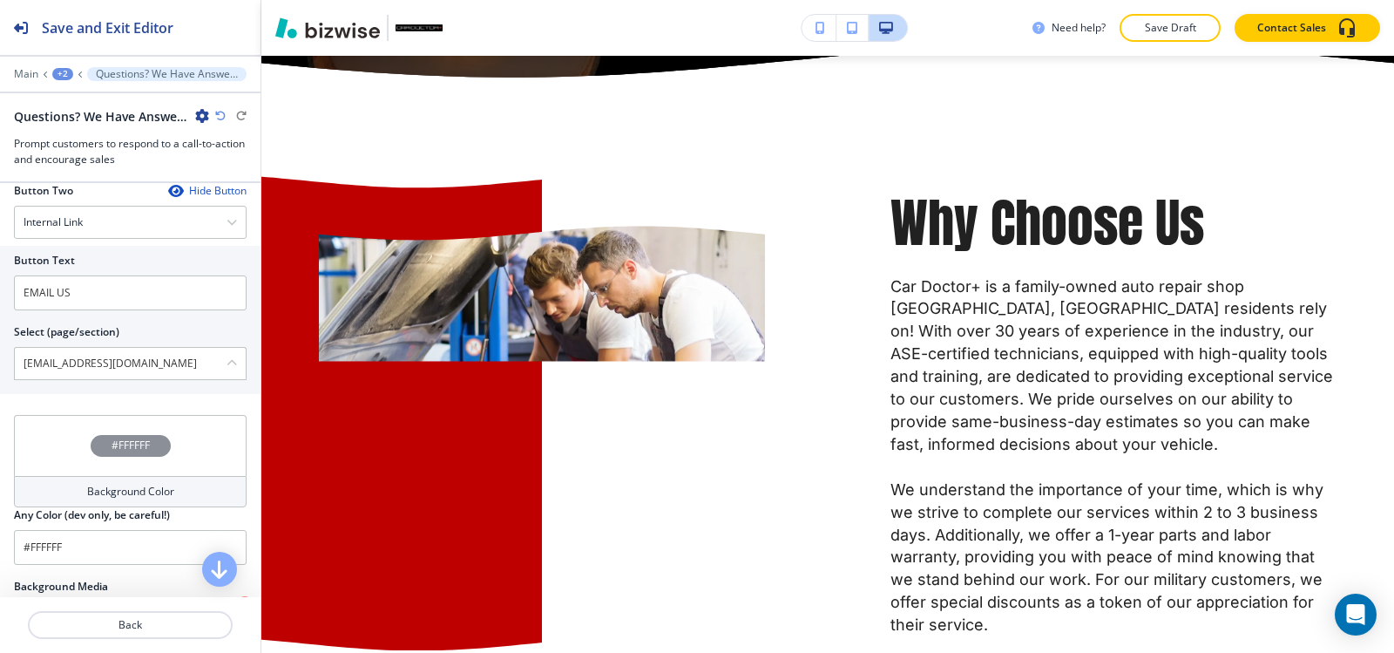
scroll to position [2793, 0]
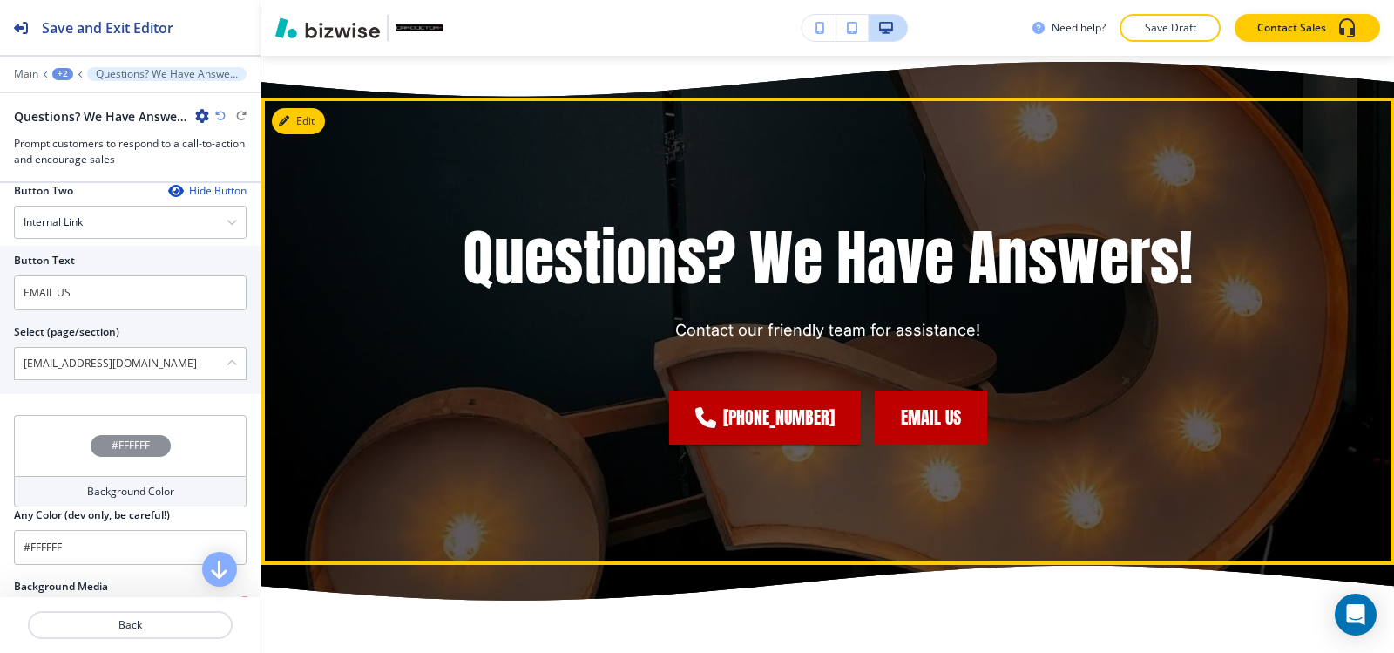
type \(page\/section\) "[EMAIL_ADDRESS][DOMAIN_NAME]"
click at [923, 444] on button "EMAIL US" at bounding box center [931, 417] width 112 height 54
click at [940, 444] on button "EMAIL US" at bounding box center [931, 417] width 112 height 54
click at [935, 444] on button "EMAIL US" at bounding box center [931, 417] width 112 height 54
click at [927, 444] on button "EMAIL US" at bounding box center [931, 417] width 112 height 54
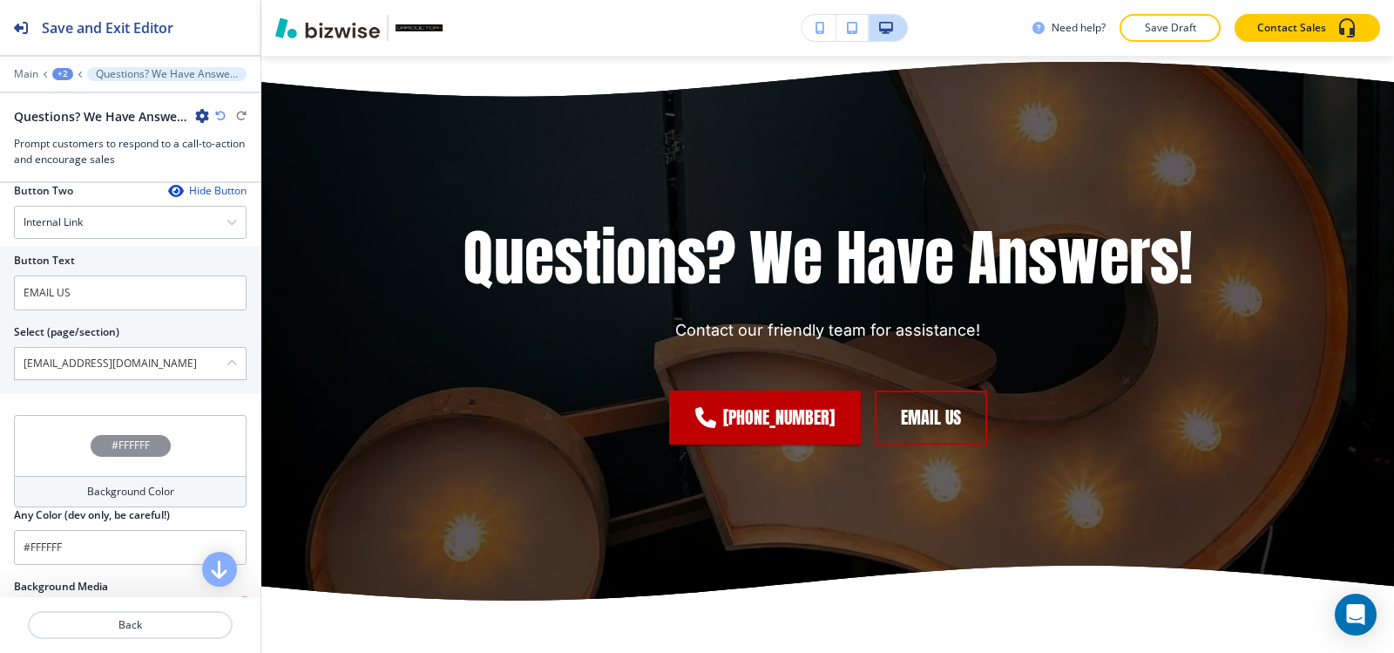
click at [57, 72] on div "+2" at bounding box center [62, 74] width 21 height 12
click at [77, 134] on p "CONTACT" at bounding box center [108, 133] width 89 height 16
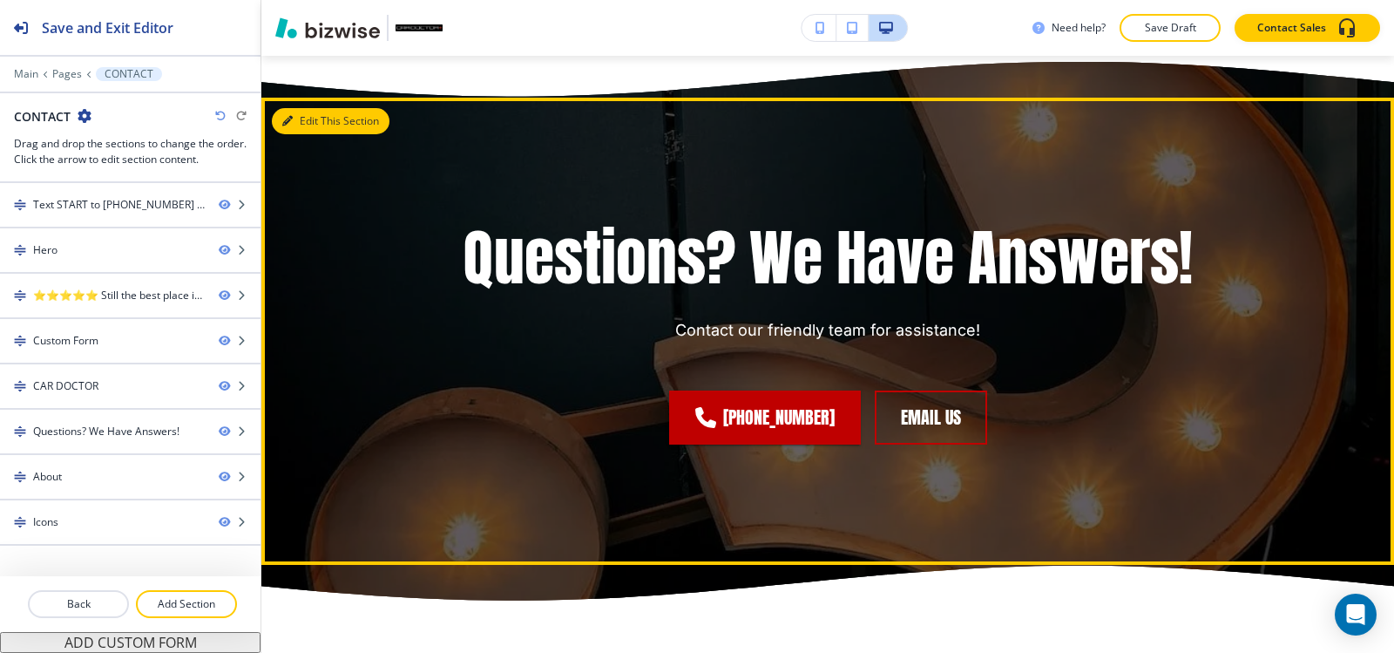
click at [277, 134] on button "Edit This Section" at bounding box center [331, 121] width 118 height 26
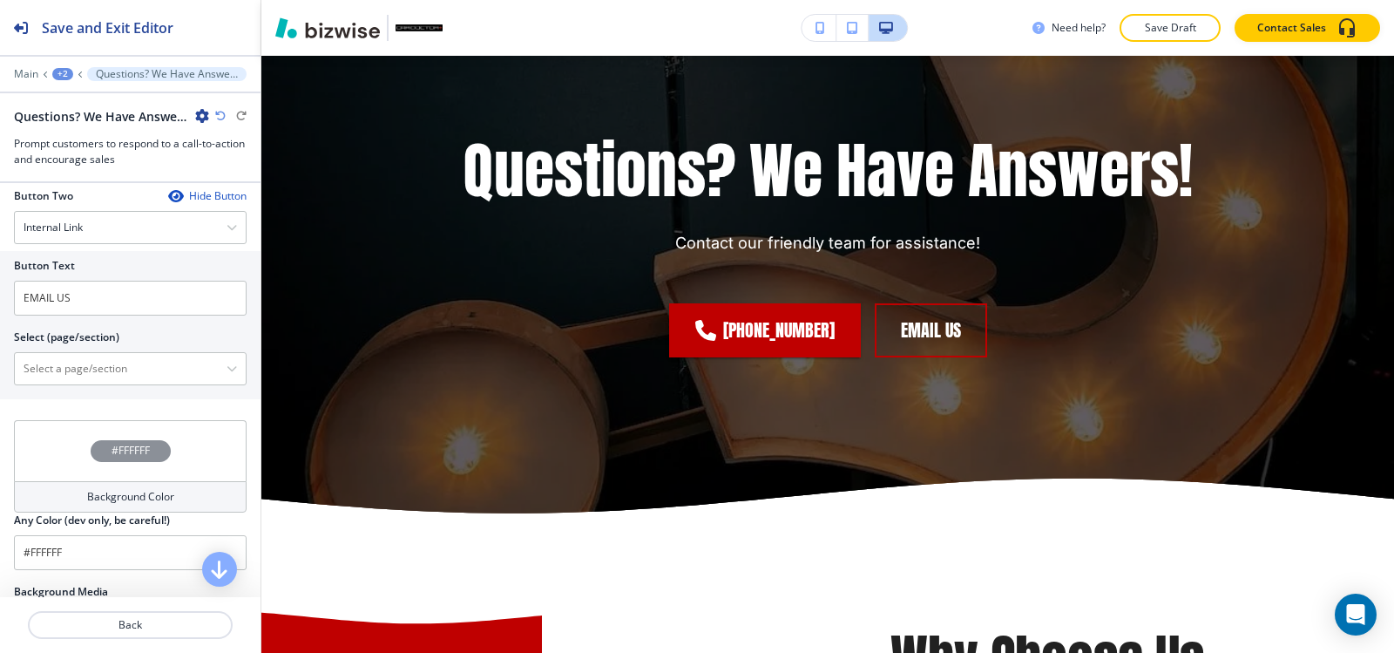
scroll to position [784, 0]
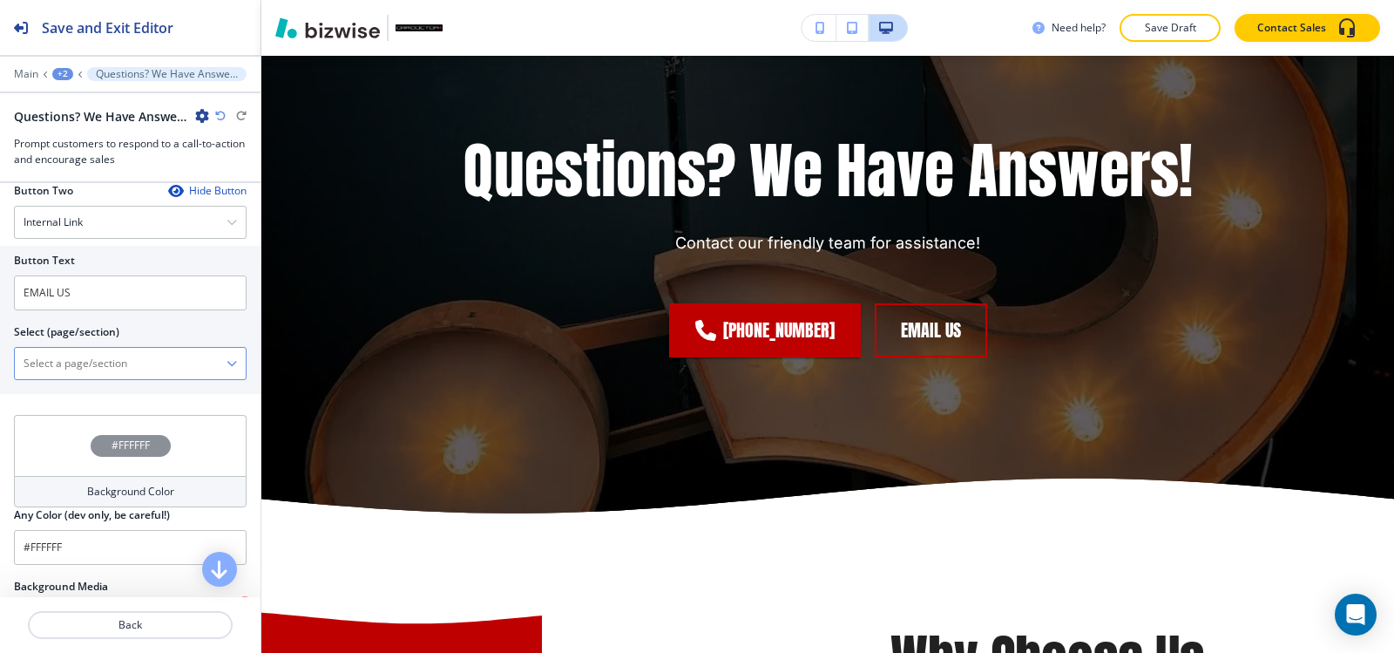
click at [78, 375] on \(page\/section\) "Manual Input" at bounding box center [121, 363] width 212 height 30
paste \(page\/section\) "[EMAIL_ADDRESS][DOMAIN_NAME]"
type \(page\/section\) "[EMAIL_ADDRESS][DOMAIN_NAME]"
click at [219, 372] on div "[EMAIL_ADDRESS][DOMAIN_NAME]" at bounding box center [130, 363] width 231 height 31
click at [218, 369] on div "[EMAIL_ADDRESS][DOMAIN_NAME]" at bounding box center [130, 363] width 231 height 31
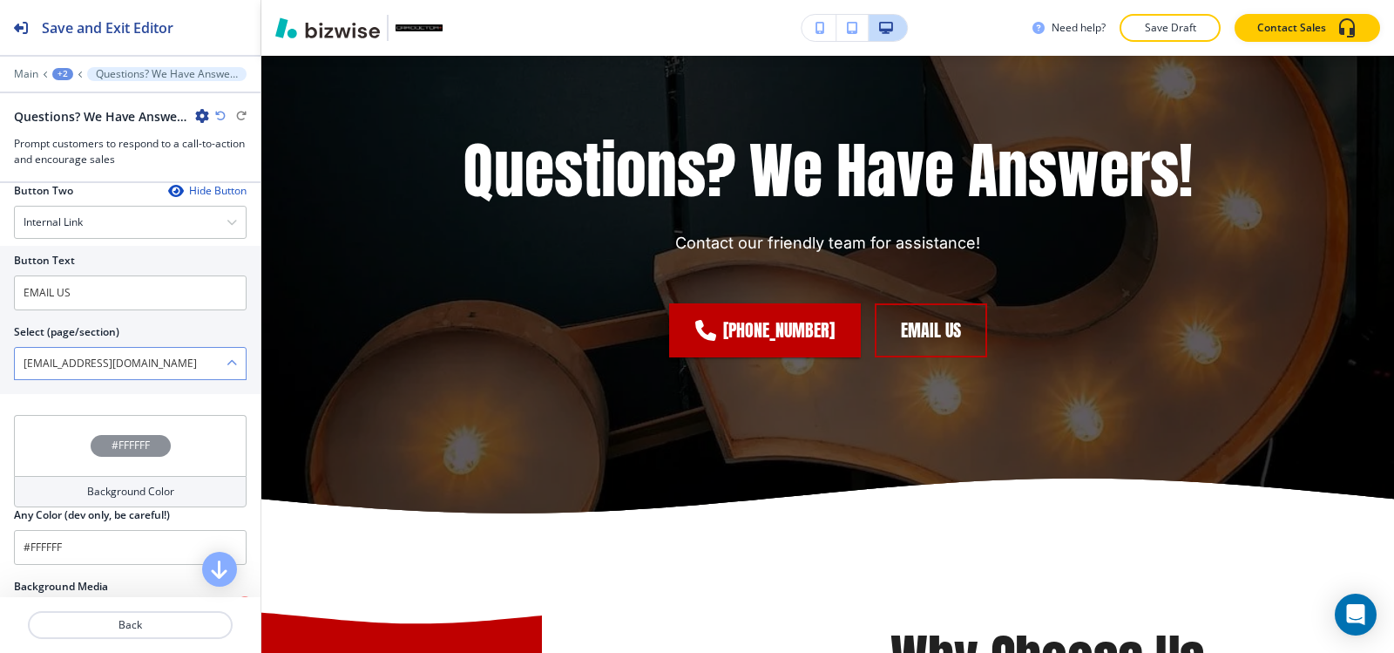
click at [227, 363] on icon "button" at bounding box center [232, 363] width 10 height 10
click at [197, 215] on div "Internal Link" at bounding box center [130, 221] width 231 height 31
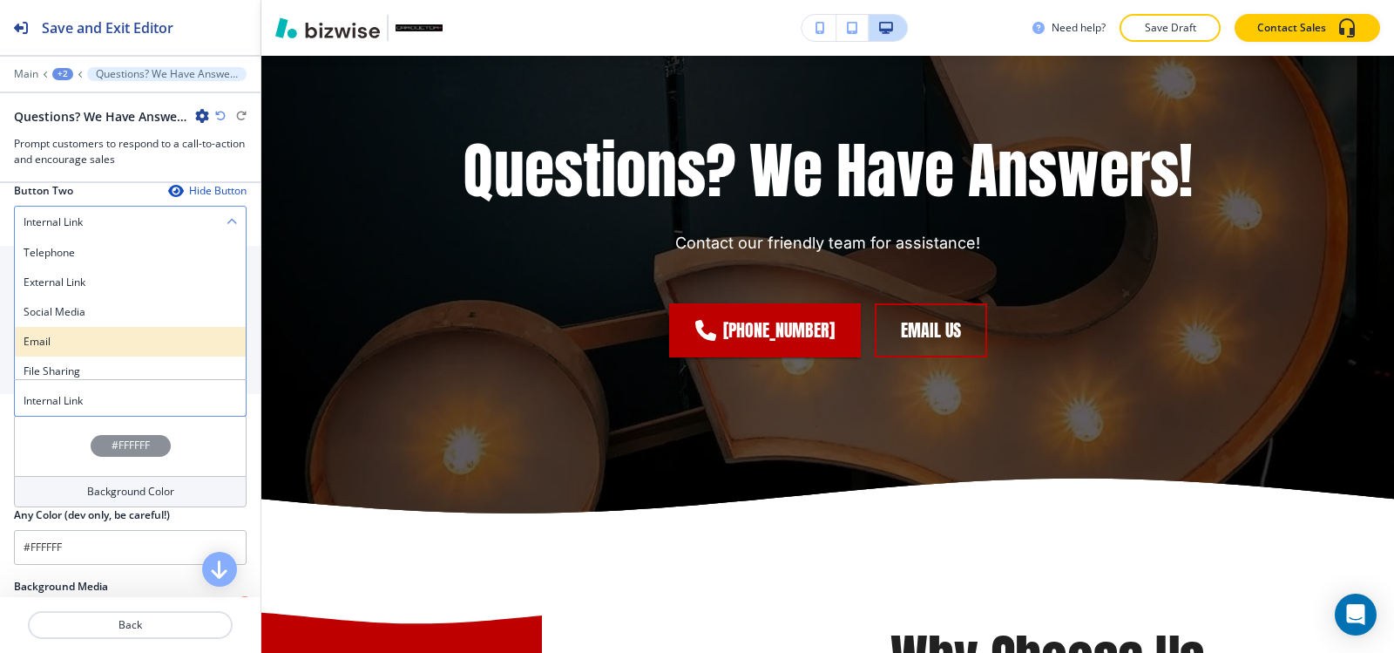
click at [107, 348] on h4 "Email" at bounding box center [130, 342] width 213 height 16
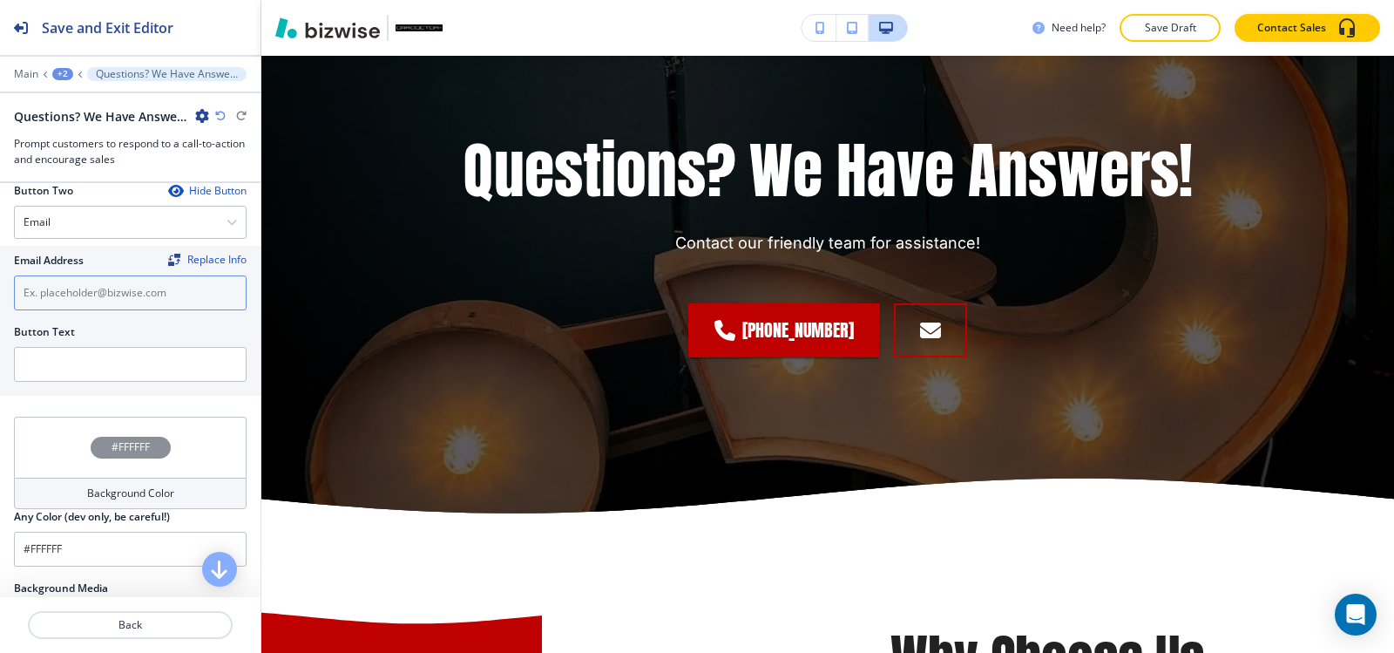
click at [95, 292] on input "text" at bounding box center [130, 292] width 233 height 35
paste input "[EMAIL_ADDRESS][DOMAIN_NAME]"
type input "[EMAIL_ADDRESS][DOMAIN_NAME]"
click at [105, 357] on input "text" at bounding box center [130, 364] width 233 height 35
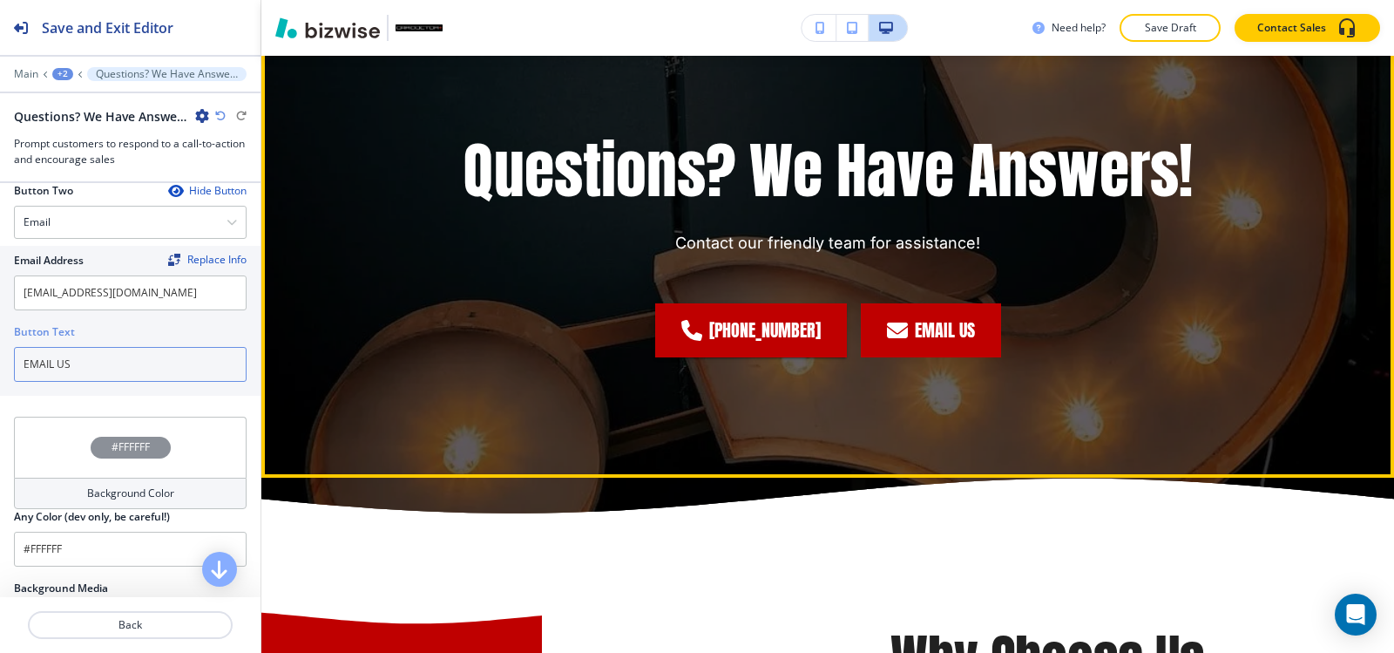
type input "EMAIL US"
click at [903, 357] on link "EMAIL US" at bounding box center [931, 330] width 140 height 54
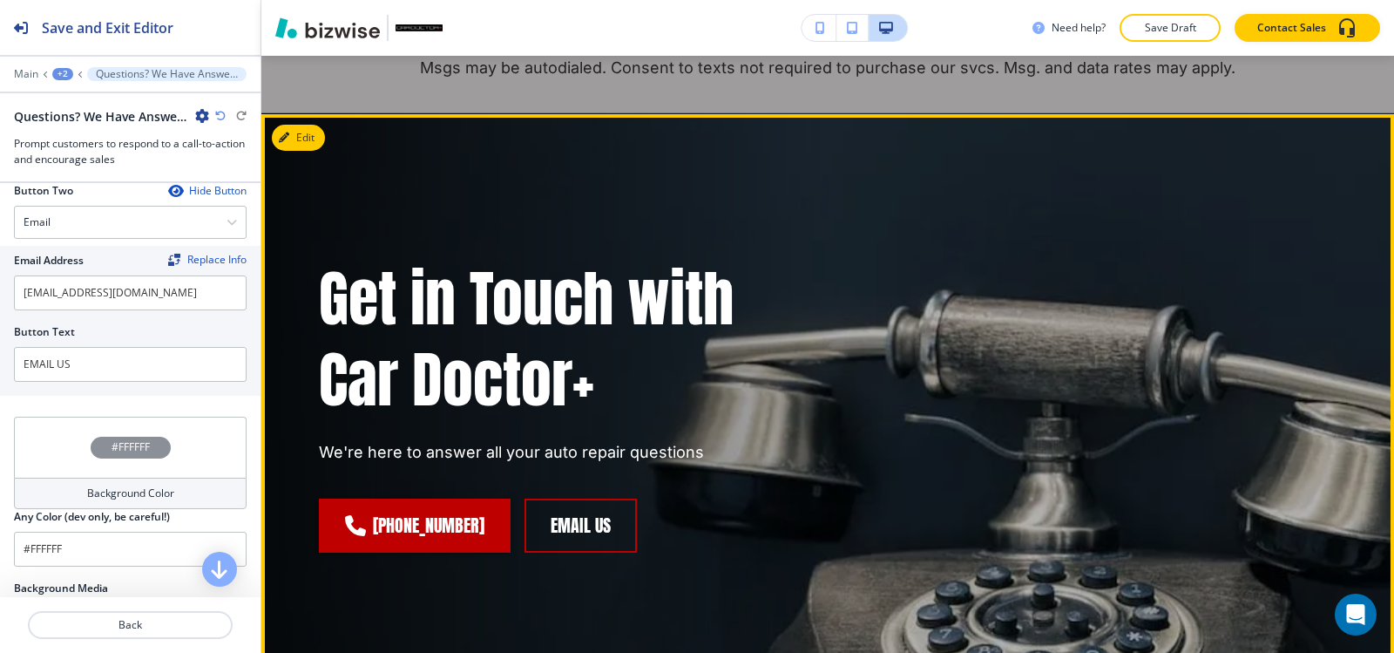
scroll to position [261, 0]
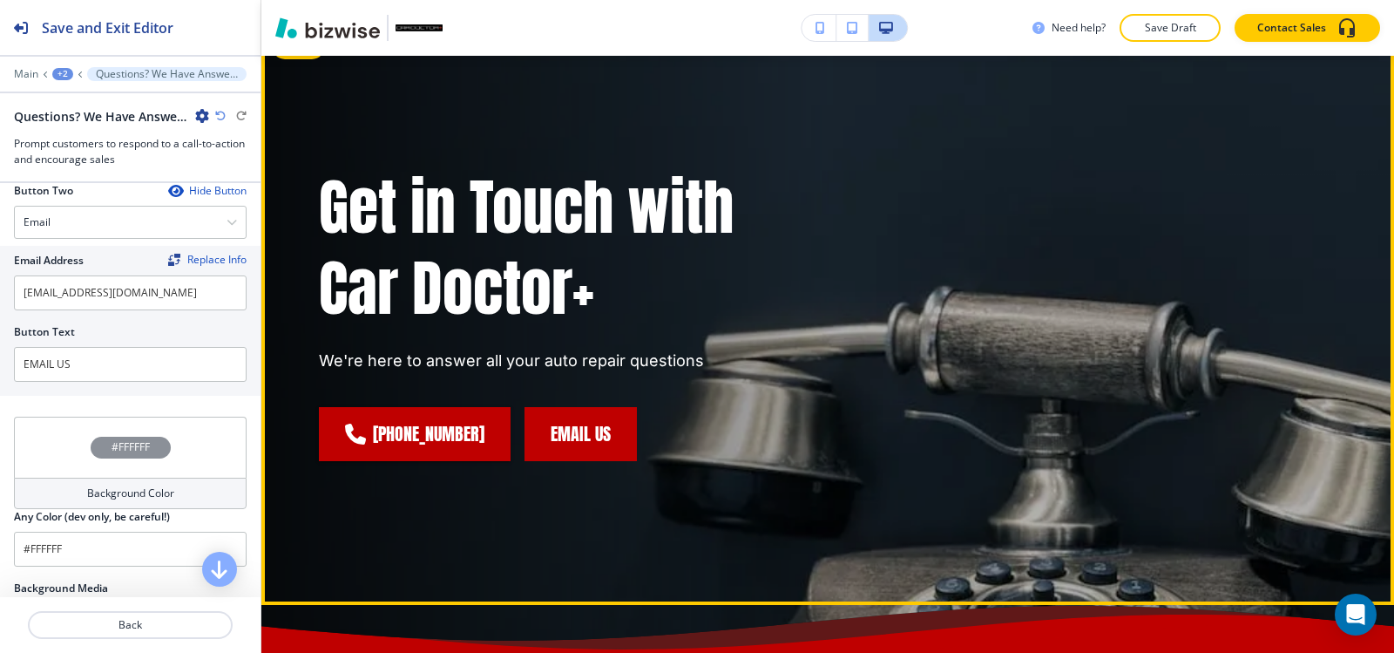
click at [590, 434] on button "EMAIL US" at bounding box center [580, 434] width 112 height 54
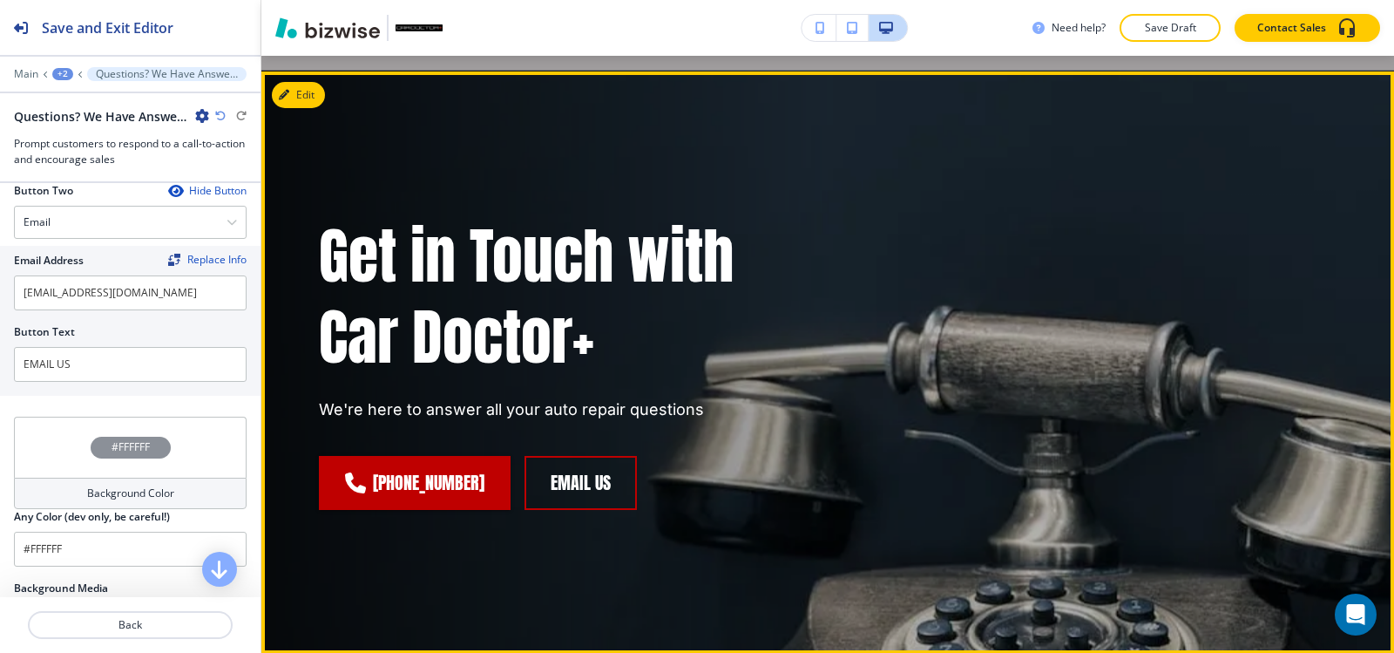
scroll to position [174, 0]
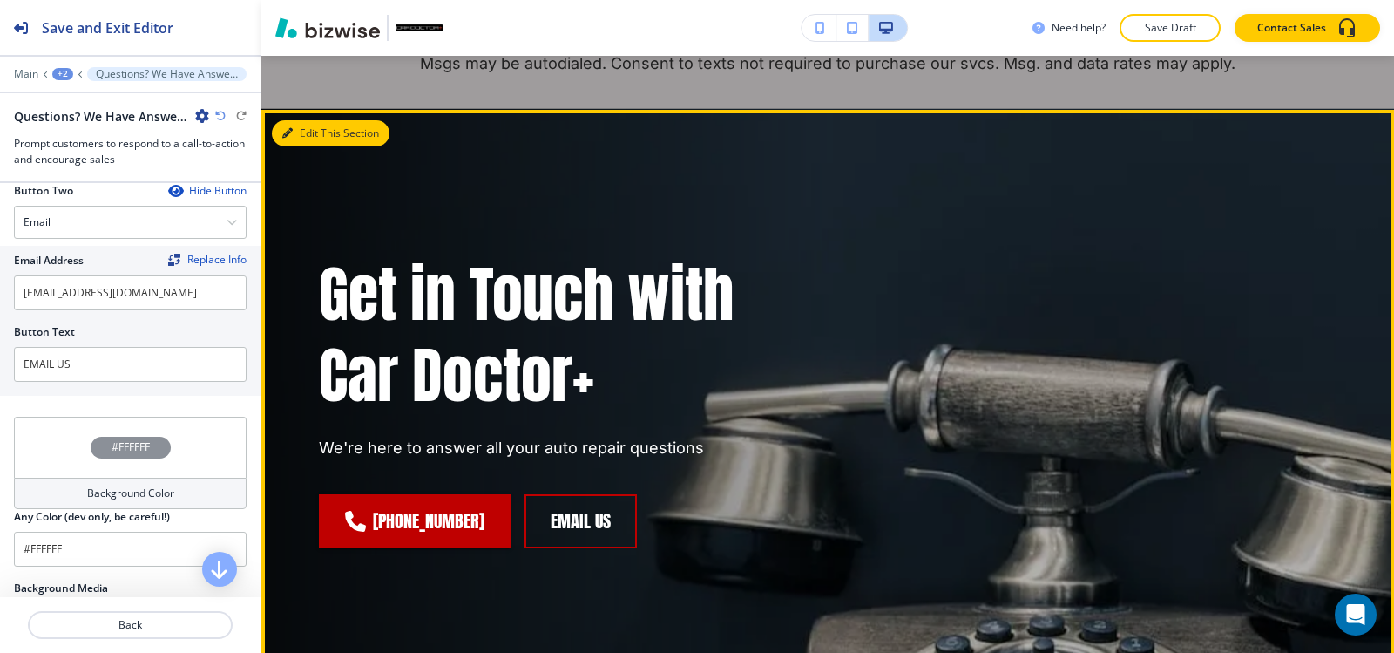
click at [310, 136] on div "Edit This Section Get in Touch with Car Doctor+ We're here to answer all your a…" at bounding box center [827, 401] width 1133 height 582
click at [287, 128] on icon "button" at bounding box center [287, 133] width 10 height 10
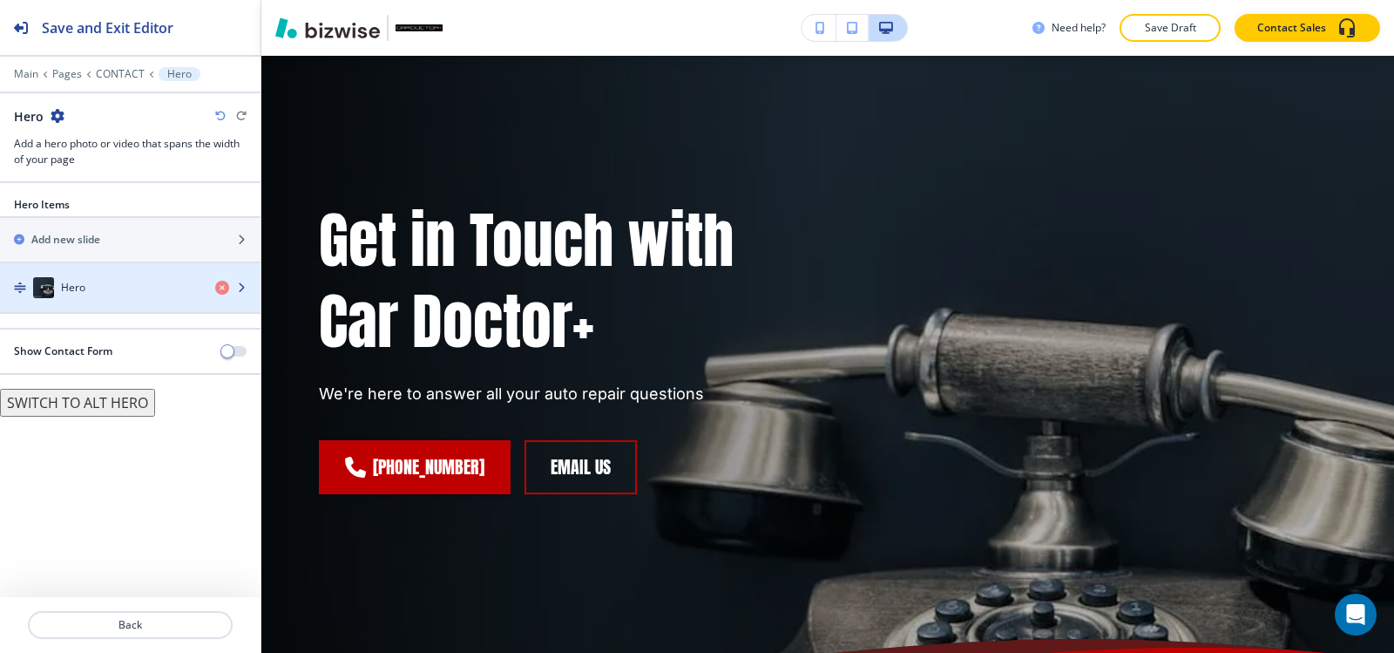
click at [134, 279] on div "Hero" at bounding box center [100, 287] width 201 height 21
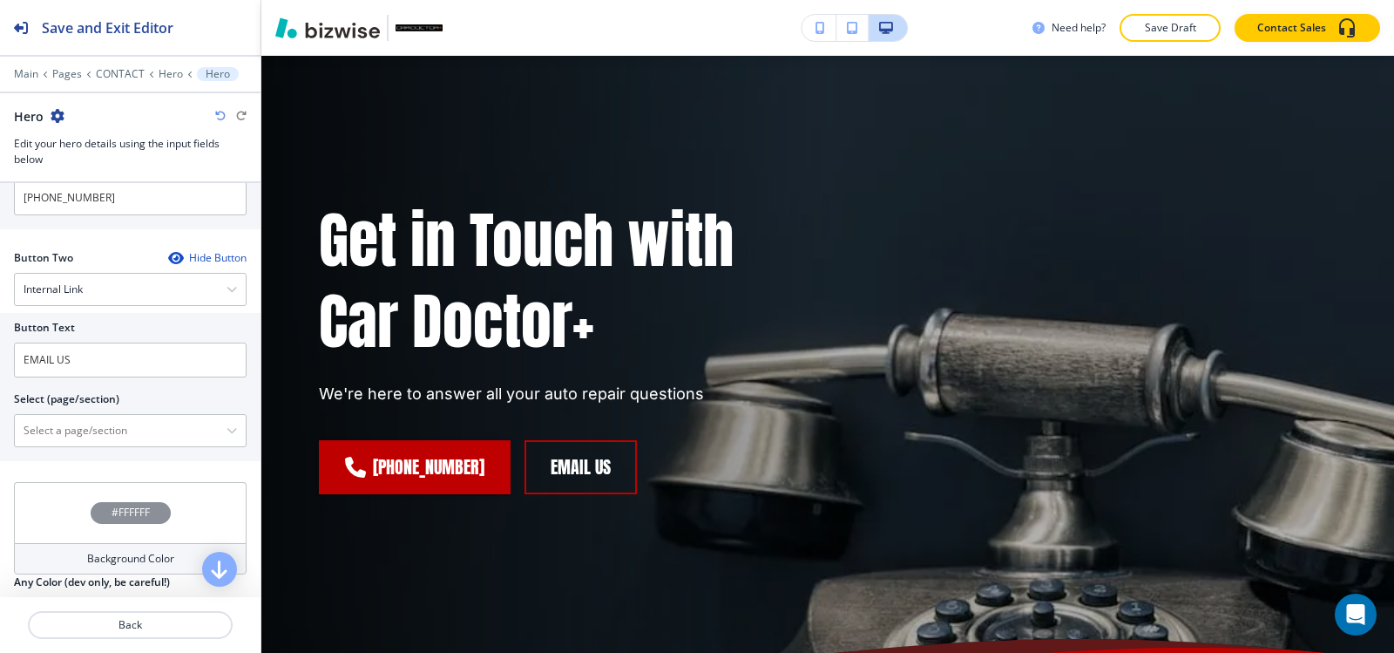
scroll to position [871, 0]
click at [117, 285] on div "Internal Link" at bounding box center [130, 284] width 231 height 31
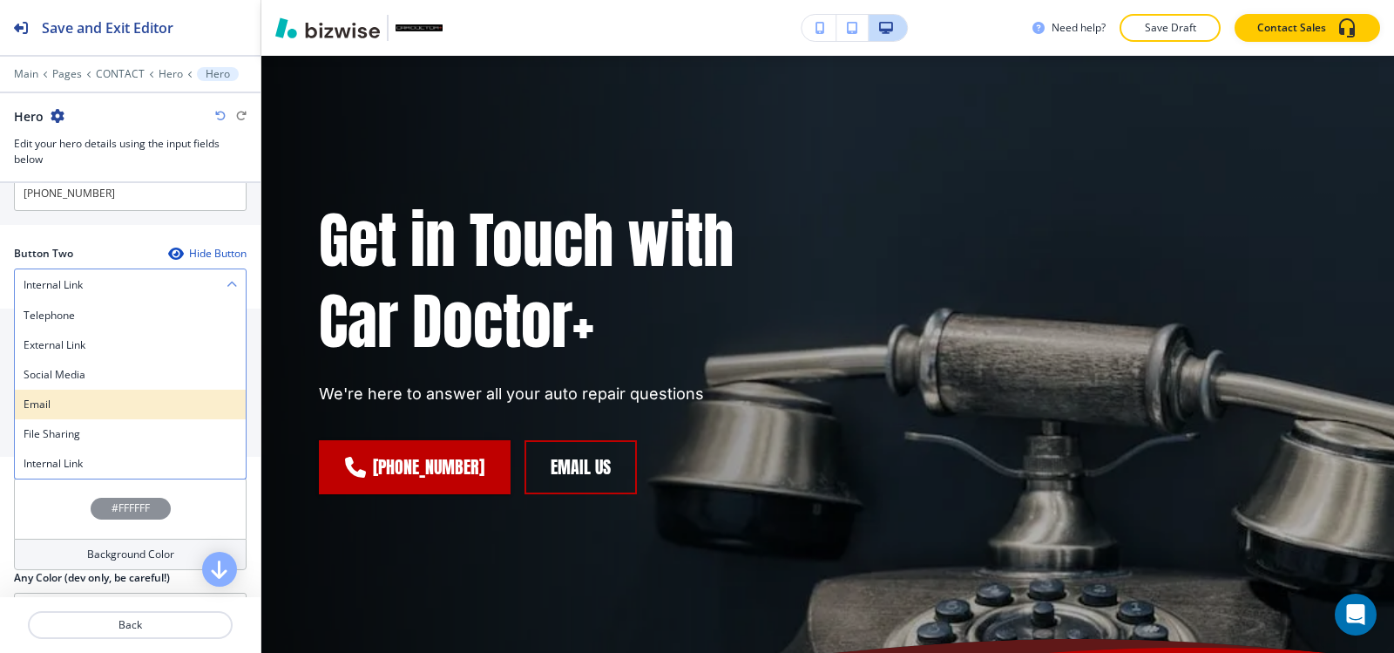
click at [100, 409] on h4 "Email" at bounding box center [130, 404] width 213 height 16
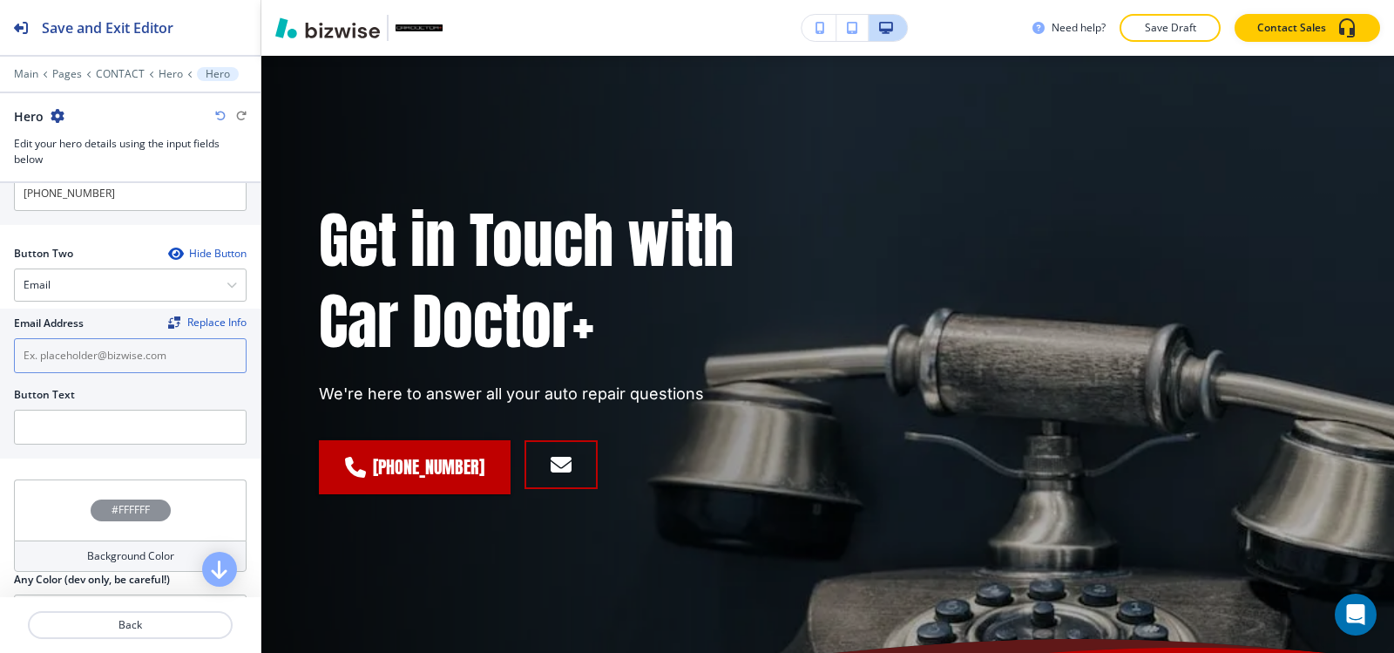
click at [108, 351] on input "text" at bounding box center [130, 355] width 233 height 35
paste input "[EMAIL_ADDRESS][DOMAIN_NAME]"
type input "[EMAIL_ADDRESS][DOMAIN_NAME]"
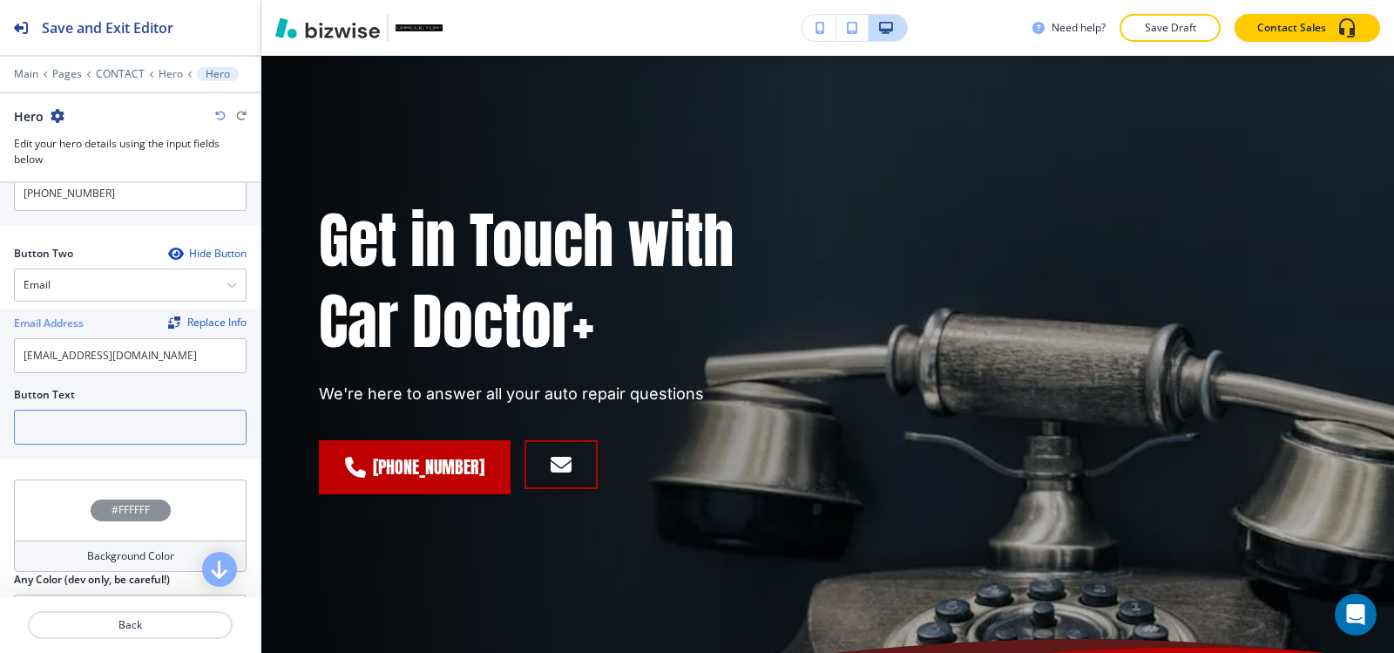
click at [117, 443] on input "text" at bounding box center [130, 426] width 233 height 35
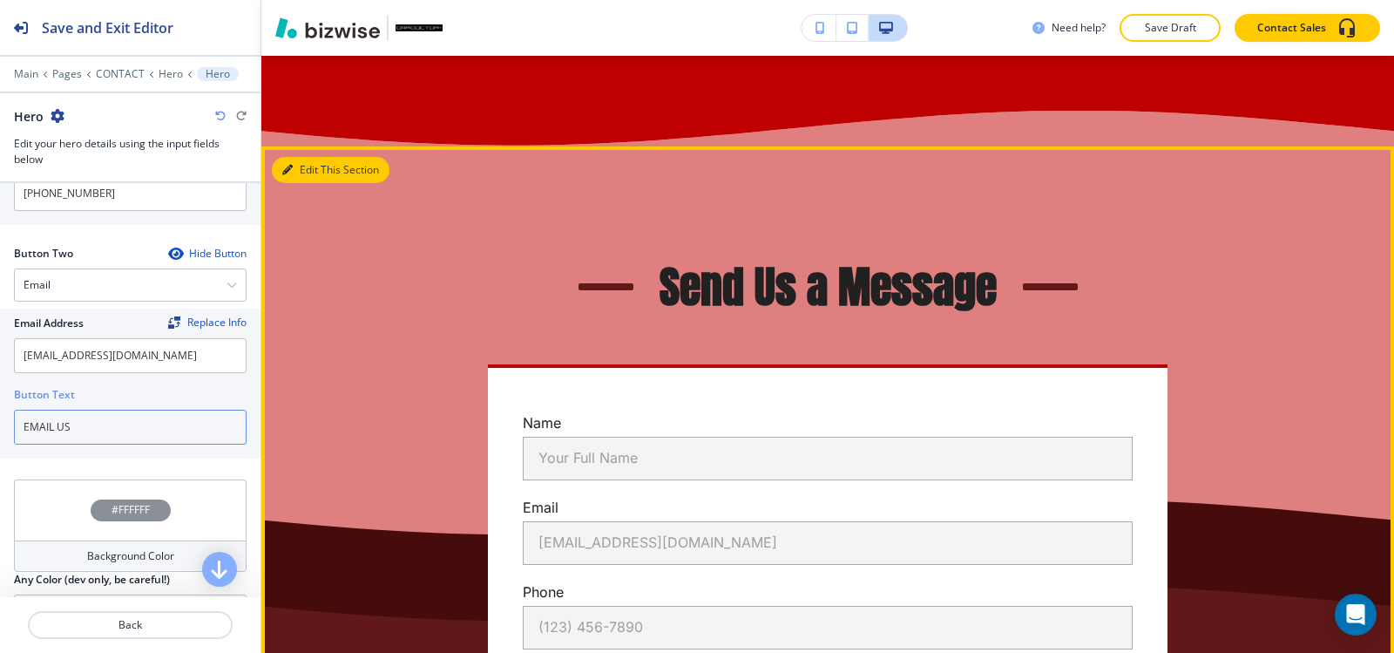
type input "EMAIL US"
click at [319, 183] on button "Edit This Section" at bounding box center [331, 170] width 118 height 26
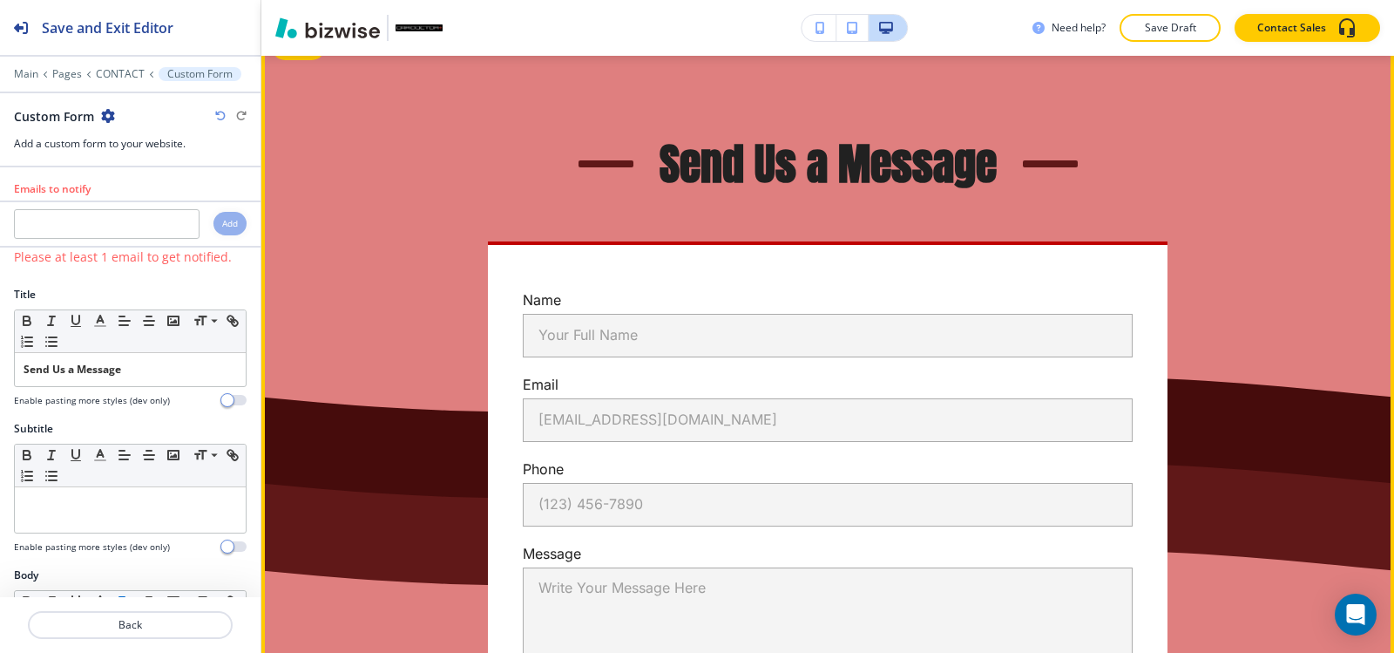
scroll to position [1061, 0]
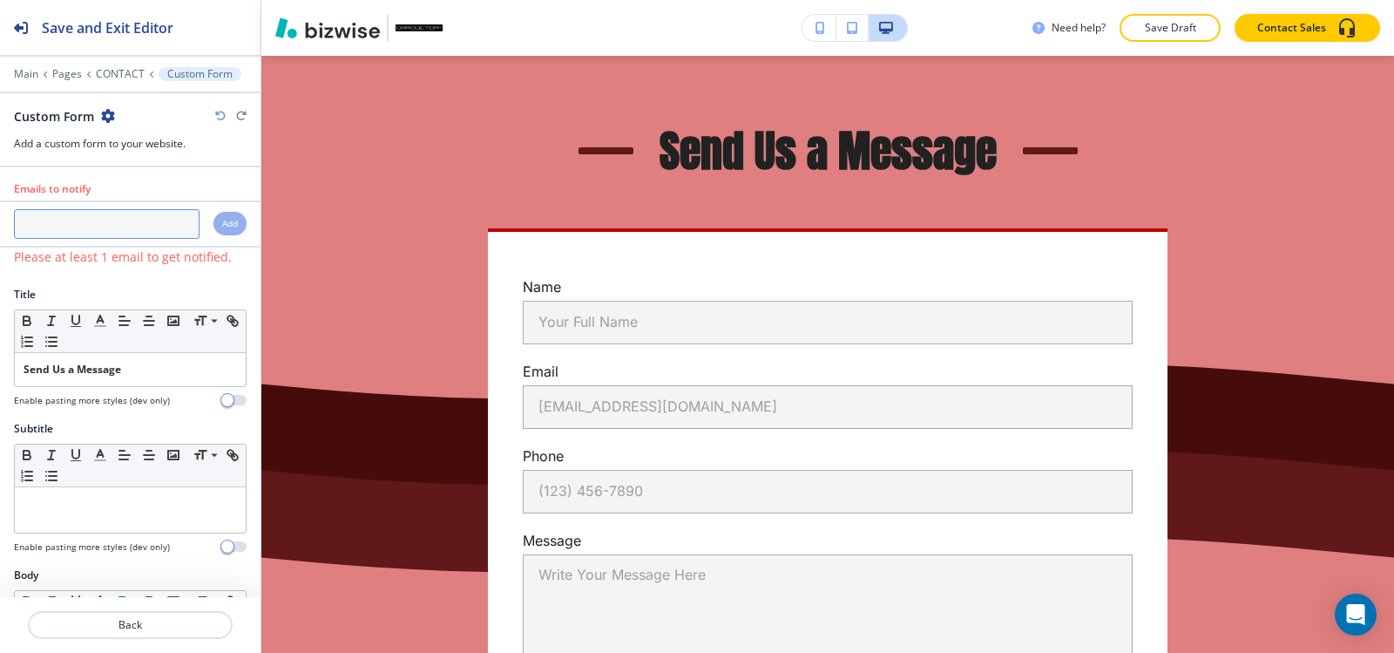
click at [144, 244] on div at bounding box center [130, 242] width 260 height 7
click at [145, 233] on input "text" at bounding box center [107, 224] width 186 height 30
paste input "[EMAIL_ADDRESS][DOMAIN_NAME]"
type input "[EMAIL_ADDRESS][DOMAIN_NAME]"
click at [222, 226] on h4 "Add" at bounding box center [230, 223] width 16 height 13
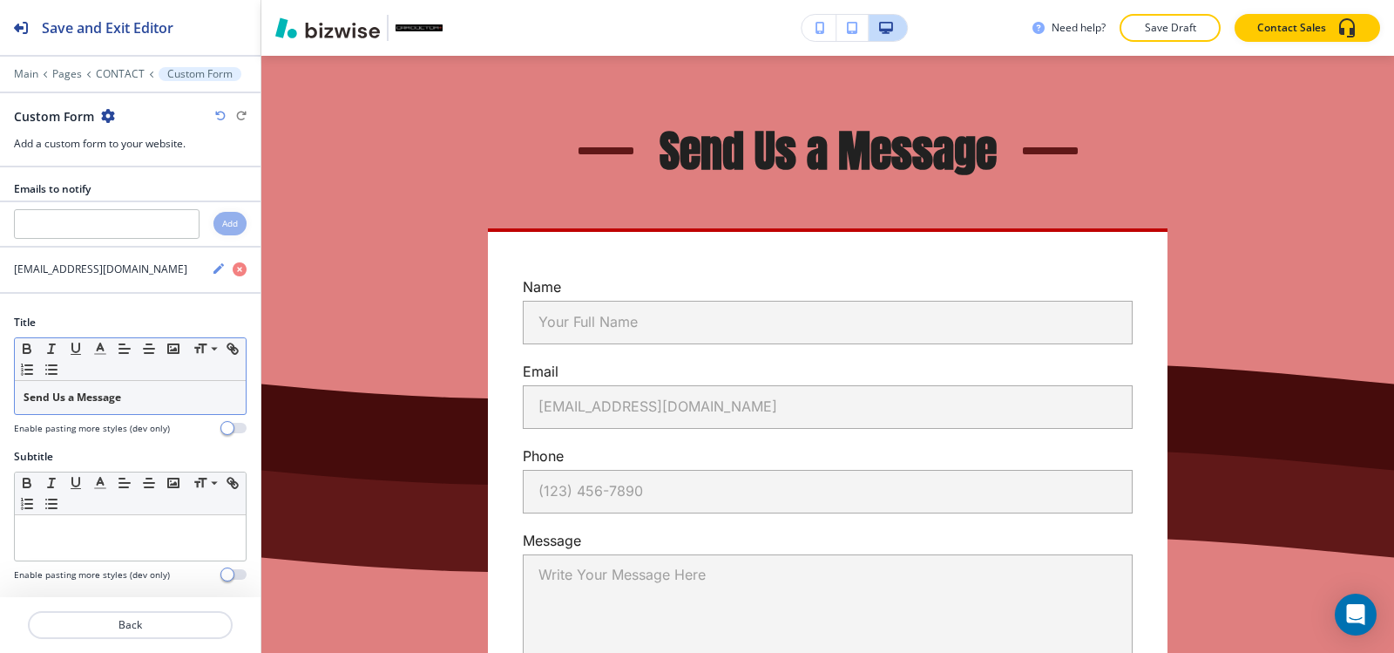
scroll to position [87, 0]
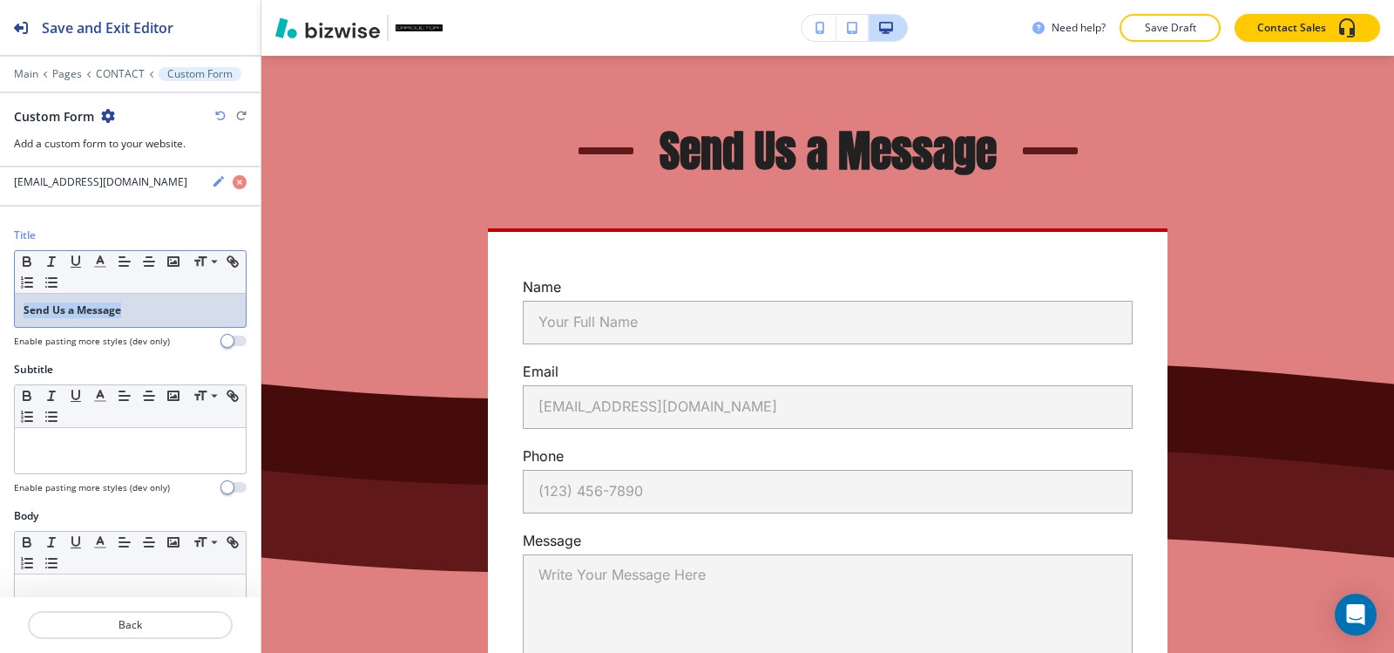
drag, startPoint x: 139, startPoint y: 311, endPoint x: 4, endPoint y: 307, distance: 134.2
click at [0, 310] on div "Title Small Normal Large Huge Send Us a Message Enable pasting more styles (dev…" at bounding box center [130, 294] width 260 height 134
click at [17, 267] on button "button" at bounding box center [27, 261] width 24 height 21
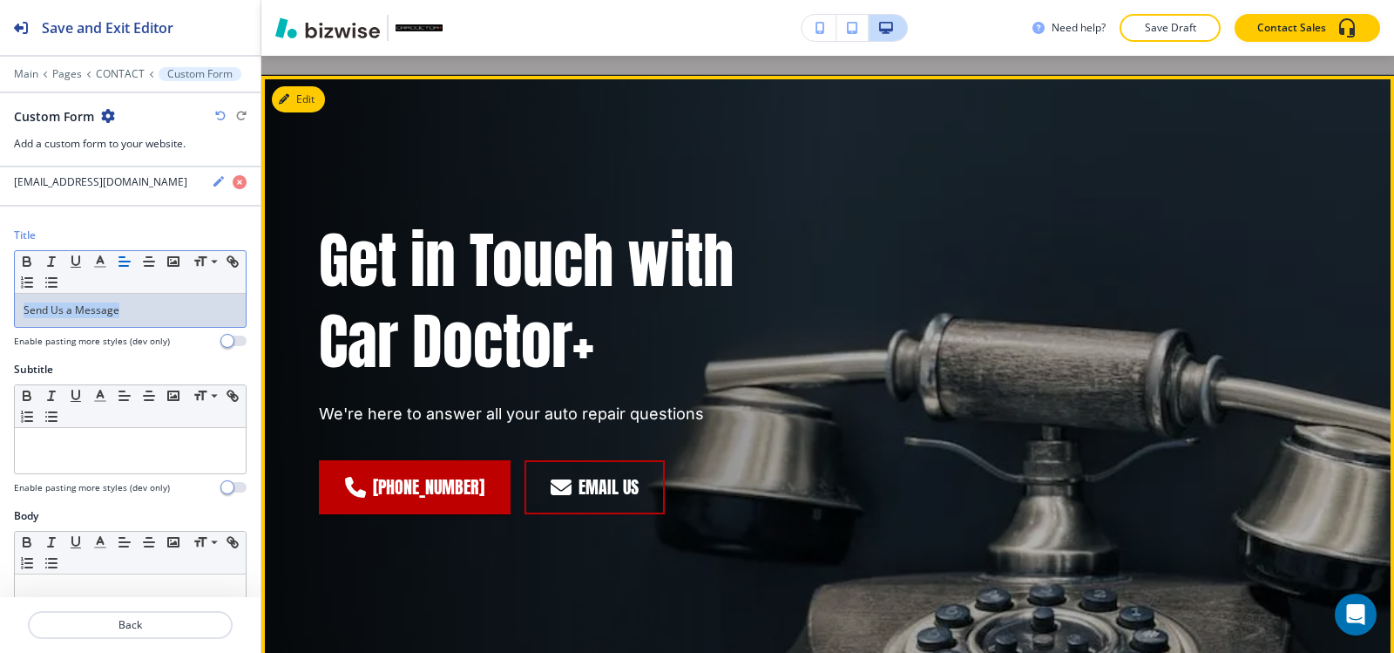
scroll to position [0, 0]
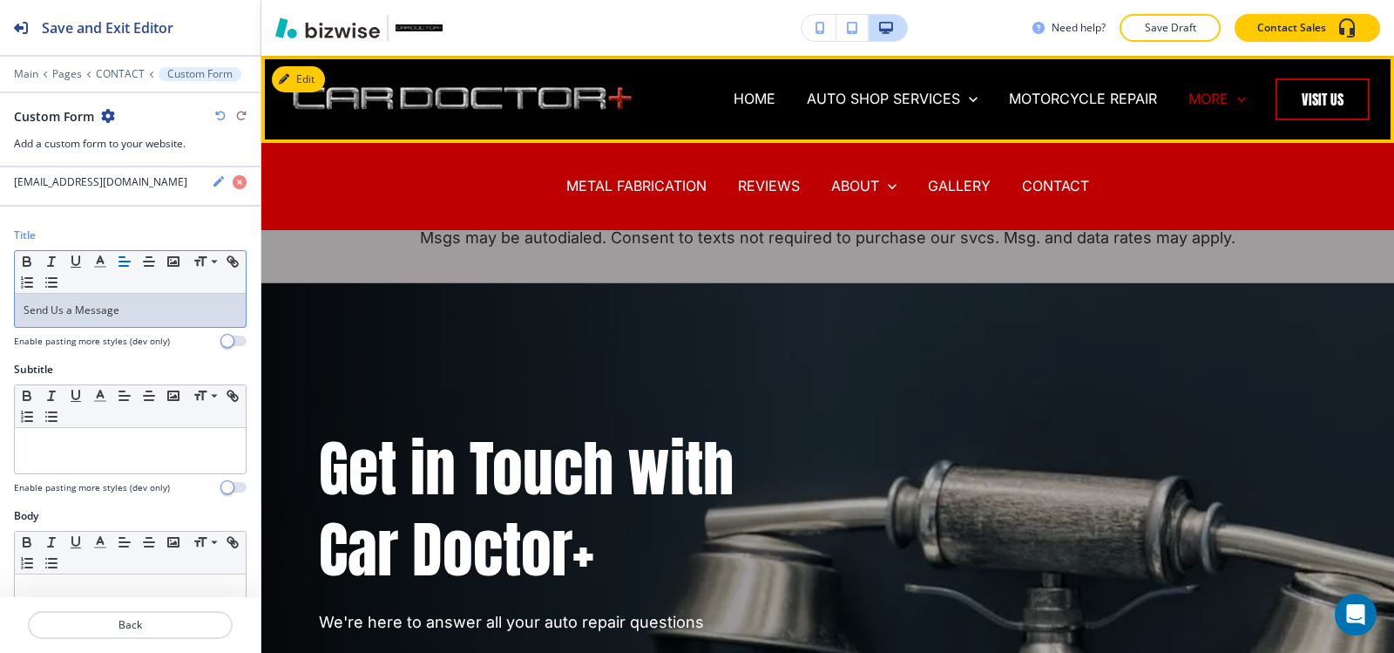
click at [1203, 100] on p "MORE" at bounding box center [1208, 99] width 40 height 20
click at [964, 190] on p "GALLERY" at bounding box center [959, 186] width 63 height 20
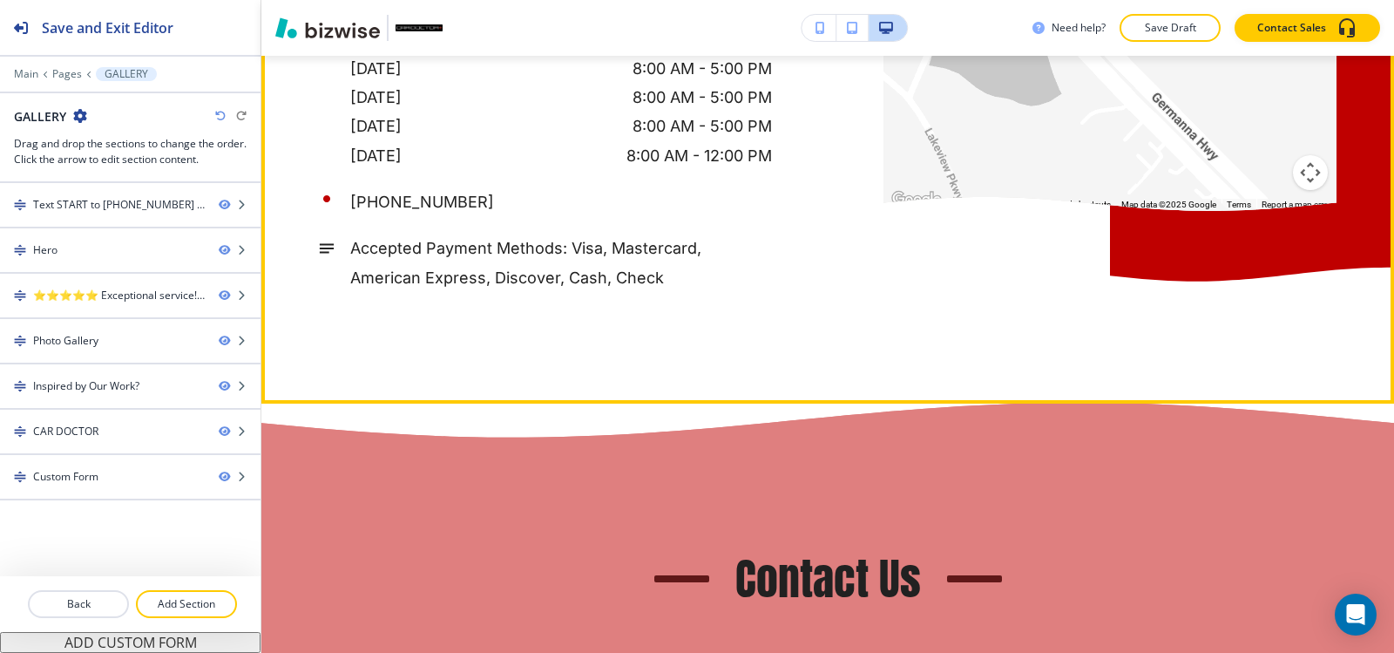
scroll to position [6098, 0]
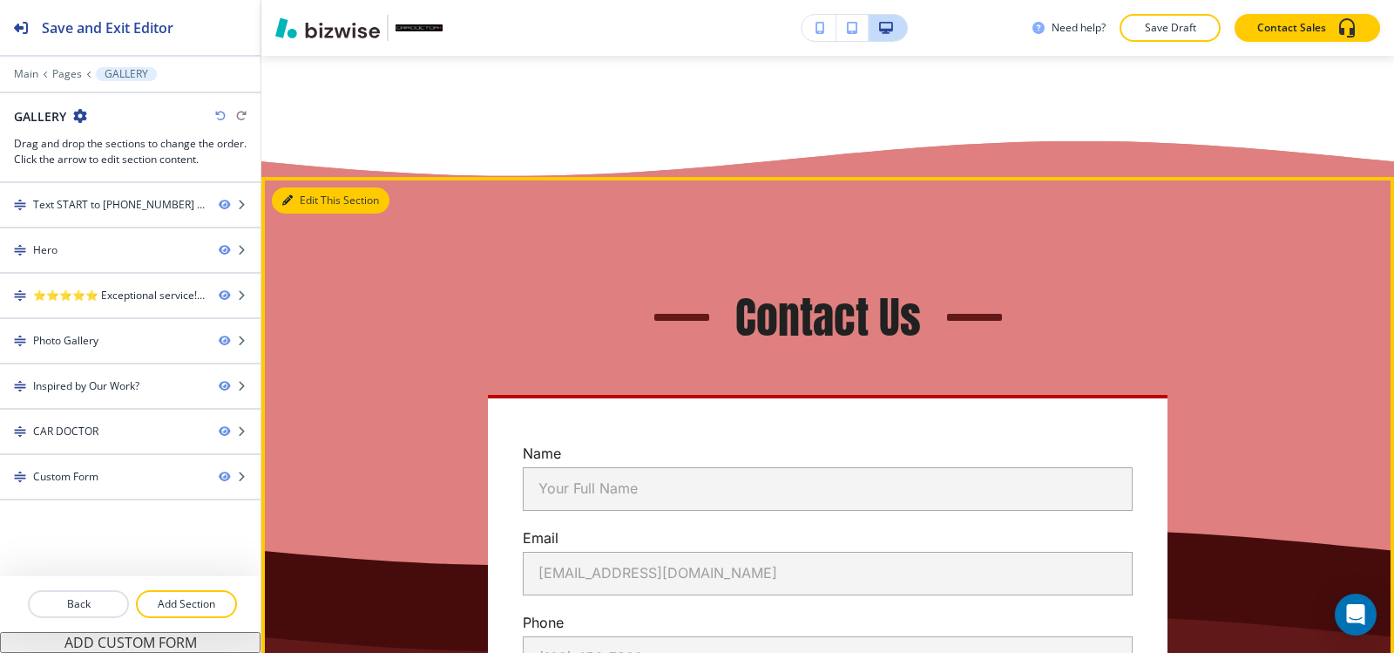
click at [312, 213] on button "Edit This Section" at bounding box center [331, 200] width 118 height 26
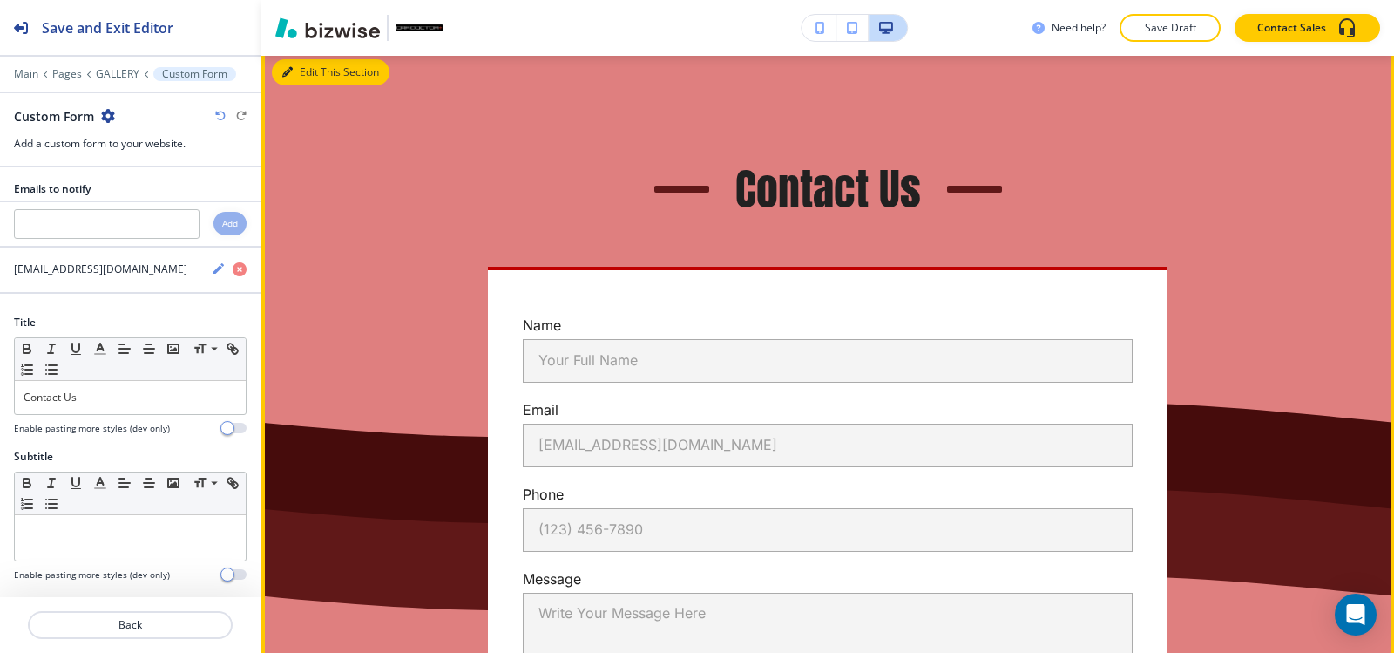
scroll to position [6242, 0]
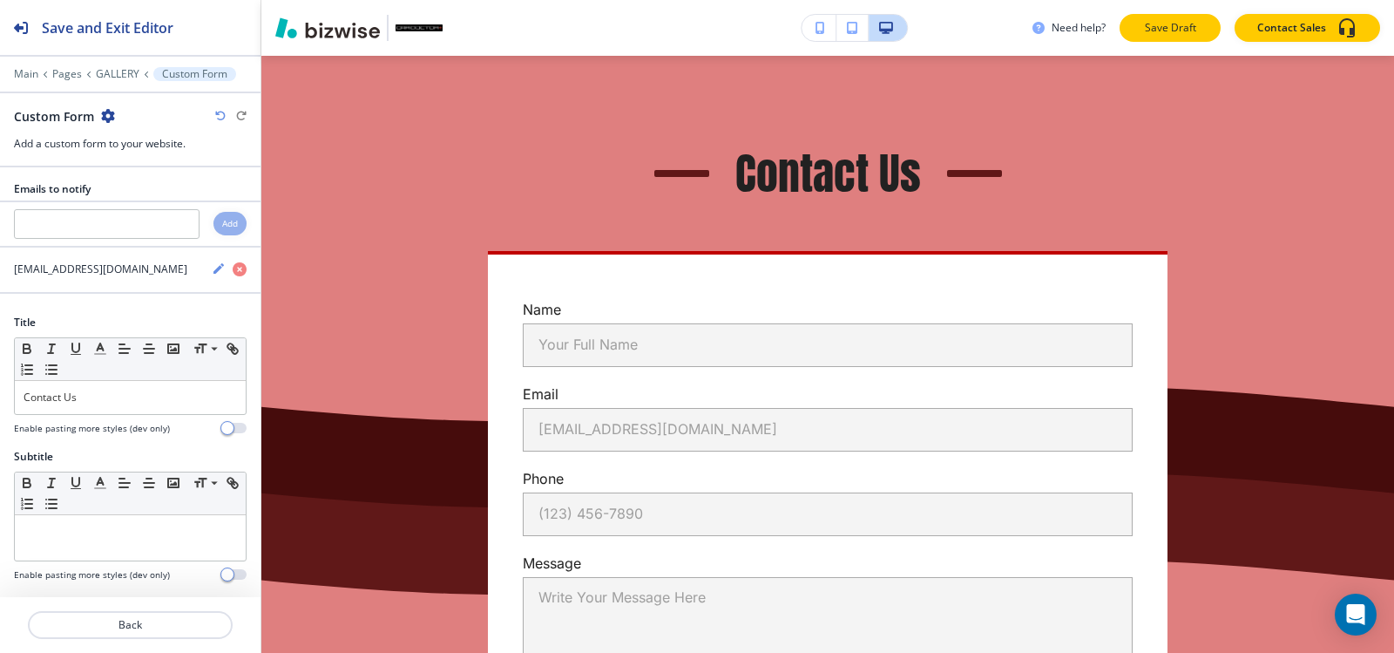
click at [1195, 31] on p "Save Draft" at bounding box center [1170, 28] width 56 height 16
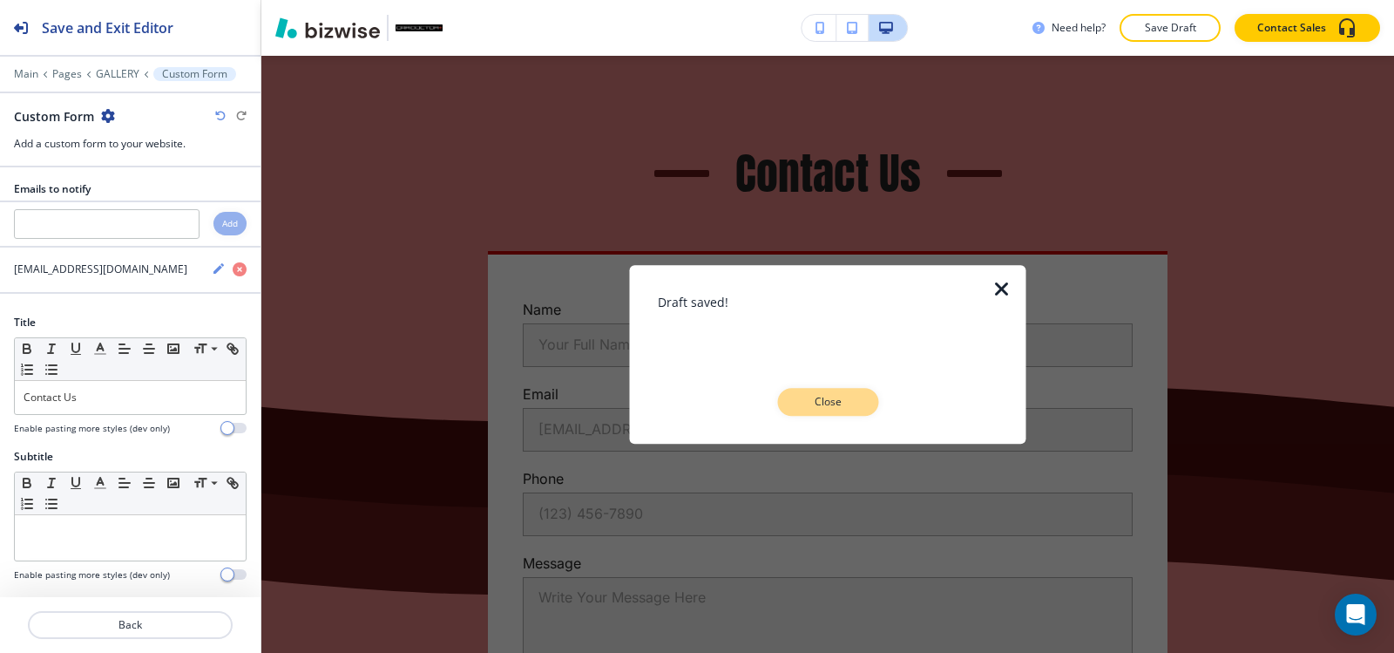
click at [802, 403] on p "Close" at bounding box center [828, 402] width 56 height 16
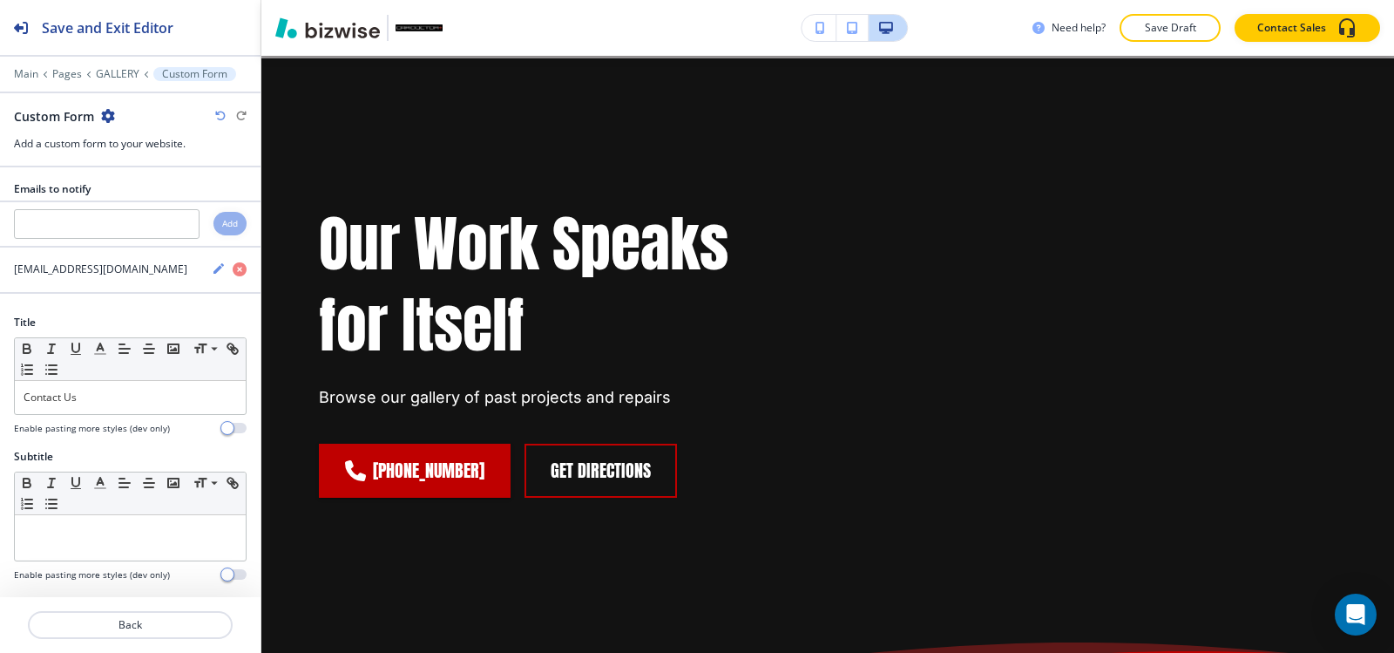
scroll to position [0, 0]
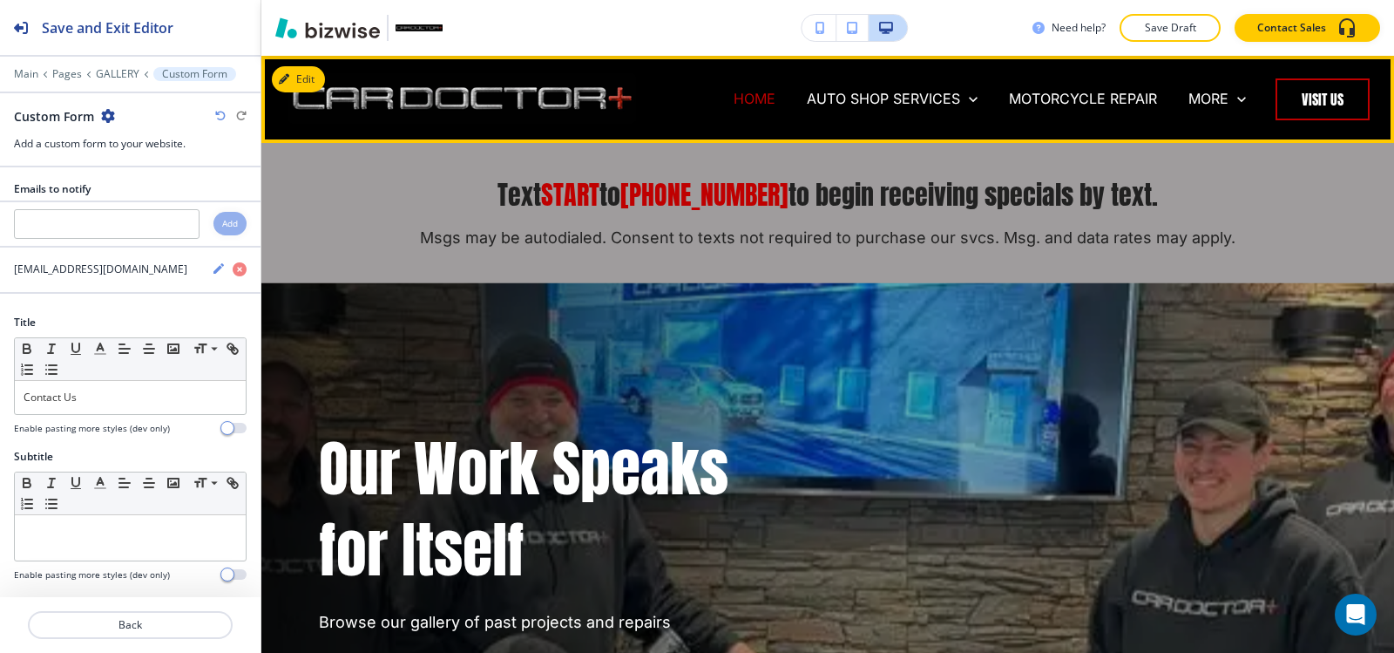
click at [734, 101] on p "HOME" at bounding box center [755, 99] width 42 height 20
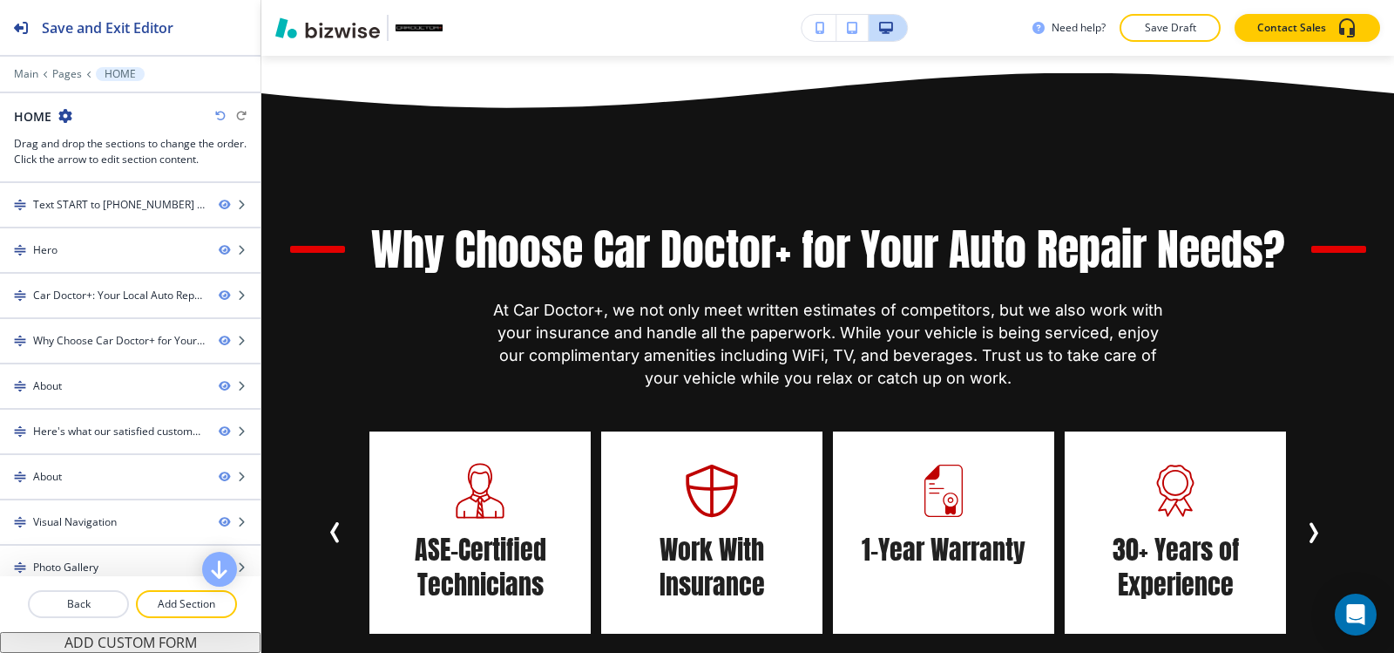
scroll to position [1568, 0]
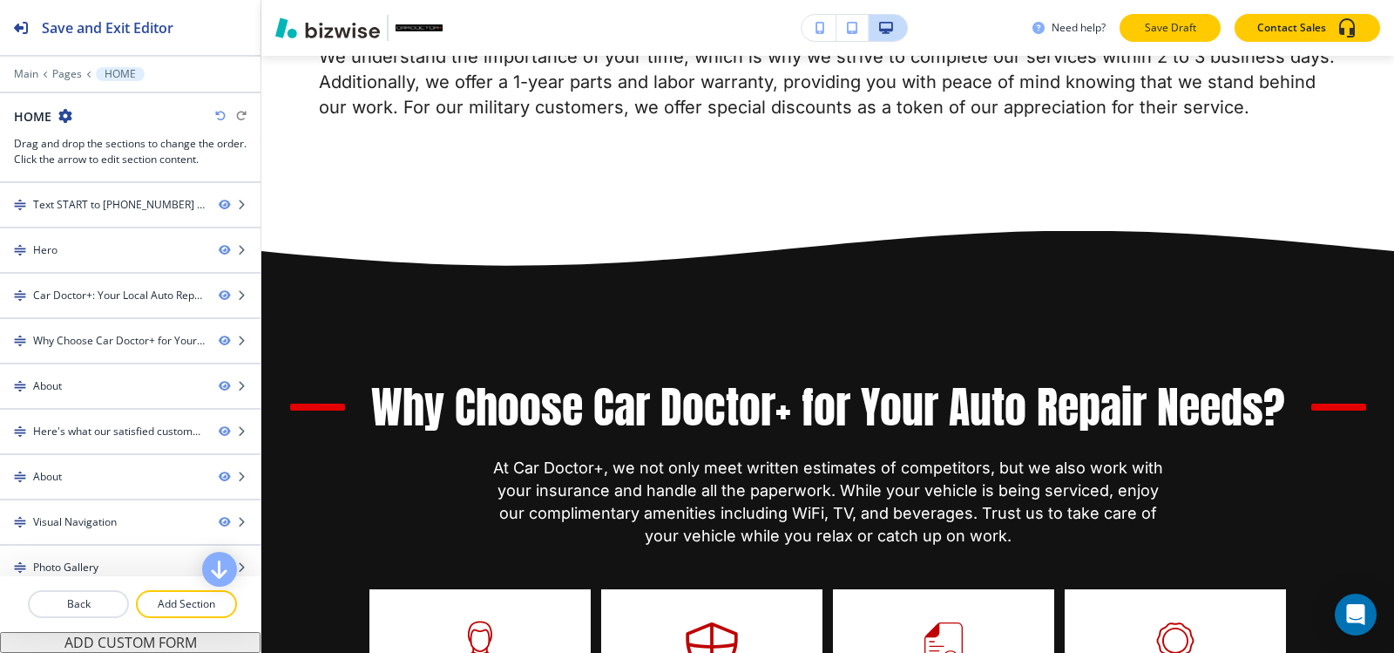
click at [1148, 23] on p "Save Draft" at bounding box center [1170, 28] width 56 height 16
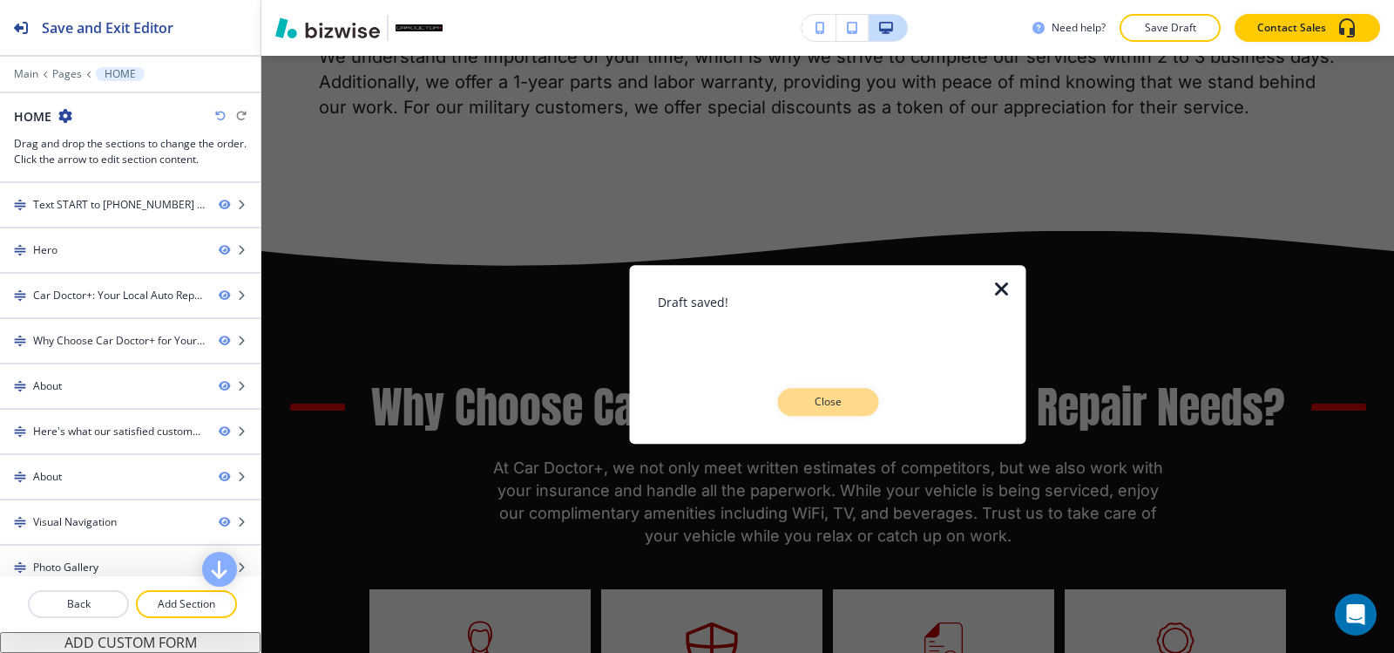
click at [831, 397] on p "Close" at bounding box center [828, 402] width 56 height 16
